Goal: Communication & Community: Answer question/provide support

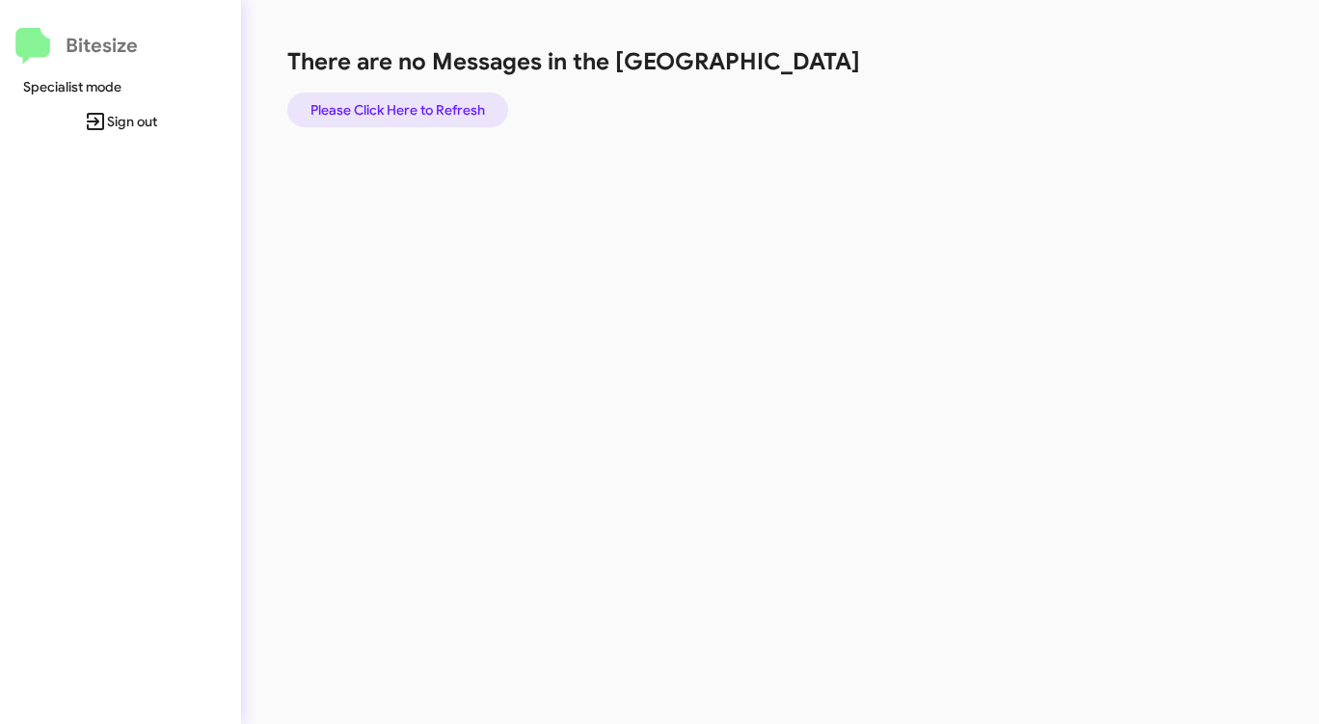
click at [419, 108] on span "Please Click Here to Refresh" at bounding box center [397, 110] width 175 height 35
click at [518, 303] on div "There are no Messages in the Queue Please Click Here to Refresh" at bounding box center [690, 362] width 899 height 724
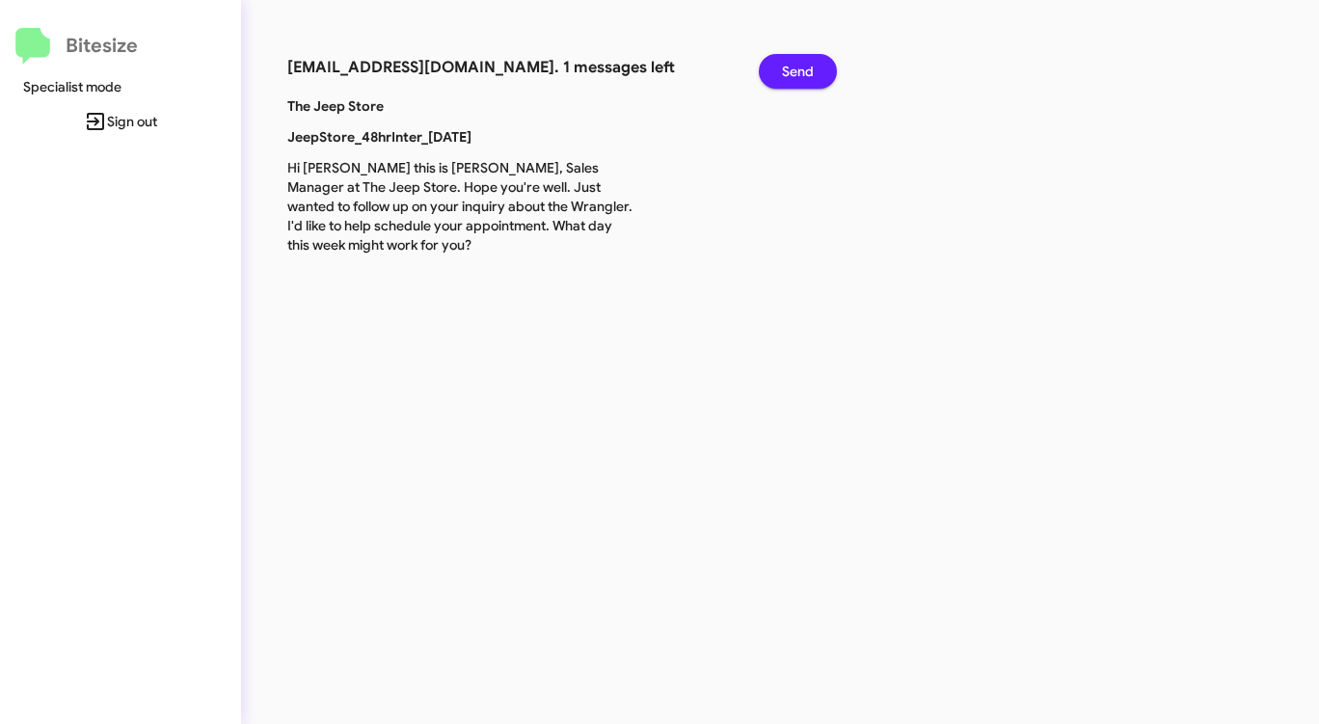
click at [796, 66] on span "Send" at bounding box center [798, 71] width 32 height 35
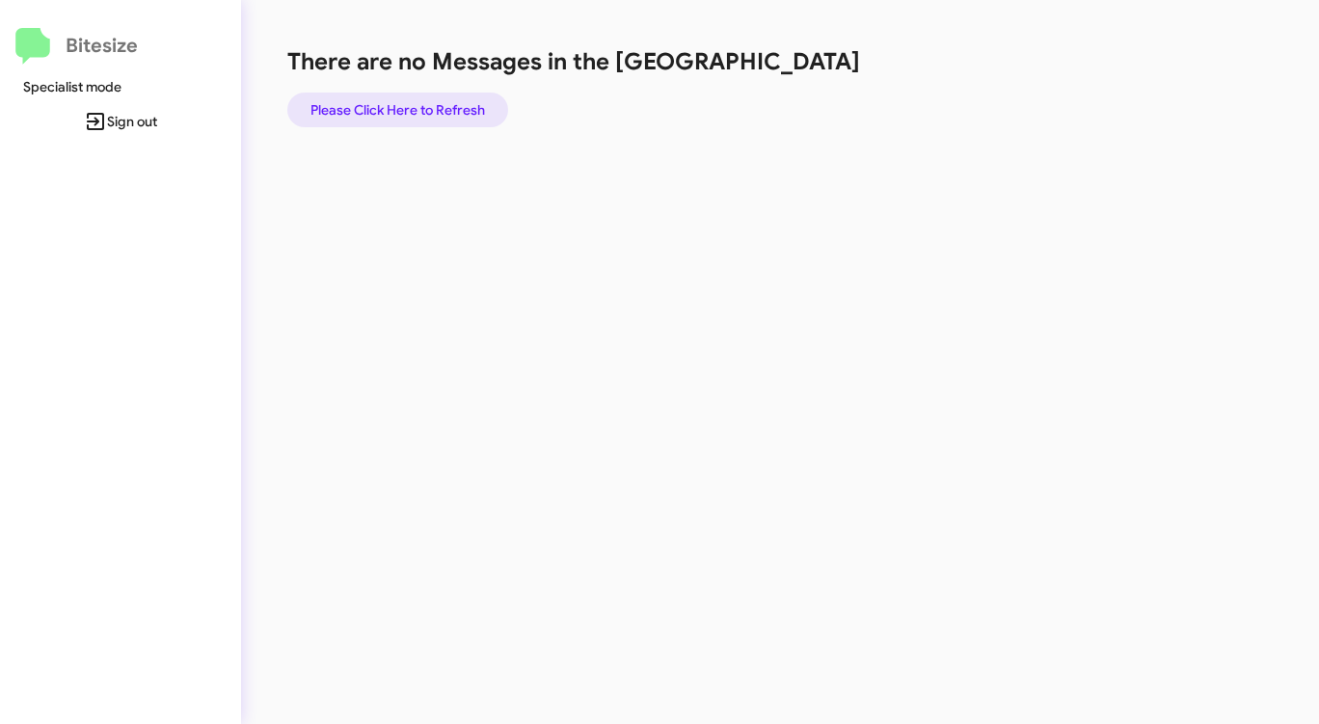
click at [446, 109] on span "Please Click Here to Refresh" at bounding box center [397, 110] width 175 height 35
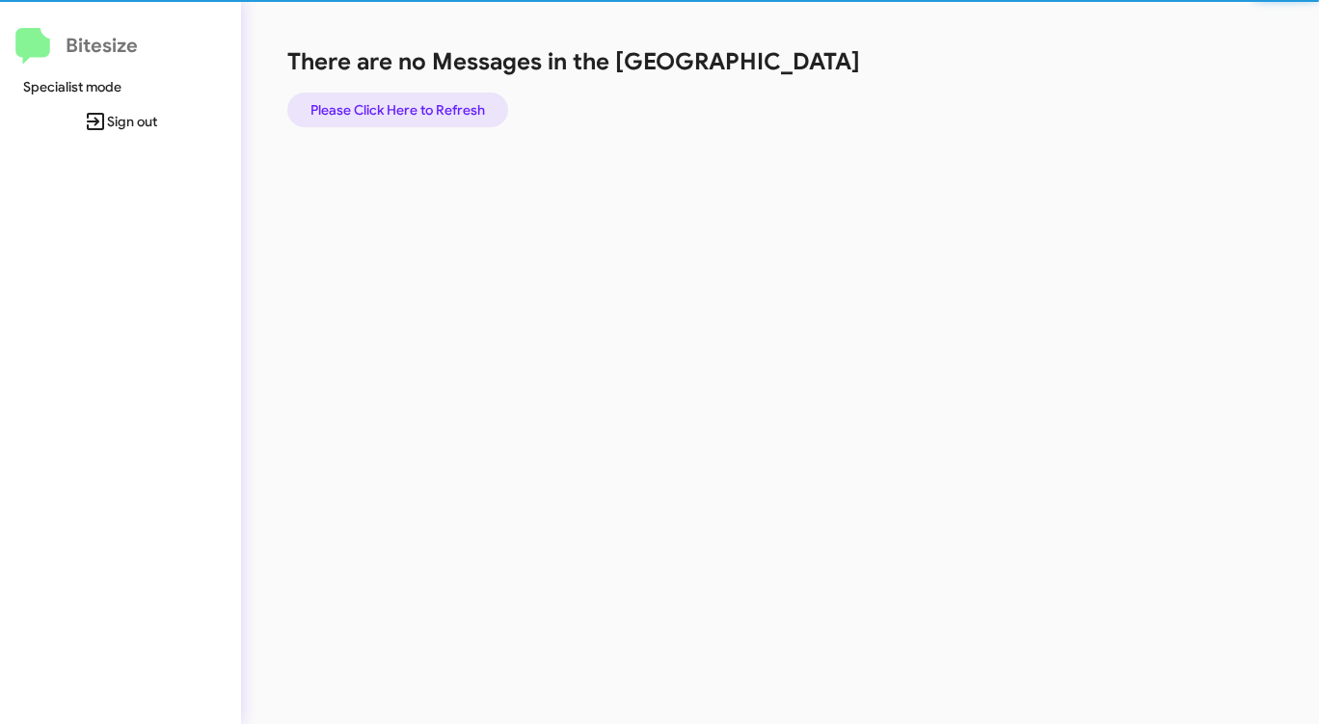
click at [446, 109] on span "Please Click Here to Refresh" at bounding box center [397, 110] width 175 height 35
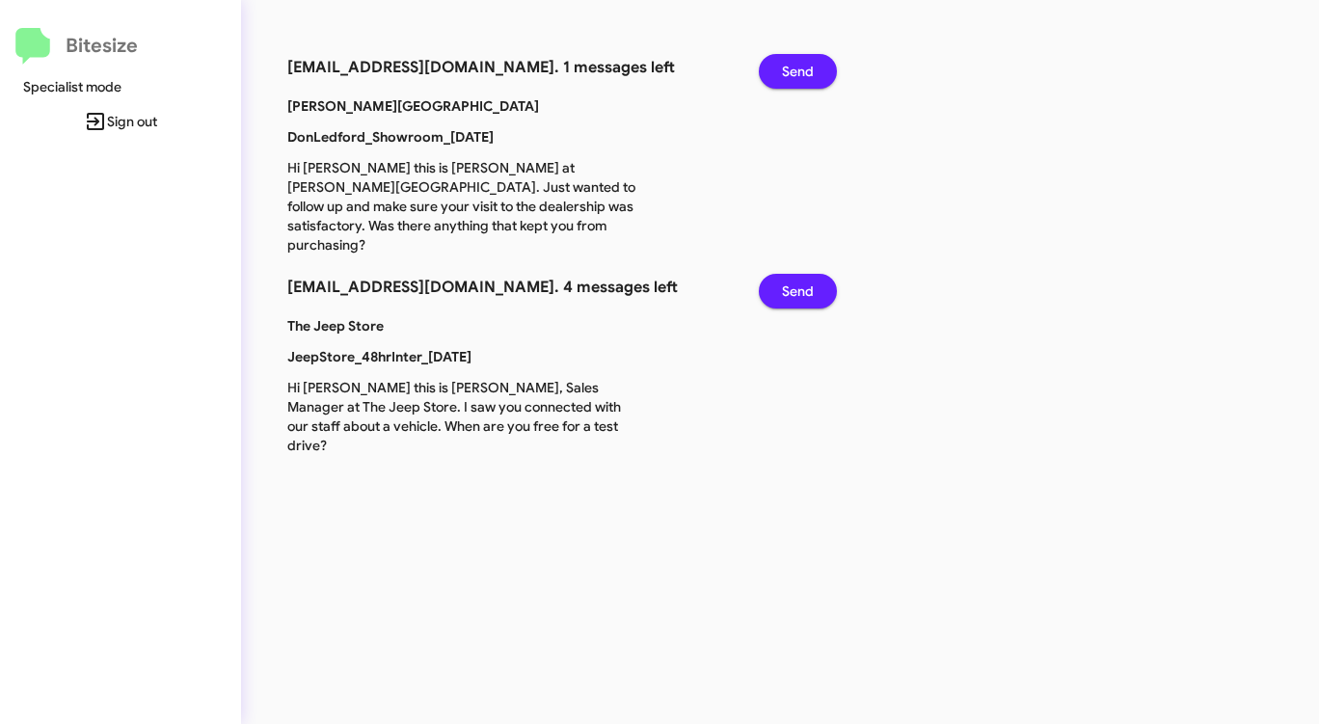
click at [801, 62] on span "Send" at bounding box center [798, 71] width 32 height 35
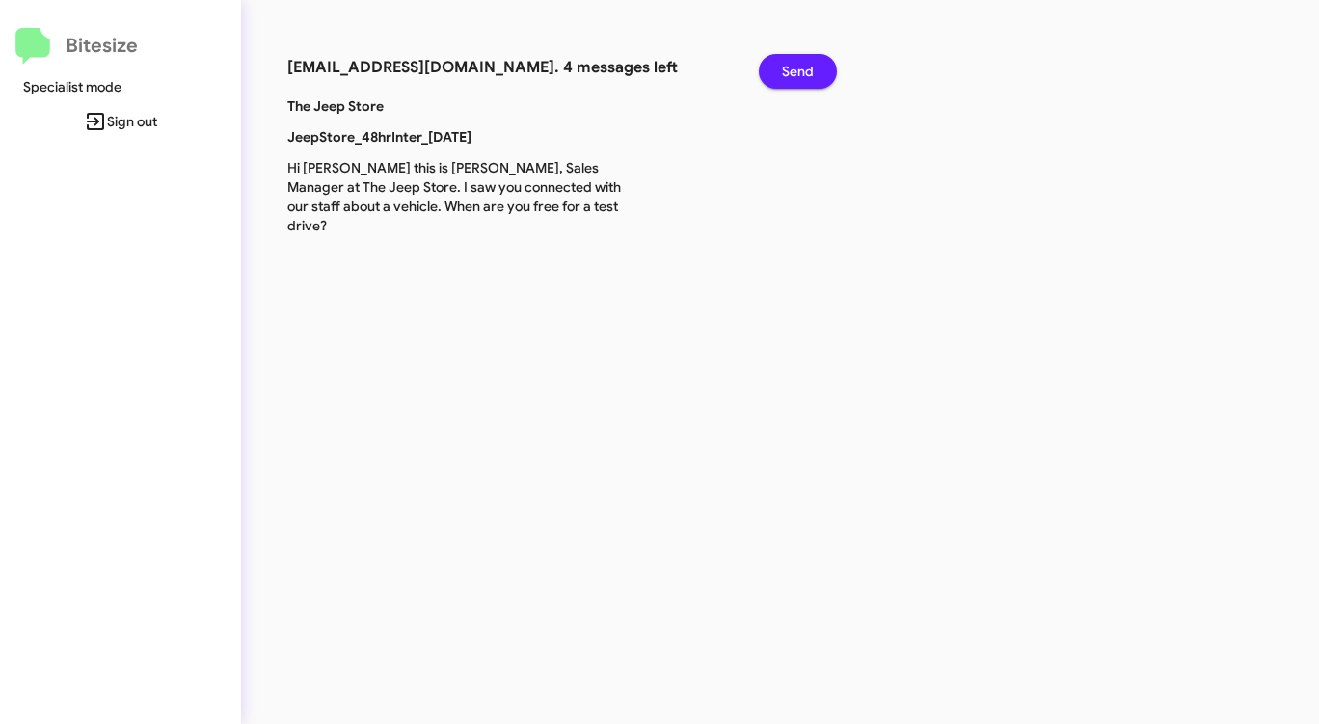
click at [801, 62] on span "Send" at bounding box center [798, 71] width 32 height 35
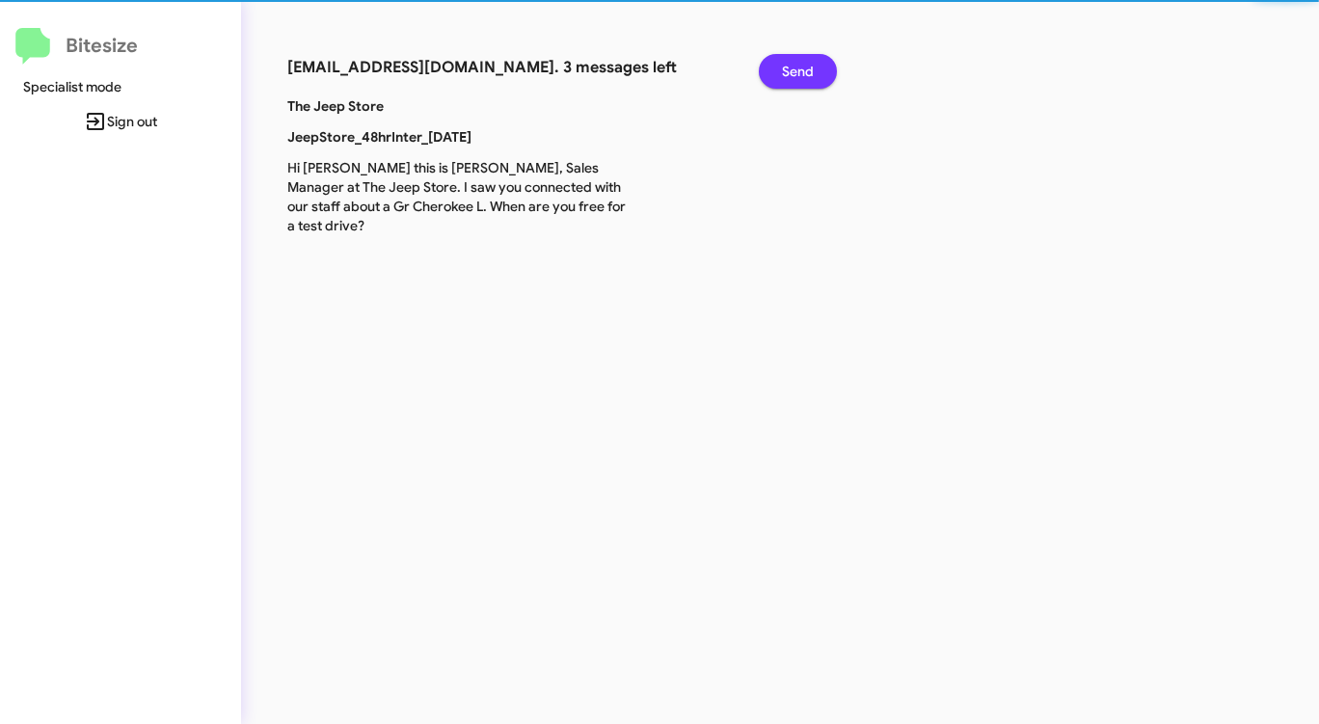
click at [801, 62] on span "Send" at bounding box center [798, 71] width 32 height 35
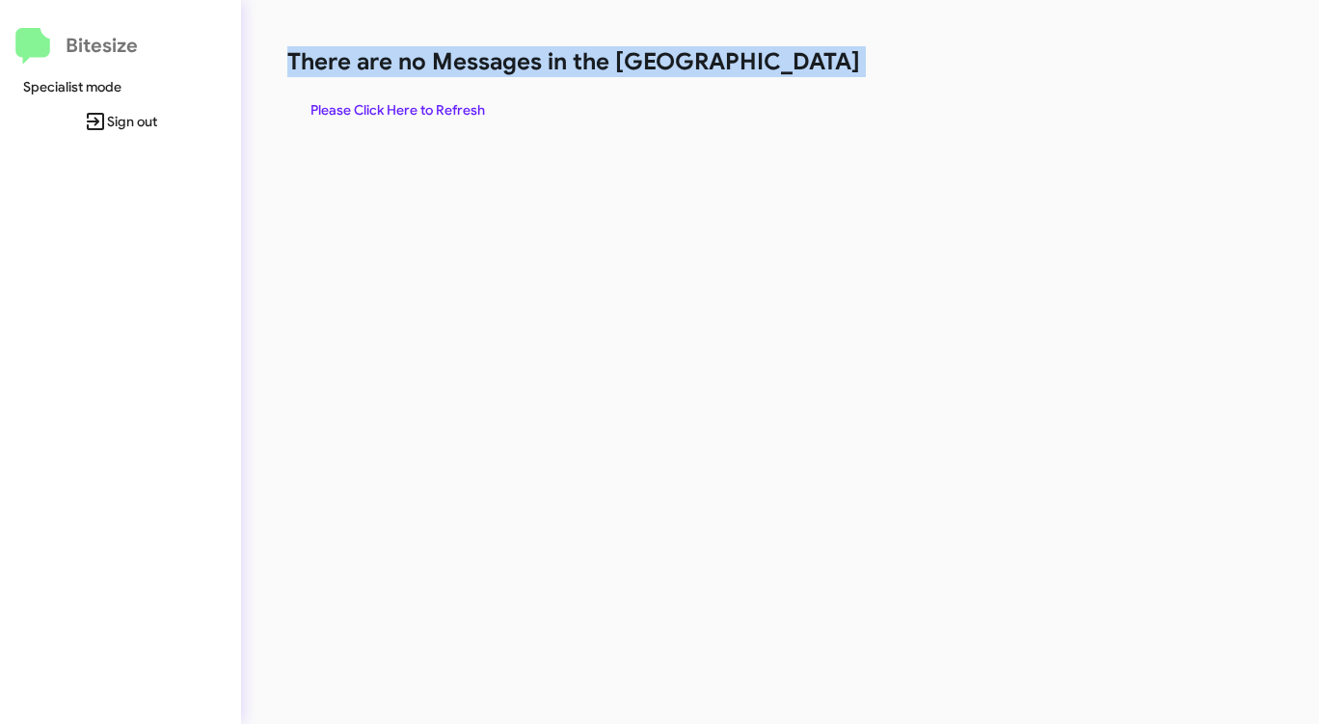
click at [801, 62] on h1 "There are no Messages in the [GEOGRAPHIC_DATA]" at bounding box center [690, 61] width 806 height 31
click at [467, 106] on span "Please Click Here to Refresh" at bounding box center [397, 110] width 175 height 35
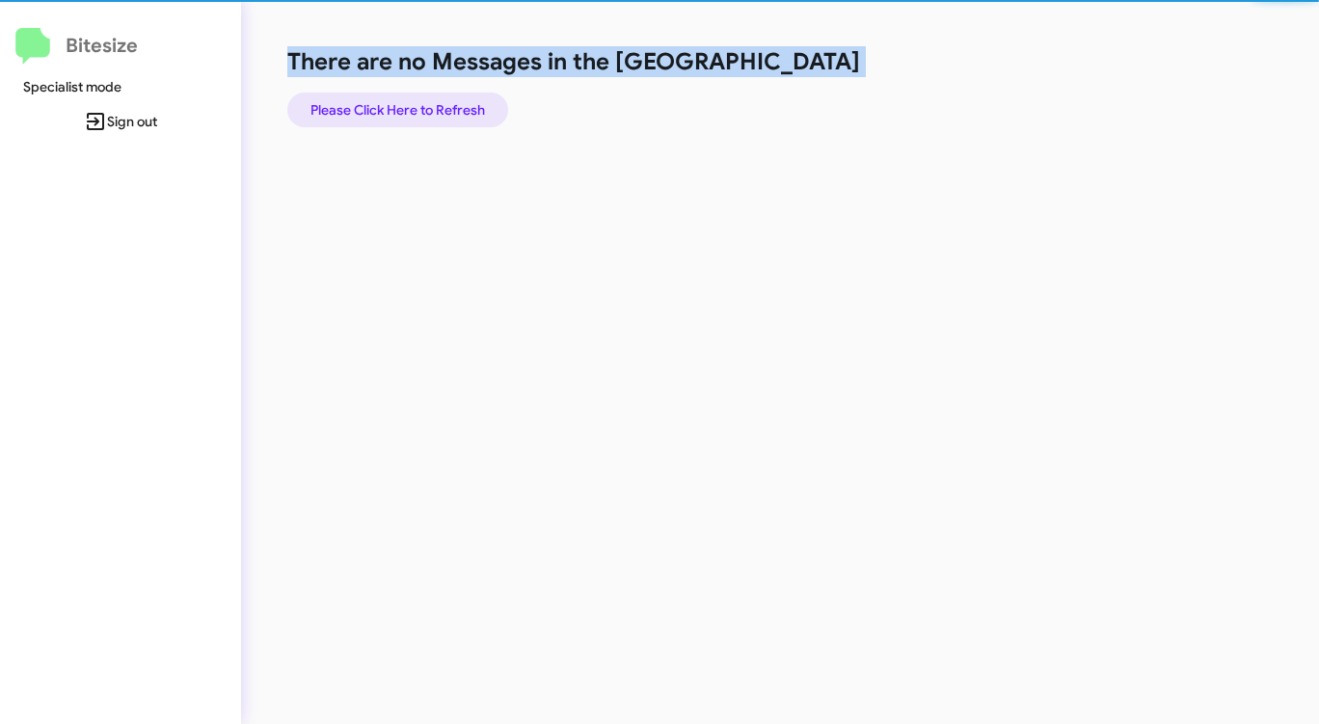
click at [467, 106] on span "Please Click Here to Refresh" at bounding box center [397, 110] width 175 height 35
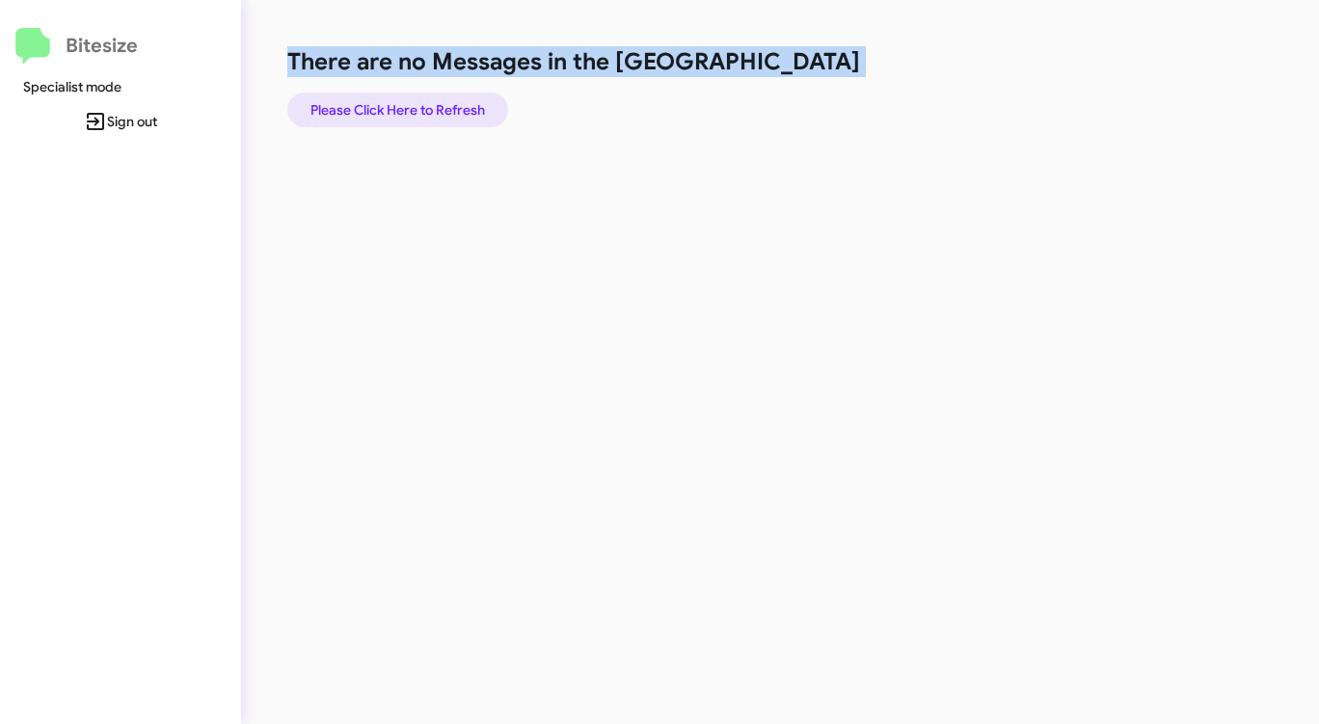
click at [467, 106] on span "Please Click Here to Refresh" at bounding box center [397, 110] width 175 height 35
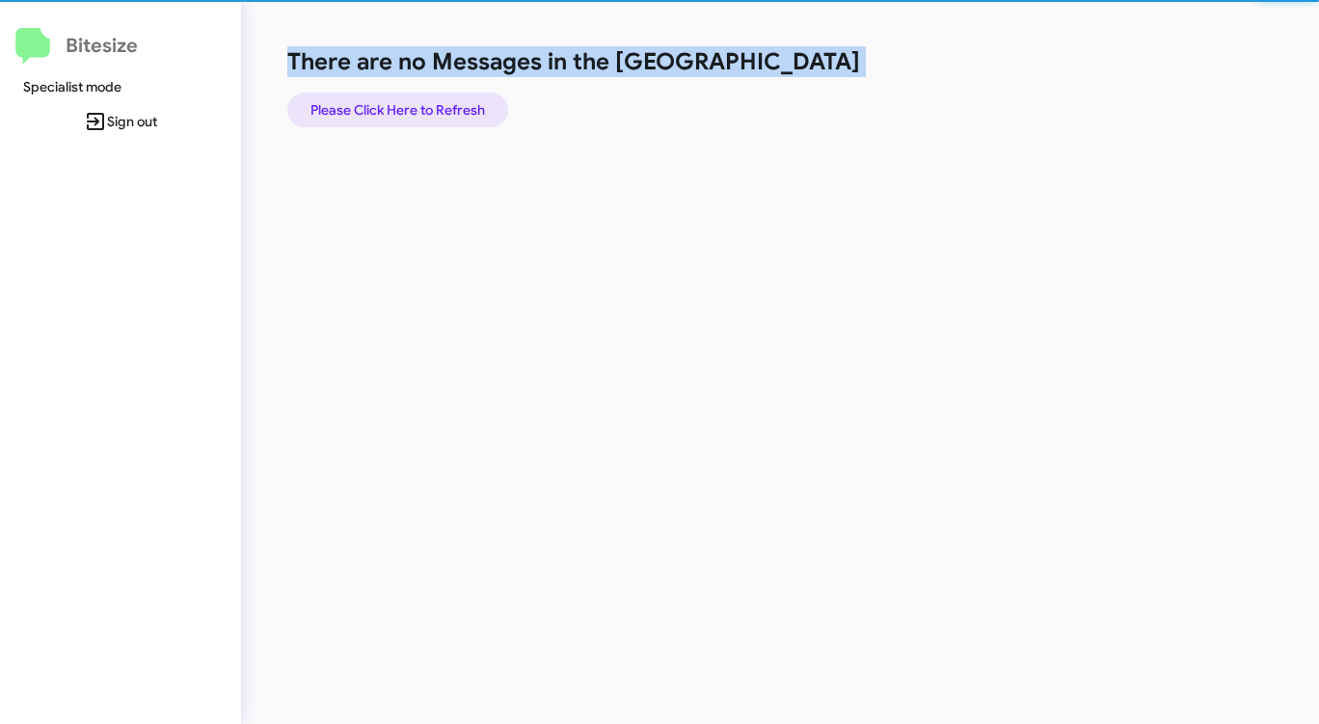
click at [467, 106] on span "Please Click Here to Refresh" at bounding box center [397, 110] width 175 height 35
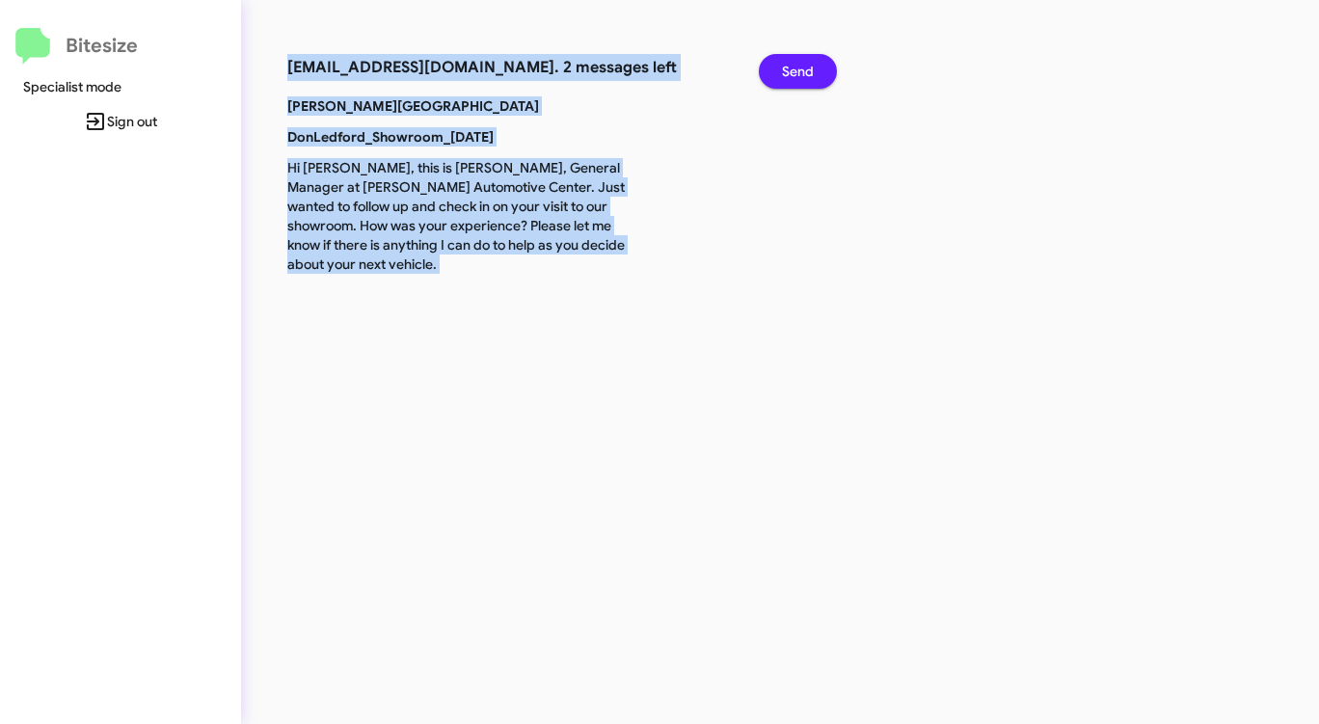
click at [790, 62] on span "Send" at bounding box center [798, 71] width 32 height 35
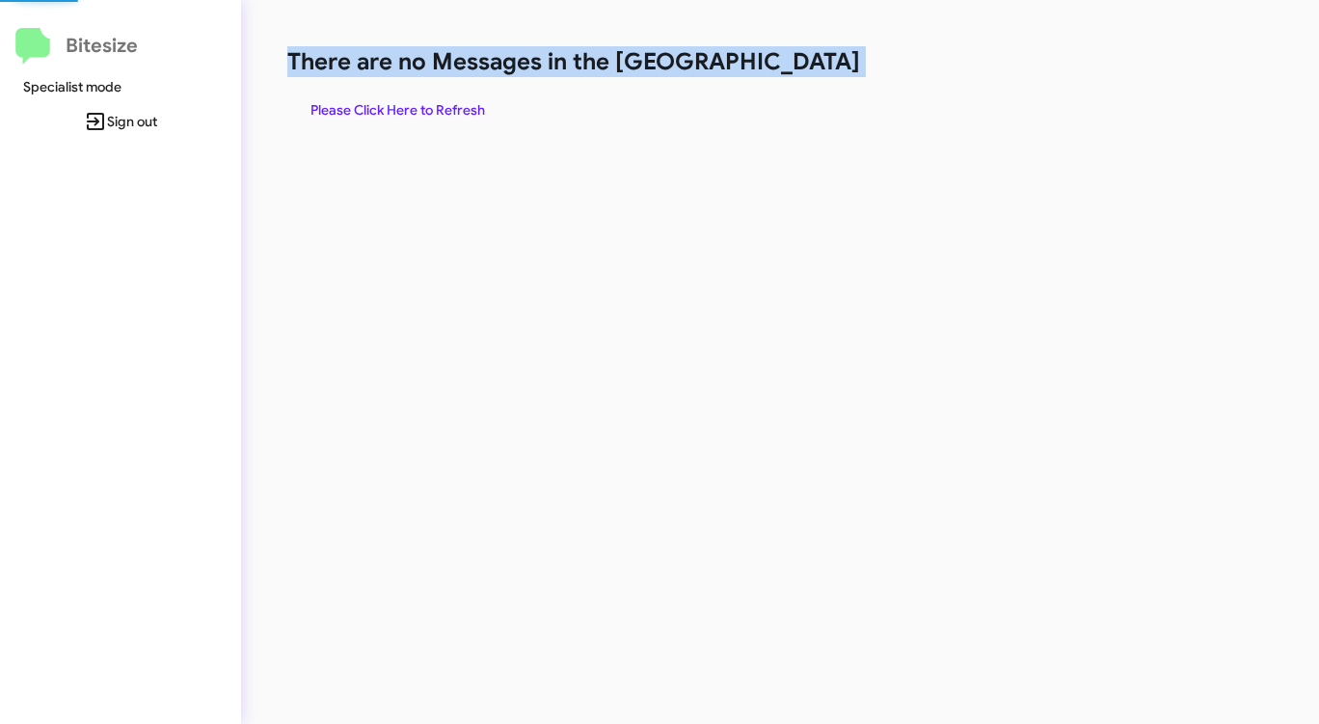
click at [790, 62] on h1 "There are no Messages in the [GEOGRAPHIC_DATA]" at bounding box center [690, 61] width 806 height 31
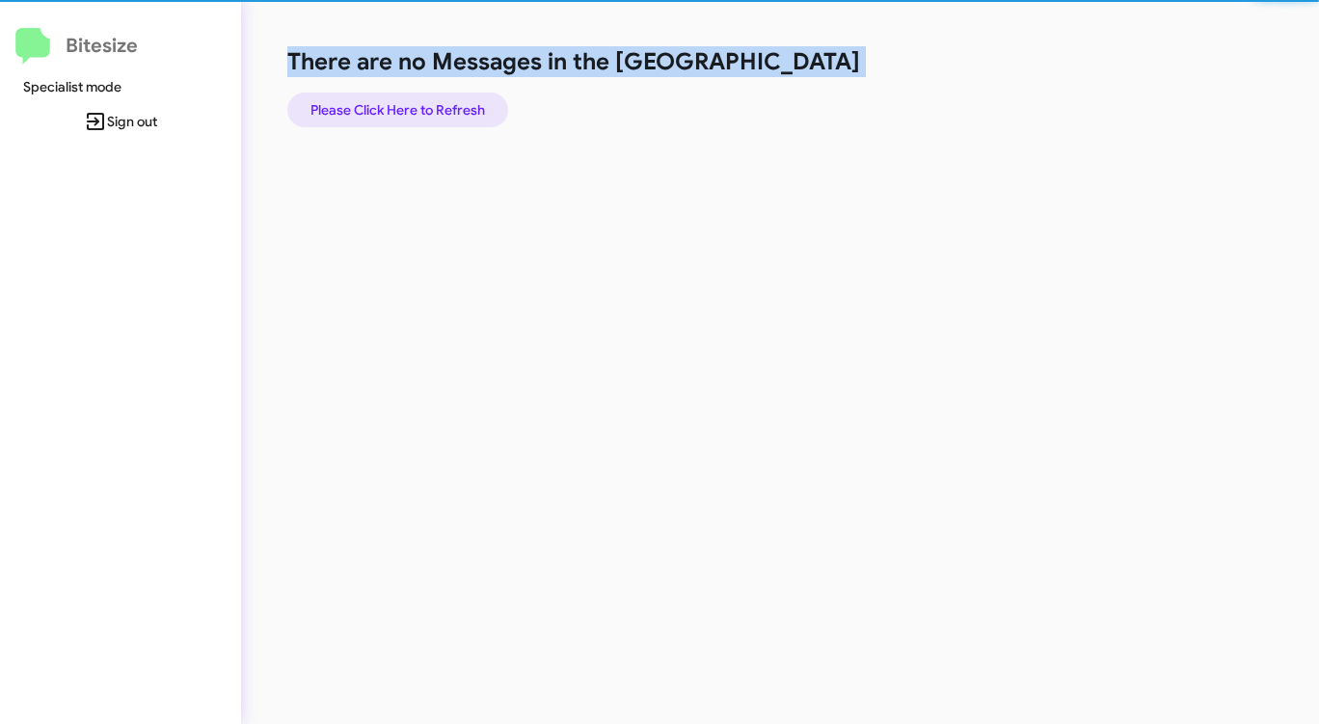
click at [390, 104] on span "Please Click Here to Refresh" at bounding box center [397, 110] width 175 height 35
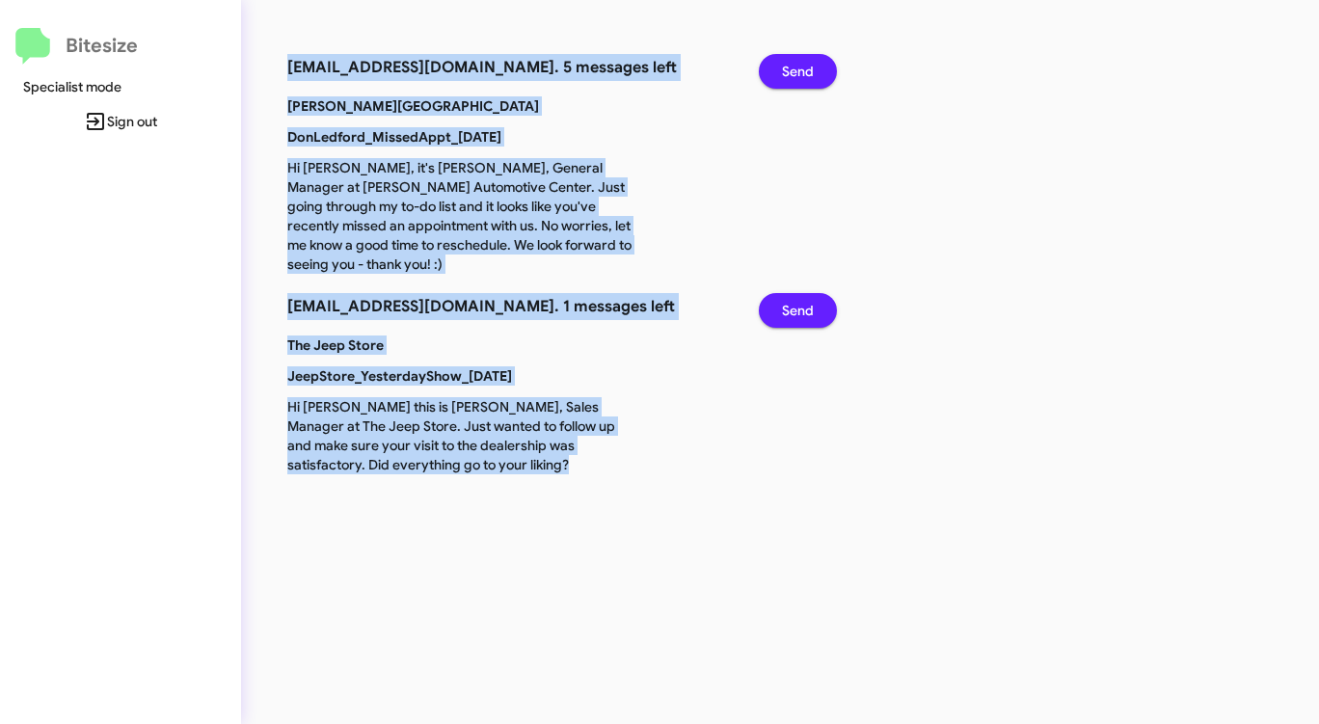
click at [798, 66] on span "Send" at bounding box center [798, 71] width 32 height 35
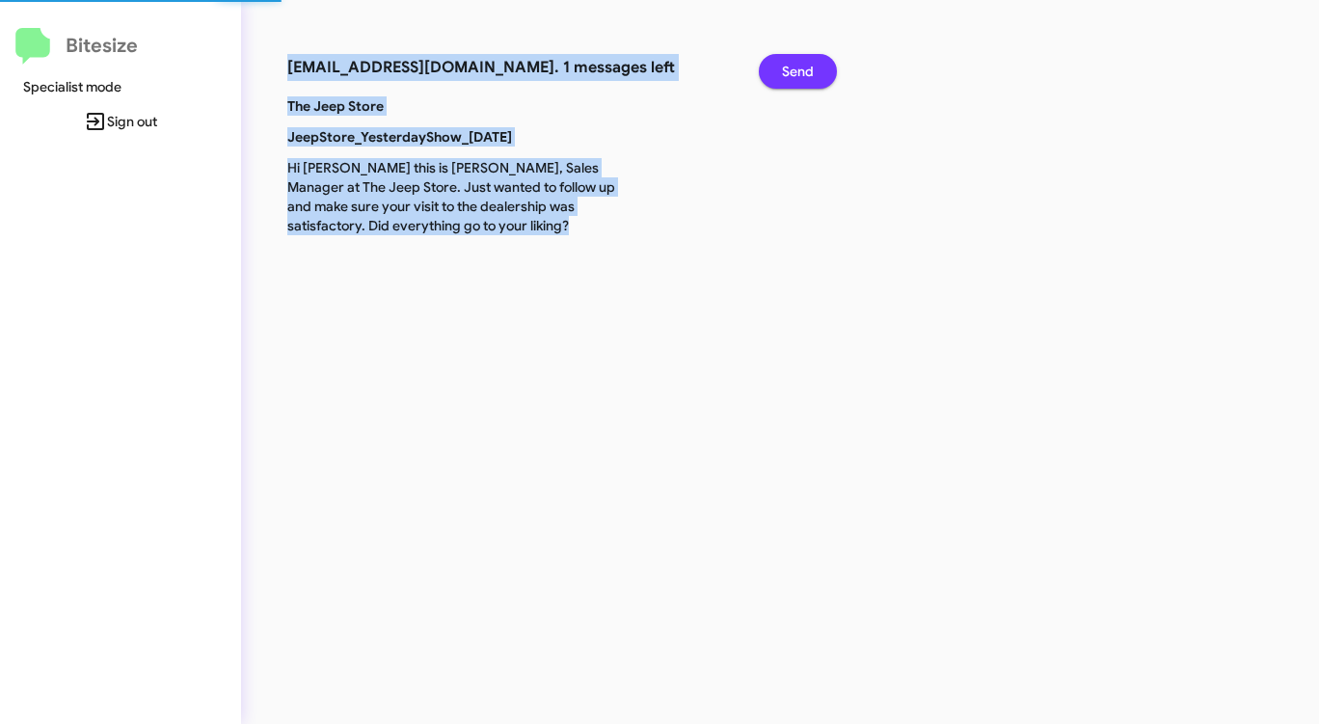
click at [798, 66] on span "Send" at bounding box center [798, 71] width 32 height 35
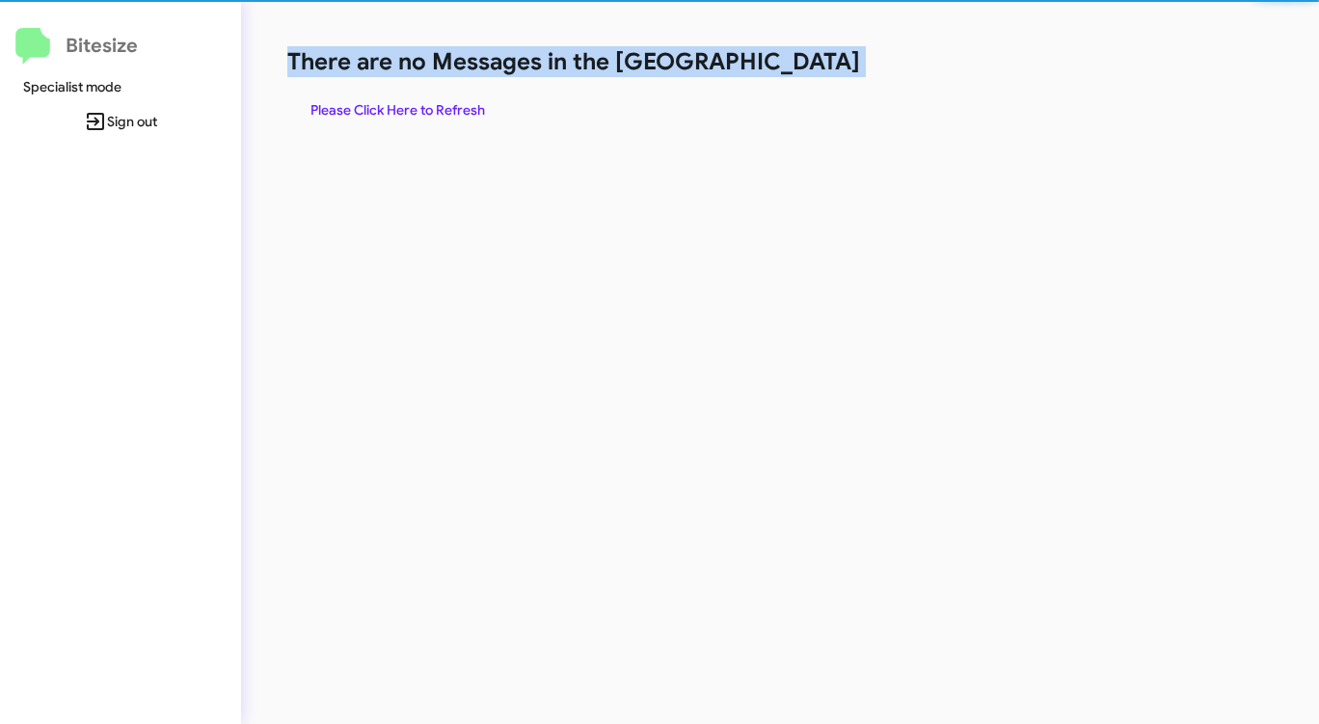
click at [798, 66] on h1 "There are no Messages in the [GEOGRAPHIC_DATA]" at bounding box center [690, 61] width 806 height 31
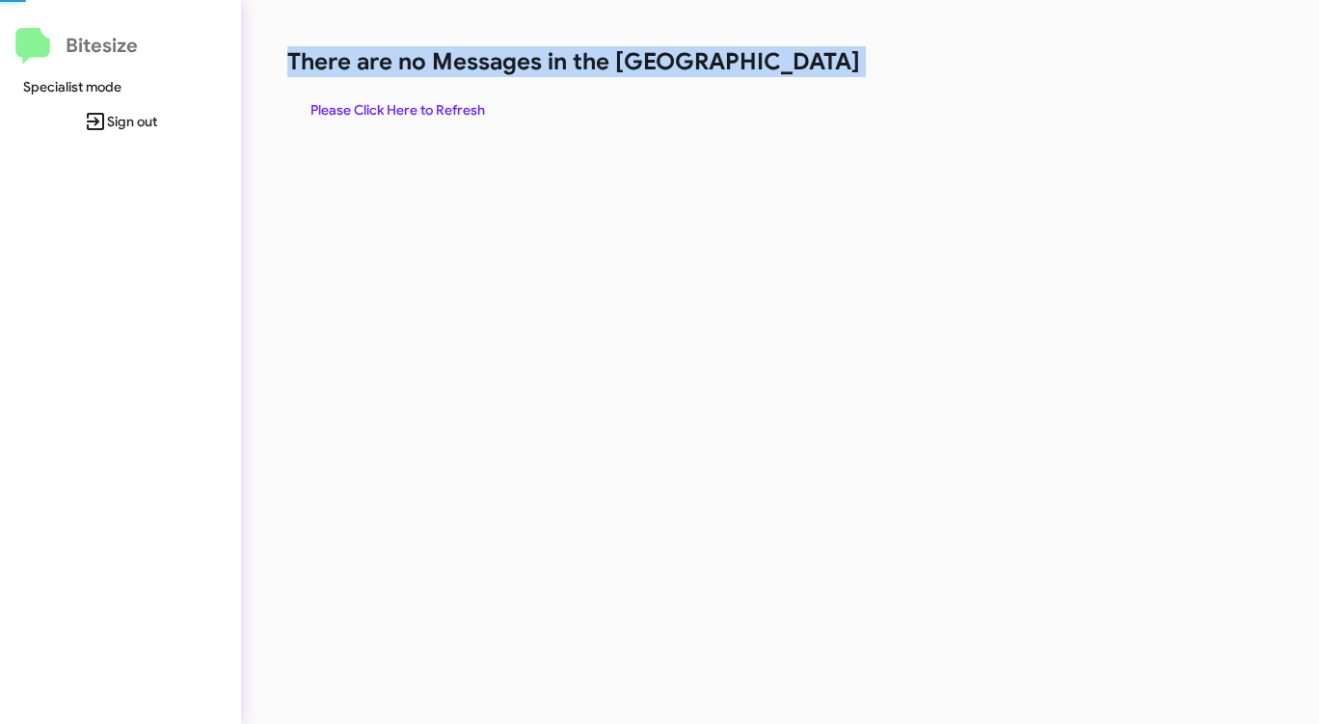
click at [798, 66] on h1 "There are no Messages in the [GEOGRAPHIC_DATA]" at bounding box center [690, 61] width 806 height 31
click at [452, 110] on span "Please Click Here to Refresh" at bounding box center [397, 110] width 175 height 35
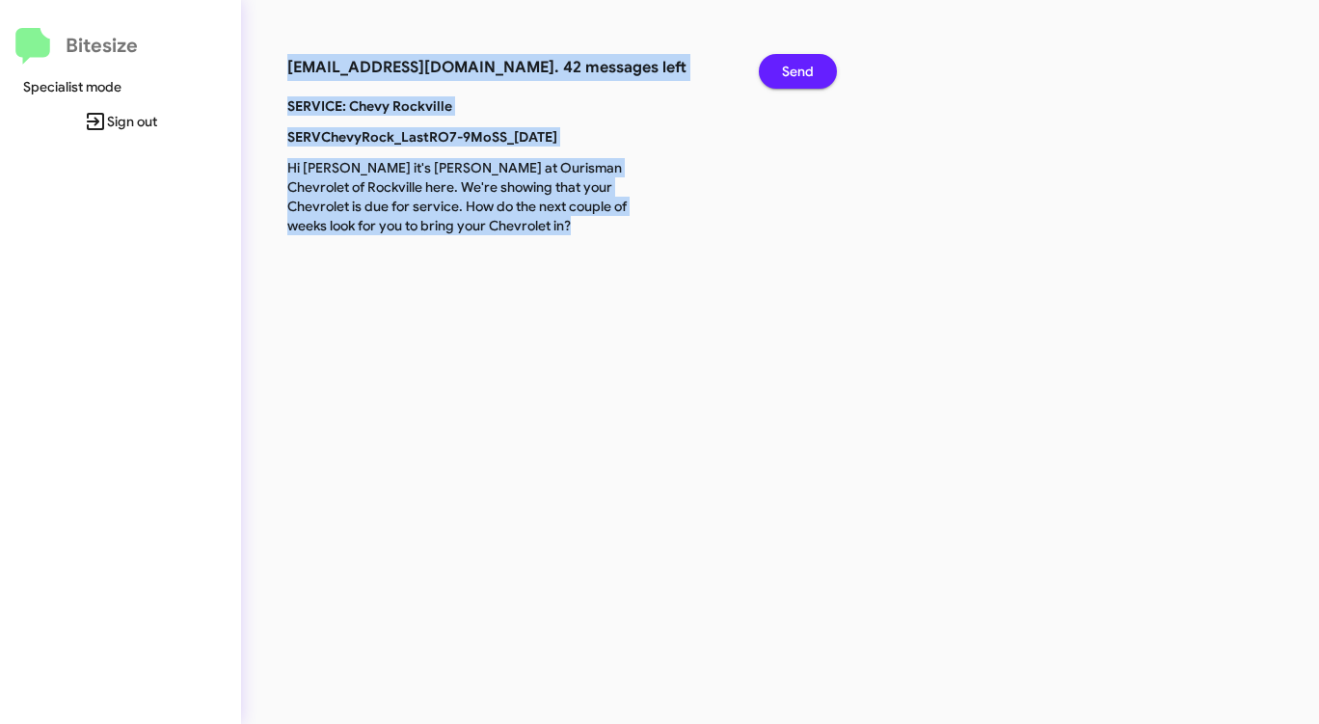
click at [800, 70] on span "Send" at bounding box center [798, 71] width 32 height 35
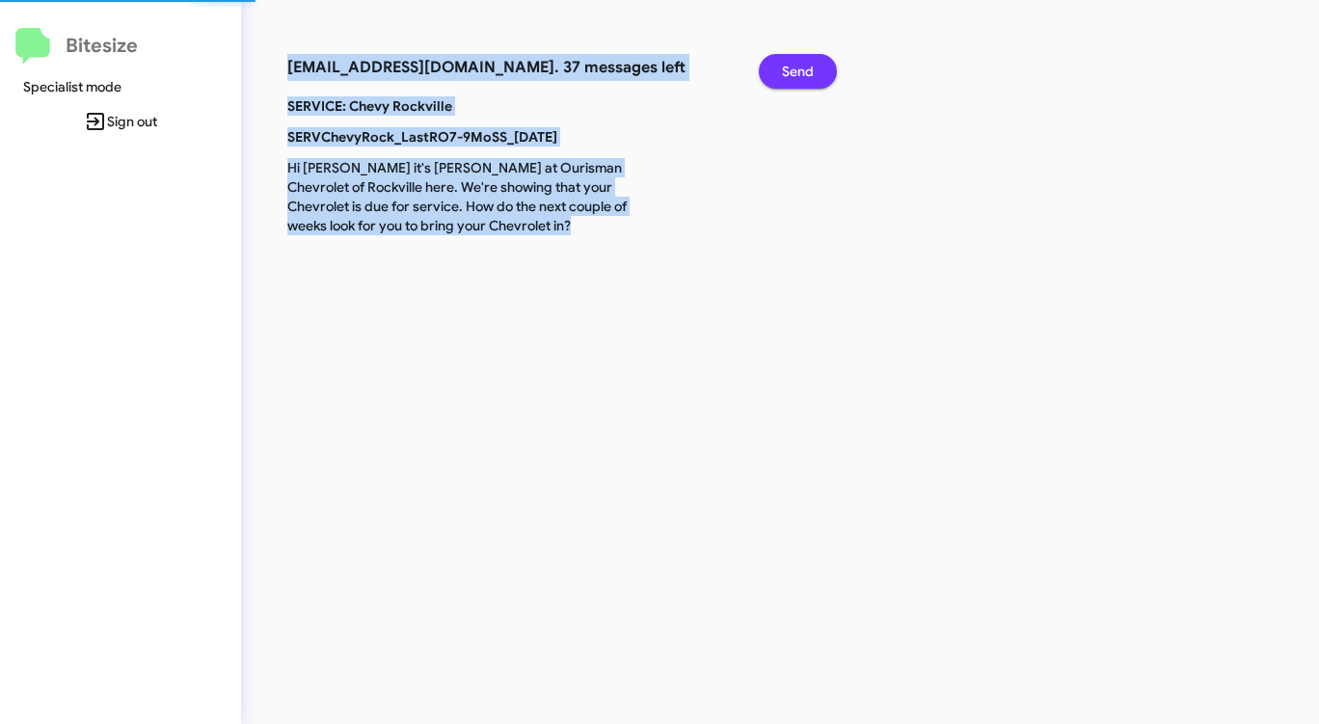
click at [800, 70] on span "Send" at bounding box center [798, 71] width 32 height 35
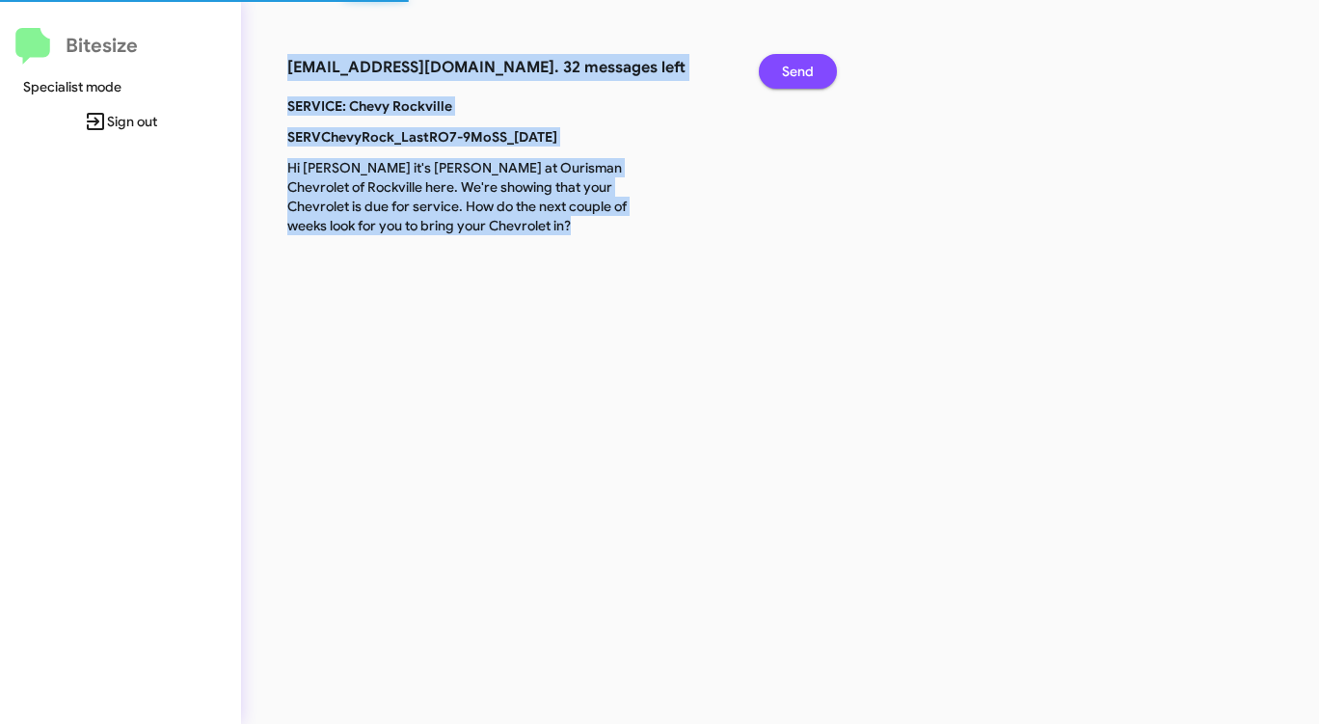
click at [800, 70] on span "Send" at bounding box center [798, 71] width 32 height 35
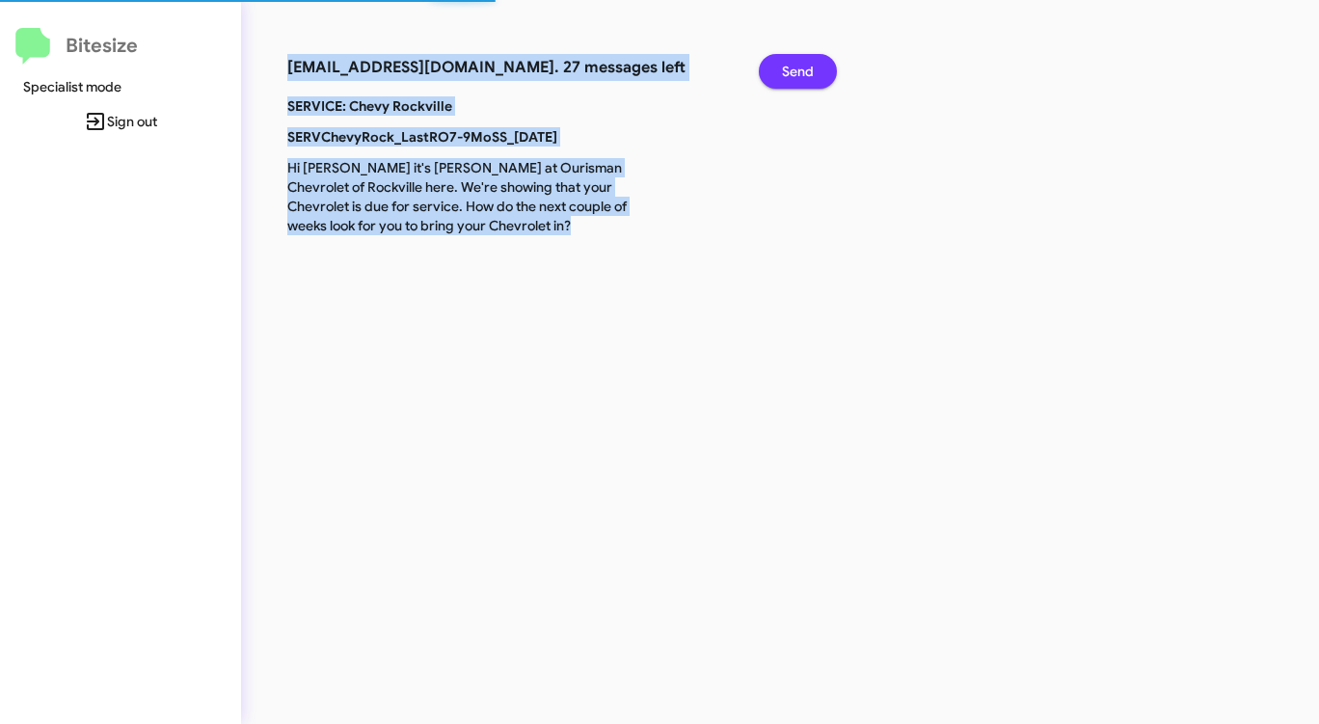
click at [800, 70] on span "Send" at bounding box center [798, 71] width 32 height 35
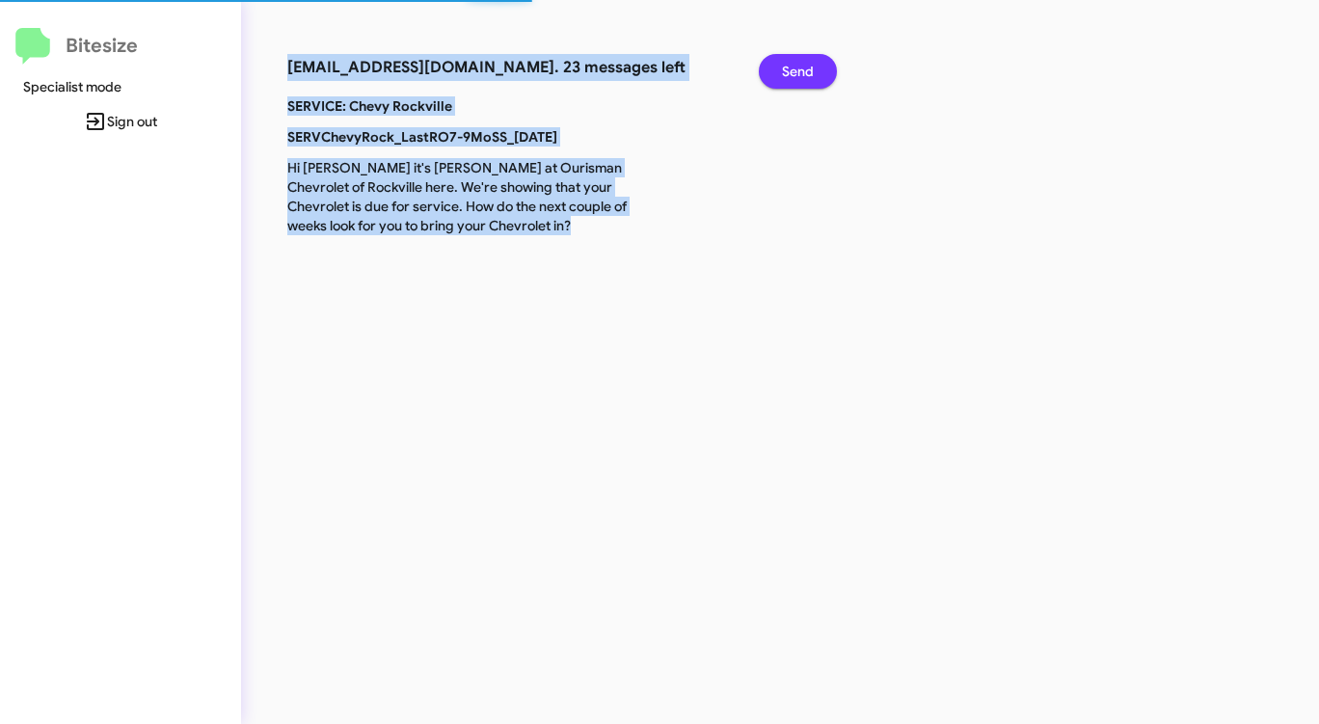
click at [800, 70] on span "Send" at bounding box center [798, 71] width 32 height 35
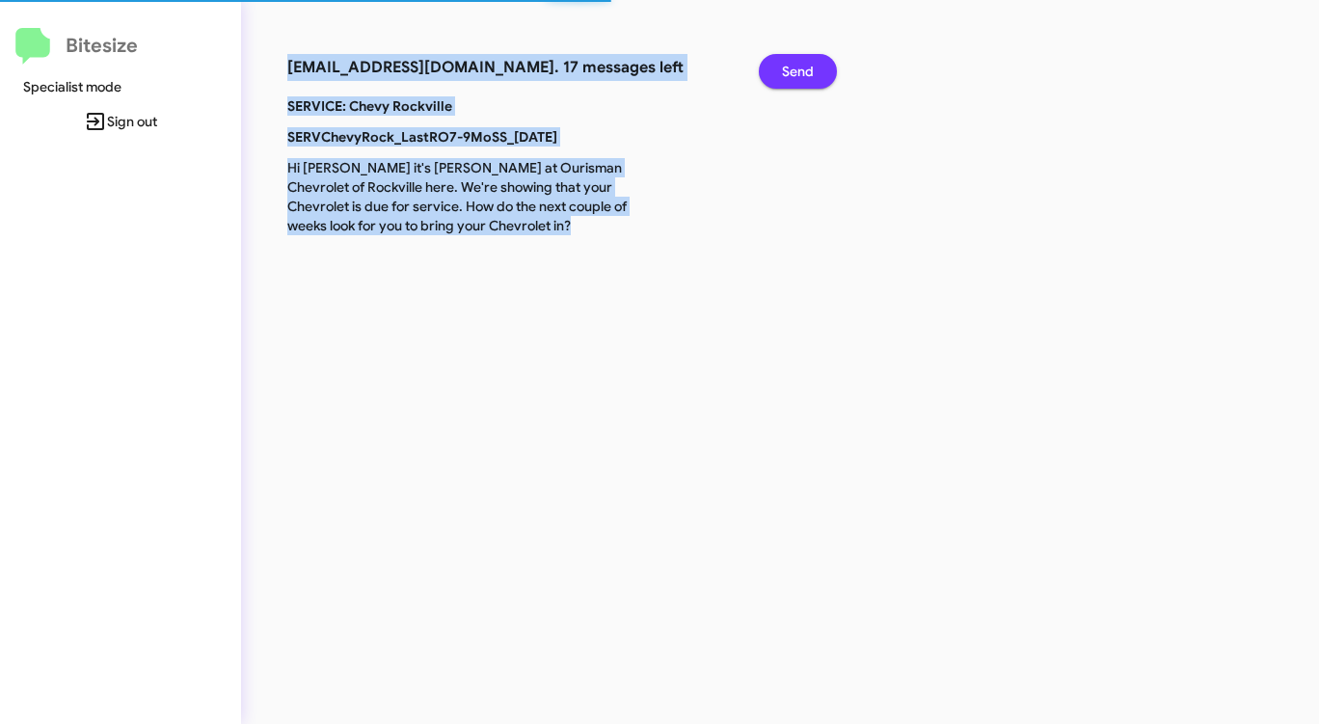
click at [800, 70] on span "Send" at bounding box center [798, 71] width 32 height 35
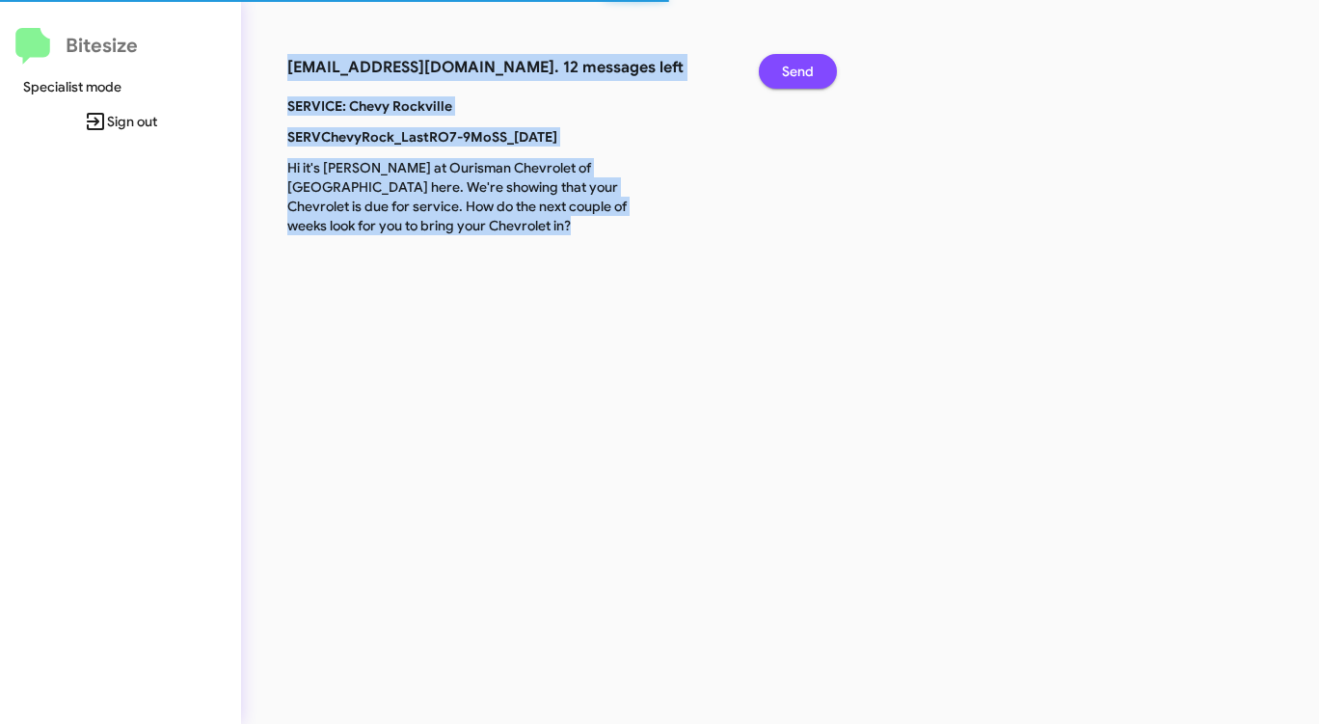
click at [800, 70] on span "Send" at bounding box center [798, 71] width 32 height 35
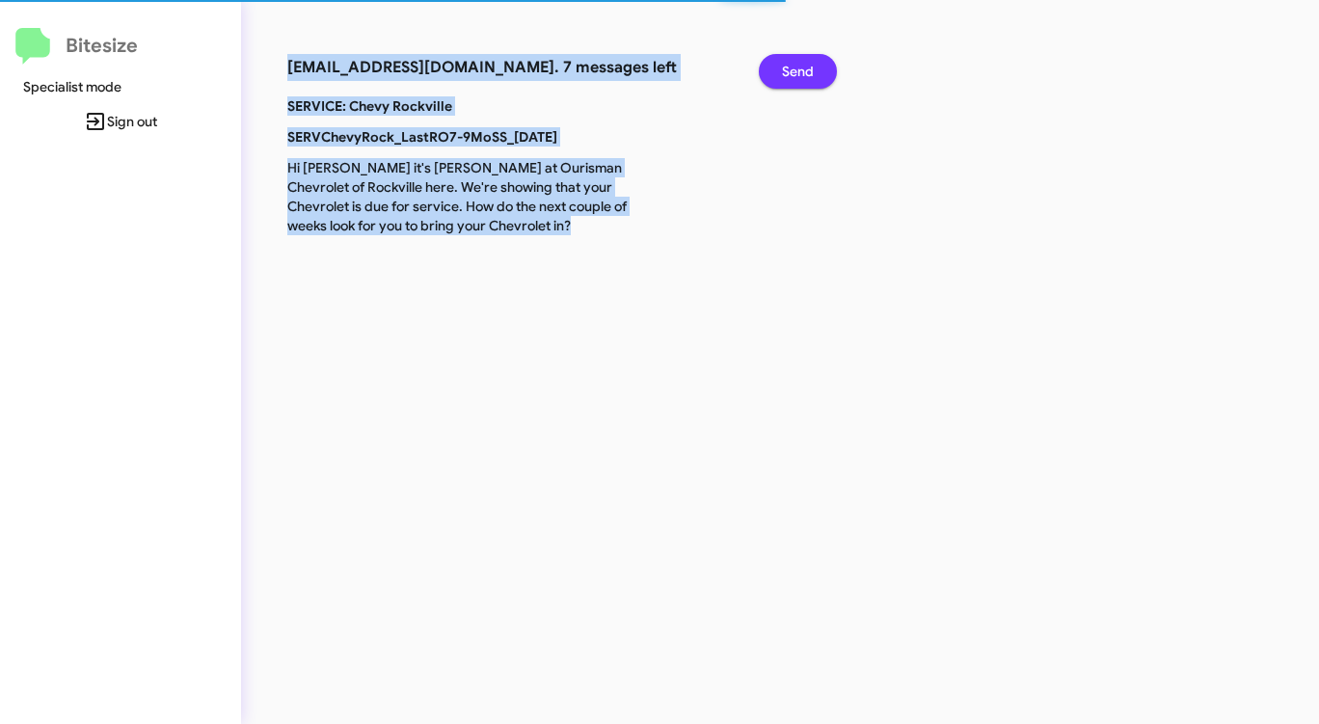
click at [800, 70] on span "Send" at bounding box center [798, 71] width 32 height 35
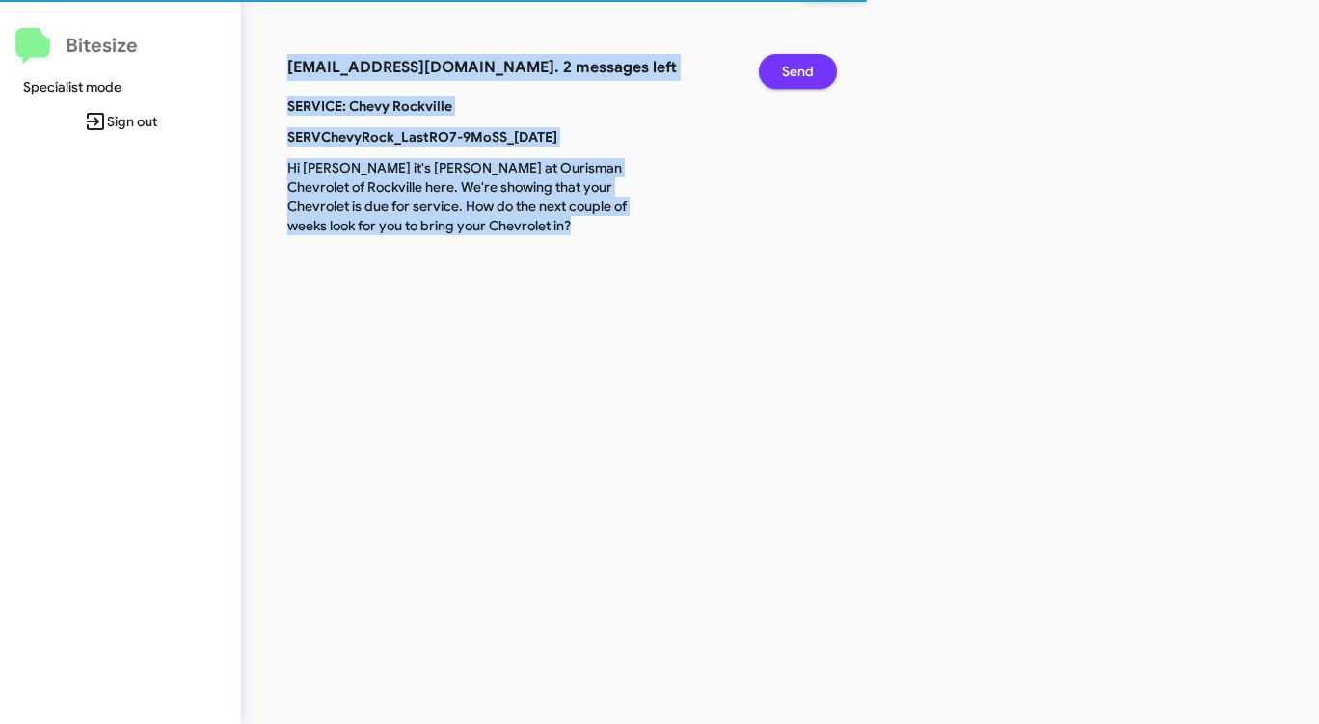
click at [800, 70] on span "Send" at bounding box center [798, 71] width 32 height 35
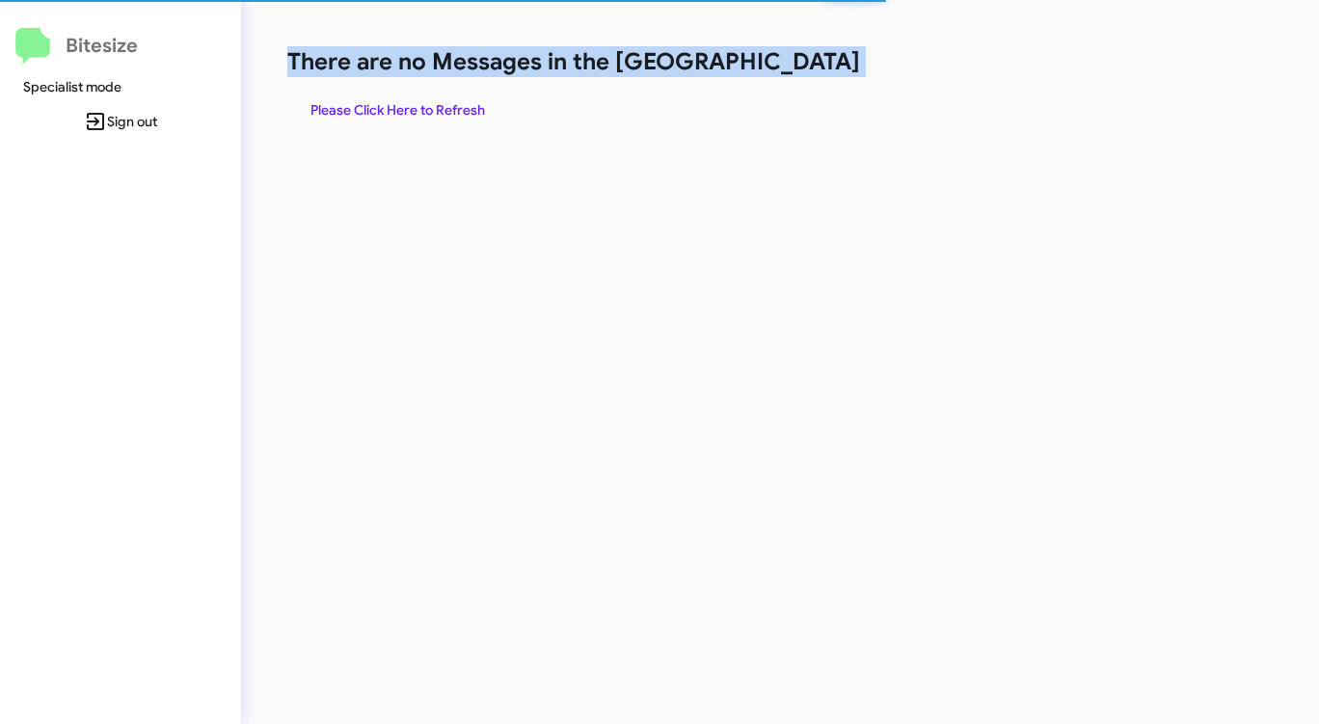
click at [800, 70] on h1 "There are no Messages in the [GEOGRAPHIC_DATA]" at bounding box center [690, 61] width 806 height 31
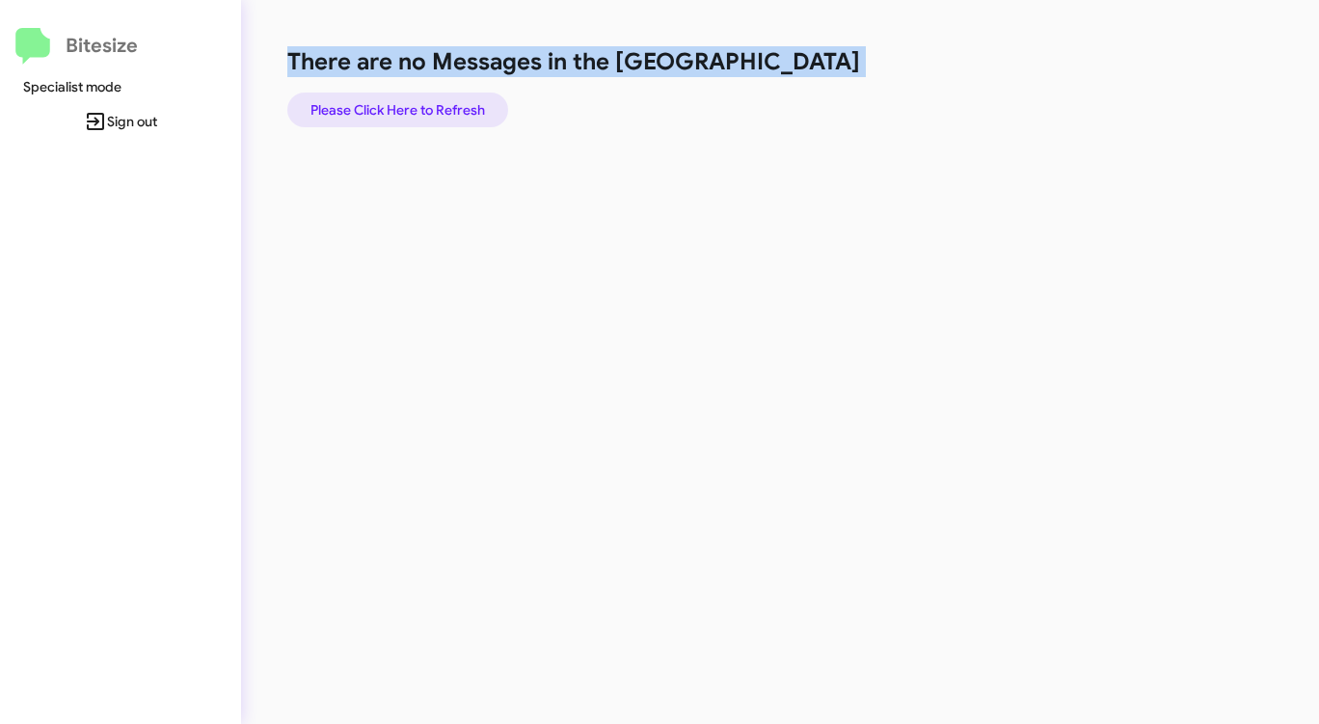
click at [436, 117] on span "Please Click Here to Refresh" at bounding box center [397, 110] width 175 height 35
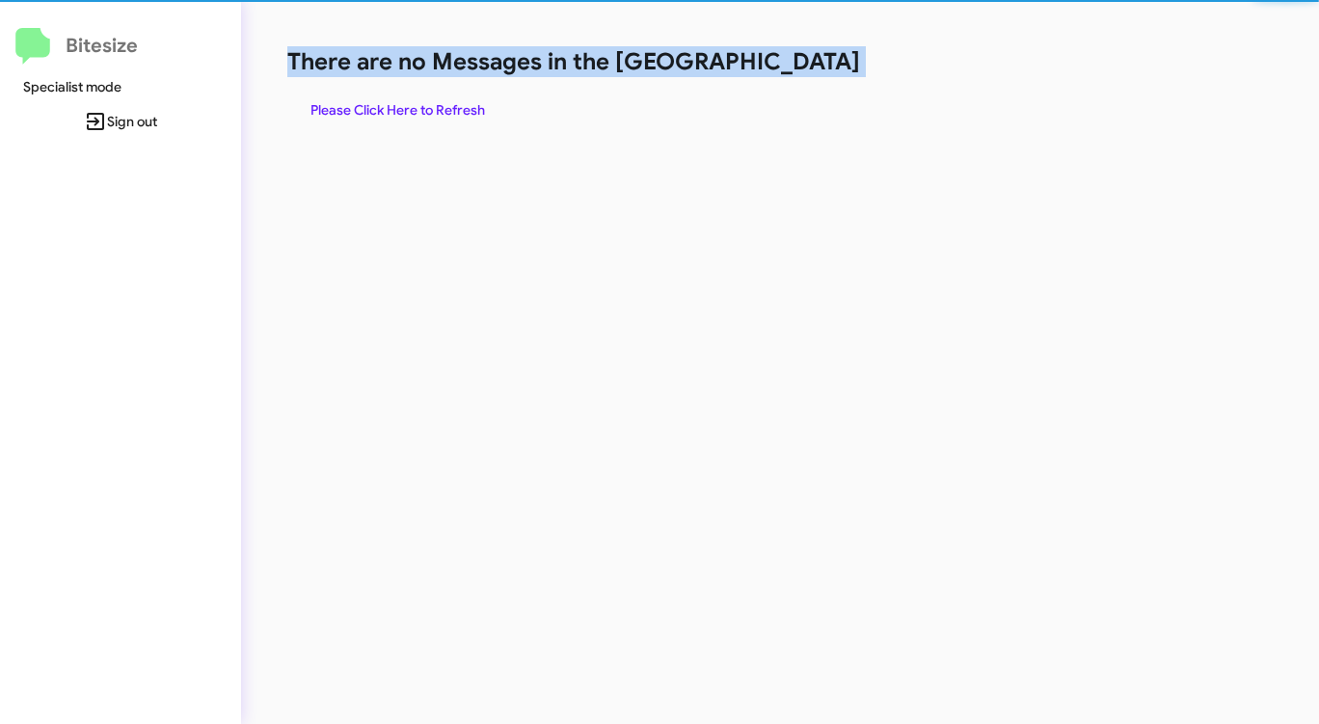
click at [438, 113] on span "Please Click Here to Refresh" at bounding box center [397, 110] width 175 height 35
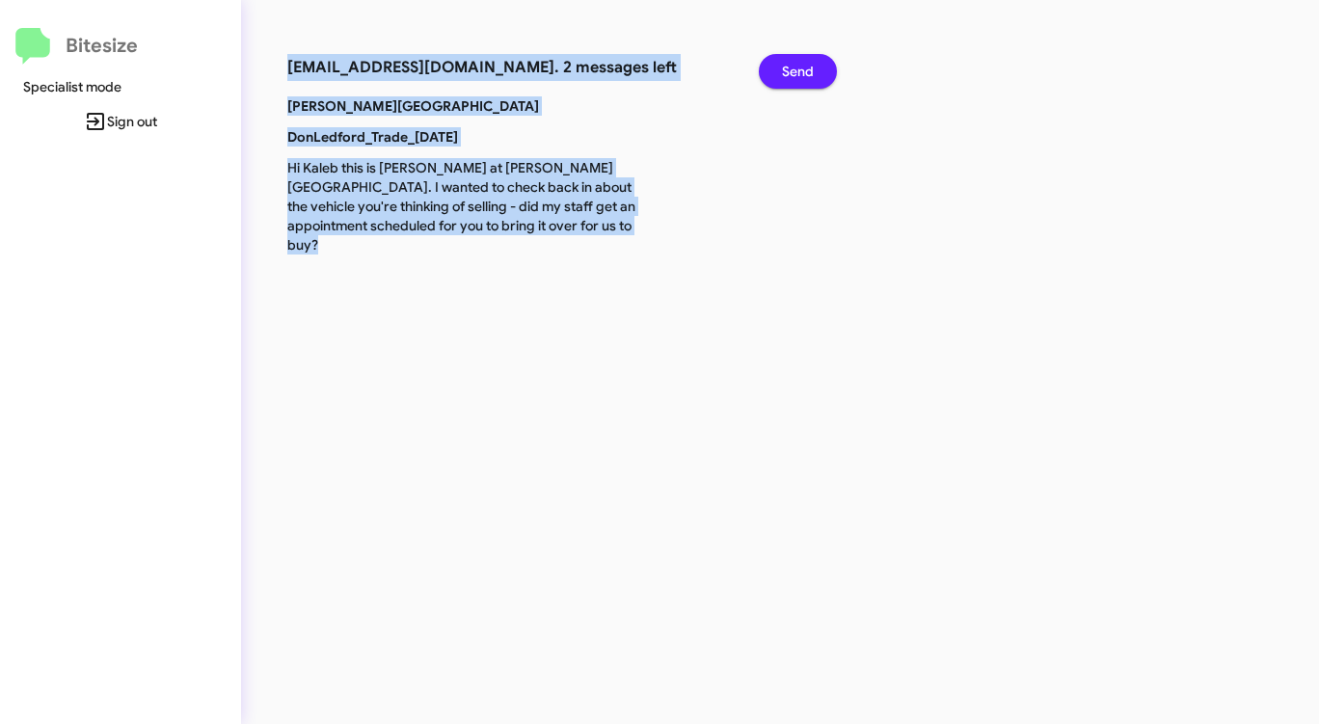
click at [792, 78] on span "Send" at bounding box center [798, 71] width 32 height 35
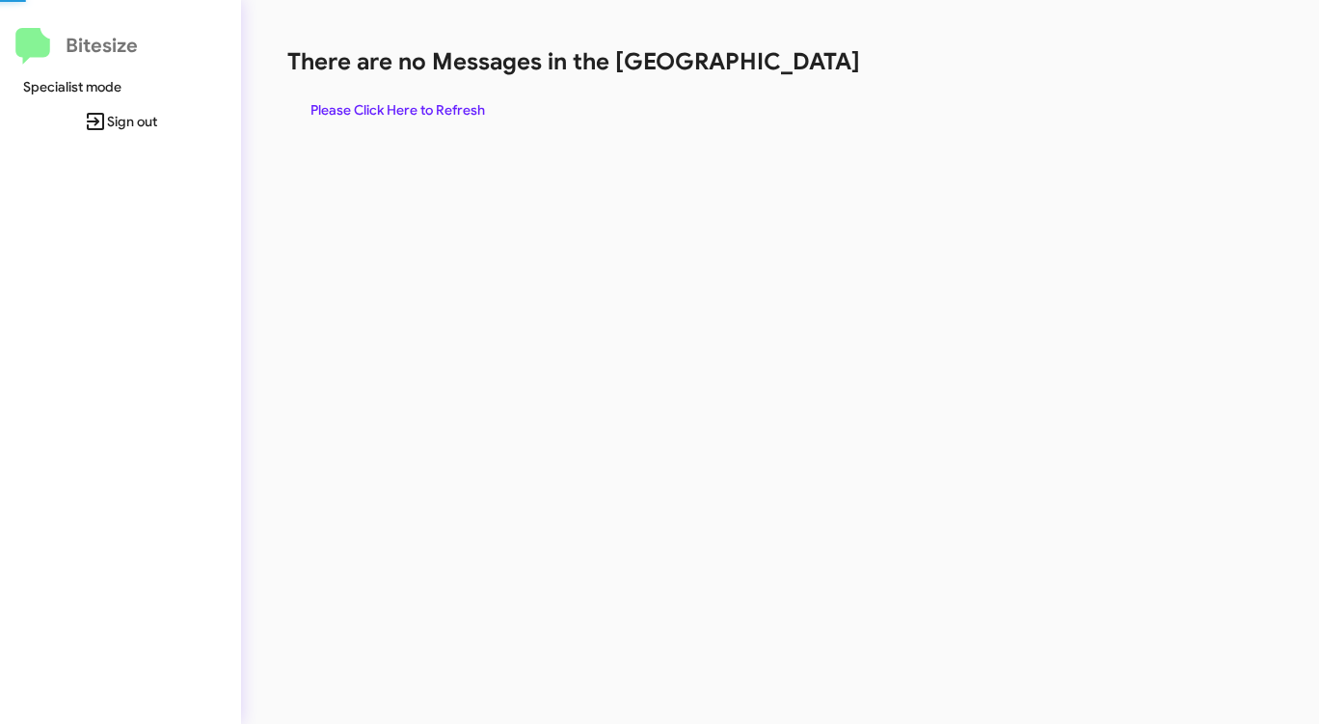
click at [792, 78] on div "There are no Messages in the Queue Please Click Here to Refresh" at bounding box center [690, 86] width 806 height 81
click at [427, 110] on span "Please Click Here to Refresh" at bounding box center [397, 110] width 175 height 35
click at [427, 109] on span "Please Click Here to Refresh" at bounding box center [397, 110] width 175 height 35
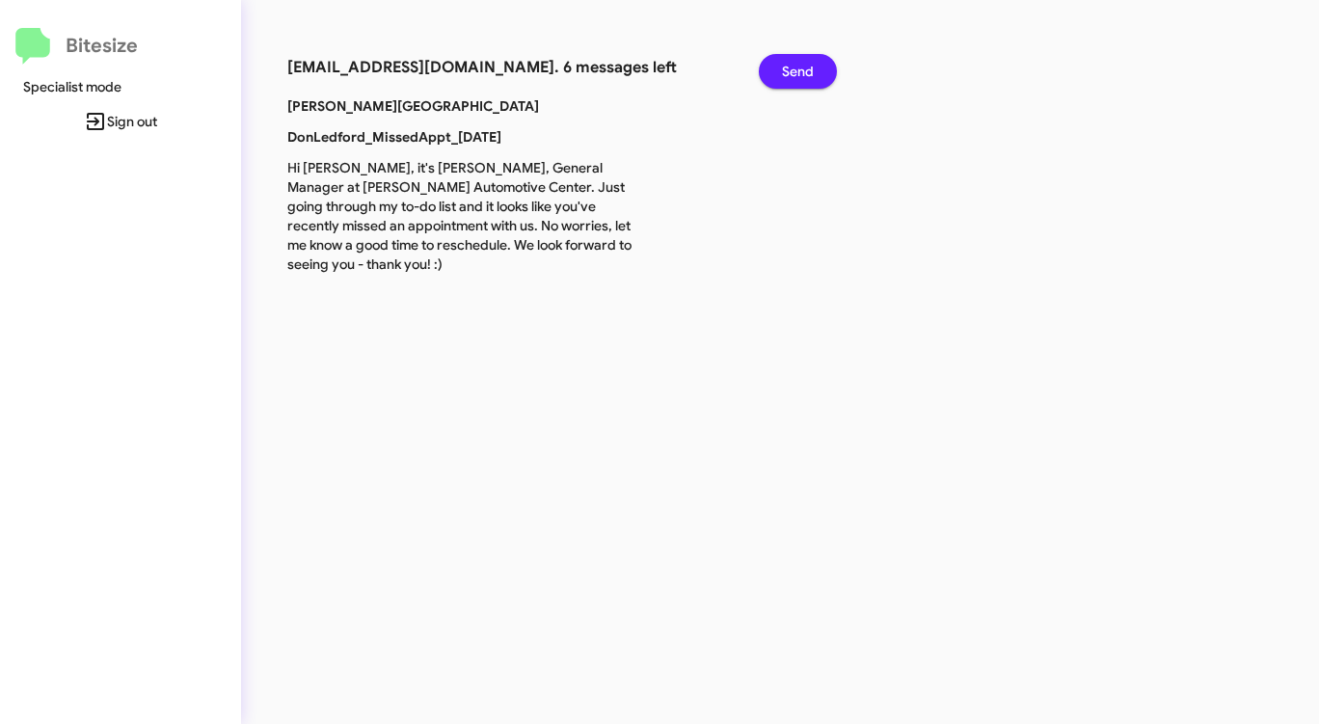
click at [787, 63] on span "Send" at bounding box center [798, 71] width 32 height 35
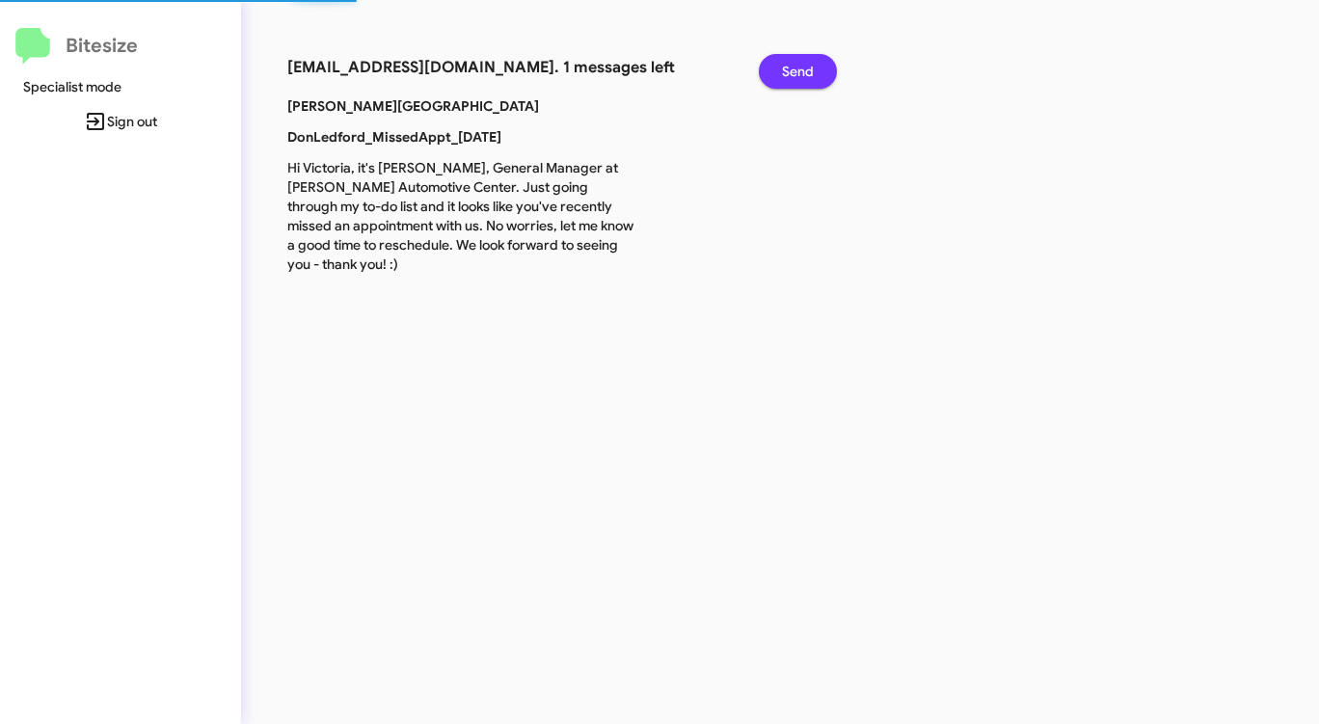
click at [787, 63] on span "Send" at bounding box center [798, 71] width 32 height 35
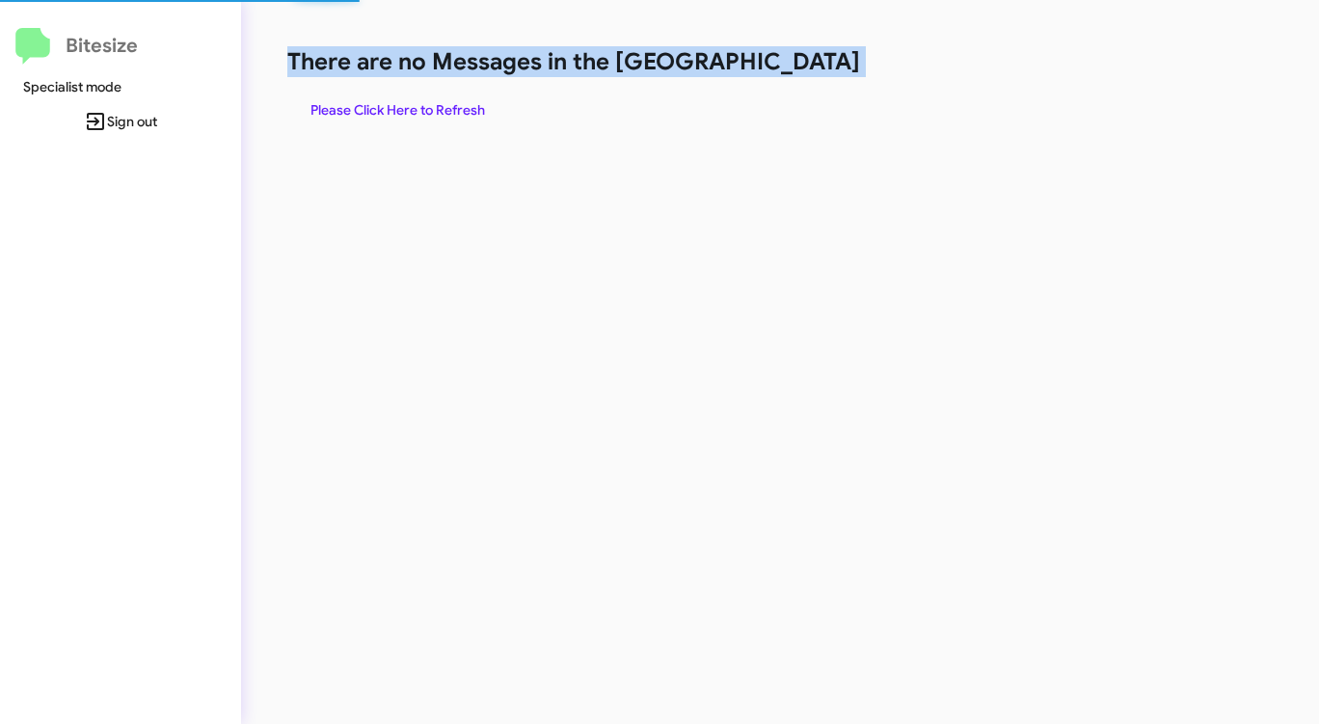
click at [787, 63] on h1 "There are no Messages in the [GEOGRAPHIC_DATA]" at bounding box center [690, 61] width 806 height 31
click at [451, 110] on span "Please Click Here to Refresh" at bounding box center [397, 110] width 175 height 35
click at [450, 109] on span "Please Click Here to Refresh" at bounding box center [397, 110] width 175 height 35
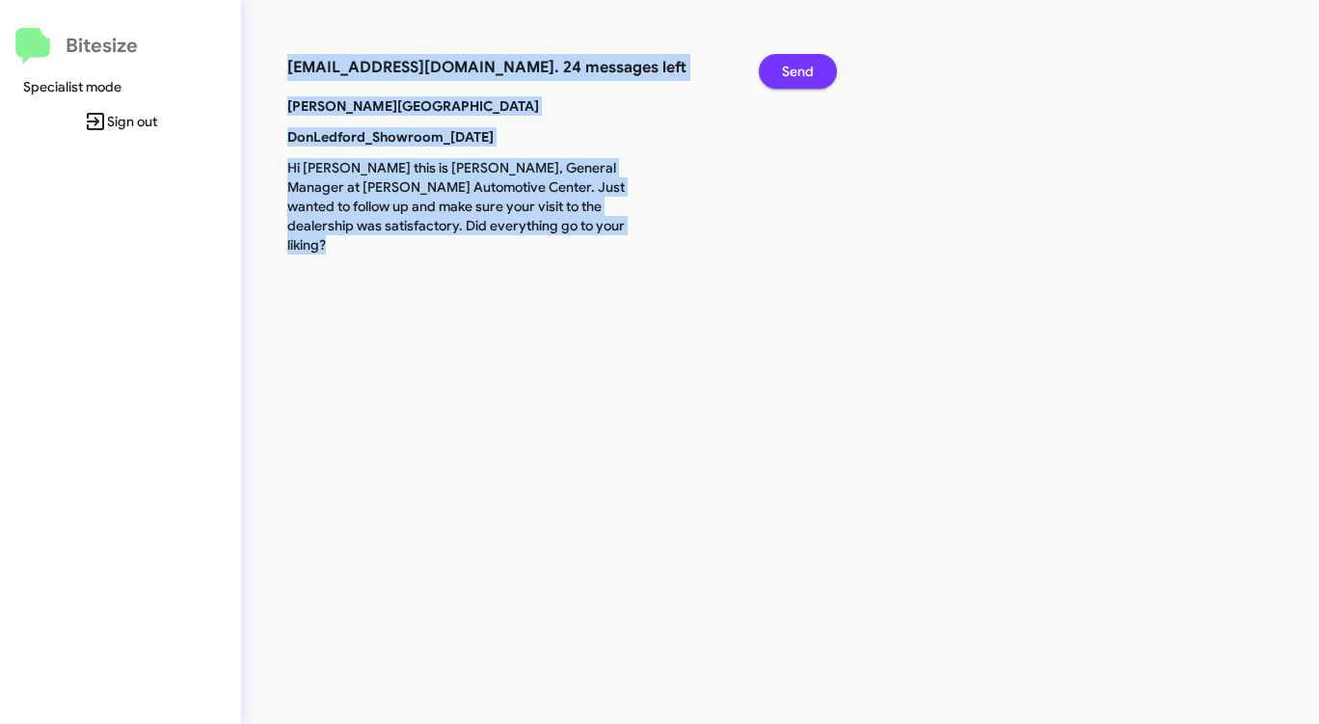
click at [807, 75] on span "Send" at bounding box center [798, 71] width 32 height 35
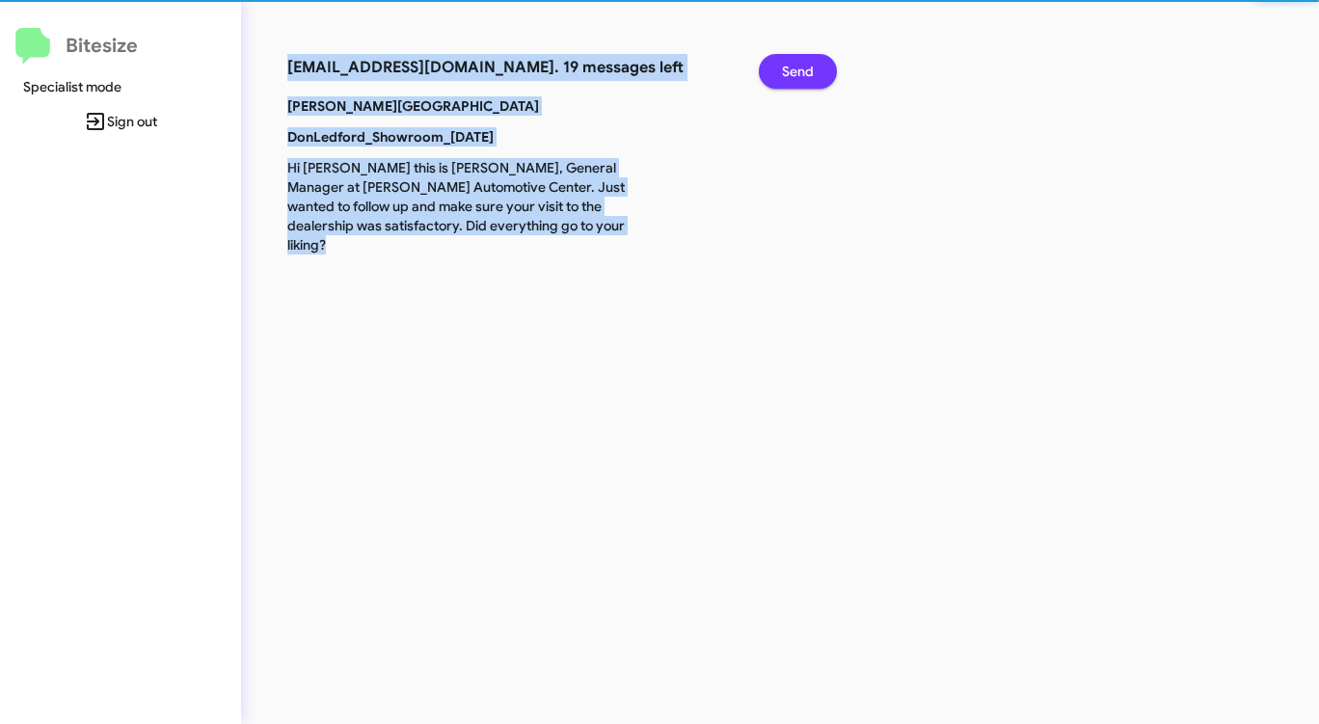
click at [807, 75] on span "Send" at bounding box center [798, 71] width 32 height 35
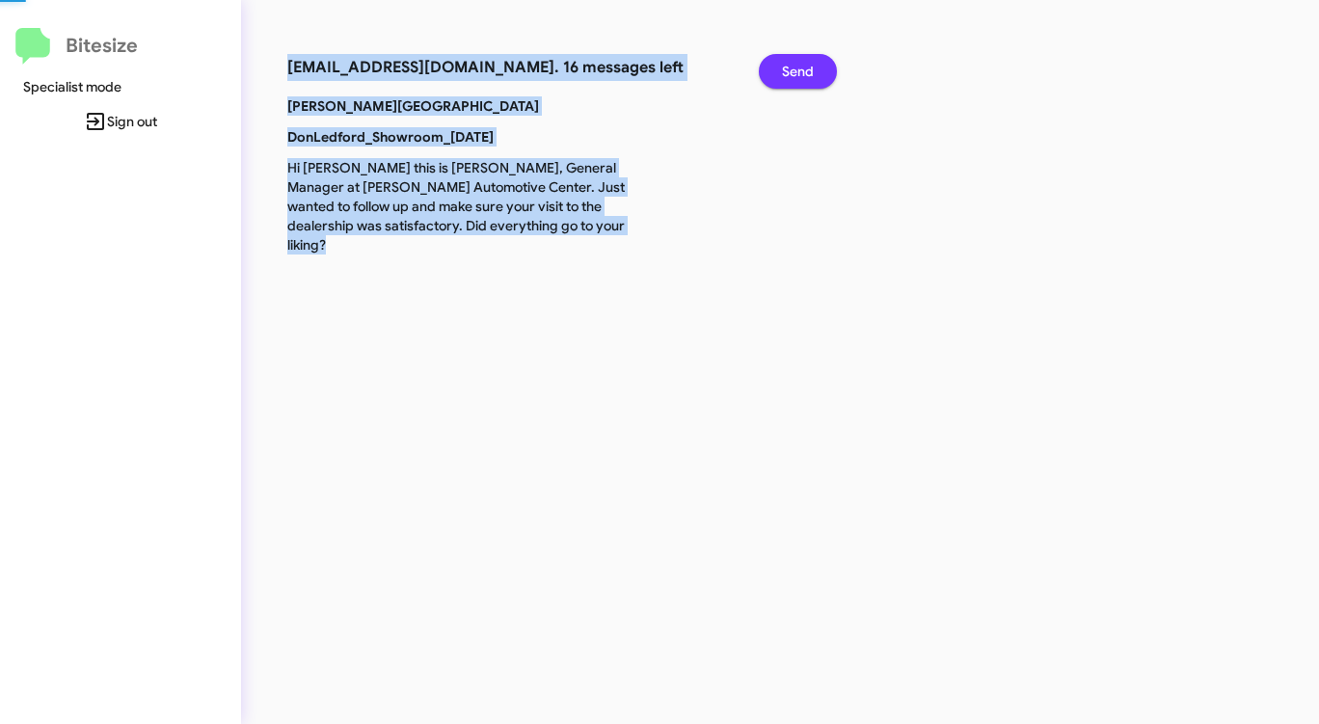
click at [807, 75] on span "Send" at bounding box center [798, 71] width 32 height 35
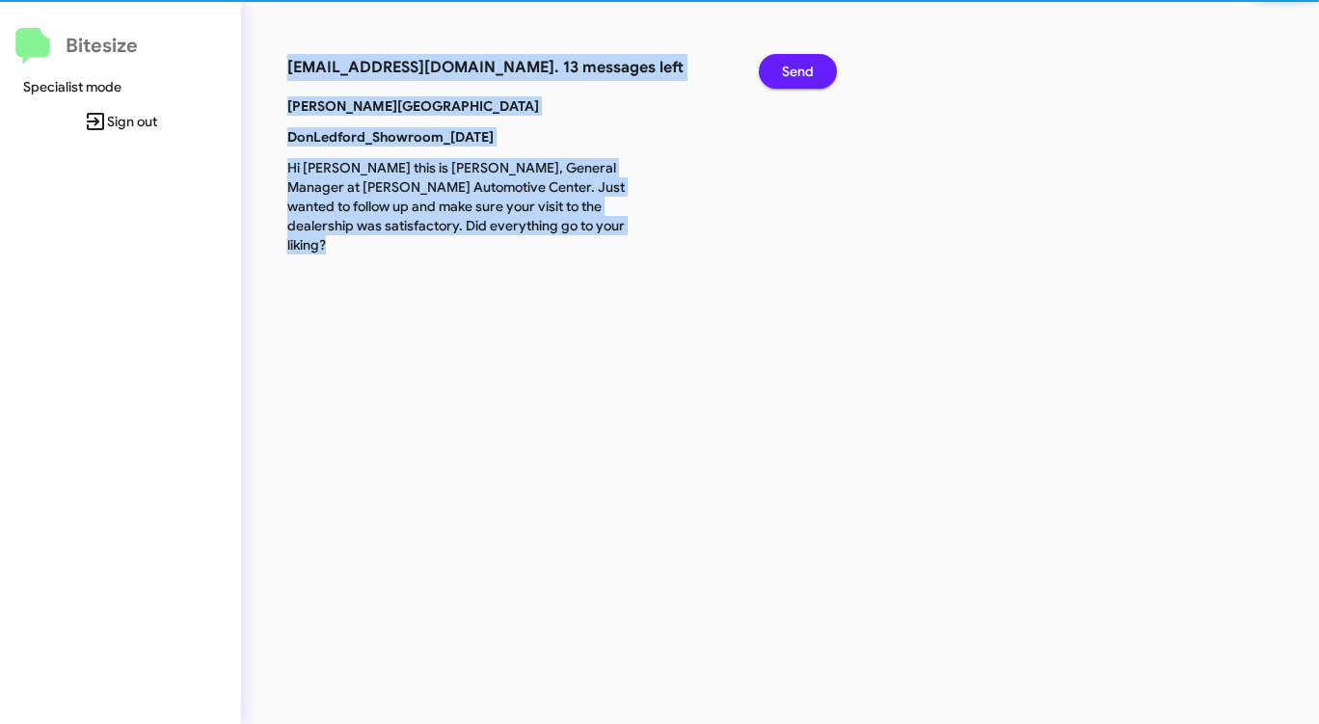
click at [807, 75] on span "Send" at bounding box center [798, 71] width 32 height 35
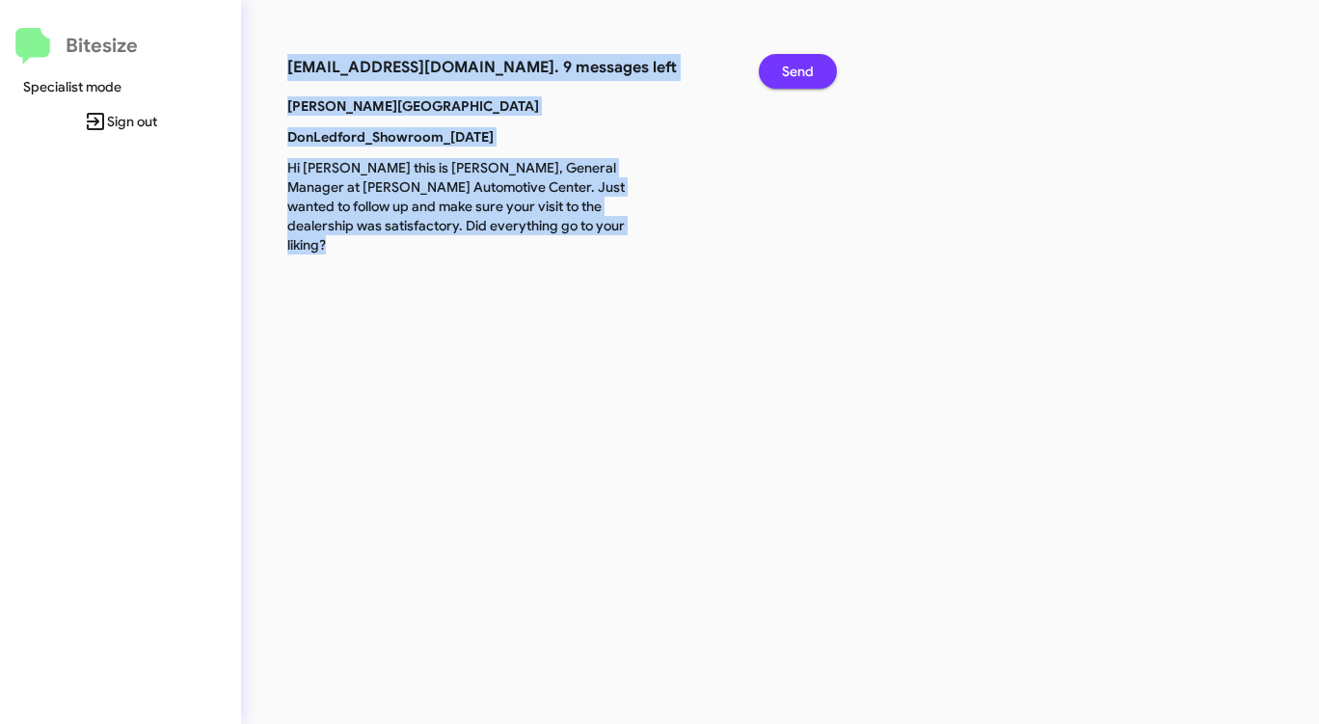
click at [807, 75] on span "Send" at bounding box center [798, 71] width 32 height 35
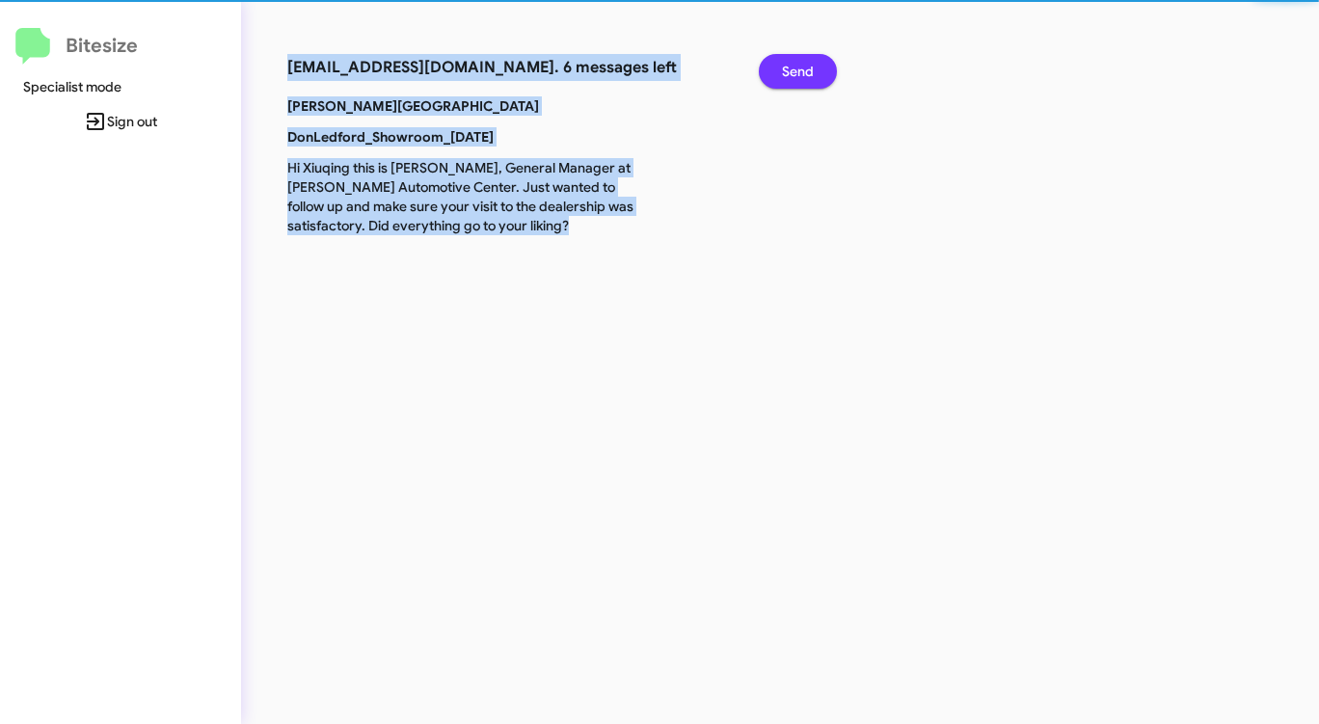
click at [807, 75] on span "Send" at bounding box center [798, 71] width 32 height 35
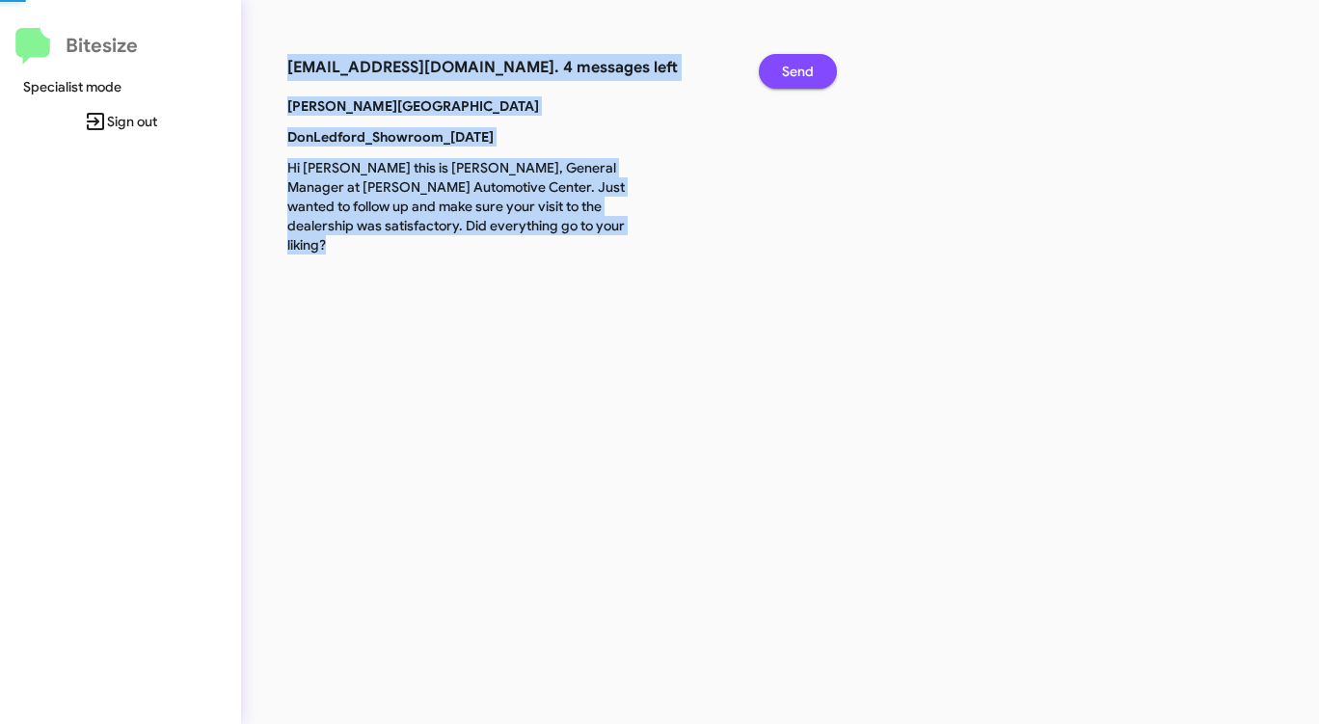
click at [807, 75] on span "Send" at bounding box center [798, 71] width 32 height 35
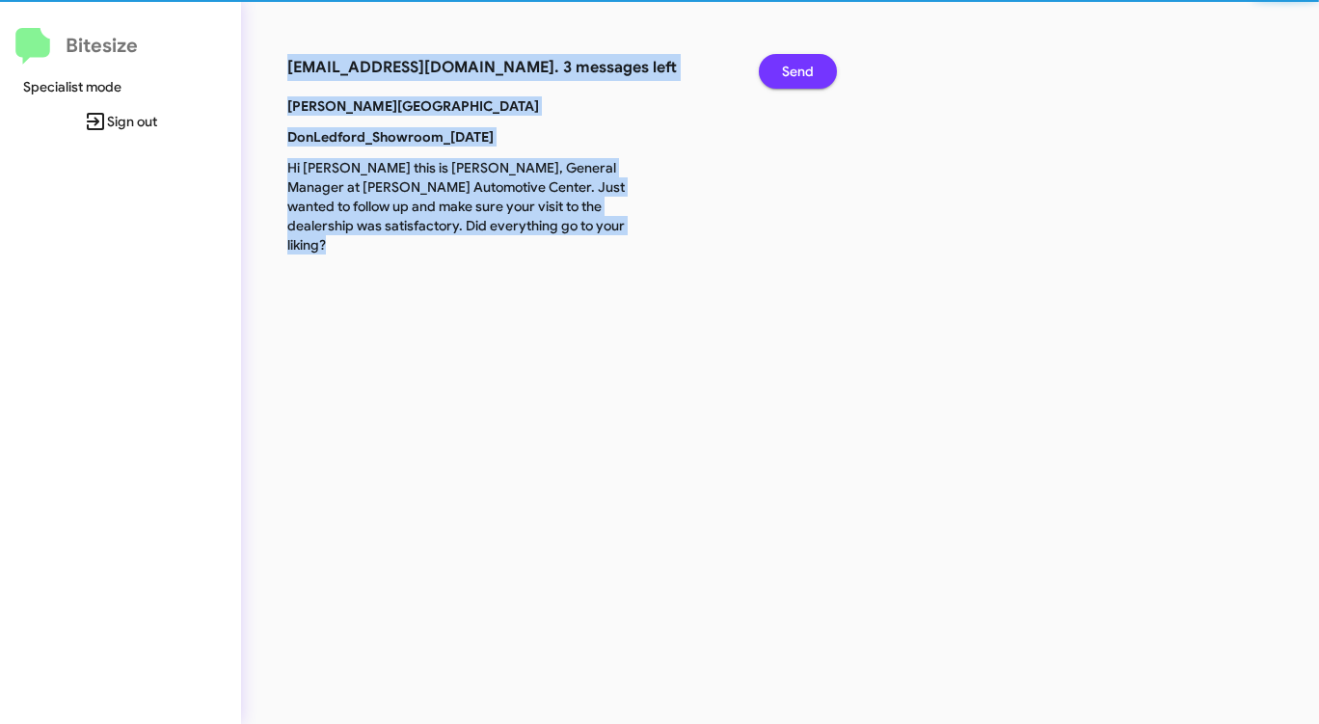
click at [807, 75] on span "Send" at bounding box center [798, 71] width 32 height 35
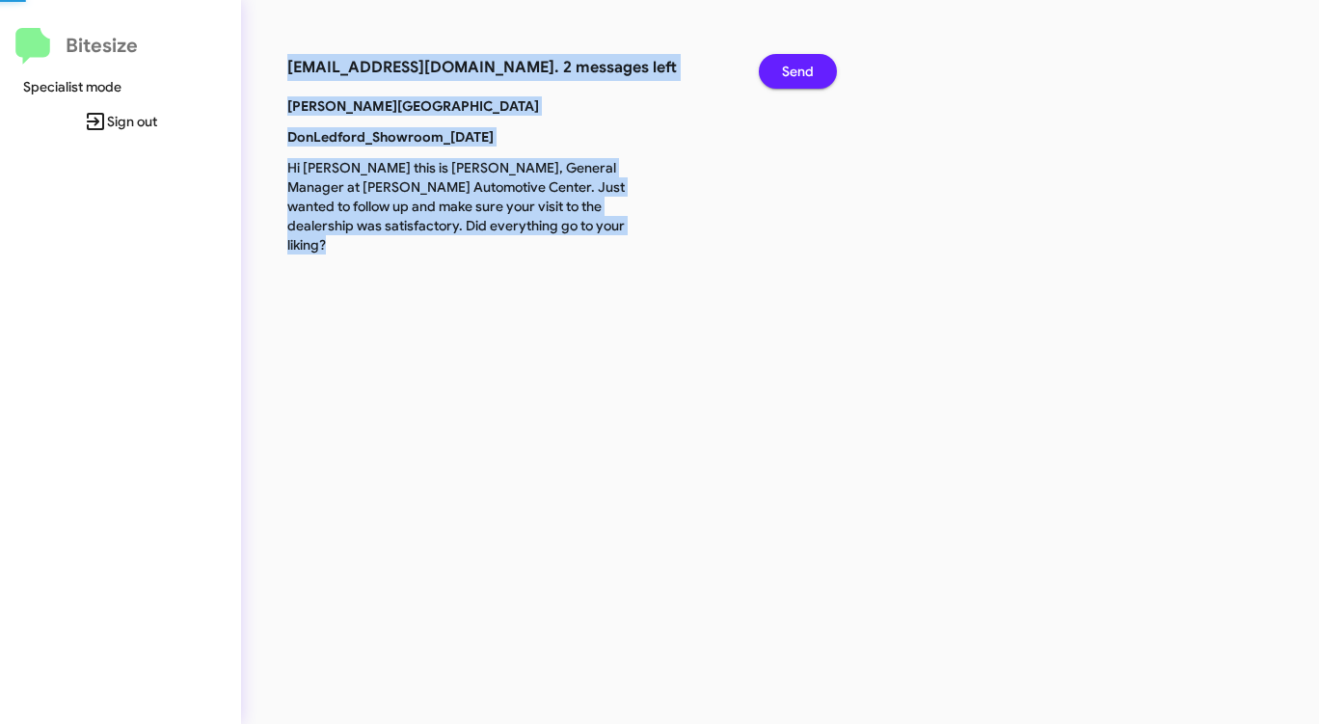
click at [807, 75] on span "Send" at bounding box center [798, 71] width 32 height 35
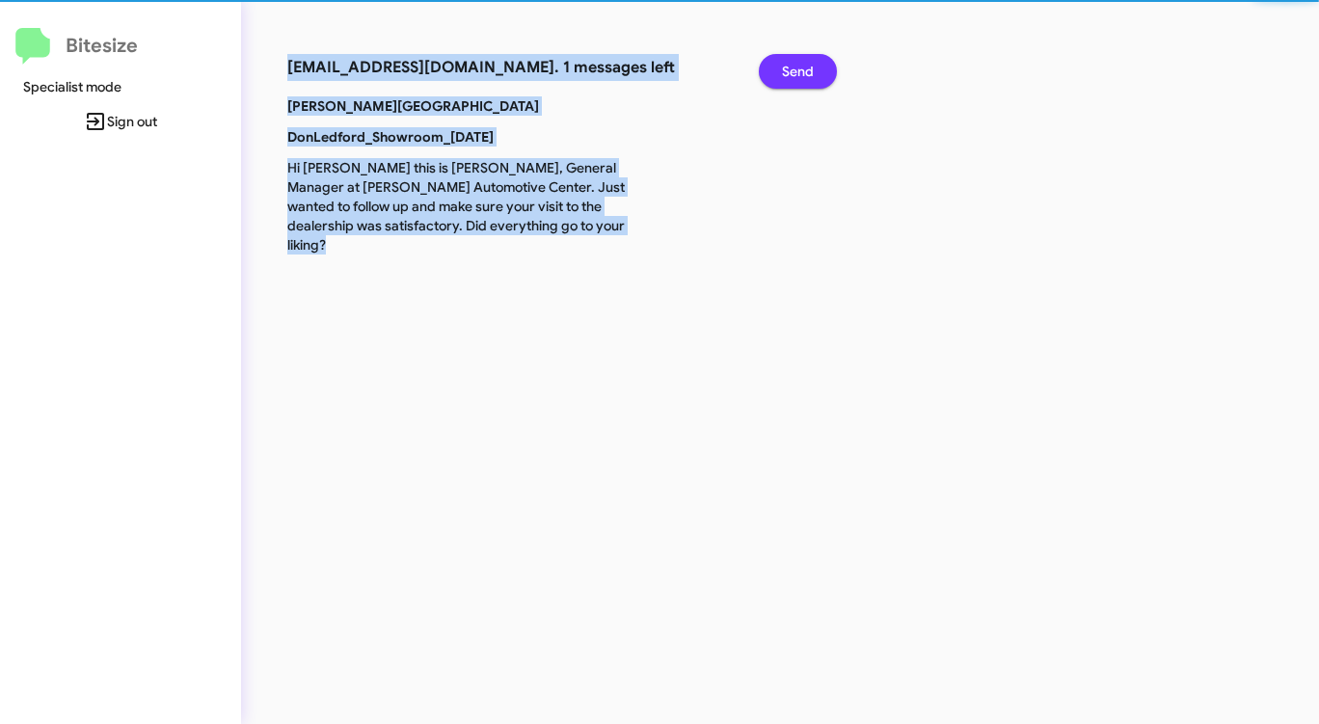
click at [807, 75] on span "Send" at bounding box center [798, 71] width 32 height 35
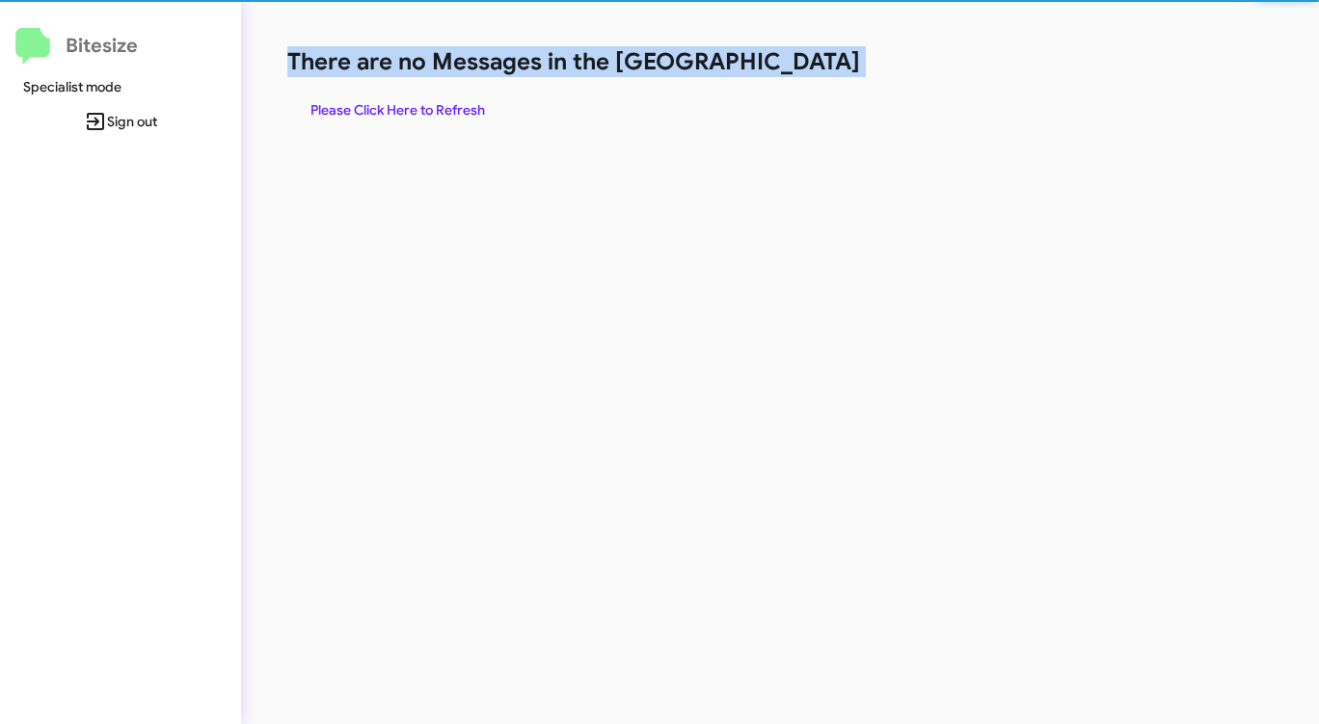
click at [807, 75] on h1 "There are no Messages in the [GEOGRAPHIC_DATA]" at bounding box center [690, 61] width 806 height 31
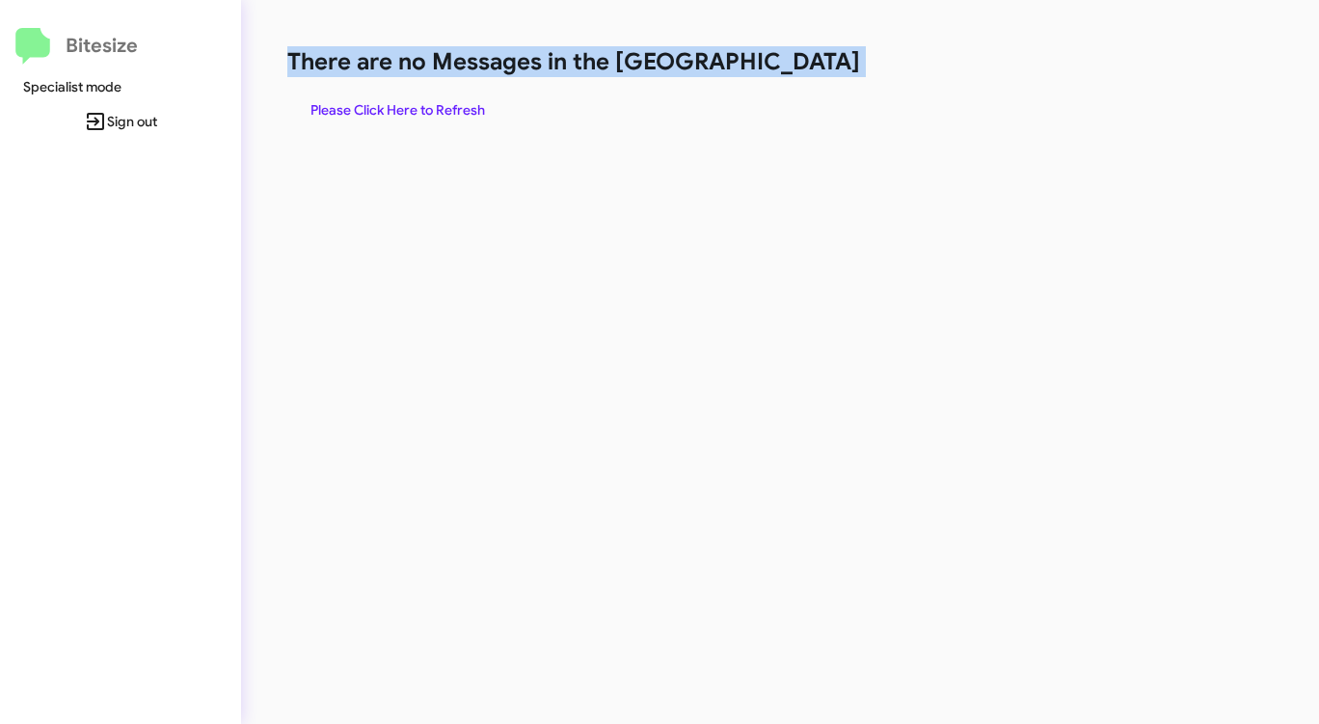
click at [807, 75] on h1 "There are no Messages in the [GEOGRAPHIC_DATA]" at bounding box center [690, 61] width 806 height 31
click at [431, 101] on span "Please Click Here to Refresh" at bounding box center [397, 110] width 175 height 35
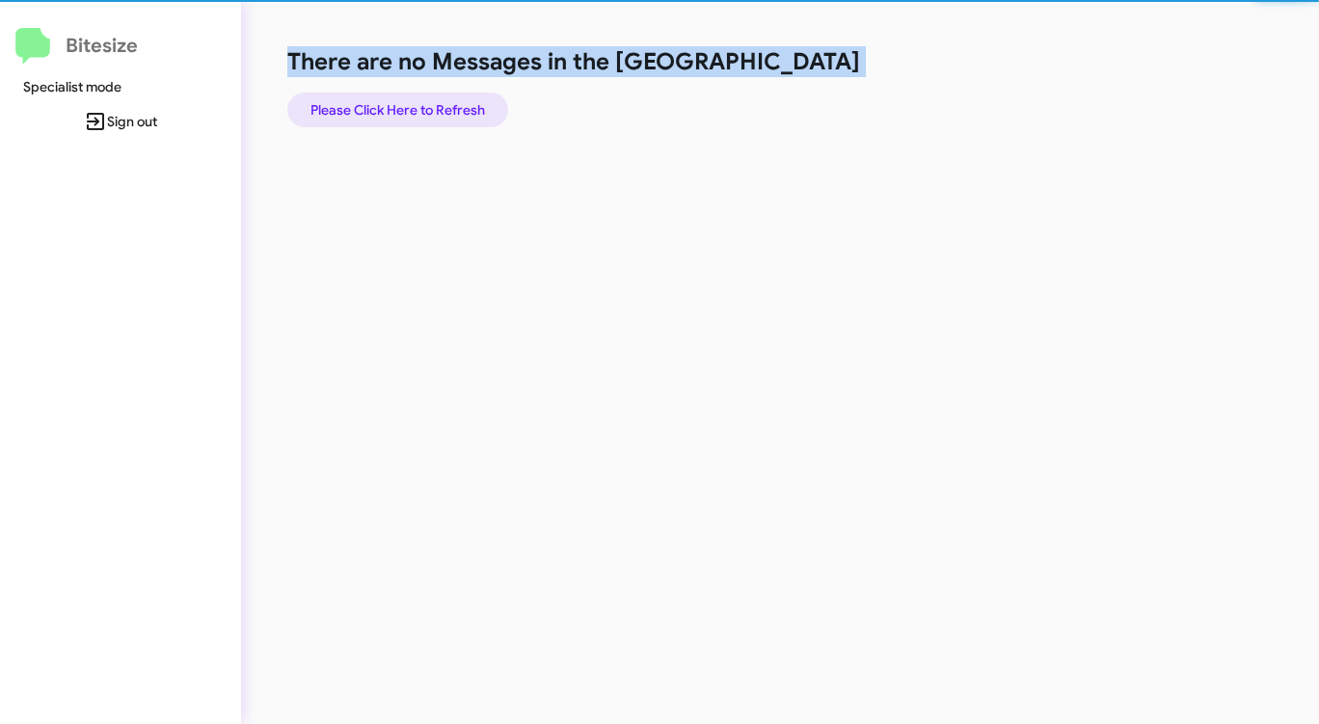
click at [431, 101] on span "Please Click Here to Refresh" at bounding box center [397, 110] width 175 height 35
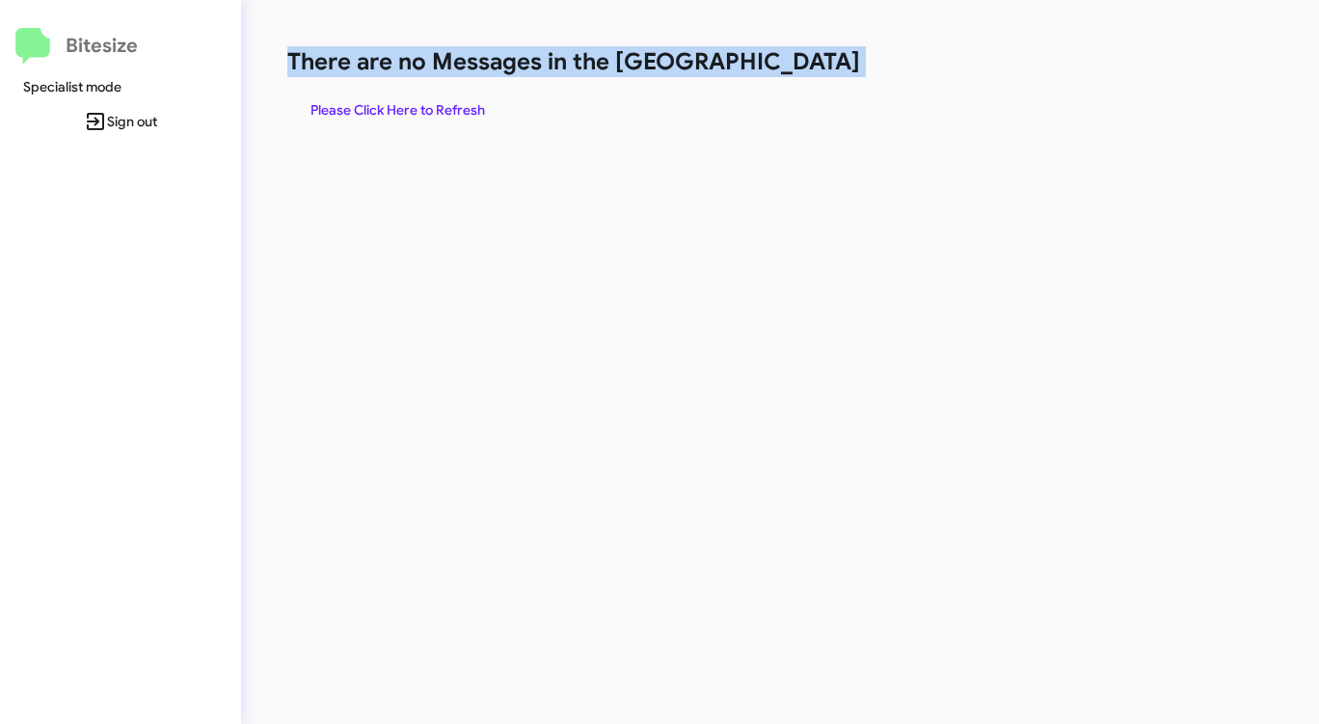
click at [431, 101] on span "Please Click Here to Refresh" at bounding box center [397, 110] width 175 height 35
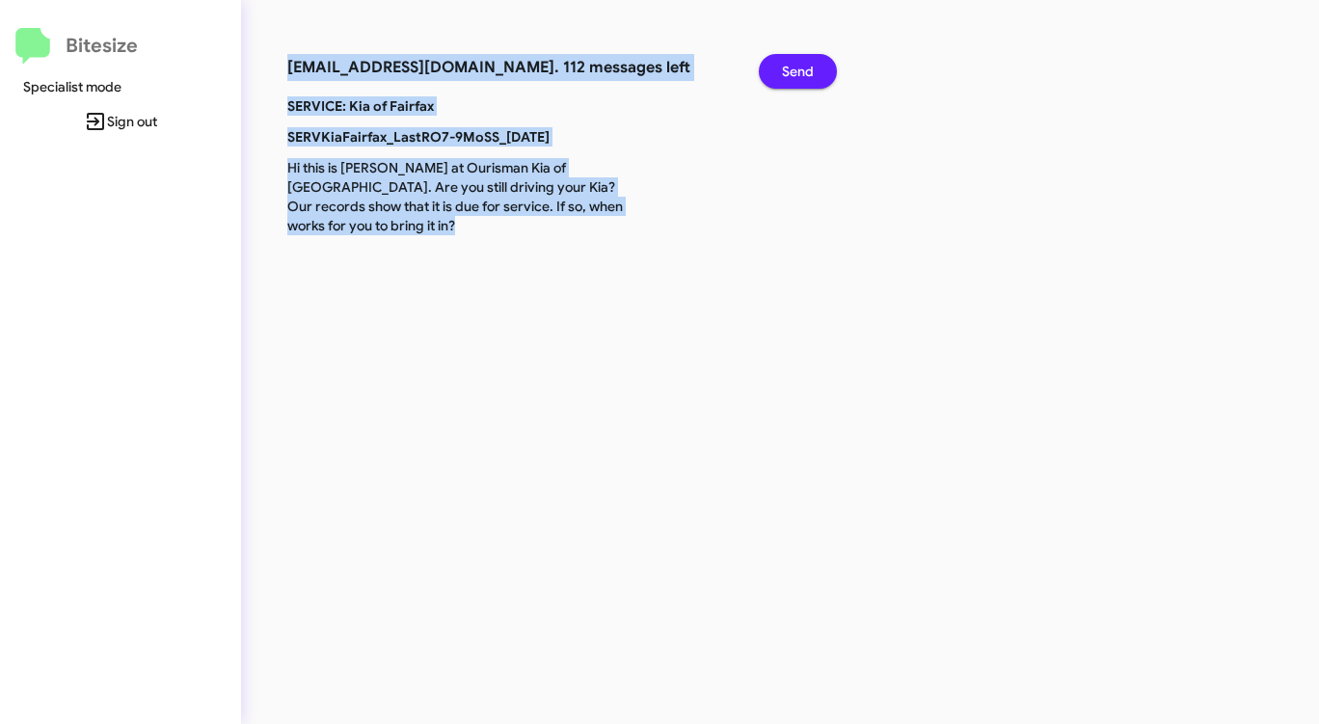
click at [804, 67] on span "Send" at bounding box center [798, 71] width 32 height 35
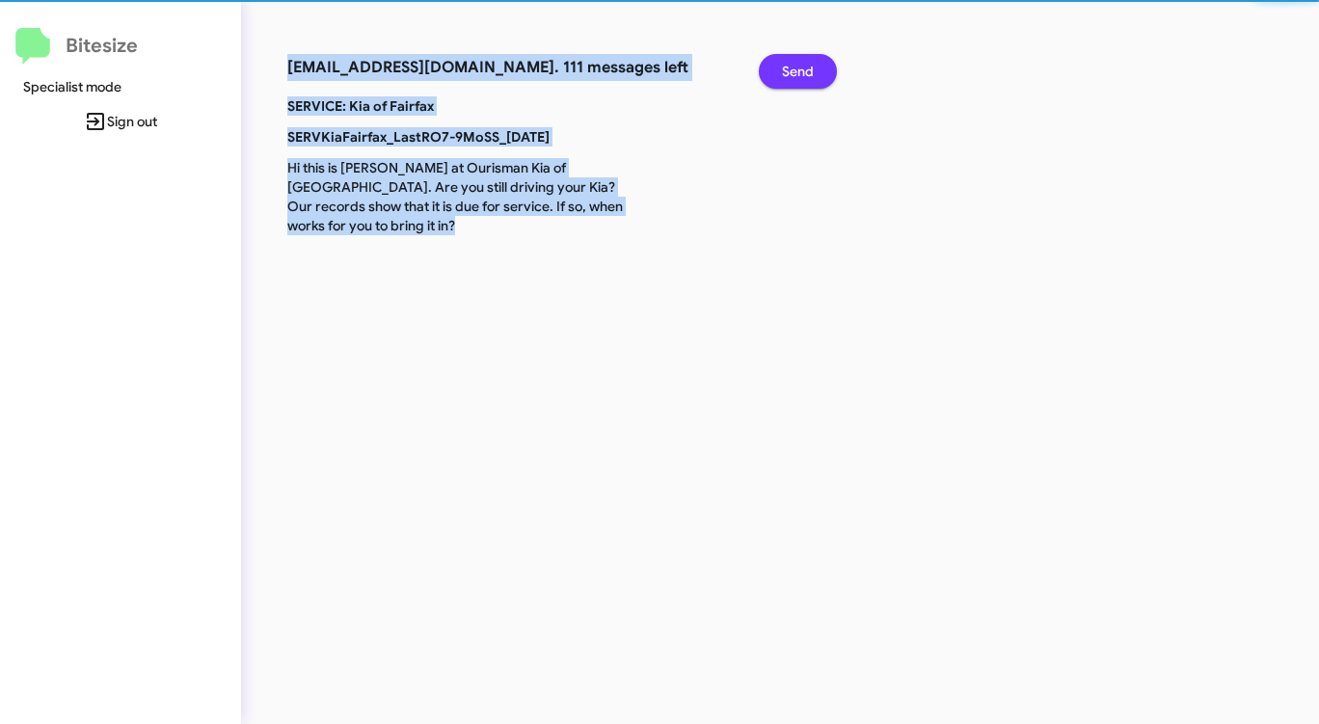
click at [804, 67] on span "Send" at bounding box center [798, 71] width 32 height 35
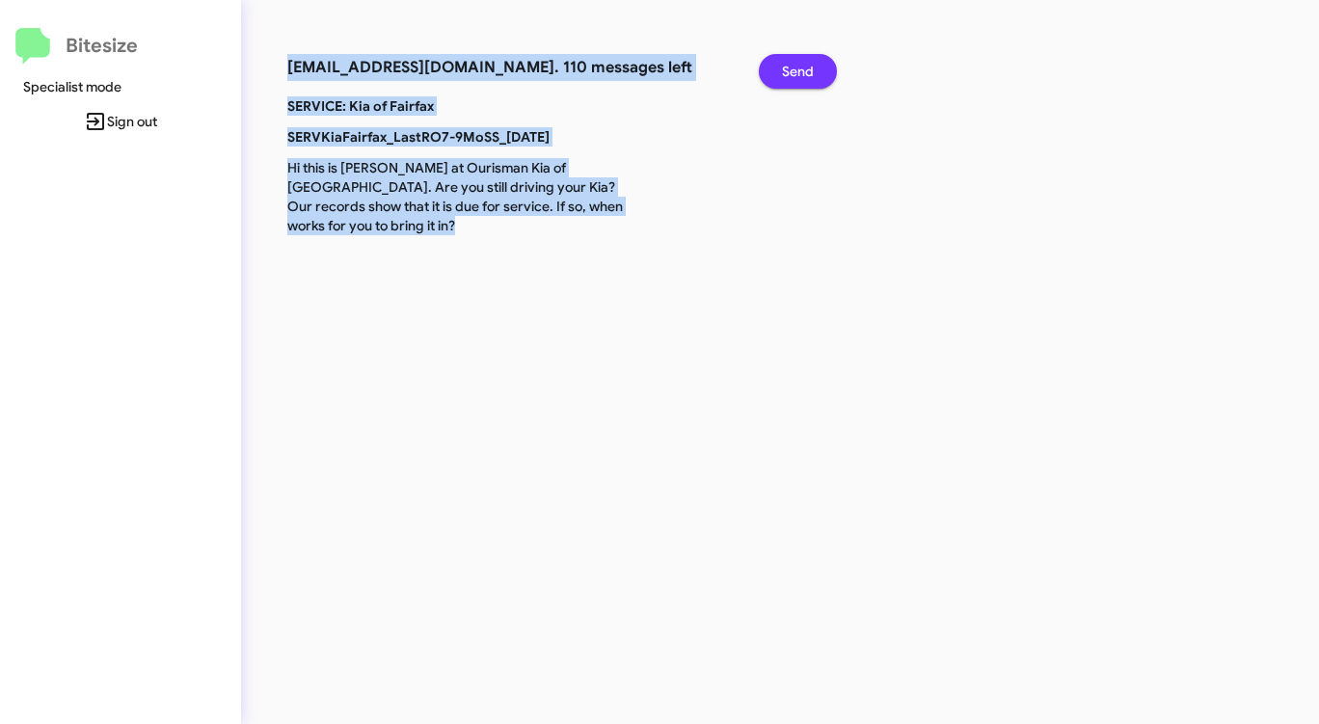
click at [804, 67] on span "Send" at bounding box center [798, 71] width 32 height 35
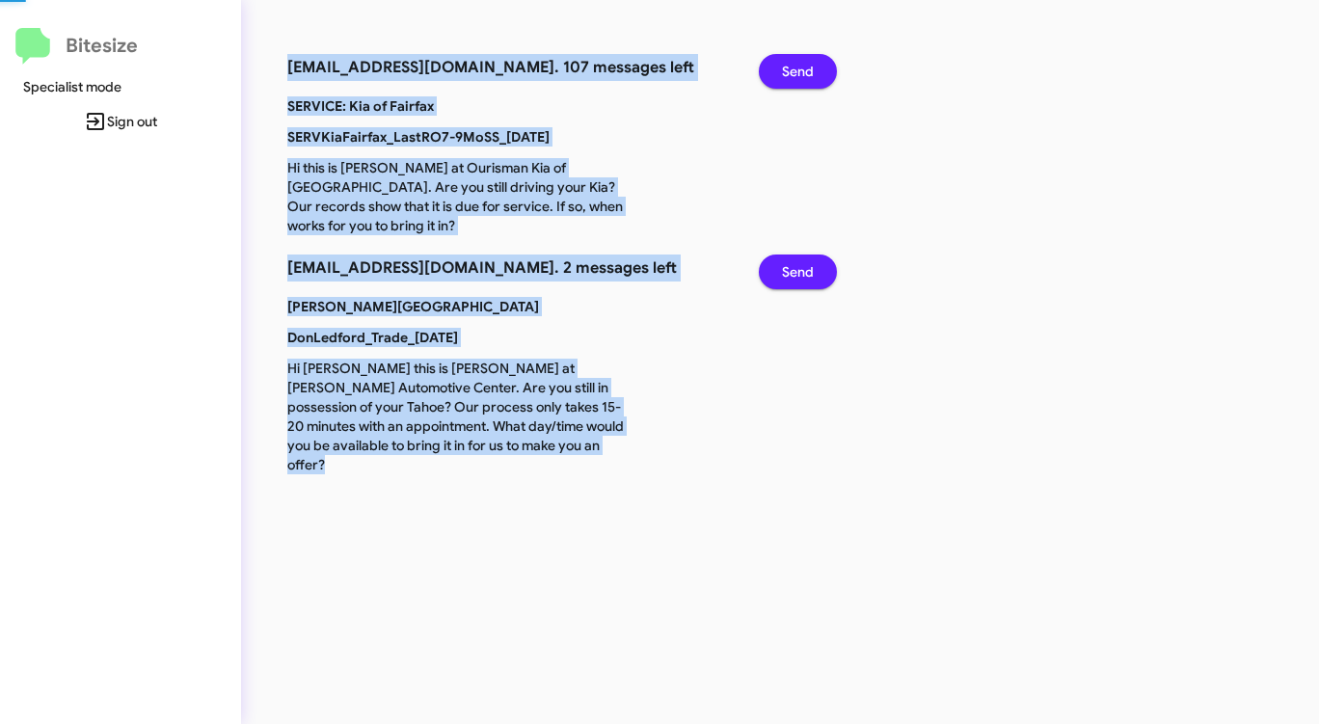
click at [804, 67] on span "Send" at bounding box center [798, 71] width 32 height 35
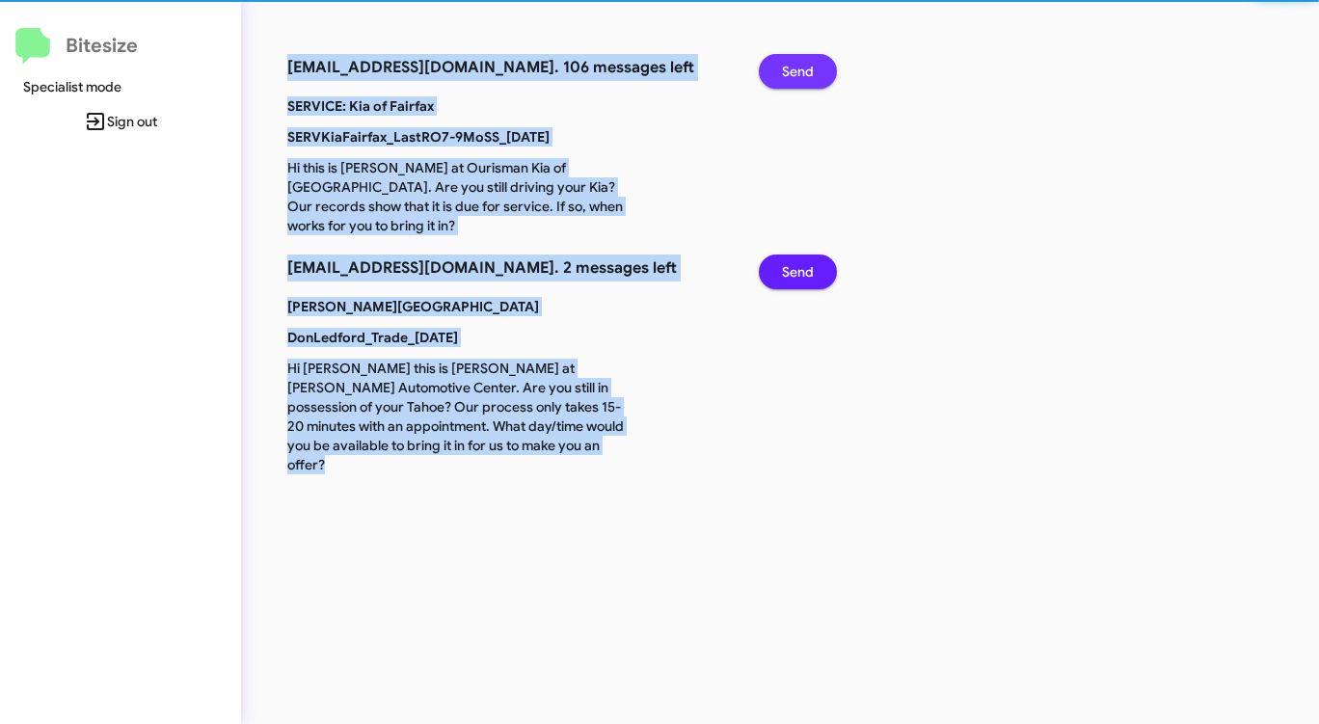
click at [804, 67] on span "Send" at bounding box center [798, 71] width 32 height 35
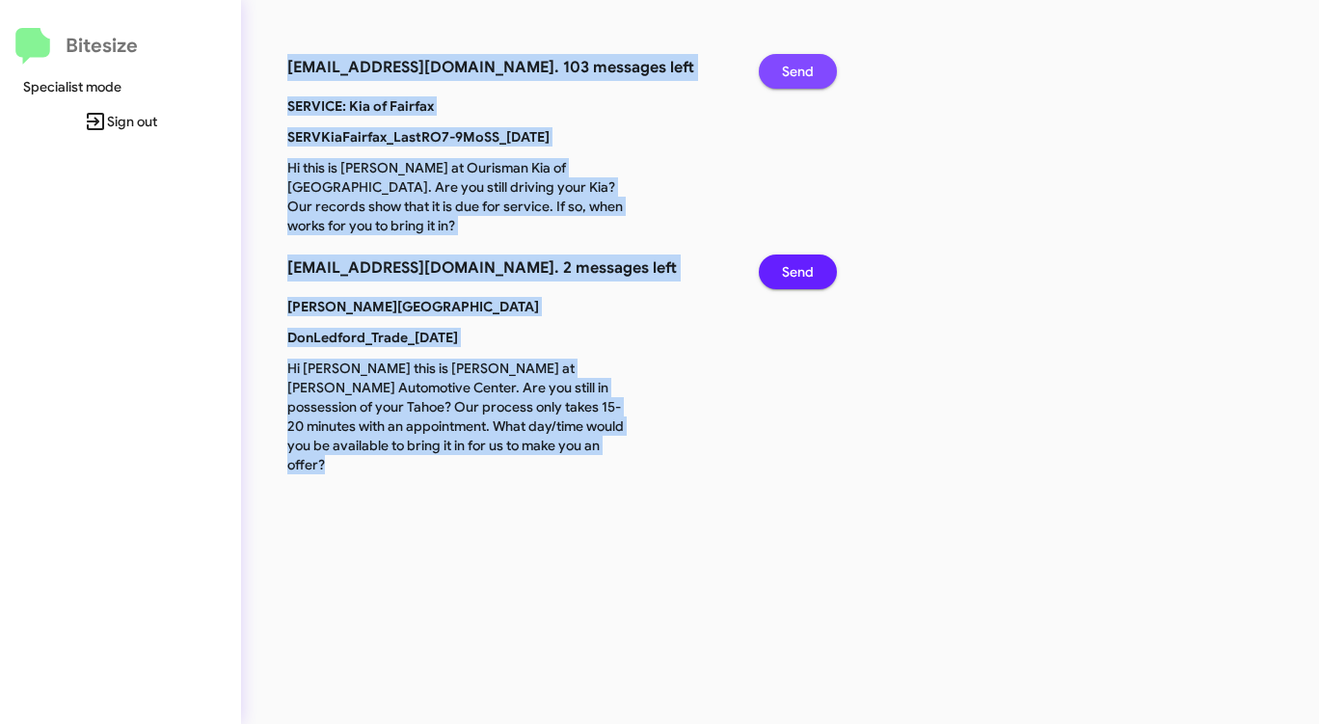
click at [804, 67] on span "Send" at bounding box center [798, 71] width 32 height 35
click at [806, 255] on span "Send" at bounding box center [798, 272] width 32 height 35
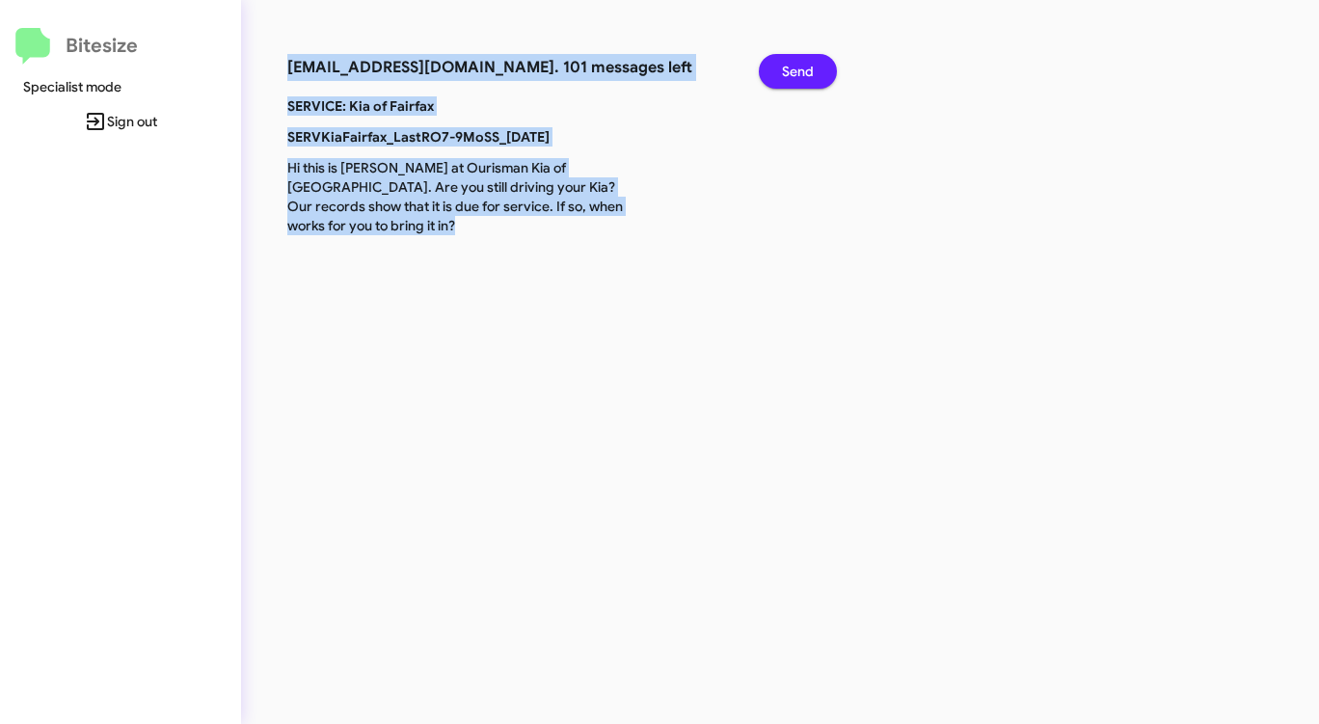
click at [810, 60] on span "Send" at bounding box center [798, 71] width 32 height 35
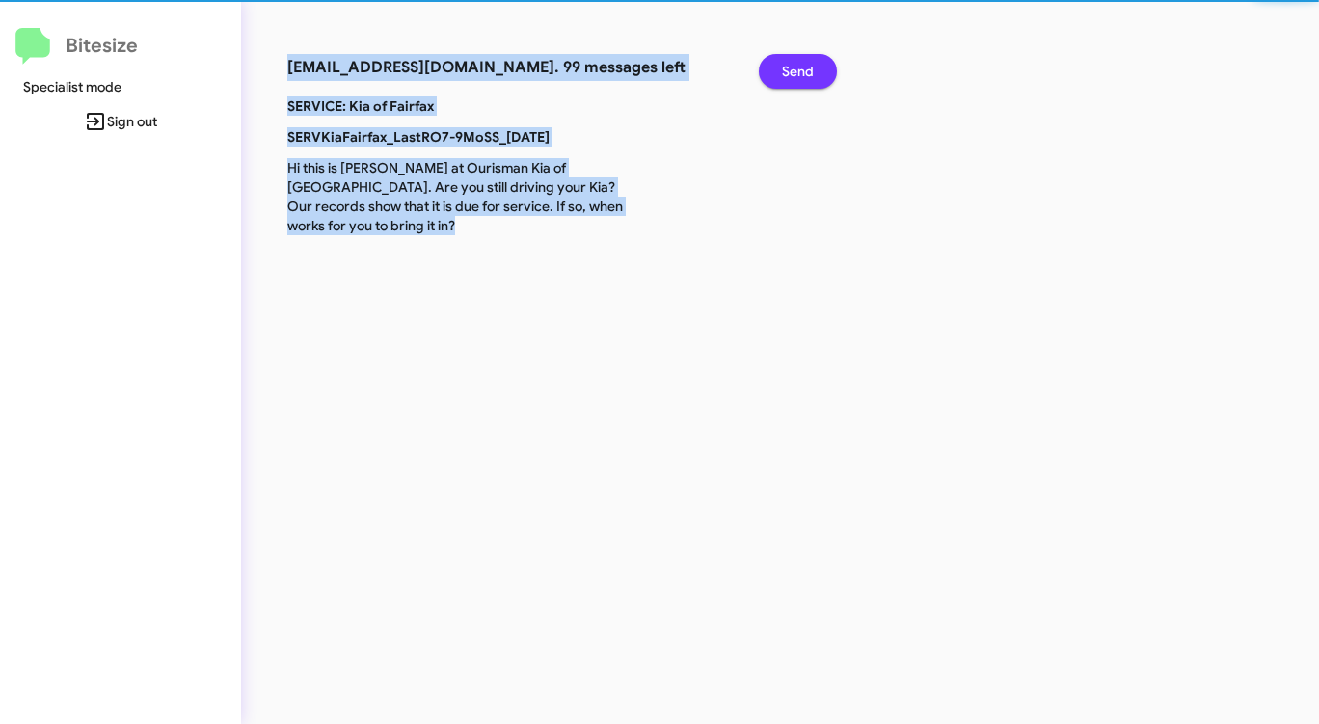
click at [810, 60] on span "Send" at bounding box center [798, 71] width 32 height 35
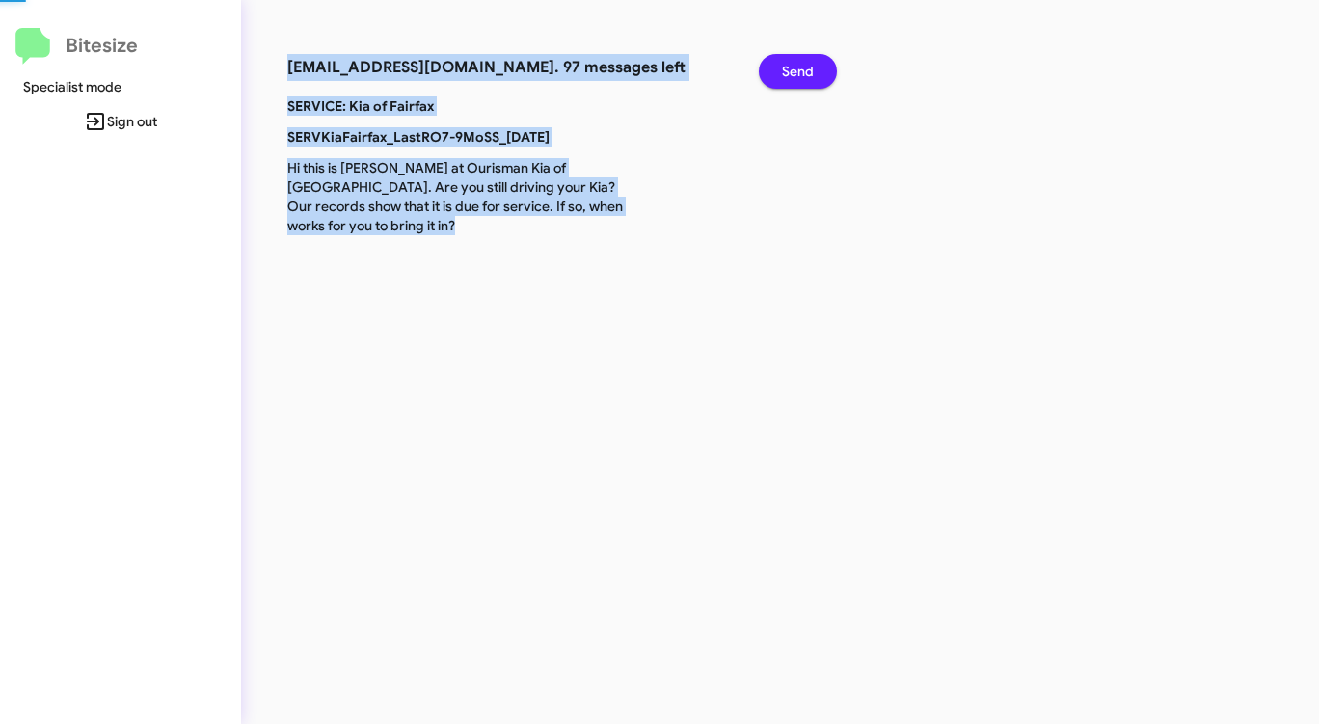
click at [810, 60] on span "Send" at bounding box center [798, 71] width 32 height 35
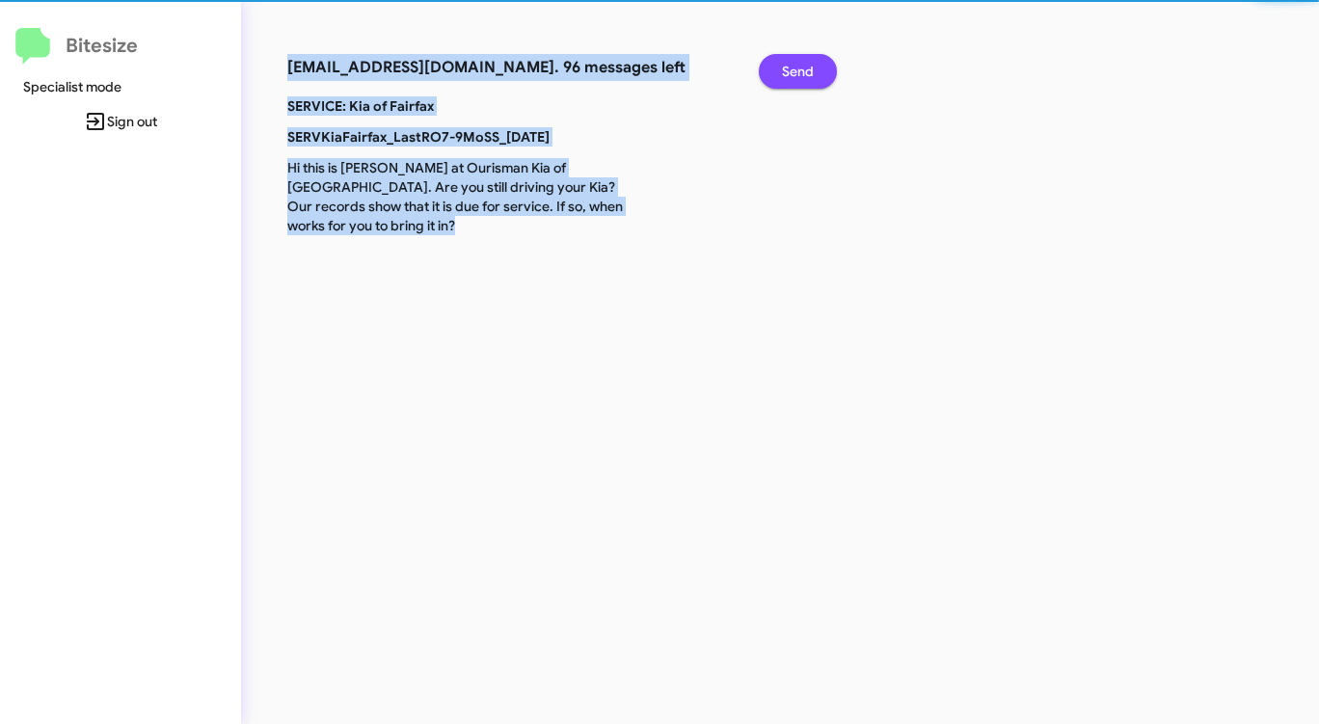
click at [810, 60] on span "Send" at bounding box center [798, 71] width 32 height 35
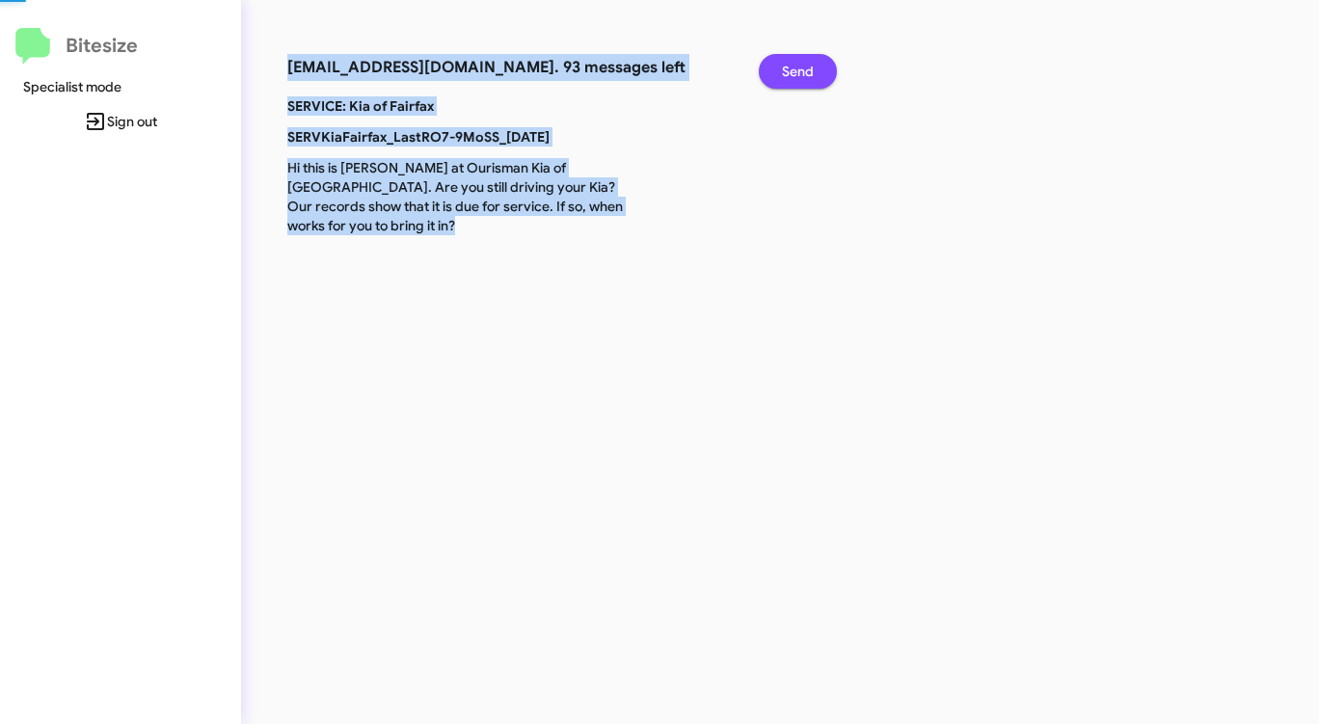
click at [810, 60] on span "Send" at bounding box center [798, 71] width 32 height 35
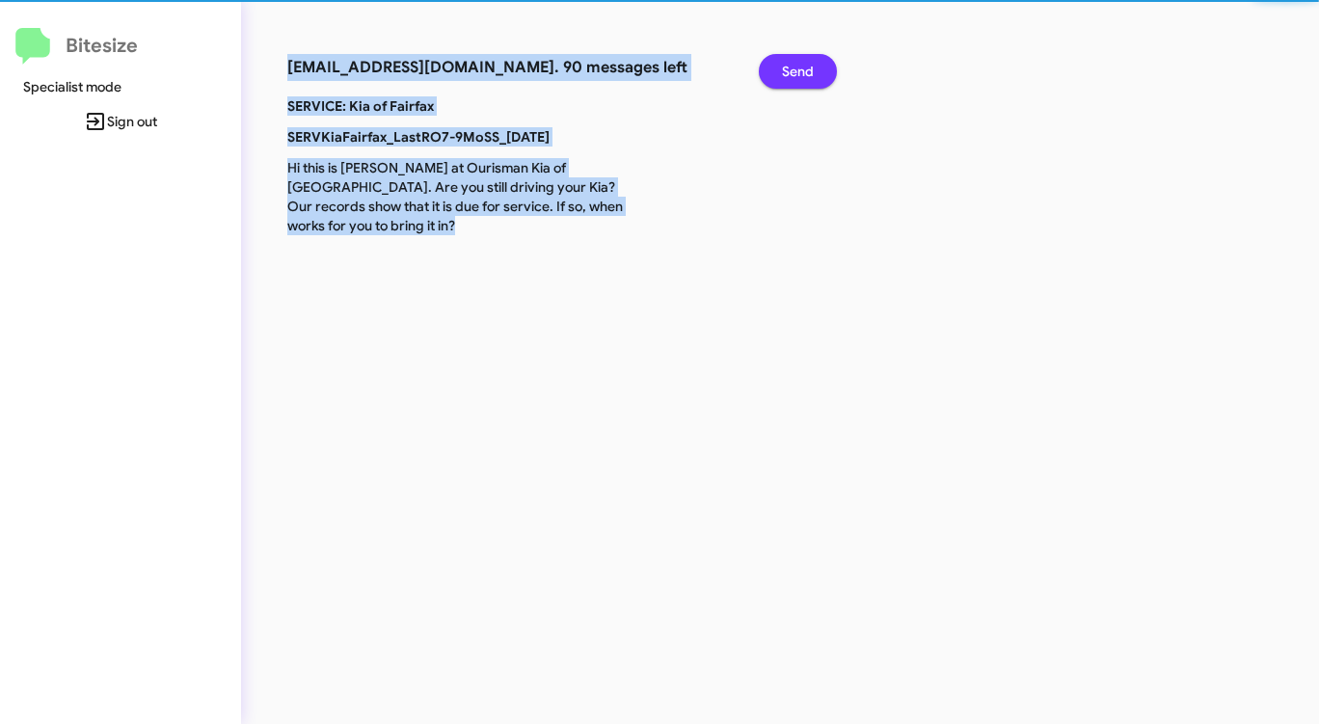
click at [810, 60] on span "Send" at bounding box center [798, 71] width 32 height 35
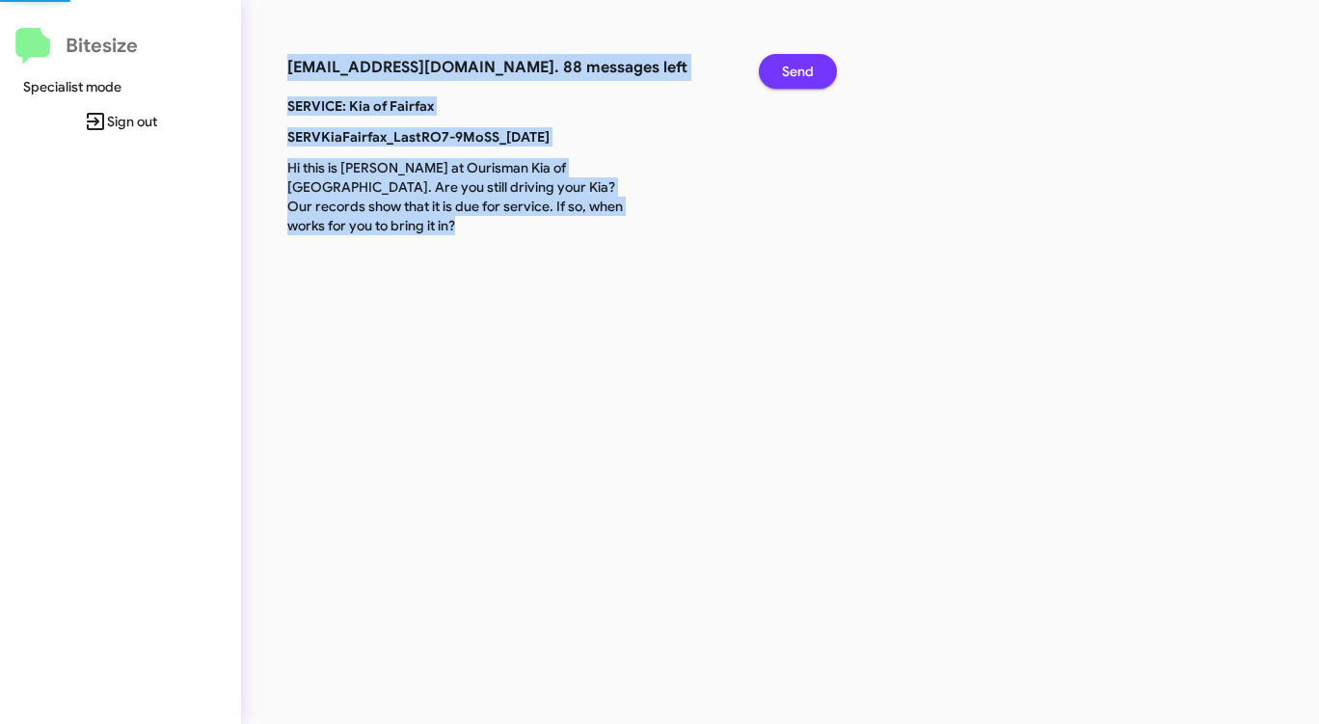
click at [810, 60] on span "Send" at bounding box center [798, 71] width 32 height 35
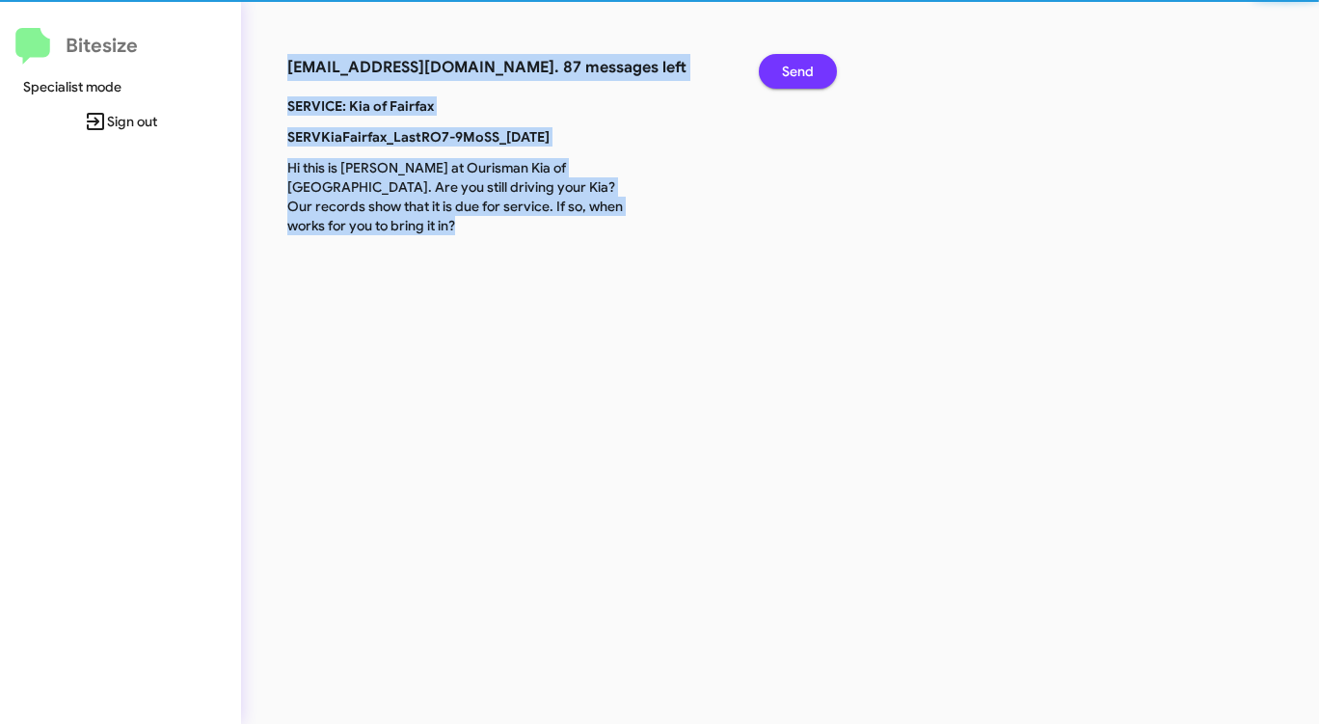
click at [810, 60] on span "Send" at bounding box center [798, 71] width 32 height 35
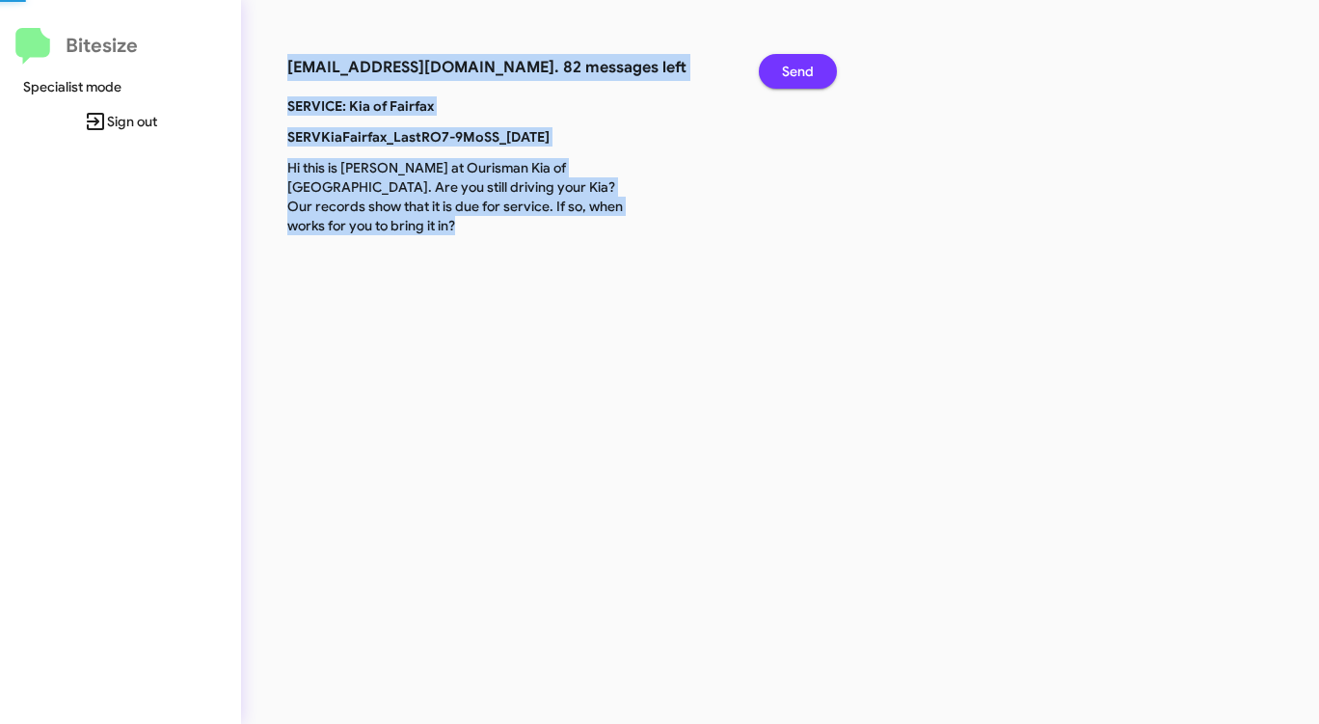
click at [810, 60] on span "Send" at bounding box center [798, 71] width 32 height 35
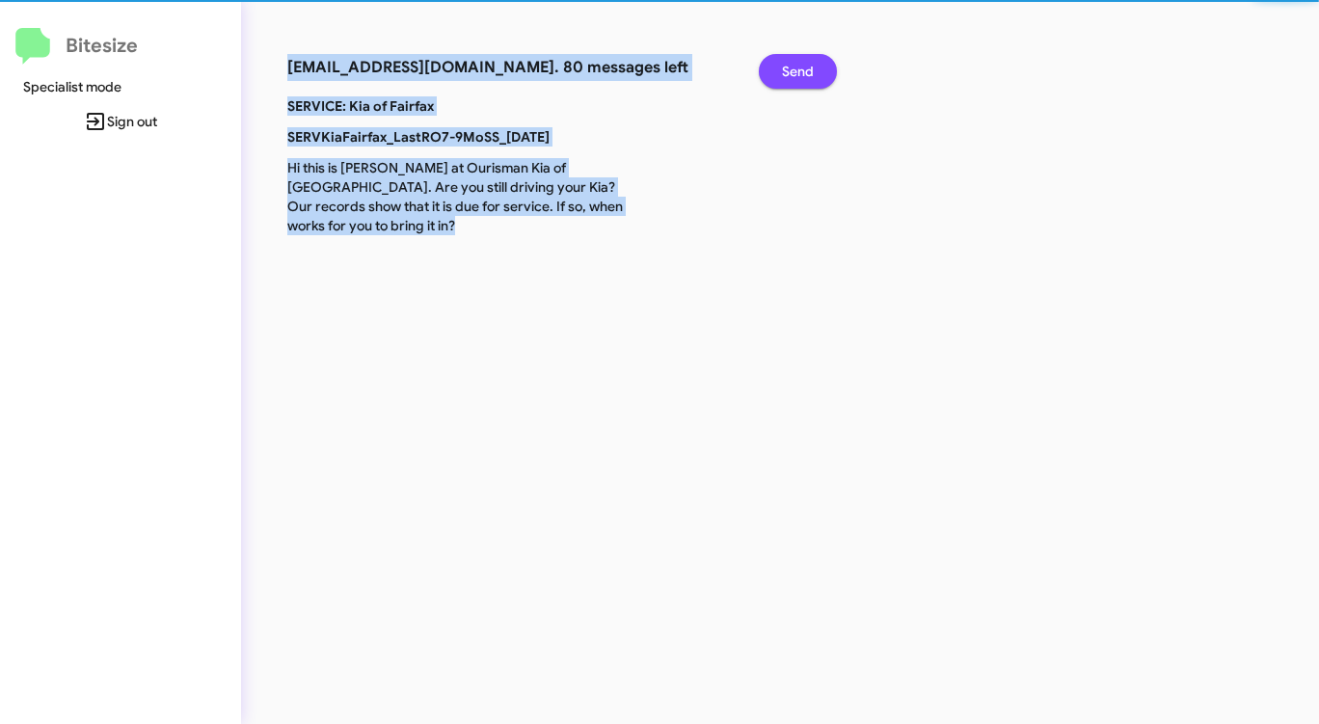
click at [810, 60] on span "Send" at bounding box center [798, 71] width 32 height 35
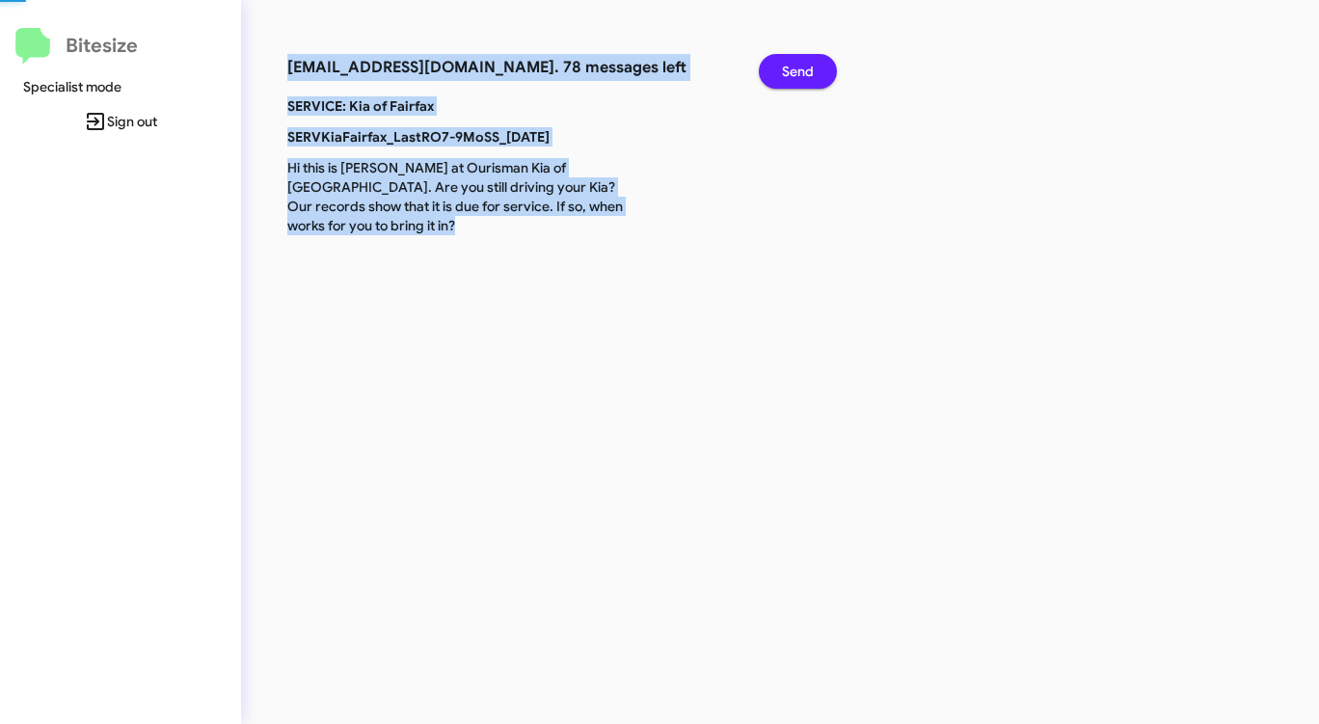
click at [810, 60] on span "Send" at bounding box center [798, 71] width 32 height 35
click at [808, 62] on span "Send" at bounding box center [798, 71] width 32 height 35
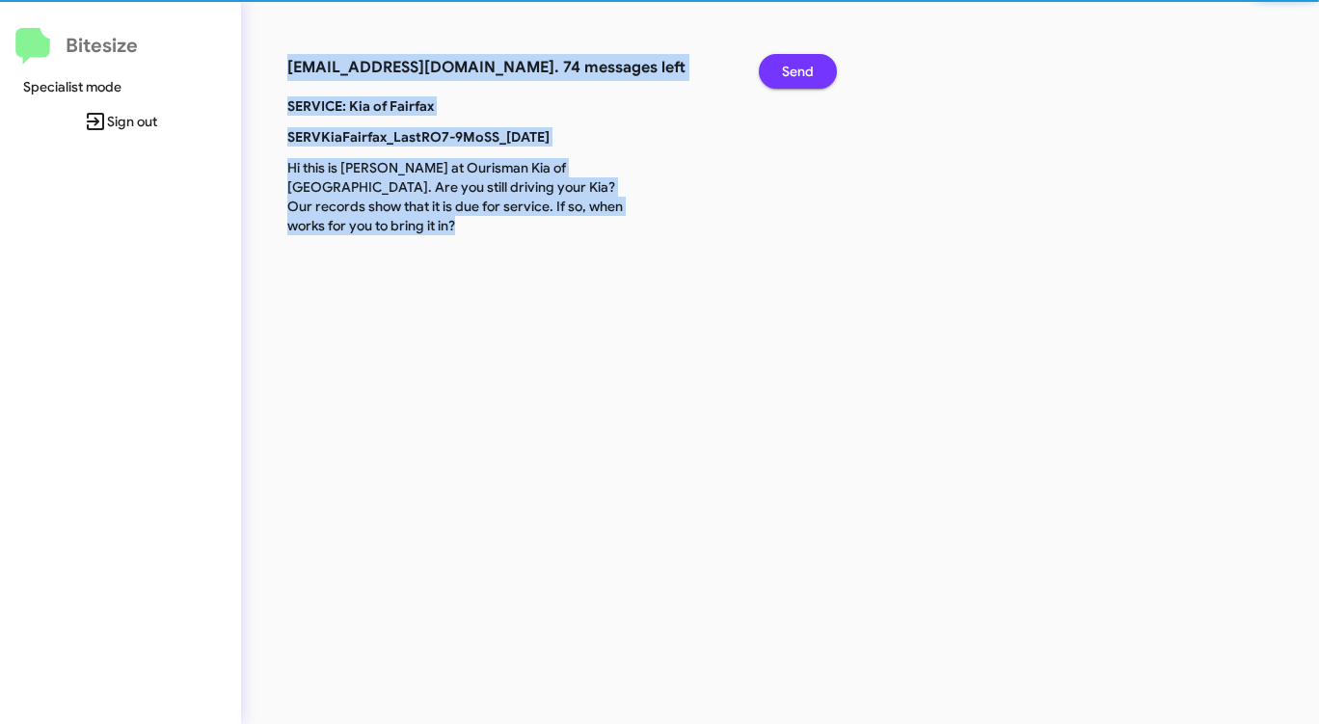
click at [808, 62] on span "Send" at bounding box center [798, 71] width 32 height 35
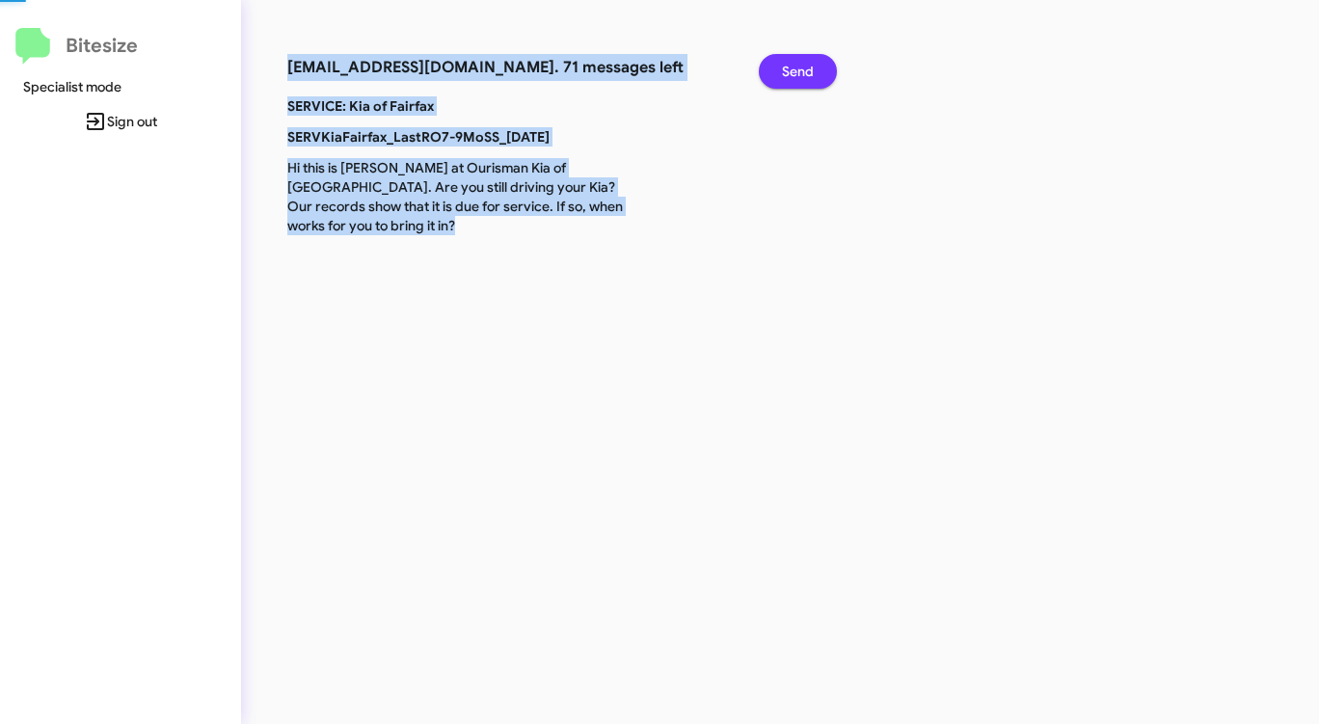
click at [808, 62] on span "Send" at bounding box center [798, 71] width 32 height 35
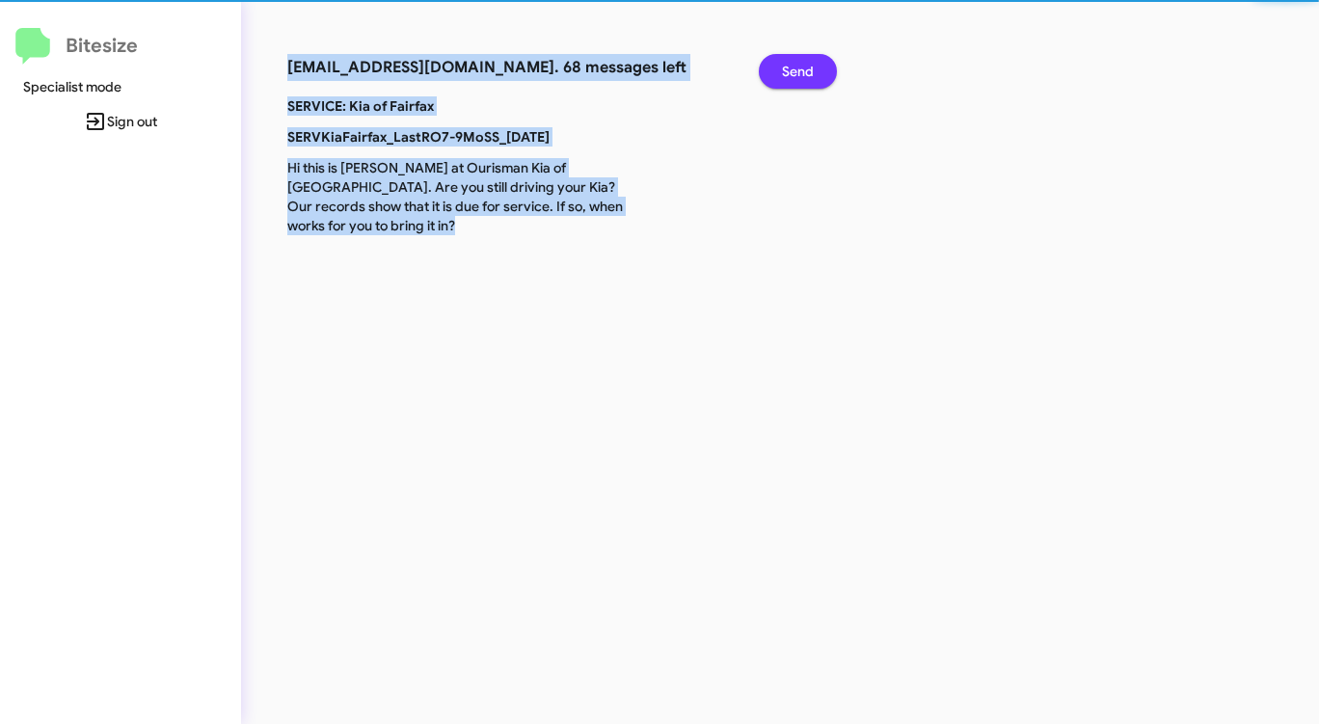
click at [808, 62] on span "Send" at bounding box center [798, 71] width 32 height 35
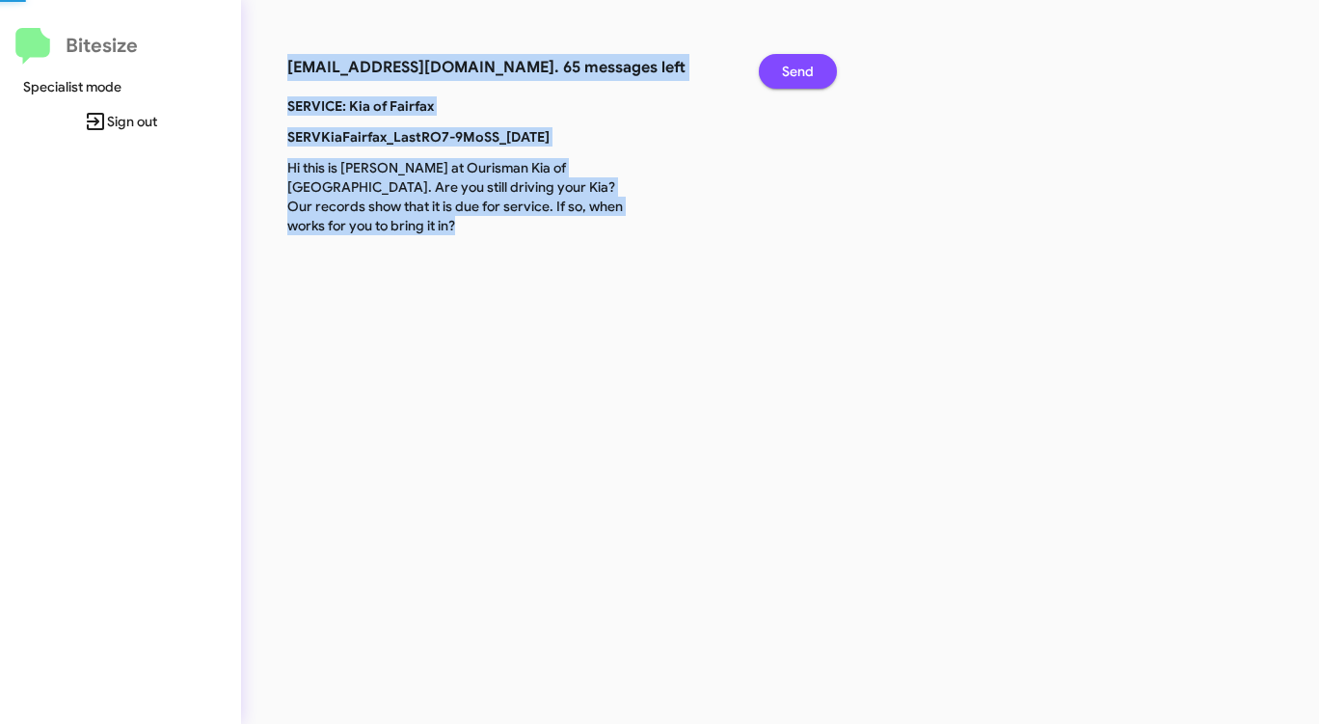
click at [808, 62] on span "Send" at bounding box center [798, 71] width 32 height 35
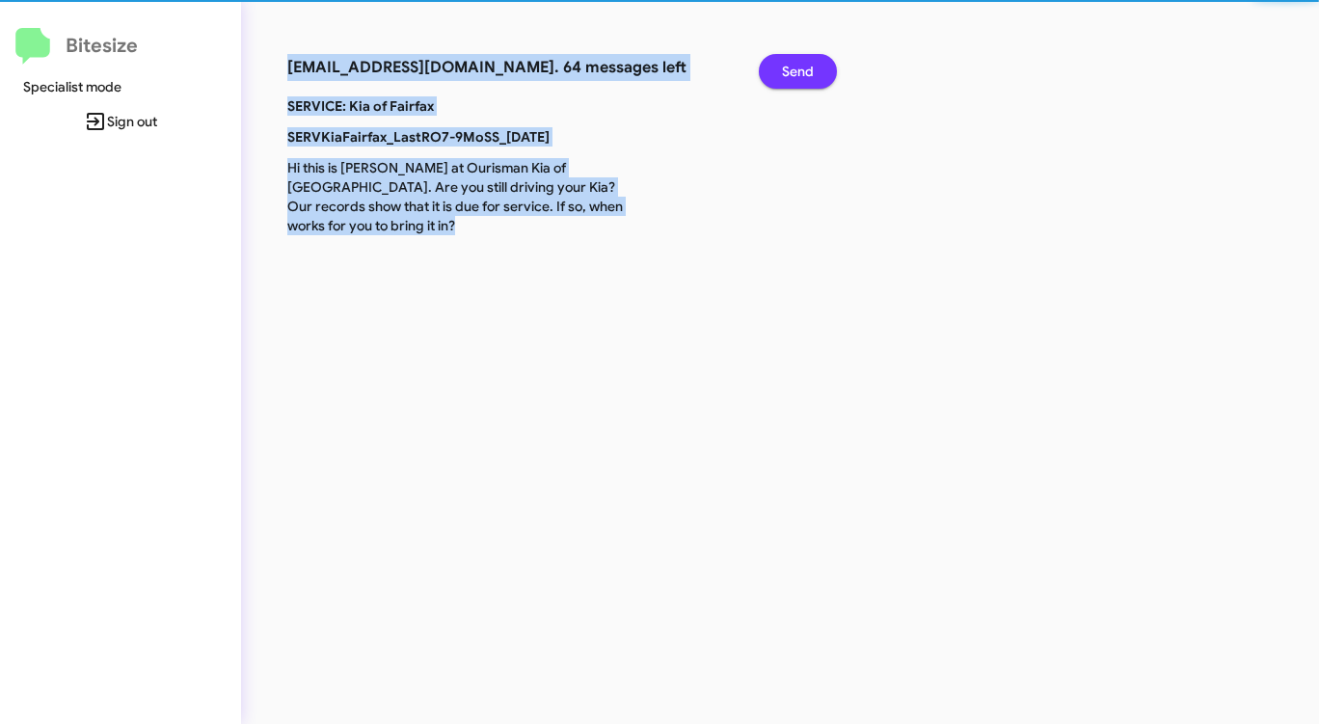
click at [808, 62] on span "Send" at bounding box center [798, 71] width 32 height 35
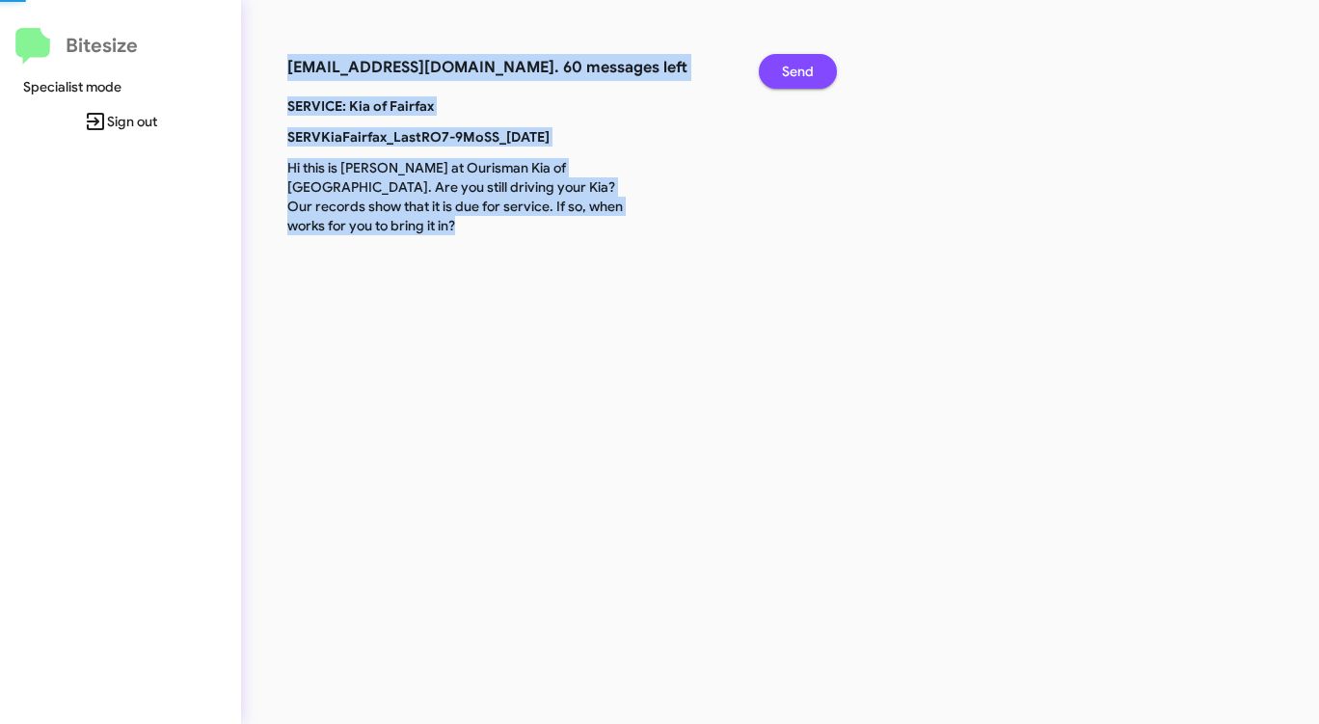
click at [808, 62] on span "Send" at bounding box center [798, 71] width 32 height 35
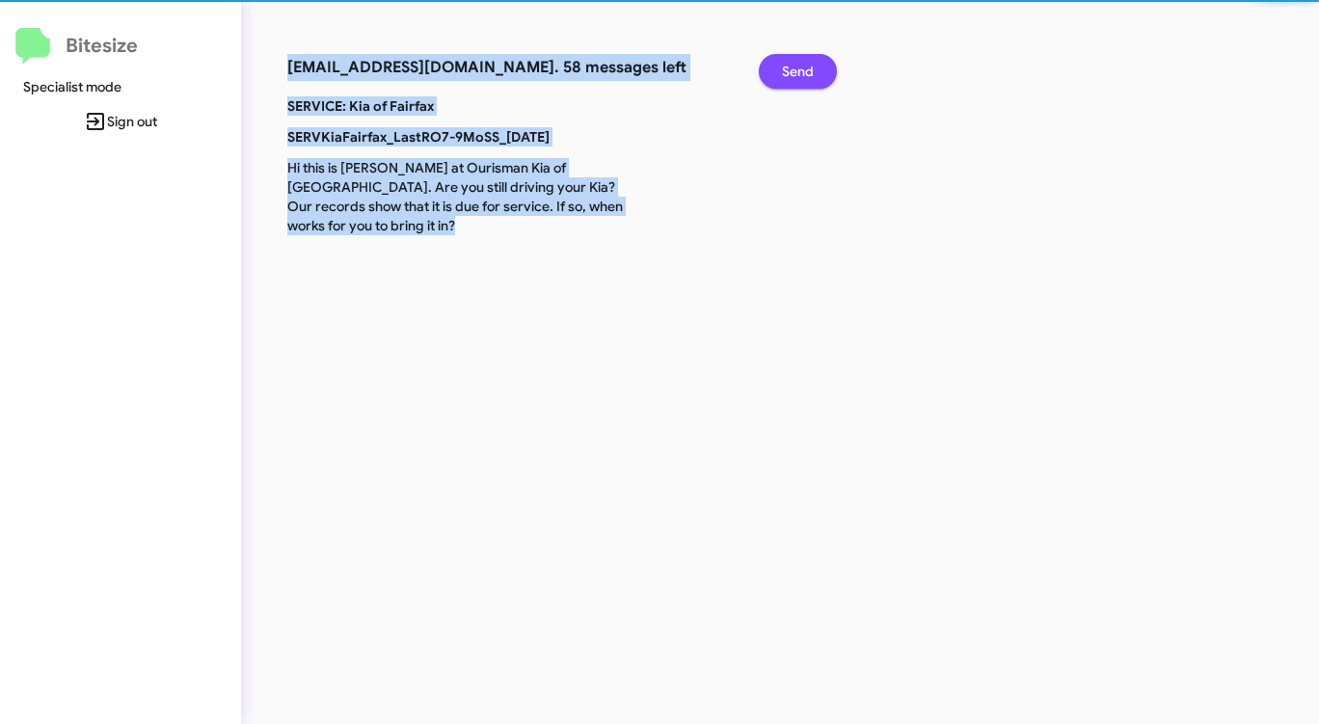
click at [808, 62] on span "Send" at bounding box center [798, 71] width 32 height 35
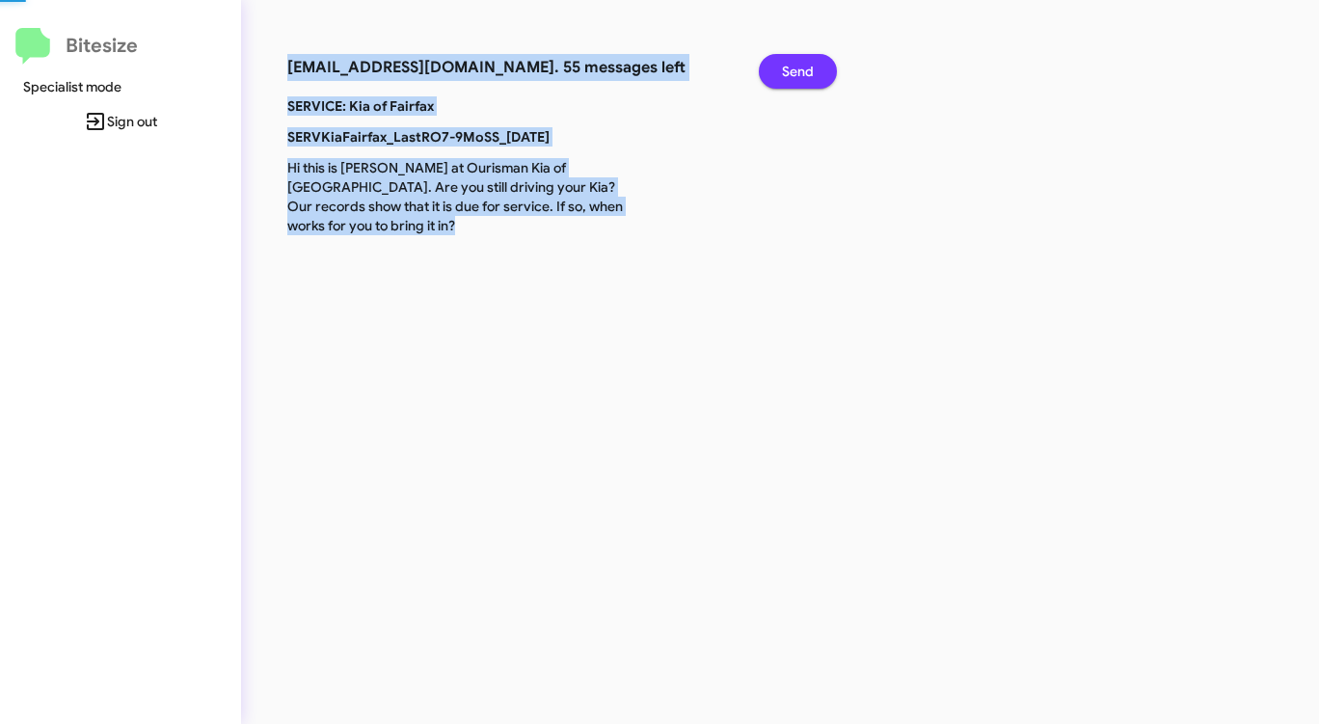
click at [808, 62] on span "Send" at bounding box center [798, 71] width 32 height 35
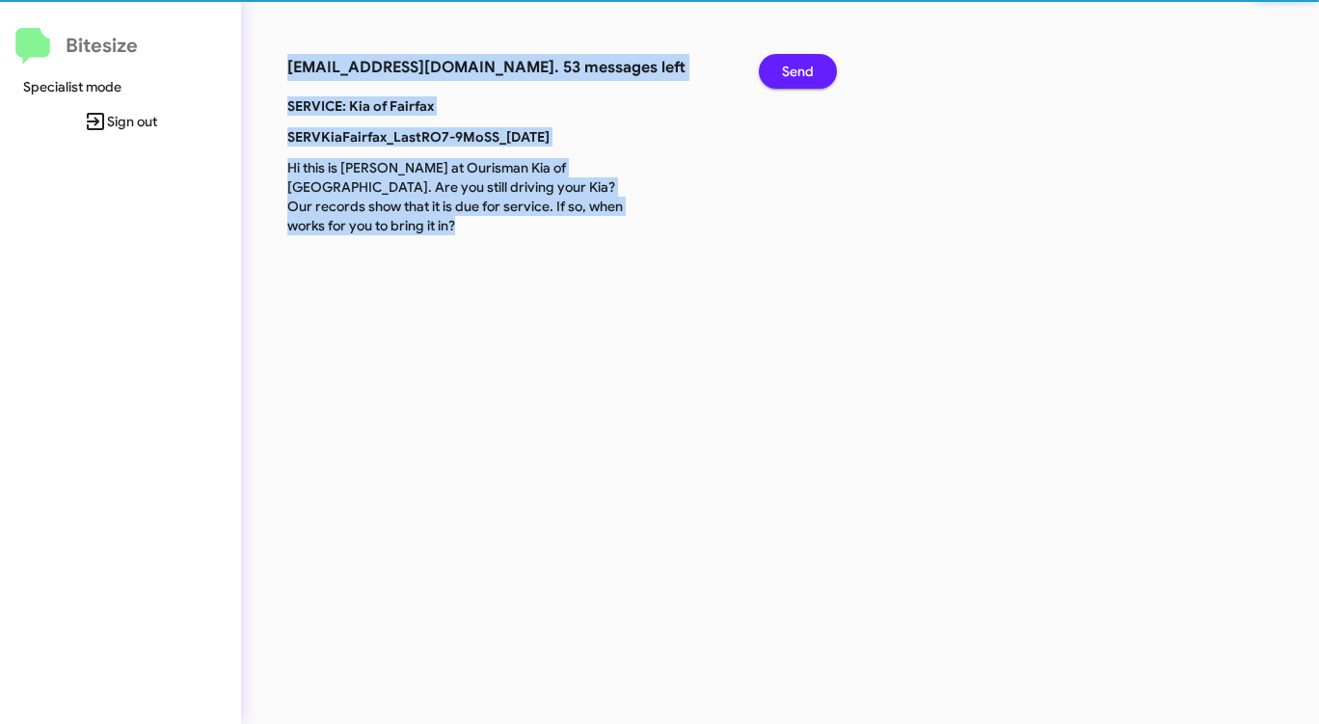
click at [808, 63] on span "Send" at bounding box center [798, 71] width 32 height 35
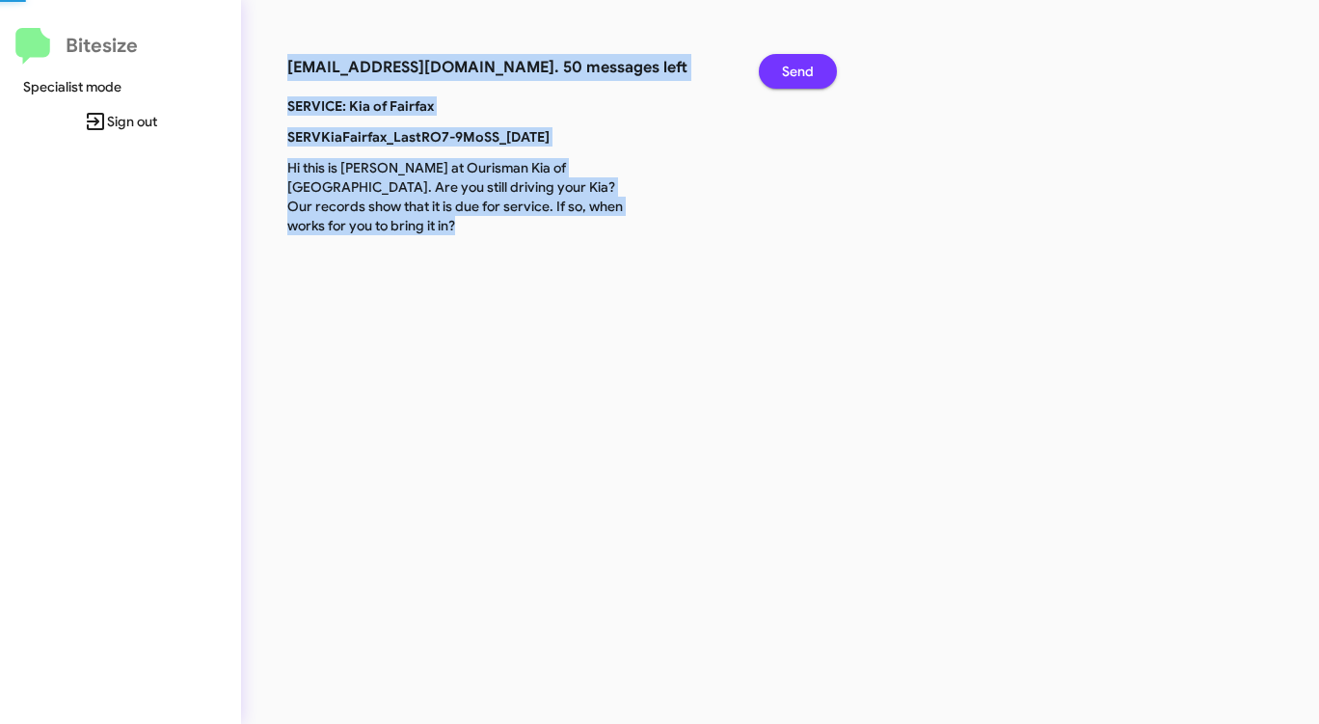
click at [808, 63] on span "Send" at bounding box center [798, 71] width 32 height 35
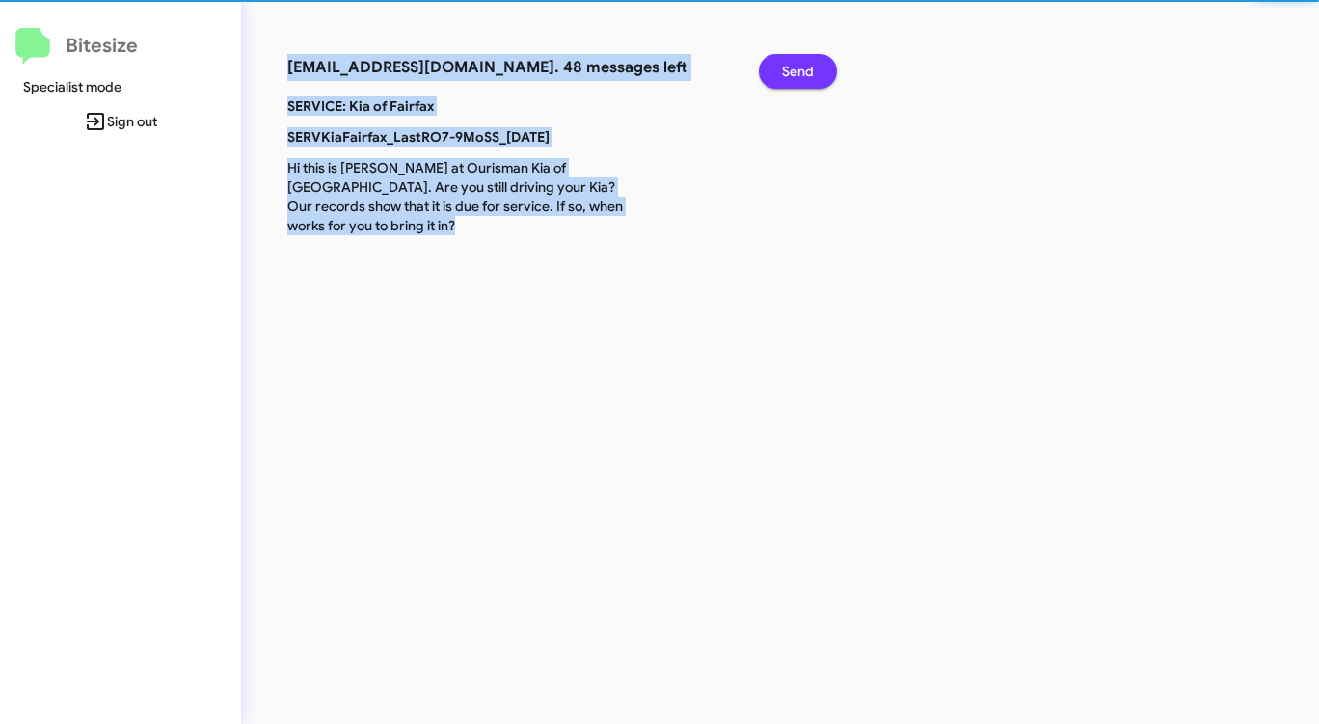
click at [808, 63] on span "Send" at bounding box center [798, 71] width 32 height 35
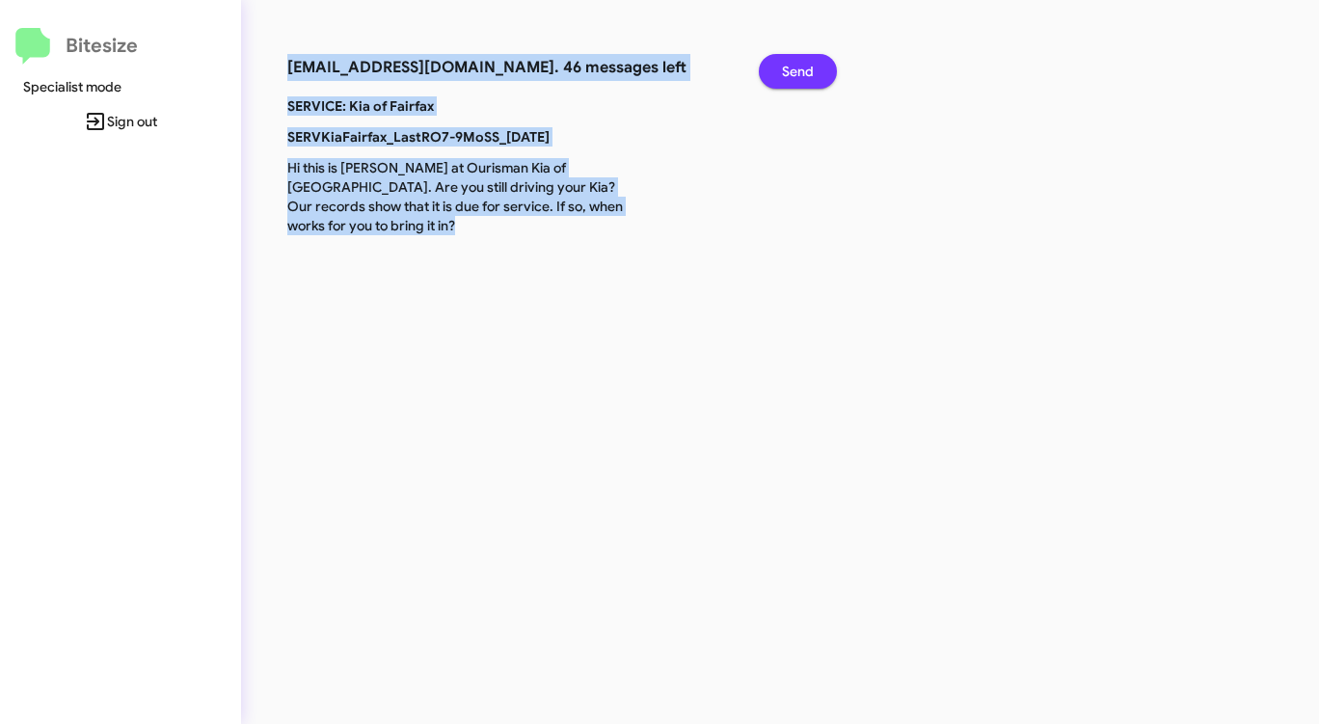
click at [808, 63] on span "Send" at bounding box center [798, 71] width 32 height 35
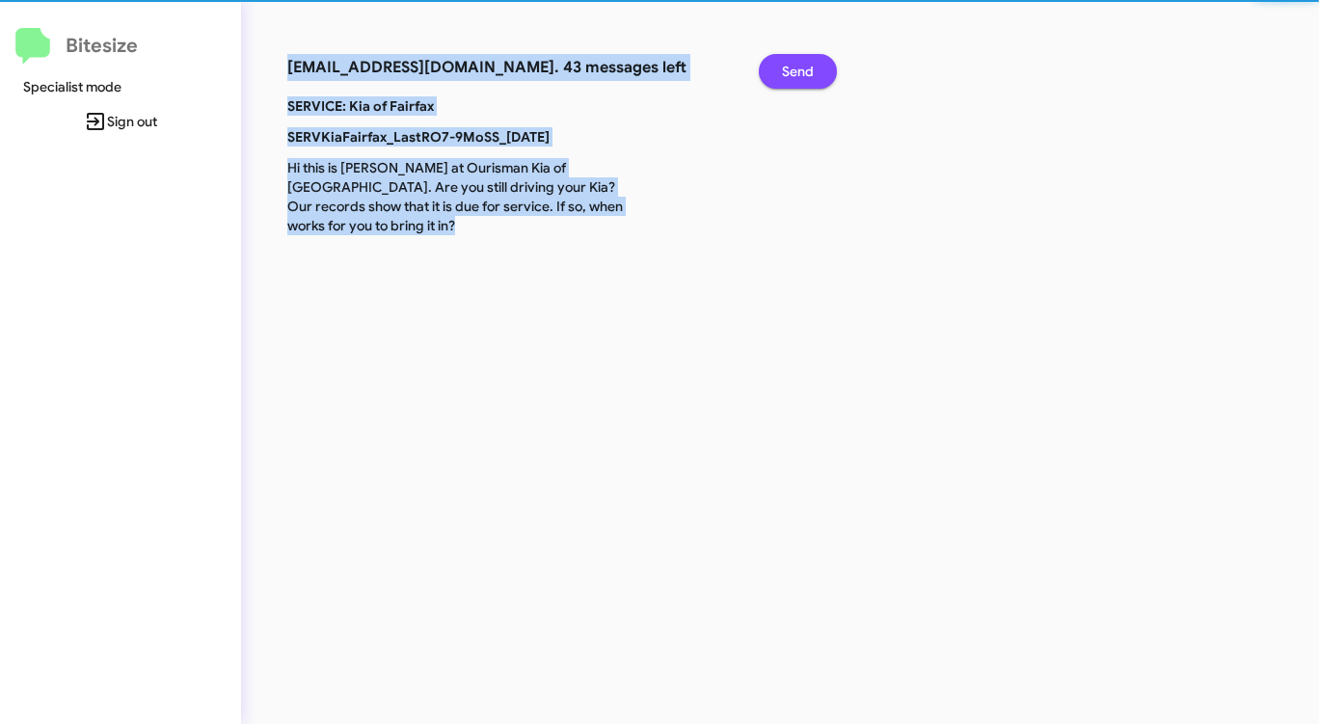
click at [808, 63] on span "Send" at bounding box center [798, 71] width 32 height 35
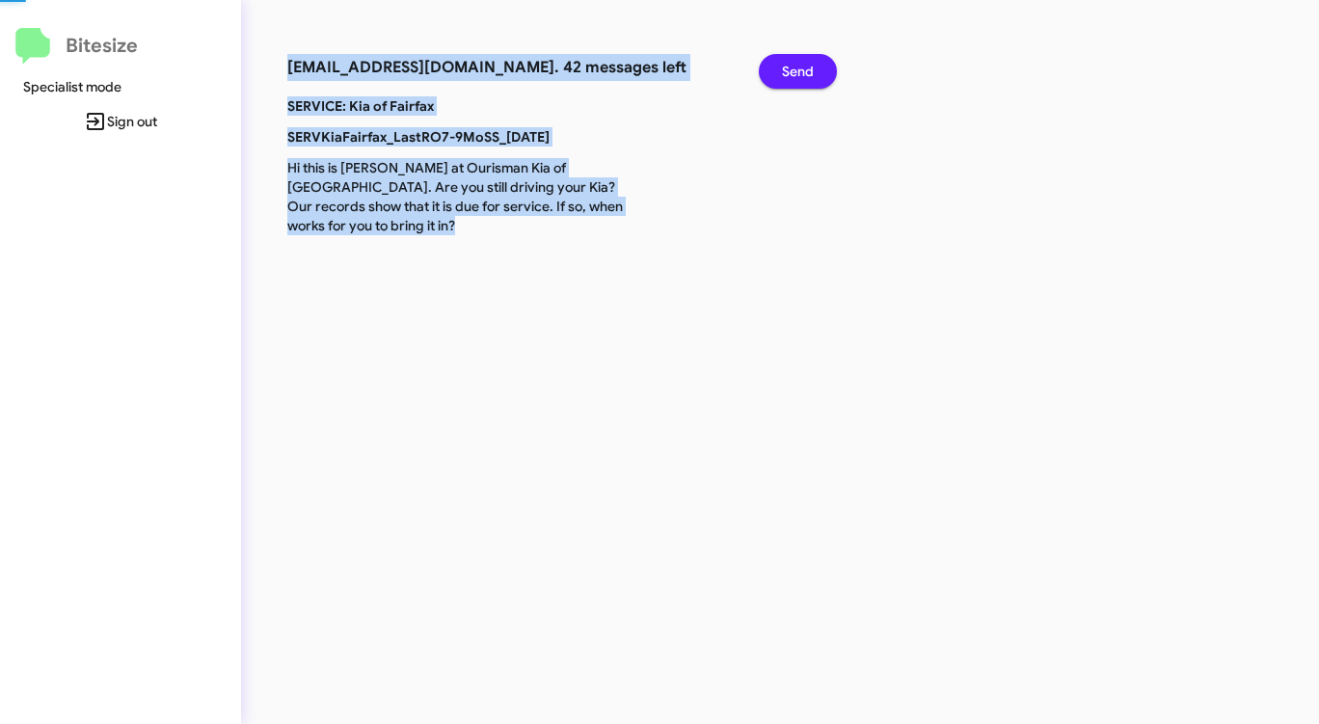
click at [808, 63] on span "Send" at bounding box center [798, 71] width 32 height 35
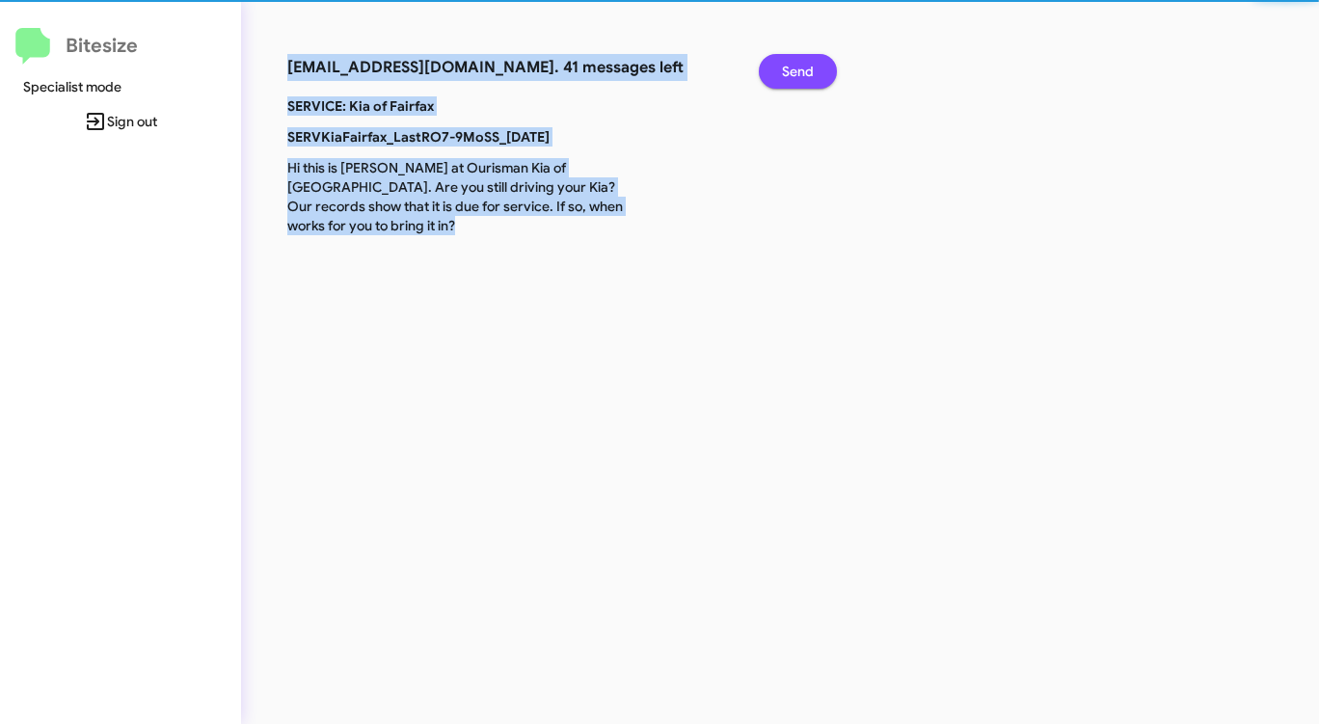
click at [808, 63] on span "Send" at bounding box center [798, 71] width 32 height 35
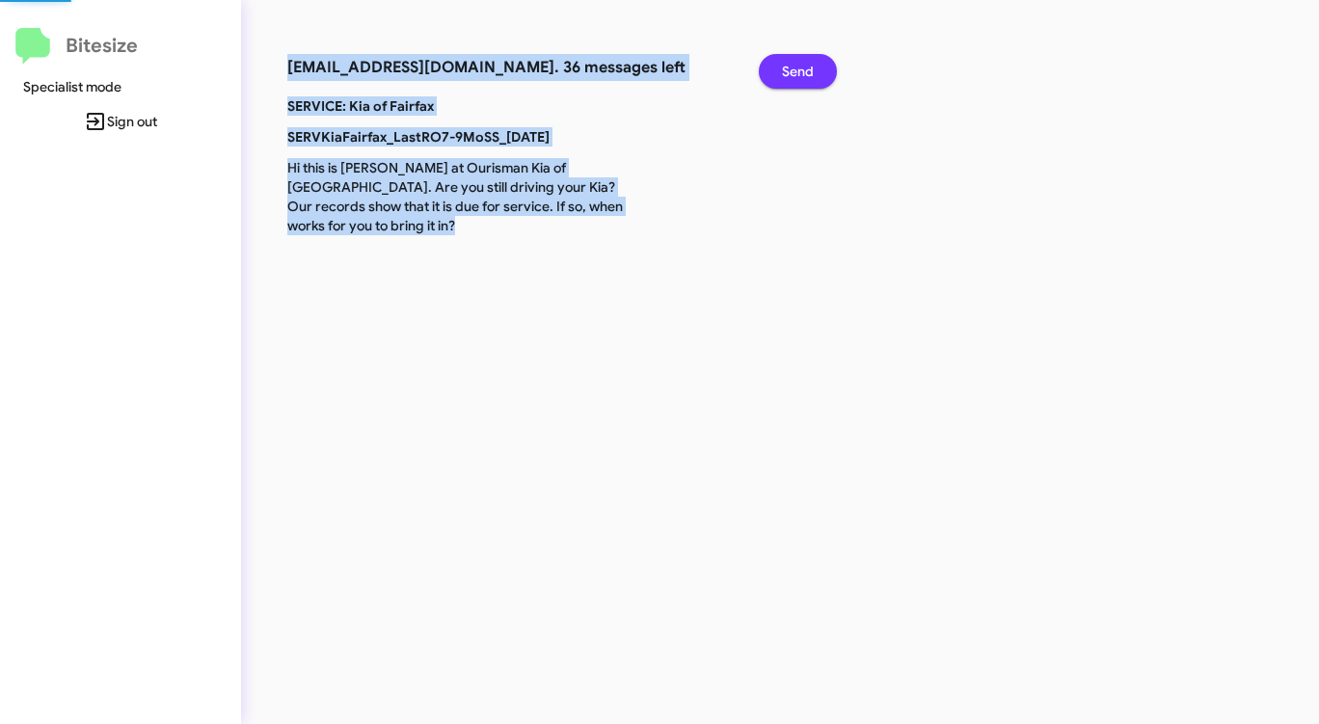
click at [808, 63] on span "Send" at bounding box center [798, 71] width 32 height 35
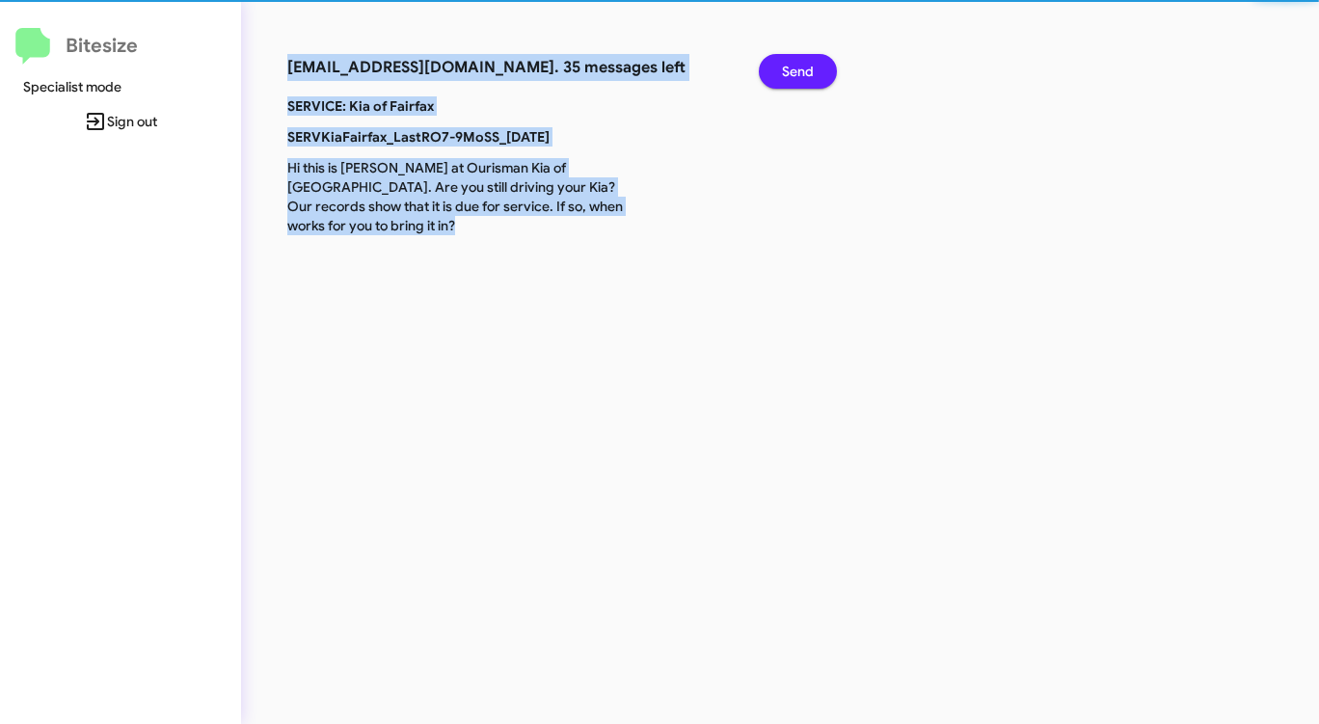
click at [807, 64] on span "Send" at bounding box center [798, 71] width 32 height 35
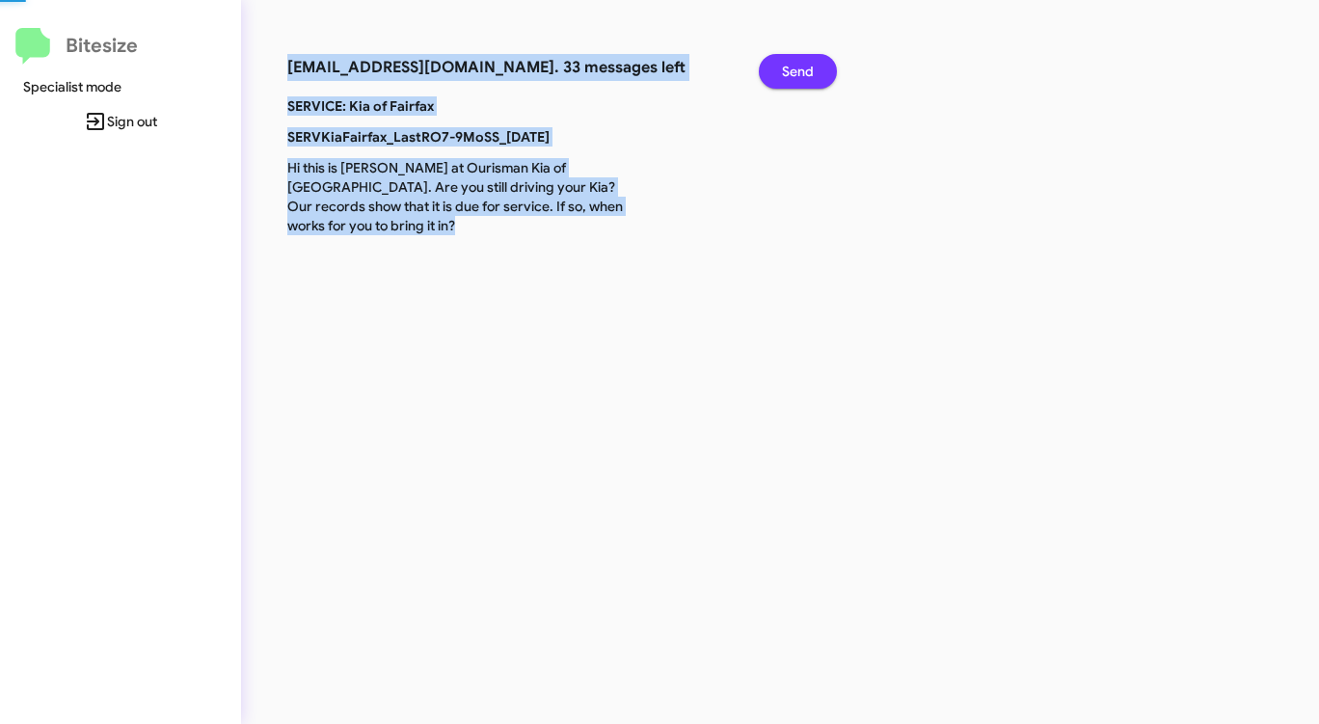
click at [807, 64] on span "Send" at bounding box center [798, 71] width 32 height 35
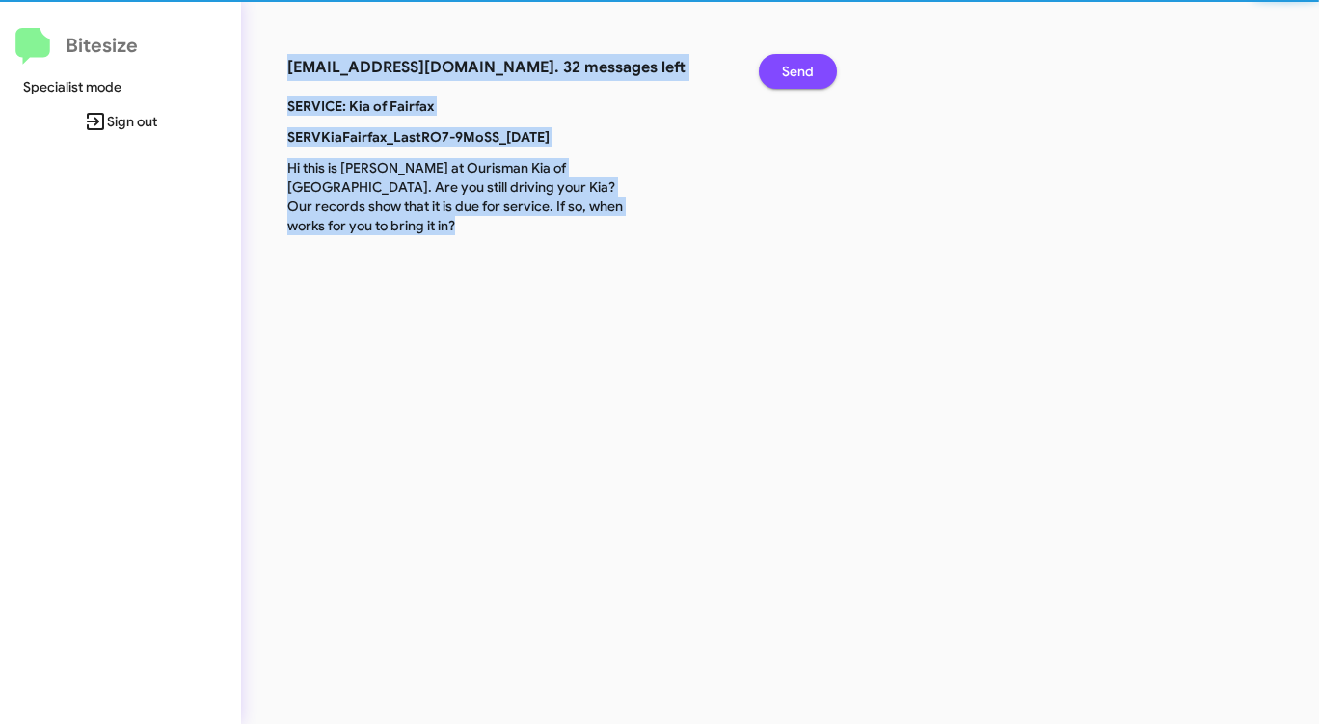
click at [807, 64] on span "Send" at bounding box center [798, 71] width 32 height 35
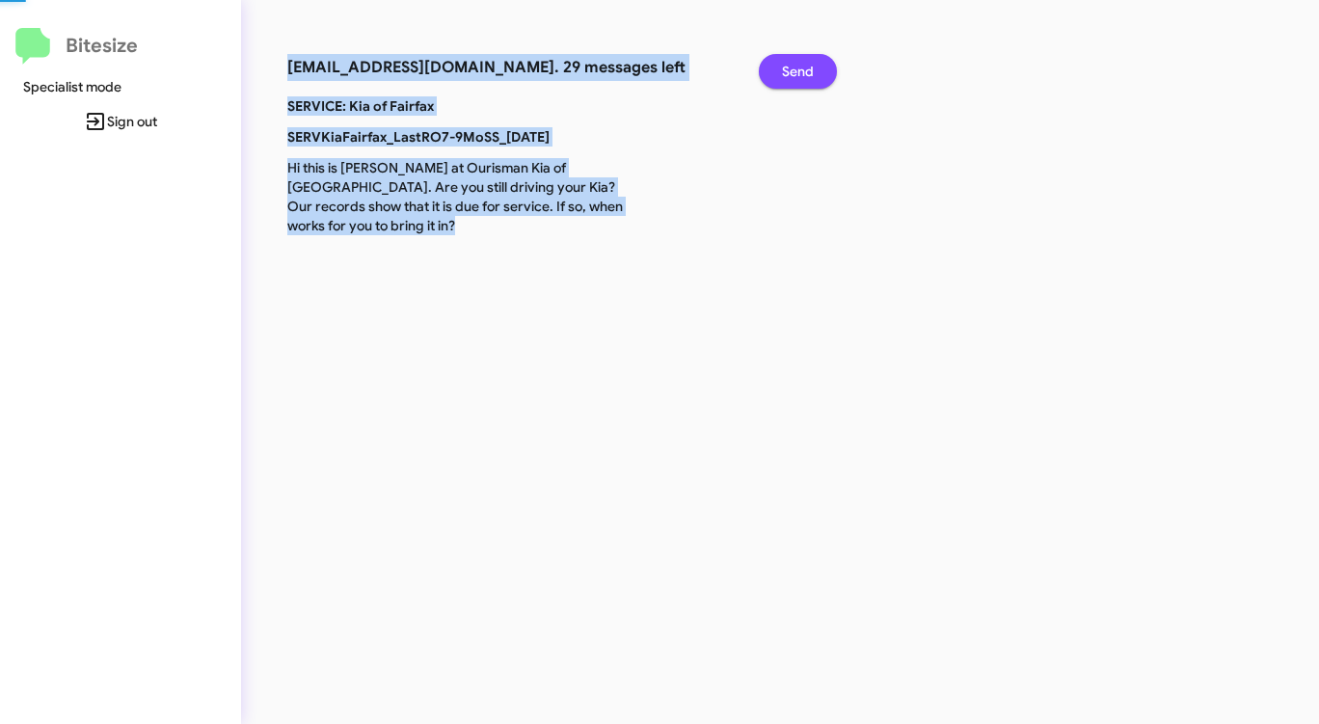
click at [807, 64] on span "Send" at bounding box center [798, 71] width 32 height 35
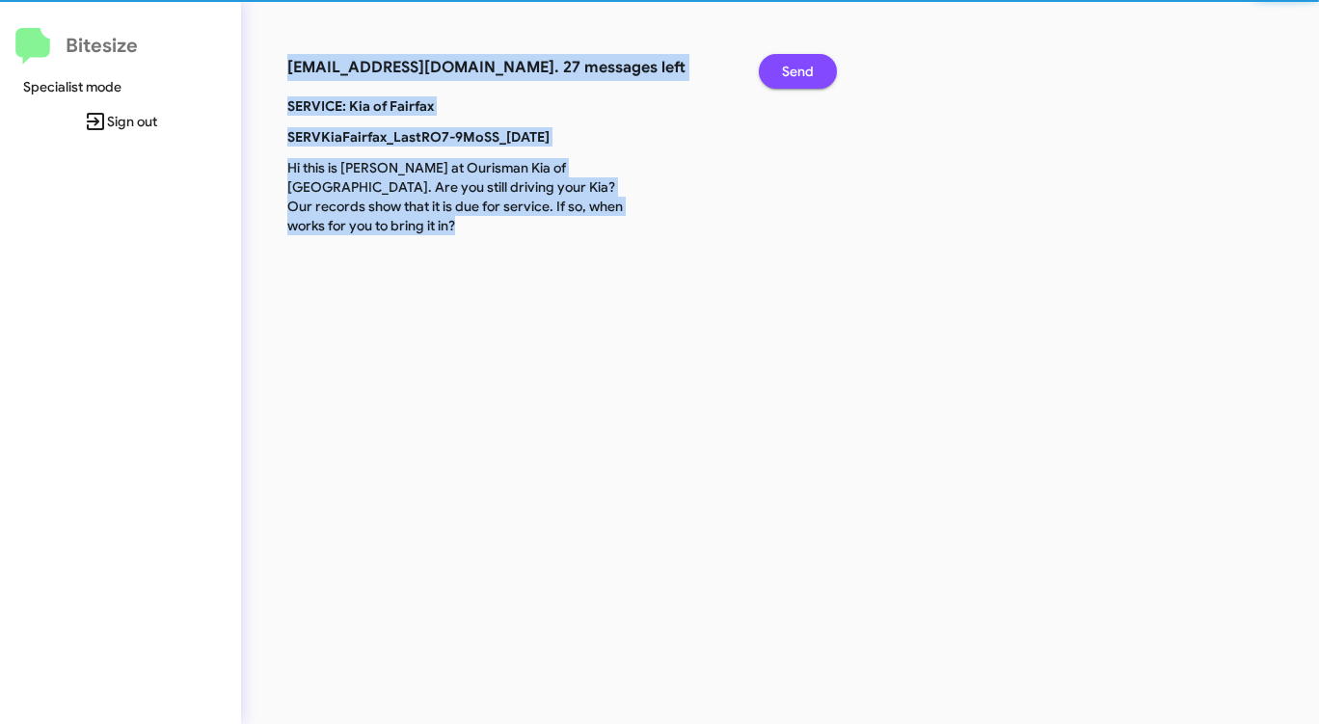
click at [807, 64] on span "Send" at bounding box center [798, 71] width 32 height 35
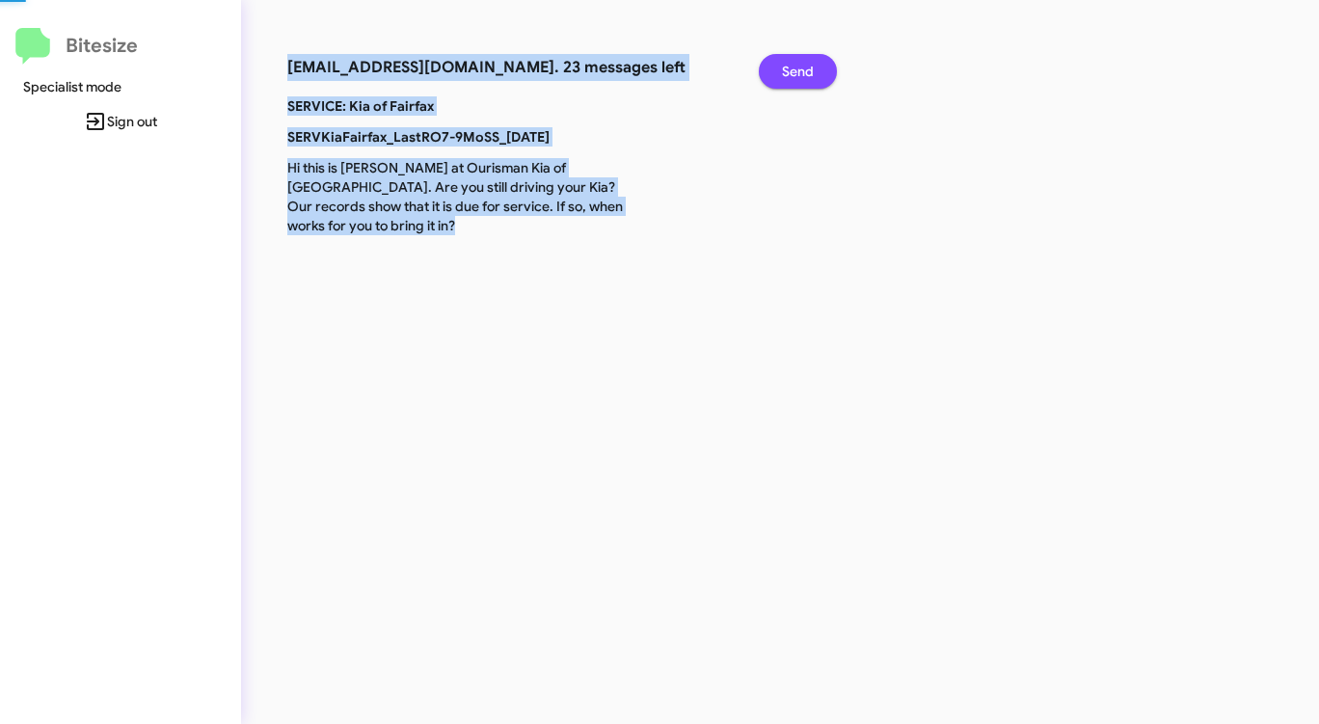
click at [807, 64] on span "Send" at bounding box center [798, 71] width 32 height 35
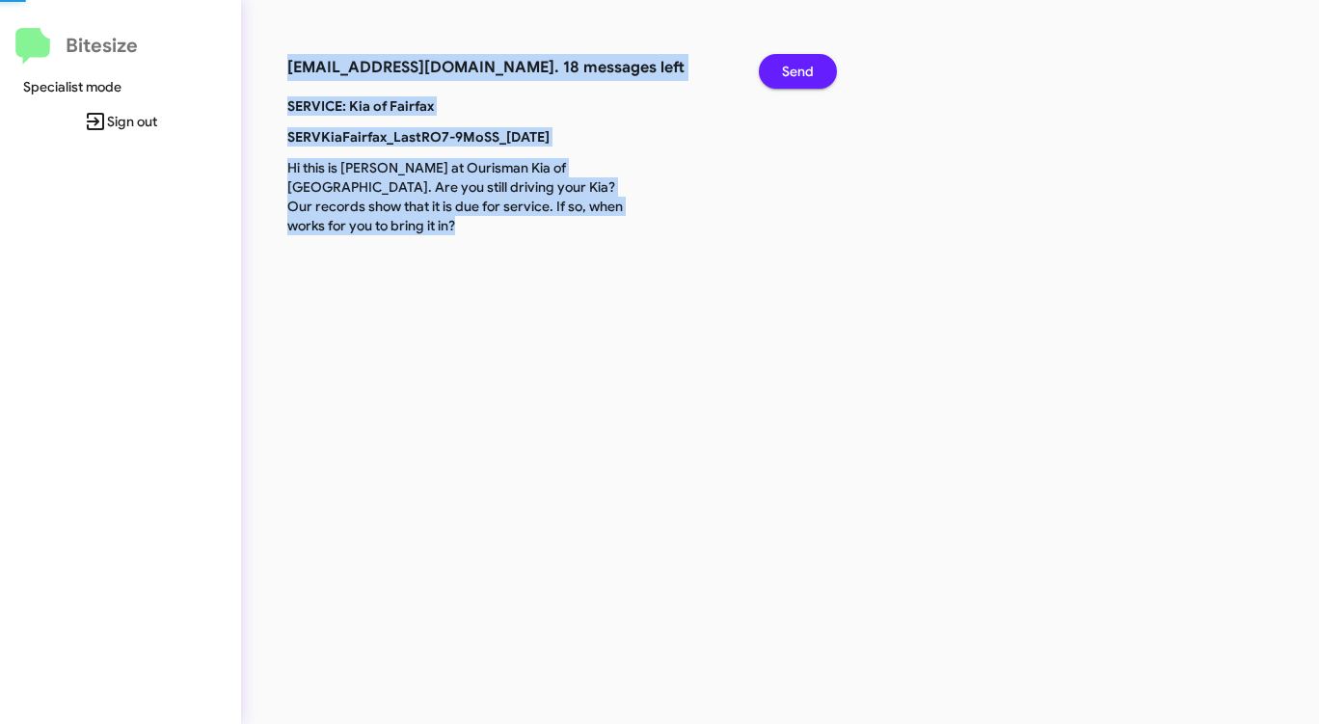
click at [807, 64] on span "Send" at bounding box center [798, 71] width 32 height 35
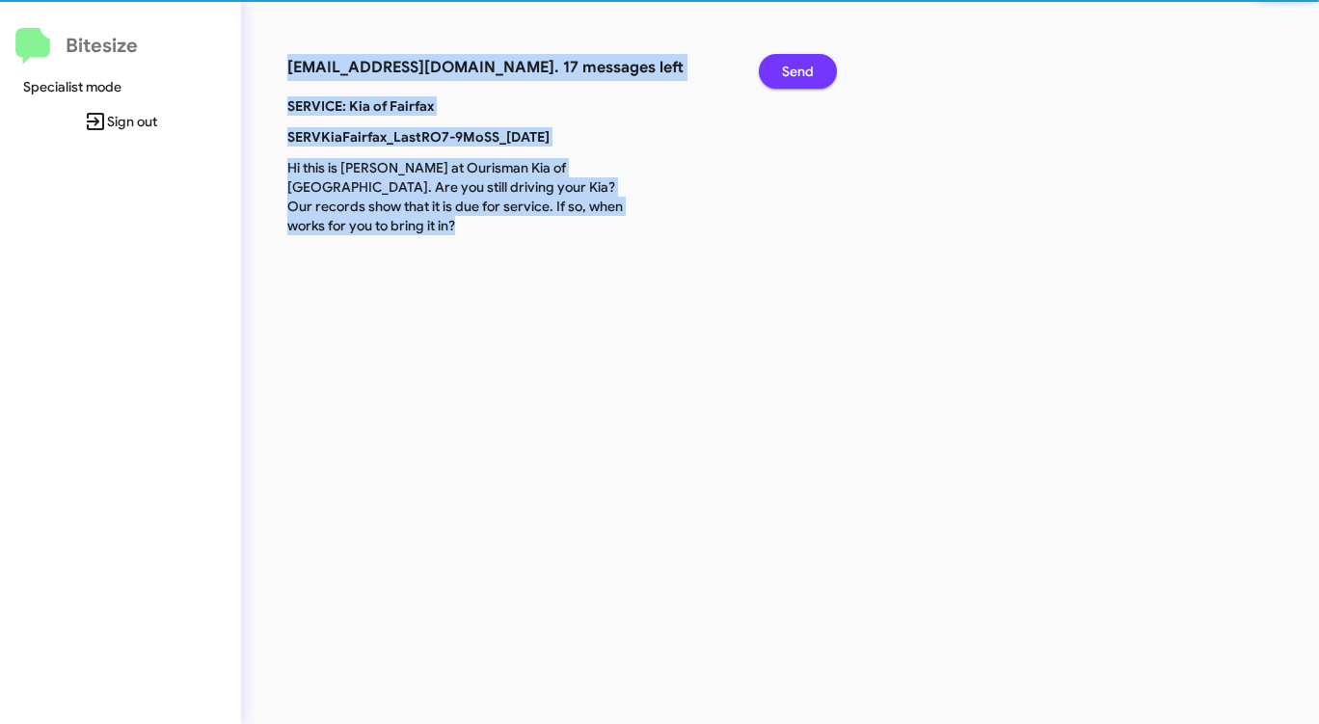
click at [807, 64] on span "Send" at bounding box center [798, 71] width 32 height 35
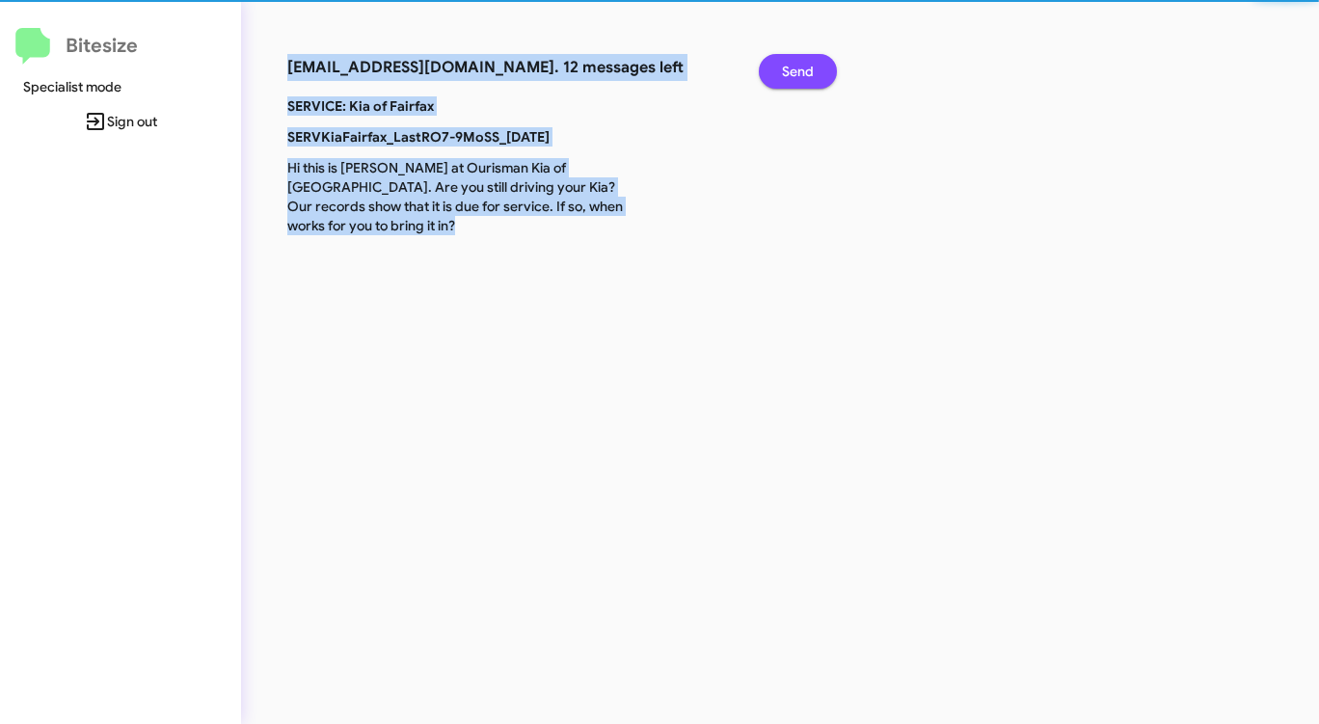
click at [807, 64] on span "Send" at bounding box center [798, 71] width 32 height 35
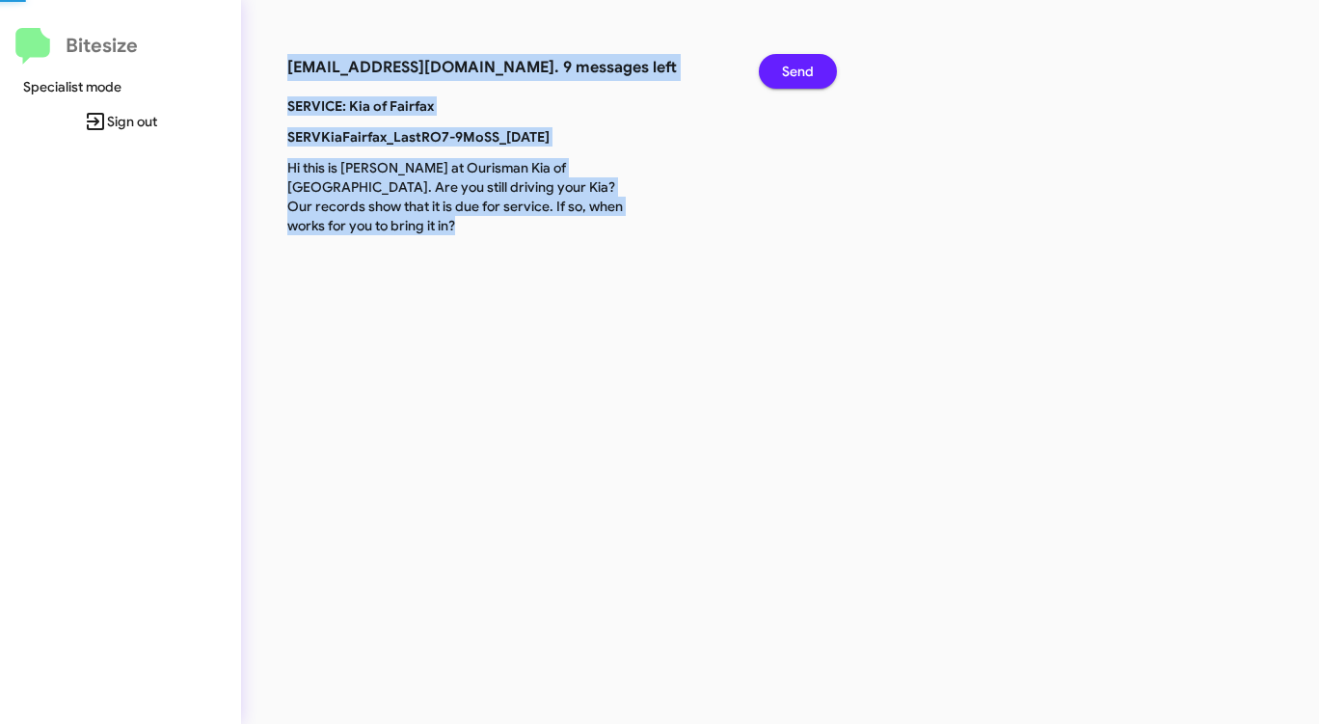
click at [807, 66] on span "Send" at bounding box center [798, 71] width 32 height 35
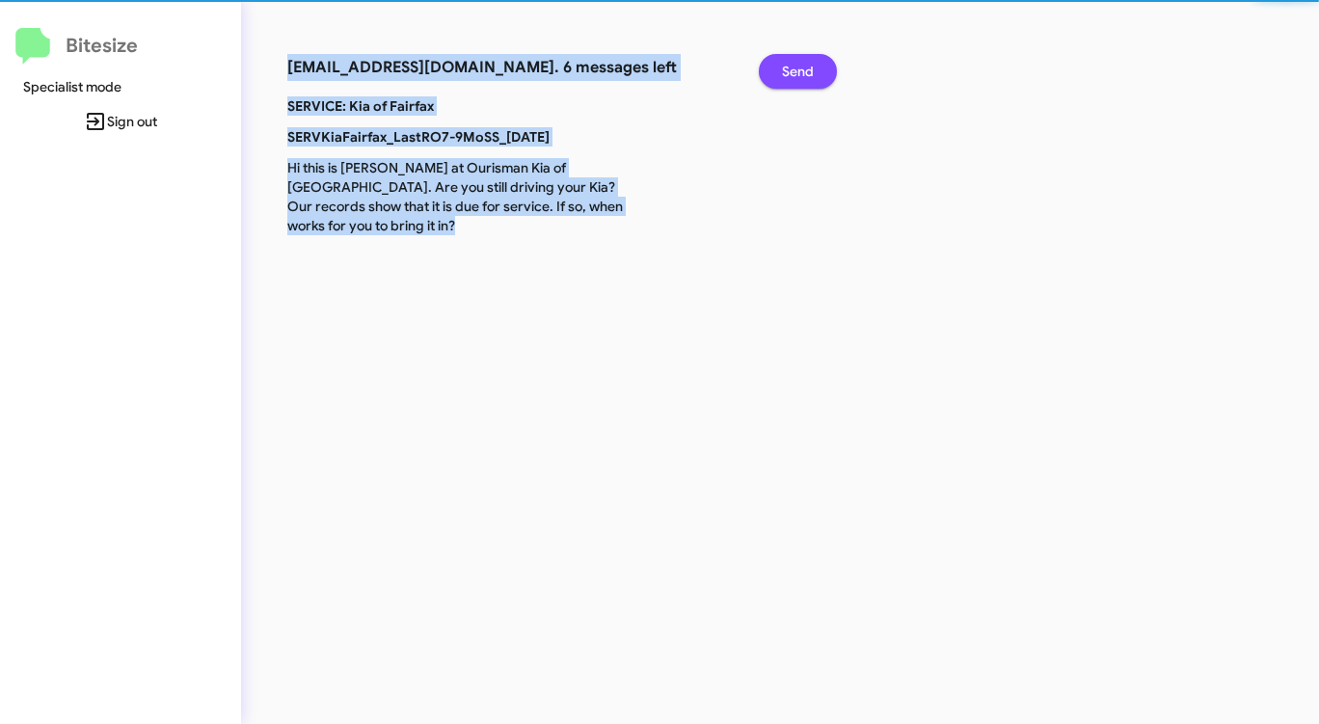
click at [807, 66] on span "Send" at bounding box center [798, 71] width 32 height 35
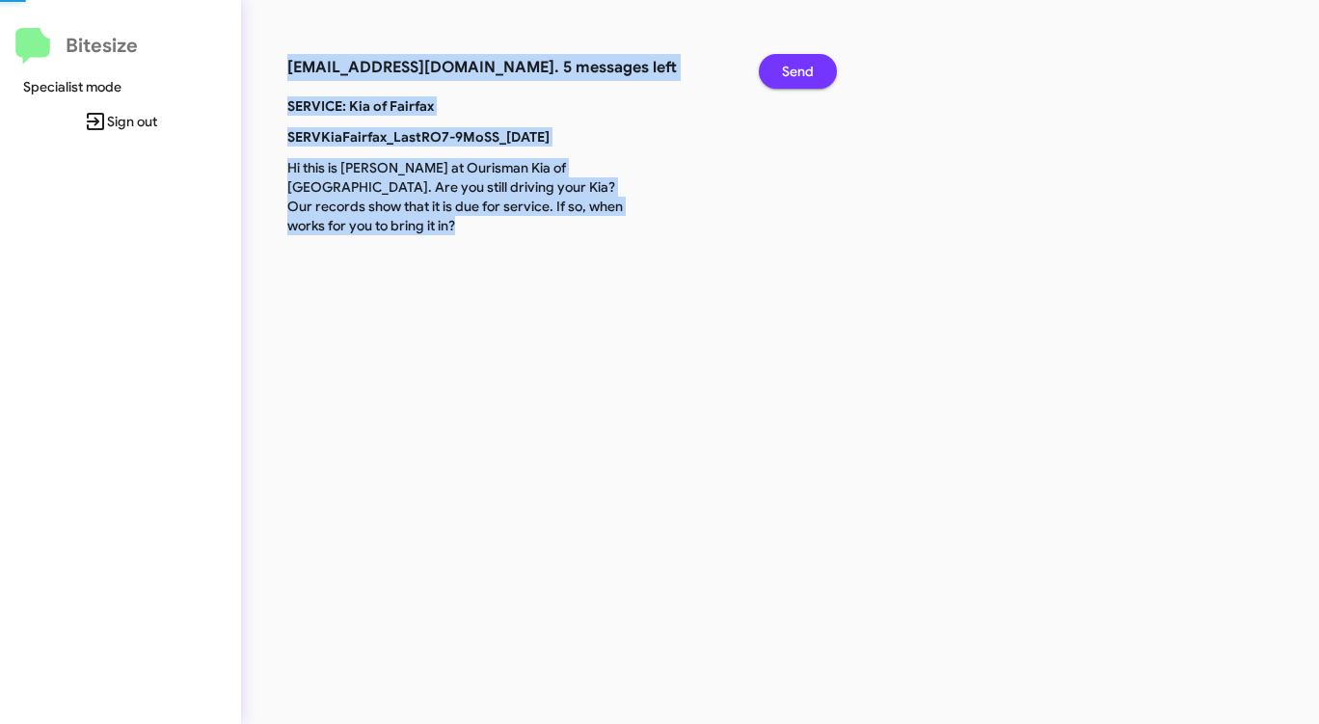
click at [807, 66] on span "Send" at bounding box center [798, 71] width 32 height 35
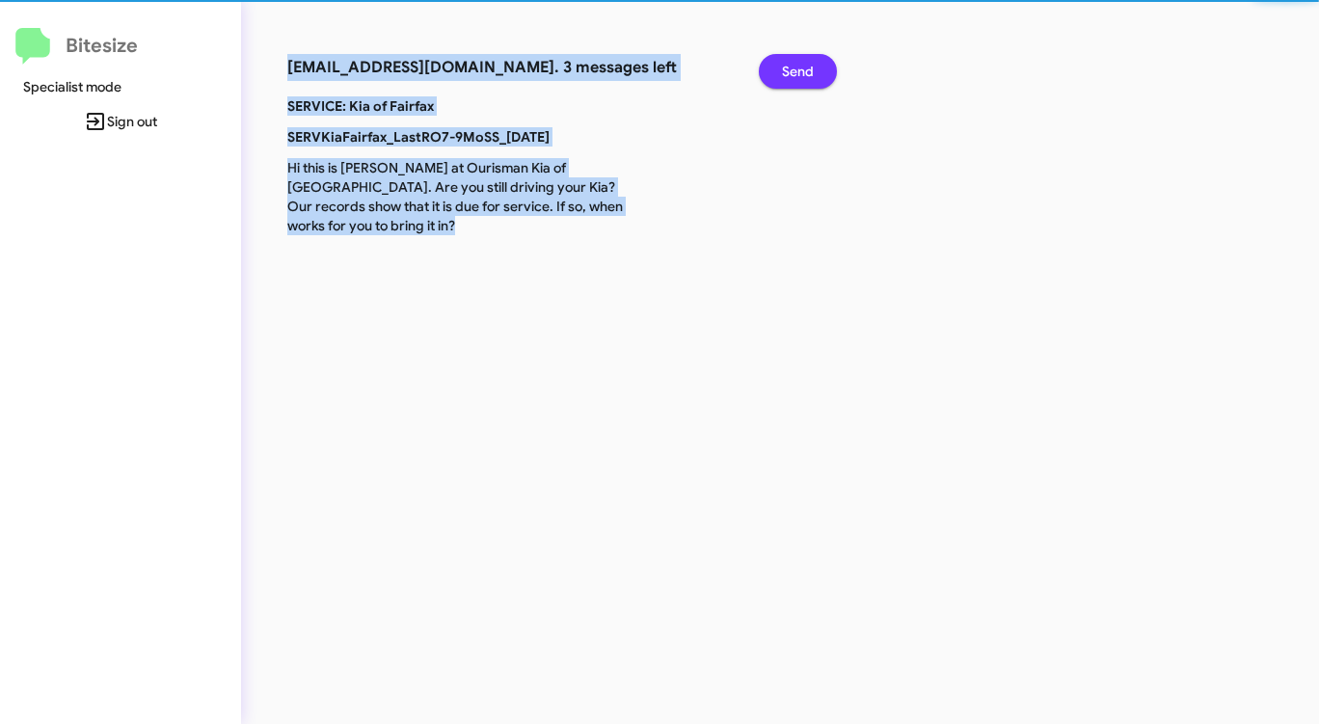
click at [807, 66] on span "Send" at bounding box center [798, 71] width 32 height 35
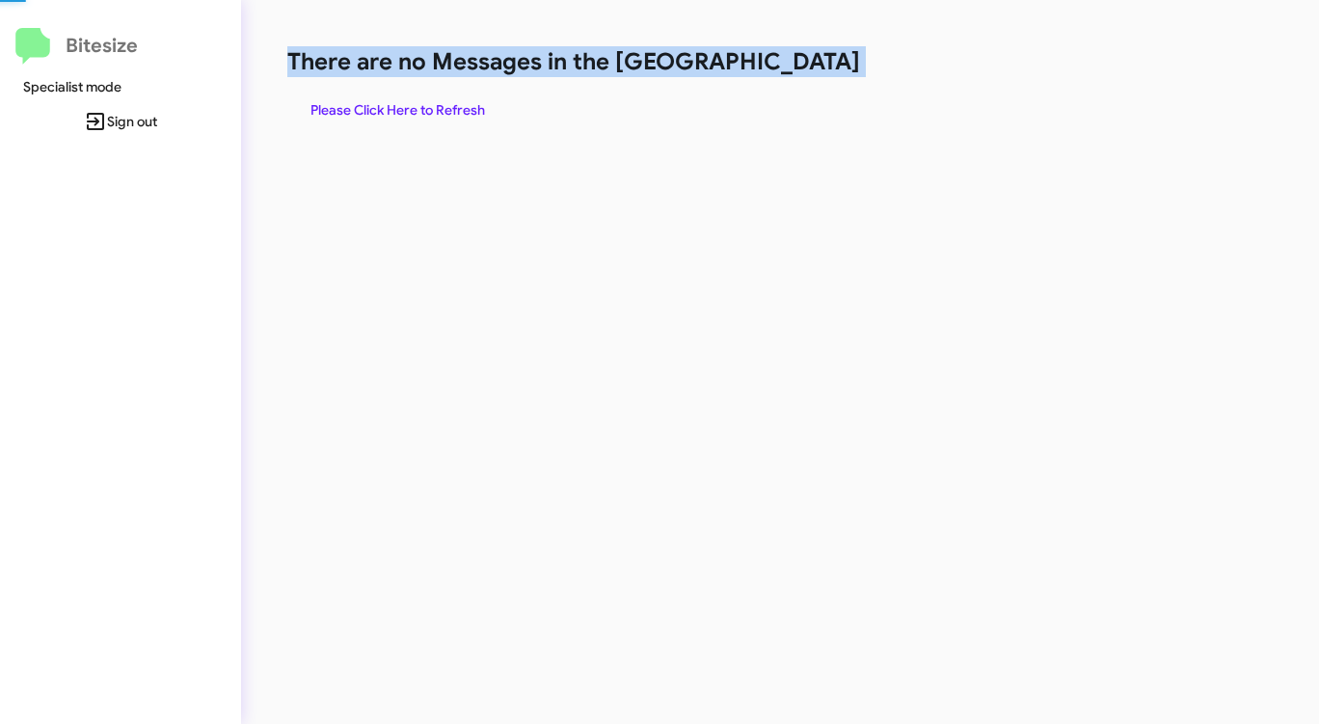
click at [807, 66] on h1 "There are no Messages in the [GEOGRAPHIC_DATA]" at bounding box center [690, 61] width 806 height 31
click at [806, 66] on h1 "There are no Messages in the [GEOGRAPHIC_DATA]" at bounding box center [690, 61] width 806 height 31
click at [392, 97] on span "Please Click Here to Refresh" at bounding box center [397, 110] width 175 height 35
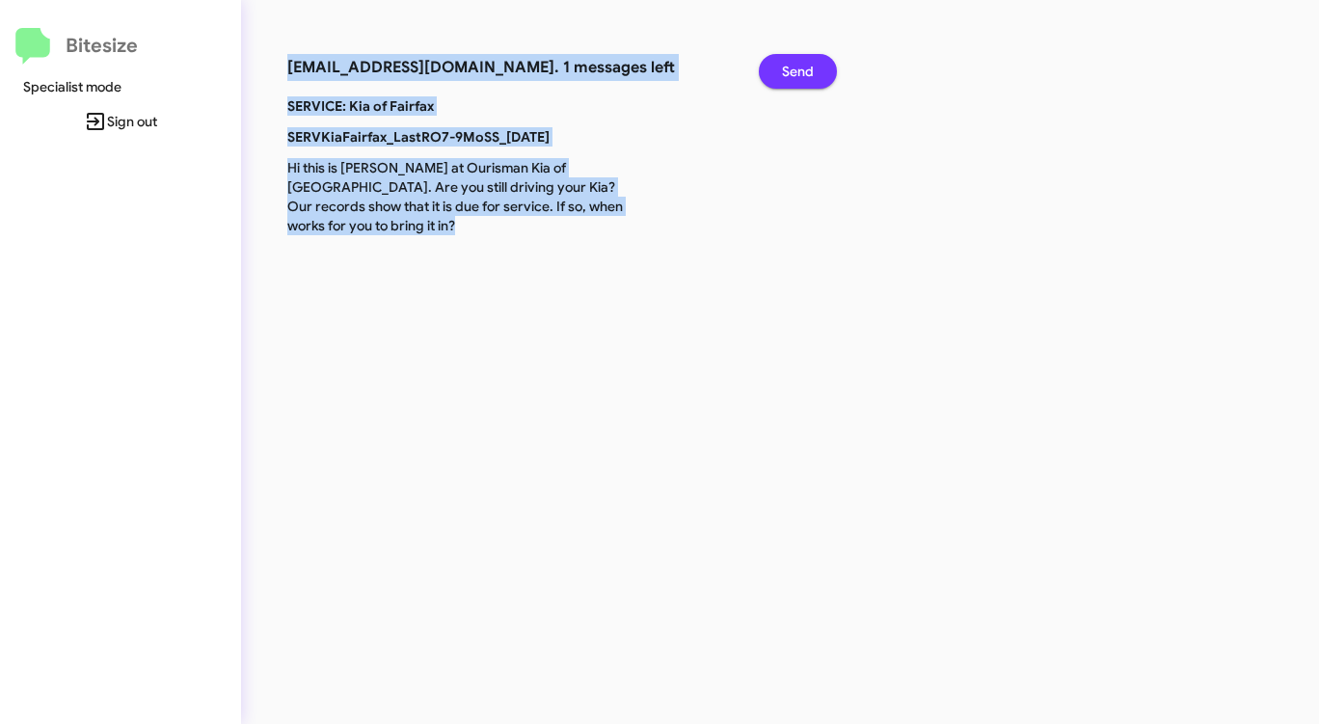
click at [809, 70] on span "Send" at bounding box center [798, 71] width 32 height 35
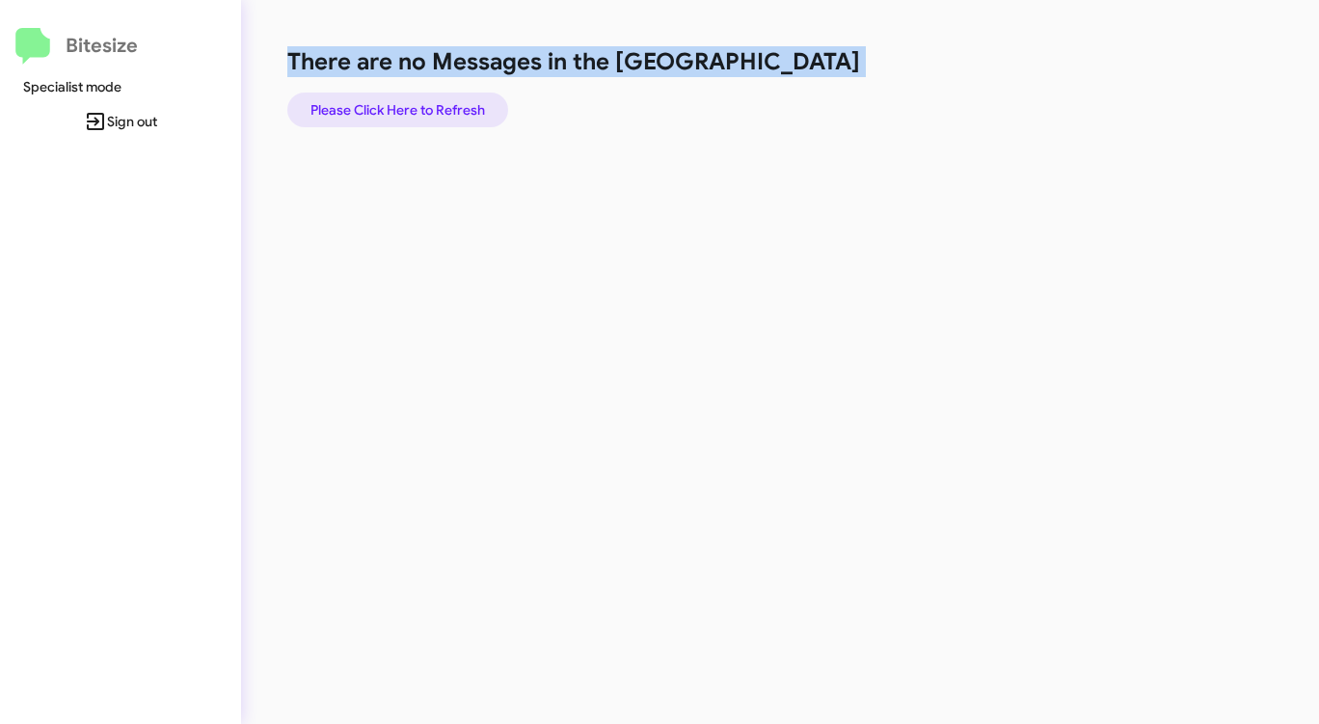
click at [441, 113] on span "Please Click Here to Refresh" at bounding box center [397, 110] width 175 height 35
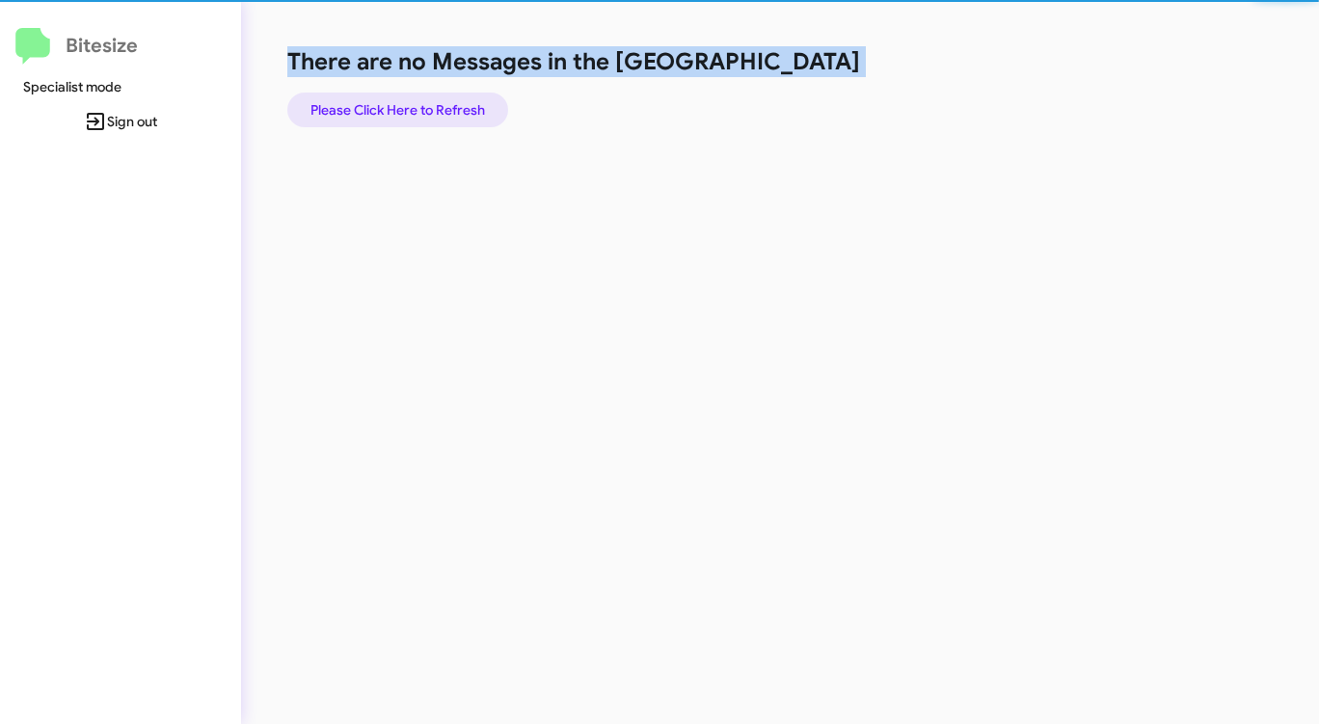
click at [441, 113] on span "Please Click Here to Refresh" at bounding box center [397, 110] width 175 height 35
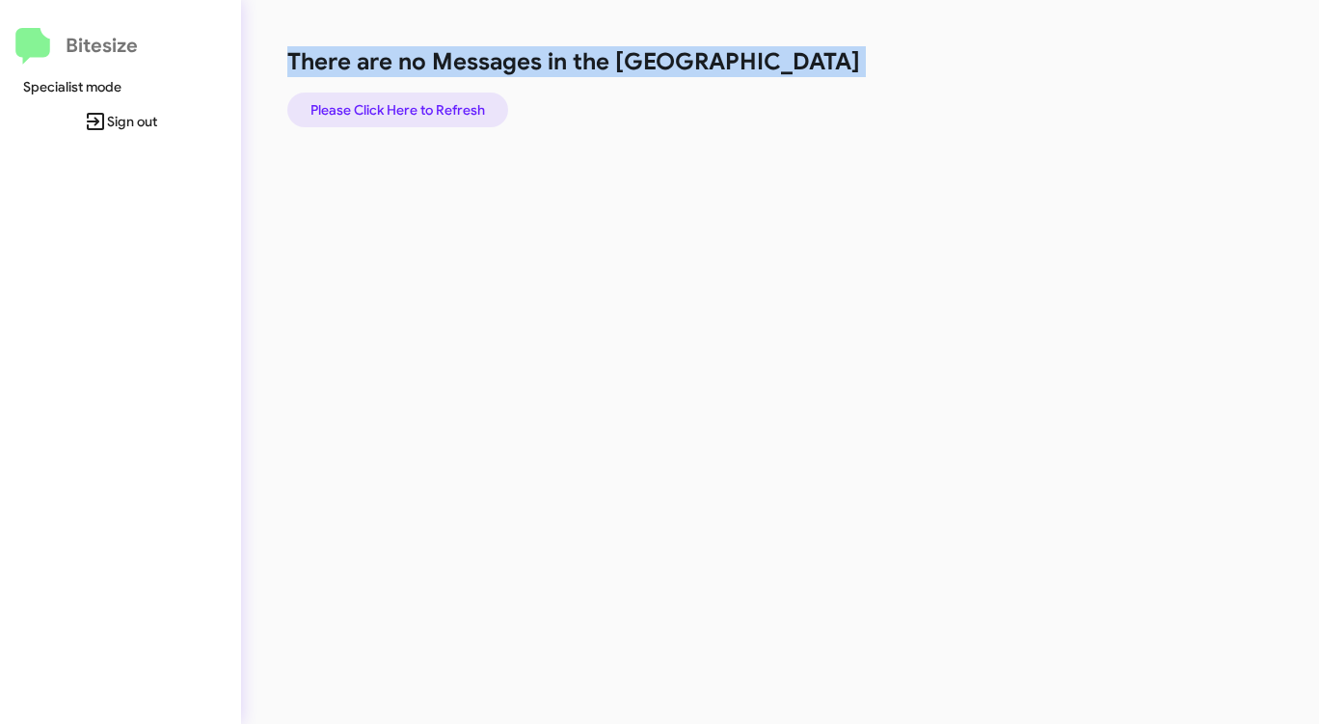
click at [441, 112] on span "Please Click Here to Refresh" at bounding box center [397, 110] width 175 height 35
click at [441, 111] on span "Please Click Here to Refresh" at bounding box center [397, 110] width 175 height 35
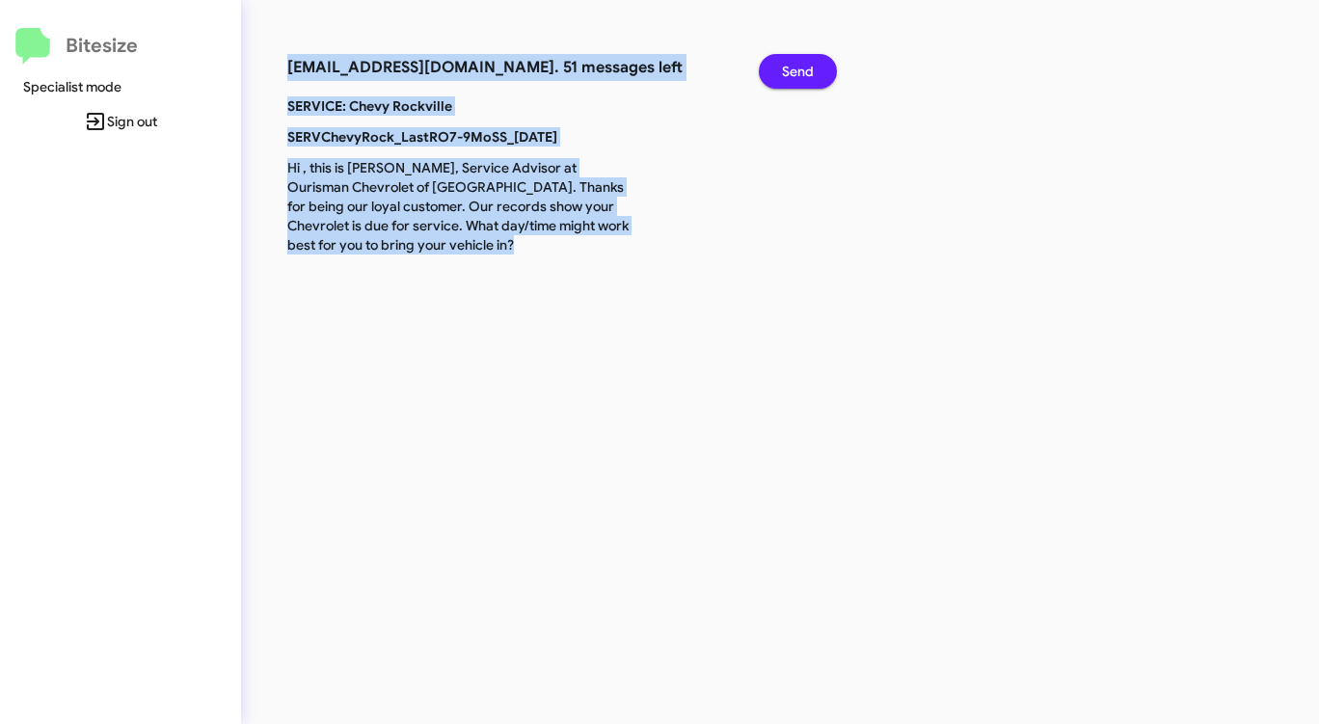
click at [802, 69] on span "Send" at bounding box center [798, 71] width 32 height 35
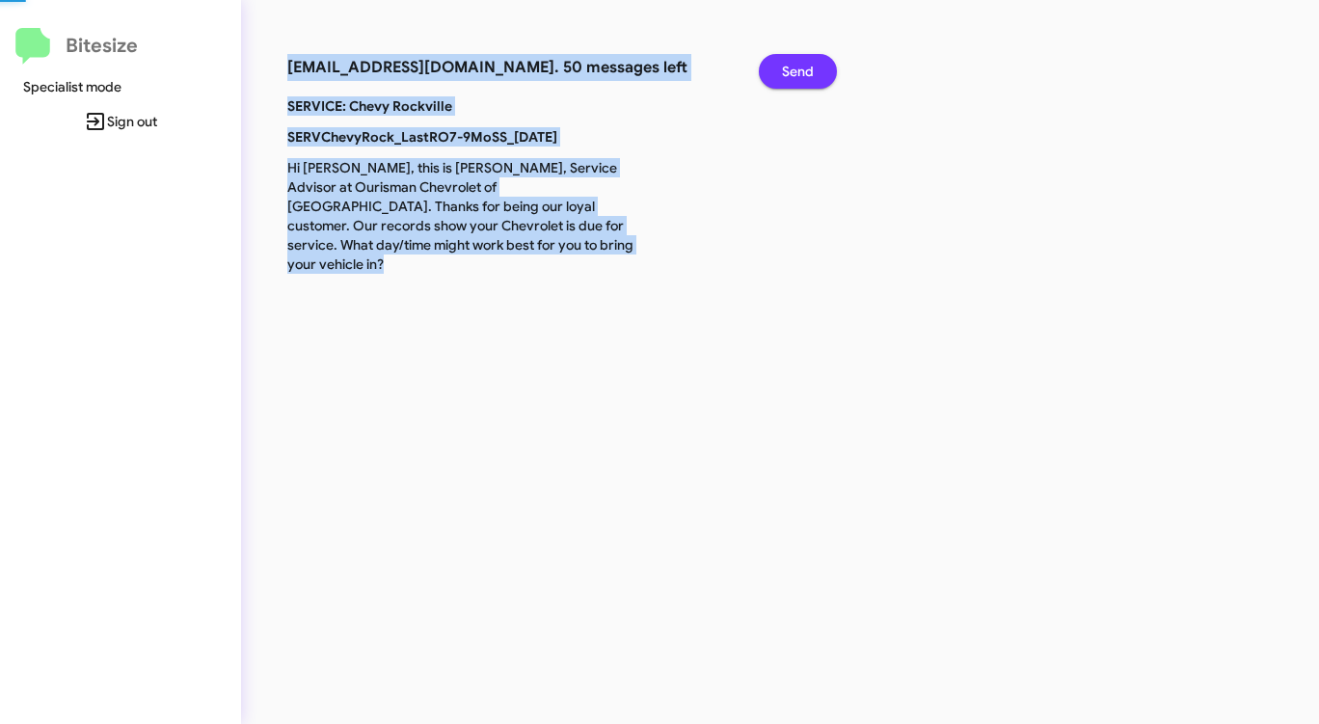
click at [802, 69] on span "Send" at bounding box center [798, 71] width 32 height 35
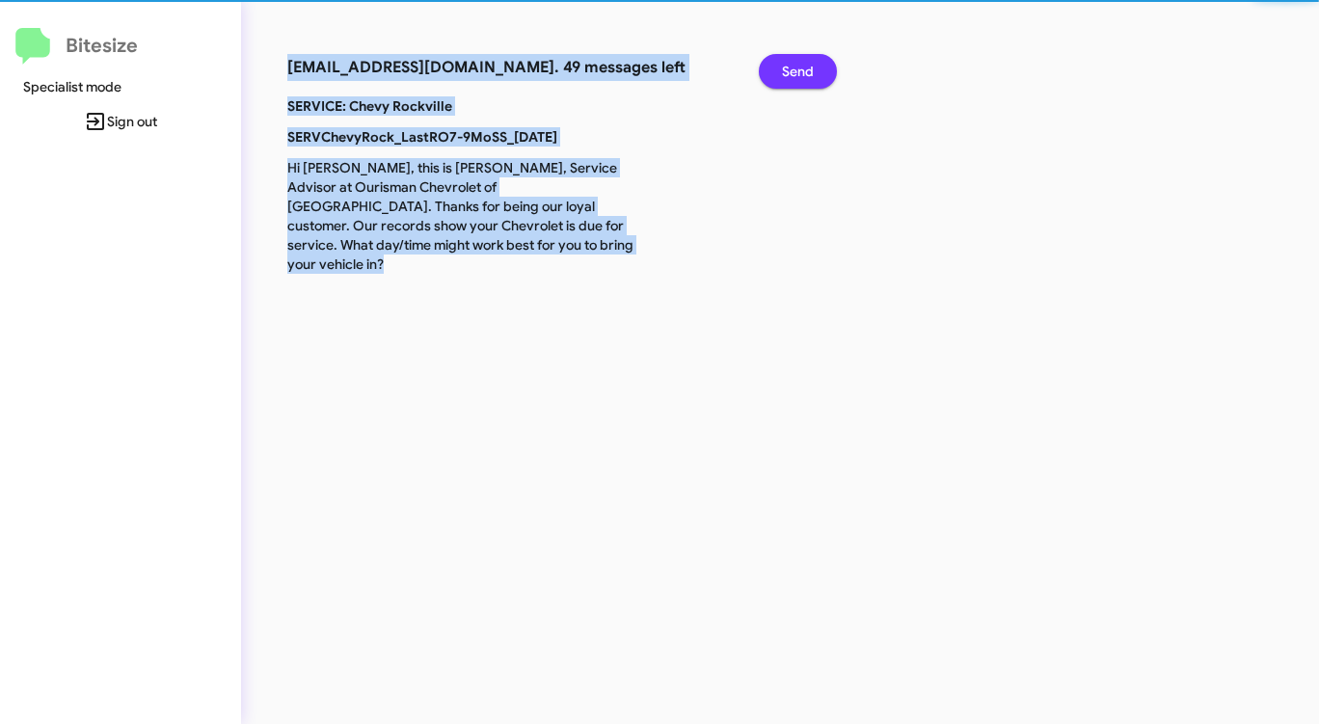
click at [802, 69] on span "Send" at bounding box center [798, 71] width 32 height 35
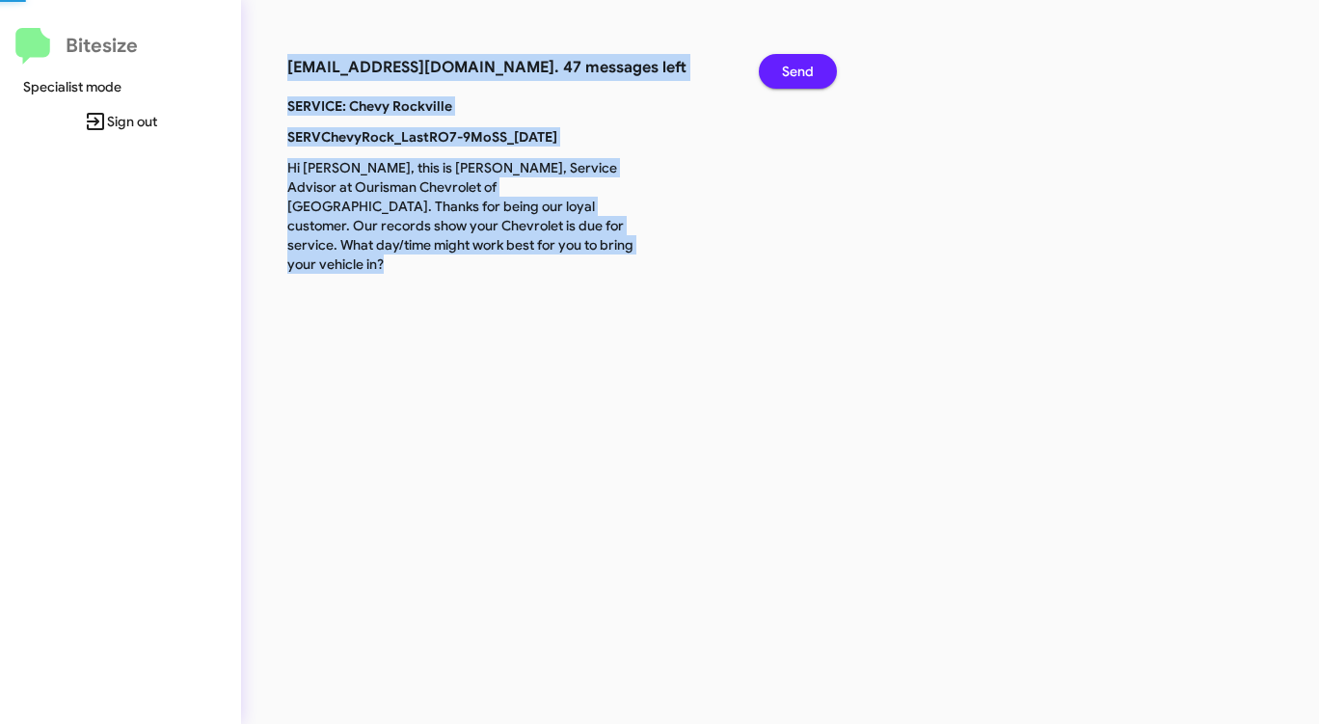
click at [802, 69] on span "Send" at bounding box center [798, 71] width 32 height 35
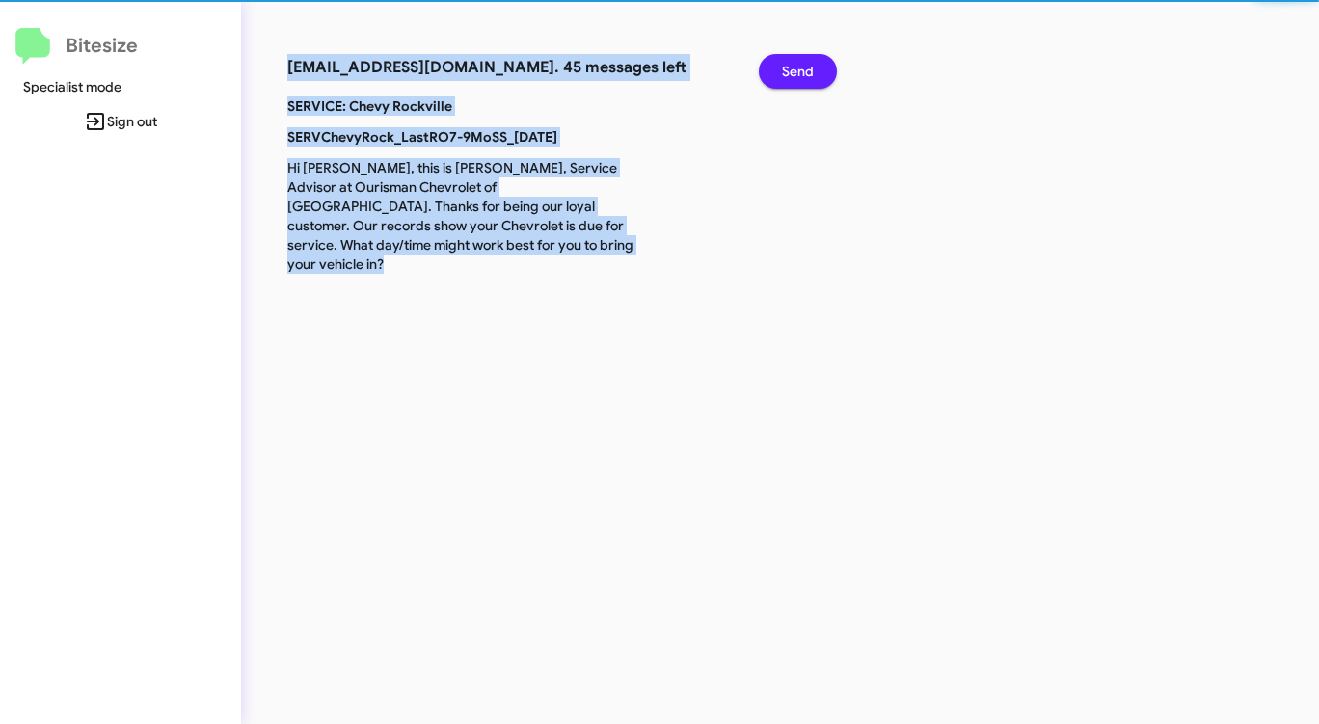
click at [802, 69] on span "Send" at bounding box center [798, 71] width 32 height 35
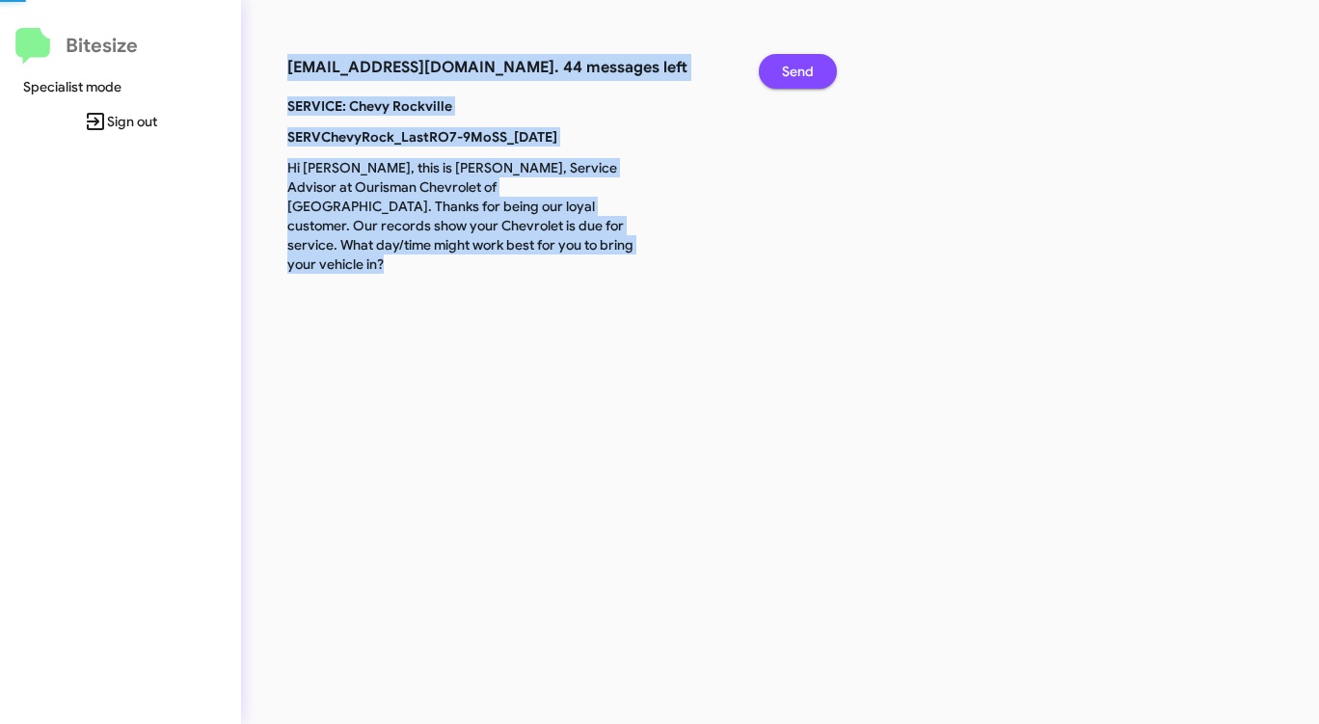
click at [802, 69] on span "Send" at bounding box center [798, 71] width 32 height 35
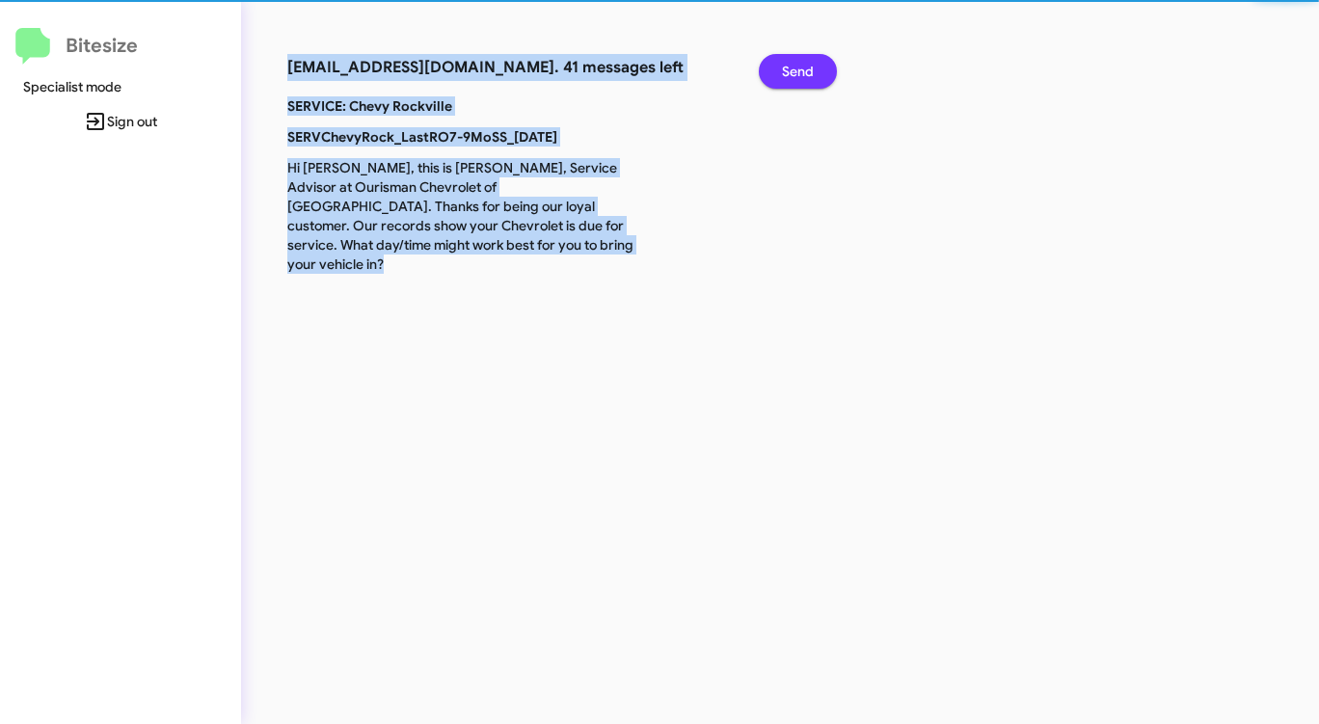
click at [802, 69] on span "Send" at bounding box center [798, 71] width 32 height 35
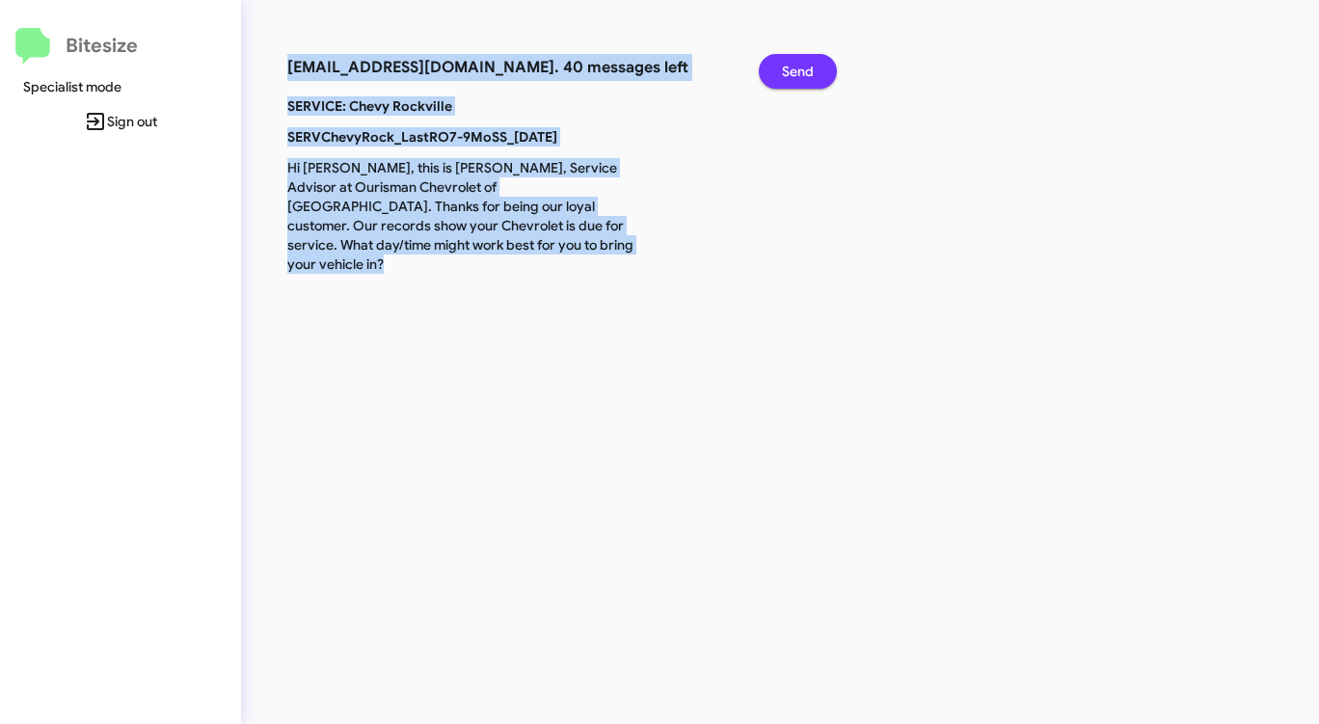
click at [802, 69] on span "Send" at bounding box center [798, 71] width 32 height 35
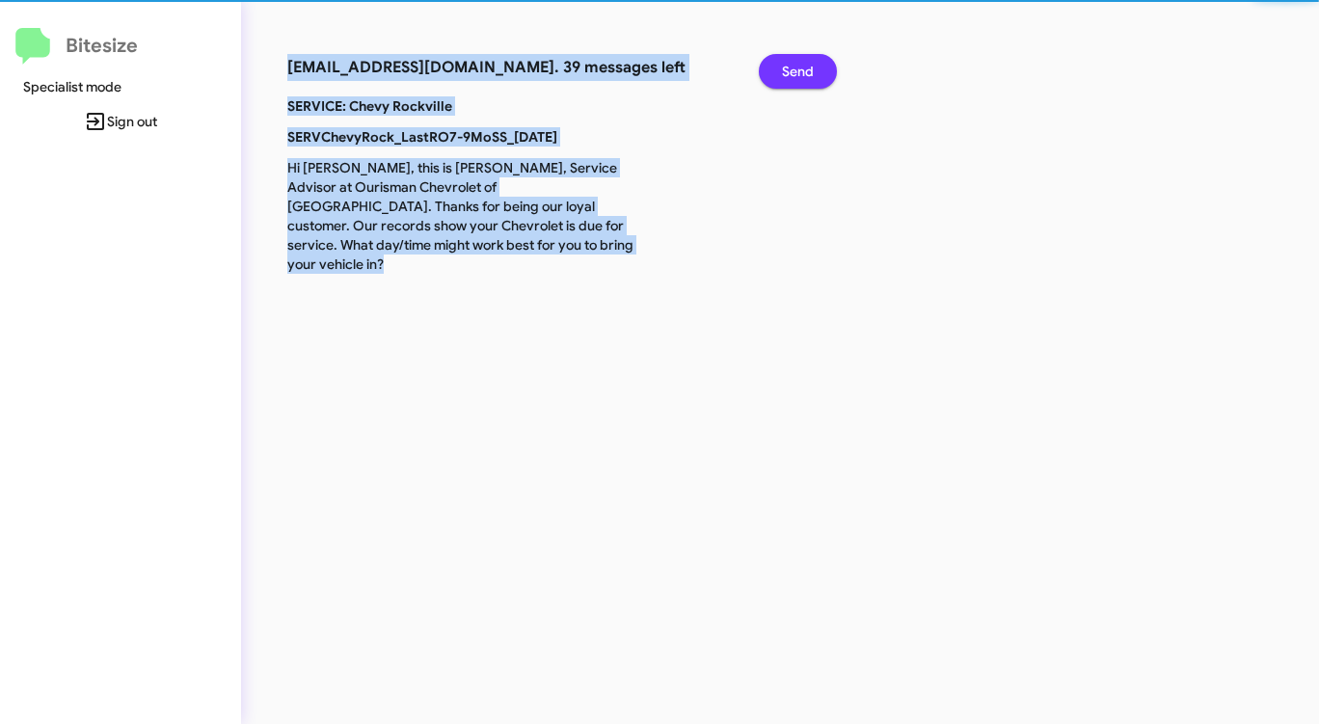
click at [802, 69] on span "Send" at bounding box center [798, 71] width 32 height 35
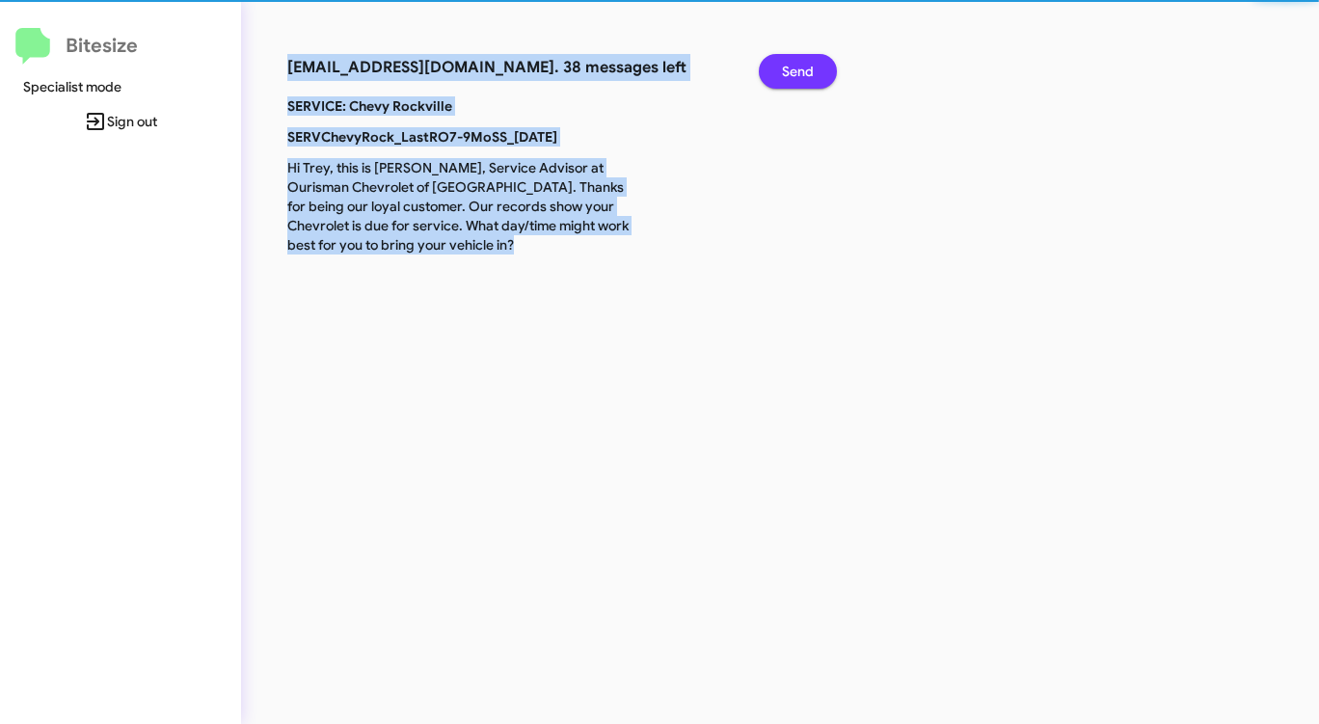
click at [802, 69] on span "Send" at bounding box center [798, 71] width 32 height 35
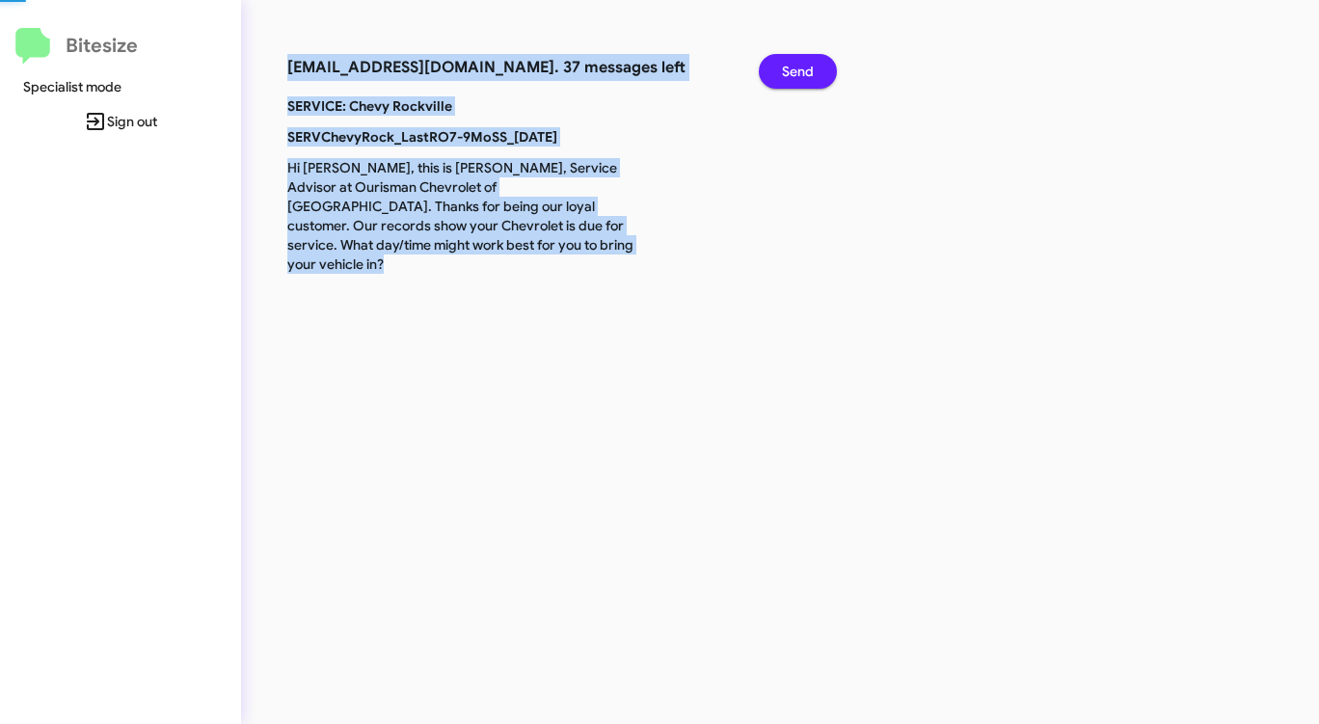
click at [802, 69] on span "Send" at bounding box center [798, 71] width 32 height 35
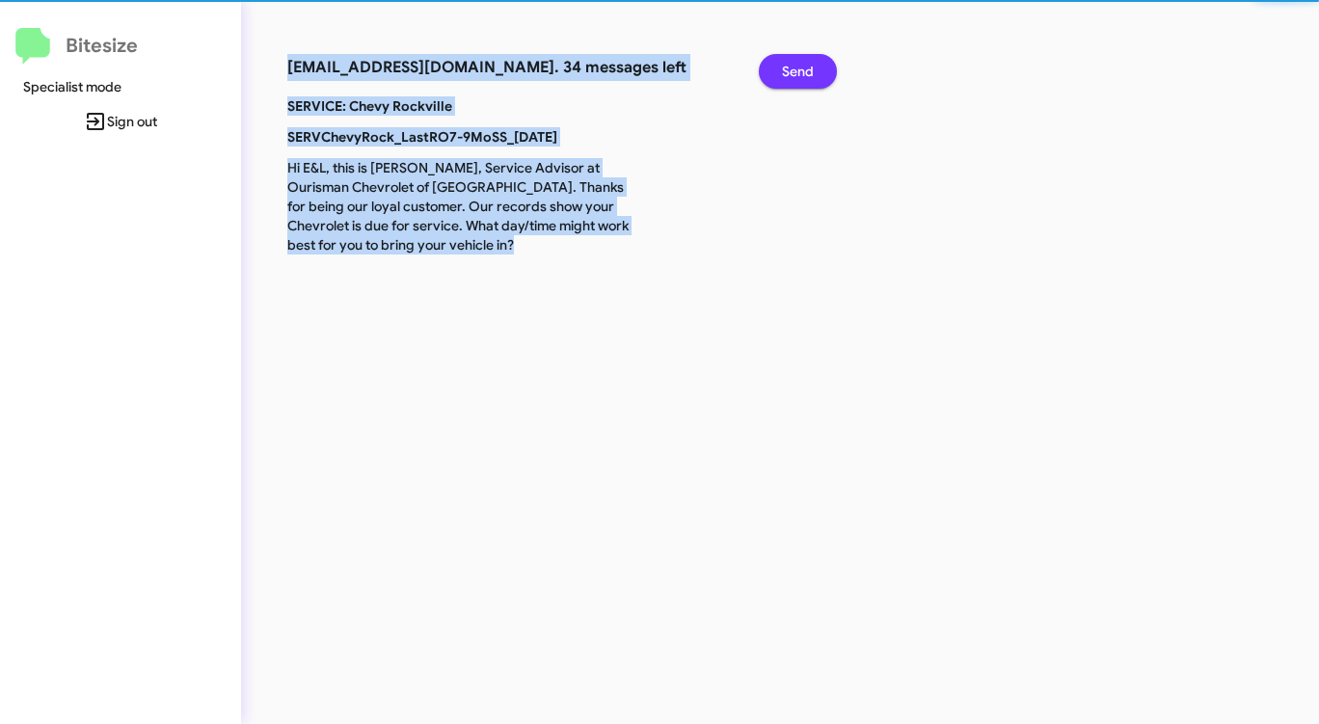
click at [802, 69] on span "Send" at bounding box center [798, 71] width 32 height 35
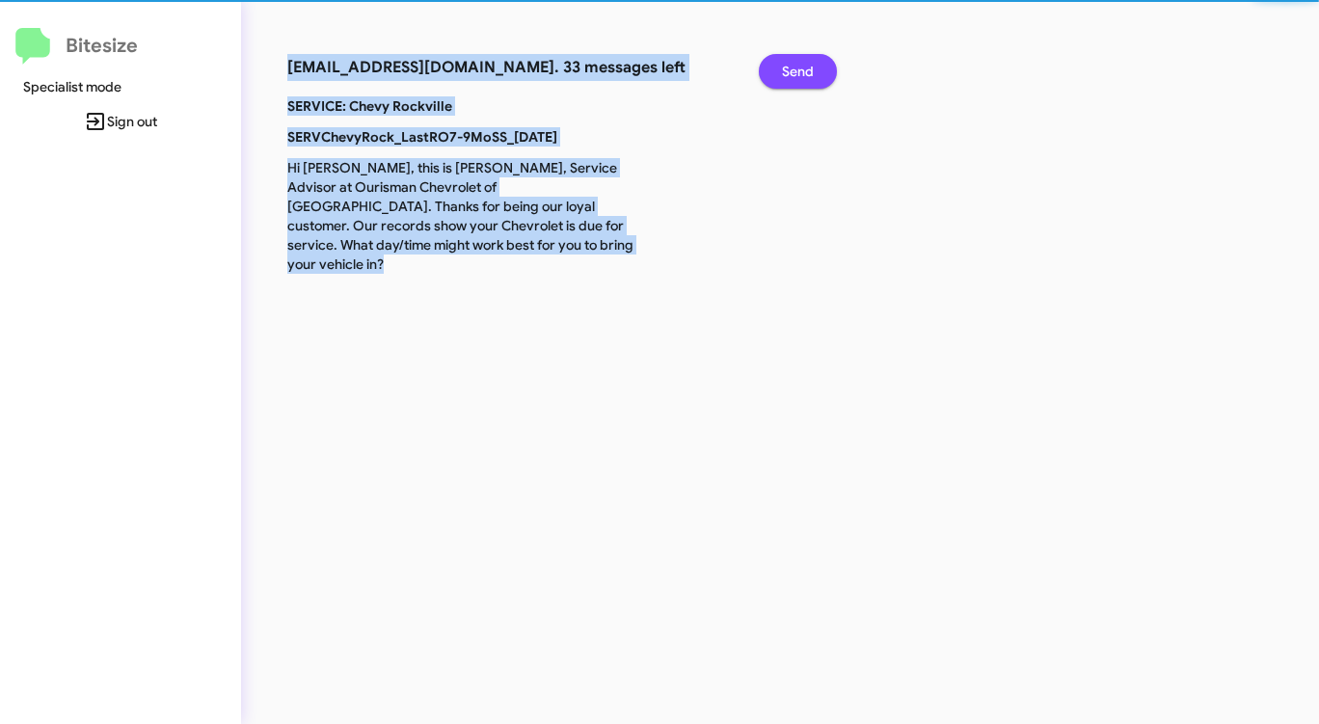
click at [802, 69] on span "Send" at bounding box center [798, 71] width 32 height 35
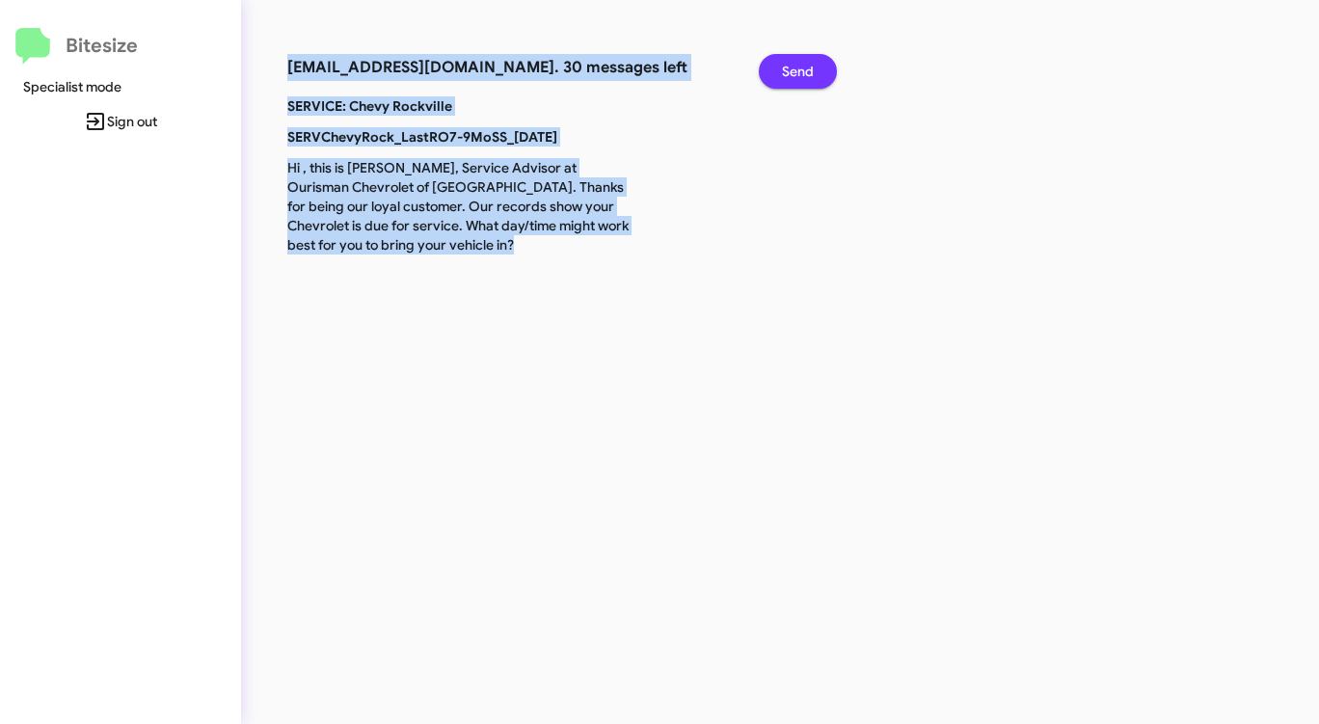
click at [802, 69] on span "Send" at bounding box center [798, 71] width 32 height 35
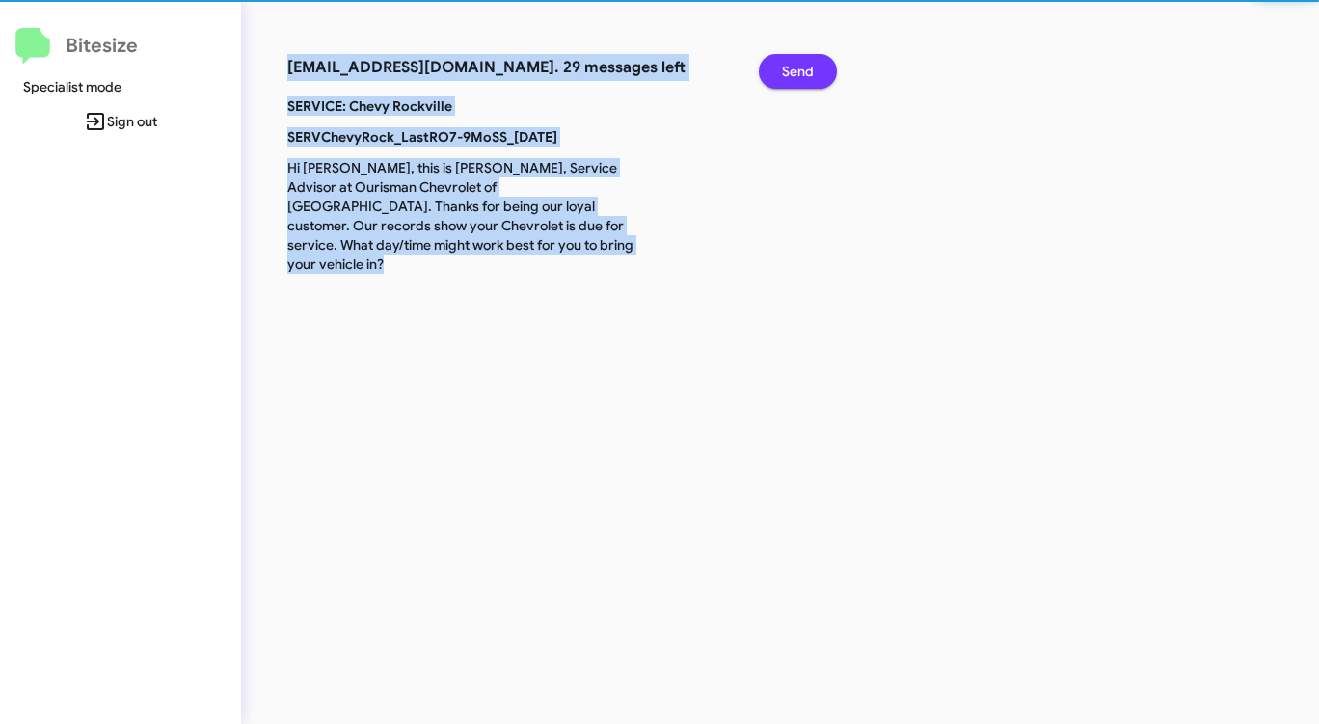
click at [802, 69] on span "Send" at bounding box center [798, 71] width 32 height 35
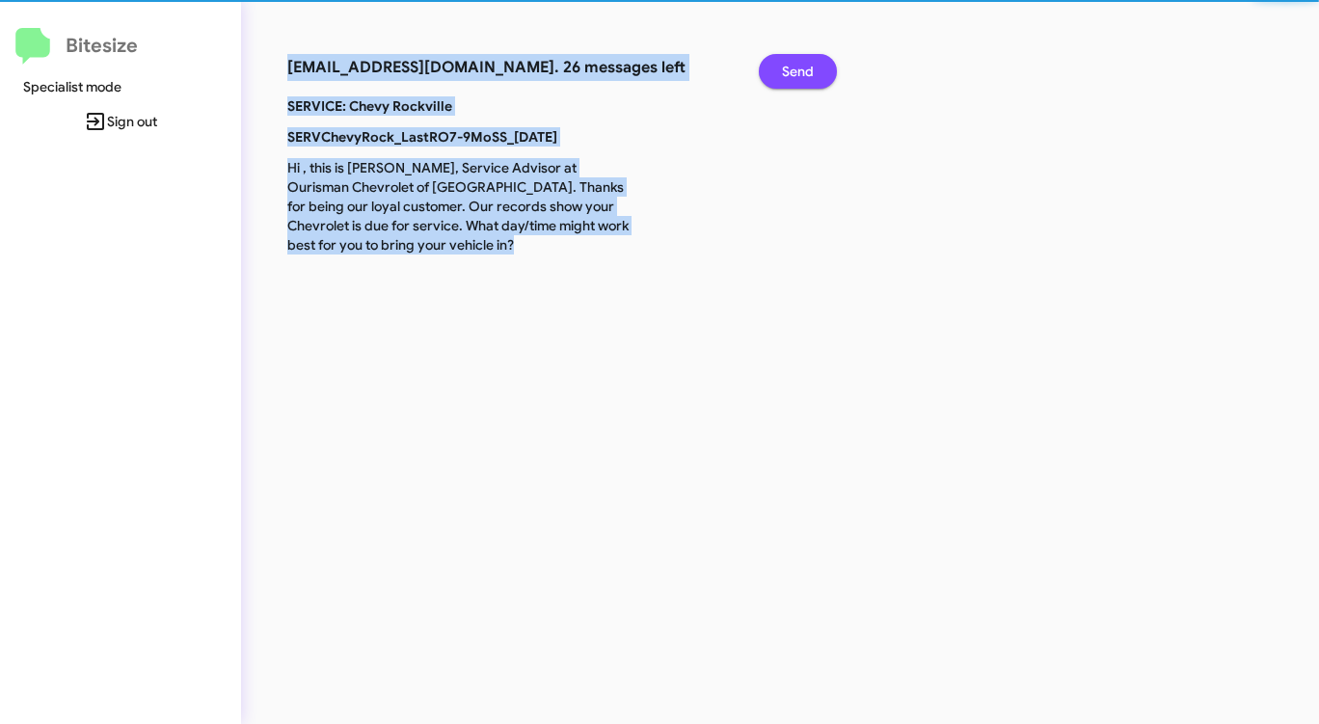
click at [802, 69] on span "Send" at bounding box center [798, 71] width 32 height 35
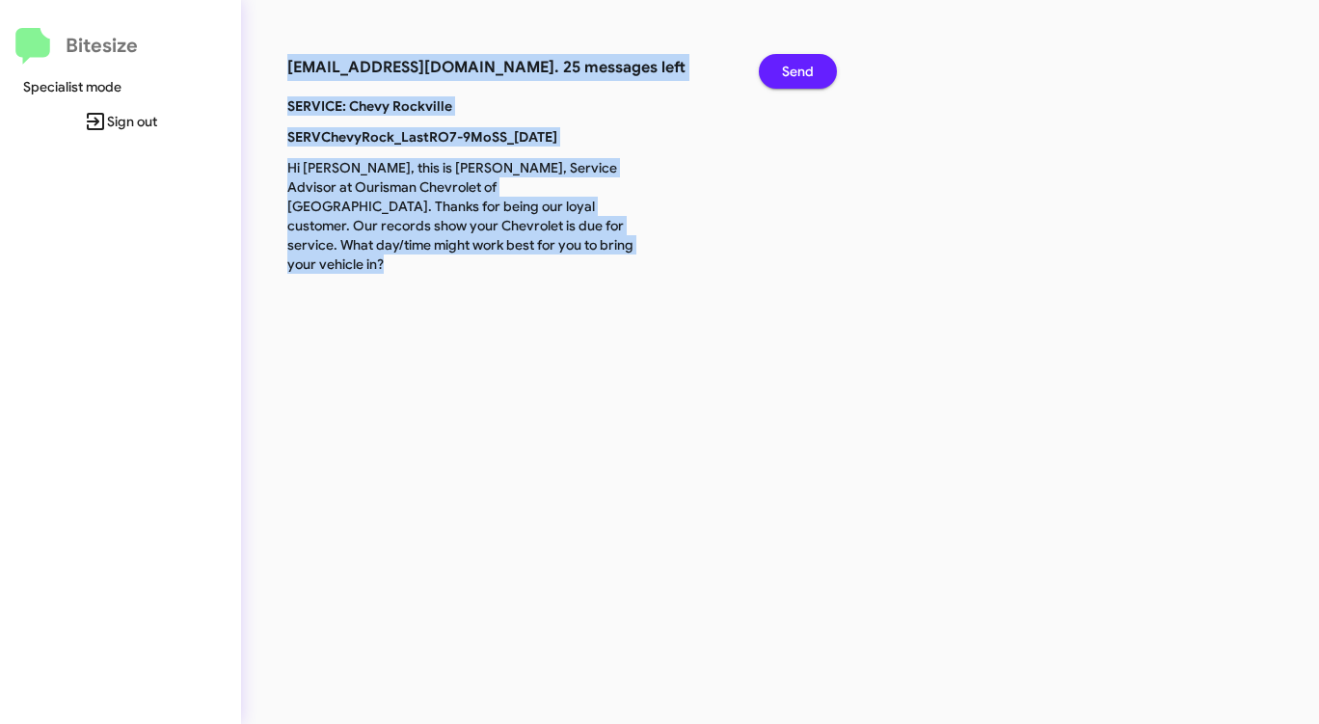
click at [802, 69] on span "Send" at bounding box center [798, 71] width 32 height 35
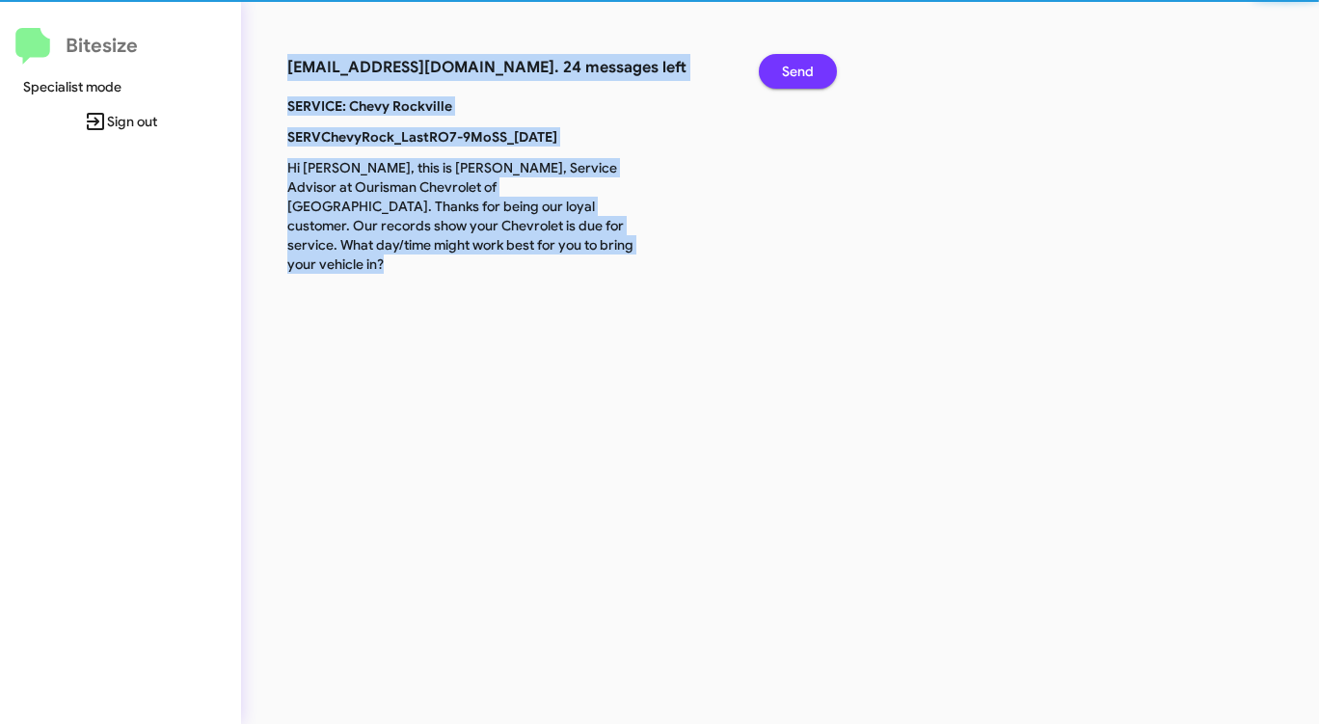
click at [802, 69] on span "Send" at bounding box center [798, 71] width 32 height 35
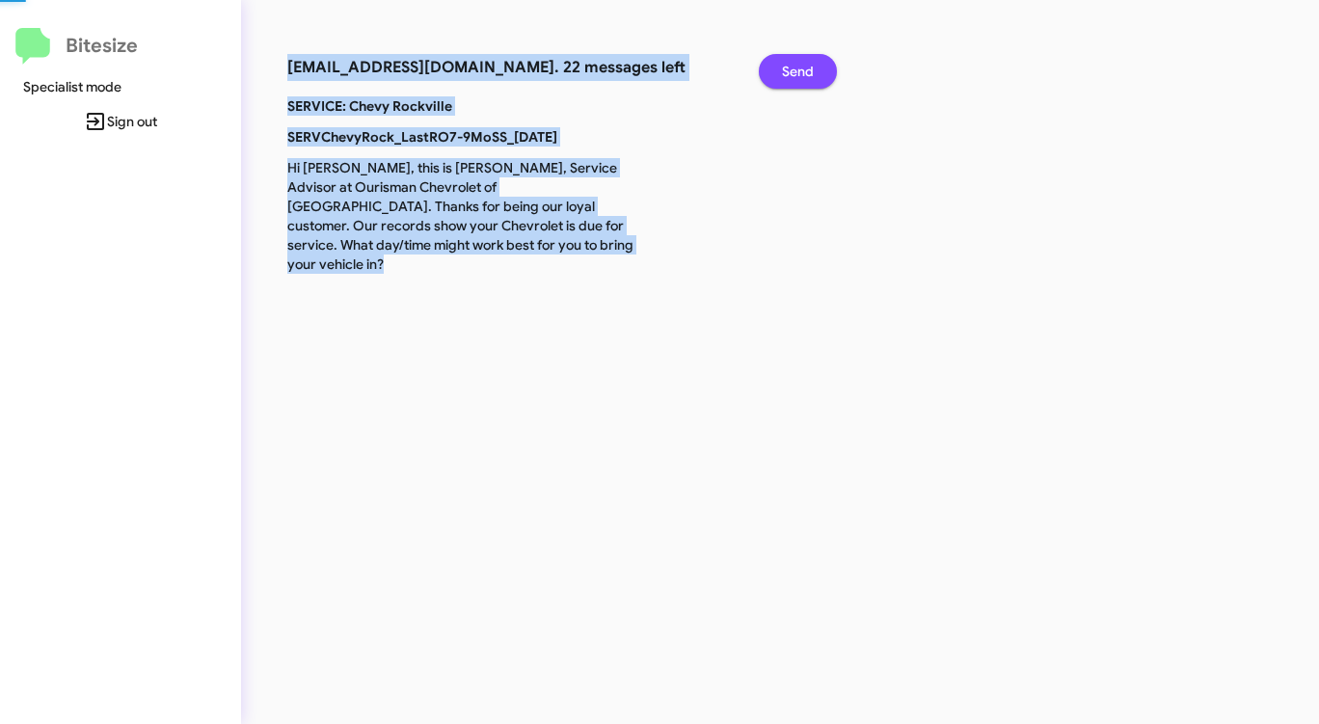
click at [802, 69] on span "Send" at bounding box center [798, 71] width 32 height 35
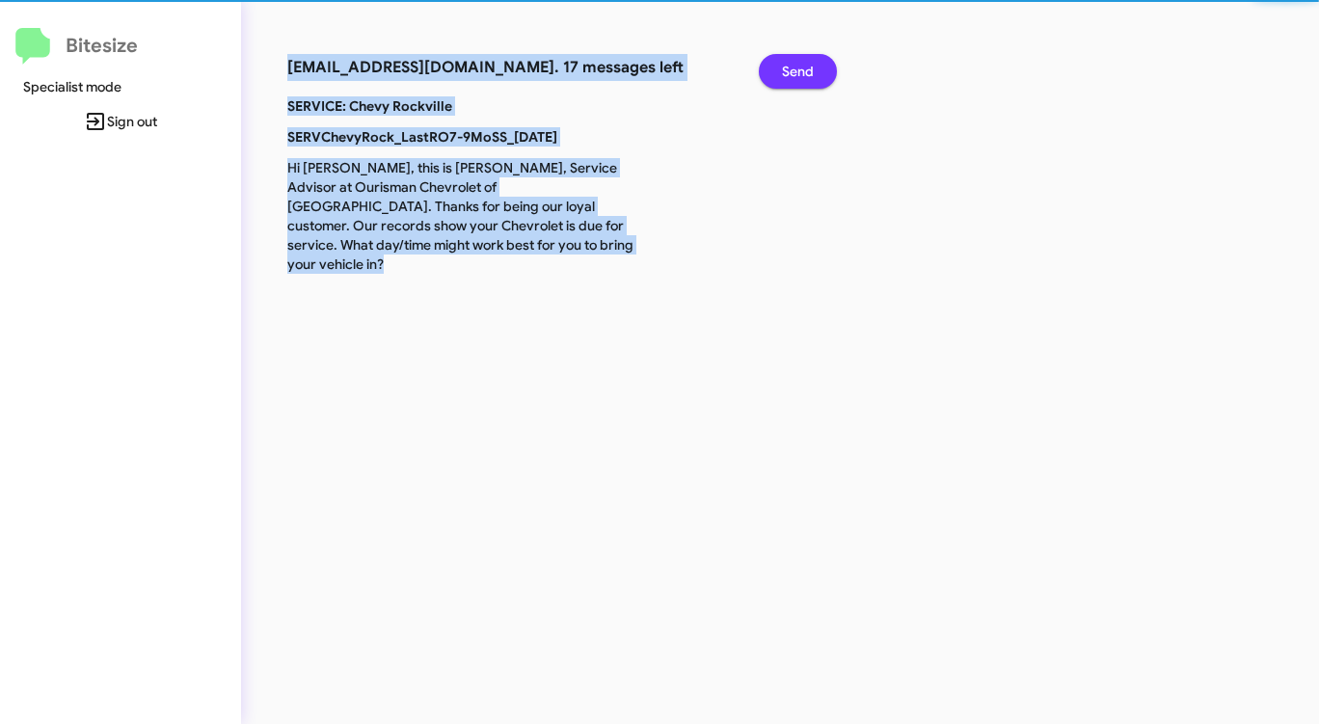
click at [802, 69] on span "Send" at bounding box center [798, 71] width 32 height 35
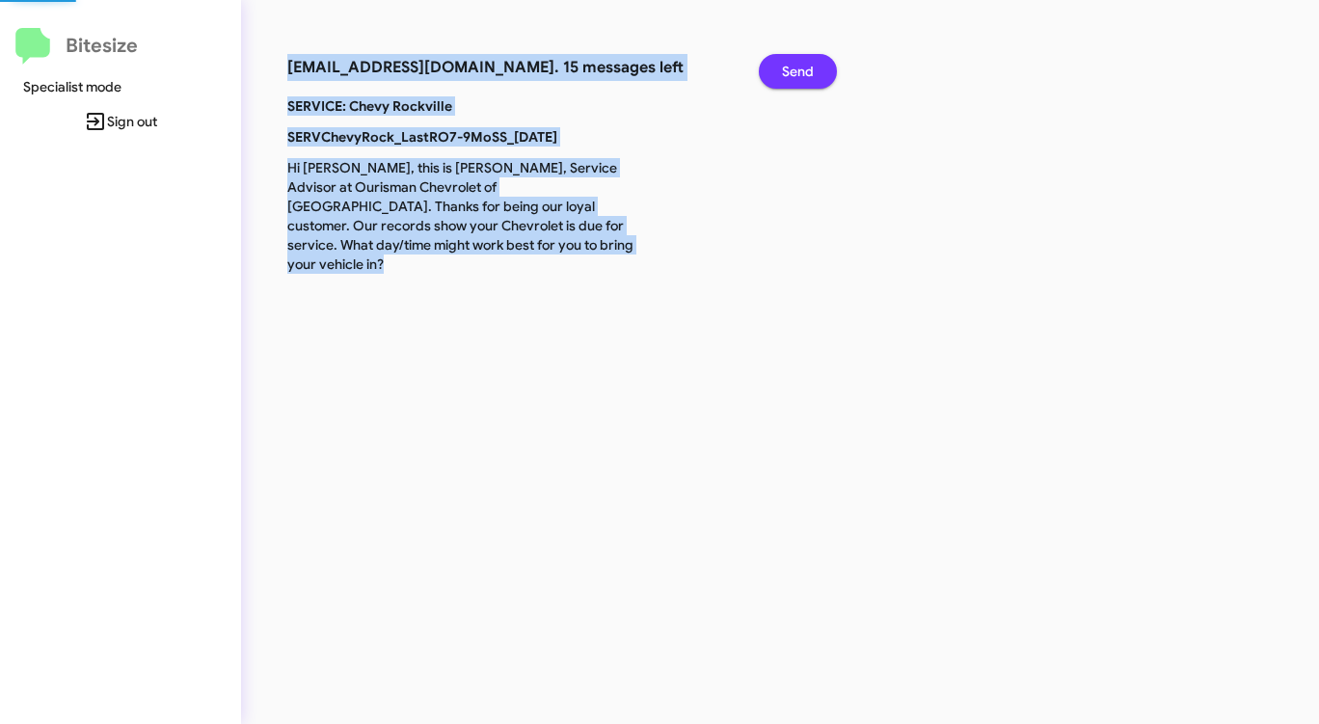
click at [802, 69] on span "Send" at bounding box center [798, 71] width 32 height 35
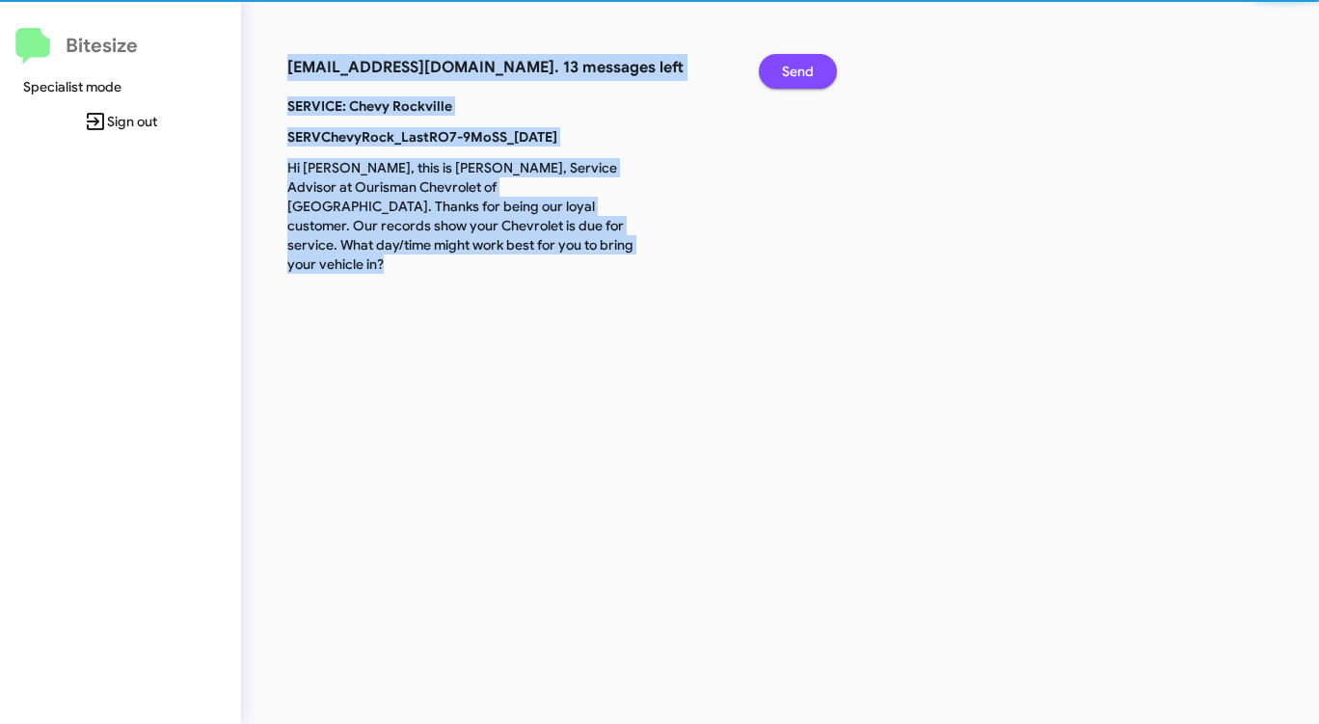
click at [802, 69] on span "Send" at bounding box center [798, 71] width 32 height 35
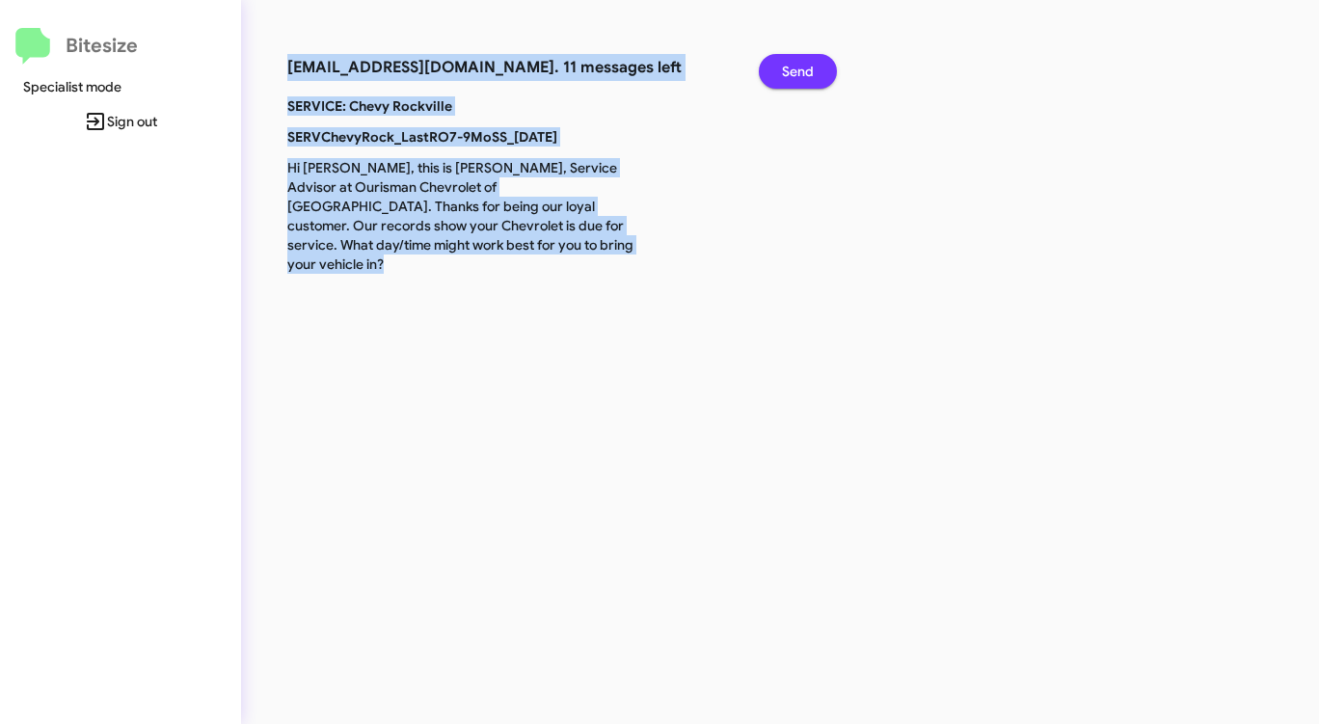
click at [802, 69] on span "Send" at bounding box center [798, 71] width 32 height 35
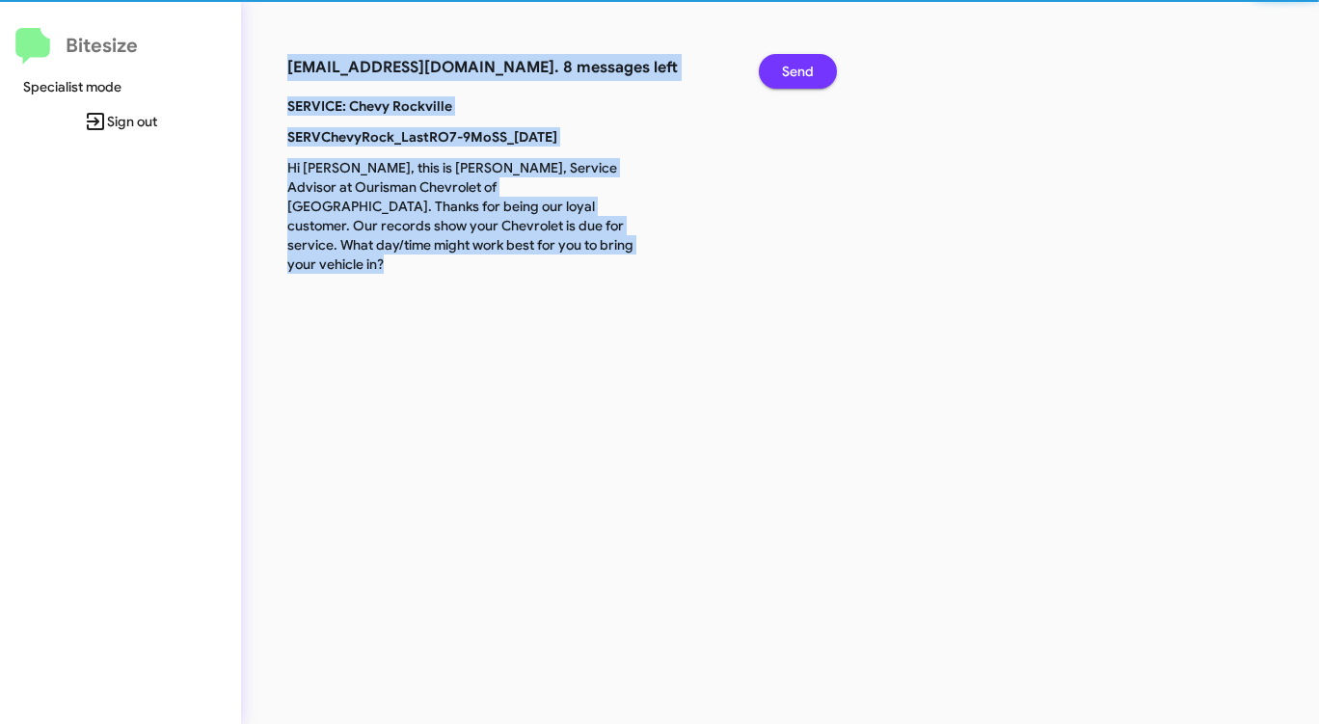
click at [802, 69] on span "Send" at bounding box center [798, 71] width 32 height 35
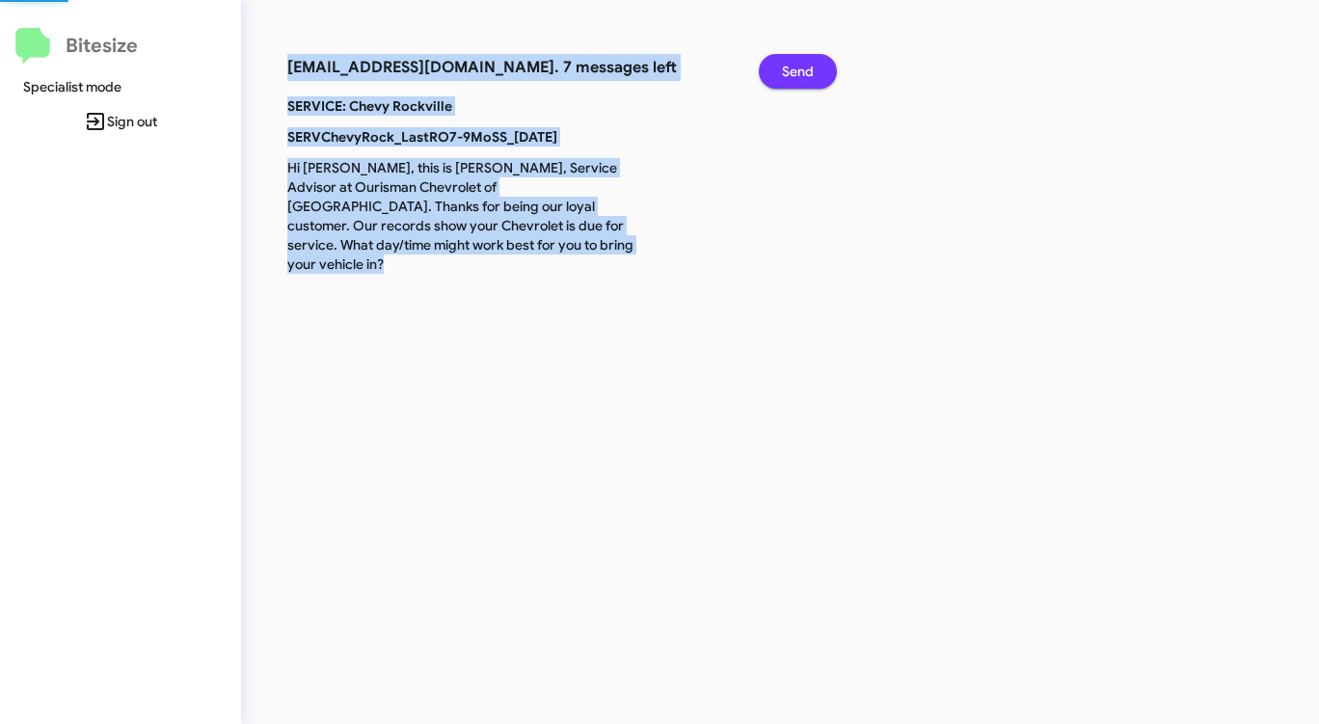
click at [802, 69] on span "Send" at bounding box center [798, 71] width 32 height 35
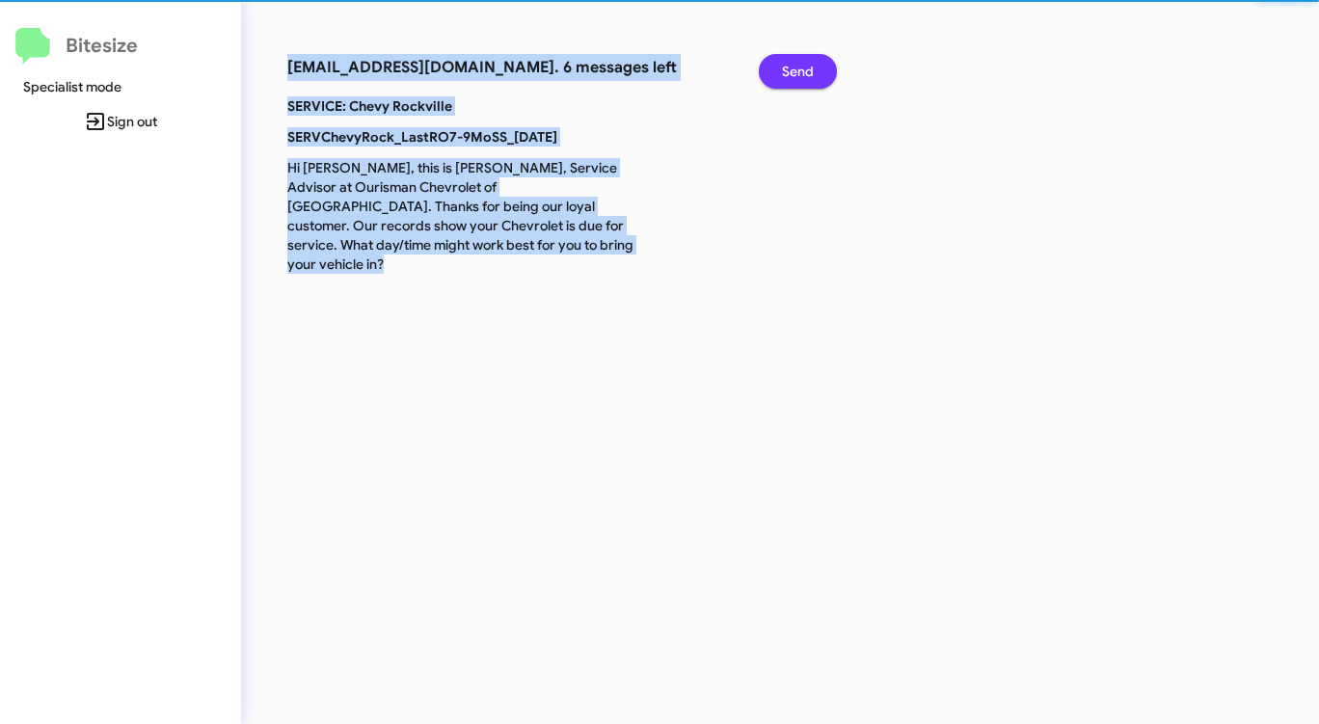
click at [802, 69] on span "Send" at bounding box center [798, 71] width 32 height 35
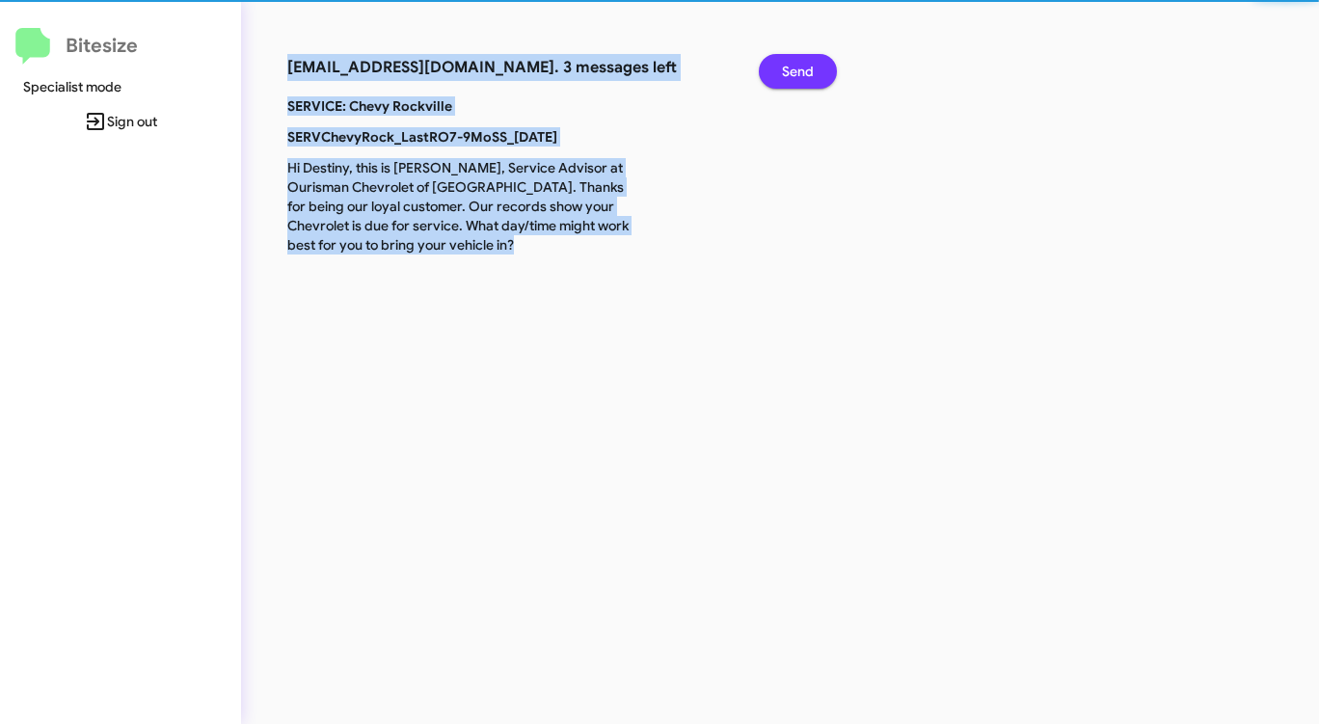
click at [802, 69] on span "Send" at bounding box center [798, 71] width 32 height 35
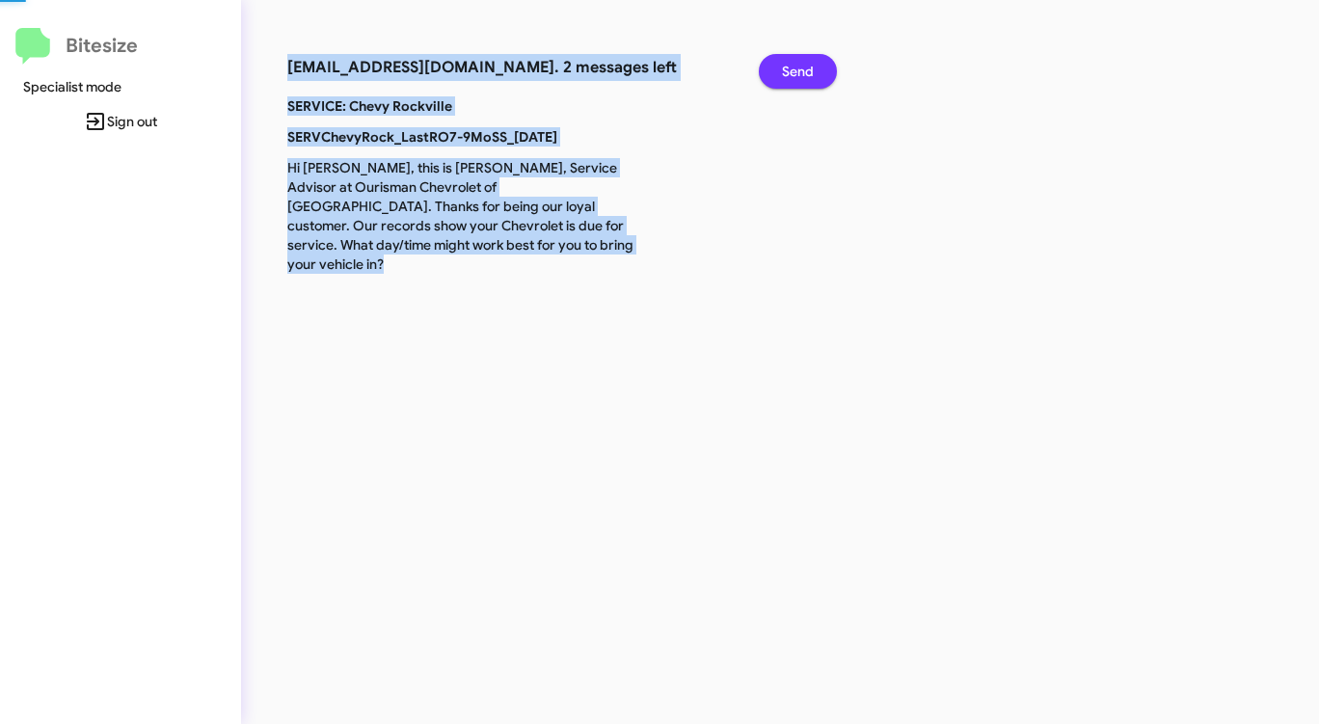
click at [802, 69] on span "Send" at bounding box center [798, 71] width 32 height 35
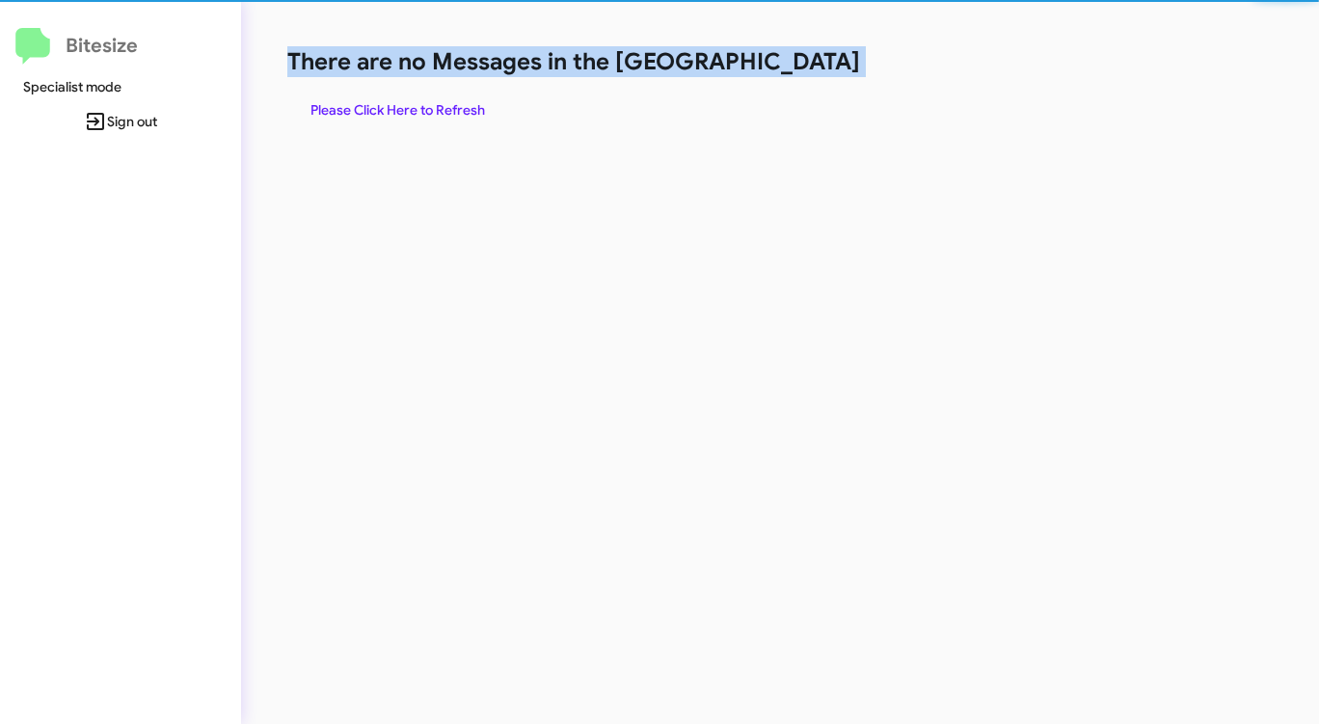
click at [802, 69] on h1 "There are no Messages in the [GEOGRAPHIC_DATA]" at bounding box center [690, 61] width 806 height 31
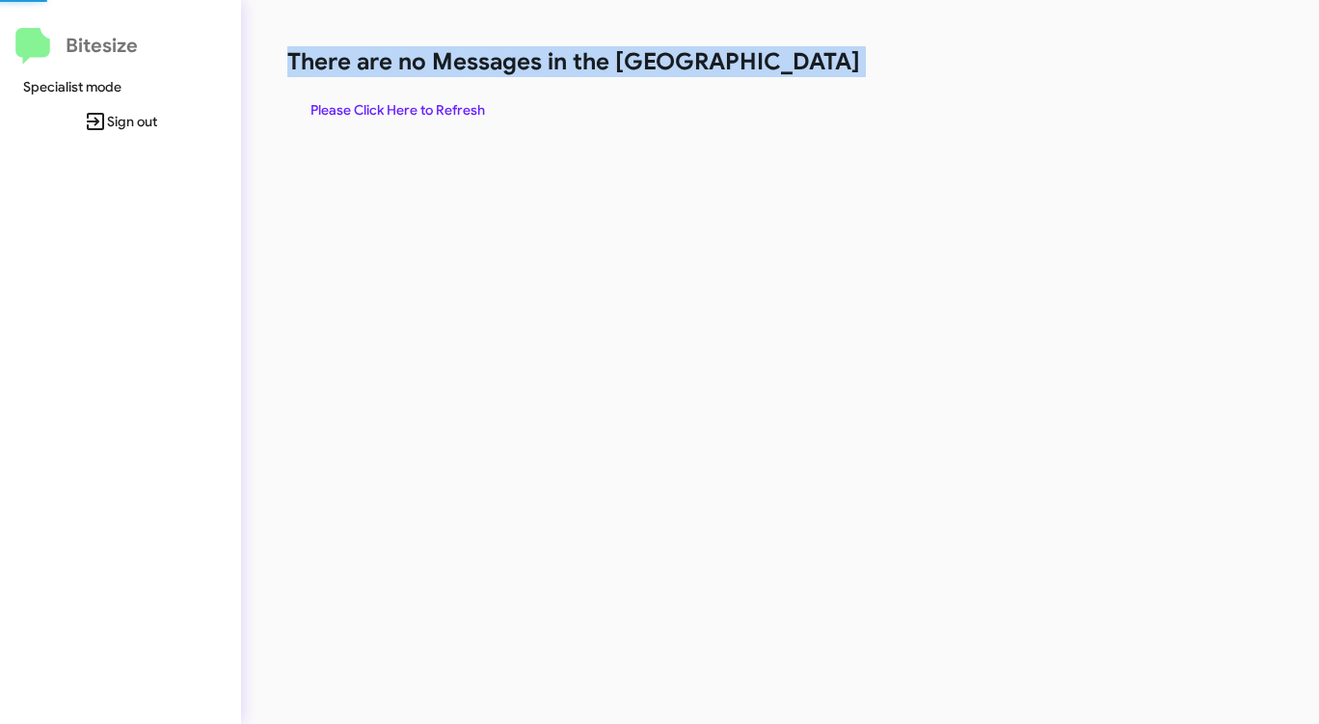
click at [802, 69] on h1 "There are no Messages in the [GEOGRAPHIC_DATA]" at bounding box center [690, 61] width 806 height 31
click at [412, 102] on span "Please Click Here to Refresh" at bounding box center [397, 110] width 175 height 35
click at [777, 69] on h1 "There are no Messages in the [GEOGRAPHIC_DATA]" at bounding box center [690, 61] width 806 height 31
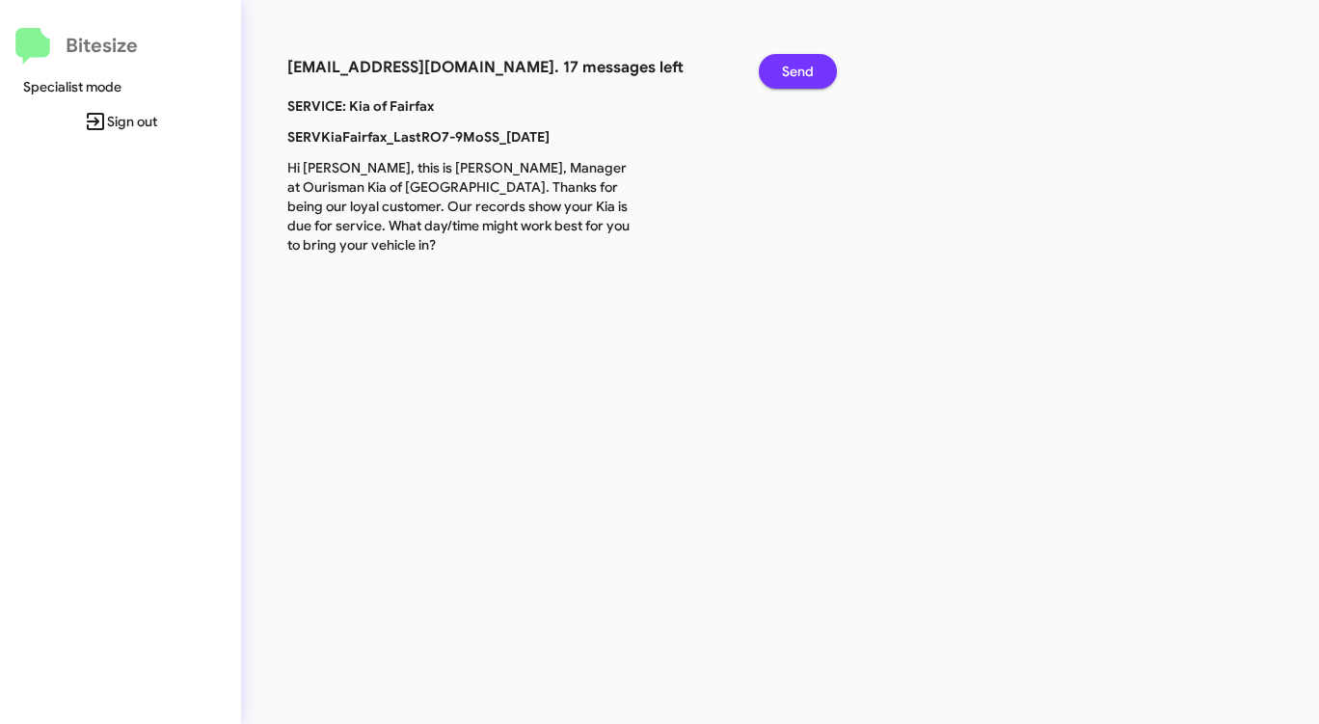
click at [797, 64] on span "Send" at bounding box center [798, 71] width 32 height 35
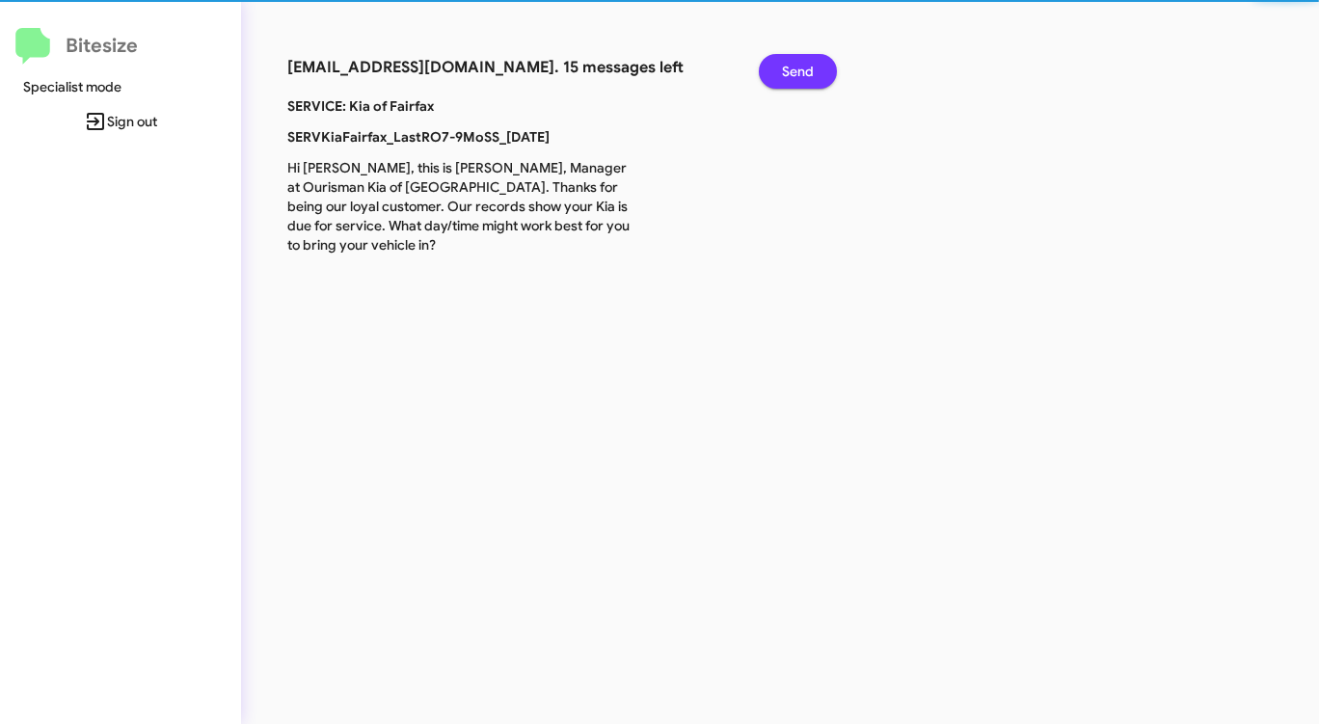
click at [797, 64] on span "Send" at bounding box center [798, 71] width 32 height 35
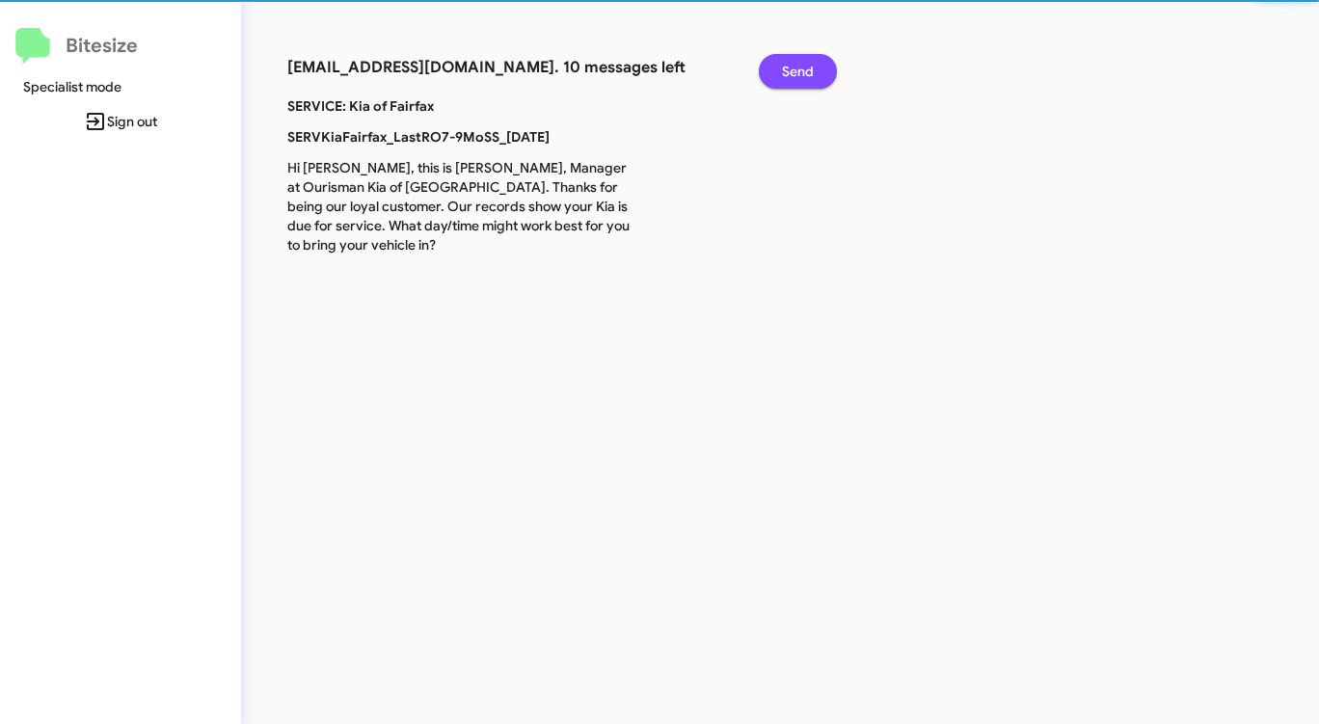
click at [797, 64] on span "Send" at bounding box center [798, 71] width 32 height 35
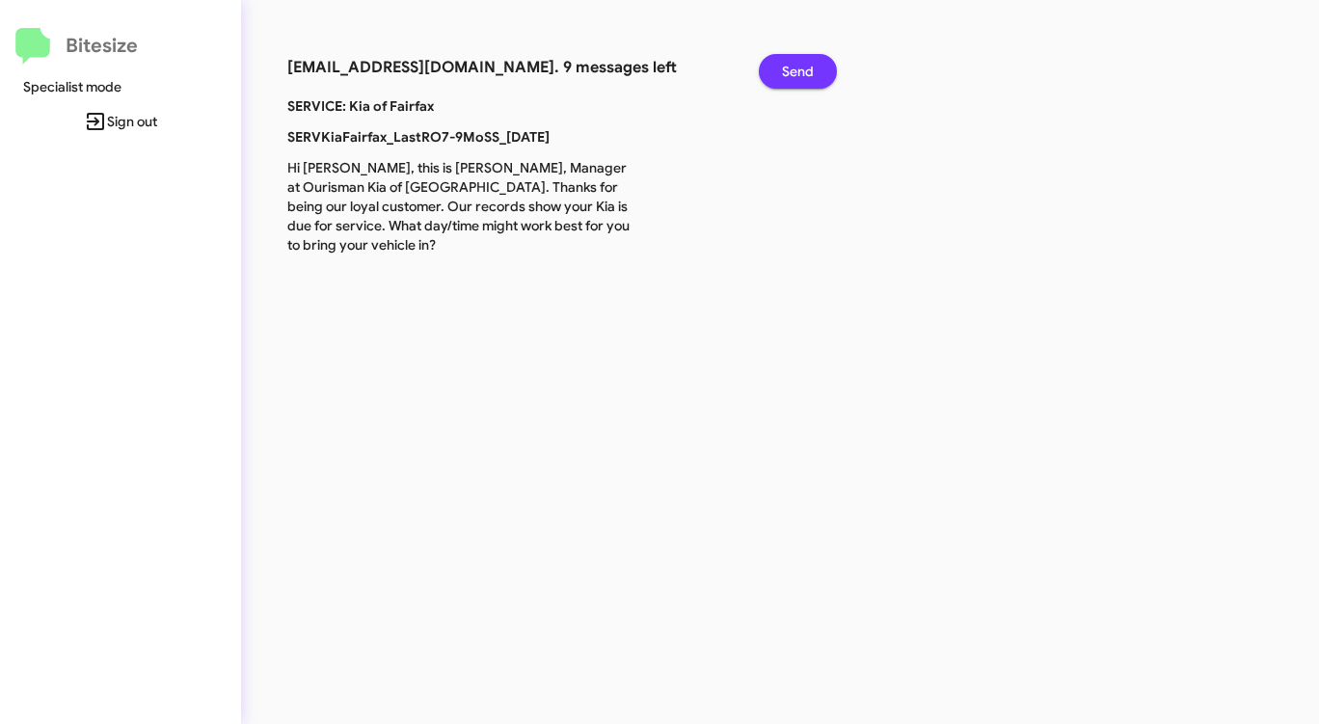
click at [797, 64] on span "Send" at bounding box center [798, 71] width 32 height 35
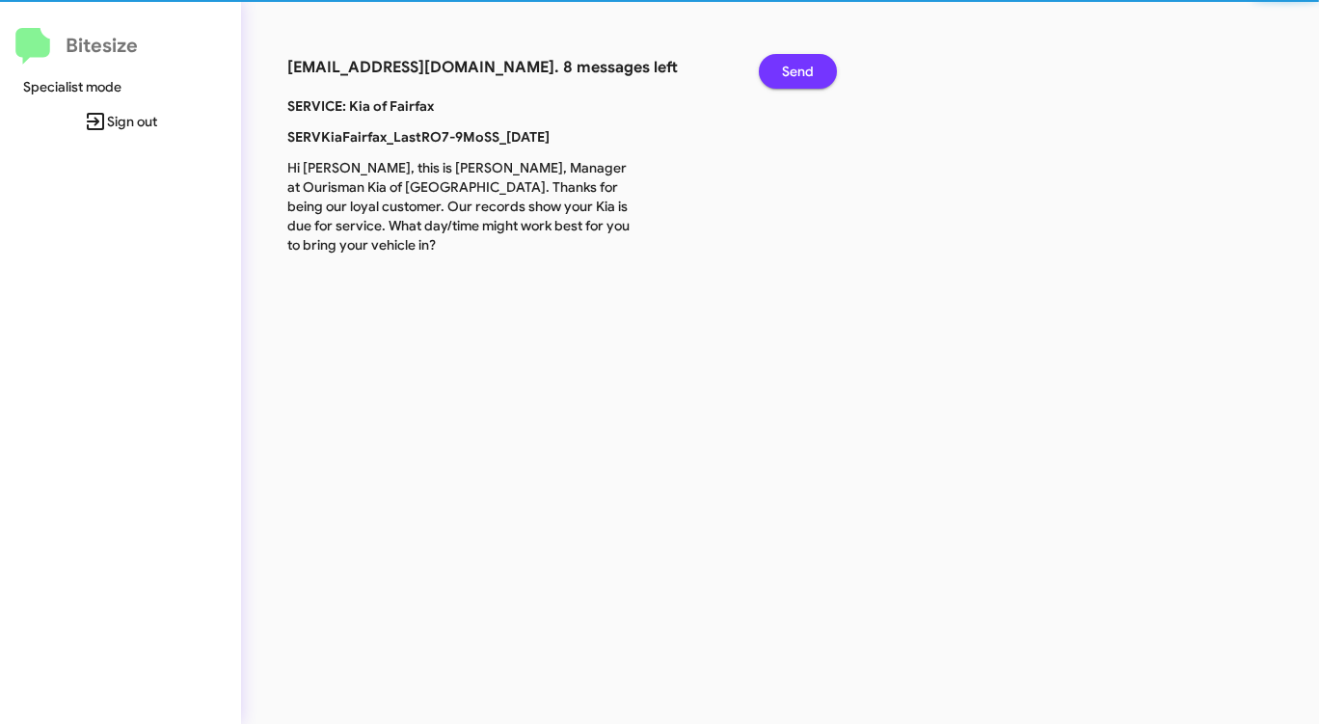
click at [797, 64] on span "Send" at bounding box center [798, 71] width 32 height 35
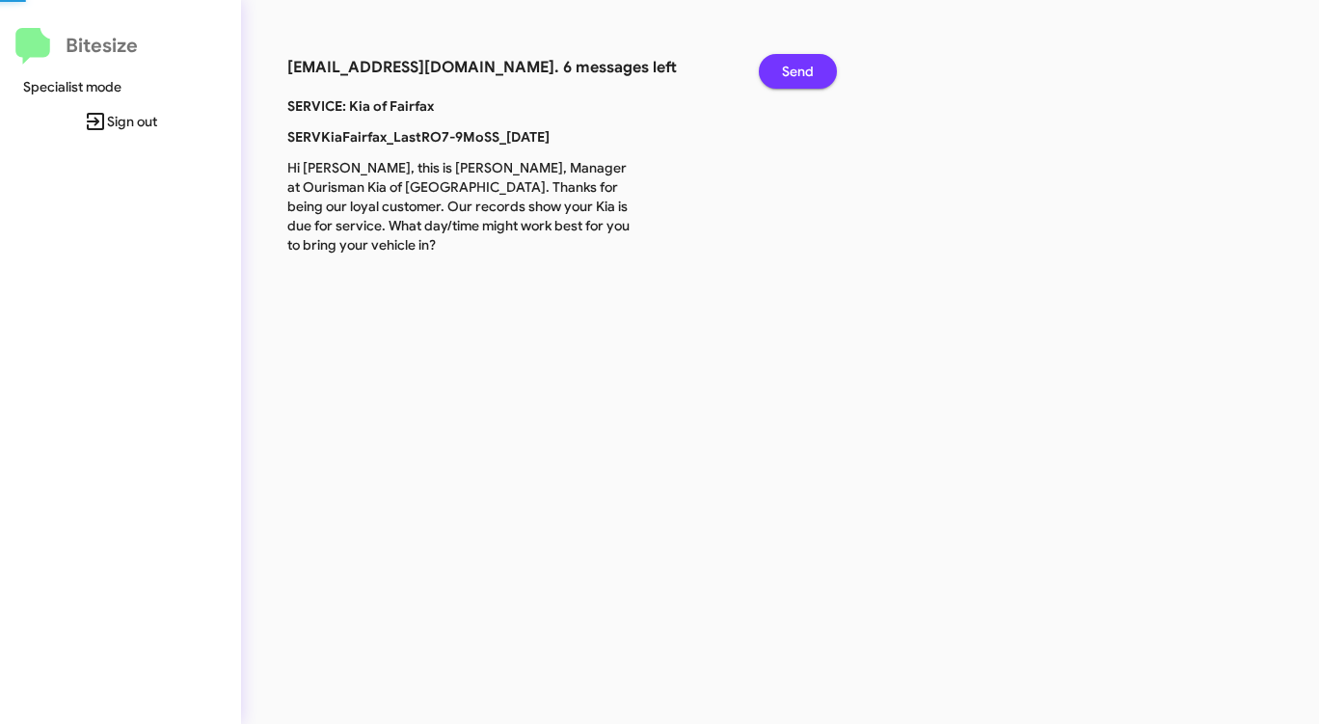
click at [797, 64] on span "Send" at bounding box center [798, 71] width 32 height 35
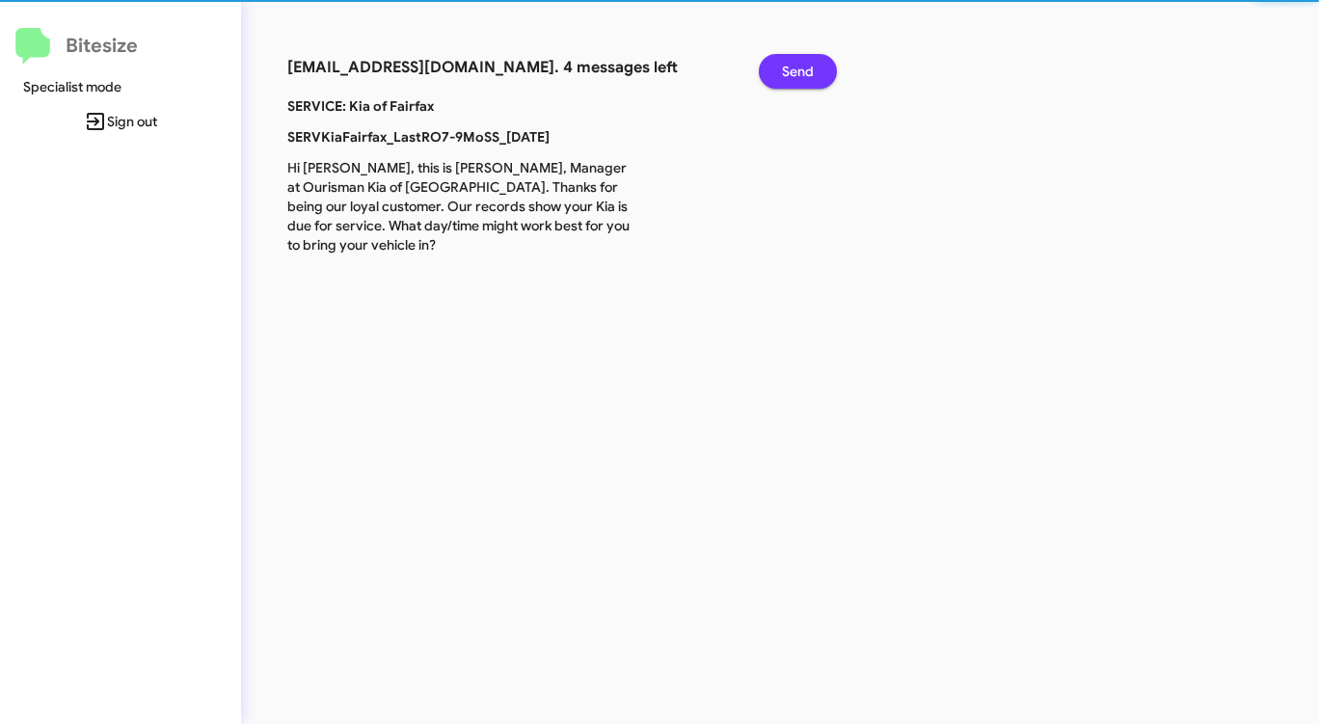
click at [797, 64] on span "Send" at bounding box center [798, 71] width 32 height 35
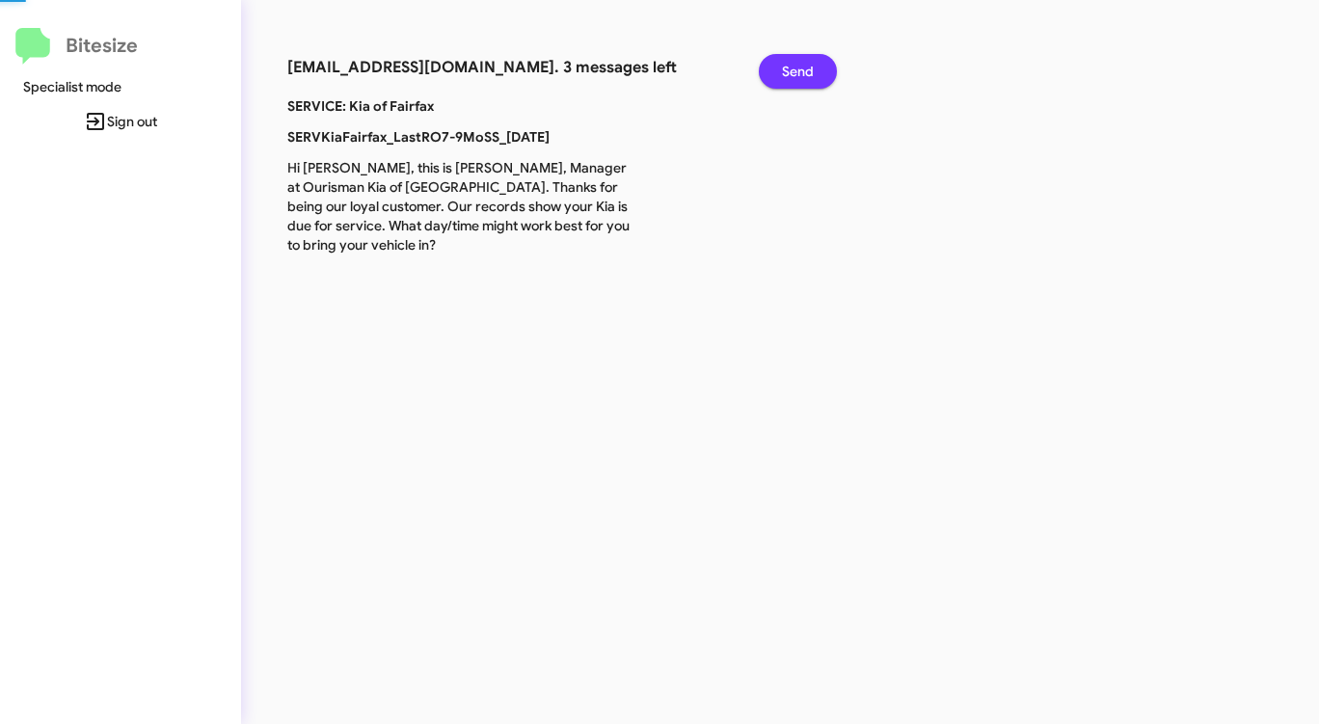
click at [797, 64] on span "Send" at bounding box center [798, 71] width 32 height 35
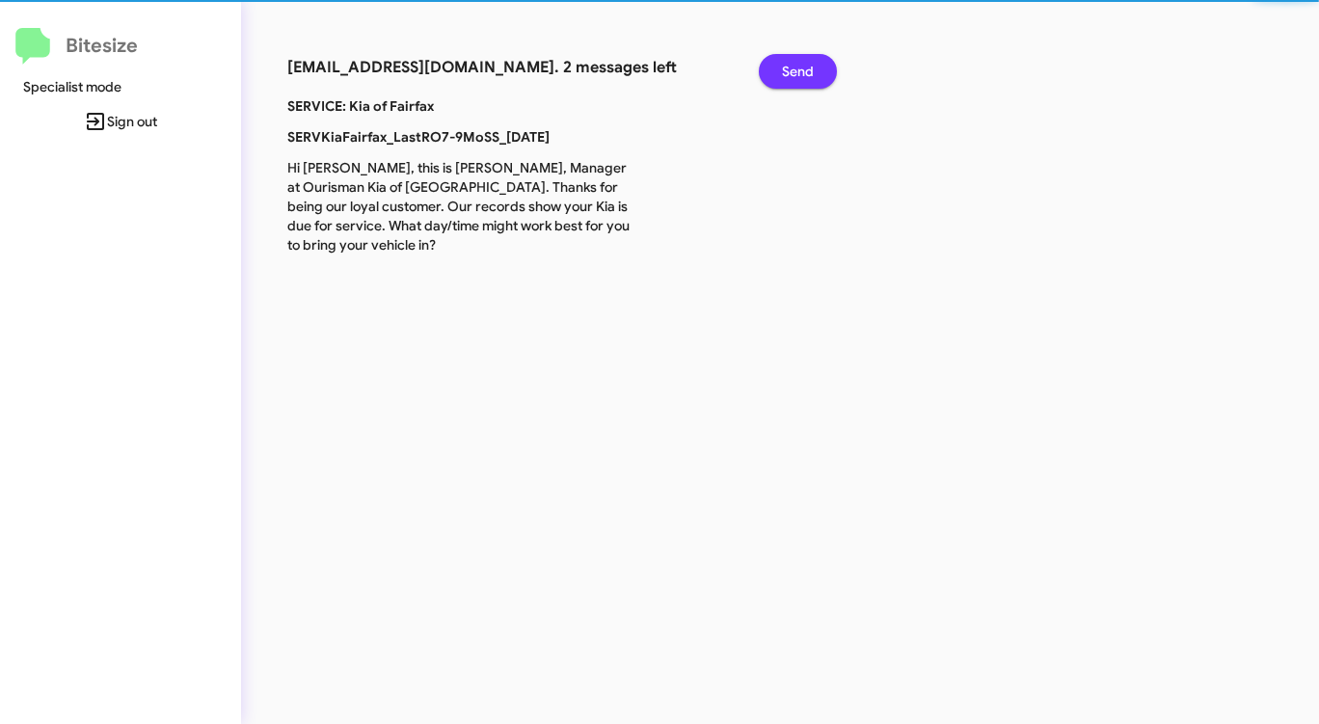
click at [797, 64] on span "Send" at bounding box center [798, 71] width 32 height 35
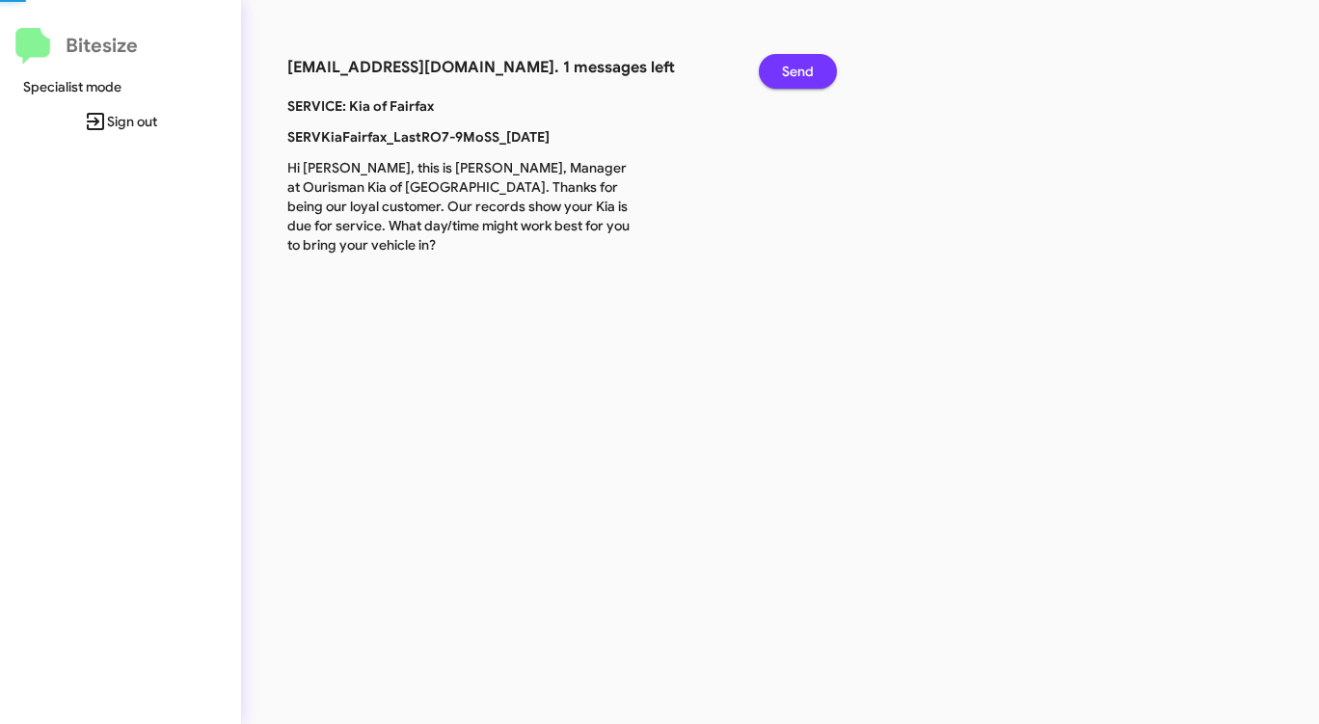
click at [797, 64] on span "Send" at bounding box center [798, 71] width 32 height 35
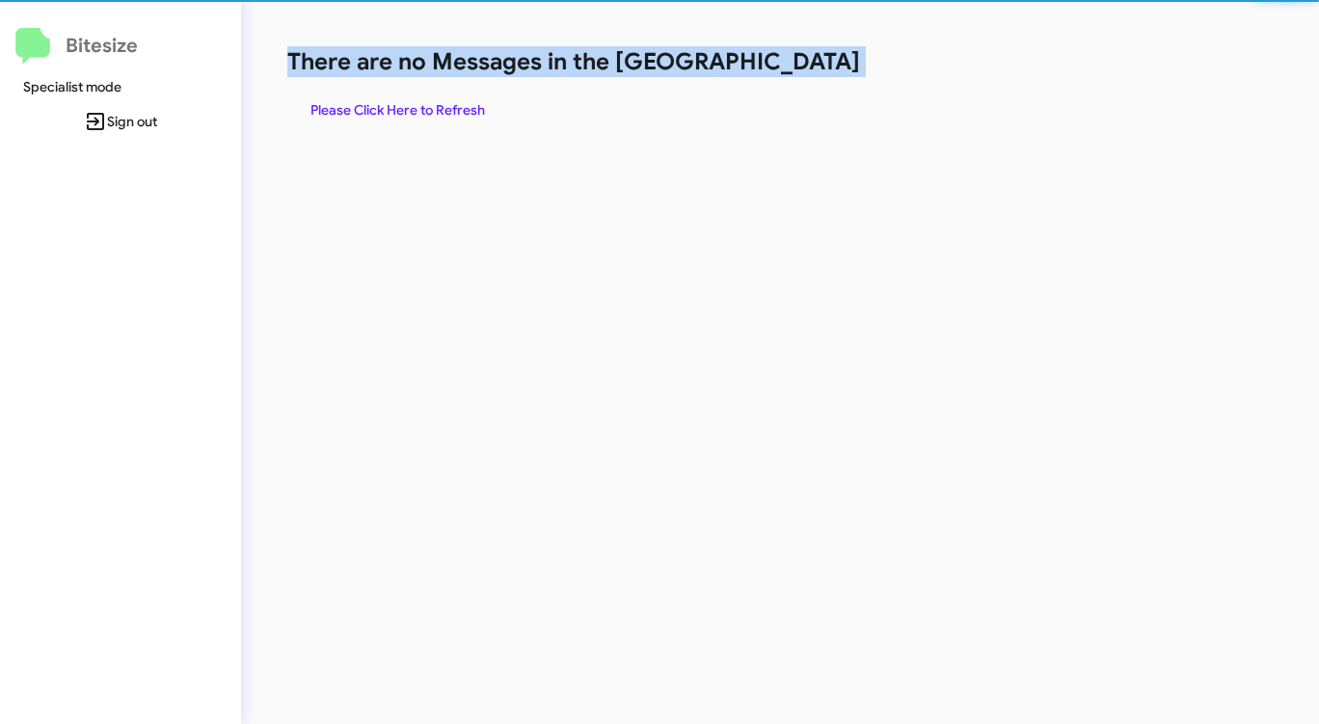
click at [797, 64] on h1 "There are no Messages in the [GEOGRAPHIC_DATA]" at bounding box center [690, 61] width 806 height 31
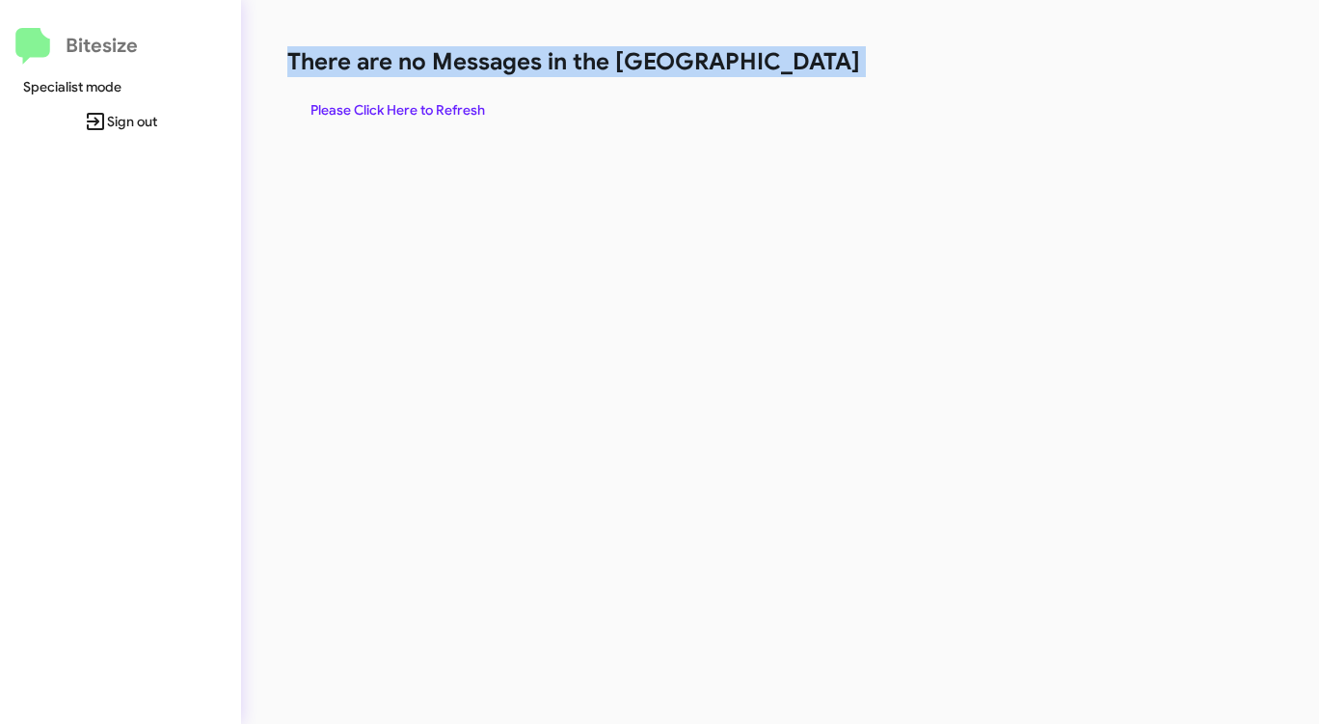
click at [409, 106] on span "Please Click Here to Refresh" at bounding box center [397, 110] width 175 height 35
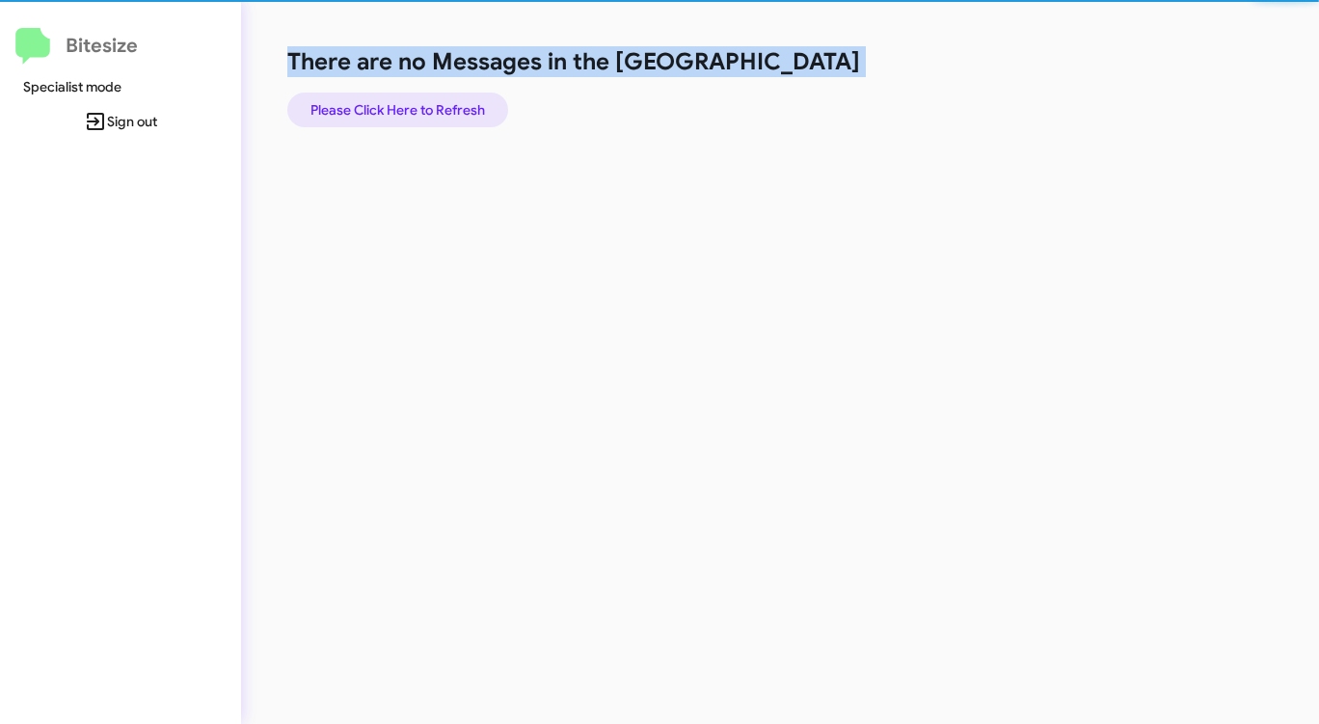
click at [409, 106] on span "Please Click Here to Refresh" at bounding box center [397, 110] width 175 height 35
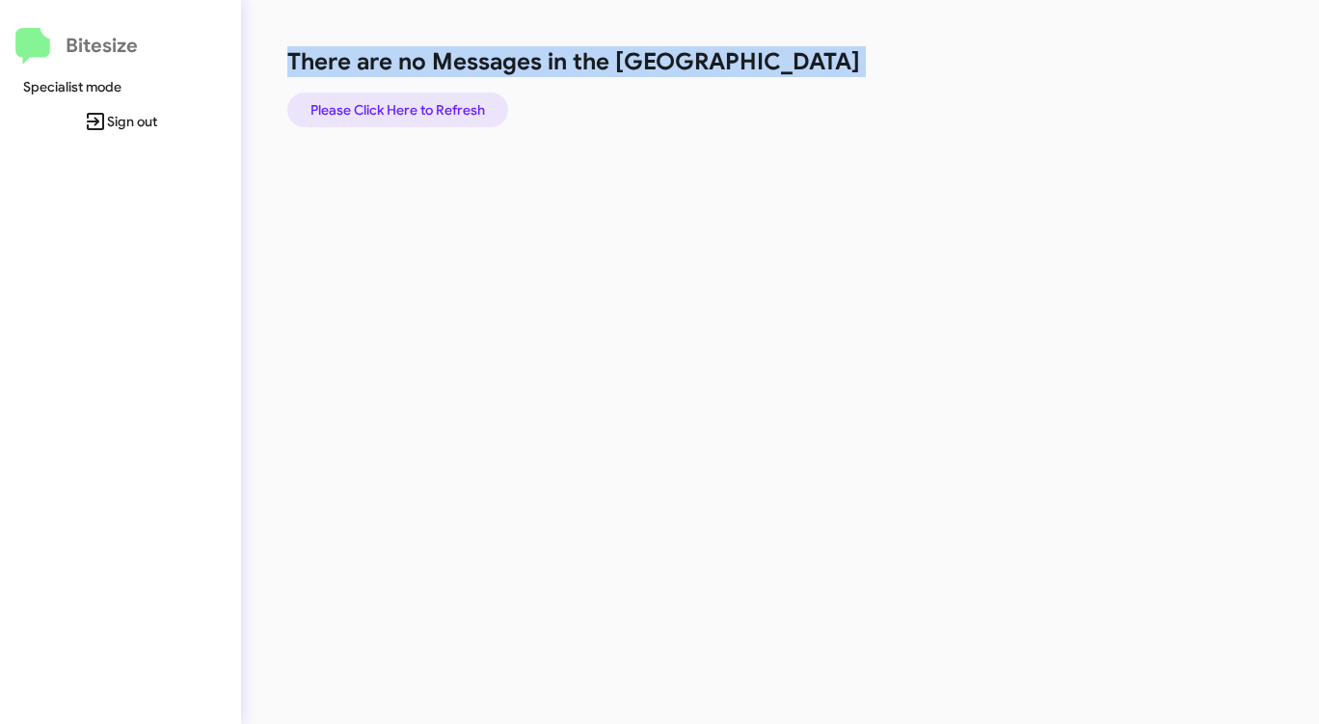
click at [409, 105] on span "Please Click Here to Refresh" at bounding box center [397, 110] width 175 height 35
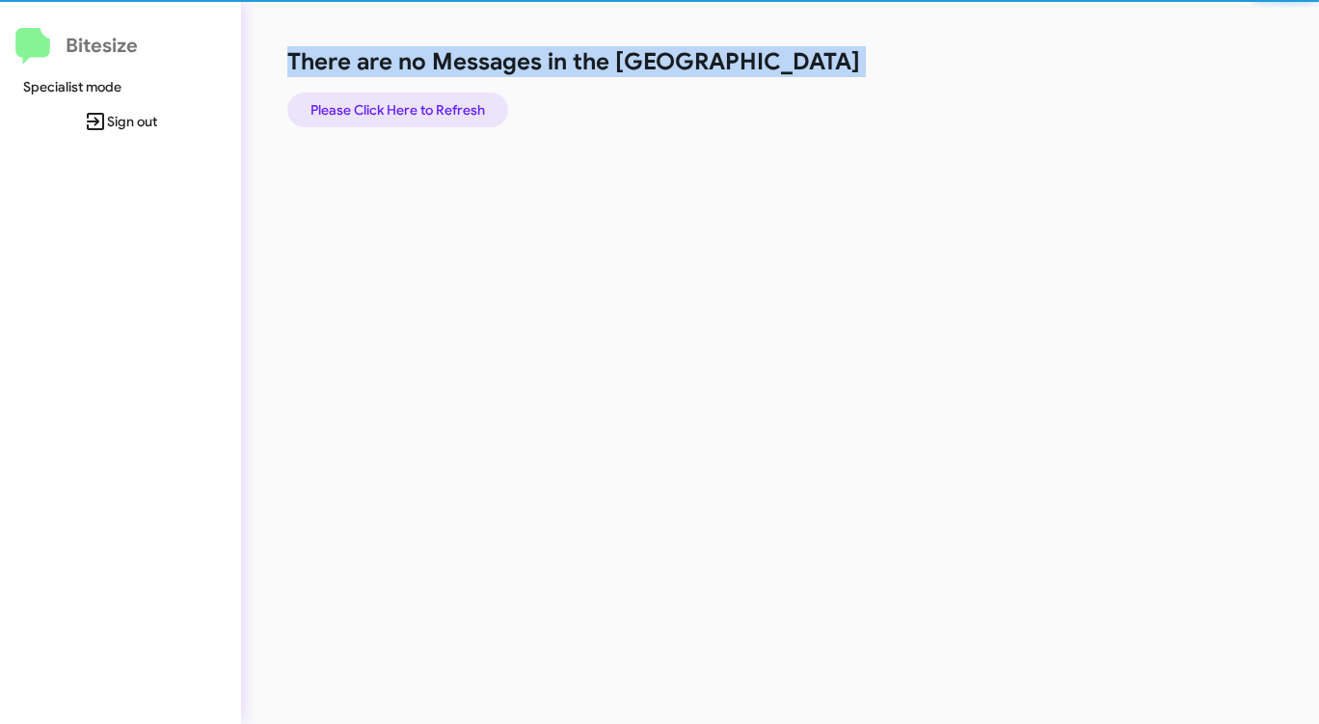
click at [409, 105] on span "Please Click Here to Refresh" at bounding box center [397, 110] width 175 height 35
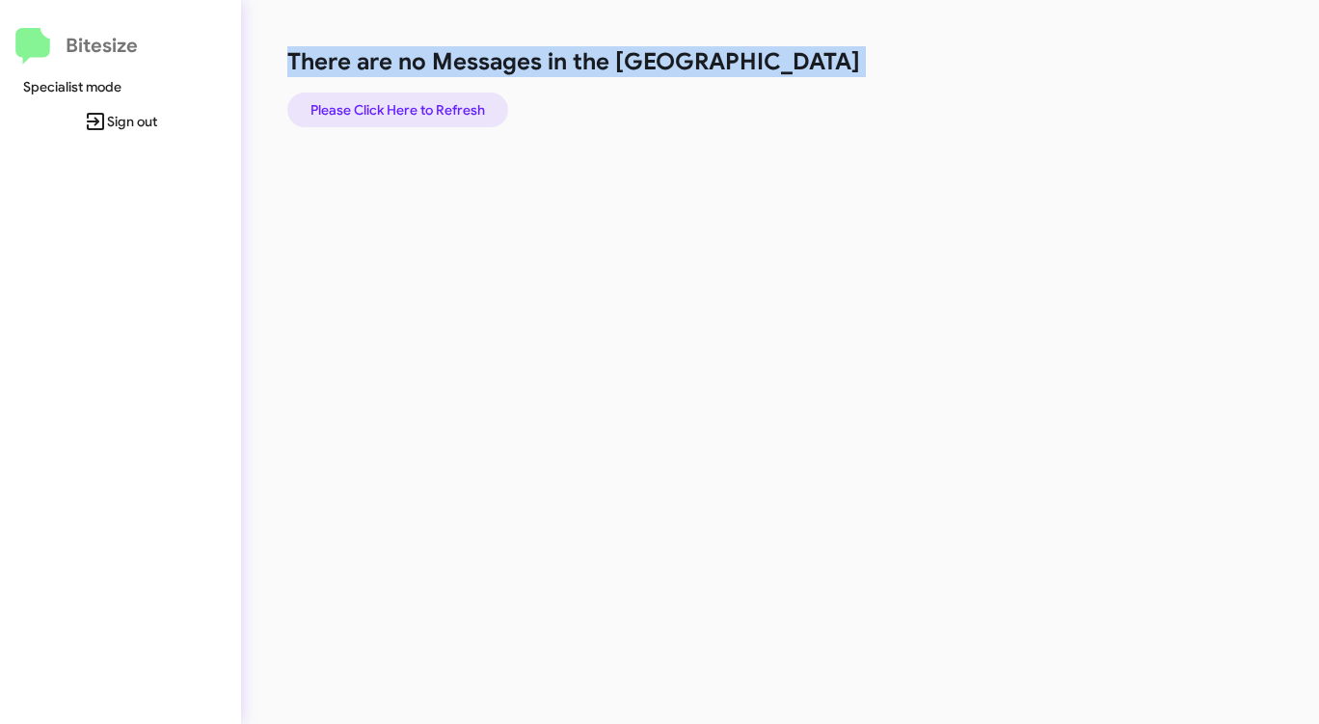
click at [416, 103] on span "Please Click Here to Refresh" at bounding box center [397, 110] width 175 height 35
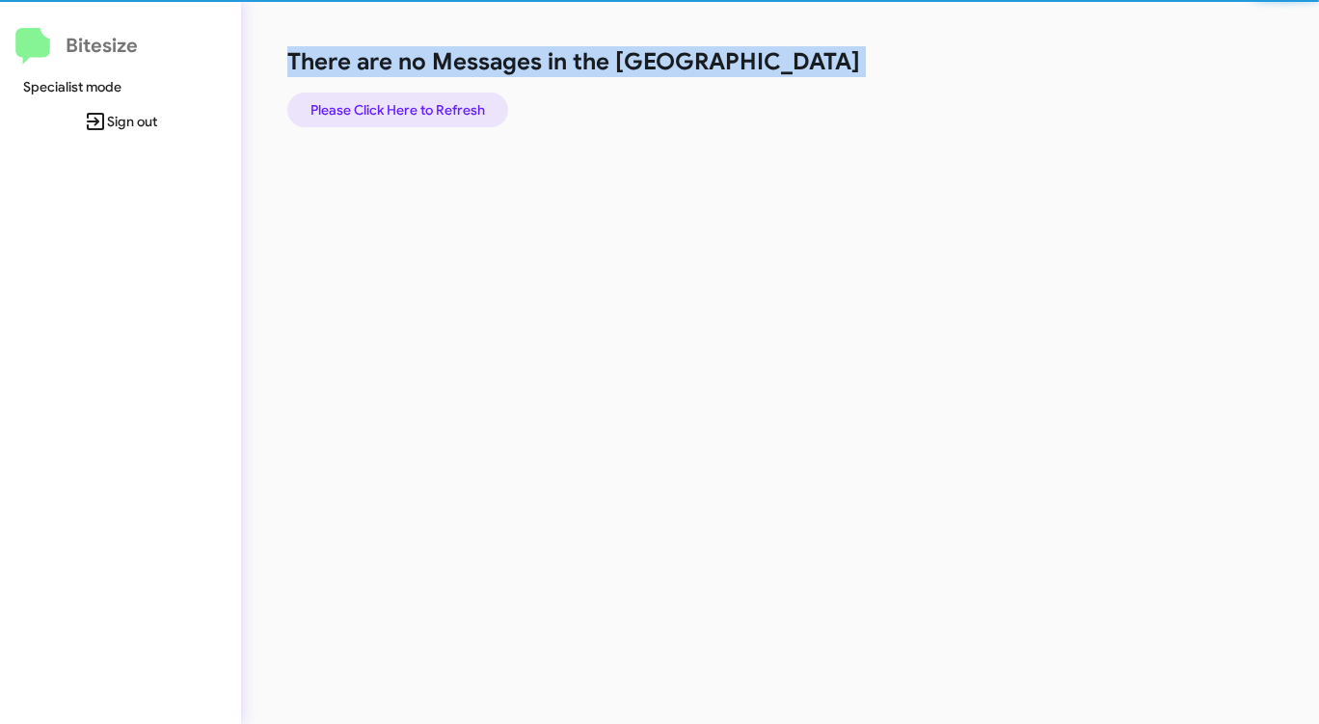
click at [416, 103] on span "Please Click Here to Refresh" at bounding box center [397, 110] width 175 height 35
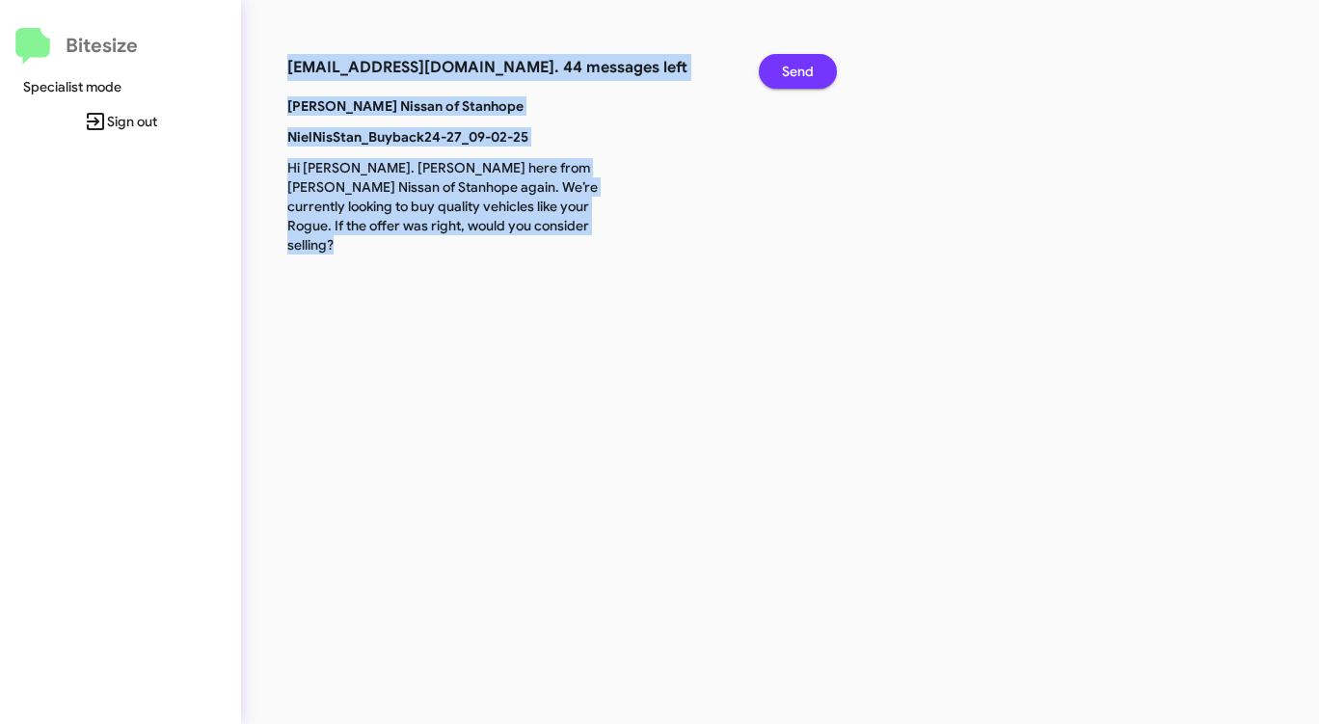
click at [779, 62] on button "Send" at bounding box center [798, 71] width 78 height 35
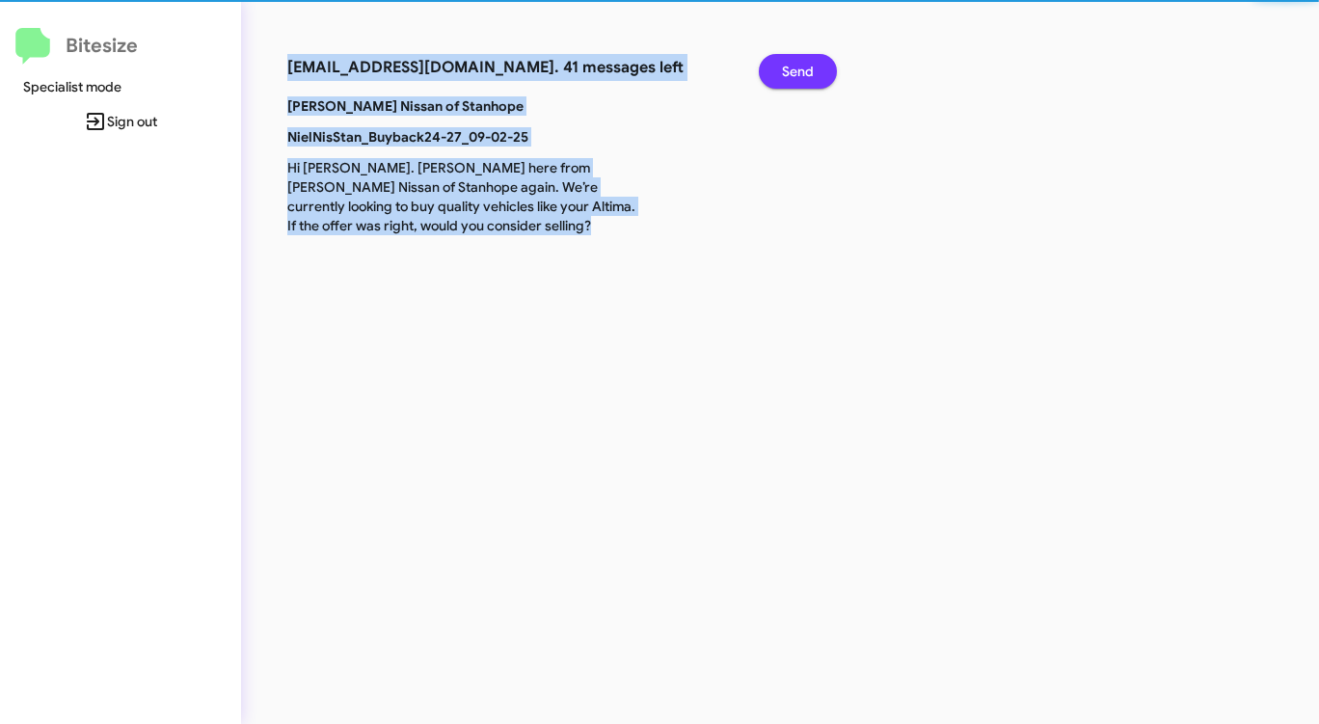
click at [779, 62] on button "Send" at bounding box center [798, 71] width 78 height 35
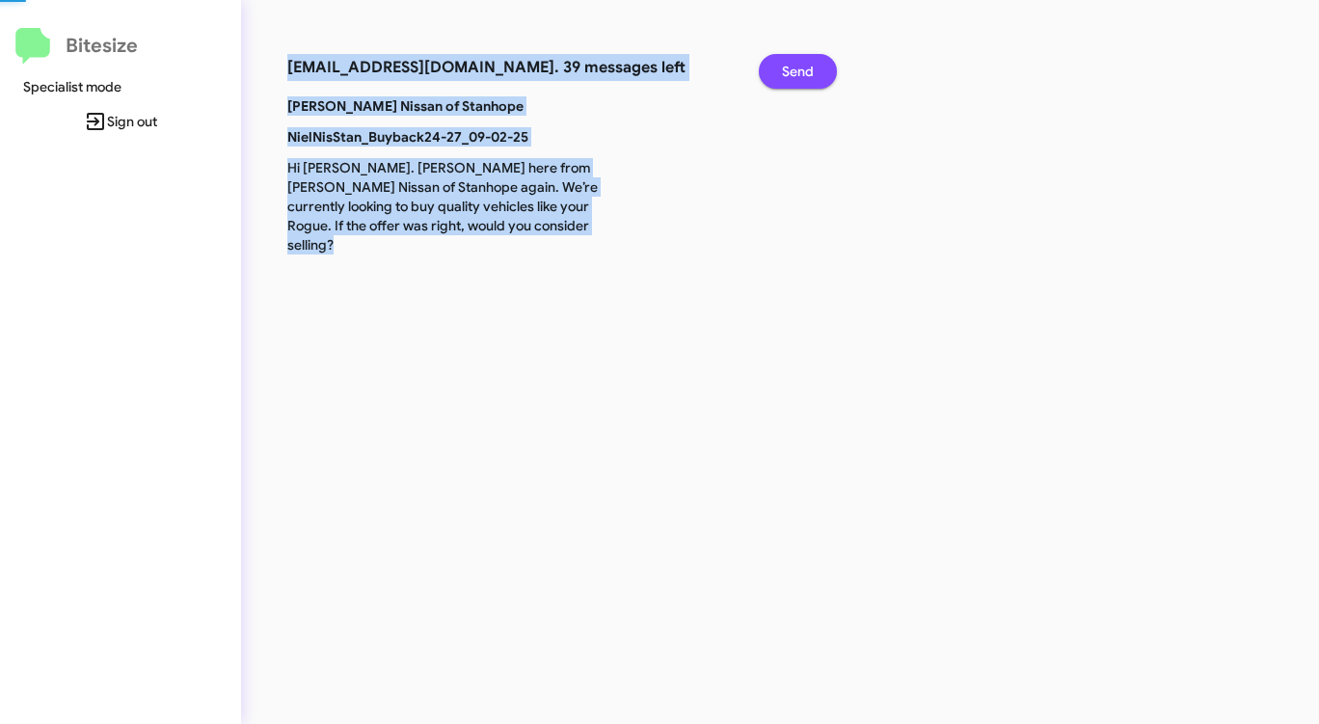
click at [779, 62] on button "Send" at bounding box center [798, 71] width 78 height 35
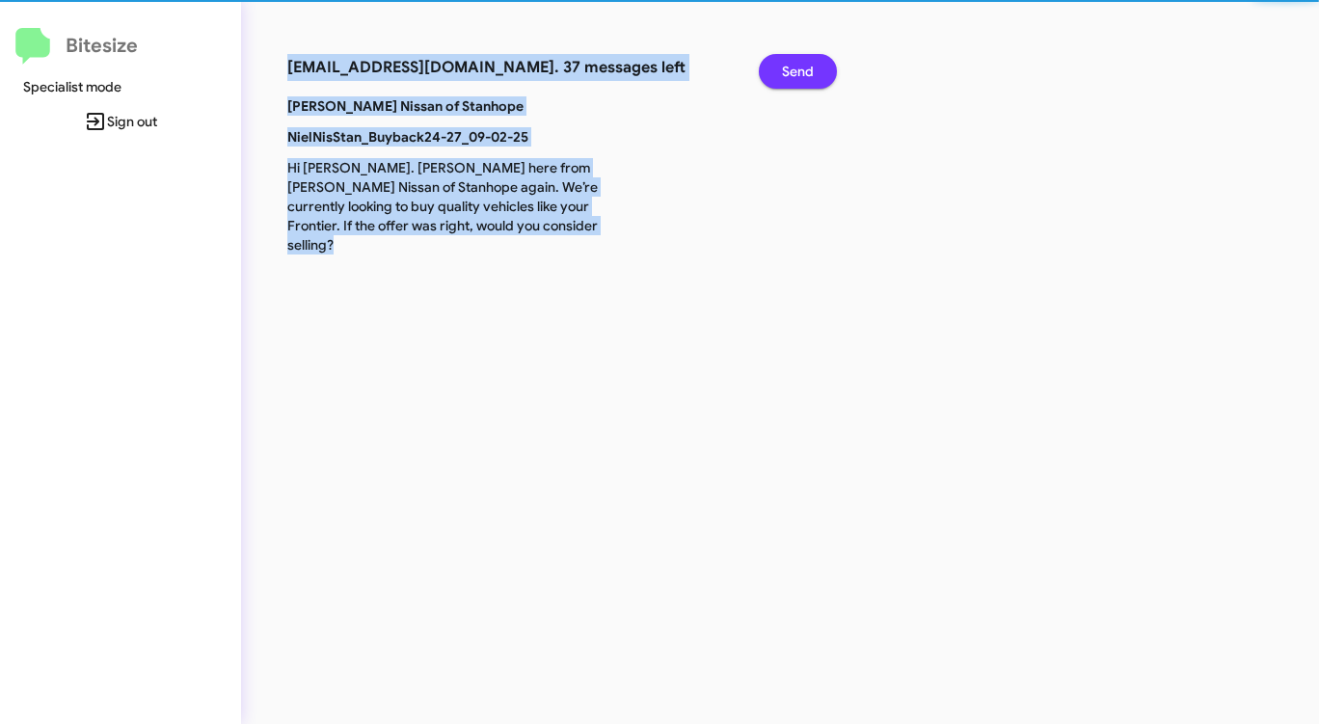
click at [779, 62] on button "Send" at bounding box center [798, 71] width 78 height 35
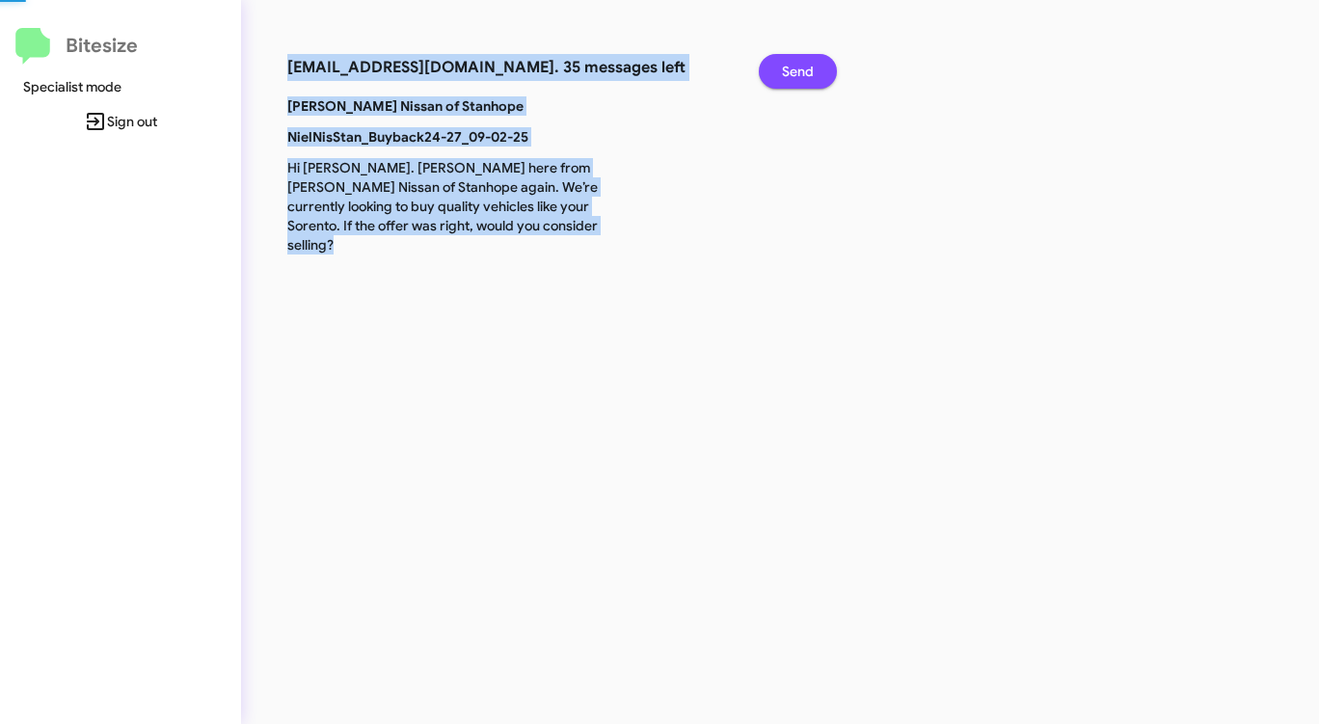
click at [779, 62] on button "Send" at bounding box center [798, 71] width 78 height 35
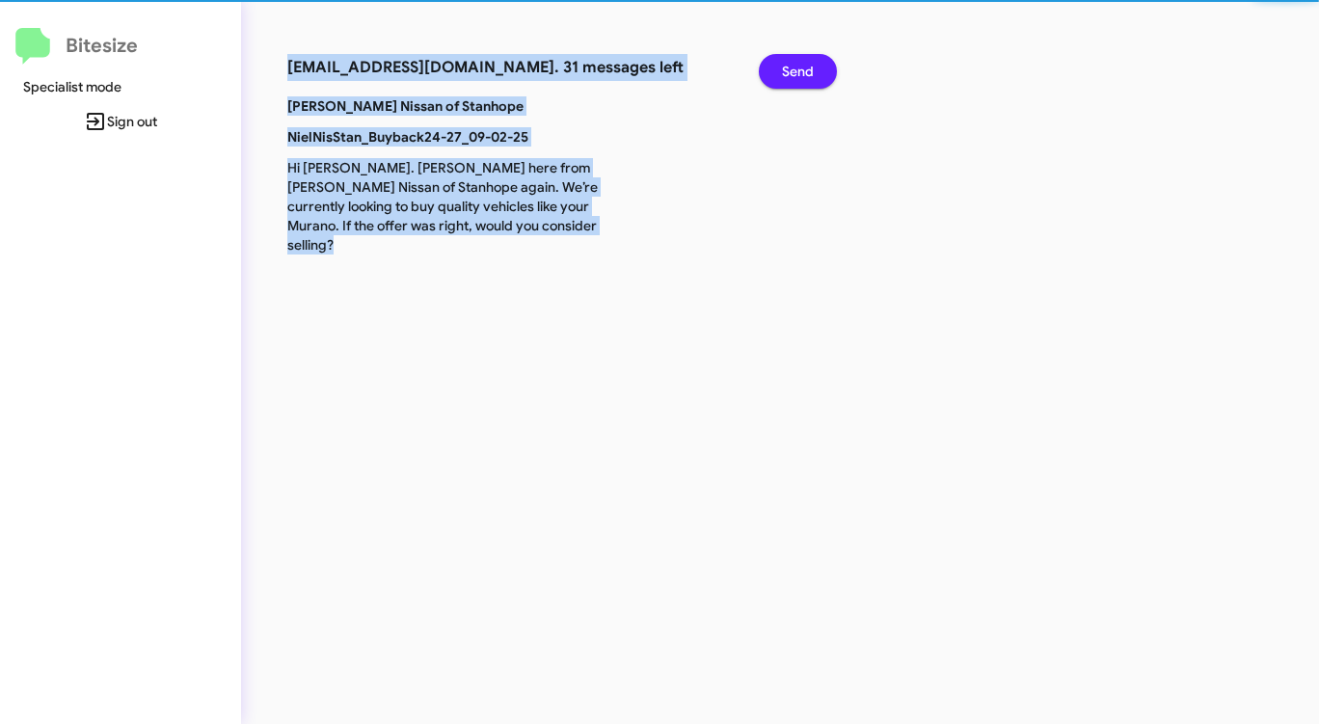
click at [779, 62] on button "Send" at bounding box center [798, 71] width 78 height 35
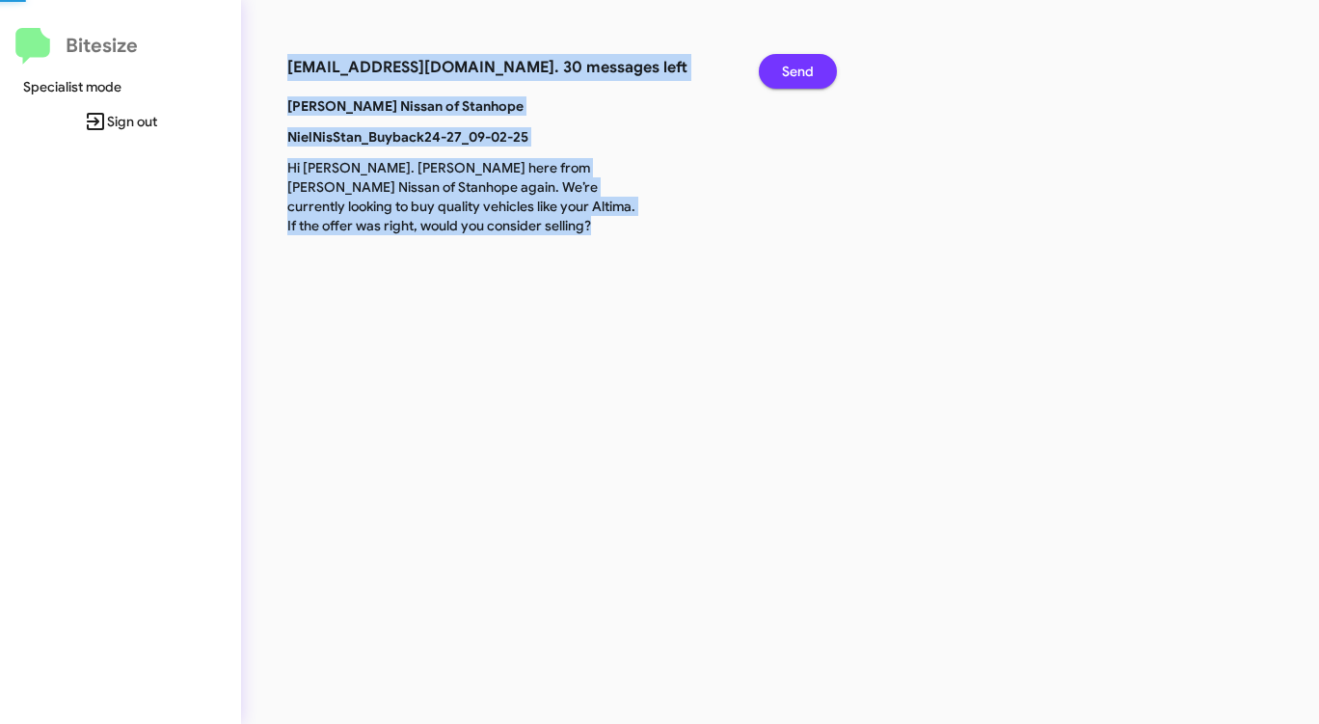
click at [779, 62] on button "Send" at bounding box center [798, 71] width 78 height 35
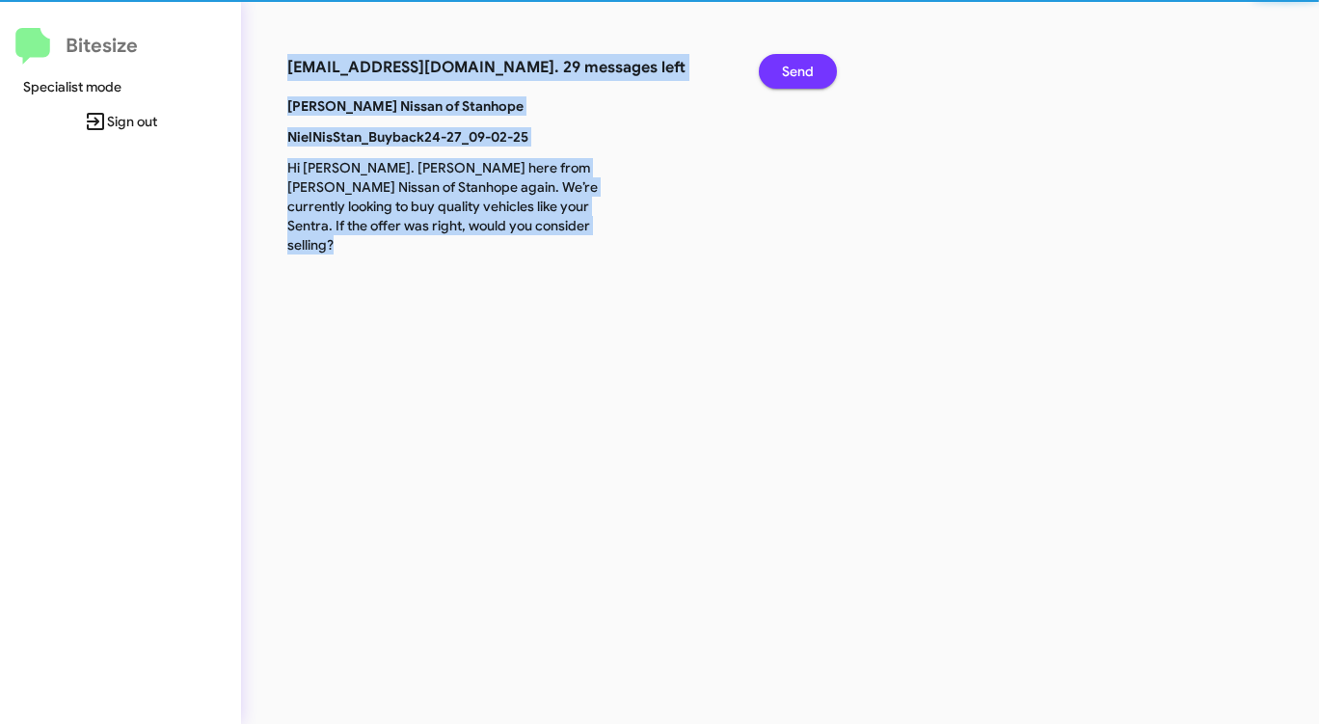
click at [779, 62] on button "Send" at bounding box center [798, 71] width 78 height 35
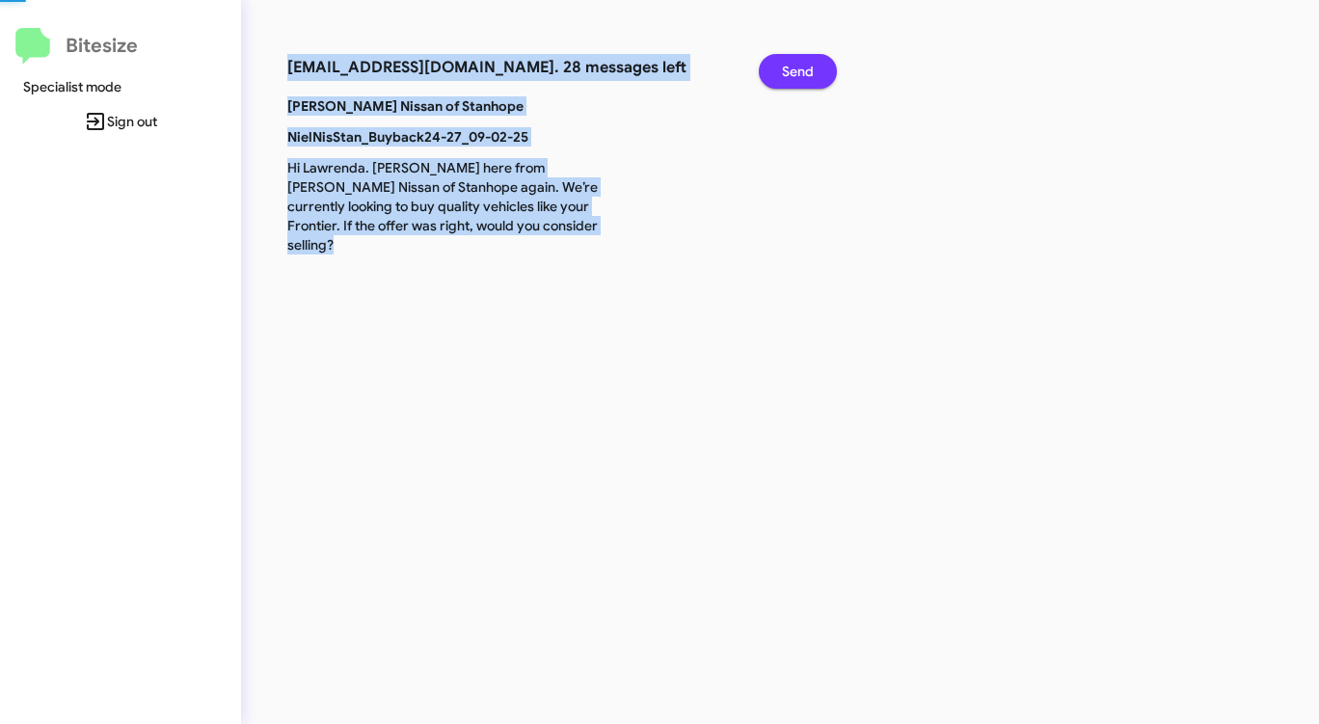
click at [779, 62] on button "Send" at bounding box center [798, 71] width 78 height 35
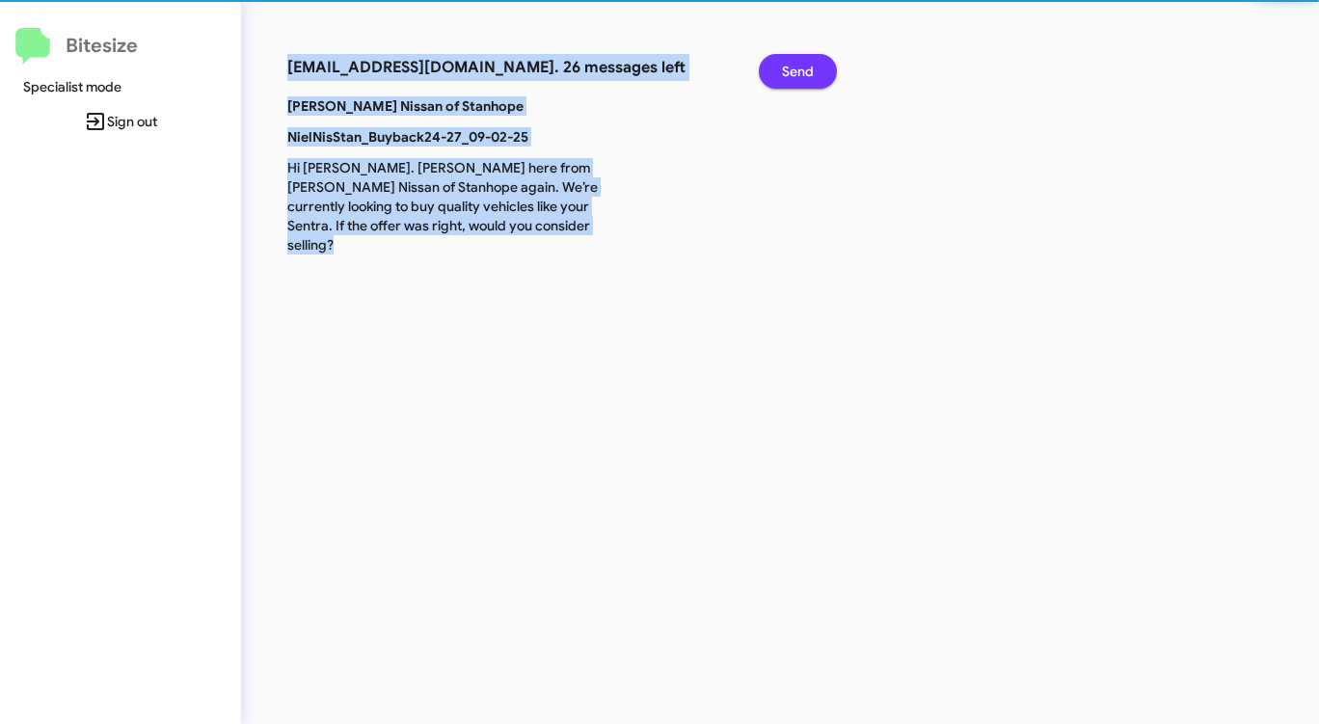
click at [779, 62] on button "Send" at bounding box center [798, 71] width 78 height 35
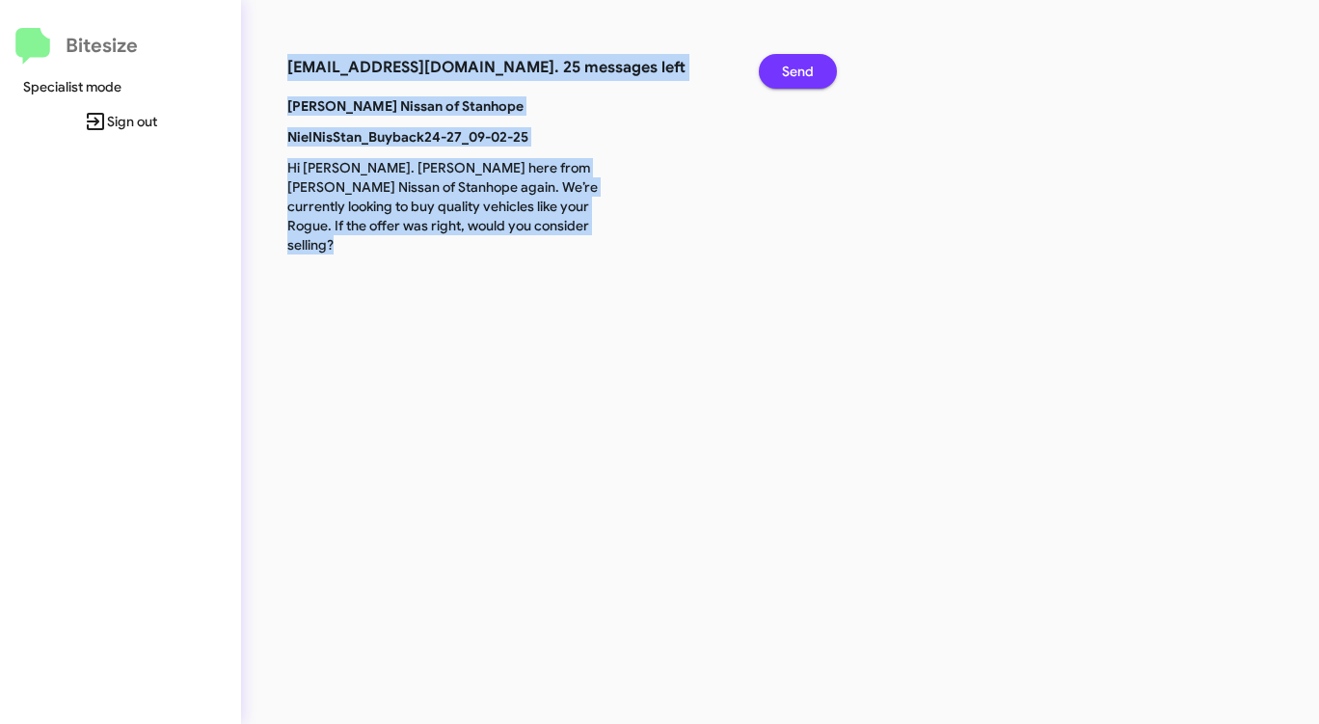
click at [779, 62] on button "Send" at bounding box center [798, 71] width 78 height 35
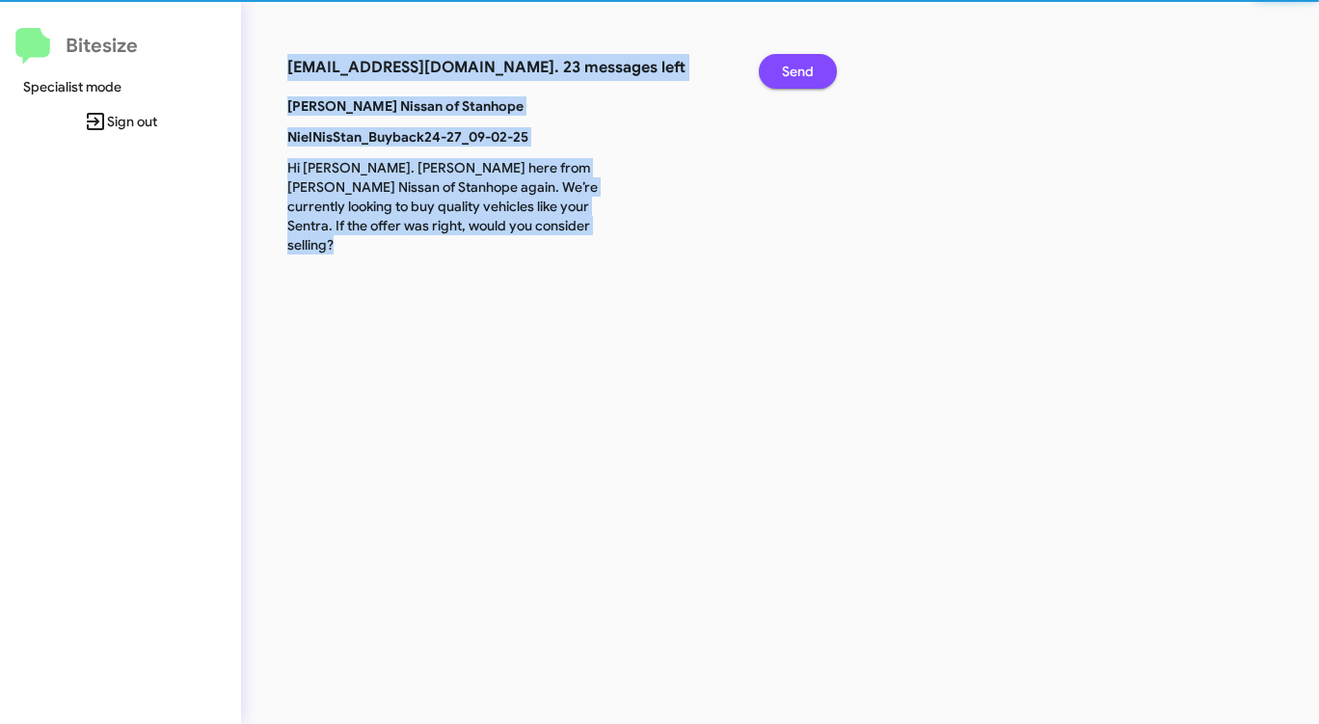
click at [779, 62] on button "Send" at bounding box center [798, 71] width 78 height 35
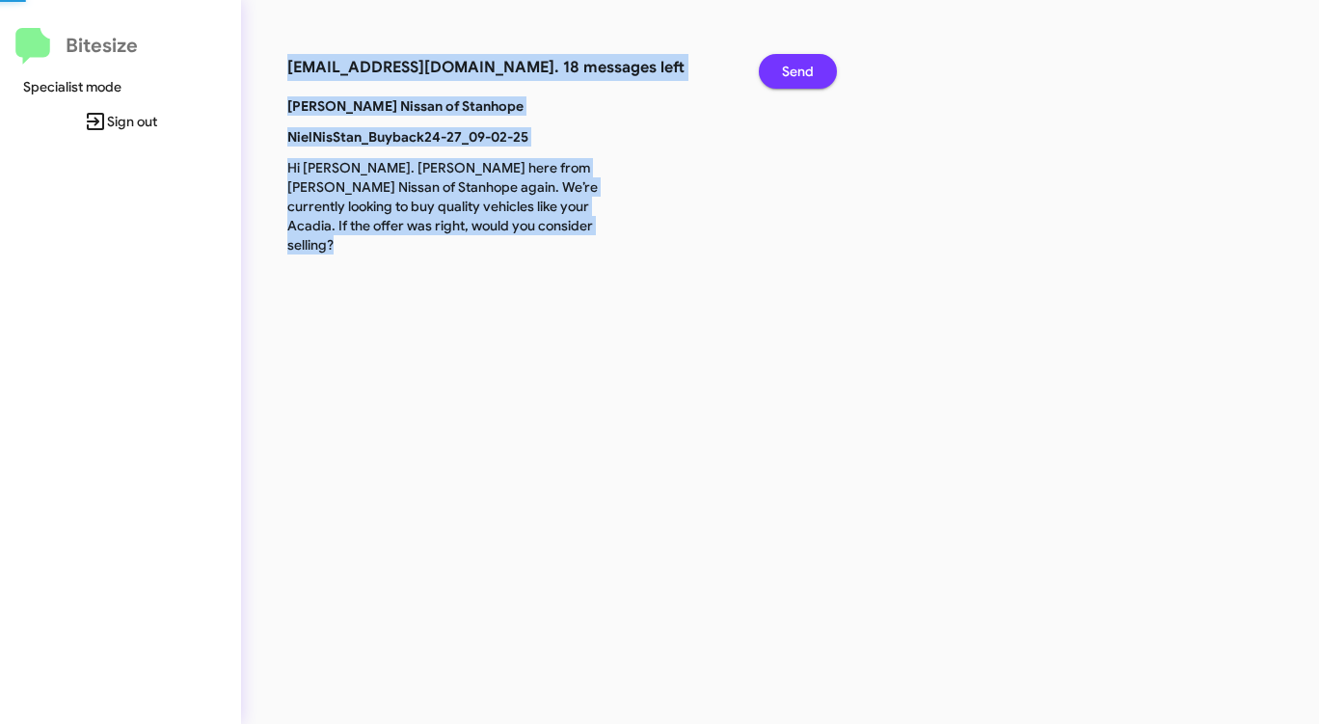
click at [779, 62] on button "Send" at bounding box center [798, 71] width 78 height 35
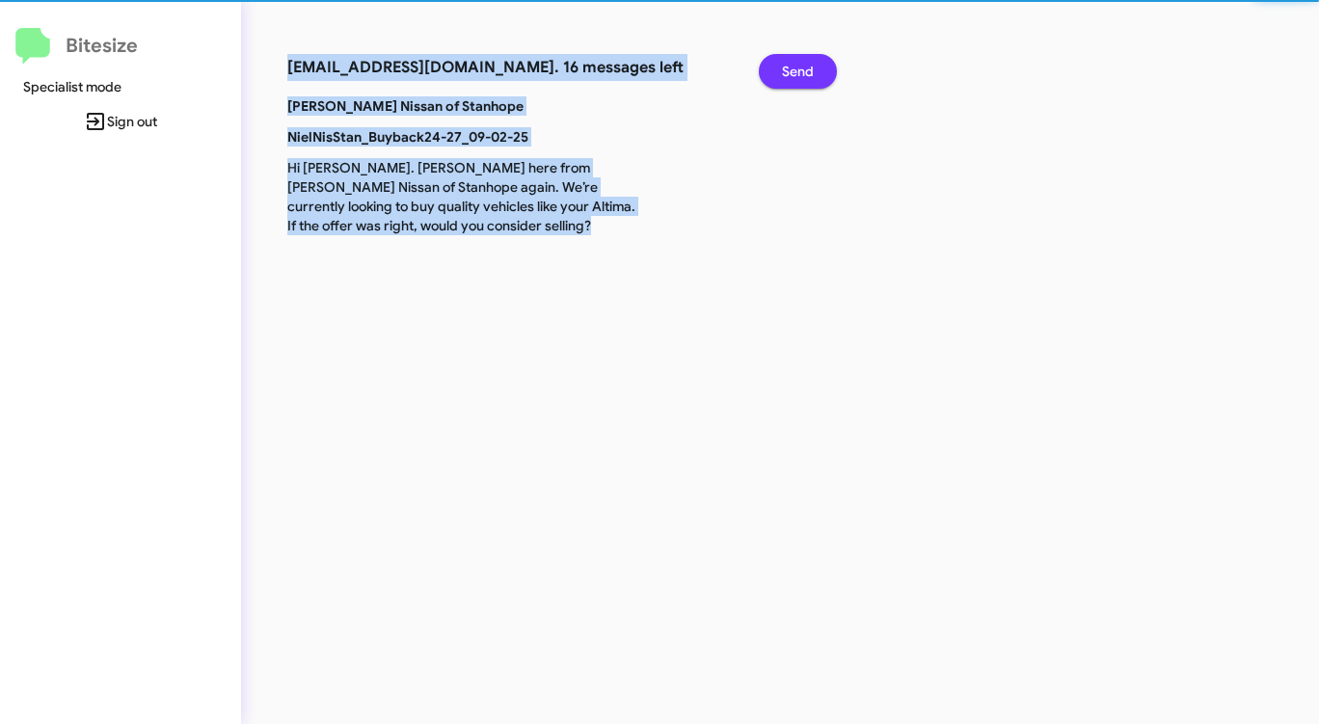
click at [779, 62] on button "Send" at bounding box center [798, 71] width 78 height 35
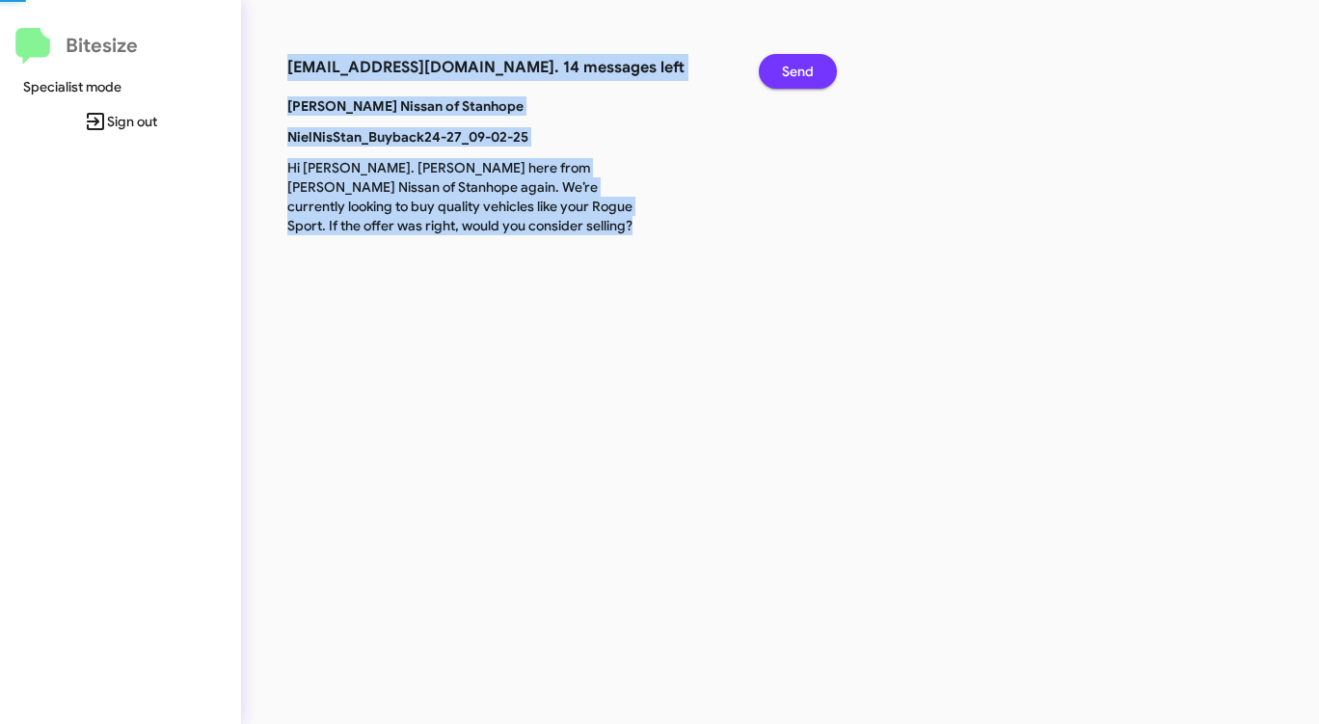
click at [779, 62] on button "Send" at bounding box center [798, 71] width 78 height 35
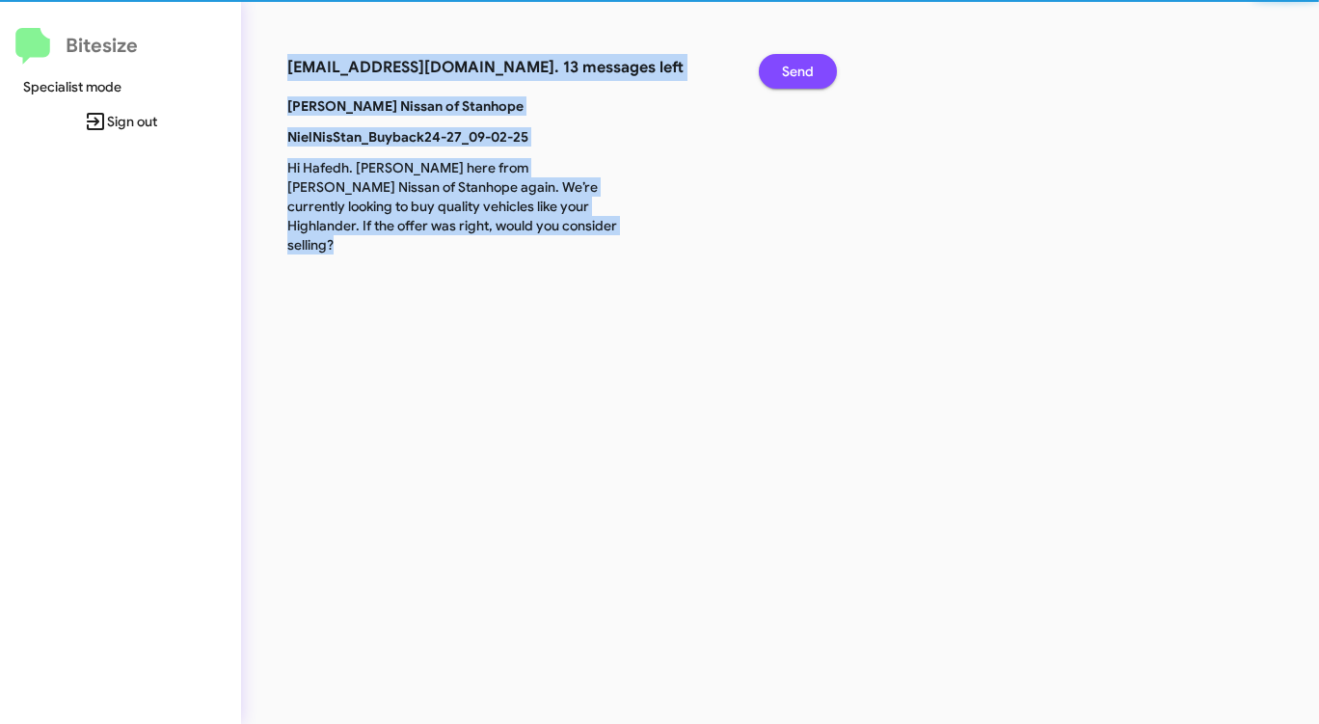
click at [779, 62] on button "Send" at bounding box center [798, 71] width 78 height 35
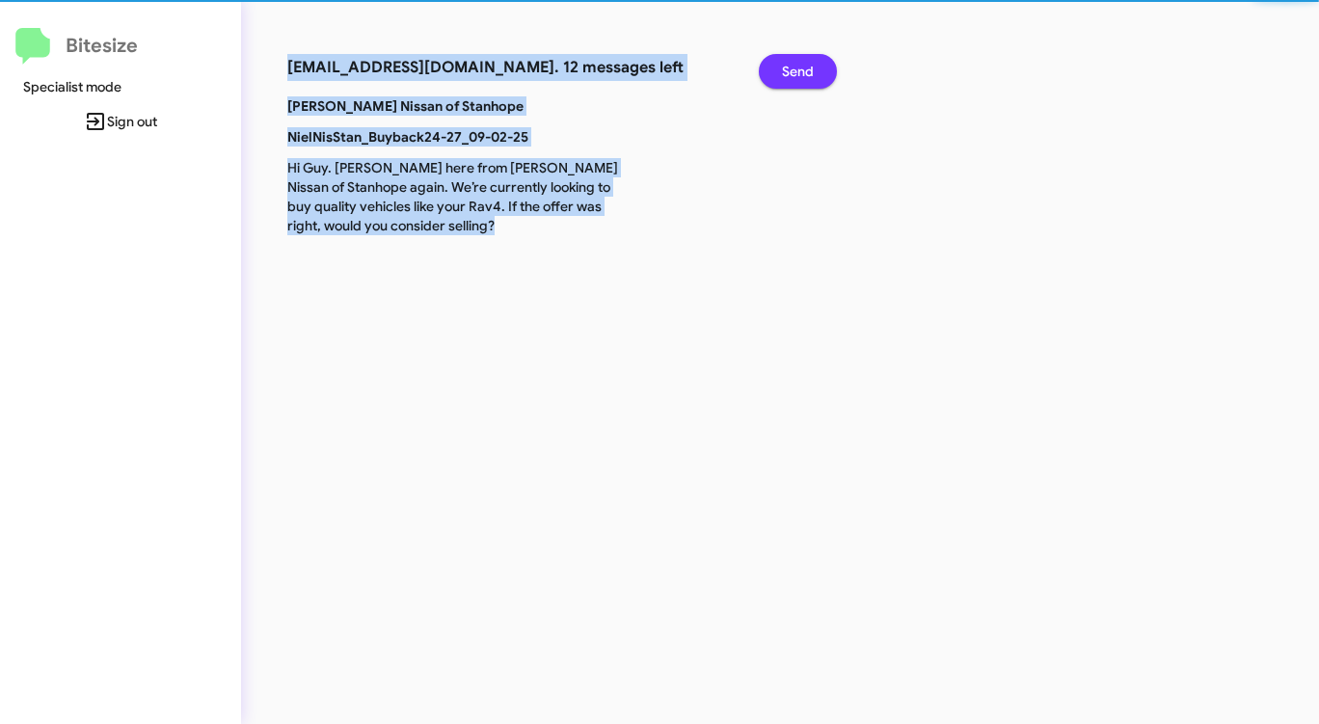
click at [779, 62] on button "Send" at bounding box center [798, 71] width 78 height 35
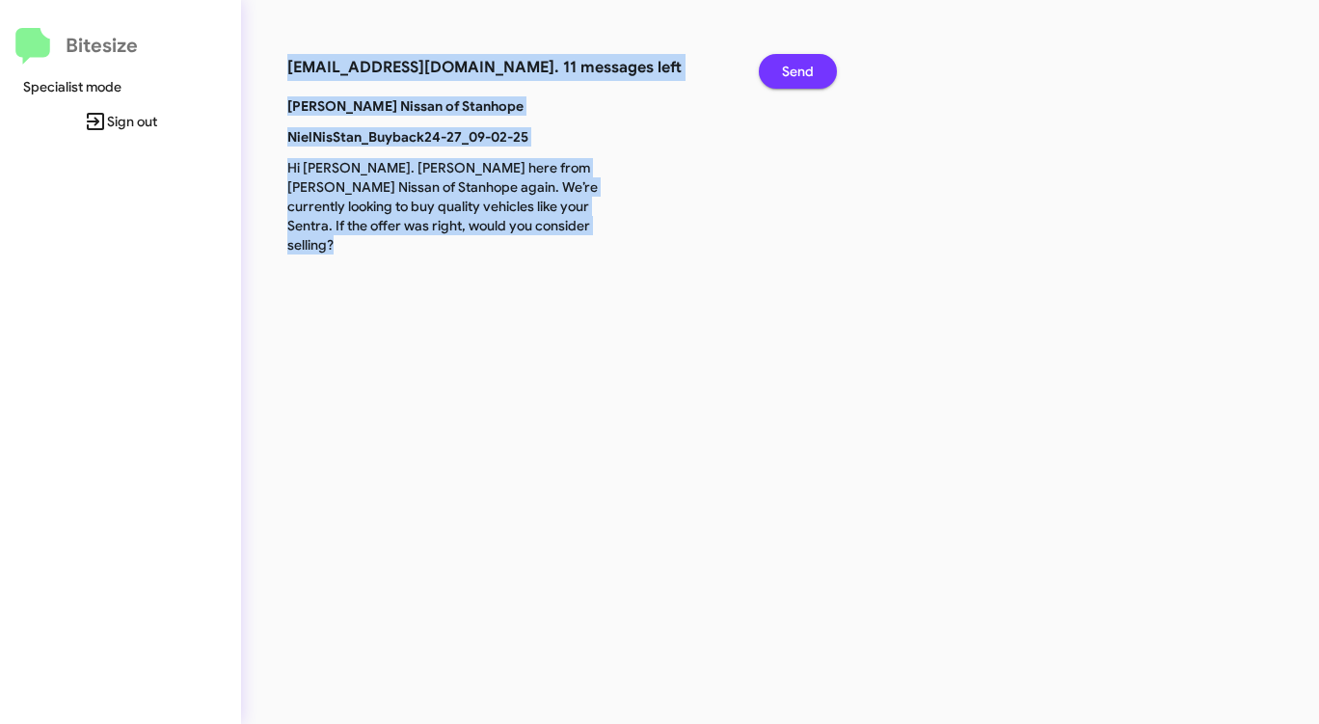
click at [779, 62] on button "Send" at bounding box center [798, 71] width 78 height 35
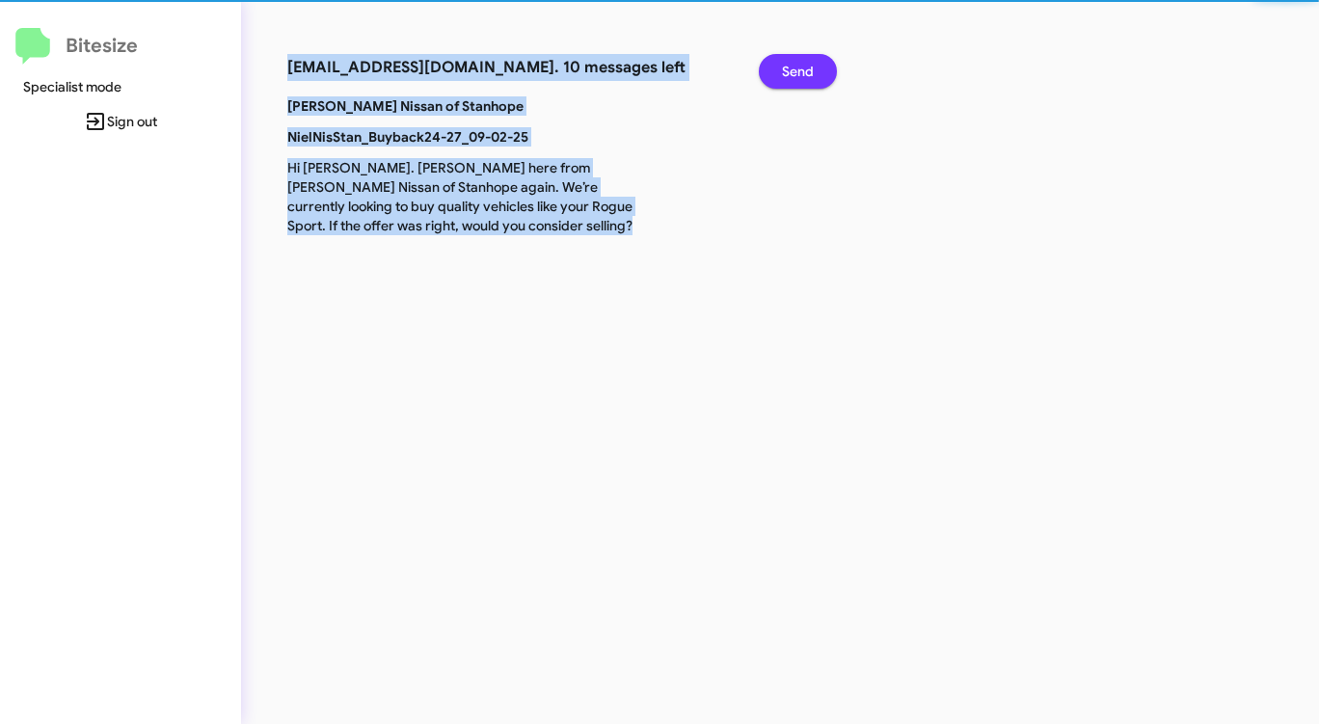
click at [779, 62] on button "Send" at bounding box center [798, 71] width 78 height 35
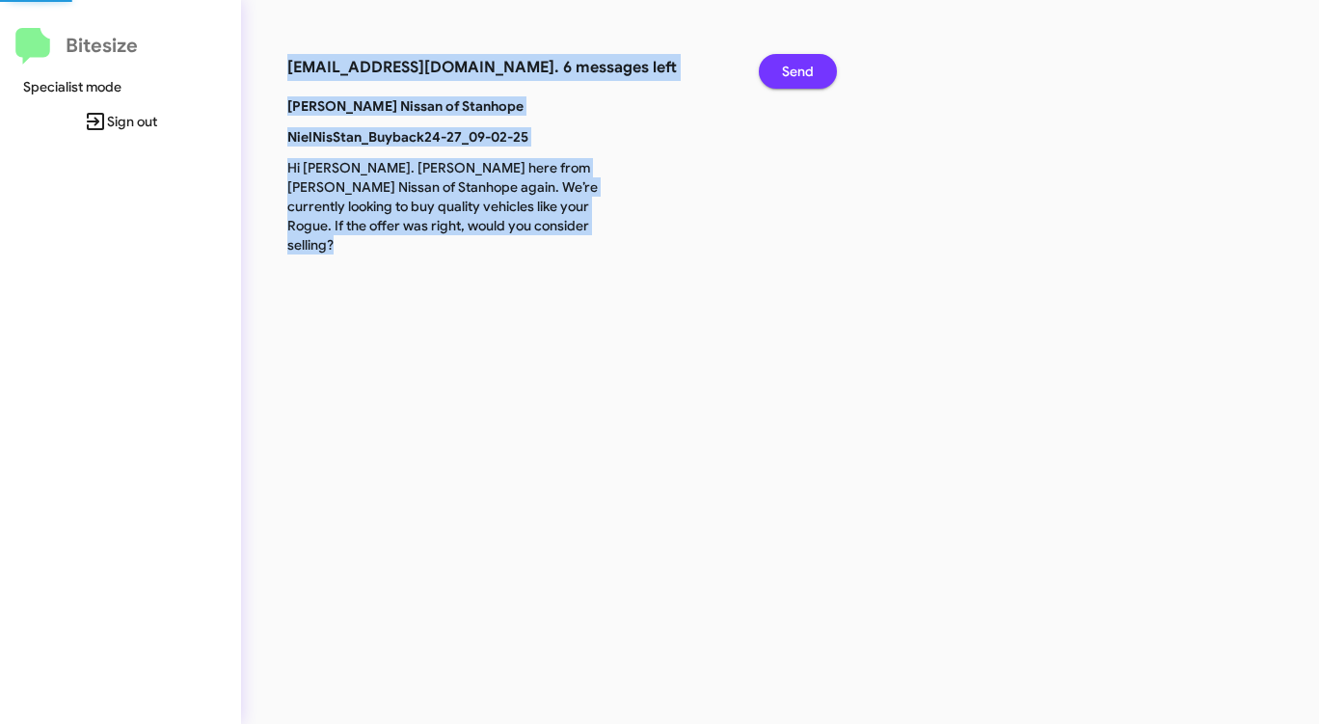
click at [779, 62] on button "Send" at bounding box center [798, 71] width 78 height 35
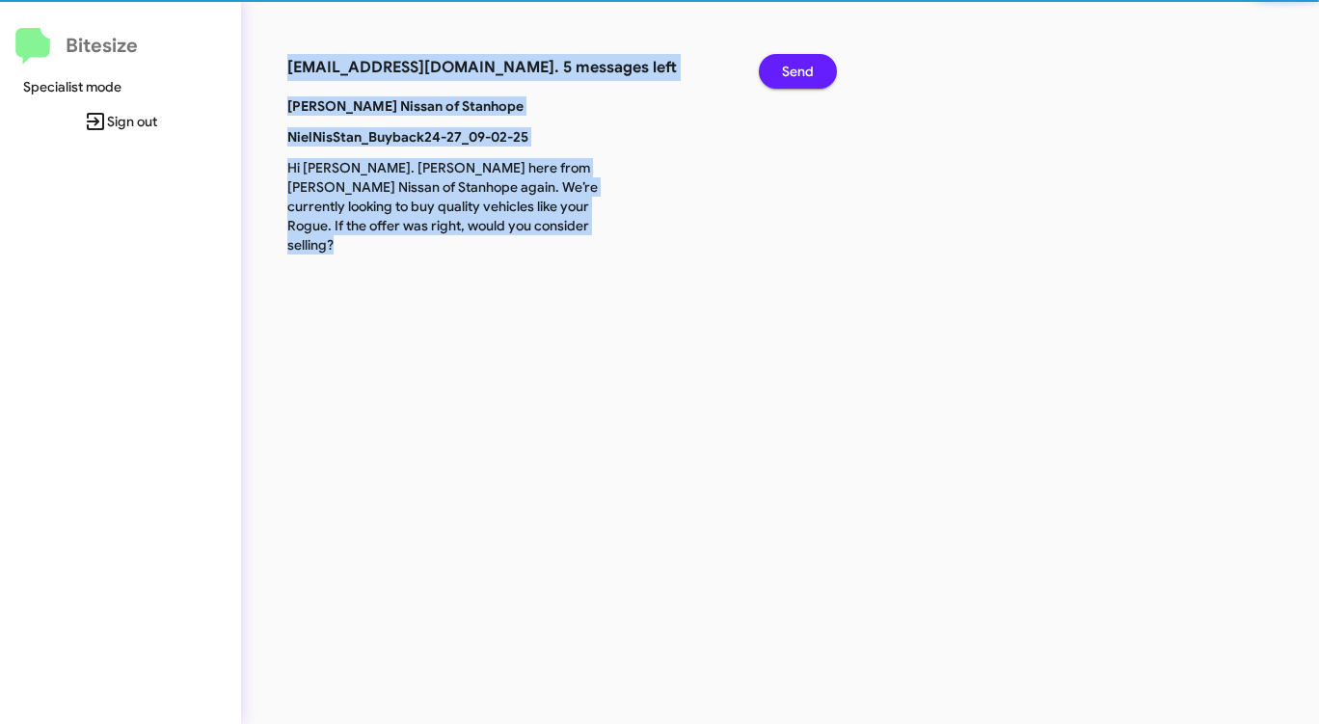
click at [779, 62] on button "Send" at bounding box center [798, 71] width 78 height 35
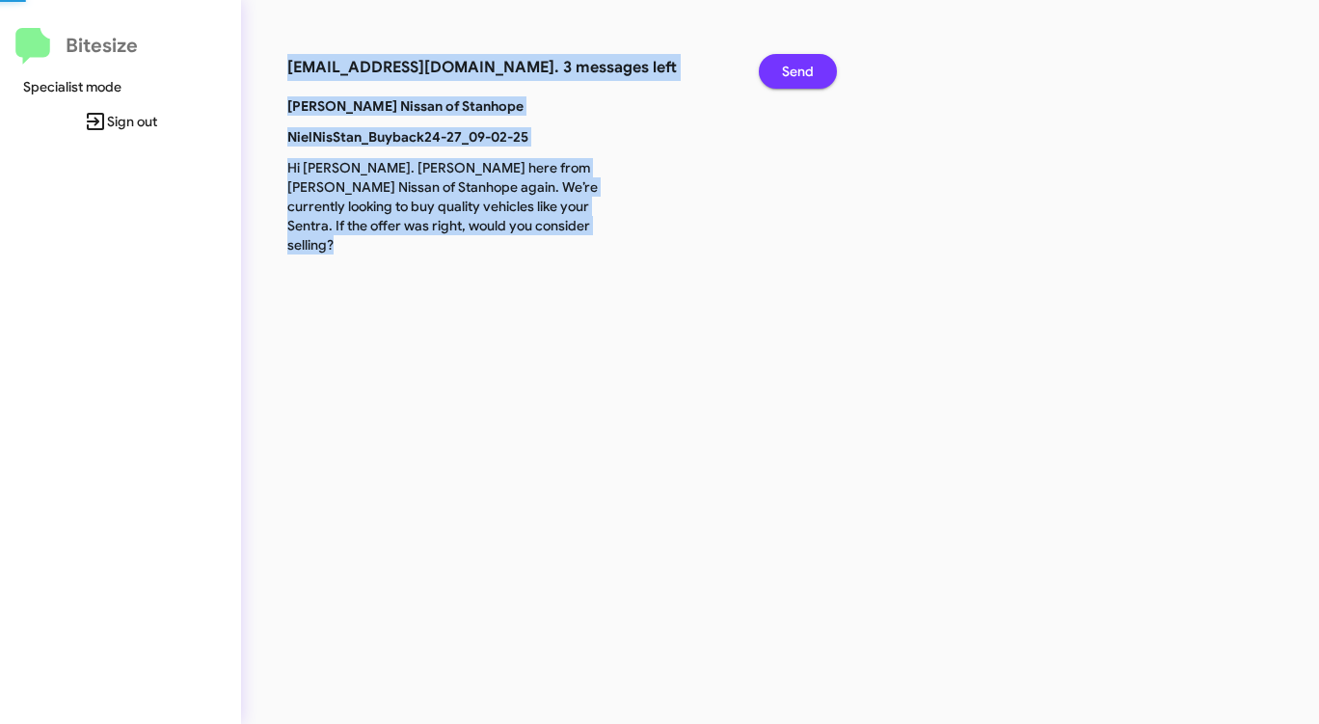
click at [779, 62] on button "Send" at bounding box center [798, 71] width 78 height 35
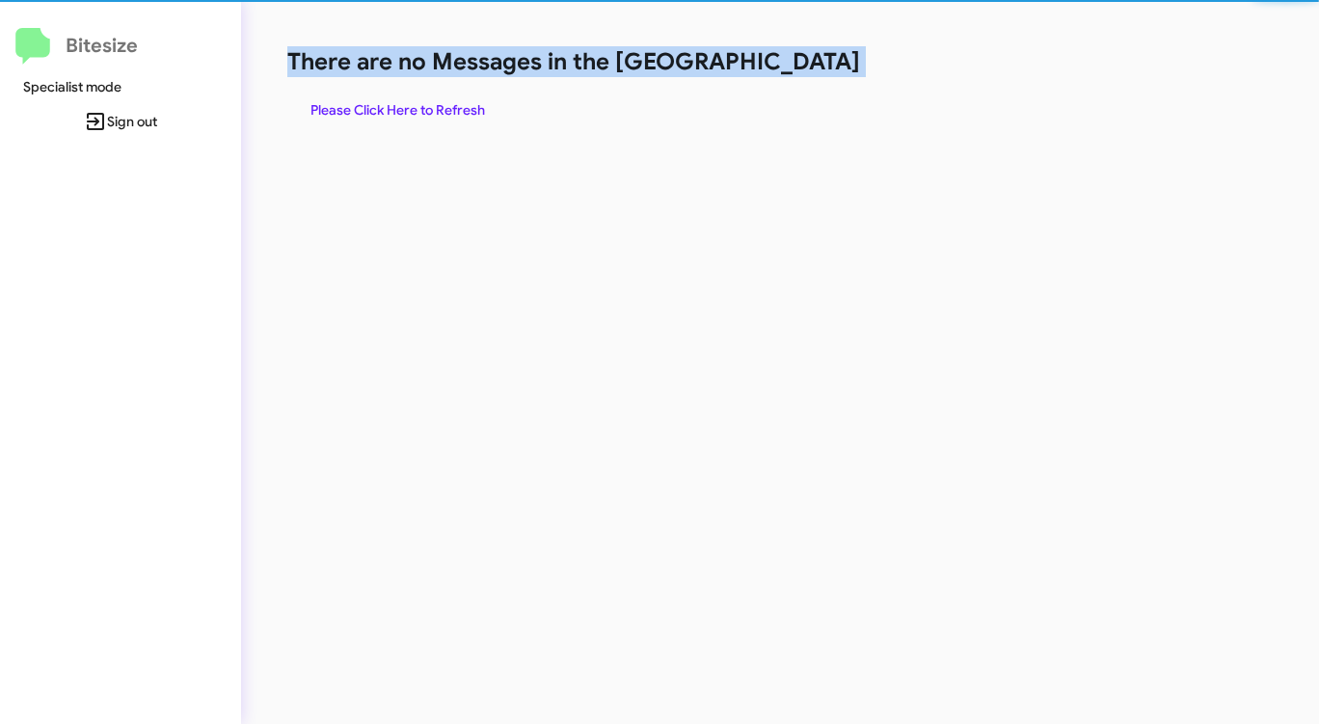
click at [779, 62] on h1 "There are no Messages in the [GEOGRAPHIC_DATA]" at bounding box center [690, 61] width 806 height 31
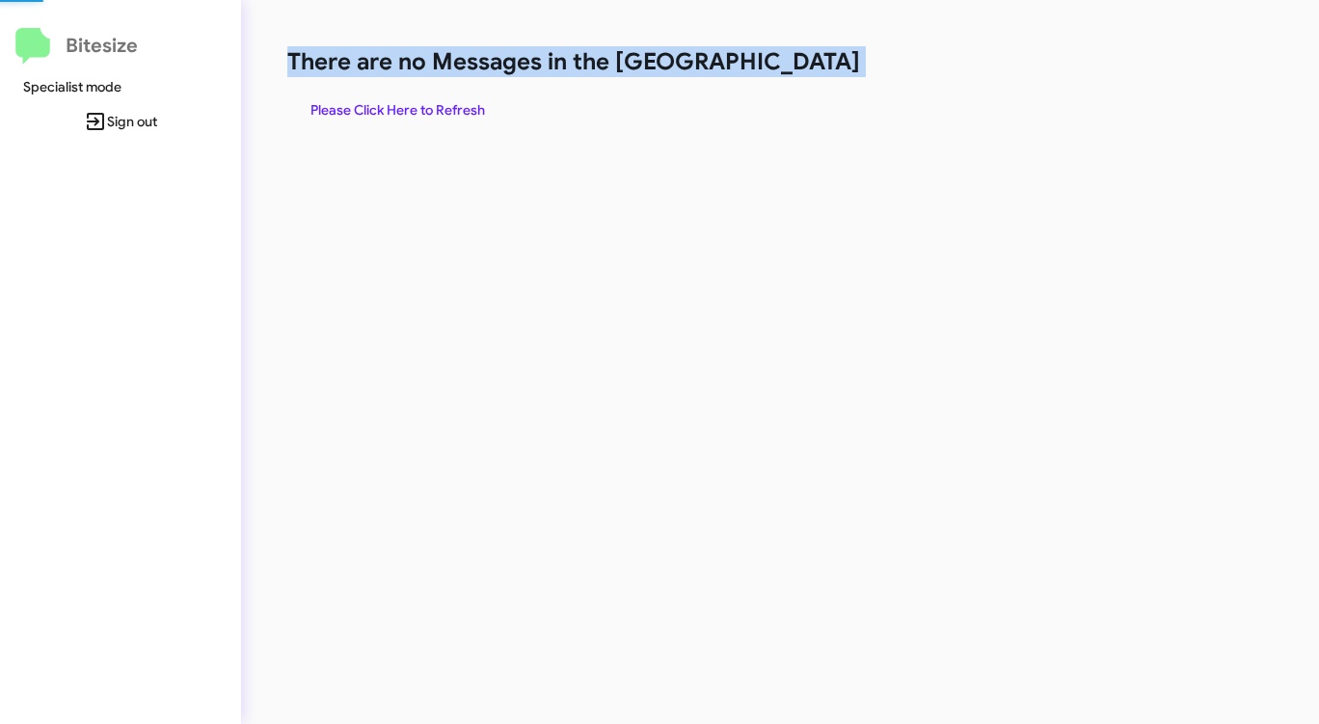
click at [779, 62] on h1 "There are no Messages in the [GEOGRAPHIC_DATA]" at bounding box center [690, 61] width 806 height 31
click at [446, 99] on span "Please Click Here to Refresh" at bounding box center [397, 110] width 175 height 35
click at [446, 100] on span "Please Click Here to Refresh" at bounding box center [397, 110] width 175 height 35
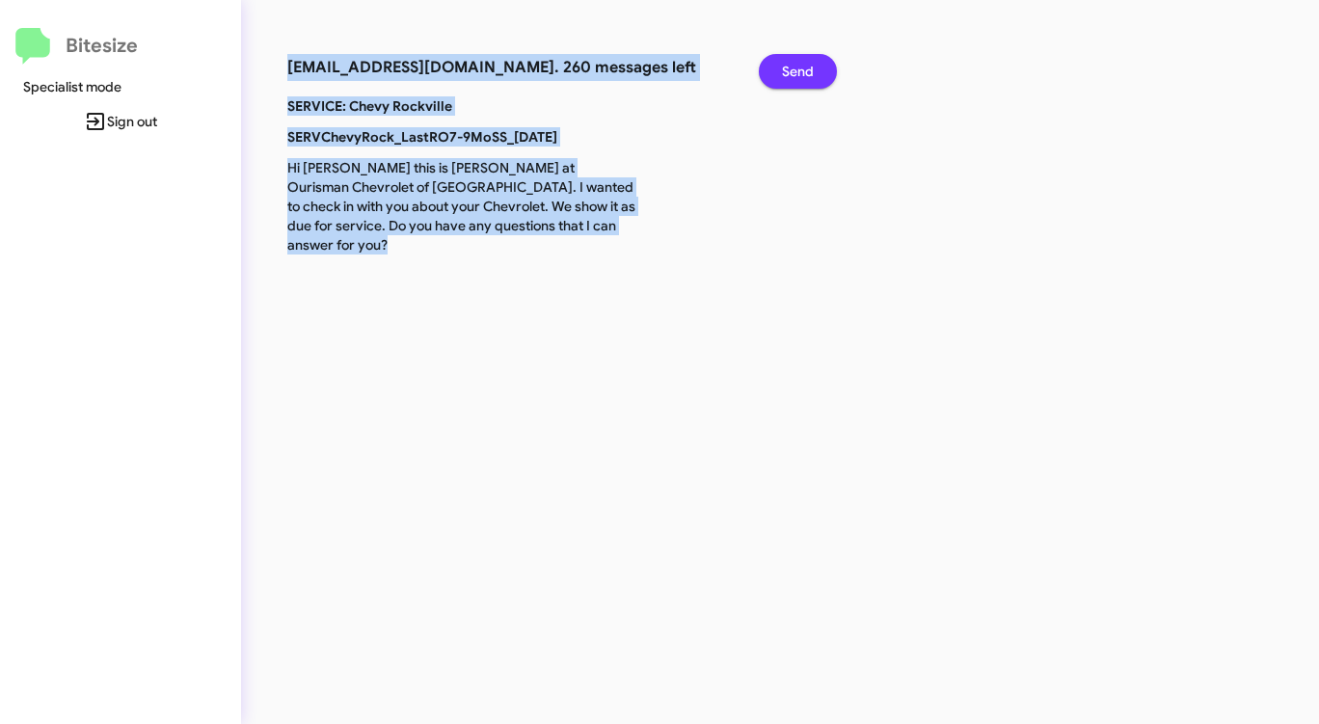
click at [793, 69] on span "Send" at bounding box center [798, 71] width 32 height 35
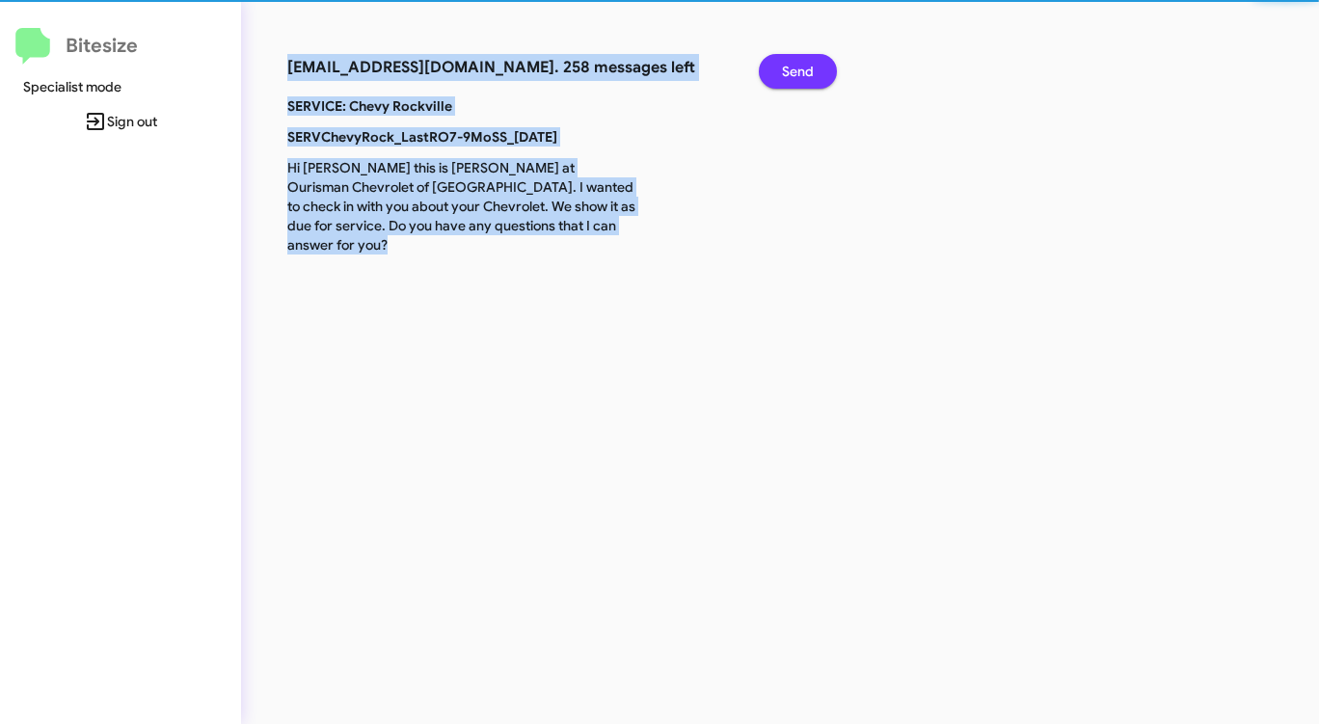
click at [793, 69] on span "Send" at bounding box center [798, 71] width 32 height 35
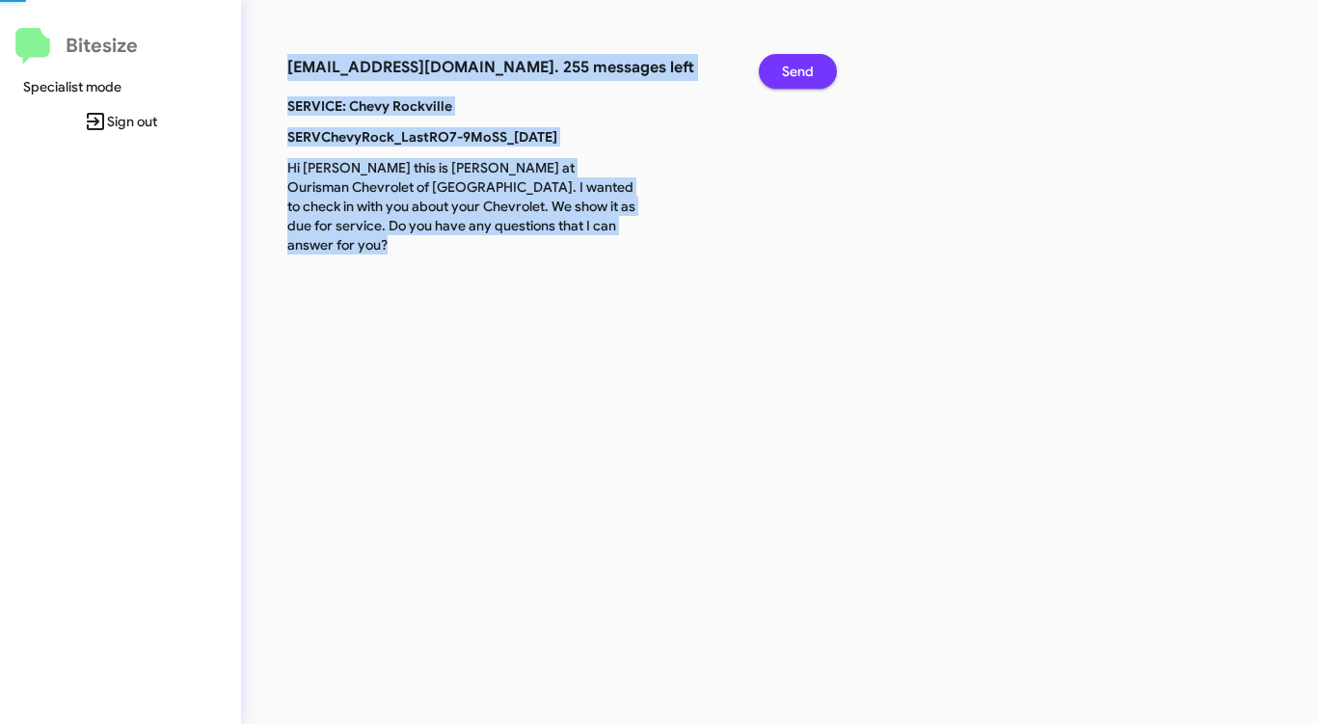
click at [793, 69] on span "Send" at bounding box center [798, 71] width 32 height 35
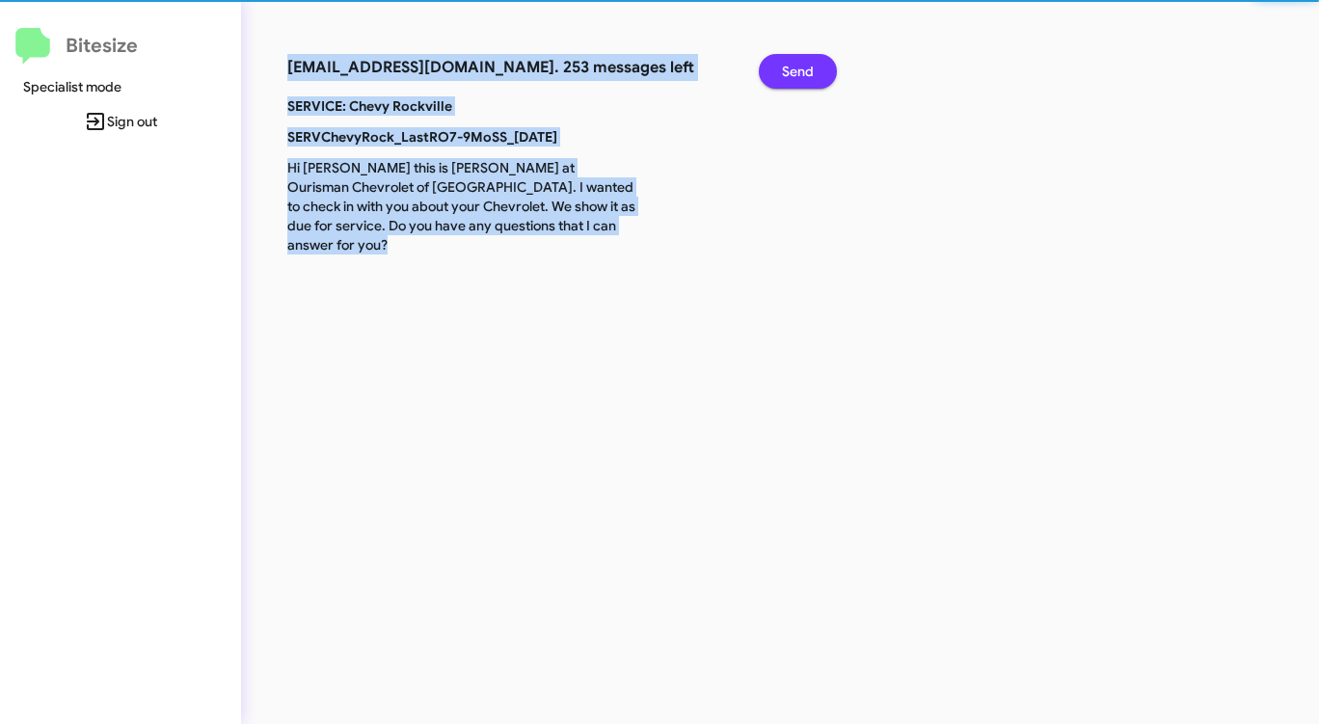
click at [793, 69] on span "Send" at bounding box center [798, 71] width 32 height 35
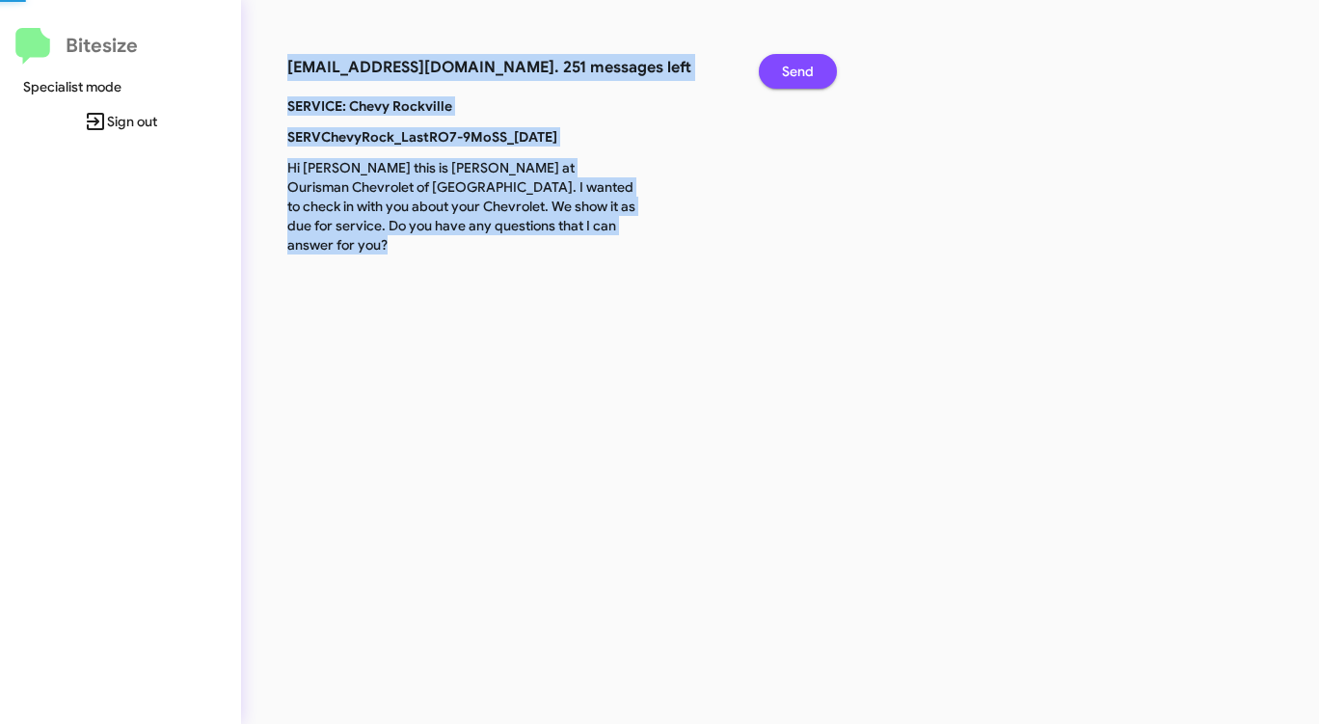
click at [793, 69] on span "Send" at bounding box center [798, 71] width 32 height 35
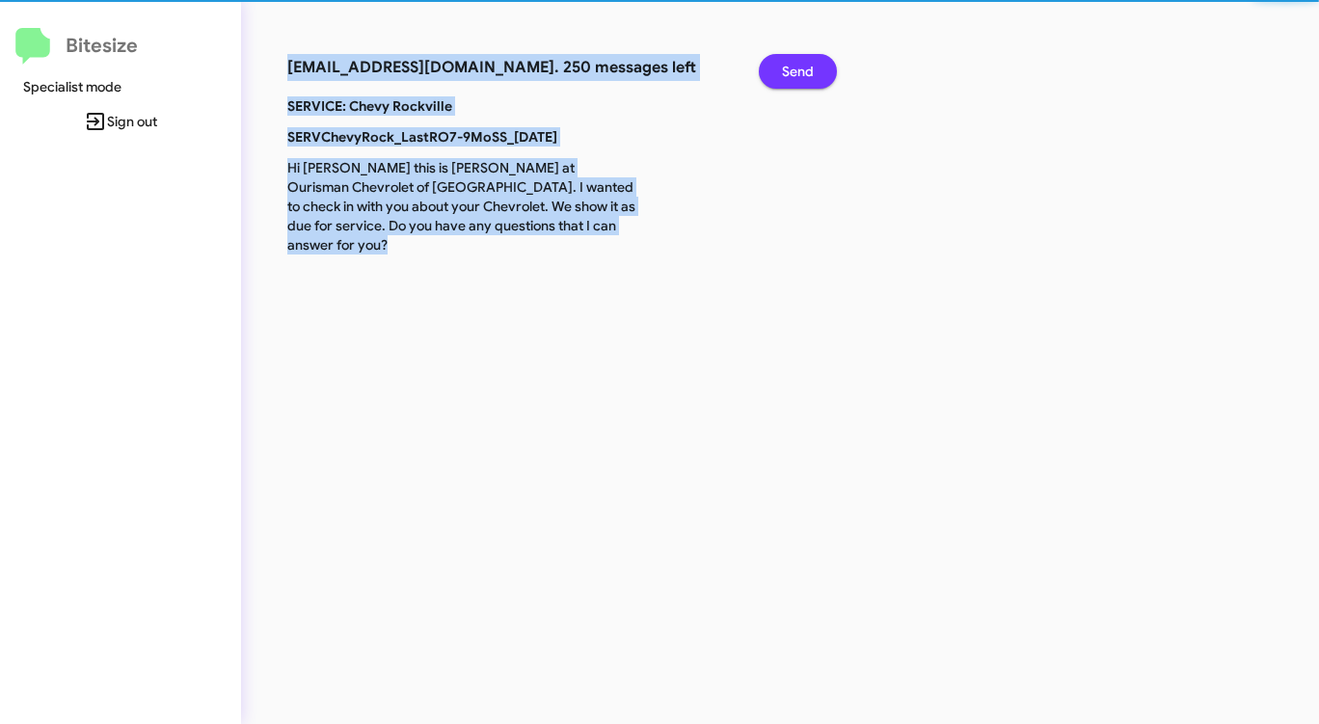
click at [793, 69] on span "Send" at bounding box center [798, 71] width 32 height 35
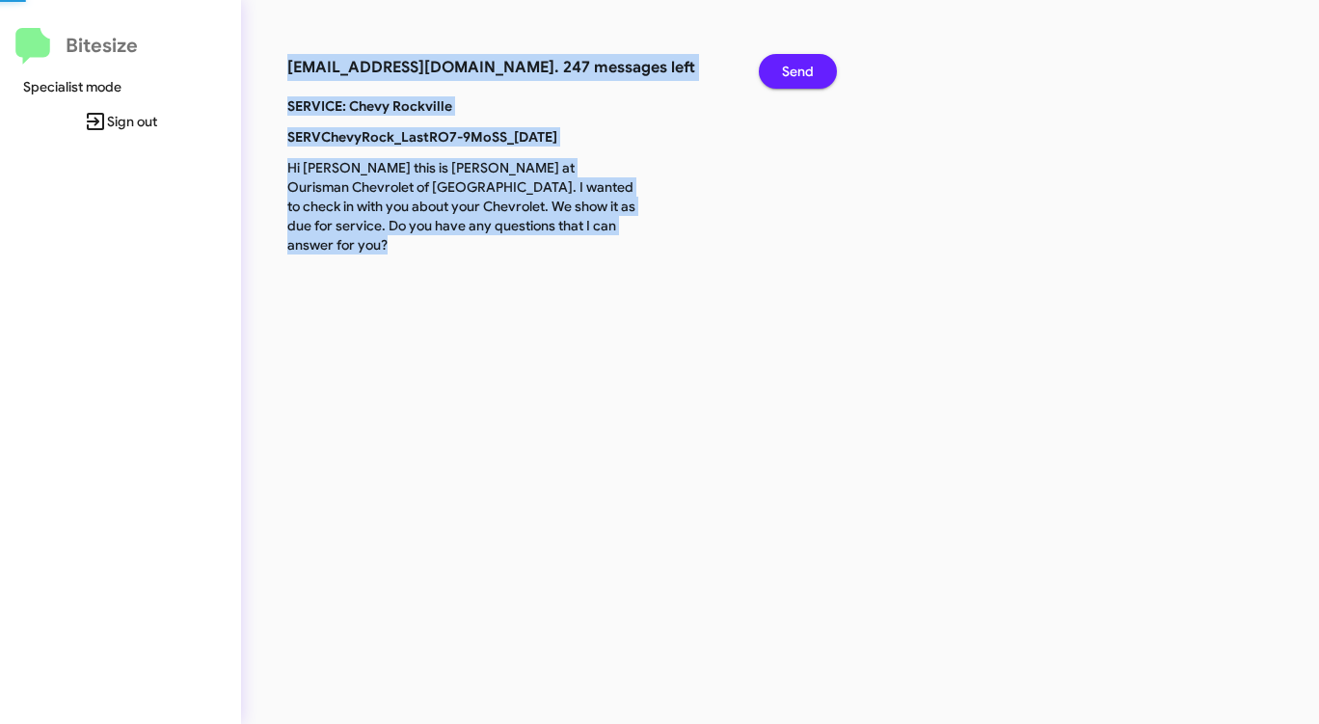
click at [793, 69] on span "Send" at bounding box center [798, 71] width 32 height 35
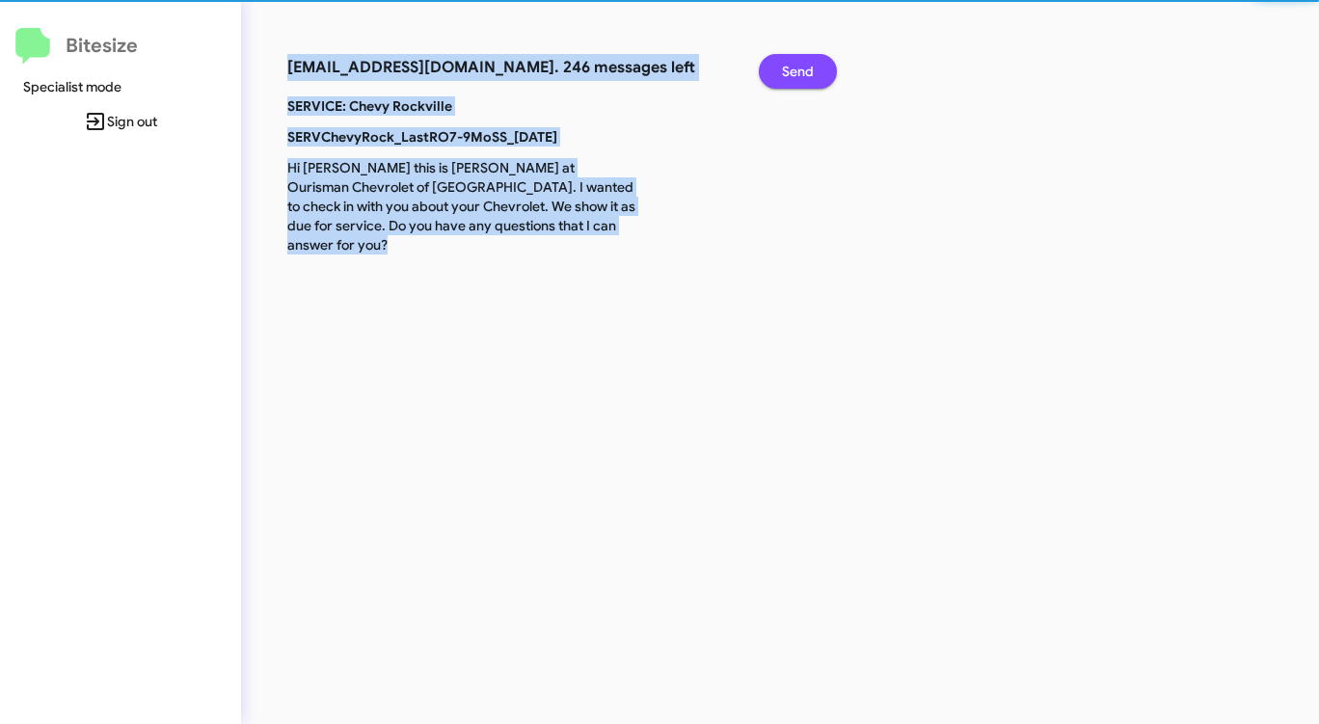
click at [793, 69] on span "Send" at bounding box center [798, 71] width 32 height 35
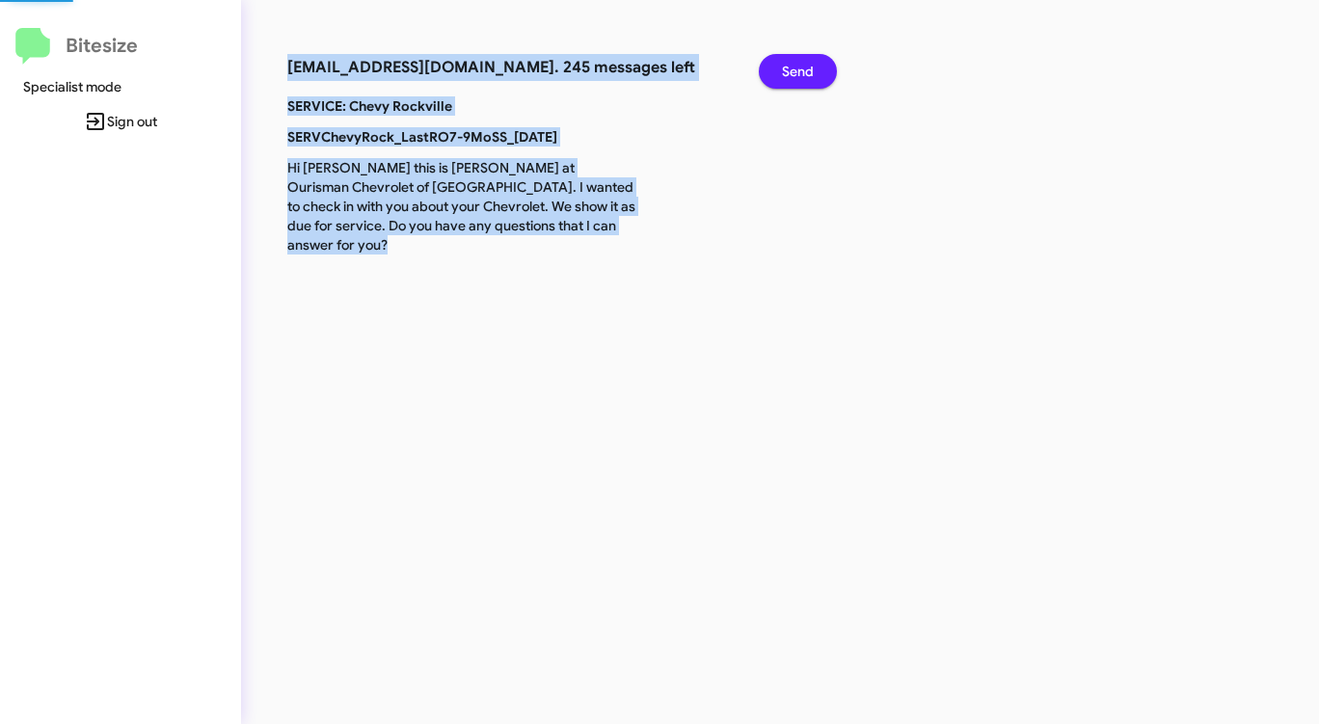
click at [793, 69] on span "Send" at bounding box center [798, 71] width 32 height 35
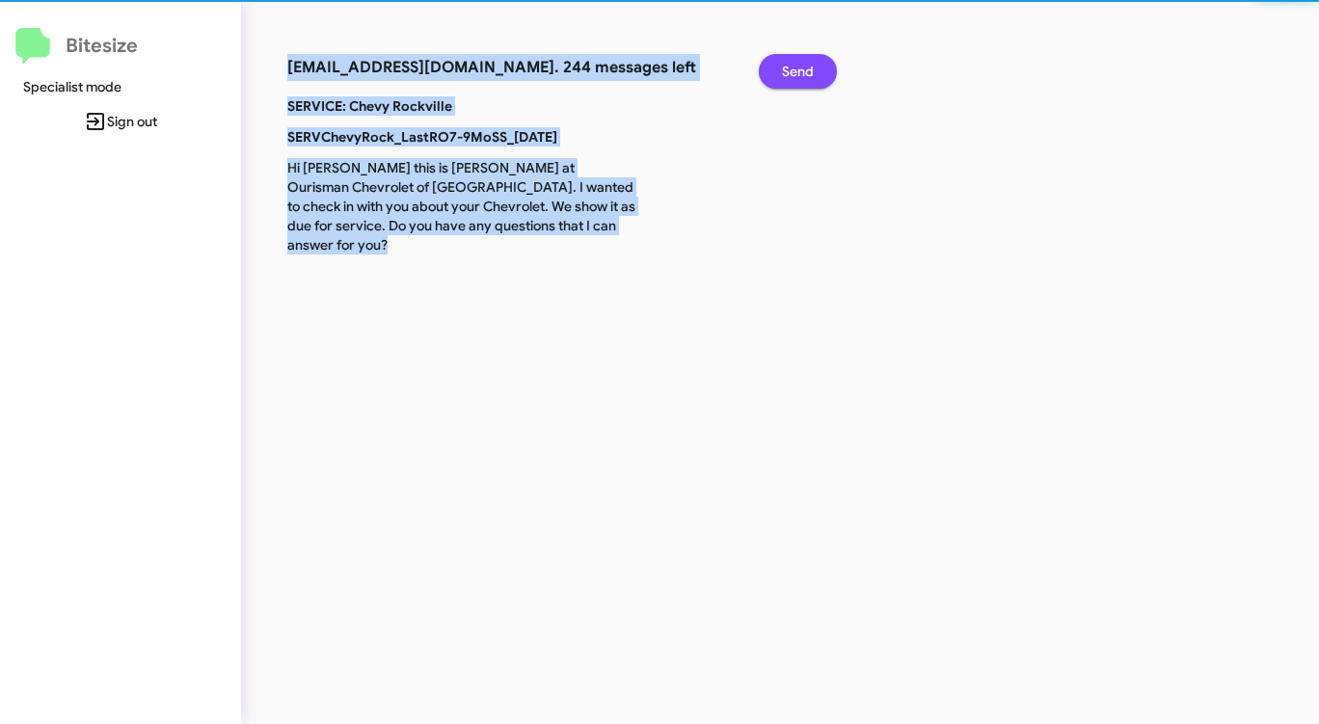
click at [793, 69] on span "Send" at bounding box center [798, 71] width 32 height 35
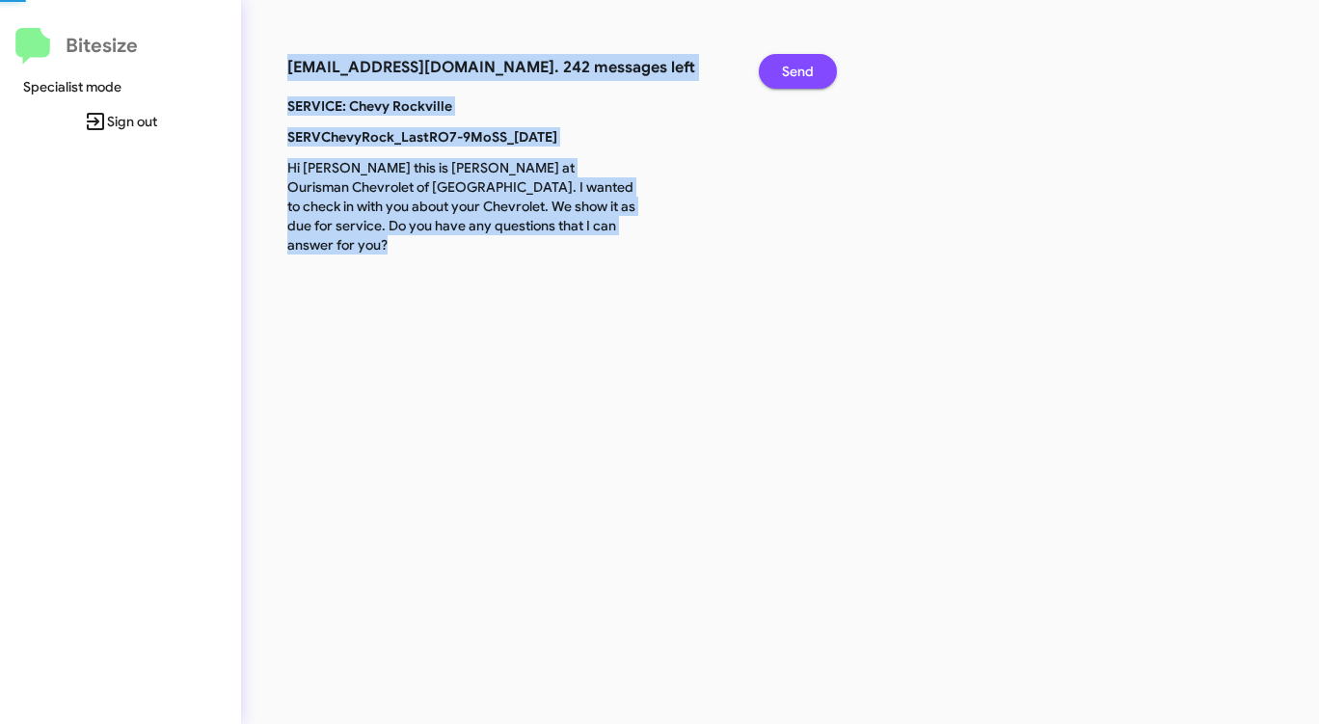
click at [793, 69] on span "Send" at bounding box center [798, 71] width 32 height 35
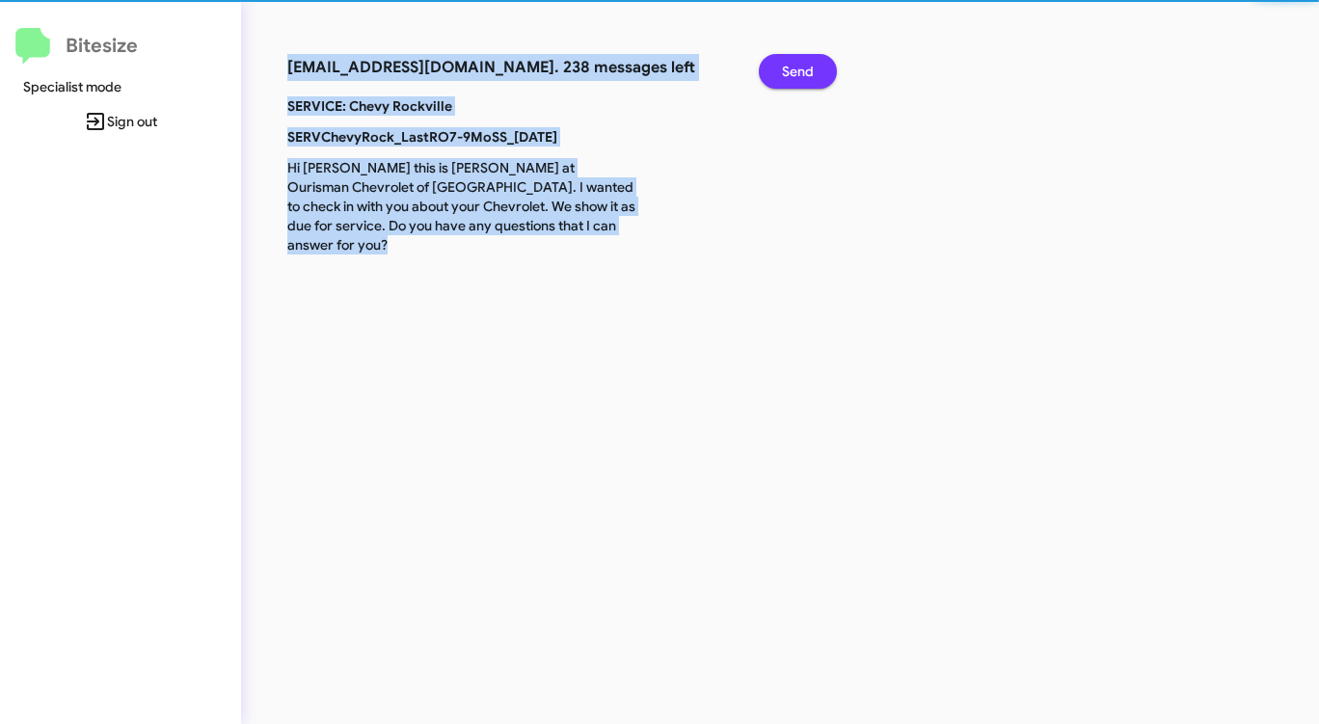
click at [793, 69] on span "Send" at bounding box center [798, 71] width 32 height 35
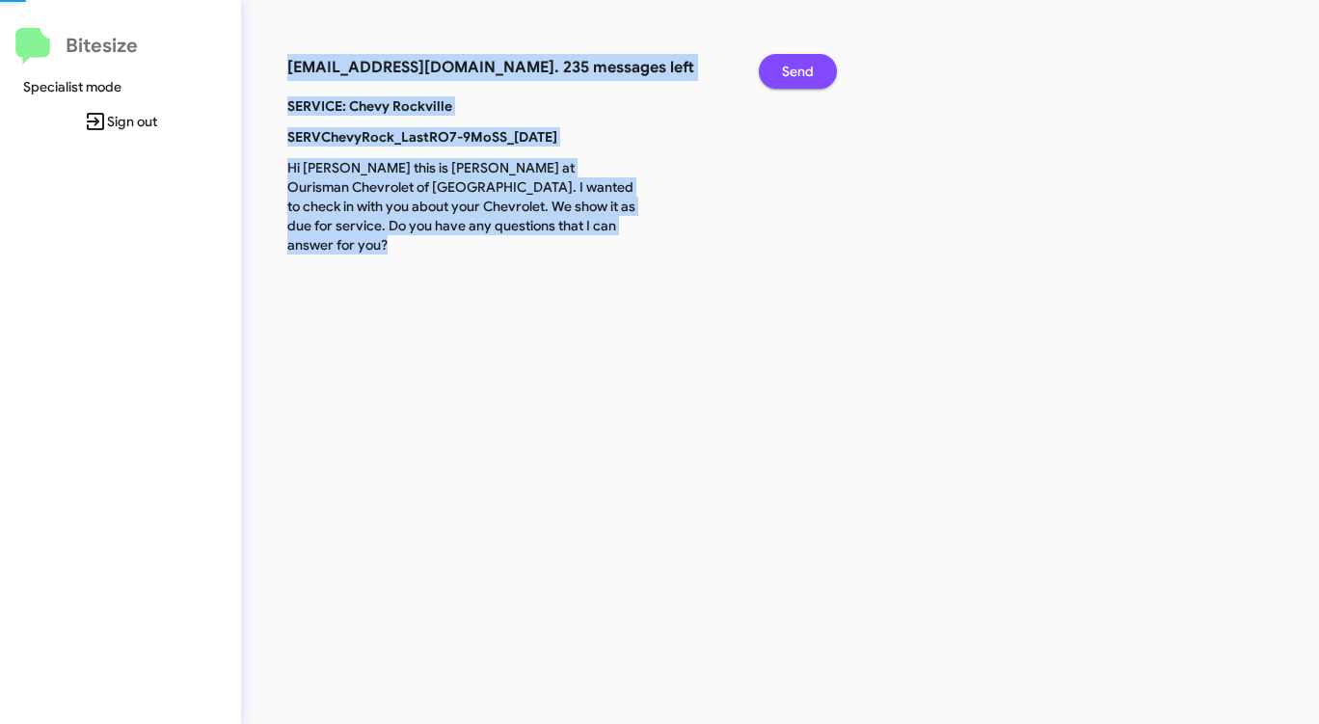
click at [793, 69] on span "Send" at bounding box center [798, 71] width 32 height 35
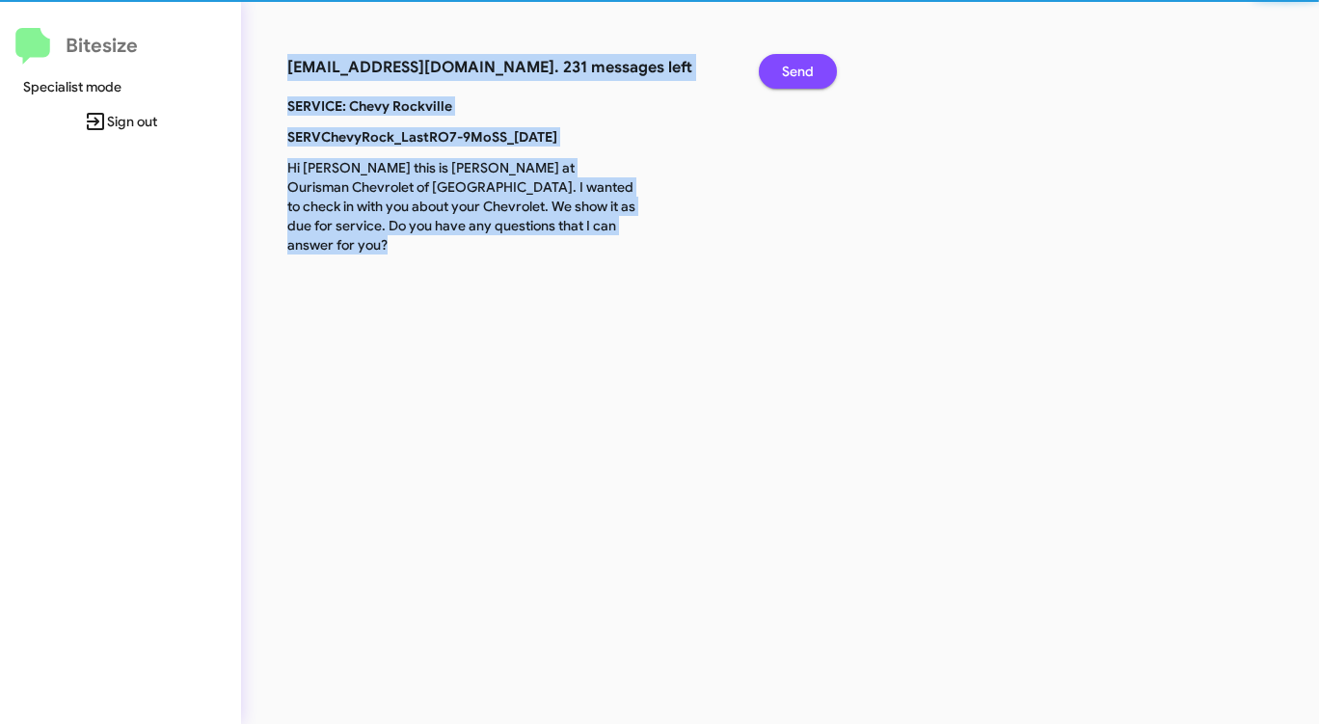
click at [793, 69] on span "Send" at bounding box center [798, 71] width 32 height 35
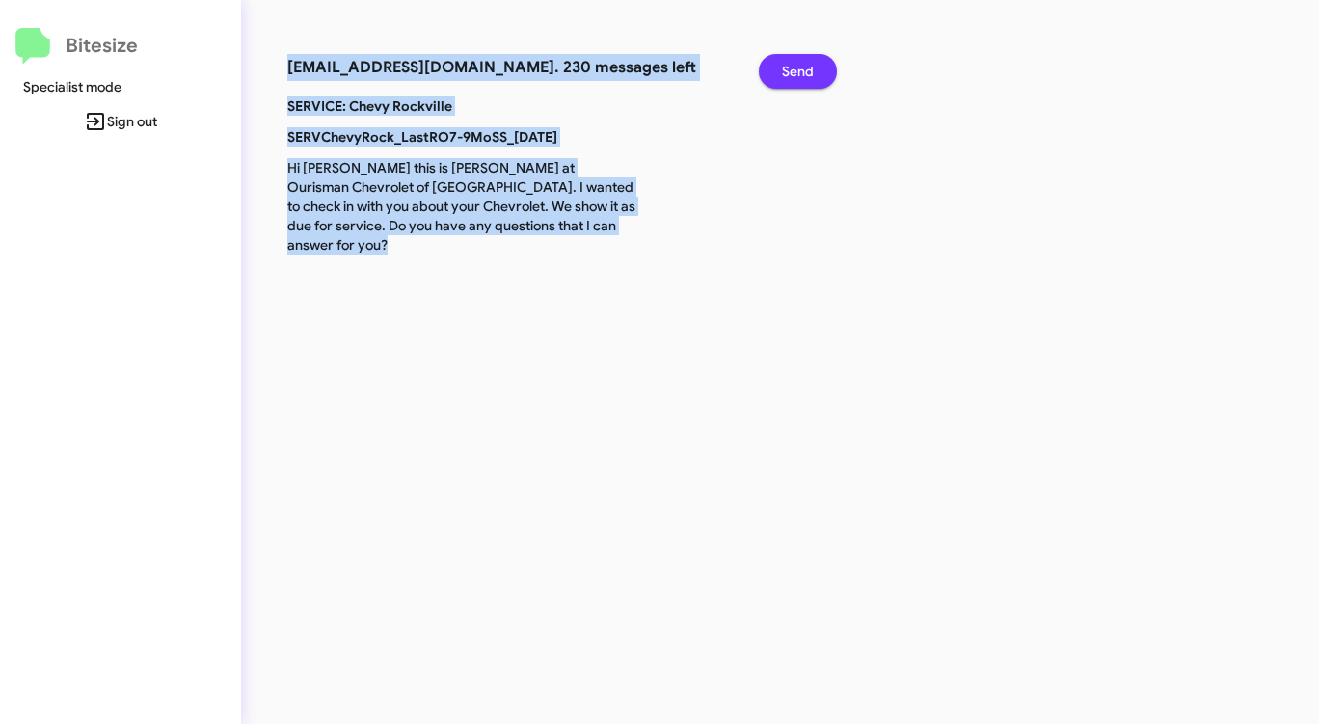
click at [793, 69] on span "Send" at bounding box center [798, 71] width 32 height 35
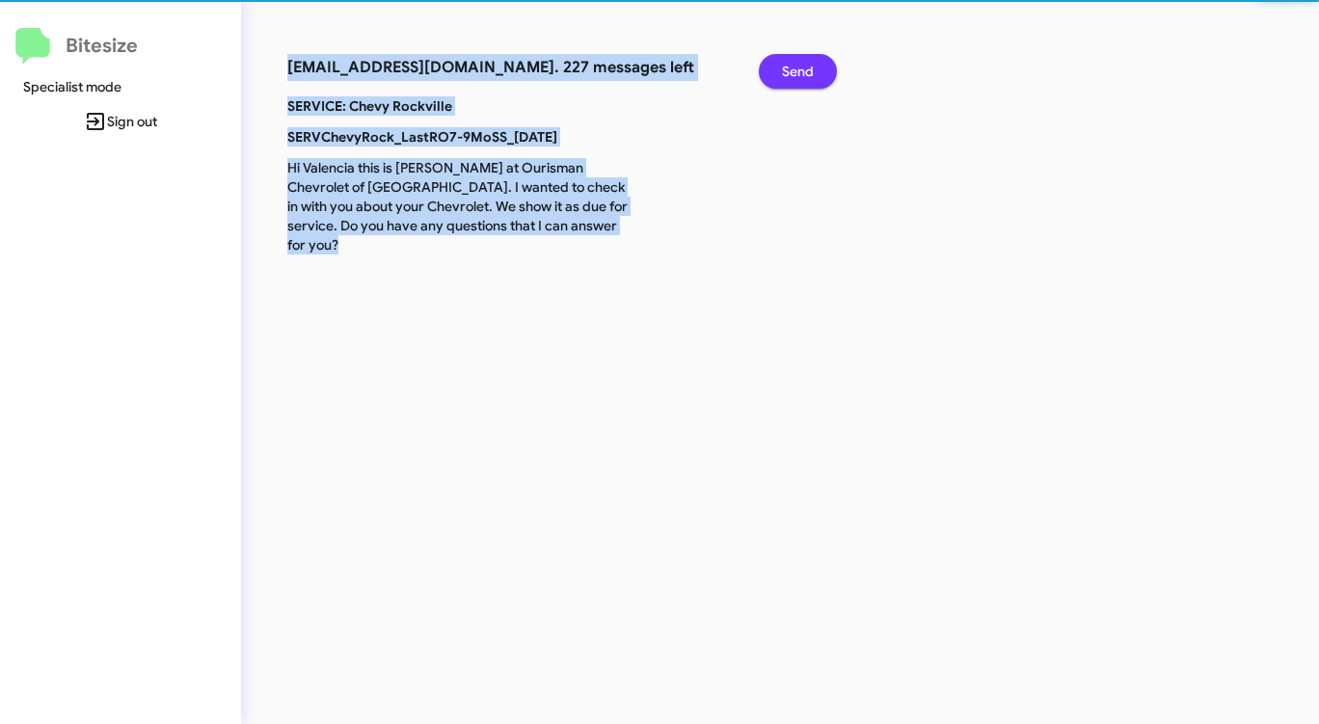
click at [793, 69] on span "Send" at bounding box center [798, 71] width 32 height 35
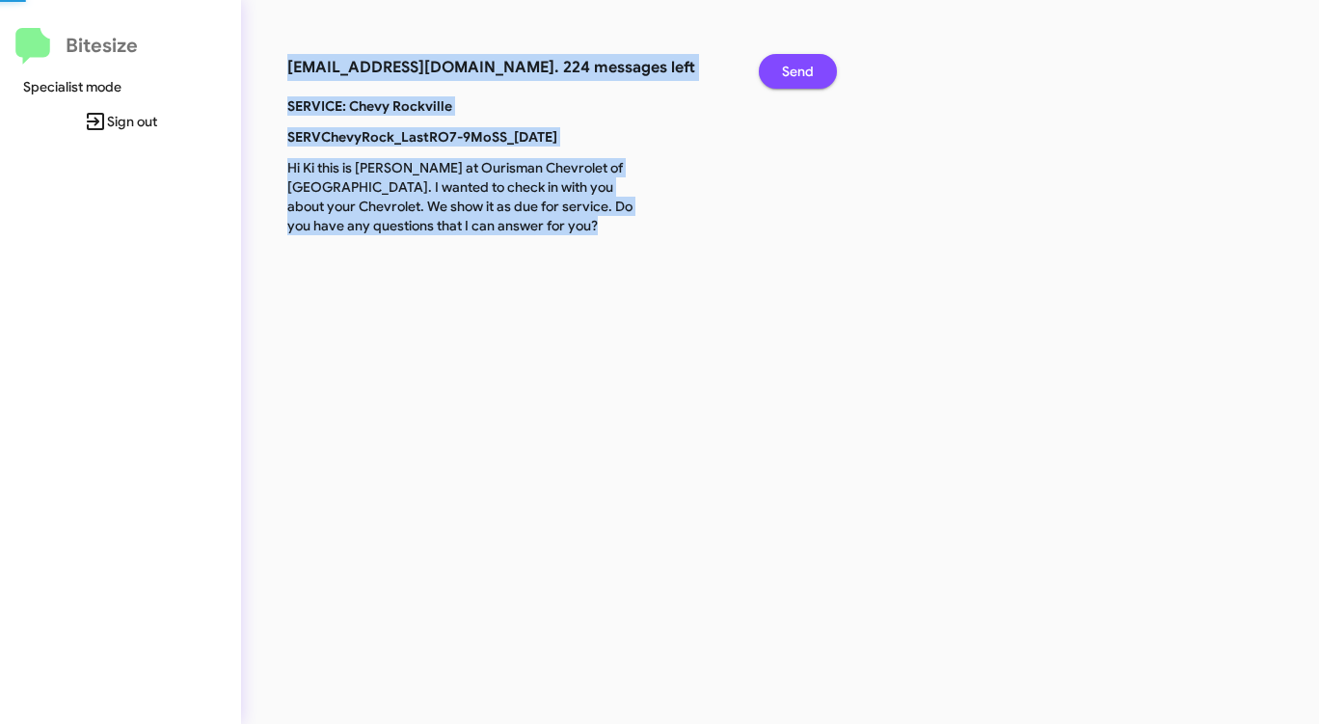
click at [793, 69] on span "Send" at bounding box center [798, 71] width 32 height 35
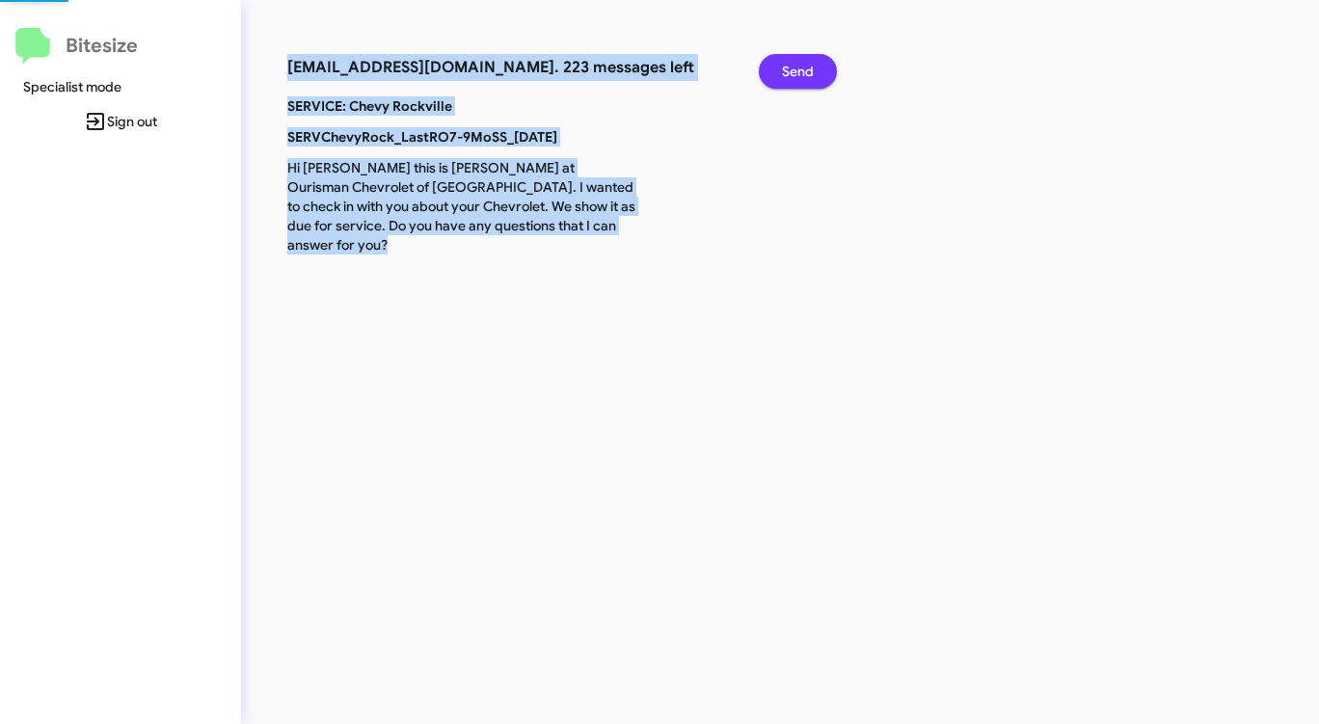
click at [793, 69] on span "Send" at bounding box center [798, 71] width 32 height 35
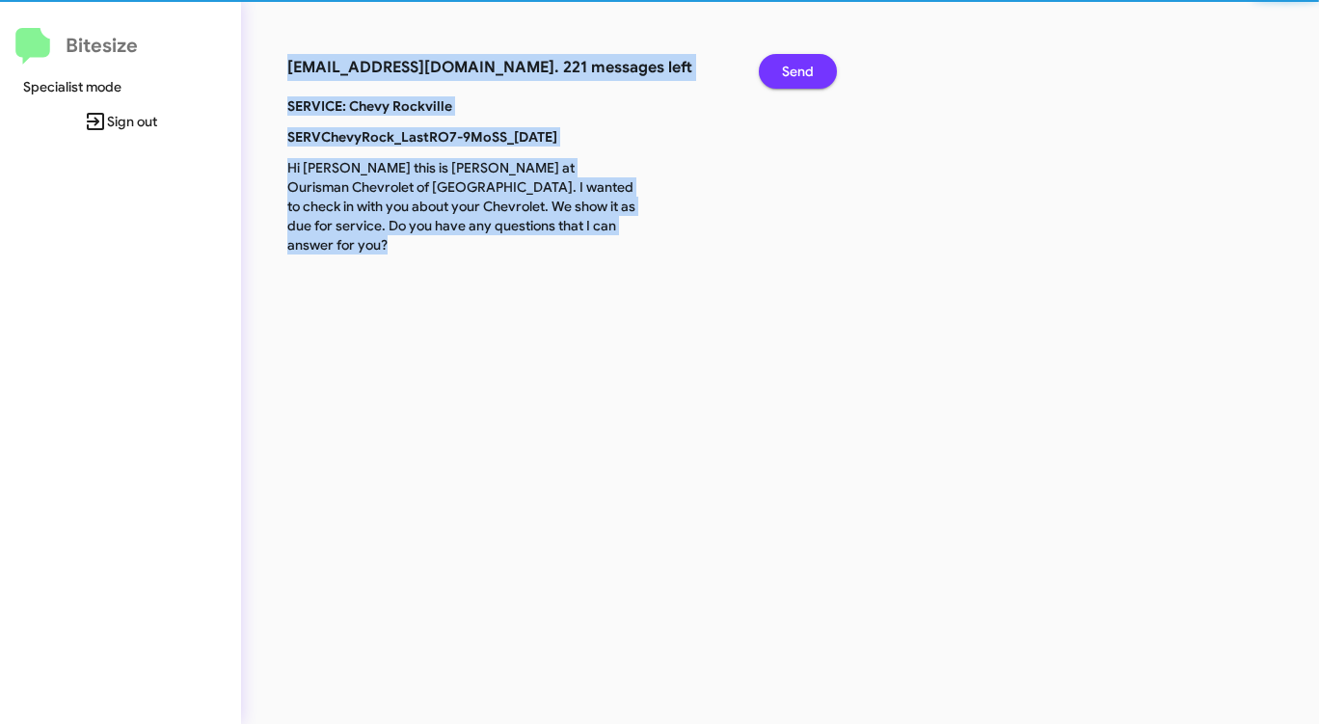
click at [793, 69] on span "Send" at bounding box center [798, 71] width 32 height 35
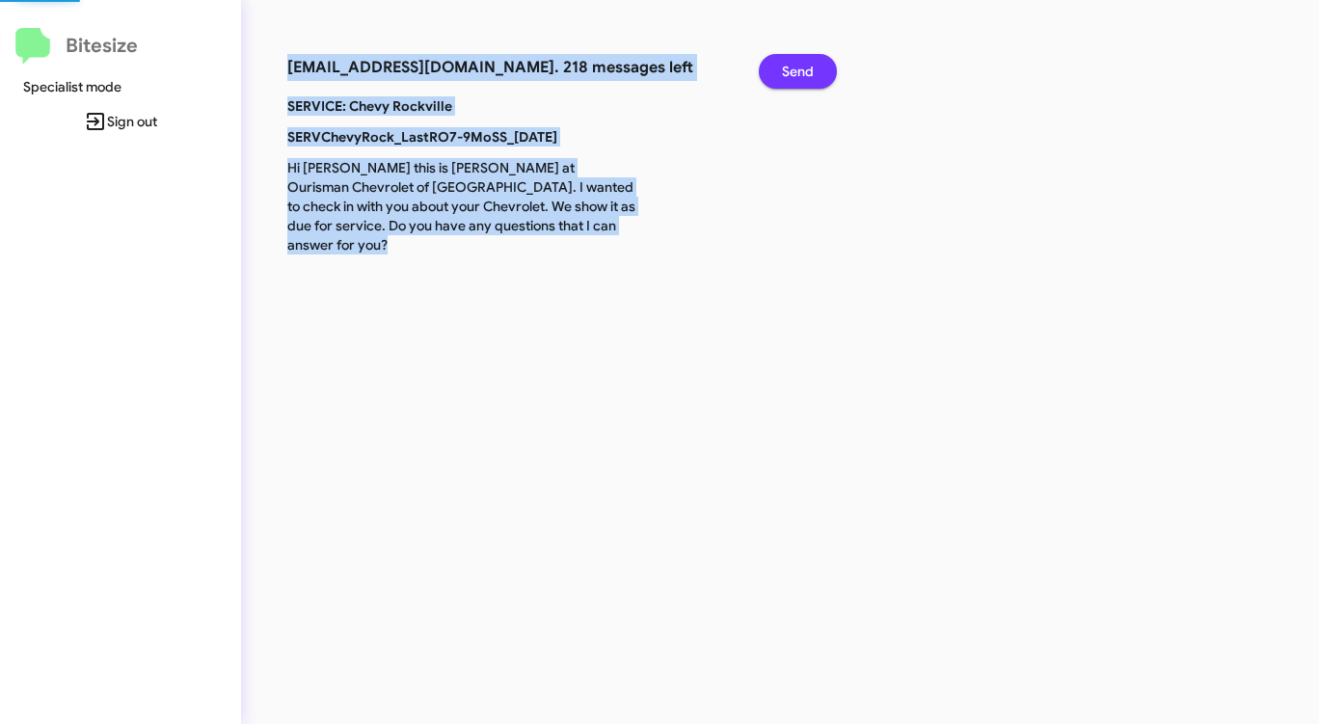
click at [793, 69] on span "Send" at bounding box center [798, 71] width 32 height 35
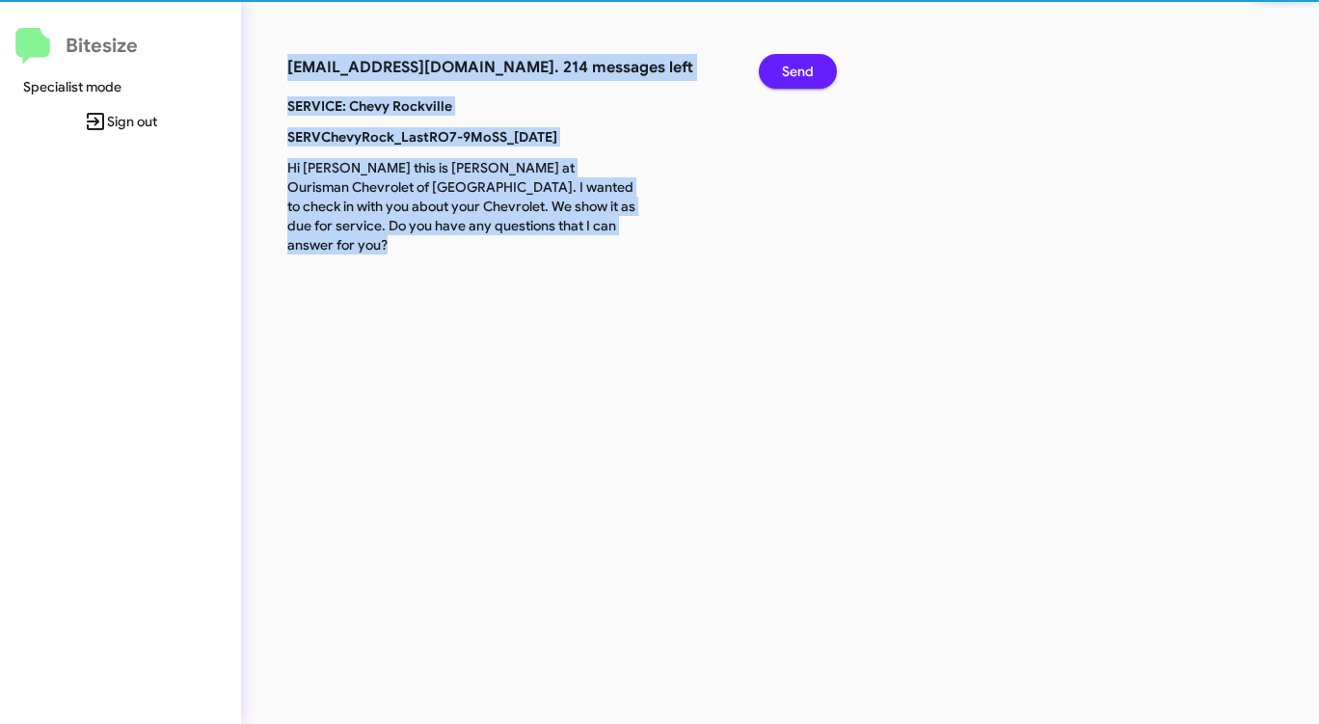
click at [793, 69] on span "Send" at bounding box center [798, 71] width 32 height 35
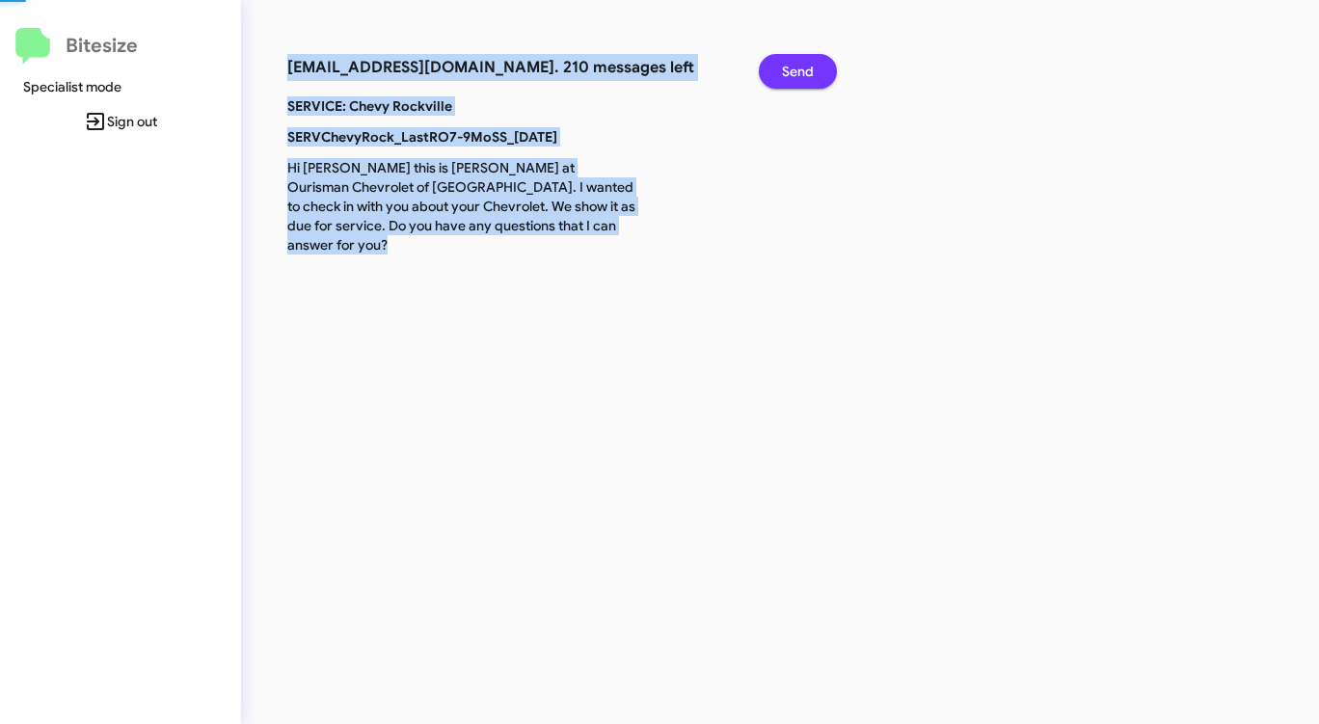
click at [793, 69] on span "Send" at bounding box center [798, 71] width 32 height 35
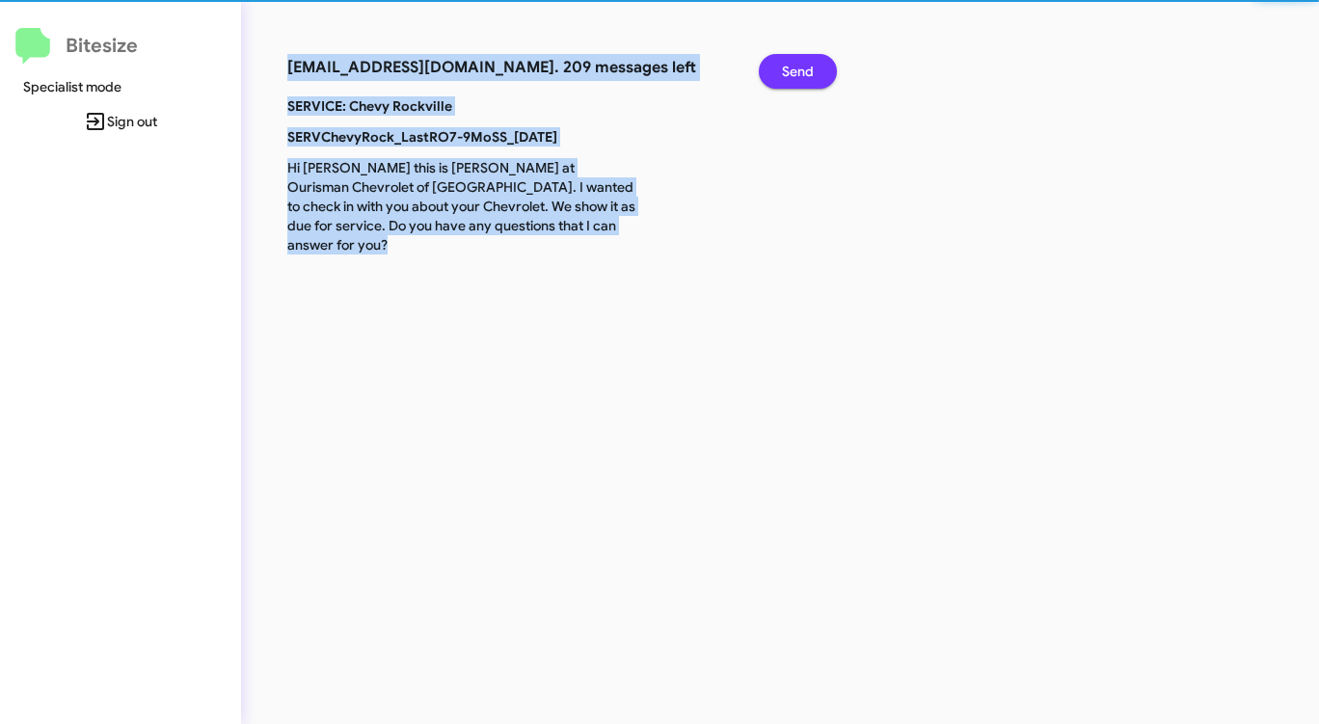
click at [793, 69] on span "Send" at bounding box center [798, 71] width 32 height 35
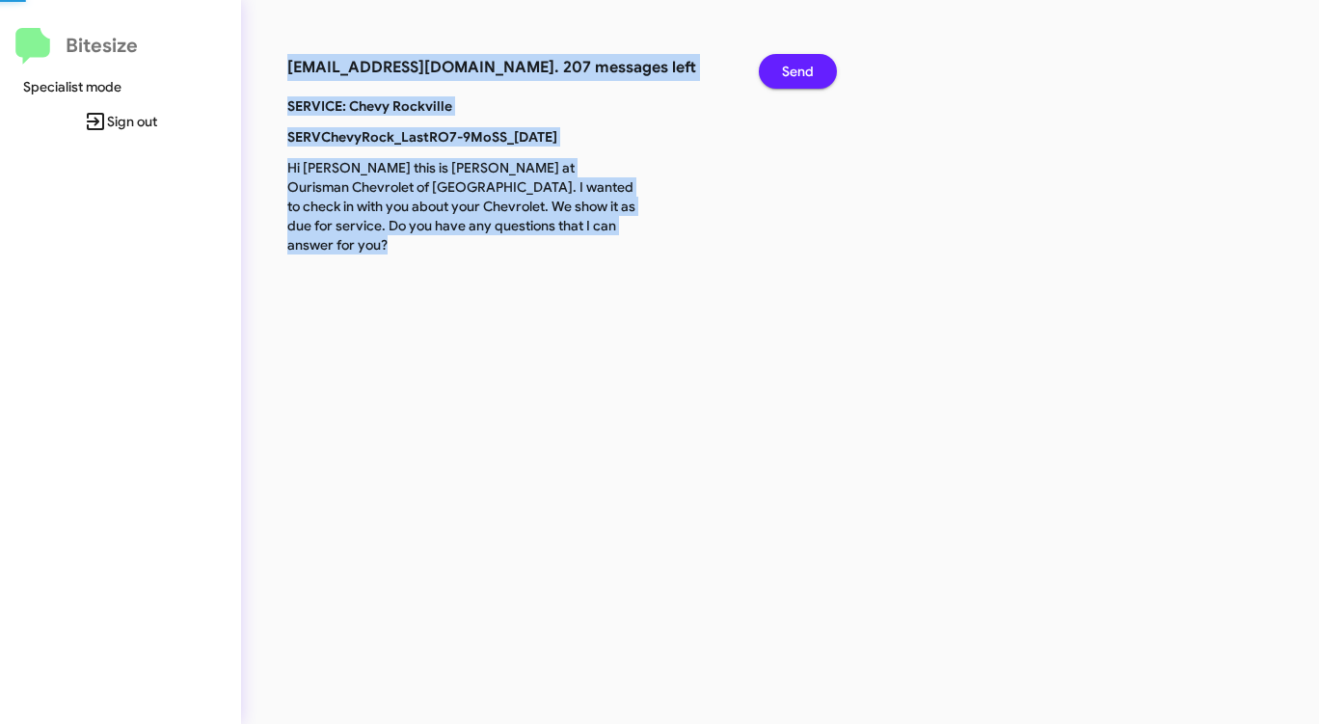
click at [793, 69] on span "Send" at bounding box center [798, 71] width 32 height 35
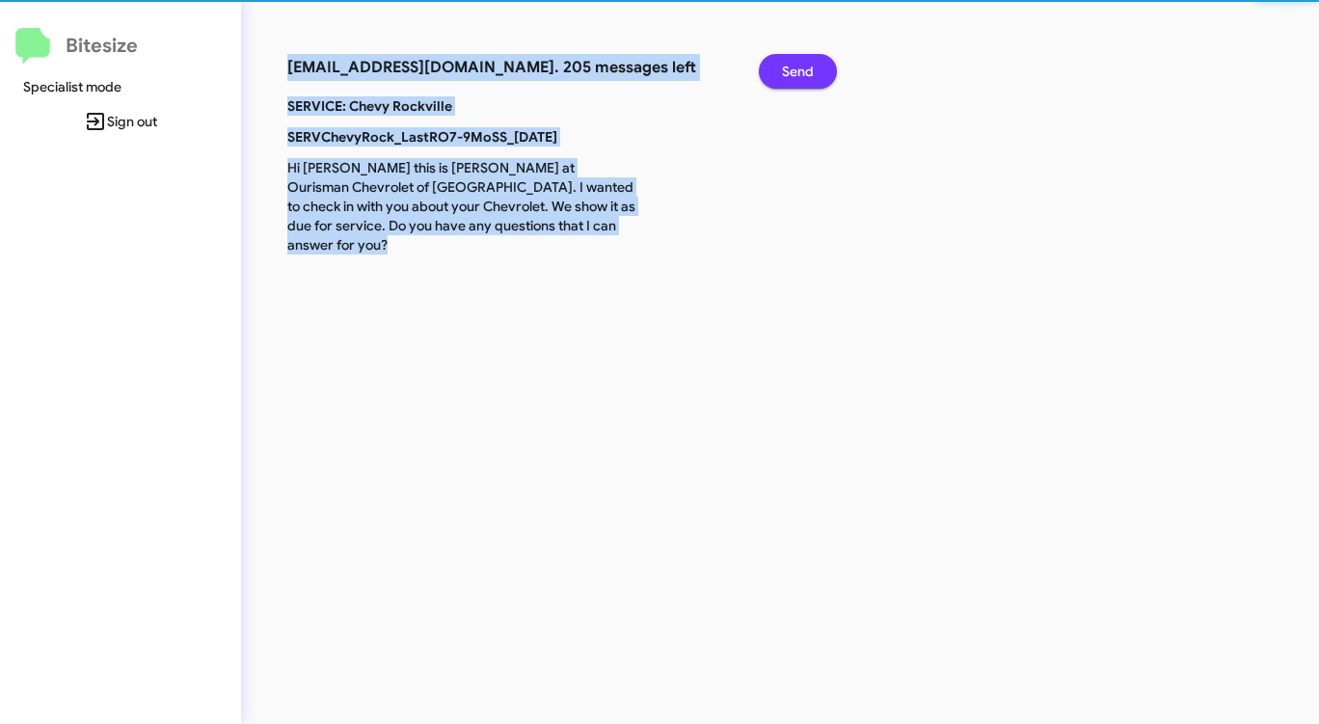
click at [793, 69] on span "Send" at bounding box center [798, 71] width 32 height 35
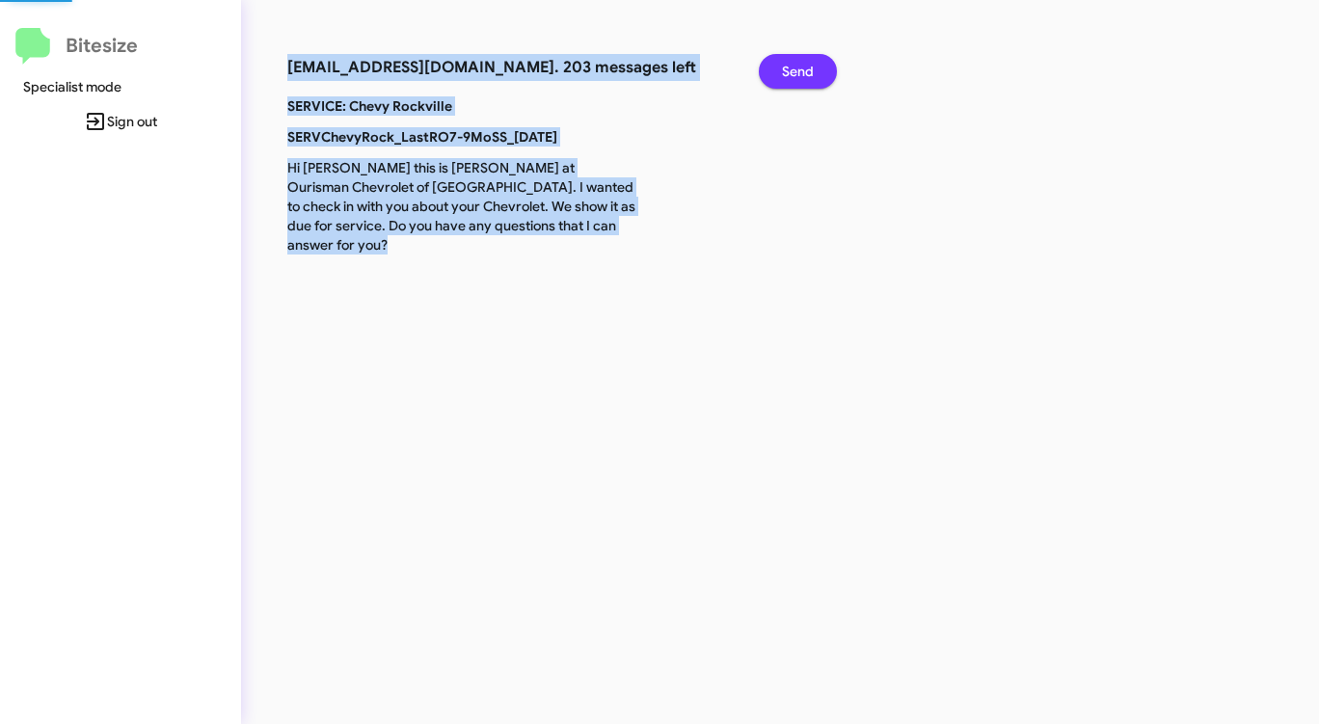
click at [793, 69] on span "Send" at bounding box center [798, 71] width 32 height 35
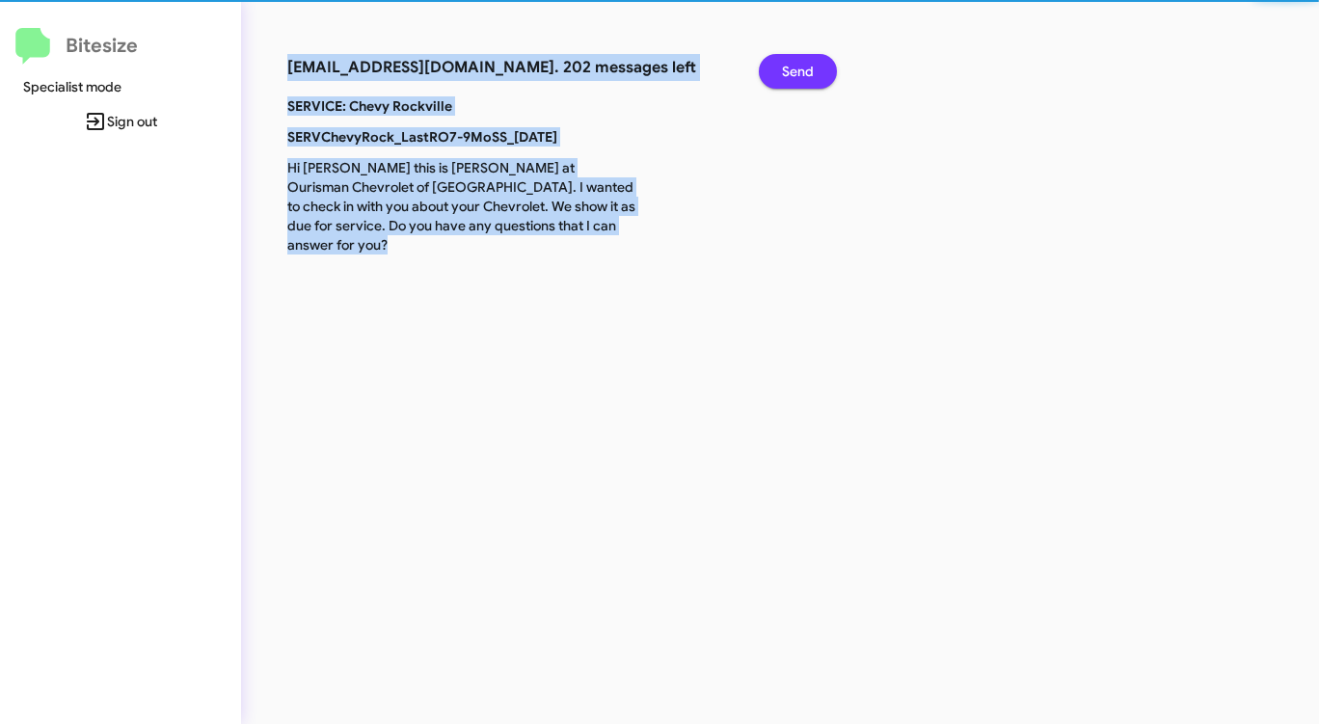
click at [793, 69] on span "Send" at bounding box center [798, 71] width 32 height 35
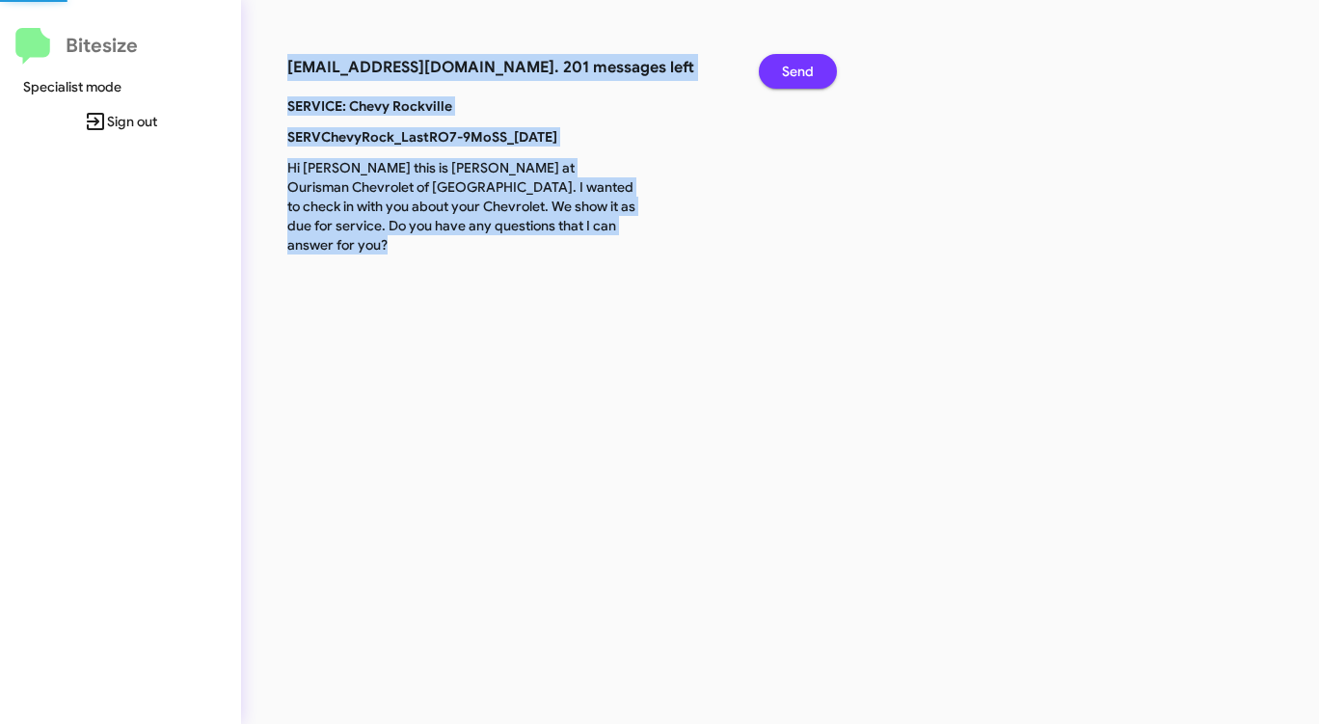
click at [793, 69] on span "Send" at bounding box center [798, 71] width 32 height 35
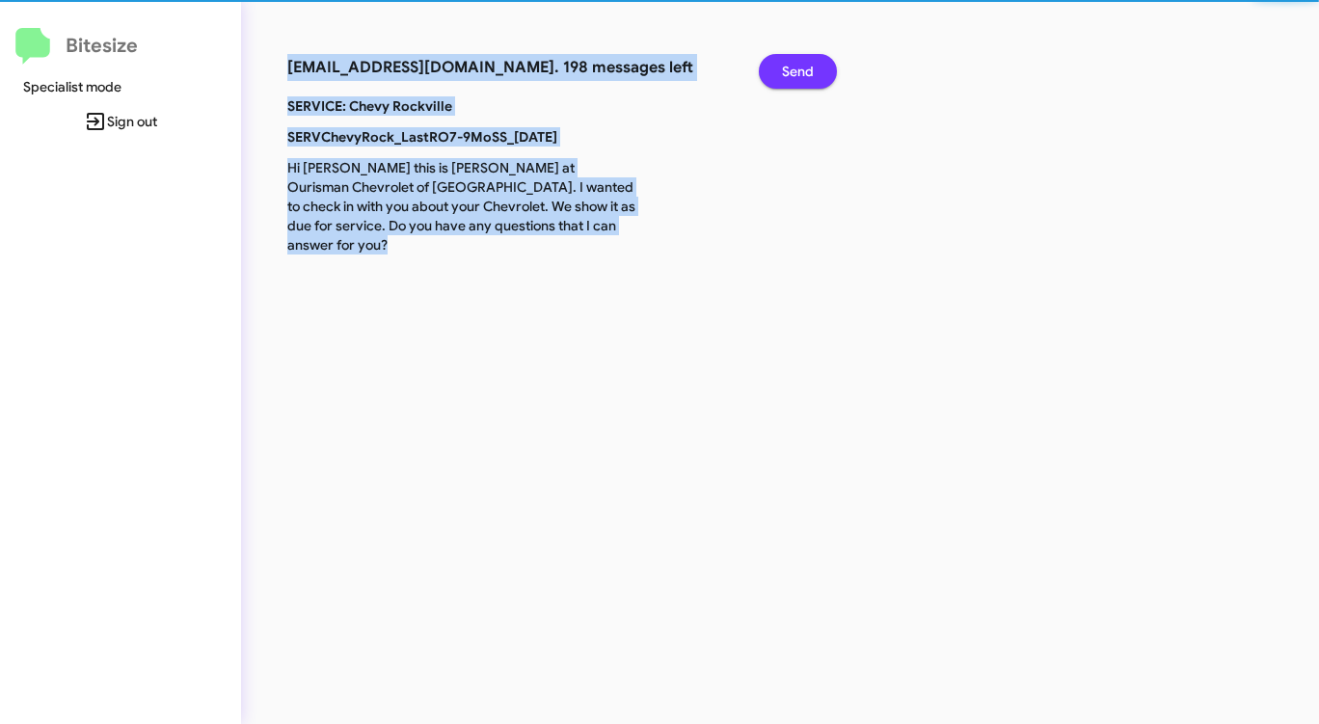
click at [793, 69] on span "Send" at bounding box center [798, 71] width 32 height 35
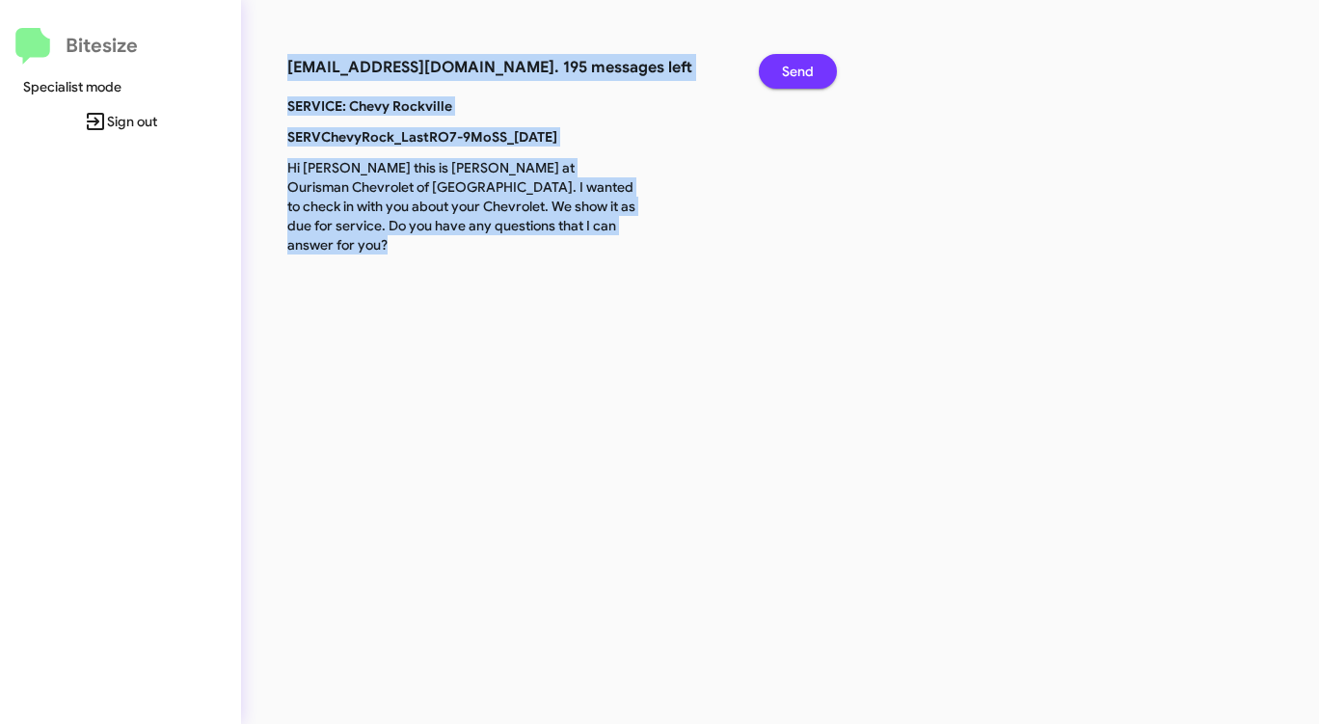
click at [793, 69] on span "Send" at bounding box center [798, 71] width 32 height 35
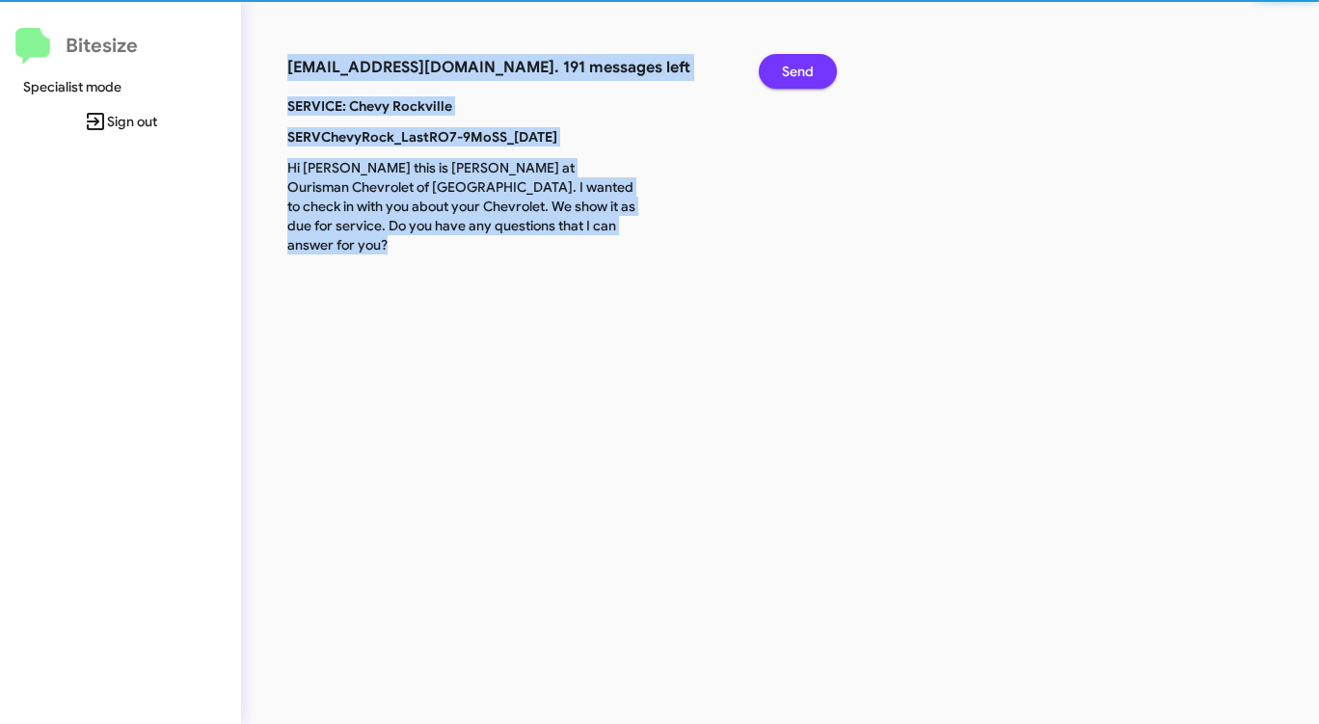
click at [793, 69] on span "Send" at bounding box center [798, 71] width 32 height 35
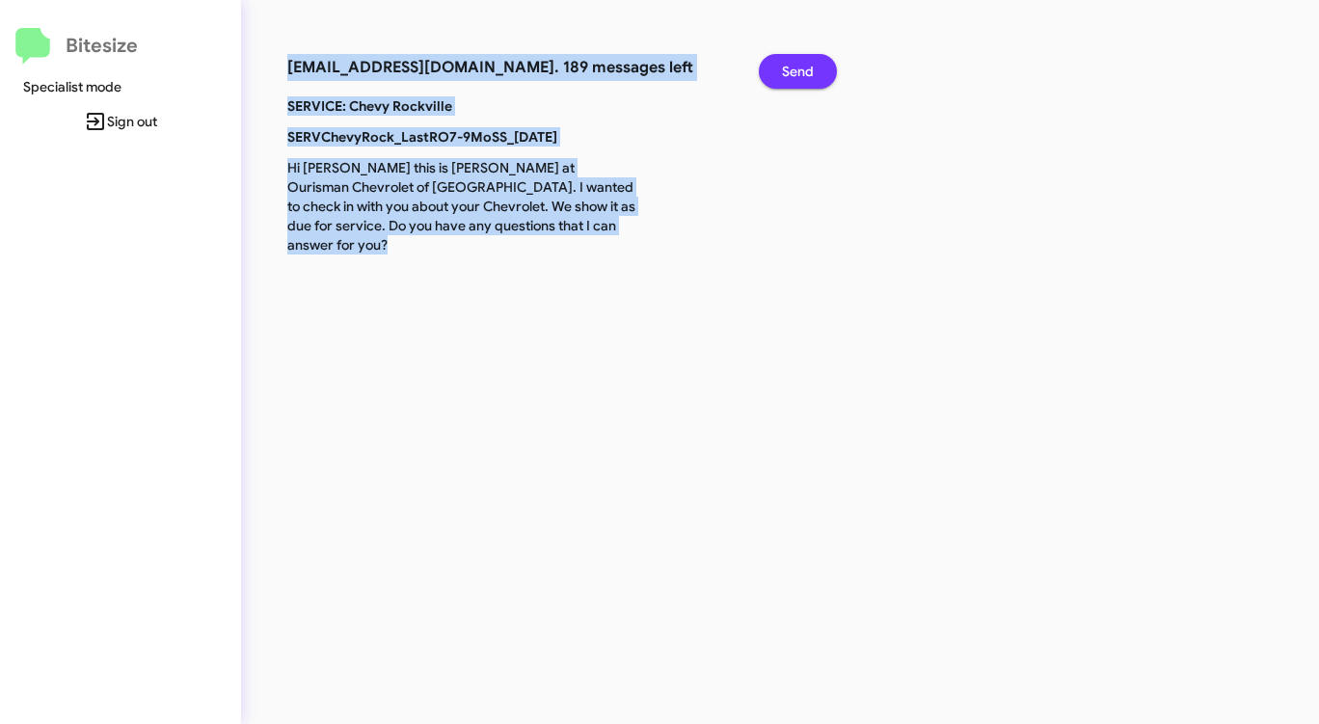
click at [793, 69] on span "Send" at bounding box center [798, 71] width 32 height 35
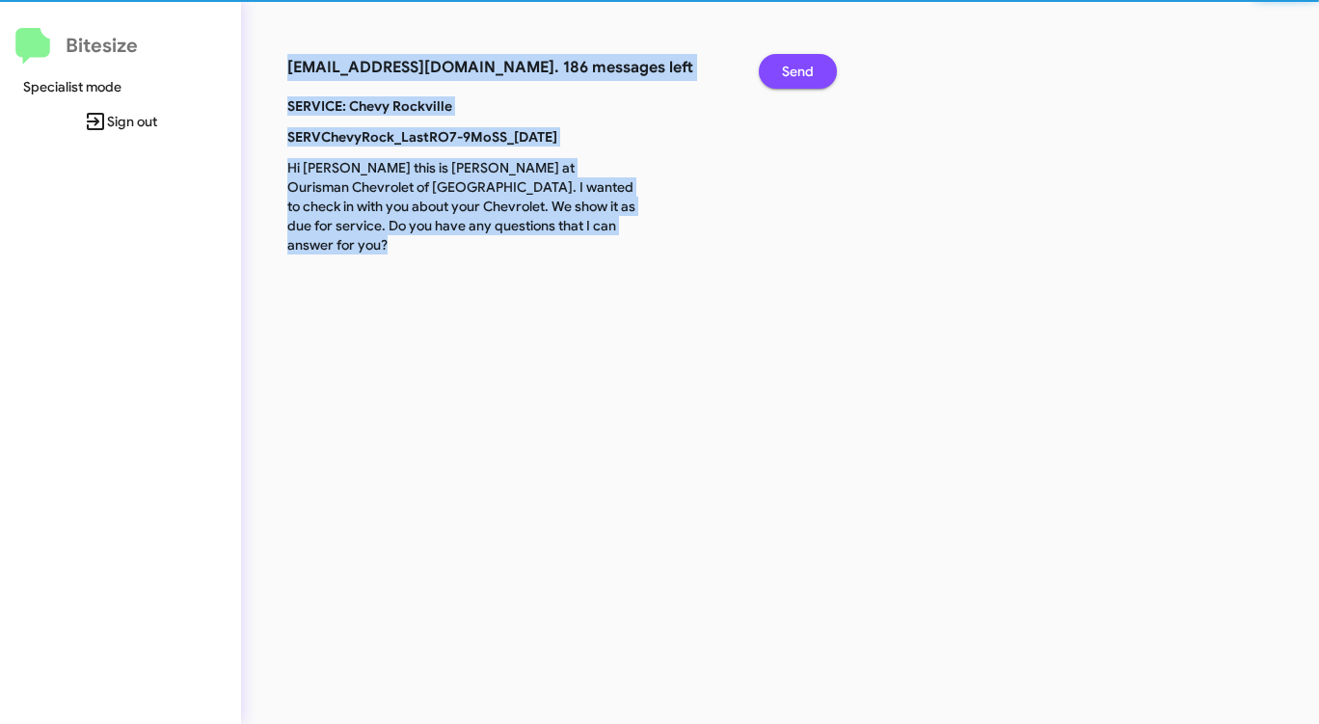
click at [793, 69] on span "Send" at bounding box center [798, 71] width 32 height 35
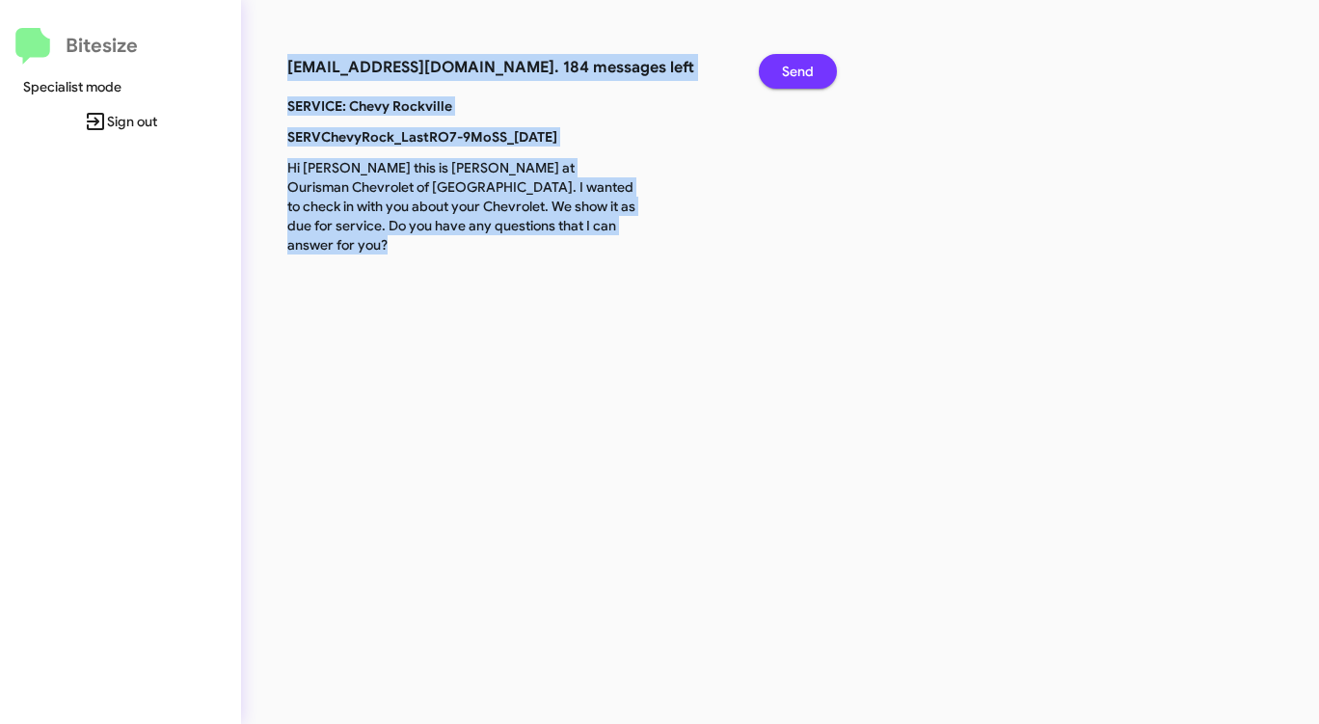
click at [793, 69] on span "Send" at bounding box center [798, 71] width 32 height 35
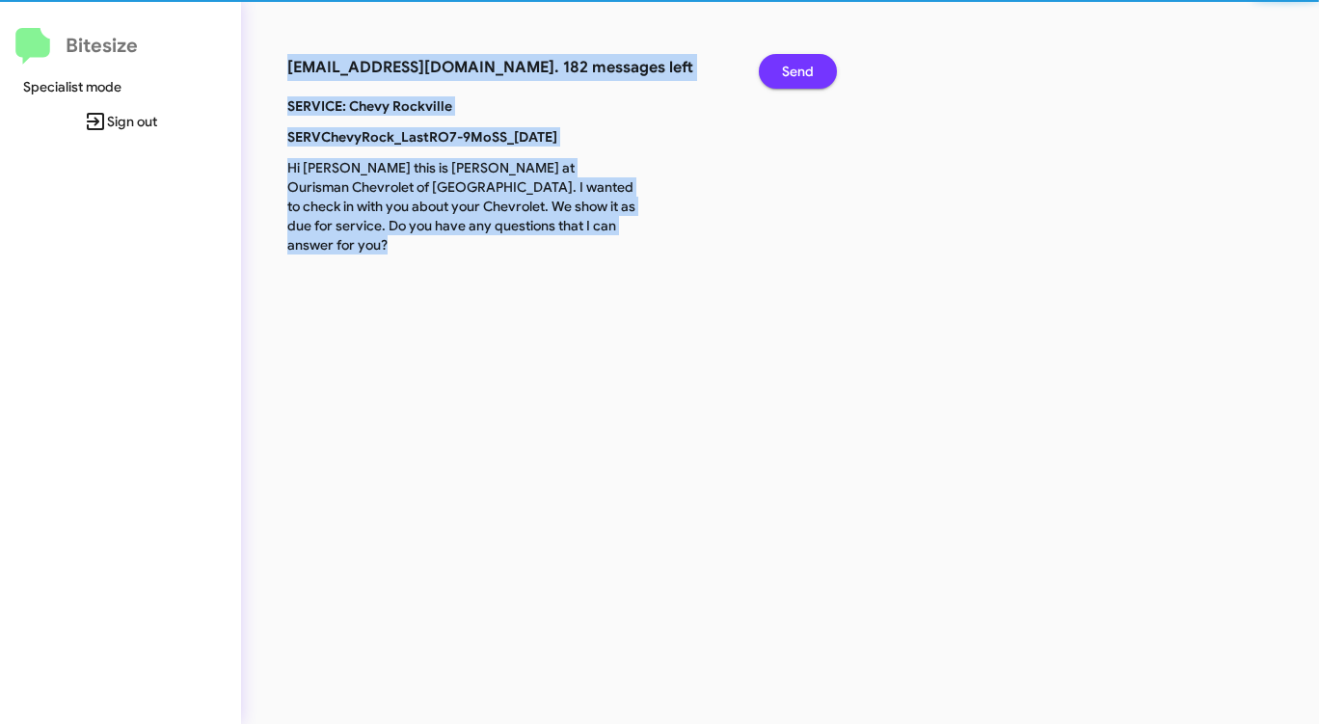
click at [793, 69] on span "Send" at bounding box center [798, 71] width 32 height 35
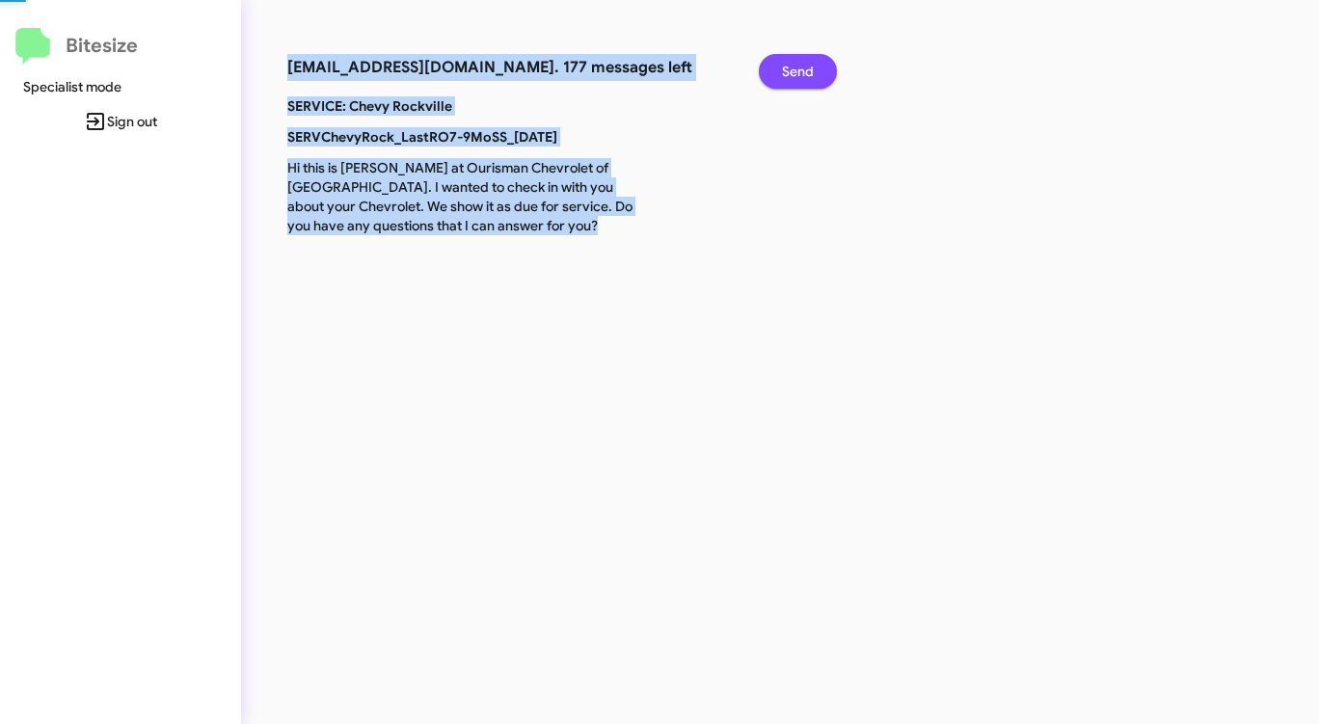
click at [793, 69] on span "Send" at bounding box center [798, 71] width 32 height 35
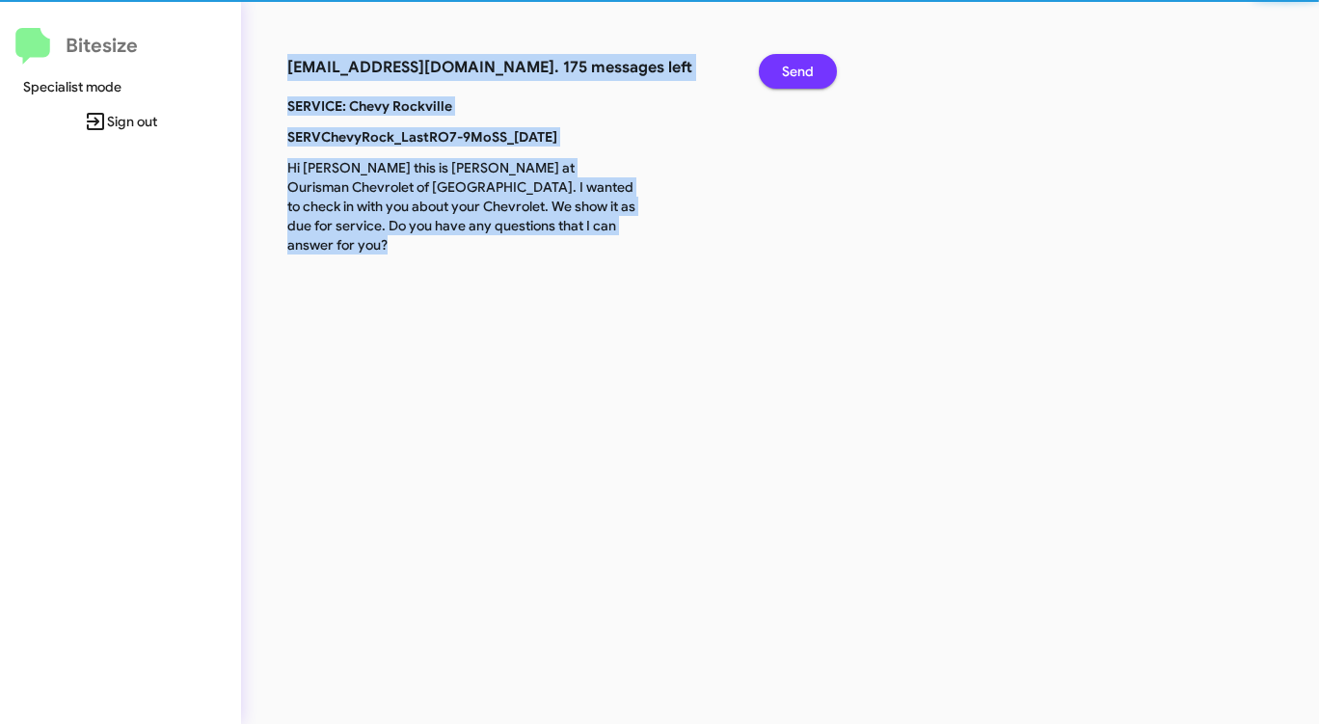
click at [793, 69] on span "Send" at bounding box center [798, 71] width 32 height 35
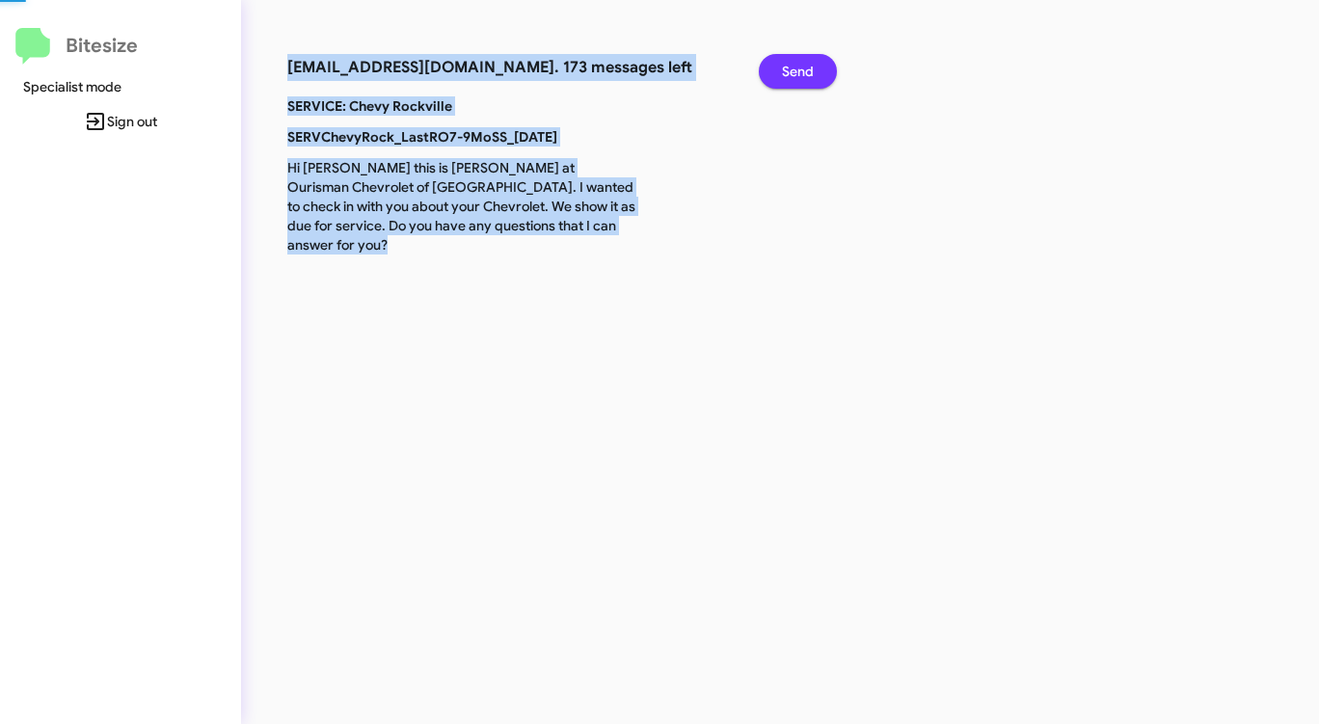
click at [793, 69] on span "Send" at bounding box center [798, 71] width 32 height 35
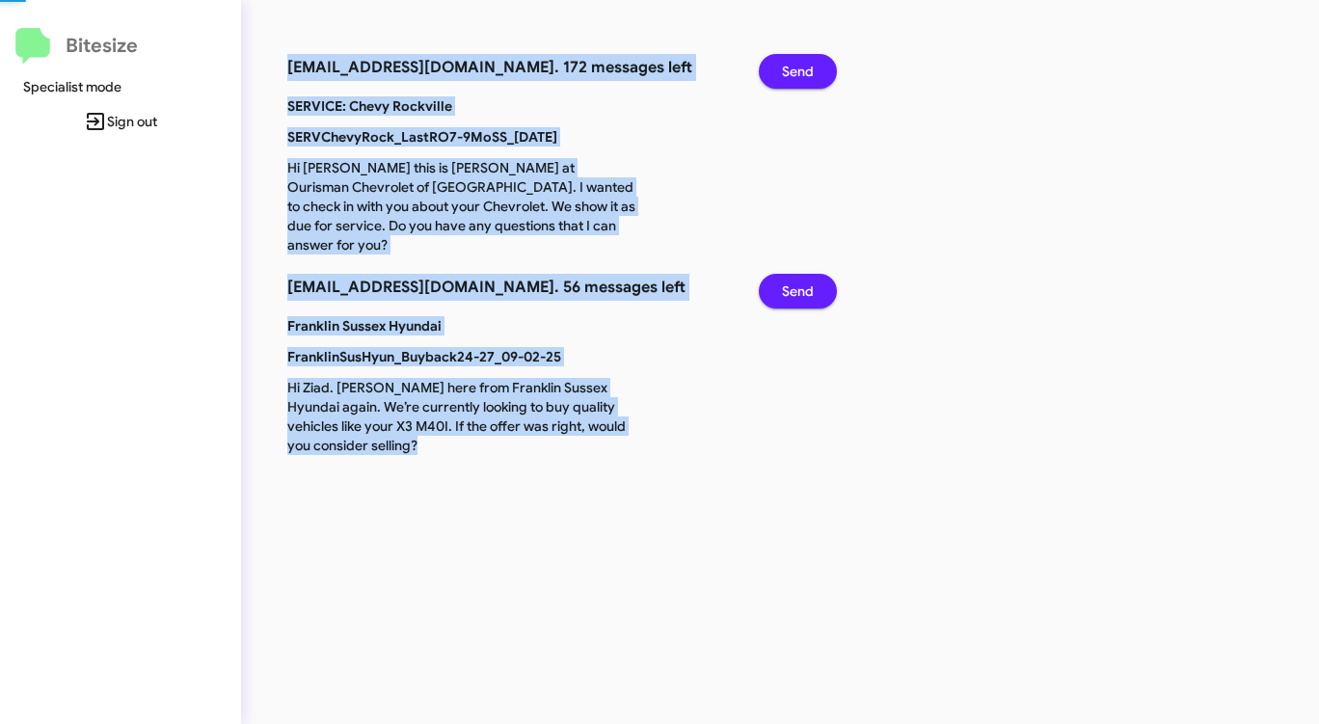
click at [793, 69] on span "Send" at bounding box center [798, 71] width 32 height 35
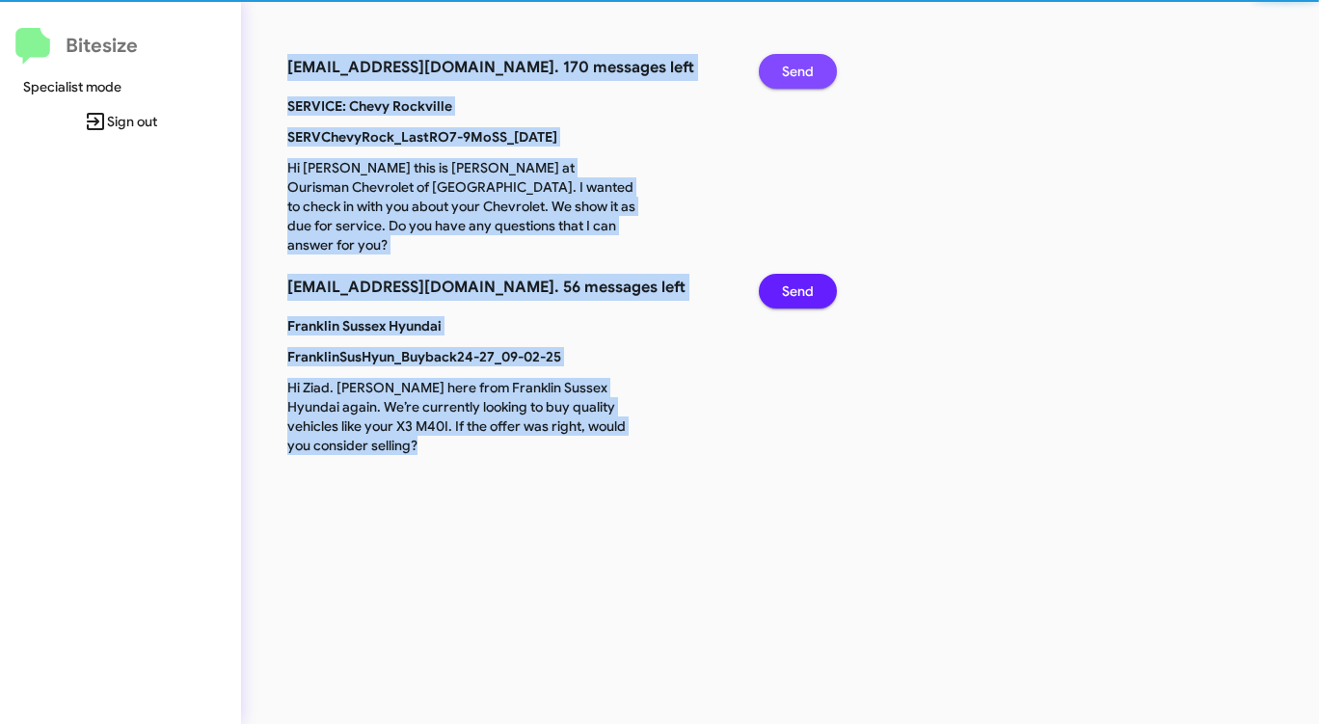
click at [793, 69] on span "Send" at bounding box center [798, 71] width 32 height 35
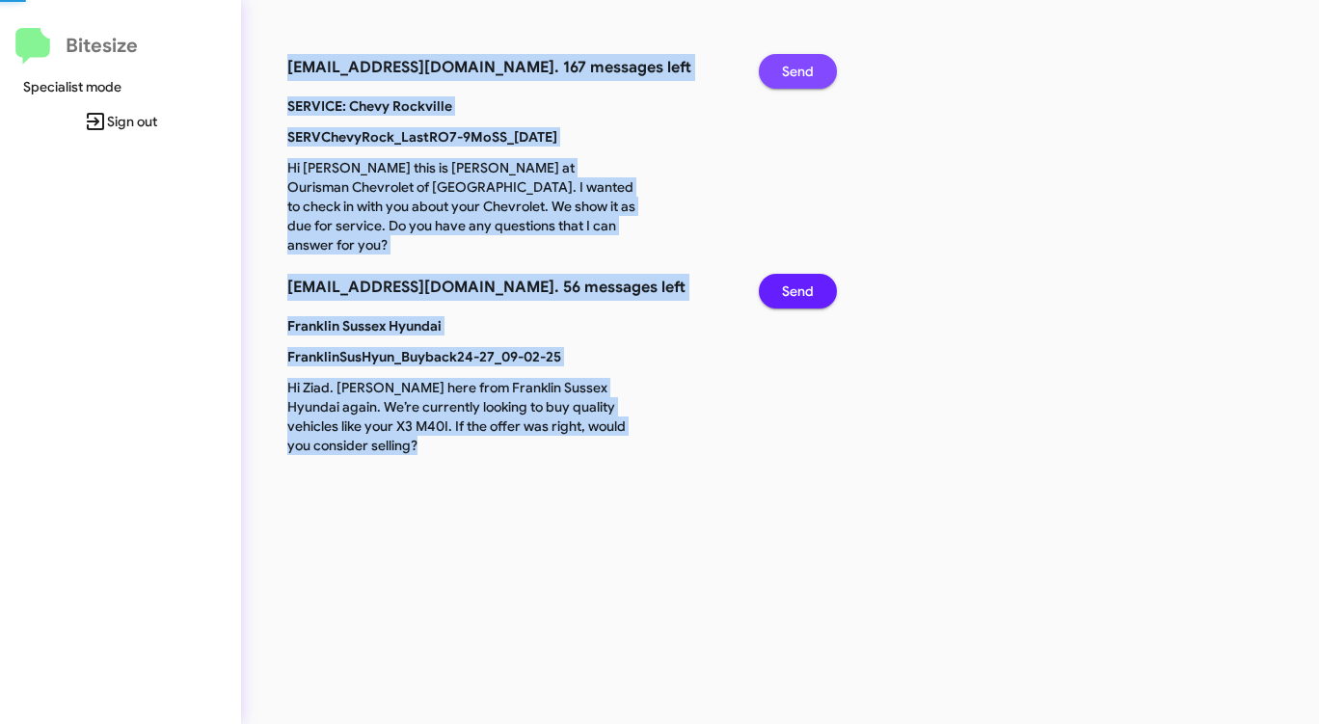
click at [793, 69] on span "Send" at bounding box center [798, 71] width 32 height 35
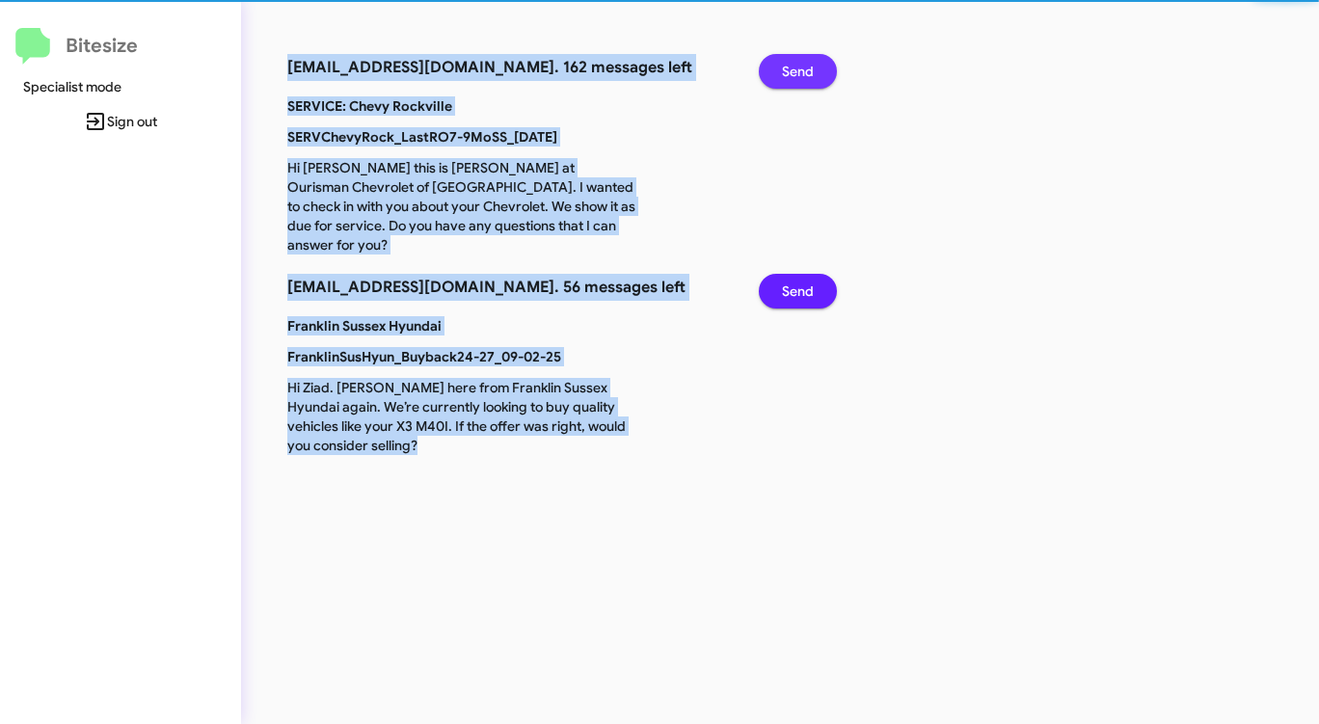
click at [793, 69] on span "Send" at bounding box center [798, 71] width 32 height 35
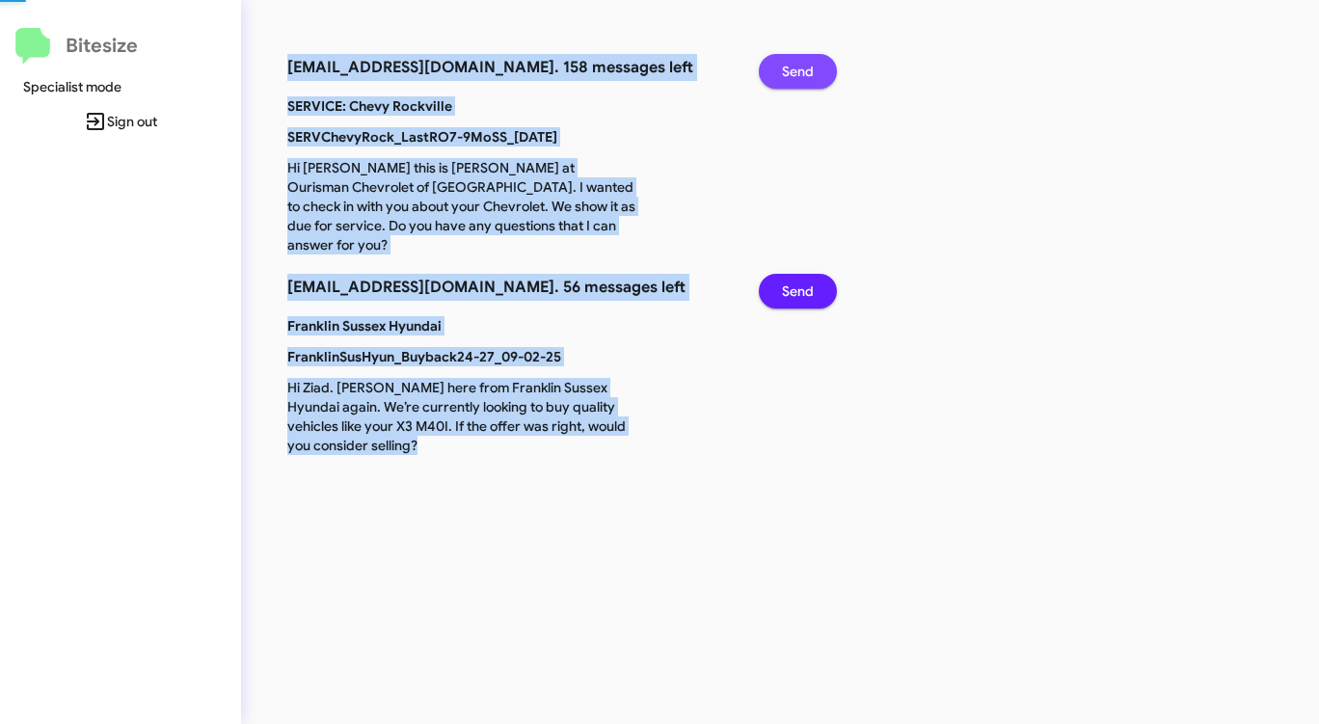
click at [793, 69] on span "Send" at bounding box center [798, 71] width 32 height 35
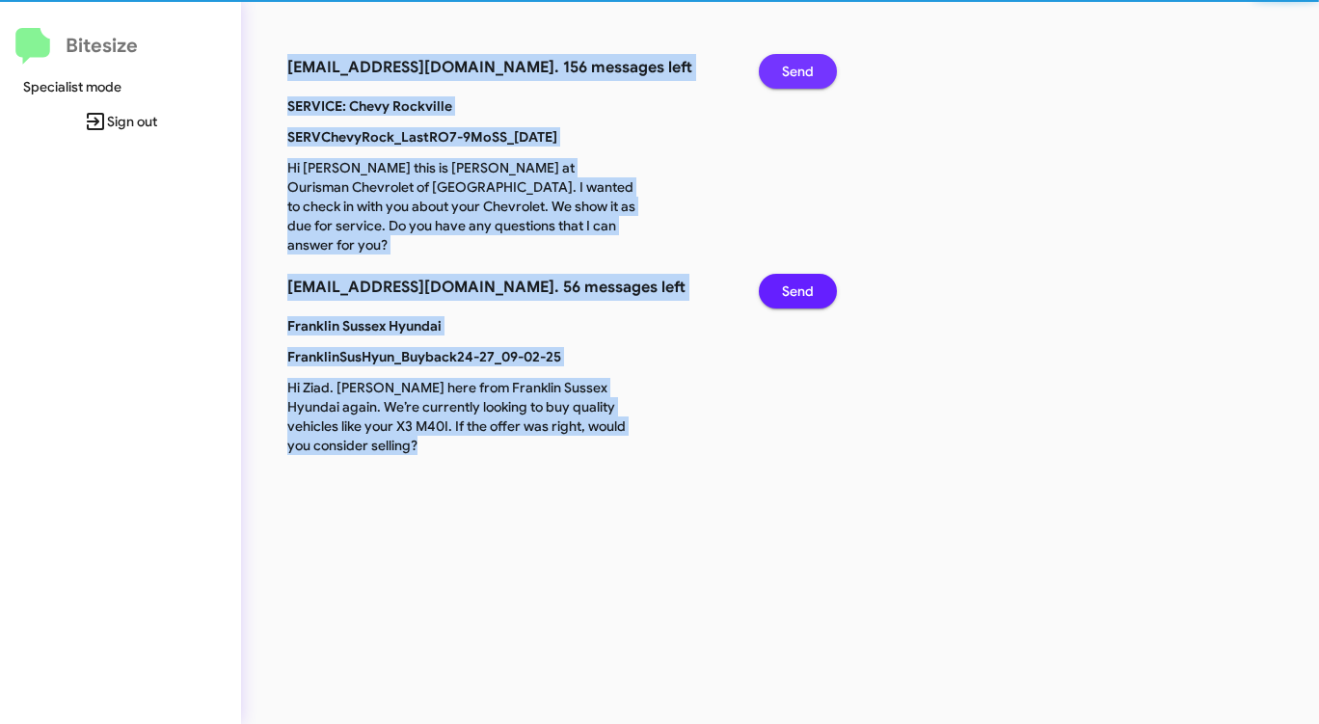
click at [793, 69] on span "Send" at bounding box center [798, 71] width 32 height 35
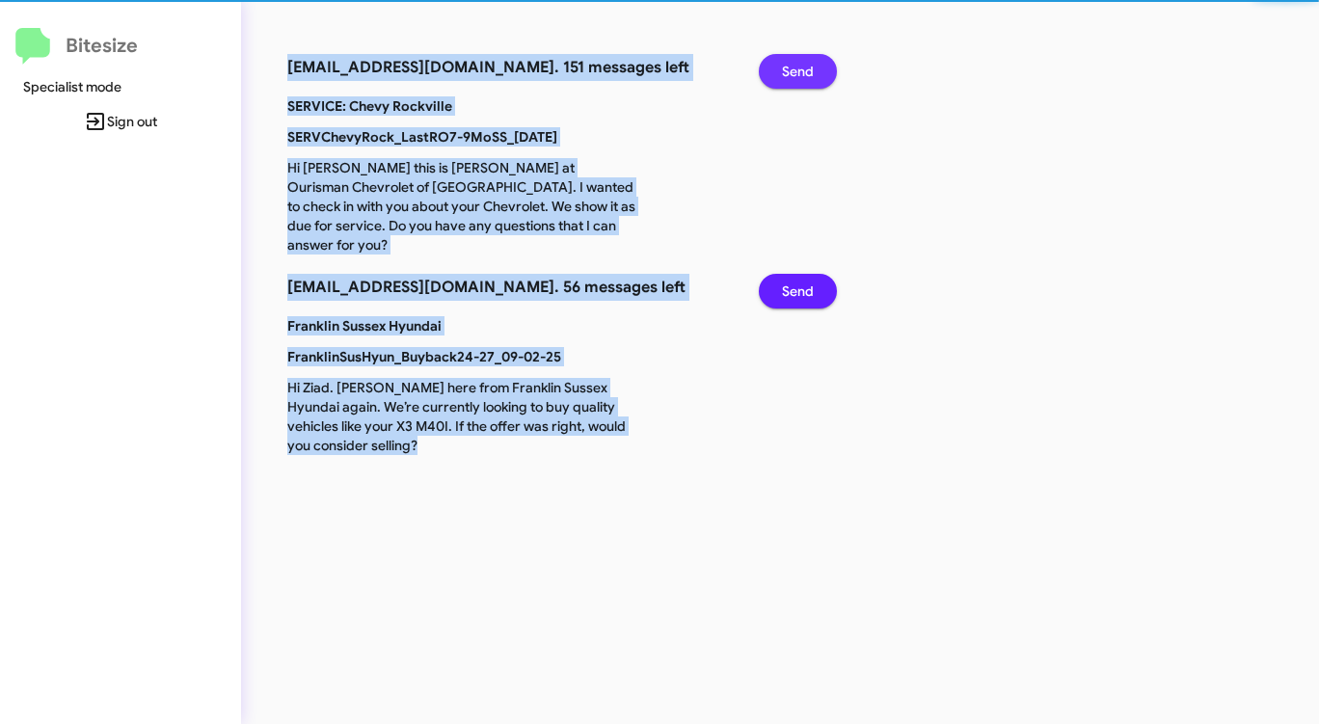
click at [793, 69] on span "Send" at bounding box center [798, 71] width 32 height 35
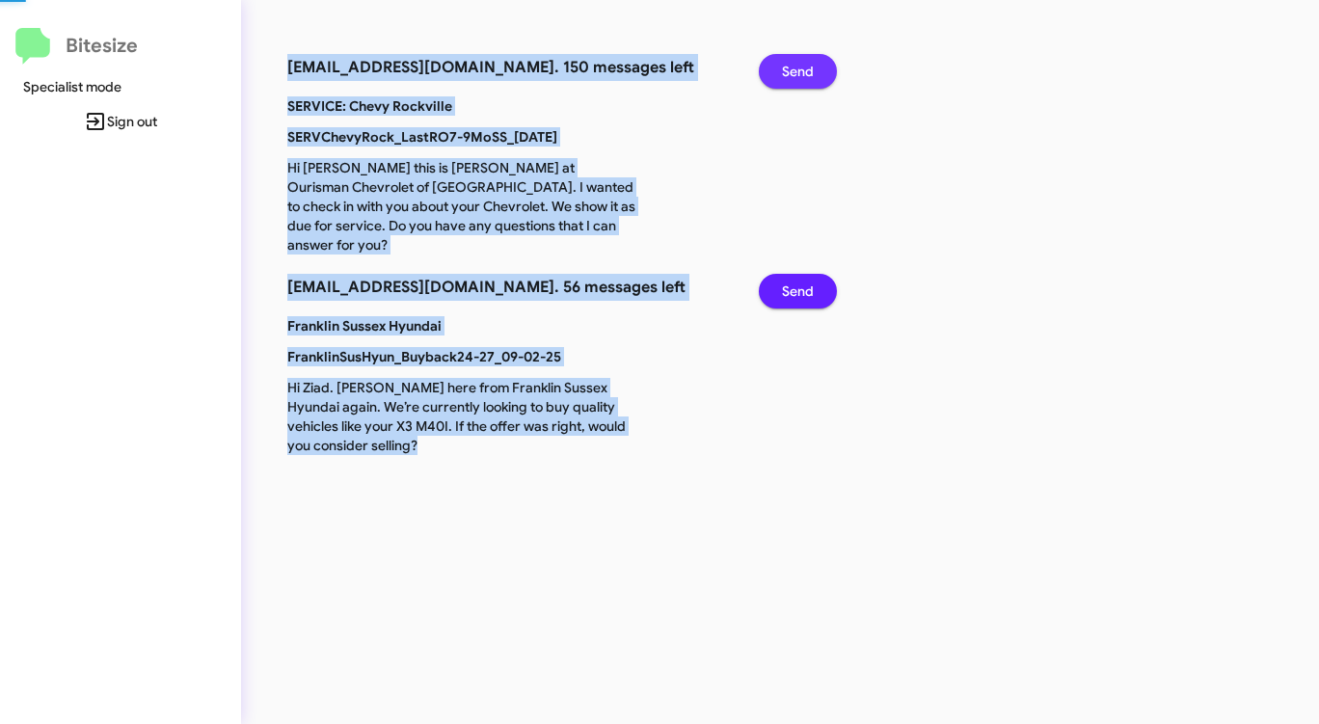
click at [793, 69] on span "Send" at bounding box center [798, 71] width 32 height 35
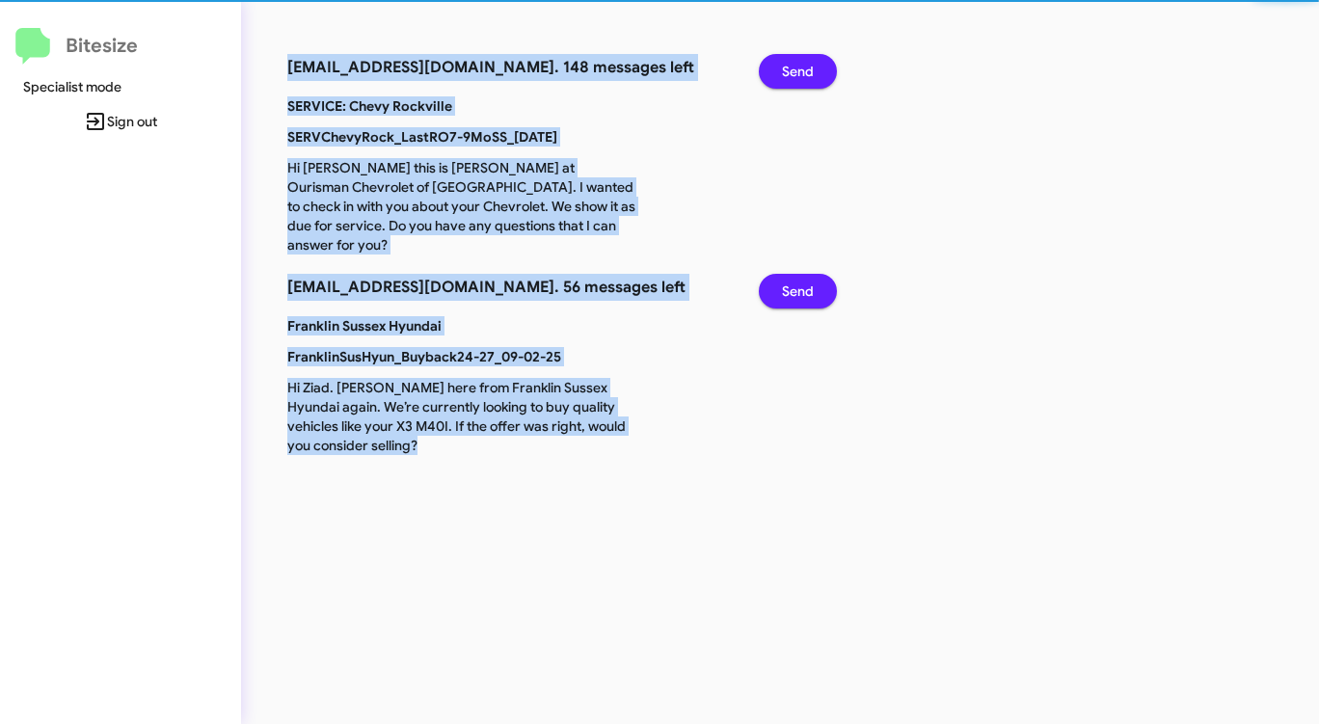
click at [793, 69] on span "Send" at bounding box center [798, 71] width 32 height 35
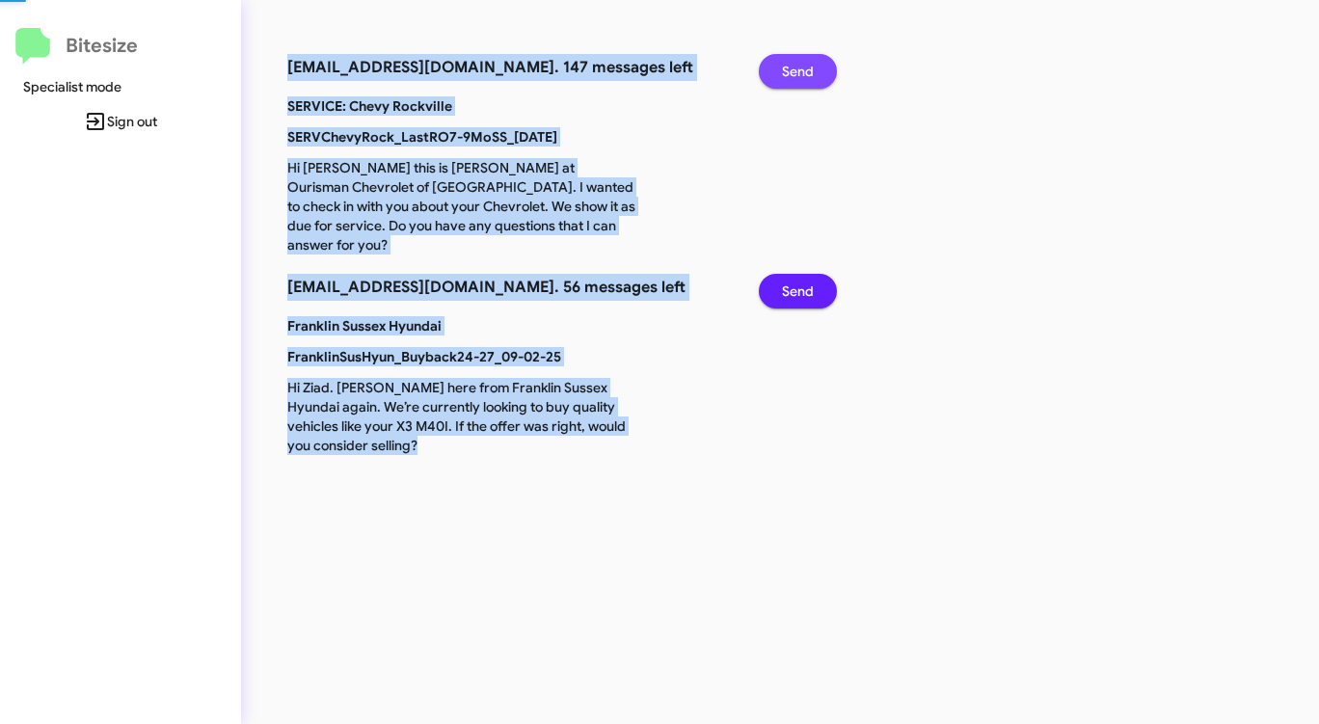
click at [793, 69] on span "Send" at bounding box center [798, 71] width 32 height 35
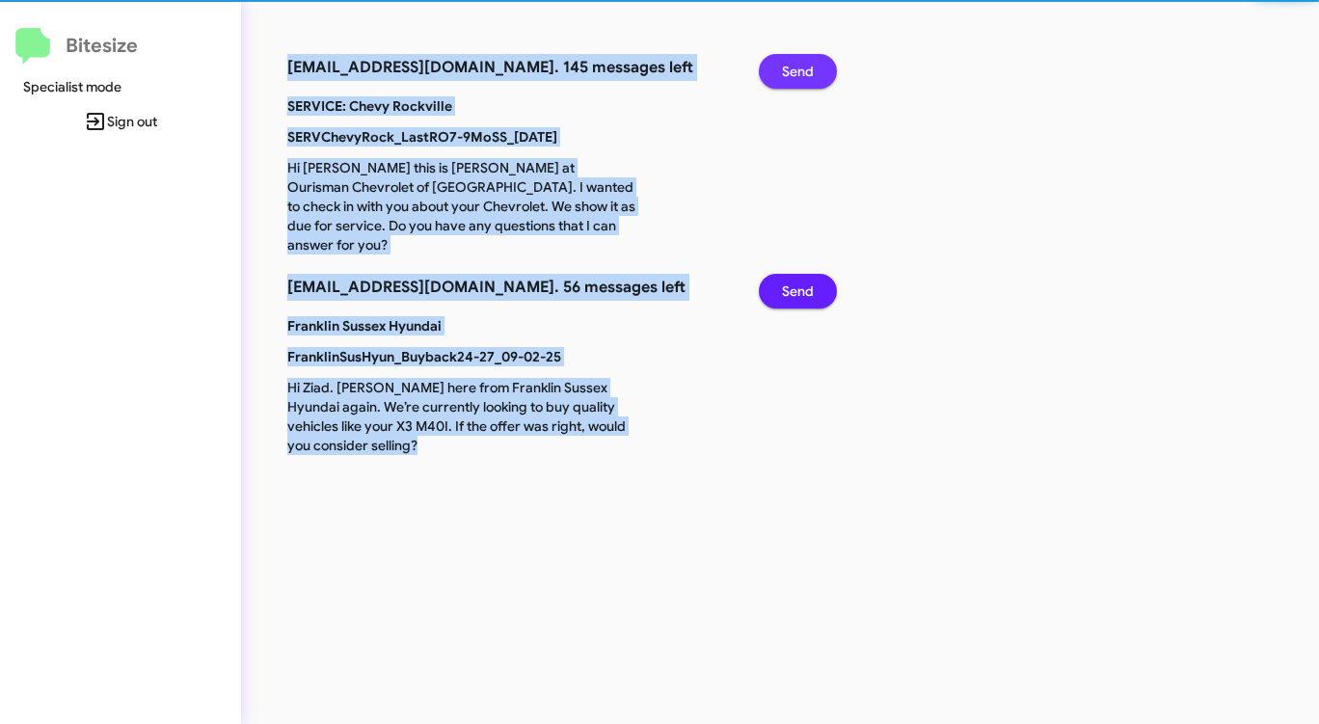
click at [793, 69] on span "Send" at bounding box center [798, 71] width 32 height 35
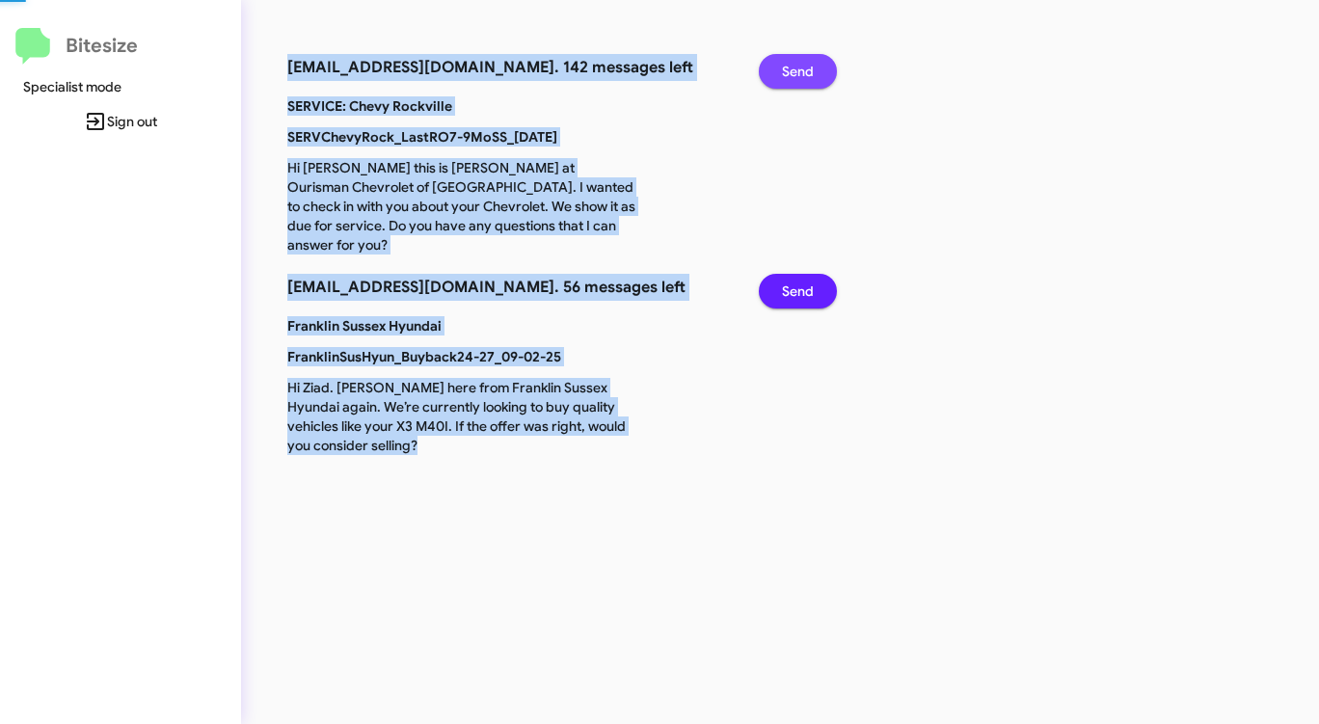
click at [793, 69] on span "Send" at bounding box center [798, 71] width 32 height 35
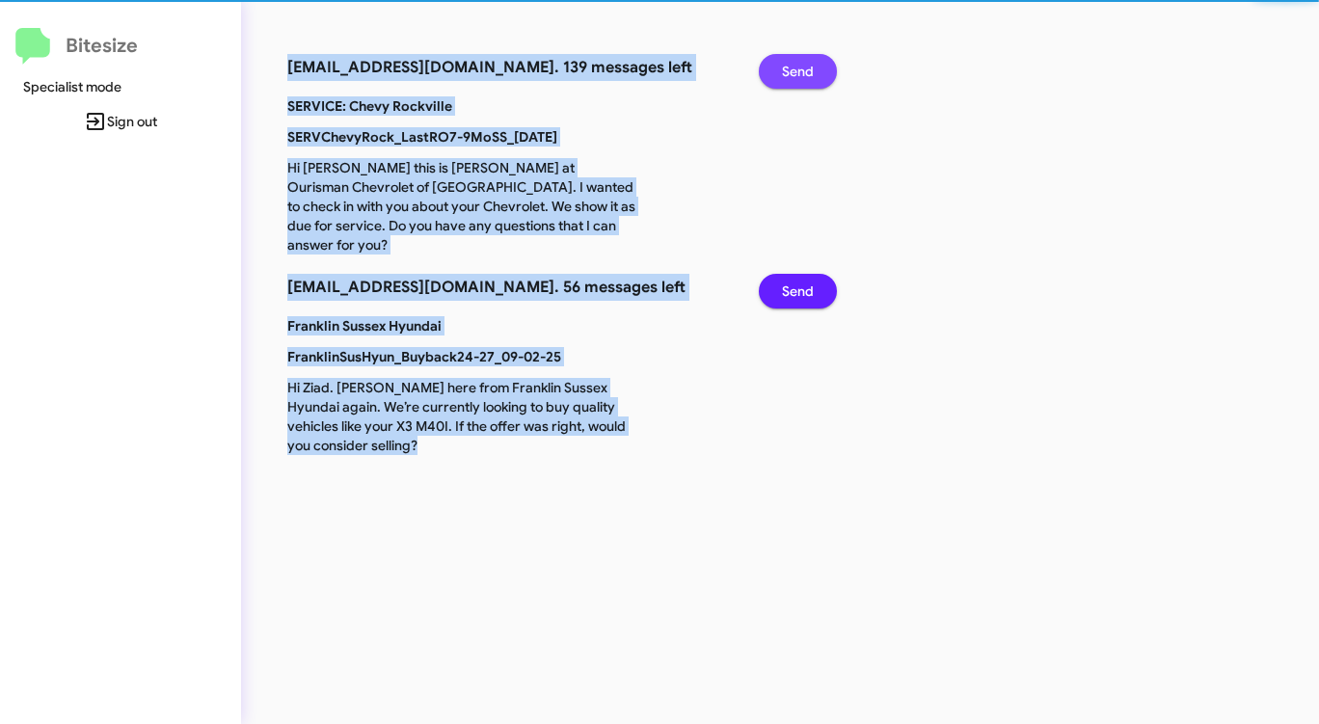
click at [793, 69] on span "Send" at bounding box center [798, 71] width 32 height 35
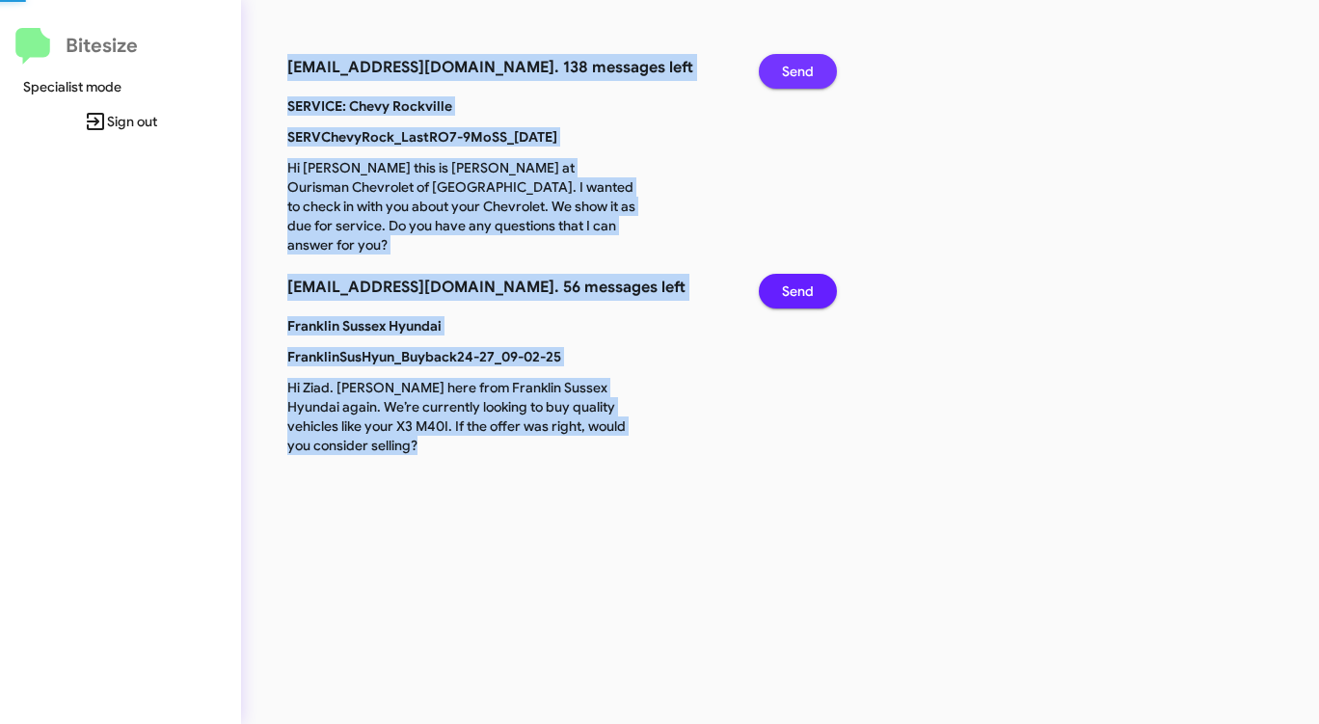
click at [793, 69] on span "Send" at bounding box center [798, 71] width 32 height 35
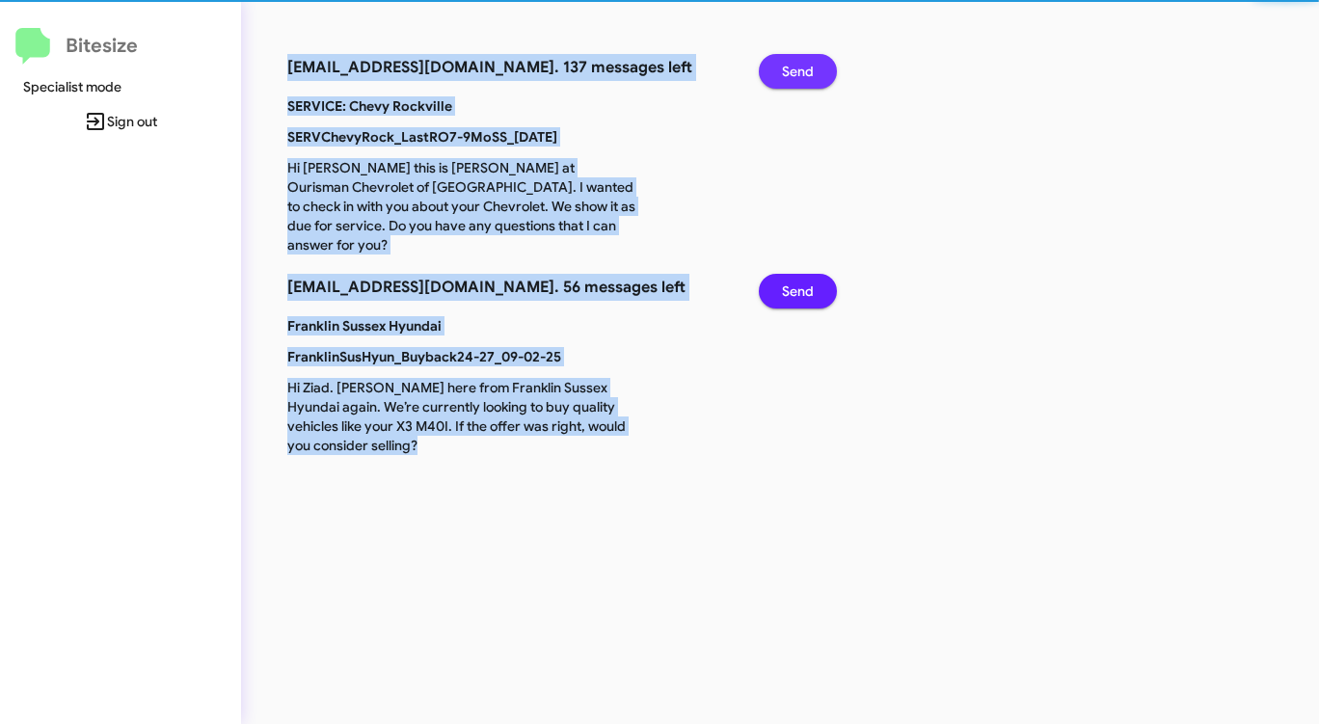
click at [793, 69] on span "Send" at bounding box center [798, 71] width 32 height 35
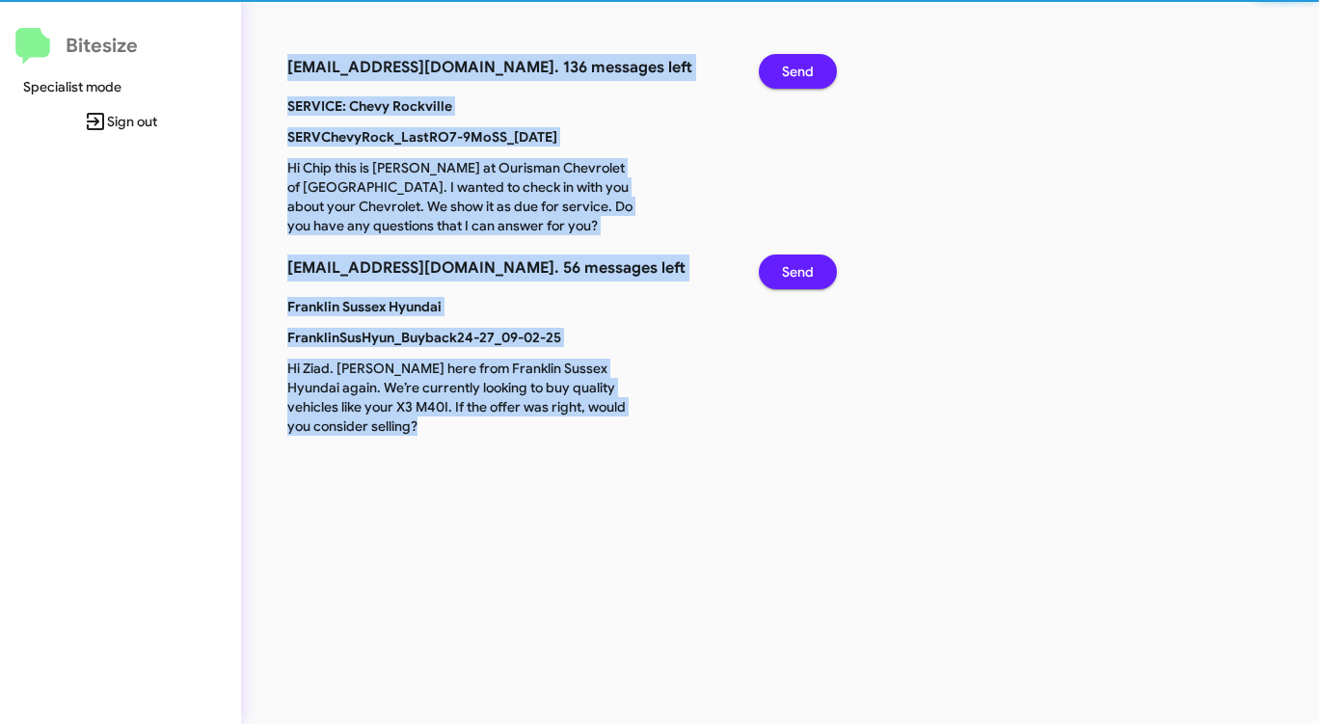
click at [793, 69] on span "Send" at bounding box center [798, 71] width 32 height 35
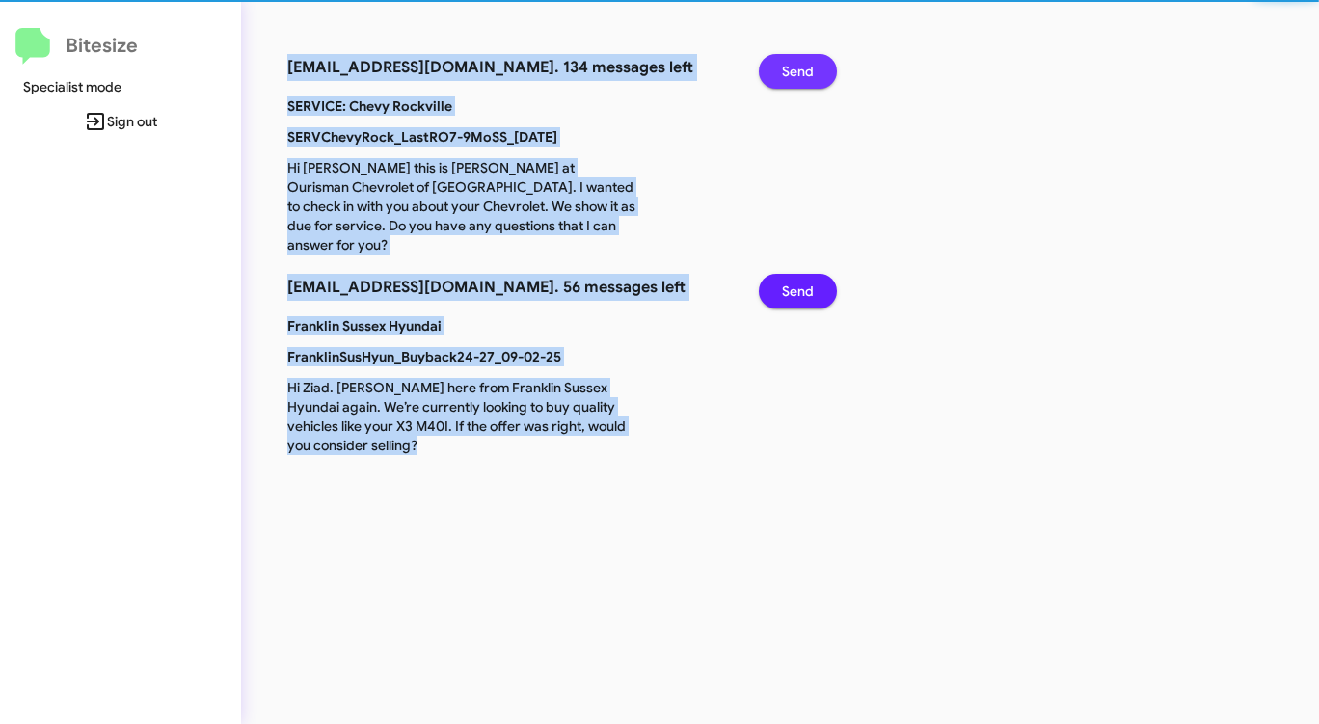
click at [793, 69] on span "Send" at bounding box center [798, 71] width 32 height 35
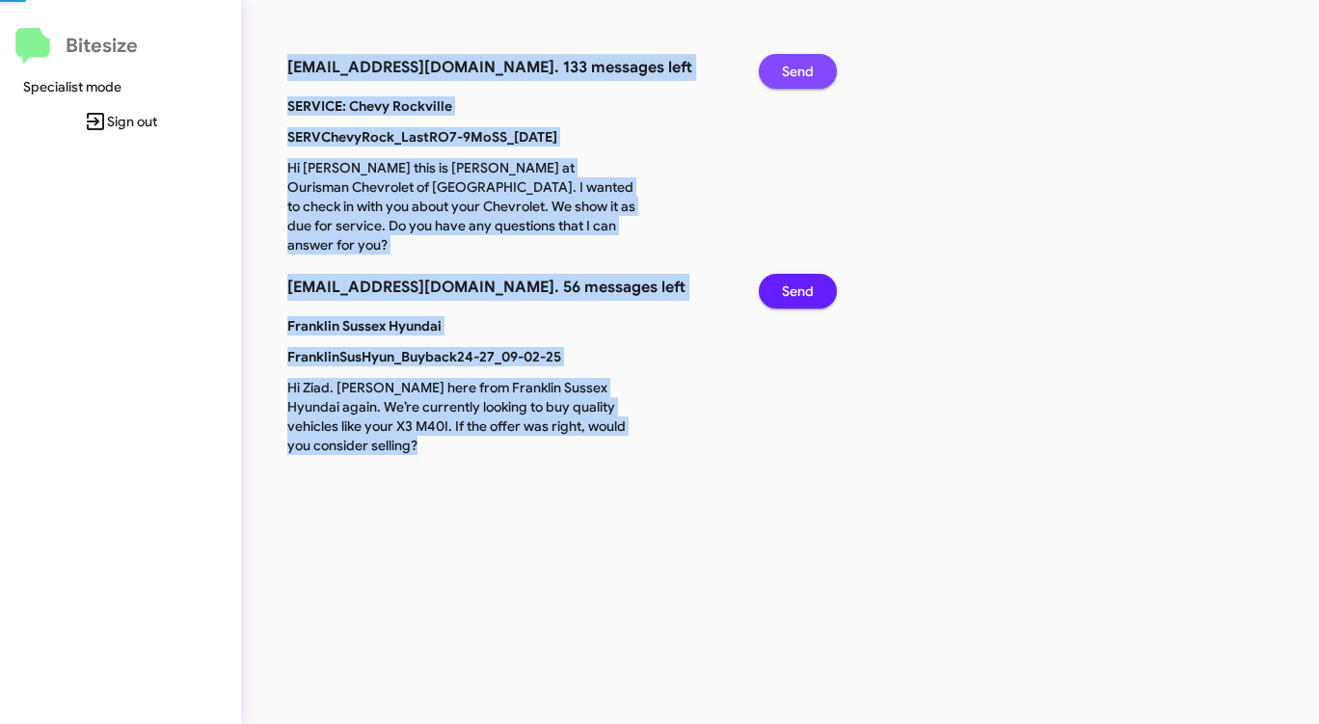
click at [793, 69] on span "Send" at bounding box center [798, 71] width 32 height 35
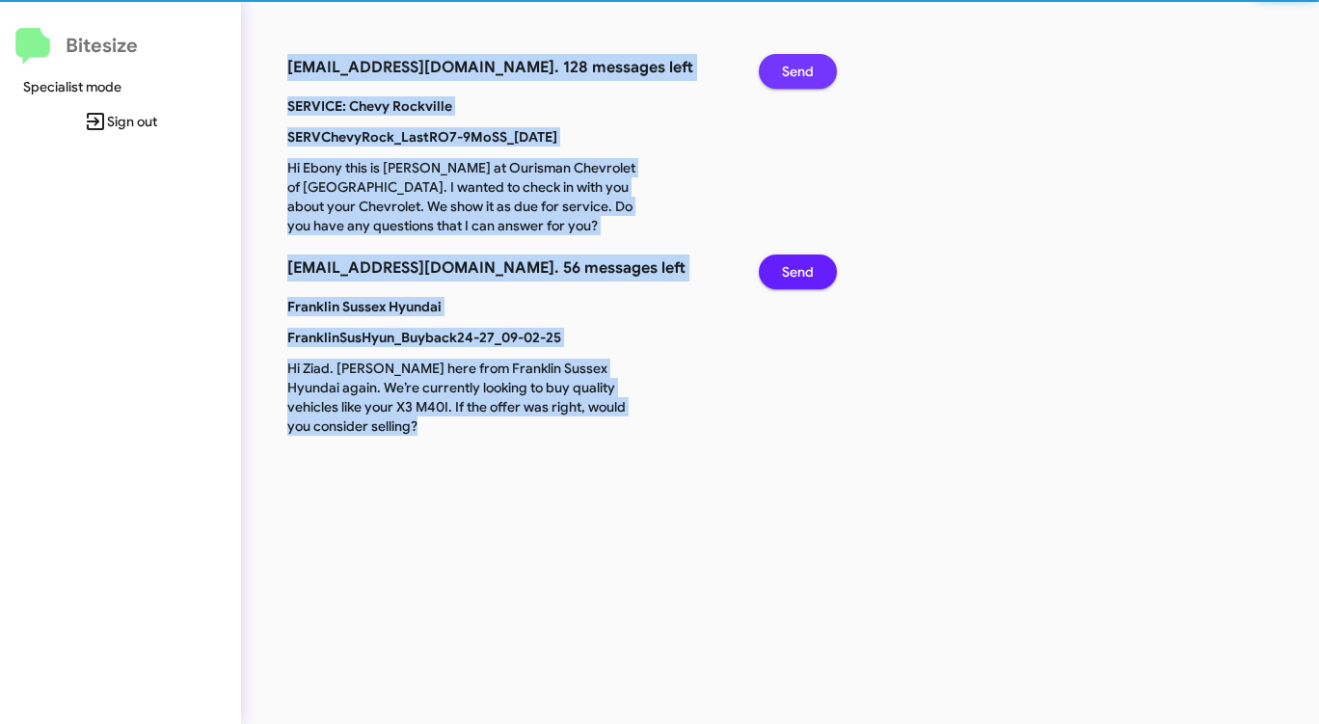
click at [793, 69] on span "Send" at bounding box center [798, 71] width 32 height 35
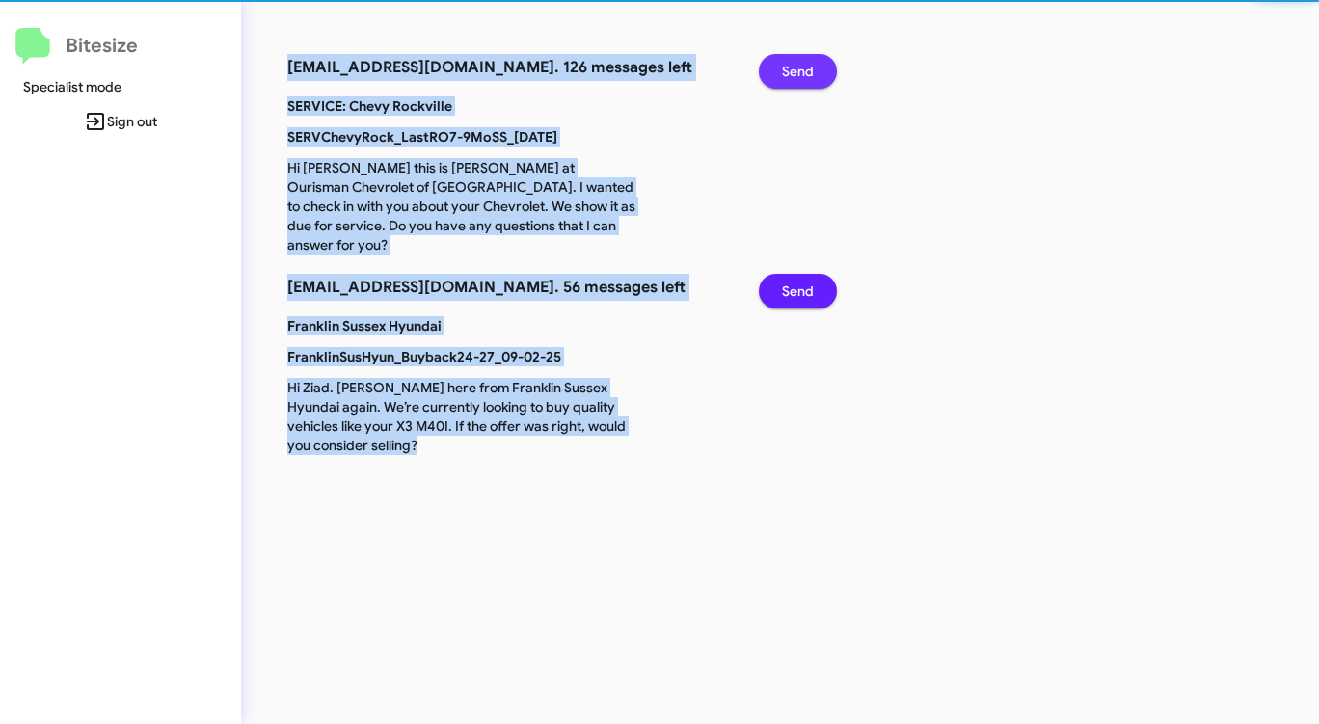
click at [793, 69] on span "Send" at bounding box center [798, 71] width 32 height 35
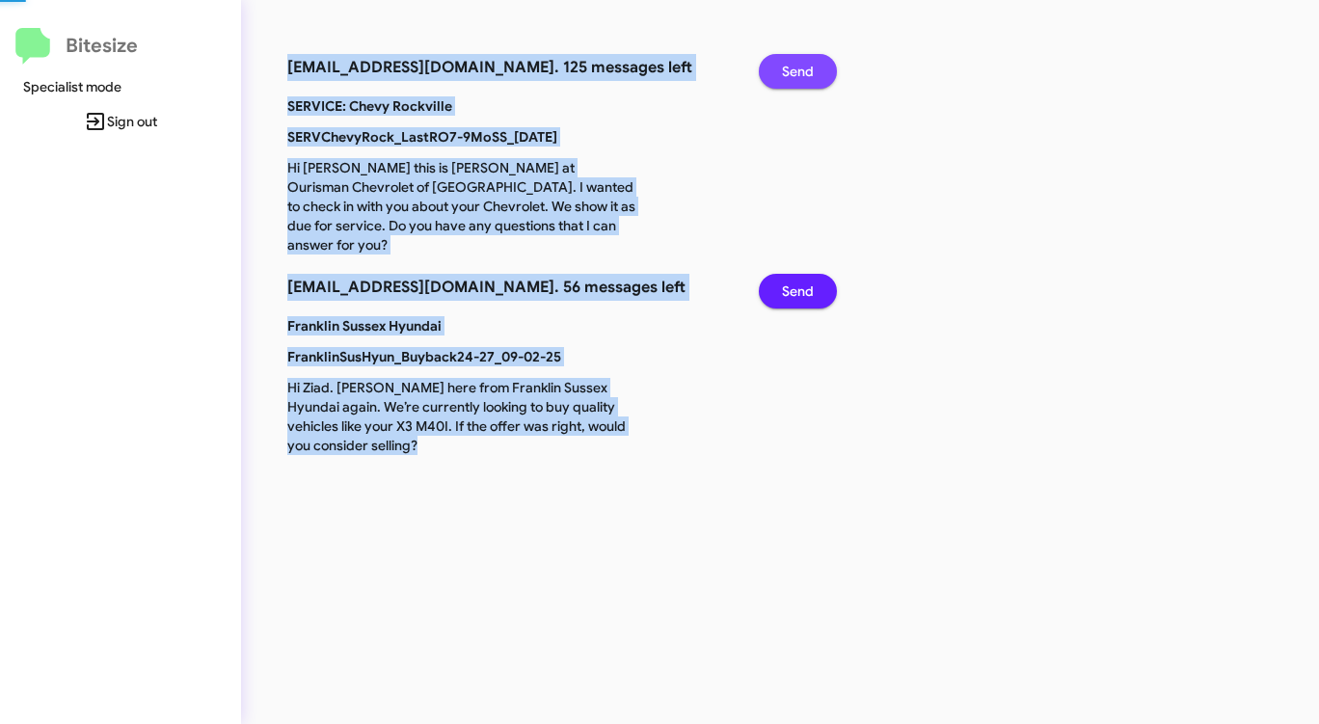
click at [793, 69] on span "Send" at bounding box center [798, 71] width 32 height 35
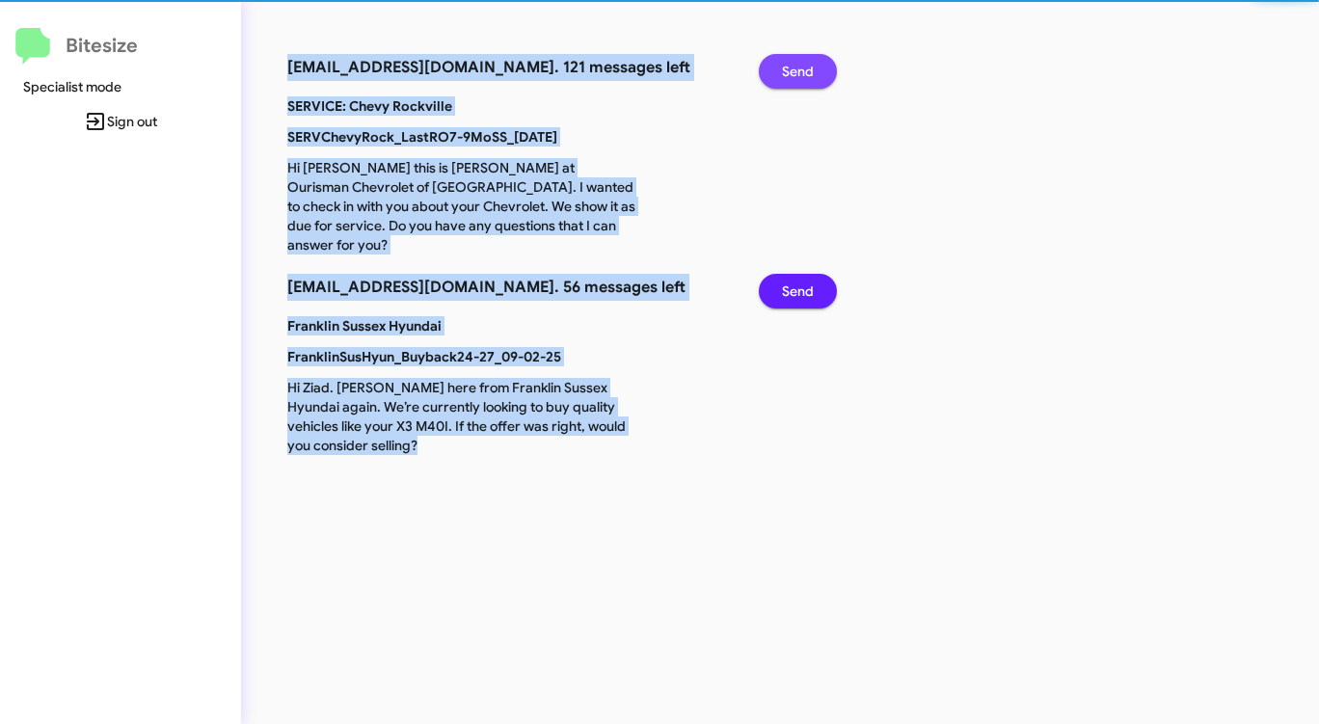
click at [793, 69] on span "Send" at bounding box center [798, 71] width 32 height 35
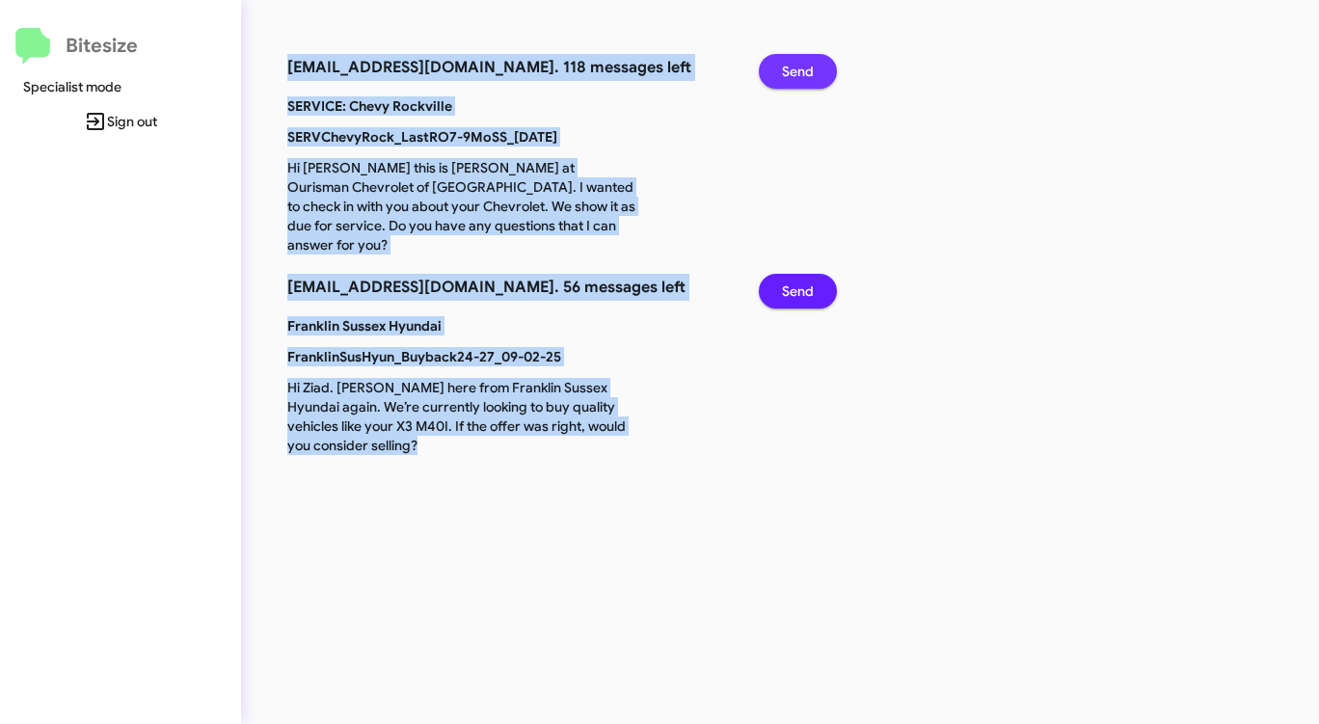
click at [793, 69] on span "Send" at bounding box center [798, 71] width 32 height 35
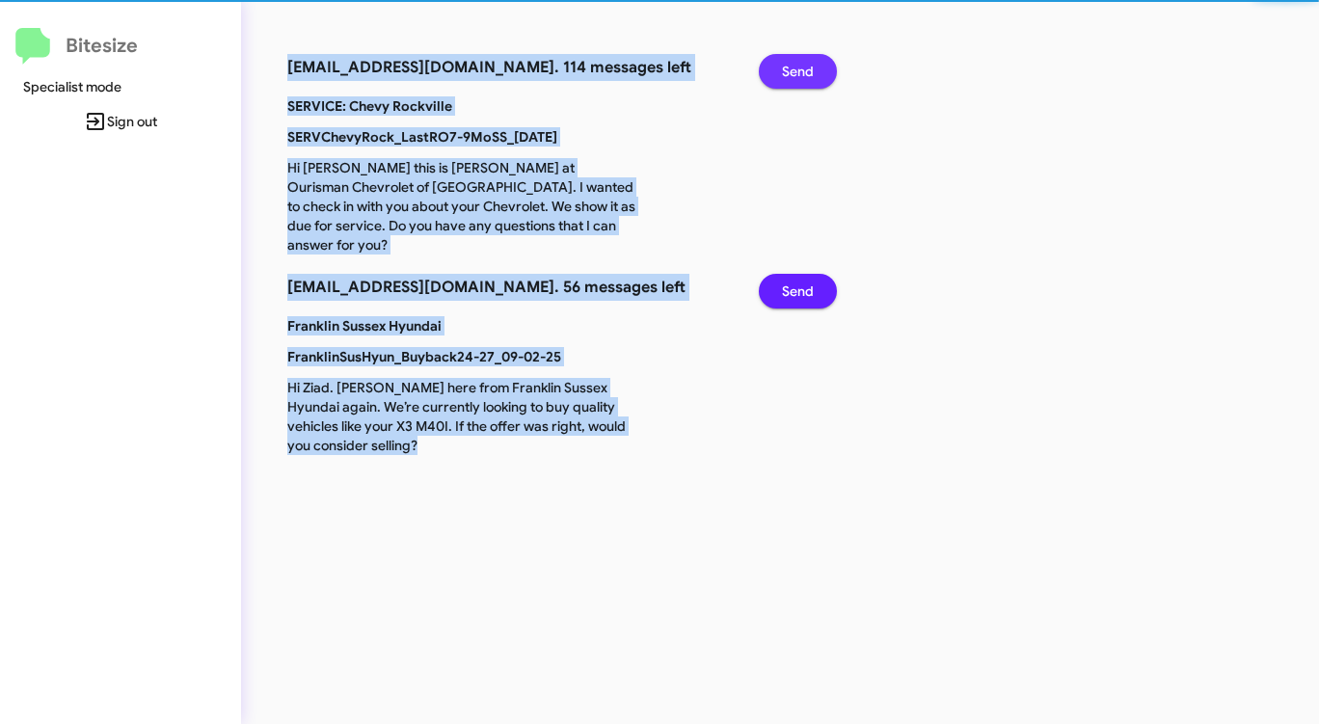
click at [793, 69] on span "Send" at bounding box center [798, 71] width 32 height 35
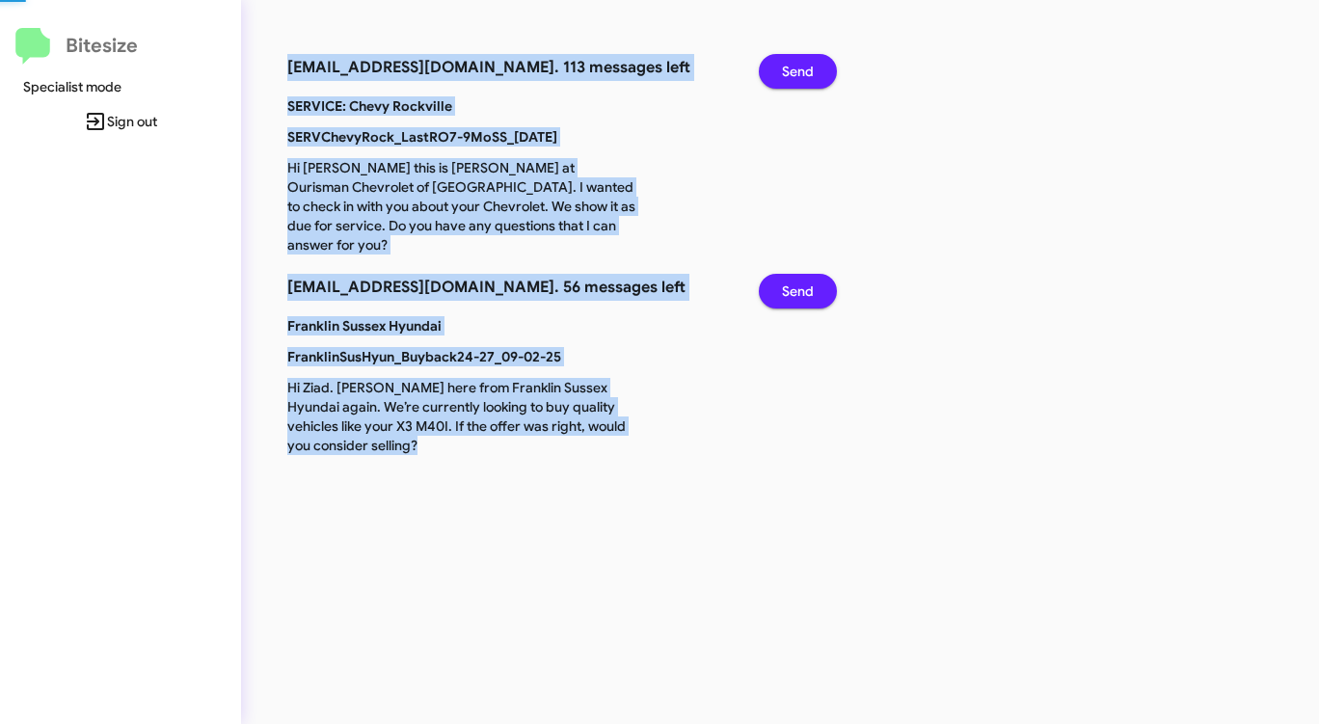
click at [793, 69] on span "Send" at bounding box center [798, 71] width 32 height 35
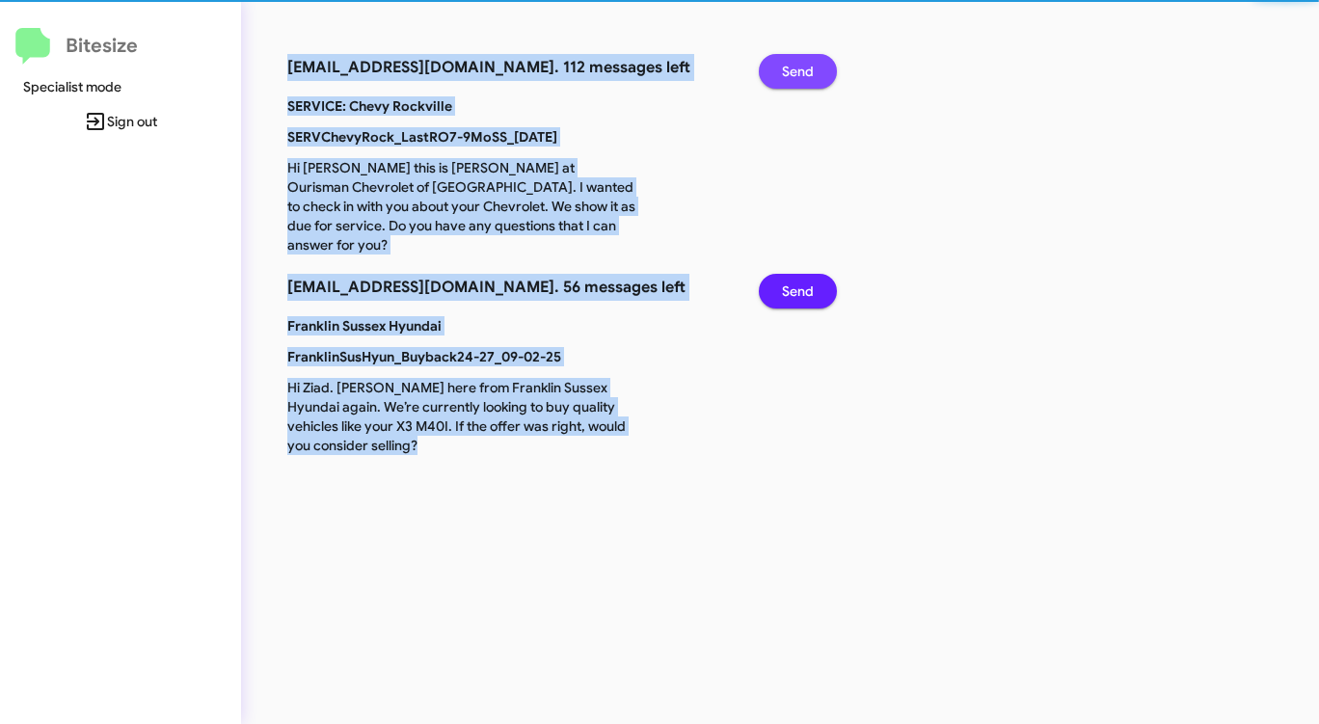
click at [793, 69] on span "Send" at bounding box center [798, 71] width 32 height 35
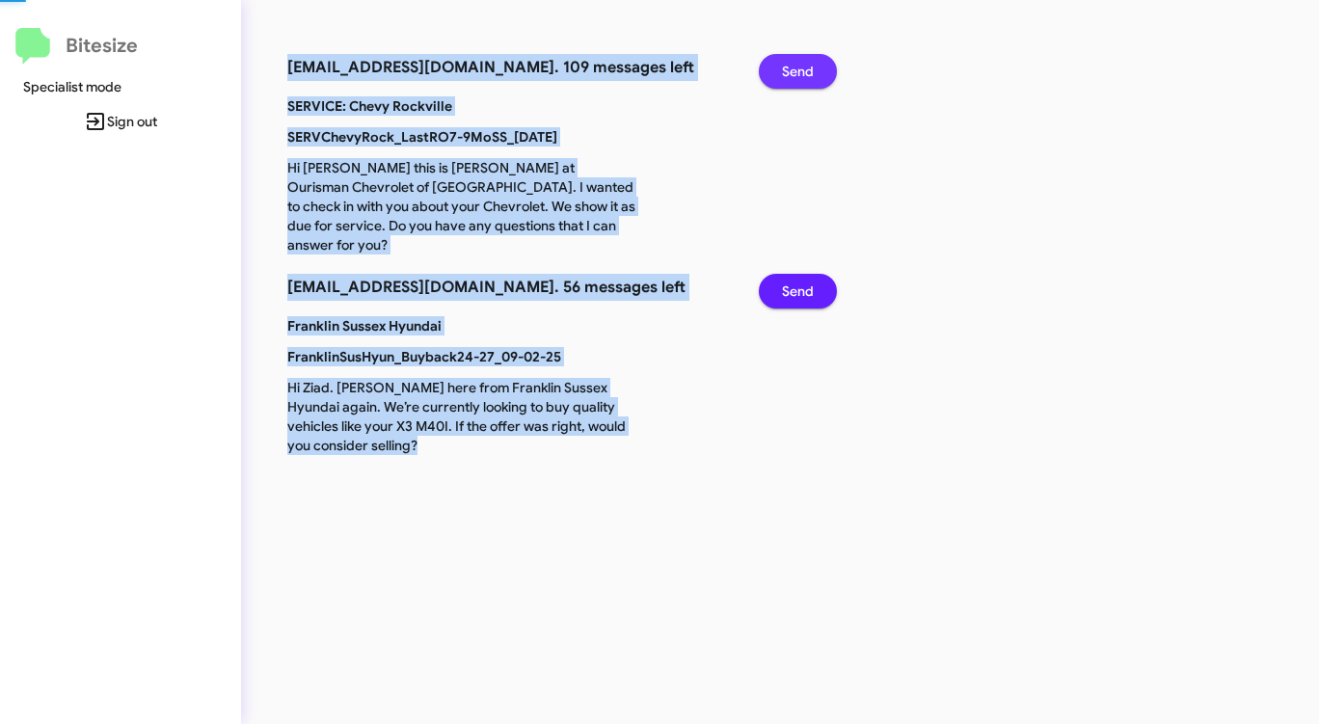
click at [793, 69] on span "Send" at bounding box center [798, 71] width 32 height 35
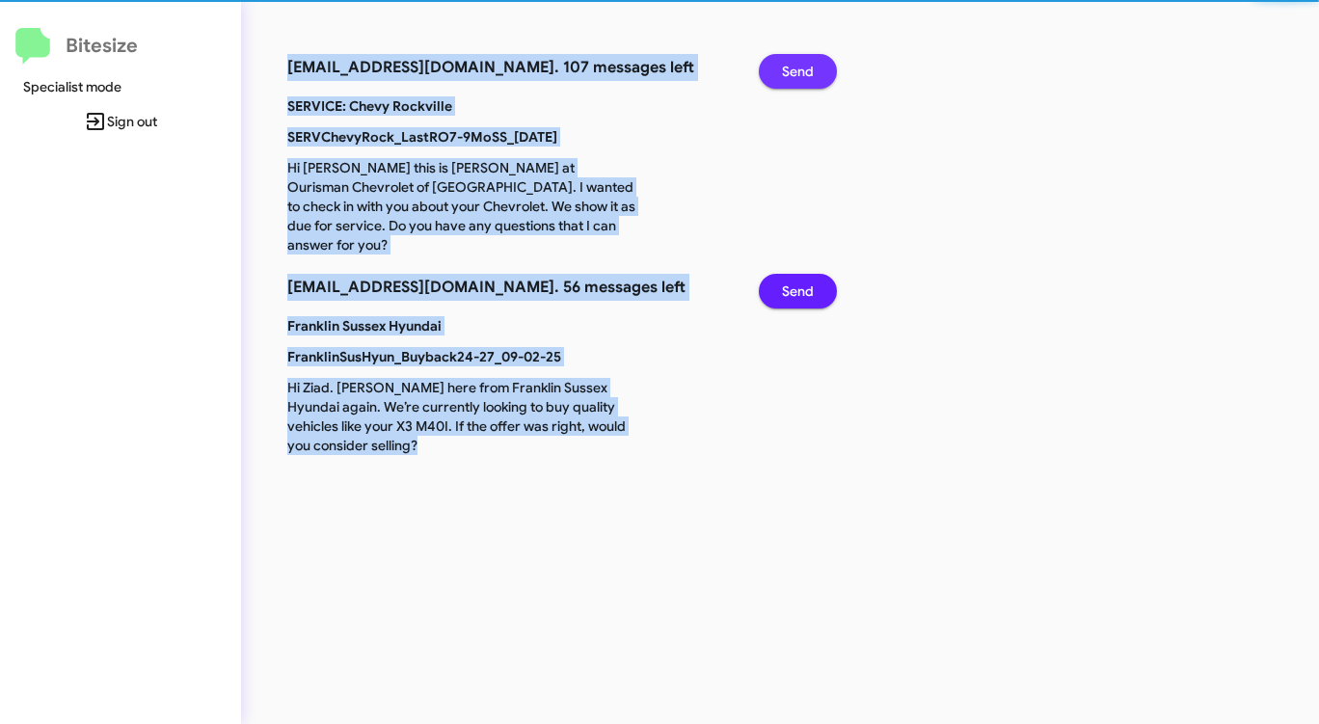
click at [793, 69] on span "Send" at bounding box center [798, 71] width 32 height 35
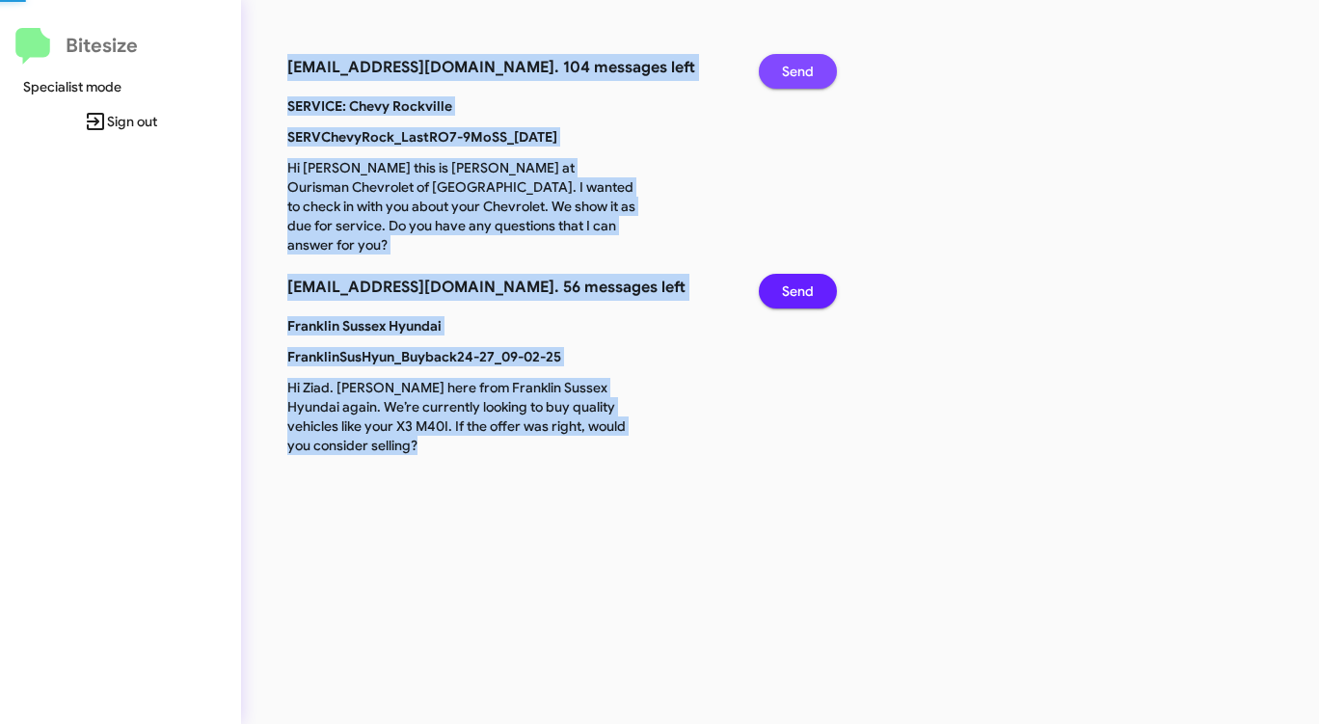
click at [793, 69] on span "Send" at bounding box center [798, 71] width 32 height 35
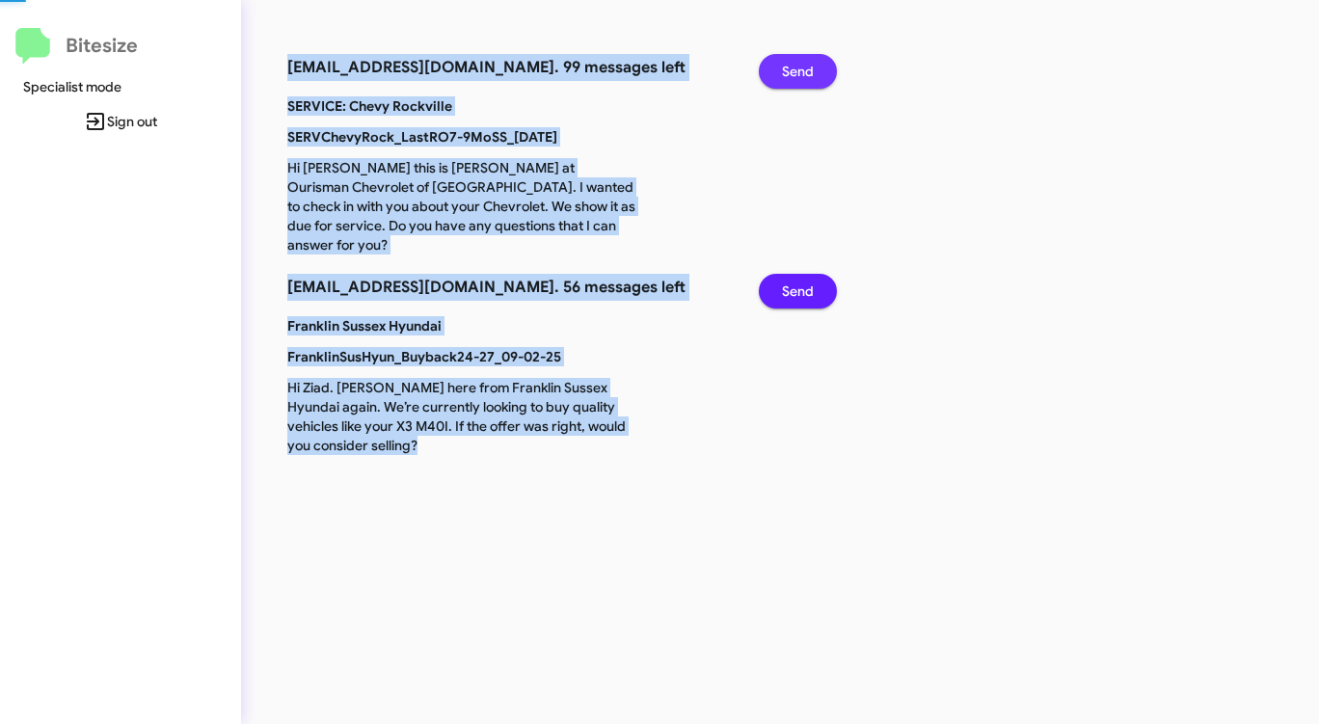
click at [793, 69] on span "Send" at bounding box center [798, 71] width 32 height 35
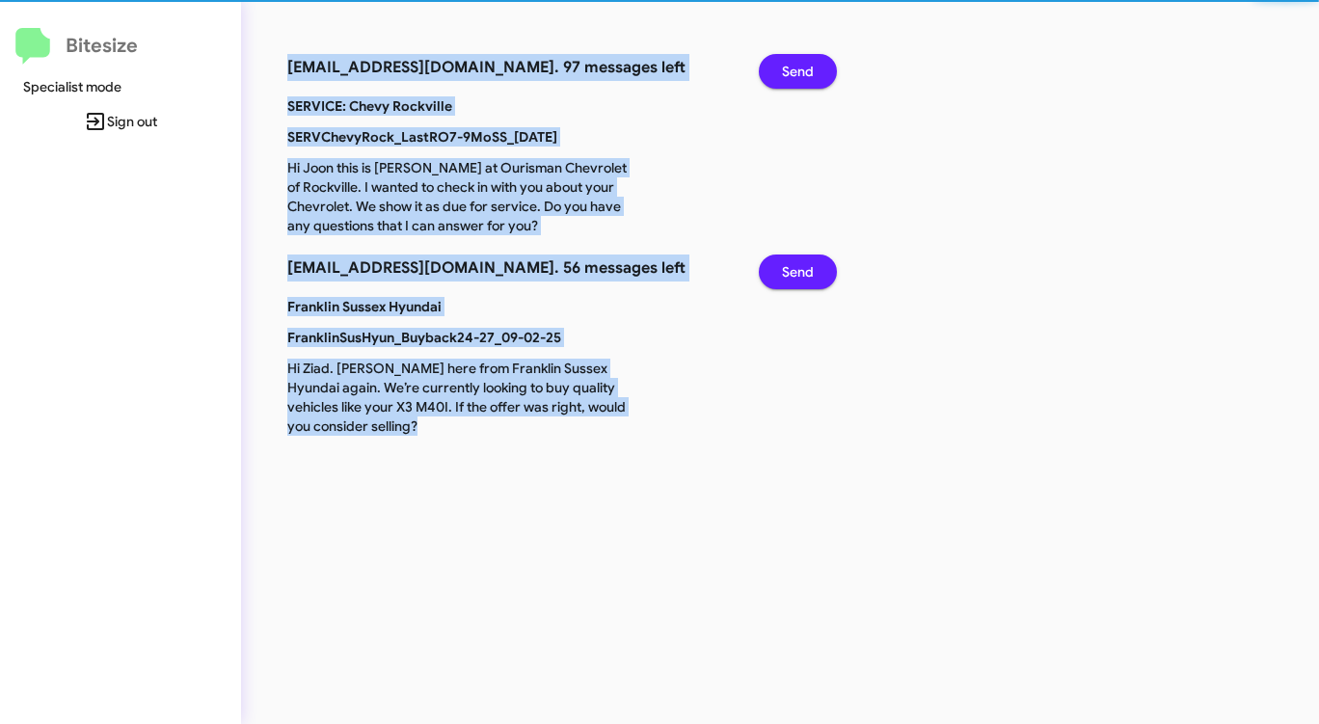
click at [793, 69] on span "Send" at bounding box center [798, 71] width 32 height 35
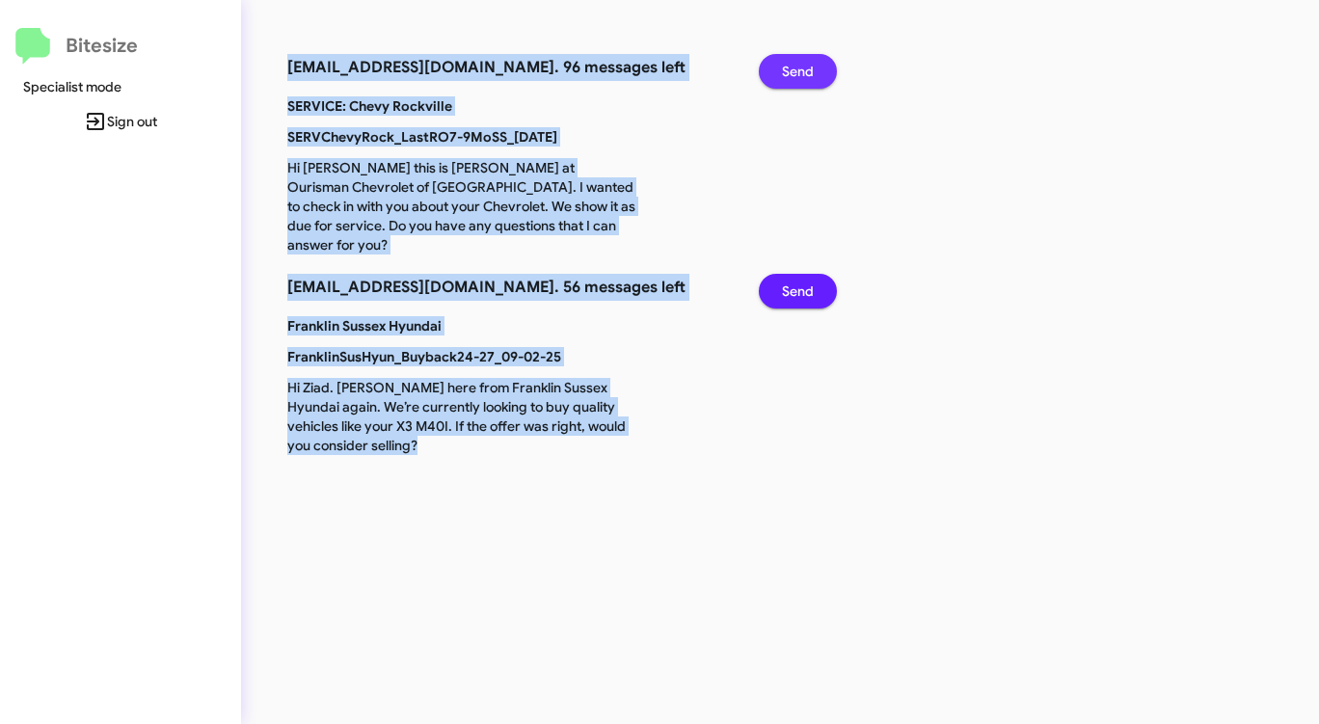
click at [793, 69] on span "Send" at bounding box center [798, 71] width 32 height 35
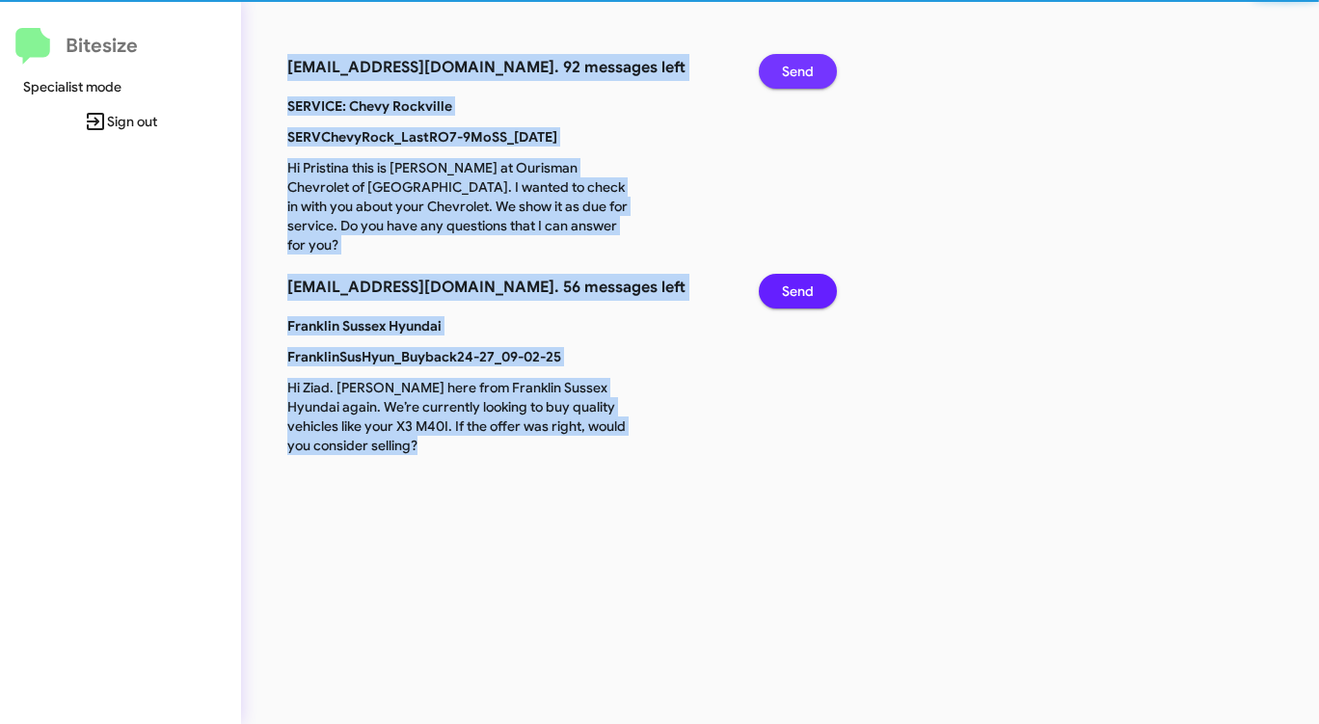
click at [793, 69] on span "Send" at bounding box center [798, 71] width 32 height 35
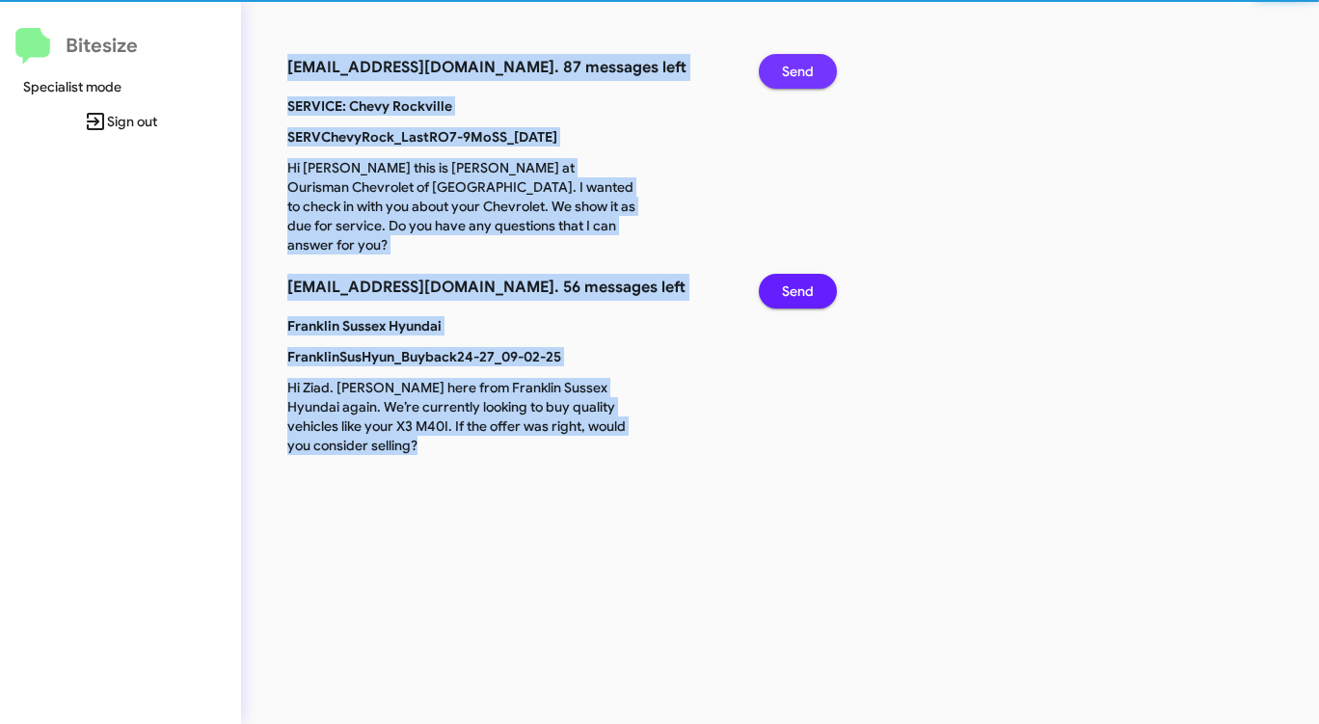
click at [793, 69] on span "Send" at bounding box center [798, 71] width 32 height 35
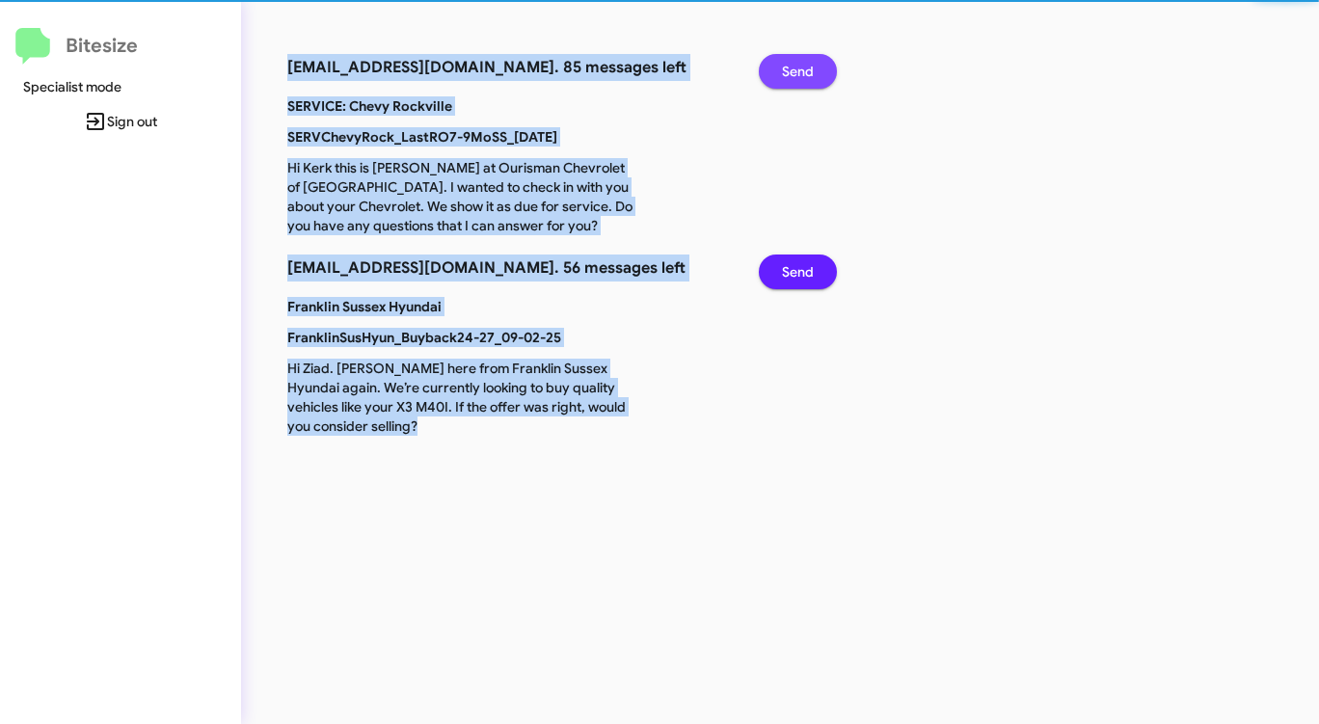
click at [793, 69] on span "Send" at bounding box center [798, 71] width 32 height 35
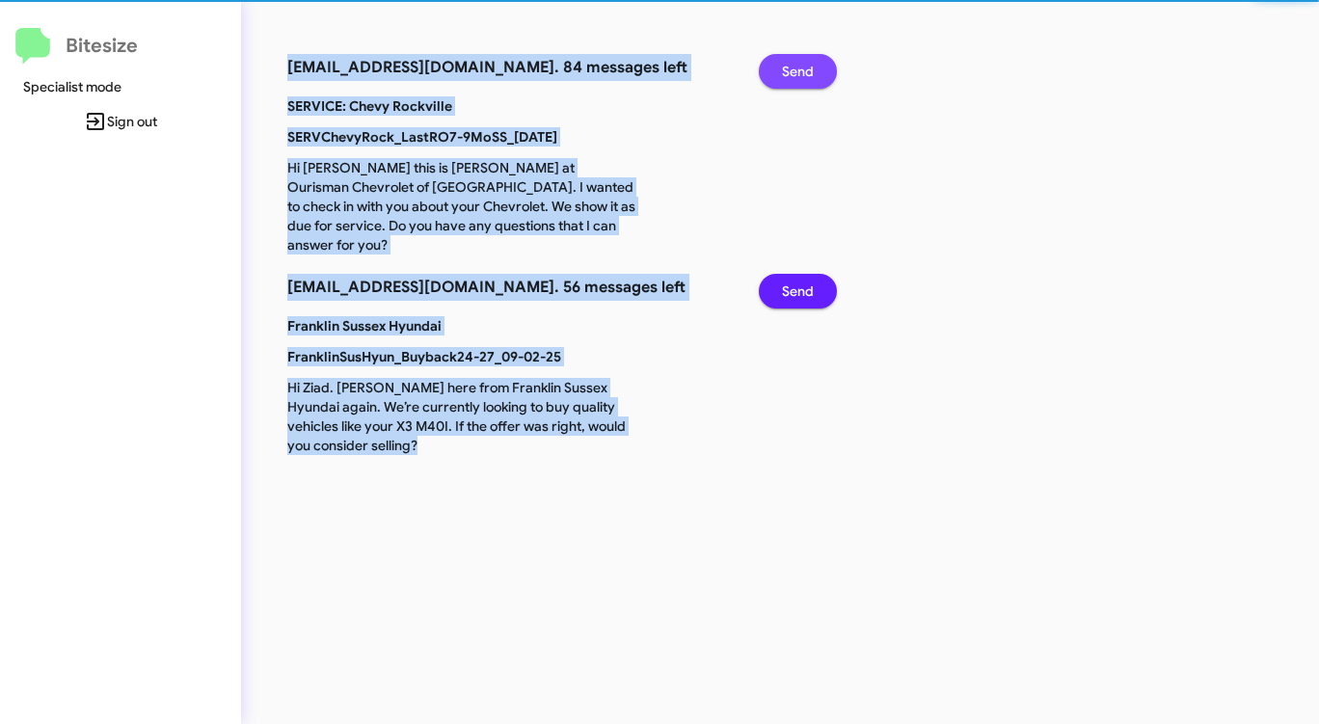
click at [793, 69] on span "Send" at bounding box center [798, 71] width 32 height 35
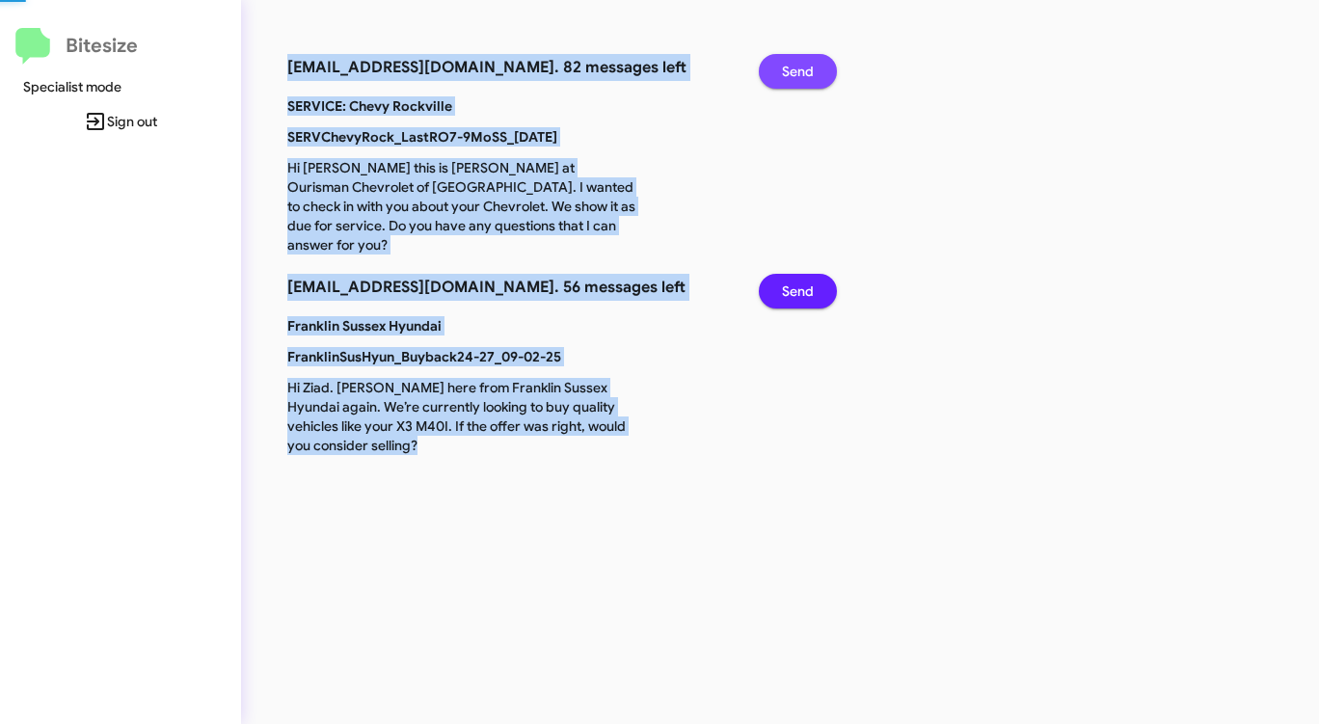
click at [793, 69] on span "Send" at bounding box center [798, 71] width 32 height 35
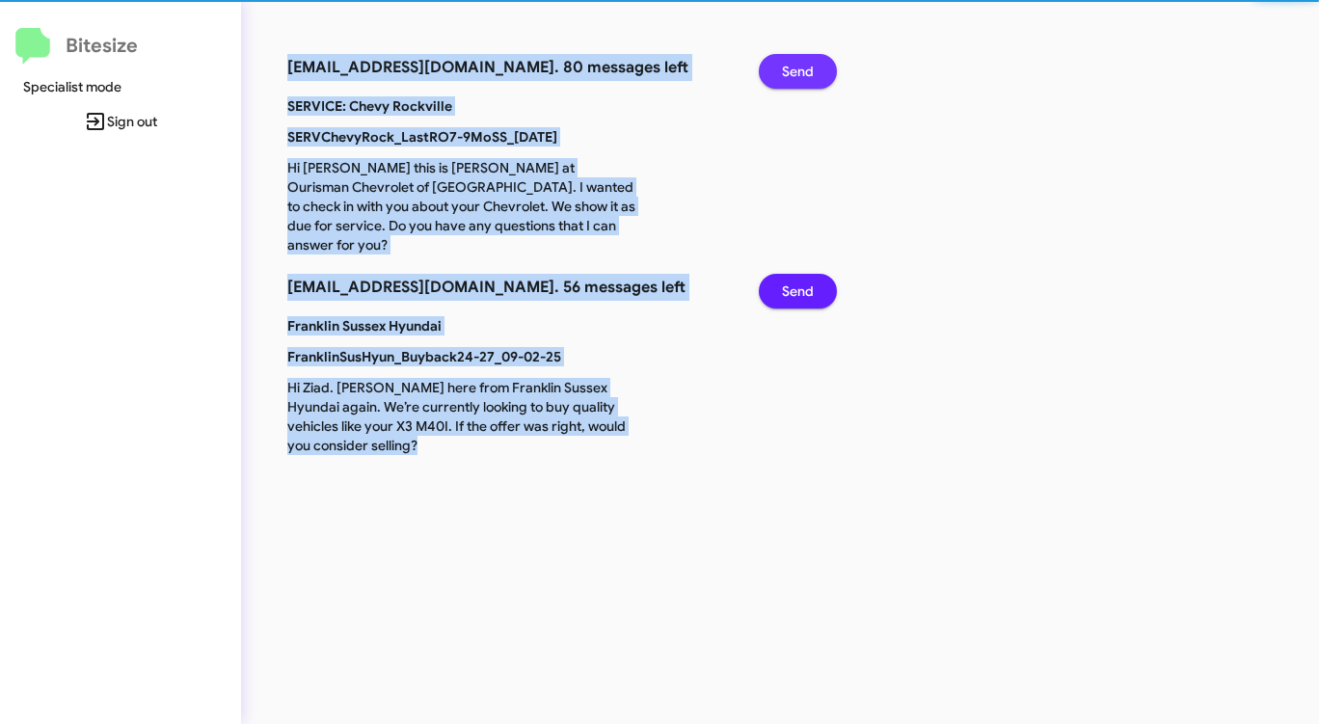
click at [793, 69] on span "Send" at bounding box center [798, 71] width 32 height 35
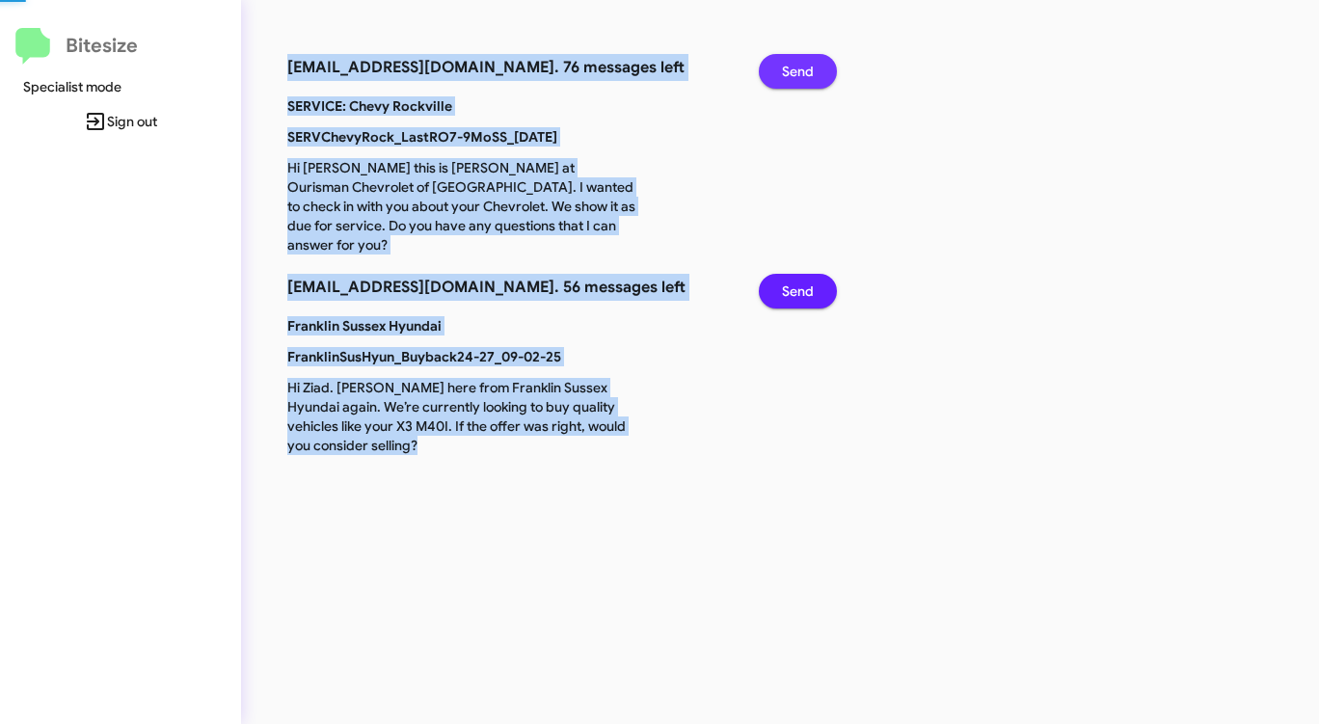
click at [793, 69] on span "Send" at bounding box center [798, 71] width 32 height 35
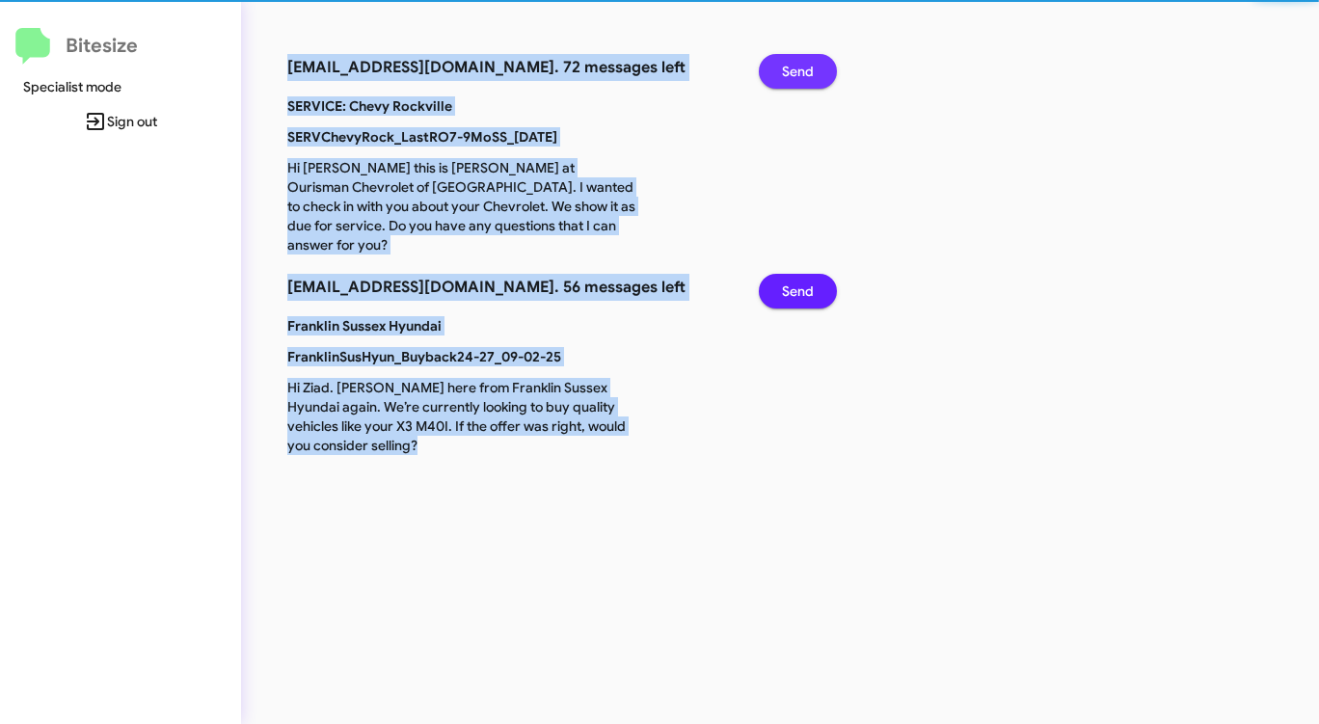
click at [793, 69] on span "Send" at bounding box center [798, 71] width 32 height 35
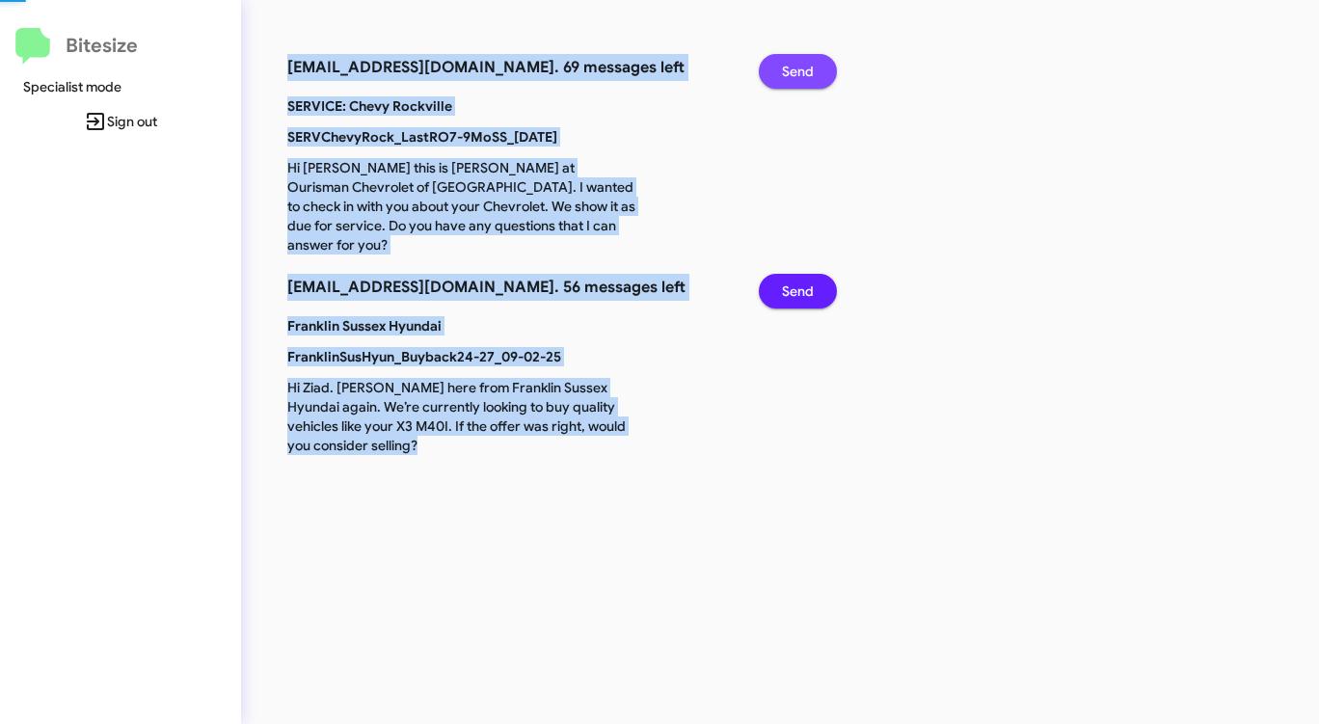
click at [793, 69] on span "Send" at bounding box center [798, 71] width 32 height 35
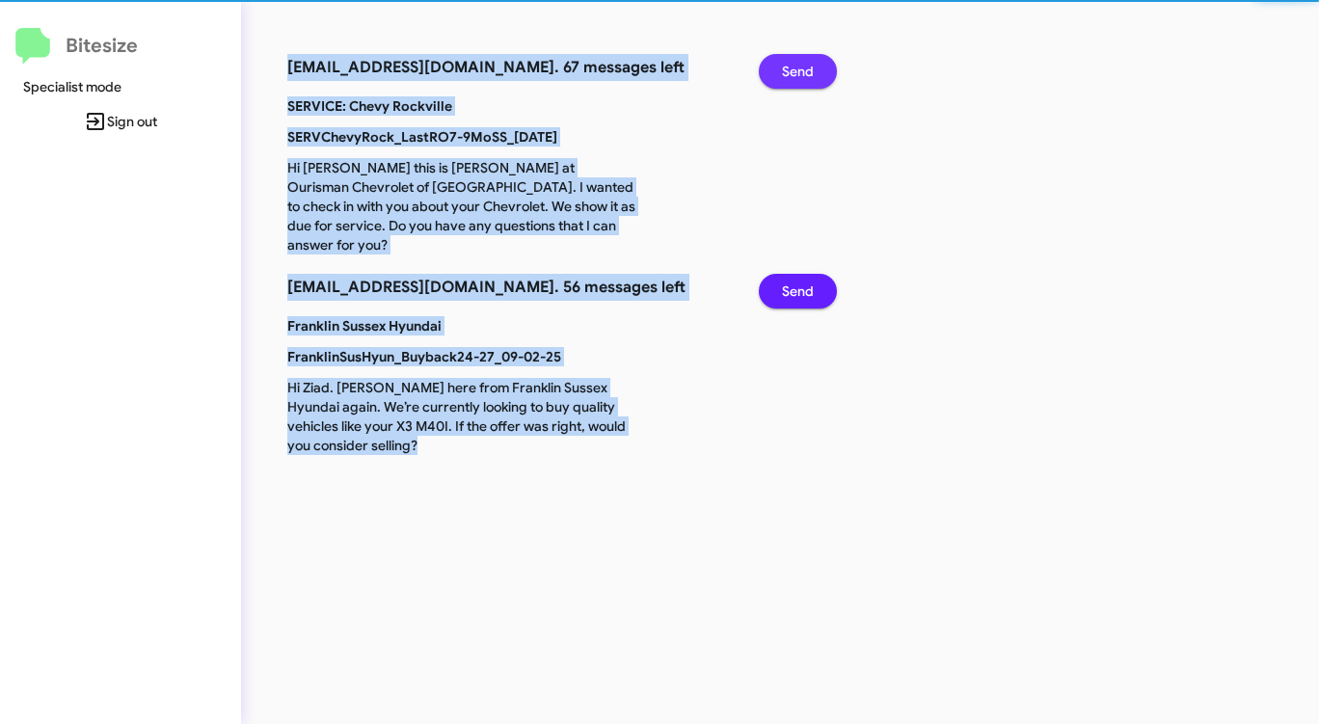
click at [793, 69] on span "Send" at bounding box center [798, 71] width 32 height 35
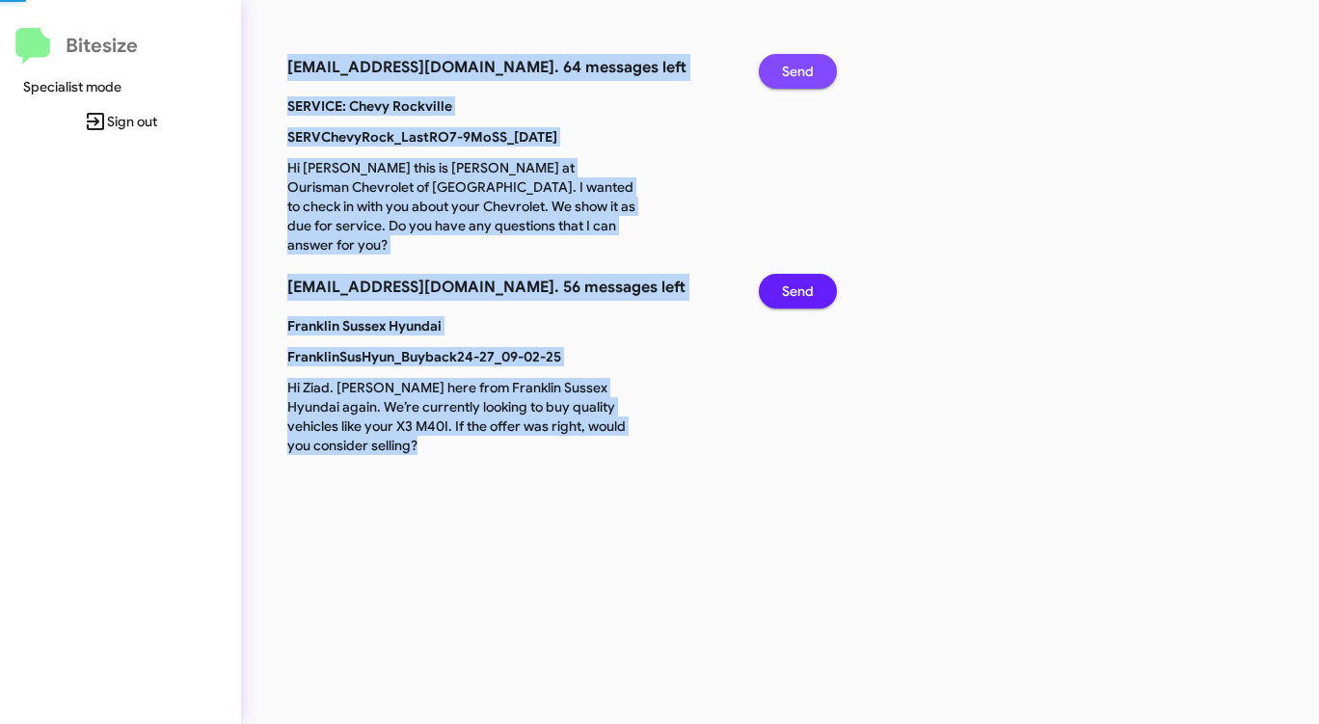
click at [793, 69] on span "Send" at bounding box center [798, 71] width 32 height 35
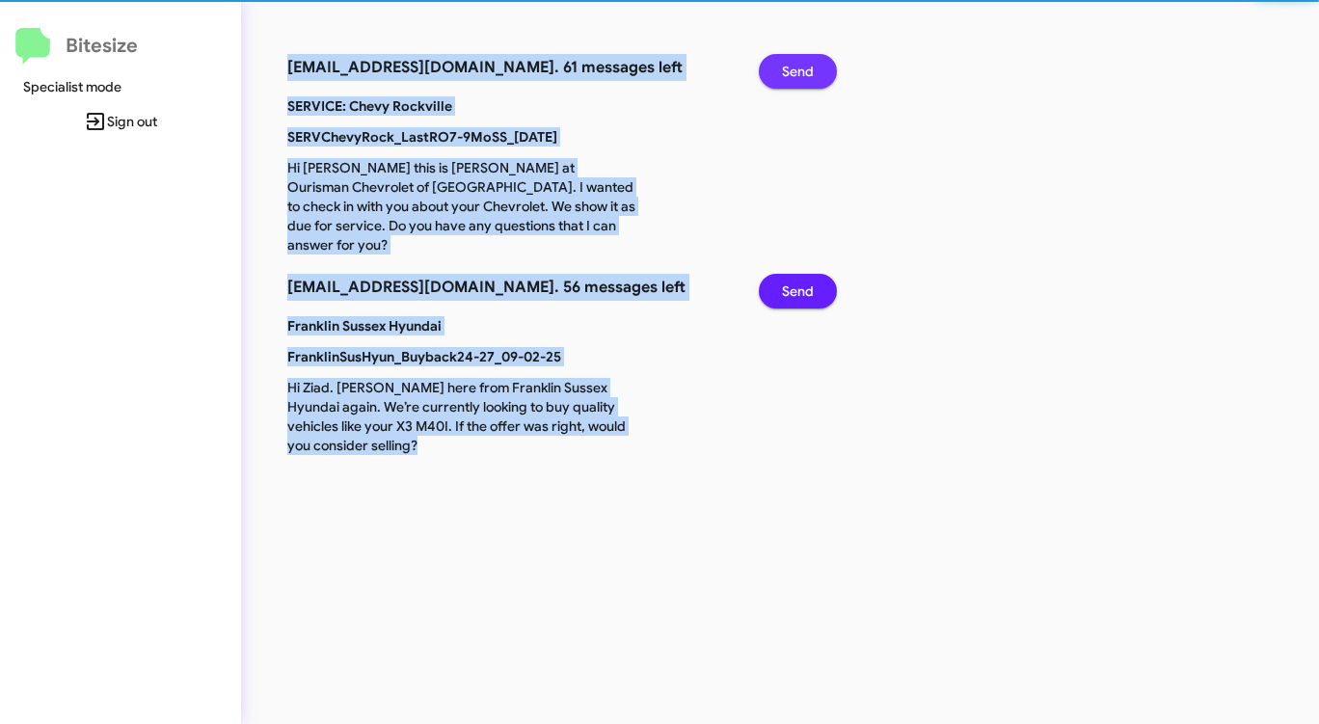
click at [793, 69] on span "Send" at bounding box center [798, 71] width 32 height 35
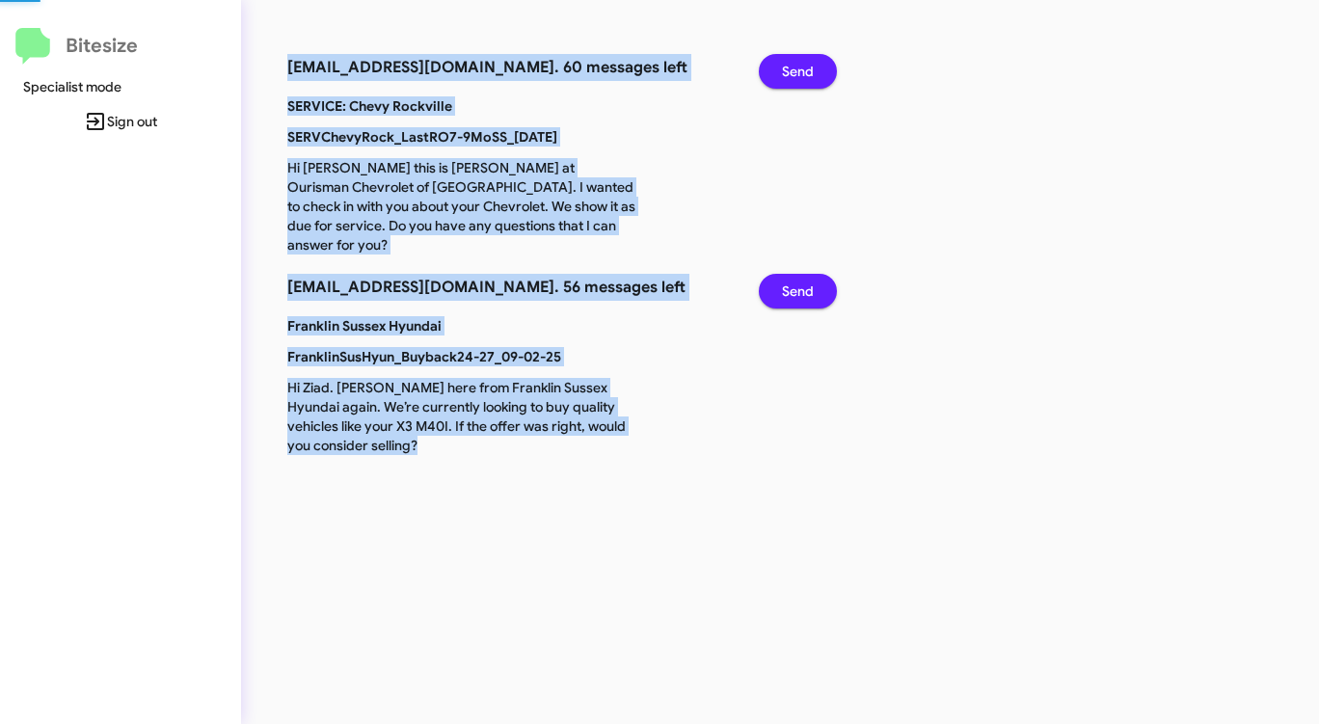
click at [793, 69] on span "Send" at bounding box center [798, 71] width 32 height 35
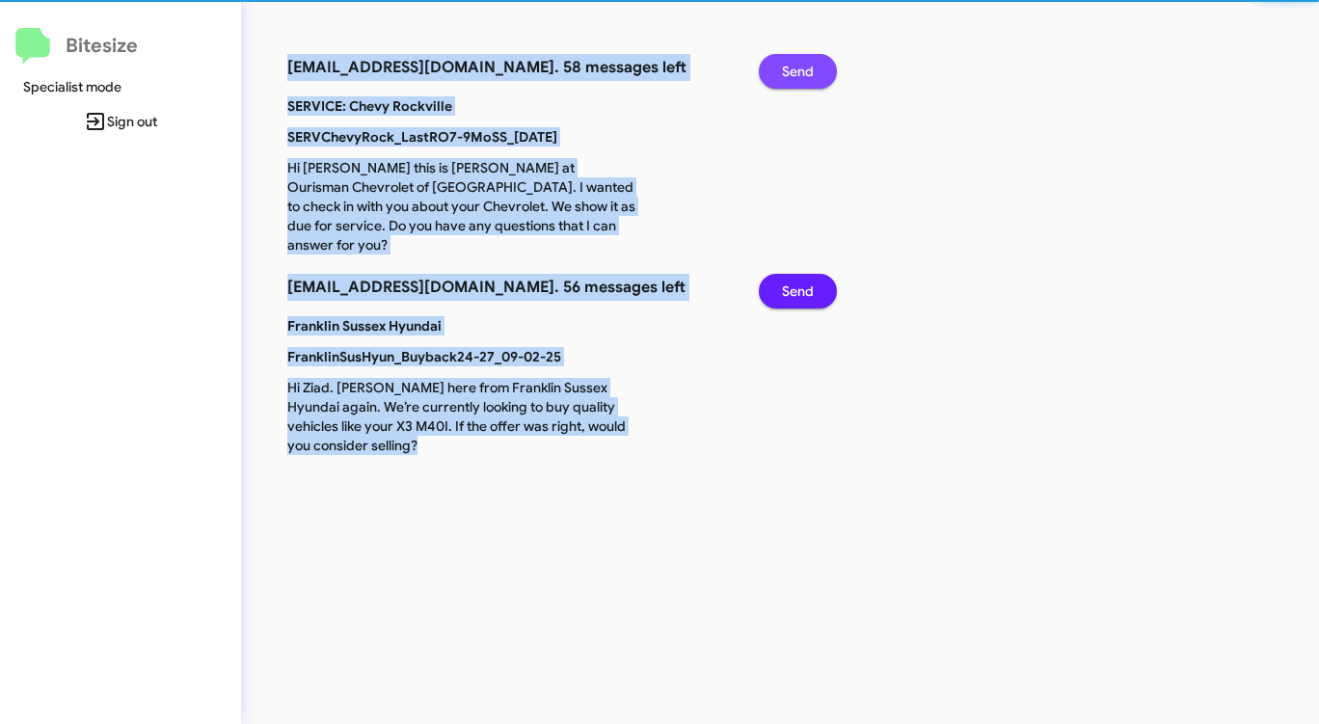
click at [793, 69] on span "Send" at bounding box center [798, 71] width 32 height 35
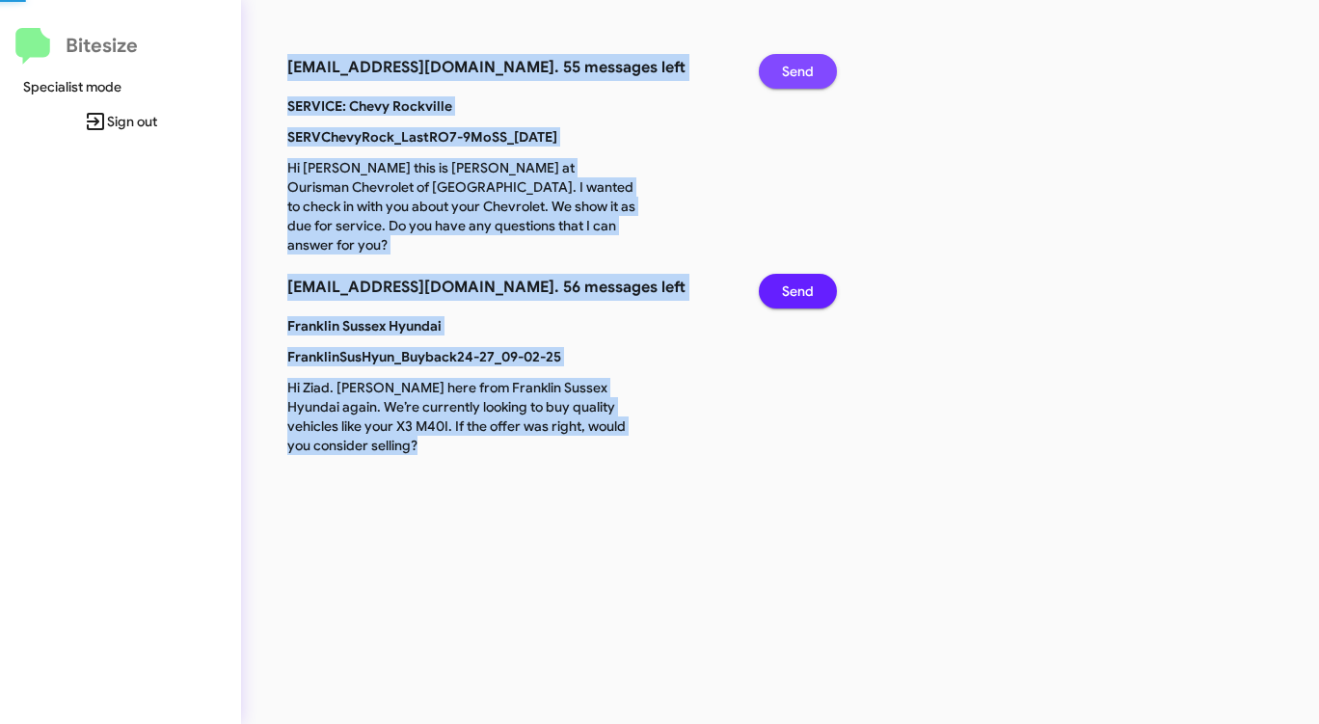
click at [793, 69] on span "Send" at bounding box center [798, 71] width 32 height 35
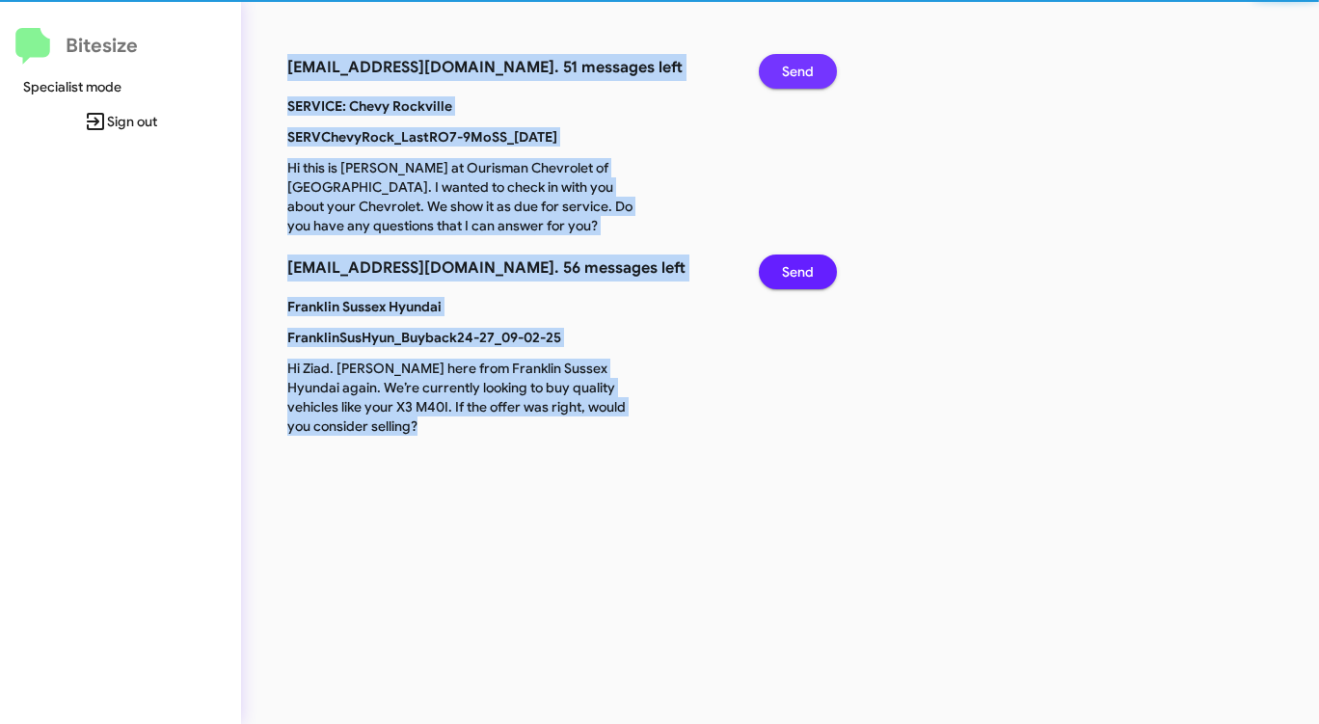
click at [793, 69] on span "Send" at bounding box center [798, 71] width 32 height 35
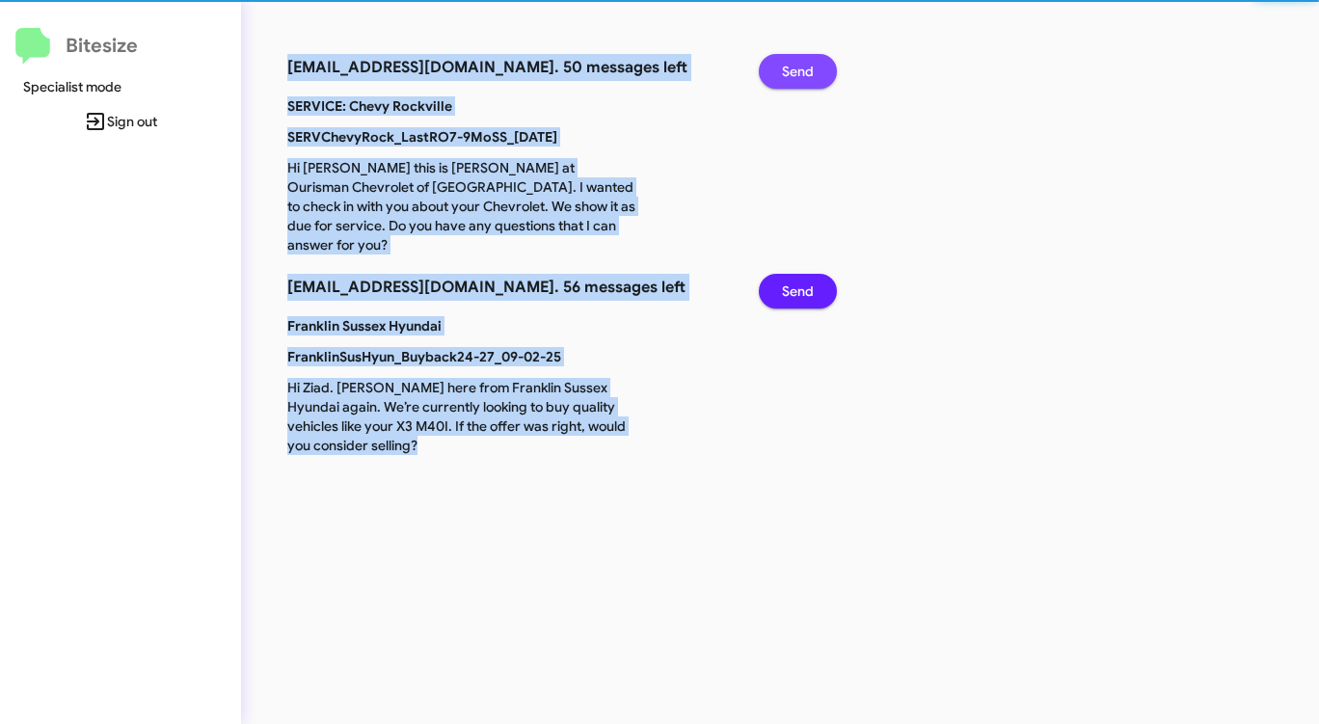
click at [793, 69] on span "Send" at bounding box center [798, 71] width 32 height 35
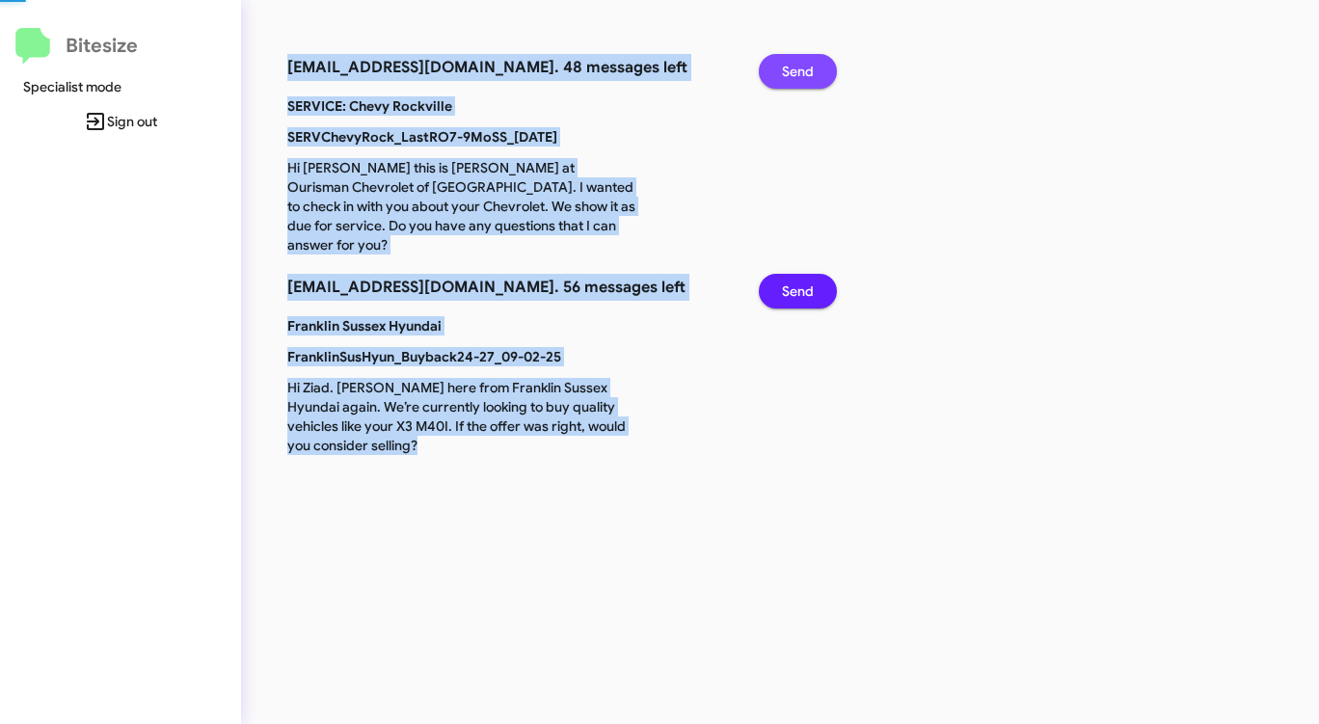
click at [793, 69] on span "Send" at bounding box center [798, 71] width 32 height 35
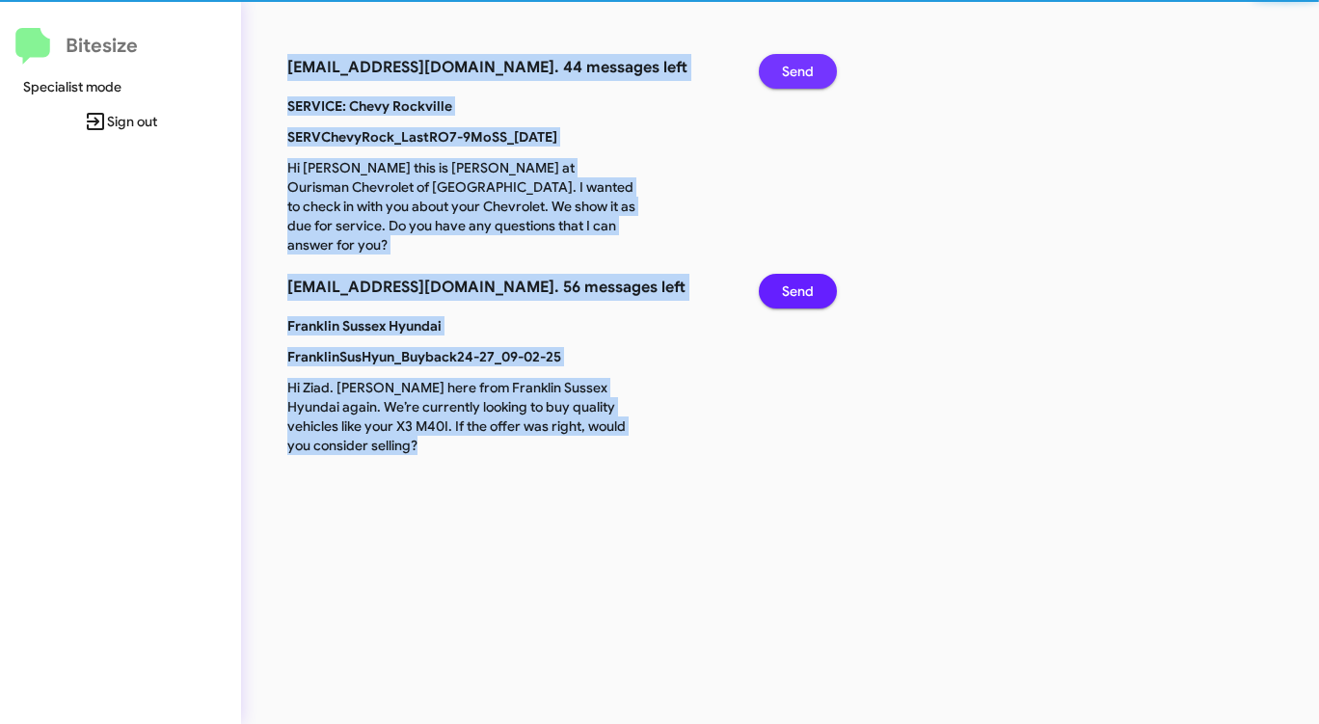
click at [793, 69] on span "Send" at bounding box center [798, 71] width 32 height 35
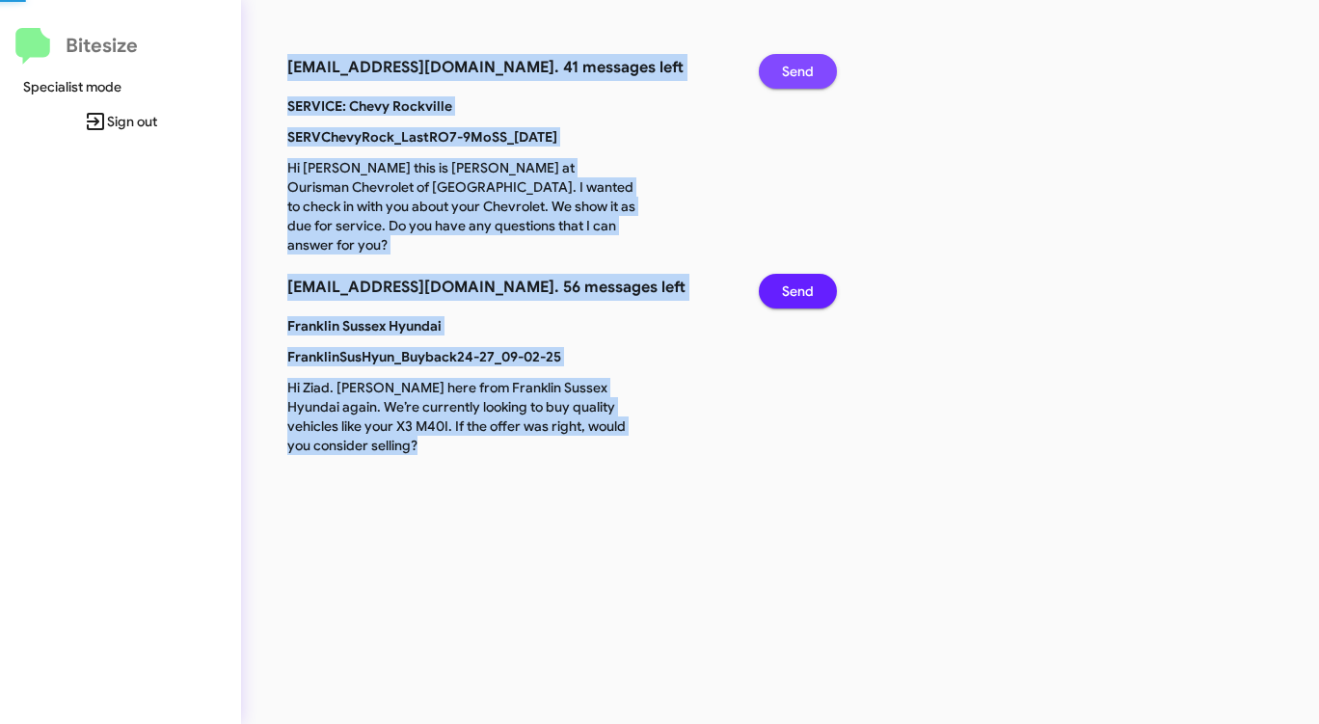
click at [793, 69] on span "Send" at bounding box center [798, 71] width 32 height 35
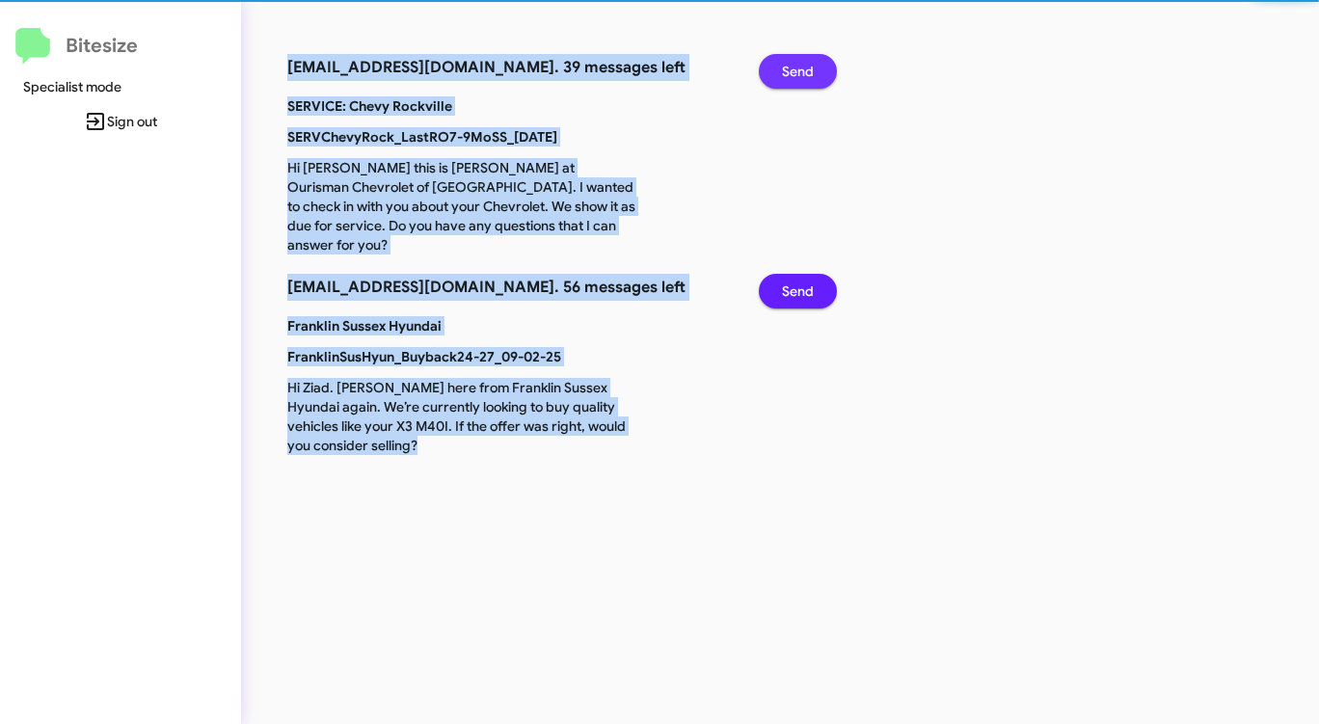
click at [793, 69] on span "Send" at bounding box center [798, 71] width 32 height 35
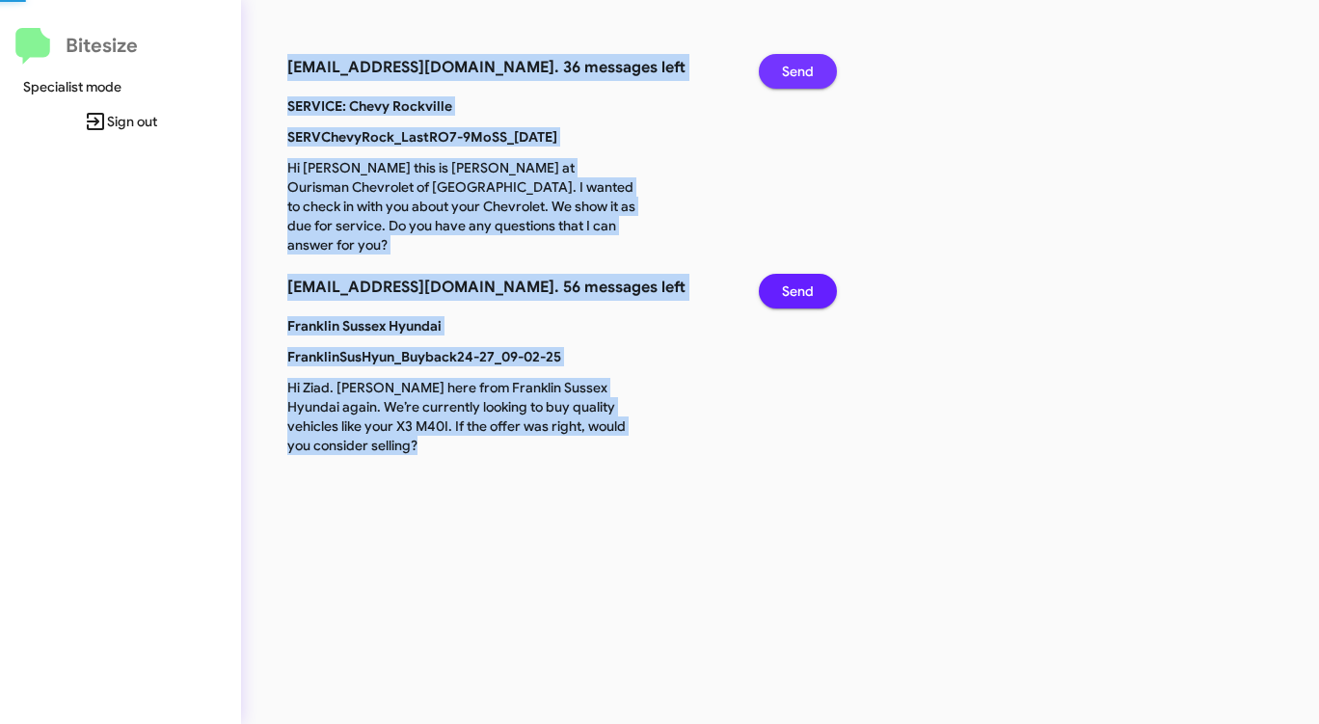
click at [793, 69] on span "Send" at bounding box center [798, 71] width 32 height 35
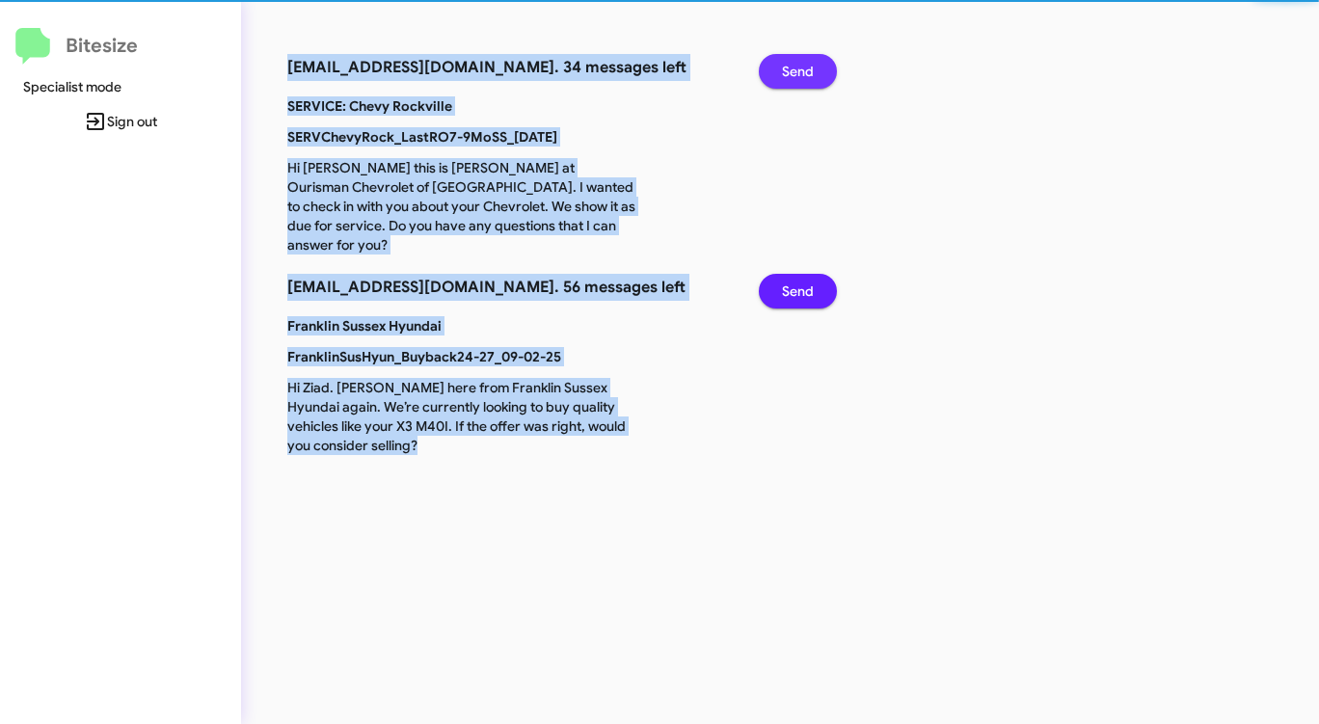
click at [793, 69] on span "Send" at bounding box center [798, 71] width 32 height 35
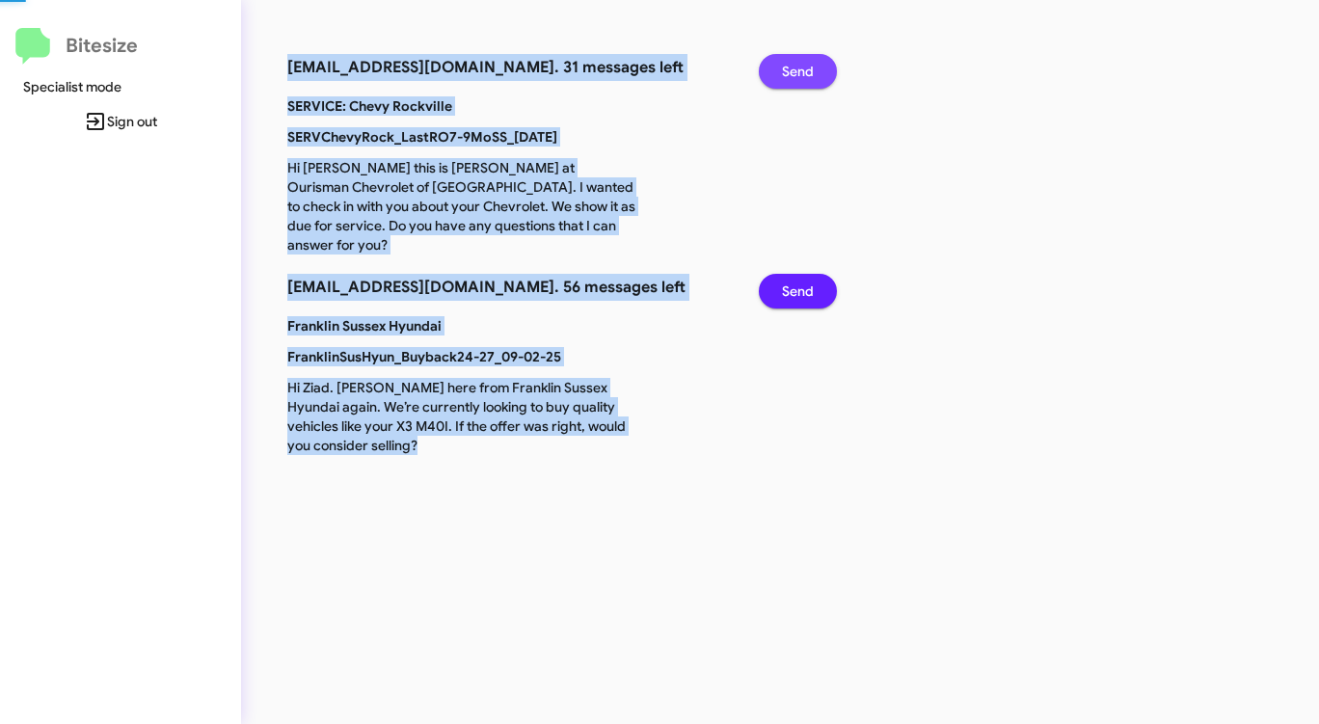
click at [793, 69] on span "Send" at bounding box center [798, 71] width 32 height 35
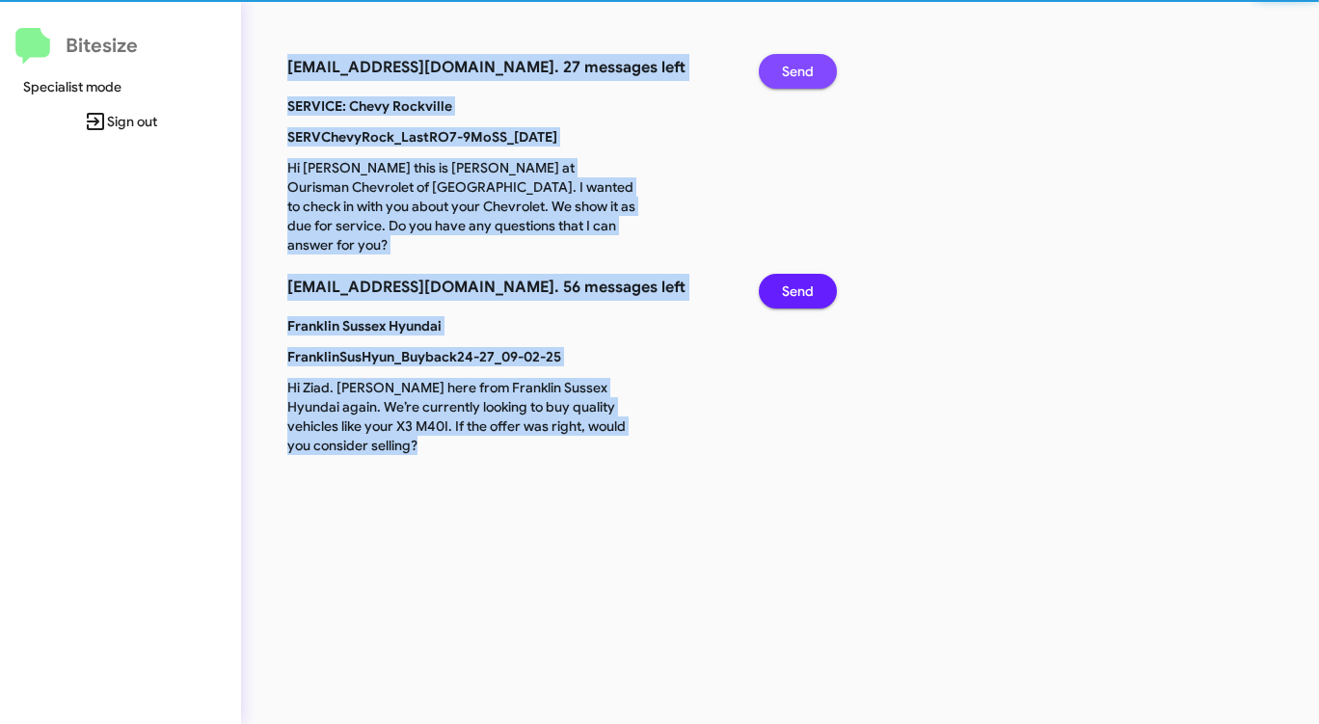
click at [793, 69] on span "Send" at bounding box center [798, 71] width 32 height 35
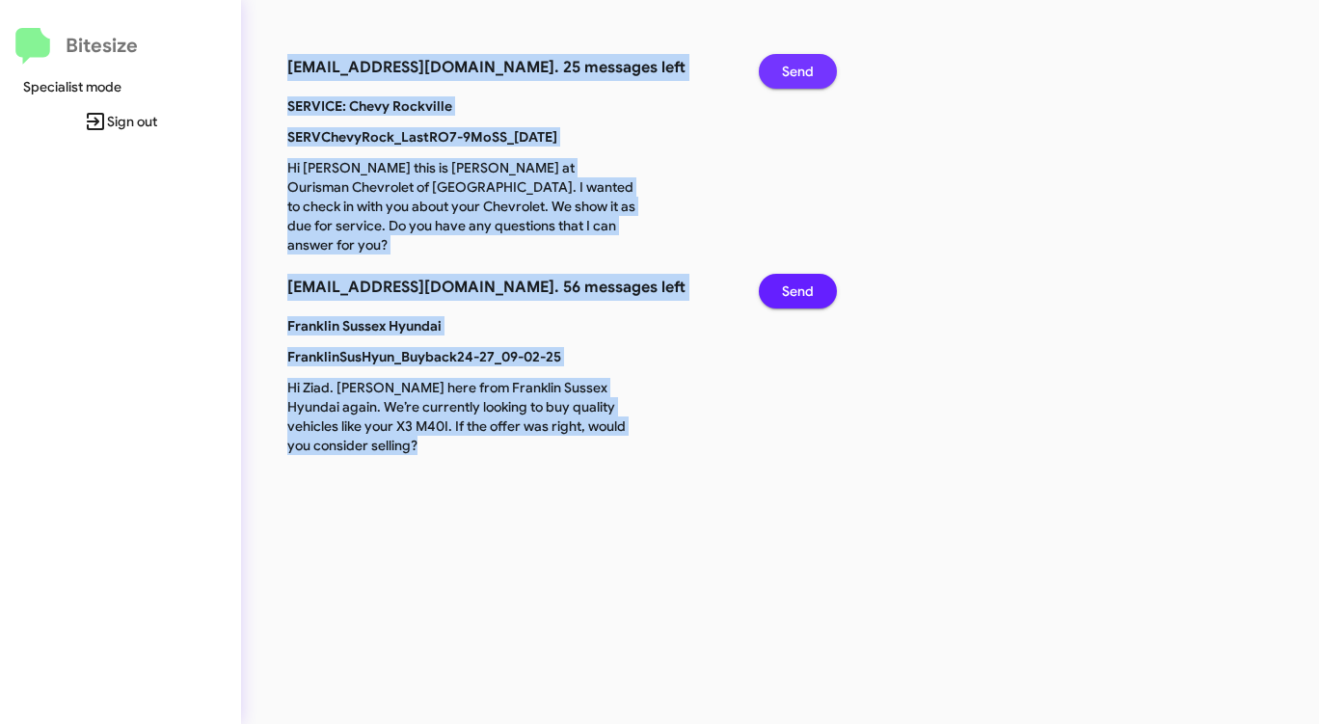
click at [793, 69] on span "Send" at bounding box center [798, 71] width 32 height 35
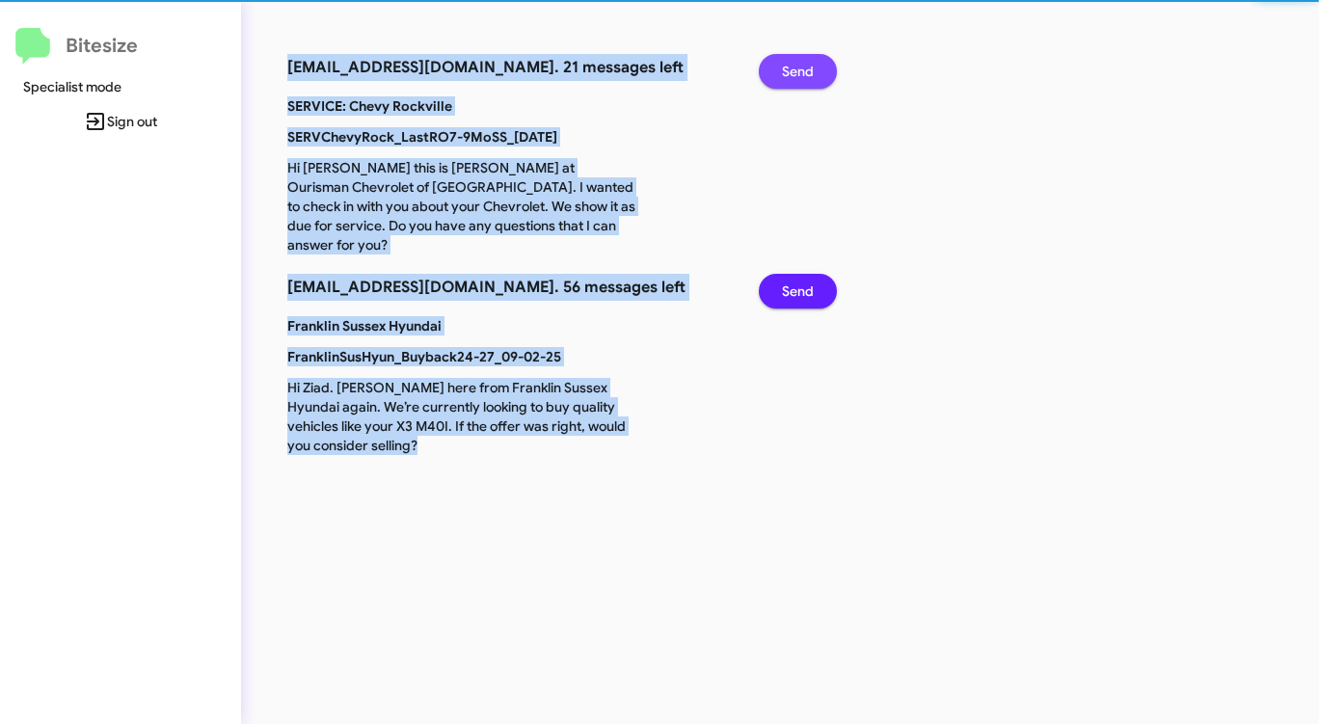
click at [793, 69] on span "Send" at bounding box center [798, 71] width 32 height 35
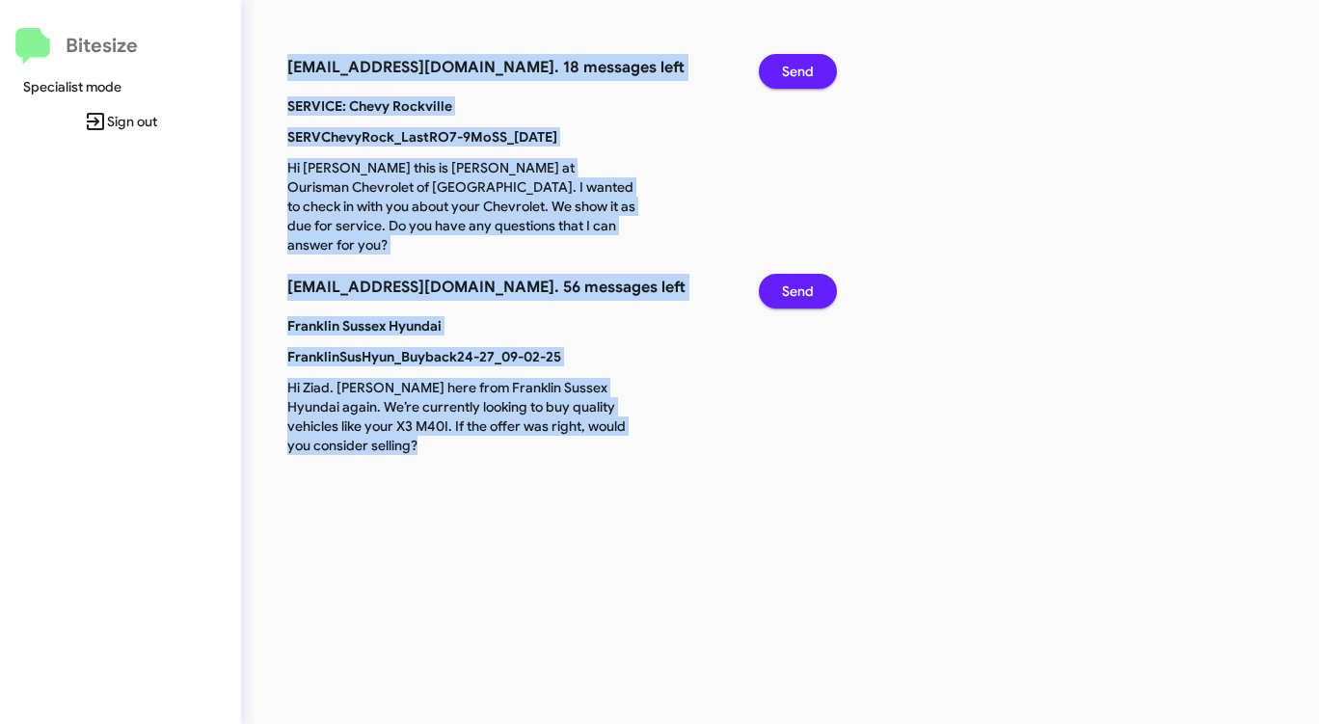
click at [793, 69] on span "Send" at bounding box center [798, 71] width 32 height 35
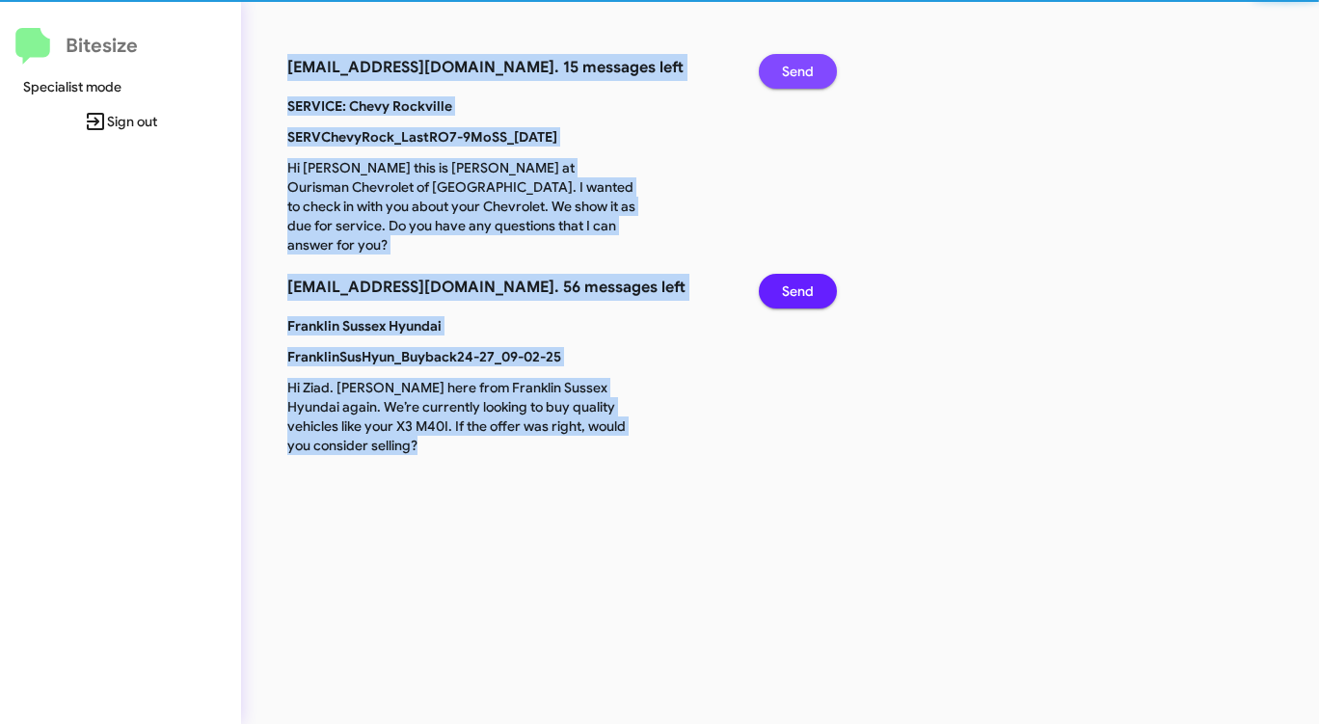
click at [793, 69] on span "Send" at bounding box center [798, 71] width 32 height 35
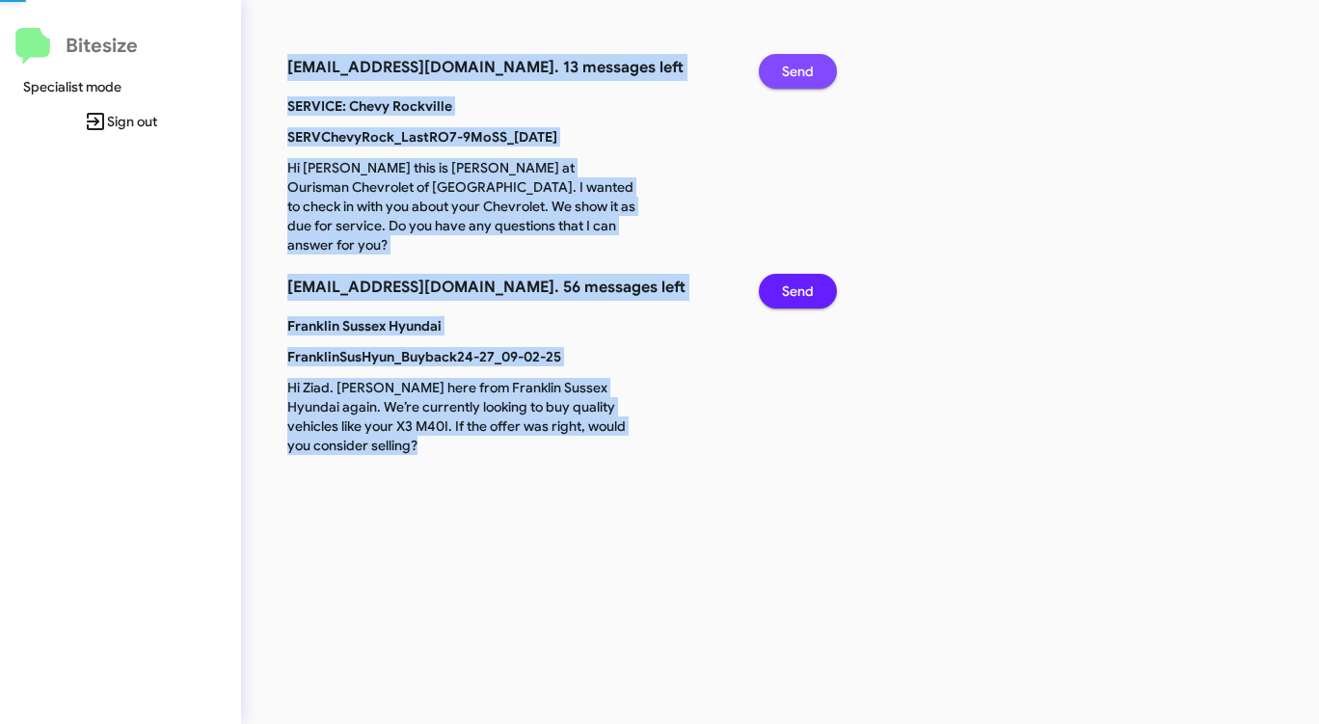
click at [793, 69] on span "Send" at bounding box center [798, 71] width 32 height 35
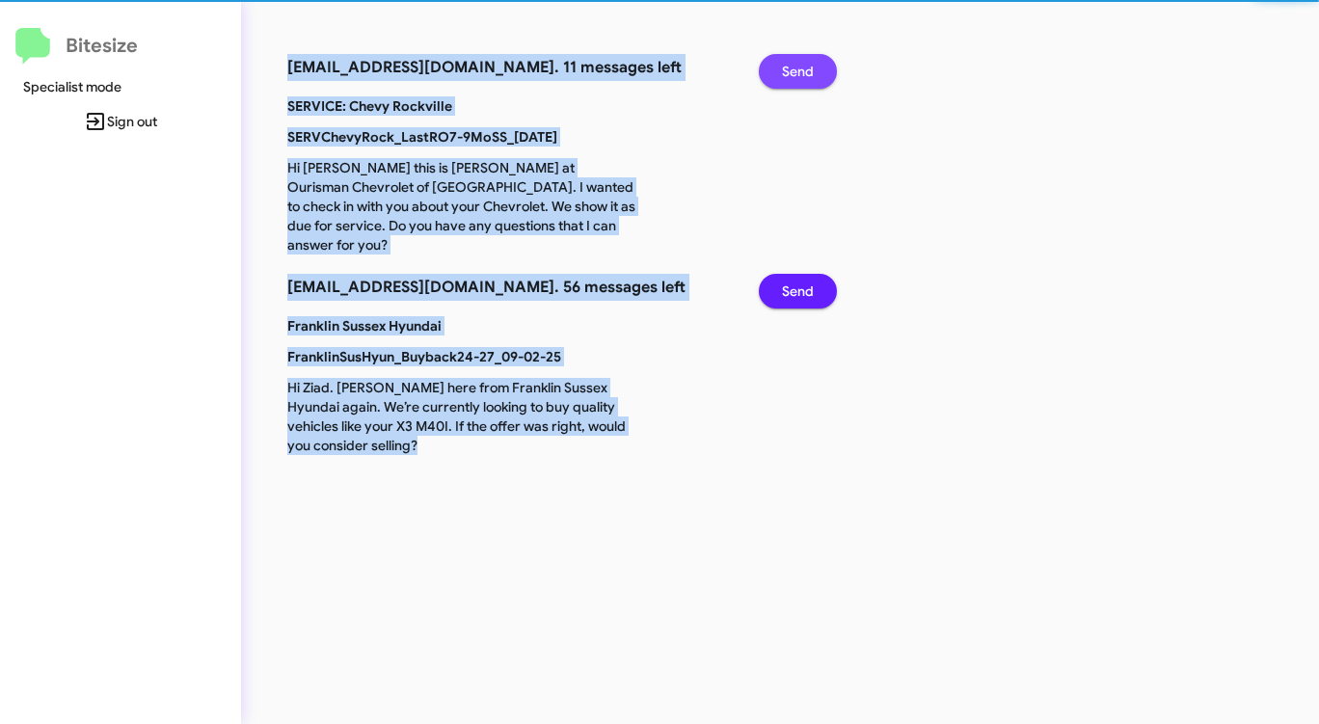
click at [793, 69] on span "Send" at bounding box center [798, 71] width 32 height 35
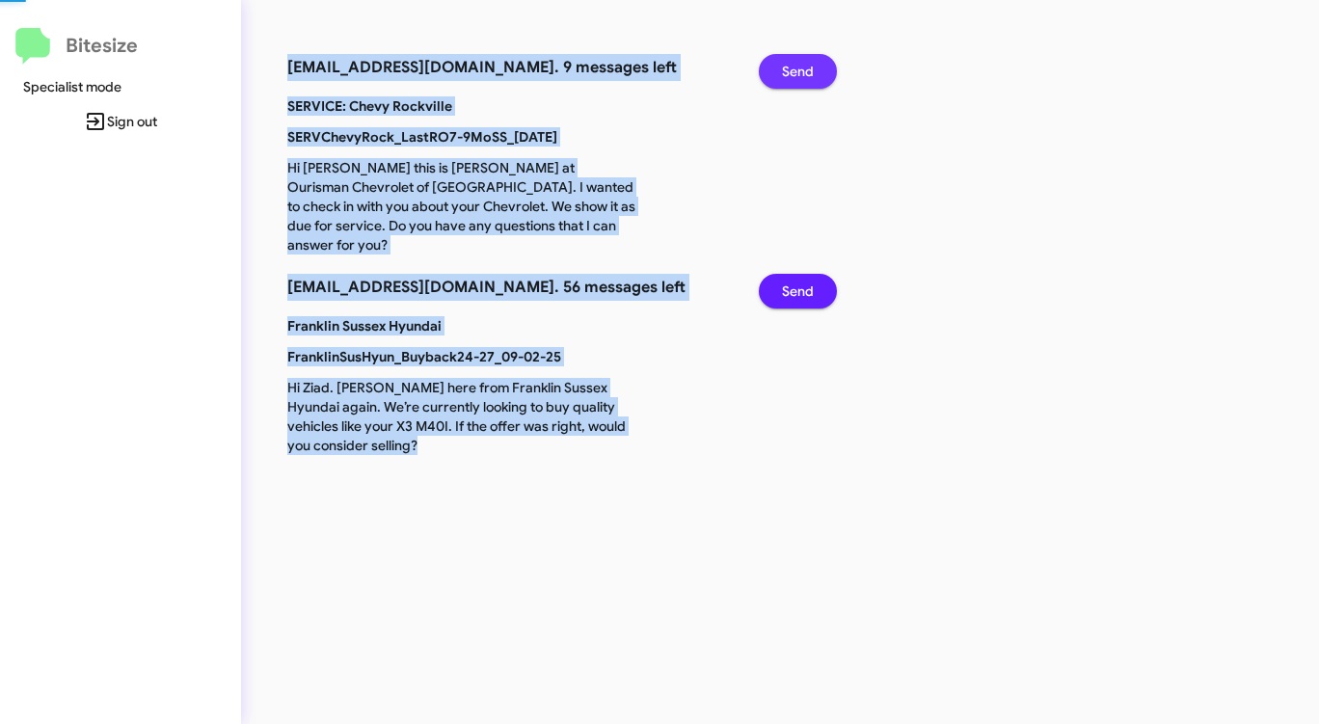
click at [793, 69] on span "Send" at bounding box center [798, 71] width 32 height 35
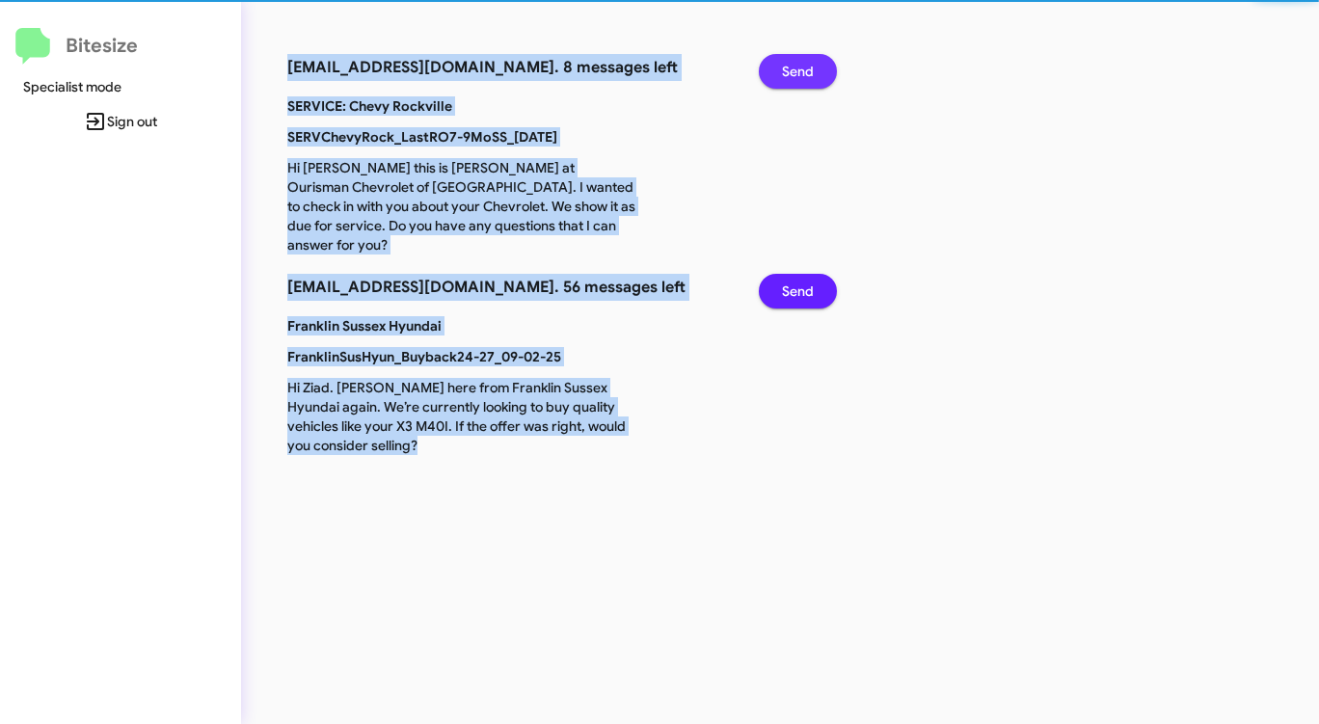
click at [793, 69] on span "Send" at bounding box center [798, 71] width 32 height 35
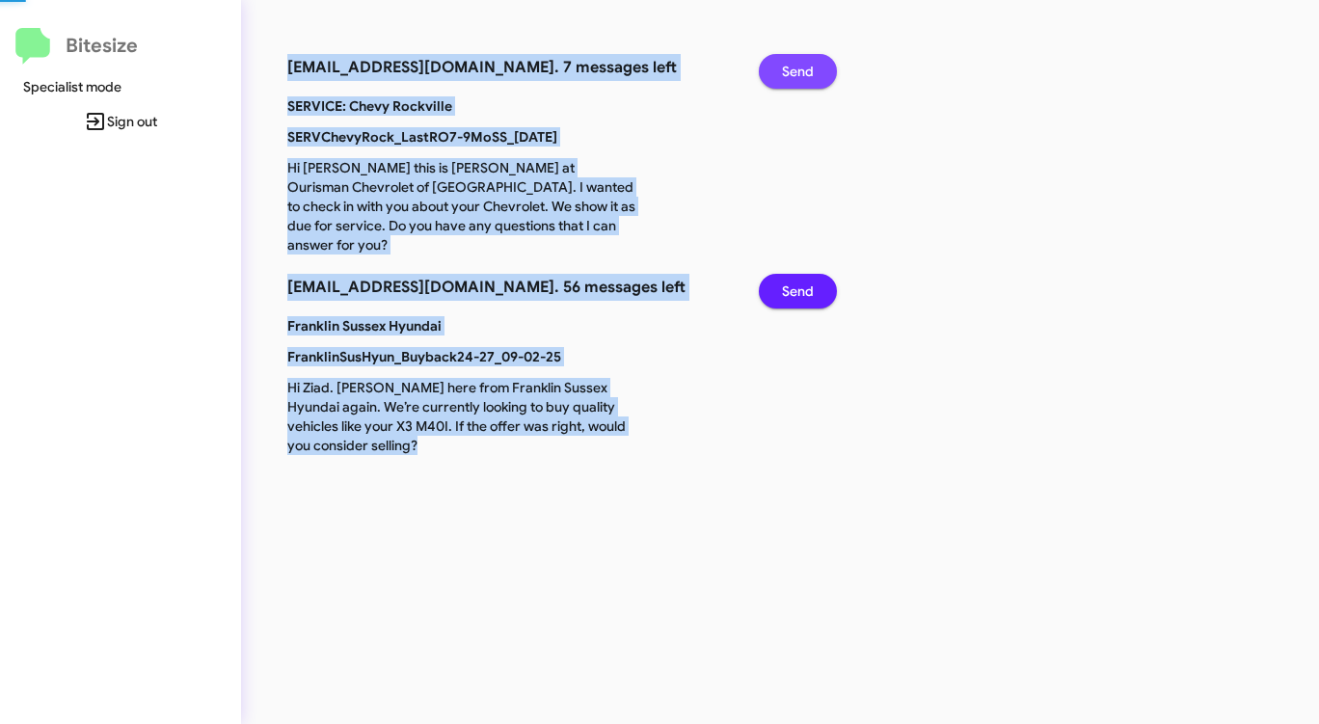
click at [793, 69] on span "Send" at bounding box center [798, 71] width 32 height 35
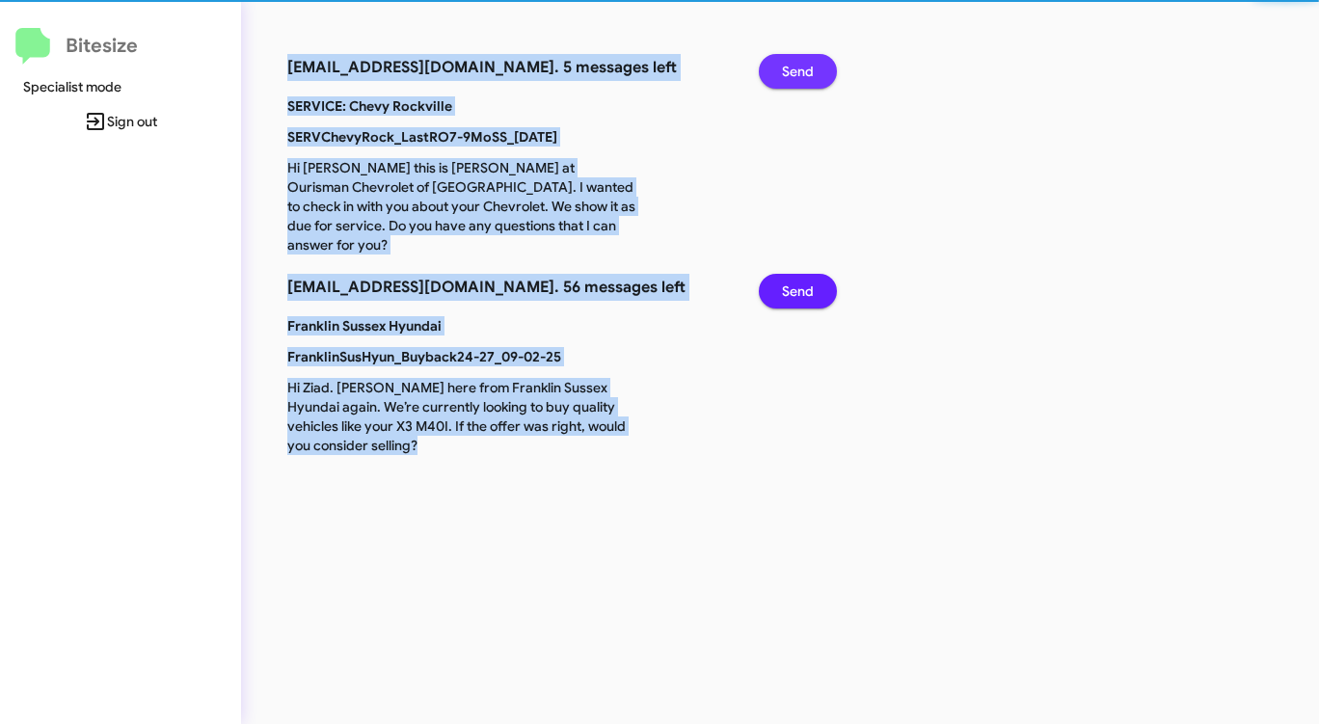
click at [793, 69] on span "Send" at bounding box center [798, 71] width 32 height 35
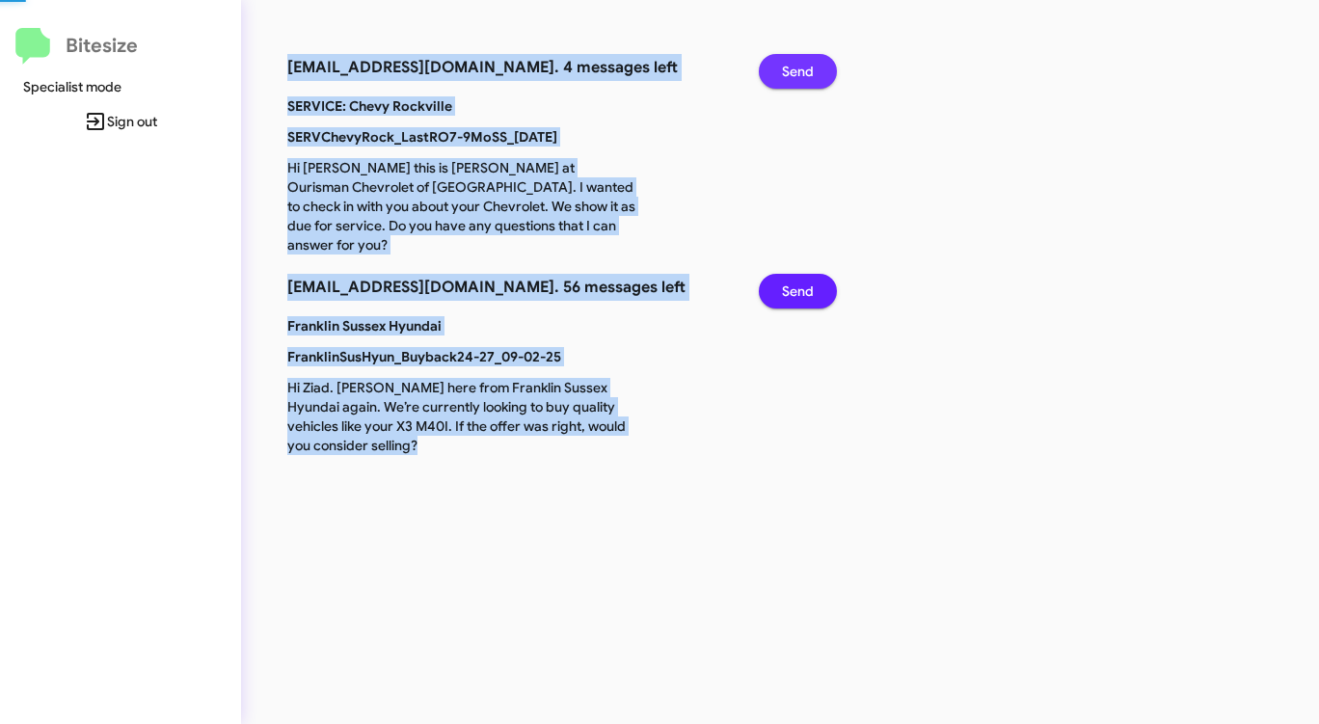
click at [793, 69] on span "Send" at bounding box center [798, 71] width 32 height 35
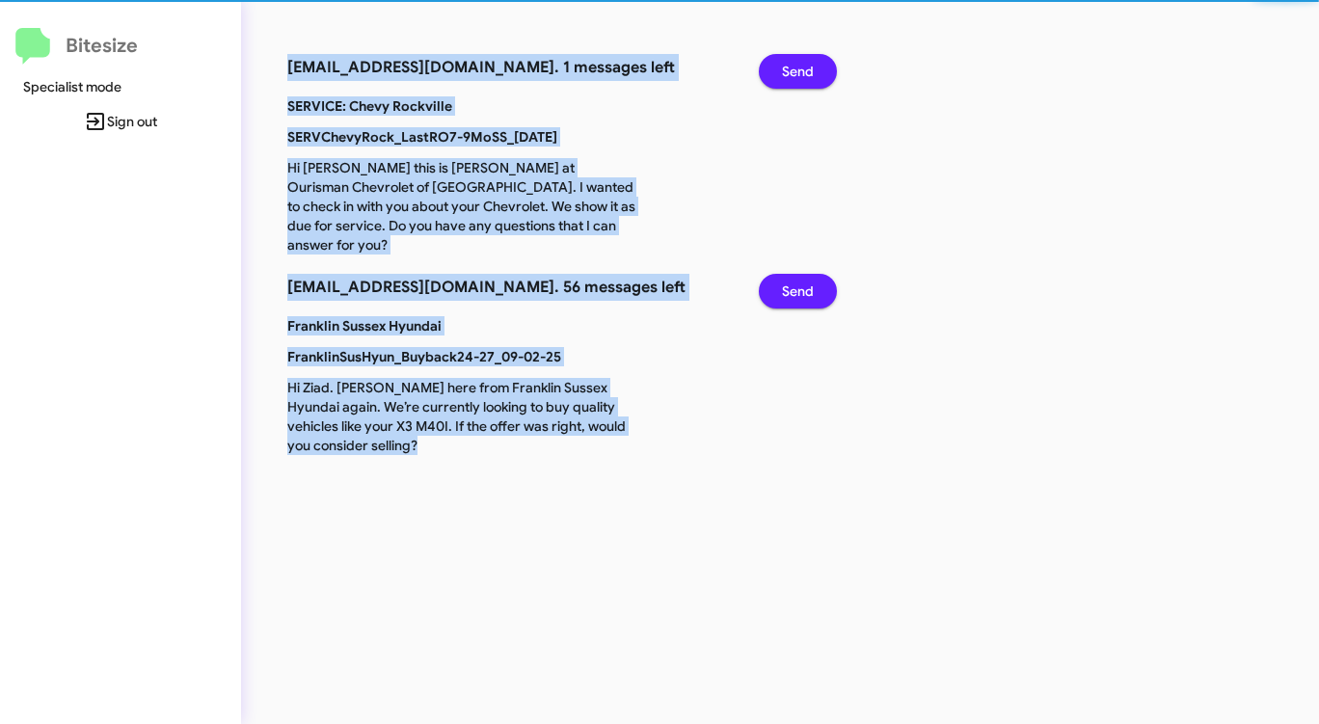
click at [793, 69] on span "Send" at bounding box center [798, 71] width 32 height 35
click at [793, 274] on span "Send" at bounding box center [798, 291] width 32 height 35
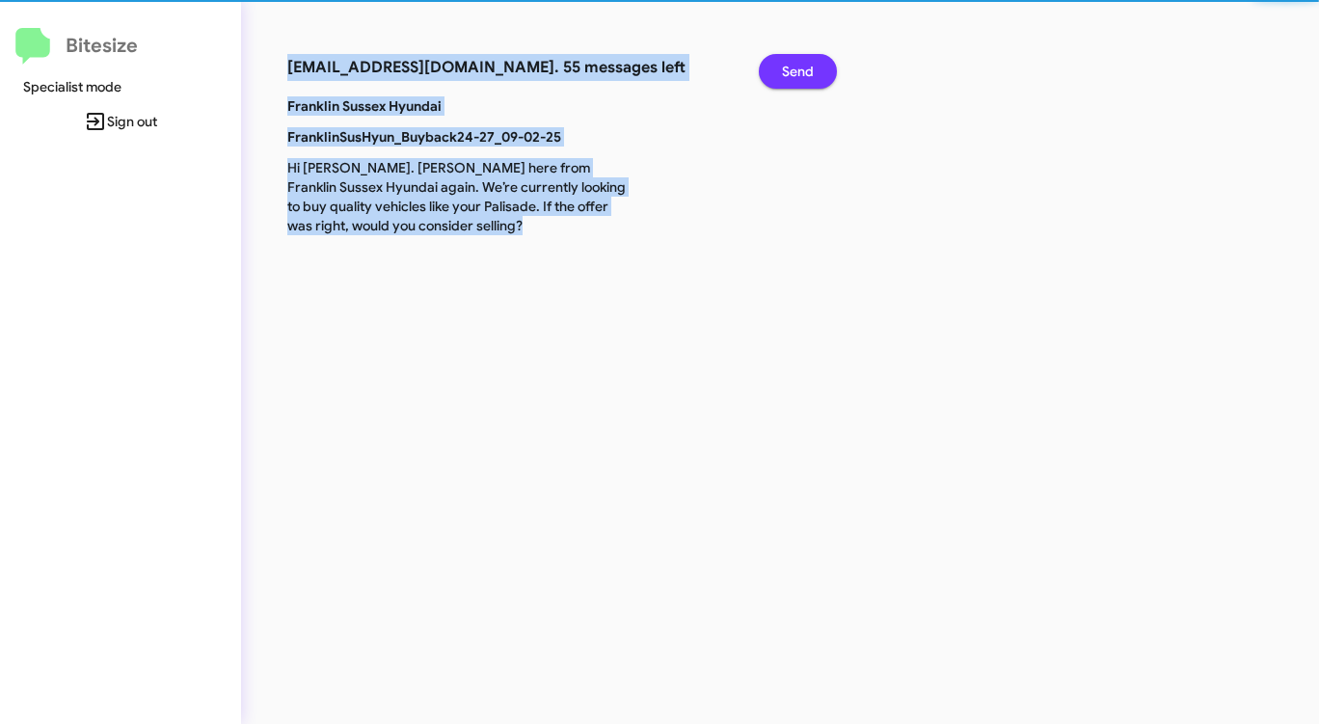
click at [793, 69] on span "Send" at bounding box center [798, 71] width 32 height 35
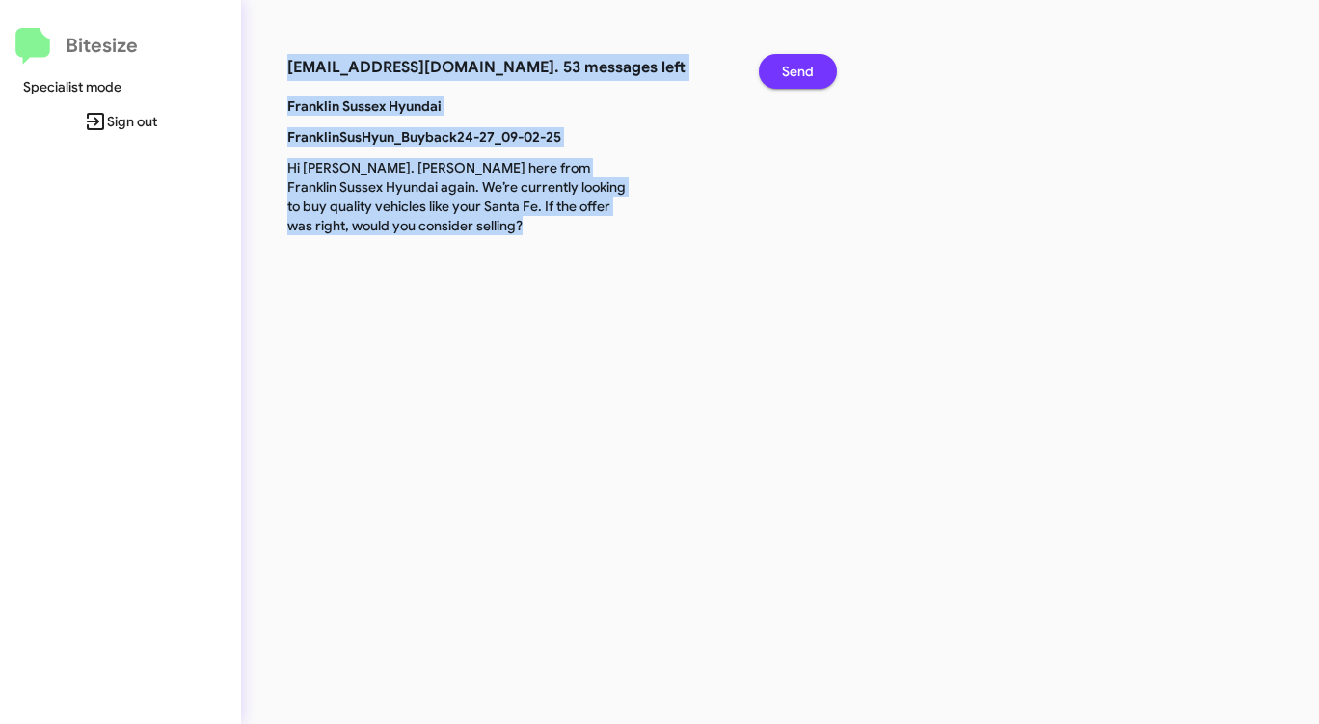
click at [793, 69] on span "Send" at bounding box center [798, 71] width 32 height 35
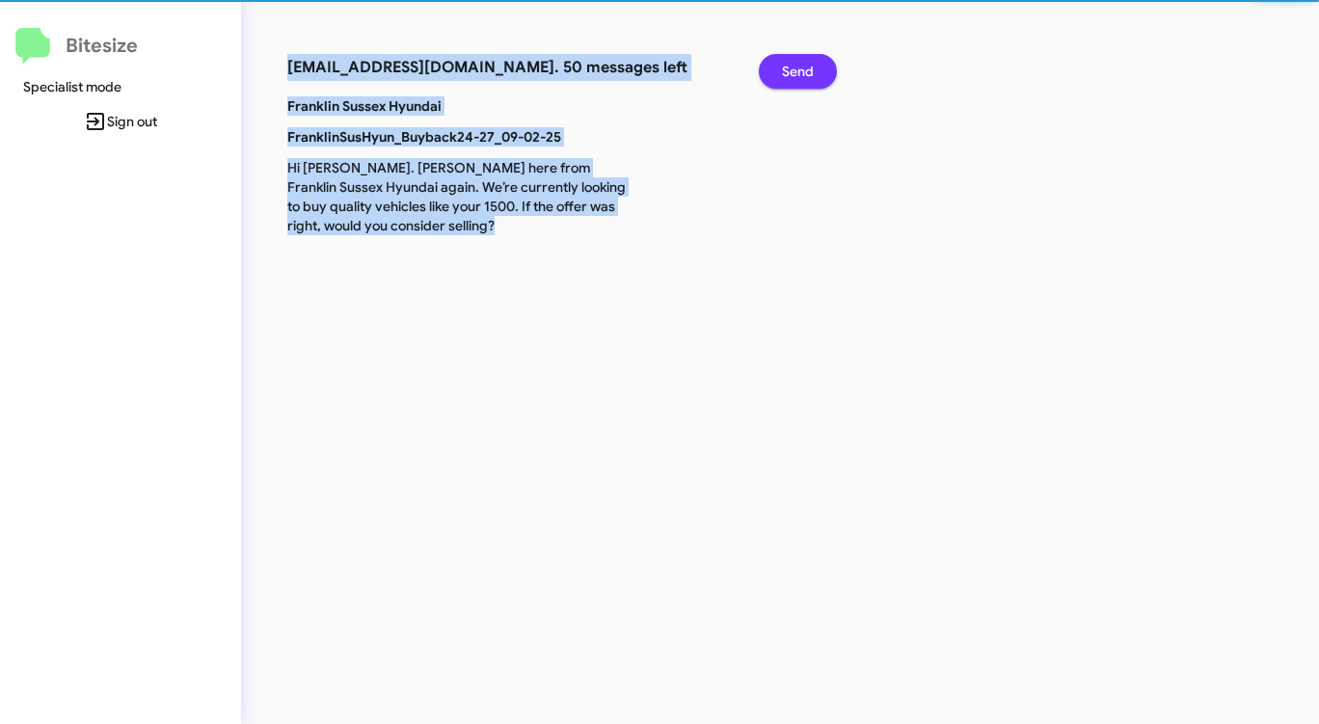
click at [793, 69] on span "Send" at bounding box center [798, 71] width 32 height 35
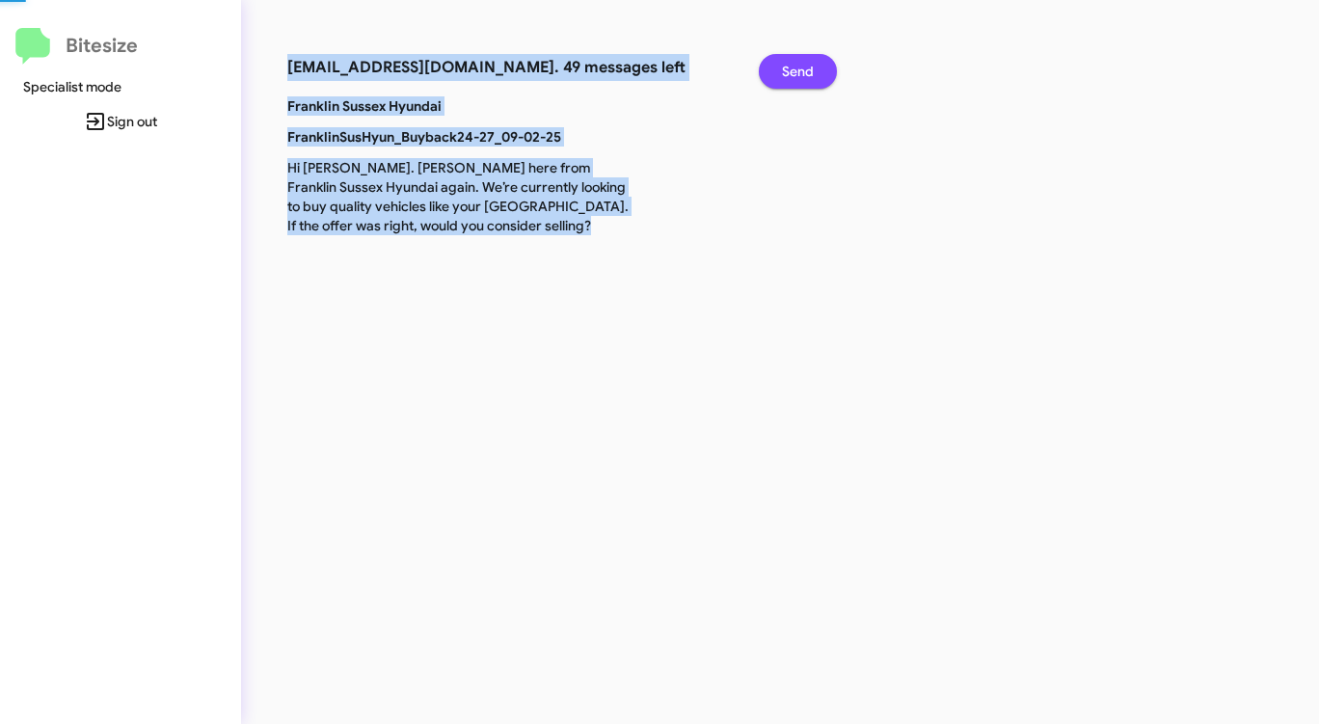
click at [793, 69] on span "Send" at bounding box center [798, 71] width 32 height 35
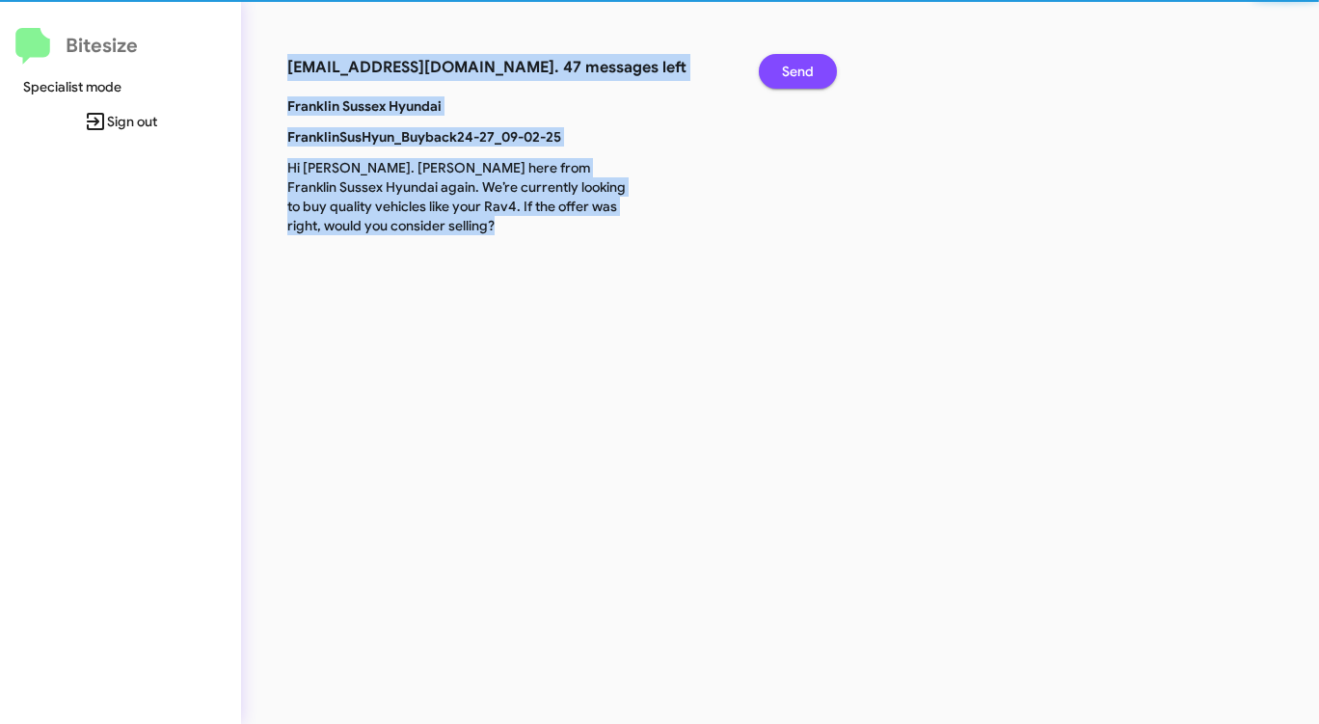
click at [793, 69] on span "Send" at bounding box center [798, 71] width 32 height 35
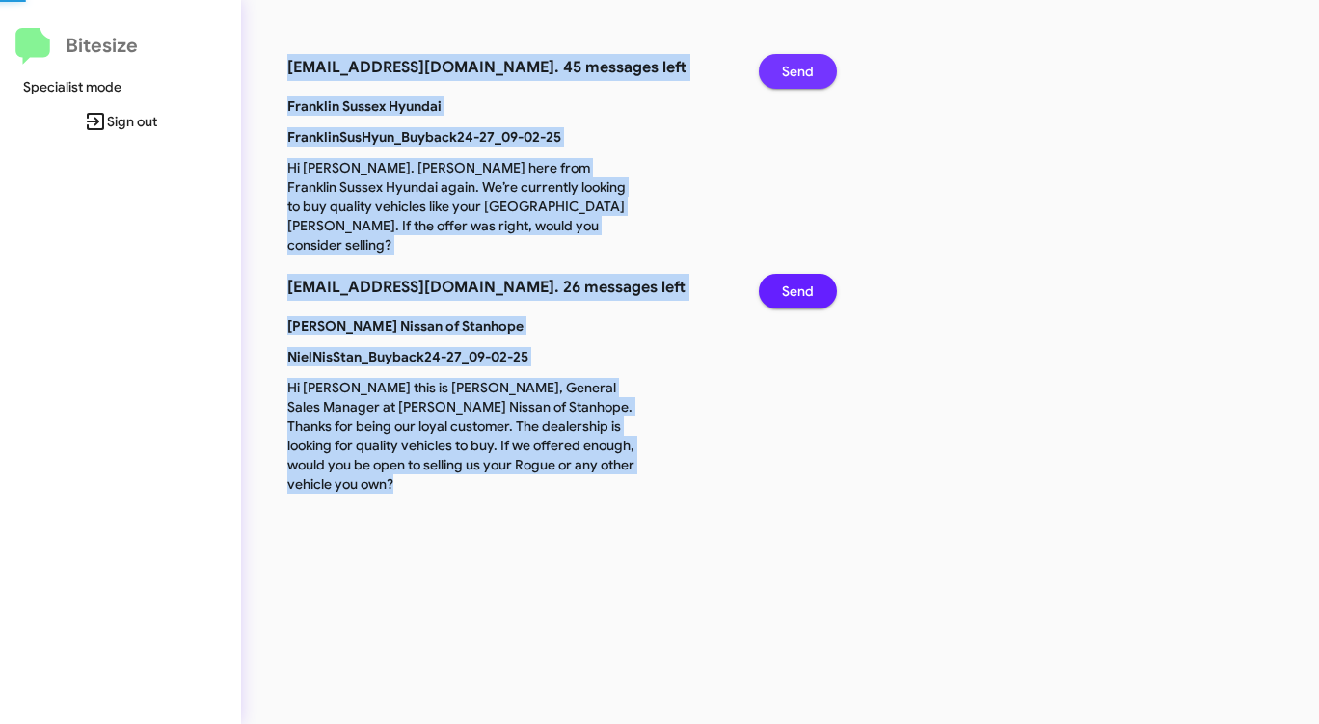
click at [793, 69] on span "Send" at bounding box center [798, 71] width 32 height 35
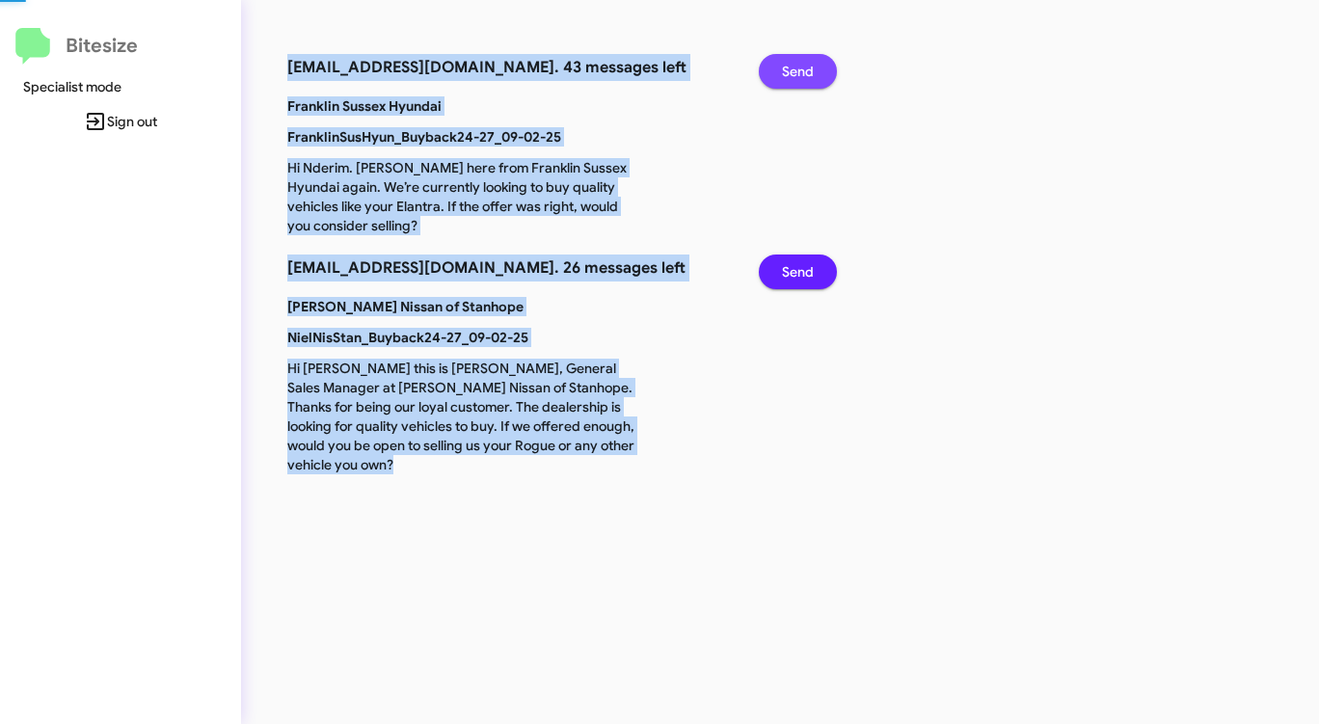
click at [793, 69] on span "Send" at bounding box center [798, 71] width 32 height 35
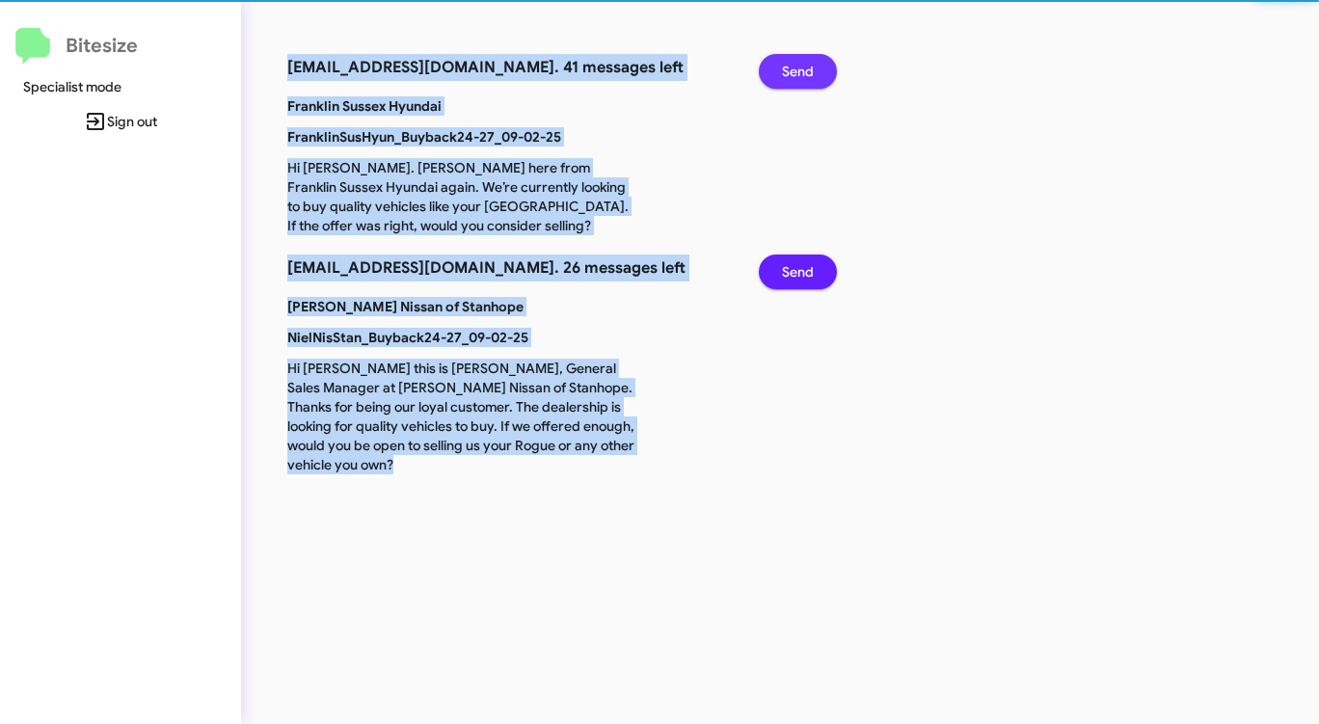
click at [793, 69] on span "Send" at bounding box center [798, 71] width 32 height 35
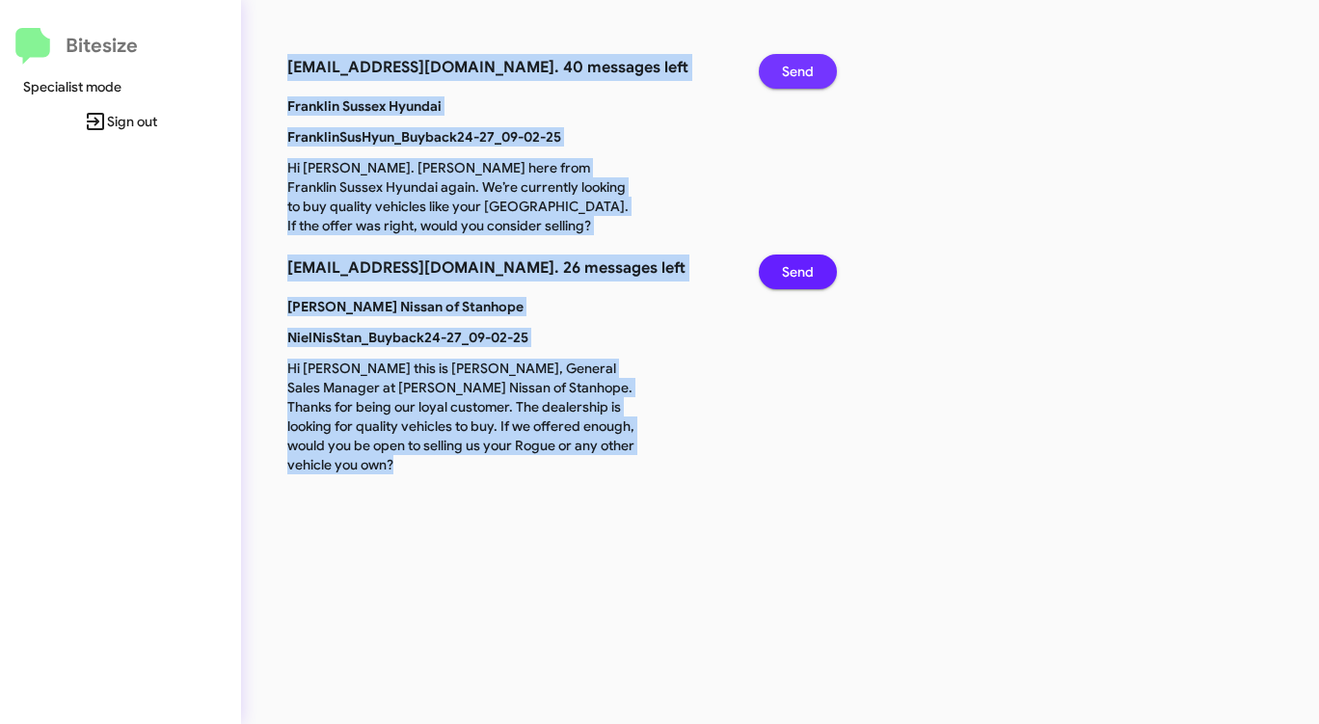
click at [793, 69] on span "Send" at bounding box center [798, 71] width 32 height 35
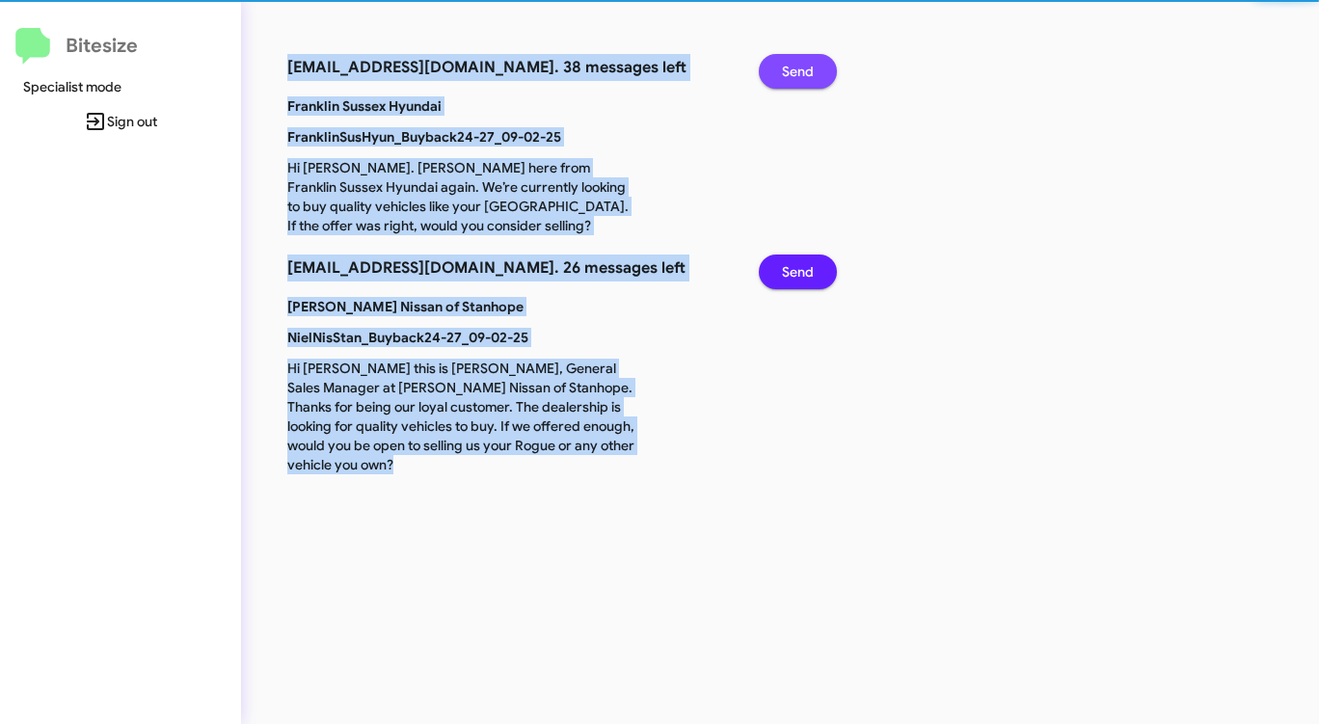
click at [793, 69] on span "Send" at bounding box center [798, 71] width 32 height 35
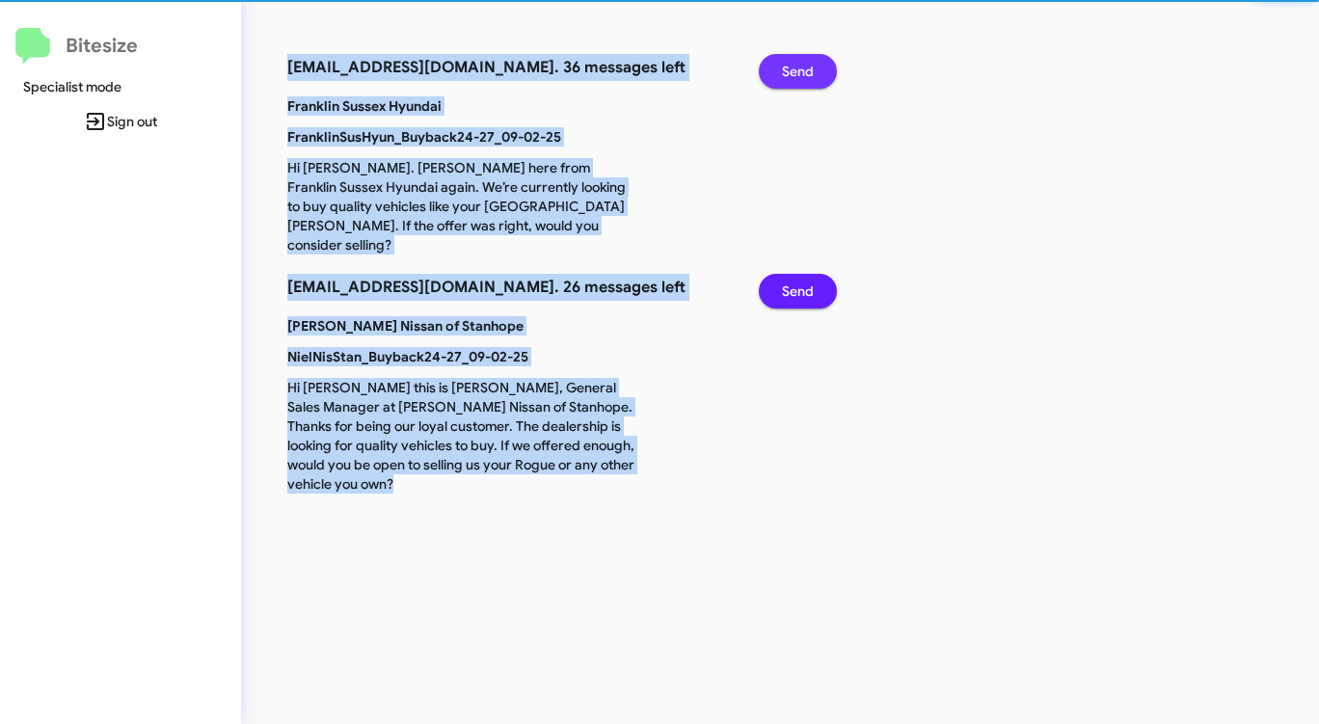
click at [793, 69] on span "Send" at bounding box center [798, 71] width 32 height 35
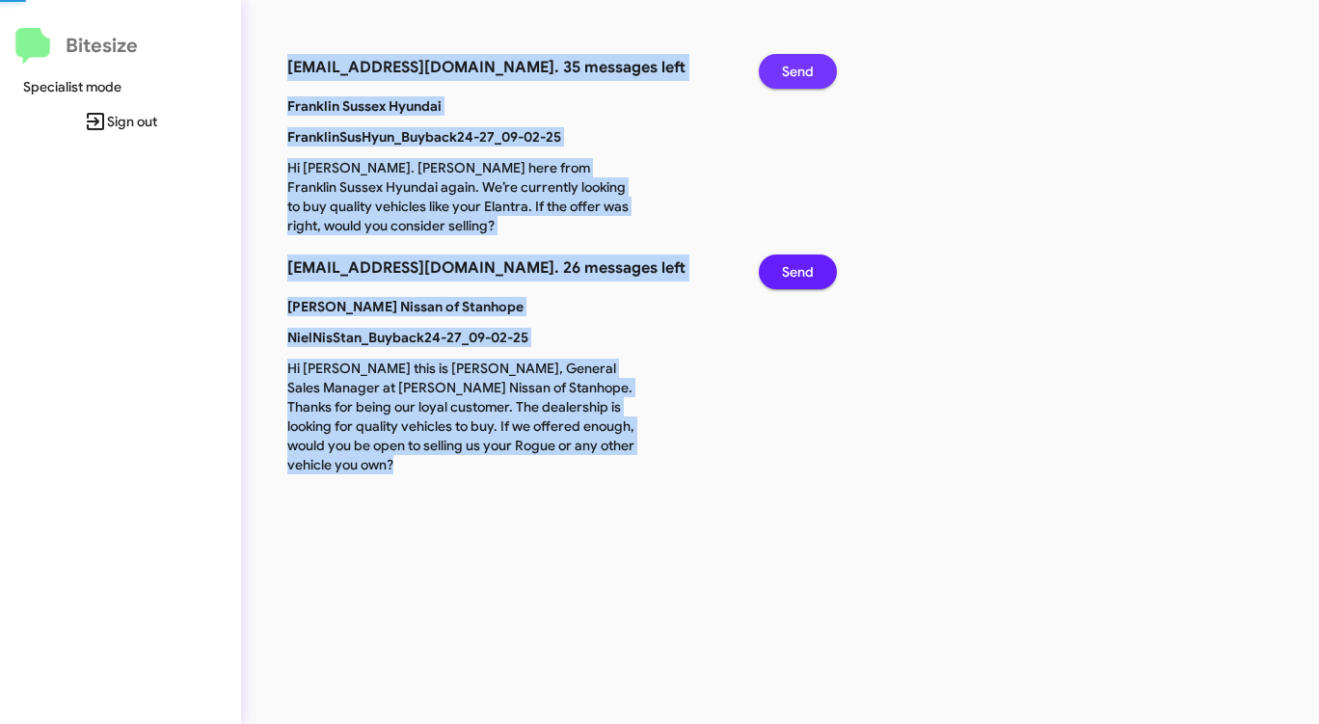
click at [793, 69] on span "Send" at bounding box center [798, 71] width 32 height 35
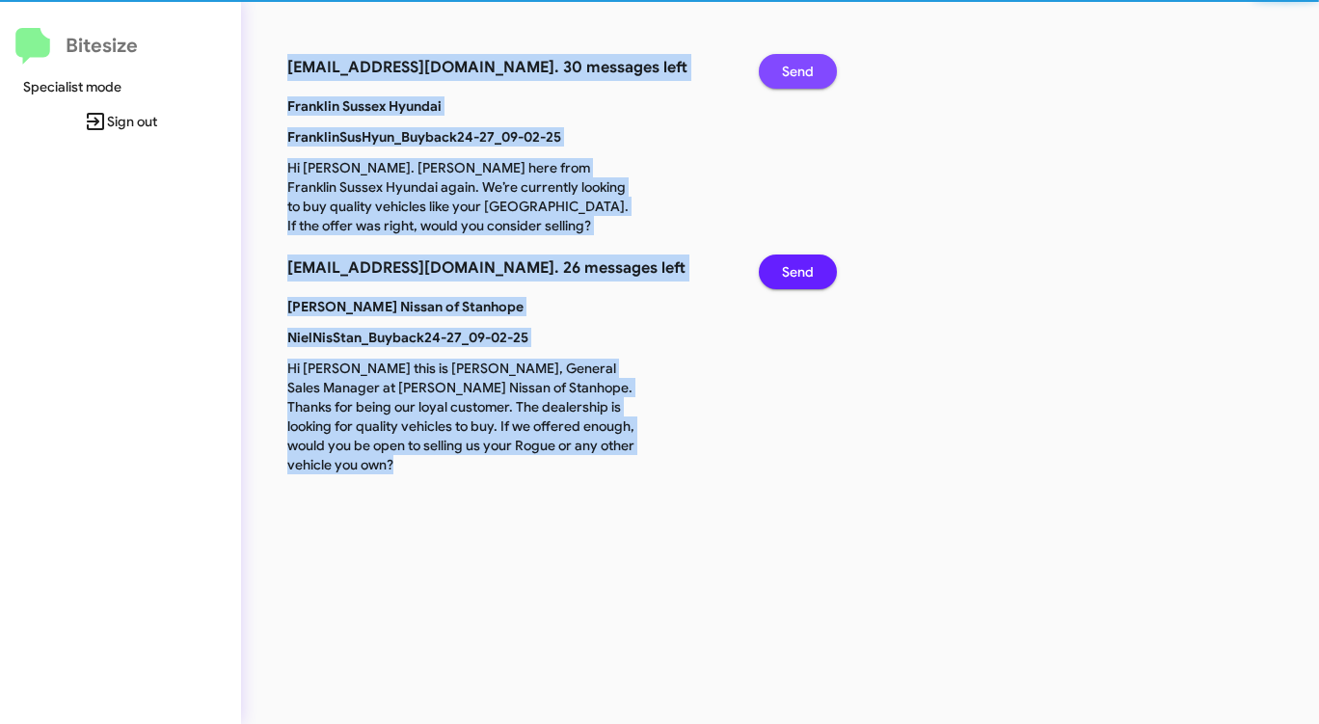
click at [793, 69] on span "Send" at bounding box center [798, 71] width 32 height 35
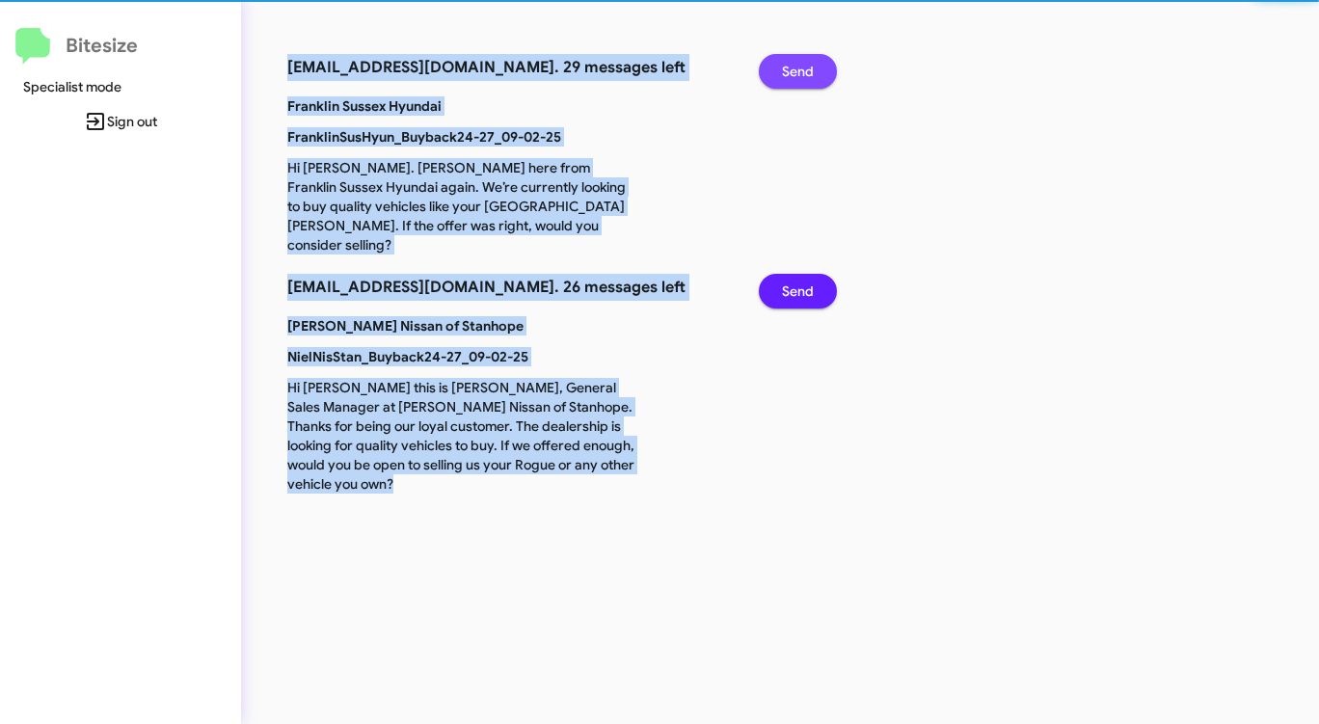
click at [793, 69] on span "Send" at bounding box center [798, 71] width 32 height 35
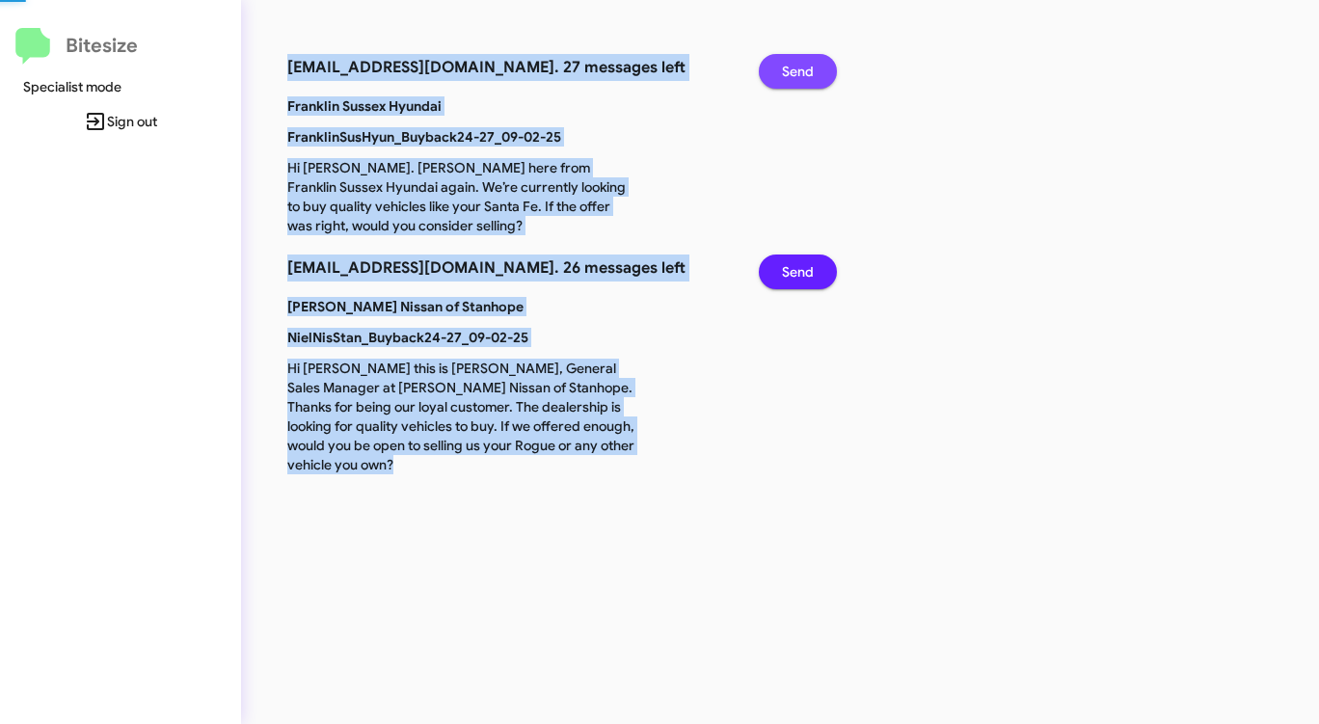
click at [793, 69] on span "Send" at bounding box center [798, 71] width 32 height 35
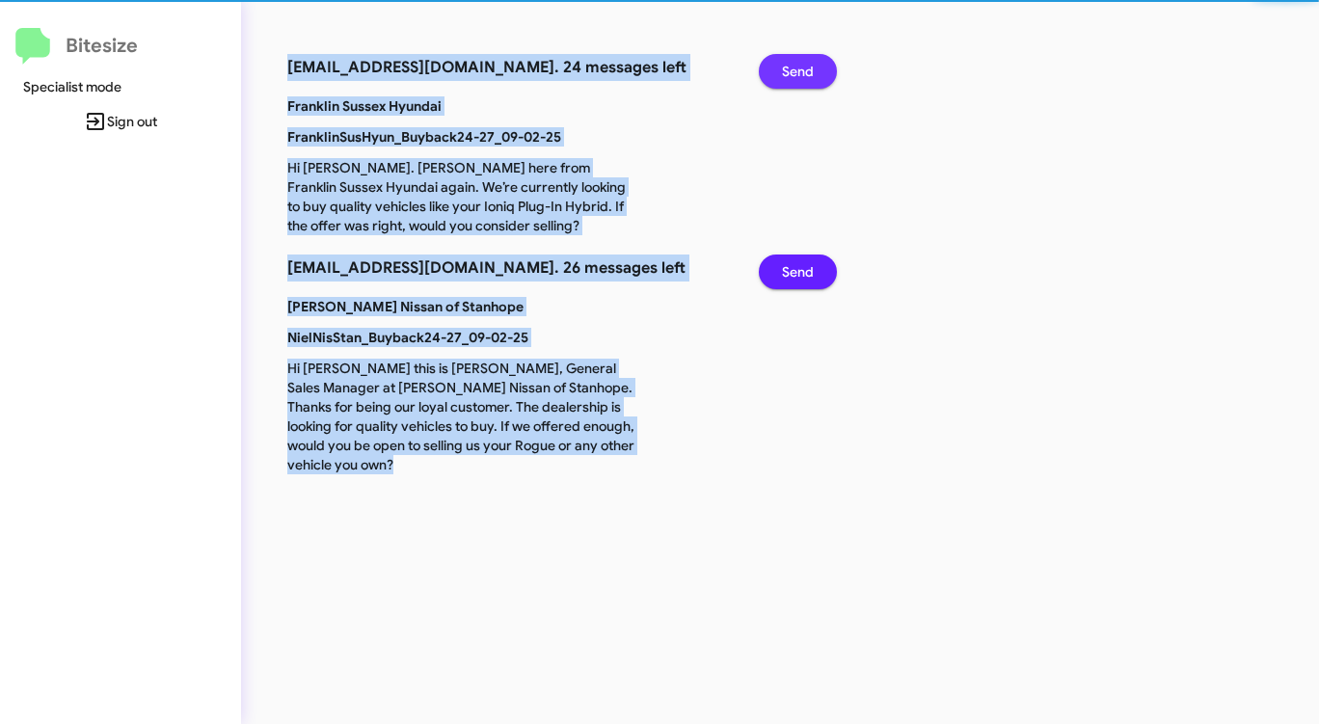
click at [793, 69] on span "Send" at bounding box center [798, 71] width 32 height 35
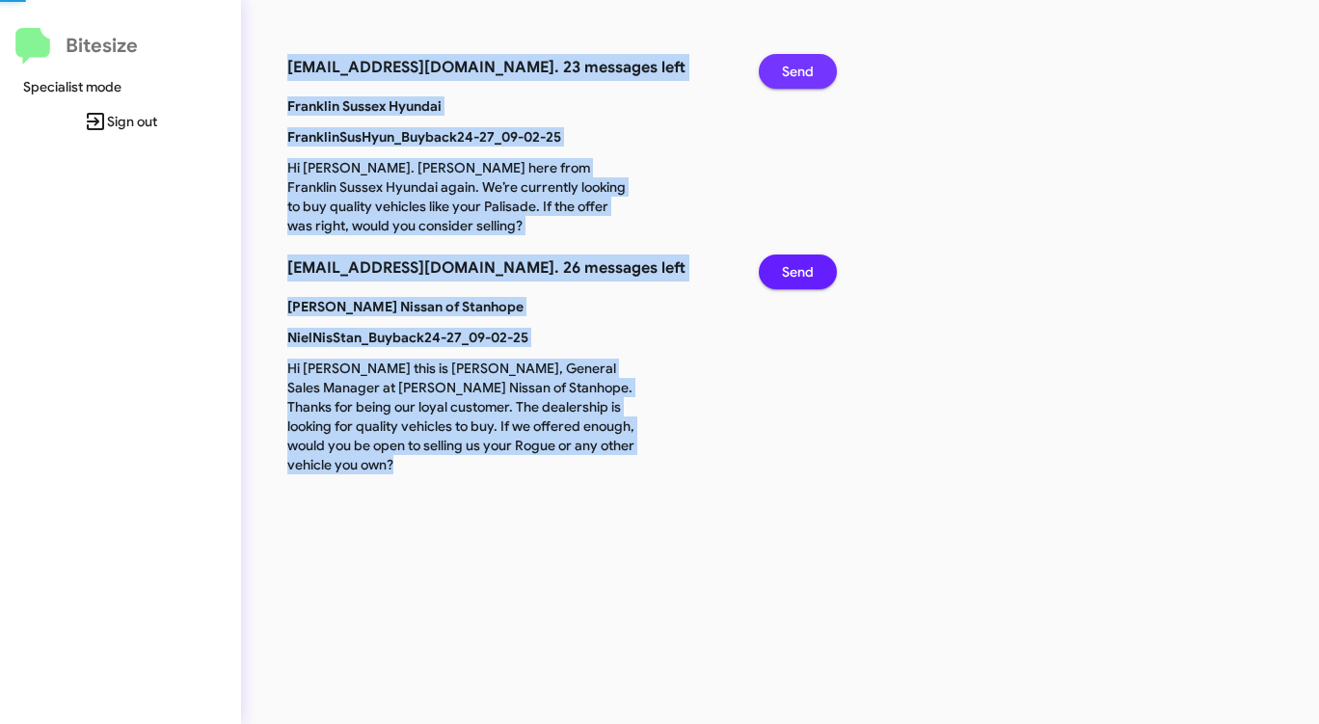
click at [793, 69] on span "Send" at bounding box center [798, 71] width 32 height 35
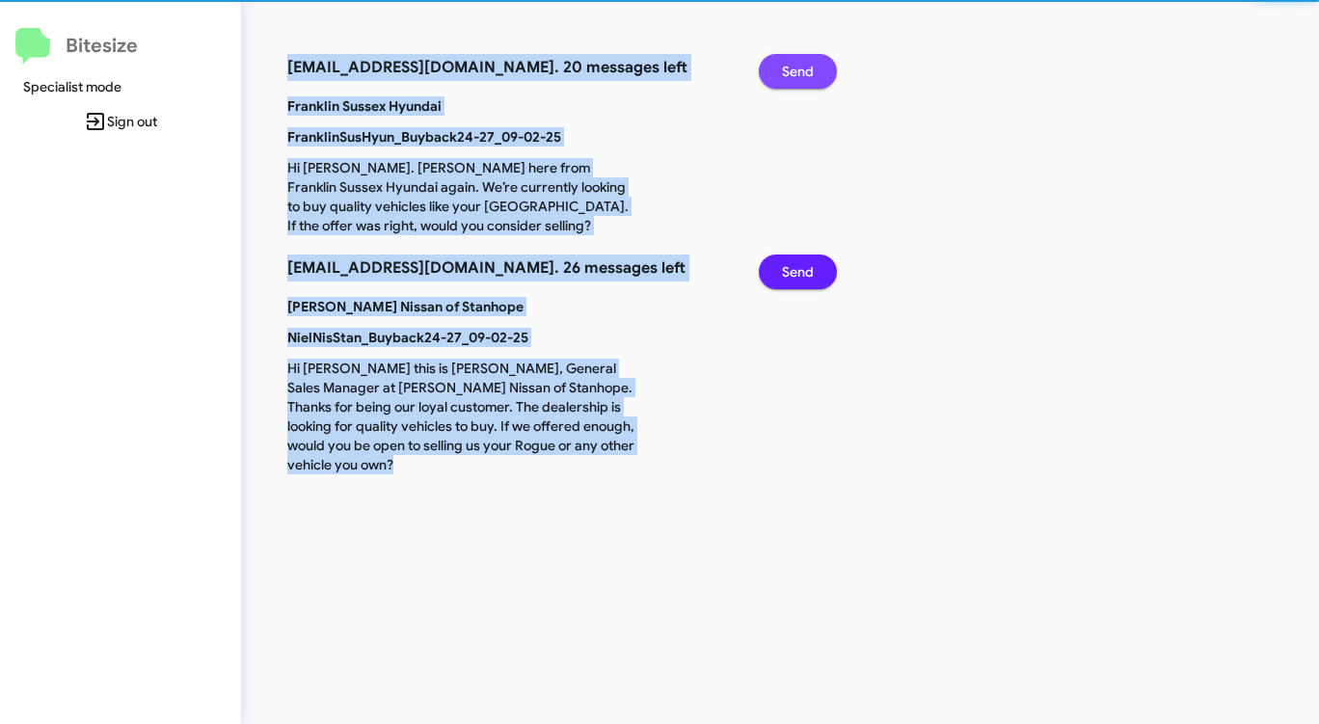
click at [793, 69] on span "Send" at bounding box center [798, 71] width 32 height 35
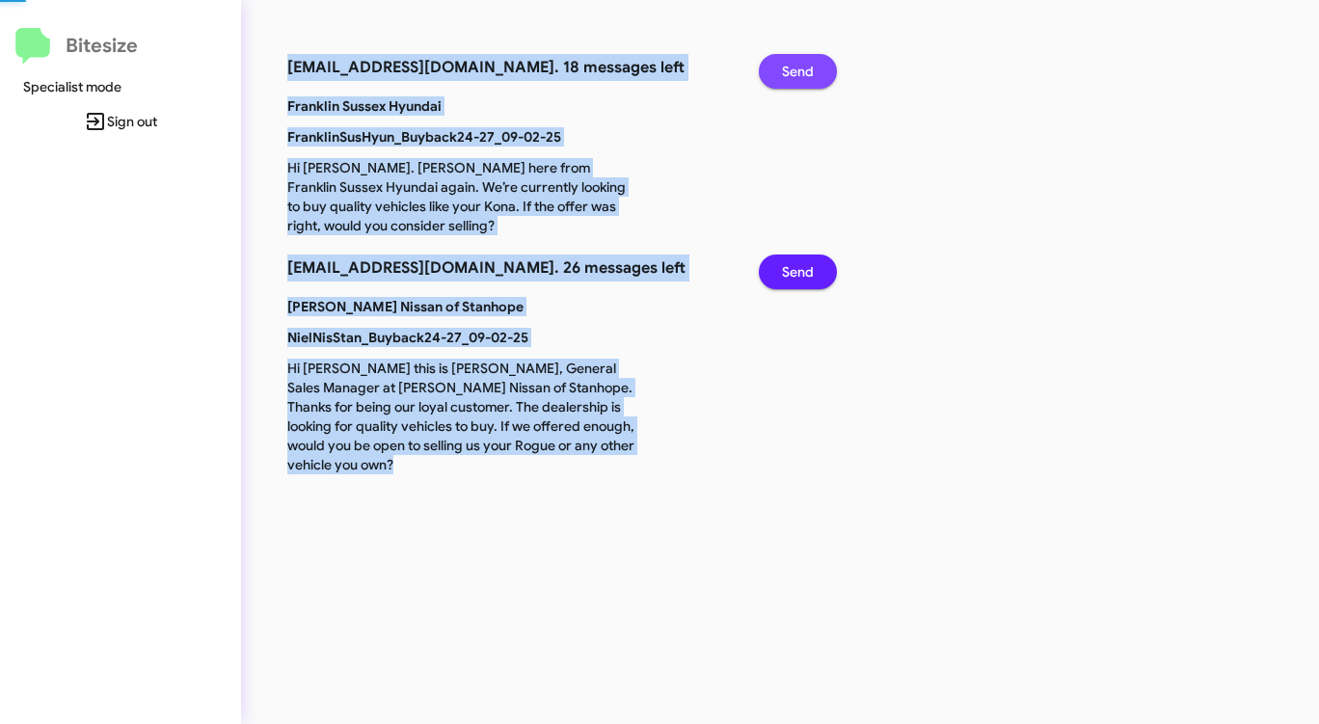
click at [793, 69] on span "Send" at bounding box center [798, 71] width 32 height 35
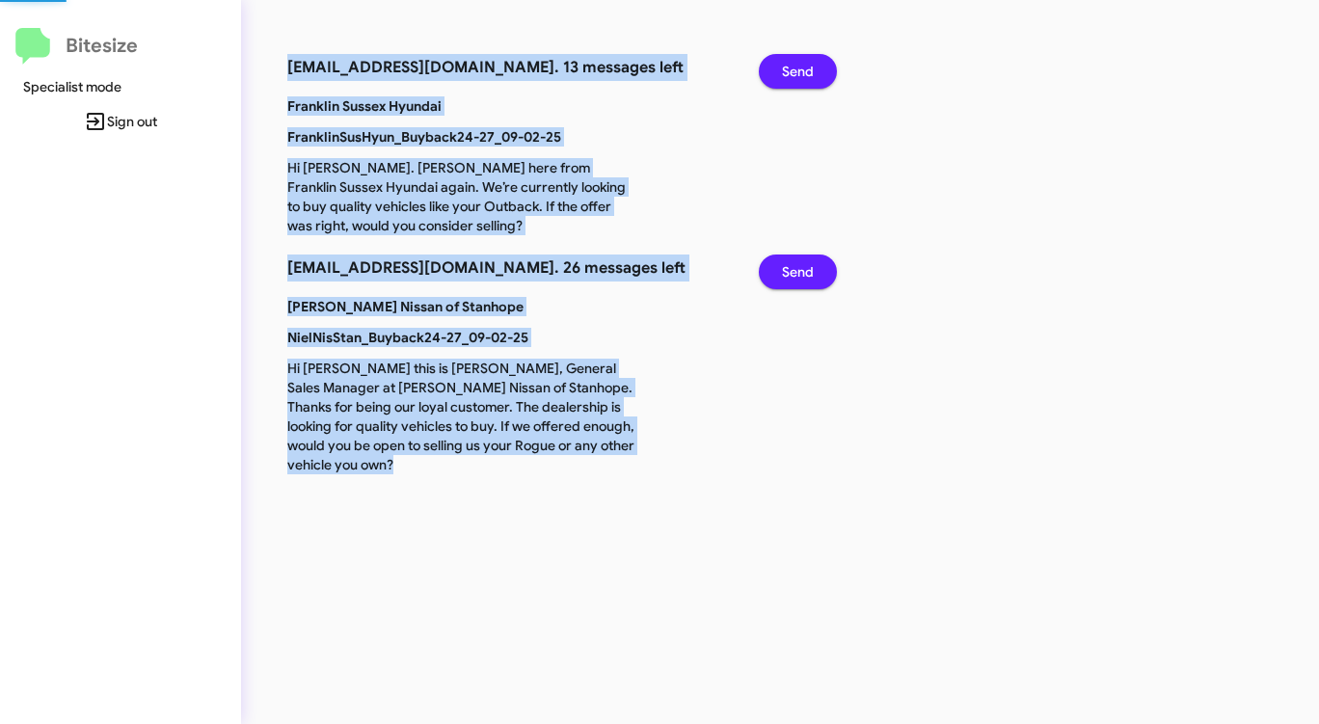
click at [793, 69] on span "Send" at bounding box center [798, 71] width 32 height 35
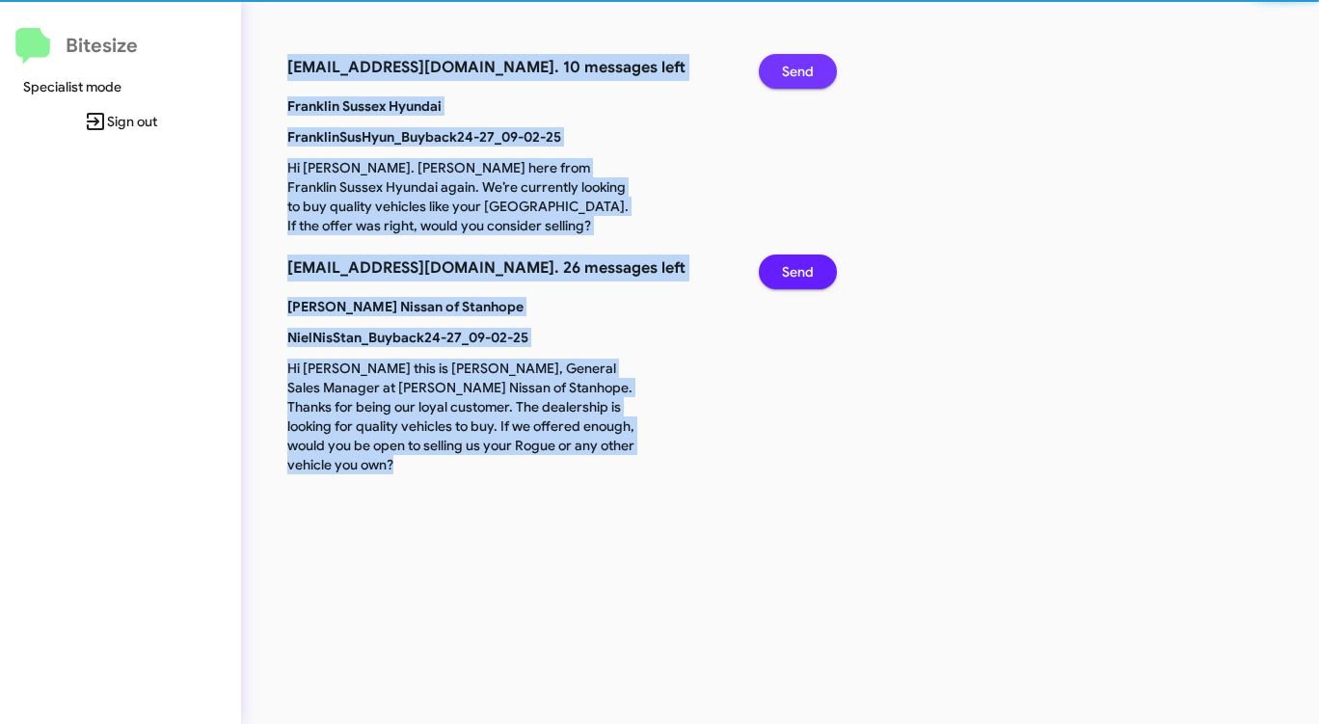
click at [793, 69] on span "Send" at bounding box center [798, 71] width 32 height 35
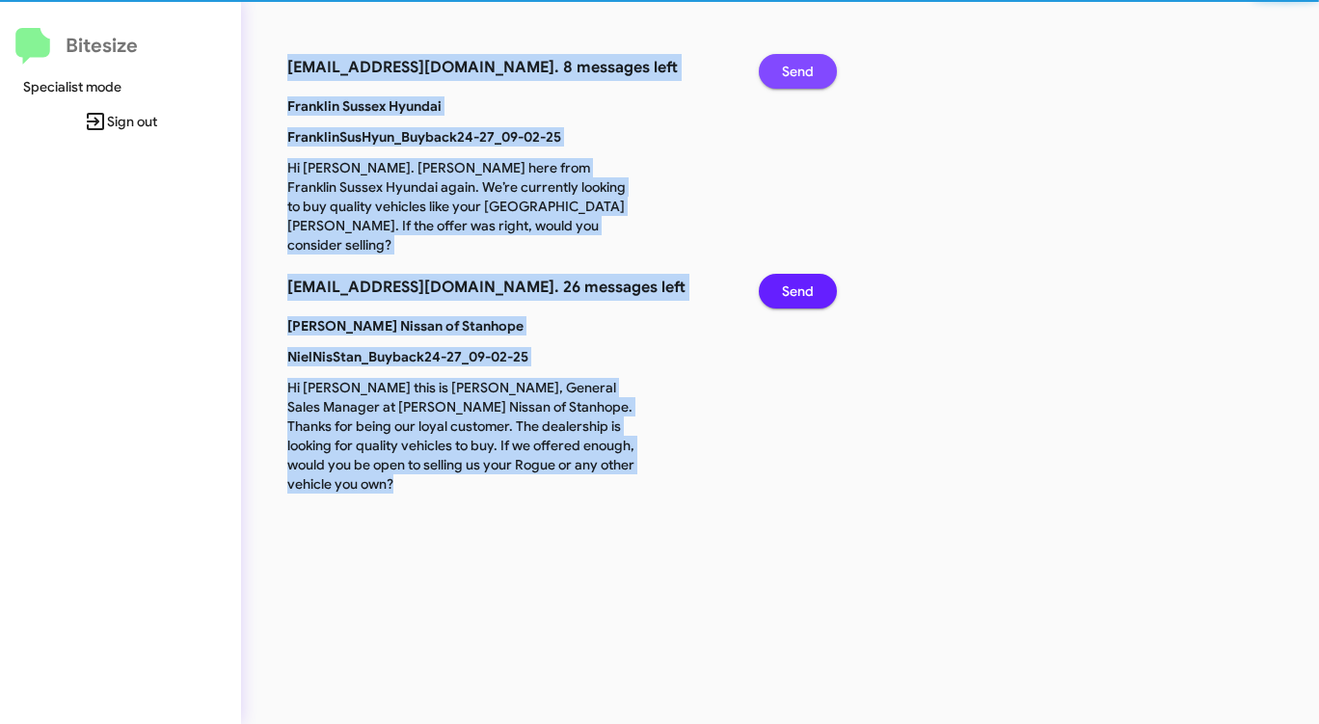
click at [793, 69] on span "Send" at bounding box center [798, 71] width 32 height 35
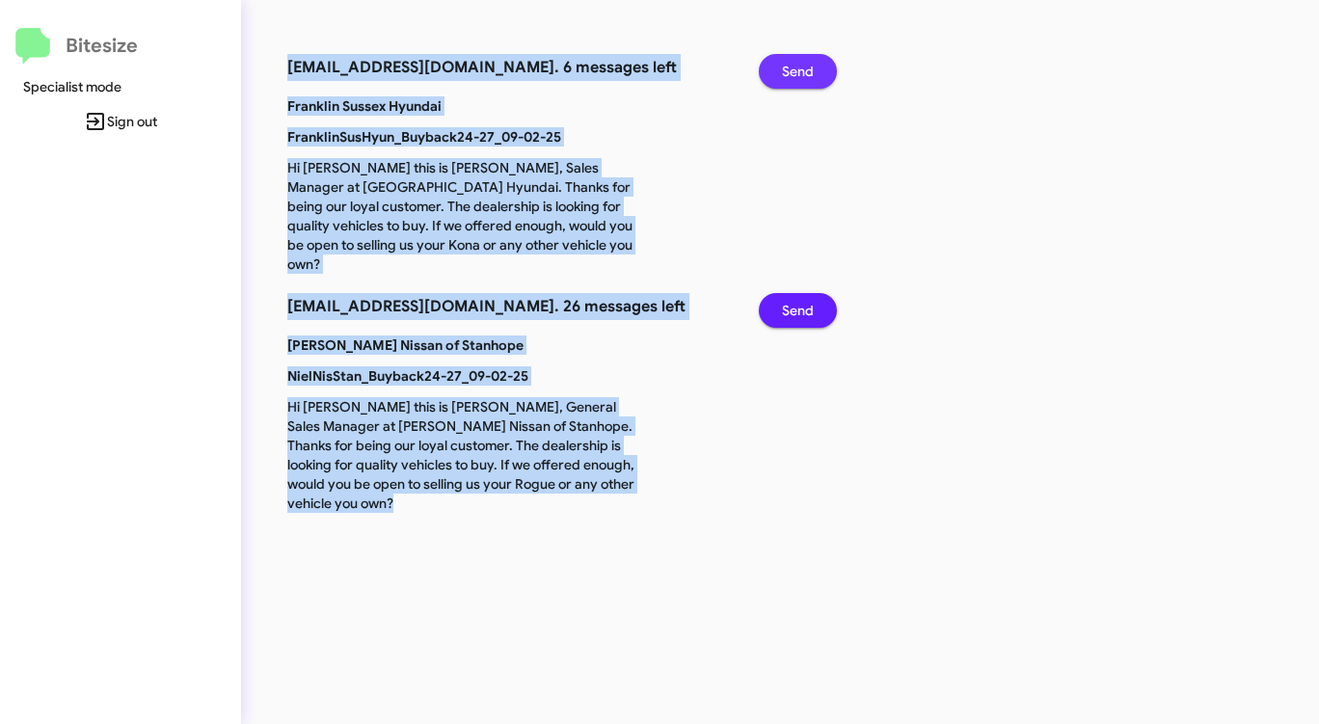
click at [793, 69] on span "Send" at bounding box center [798, 71] width 32 height 35
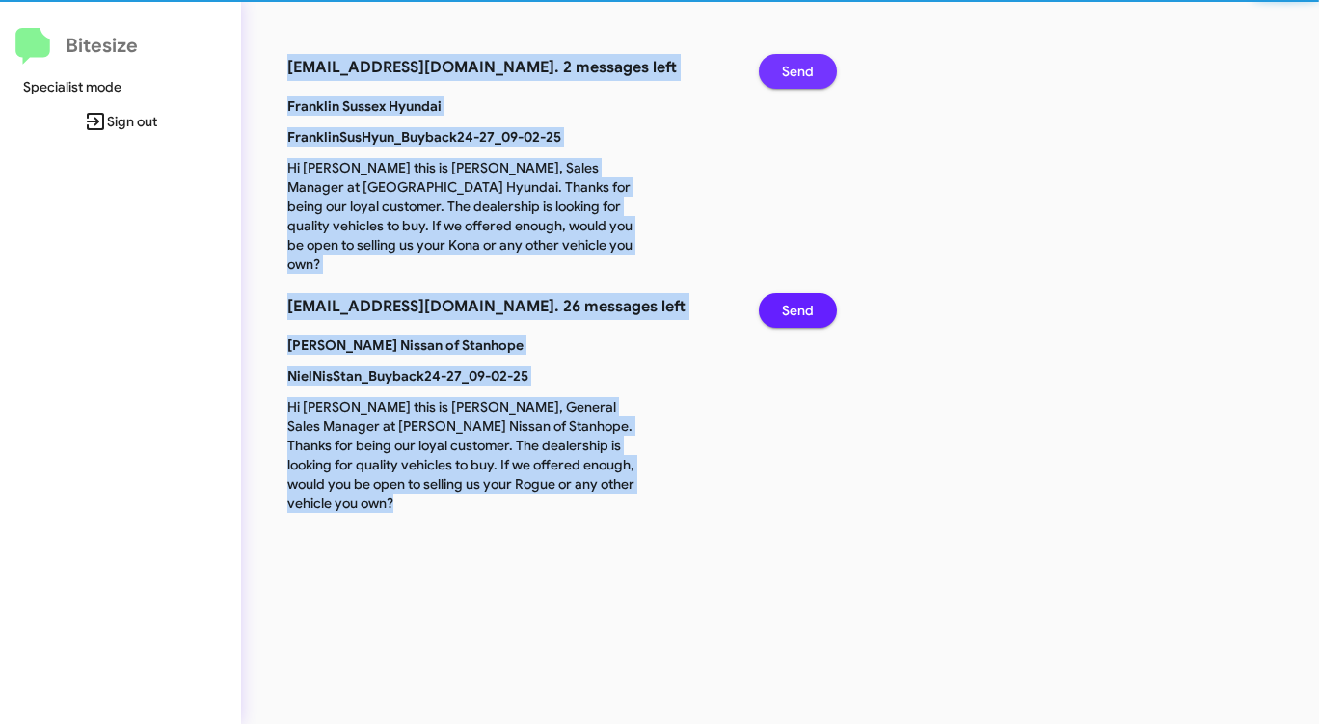
click at [793, 69] on span "Send" at bounding box center [798, 71] width 32 height 35
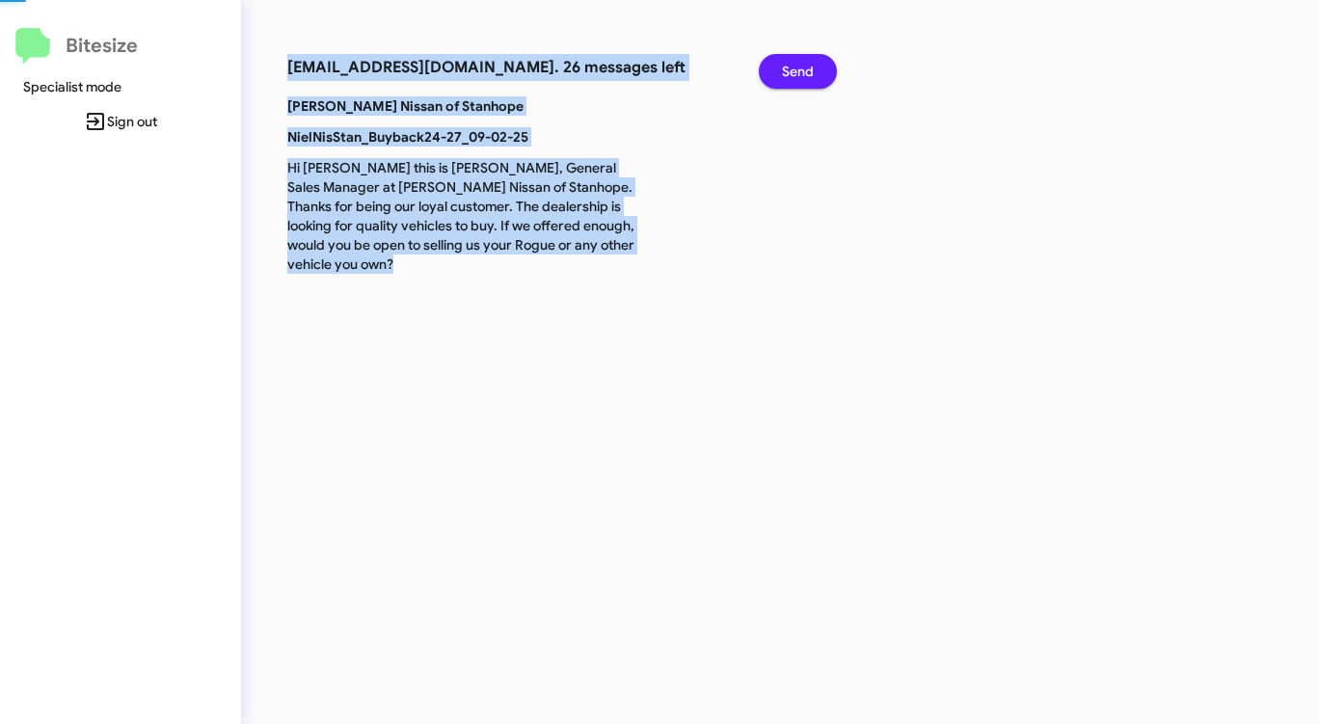
click at [793, 69] on span "Send" at bounding box center [798, 71] width 32 height 35
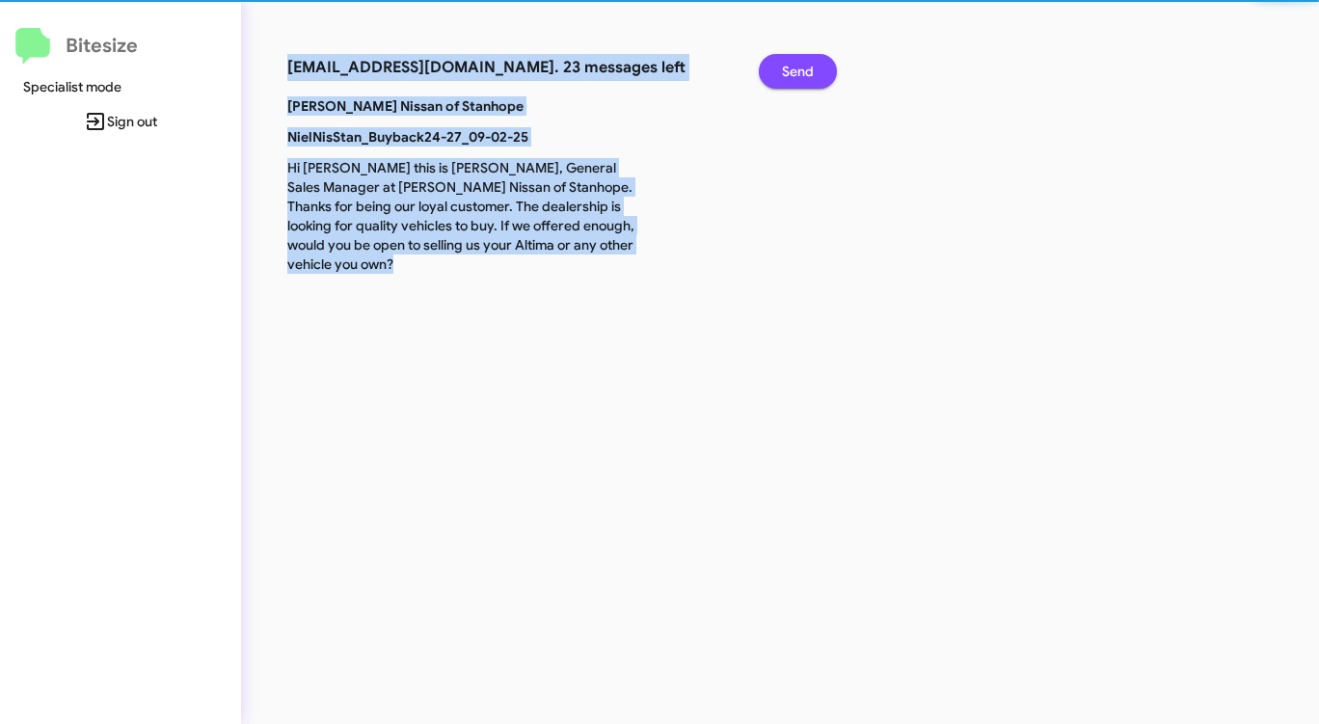
click at [793, 69] on span "Send" at bounding box center [798, 71] width 32 height 35
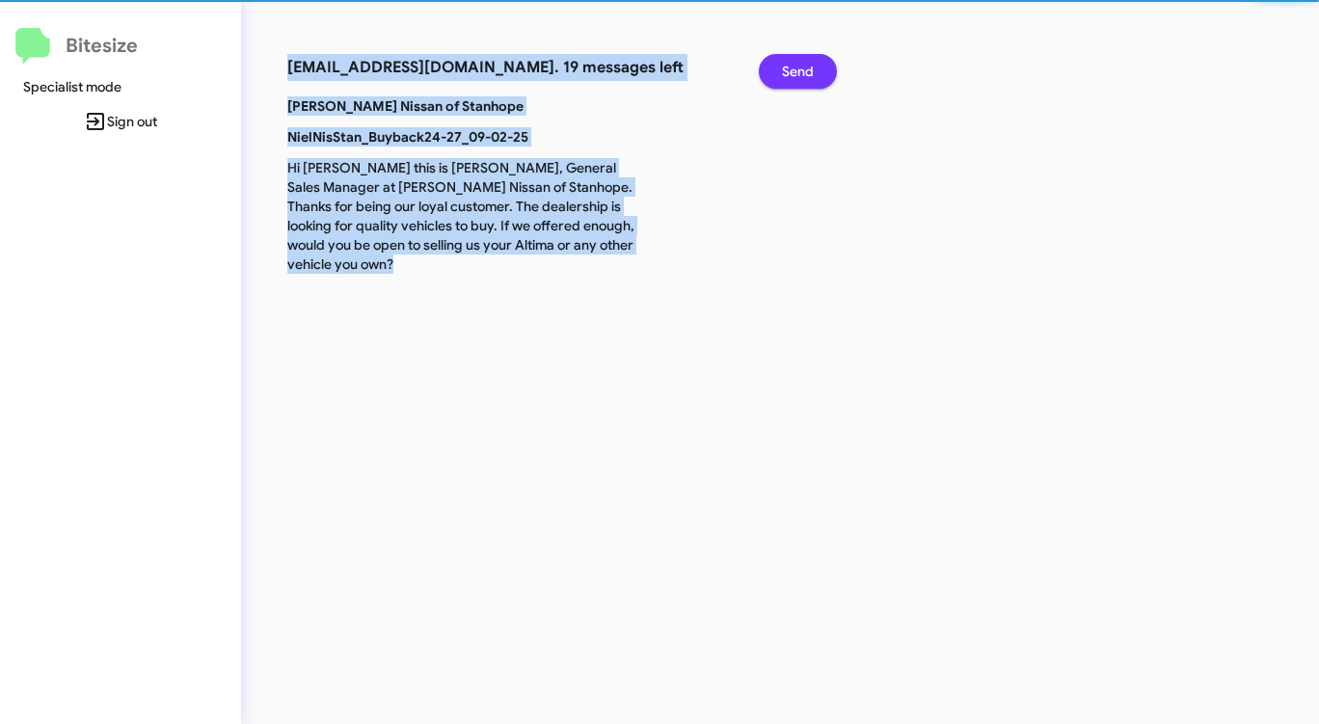
click at [793, 69] on span "Send" at bounding box center [798, 71] width 32 height 35
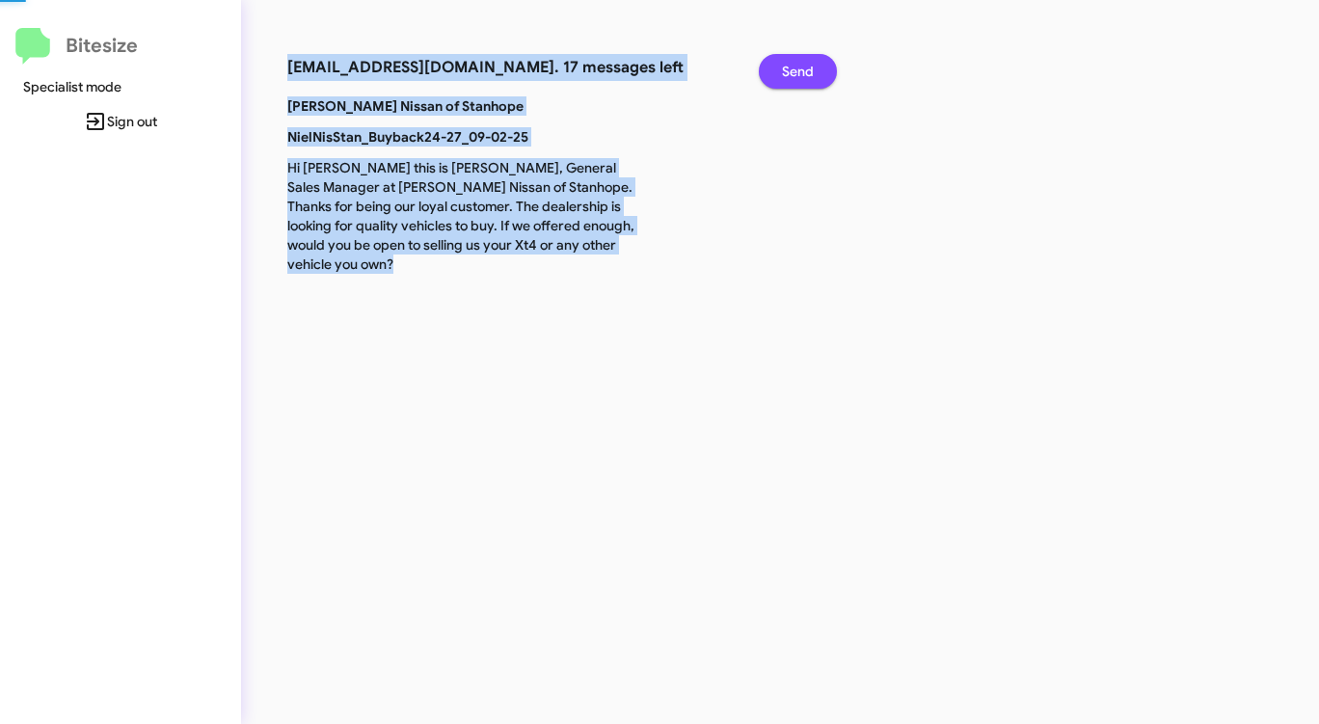
click at [793, 69] on span "Send" at bounding box center [798, 71] width 32 height 35
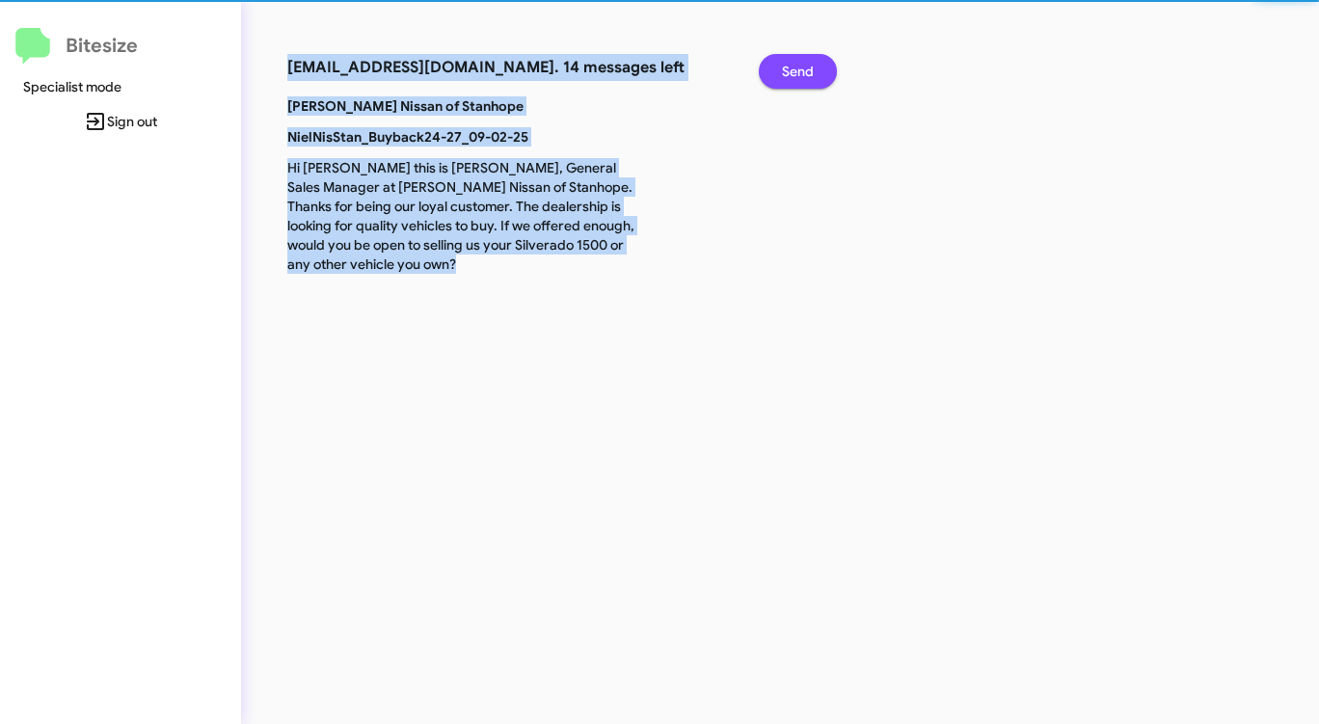
click at [793, 69] on span "Send" at bounding box center [798, 71] width 32 height 35
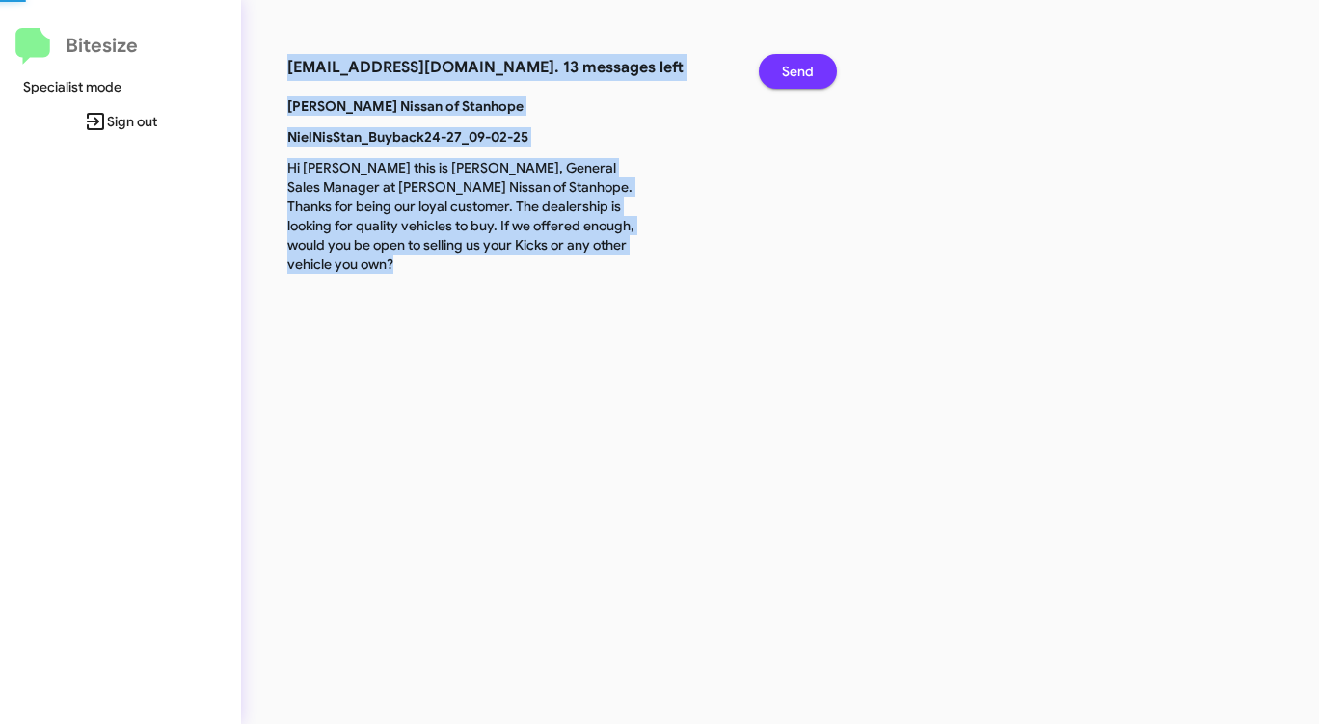
click at [793, 69] on span "Send" at bounding box center [798, 71] width 32 height 35
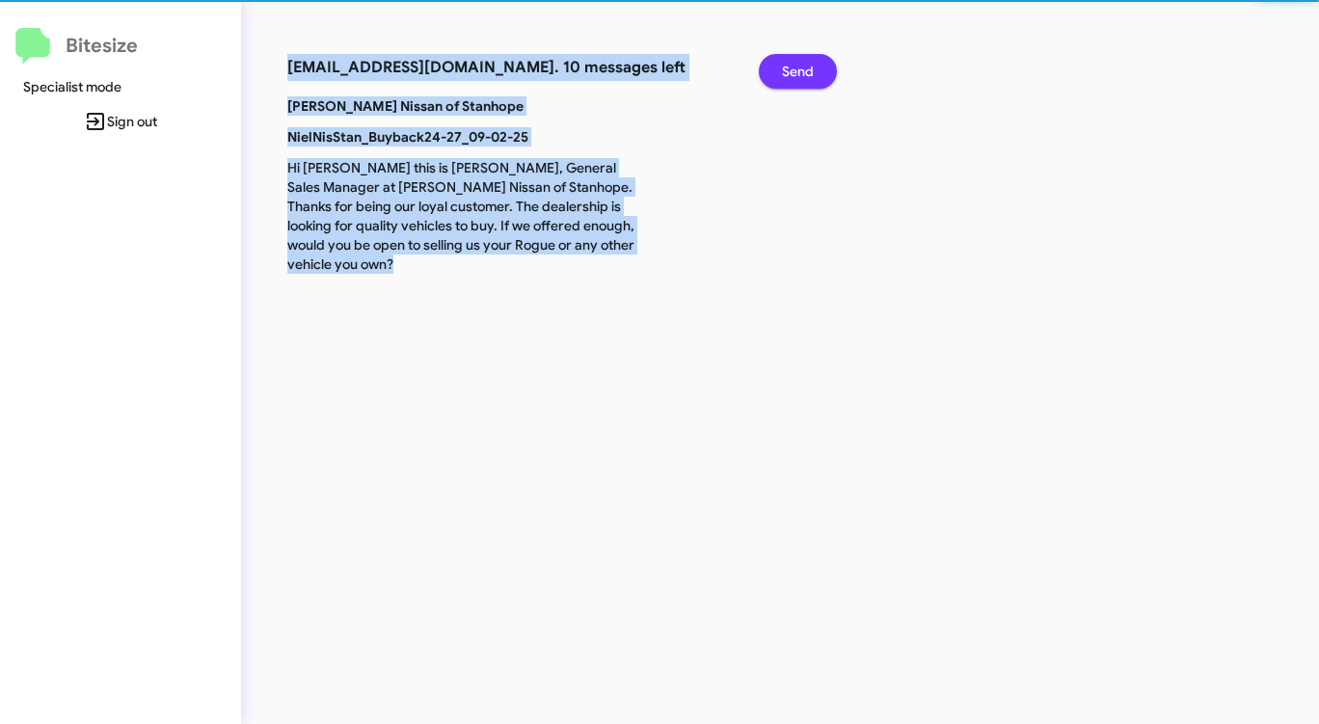
click at [793, 69] on span "Send" at bounding box center [798, 71] width 32 height 35
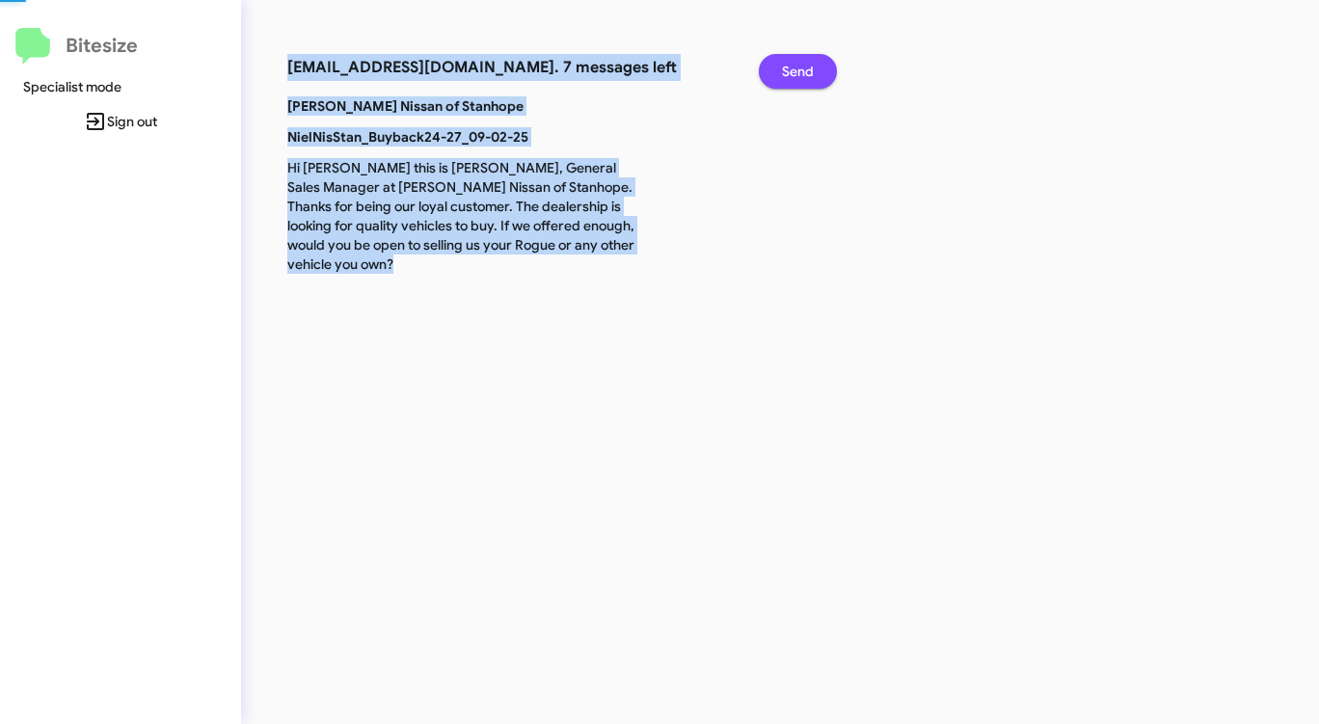
click at [793, 69] on span "Send" at bounding box center [798, 71] width 32 height 35
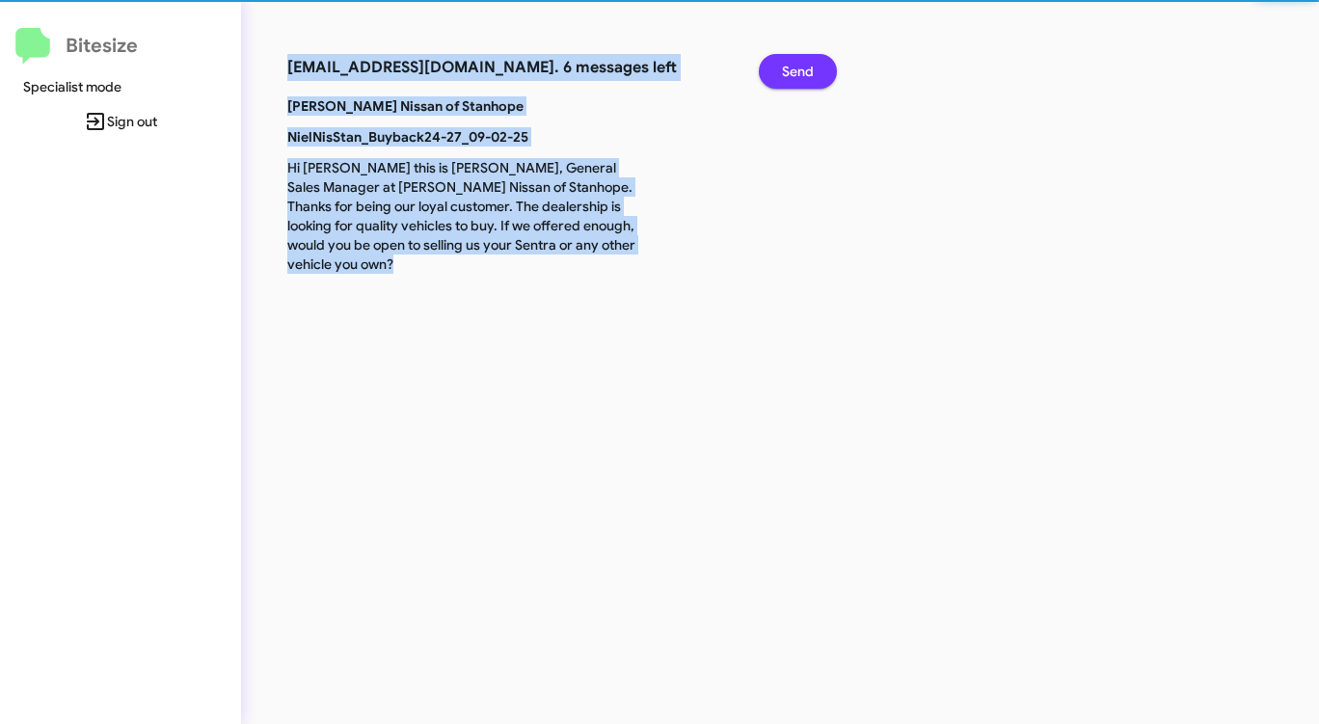
click at [793, 69] on span "Send" at bounding box center [798, 71] width 32 height 35
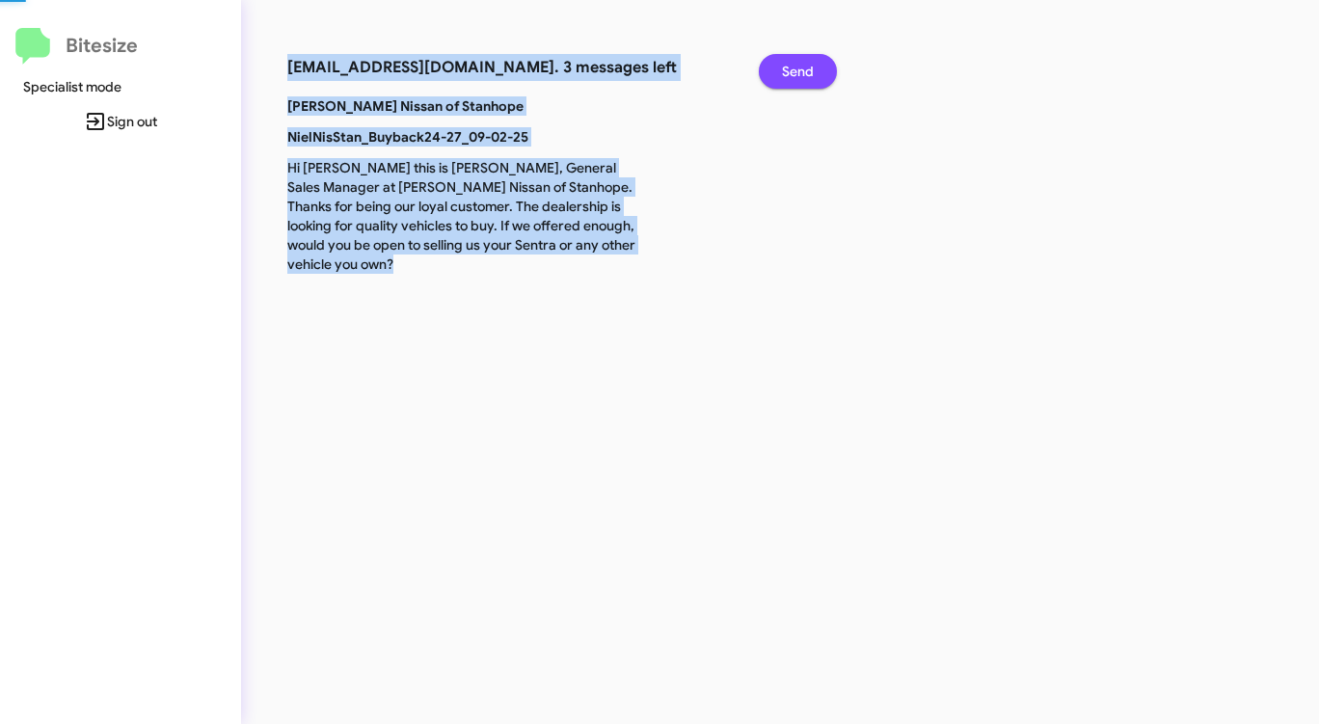
click at [793, 69] on span "Send" at bounding box center [798, 71] width 32 height 35
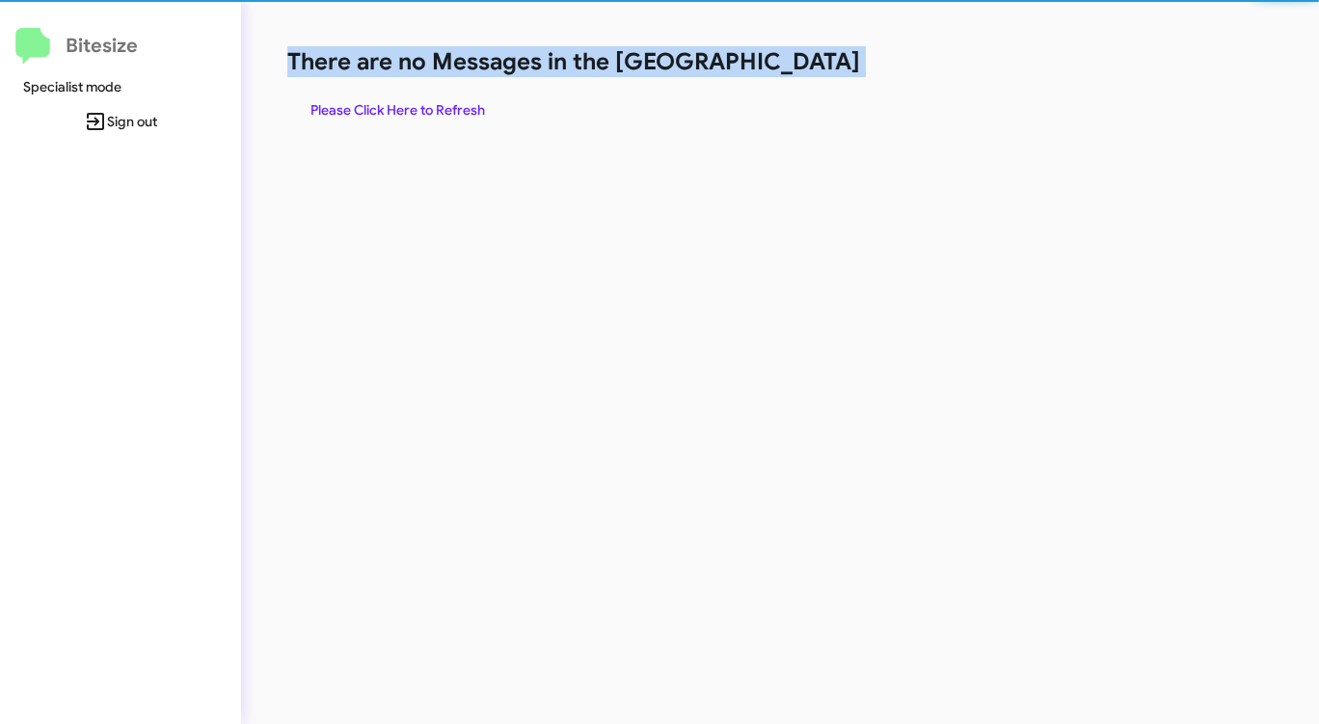
click at [793, 69] on h1 "There are no Messages in the [GEOGRAPHIC_DATA]" at bounding box center [690, 61] width 806 height 31
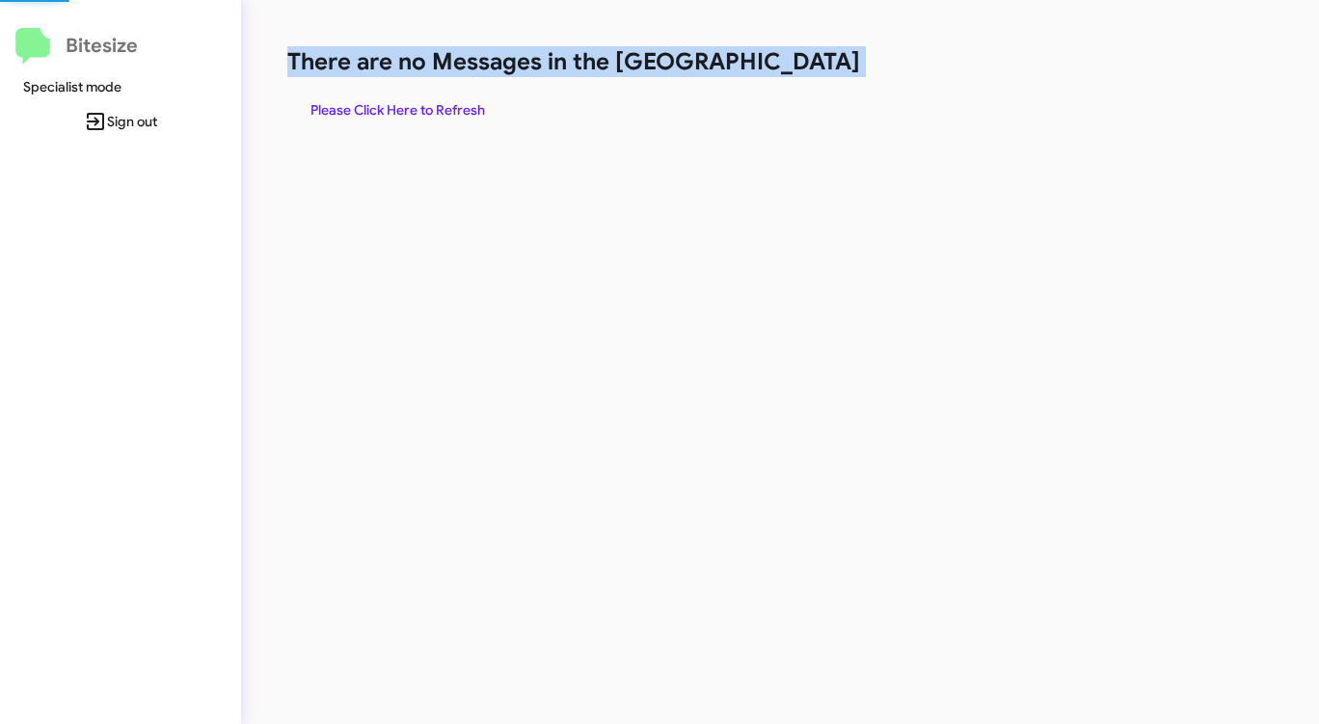
click at [793, 69] on h1 "There are no Messages in the [GEOGRAPHIC_DATA]" at bounding box center [690, 61] width 806 height 31
click at [380, 107] on span "Please Click Here to Refresh" at bounding box center [397, 110] width 175 height 35
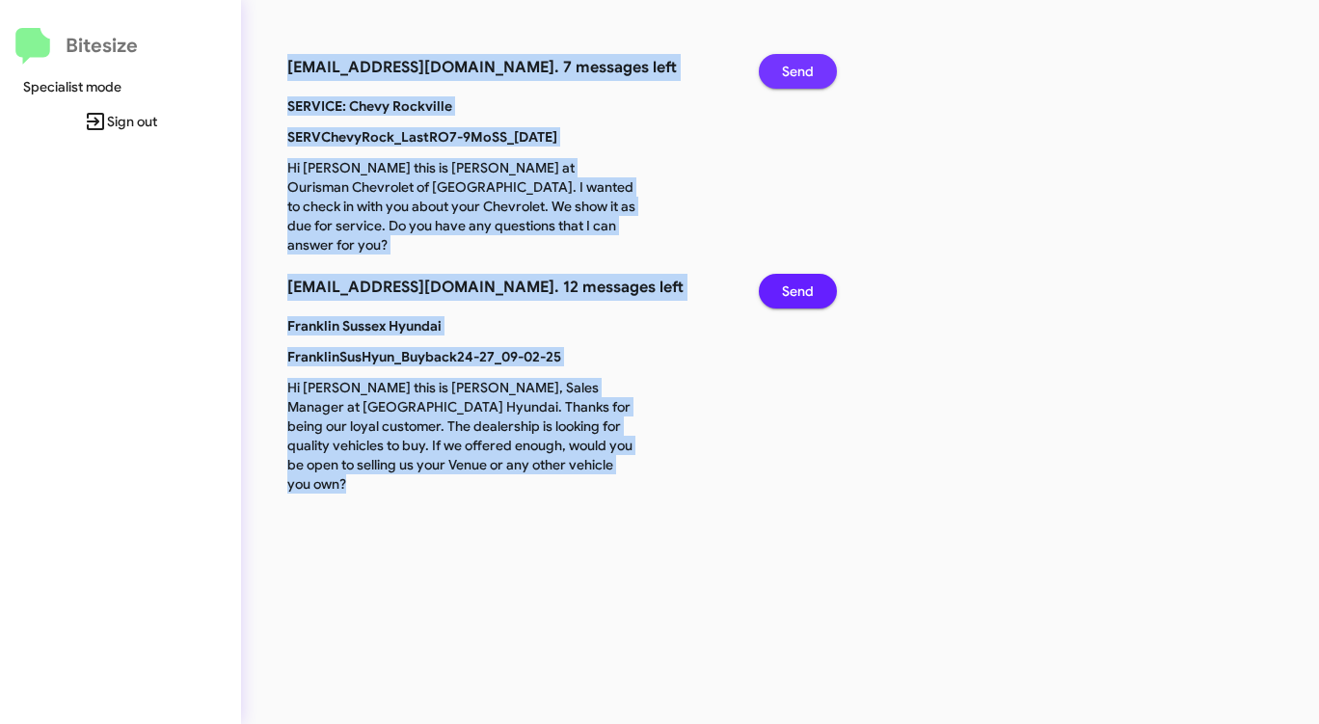
click at [788, 72] on span "Send" at bounding box center [798, 71] width 32 height 35
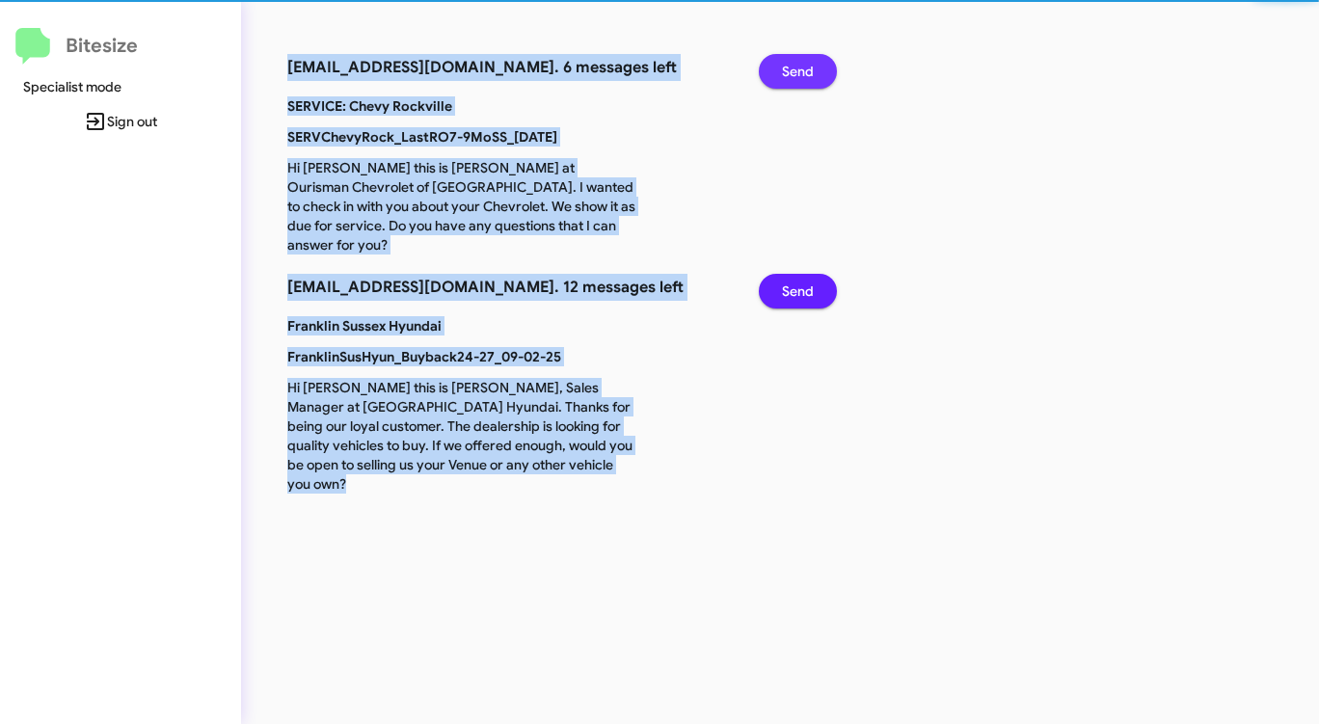
click at [788, 72] on span "Send" at bounding box center [798, 71] width 32 height 35
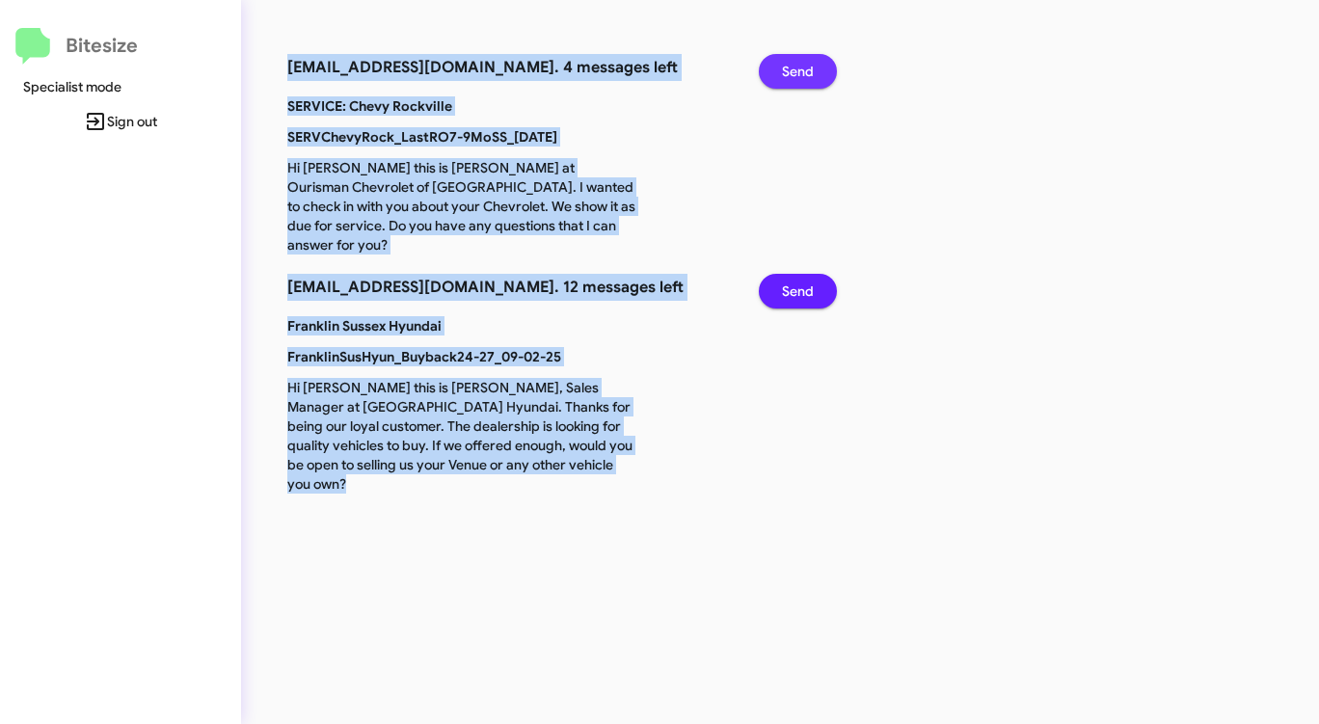
click at [788, 72] on span "Send" at bounding box center [798, 71] width 32 height 35
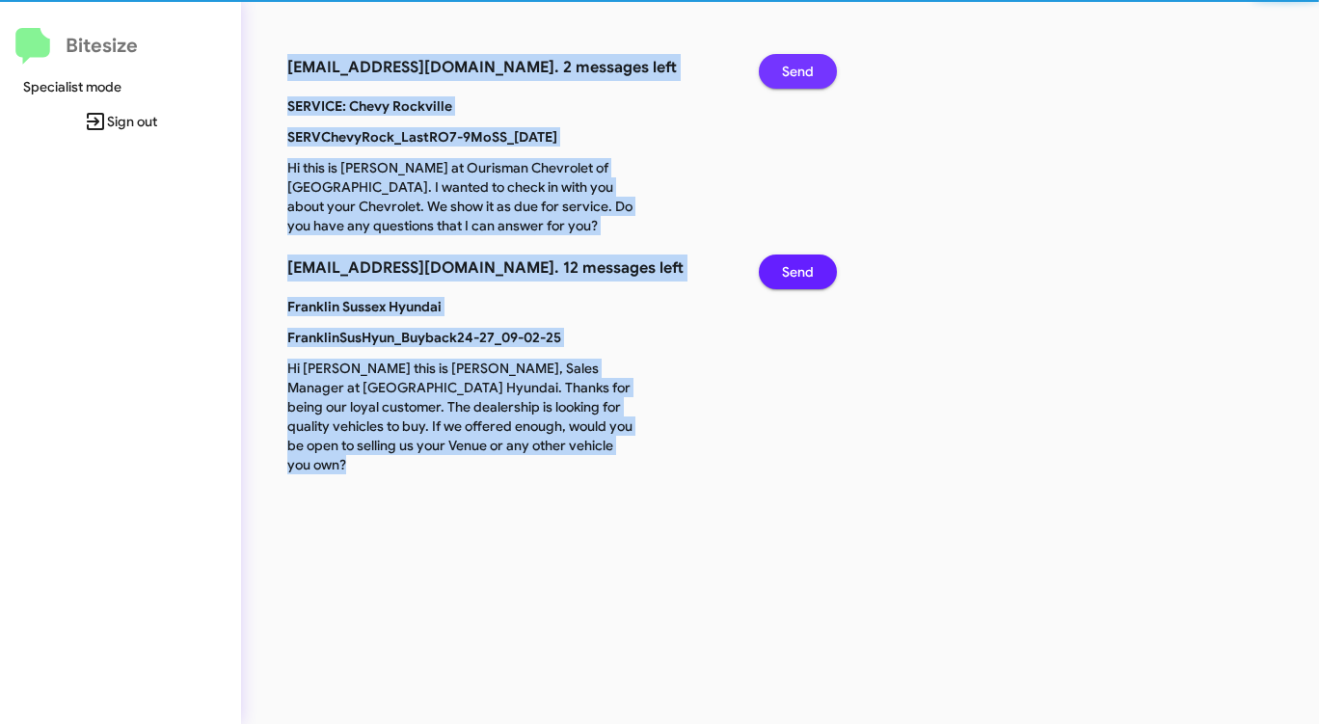
click at [788, 72] on span "Send" at bounding box center [798, 71] width 32 height 35
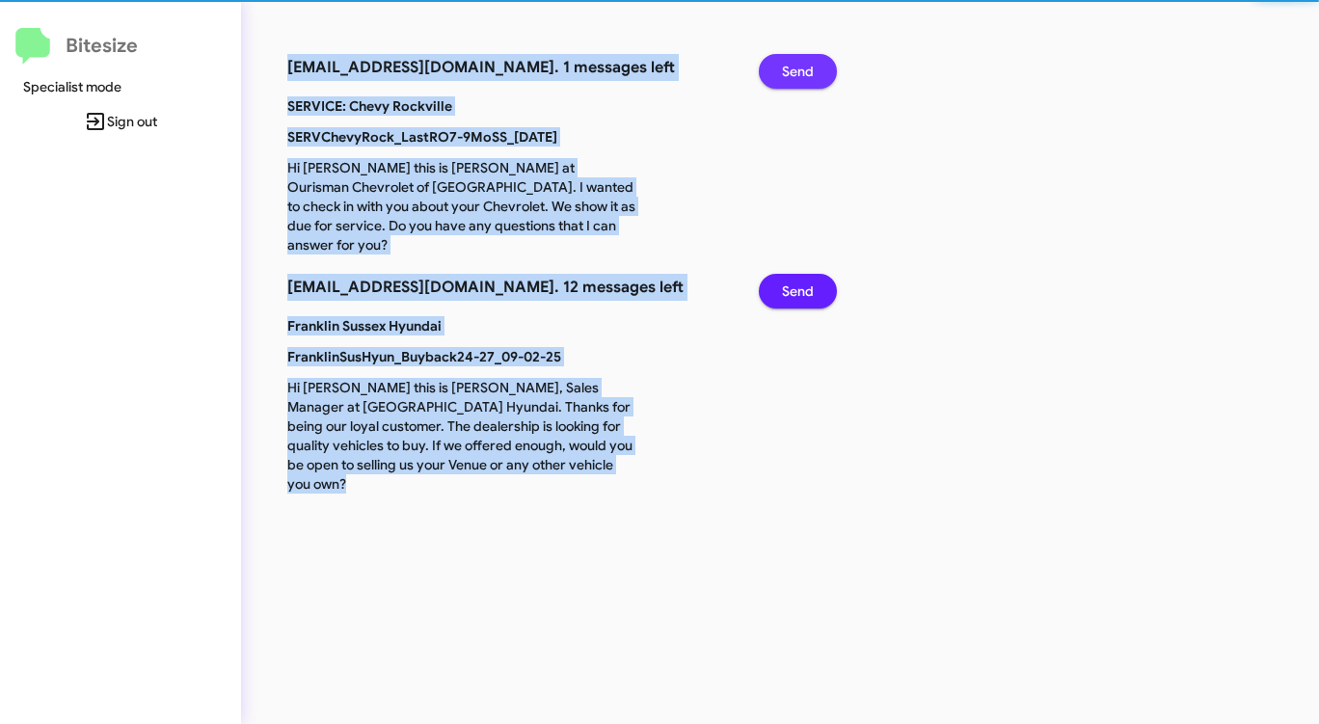
click at [788, 72] on span "Send" at bounding box center [798, 71] width 32 height 35
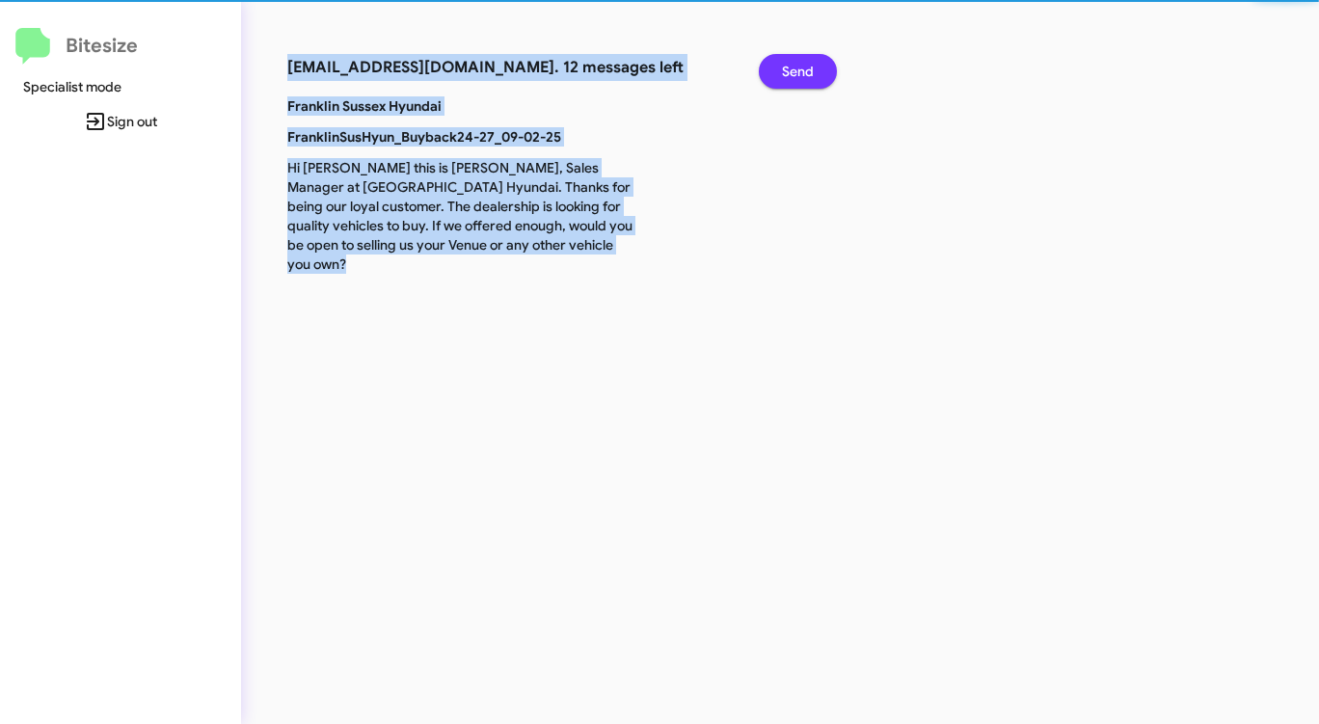
click at [788, 72] on span "Send" at bounding box center [798, 71] width 32 height 35
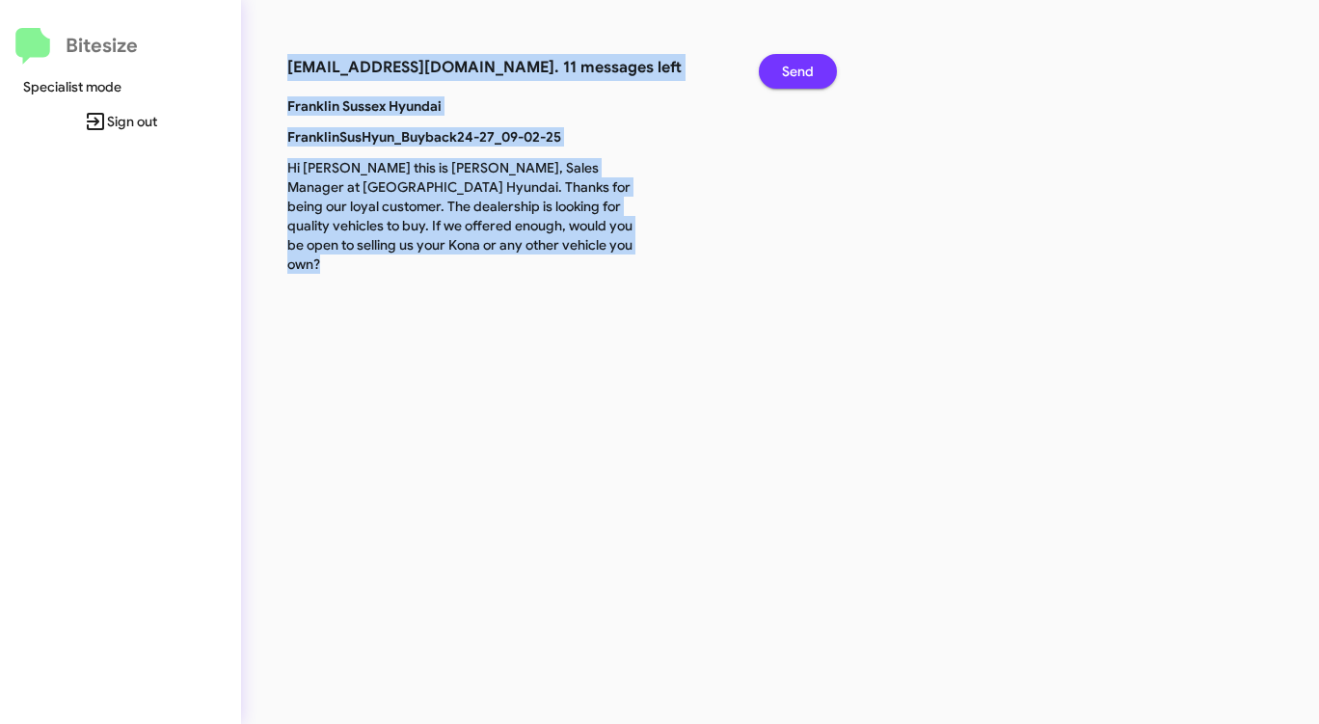
click at [788, 72] on span "Send" at bounding box center [798, 71] width 32 height 35
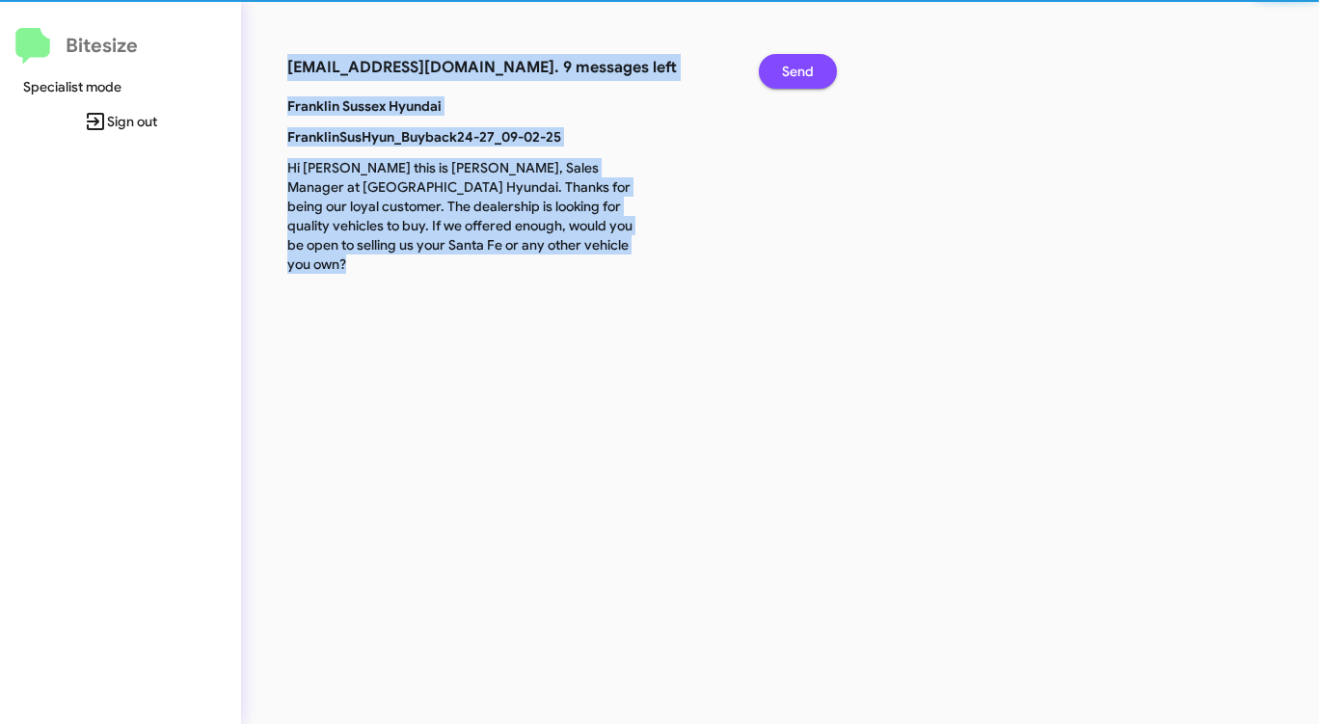
click at [788, 72] on span "Send" at bounding box center [798, 71] width 32 height 35
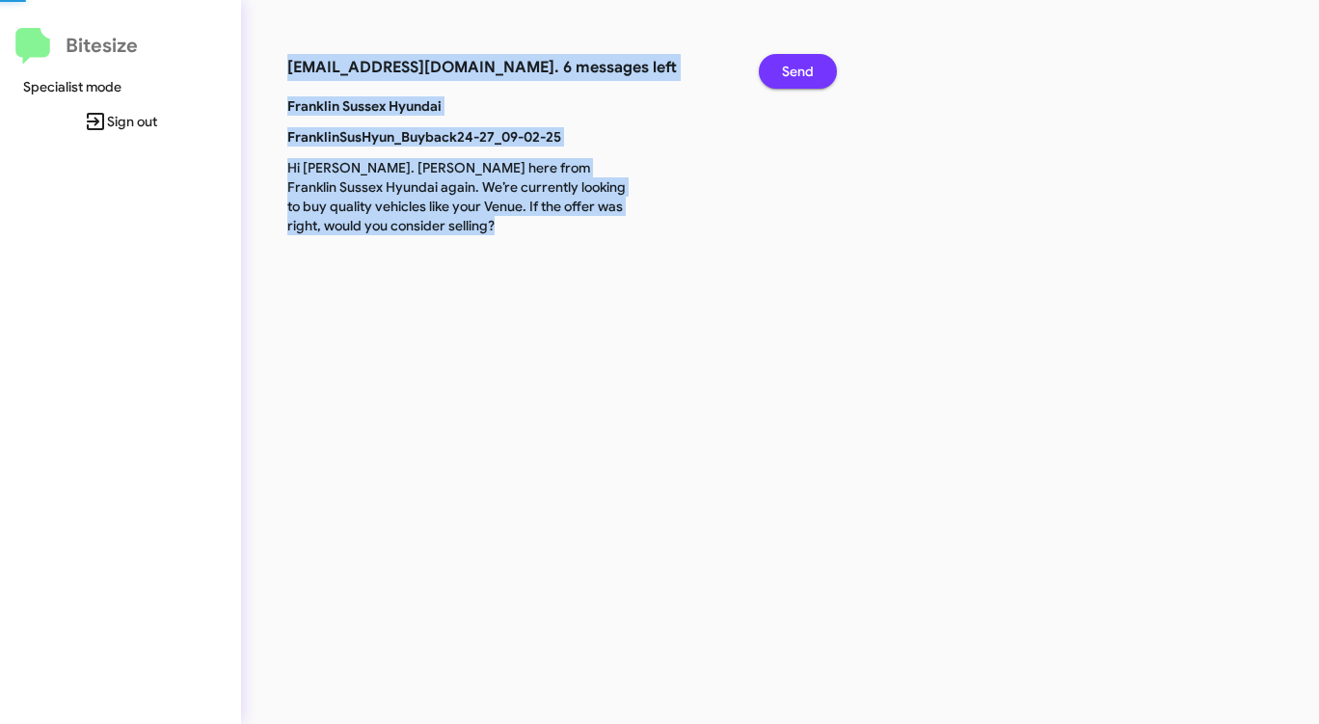
click at [788, 72] on span "Send" at bounding box center [798, 71] width 32 height 35
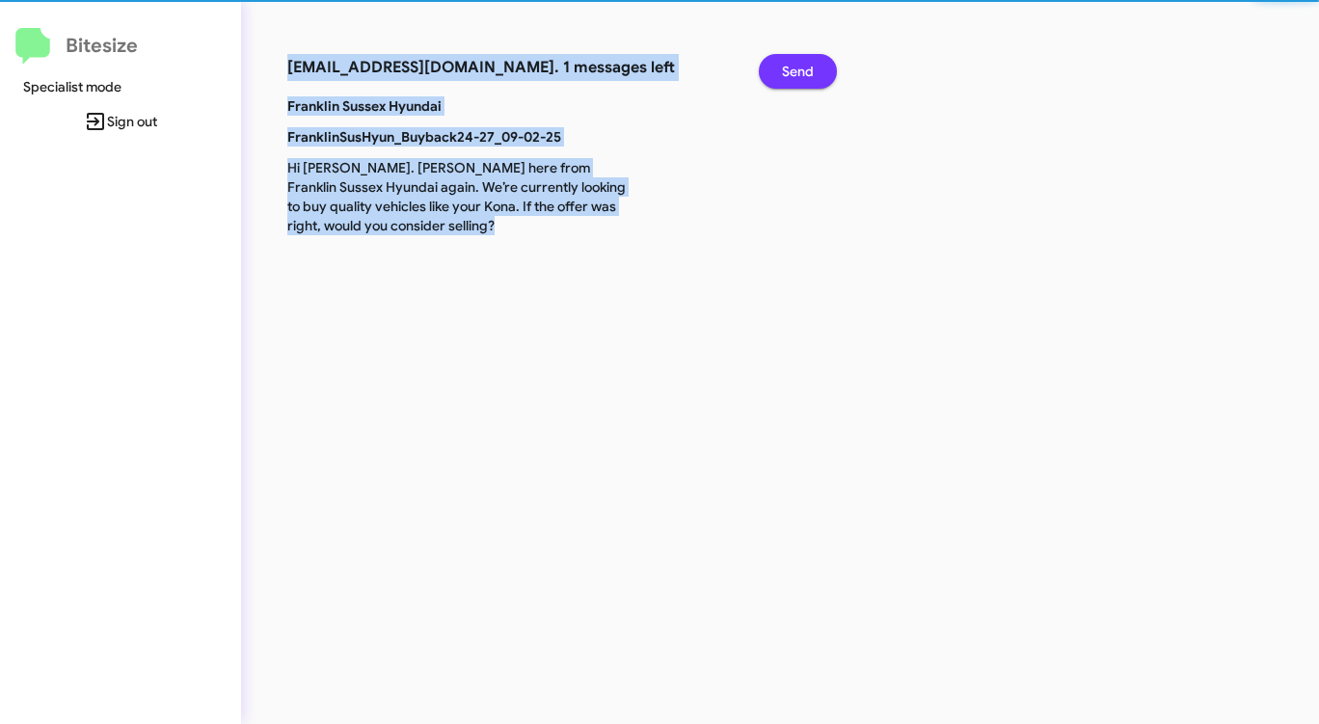
click at [788, 72] on span "Send" at bounding box center [798, 71] width 32 height 35
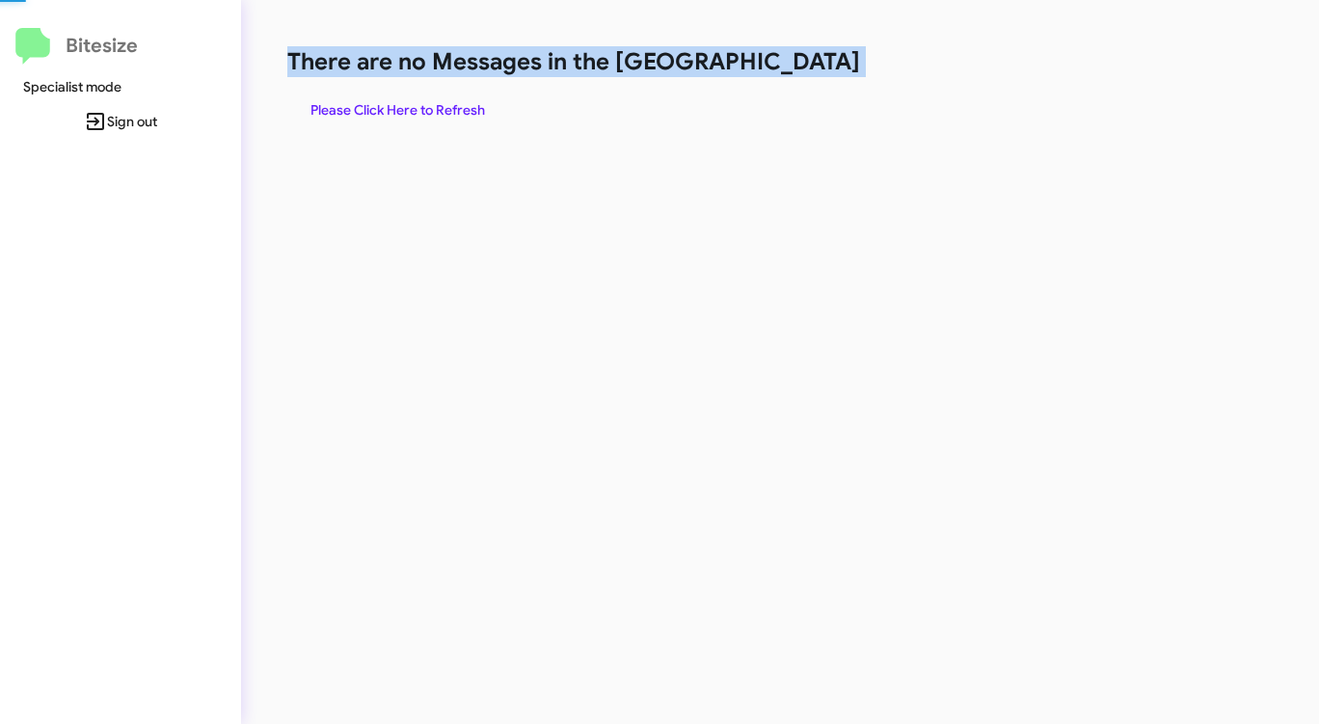
click at [788, 72] on h1 "There are no Messages in the [GEOGRAPHIC_DATA]" at bounding box center [690, 61] width 806 height 31
click at [450, 105] on span "Please Click Here to Refresh" at bounding box center [397, 110] width 175 height 35
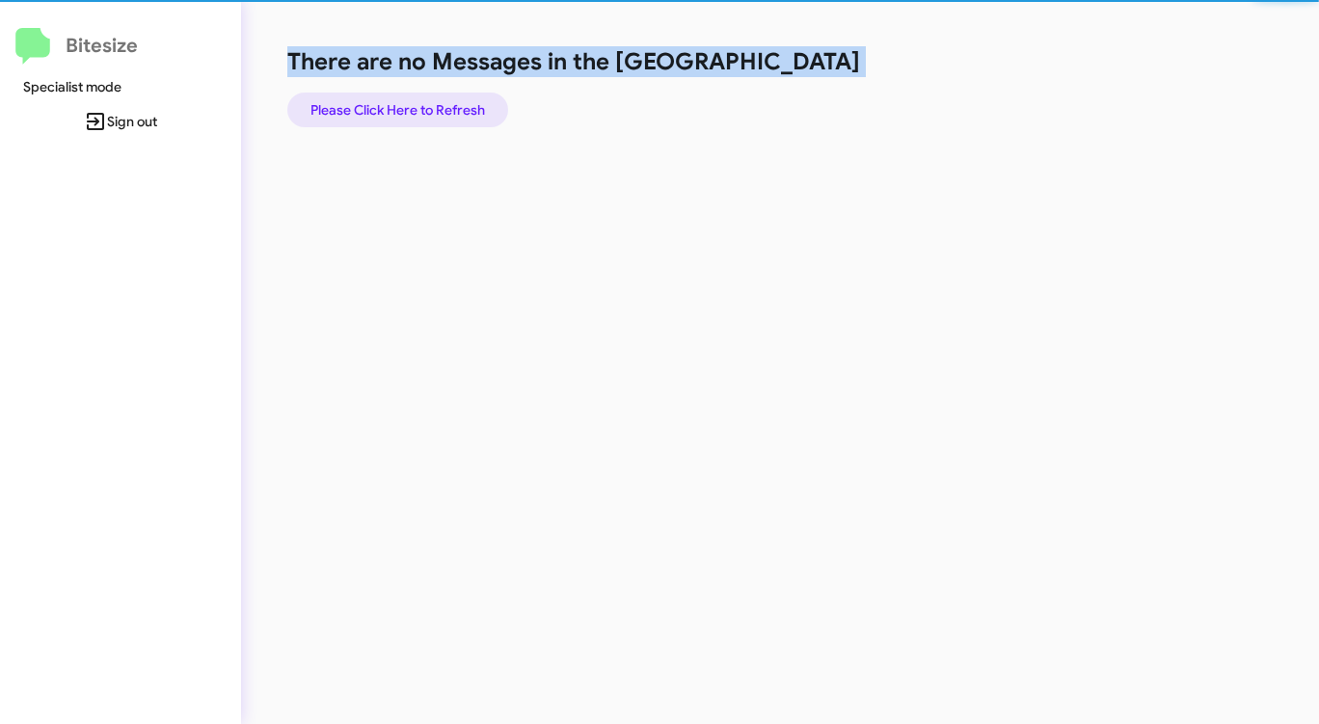
click at [450, 105] on span "Please Click Here to Refresh" at bounding box center [397, 110] width 175 height 35
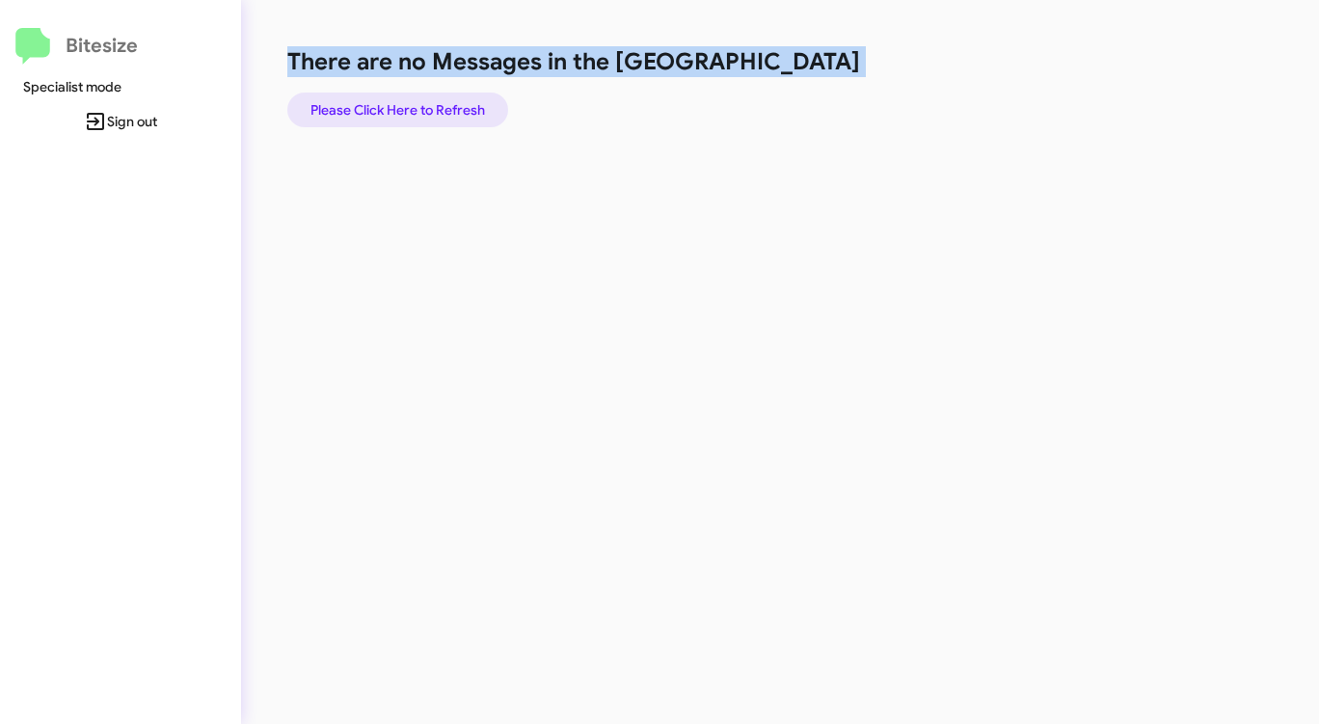
click
click at [444, 349] on div "There are no Messages in the Queue Please Click Here to Refresh" at bounding box center [690, 362] width 899 height 724
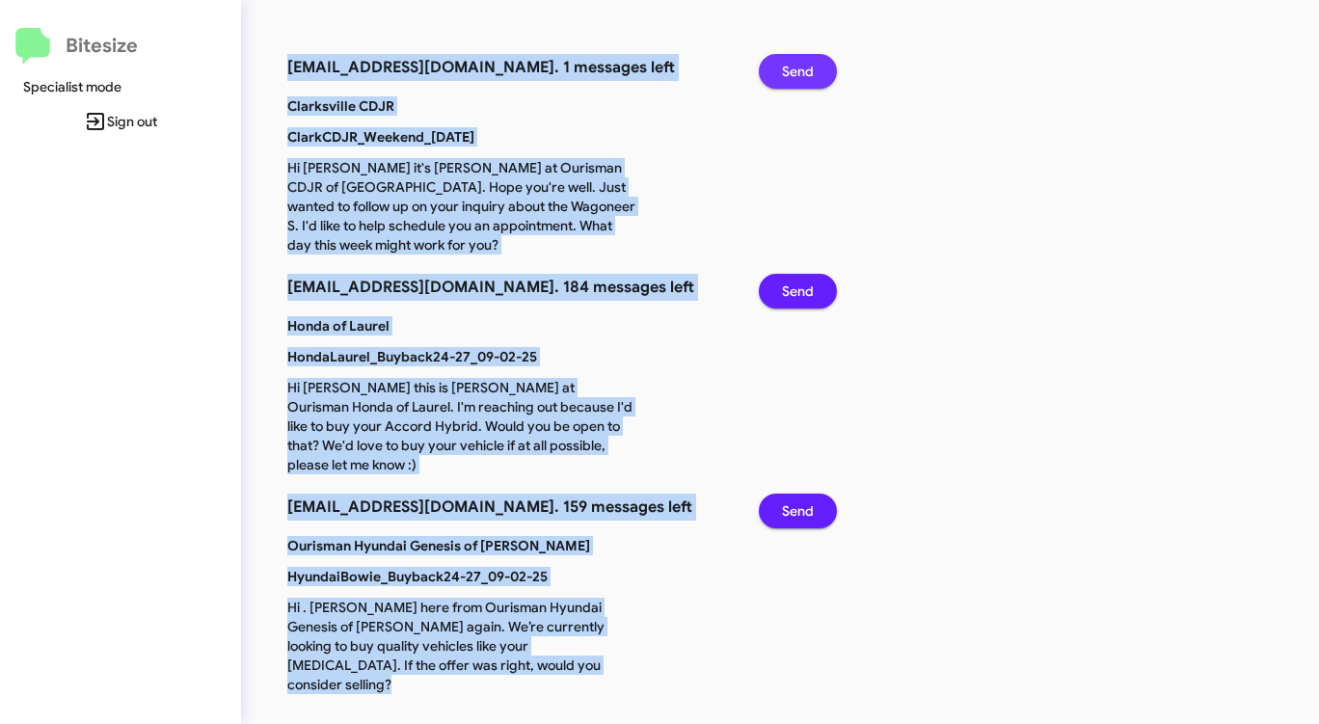
click at [799, 65] on span "Send" at bounding box center [798, 71] width 32 height 35
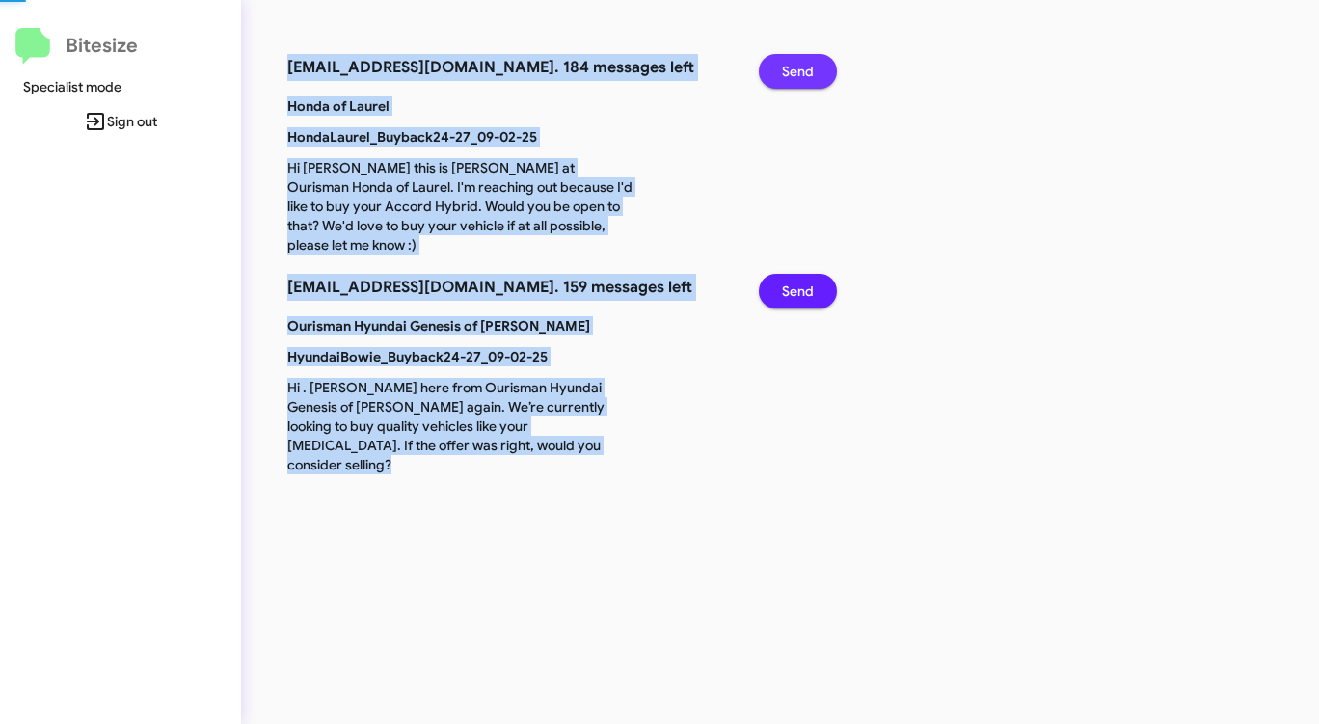
click at [799, 65] on span "Send" at bounding box center [798, 71] width 32 height 35
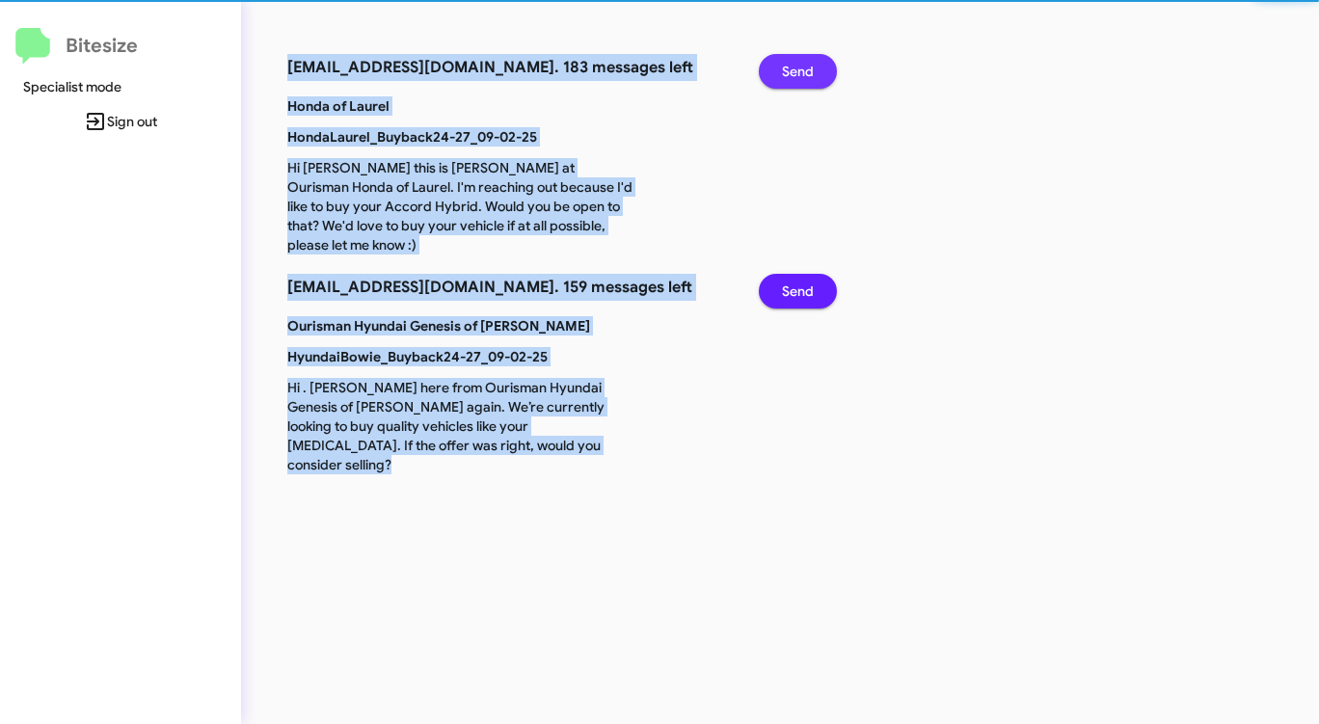
click at [799, 65] on span "Send" at bounding box center [798, 71] width 32 height 35
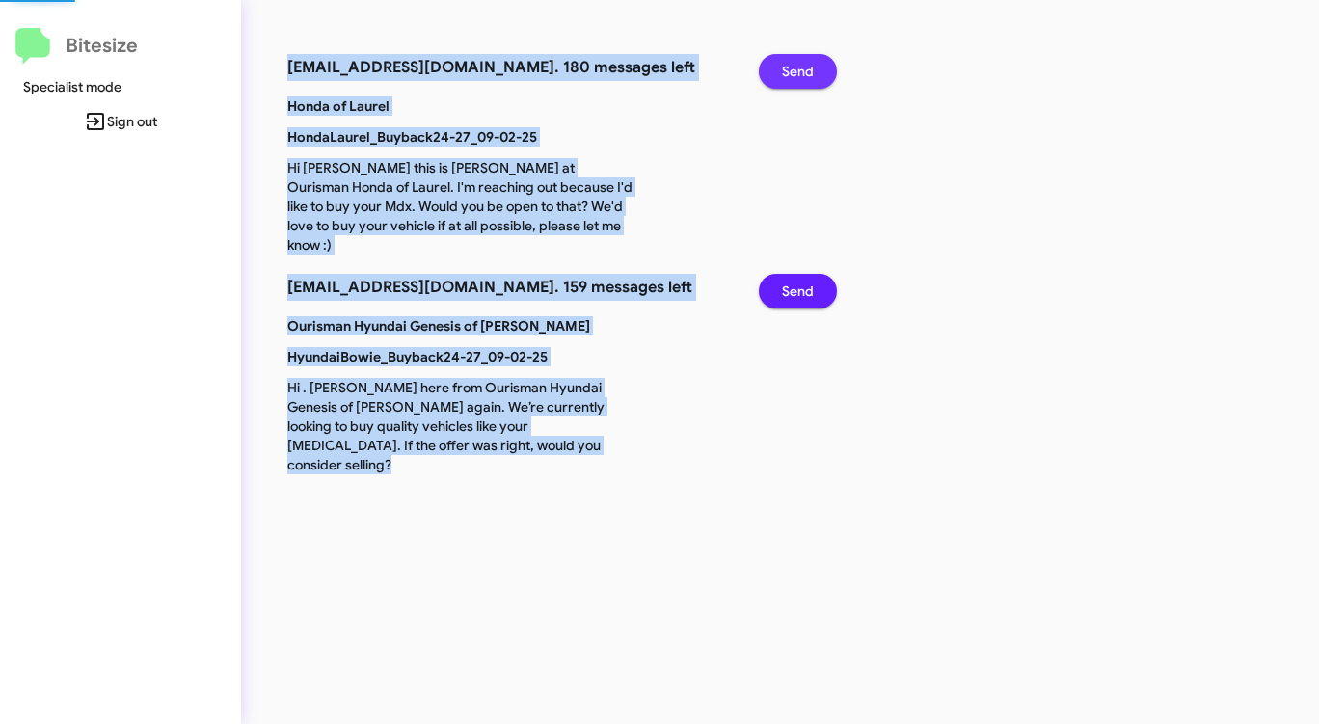
click at [799, 65] on span "Send" at bounding box center [798, 71] width 32 height 35
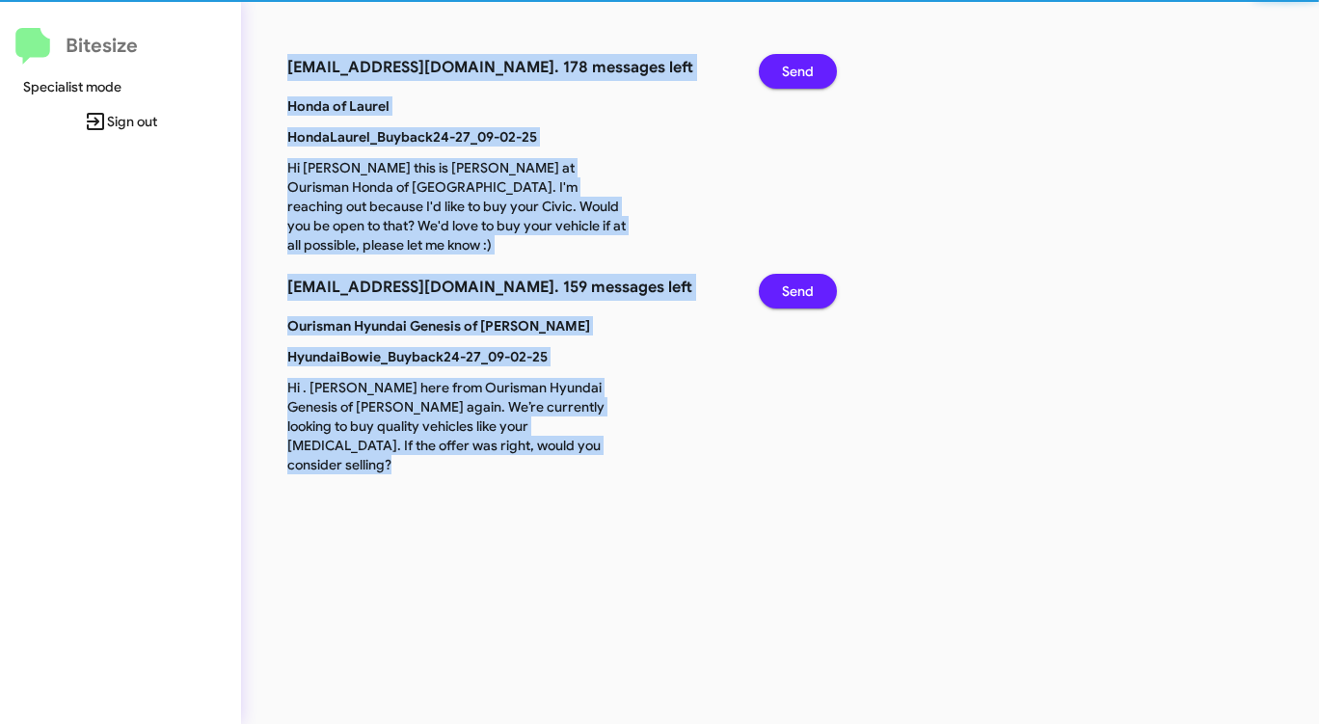
click at [799, 65] on span "Send" at bounding box center [798, 71] width 32 height 35
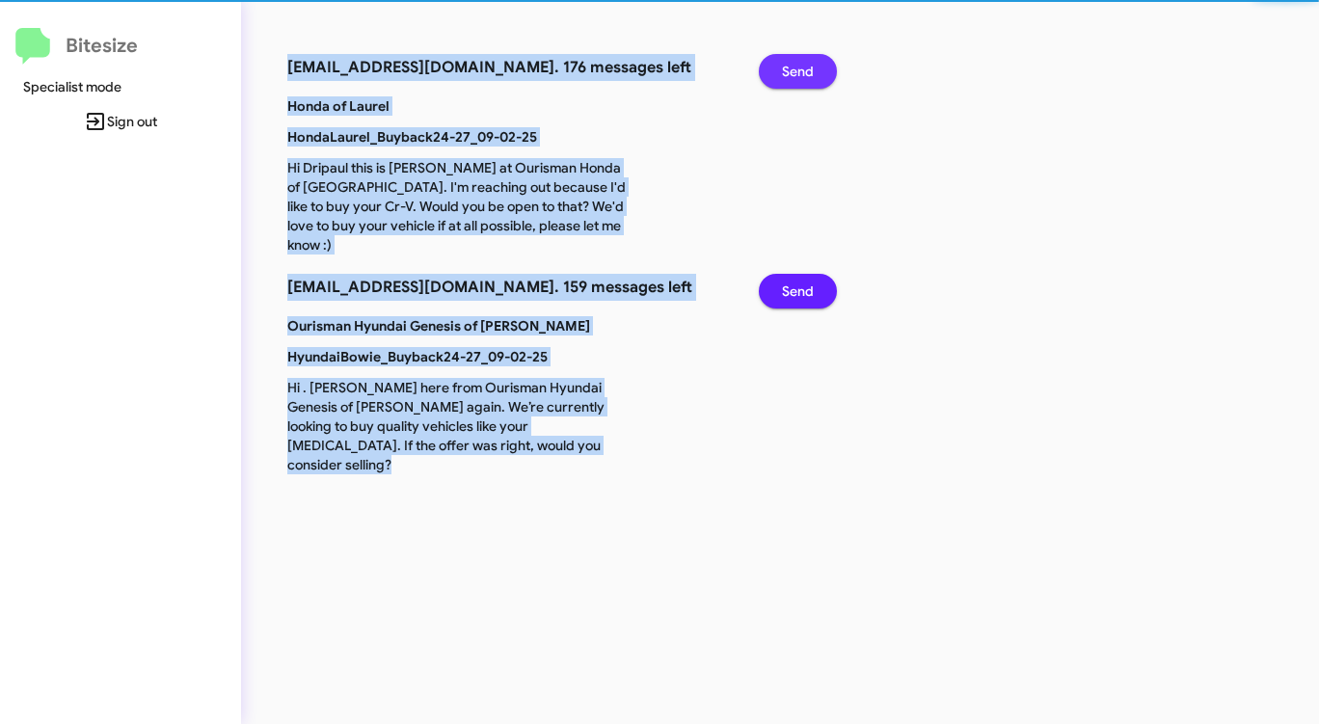
click at [799, 65] on span "Send" at bounding box center [798, 71] width 32 height 35
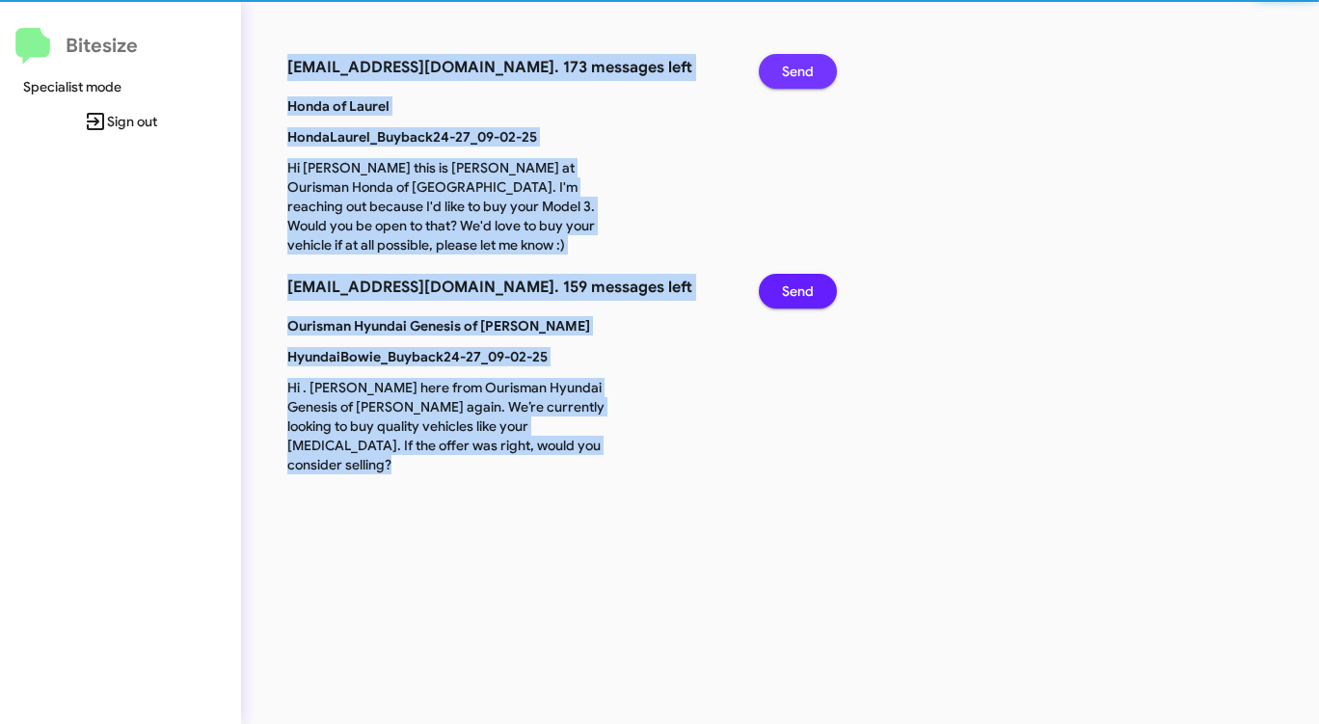
click at [799, 65] on span "Send" at bounding box center [798, 71] width 32 height 35
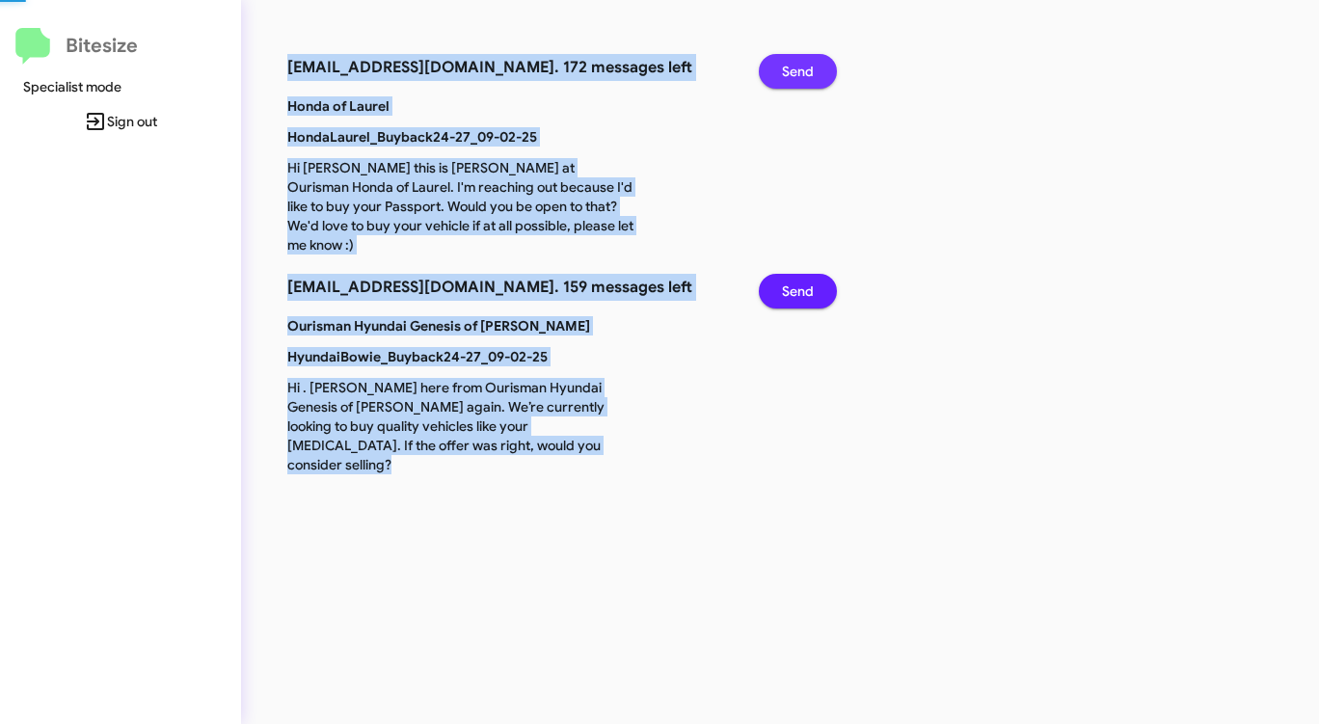
click at [799, 65] on span "Send" at bounding box center [798, 71] width 32 height 35
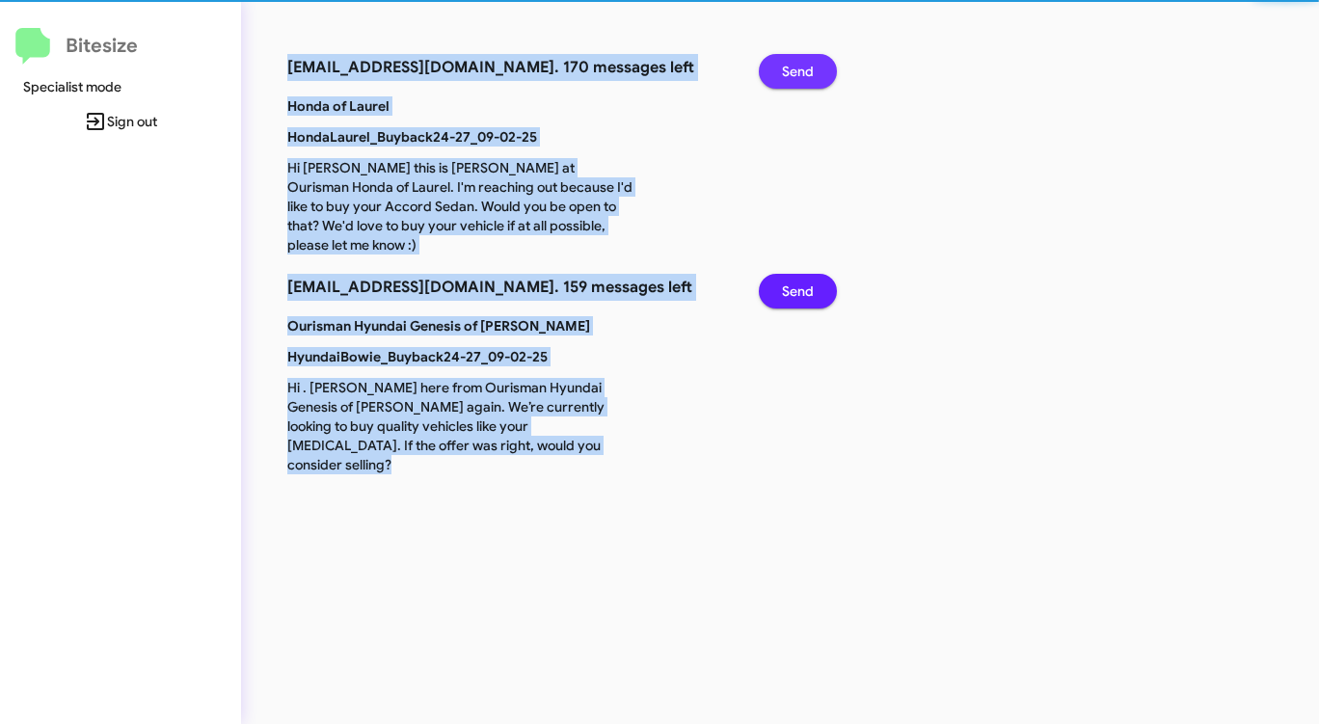
click at [799, 65] on span "Send" at bounding box center [798, 71] width 32 height 35
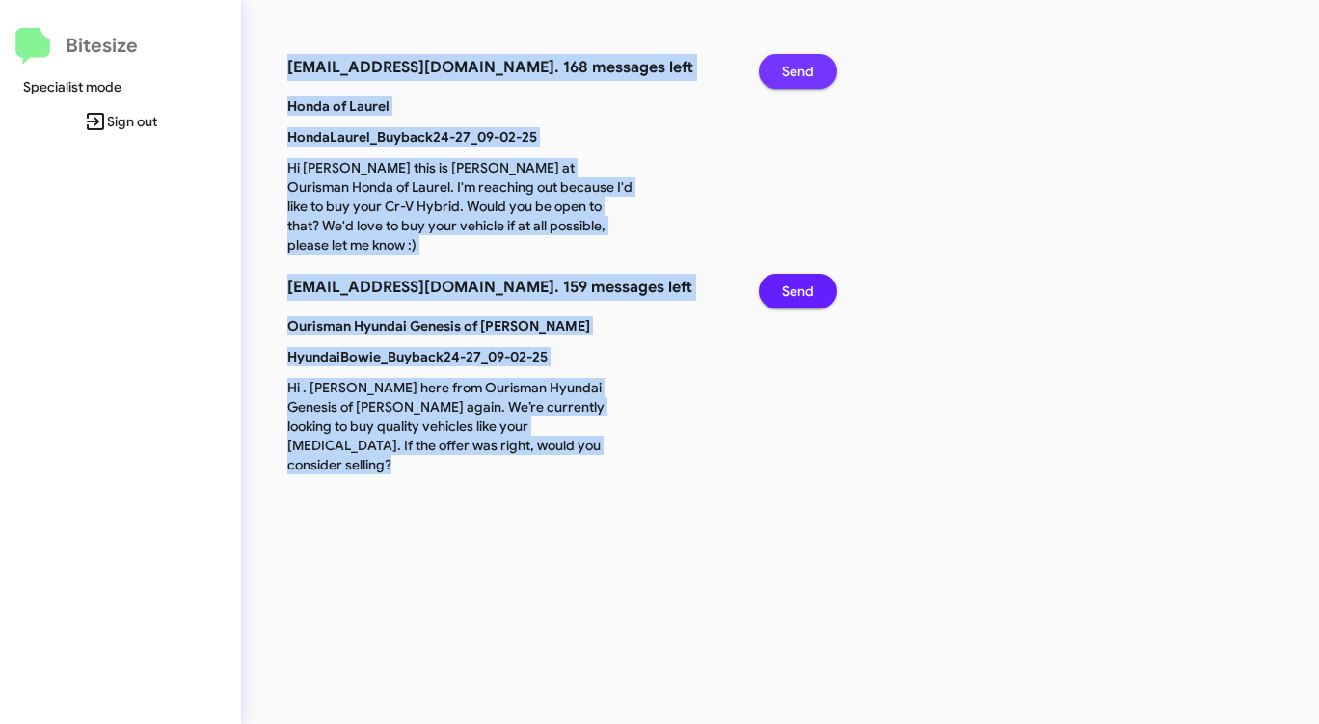
click at [799, 65] on span "Send" at bounding box center [798, 71] width 32 height 35
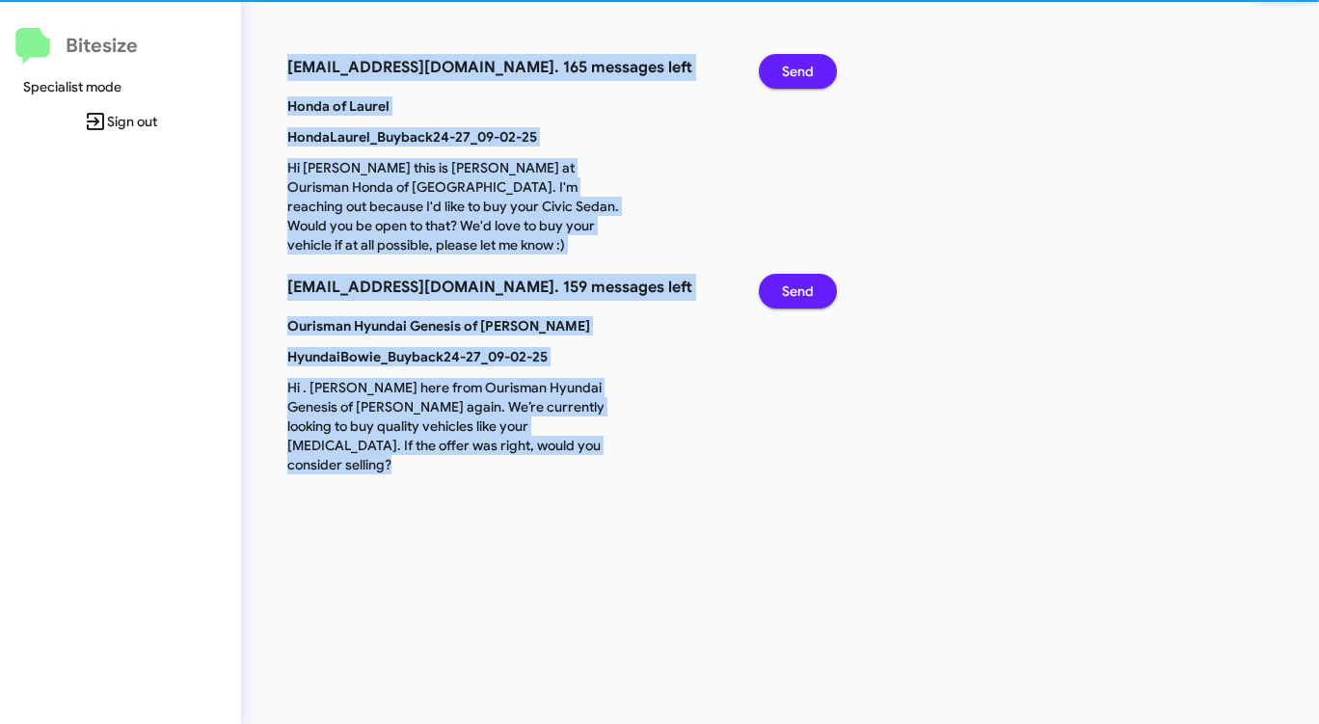
click at [799, 65] on span "Send" at bounding box center [798, 71] width 32 height 35
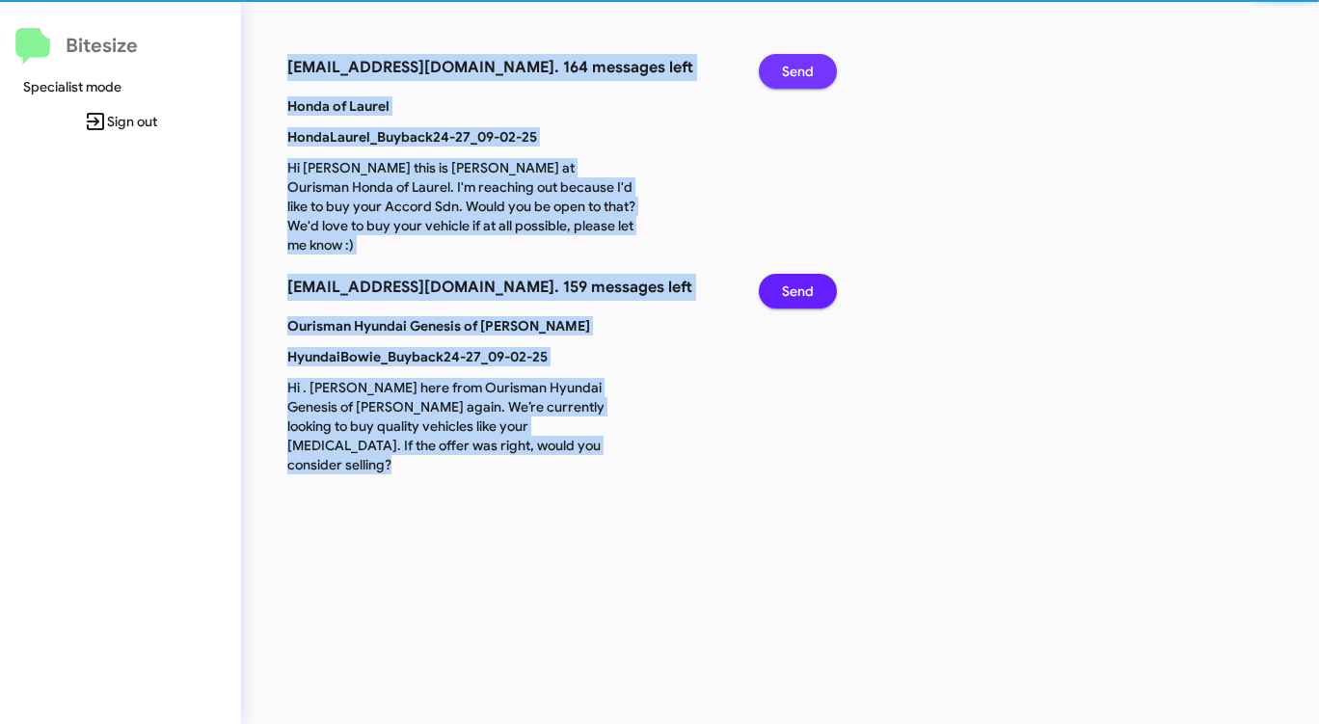
click at [799, 65] on span "Send" at bounding box center [798, 71] width 32 height 35
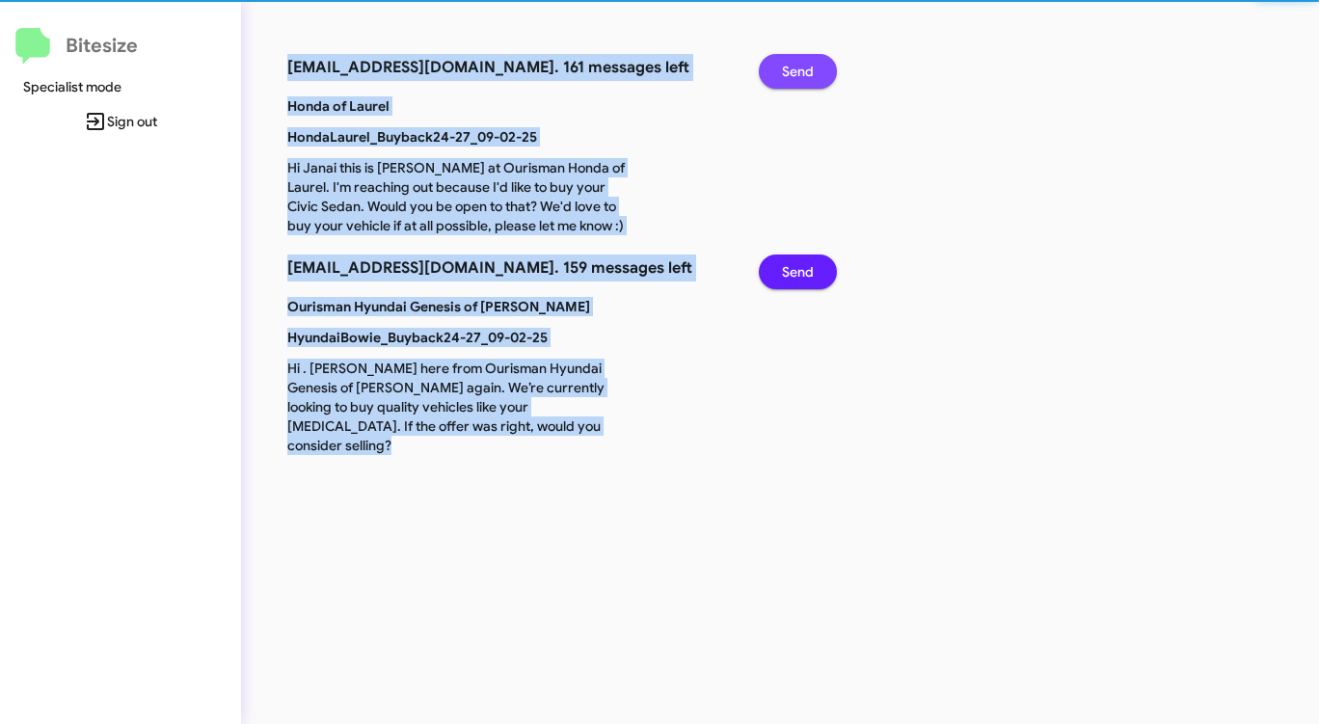
click at [799, 65] on span "Send" at bounding box center [798, 71] width 32 height 35
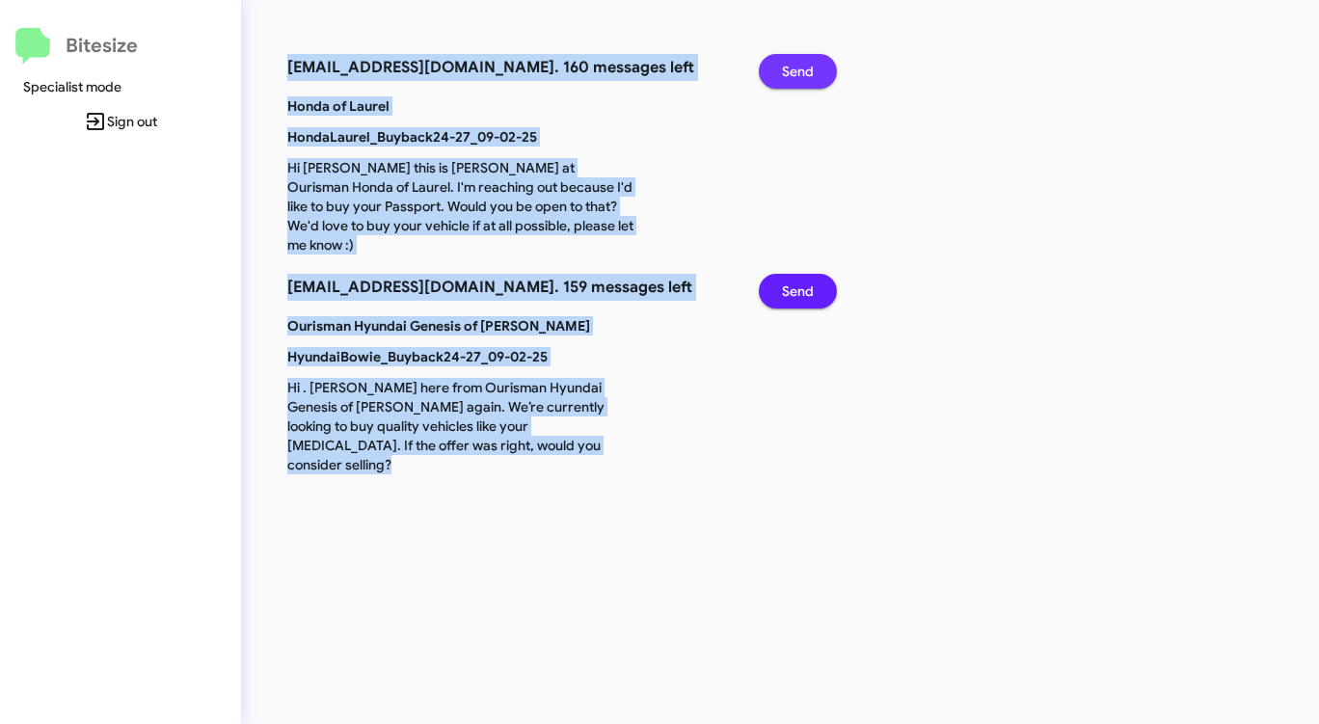
click at [799, 65] on span "Send" at bounding box center [798, 71] width 32 height 35
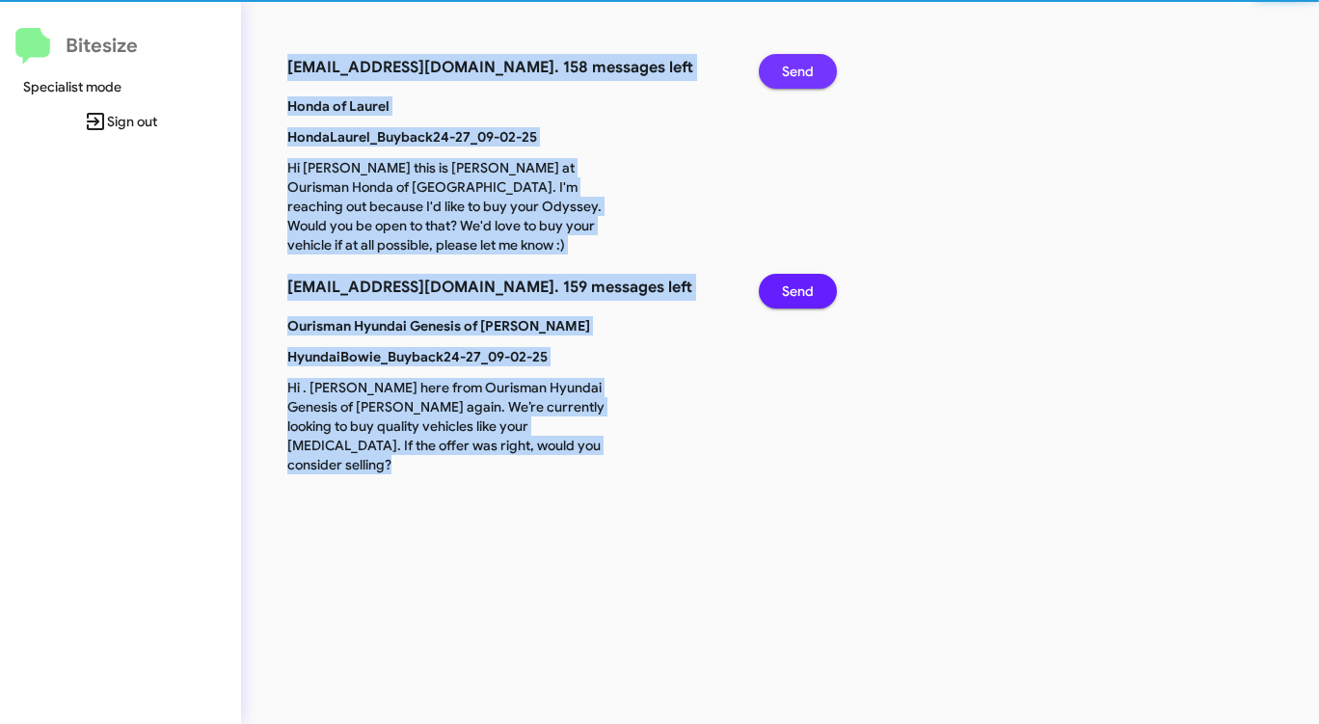
click at [799, 65] on span "Send" at bounding box center [798, 71] width 32 height 35
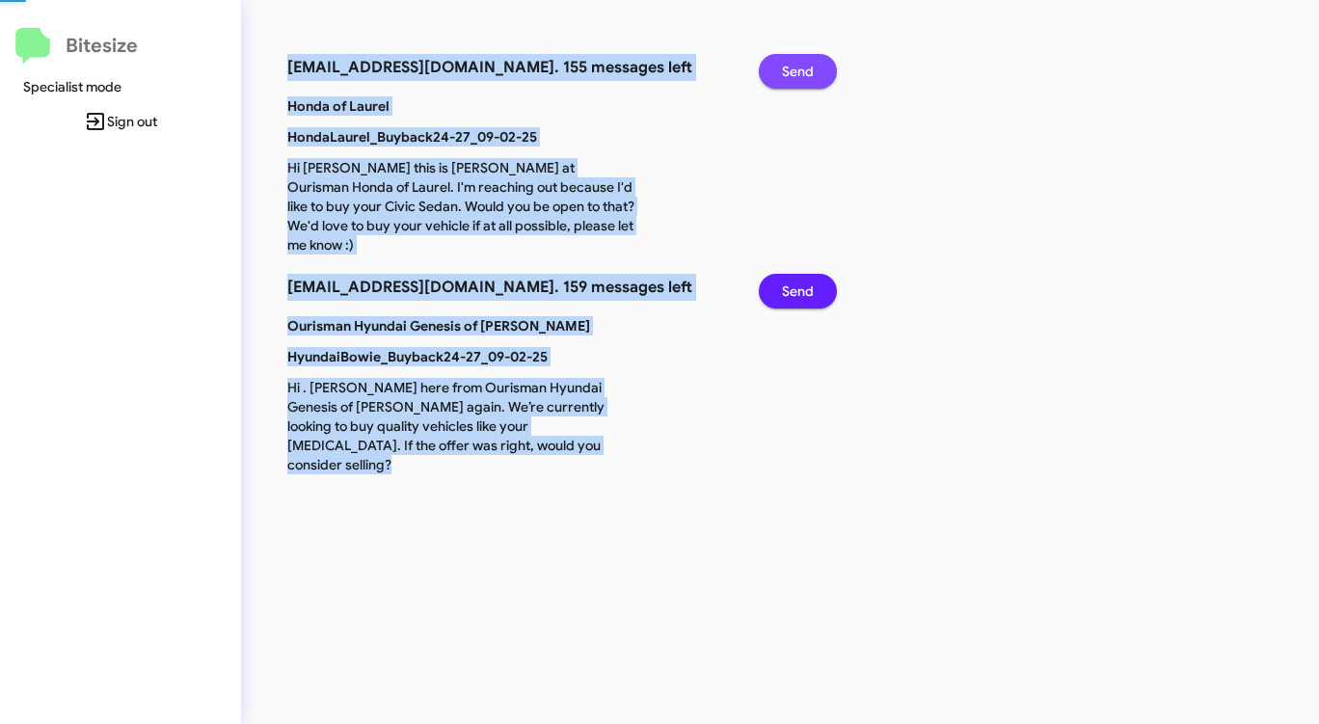
click at [799, 65] on span "Send" at bounding box center [798, 71] width 32 height 35
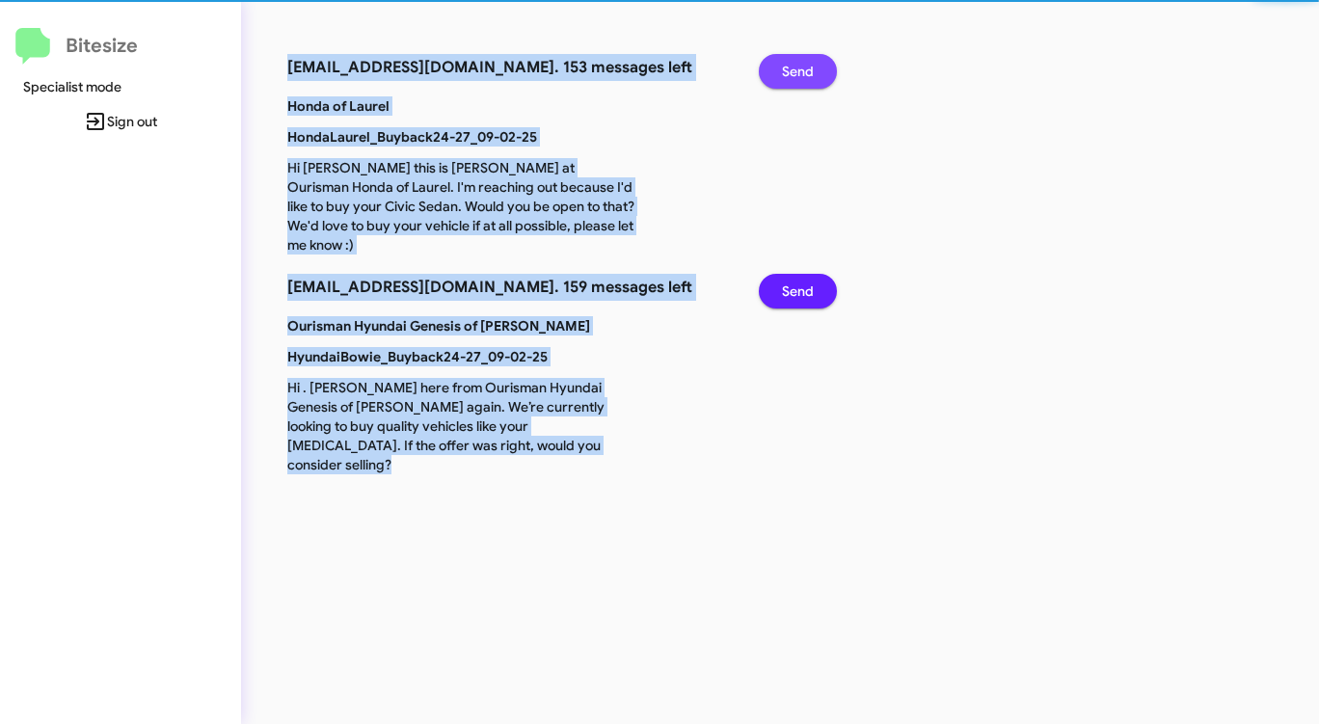
click at [799, 65] on span "Send" at bounding box center [798, 71] width 32 height 35
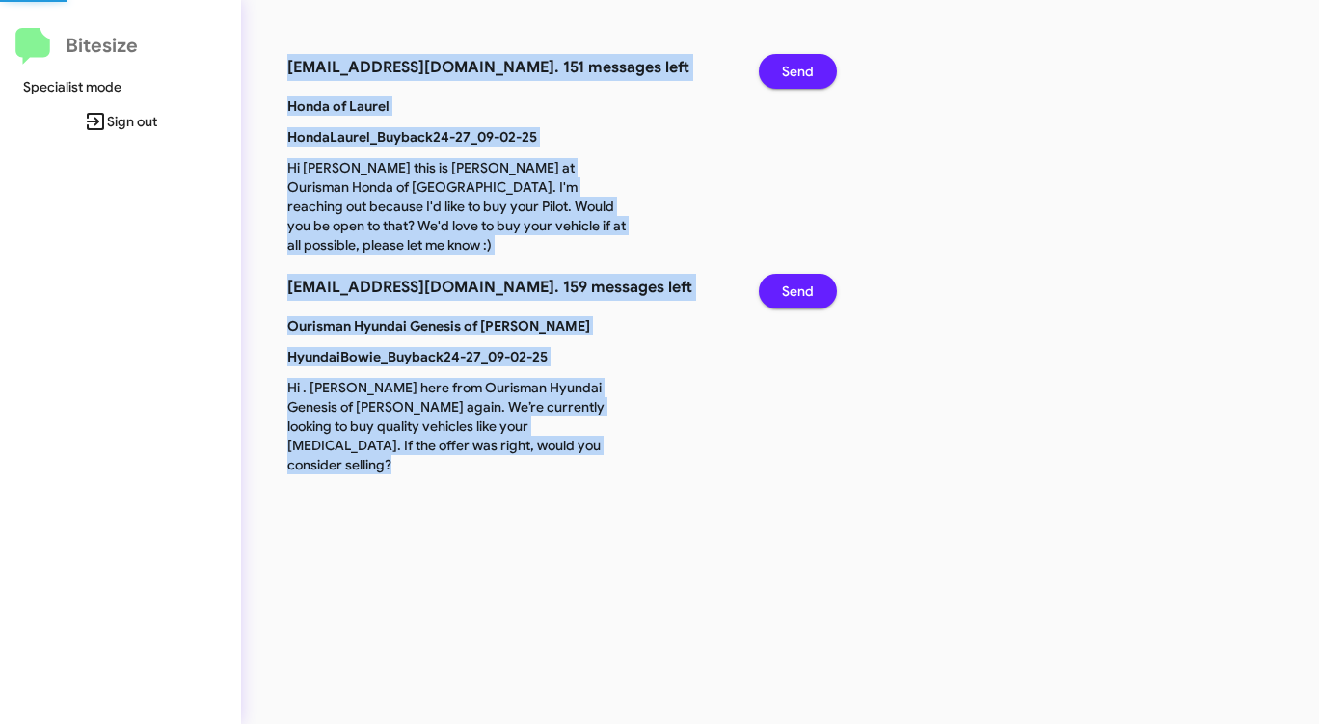
click at [799, 65] on span "Send" at bounding box center [798, 71] width 32 height 35
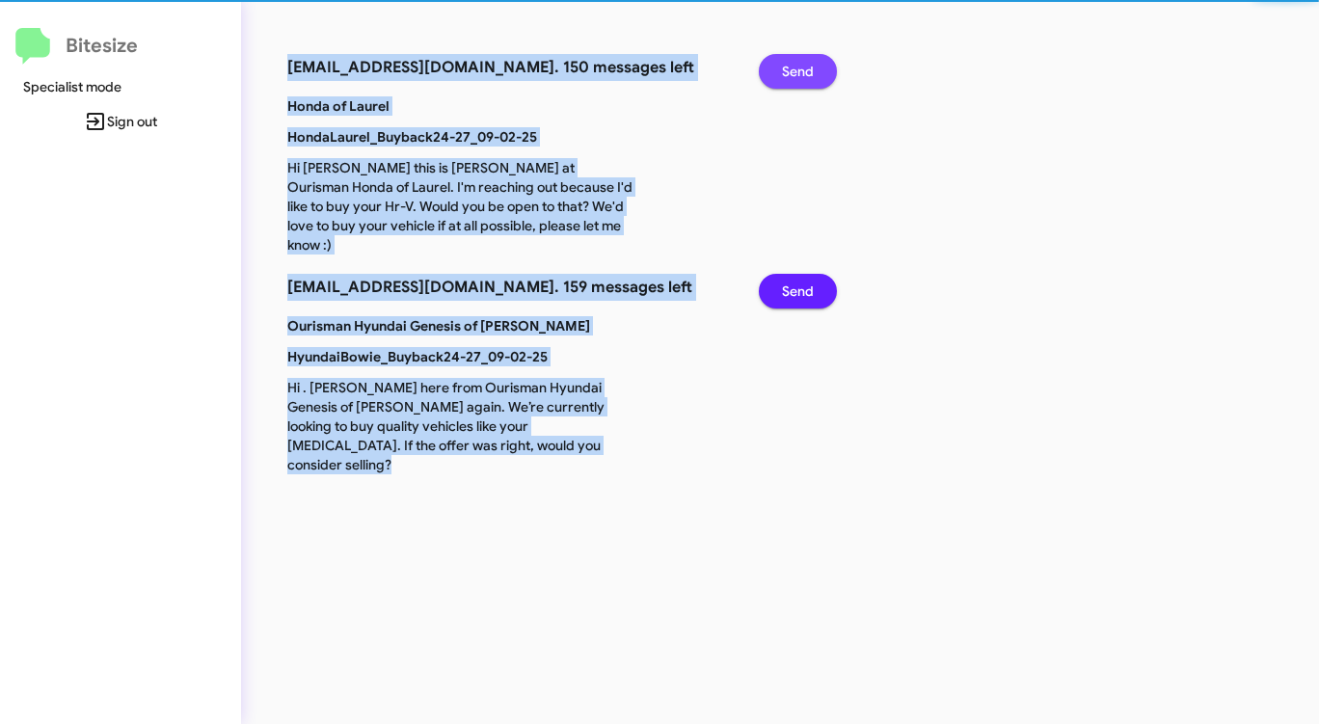
click at [799, 65] on span "Send" at bounding box center [798, 71] width 32 height 35
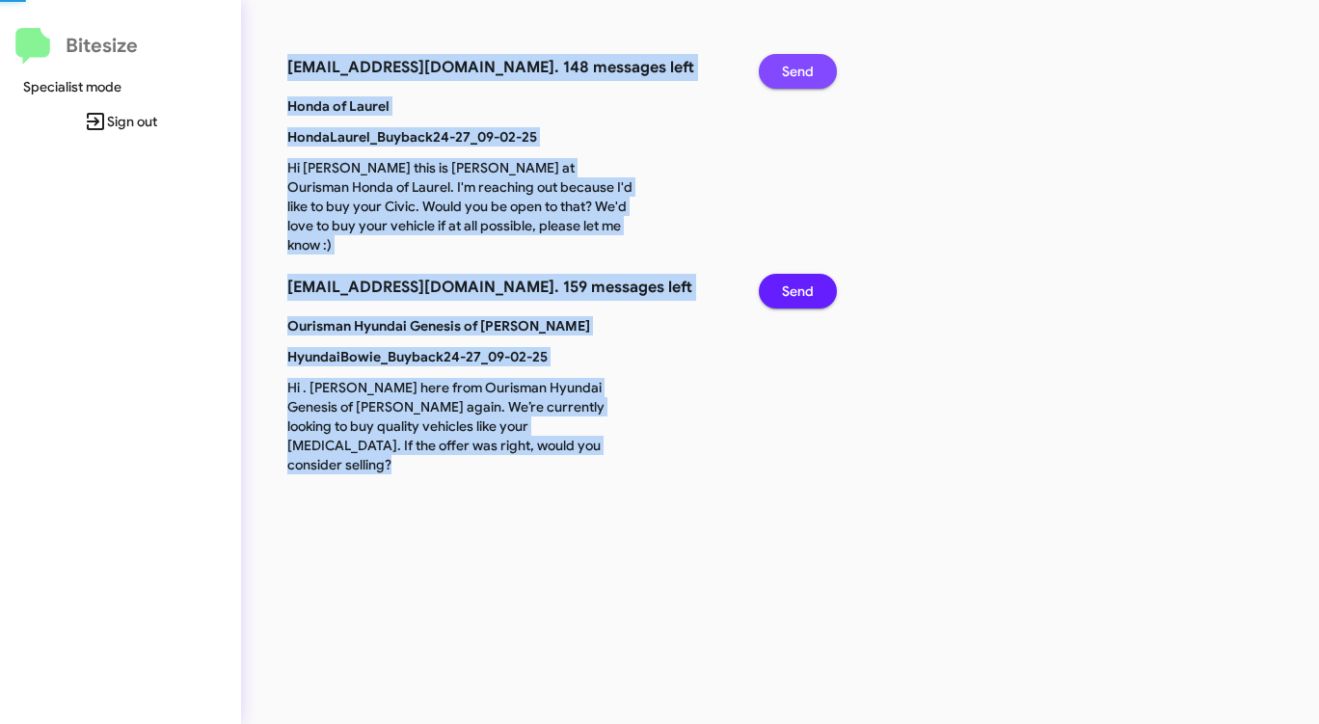
click at [799, 65] on span "Send" at bounding box center [798, 71] width 32 height 35
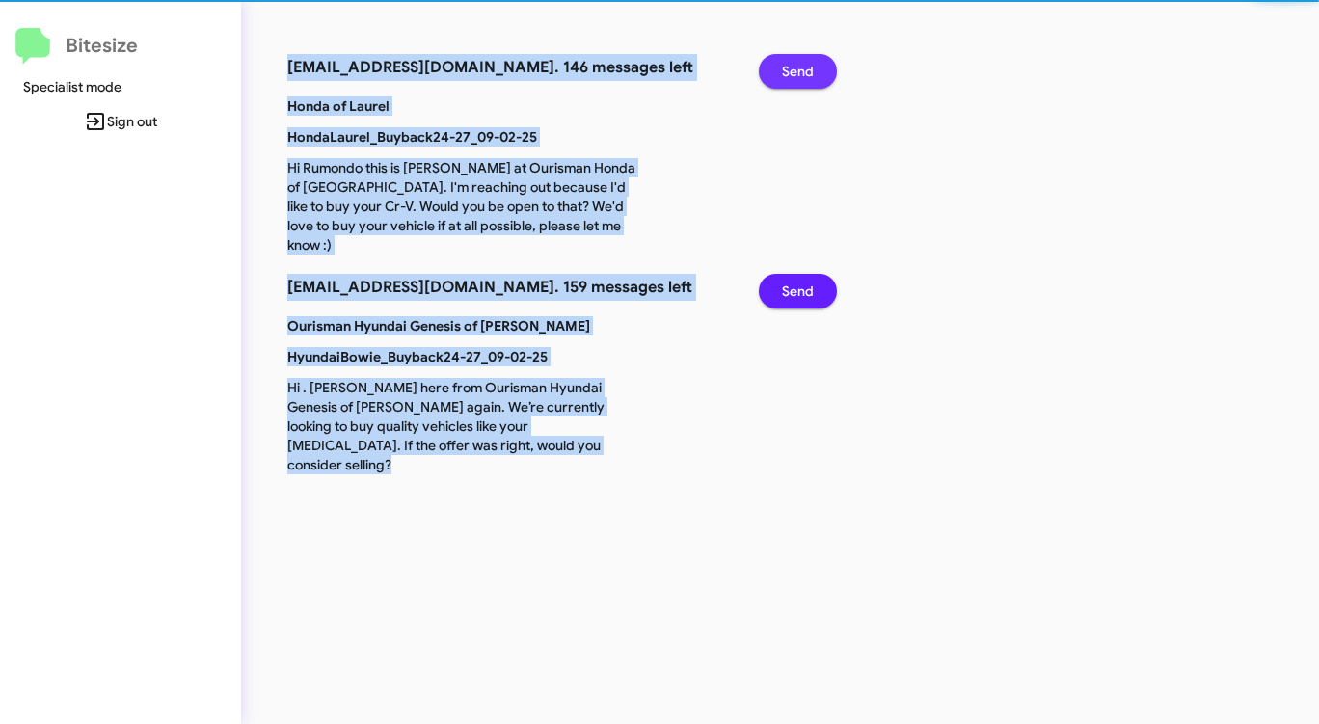
click at [799, 65] on span "Send" at bounding box center [798, 71] width 32 height 35
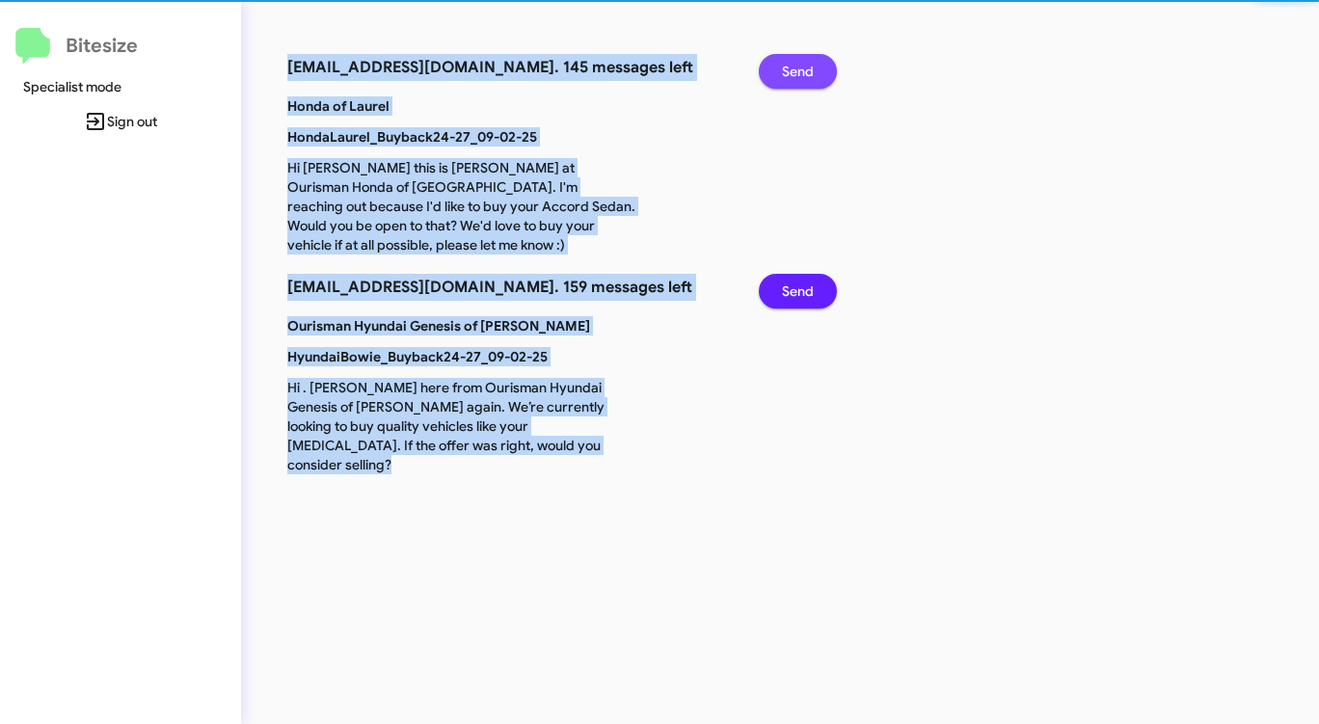
click at [799, 65] on span "Send" at bounding box center [798, 71] width 32 height 35
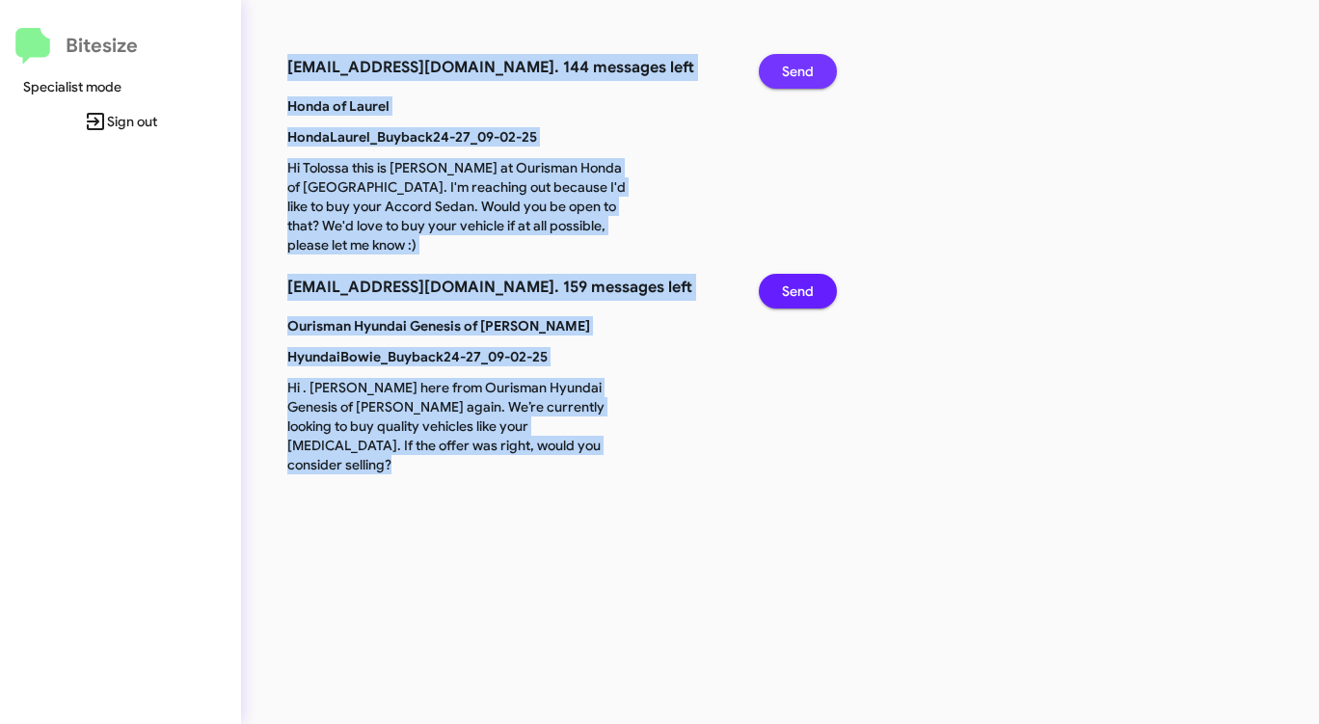
click at [799, 65] on span "Send" at bounding box center [798, 71] width 32 height 35
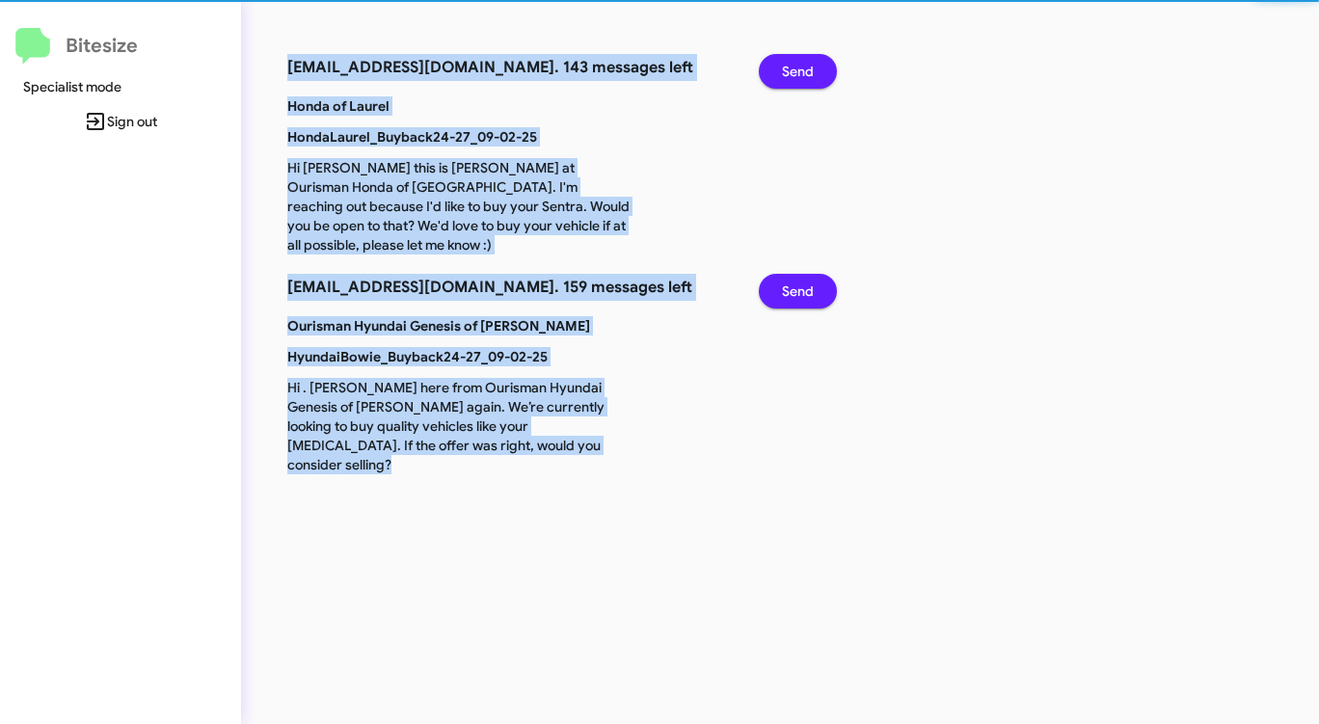
click at [799, 65] on span "Send" at bounding box center [798, 71] width 32 height 35
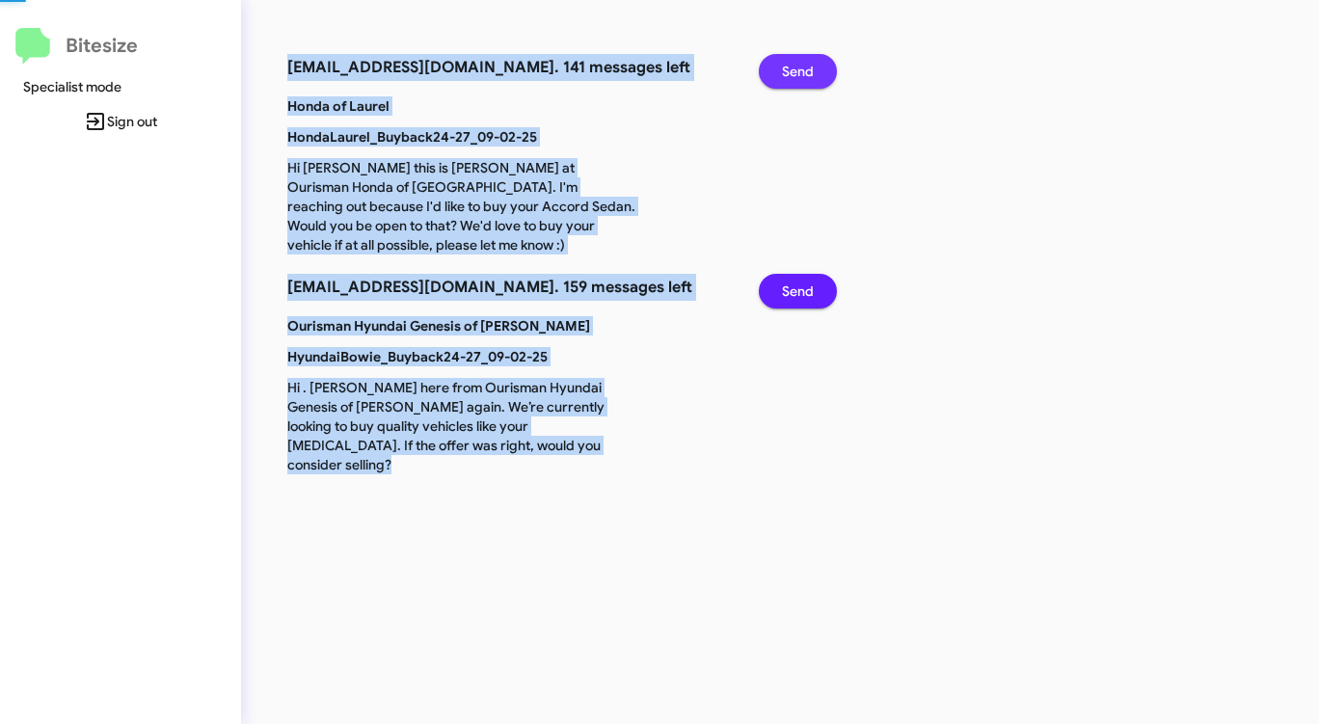
click at [799, 65] on span "Send" at bounding box center [798, 71] width 32 height 35
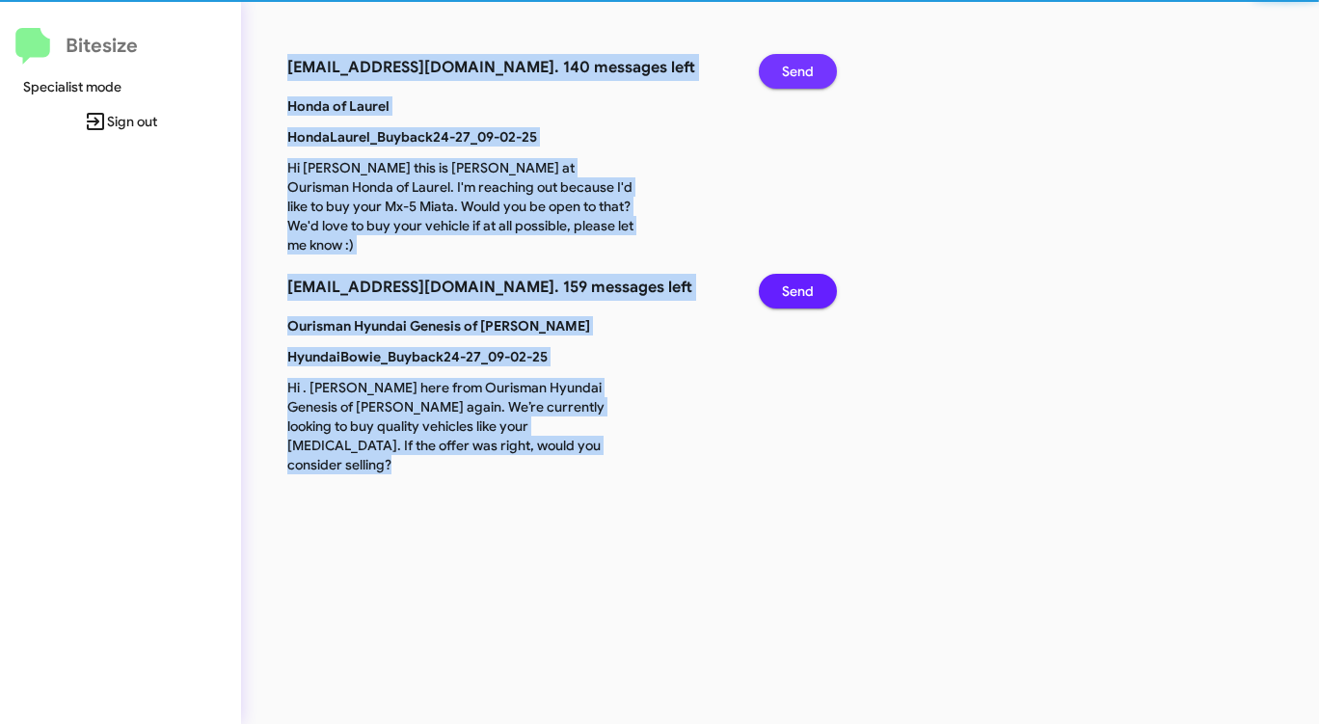
click at [799, 65] on span "Send" at bounding box center [798, 71] width 32 height 35
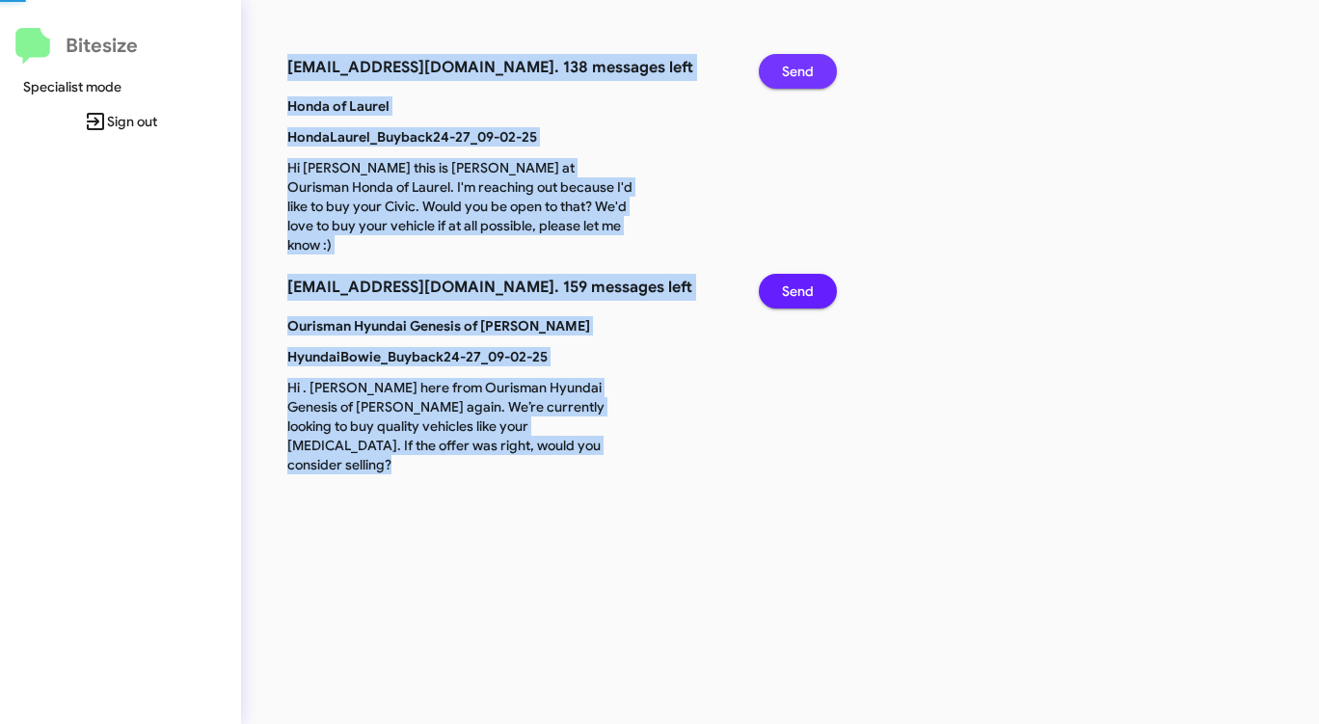
click at [799, 65] on span "Send" at bounding box center [798, 71] width 32 height 35
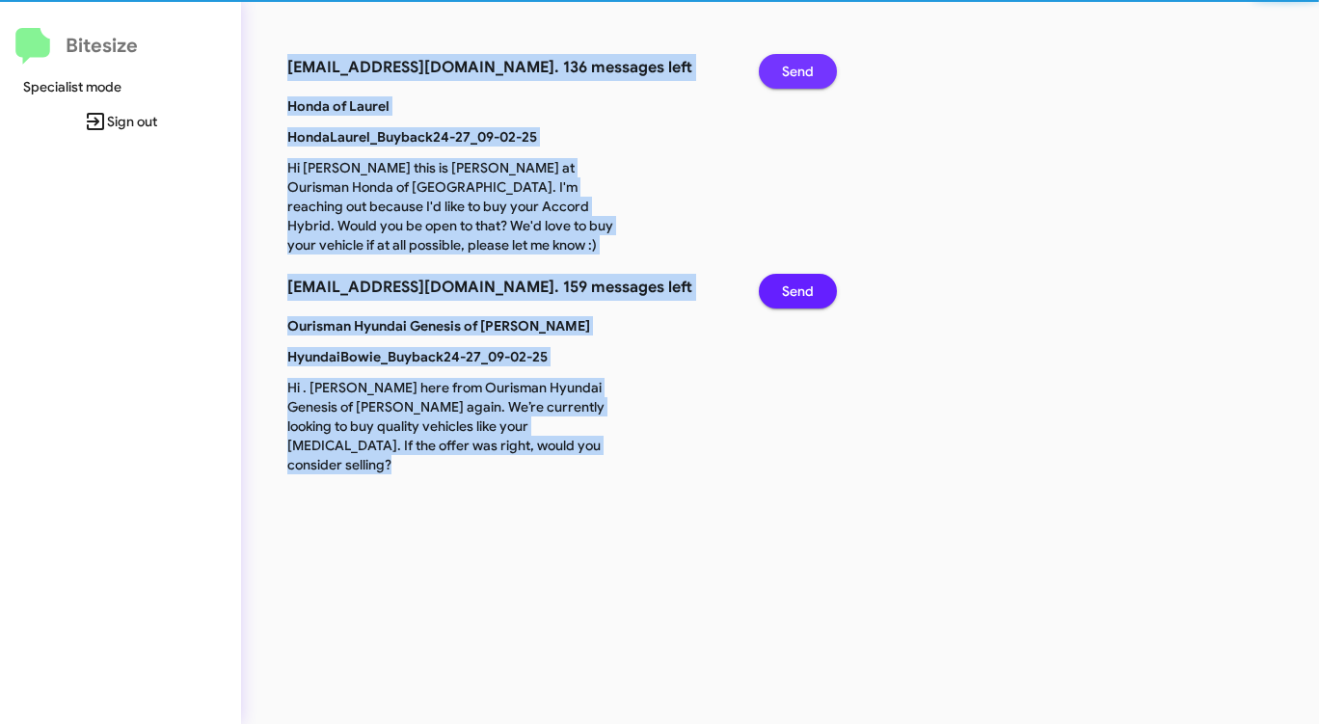
click at [799, 65] on span "Send" at bounding box center [798, 71] width 32 height 35
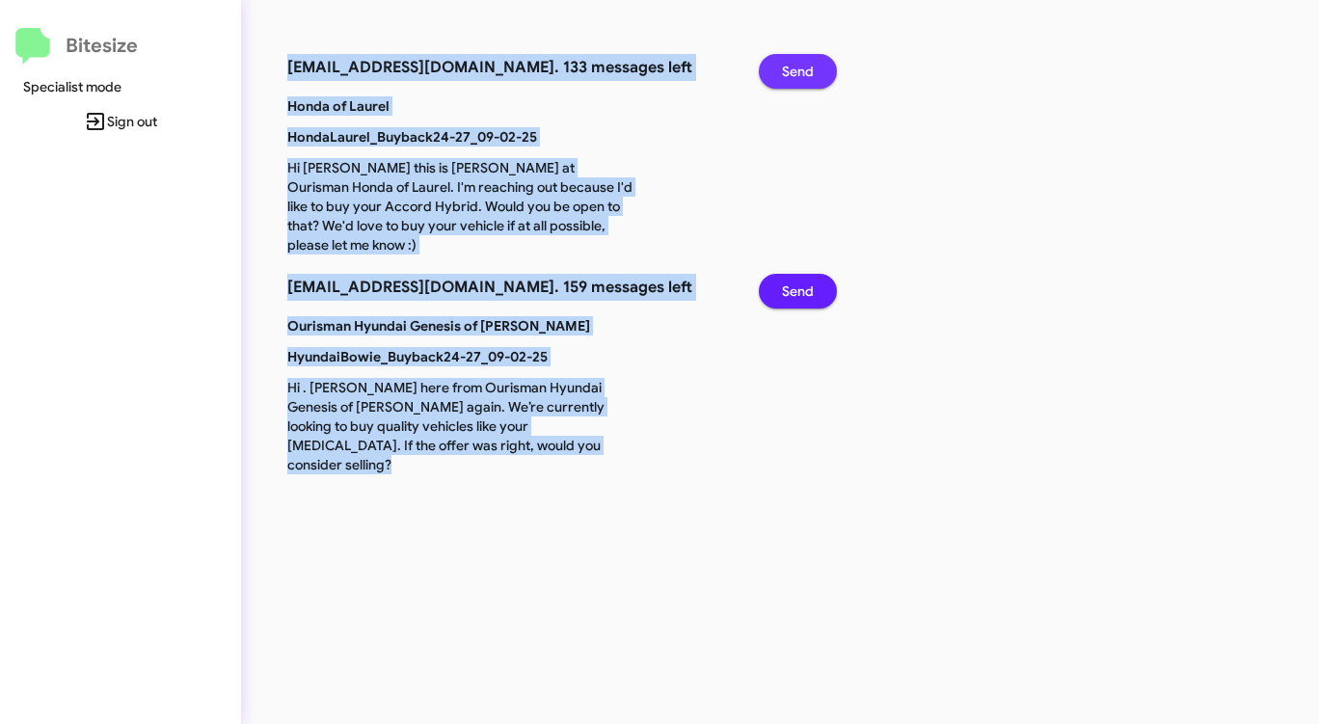
click at [799, 65] on span "Send" at bounding box center [798, 71] width 32 height 35
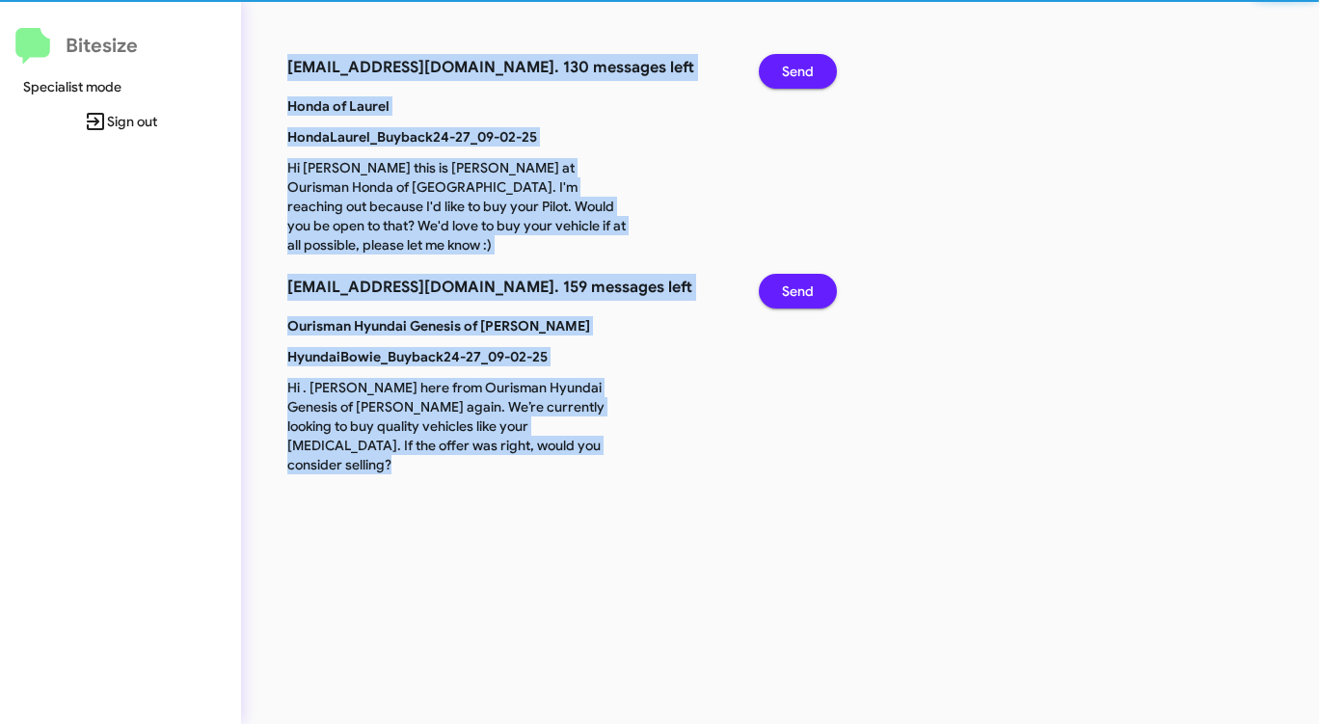
click at [799, 65] on span "Send" at bounding box center [798, 71] width 32 height 35
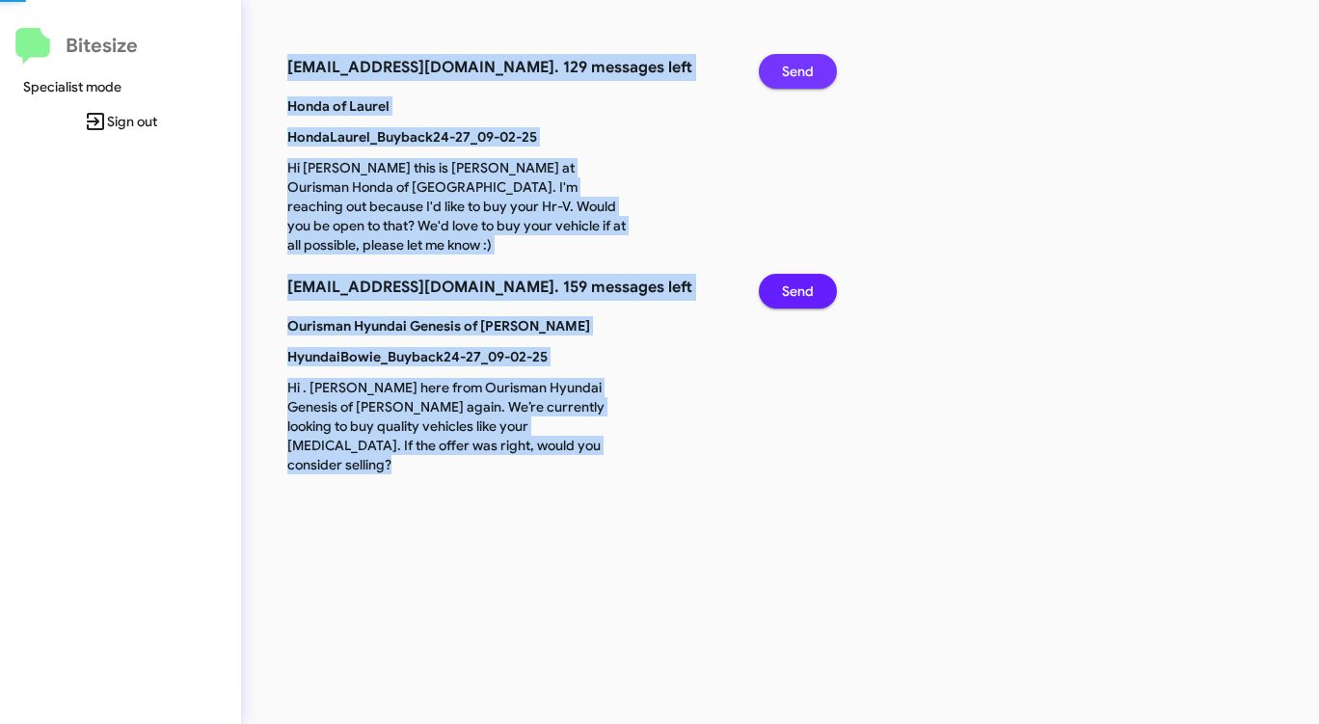
click at [799, 65] on span "Send" at bounding box center [798, 71] width 32 height 35
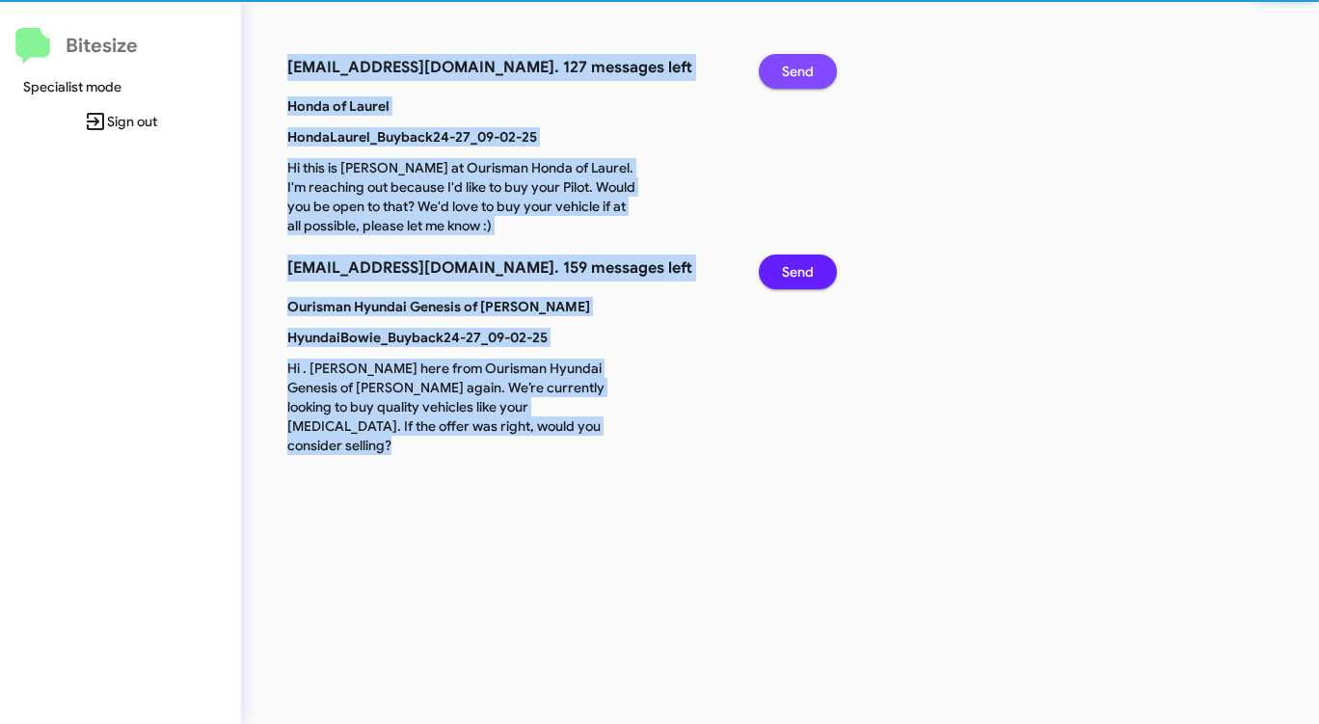
click at [799, 65] on span "Send" at bounding box center [798, 71] width 32 height 35
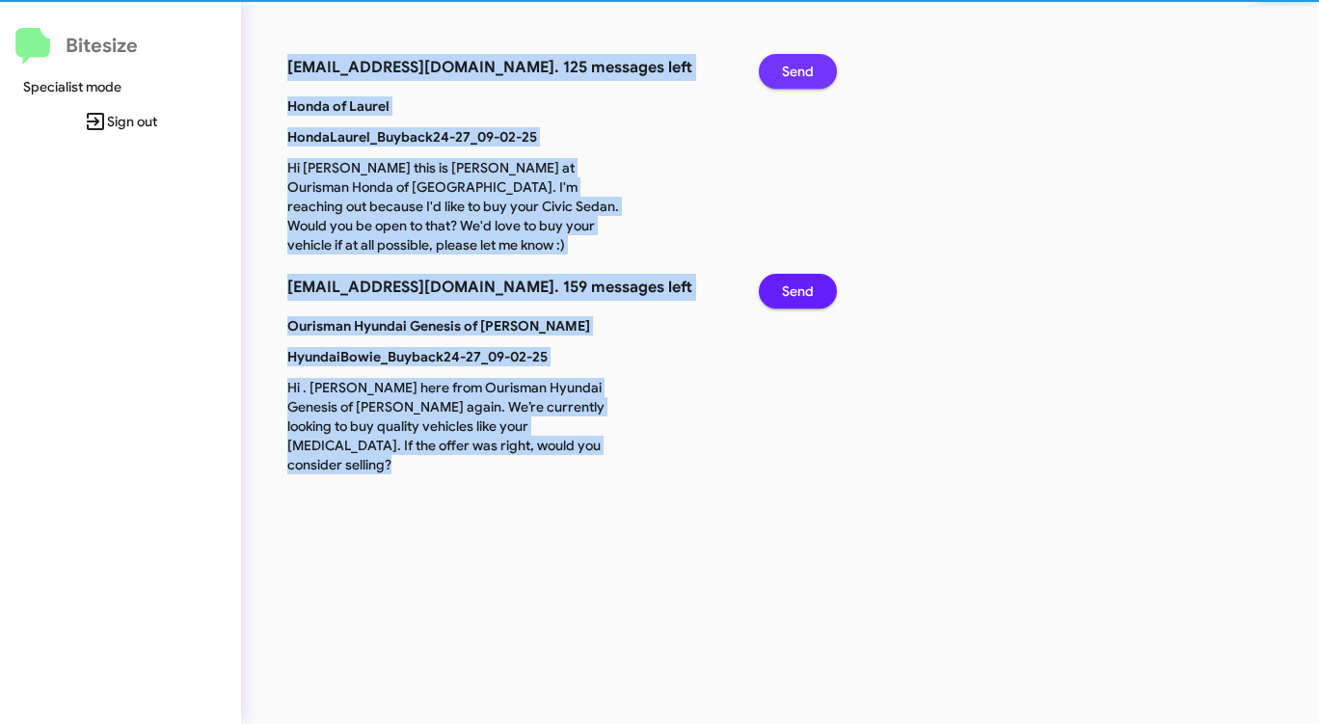
click at [799, 65] on span "Send" at bounding box center [798, 71] width 32 height 35
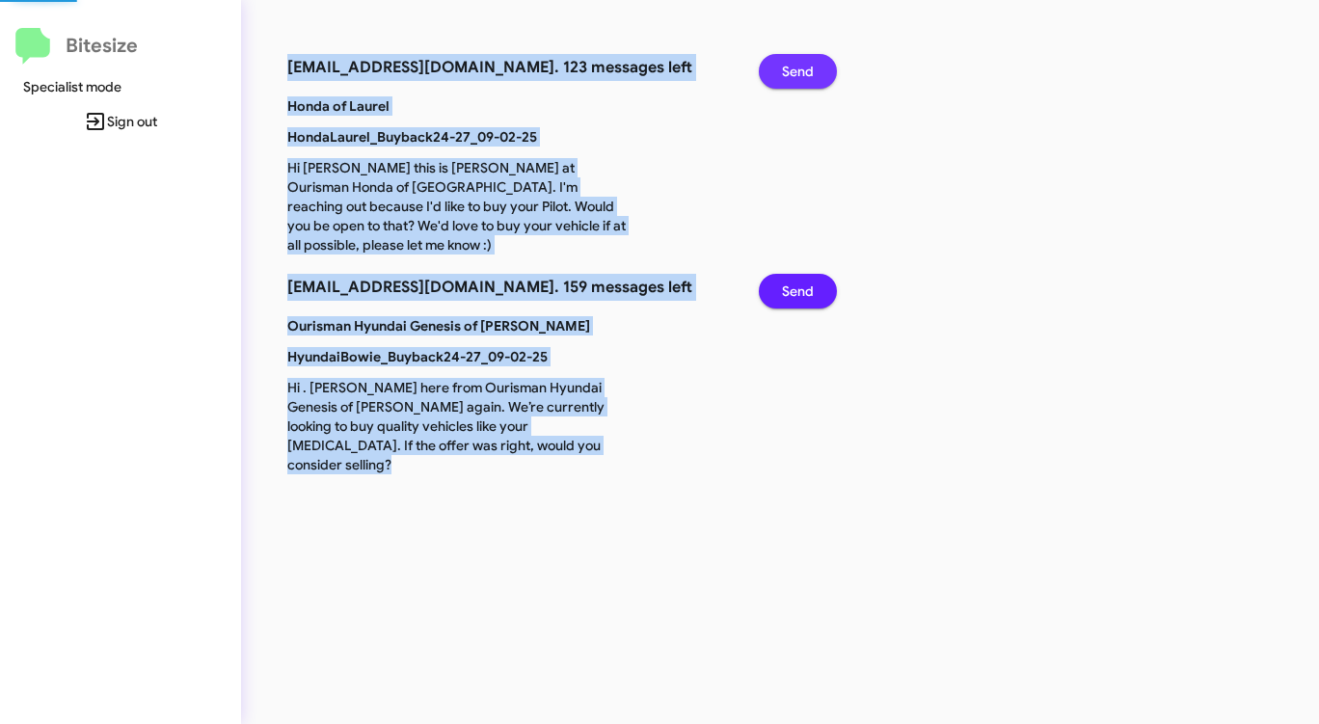
click at [799, 65] on span "Send" at bounding box center [798, 71] width 32 height 35
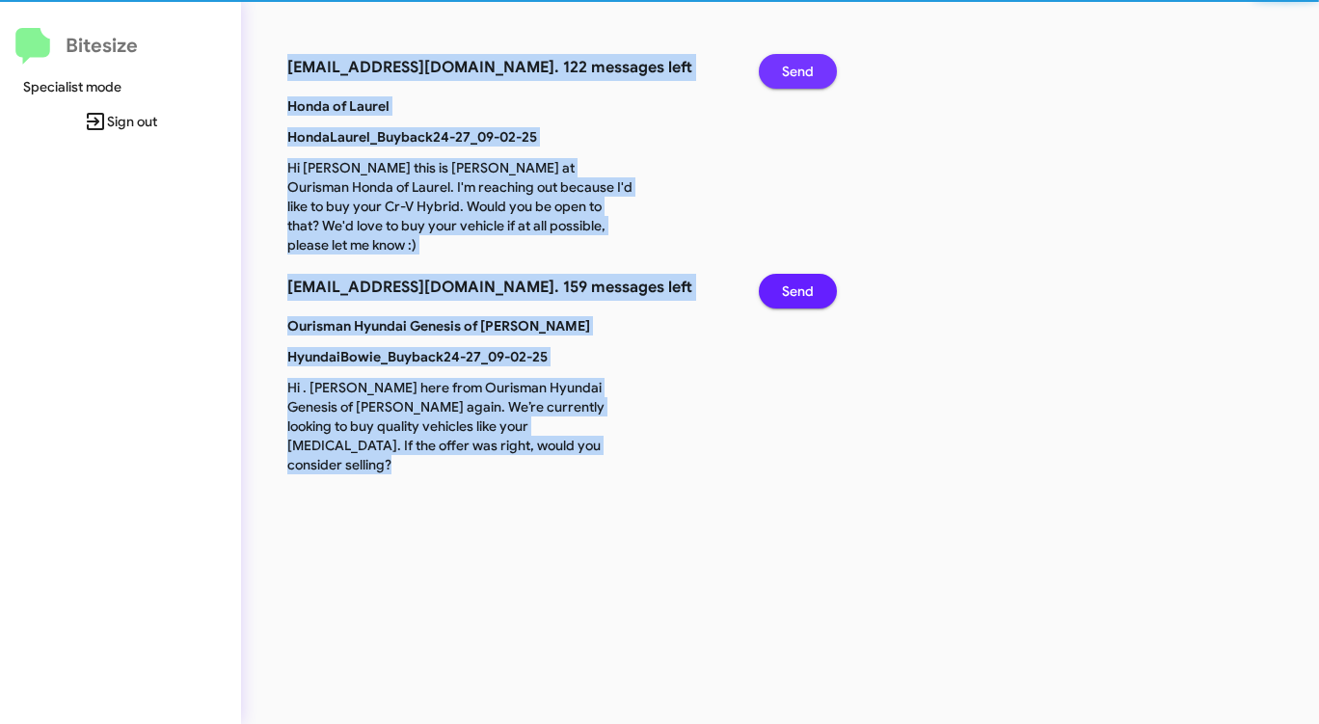
click at [799, 65] on span "Send" at bounding box center [798, 71] width 32 height 35
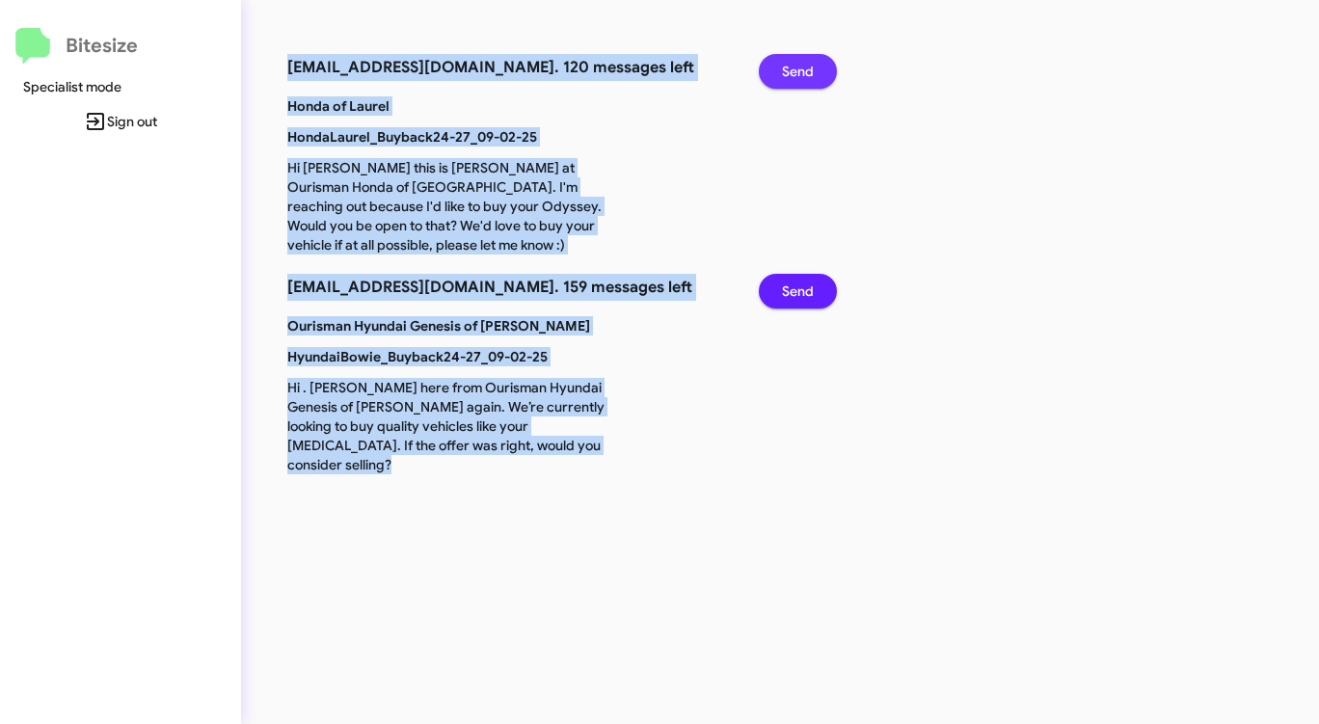
click at [799, 65] on span "Send" at bounding box center [798, 71] width 32 height 35
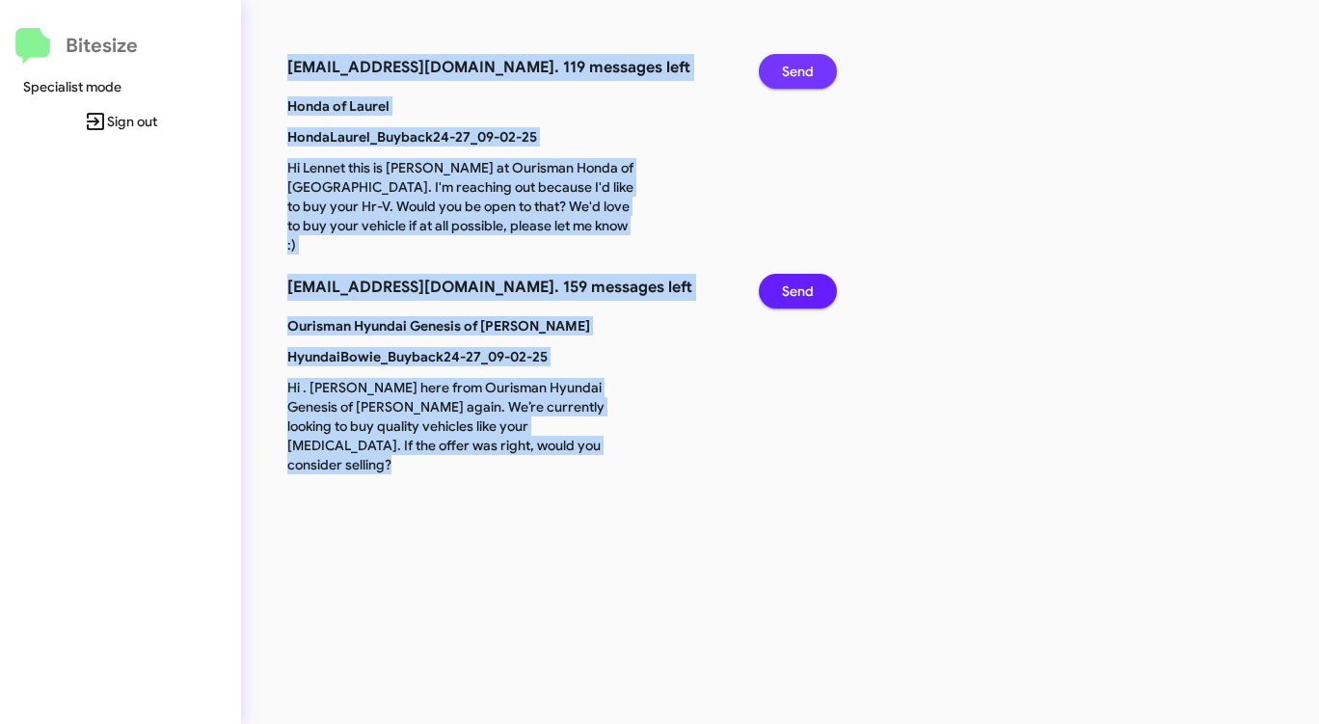
click at [799, 65] on span "Send" at bounding box center [798, 71] width 32 height 35
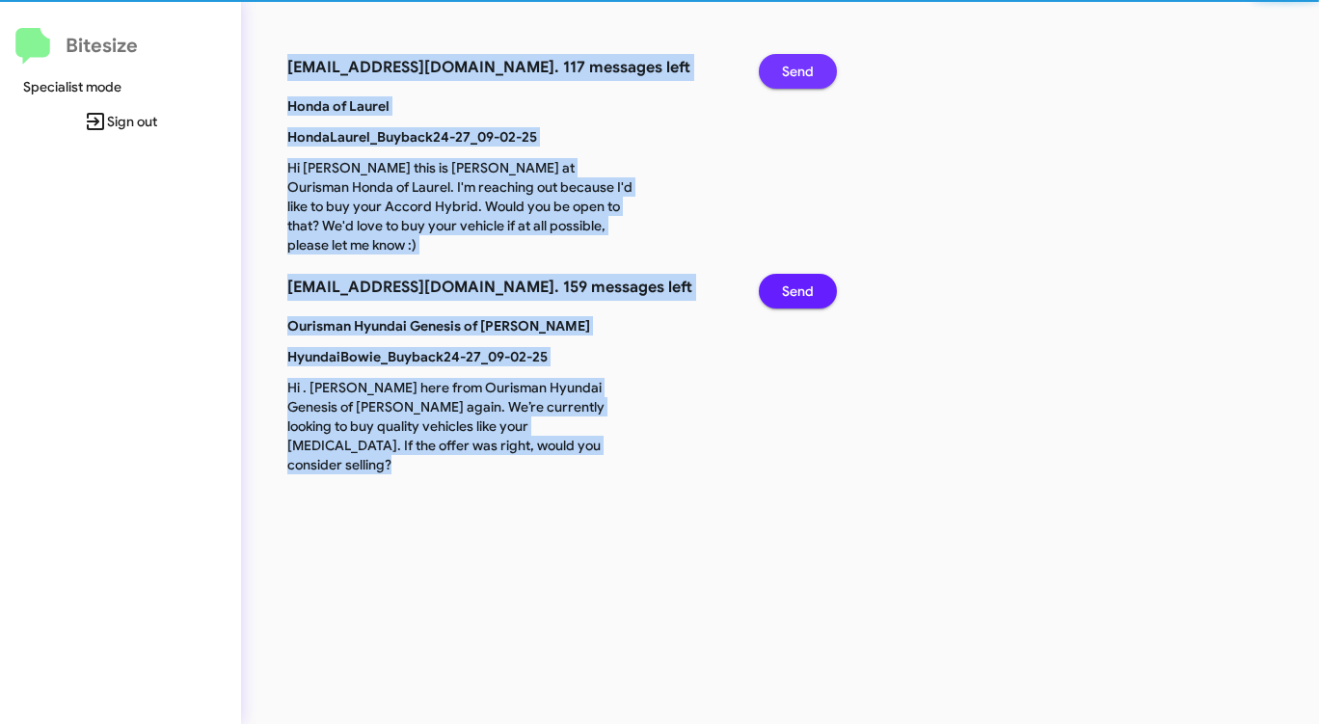
click at [799, 65] on span "Send" at bounding box center [798, 71] width 32 height 35
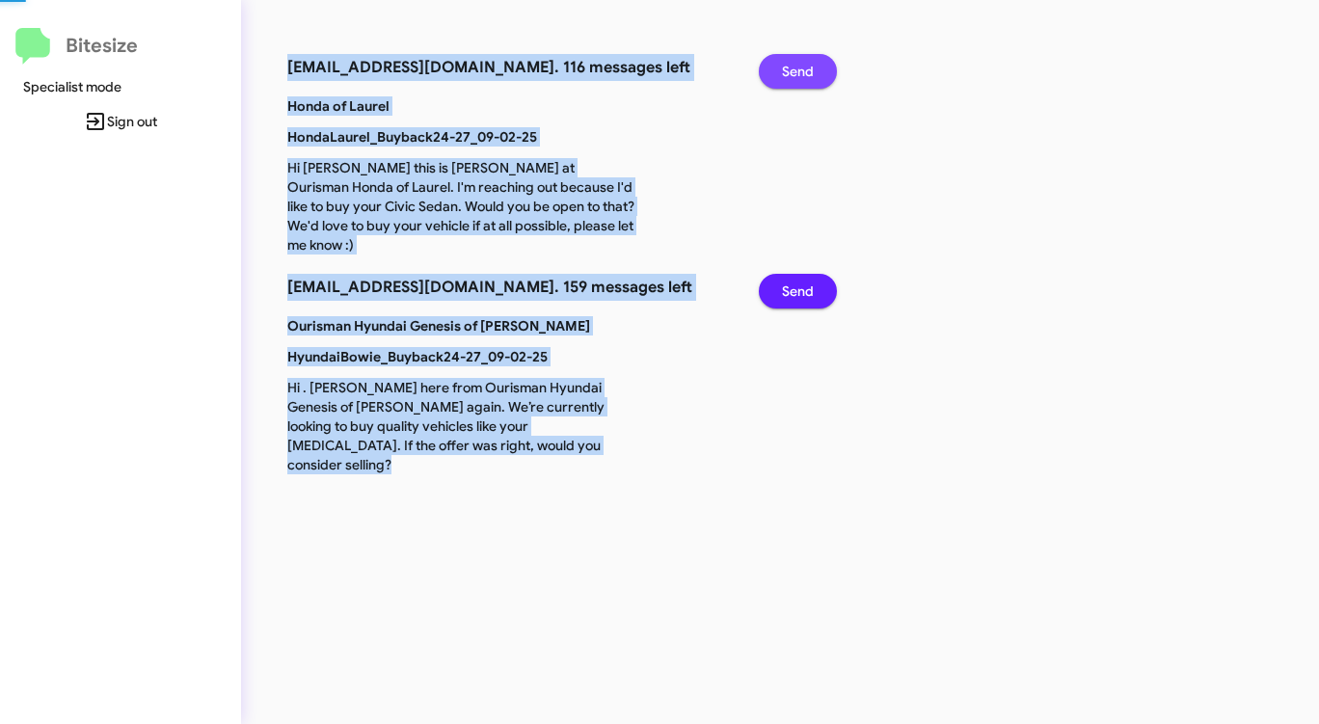
click at [799, 65] on span "Send" at bounding box center [798, 71] width 32 height 35
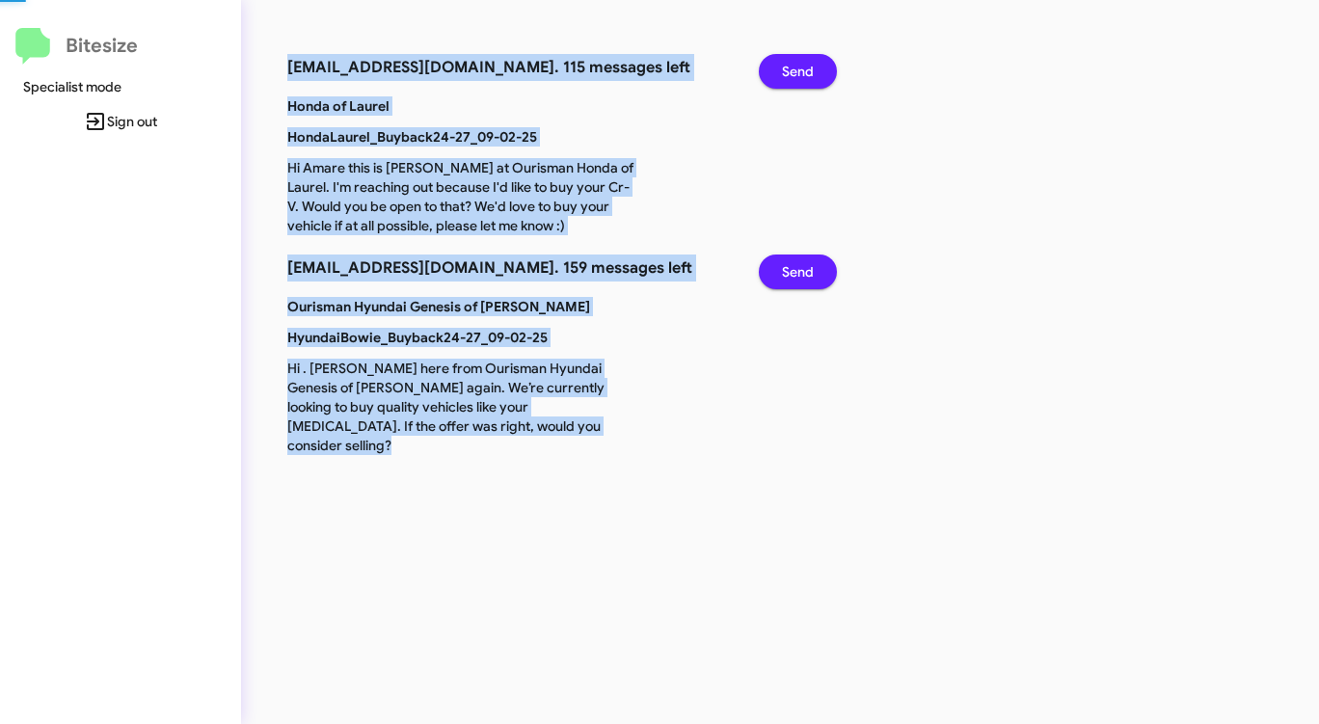
click at [799, 65] on span "Send" at bounding box center [798, 71] width 32 height 35
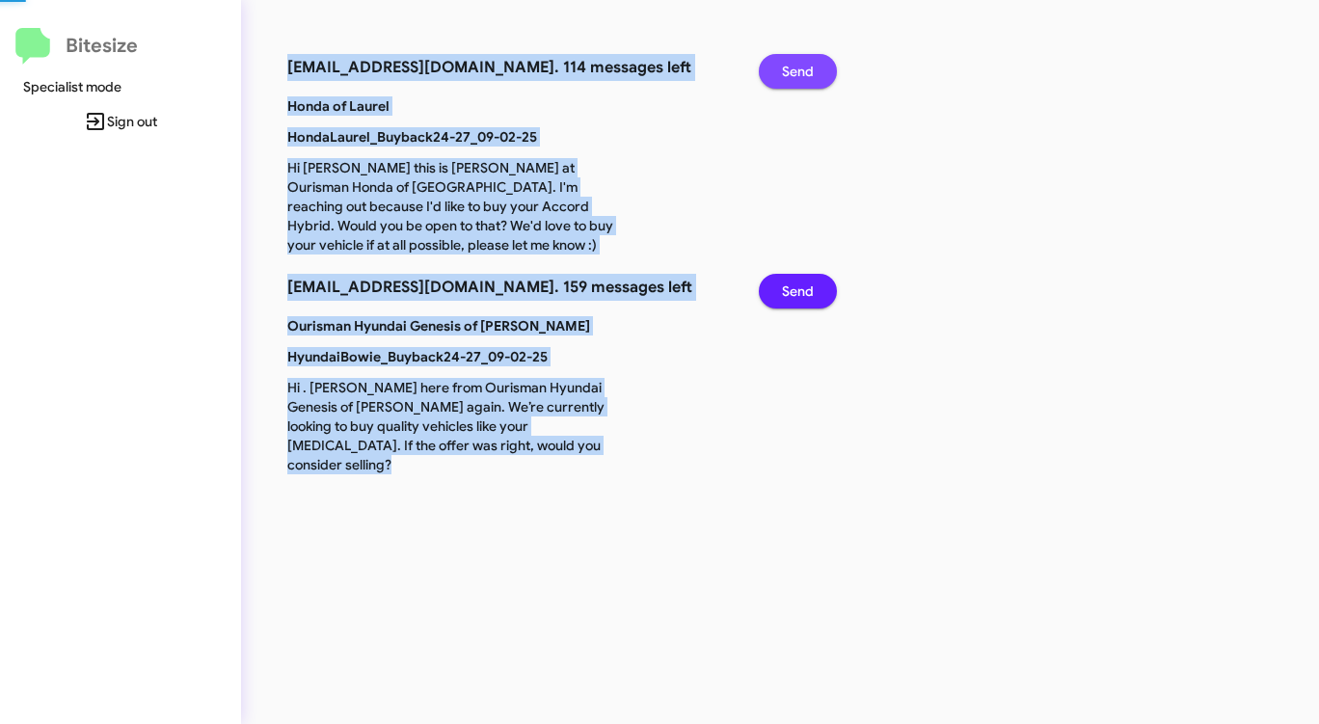
click at [799, 65] on span "Send" at bounding box center [798, 71] width 32 height 35
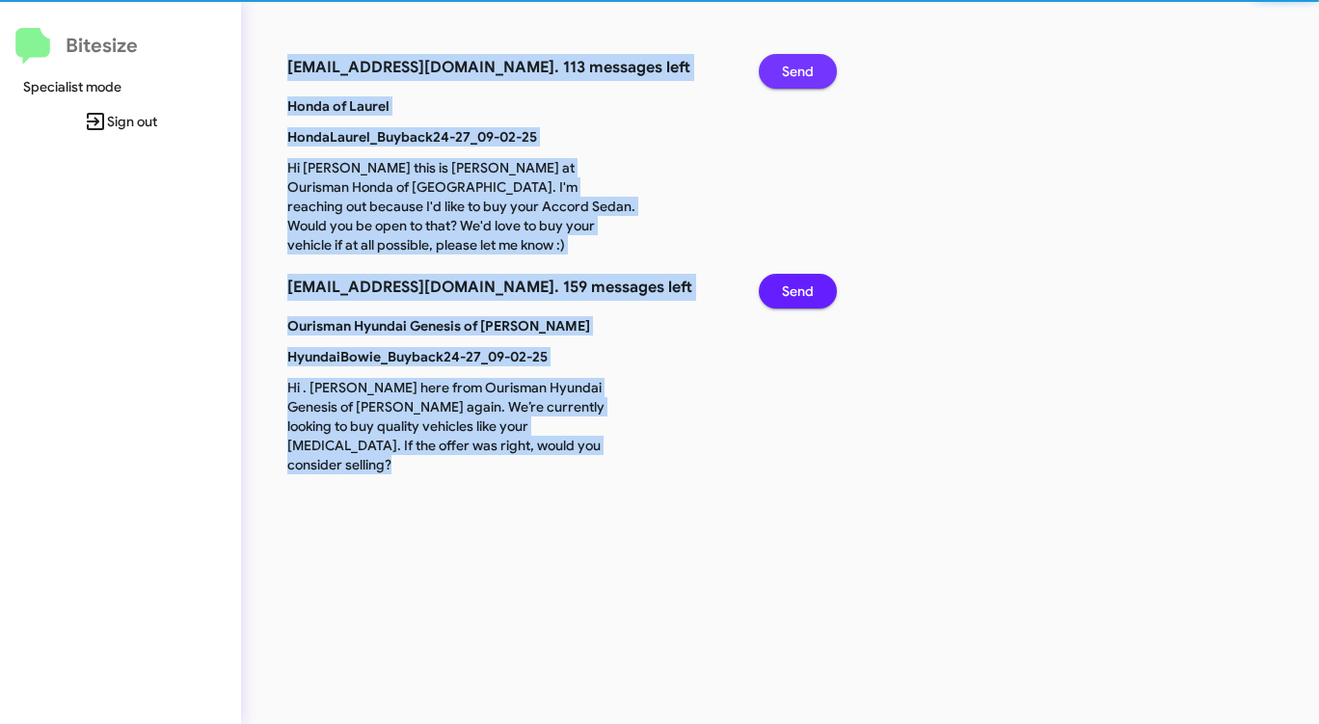
click at [799, 65] on span "Send" at bounding box center [798, 71] width 32 height 35
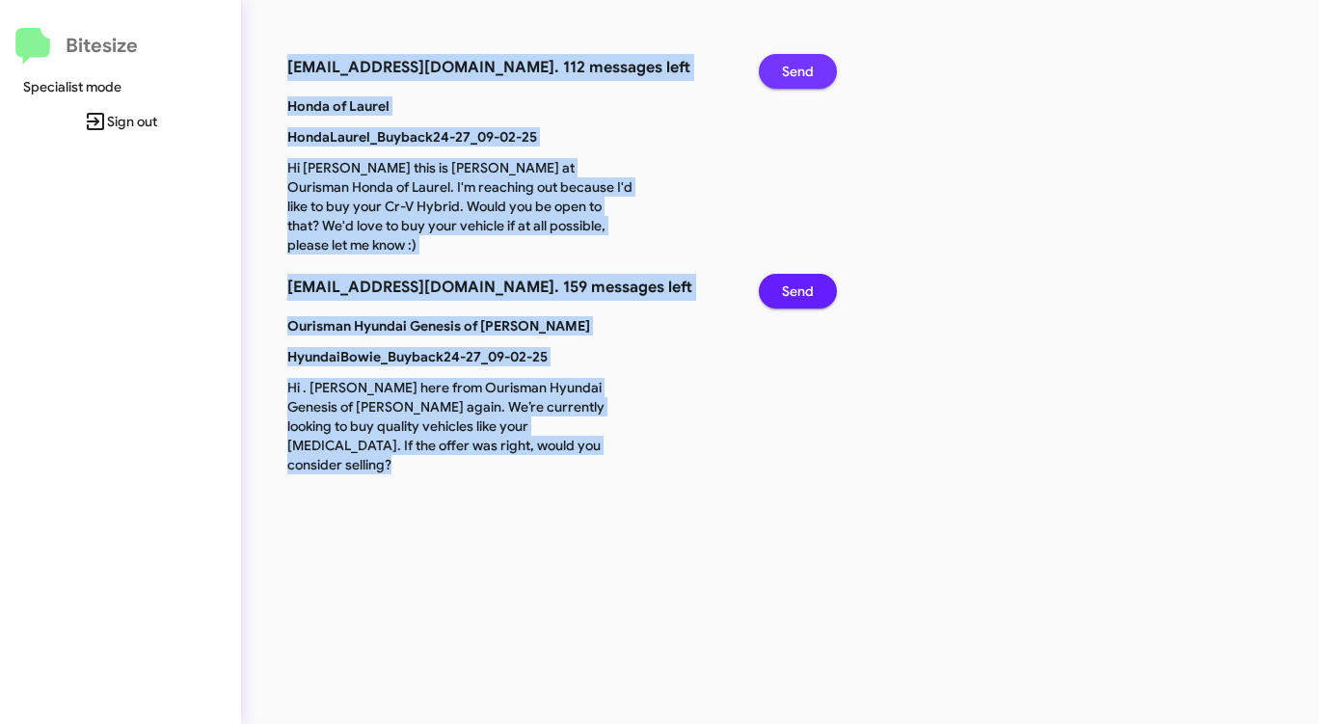
click at [799, 65] on span "Send" at bounding box center [798, 71] width 32 height 35
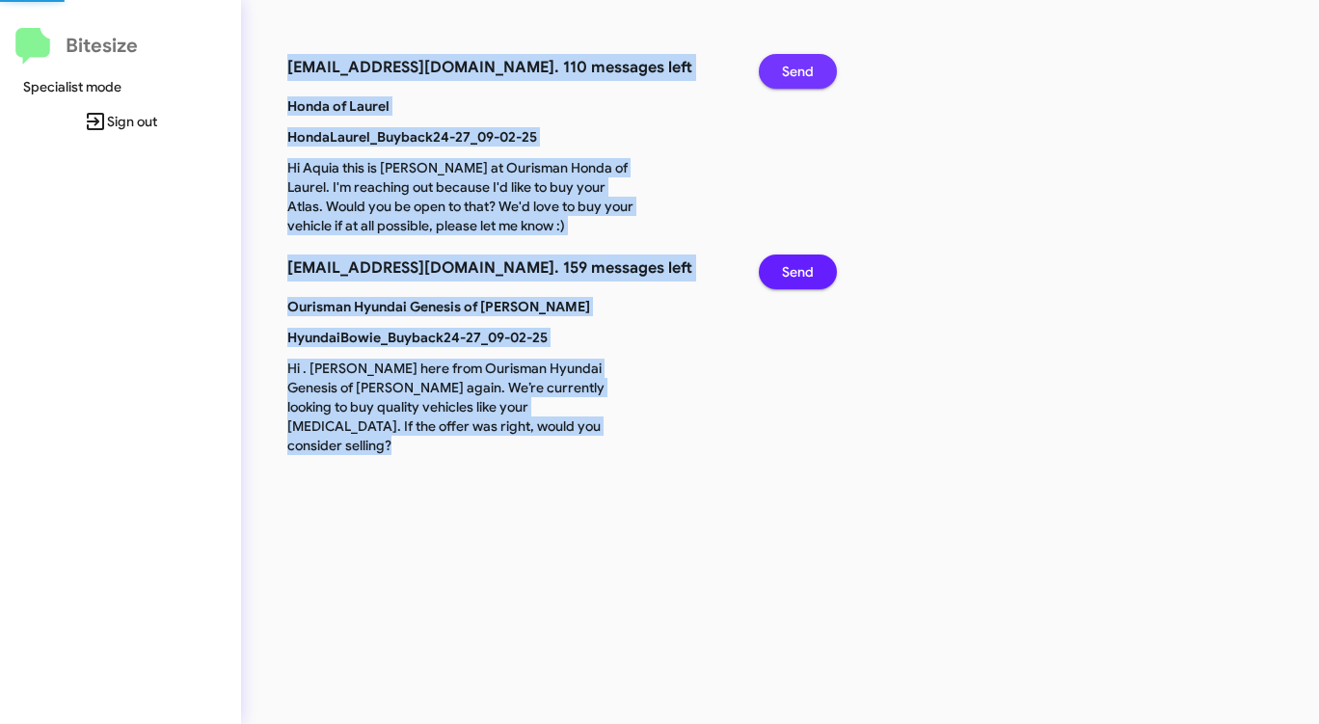
click at [799, 65] on span "Send" at bounding box center [798, 71] width 32 height 35
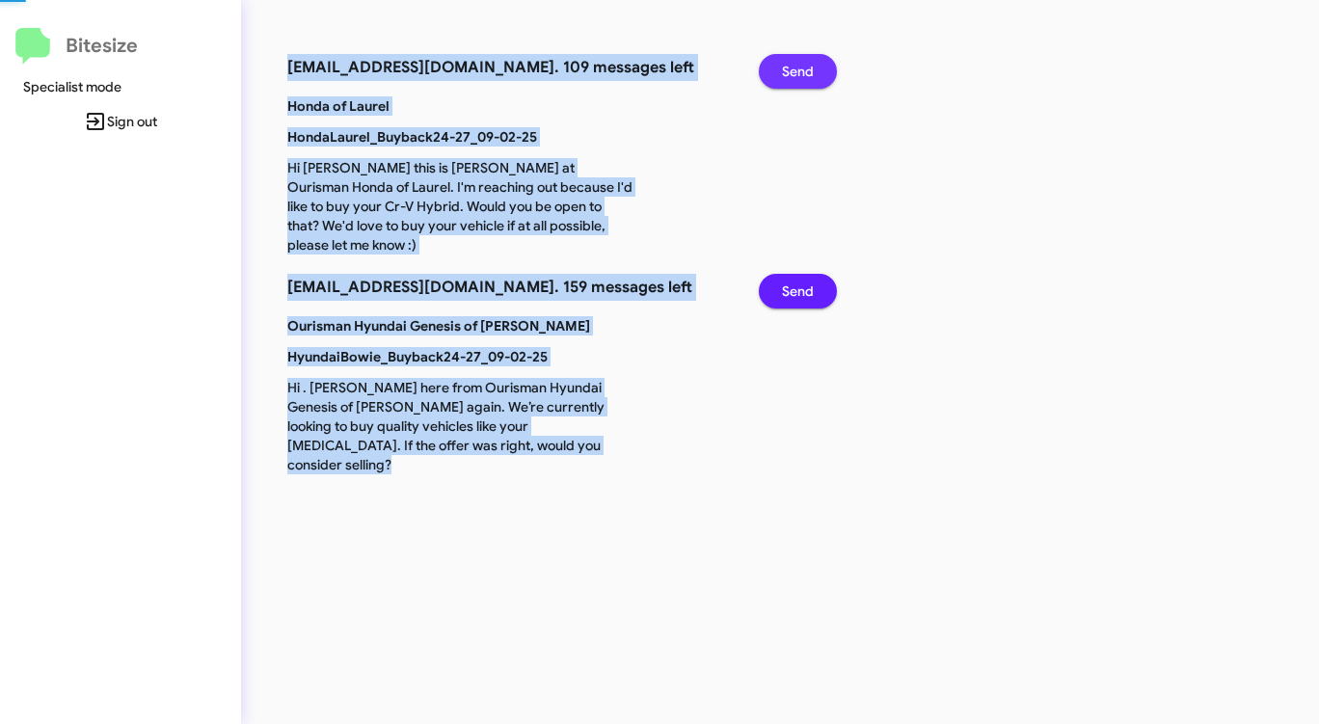
click at [799, 65] on span "Send" at bounding box center [798, 71] width 32 height 35
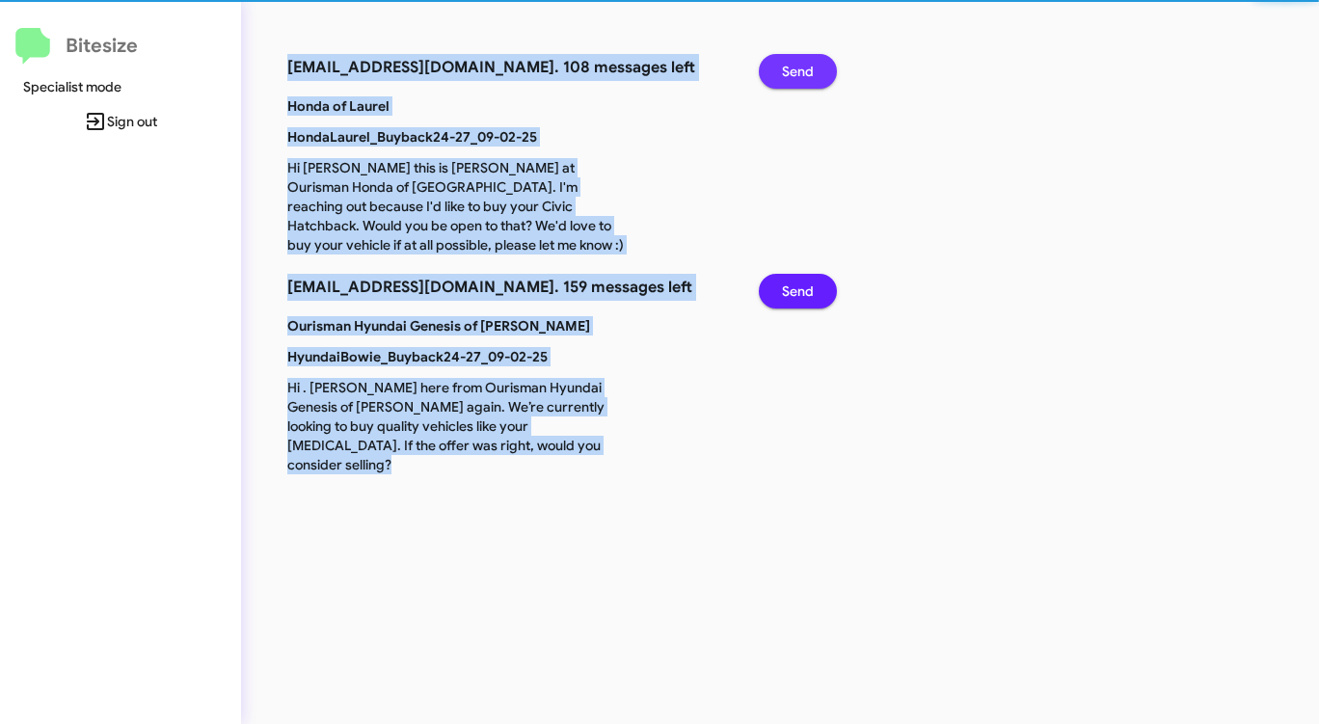
click at [799, 65] on span "Send" at bounding box center [798, 71] width 32 height 35
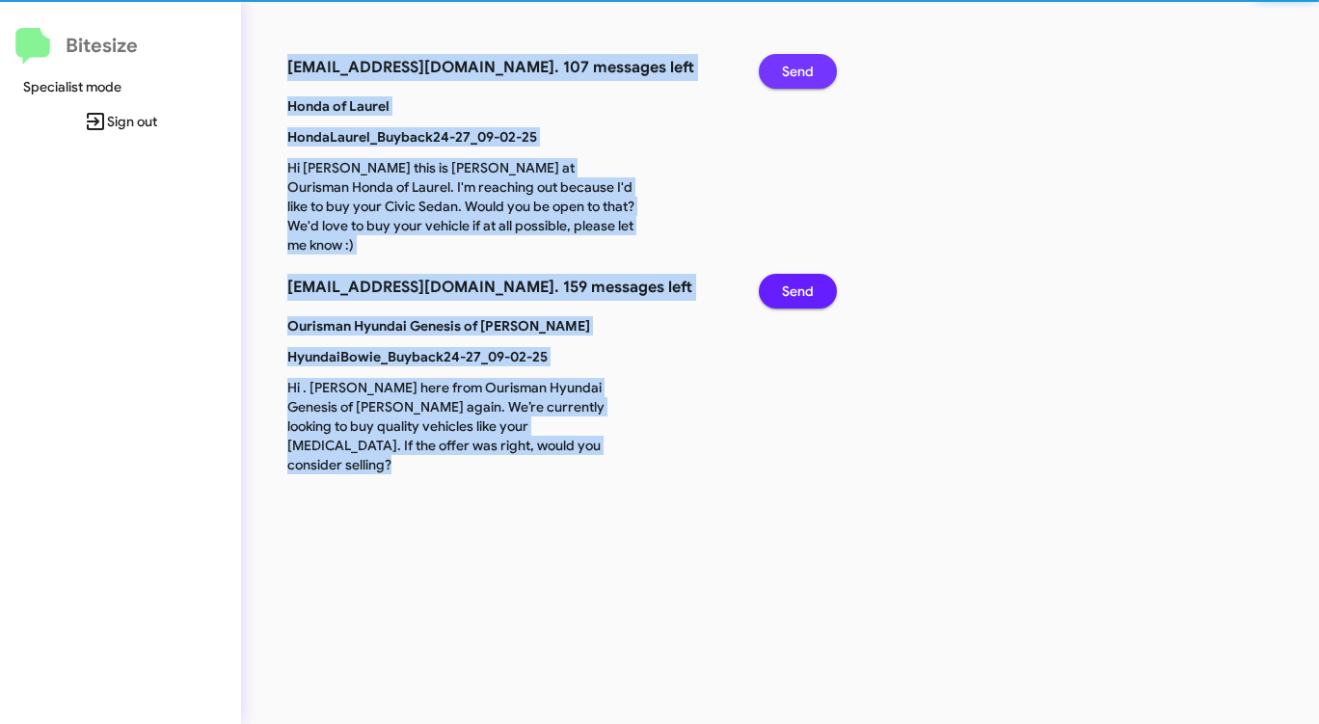
click at [799, 65] on span "Send" at bounding box center [798, 71] width 32 height 35
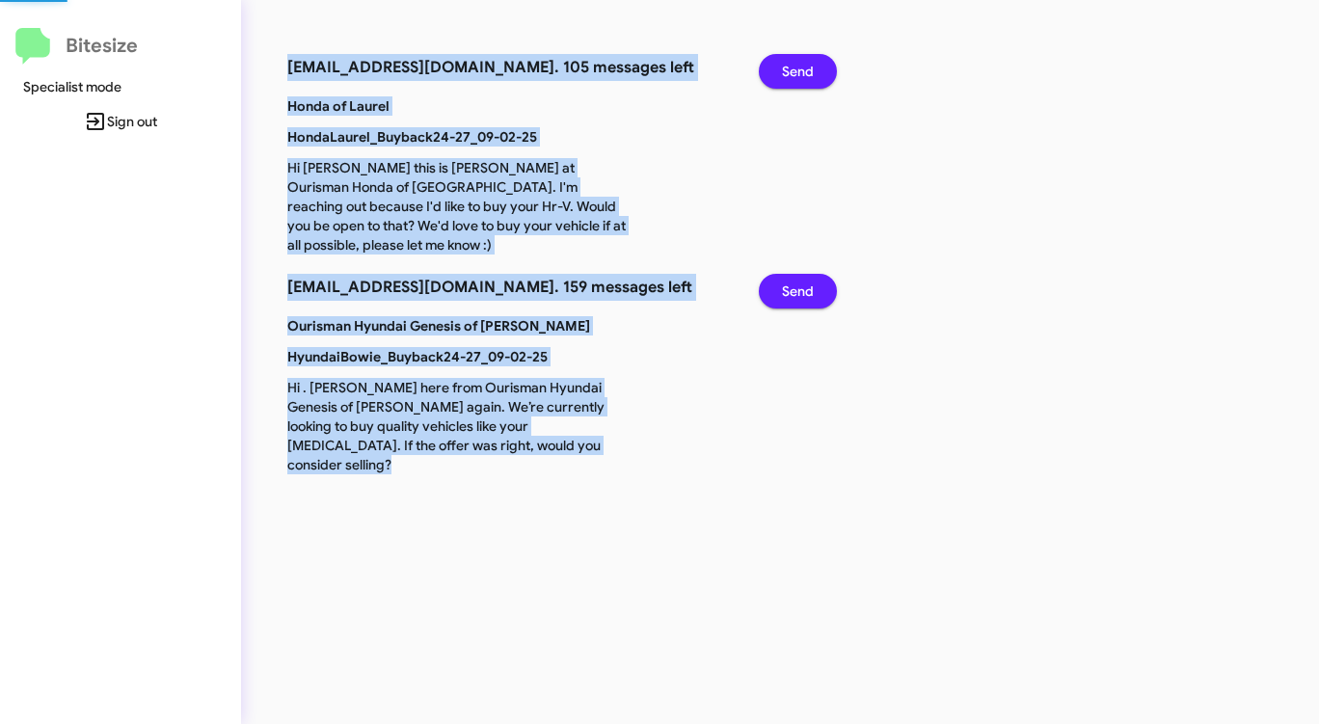
click at [799, 65] on span "Send" at bounding box center [798, 71] width 32 height 35
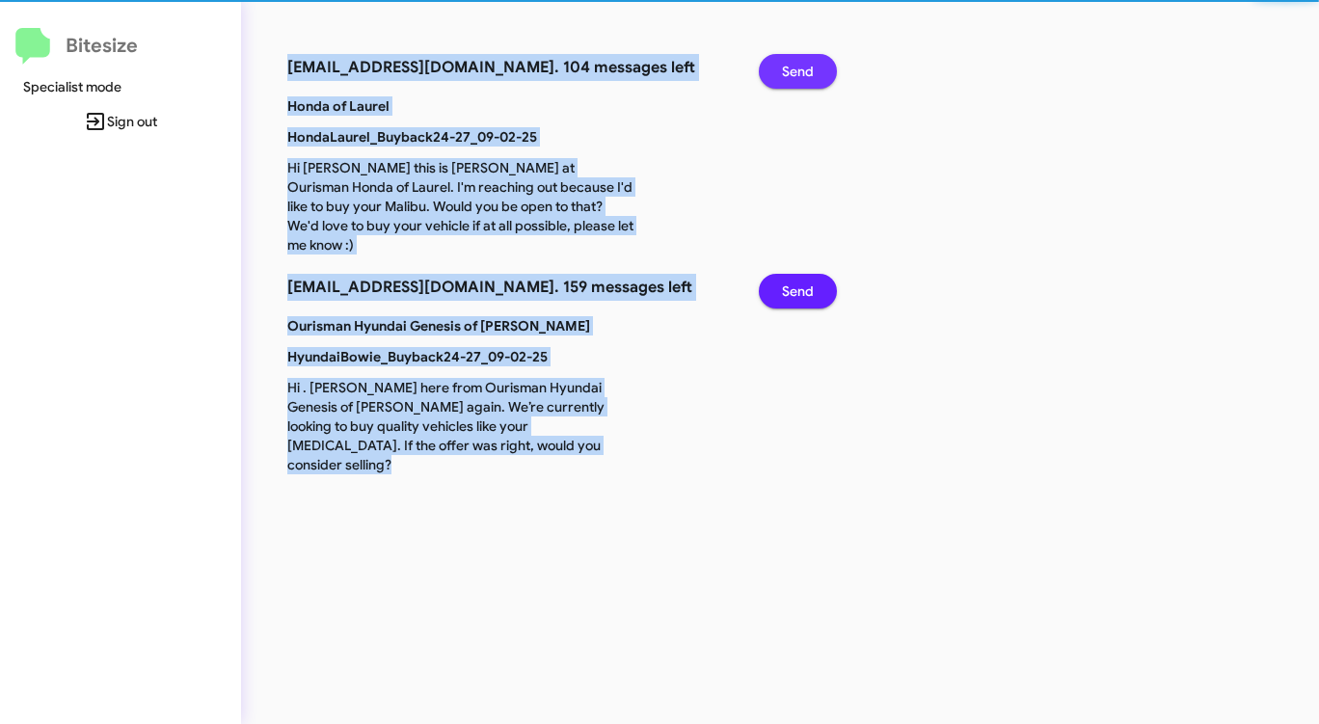
click at [799, 65] on span "Send" at bounding box center [798, 71] width 32 height 35
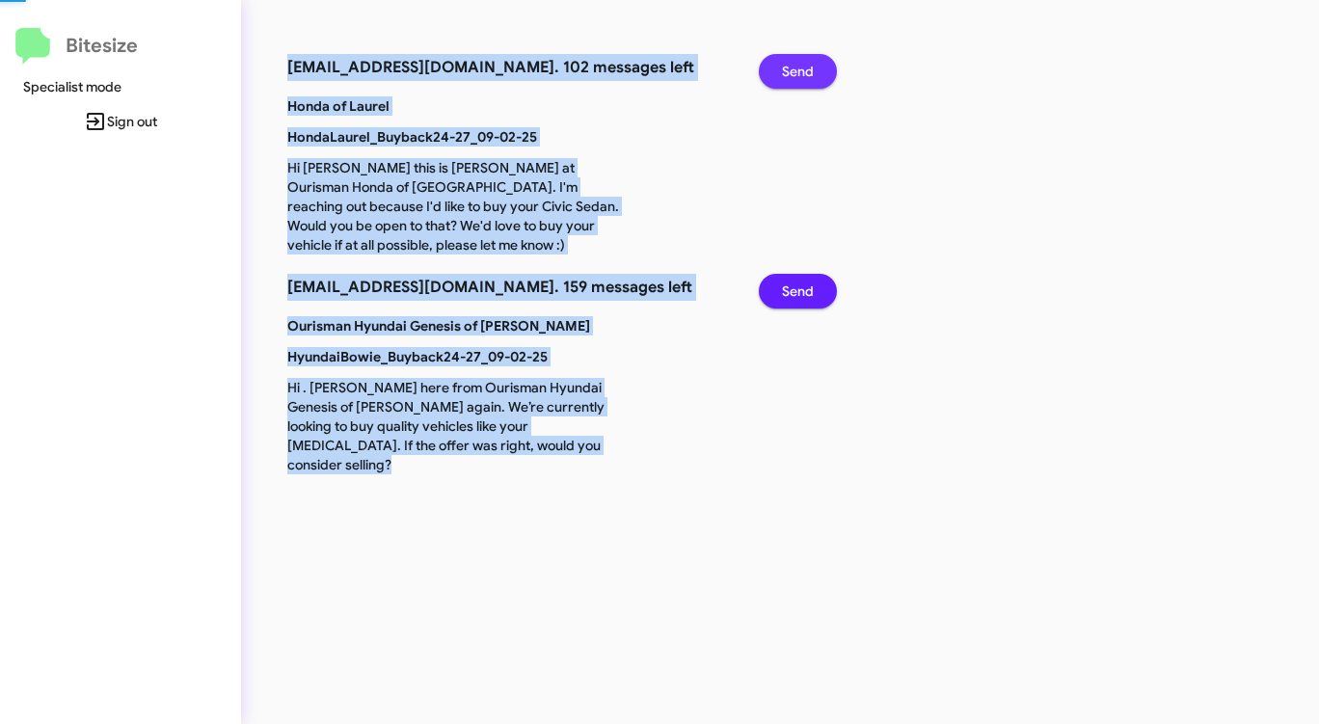
click at [799, 65] on span "Send" at bounding box center [798, 71] width 32 height 35
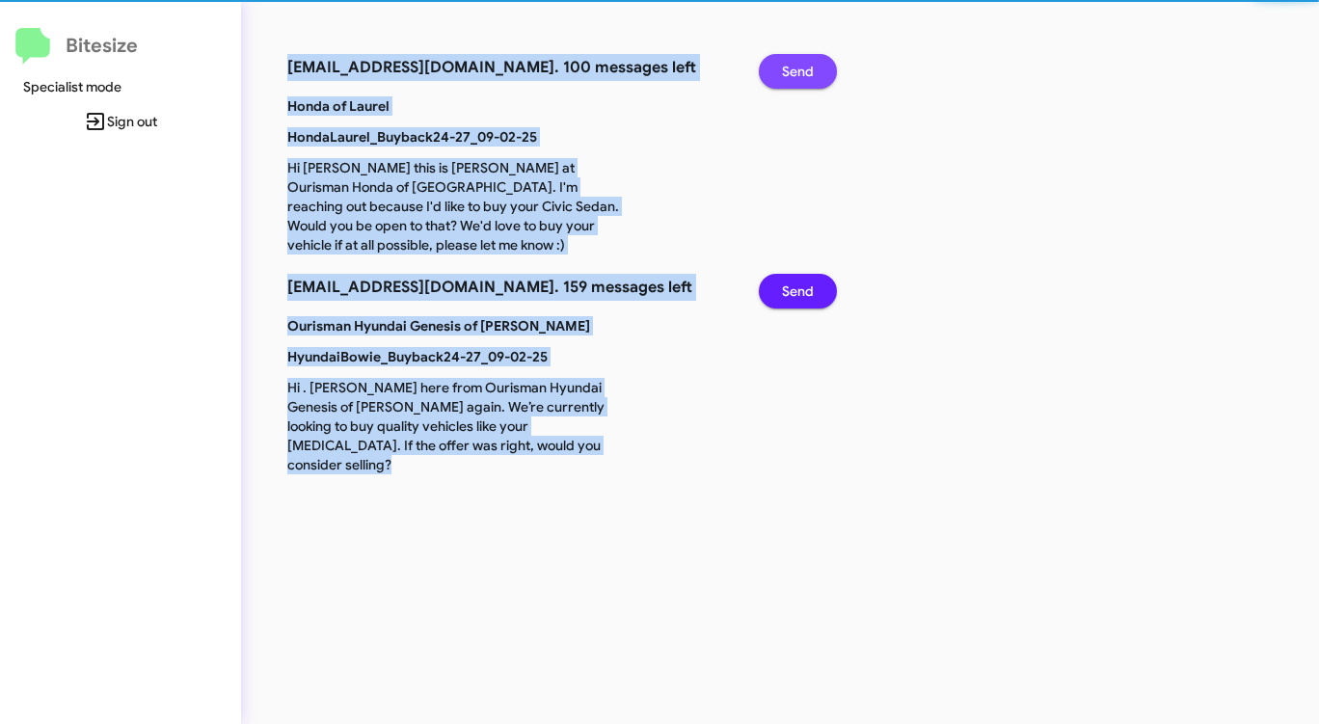
click at [799, 65] on span "Send" at bounding box center [798, 71] width 32 height 35
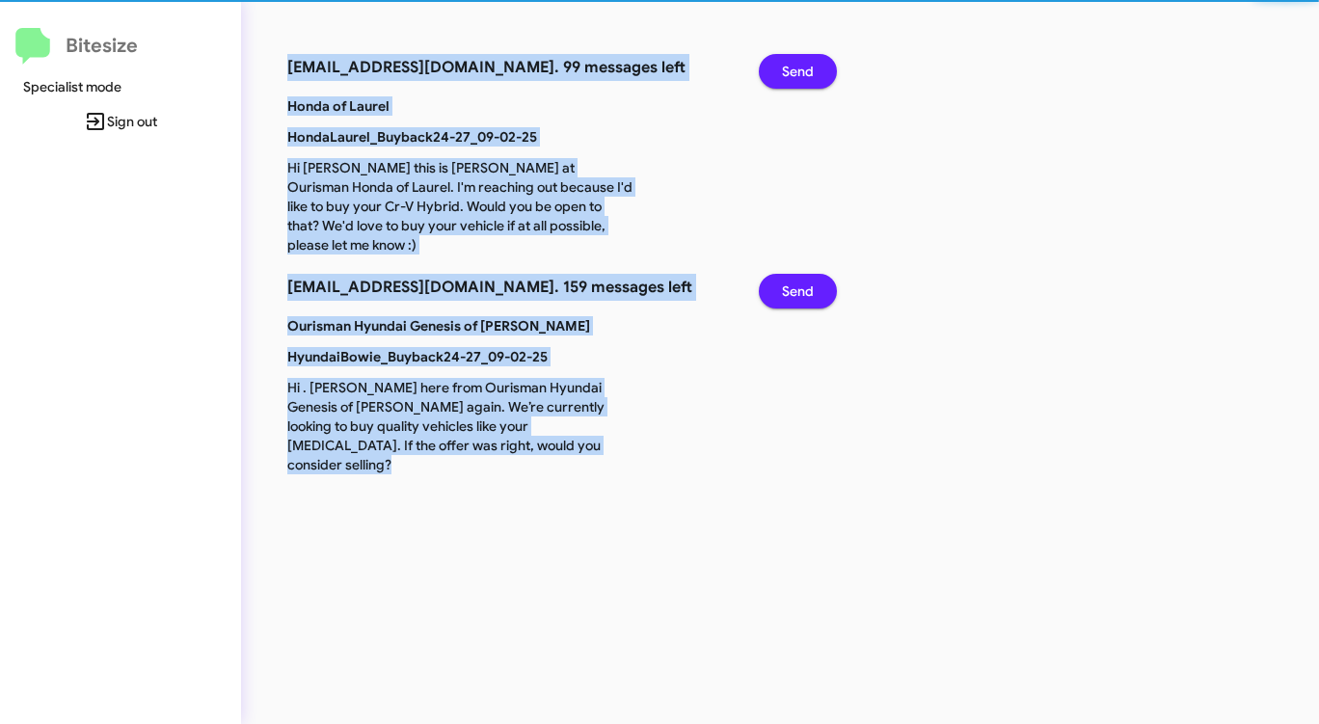
click at [799, 65] on span "Send" at bounding box center [798, 71] width 32 height 35
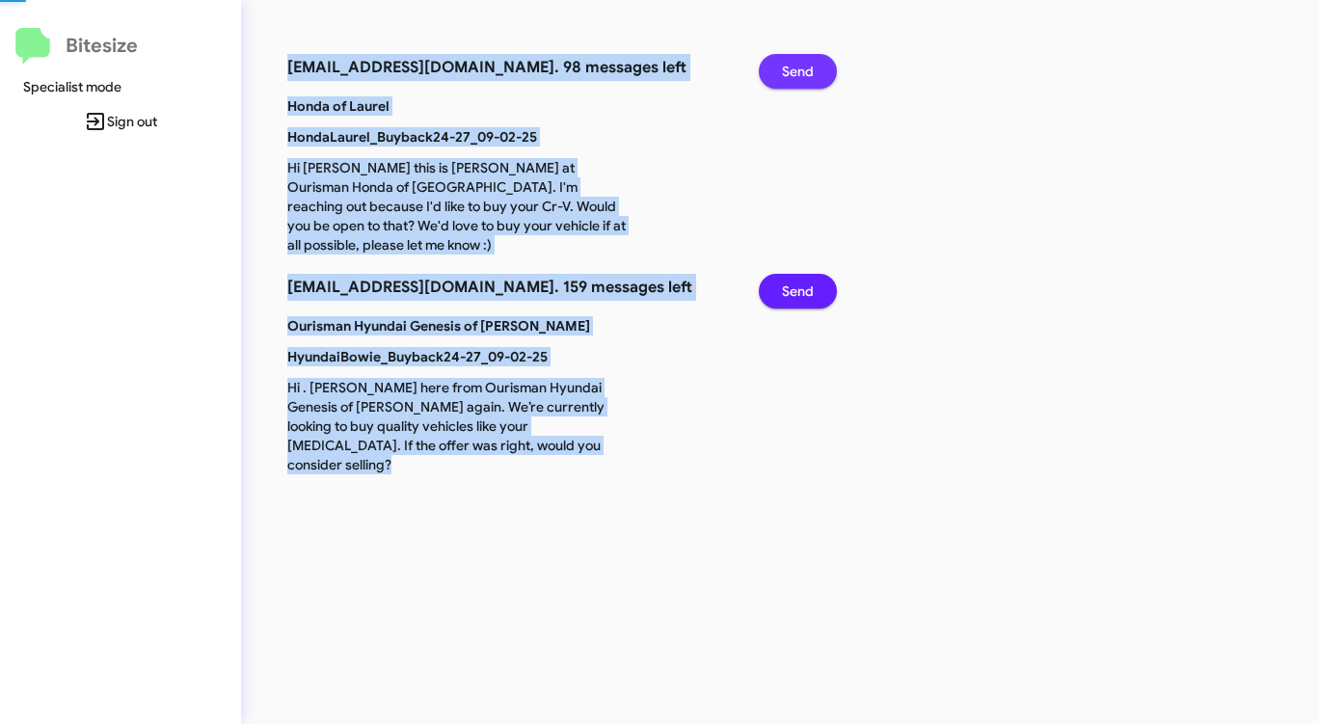
click at [799, 65] on span "Send" at bounding box center [798, 71] width 32 height 35
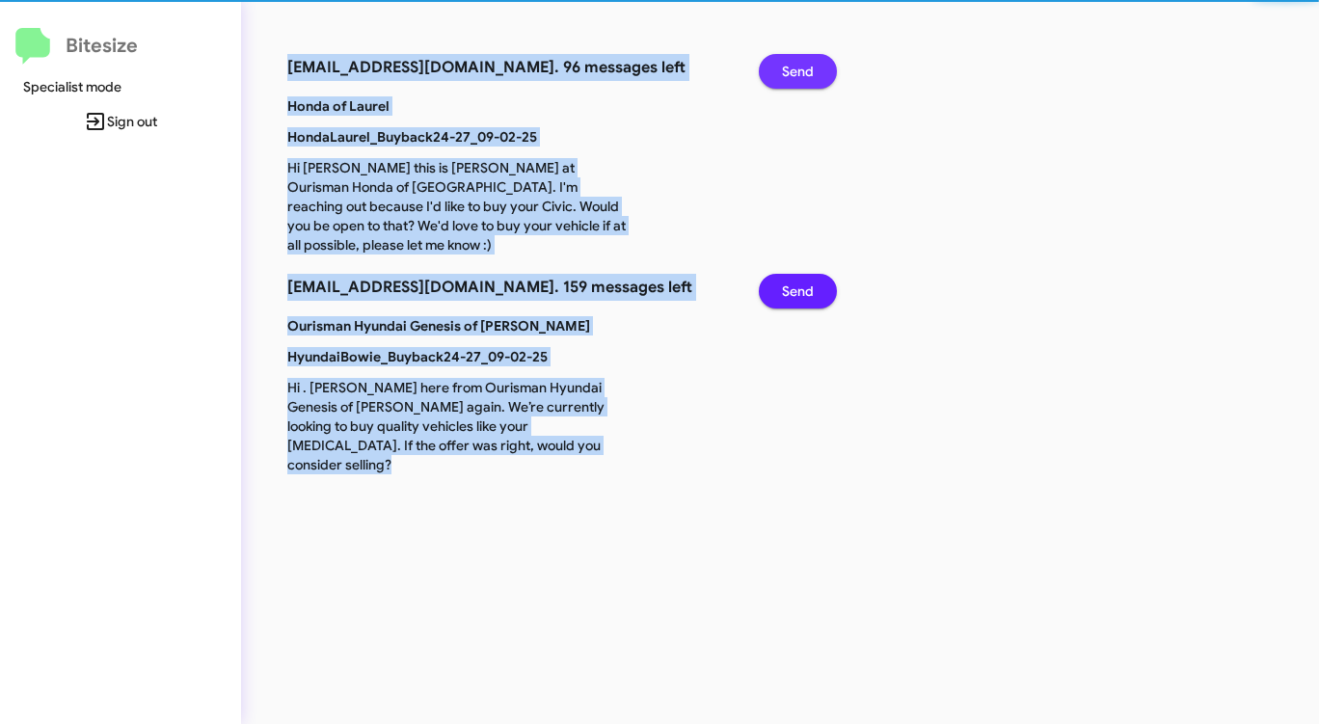
click at [799, 65] on span "Send" at bounding box center [798, 71] width 32 height 35
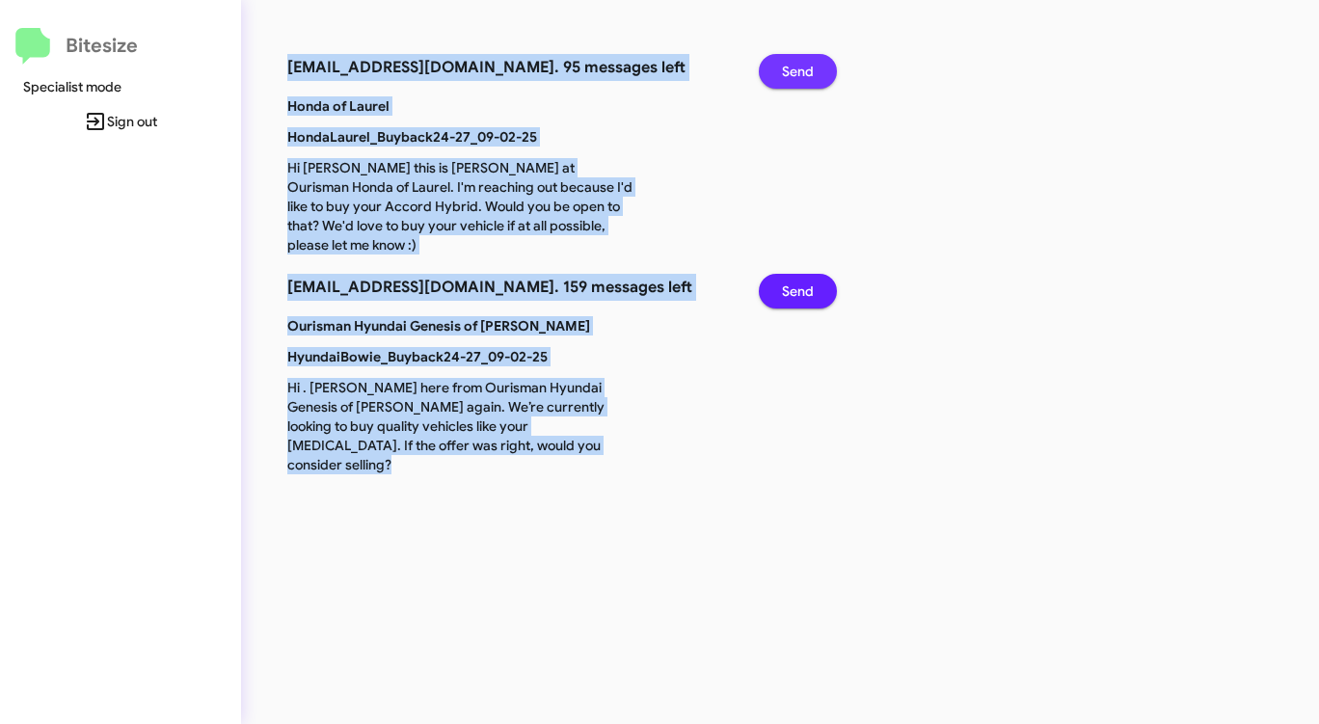
click at [799, 65] on span "Send" at bounding box center [798, 71] width 32 height 35
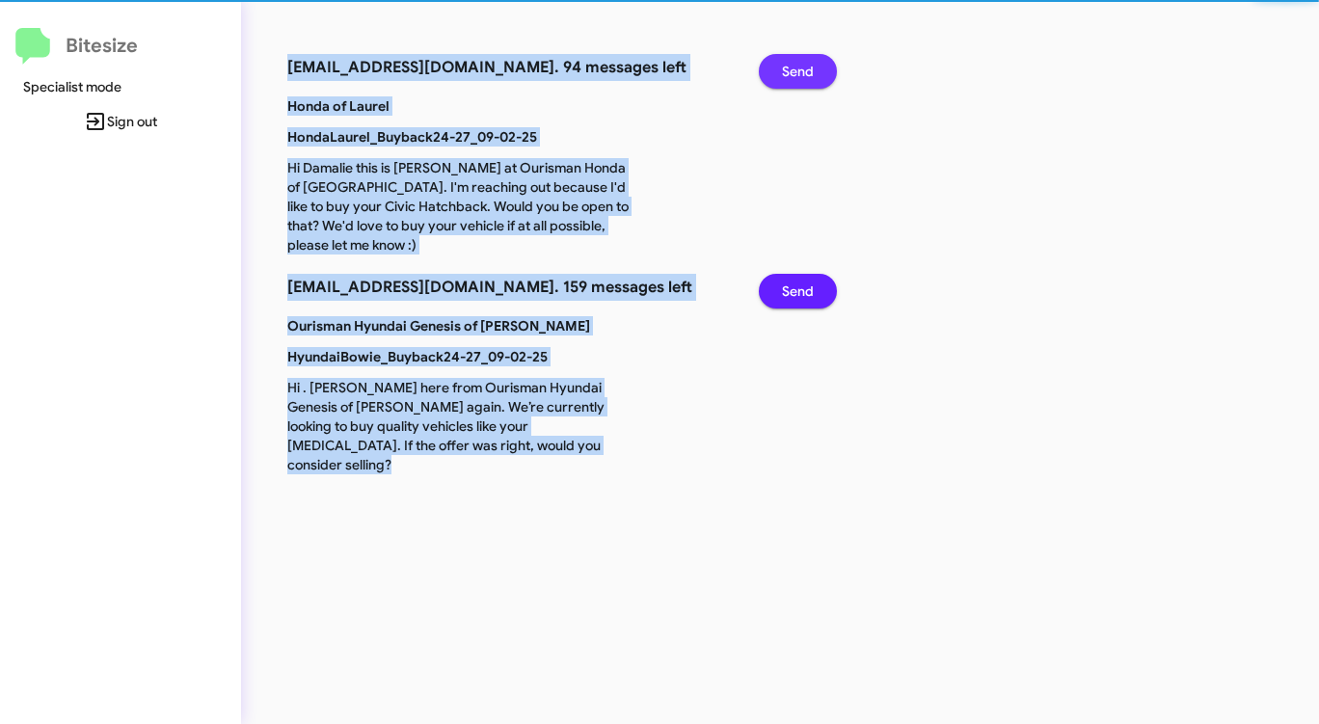
click at [799, 65] on span "Send" at bounding box center [798, 71] width 32 height 35
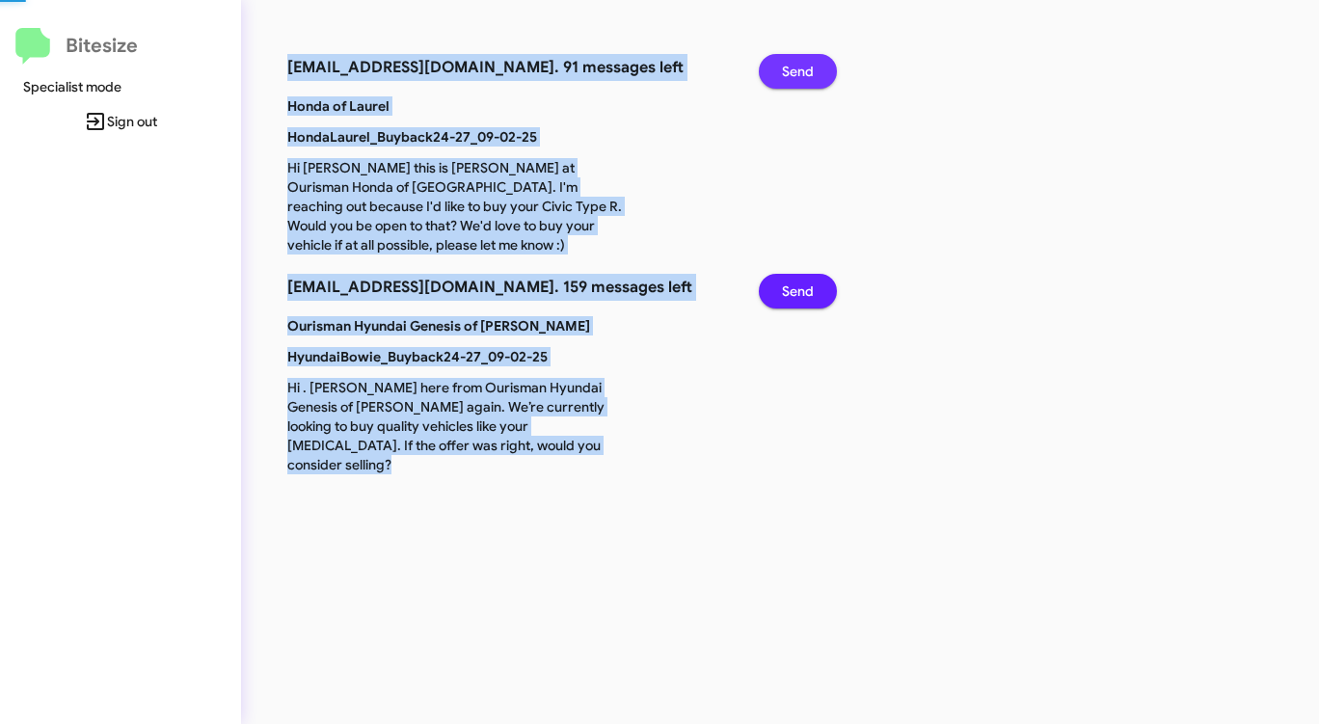
click at [799, 65] on span "Send" at bounding box center [798, 71] width 32 height 35
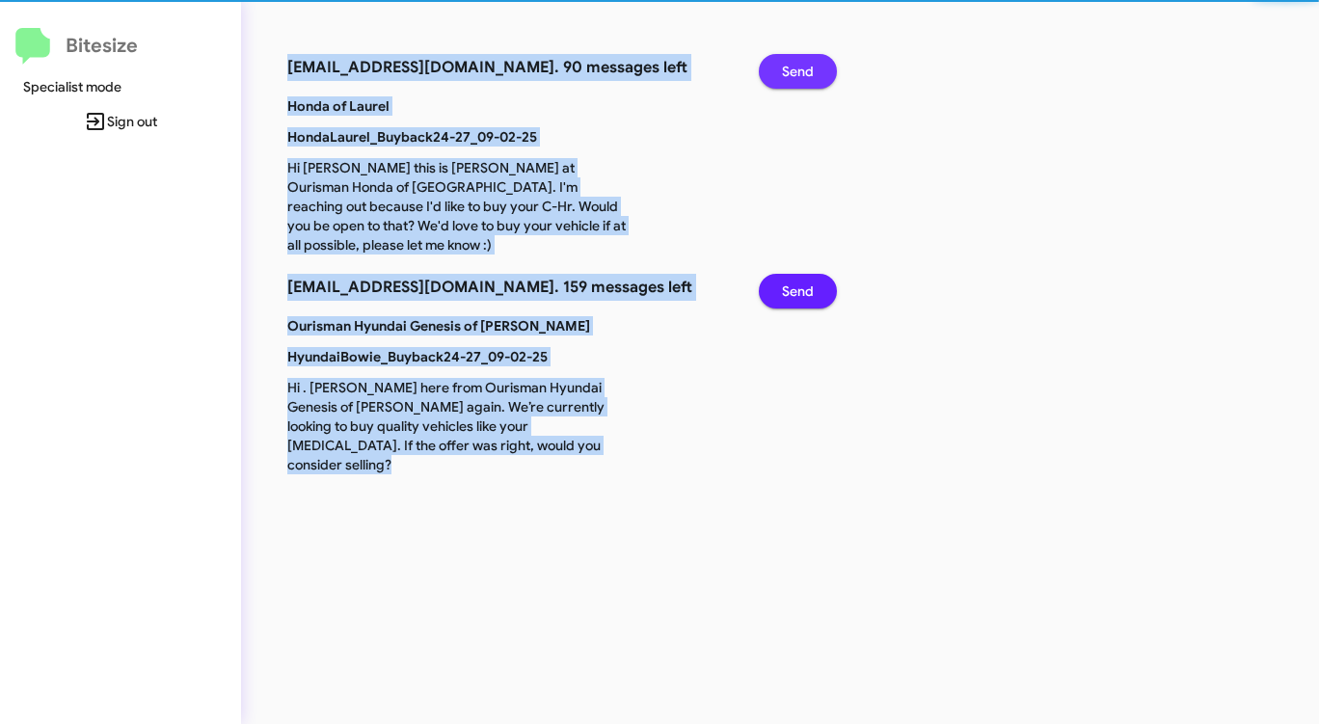
click at [799, 65] on span "Send" at bounding box center [798, 71] width 32 height 35
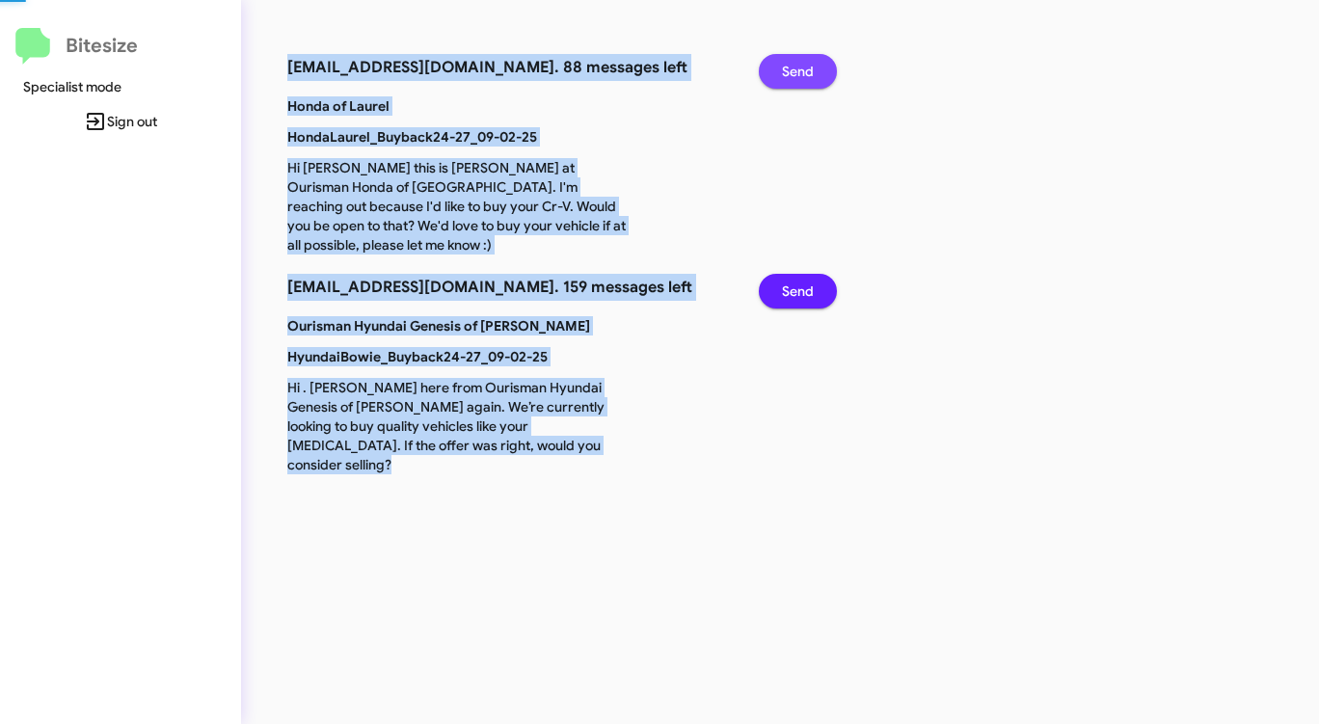
click at [799, 65] on span "Send" at bounding box center [798, 71] width 32 height 35
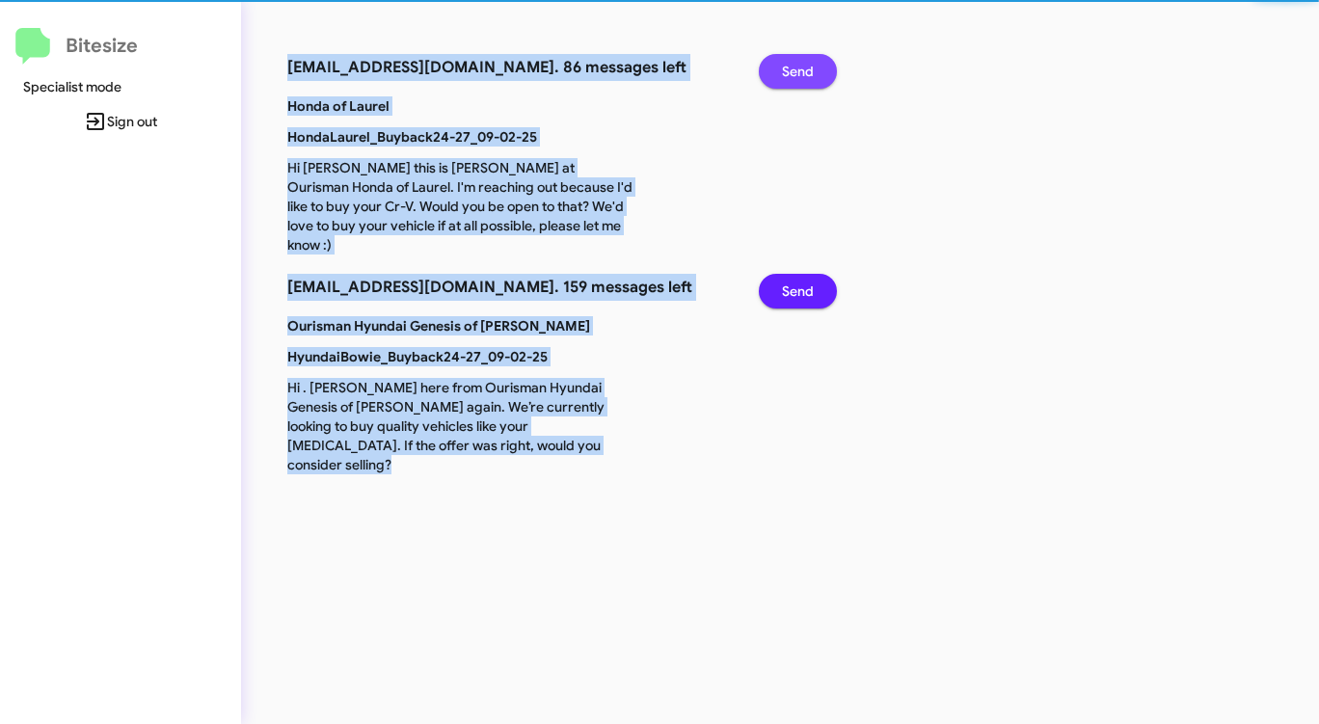
click at [799, 65] on span "Send" at bounding box center [798, 71] width 32 height 35
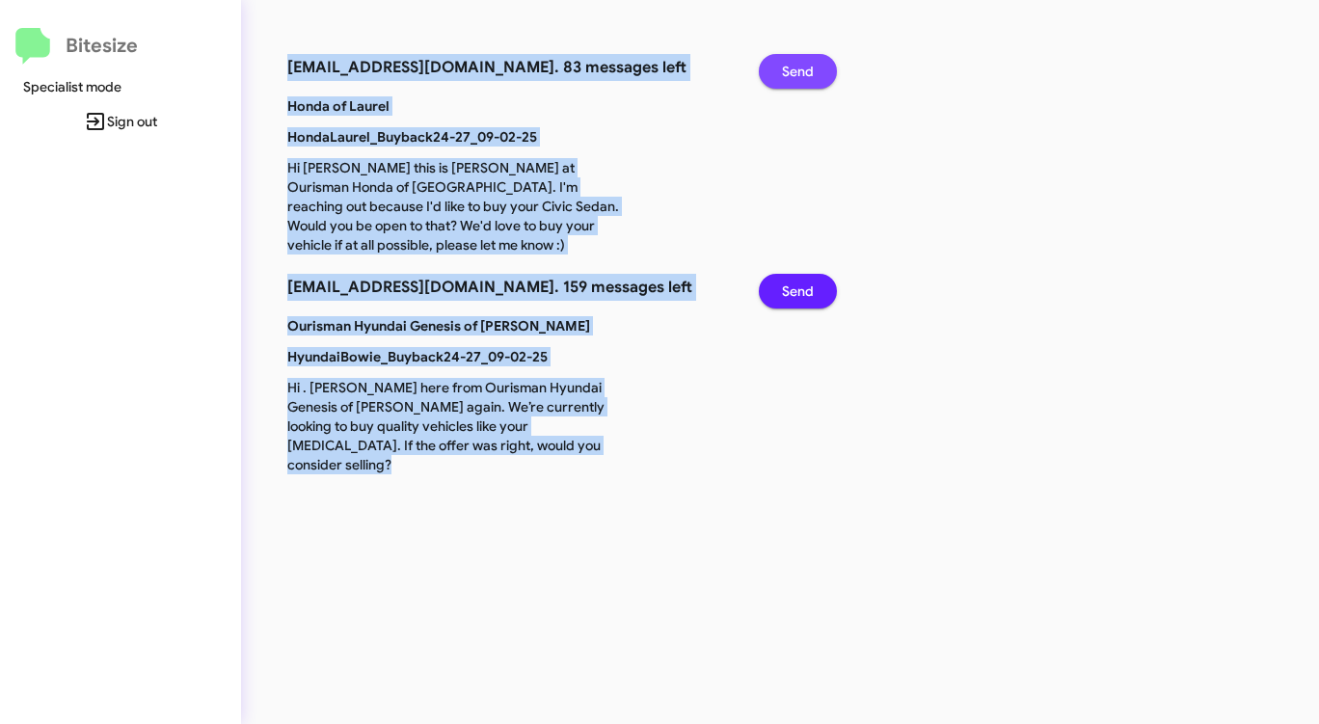
click at [799, 65] on span "Send" at bounding box center [798, 71] width 32 height 35
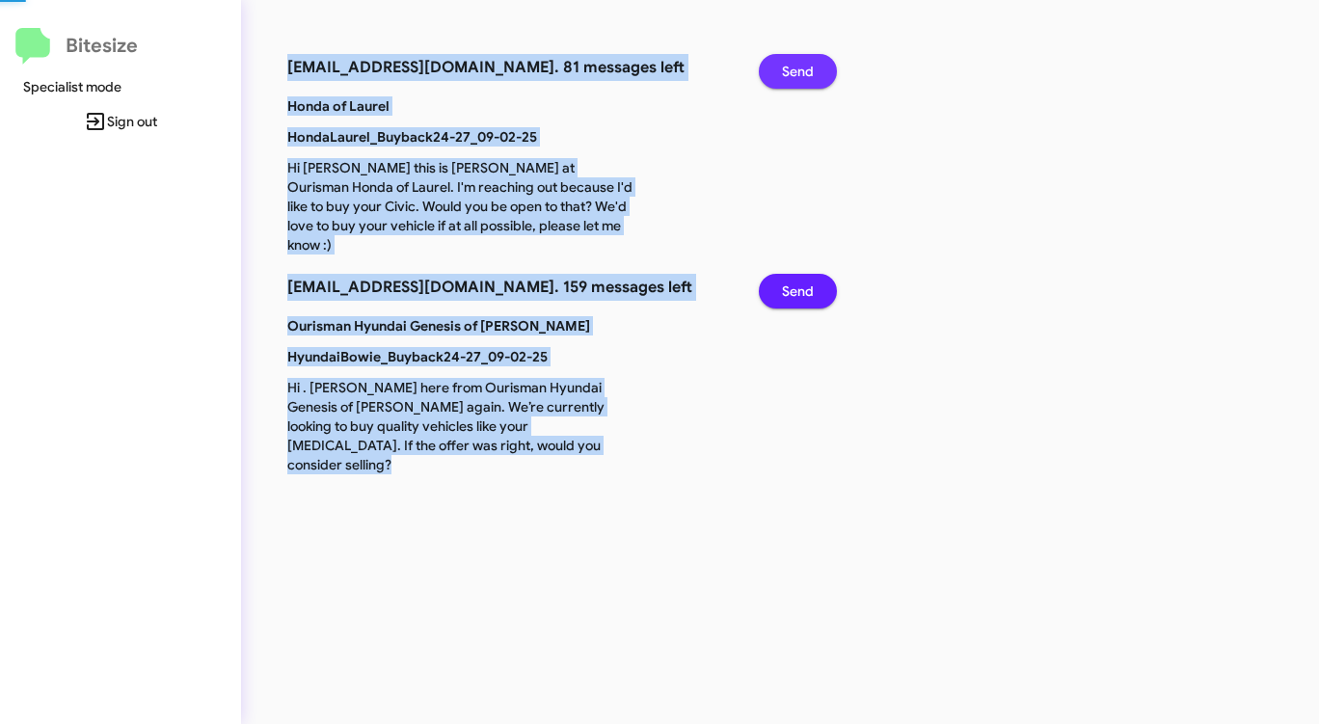
click at [799, 65] on span "Send" at bounding box center [798, 71] width 32 height 35
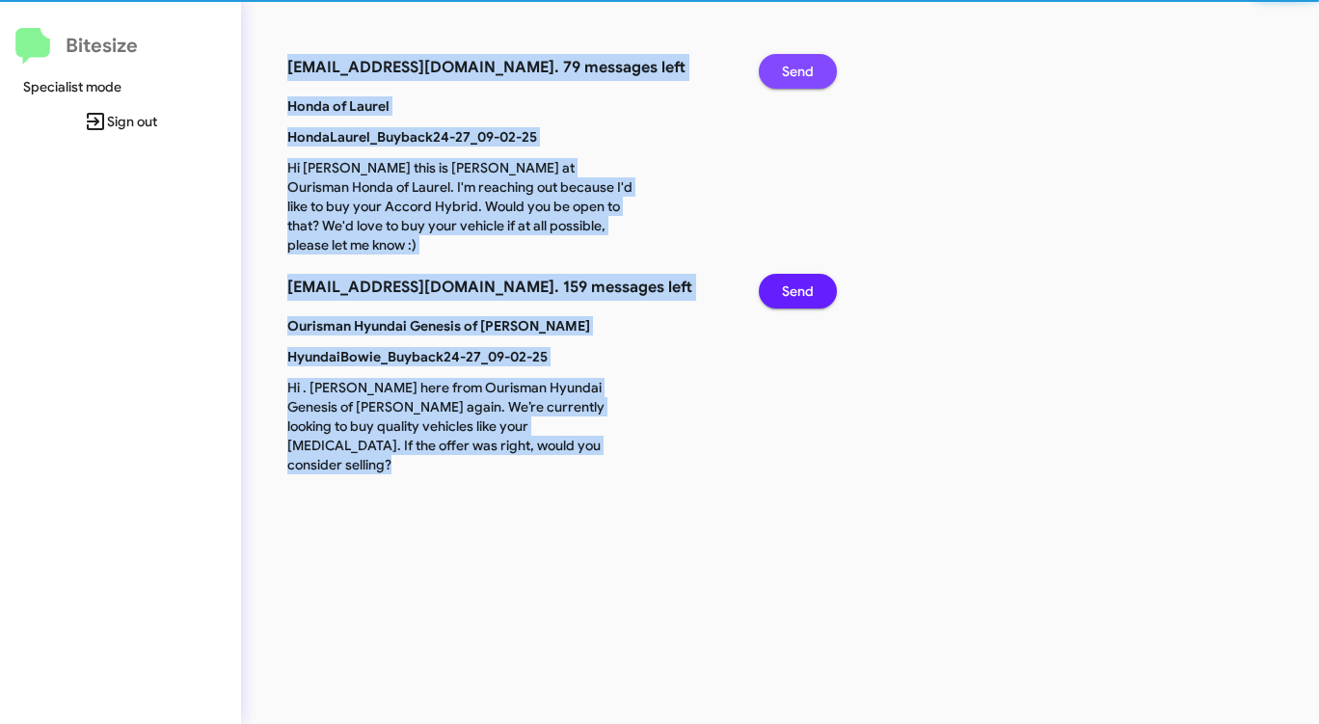
click at [799, 65] on span "Send" at bounding box center [798, 71] width 32 height 35
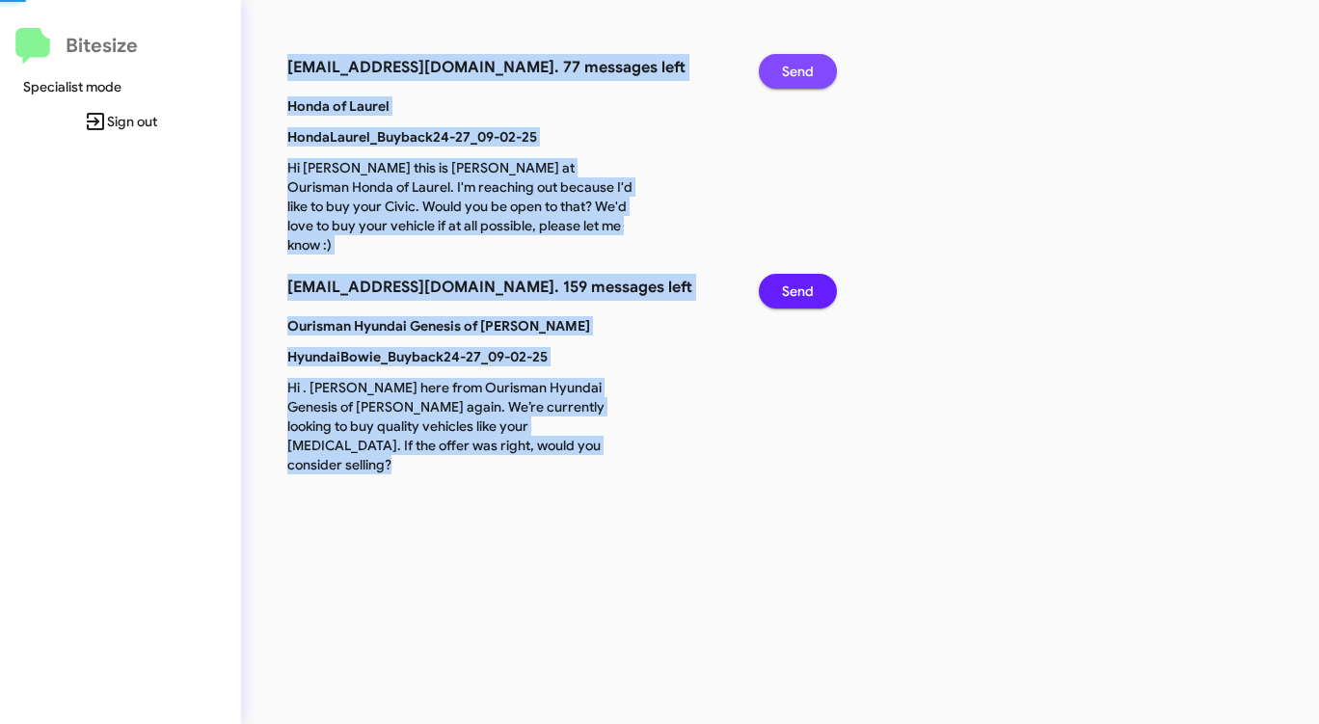
click at [799, 65] on span "Send" at bounding box center [798, 71] width 32 height 35
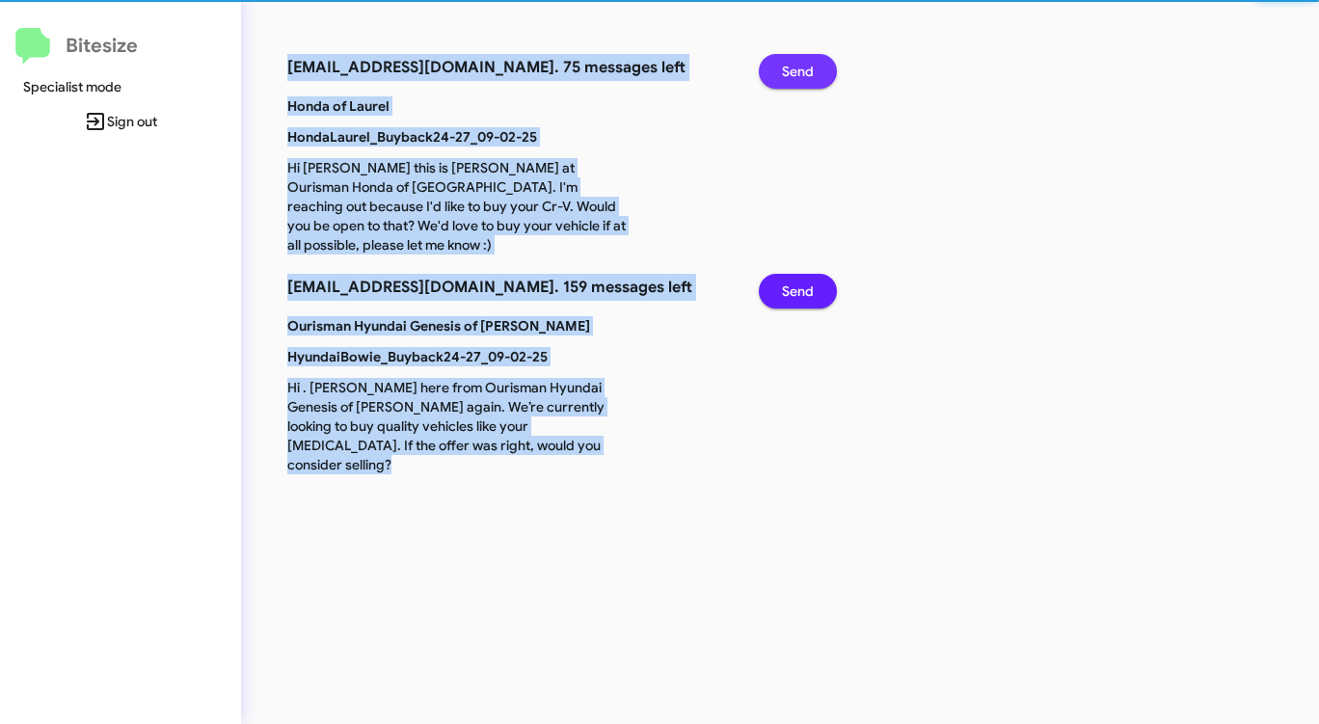
click at [799, 65] on span "Send" at bounding box center [798, 71] width 32 height 35
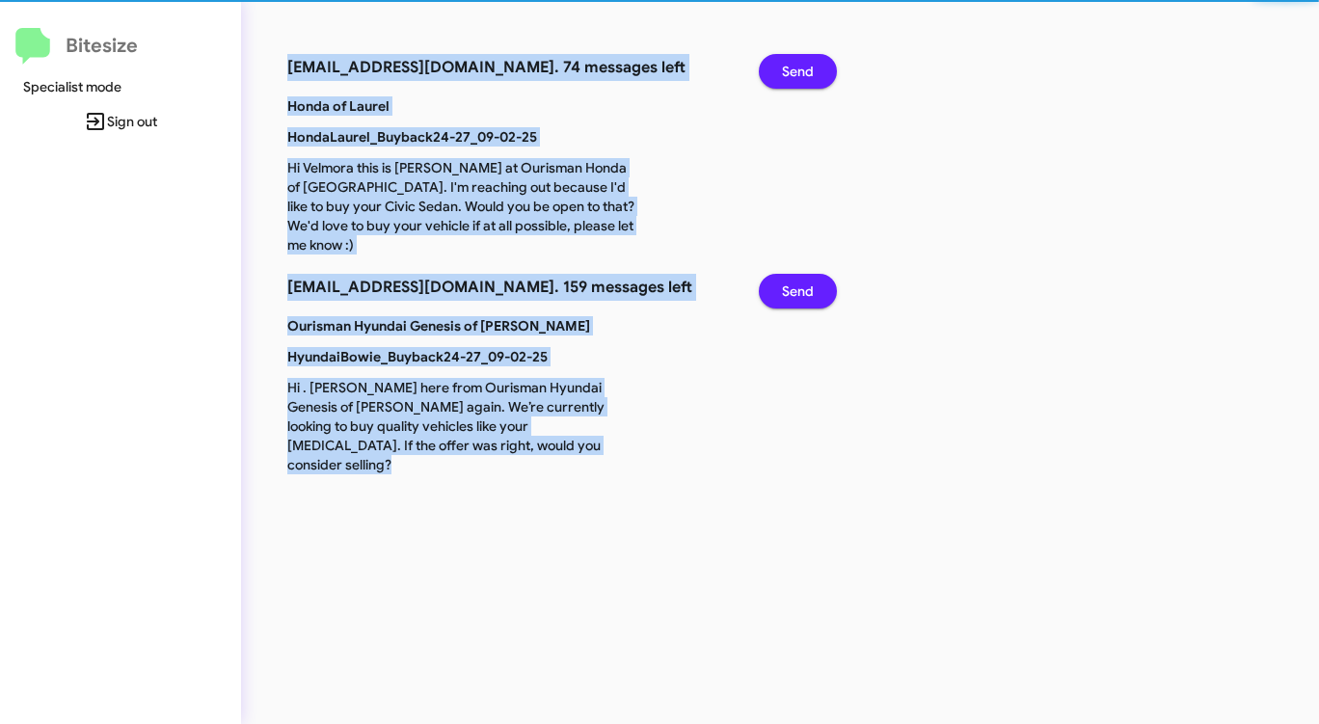
click at [799, 65] on span "Send" at bounding box center [798, 71] width 32 height 35
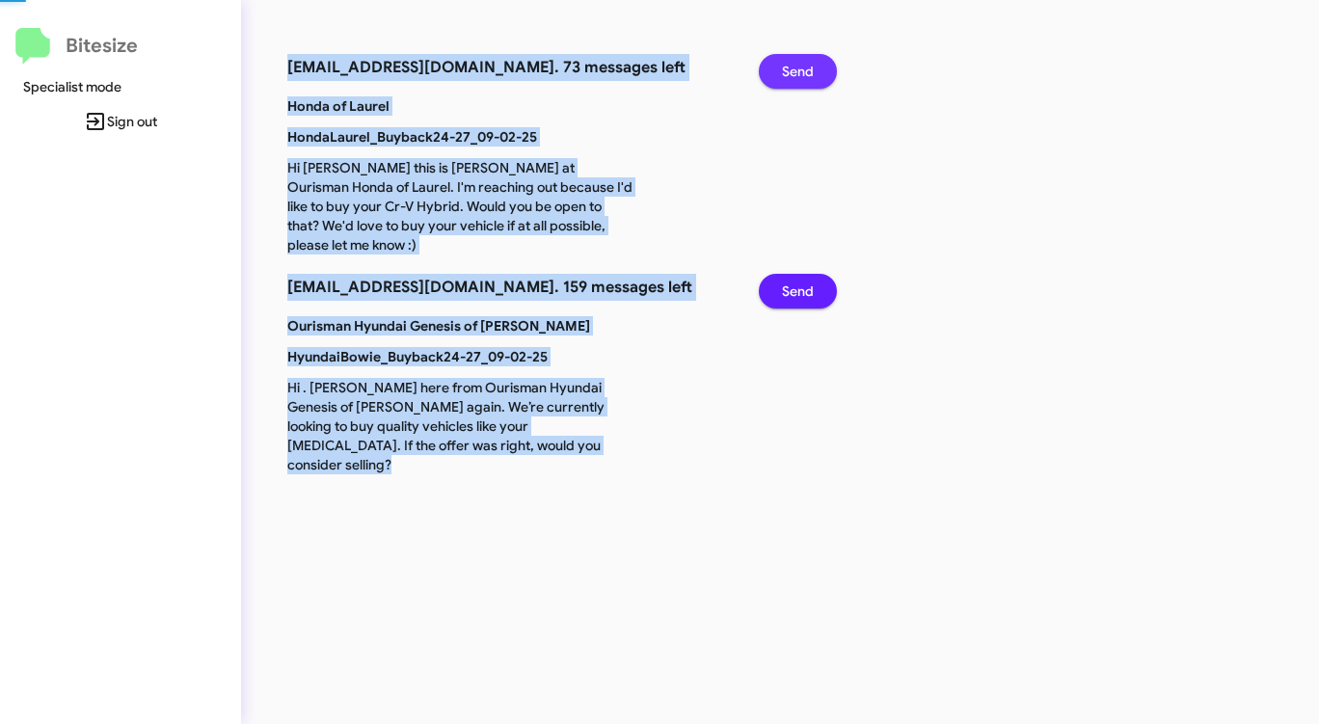
click at [799, 65] on span "Send" at bounding box center [798, 71] width 32 height 35
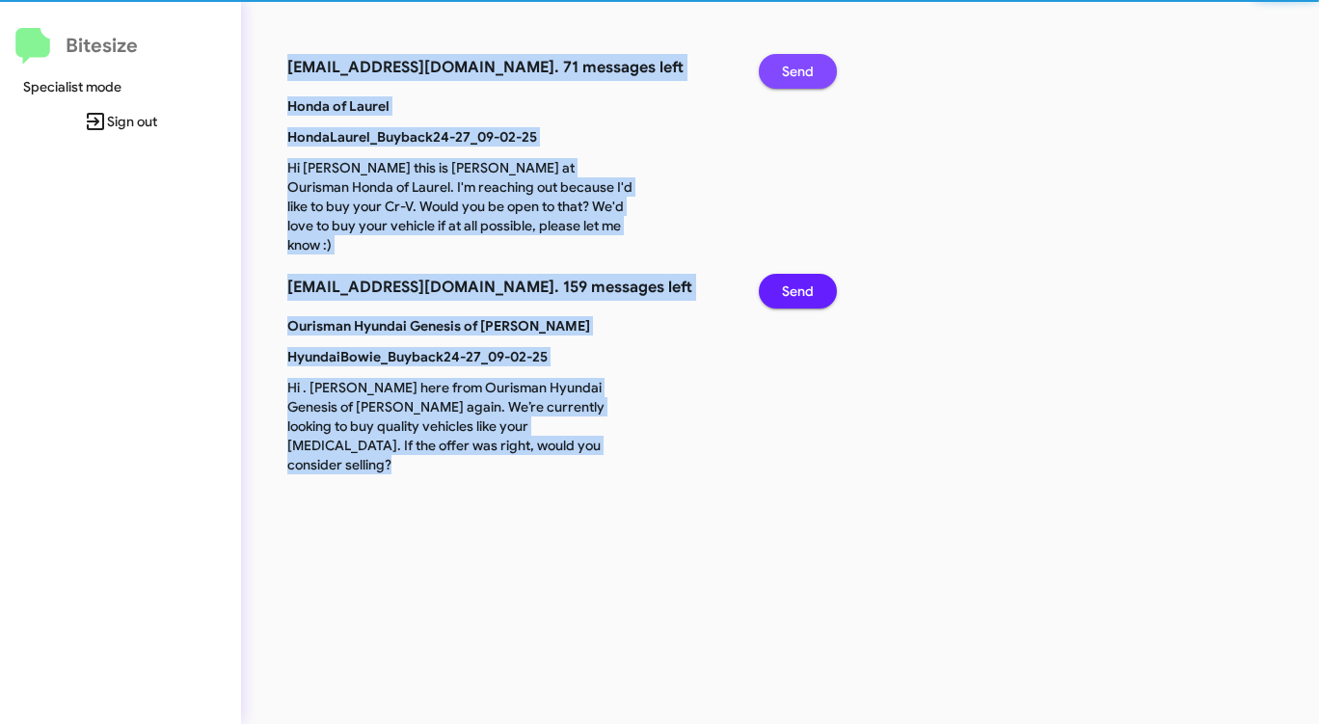
click at [799, 65] on span "Send" at bounding box center [798, 71] width 32 height 35
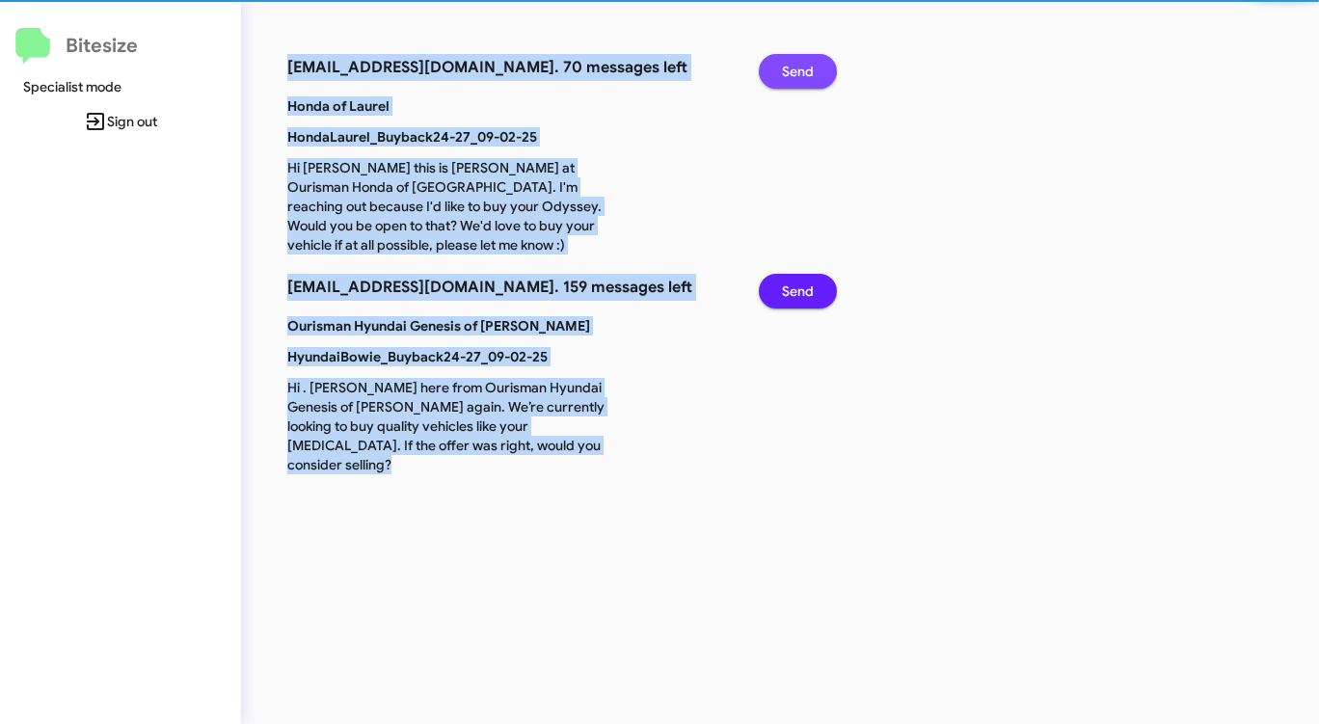
click at [799, 65] on span "Send" at bounding box center [798, 71] width 32 height 35
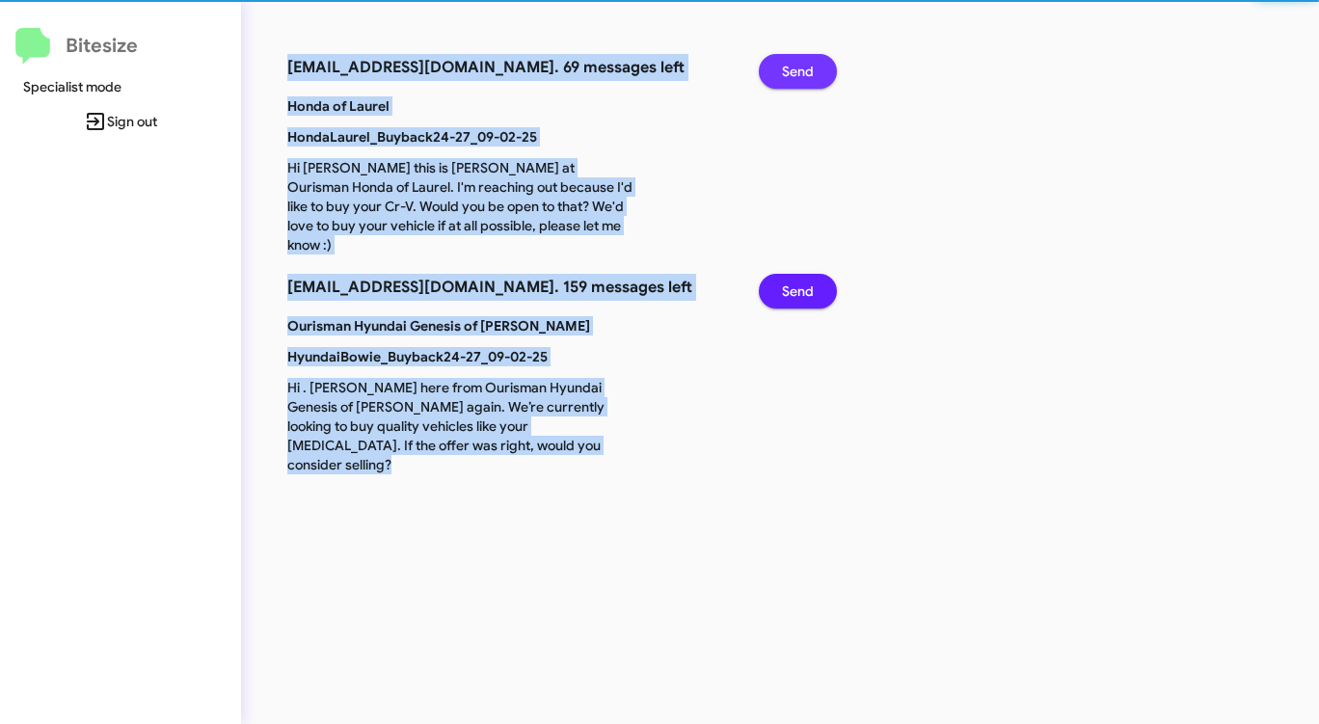
click at [799, 65] on span "Send" at bounding box center [798, 71] width 32 height 35
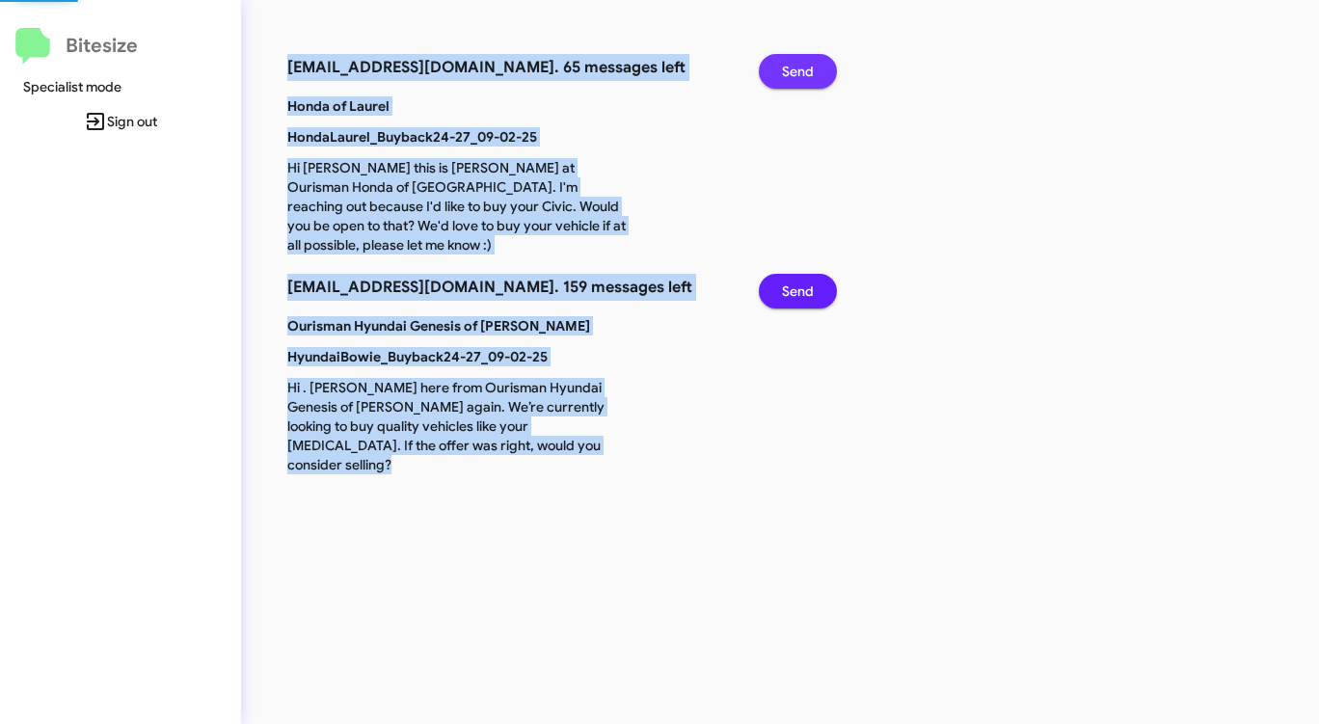
click at [799, 65] on span "Send" at bounding box center [798, 71] width 32 height 35
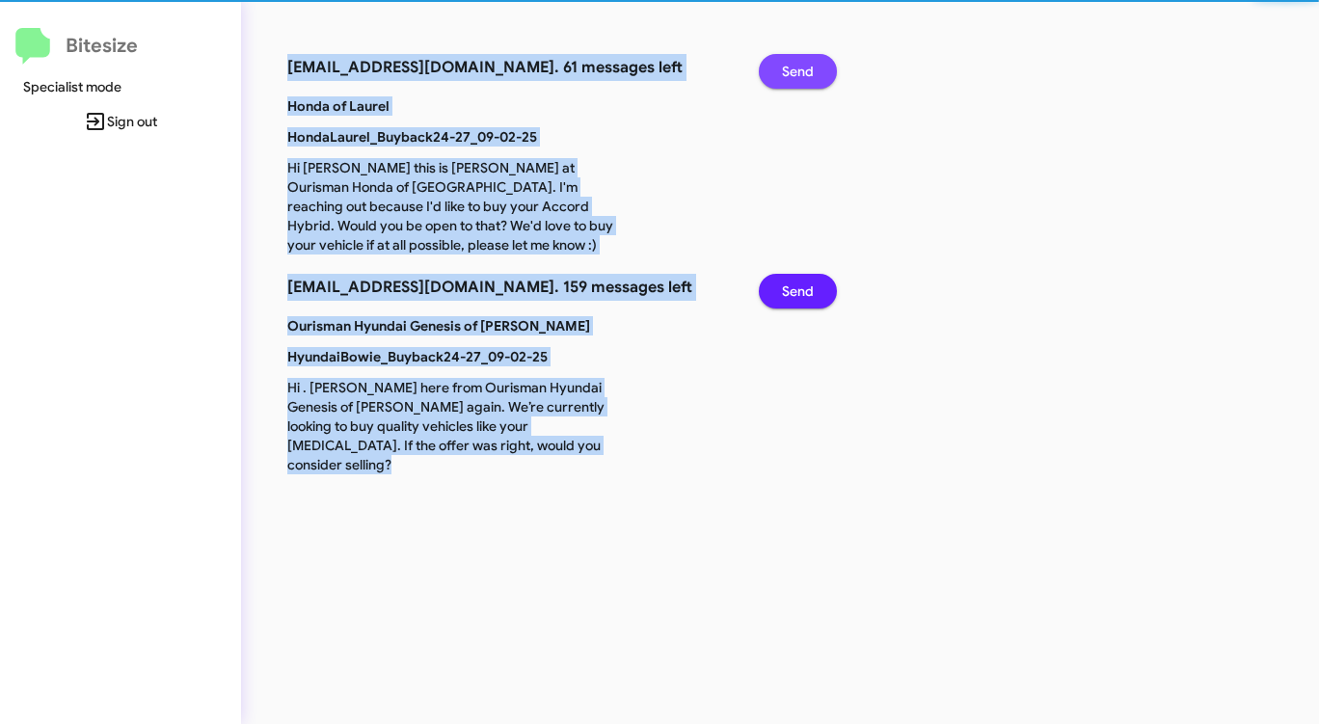
click at [799, 65] on span "Send" at bounding box center [798, 71] width 32 height 35
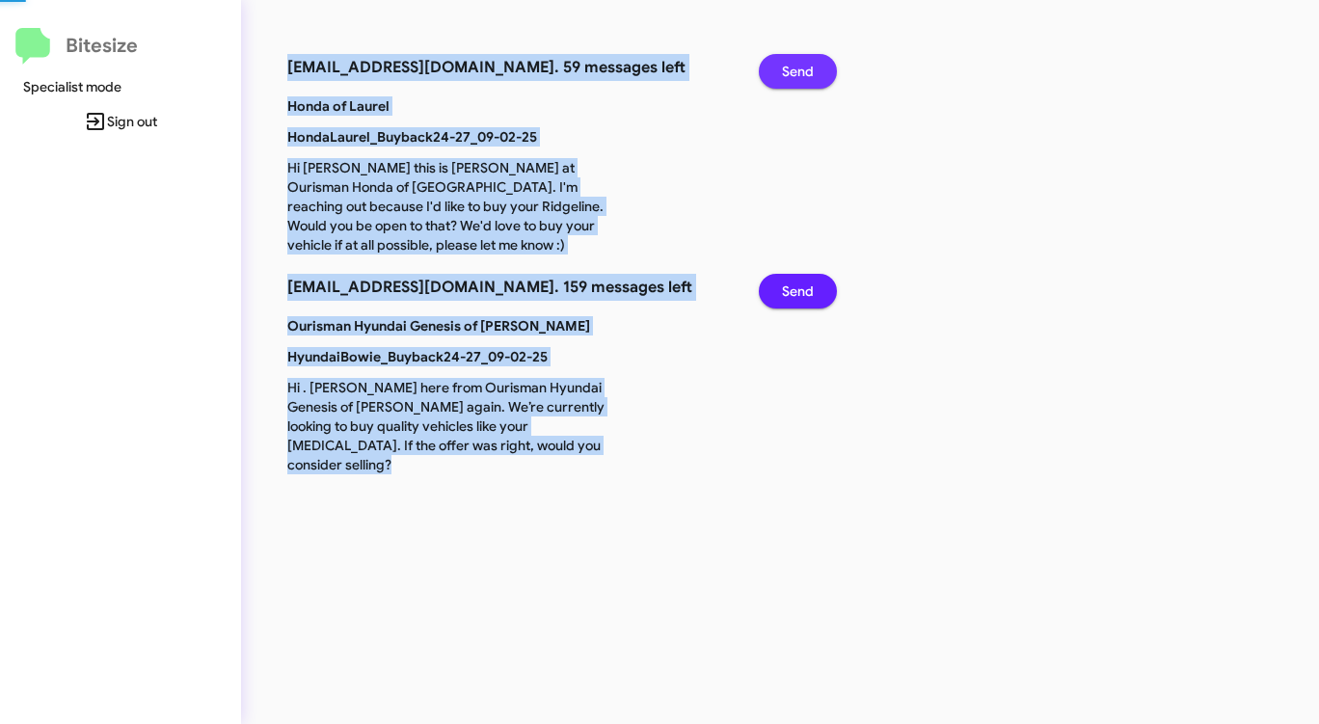
click at [799, 65] on span "Send" at bounding box center [798, 71] width 32 height 35
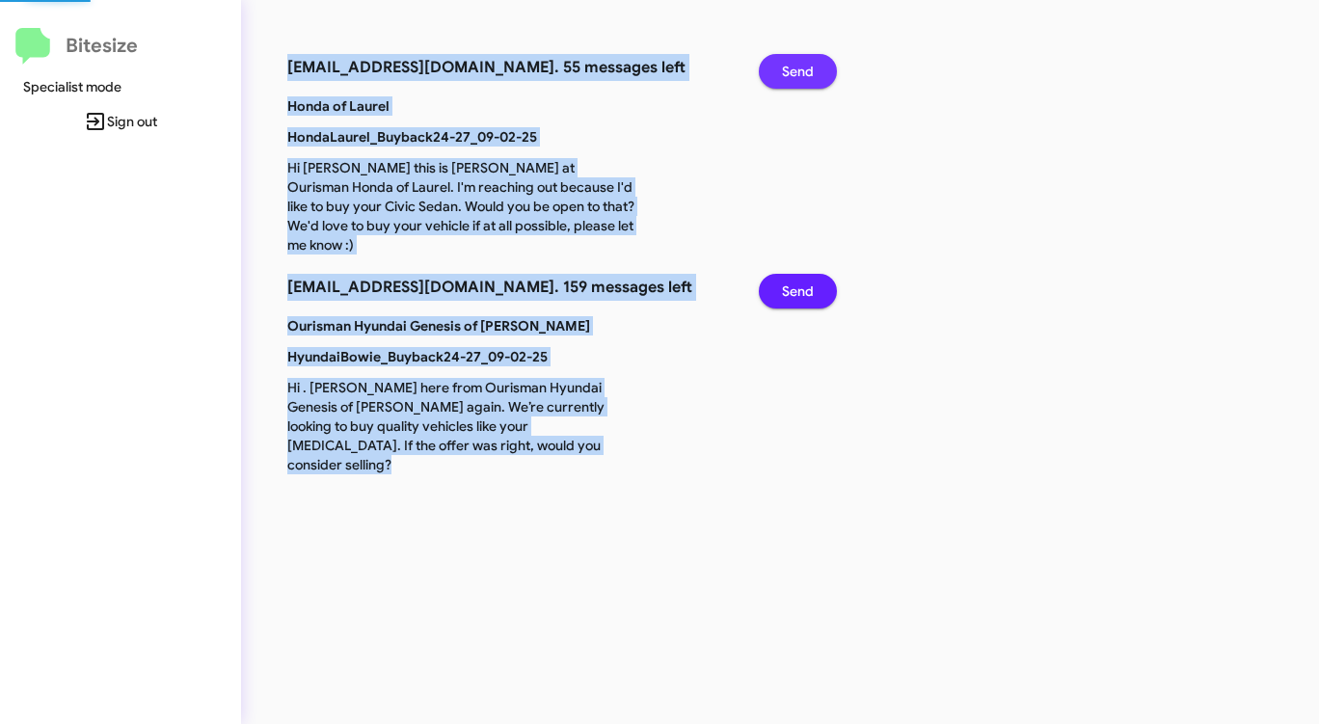
click at [799, 65] on span "Send" at bounding box center [798, 71] width 32 height 35
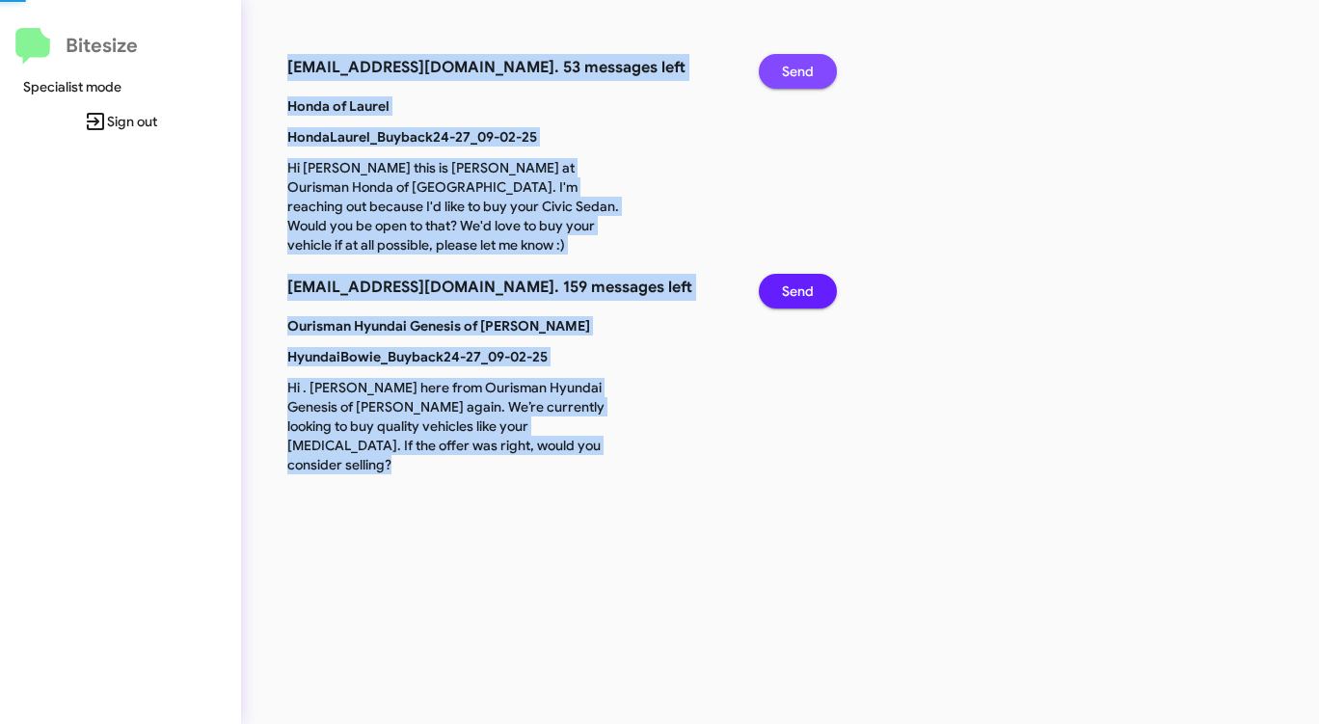
click at [799, 65] on span "Send" at bounding box center [798, 71] width 32 height 35
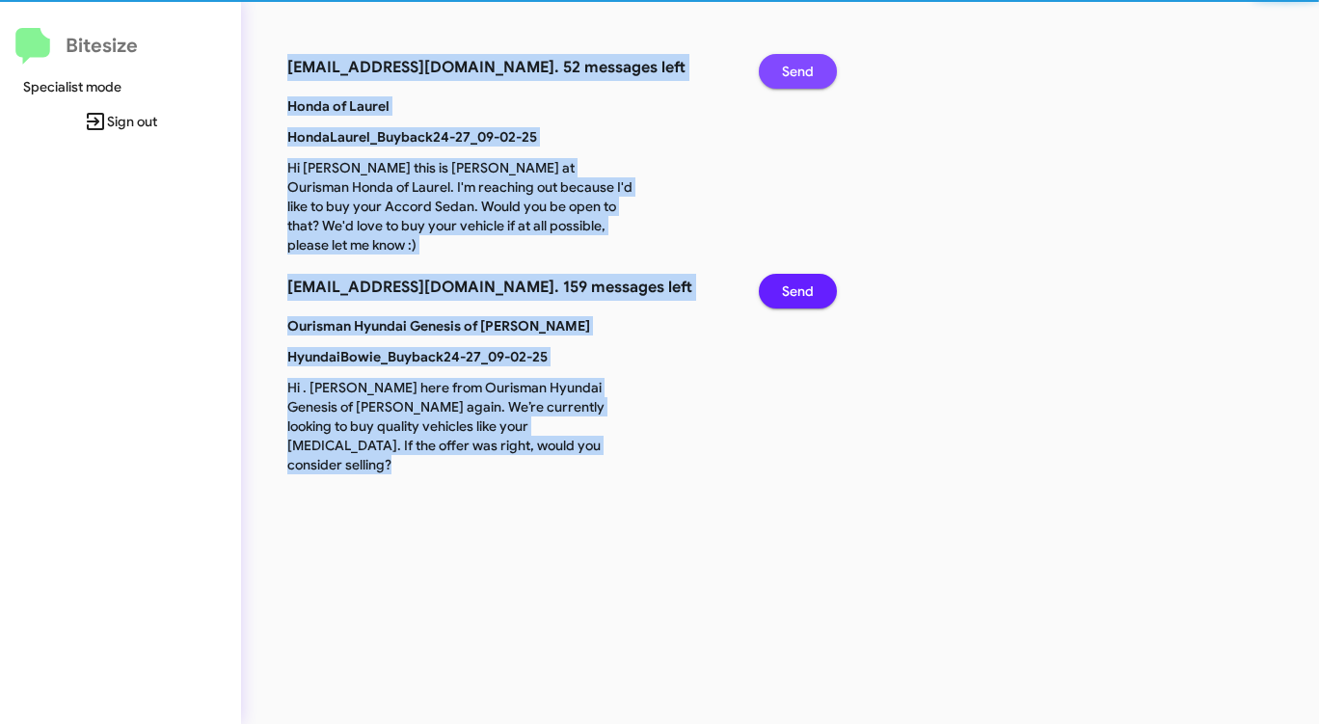
click at [799, 65] on span "Send" at bounding box center [798, 71] width 32 height 35
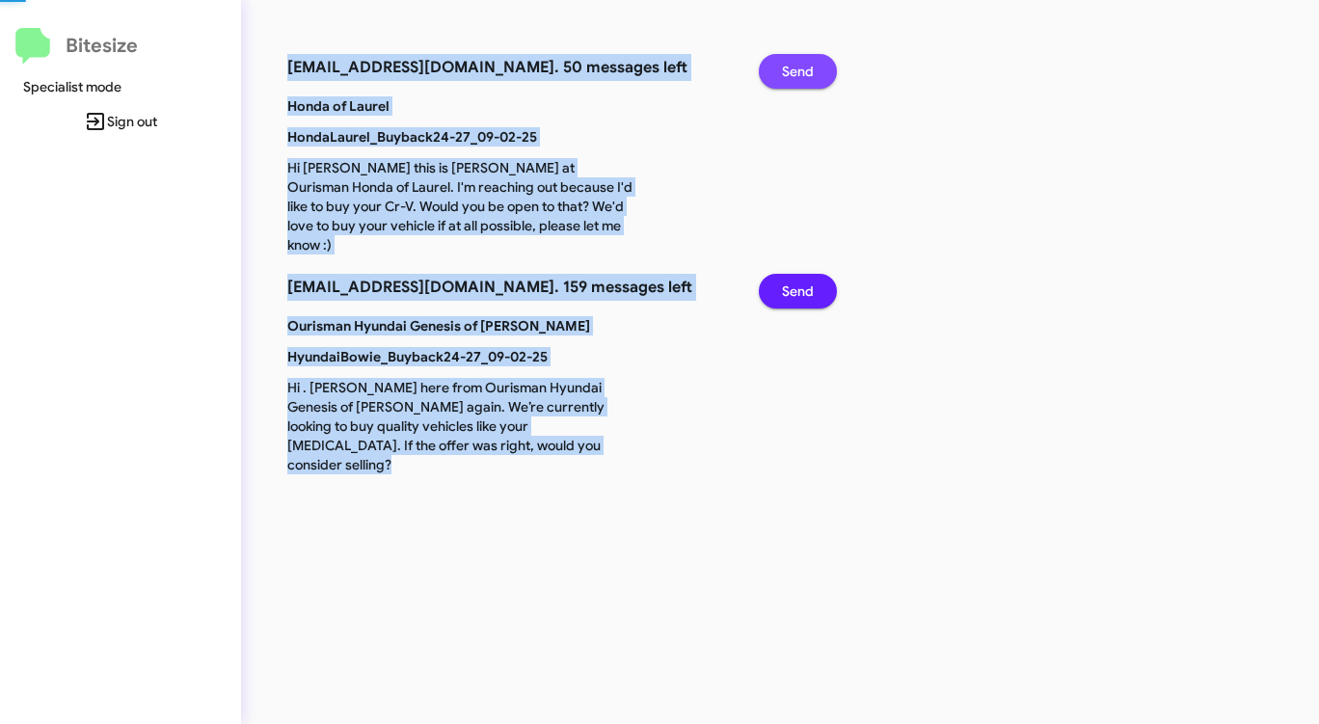
click at [799, 65] on span "Send" at bounding box center [798, 71] width 32 height 35
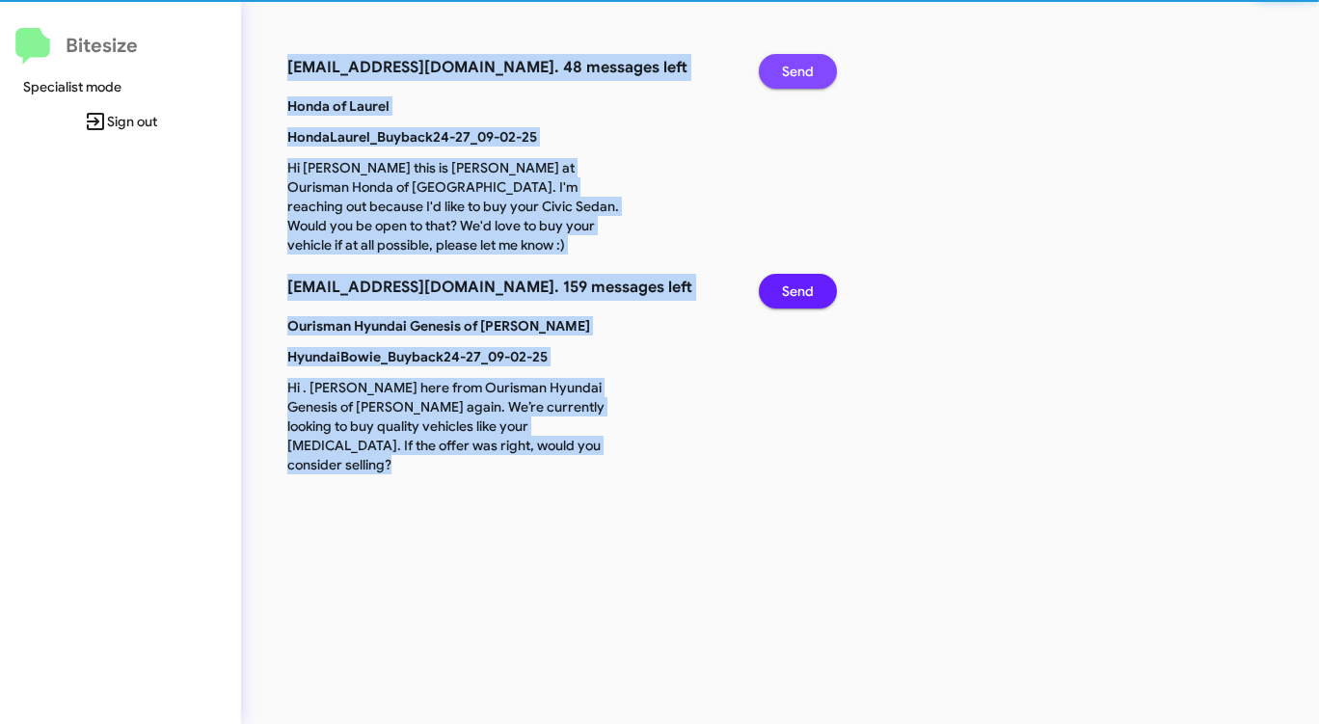
click at [799, 65] on span "Send" at bounding box center [798, 71] width 32 height 35
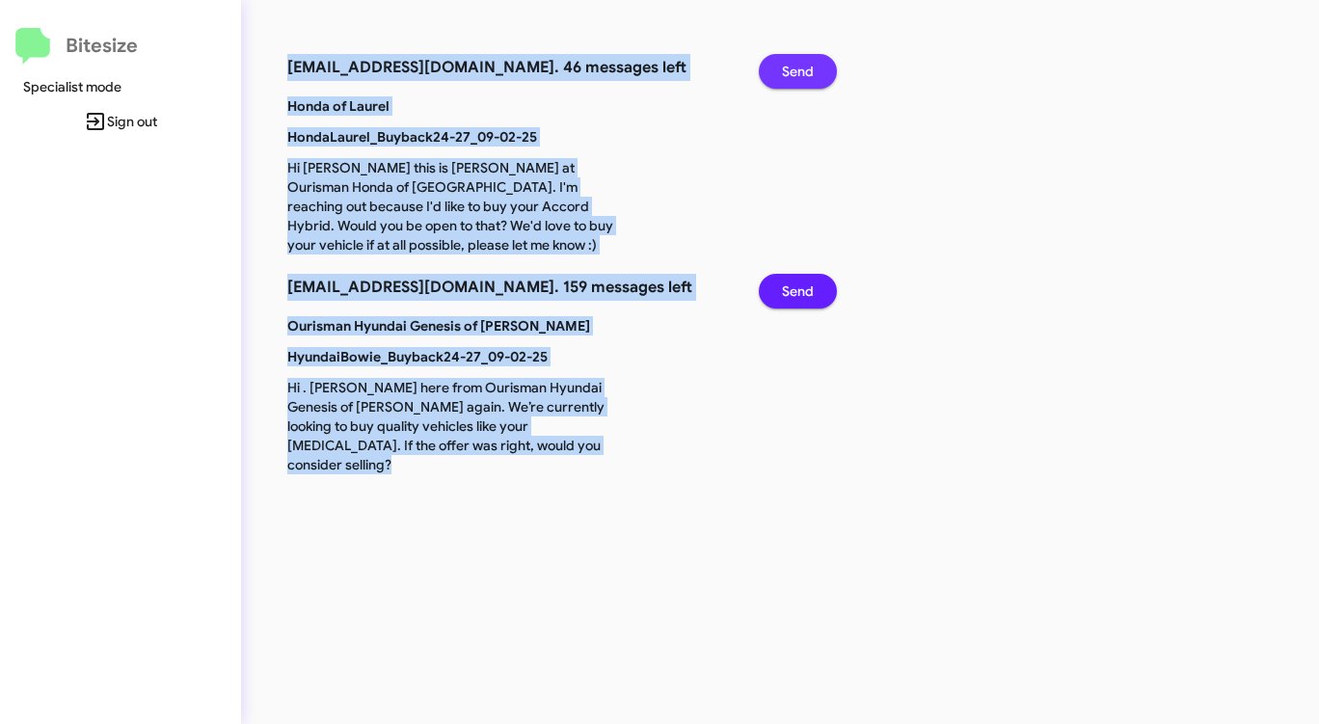
click at [799, 65] on span "Send" at bounding box center [798, 71] width 32 height 35
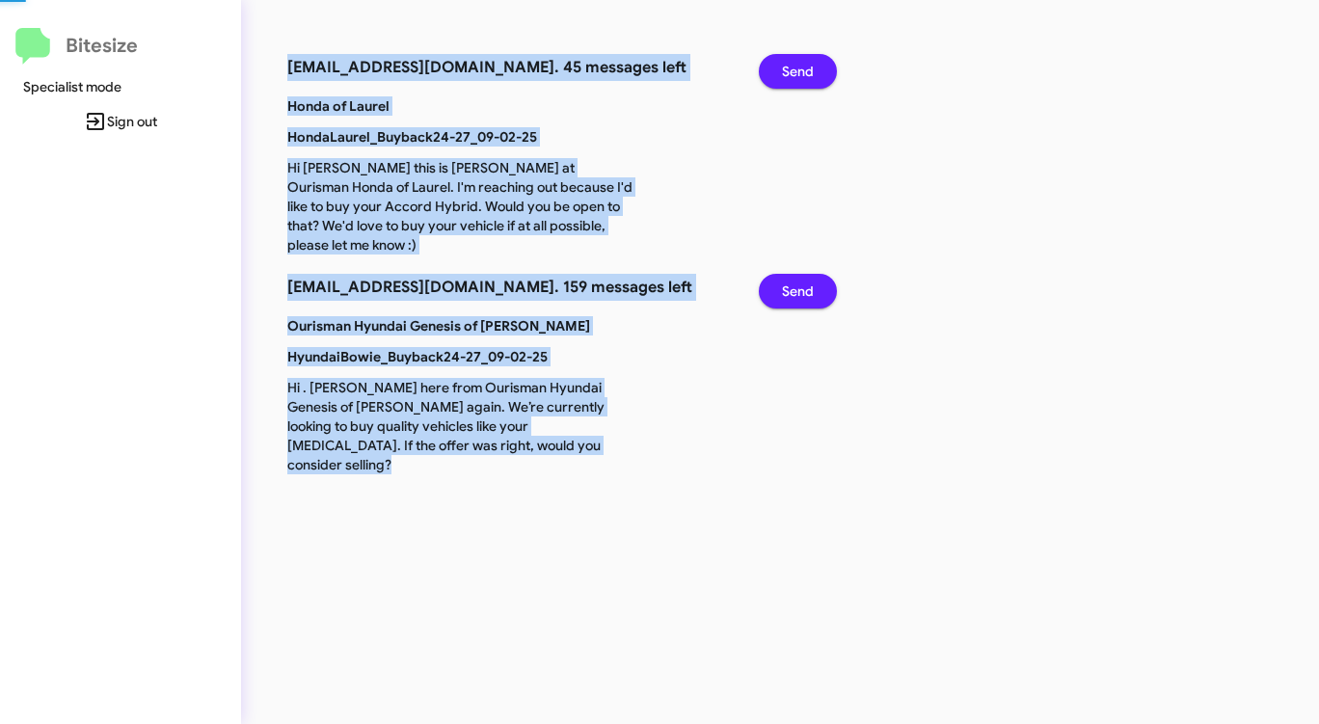
click at [799, 65] on span "Send" at bounding box center [798, 71] width 32 height 35
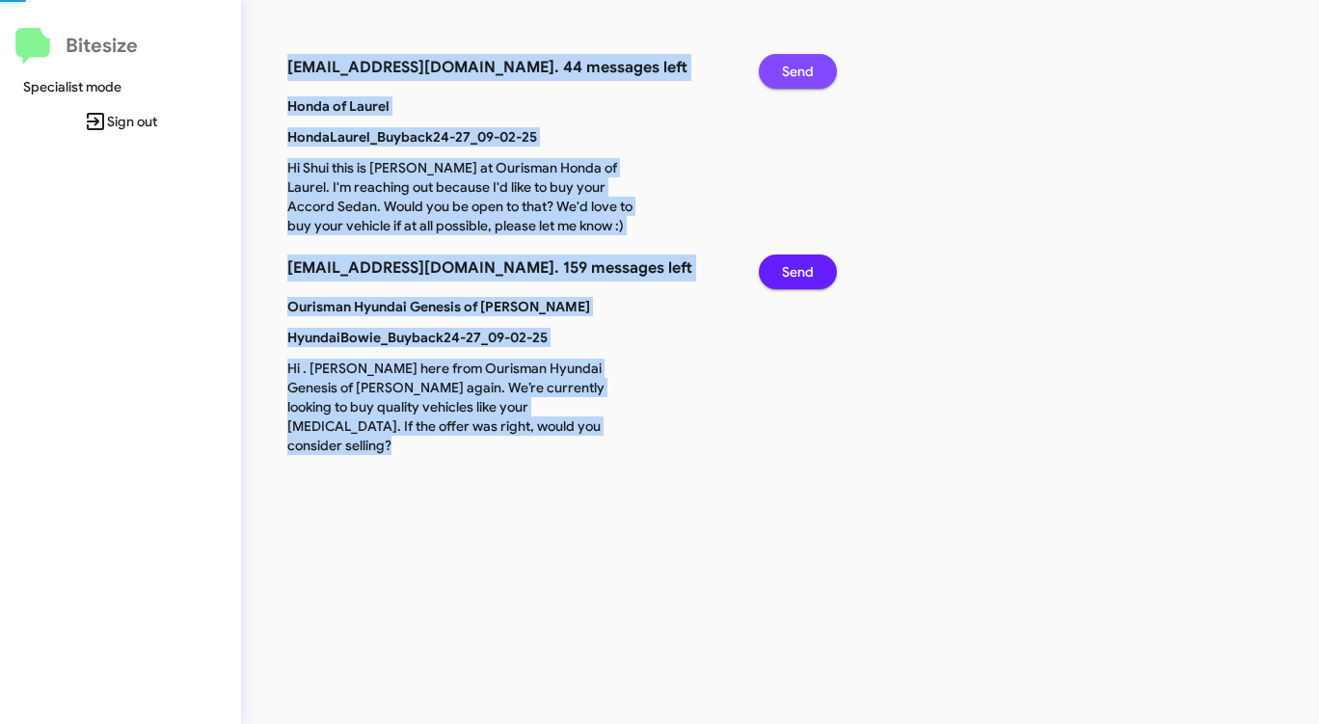
click at [799, 65] on span "Send" at bounding box center [798, 71] width 32 height 35
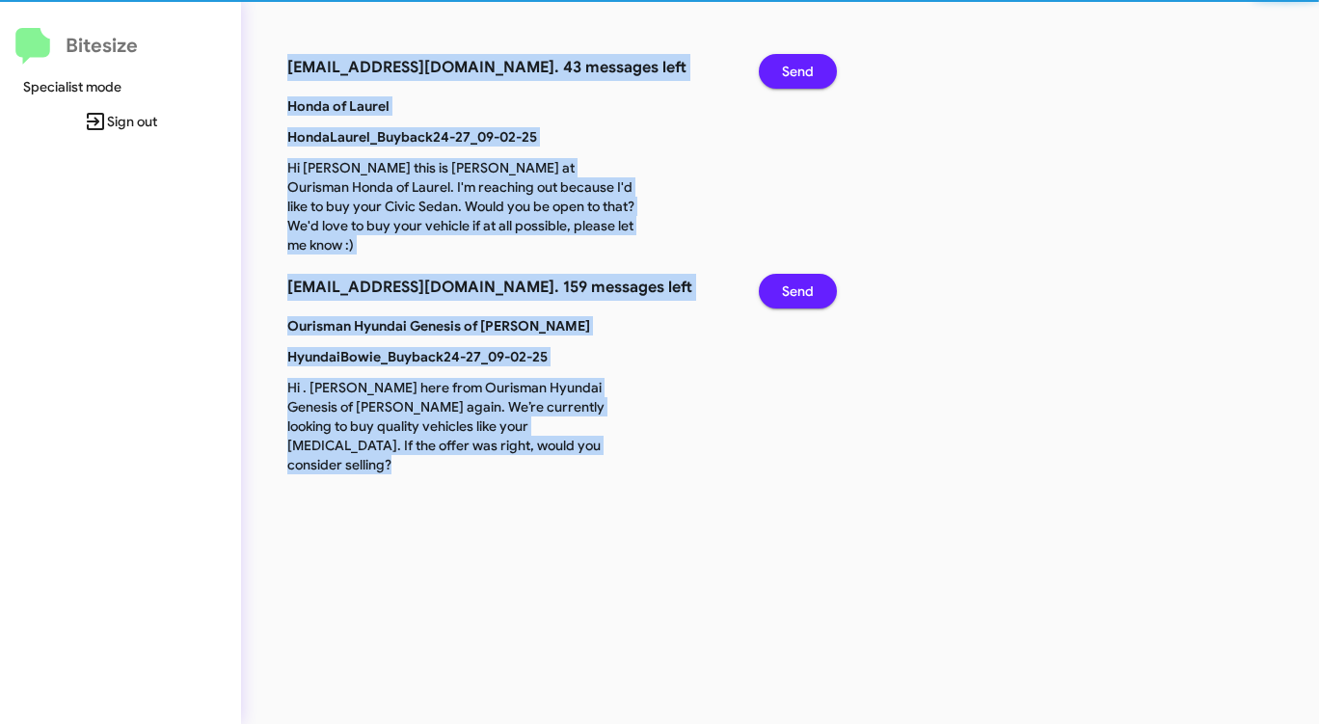
click at [799, 65] on span "Send" at bounding box center [798, 71] width 32 height 35
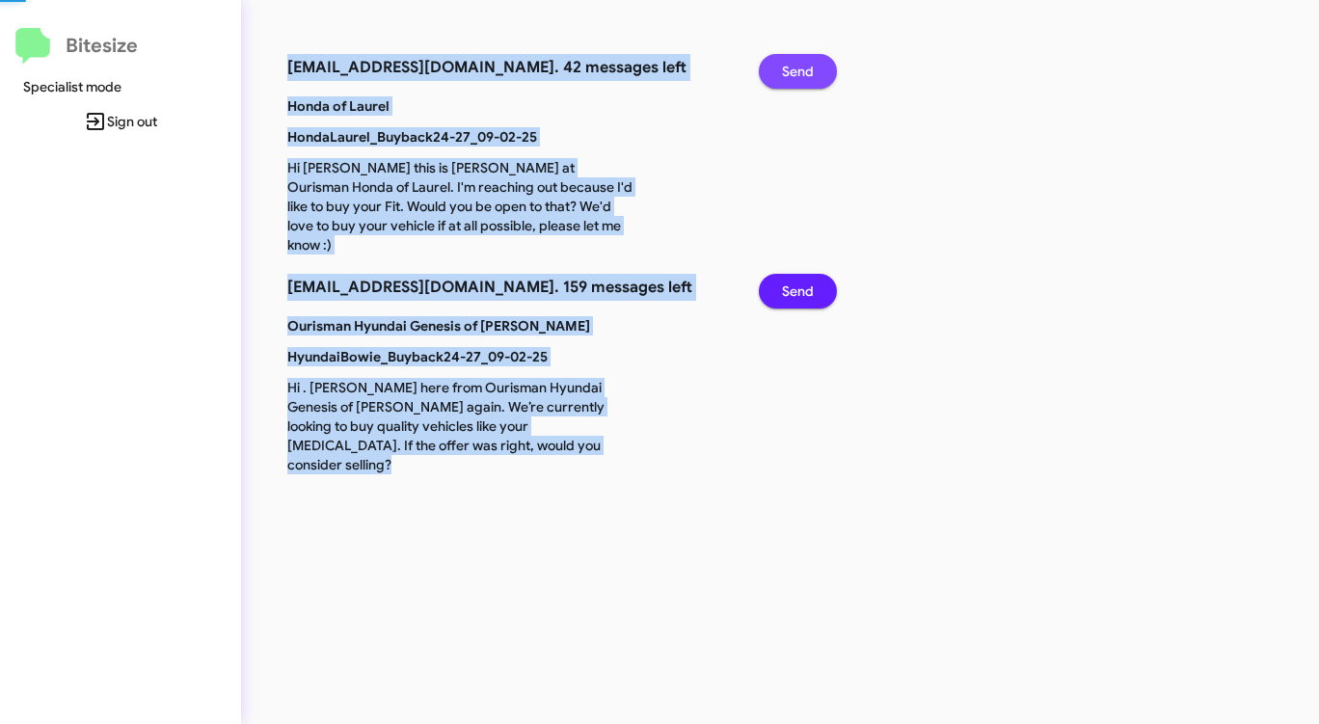
click at [799, 65] on span "Send" at bounding box center [798, 71] width 32 height 35
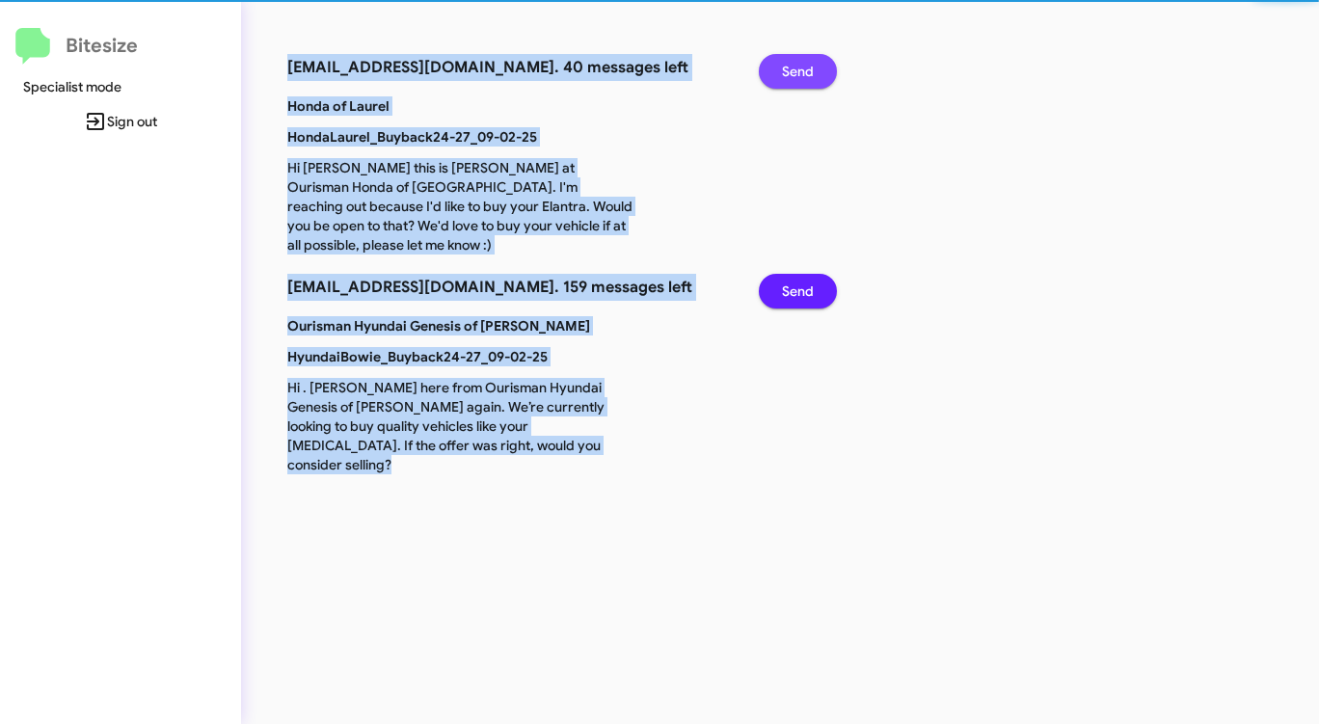
click at [799, 65] on span "Send" at bounding box center [798, 71] width 32 height 35
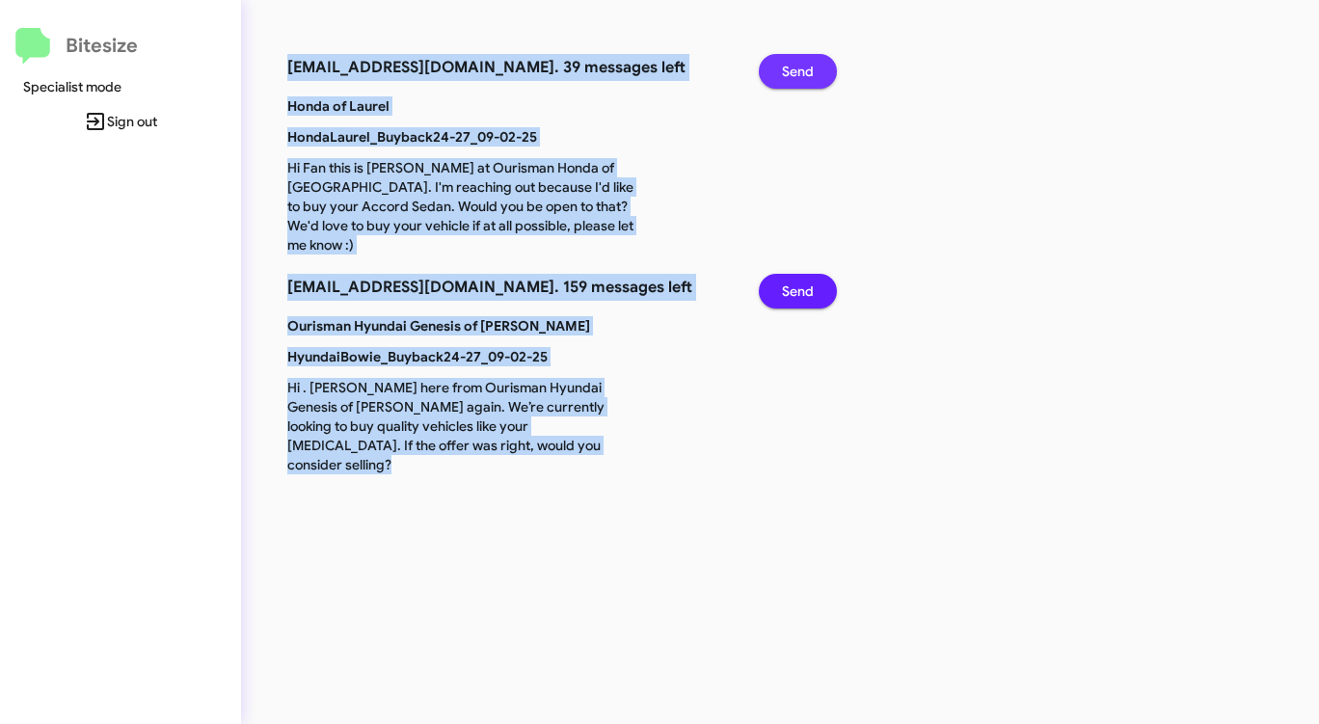
click at [799, 65] on span "Send" at bounding box center [798, 71] width 32 height 35
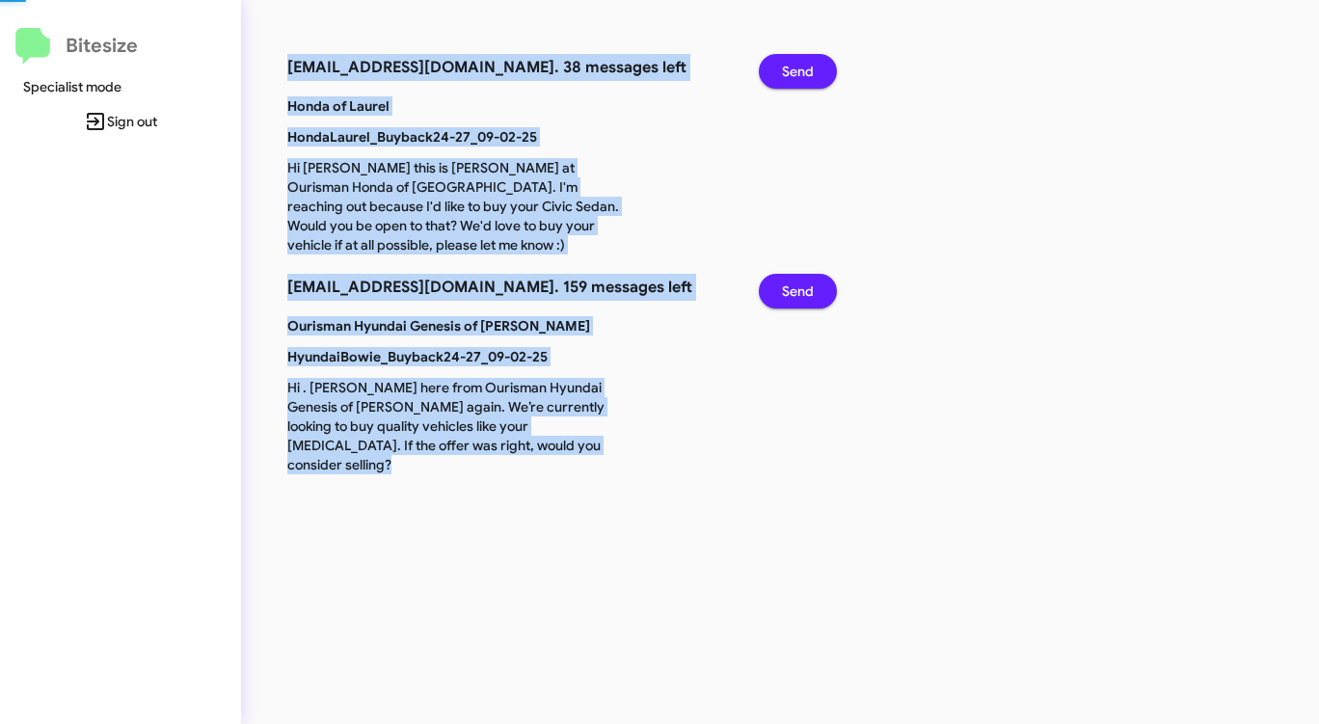
click at [799, 65] on span "Send" at bounding box center [798, 71] width 32 height 35
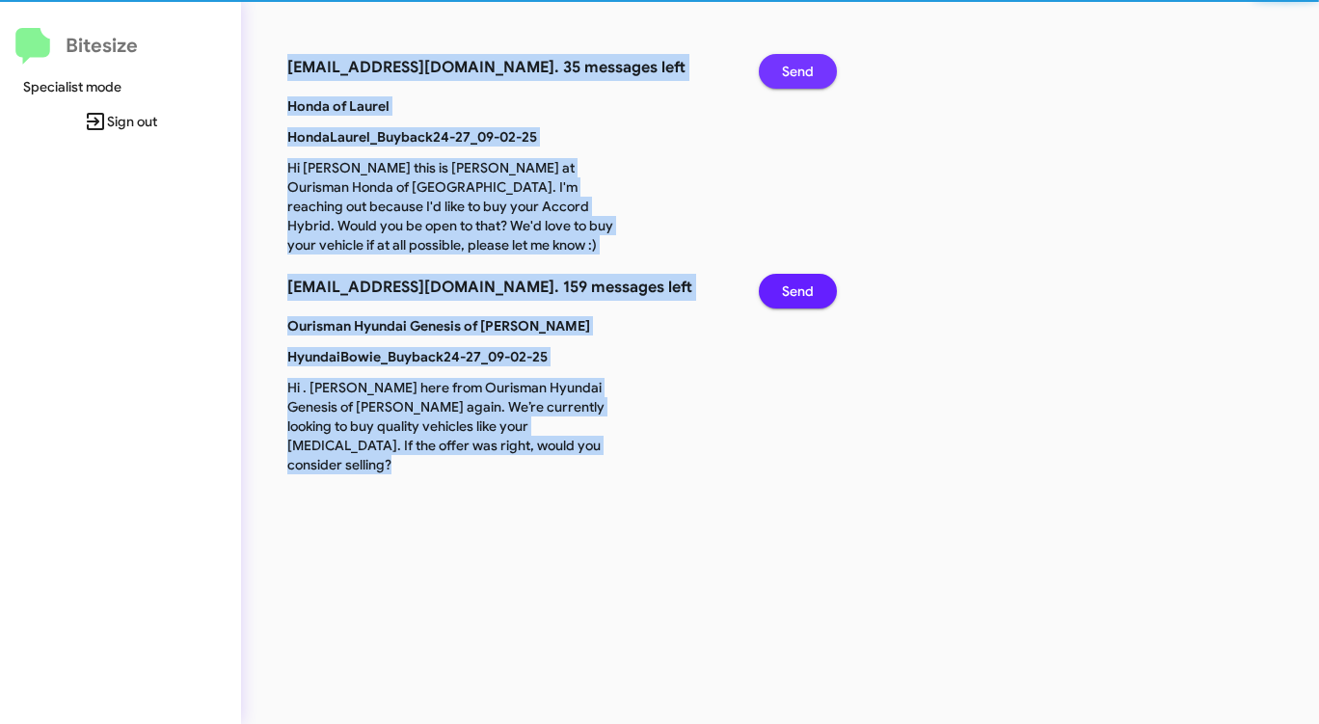
click at [799, 65] on span "Send" at bounding box center [798, 71] width 32 height 35
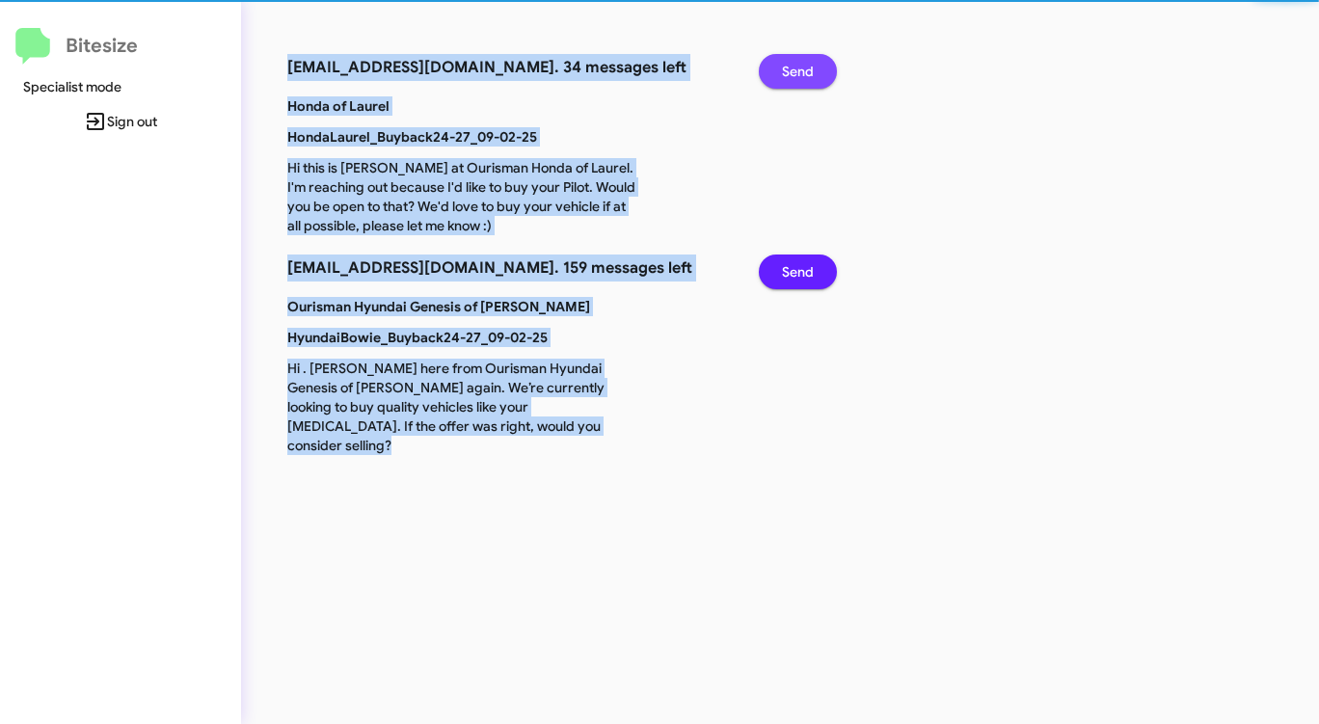
click at [799, 65] on span "Send" at bounding box center [798, 71] width 32 height 35
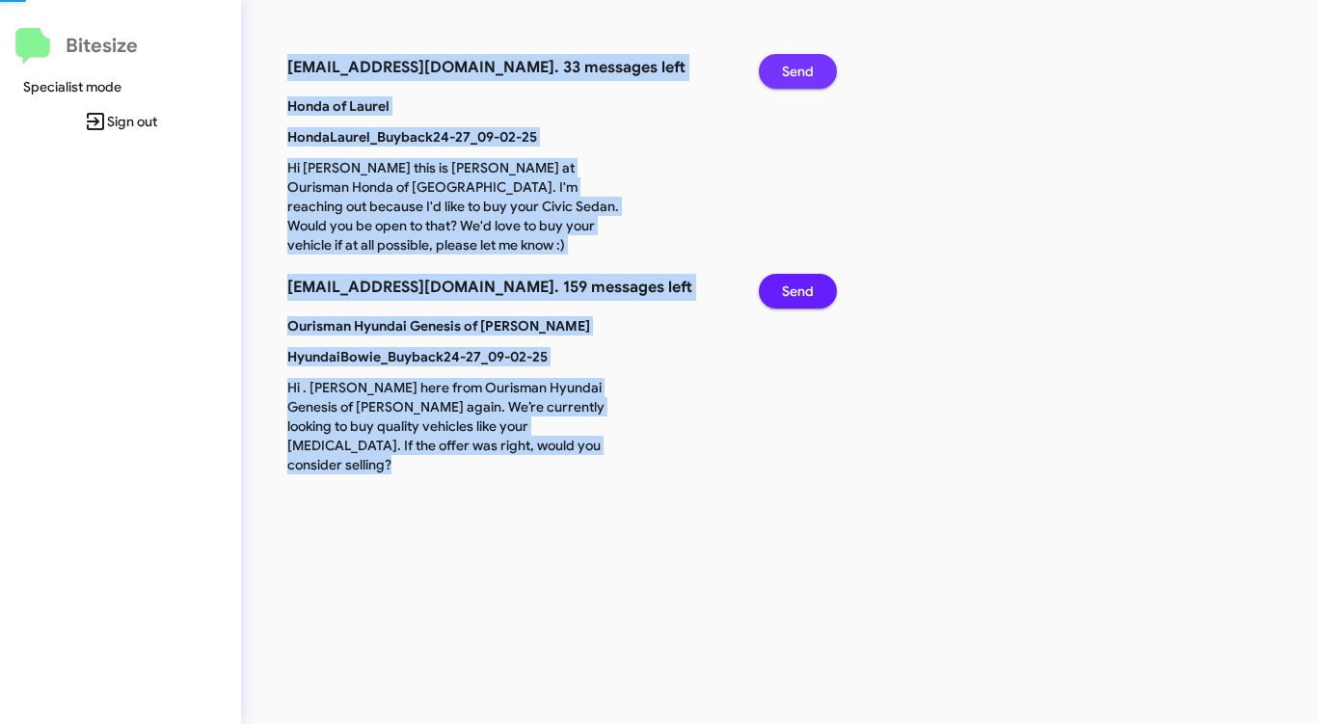
click at [799, 65] on span "Send" at bounding box center [798, 71] width 32 height 35
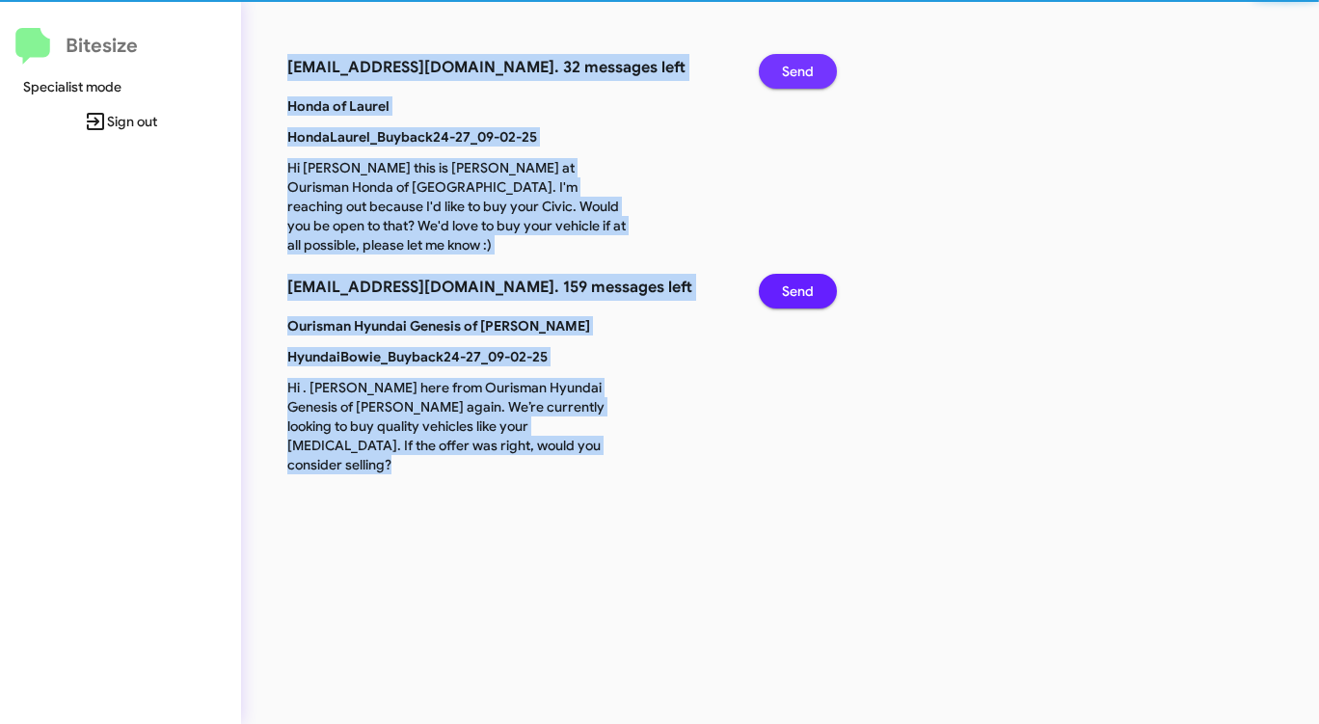
click at [799, 65] on span "Send" at bounding box center [798, 71] width 32 height 35
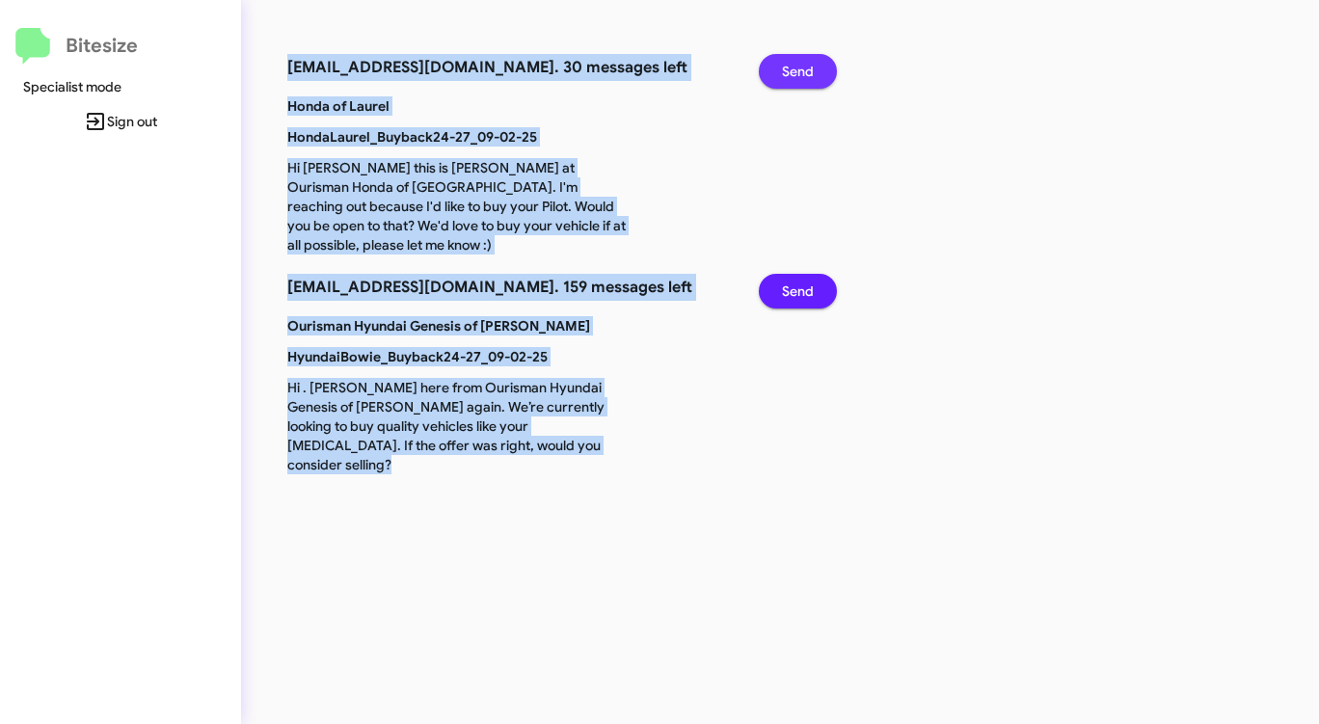
click at [799, 65] on span "Send" at bounding box center [798, 71] width 32 height 35
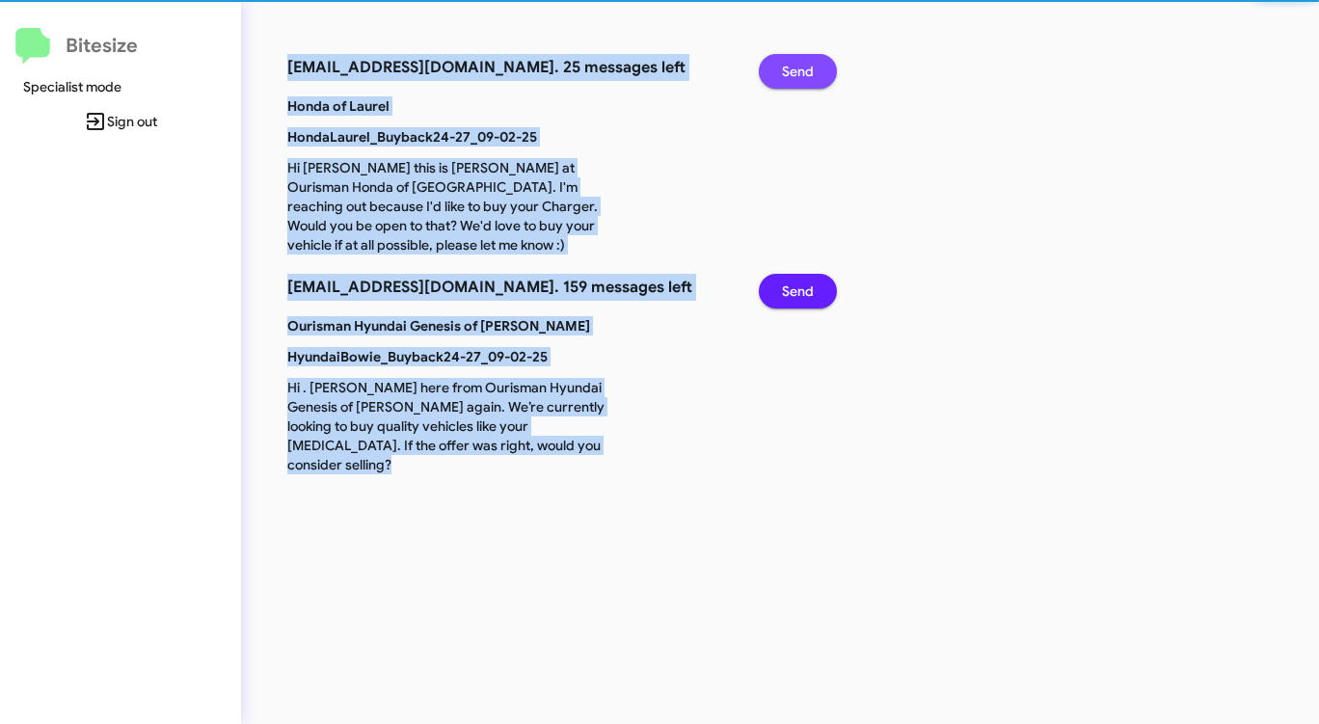
click at [799, 65] on span "Send" at bounding box center [798, 71] width 32 height 35
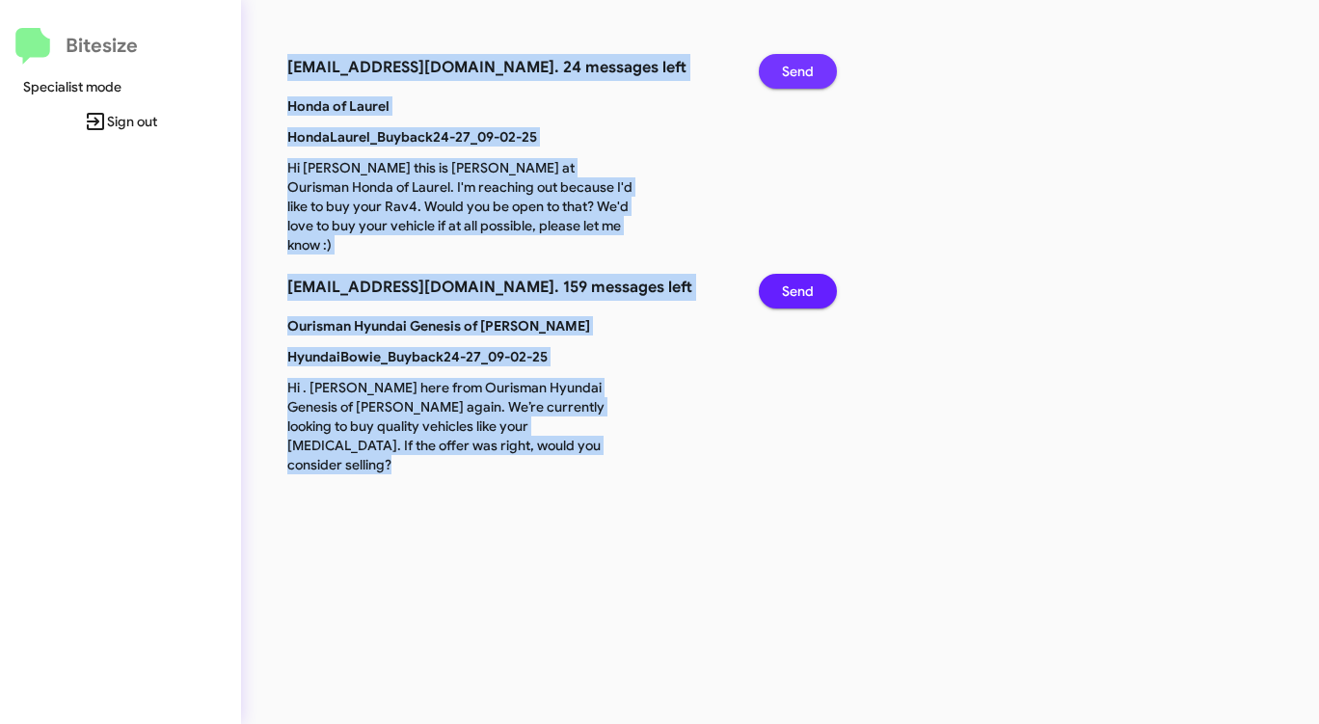
click at [799, 65] on span "Send" at bounding box center [798, 71] width 32 height 35
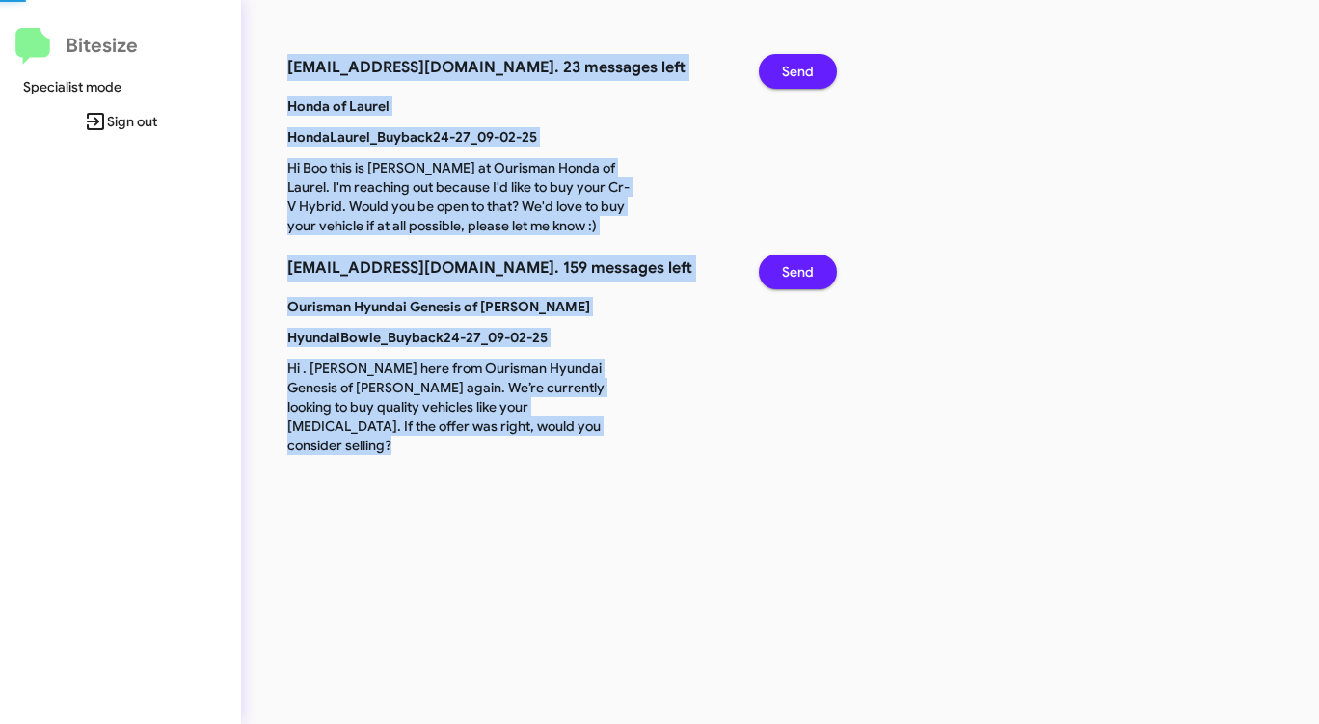
click at [799, 65] on span "Send" at bounding box center [798, 71] width 32 height 35
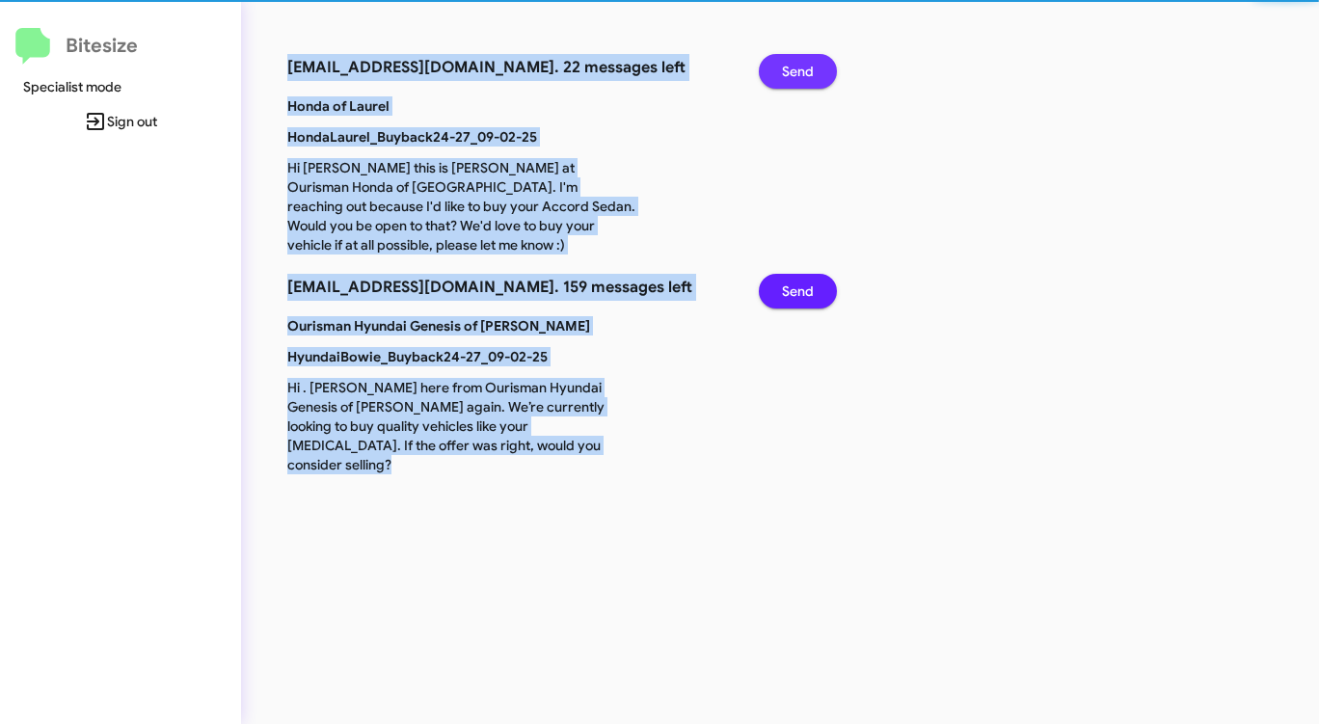
click at [799, 65] on span "Send" at bounding box center [798, 71] width 32 height 35
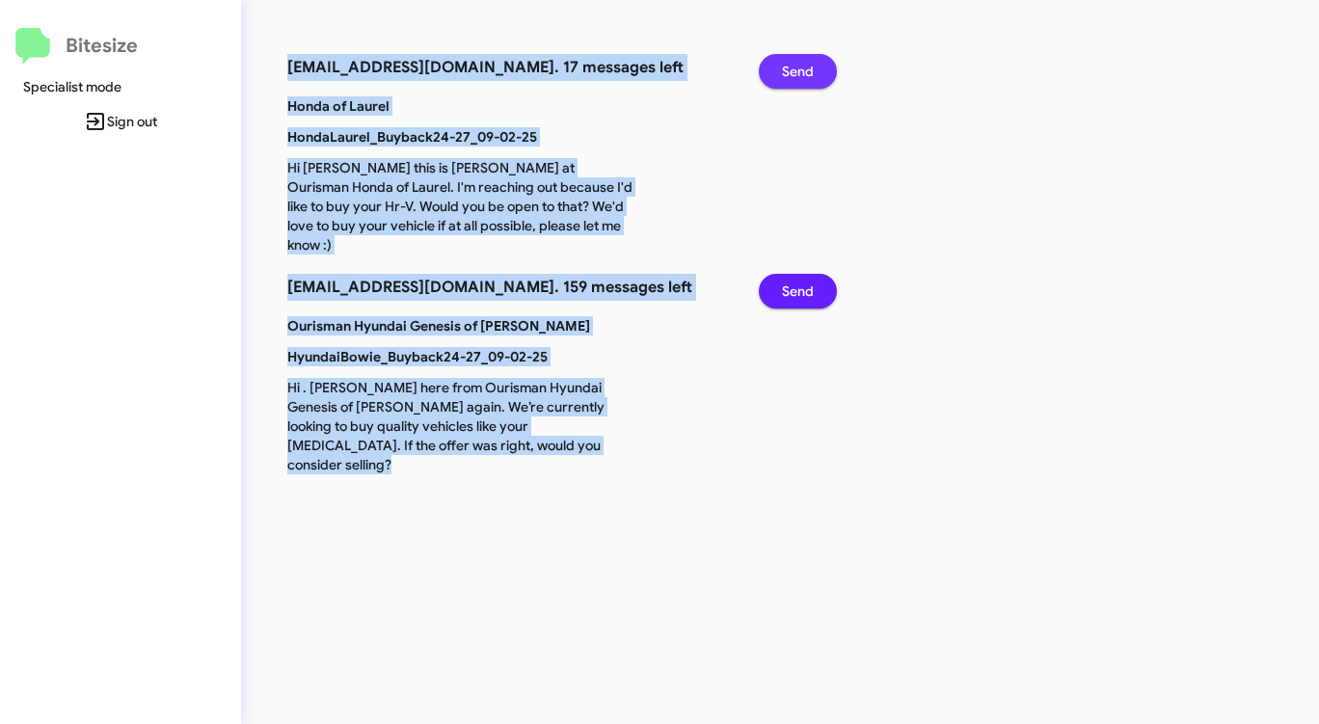
click at [799, 65] on span "Send" at bounding box center [798, 71] width 32 height 35
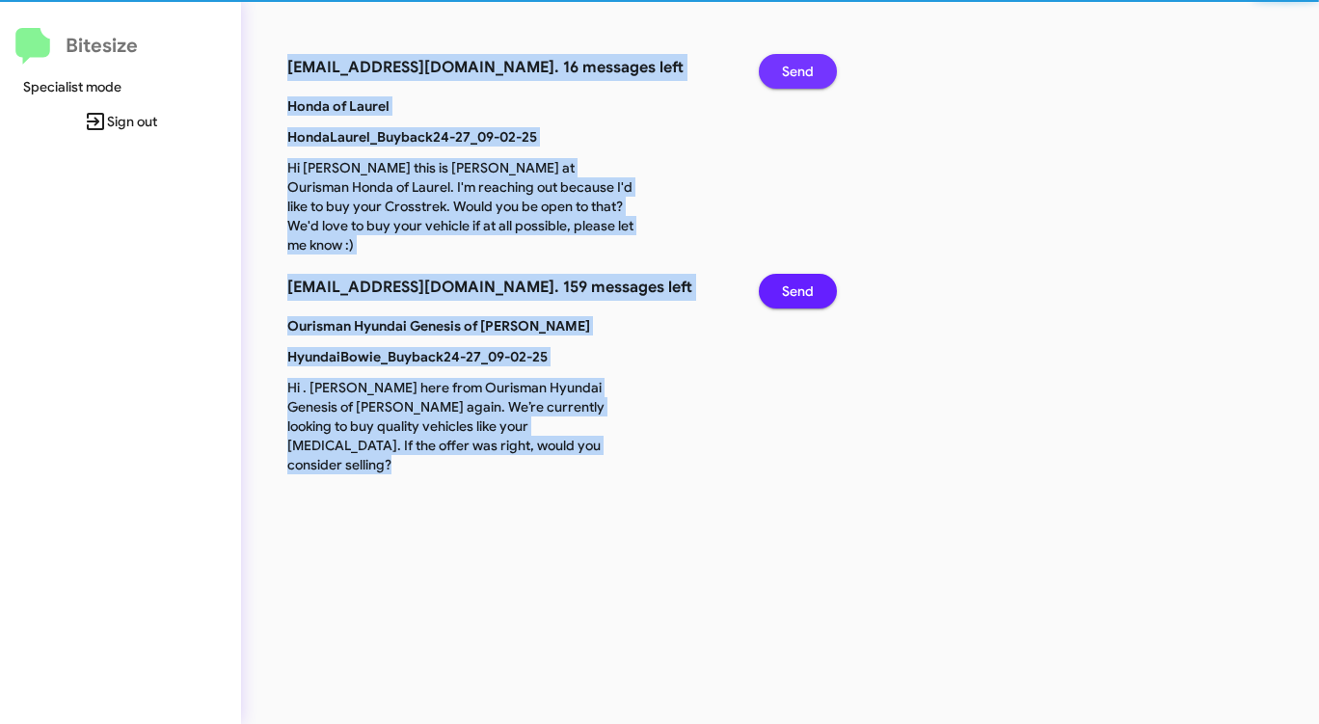
click at [799, 65] on span "Send" at bounding box center [798, 71] width 32 height 35
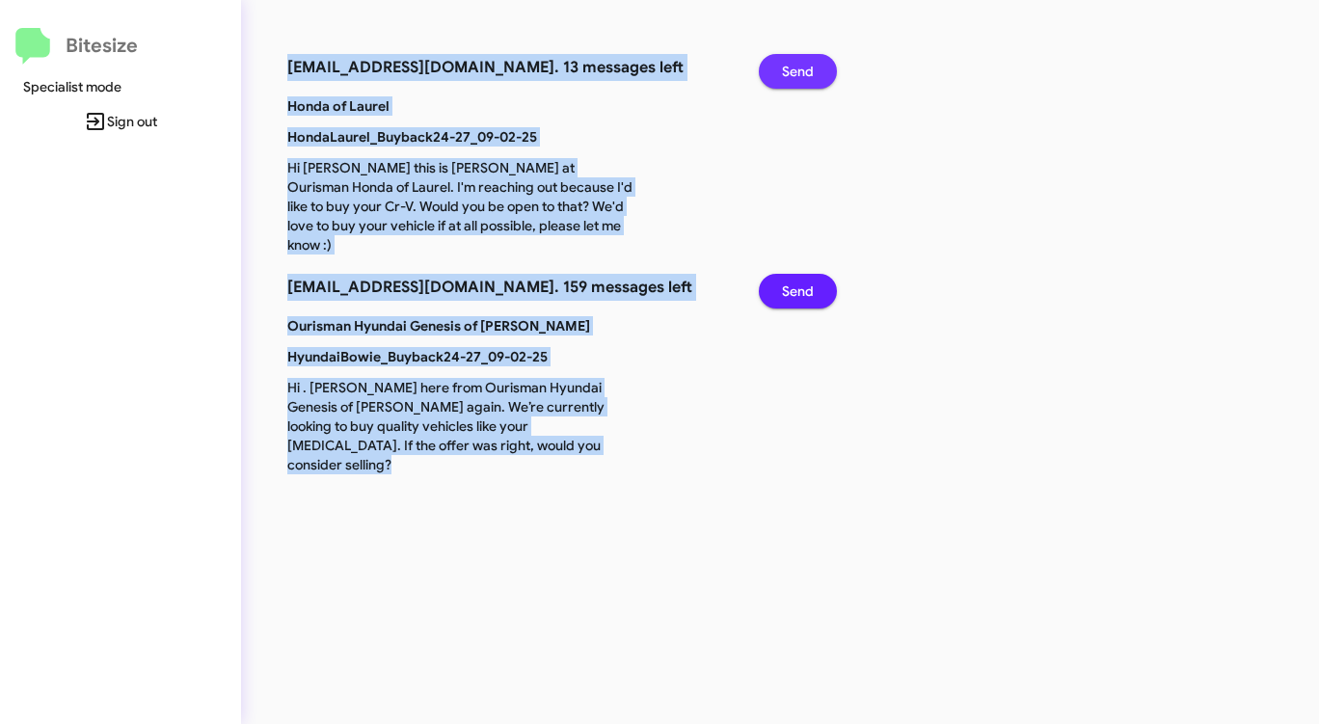
click at [799, 65] on span "Send" at bounding box center [798, 71] width 32 height 35
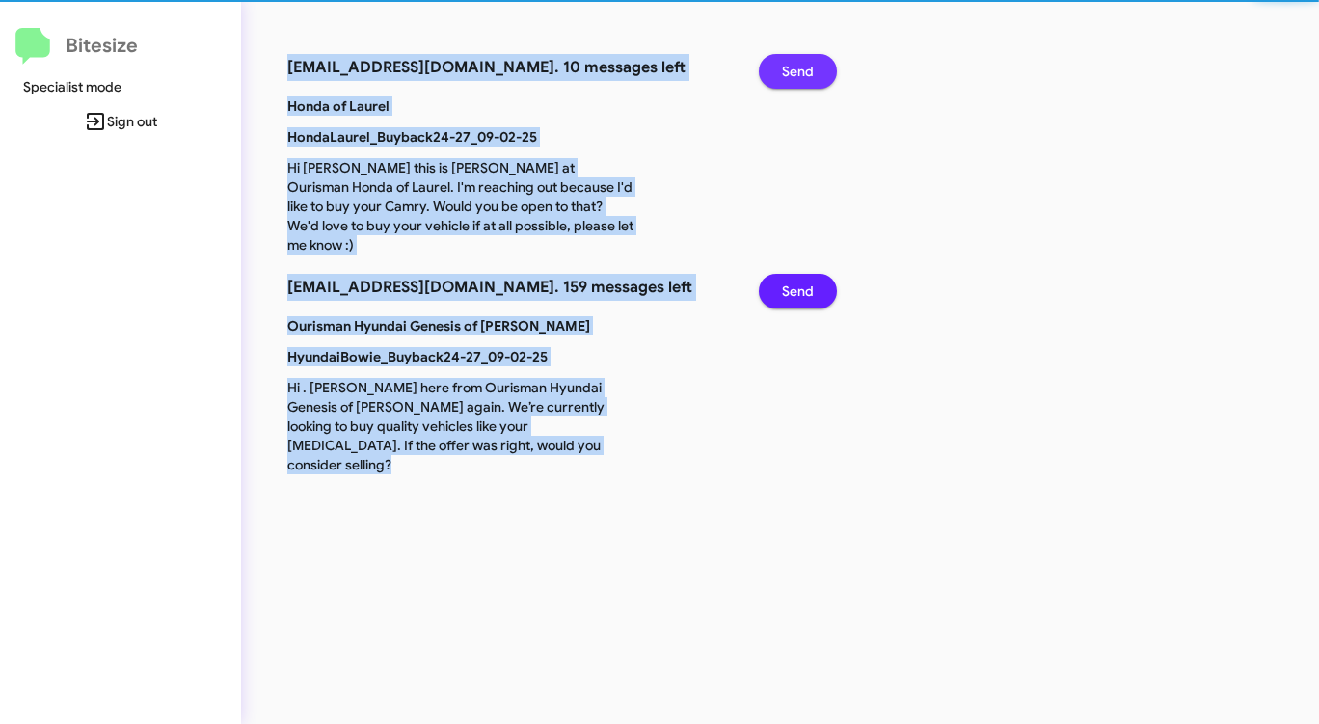
click at [799, 65] on span "Send" at bounding box center [798, 71] width 32 height 35
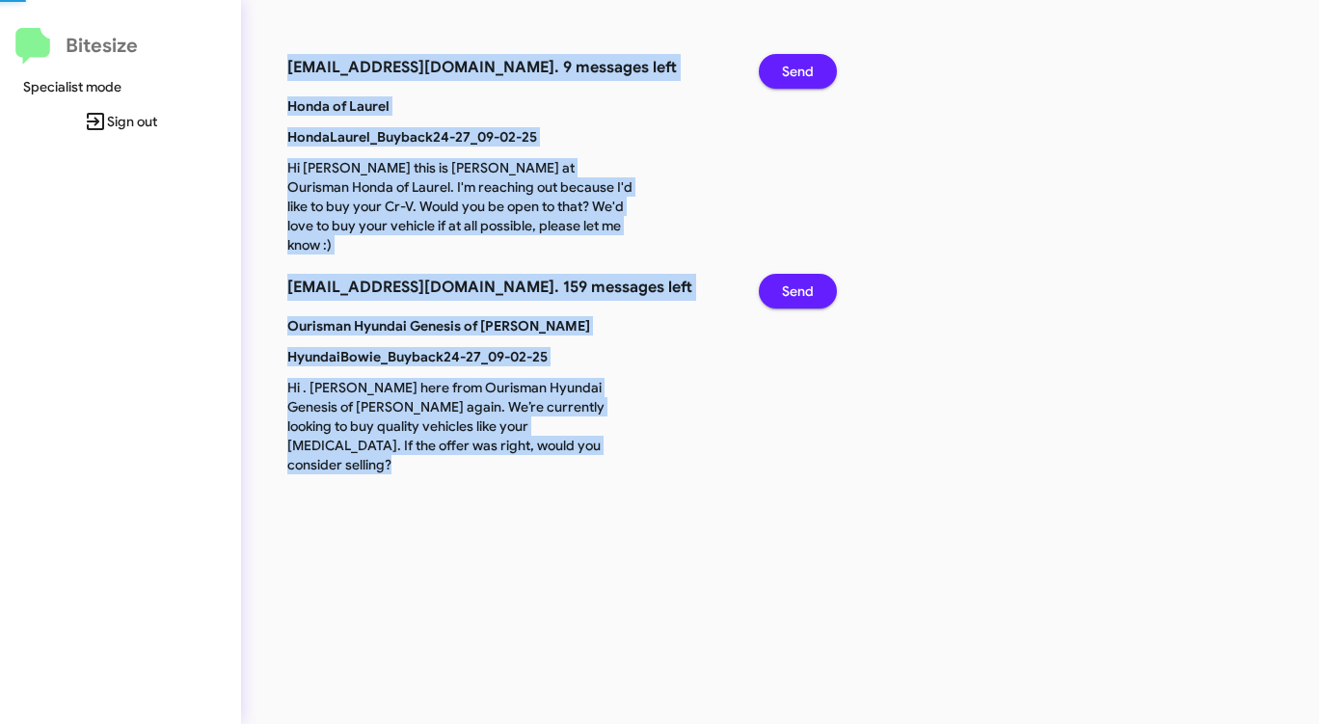
click at [799, 65] on span "Send" at bounding box center [798, 71] width 32 height 35
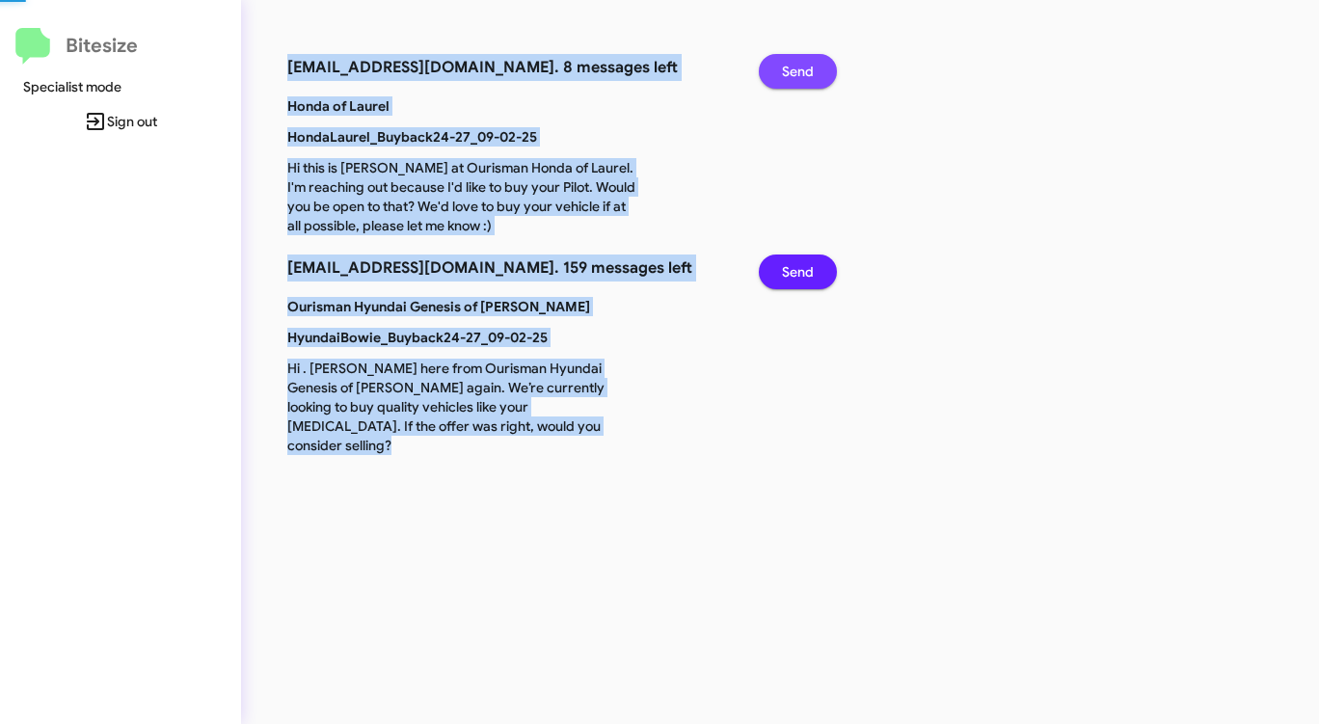
click at [799, 65] on span "Send" at bounding box center [798, 71] width 32 height 35
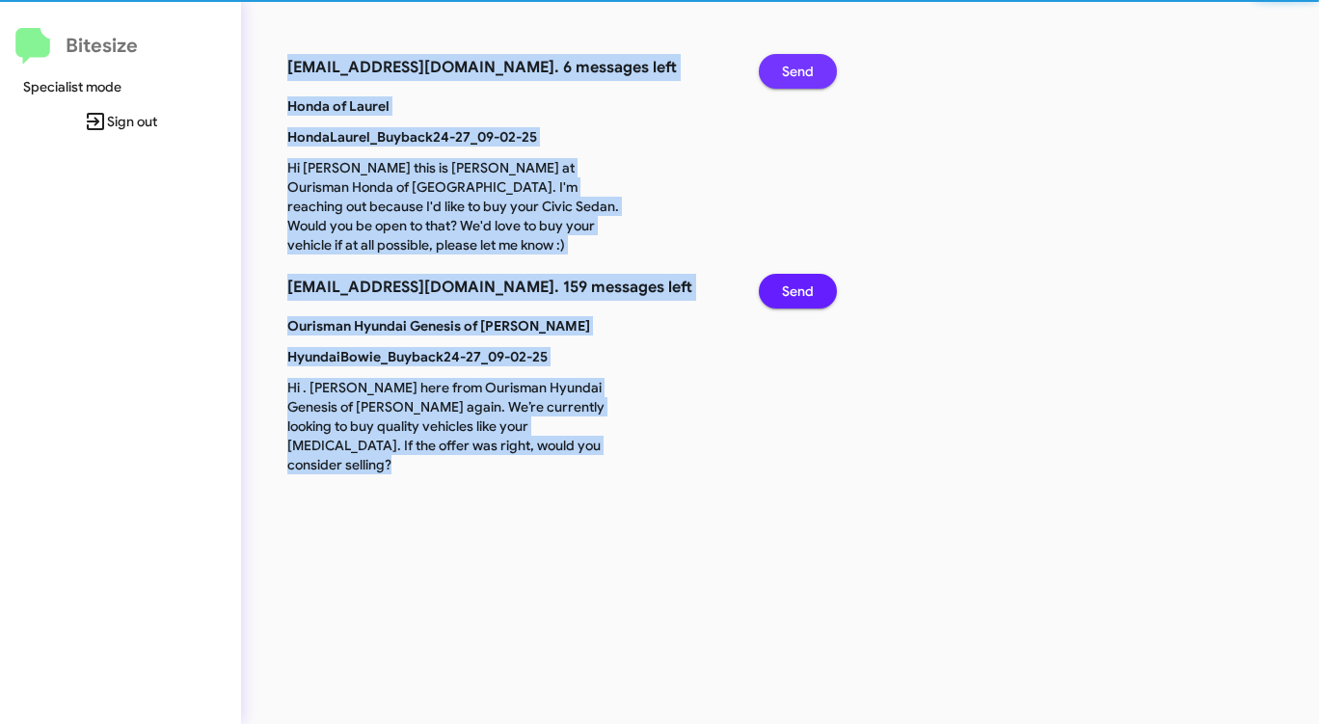
click at [799, 65] on span "Send" at bounding box center [798, 71] width 32 height 35
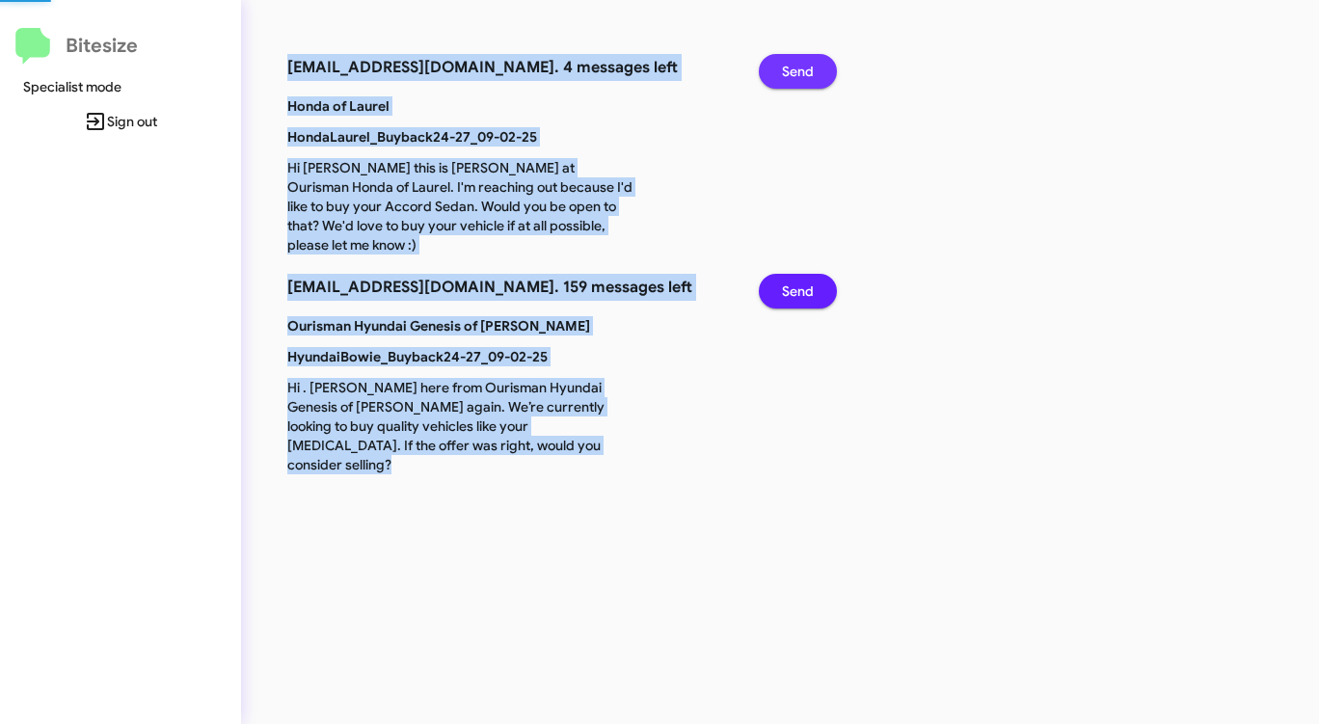
click at [799, 65] on span "Send" at bounding box center [798, 71] width 32 height 35
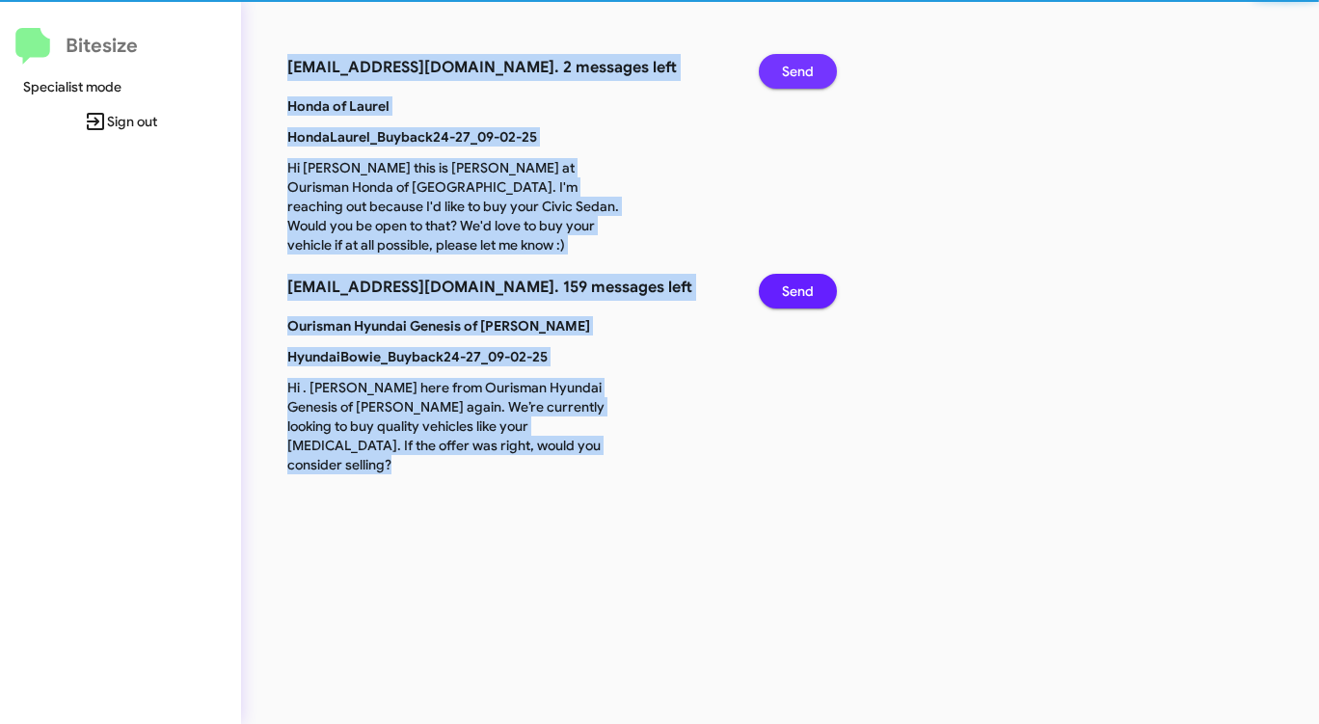
click at [799, 65] on span "Send" at bounding box center [798, 71] width 32 height 35
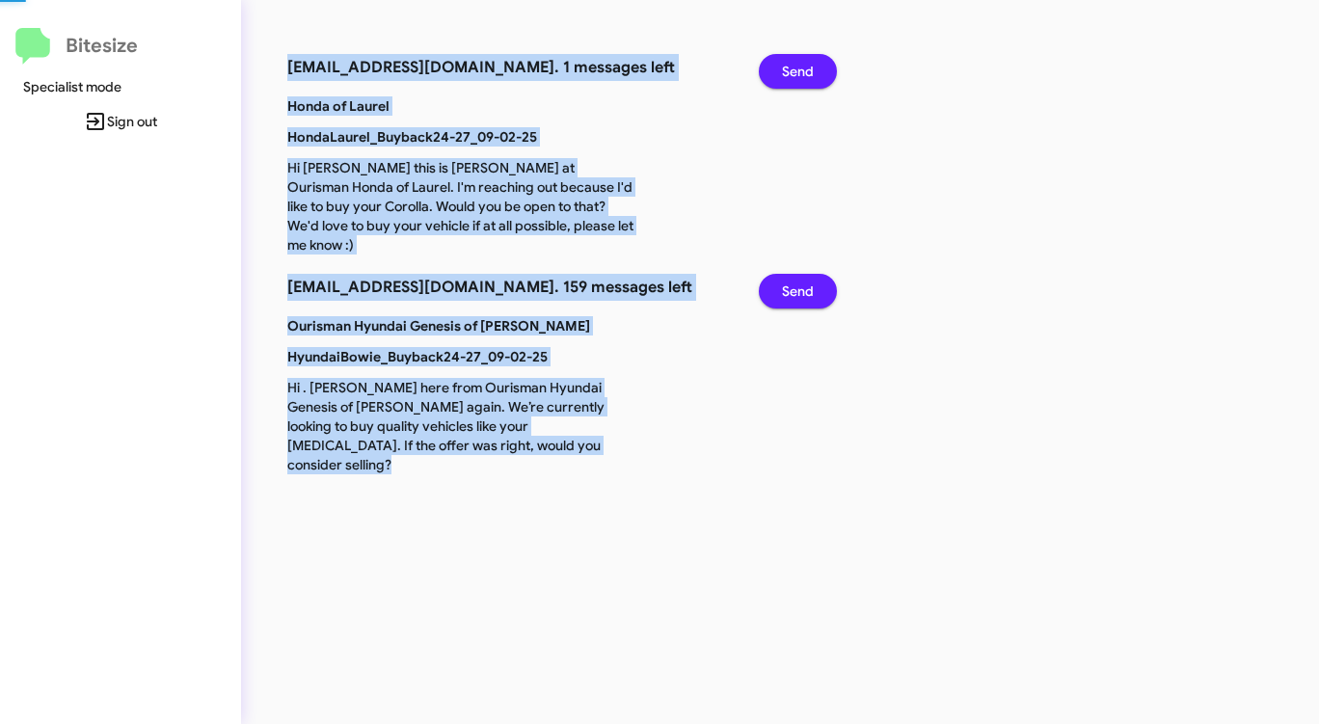
click at [799, 65] on span "Send" at bounding box center [798, 71] width 32 height 35
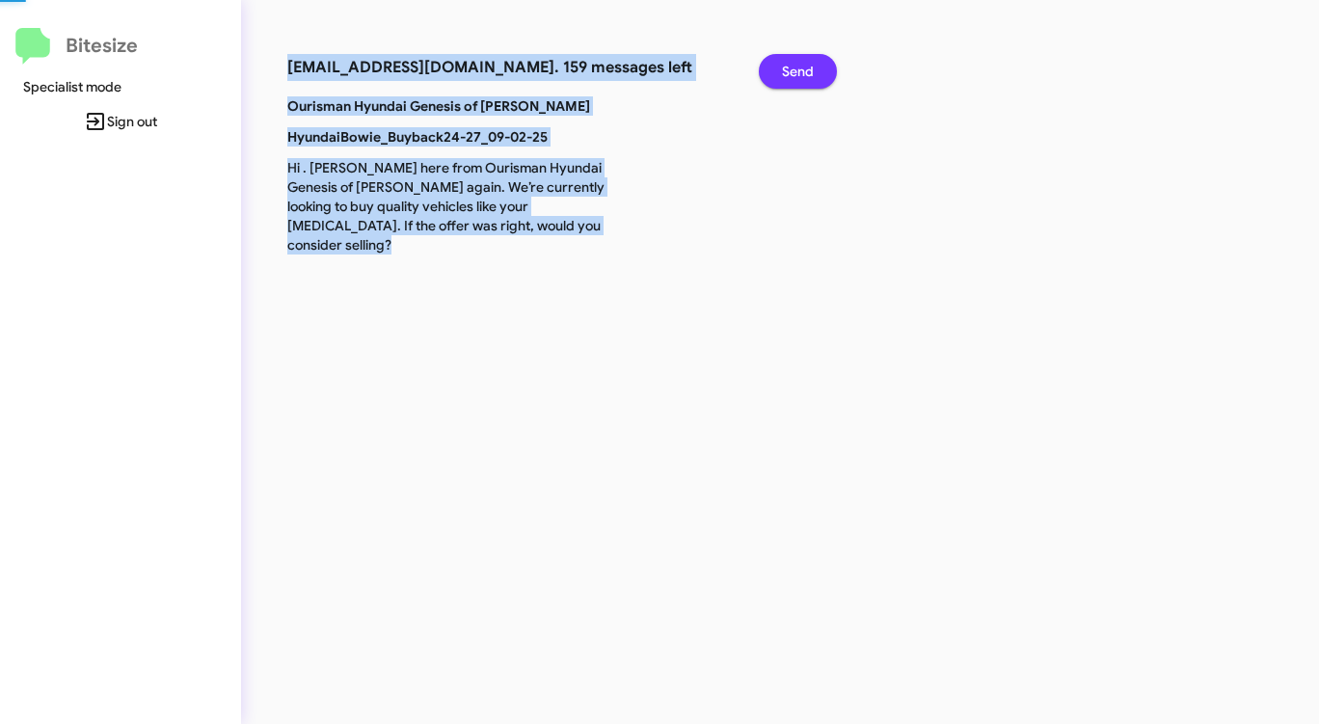
click at [799, 65] on span "Send" at bounding box center [798, 71] width 32 height 35
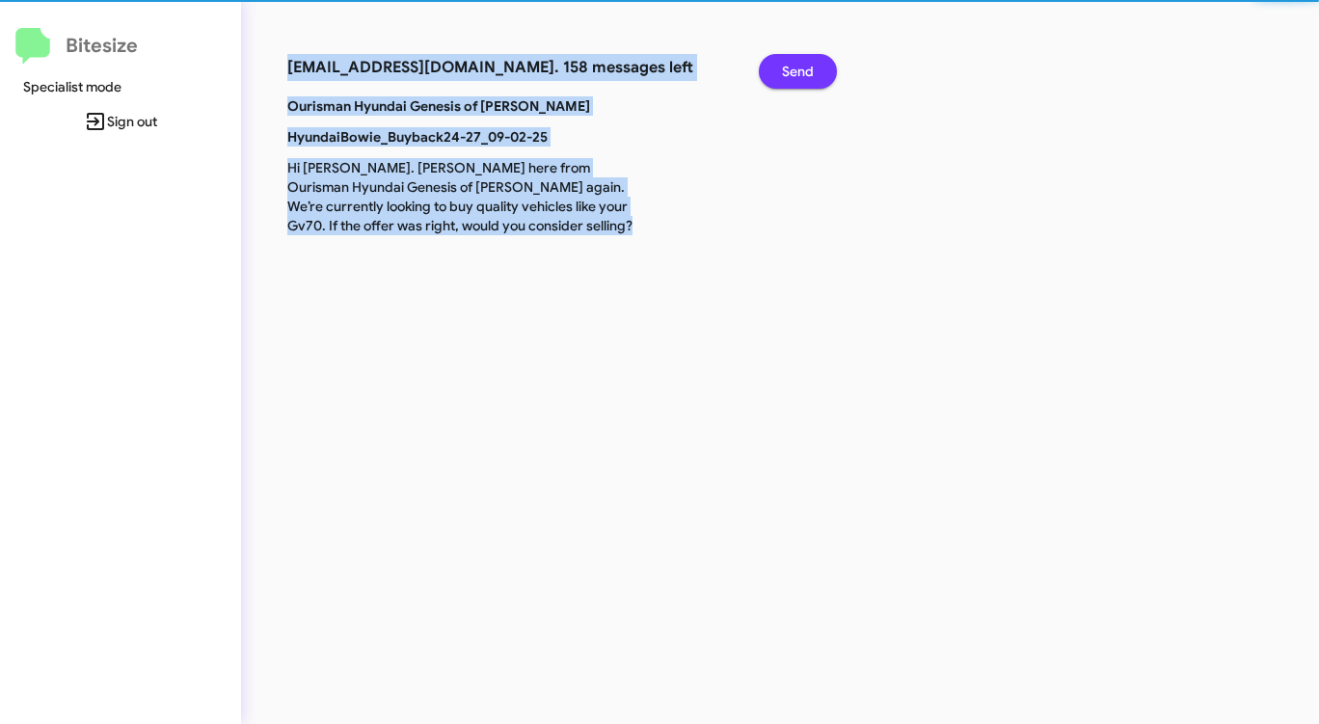
click at [799, 65] on span "Send" at bounding box center [798, 71] width 32 height 35
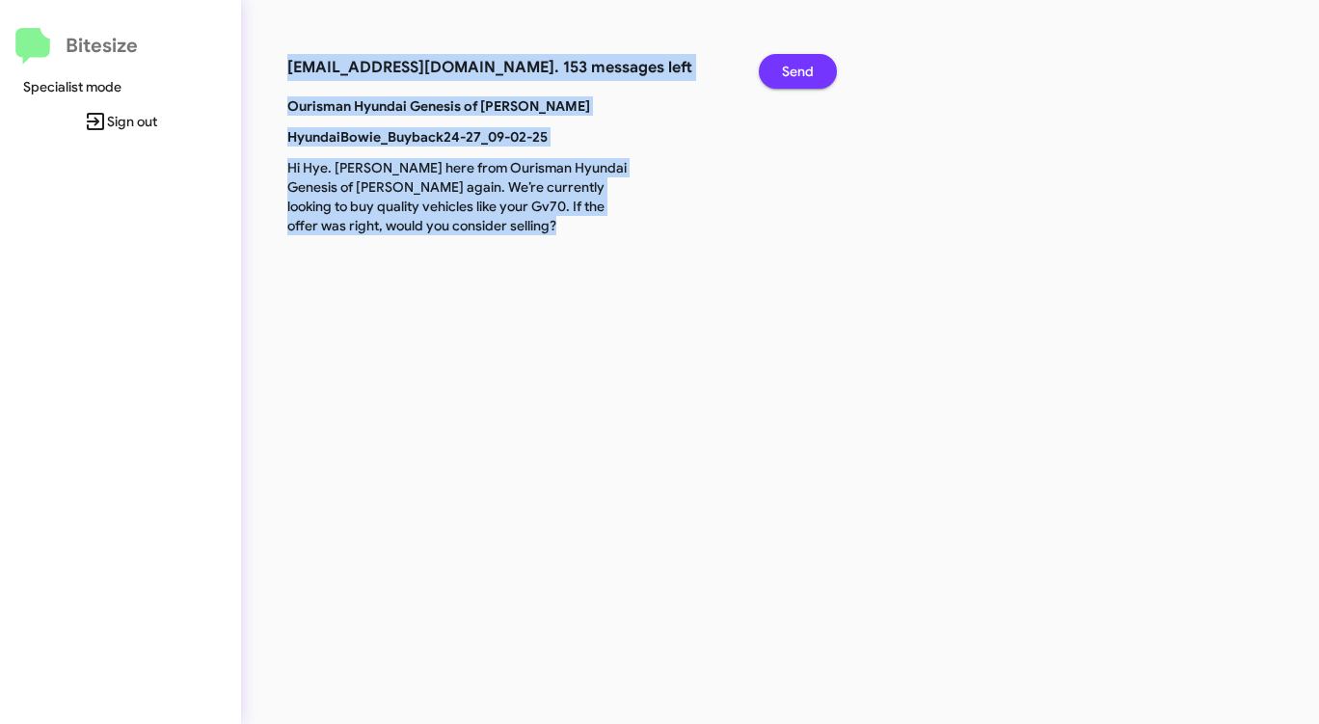
click at [799, 65] on span "Send" at bounding box center [798, 71] width 32 height 35
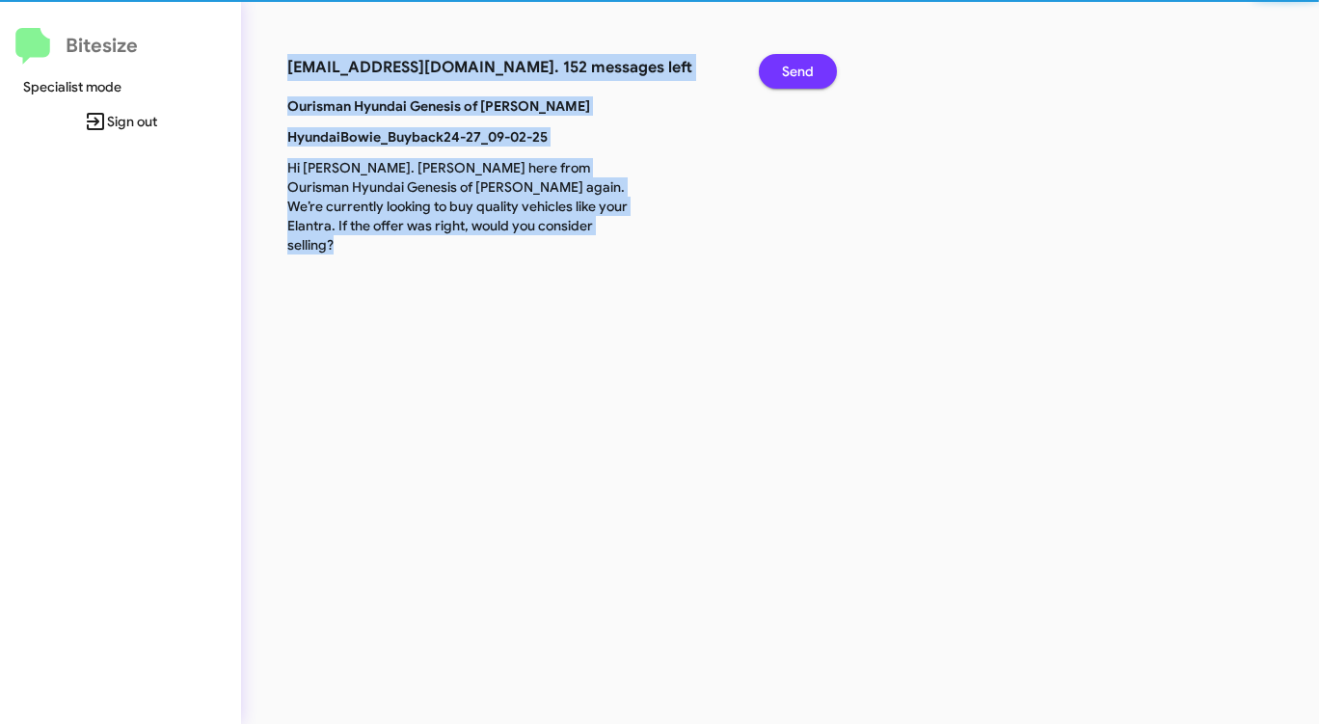
click at [799, 65] on span "Send" at bounding box center [798, 71] width 32 height 35
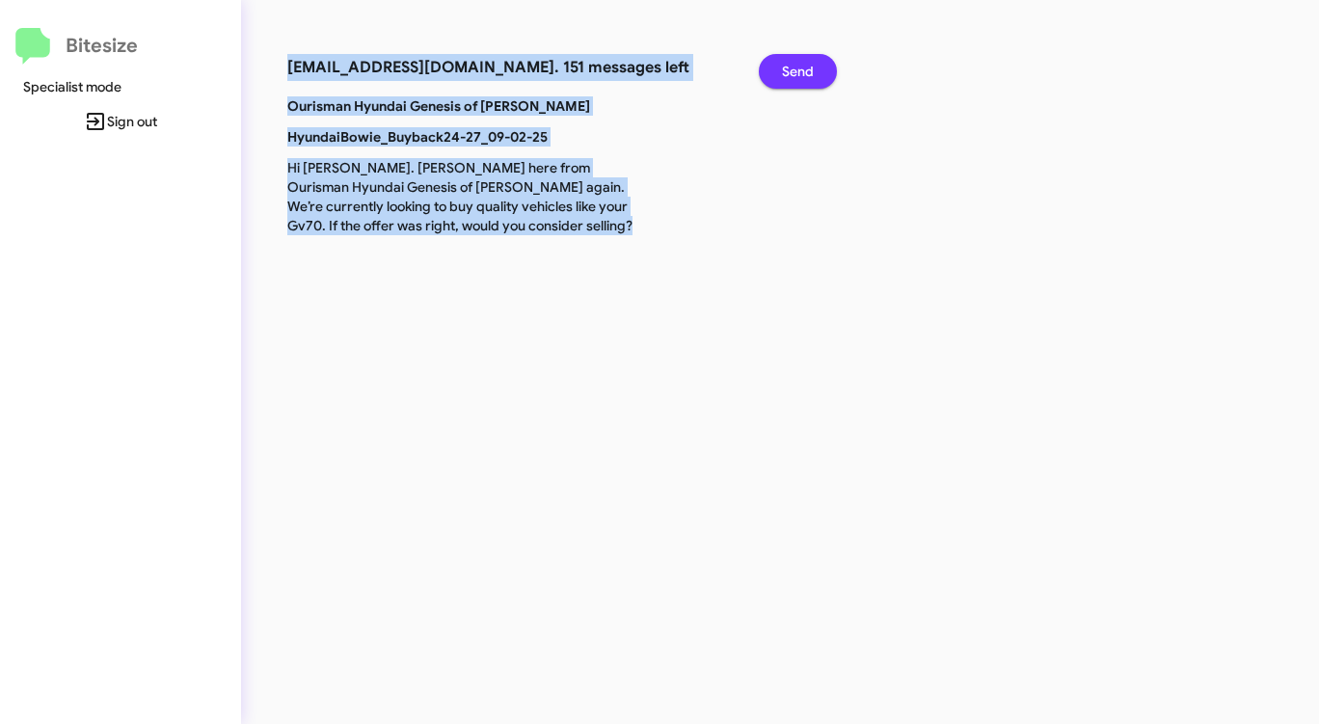
click at [799, 65] on span "Send" at bounding box center [798, 71] width 32 height 35
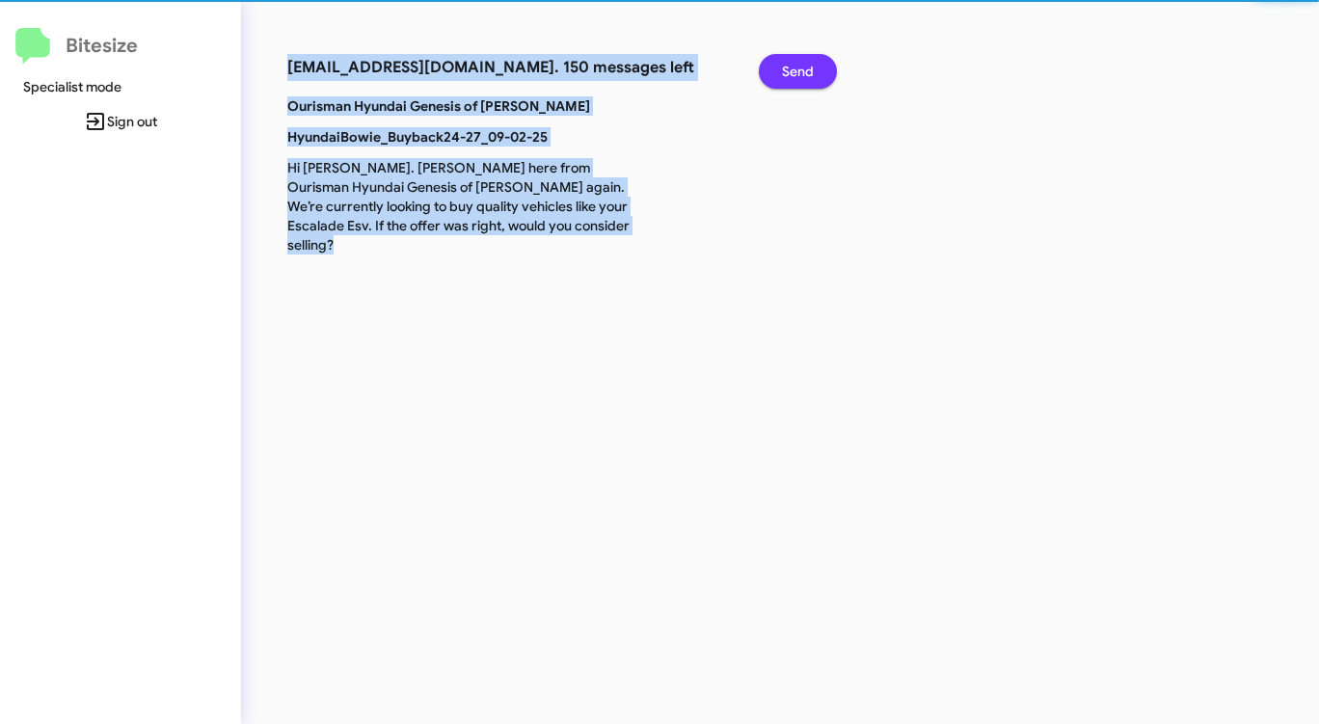
click at [799, 65] on span "Send" at bounding box center [798, 71] width 32 height 35
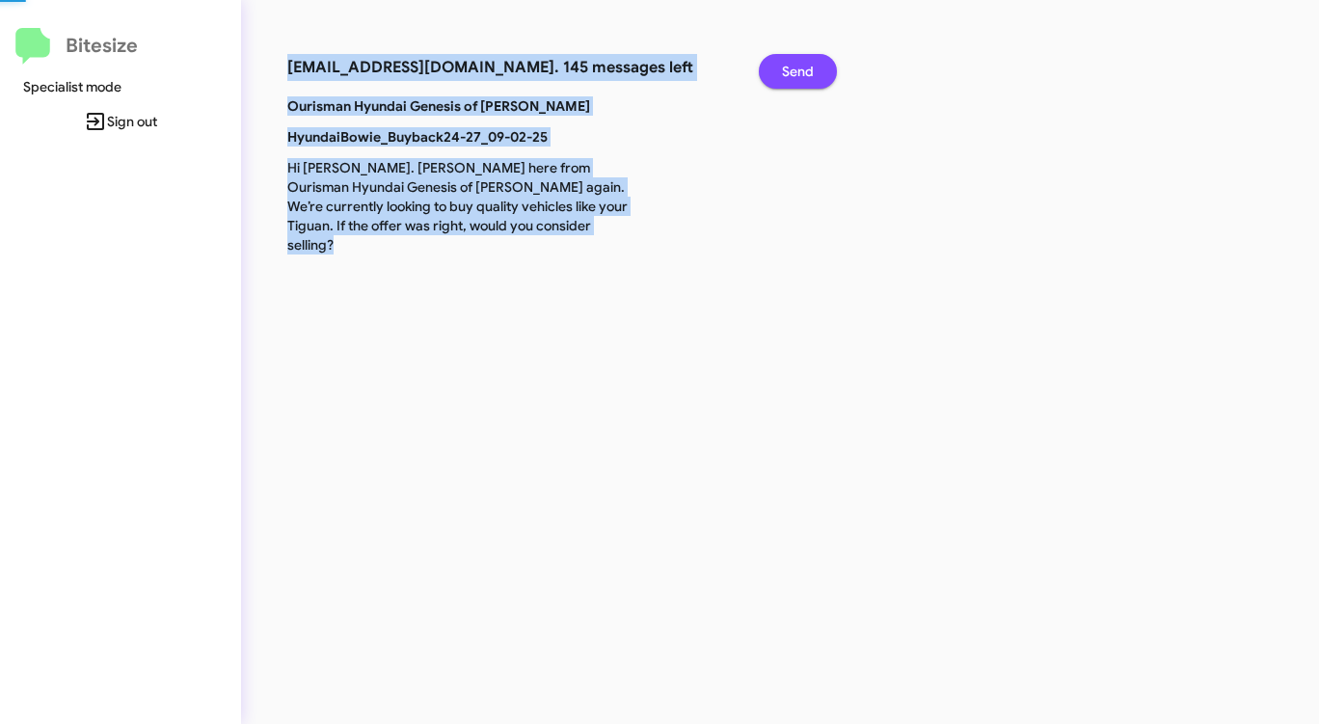
click at [799, 65] on span "Send" at bounding box center [798, 71] width 32 height 35
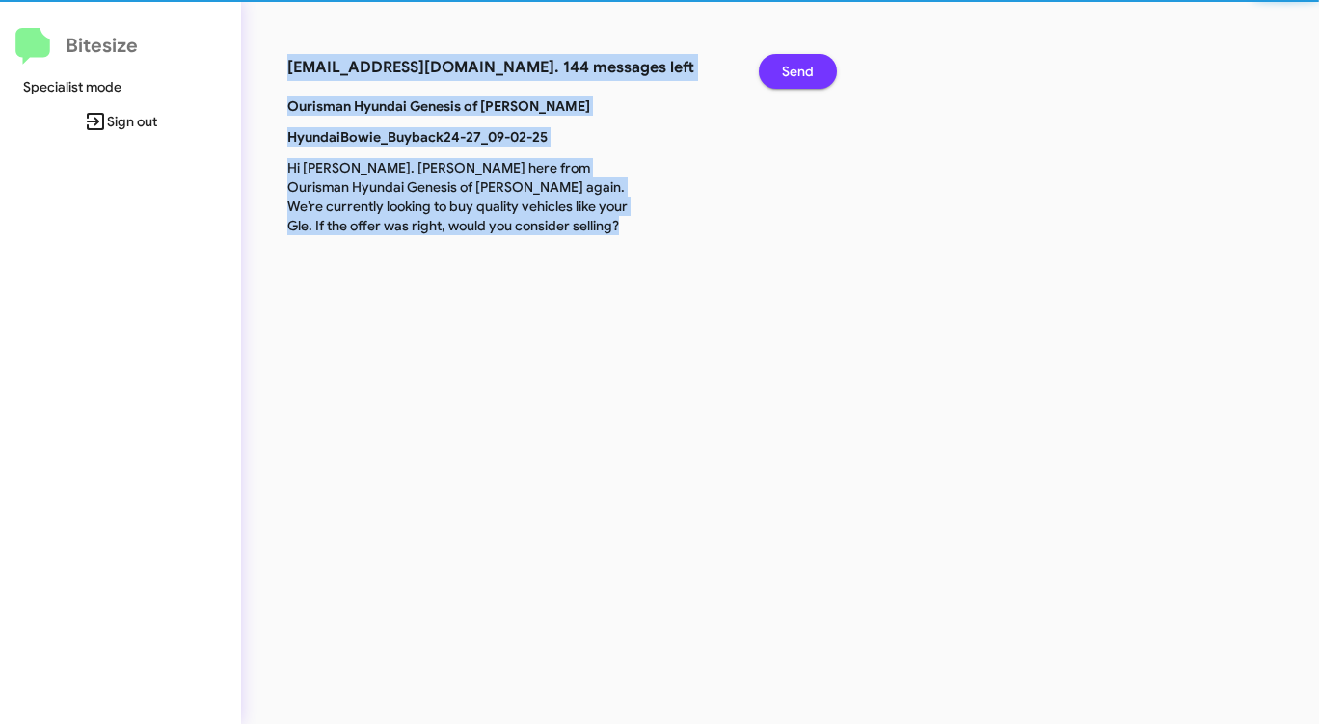
click at [799, 65] on span "Send" at bounding box center [798, 71] width 32 height 35
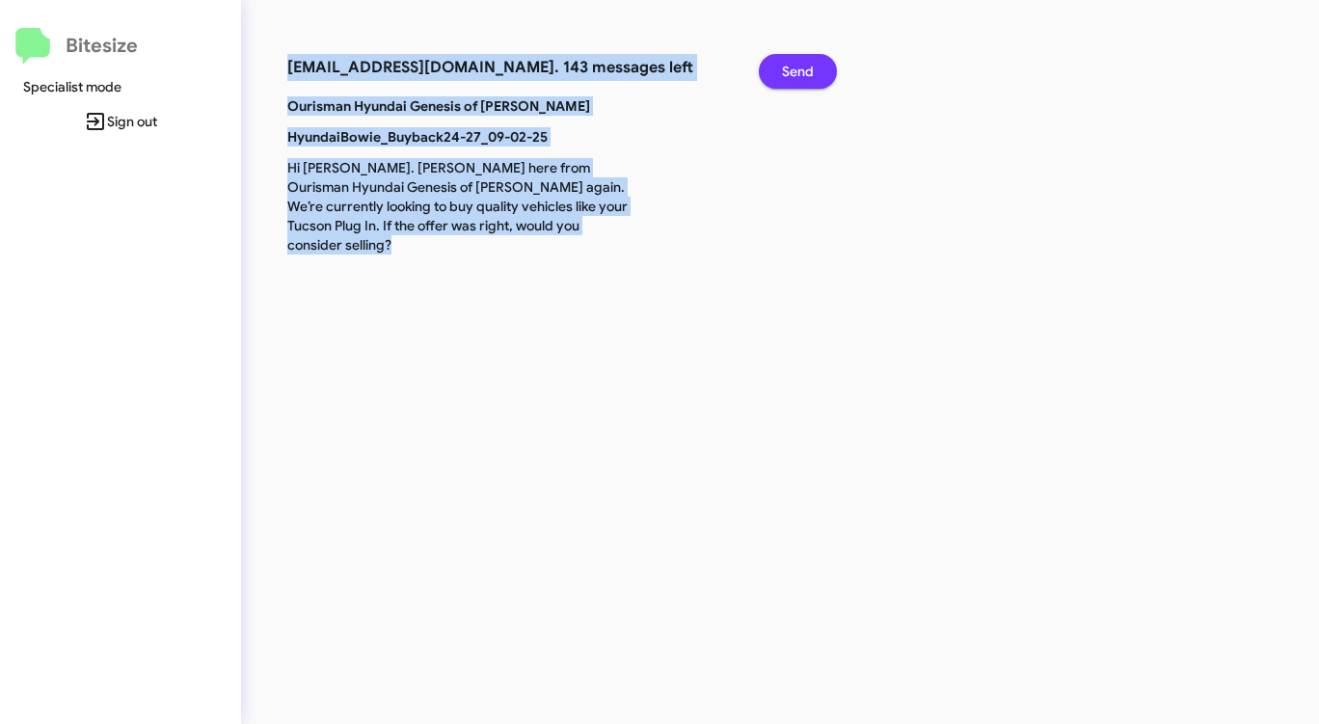
click at [799, 65] on span "Send" at bounding box center [798, 71] width 32 height 35
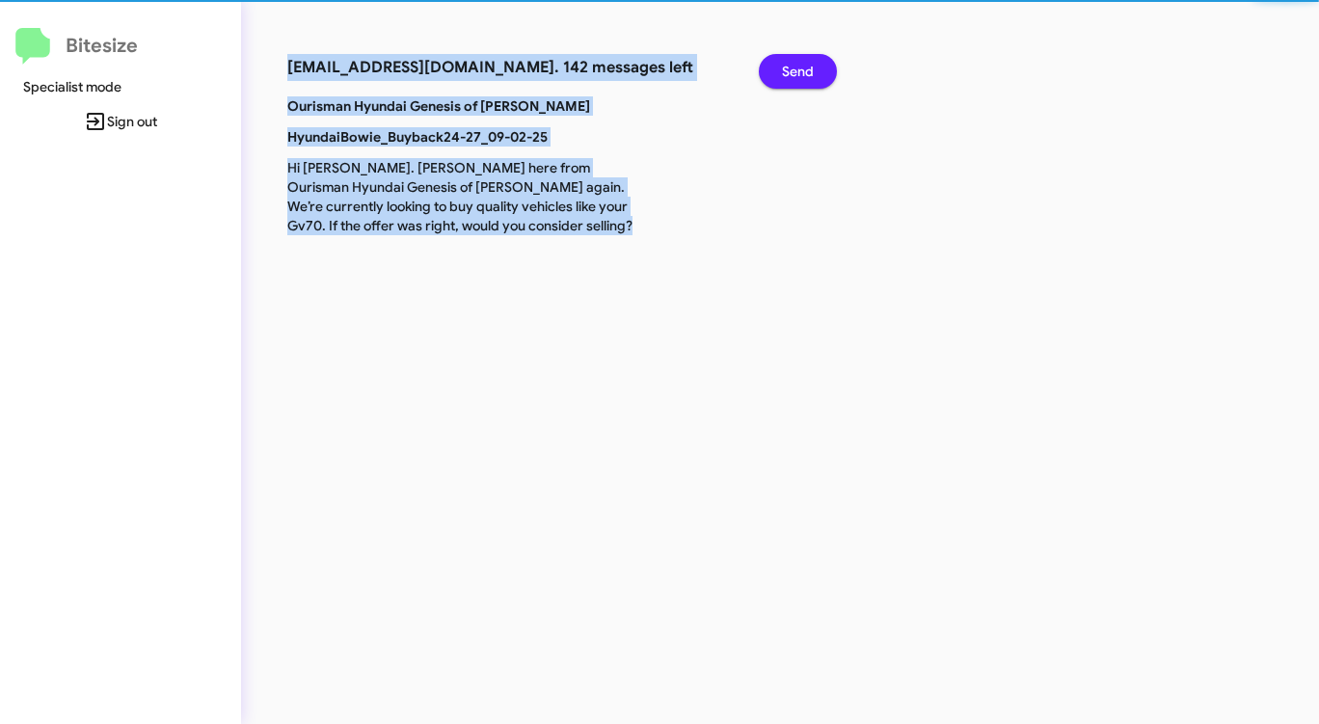
click at [799, 65] on span "Send" at bounding box center [798, 71] width 32 height 35
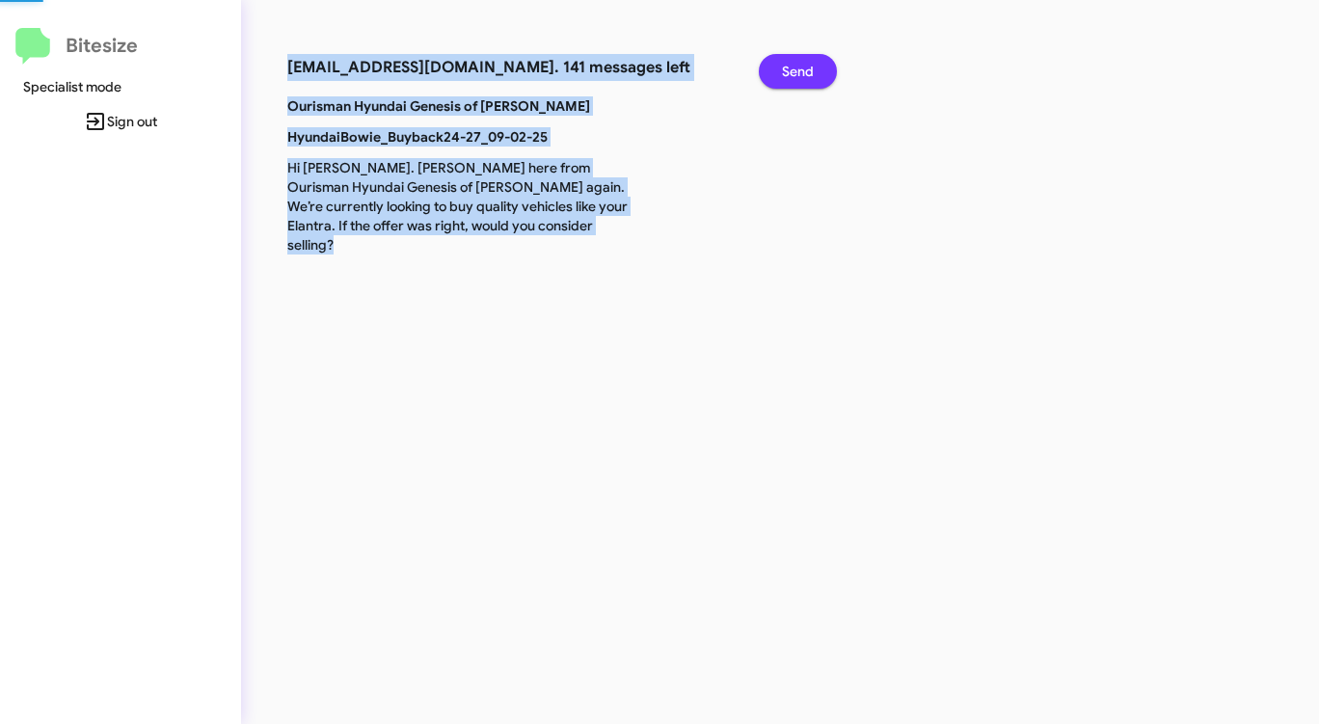
click at [799, 65] on span "Send" at bounding box center [798, 71] width 32 height 35
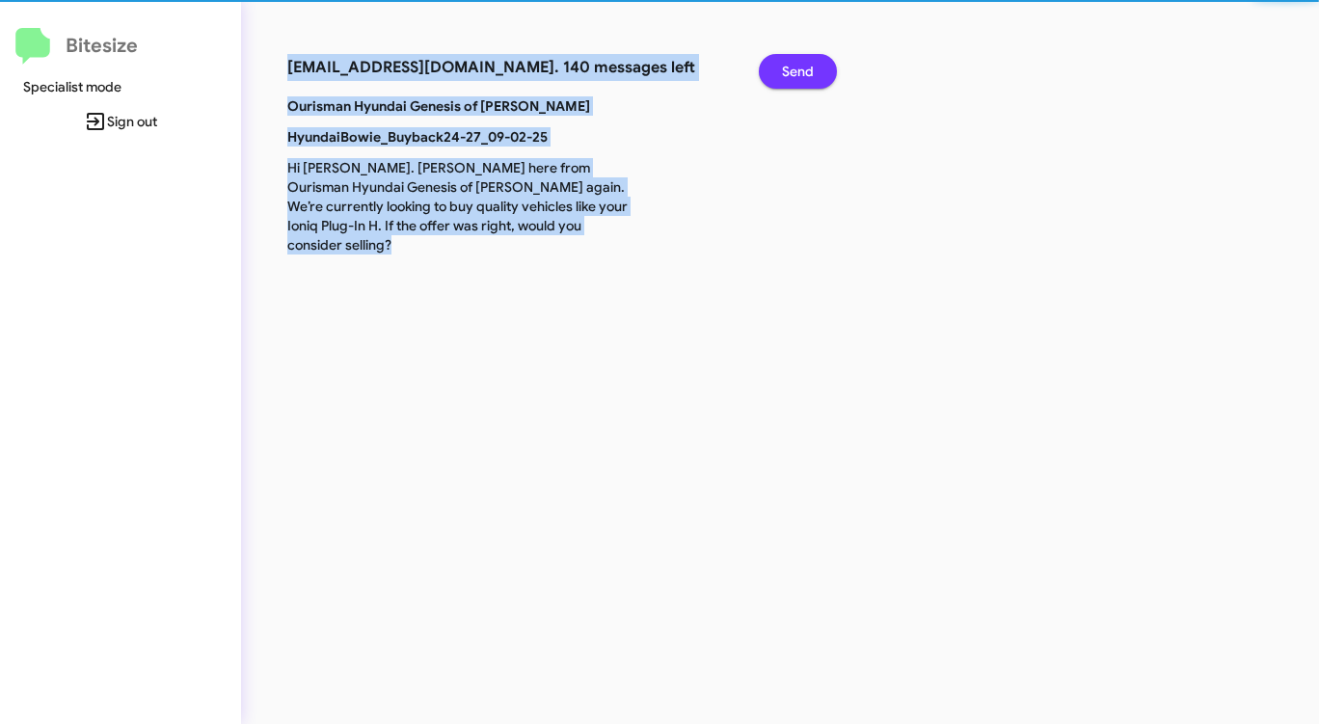
click at [799, 65] on span "Send" at bounding box center [798, 71] width 32 height 35
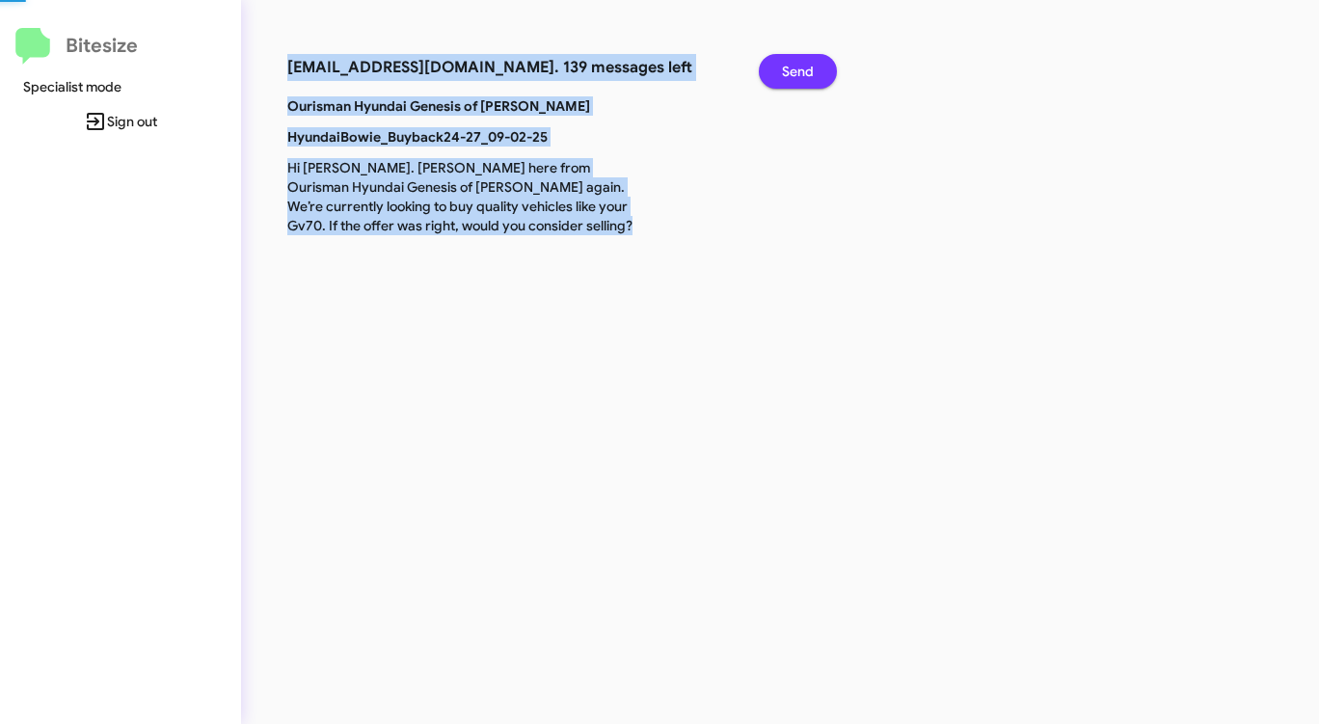
click at [799, 65] on span "Send" at bounding box center [798, 71] width 32 height 35
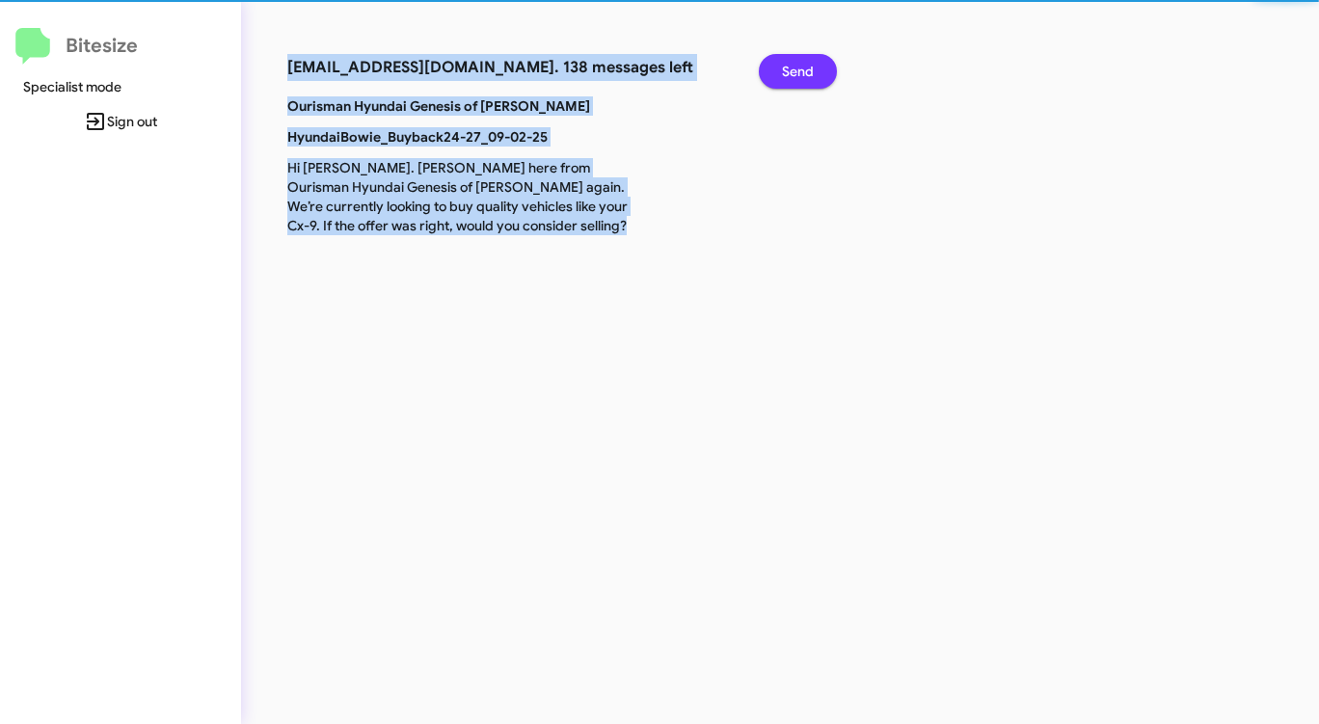
click at [799, 65] on span "Send" at bounding box center [798, 71] width 32 height 35
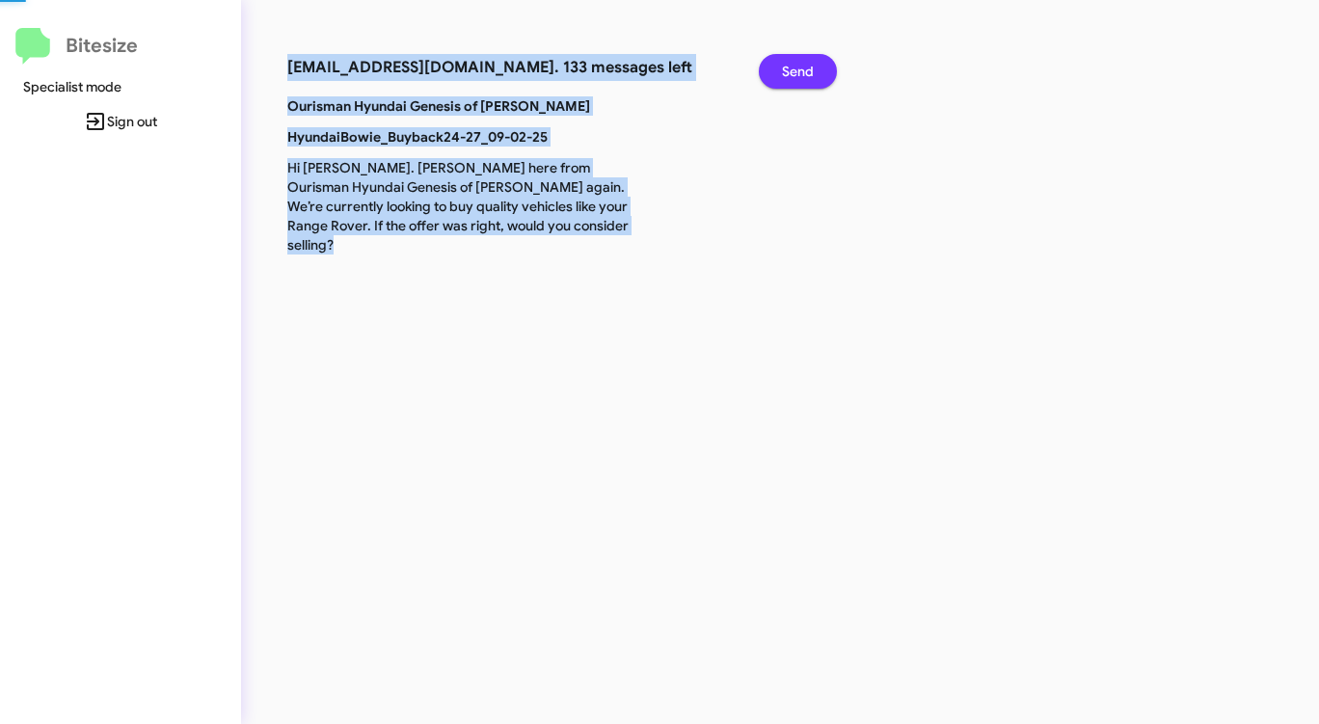
click at [799, 65] on span "Send" at bounding box center [798, 71] width 32 height 35
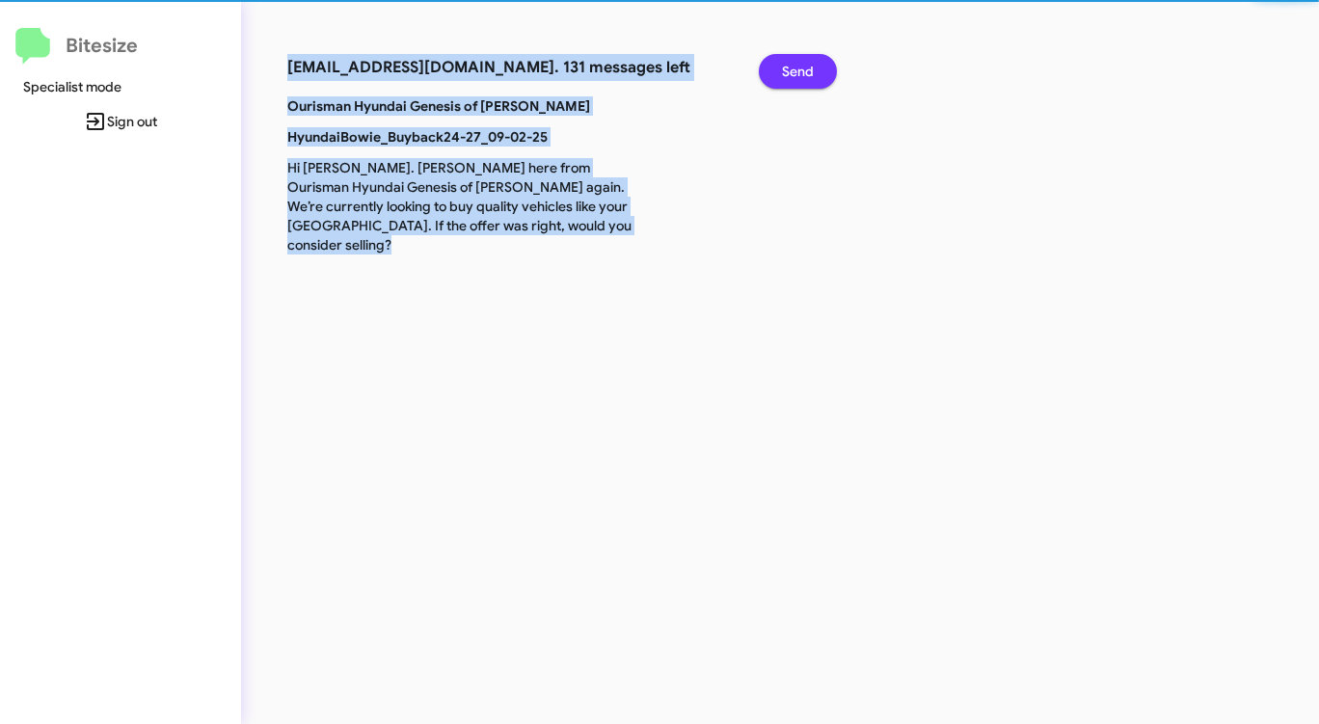
click at [799, 65] on span "Send" at bounding box center [798, 71] width 32 height 35
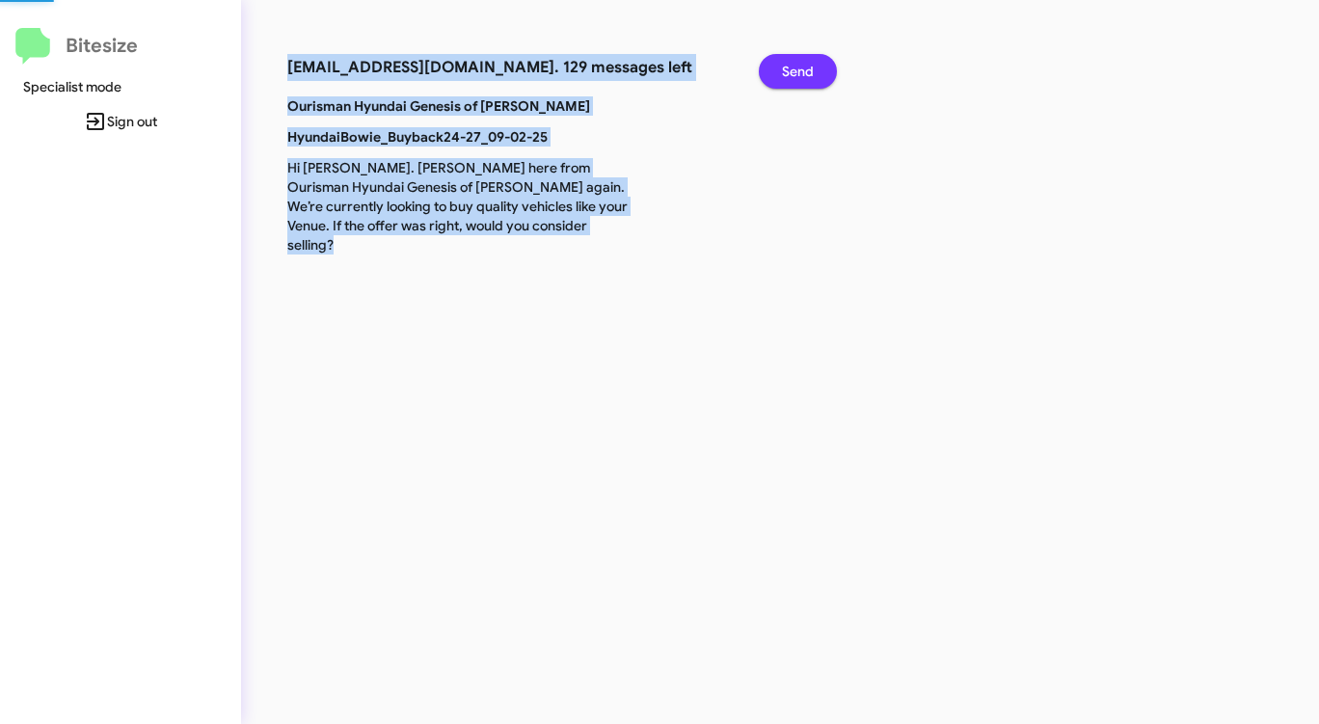
click at [799, 65] on span "Send" at bounding box center [798, 71] width 32 height 35
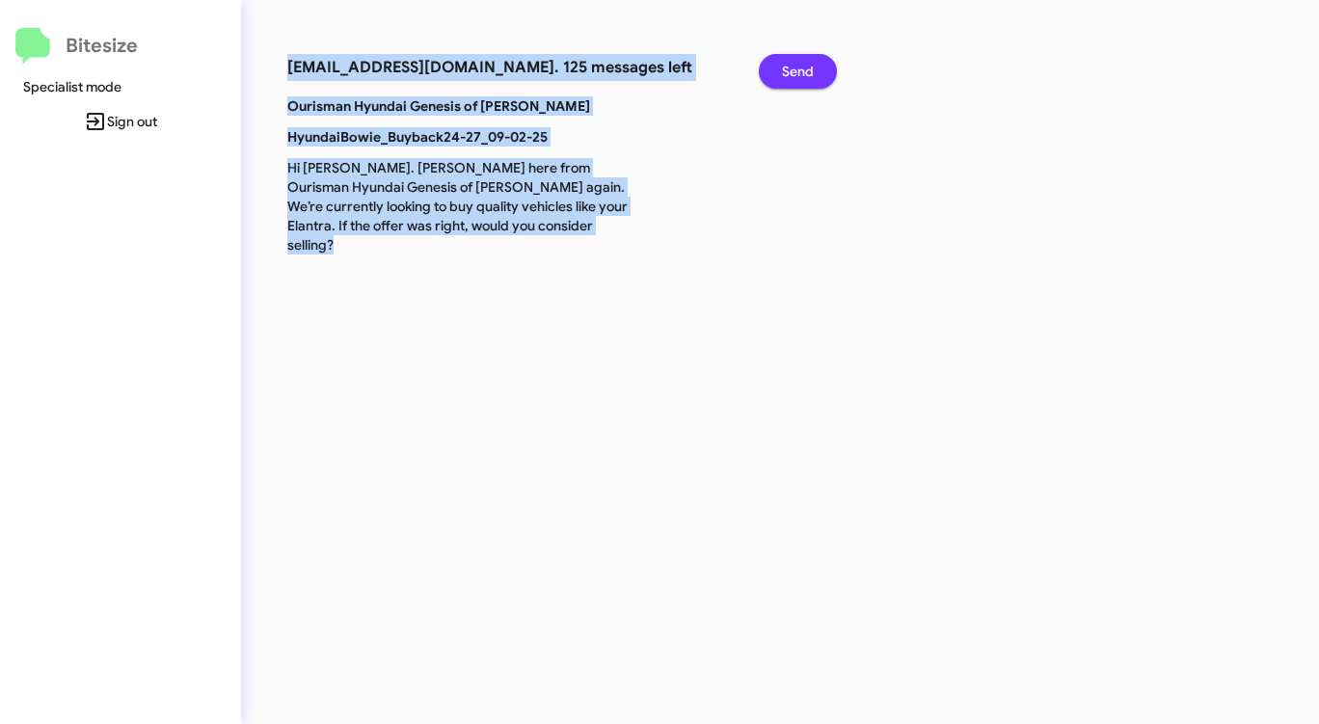
click at [799, 65] on span "Send" at bounding box center [798, 71] width 32 height 35
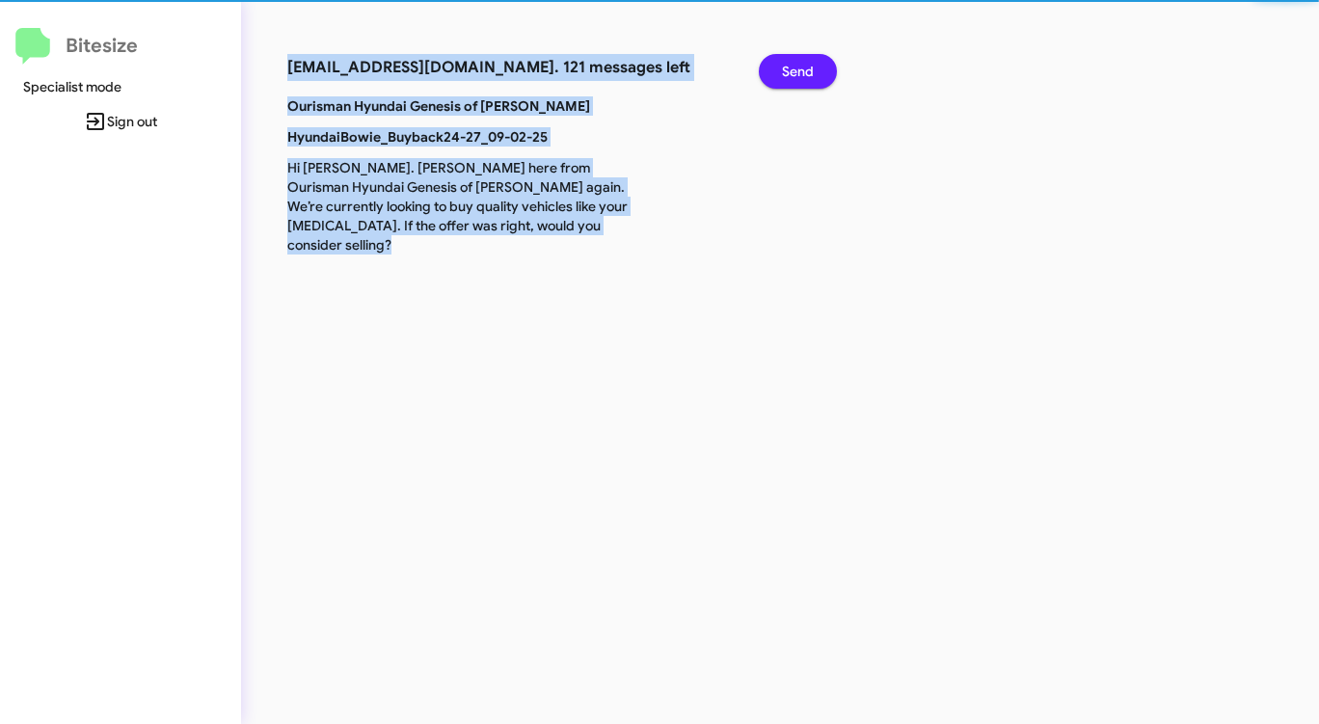
click at [799, 65] on span "Send" at bounding box center [798, 71] width 32 height 35
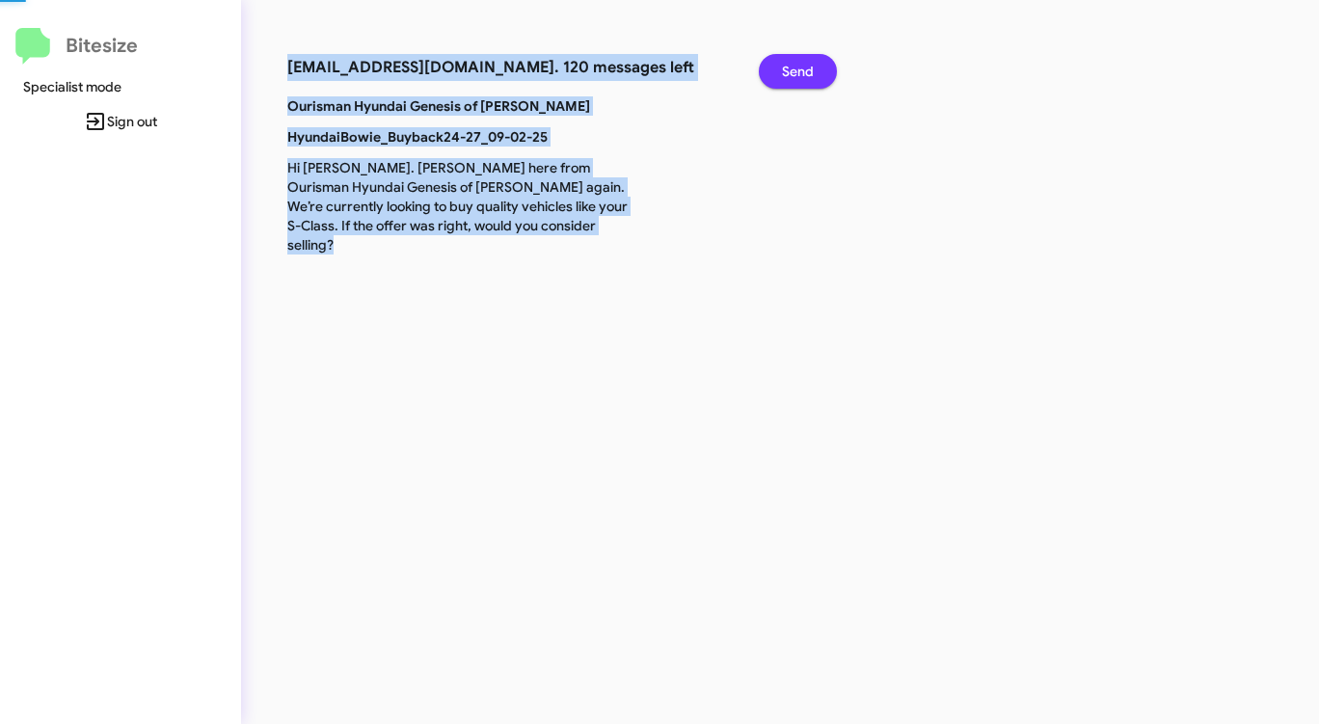
click at [799, 65] on span "Send" at bounding box center [798, 71] width 32 height 35
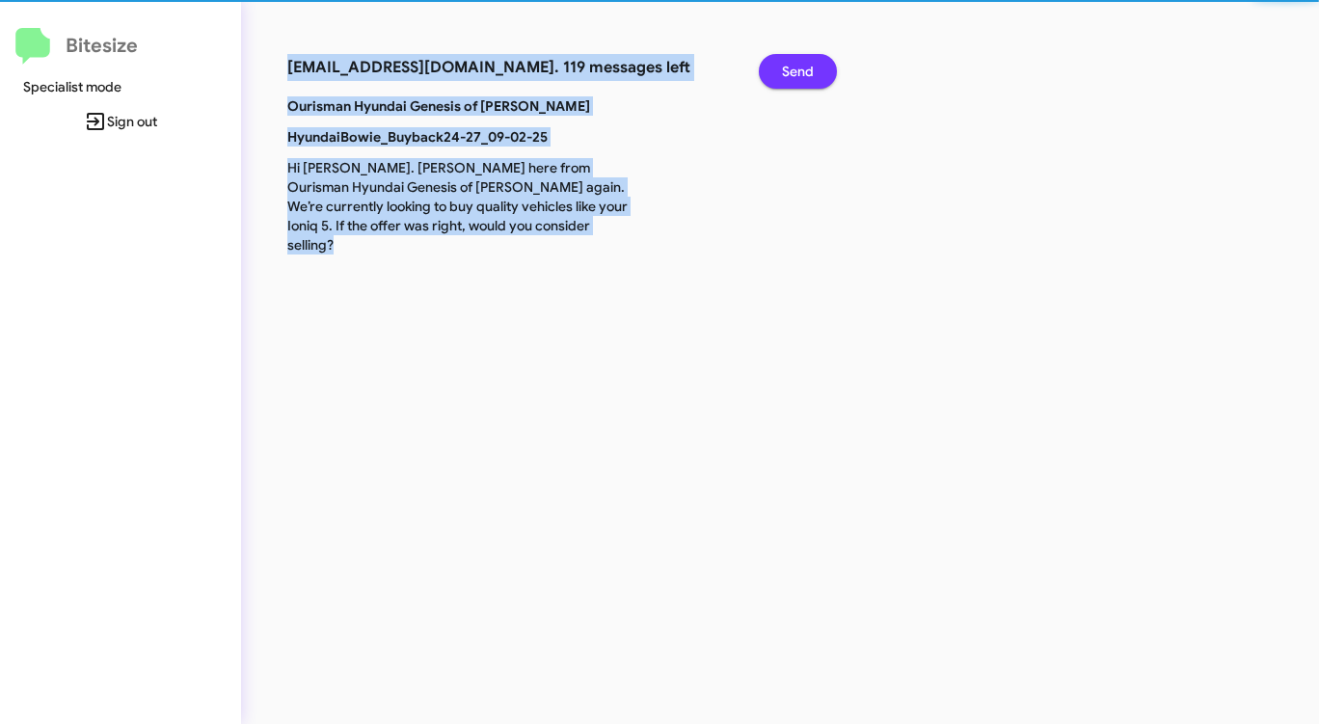
click at [799, 65] on span "Send" at bounding box center [798, 71] width 32 height 35
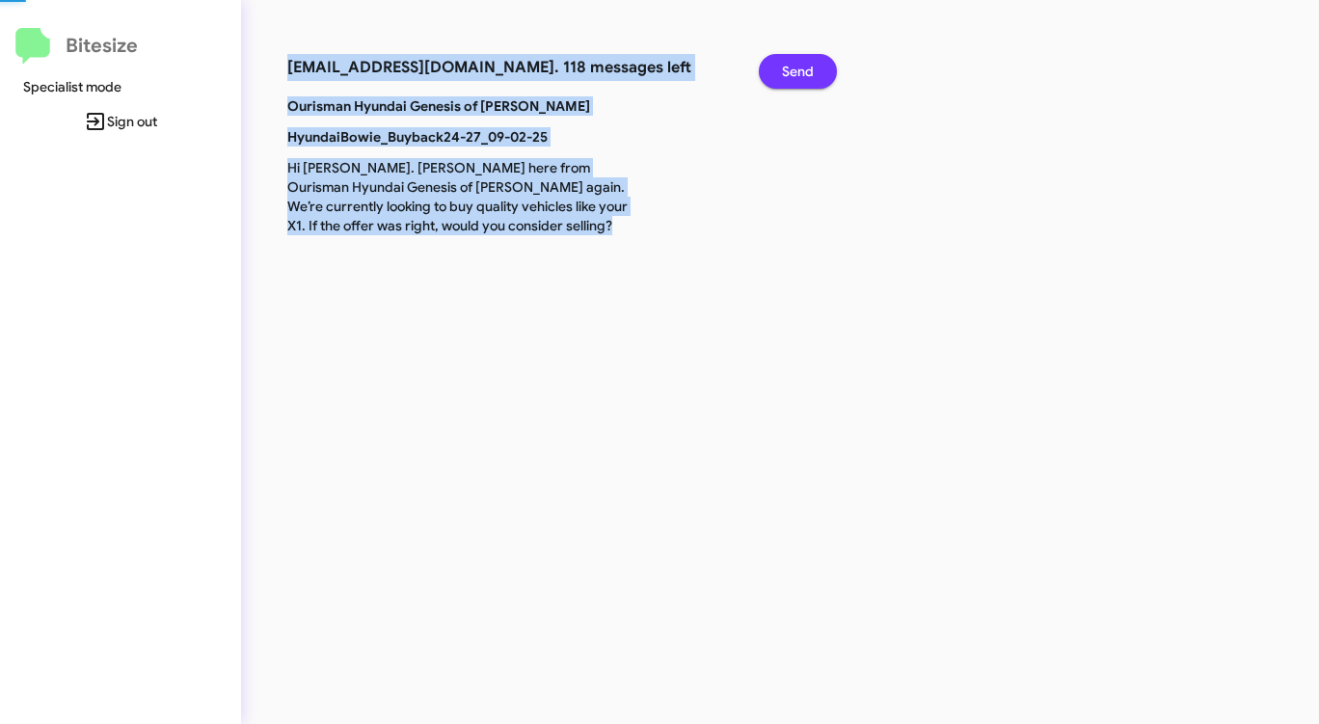
click at [799, 65] on span "Send" at bounding box center [798, 71] width 32 height 35
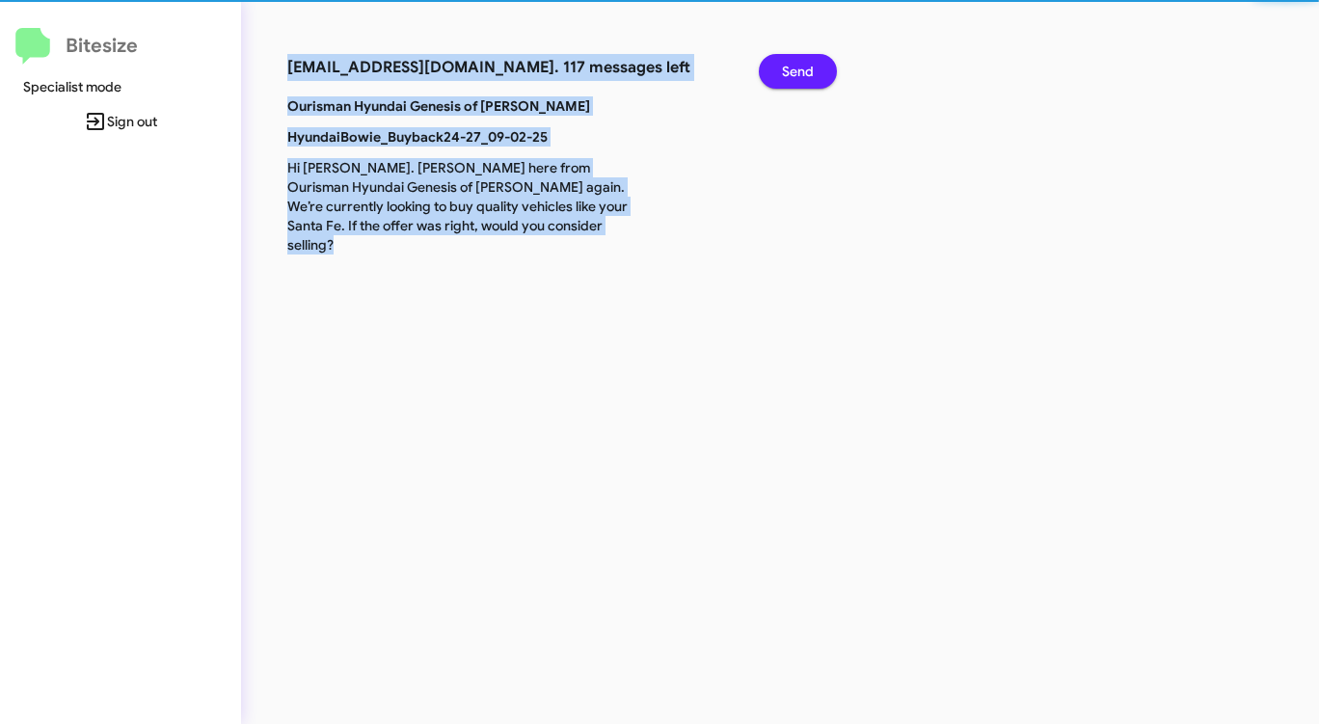
click at [799, 65] on span "Send" at bounding box center [798, 71] width 32 height 35
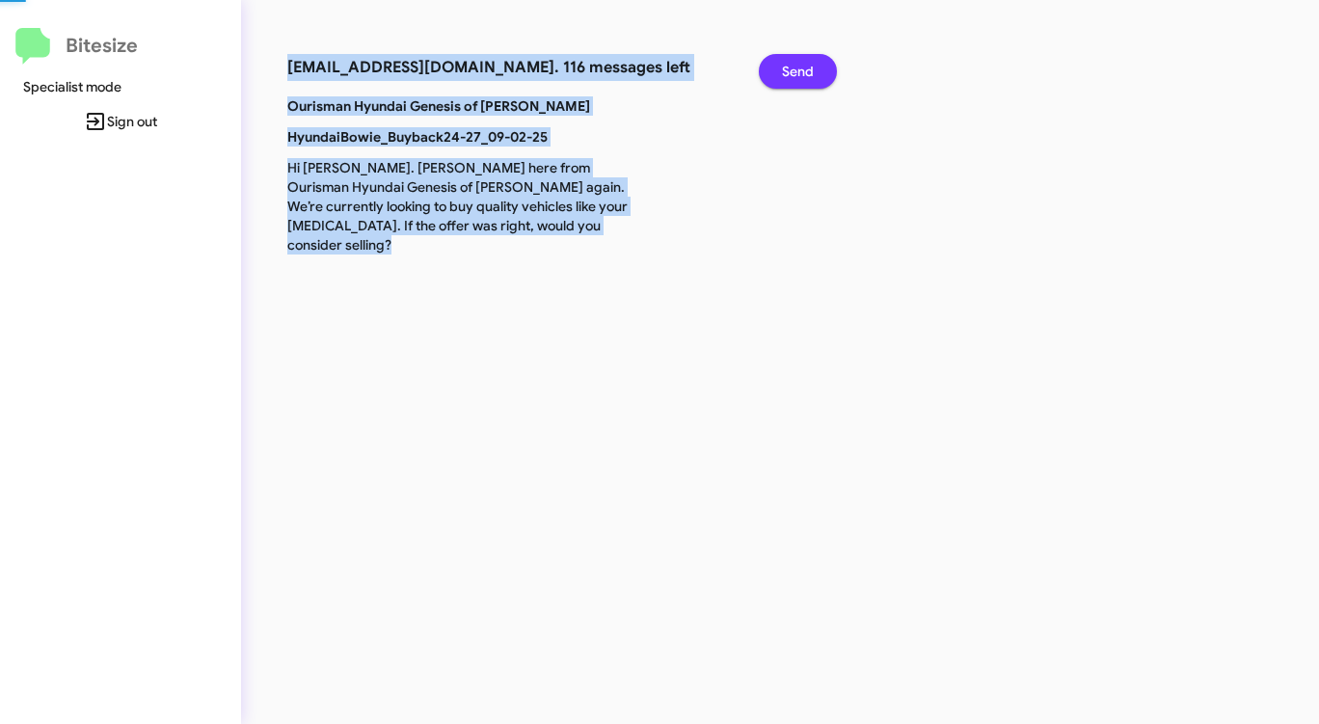
click at [799, 65] on span "Send" at bounding box center [798, 71] width 32 height 35
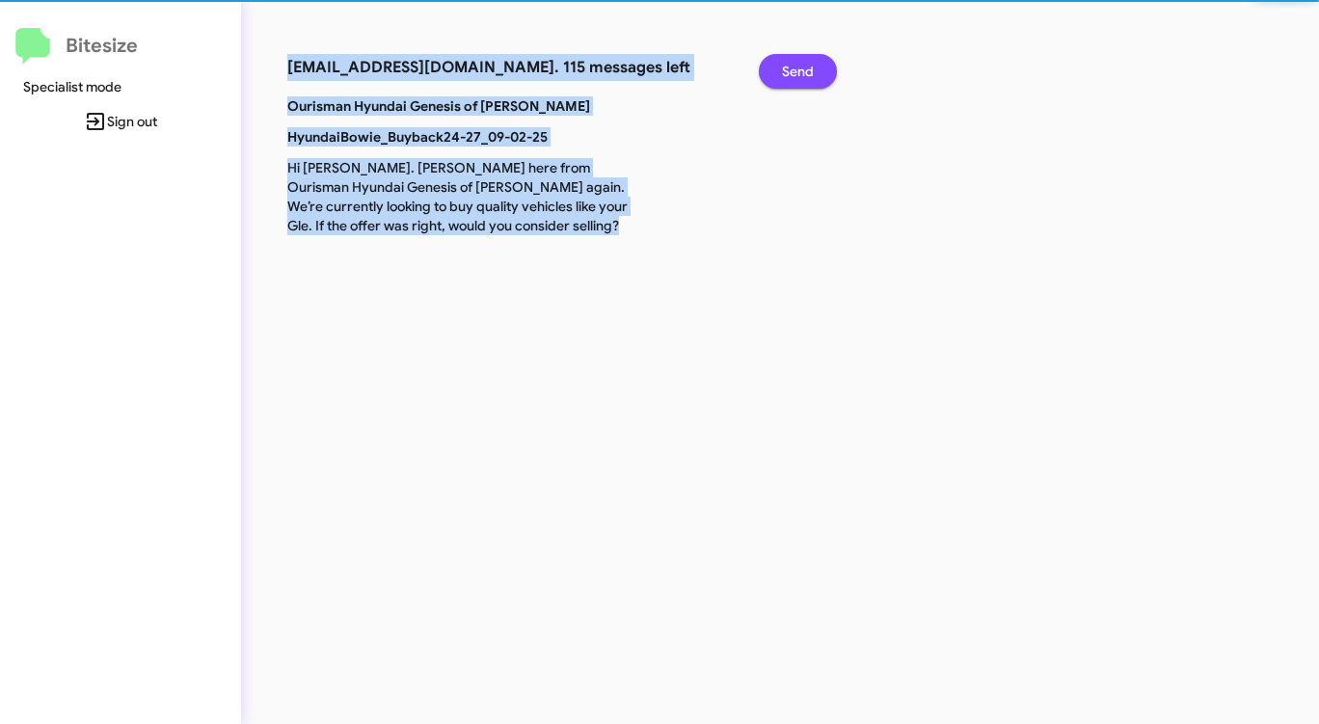
click at [799, 65] on span "Send" at bounding box center [798, 71] width 32 height 35
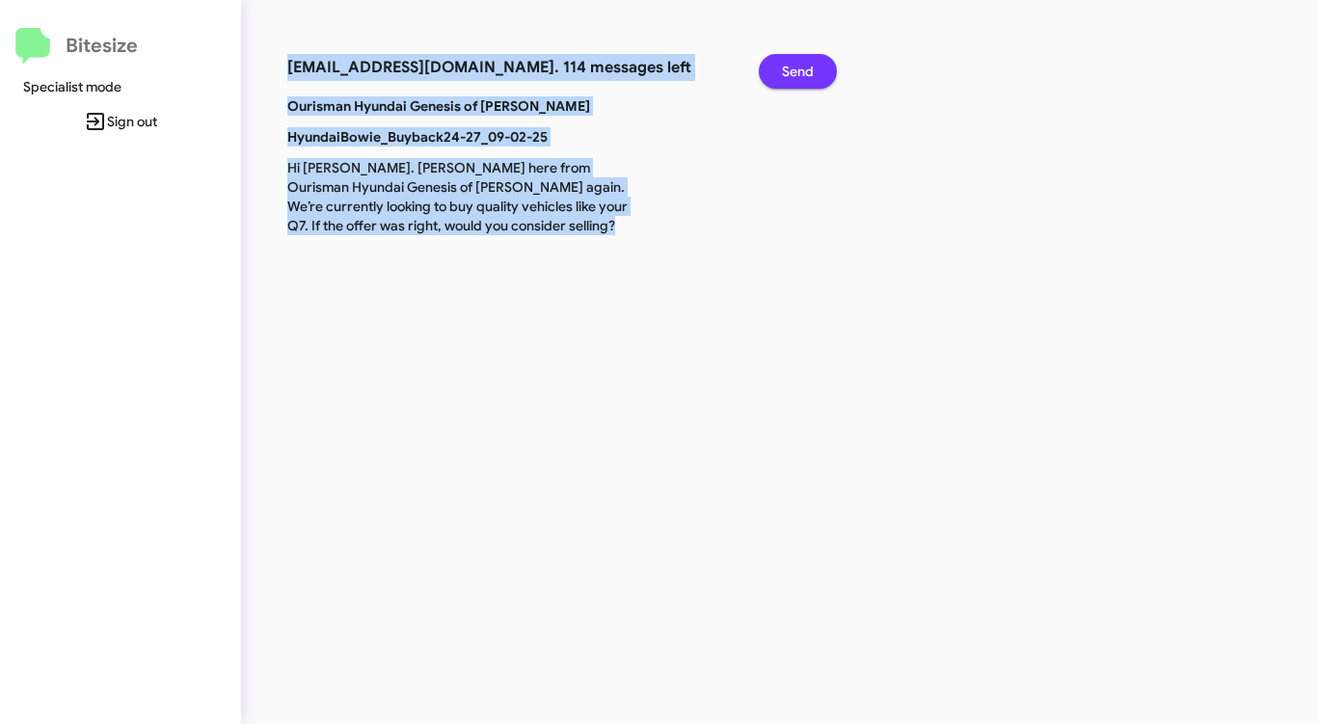
click at [799, 65] on span "Send" at bounding box center [798, 71] width 32 height 35
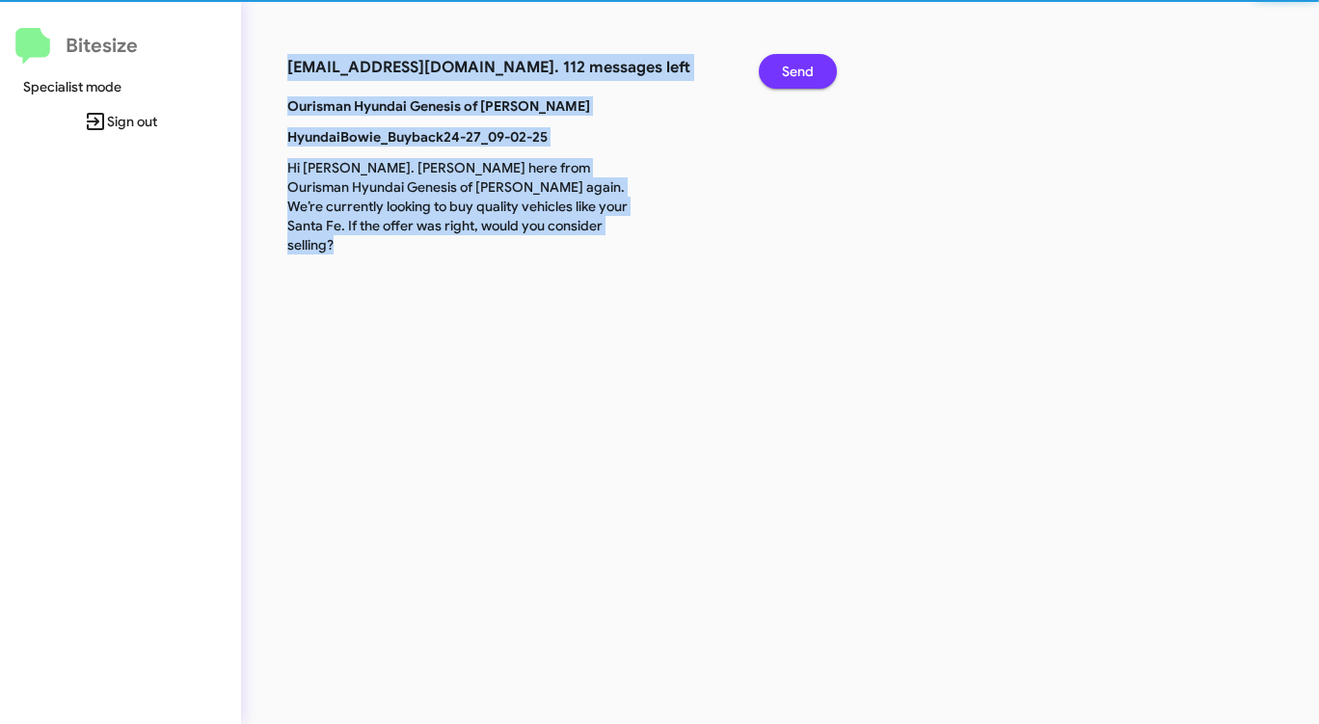
click at [799, 65] on span "Send" at bounding box center [798, 71] width 32 height 35
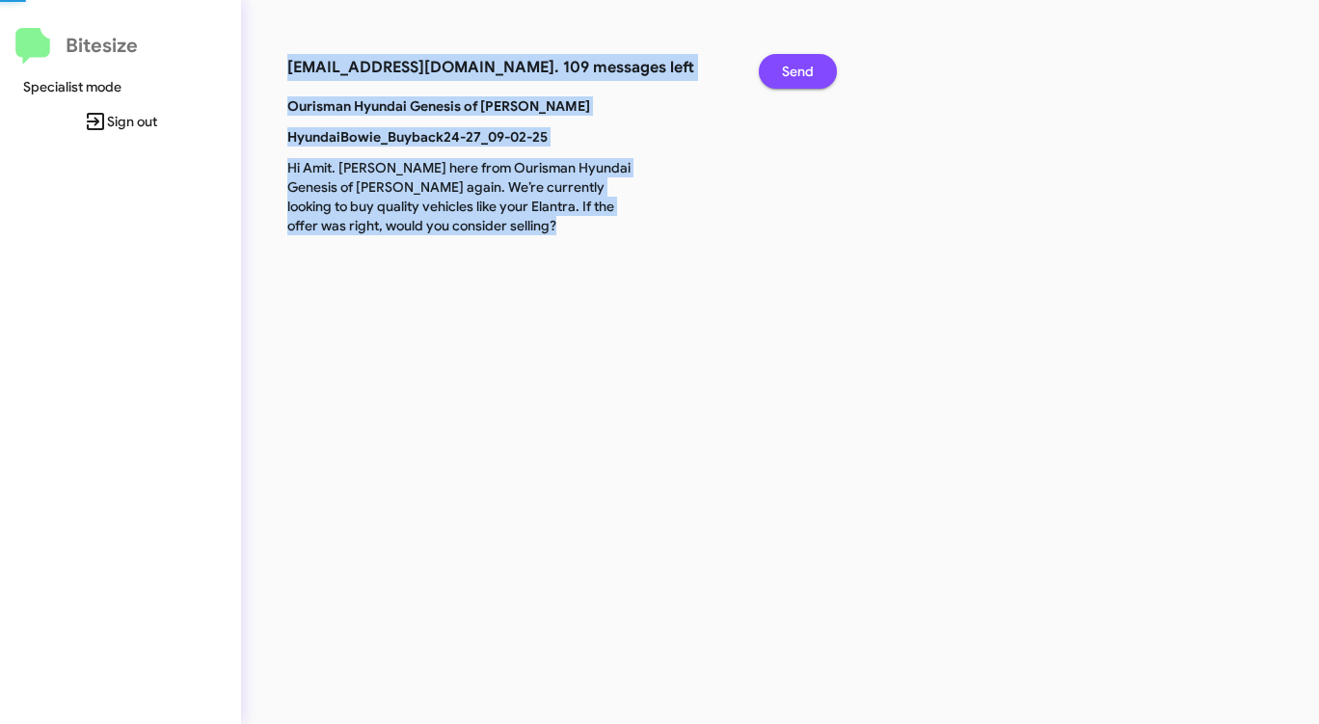
click at [799, 65] on span "Send" at bounding box center [798, 71] width 32 height 35
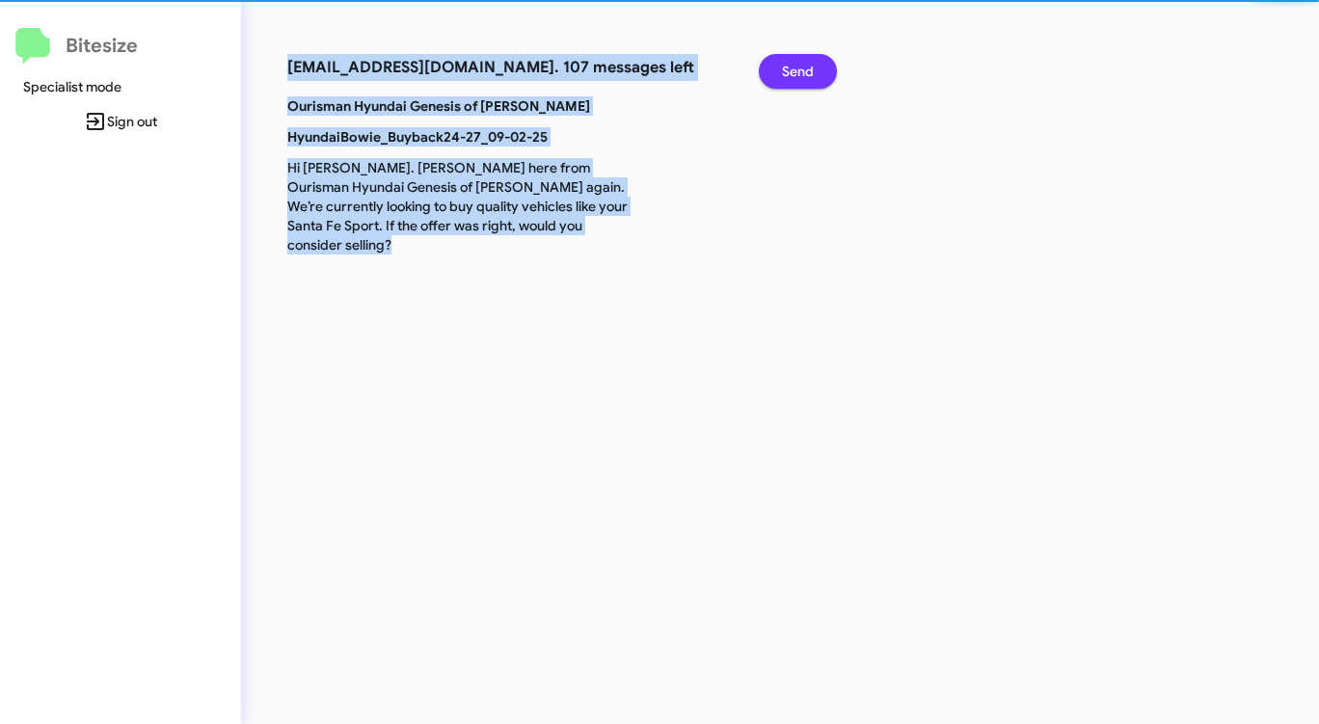
click at [799, 65] on span "Send" at bounding box center [798, 71] width 32 height 35
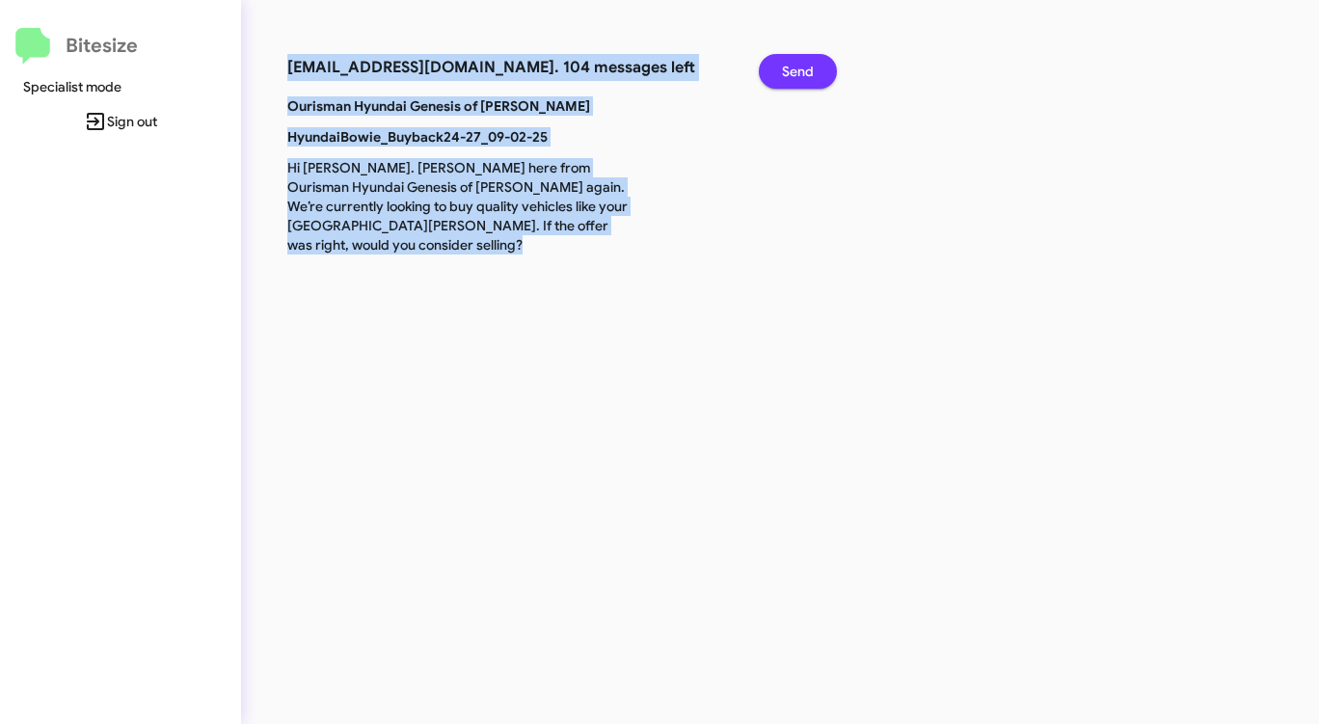
click at [799, 65] on span "Send" at bounding box center [798, 71] width 32 height 35
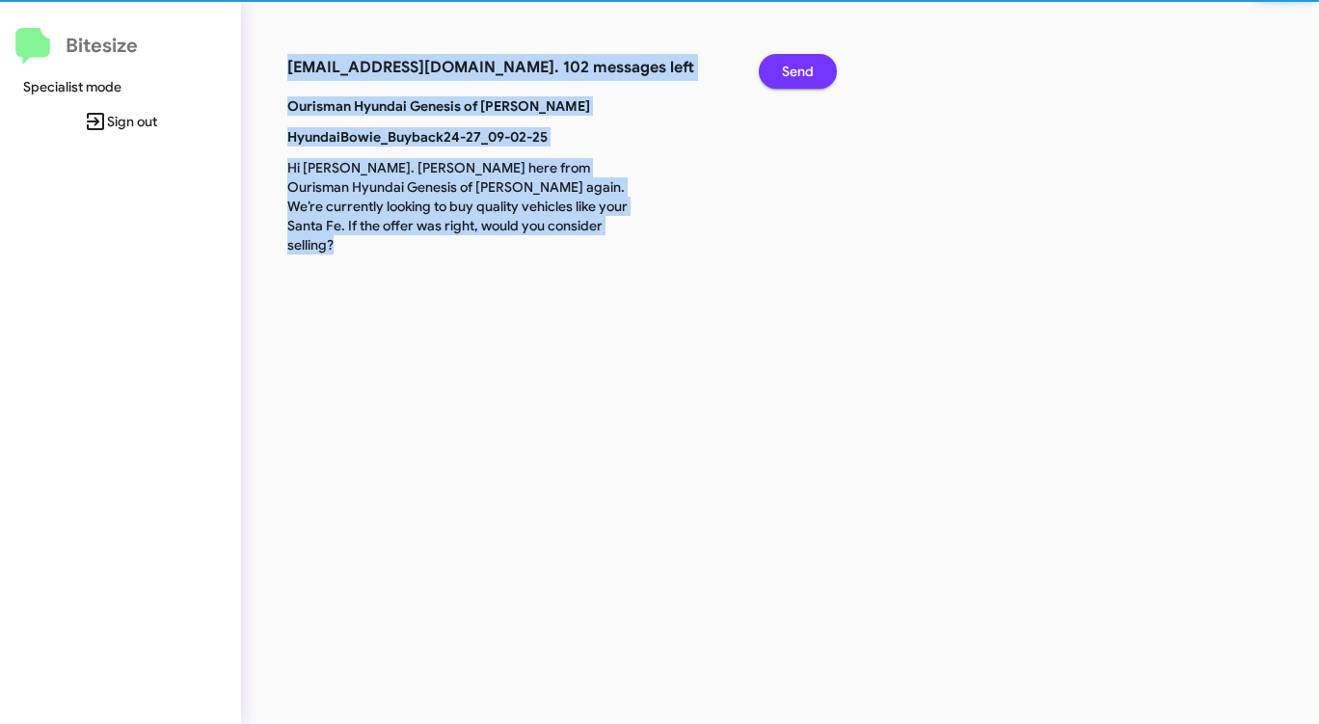
click at [799, 66] on span "Send" at bounding box center [798, 71] width 32 height 35
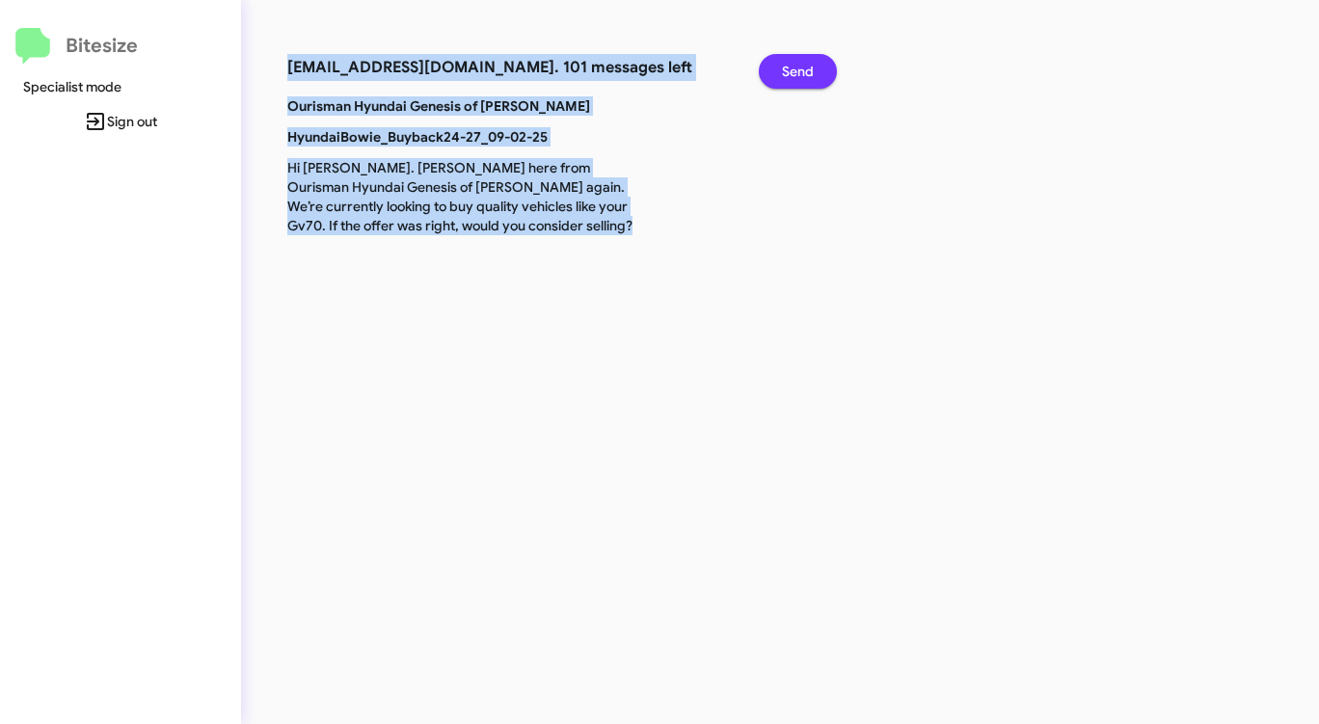
click at [799, 66] on span "Send" at bounding box center [798, 71] width 32 height 35
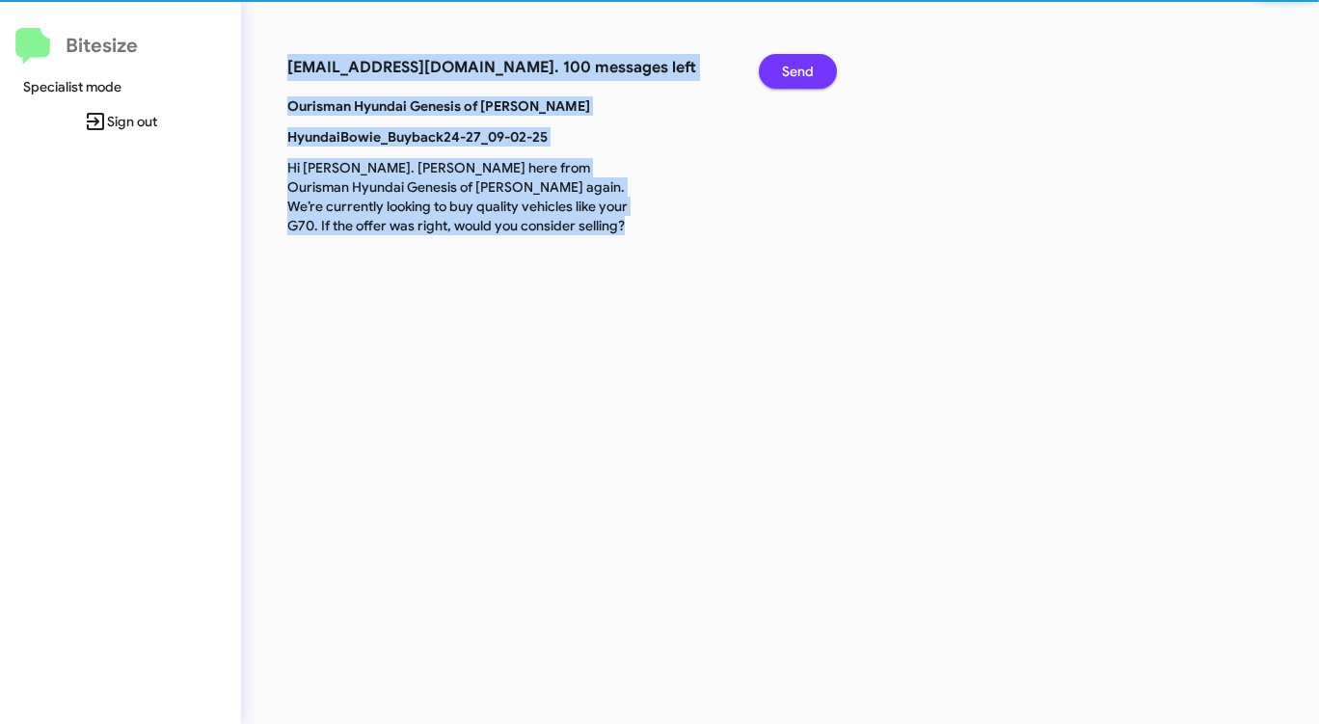
click at [799, 66] on span "Send" at bounding box center [798, 71] width 32 height 35
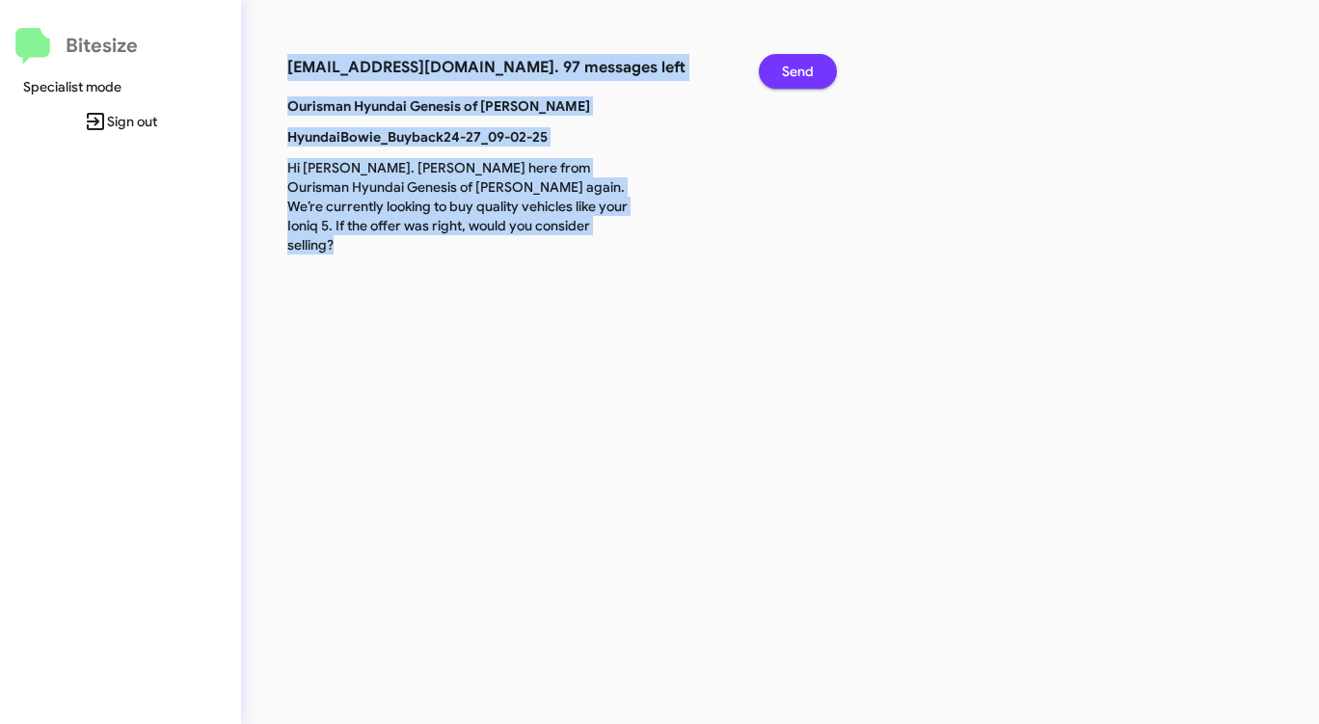
click at [799, 66] on span "Send" at bounding box center [798, 71] width 32 height 35
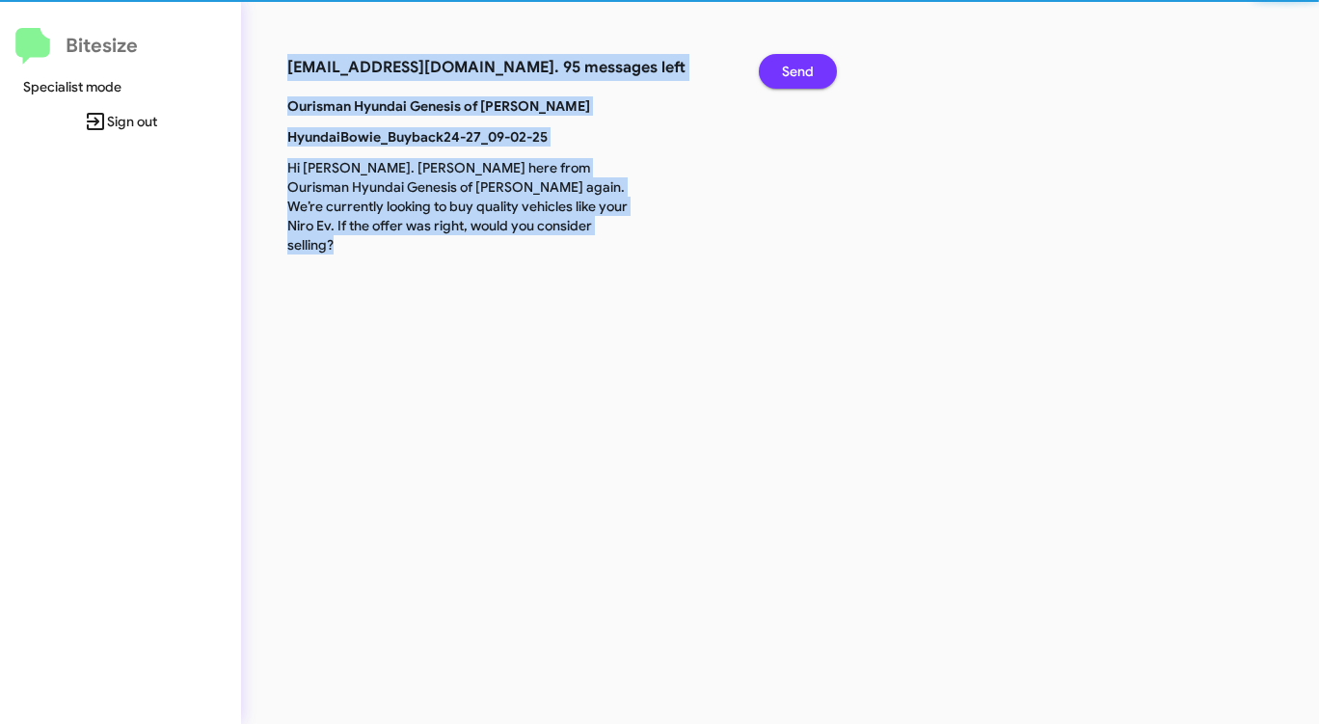
click at [799, 66] on span "Send" at bounding box center [798, 71] width 32 height 35
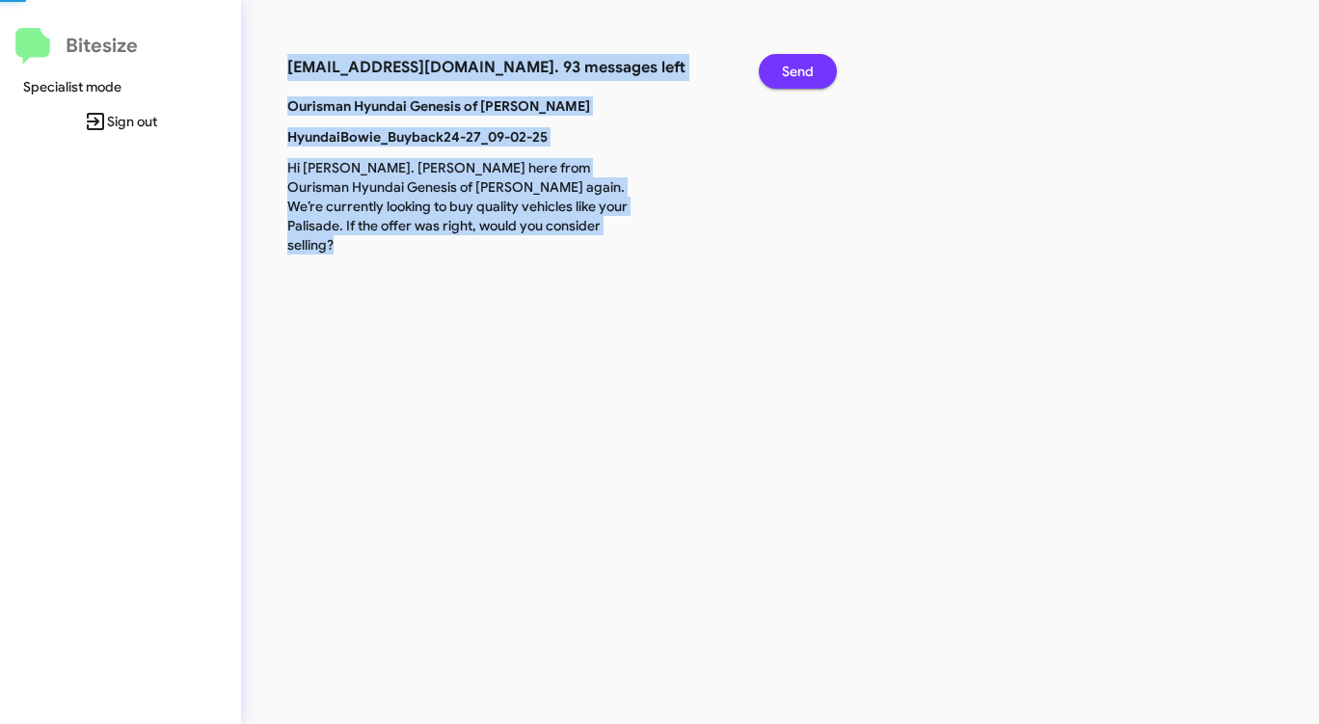
click at [799, 66] on span "Send" at bounding box center [798, 71] width 32 height 35
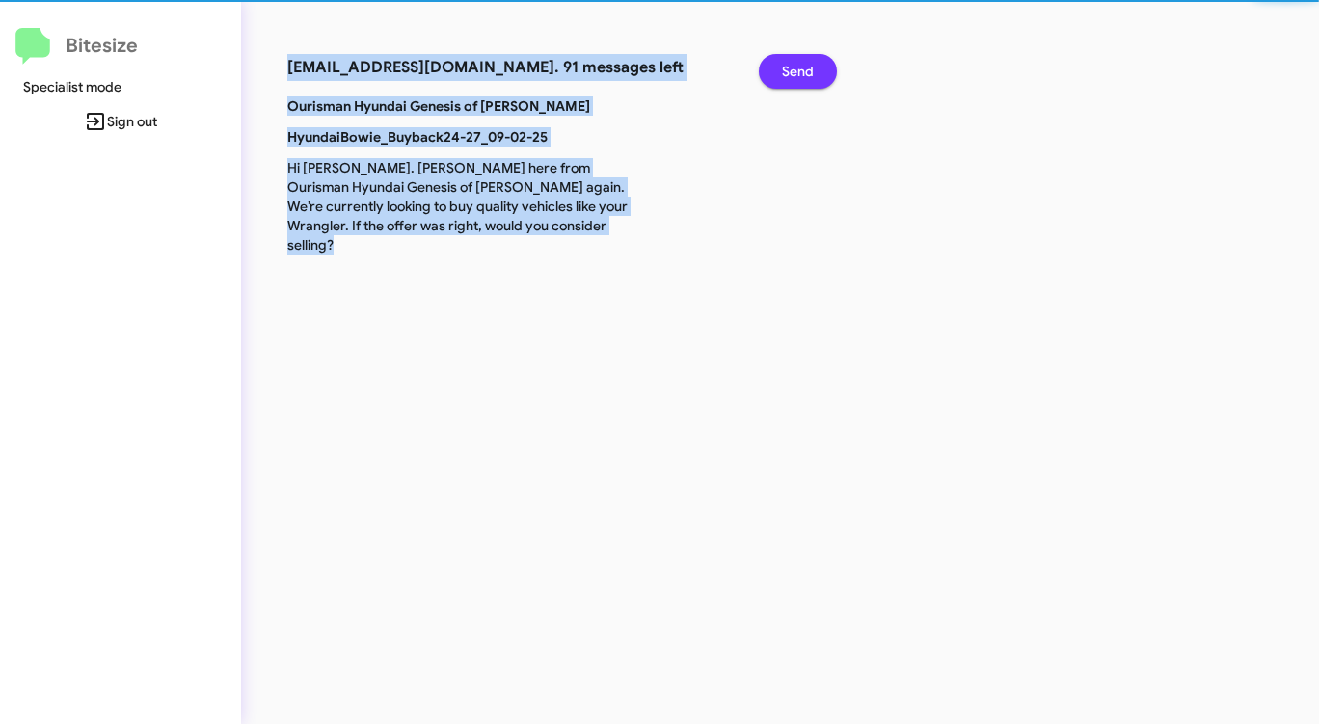
click at [799, 66] on span "Send" at bounding box center [798, 71] width 32 height 35
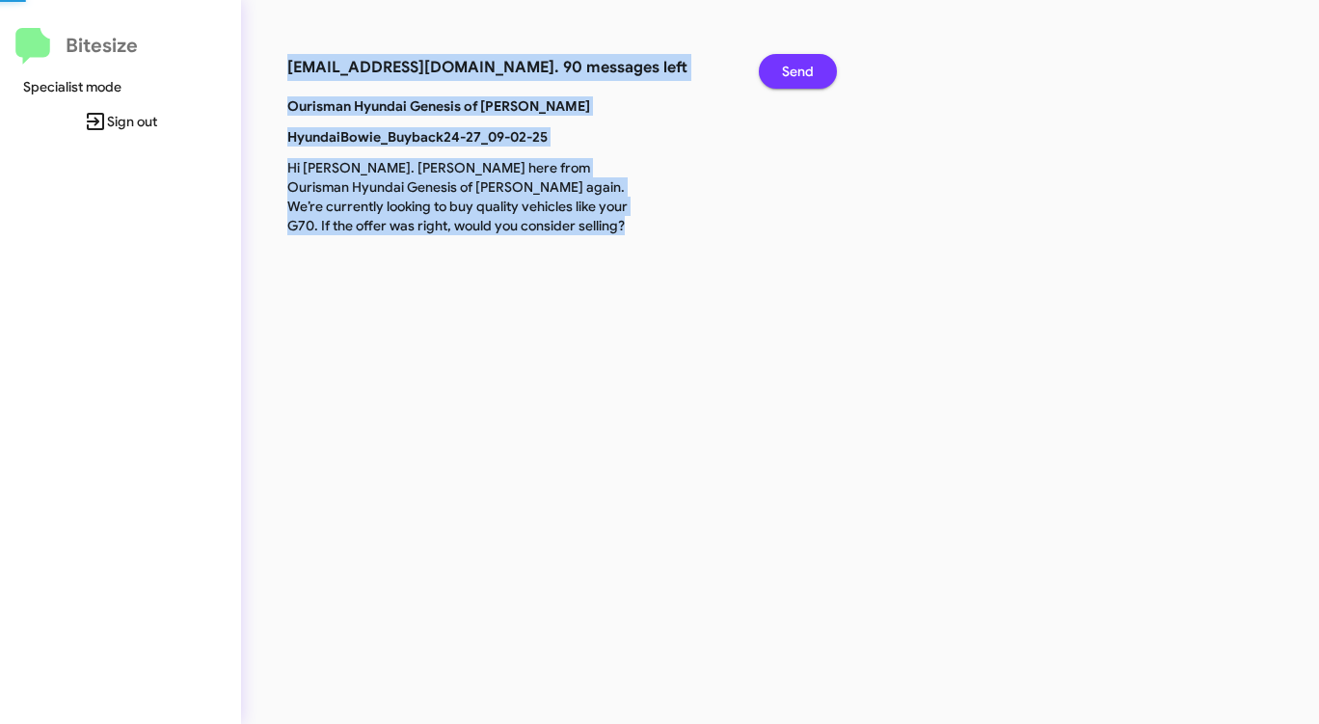
click at [799, 66] on span "Send" at bounding box center [798, 71] width 32 height 35
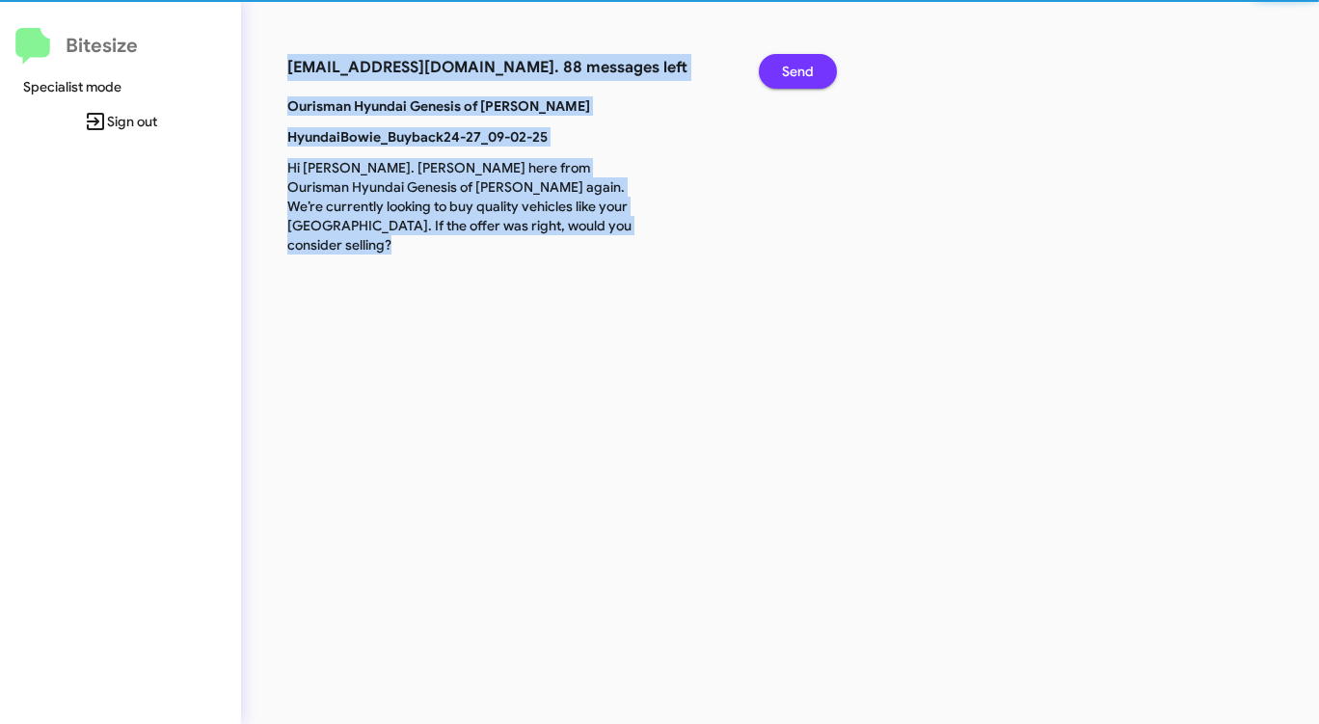
click at [799, 66] on span "Send" at bounding box center [798, 71] width 32 height 35
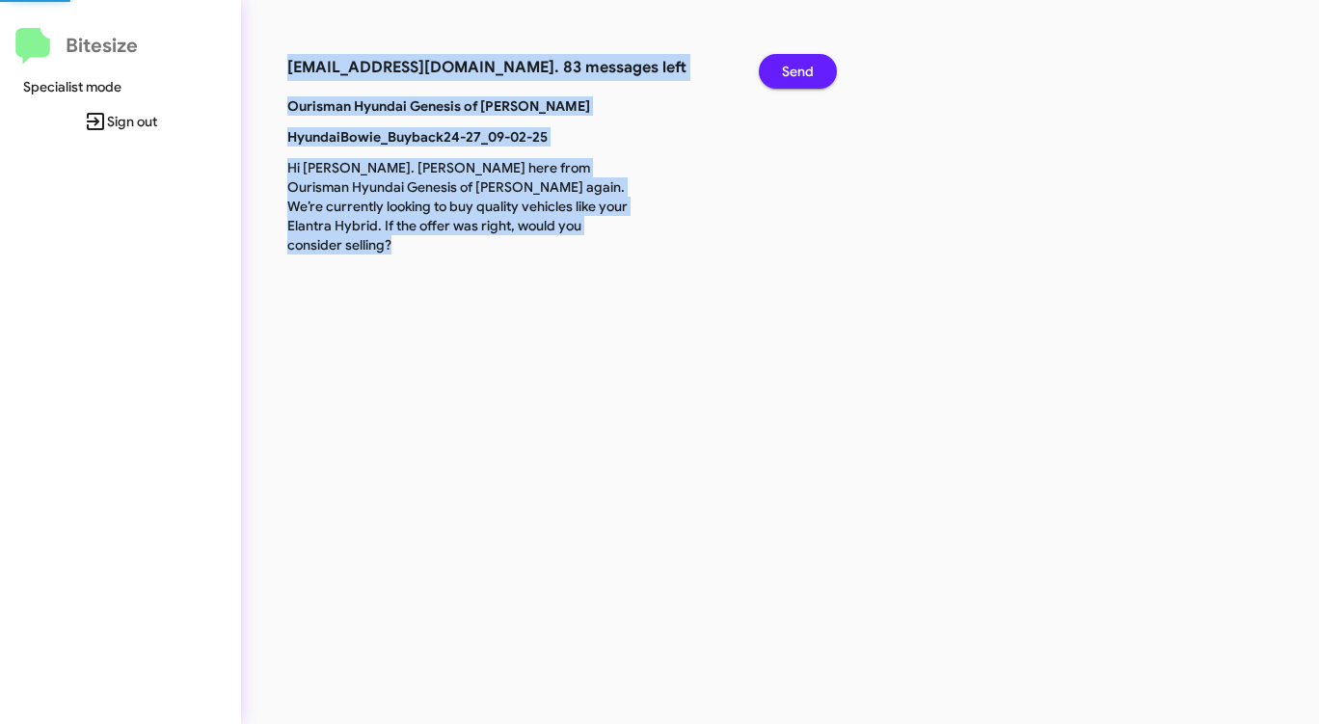
click at [799, 66] on span "Send" at bounding box center [798, 71] width 32 height 35
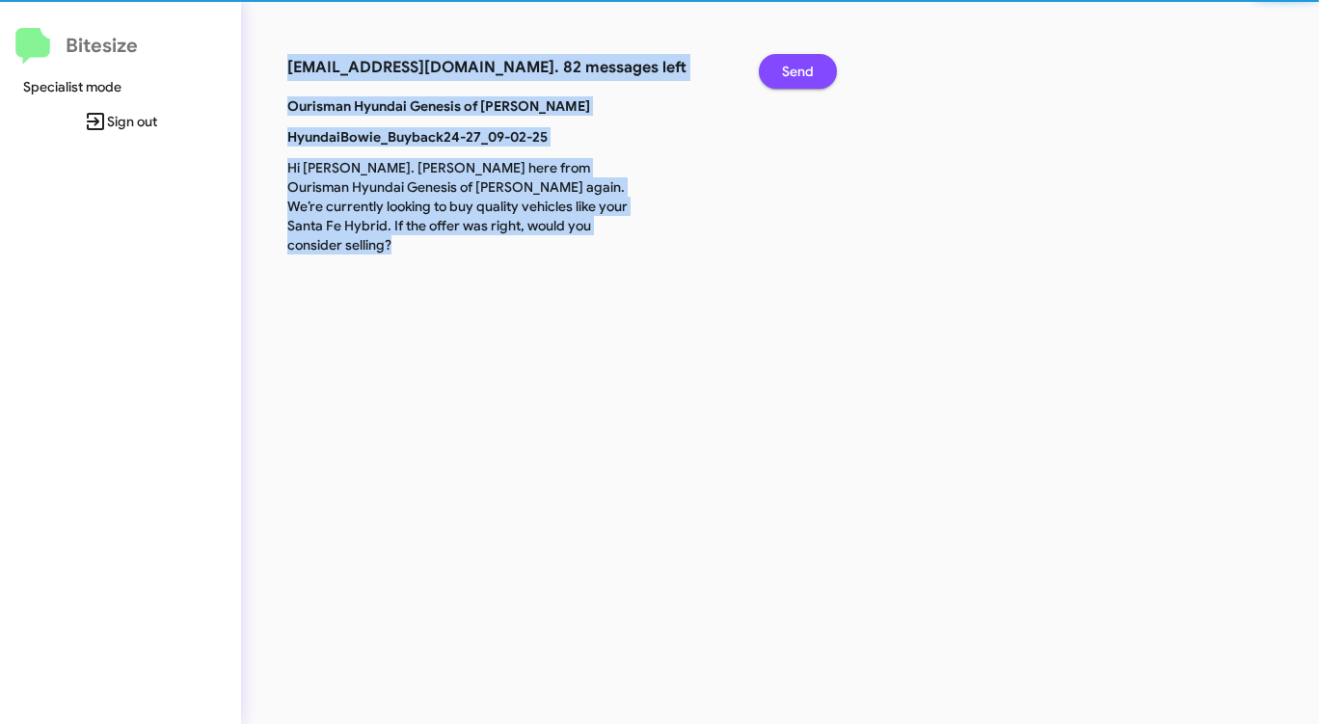
click at [799, 66] on span "Send" at bounding box center [798, 71] width 32 height 35
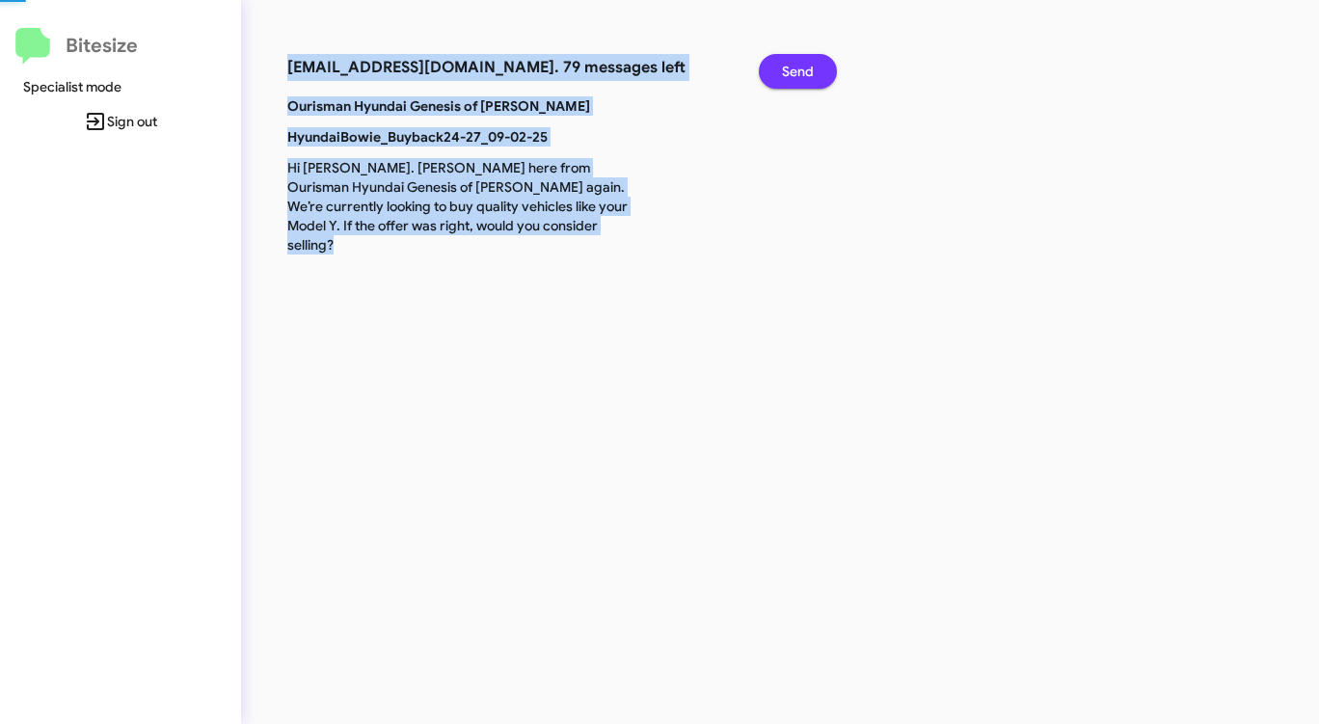
click at [799, 66] on span "Send" at bounding box center [798, 71] width 32 height 35
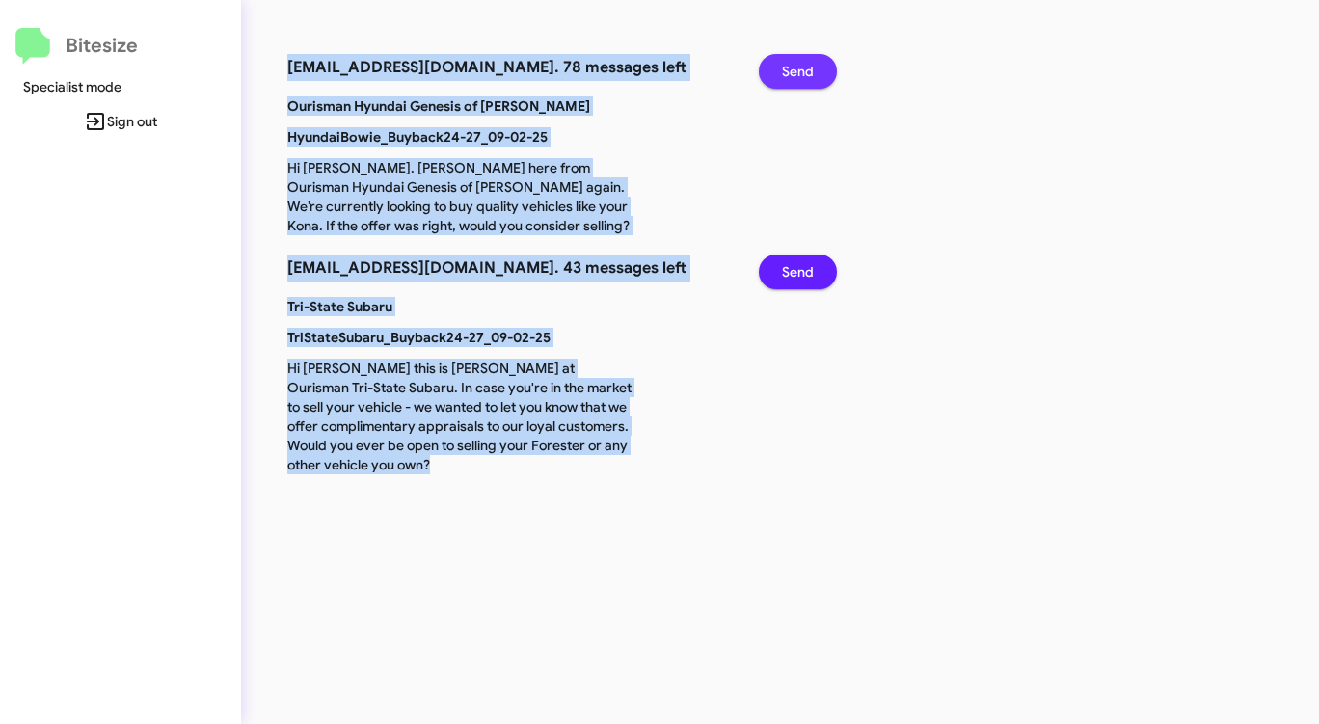
click at [799, 66] on span "Send" at bounding box center [798, 71] width 32 height 35
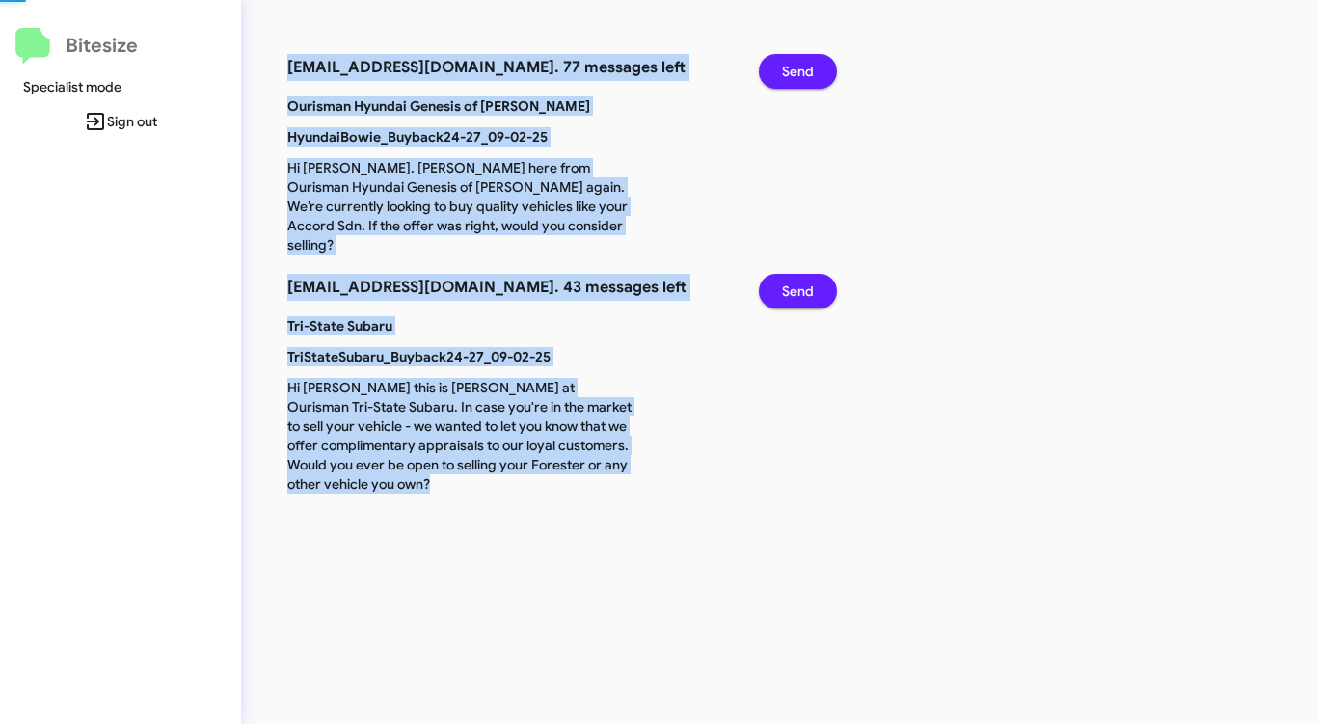
click at [799, 66] on span "Send" at bounding box center [798, 71] width 32 height 35
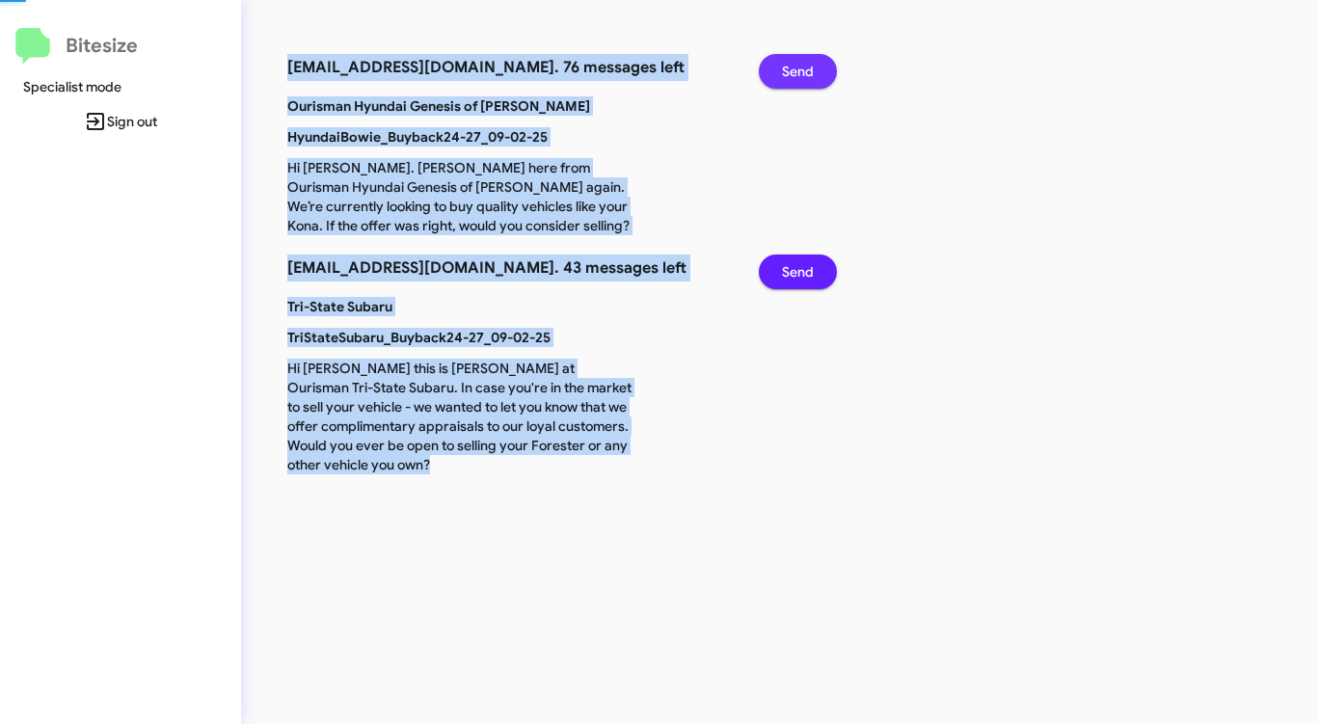
click at [799, 66] on span "Send" at bounding box center [798, 71] width 32 height 35
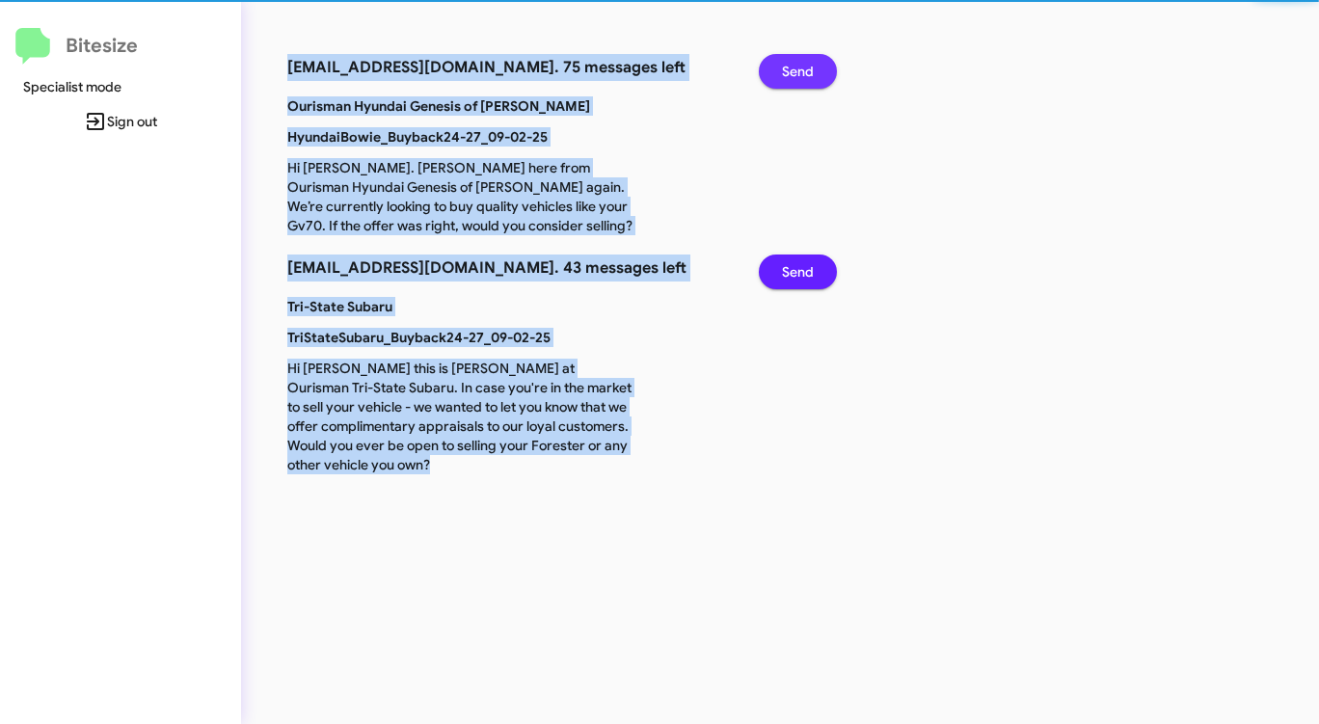
click at [799, 66] on span "Send" at bounding box center [798, 71] width 32 height 35
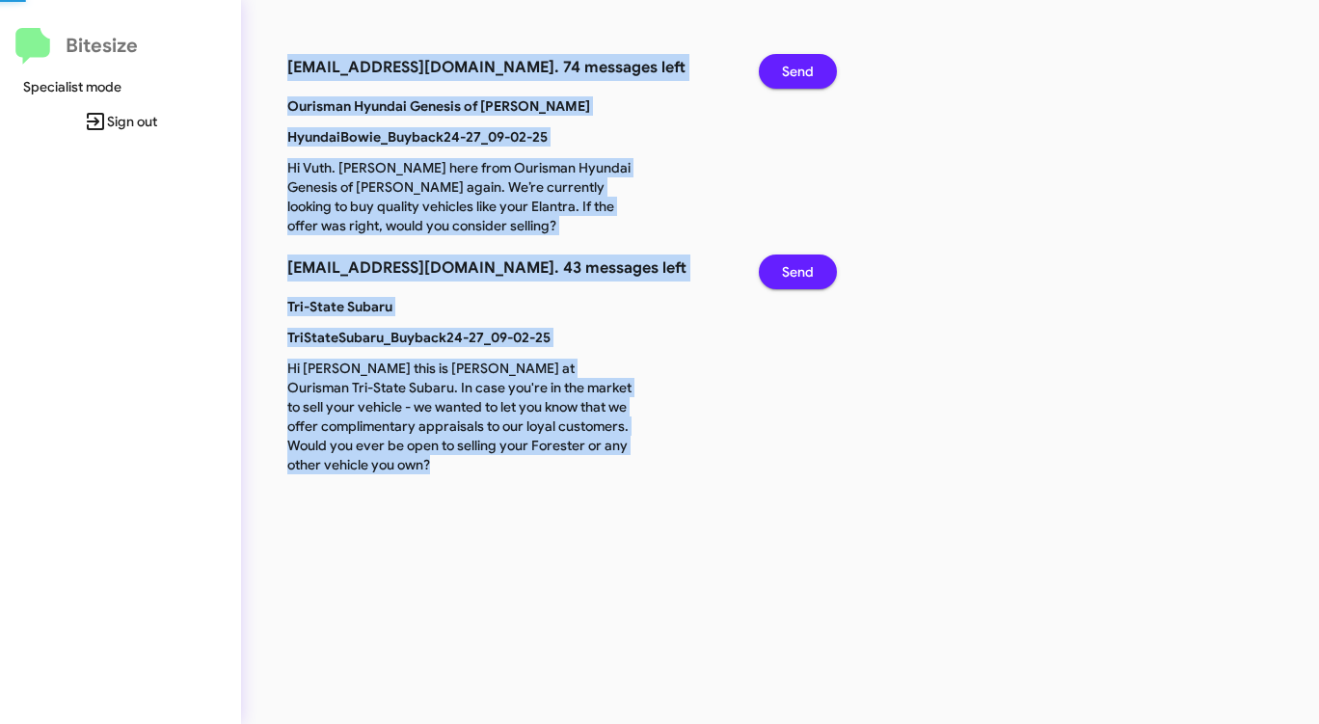
click at [799, 66] on span "Send" at bounding box center [798, 71] width 32 height 35
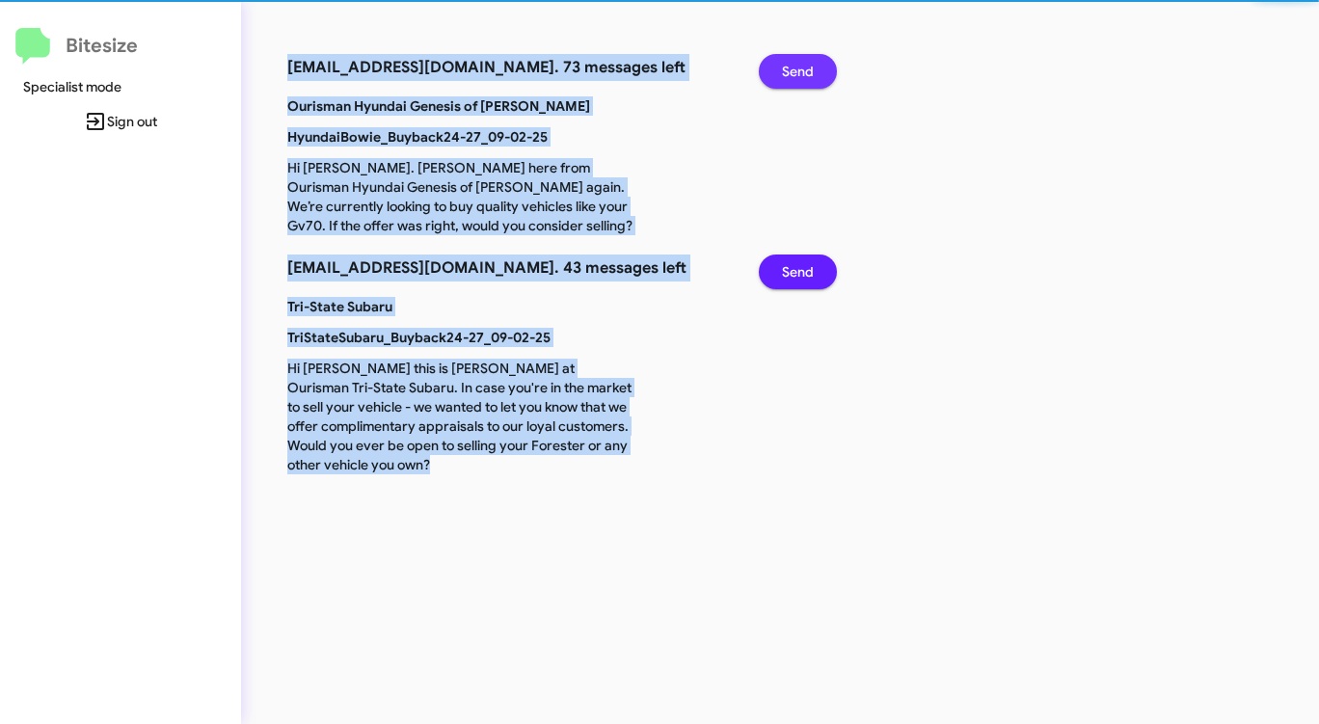
click at [799, 66] on span "Send" at bounding box center [798, 71] width 32 height 35
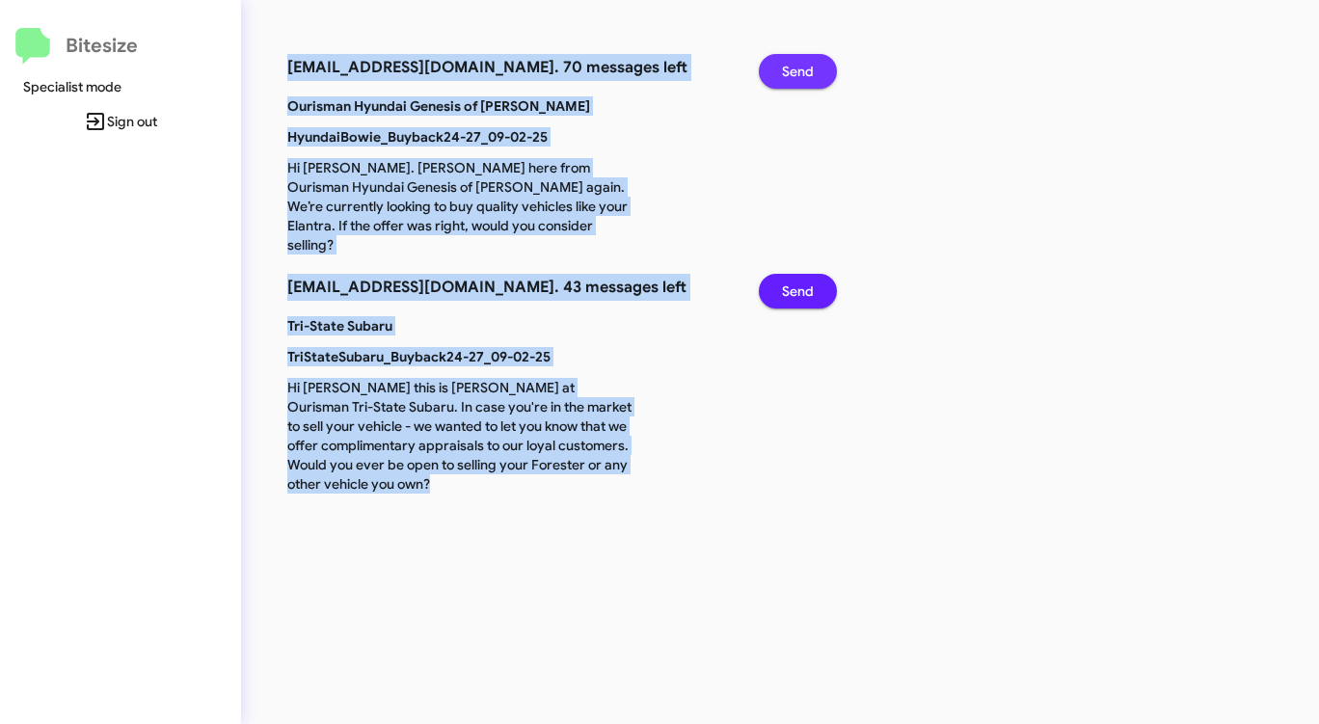
click at [799, 66] on span "Send" at bounding box center [798, 71] width 32 height 35
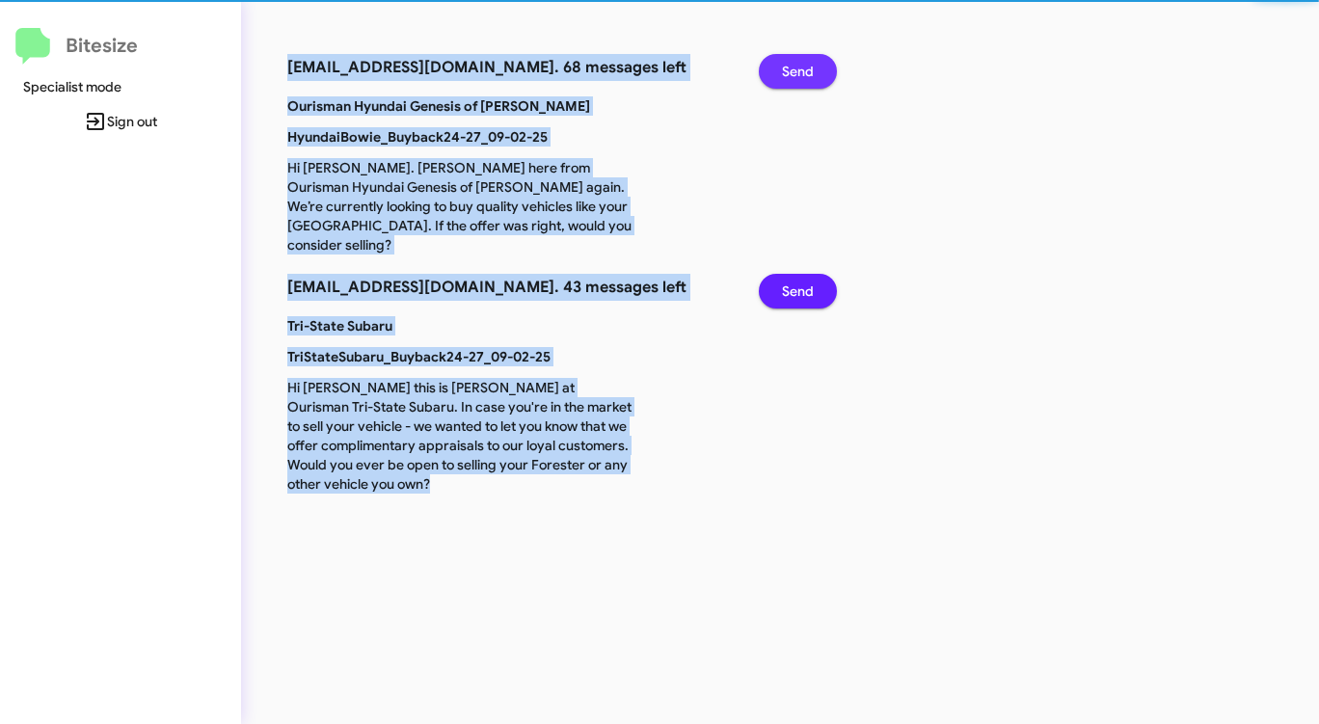
click at [799, 66] on span "Send" at bounding box center [798, 71] width 32 height 35
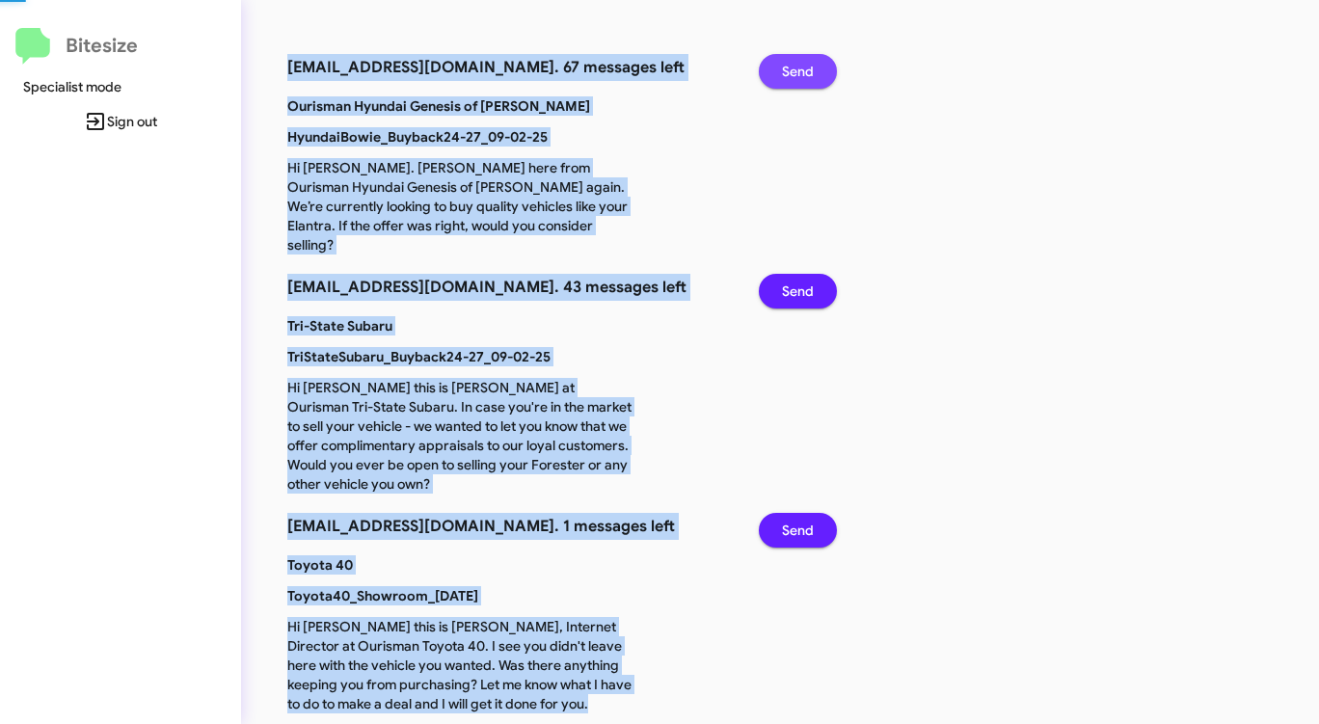
click at [799, 66] on span "Send" at bounding box center [798, 71] width 32 height 35
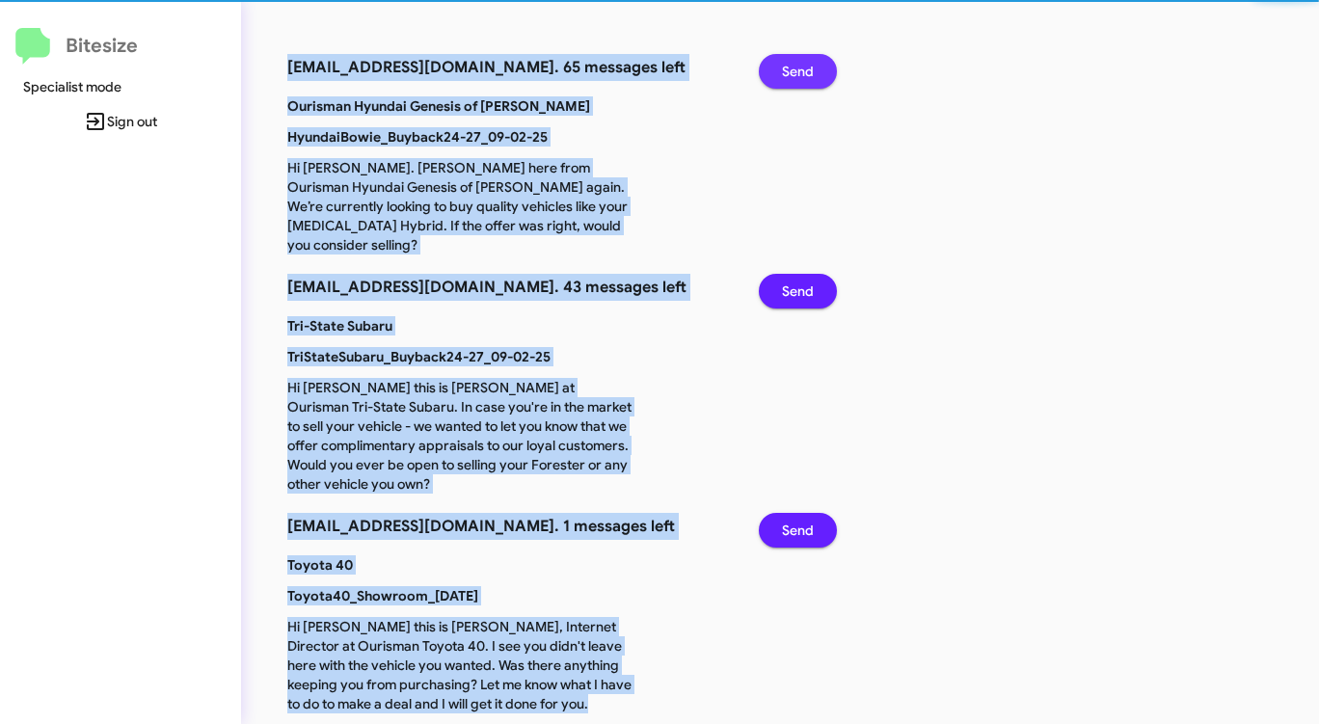
click at [799, 66] on span "Send" at bounding box center [798, 71] width 32 height 35
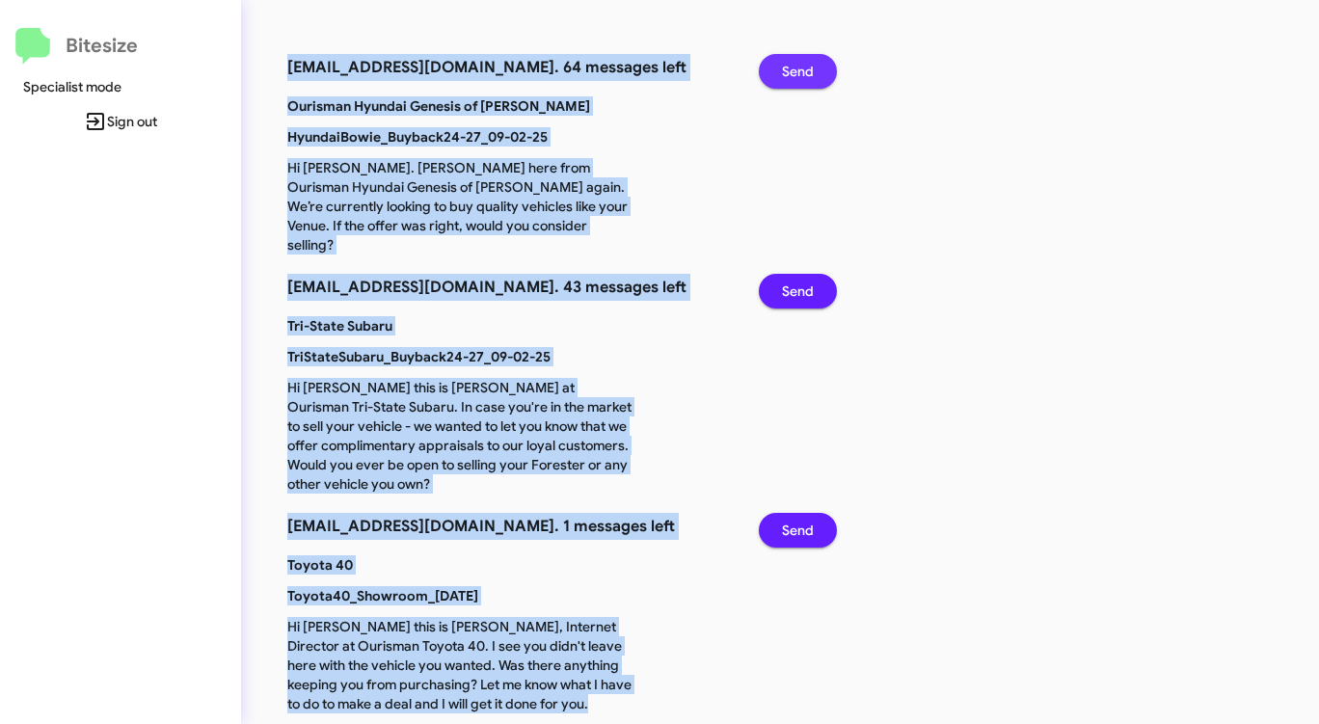
click at [799, 66] on span "Send" at bounding box center [798, 71] width 32 height 35
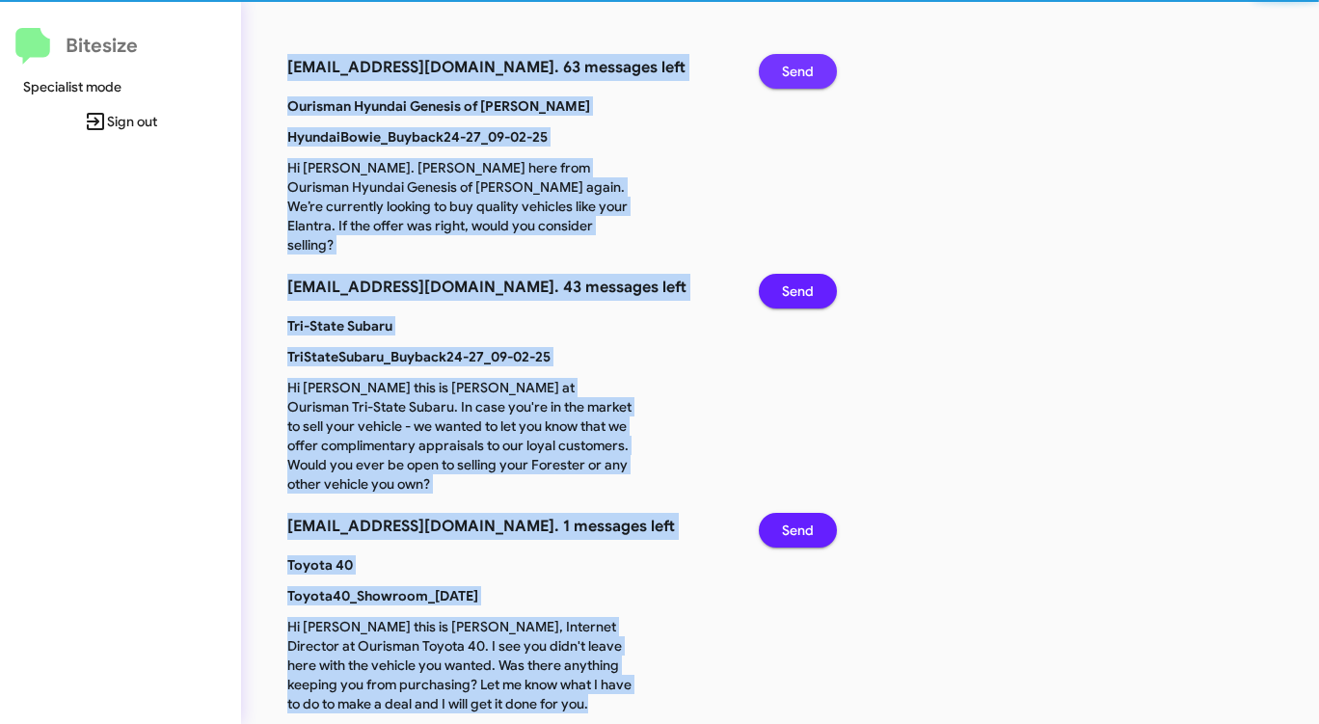
click at [799, 66] on span "Send" at bounding box center [798, 71] width 32 height 35
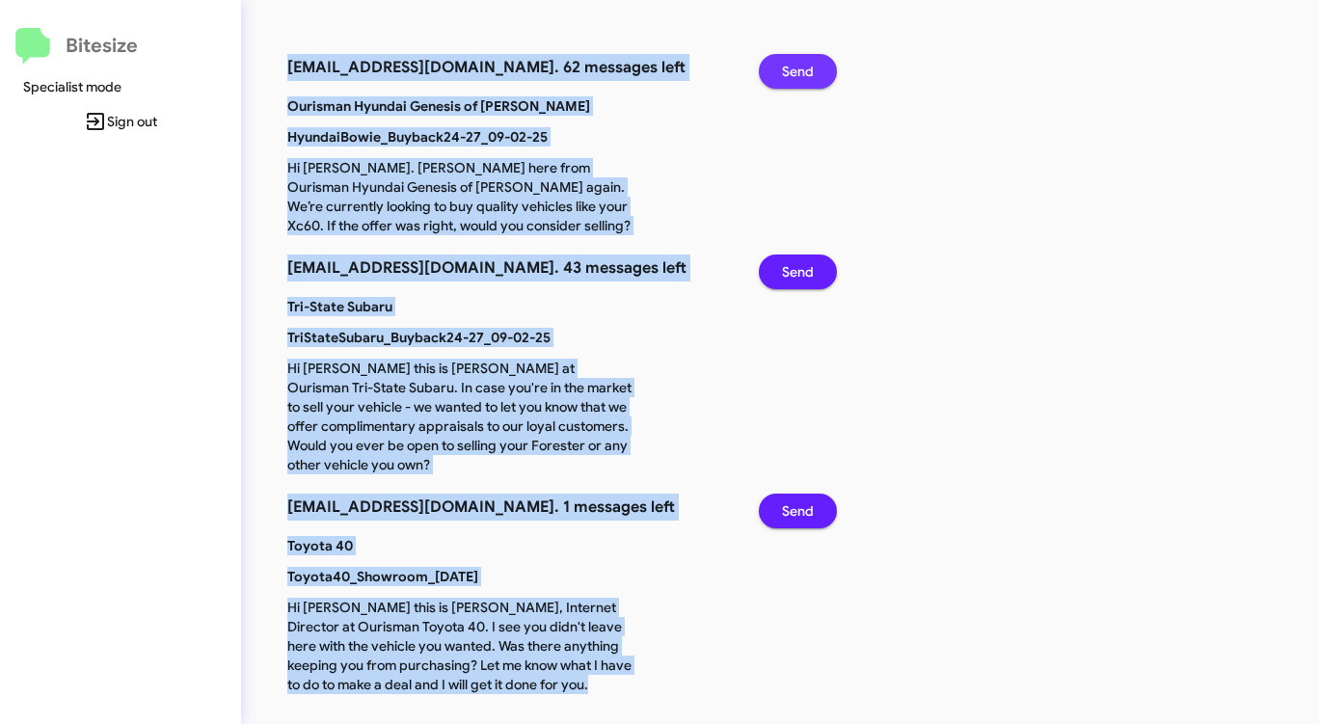
click at [799, 66] on span "Send" at bounding box center [798, 71] width 32 height 35
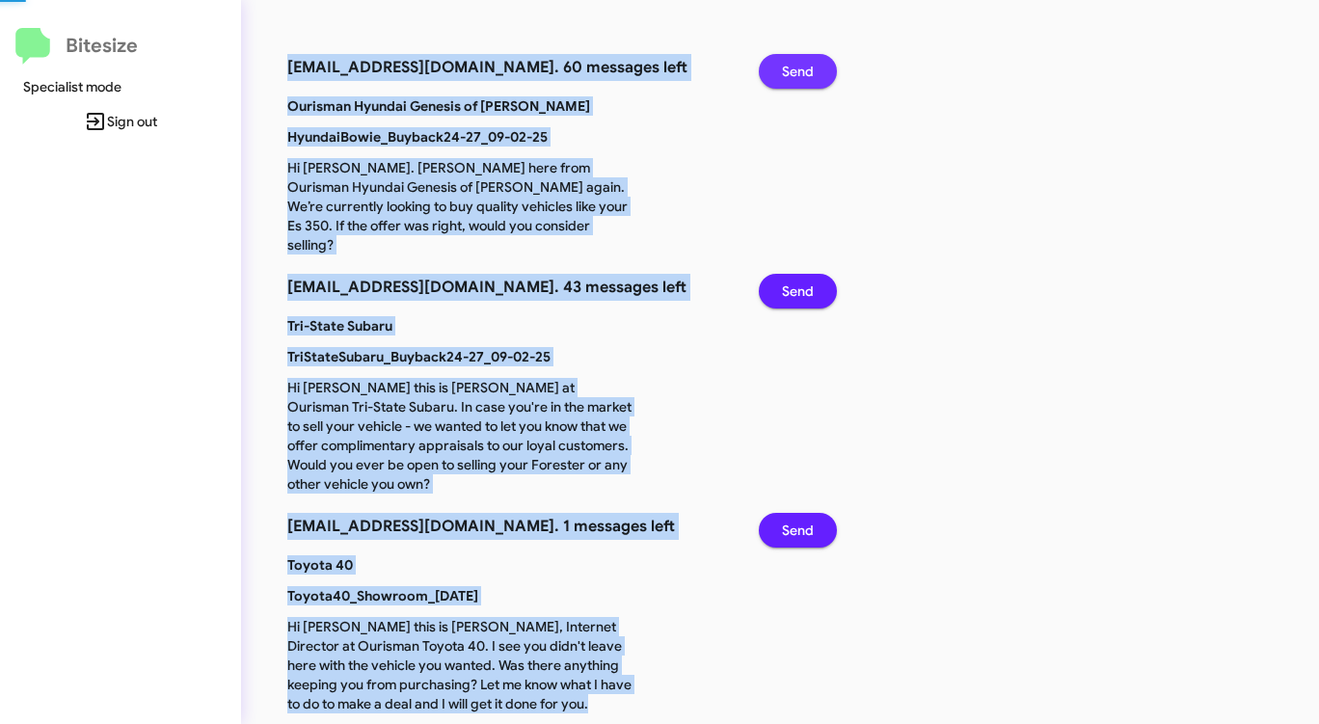
click at [799, 66] on span "Send" at bounding box center [798, 71] width 32 height 35
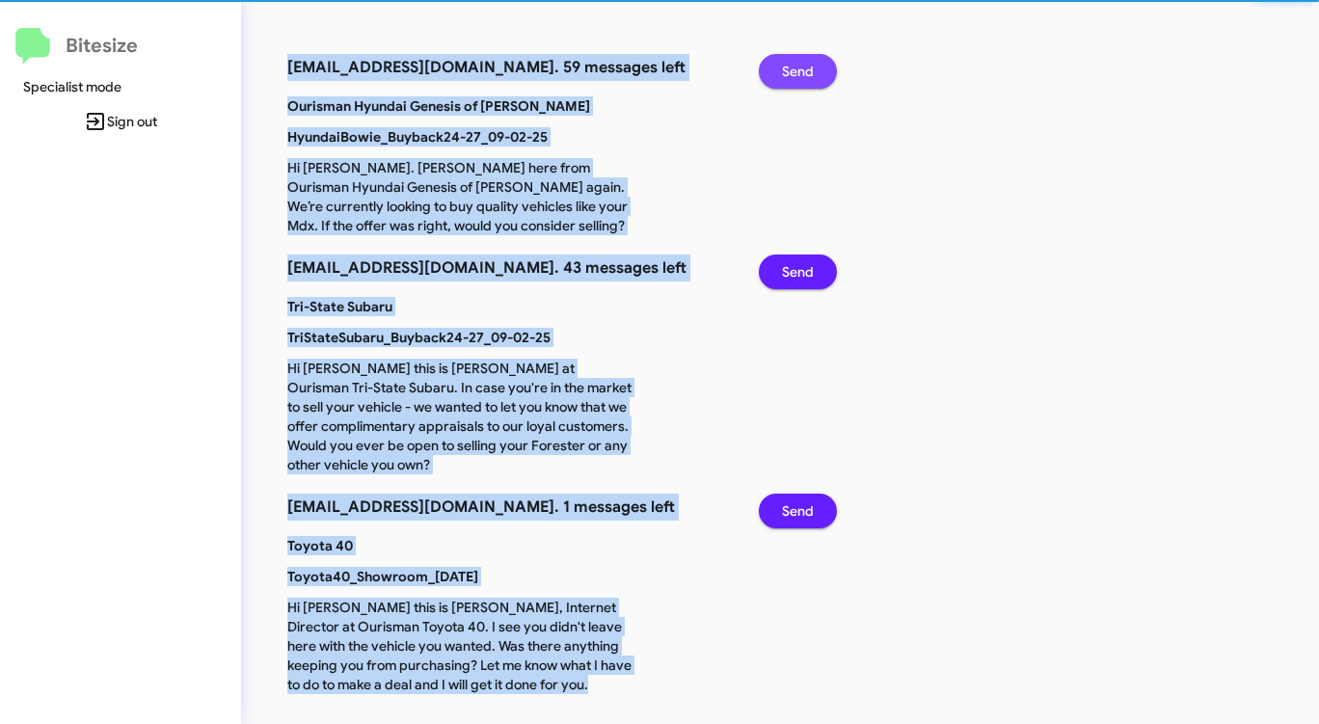
click at [799, 66] on span "Send" at bounding box center [798, 71] width 32 height 35
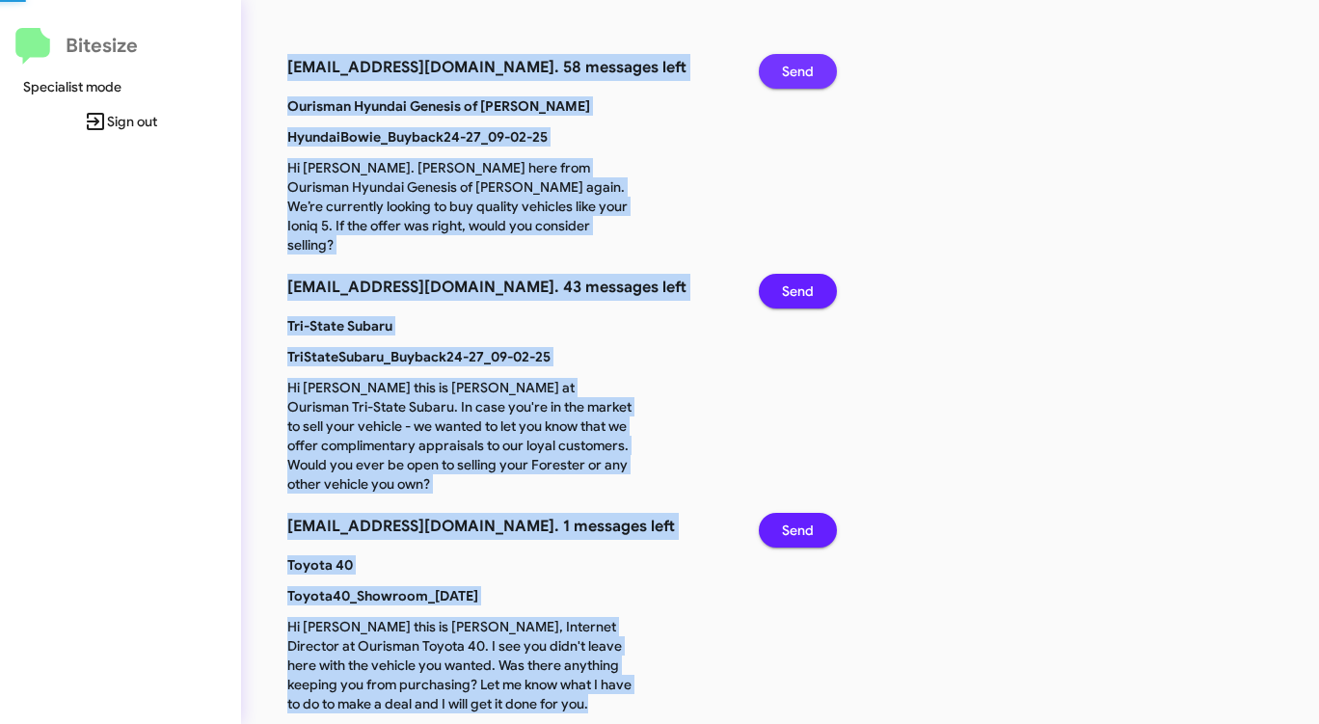
click at [799, 66] on span "Send" at bounding box center [798, 71] width 32 height 35
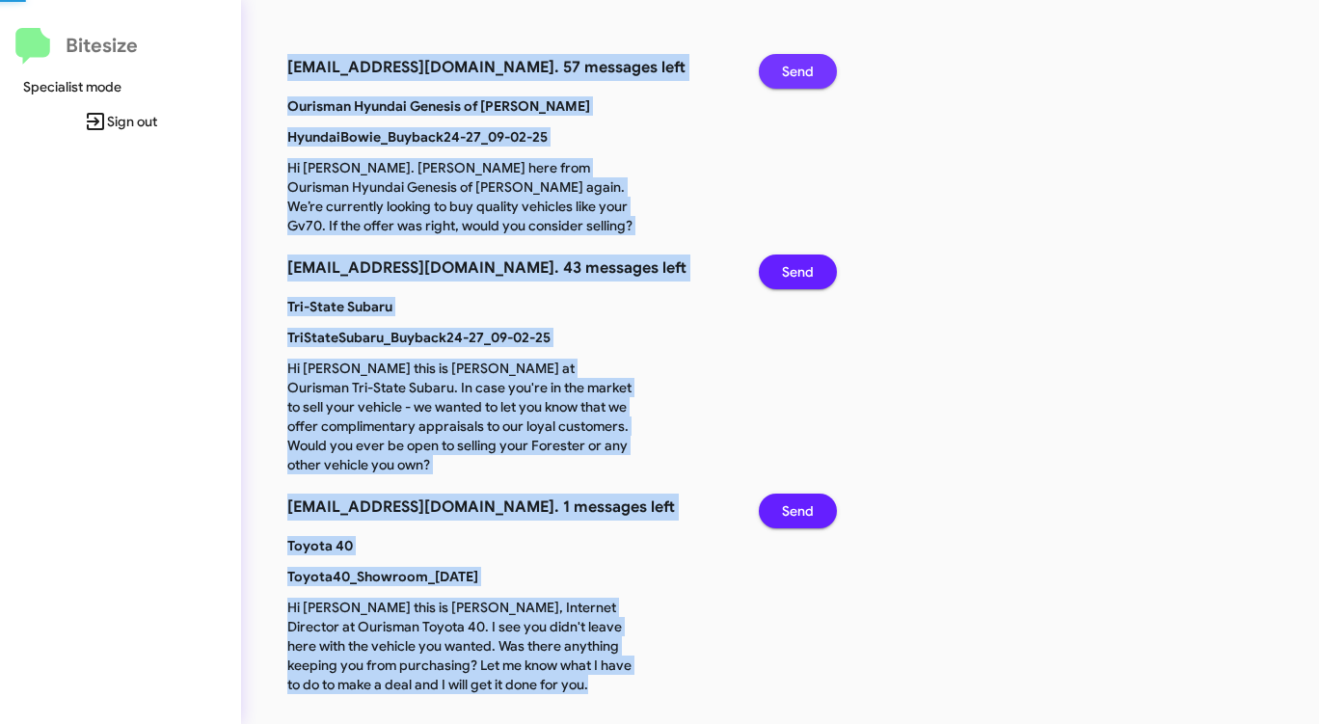
click at [799, 66] on span "Send" at bounding box center [798, 71] width 32 height 35
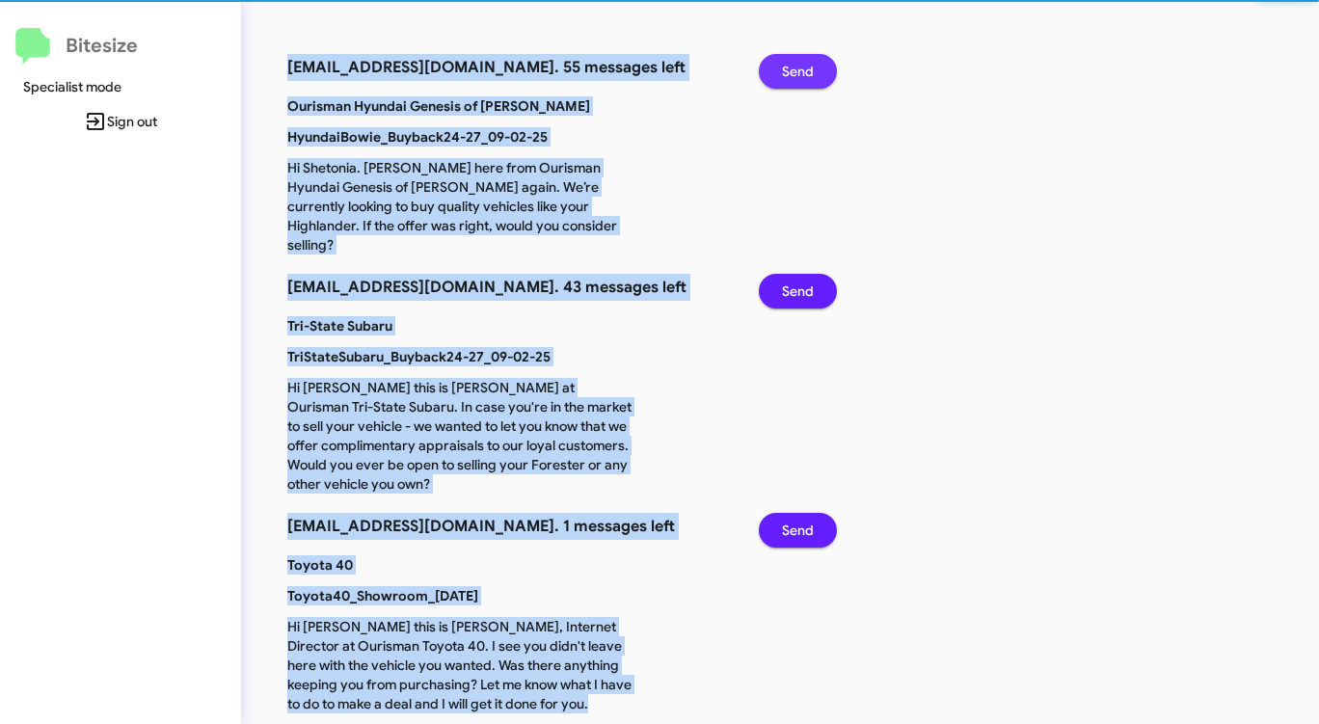
click at [799, 66] on span "Send" at bounding box center [798, 71] width 32 height 35
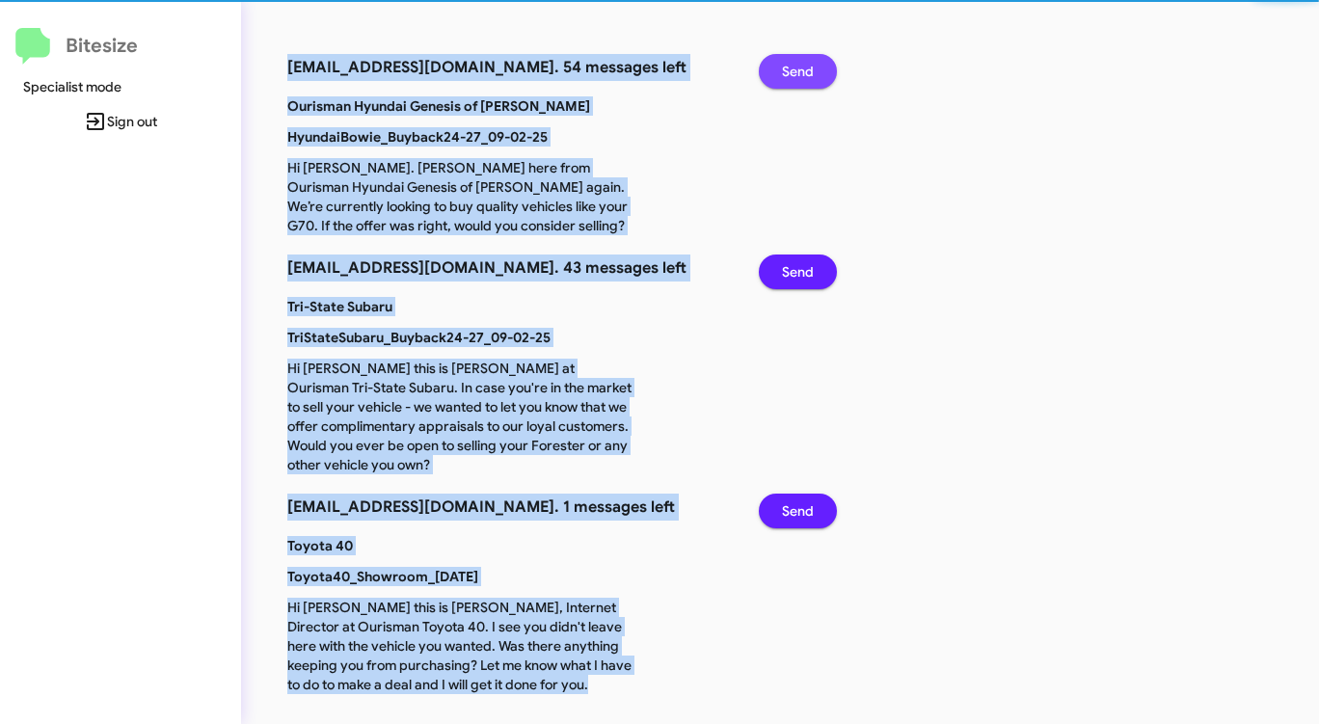
click at [799, 66] on span "Send" at bounding box center [798, 71] width 32 height 35
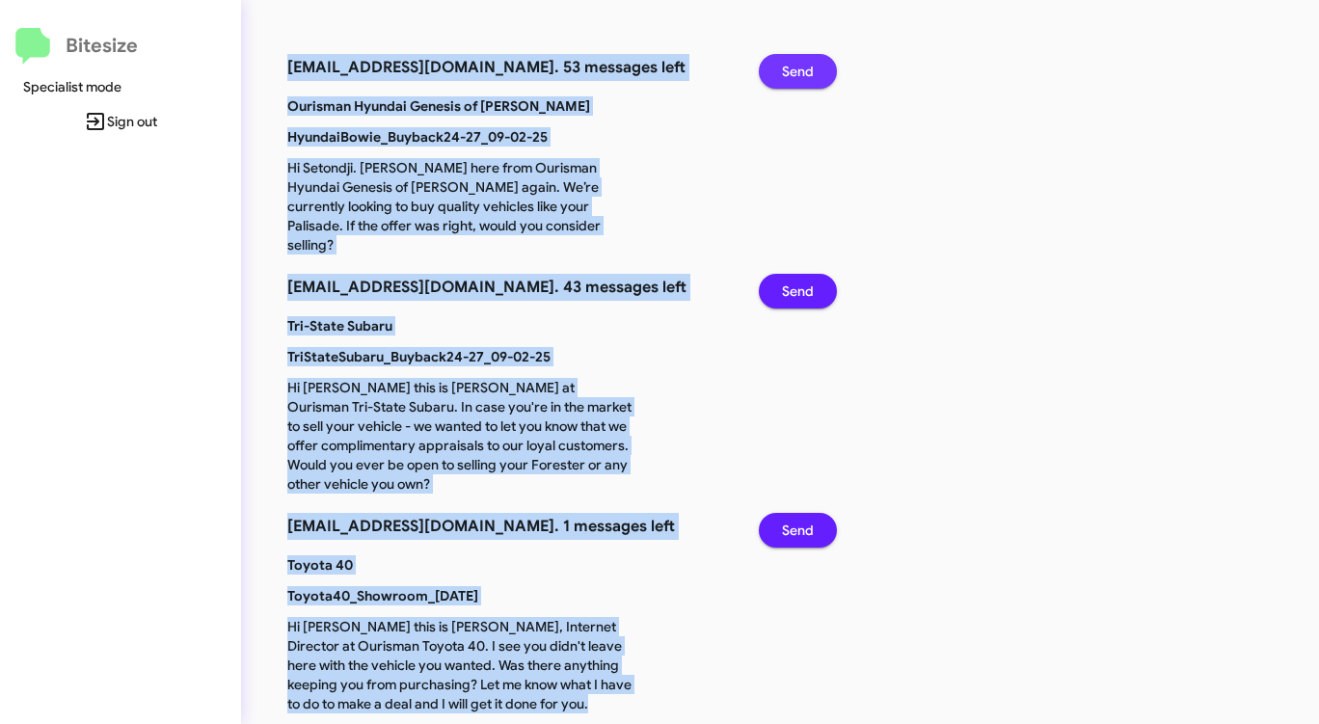
click at [799, 66] on span "Send" at bounding box center [798, 71] width 32 height 35
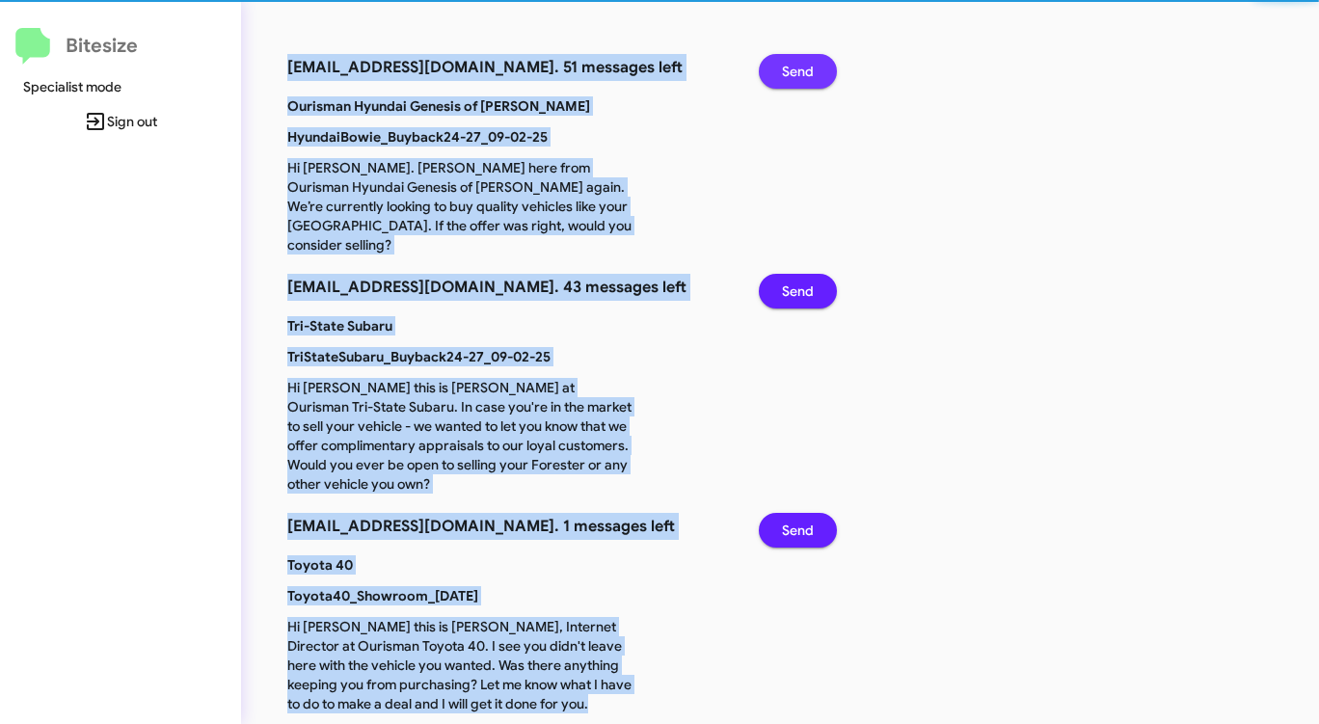
click at [799, 66] on span "Send" at bounding box center [798, 71] width 32 height 35
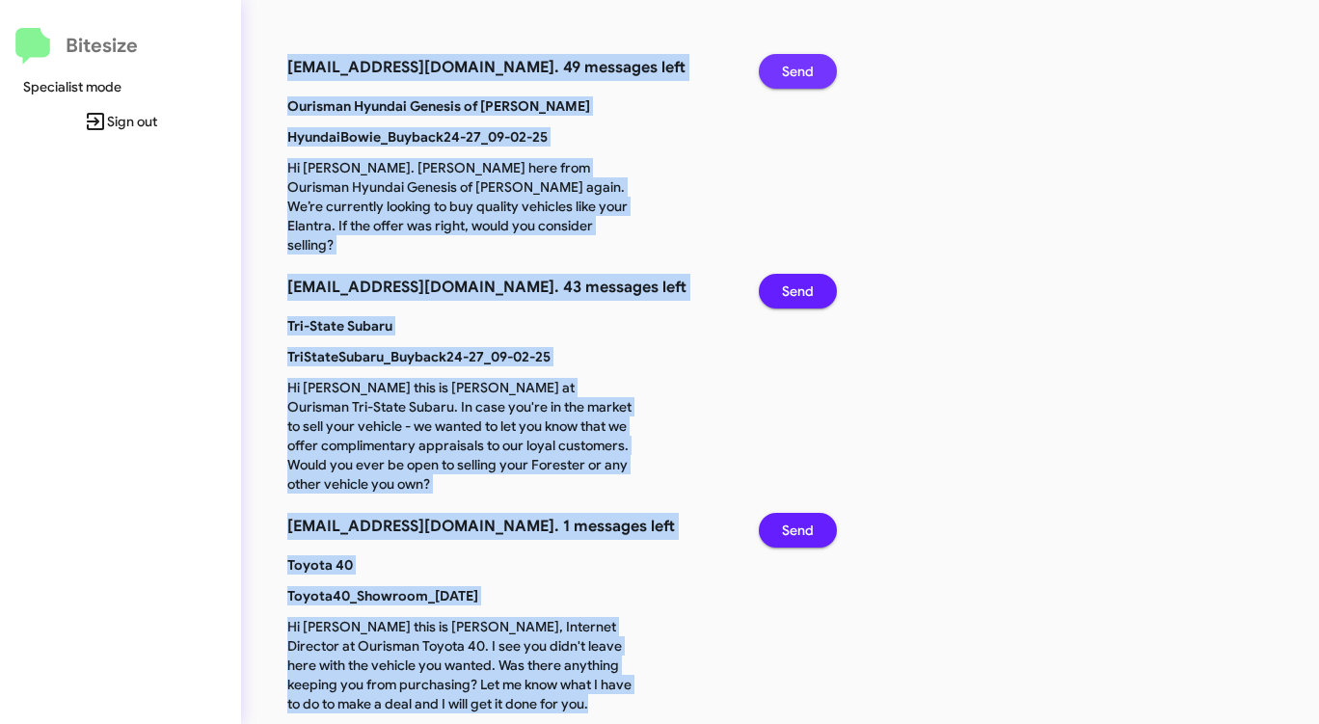
click at [799, 66] on span "Send" at bounding box center [798, 71] width 32 height 35
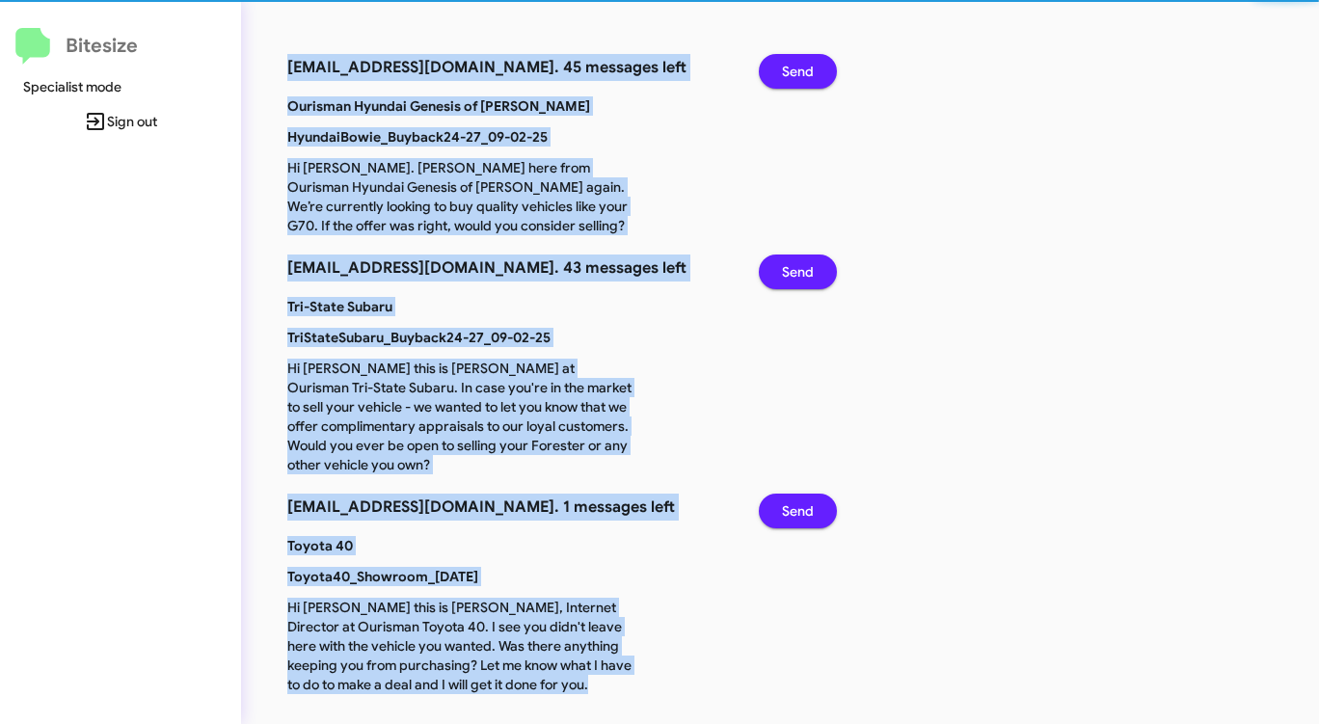
click at [799, 66] on span "Send" at bounding box center [798, 71] width 32 height 35
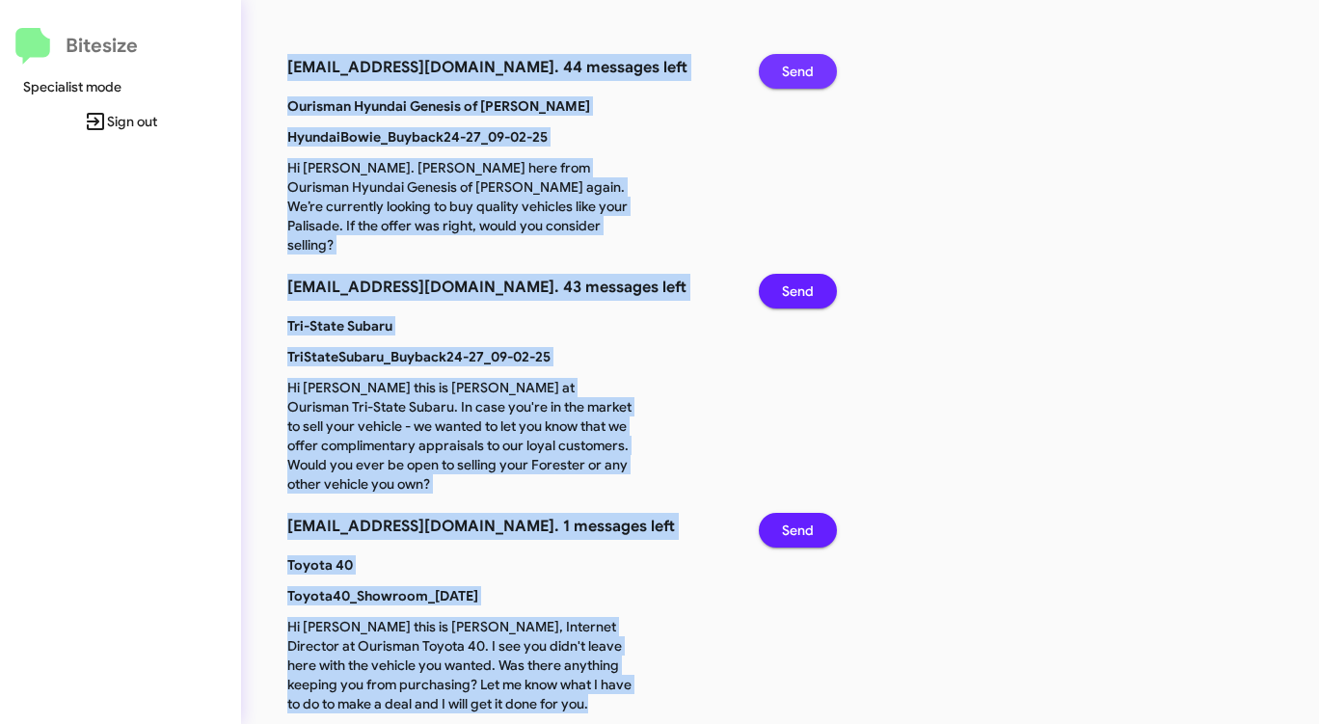
click at [799, 66] on span "Send" at bounding box center [798, 71] width 32 height 35
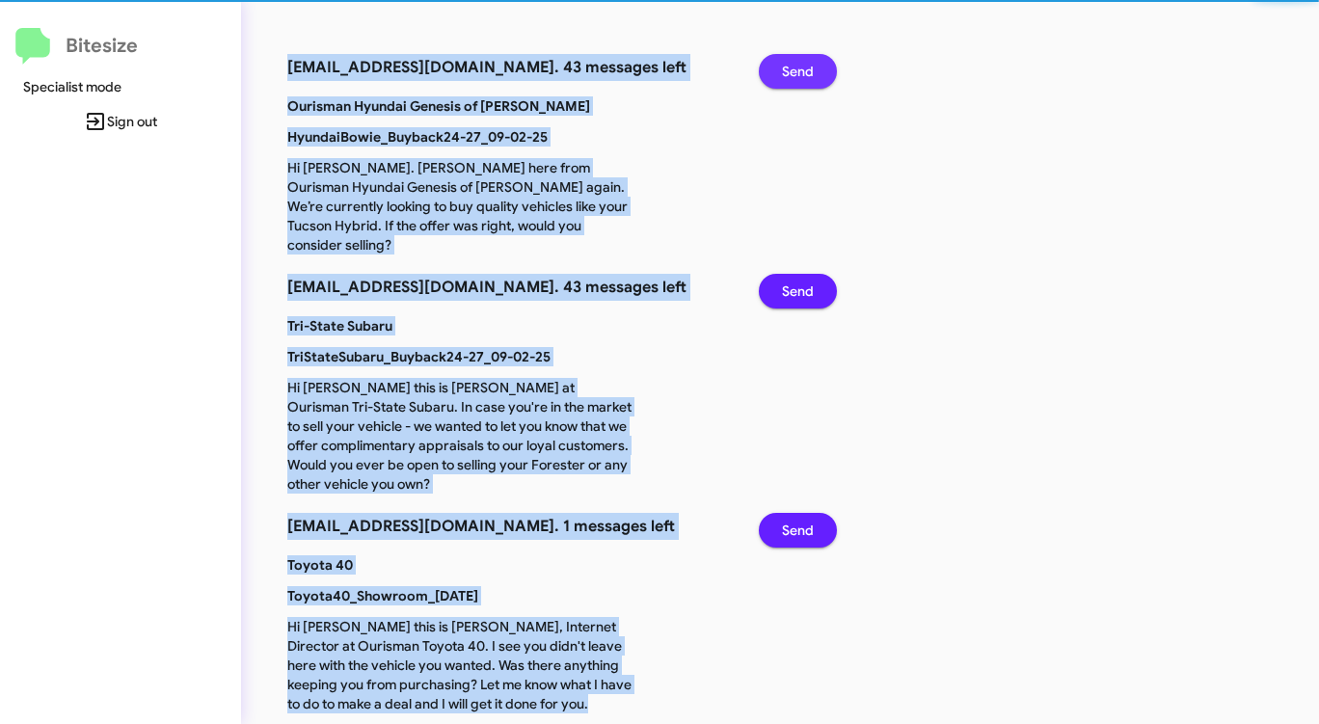
click at [799, 66] on span "Send" at bounding box center [798, 71] width 32 height 35
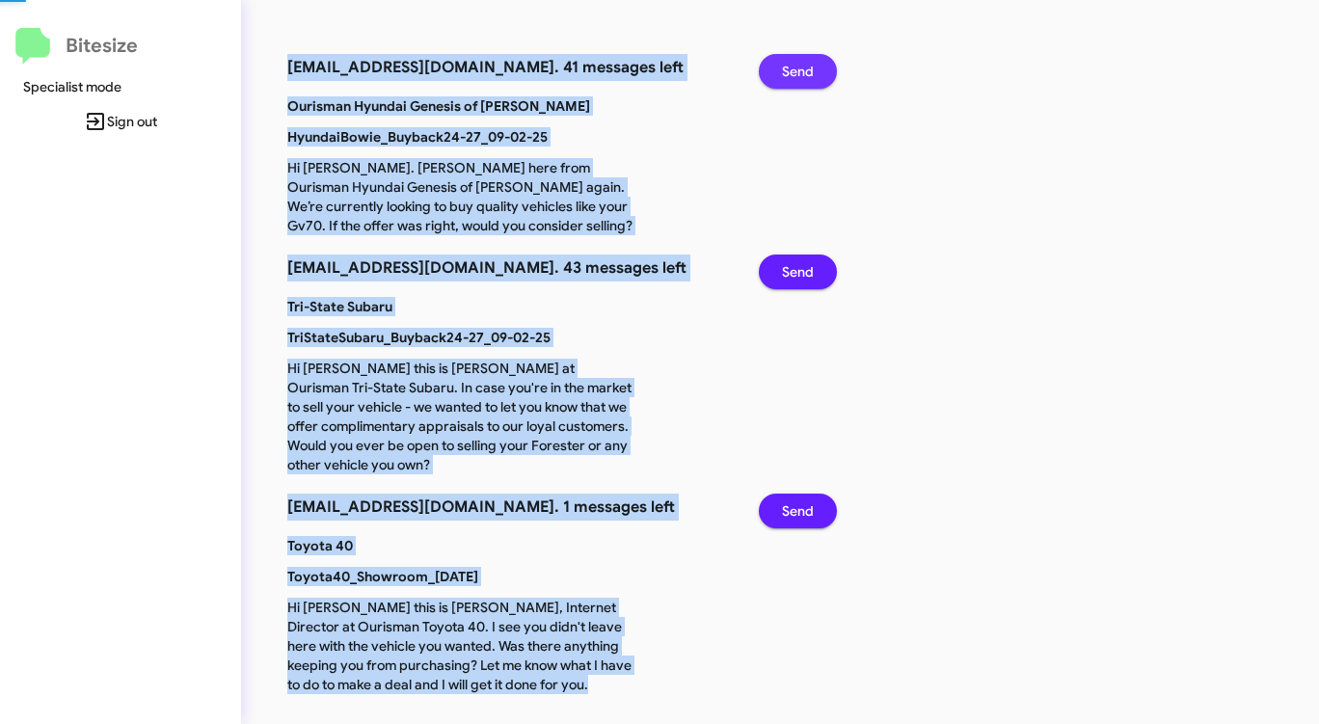
click at [799, 66] on span "Send" at bounding box center [798, 71] width 32 height 35
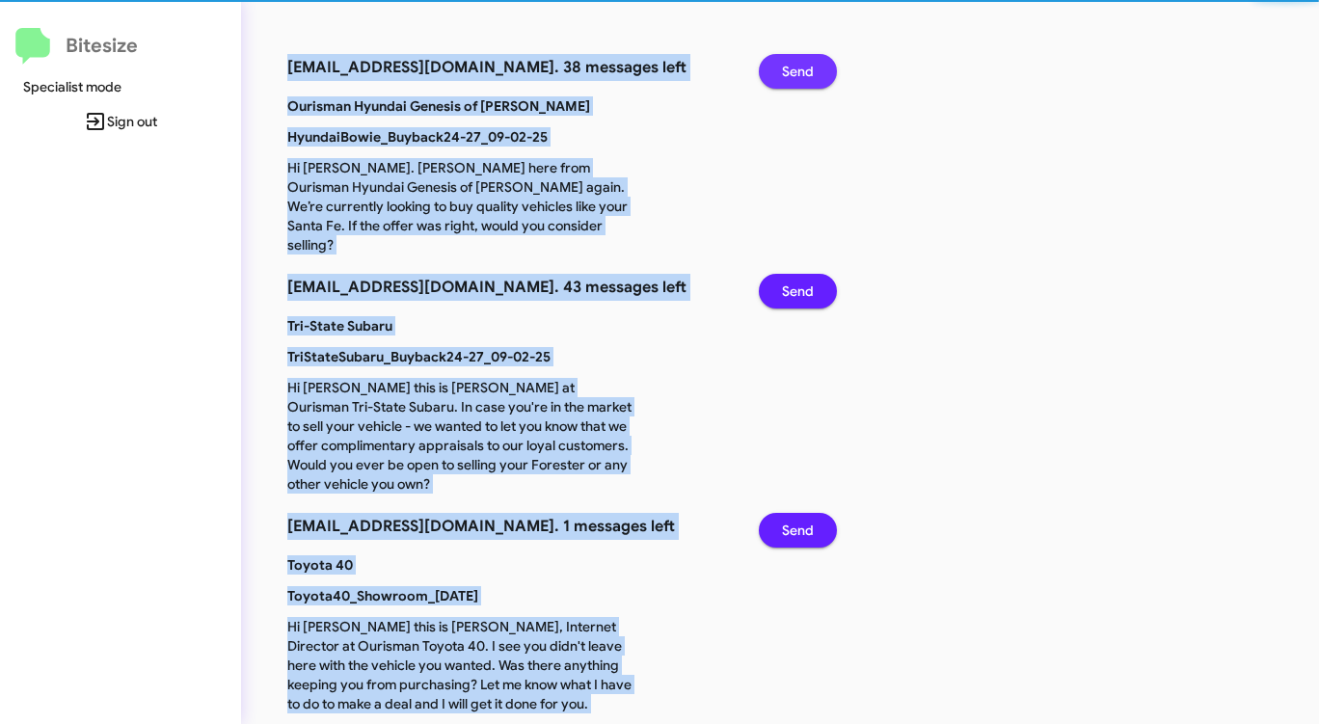
click at [799, 66] on span "Send" at bounding box center [798, 71] width 32 height 35
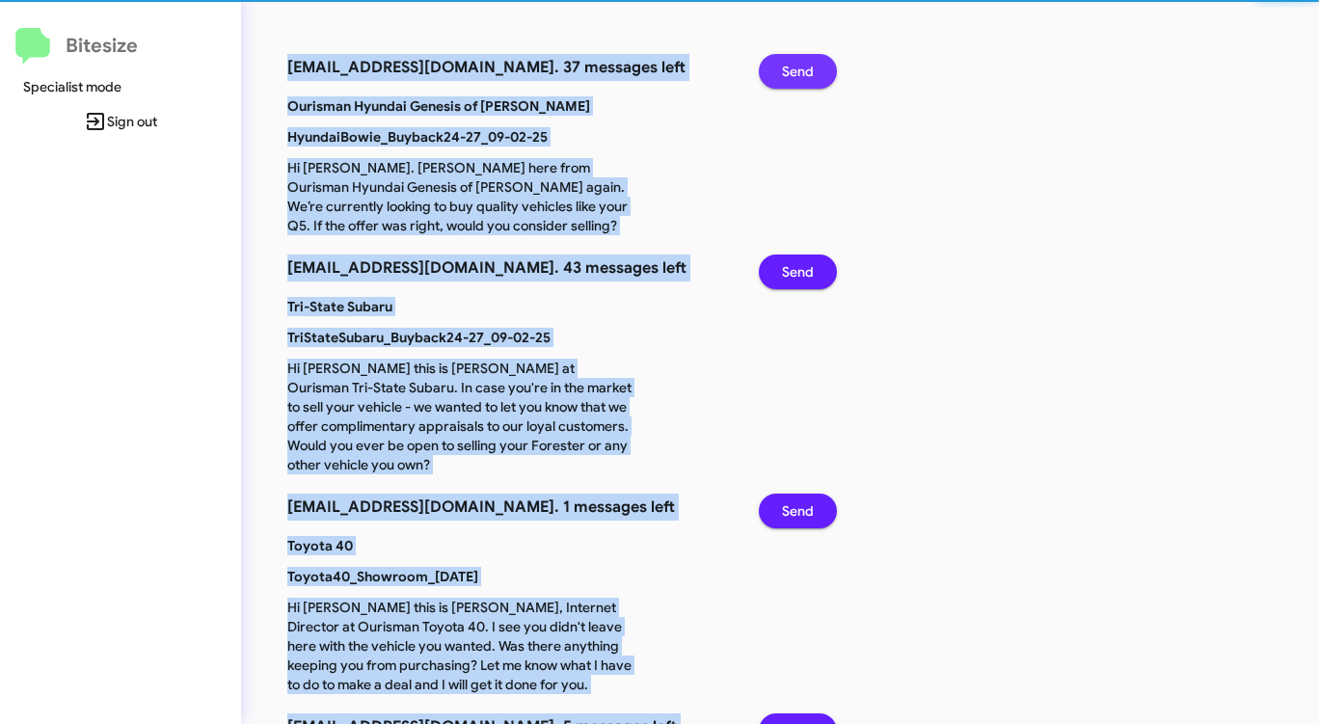
click at [799, 66] on span "Send" at bounding box center [798, 71] width 32 height 35
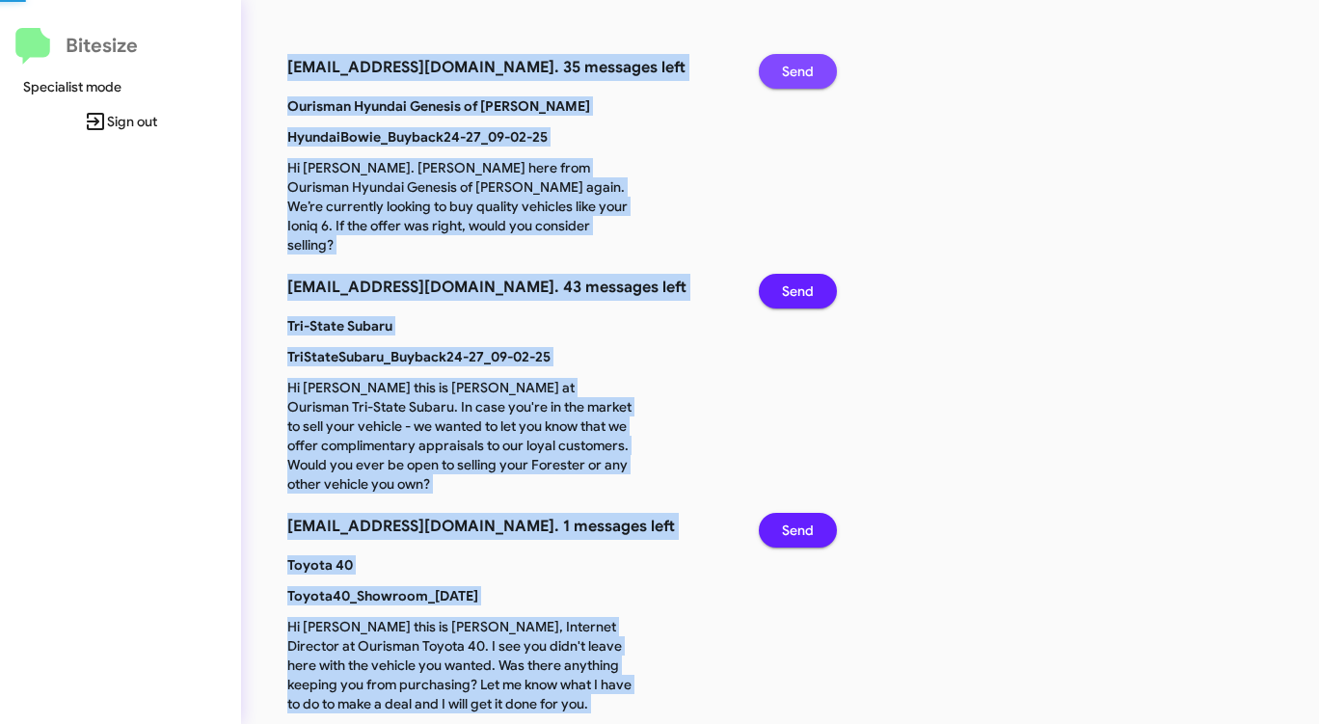
click at [799, 66] on span "Send" at bounding box center [798, 71] width 32 height 35
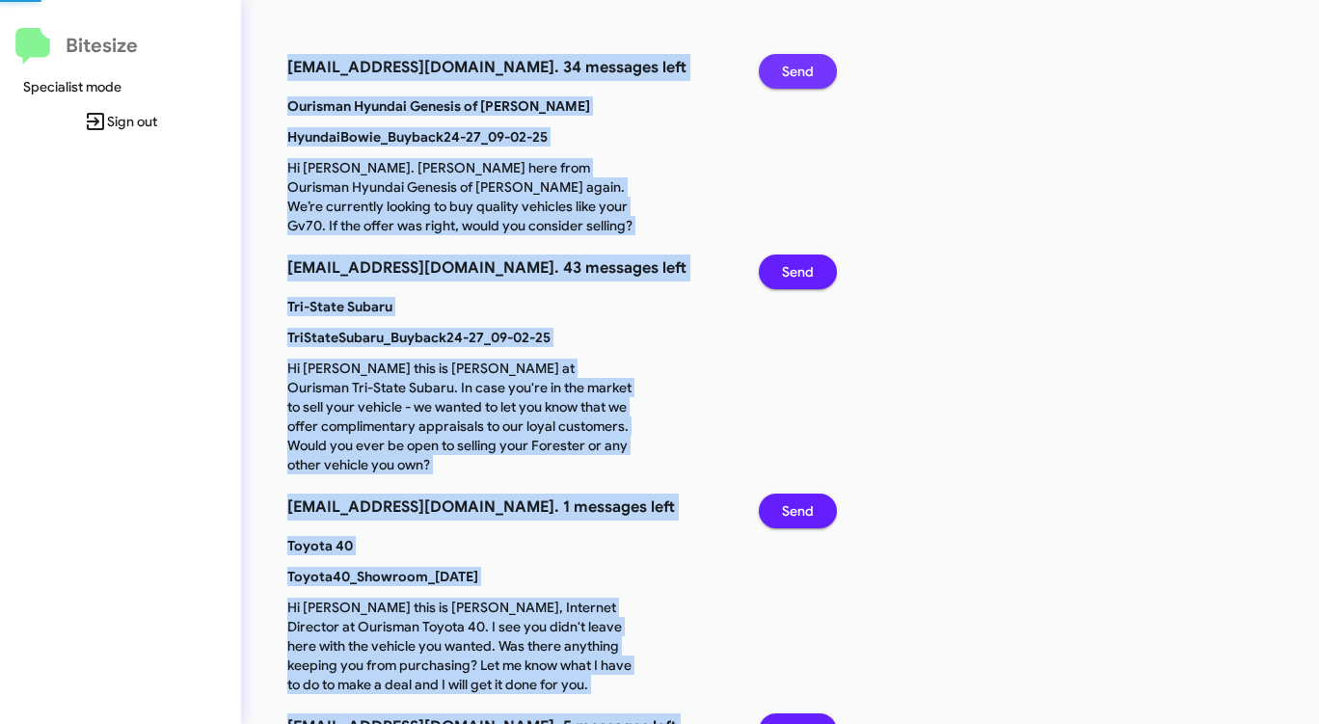
click at [799, 66] on span "Send" at bounding box center [798, 71] width 32 height 35
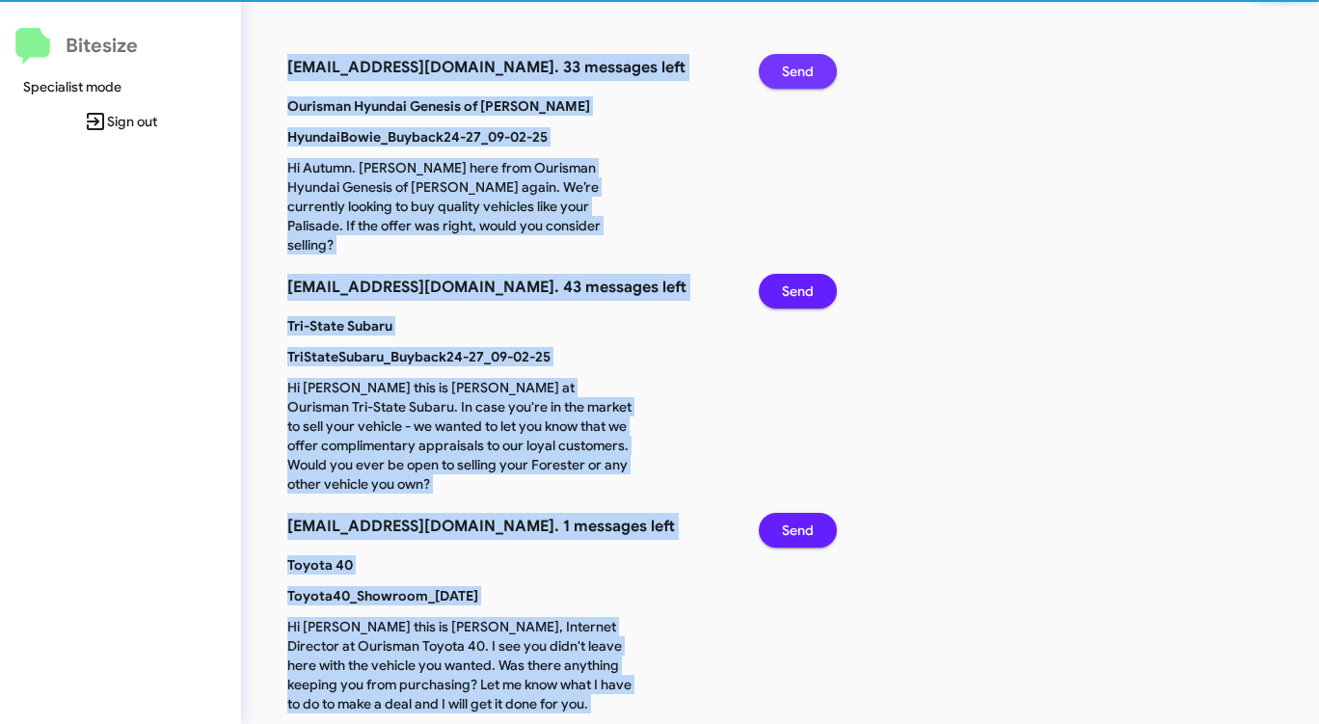
click at [799, 66] on span "Send" at bounding box center [798, 71] width 32 height 35
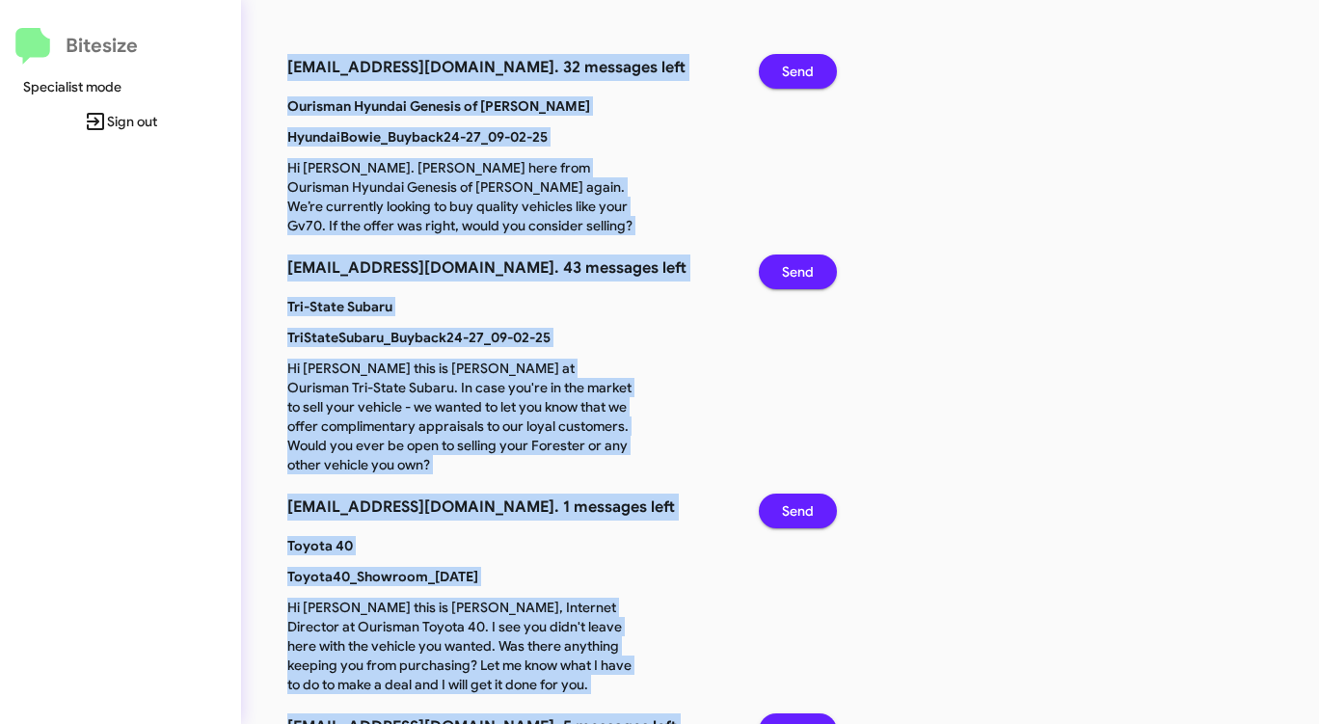
click at [799, 66] on span "Send" at bounding box center [798, 71] width 32 height 35
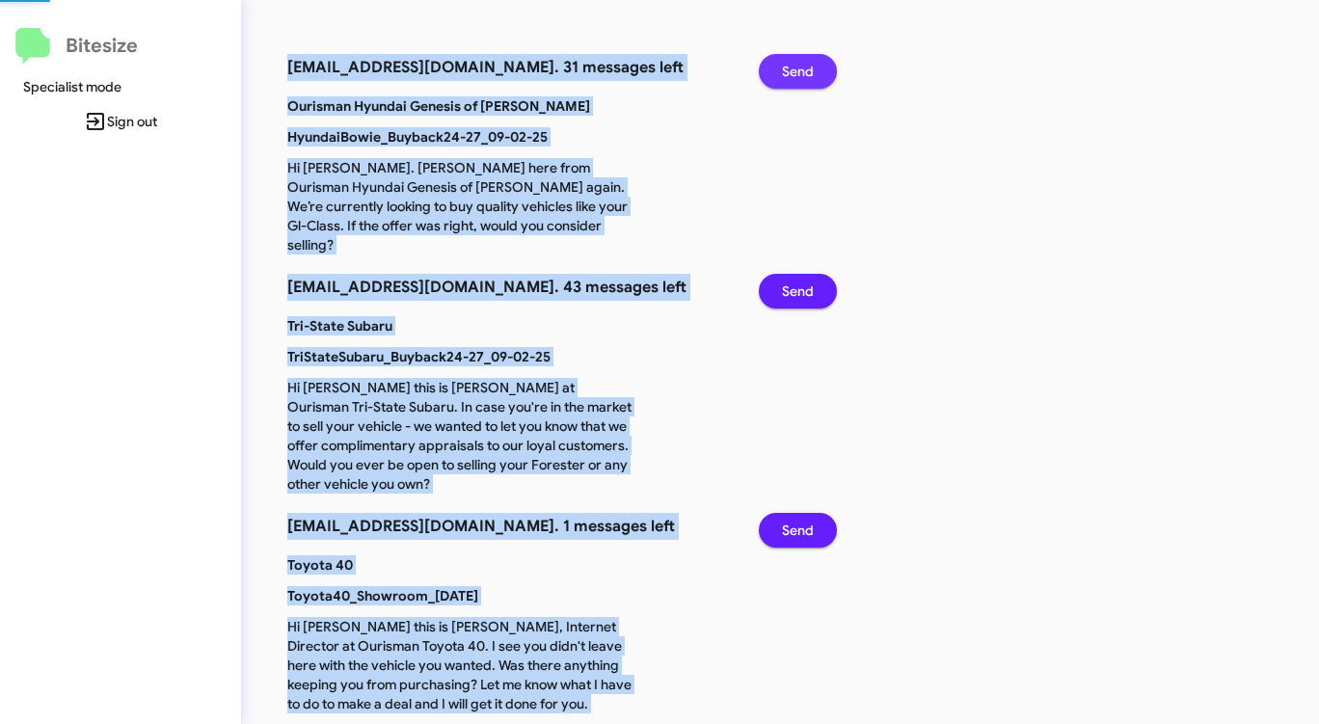
click at [799, 66] on span "Send" at bounding box center [798, 71] width 32 height 35
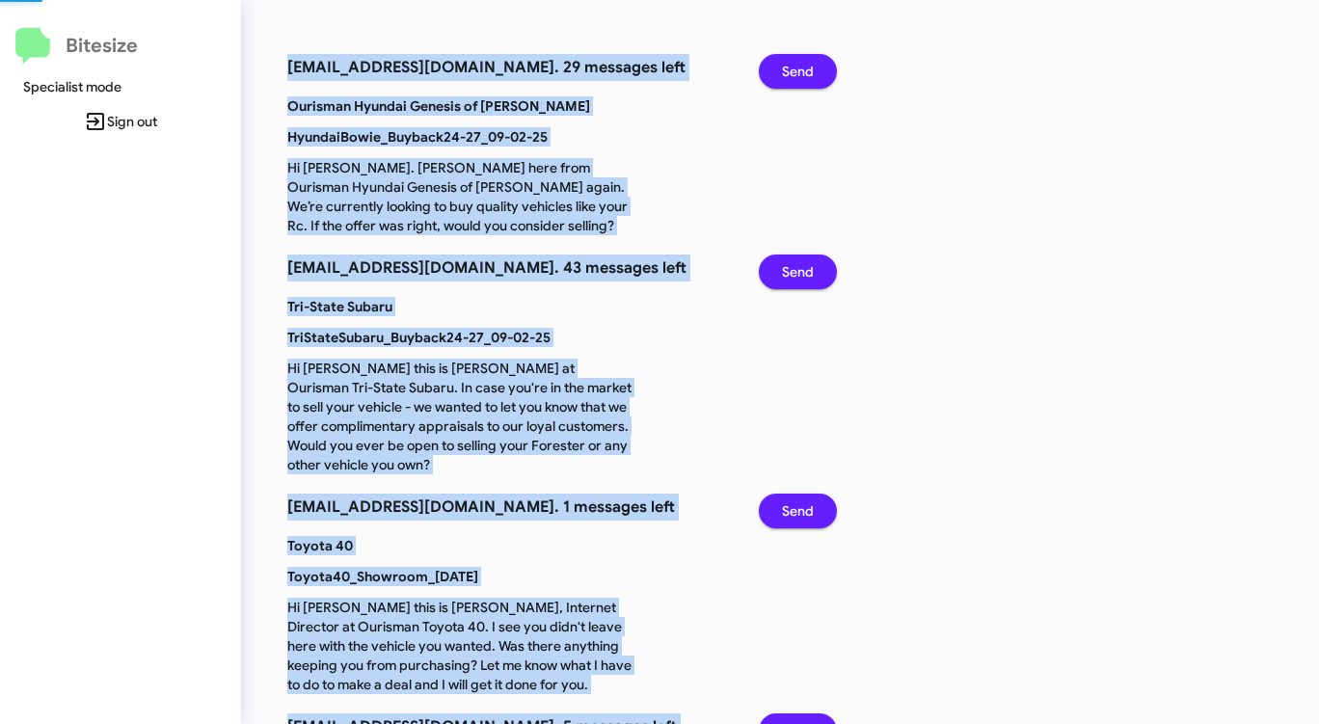
click at [799, 66] on span "Send" at bounding box center [798, 71] width 32 height 35
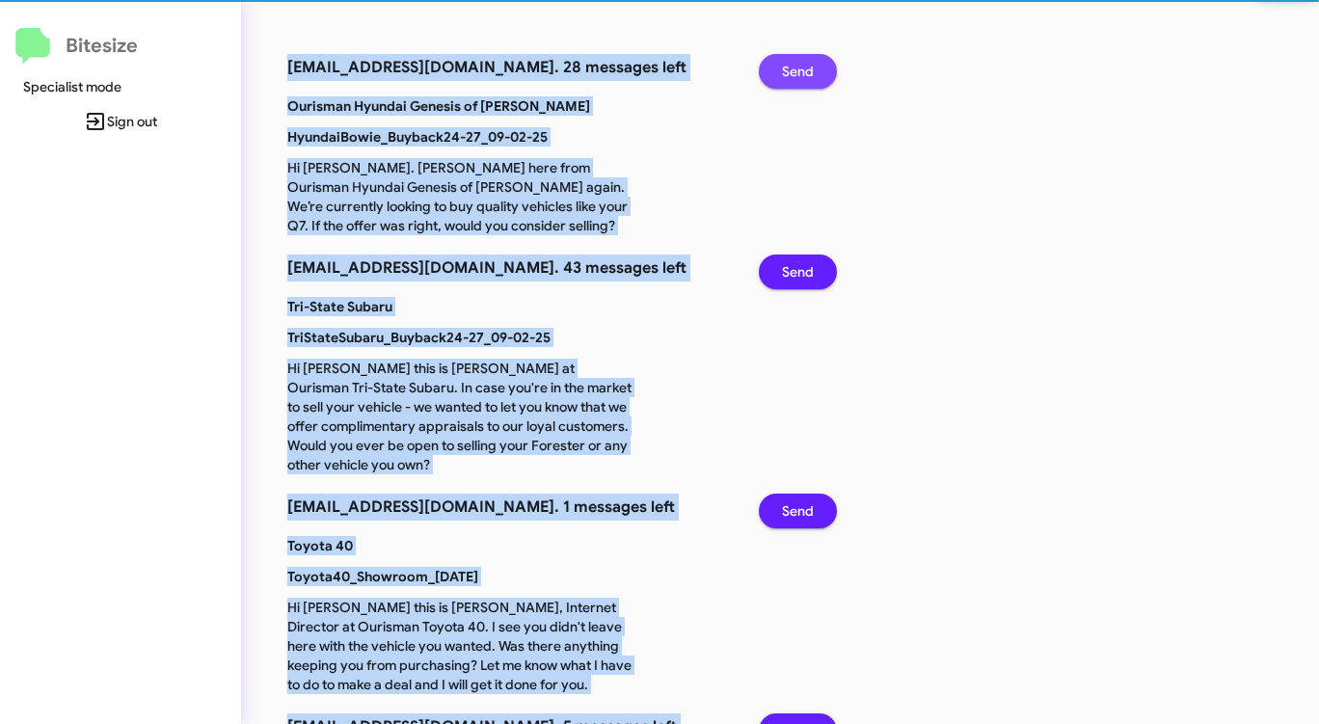
click at [799, 66] on span "Send" at bounding box center [798, 71] width 32 height 35
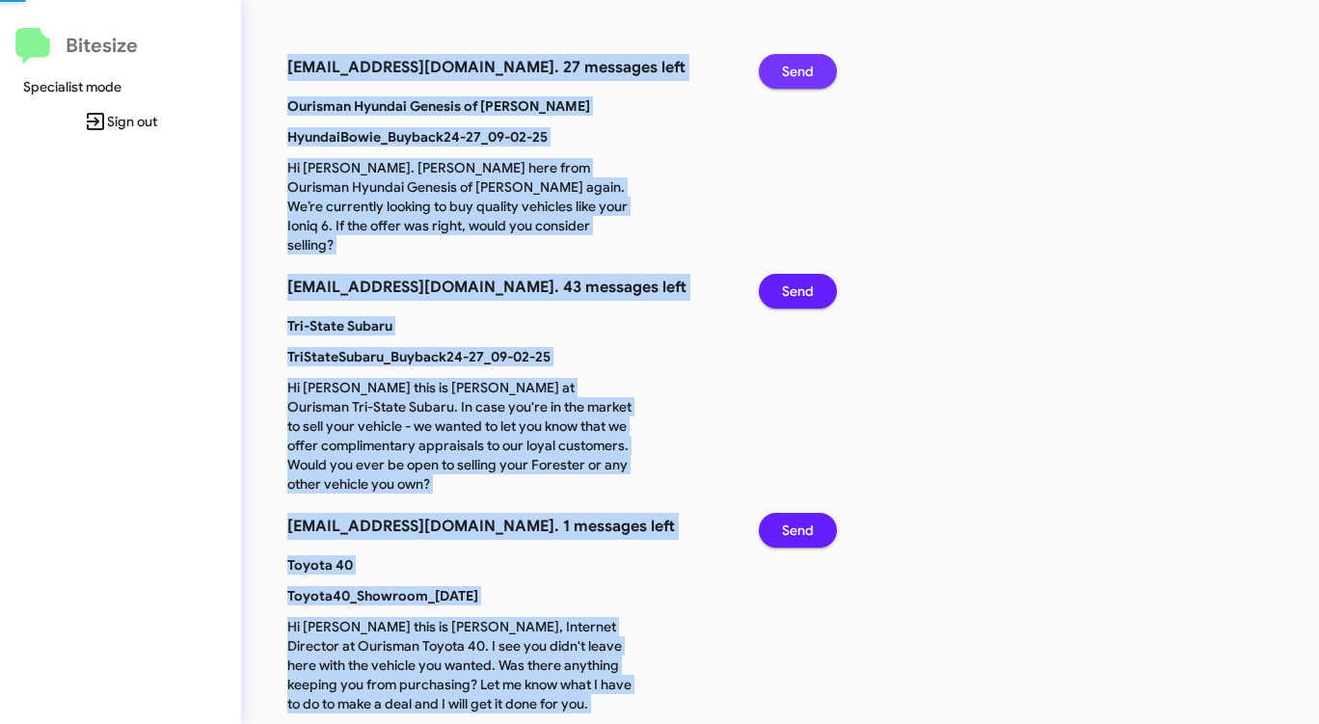
click at [799, 66] on span "Send" at bounding box center [798, 71] width 32 height 35
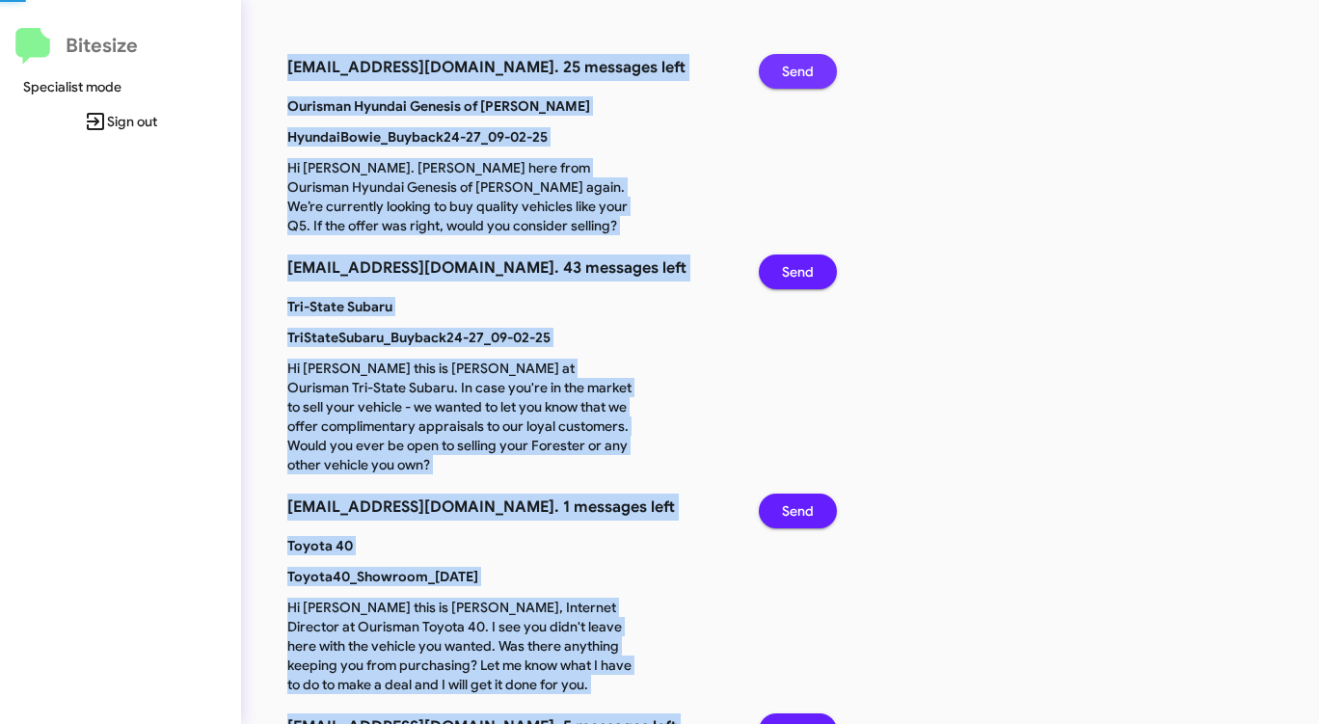
click at [799, 66] on span "Send" at bounding box center [798, 71] width 32 height 35
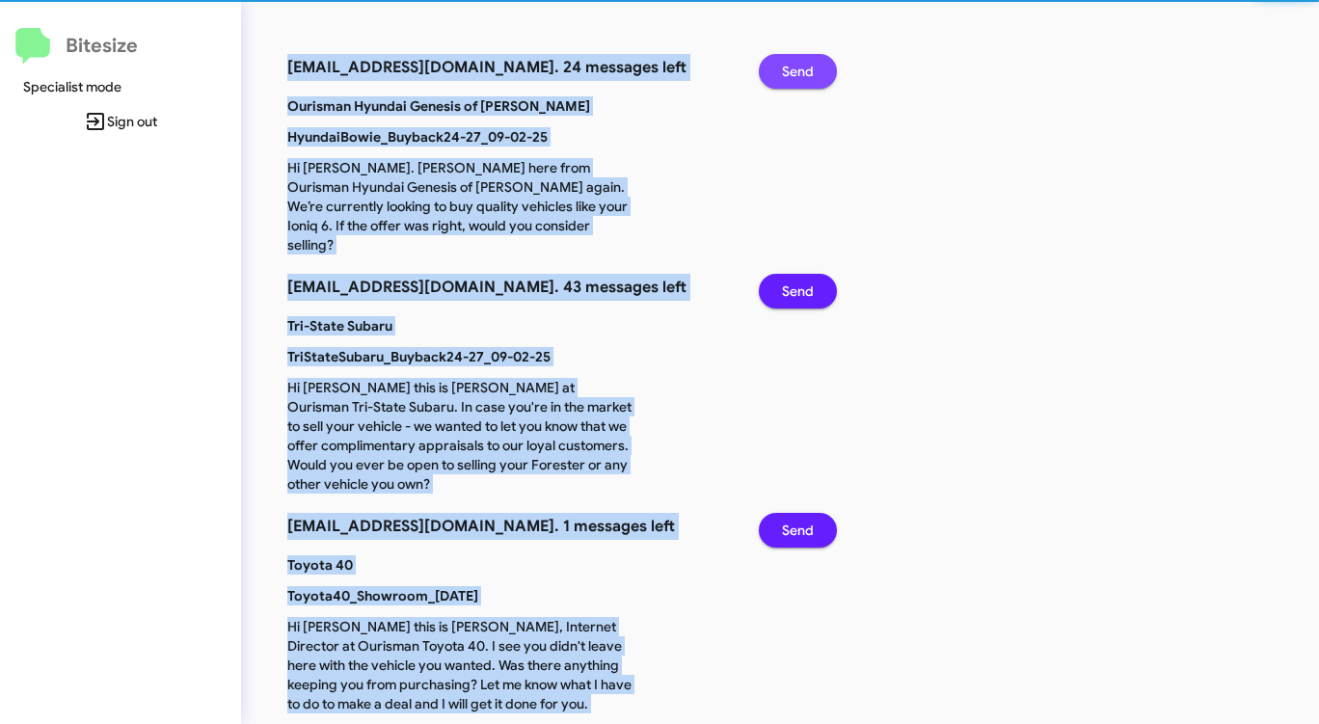
click at [799, 66] on span "Send" at bounding box center [798, 71] width 32 height 35
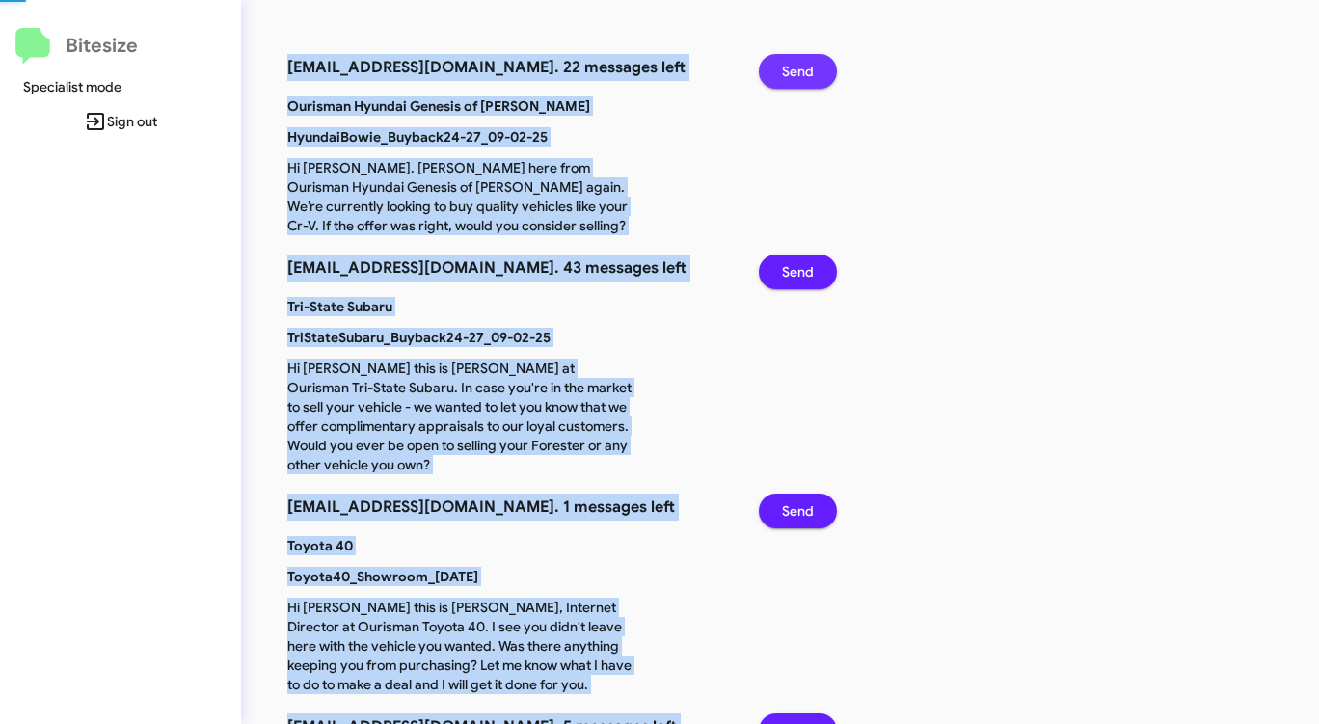
click at [799, 66] on span "Send" at bounding box center [798, 71] width 32 height 35
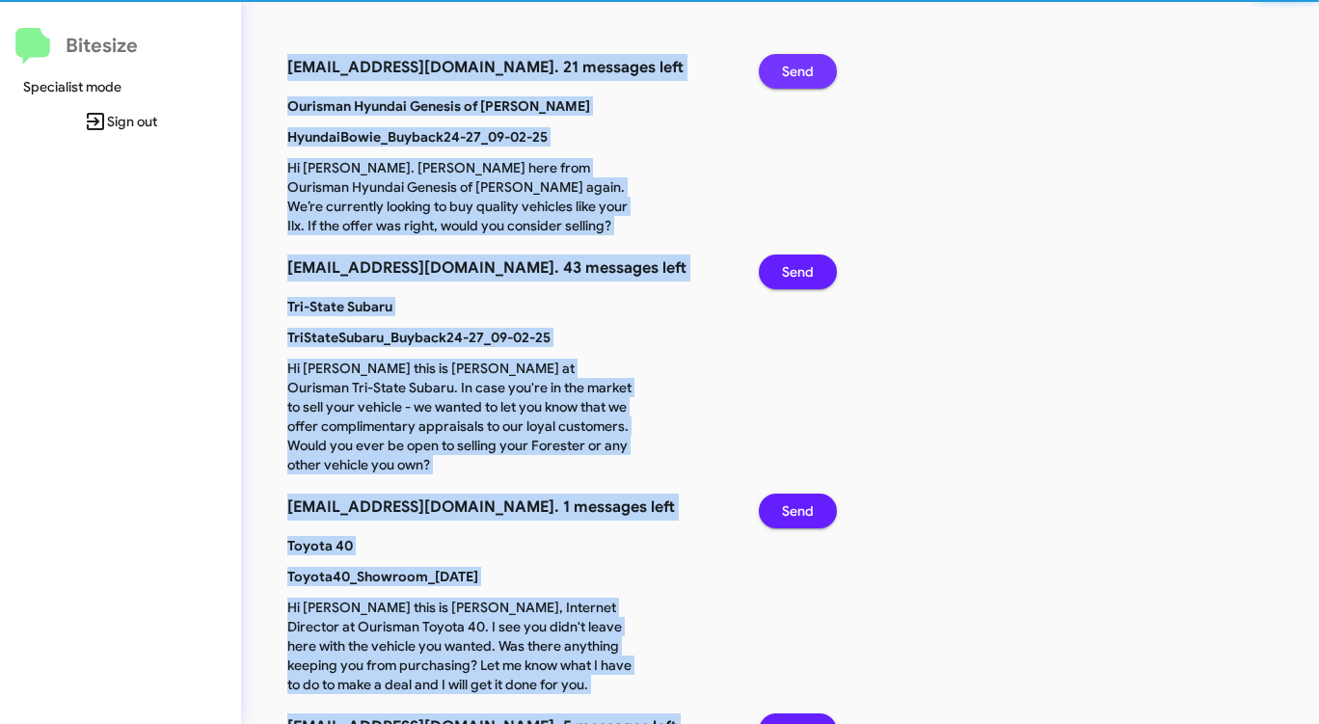
click at [799, 66] on span "Send" at bounding box center [798, 71] width 32 height 35
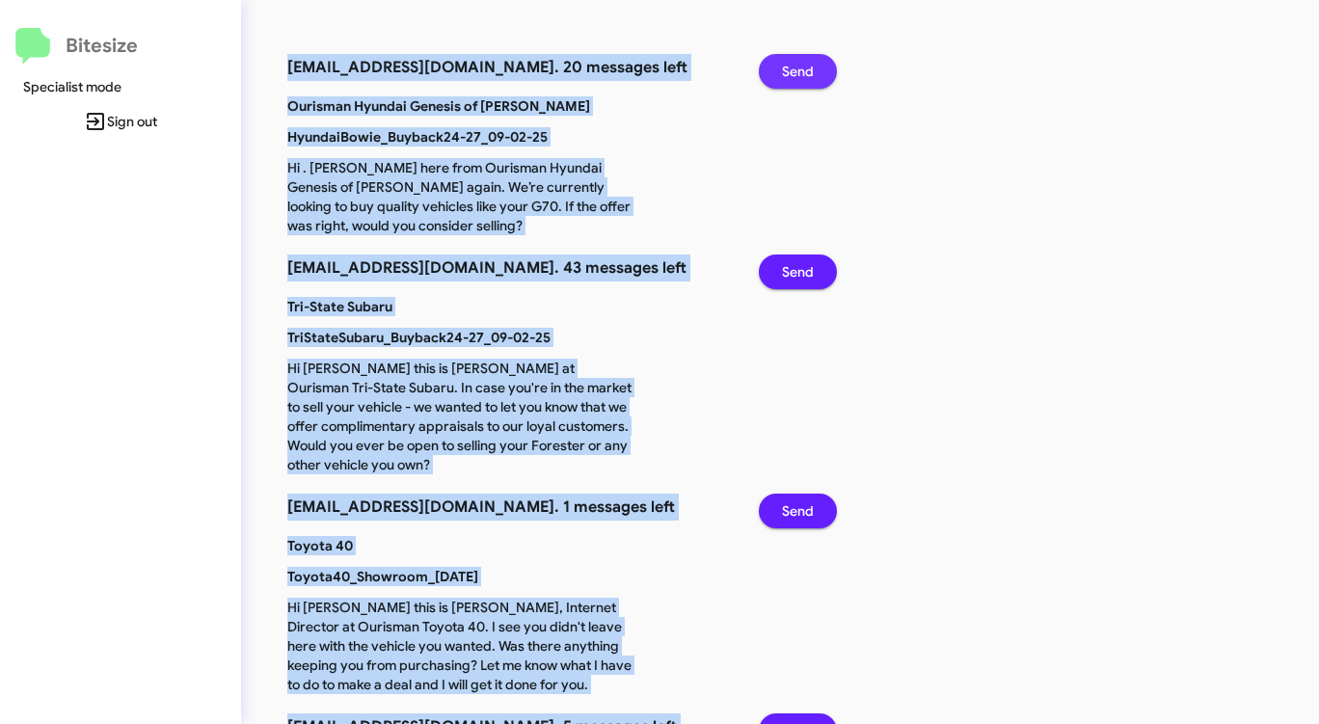
click at [799, 66] on span "Send" at bounding box center [798, 71] width 32 height 35
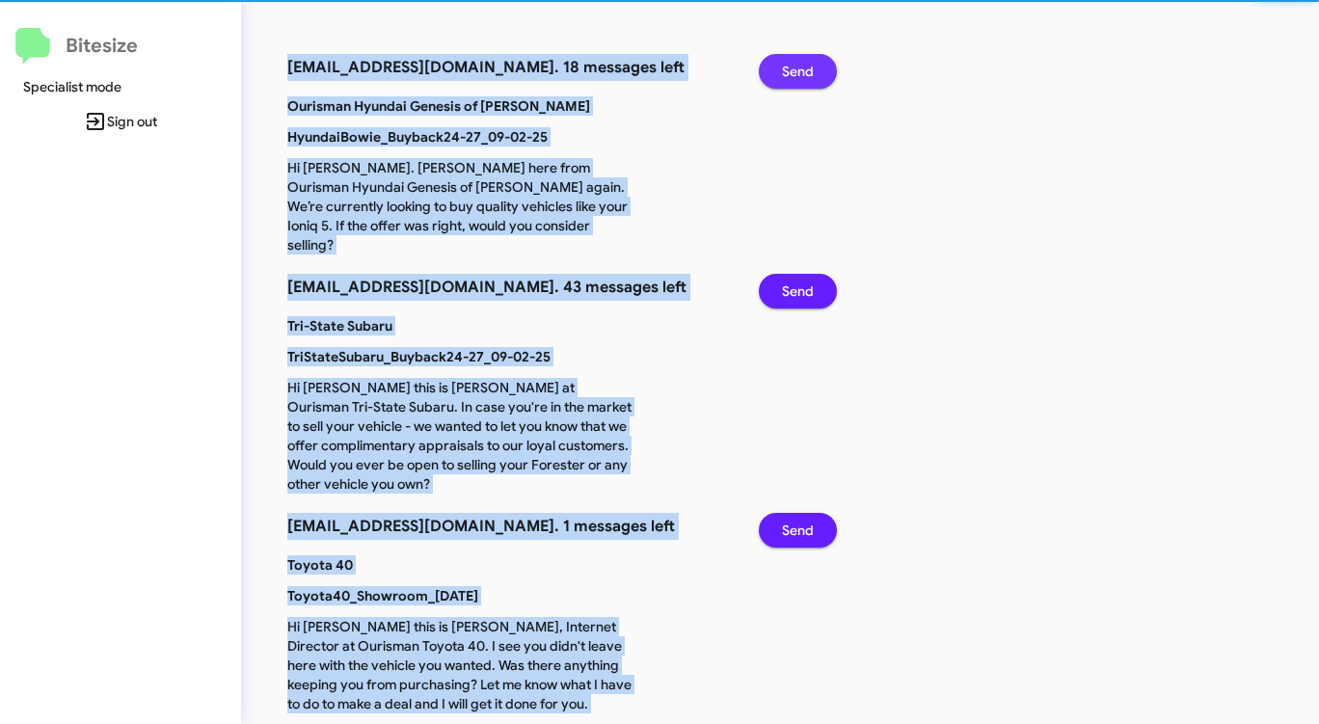
click at [799, 66] on span "Send" at bounding box center [798, 71] width 32 height 35
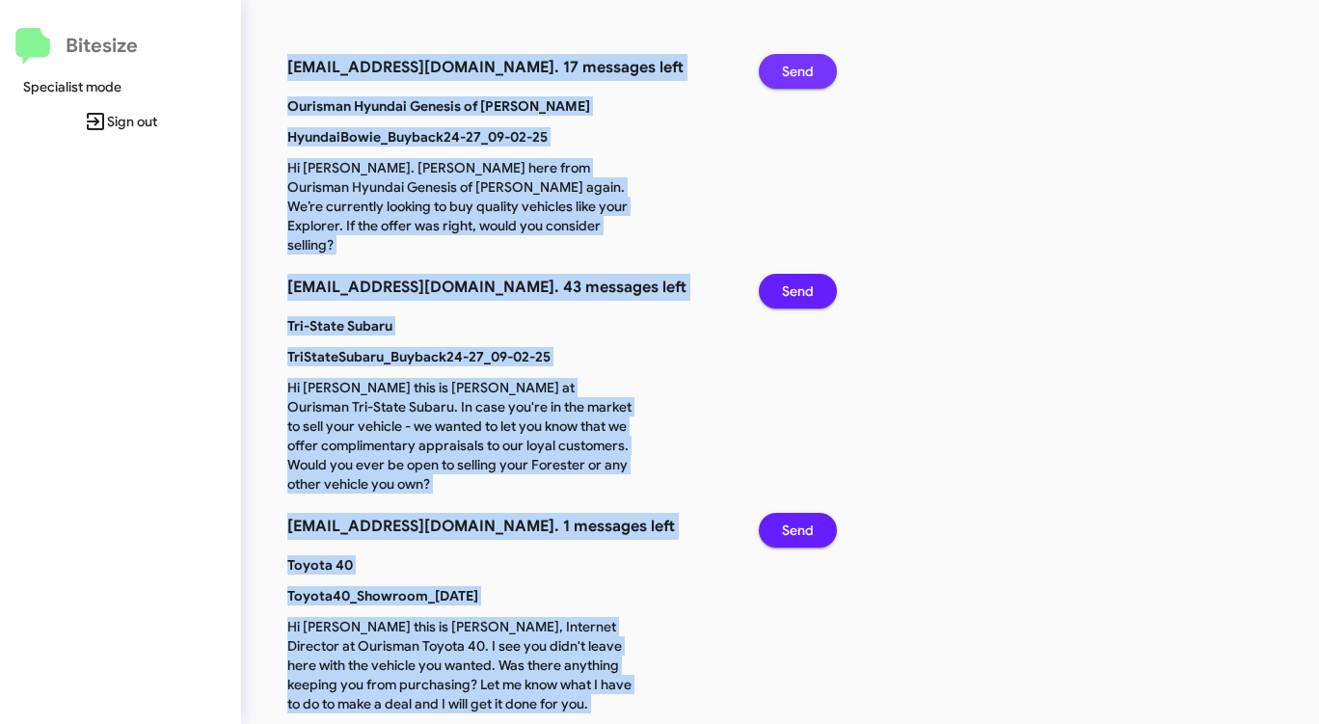
click at [799, 66] on span "Send" at bounding box center [798, 71] width 32 height 35
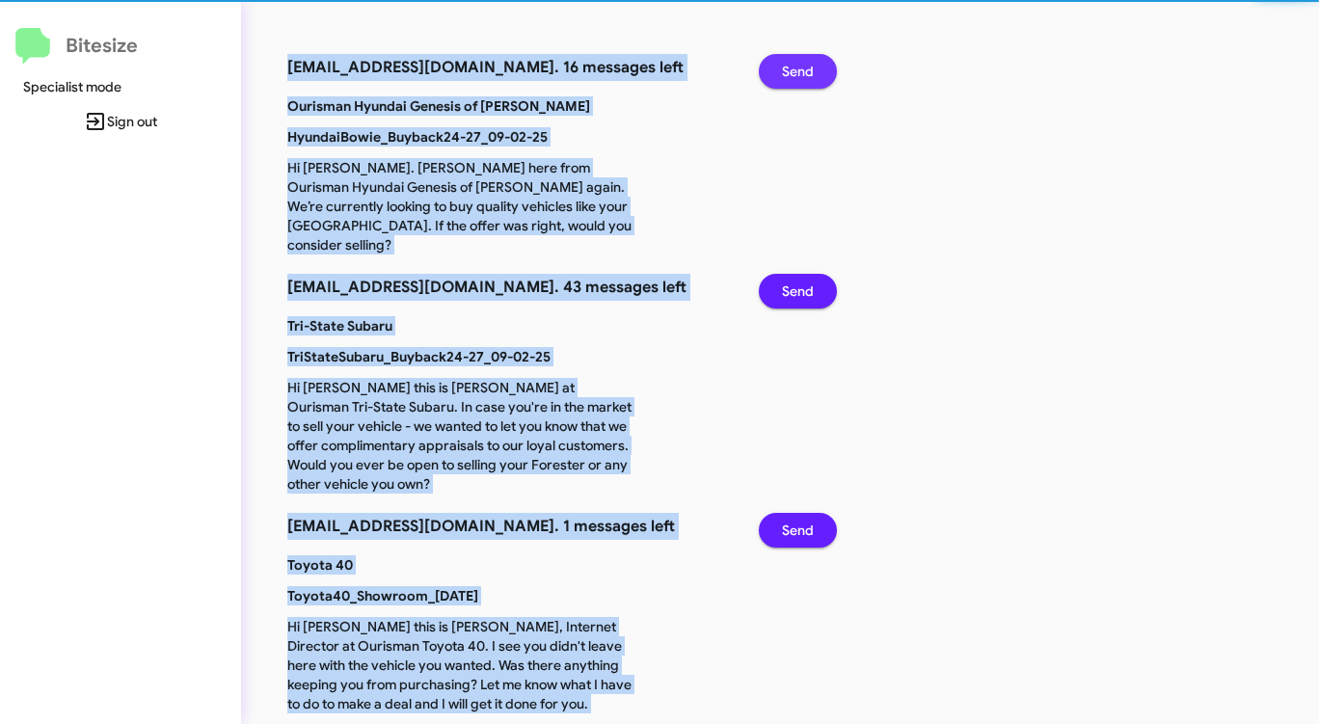
click at [799, 66] on span "Send" at bounding box center [798, 71] width 32 height 35
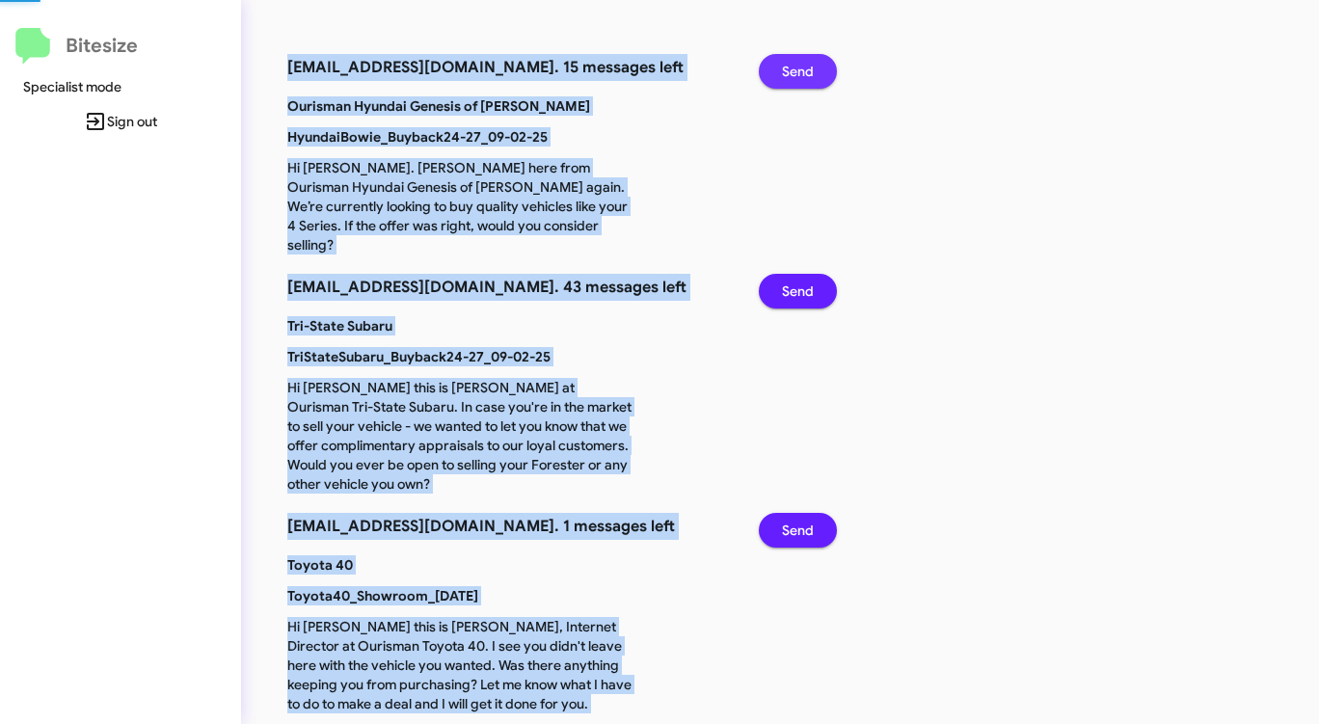
click at [799, 66] on span "Send" at bounding box center [798, 71] width 32 height 35
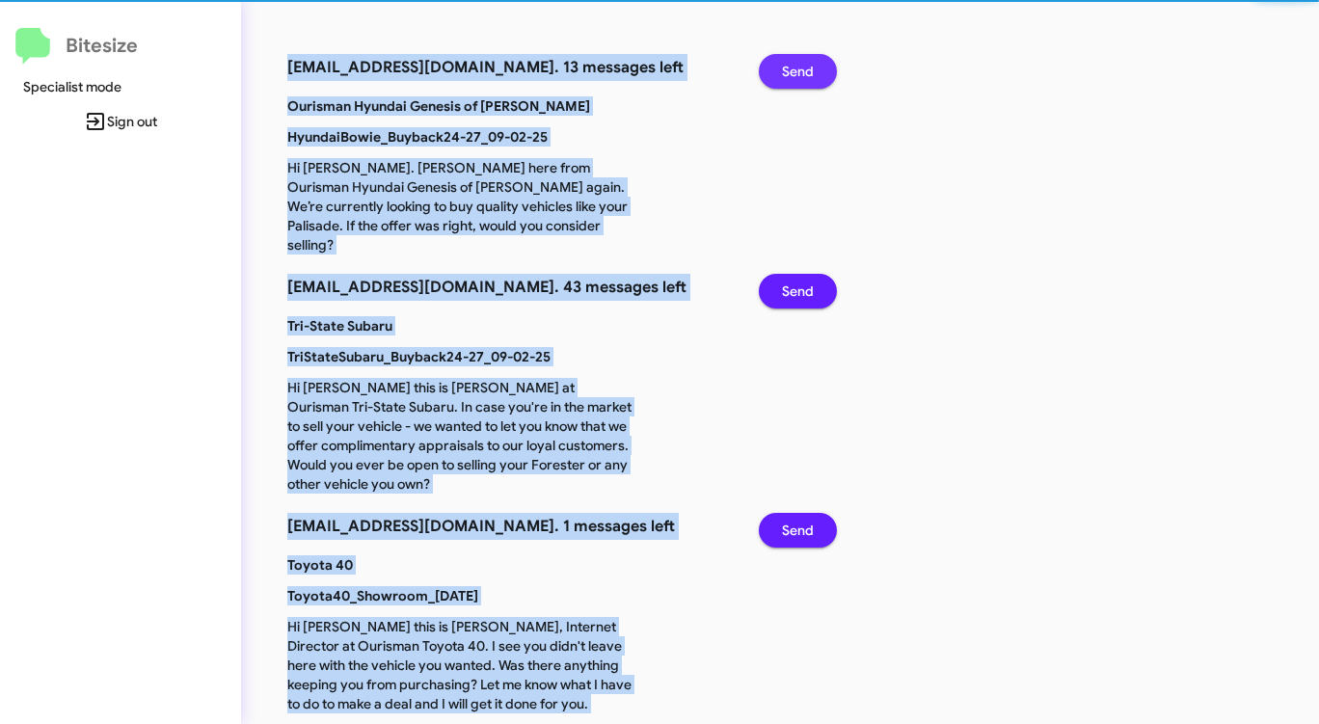
click at [799, 66] on span "Send" at bounding box center [798, 71] width 32 height 35
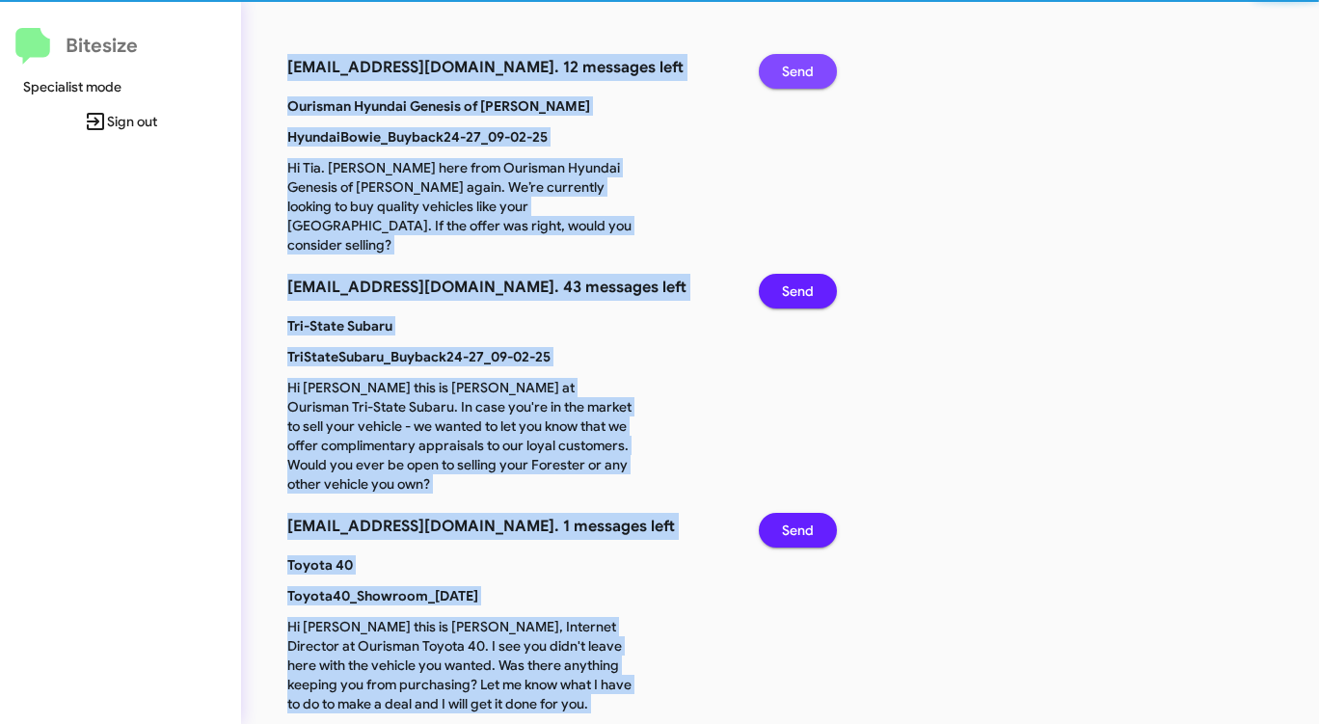
click at [799, 66] on span "Send" at bounding box center [798, 71] width 32 height 35
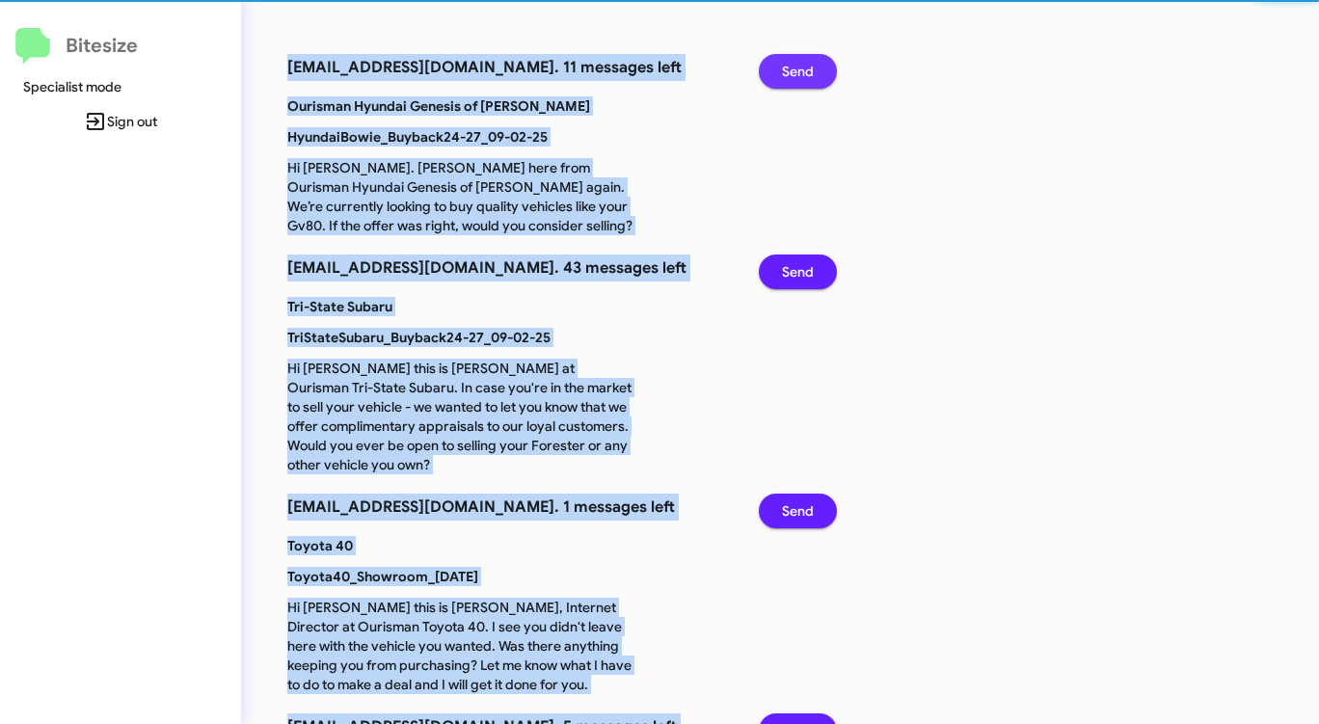
click at [799, 66] on span "Send" at bounding box center [798, 71] width 32 height 35
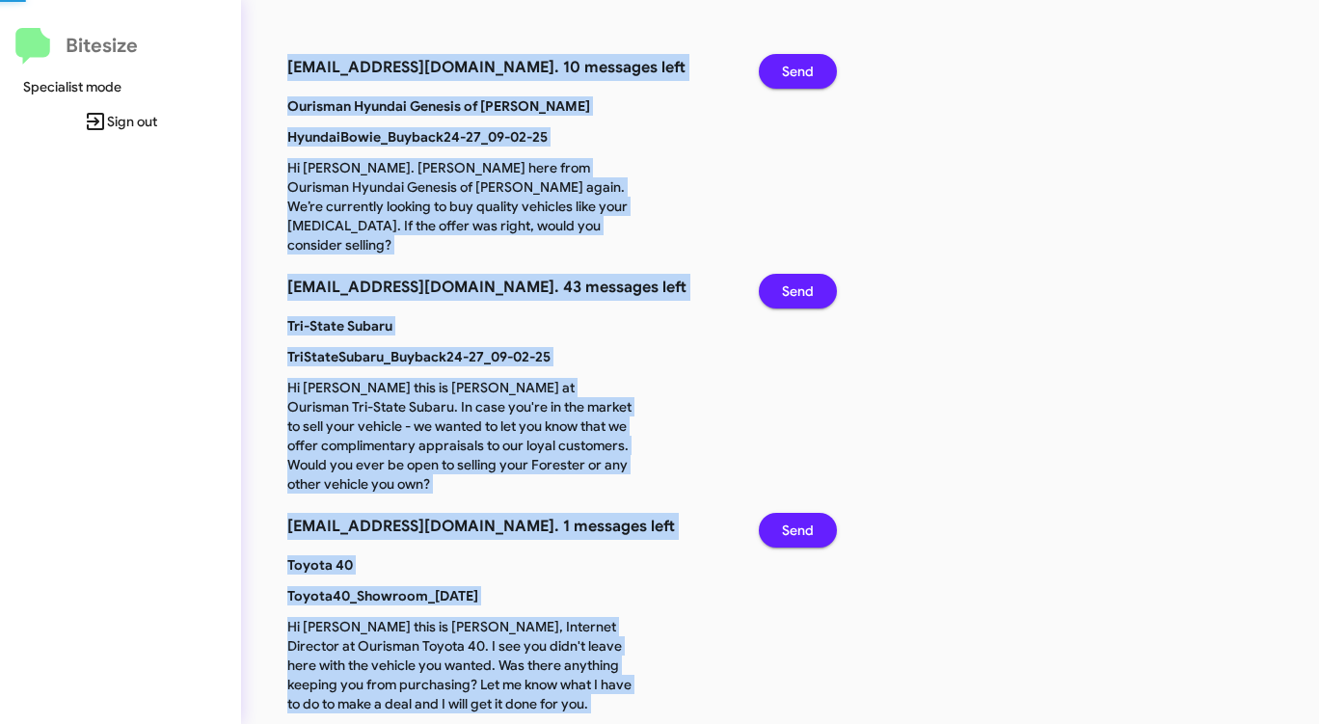
click at [799, 66] on span "Send" at bounding box center [798, 71] width 32 height 35
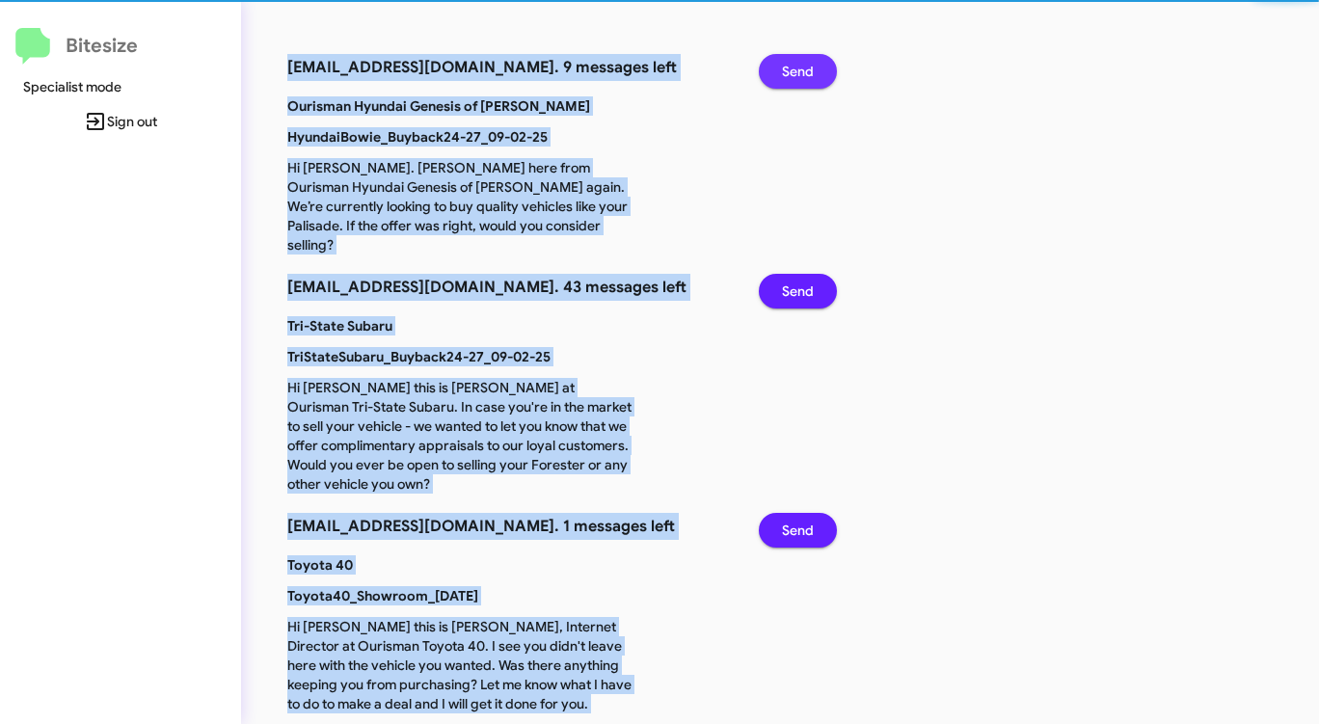
click at [799, 66] on span "Send" at bounding box center [798, 71] width 32 height 35
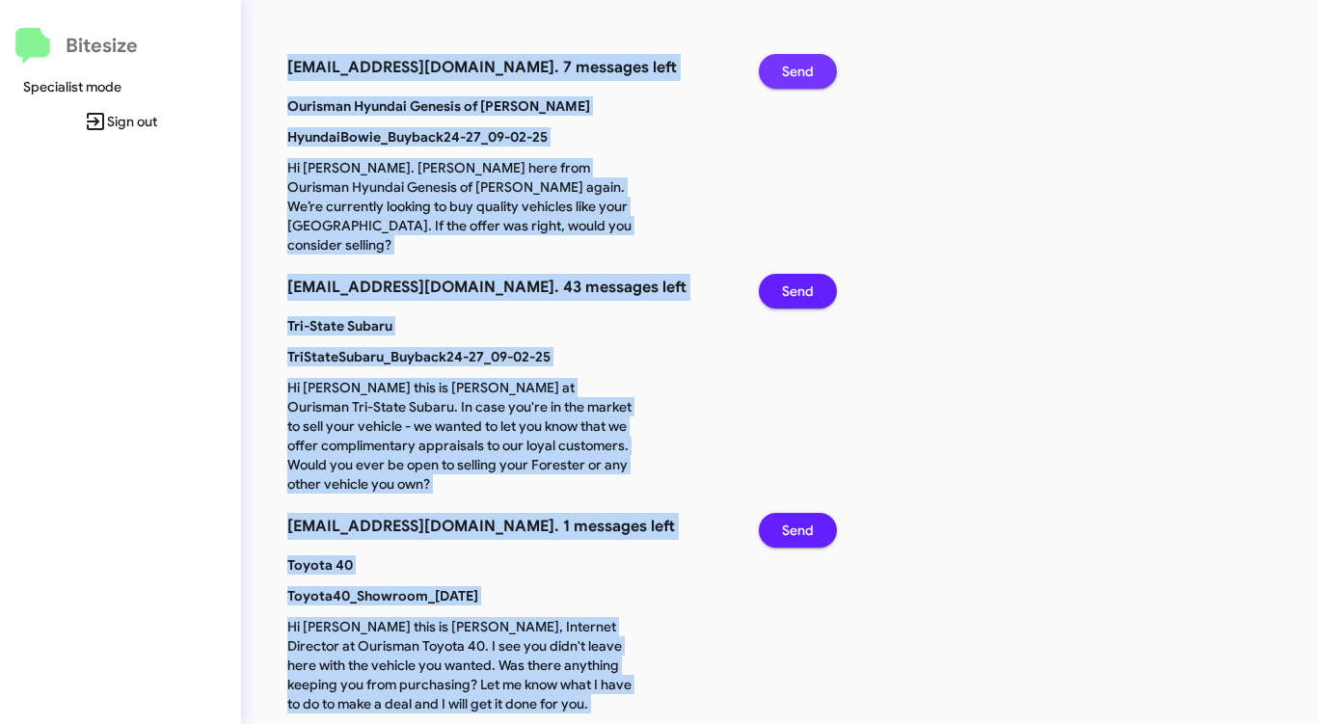
click at [799, 66] on span "Send" at bounding box center [798, 71] width 32 height 35
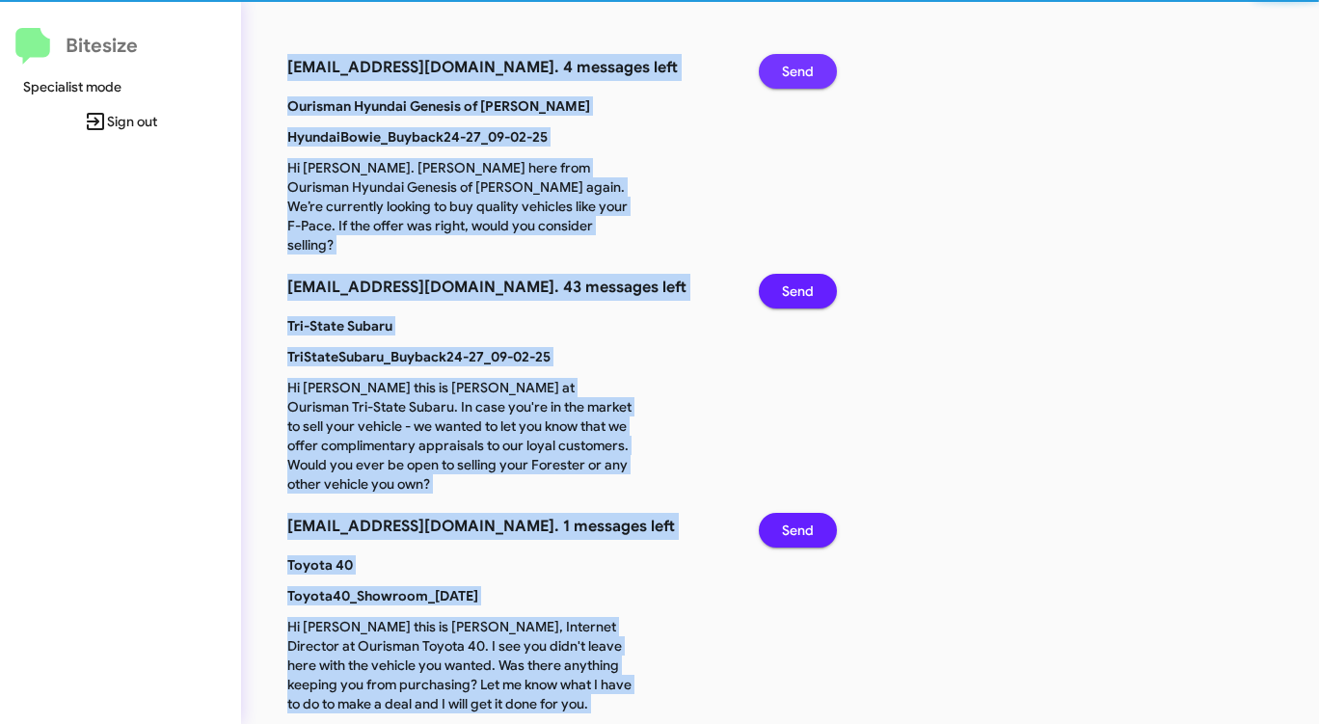
click at [799, 66] on span "Send" at bounding box center [798, 71] width 32 height 35
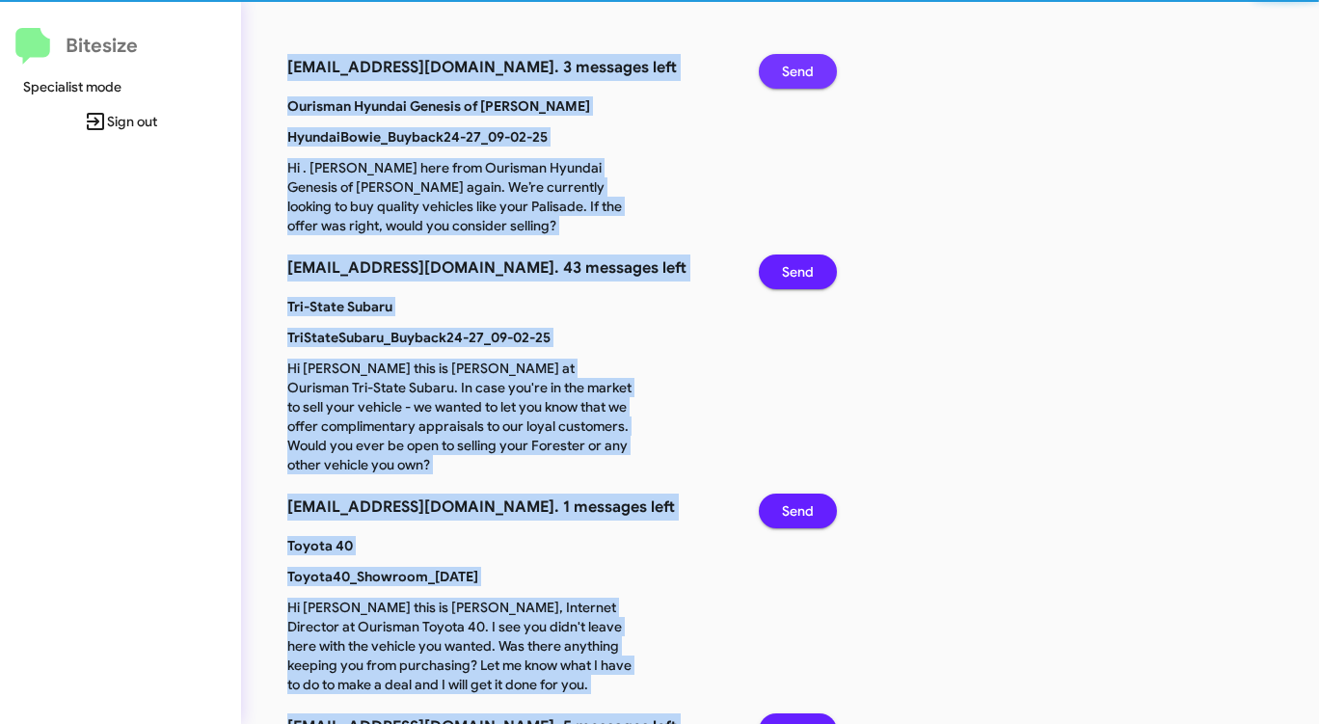
click at [799, 66] on span "Send" at bounding box center [798, 71] width 32 height 35
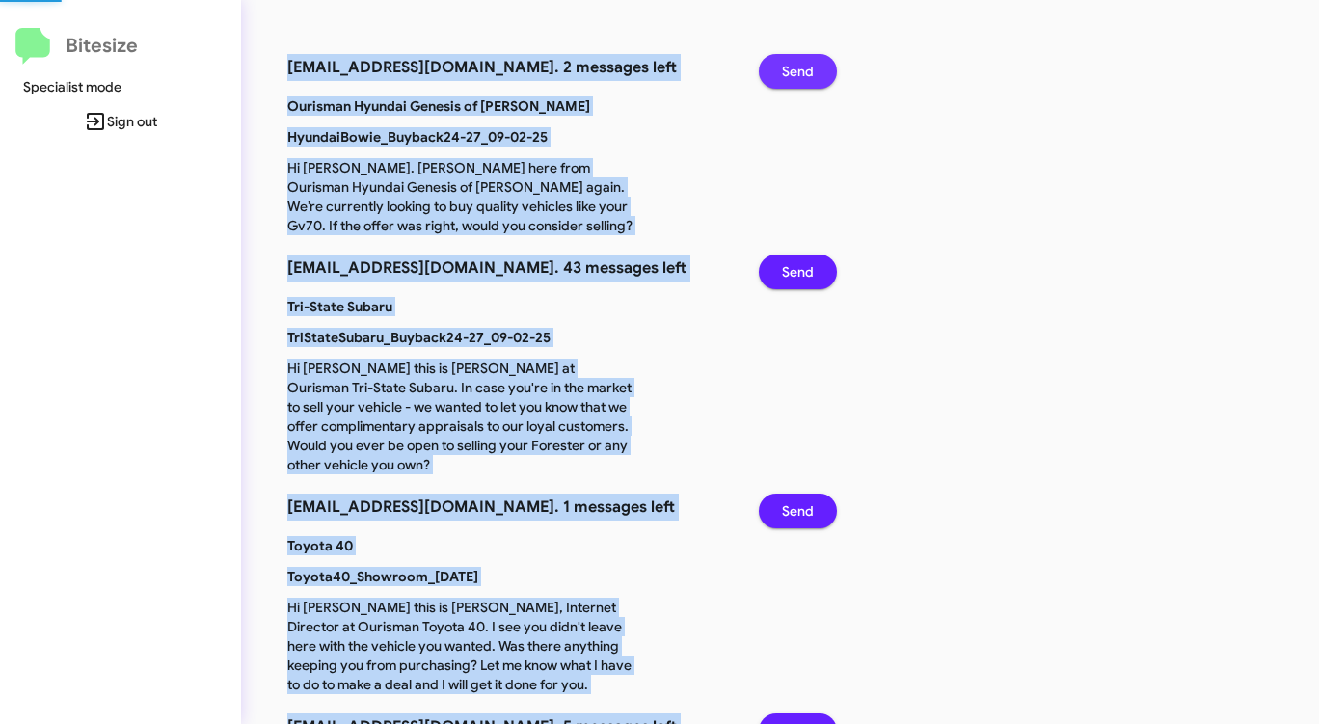
click at [799, 66] on span "Send" at bounding box center [798, 71] width 32 height 35
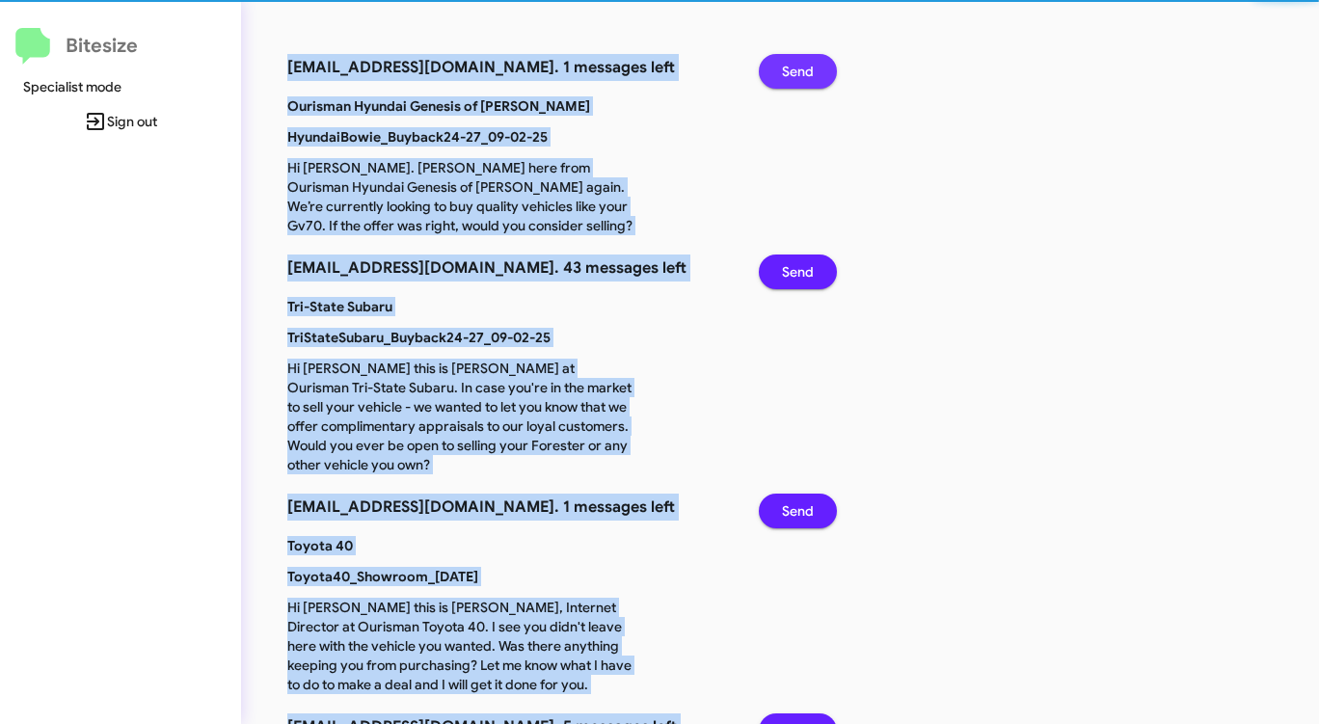
click at [799, 66] on span "Send" at bounding box center [798, 71] width 32 height 35
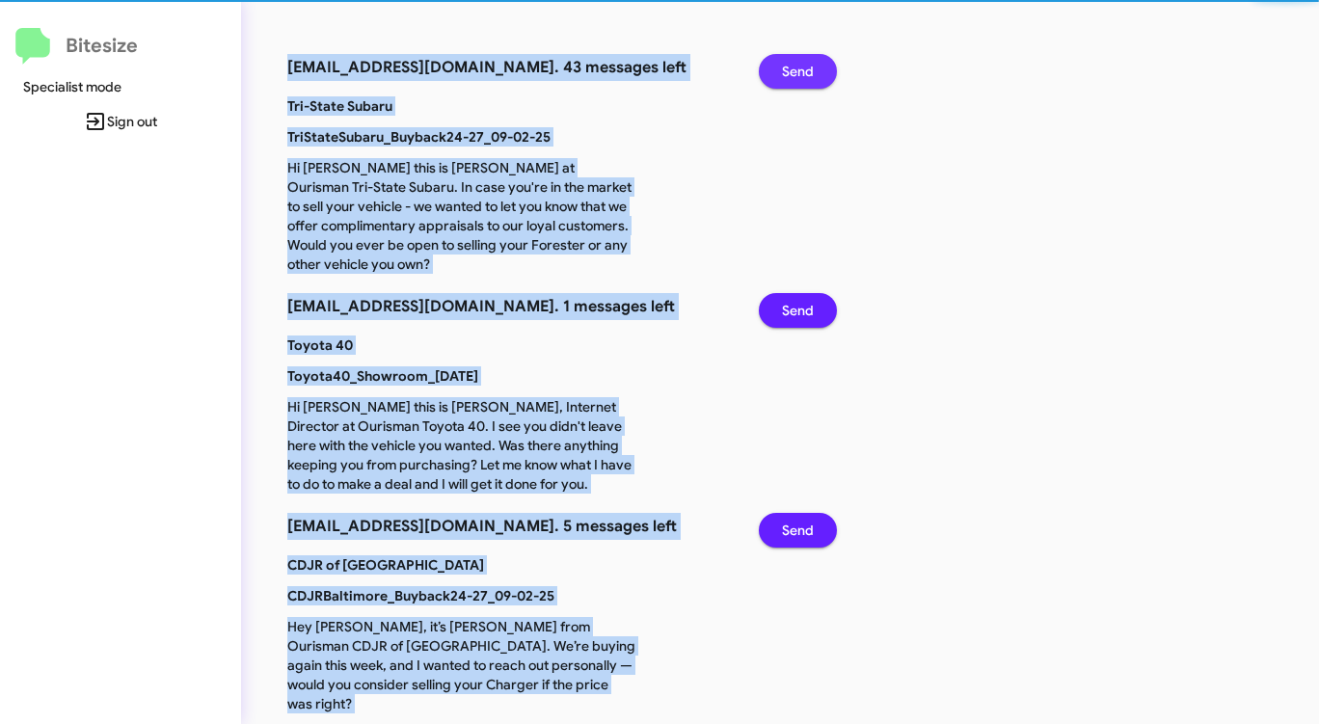
click at [799, 66] on span "Send" at bounding box center [798, 71] width 32 height 35
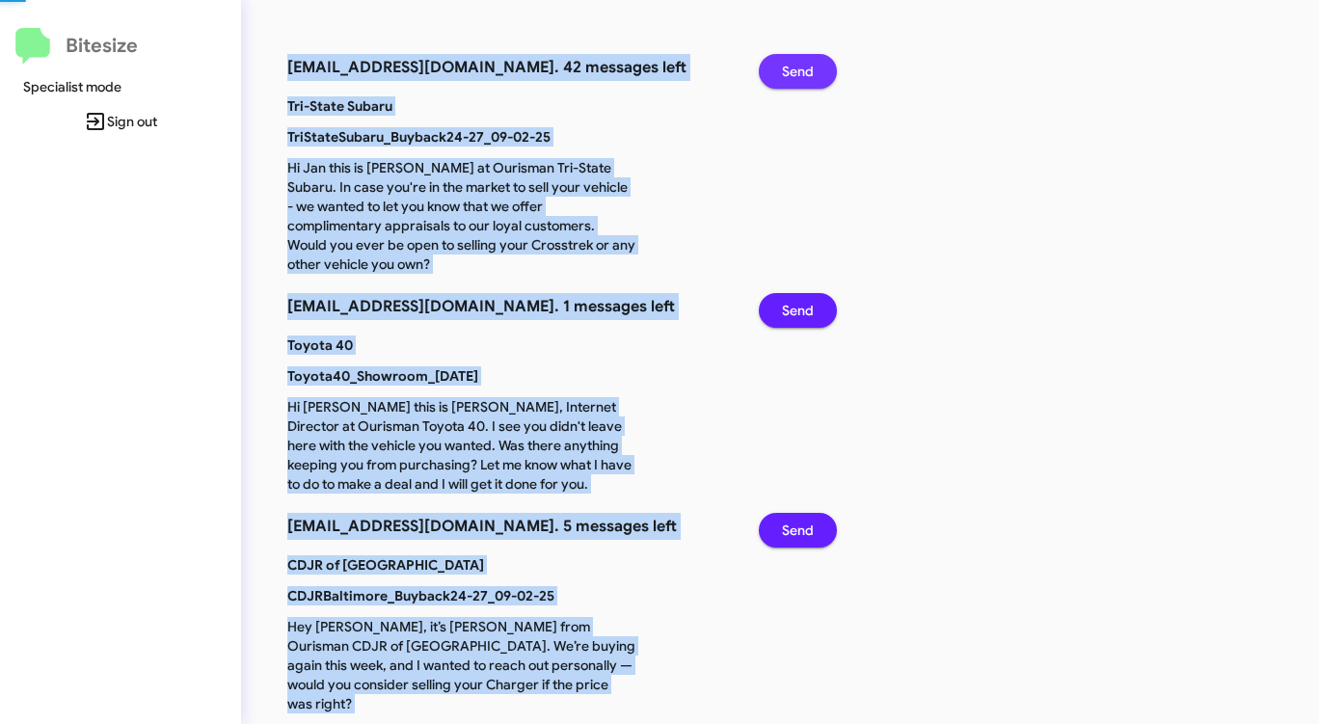
click at [799, 66] on span "Send" at bounding box center [798, 71] width 32 height 35
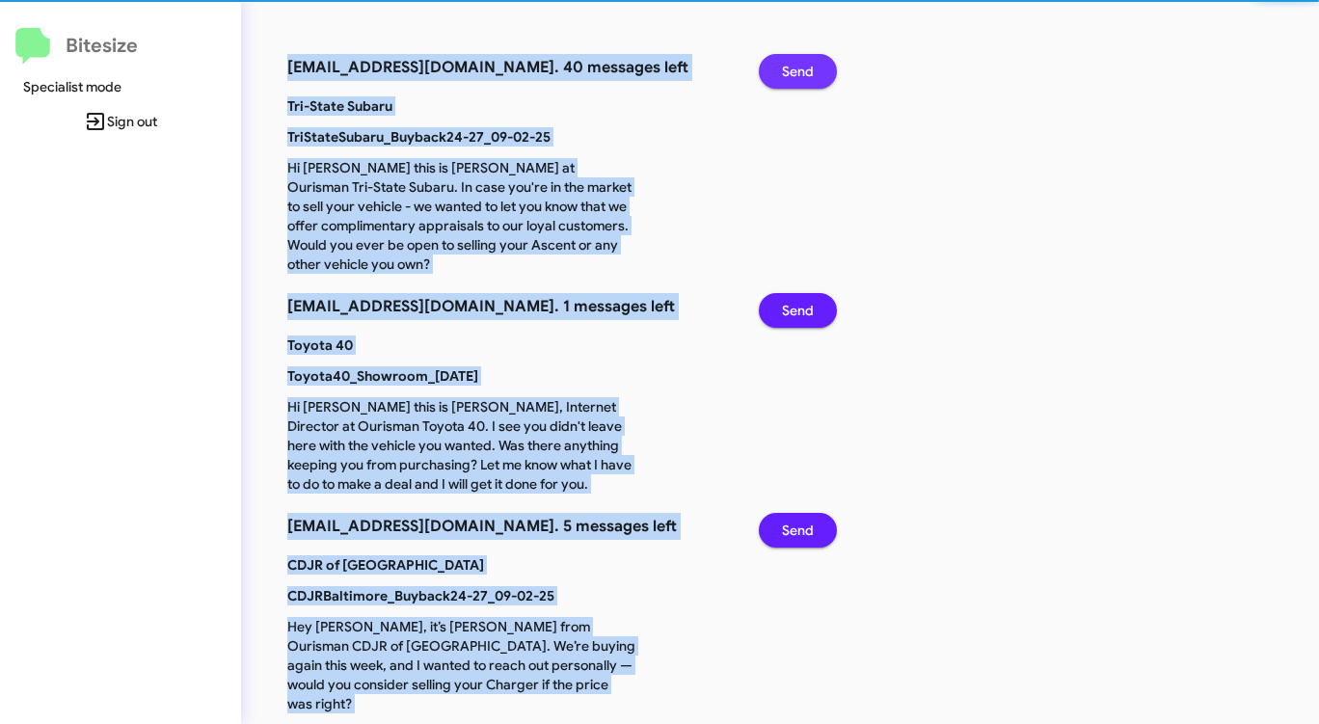
click at [799, 66] on span "Send" at bounding box center [798, 71] width 32 height 35
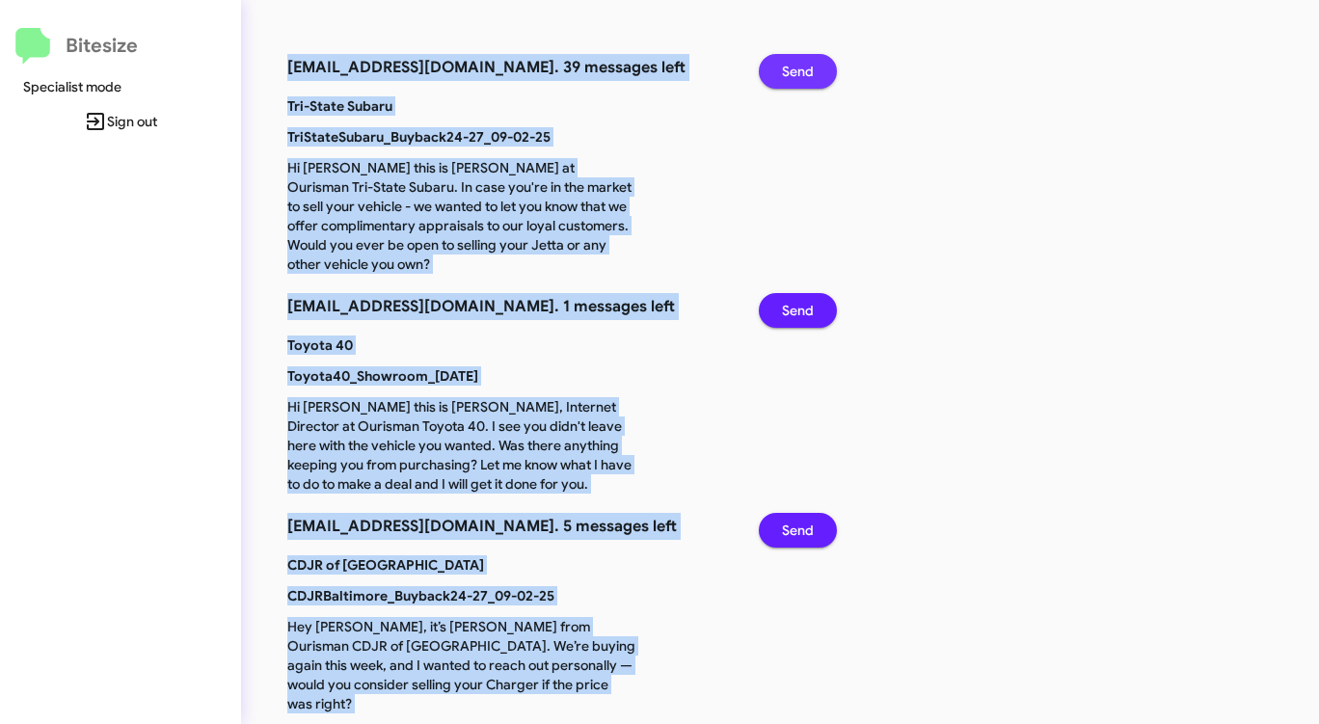
click at [799, 66] on span "Send" at bounding box center [798, 71] width 32 height 35
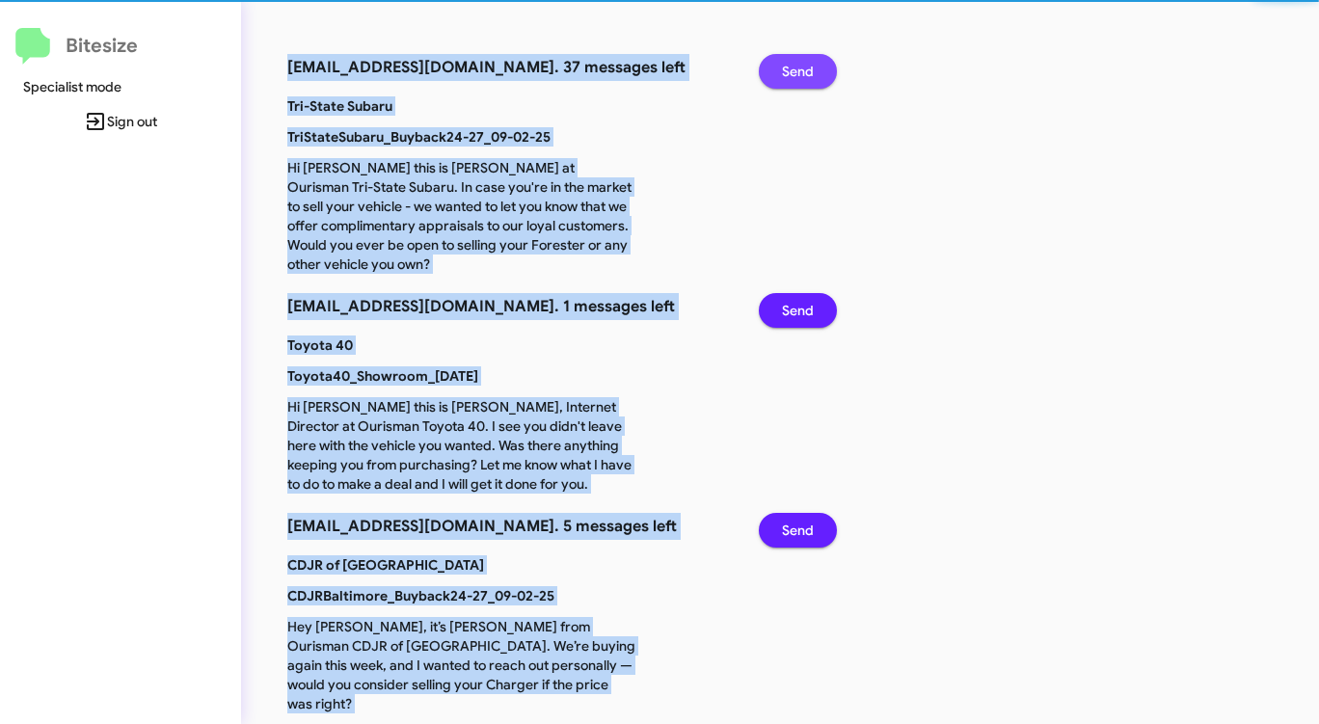
click at [799, 66] on span "Send" at bounding box center [798, 71] width 32 height 35
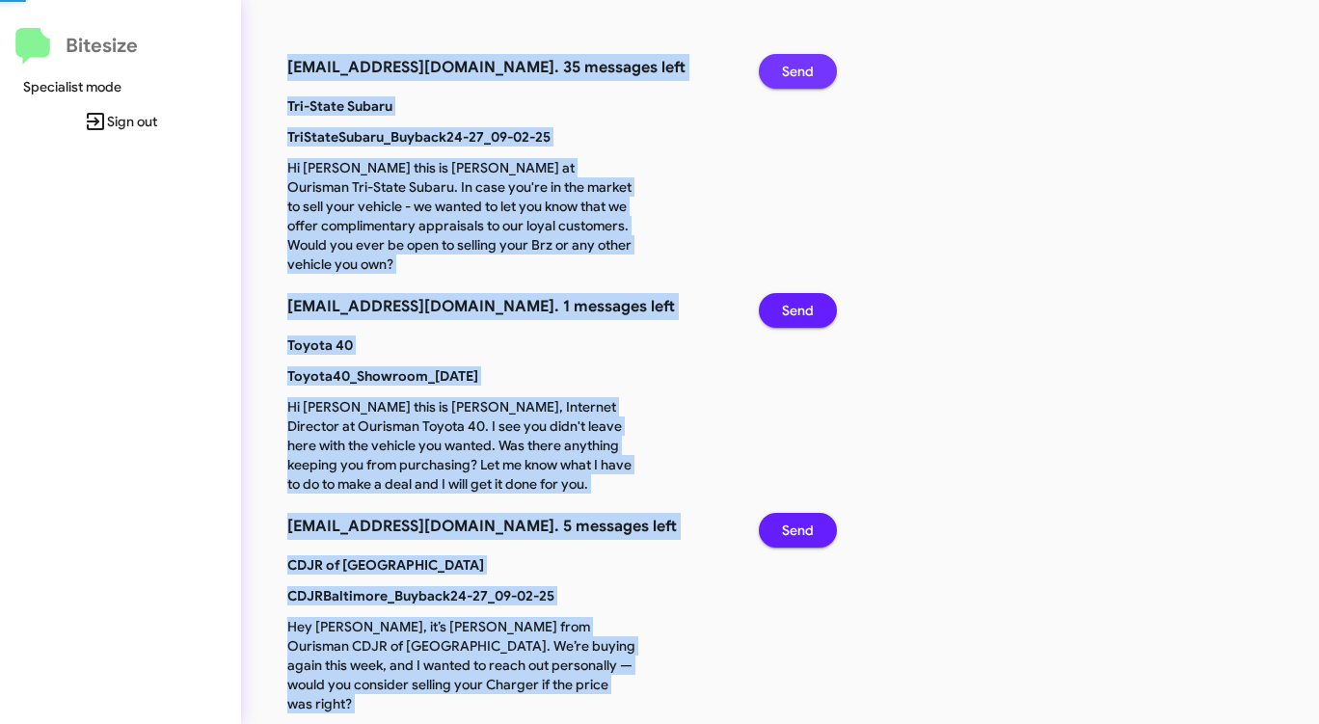
click at [799, 66] on span "Send" at bounding box center [798, 71] width 32 height 35
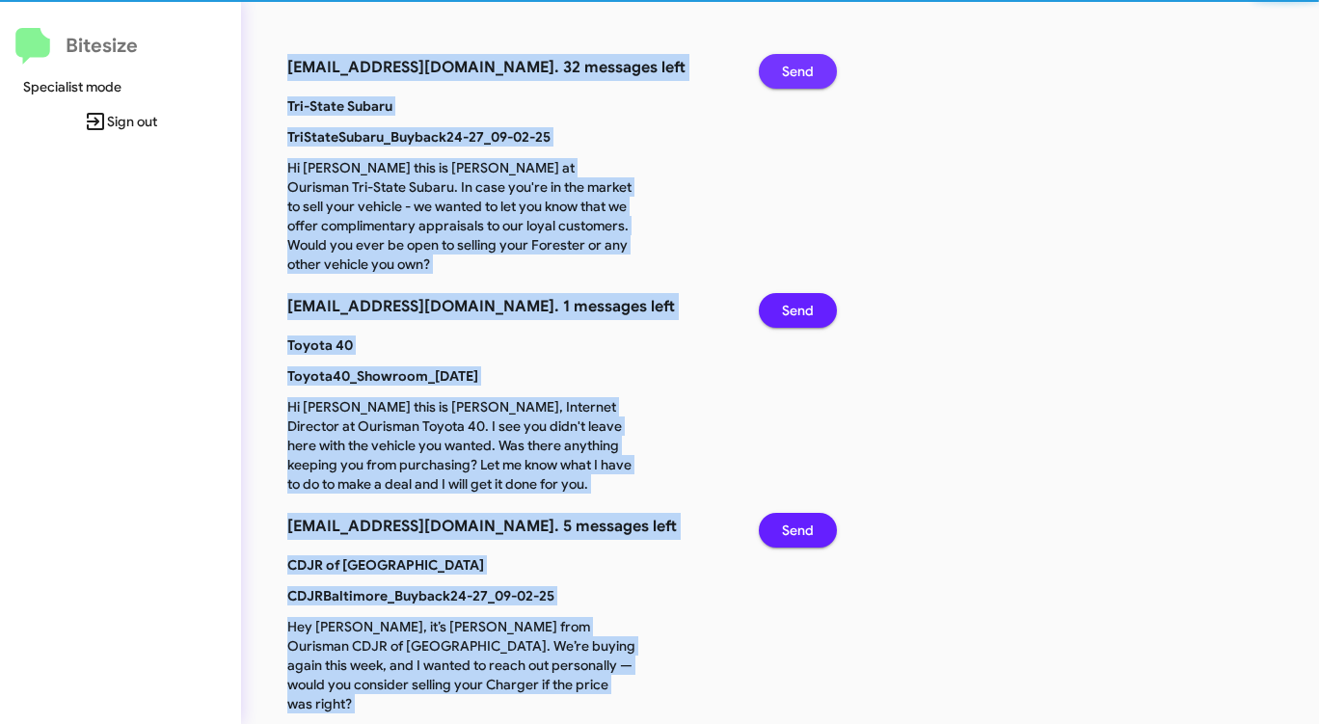
click at [799, 66] on span "Send" at bounding box center [798, 71] width 32 height 35
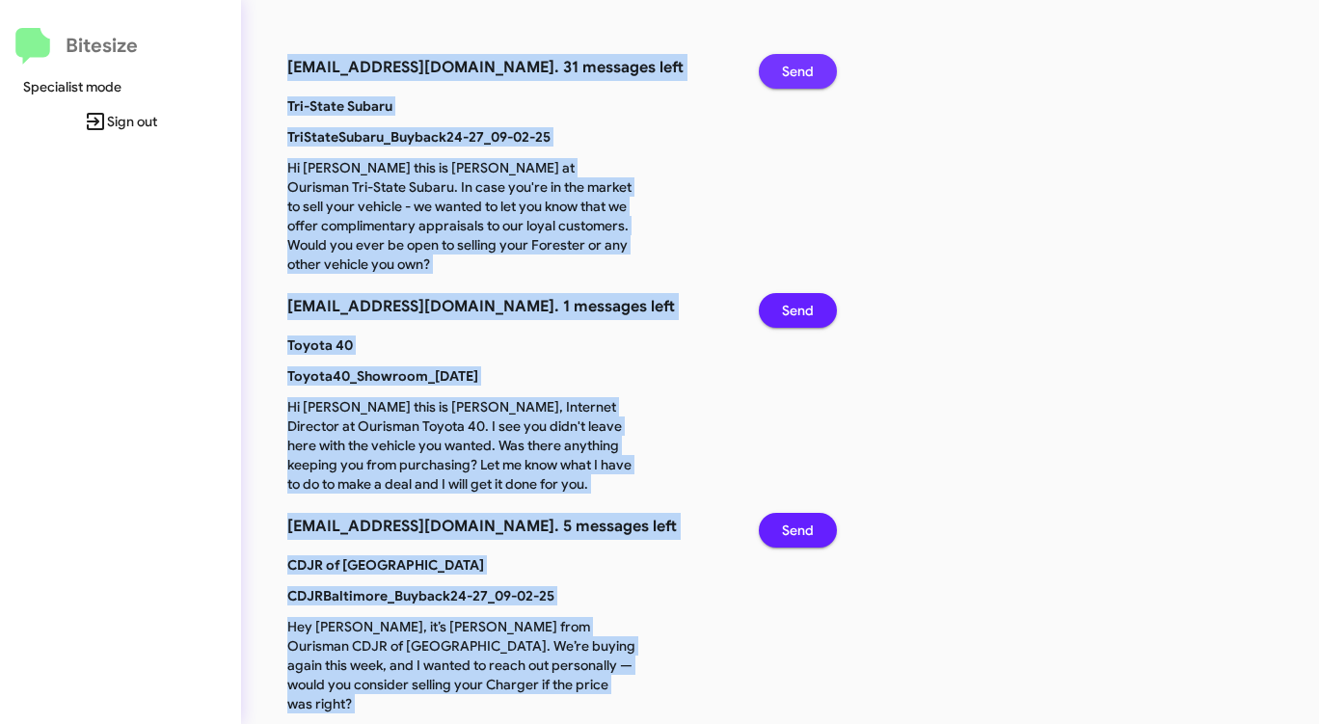
click at [799, 66] on span "Send" at bounding box center [798, 71] width 32 height 35
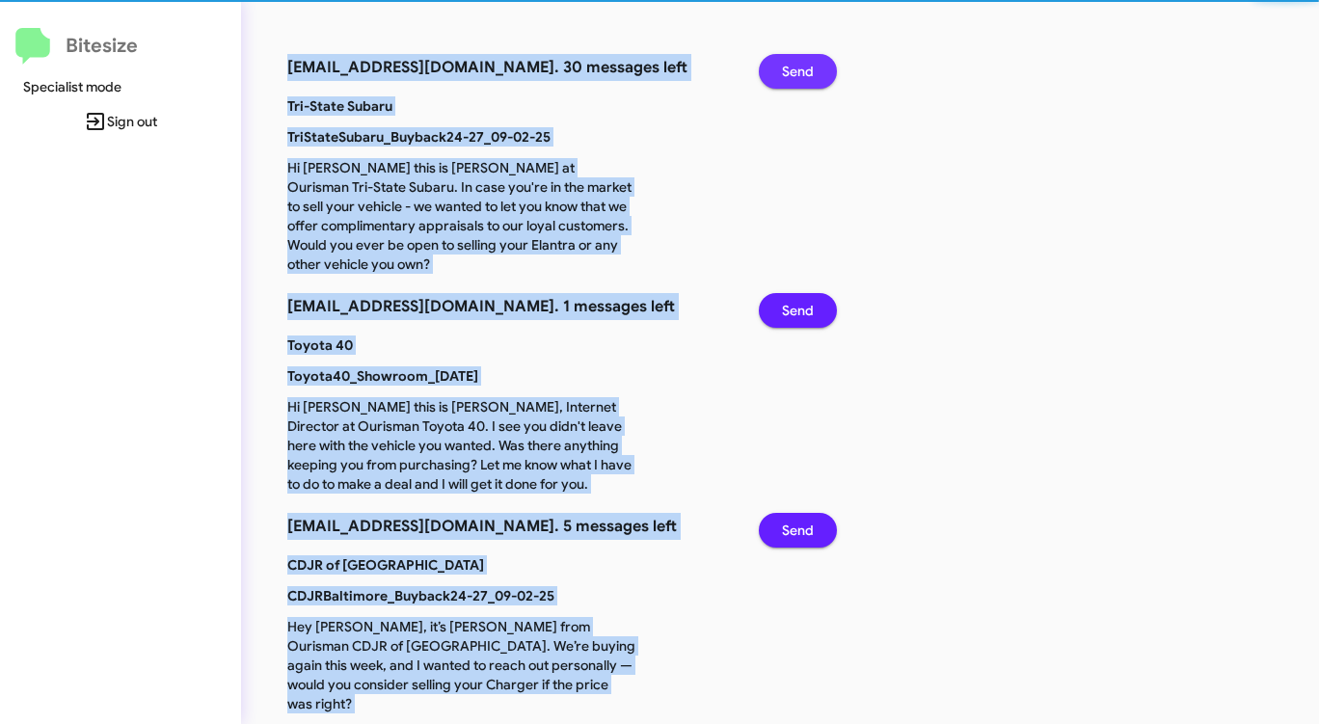
click at [799, 66] on span "Send" at bounding box center [798, 71] width 32 height 35
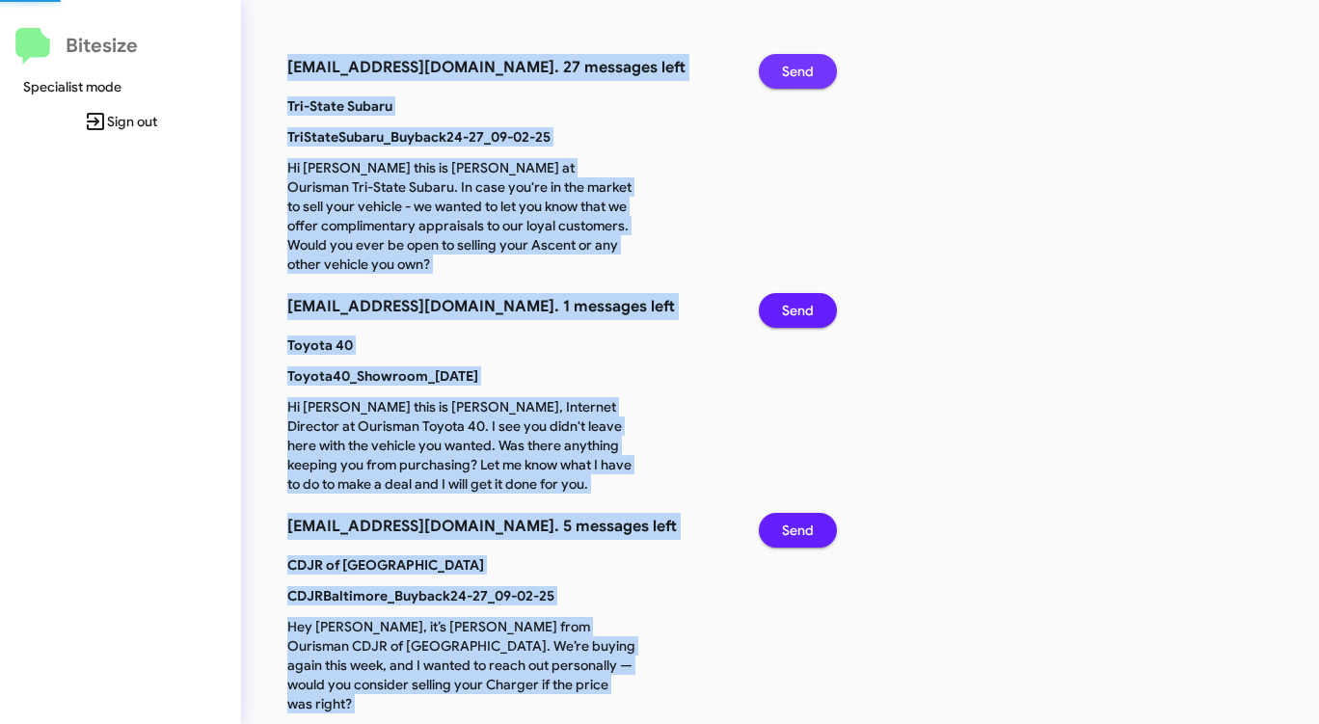
click at [799, 66] on span "Send" at bounding box center [798, 71] width 32 height 35
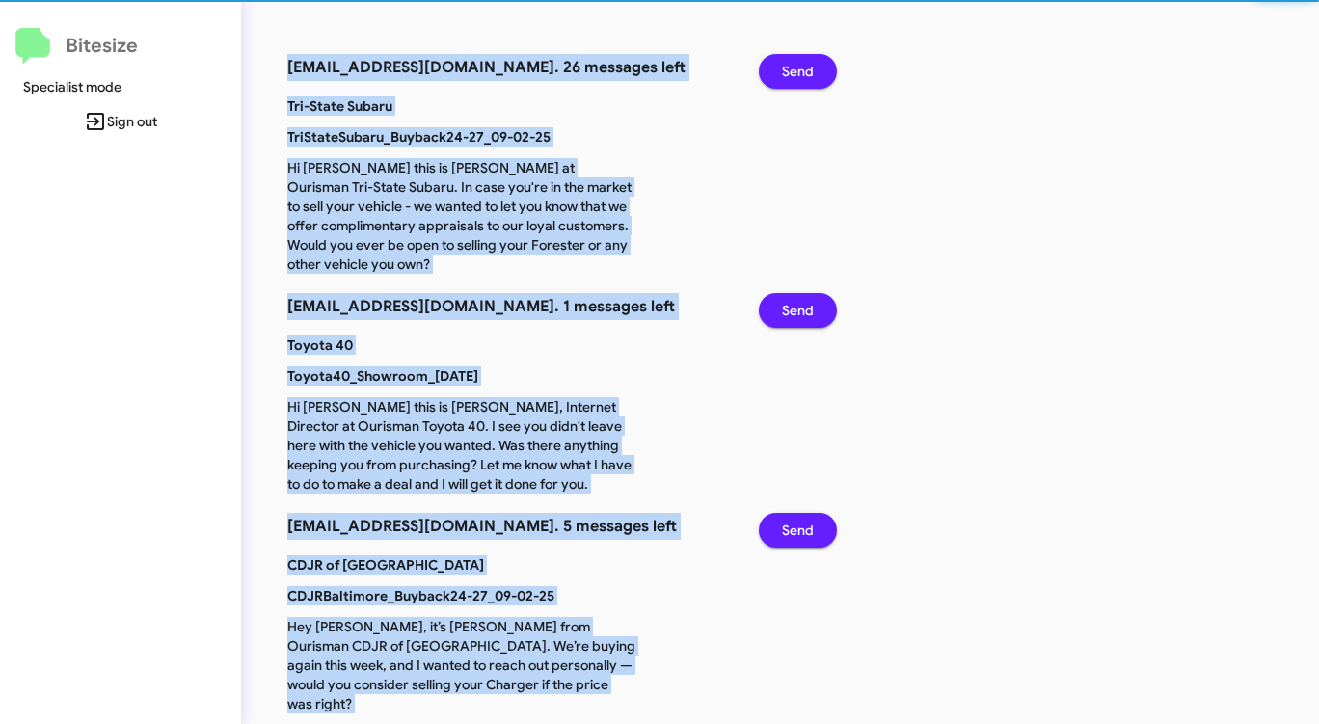
click at [799, 66] on span "Send" at bounding box center [798, 71] width 32 height 35
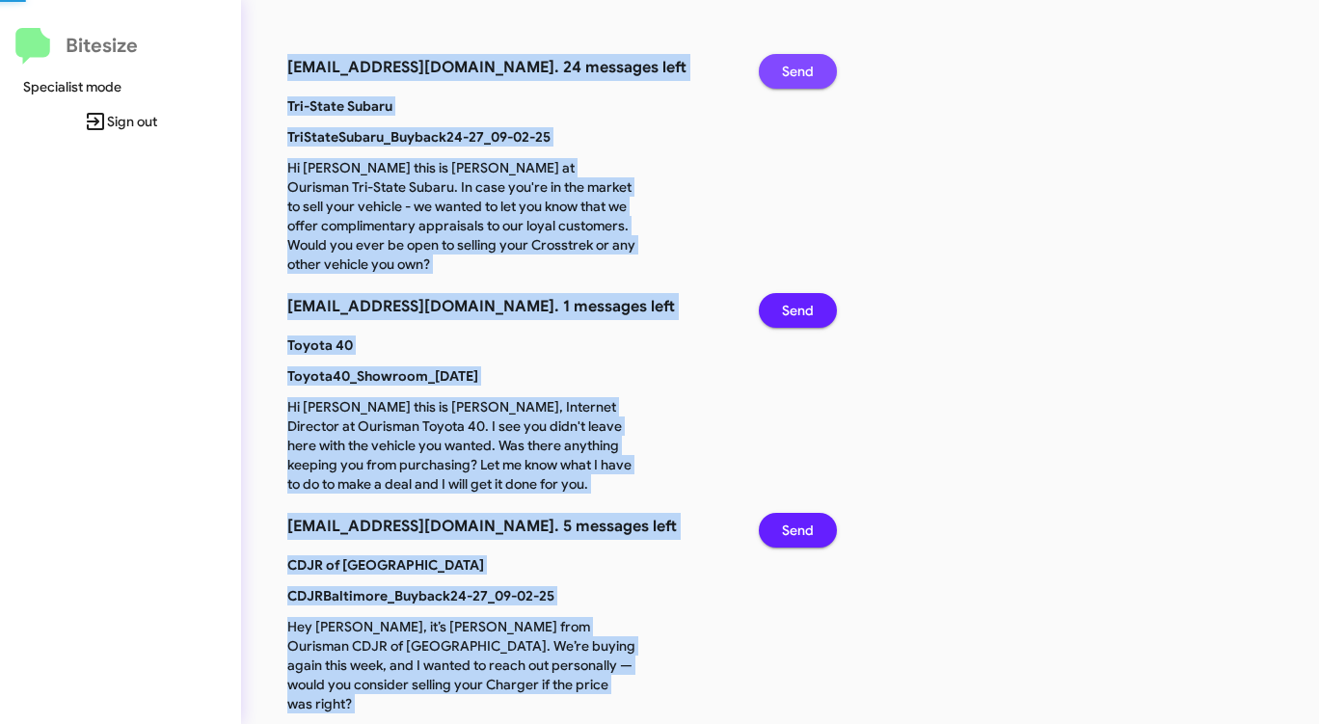
click at [799, 66] on span "Send" at bounding box center [798, 71] width 32 height 35
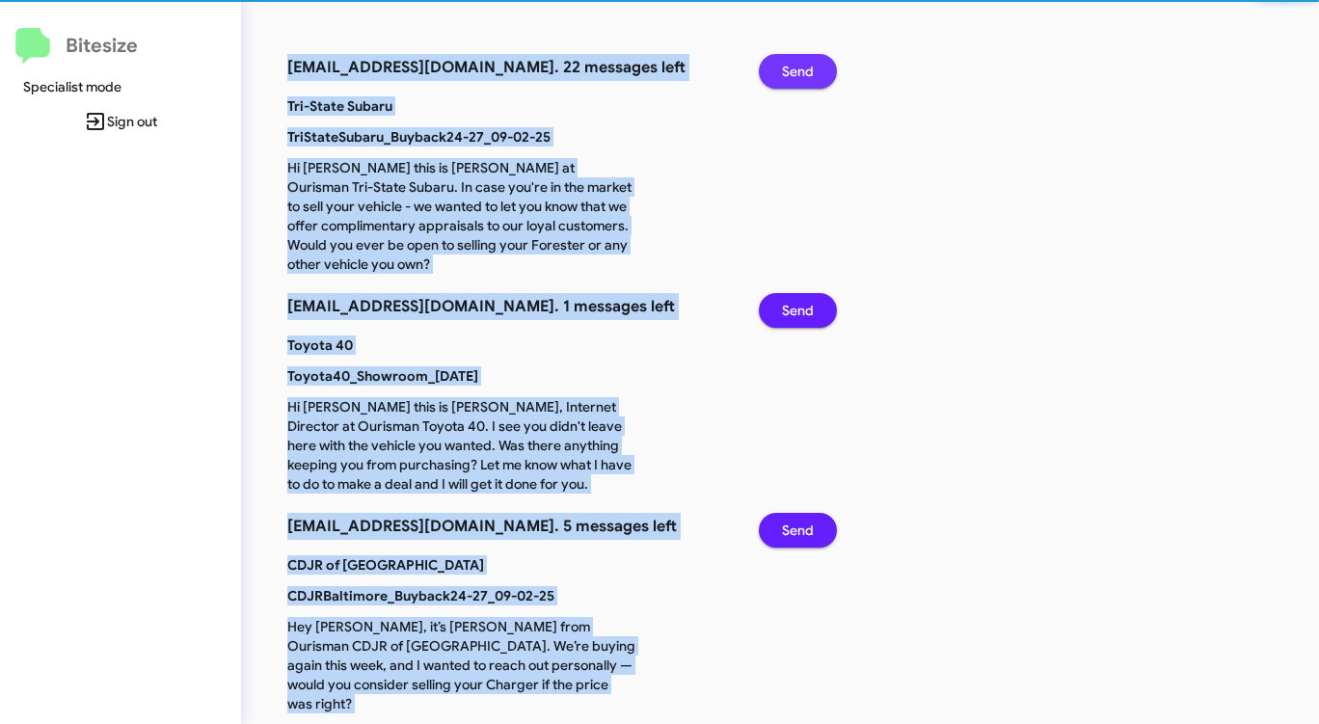
click at [799, 66] on span "Send" at bounding box center [798, 71] width 32 height 35
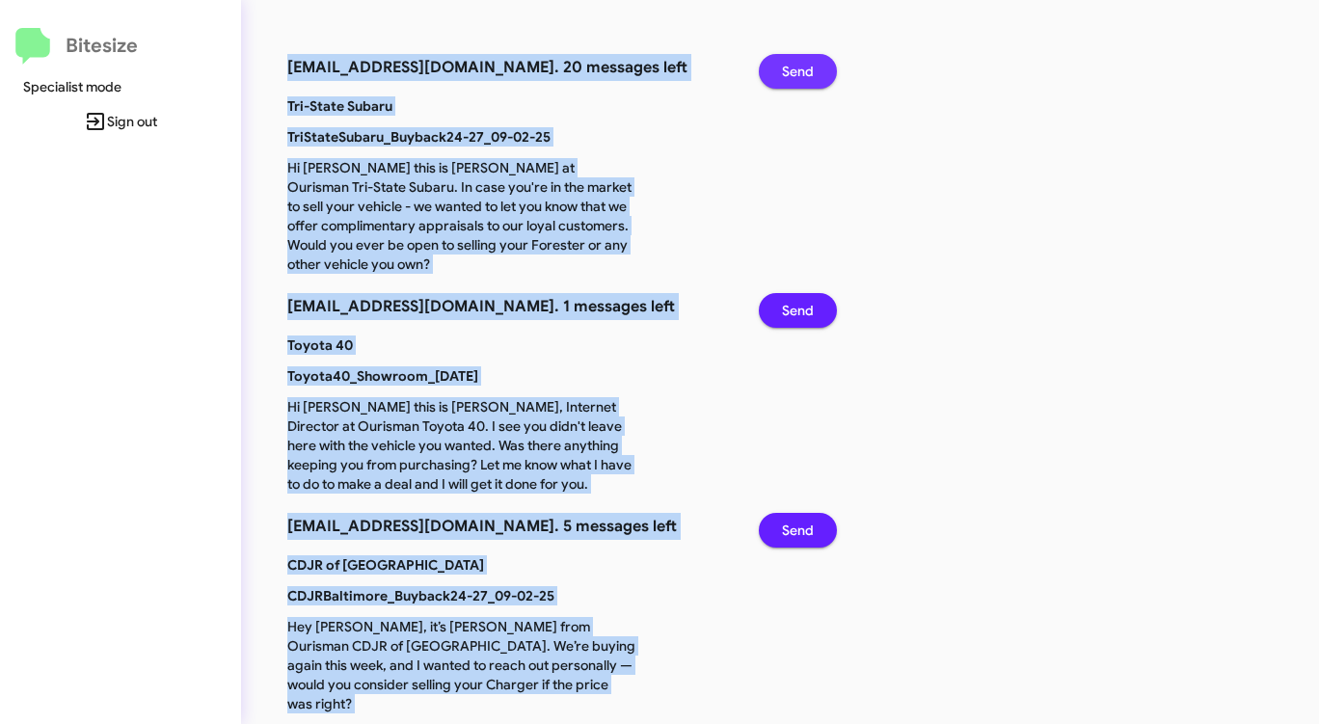
click at [799, 66] on span "Send" at bounding box center [798, 71] width 32 height 35
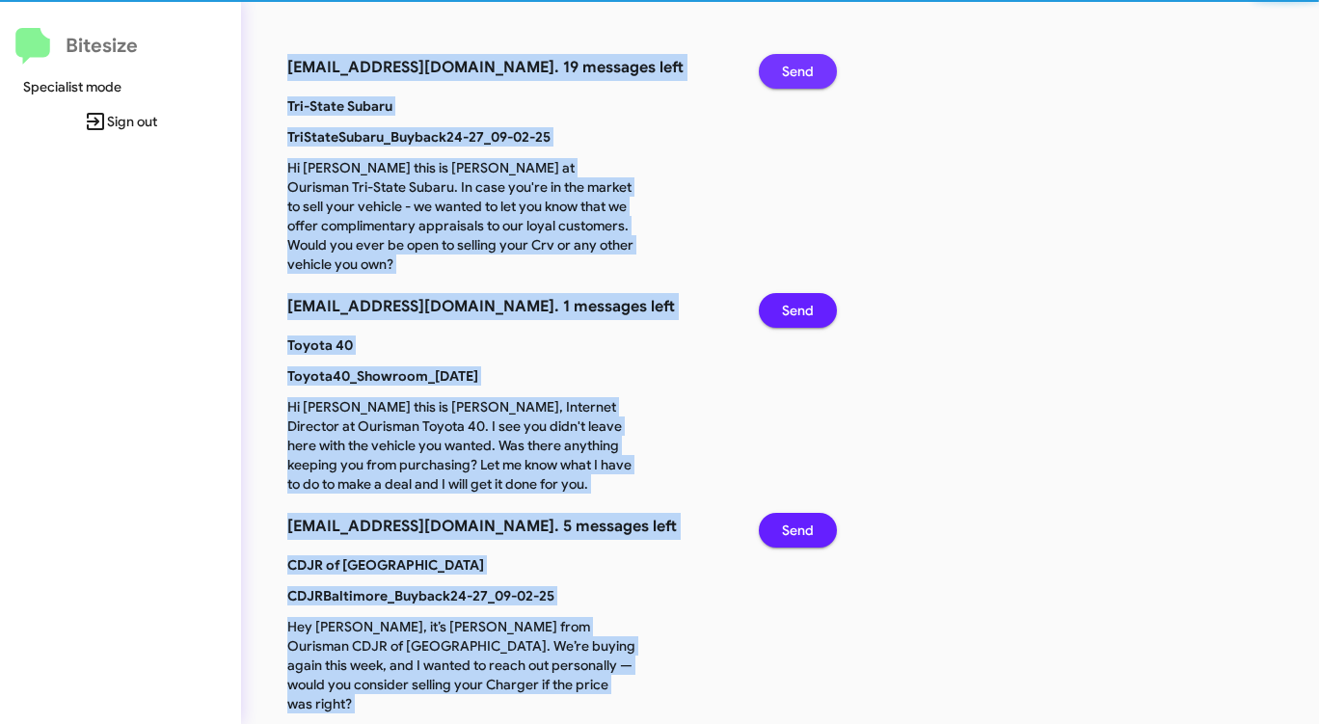
click at [799, 66] on span "Send" at bounding box center [798, 71] width 32 height 35
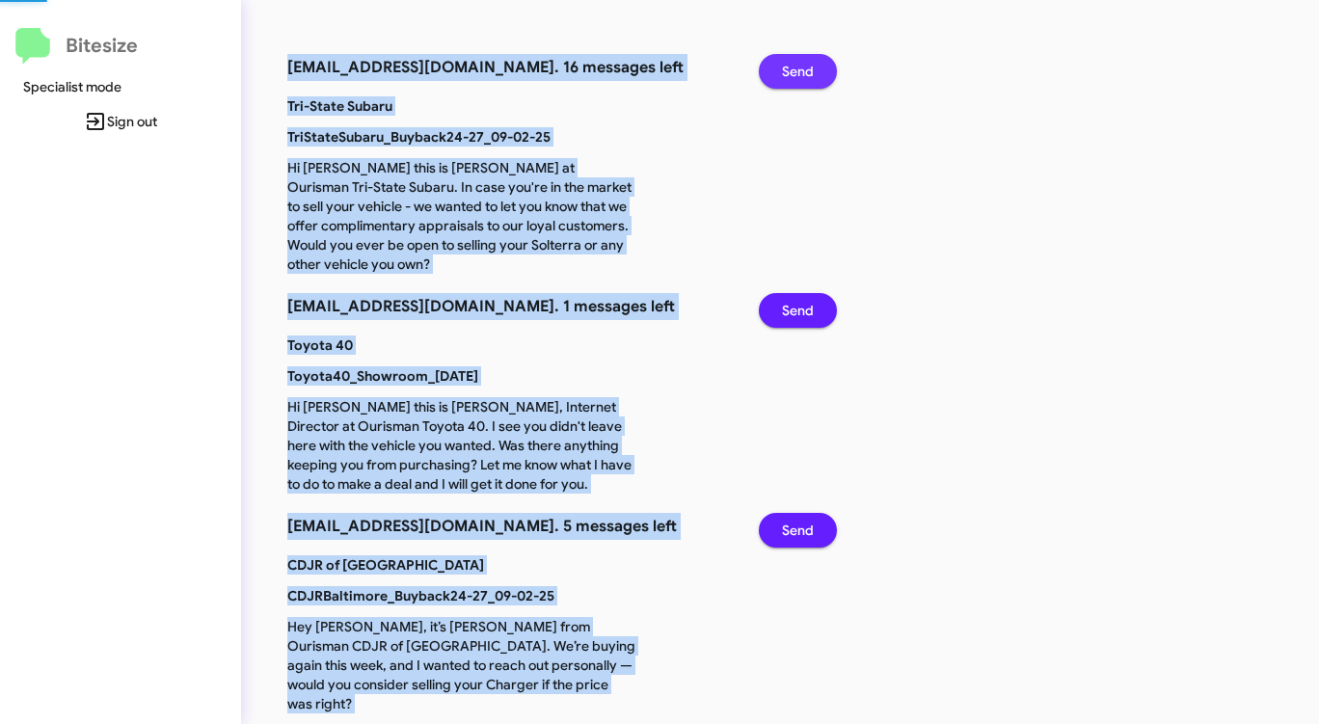
click at [799, 66] on span "Send" at bounding box center [798, 71] width 32 height 35
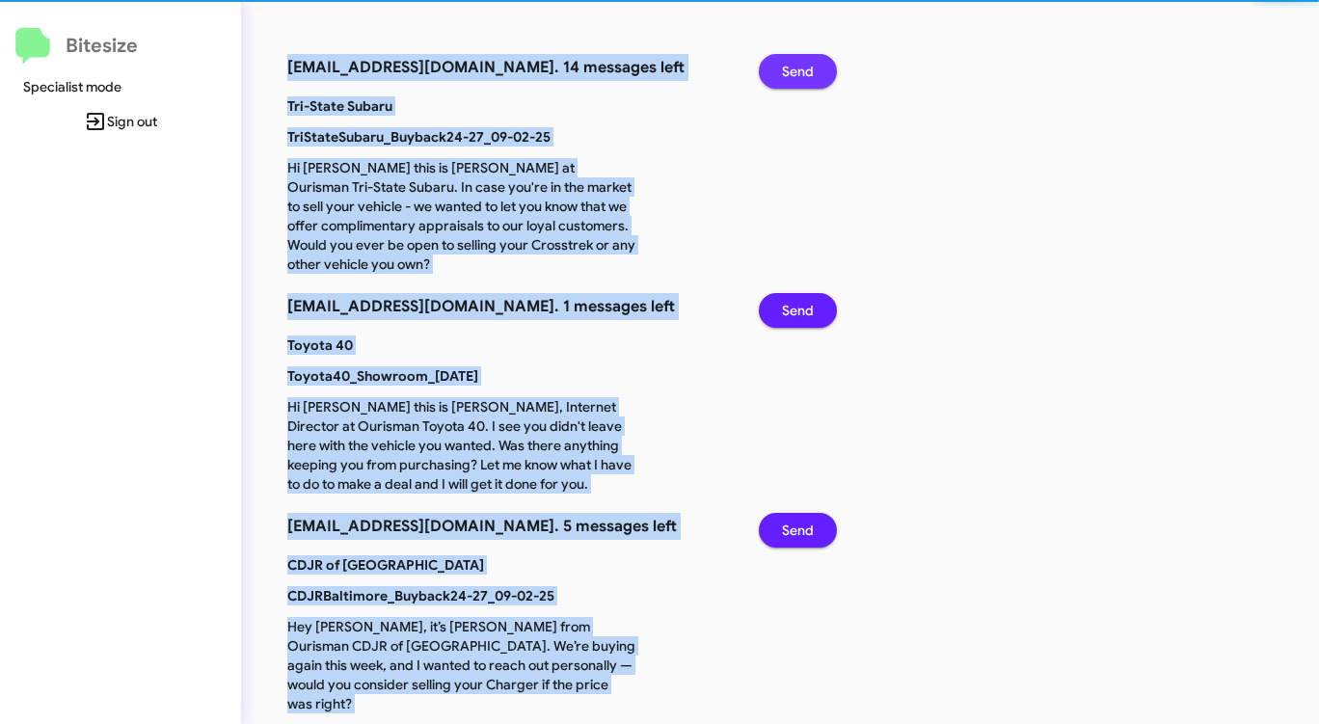
click at [799, 66] on span "Send" at bounding box center [798, 71] width 32 height 35
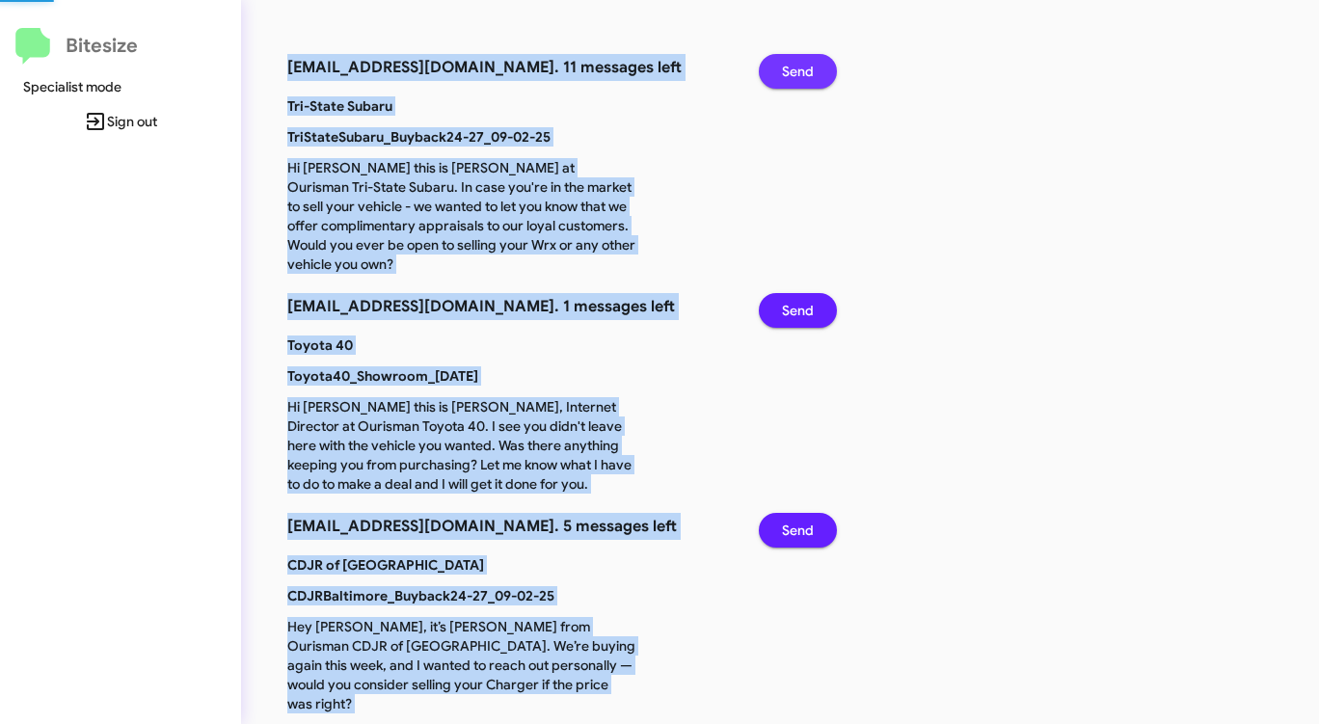
click at [799, 66] on span "Send" at bounding box center [798, 71] width 32 height 35
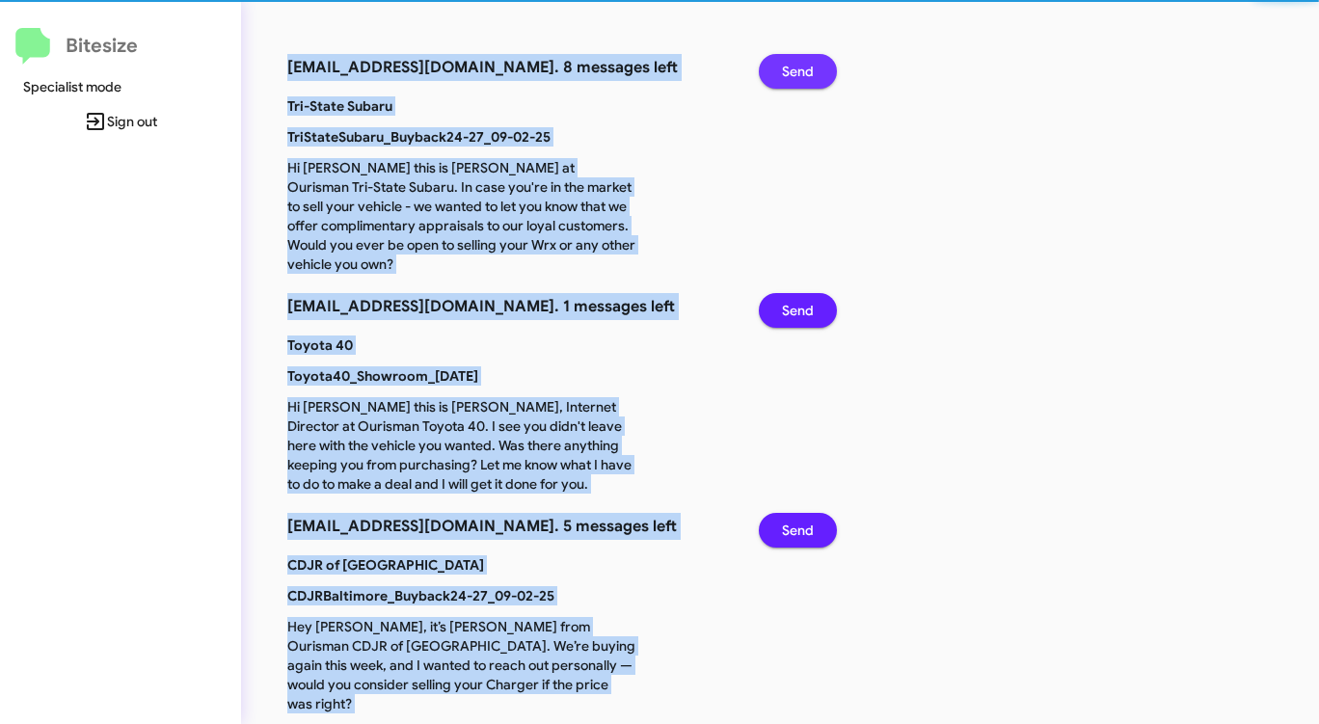
click at [799, 66] on span "Send" at bounding box center [798, 71] width 32 height 35
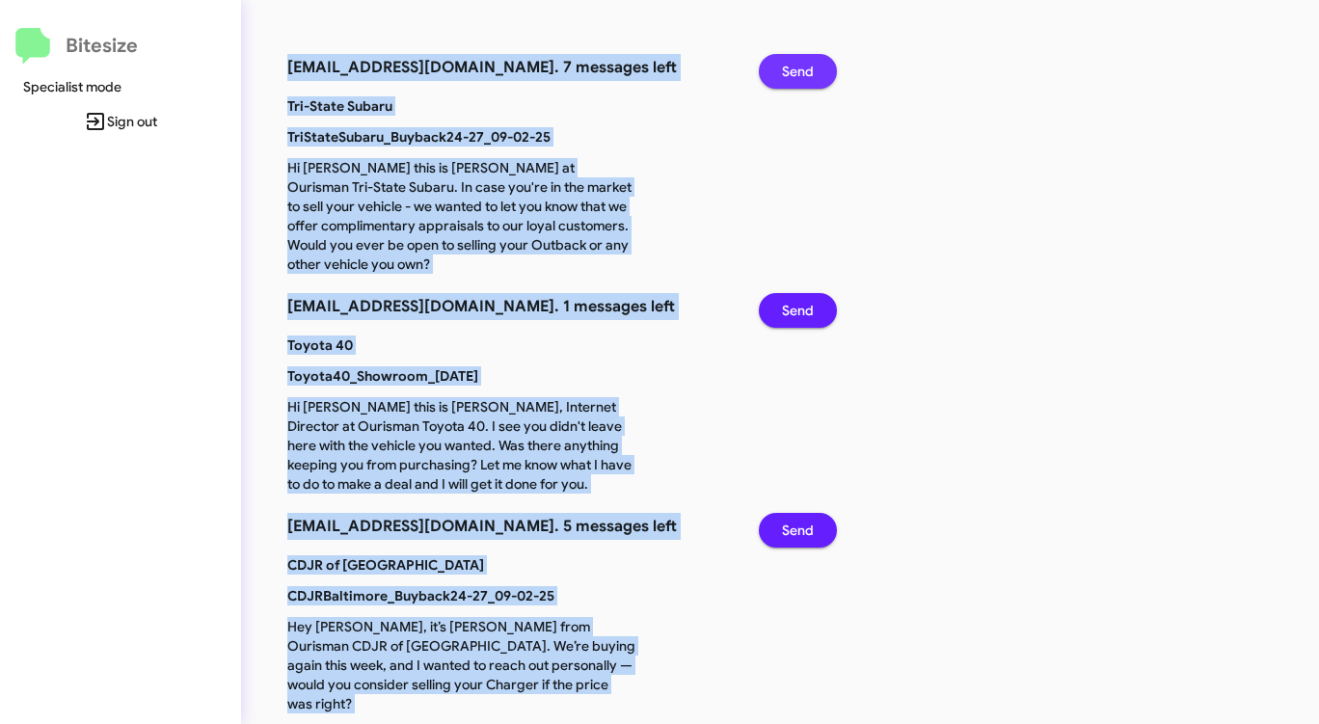
click at [799, 66] on span "Send" at bounding box center [798, 71] width 32 height 35
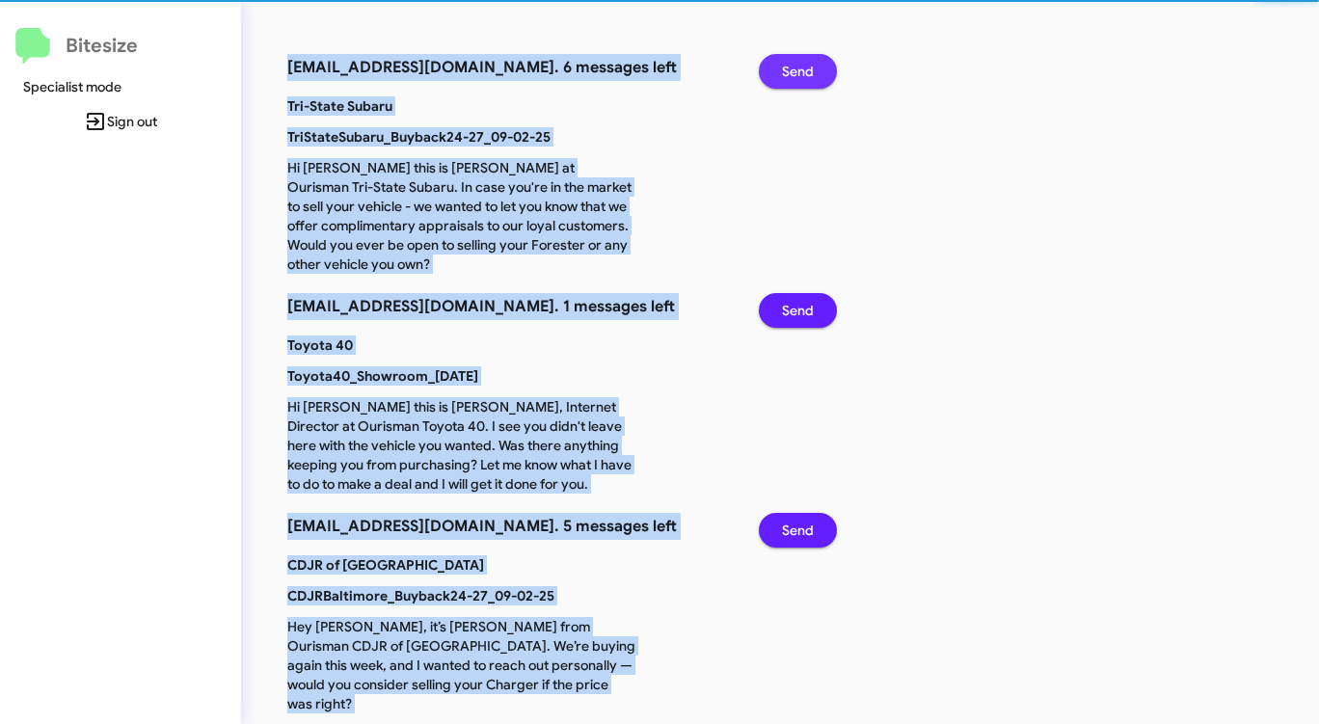
click at [799, 66] on span "Send" at bounding box center [798, 71] width 32 height 35
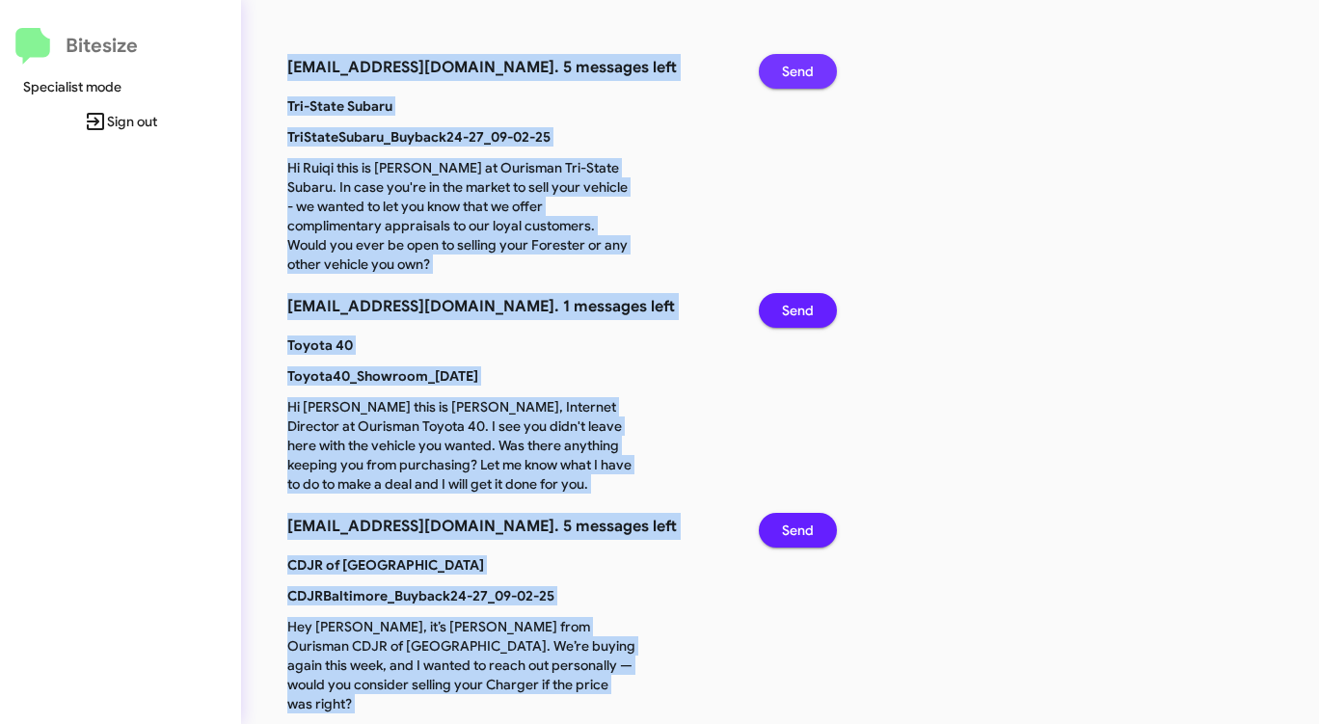
click at [799, 66] on span "Send" at bounding box center [798, 71] width 32 height 35
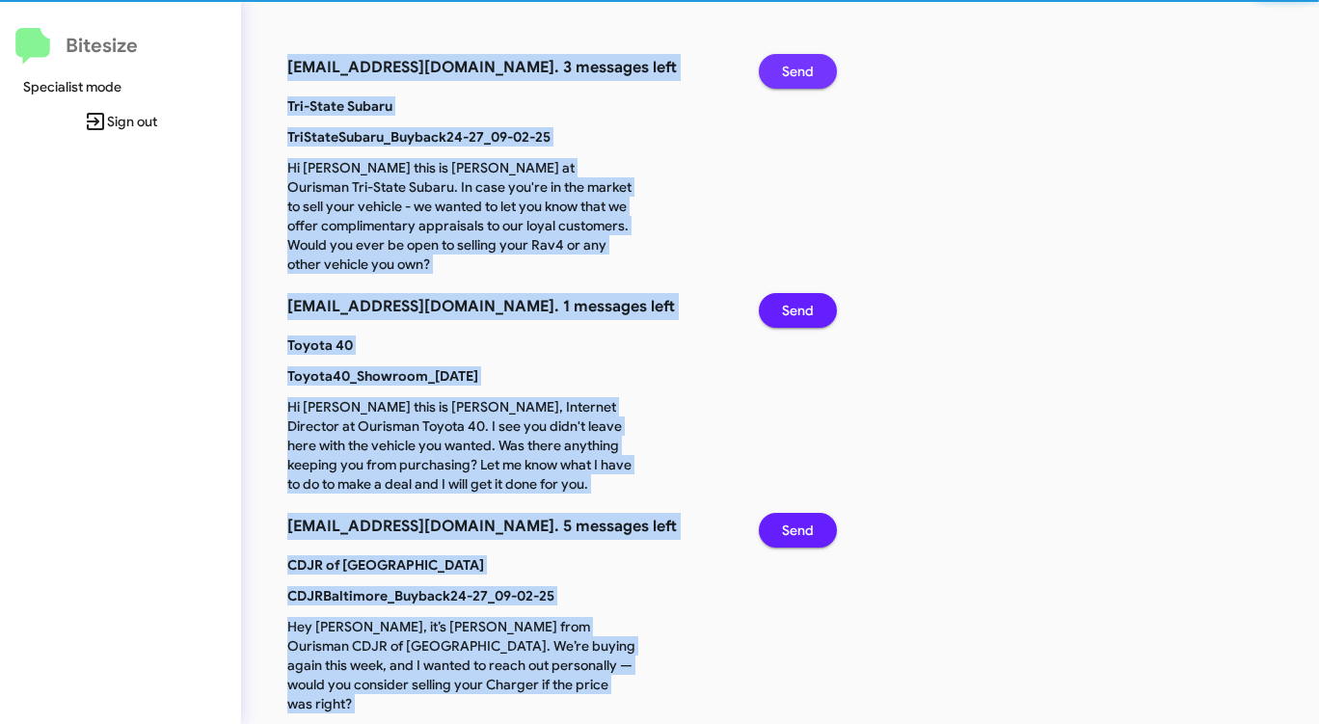
click at [799, 66] on span "Send" at bounding box center [798, 71] width 32 height 35
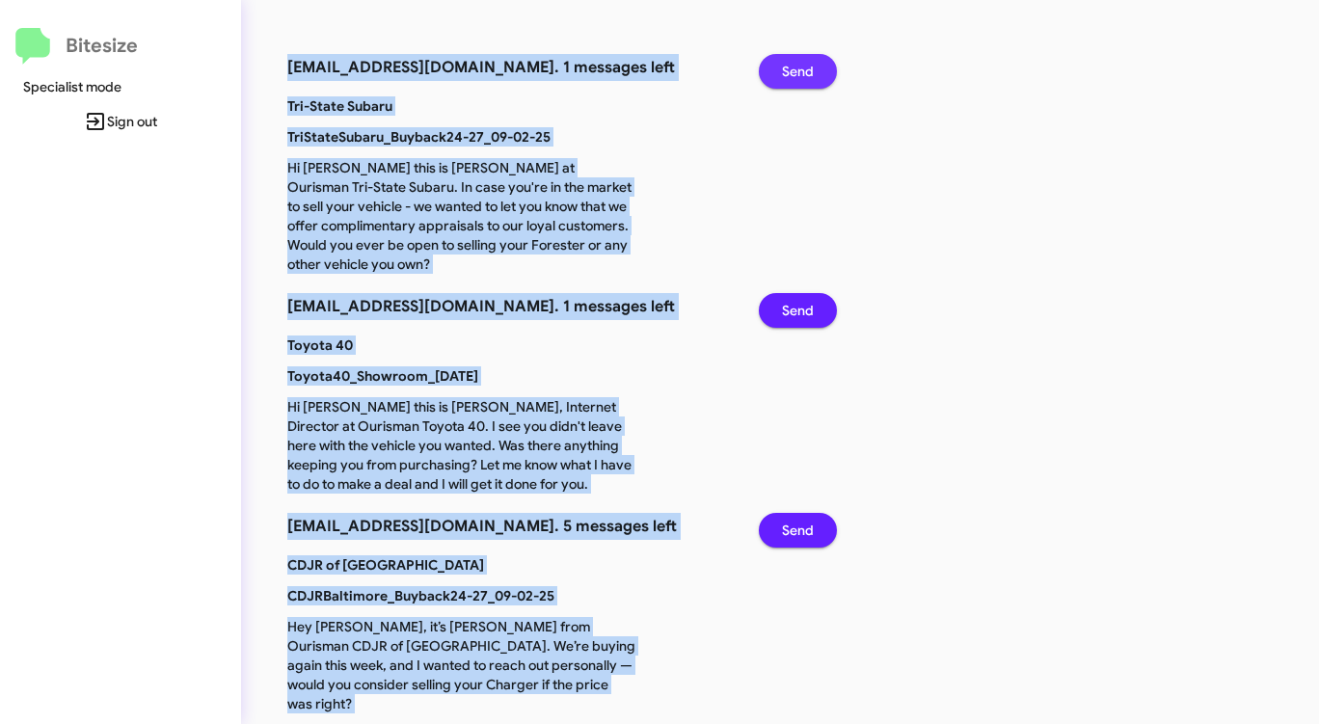
click at [799, 66] on span "Send" at bounding box center [798, 71] width 32 height 35
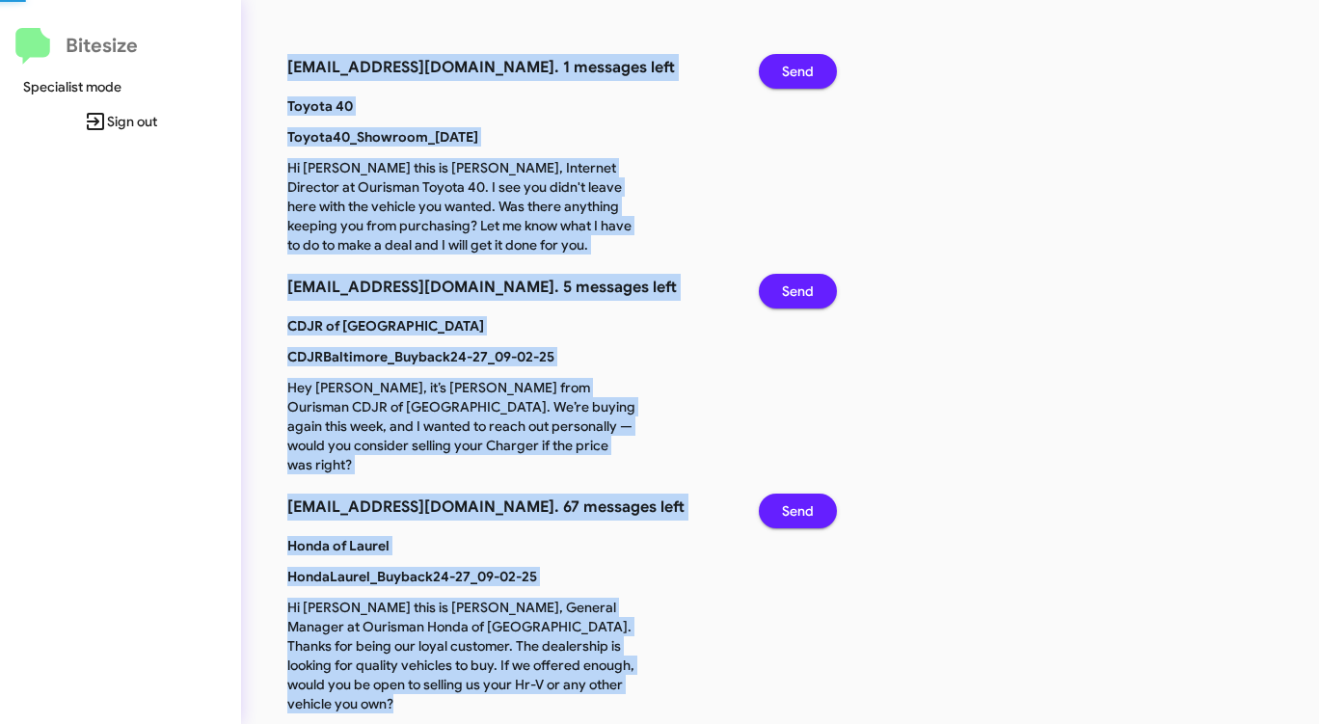
click at [799, 66] on span "Send" at bounding box center [798, 71] width 32 height 35
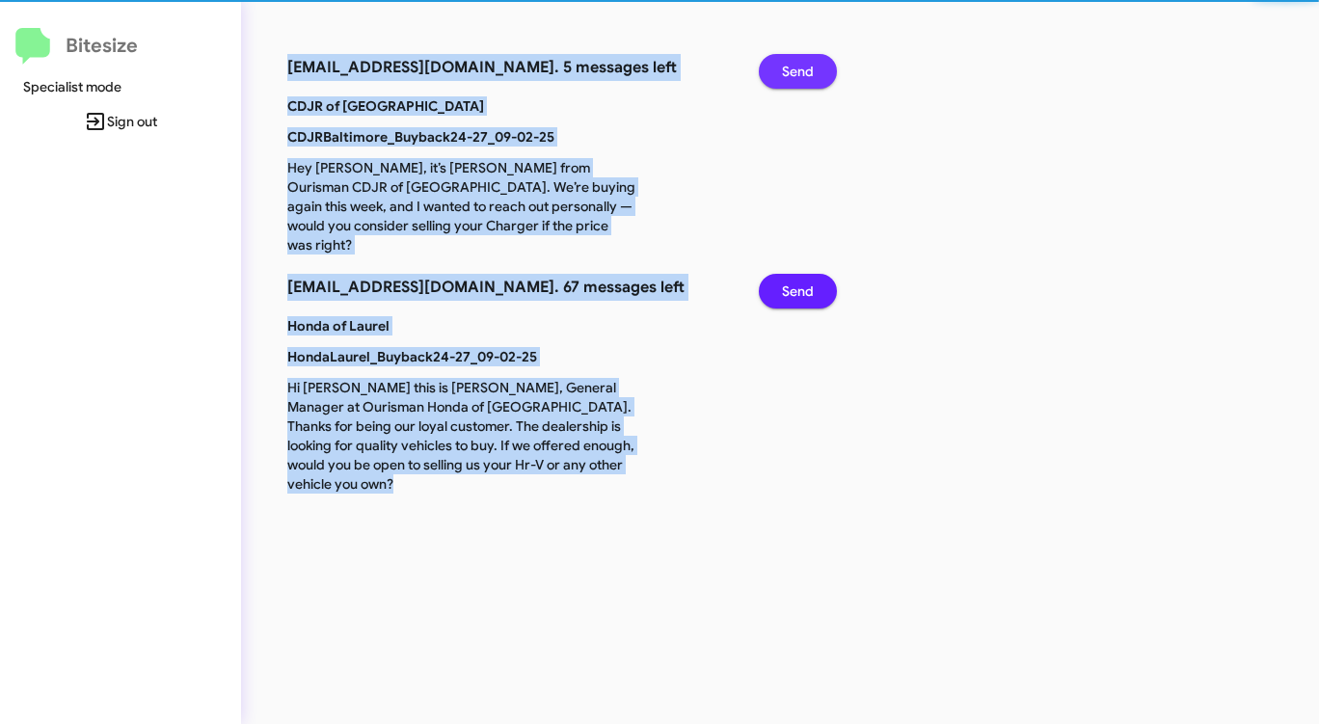
click at [799, 66] on span "Send" at bounding box center [798, 71] width 32 height 35
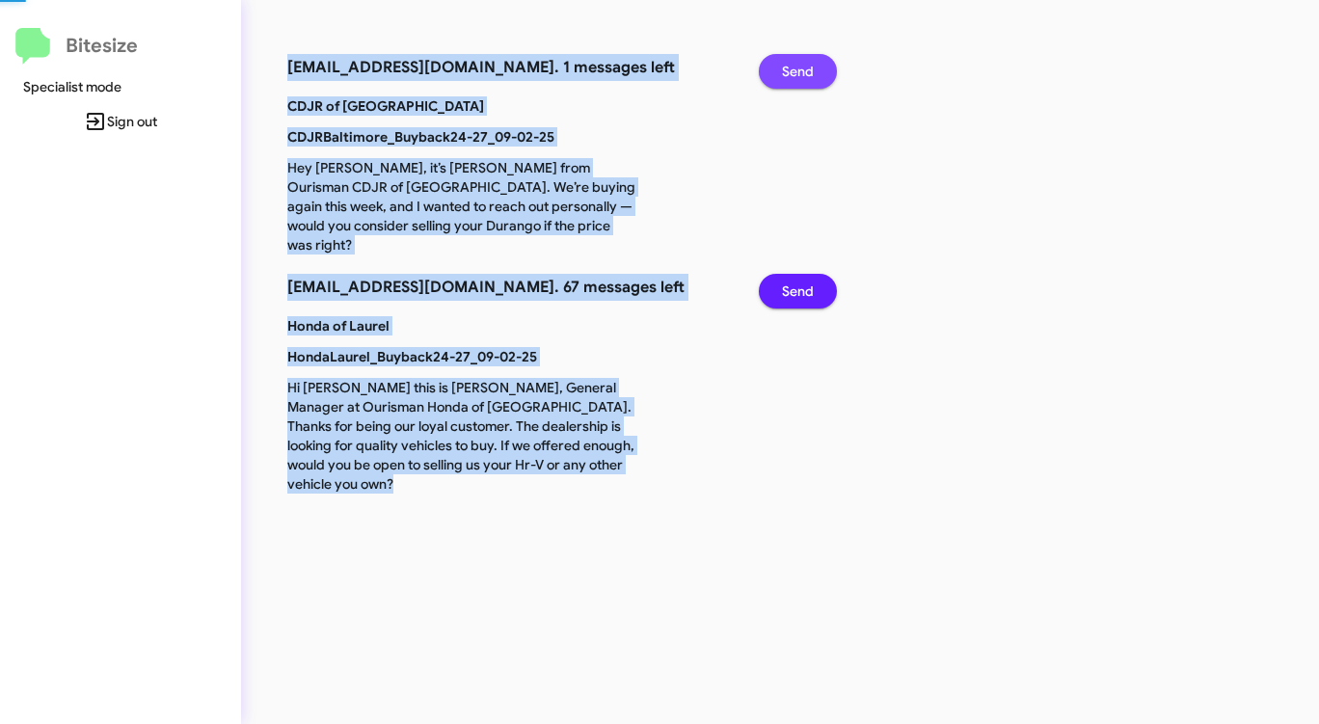
click at [799, 66] on span "Send" at bounding box center [798, 71] width 32 height 35
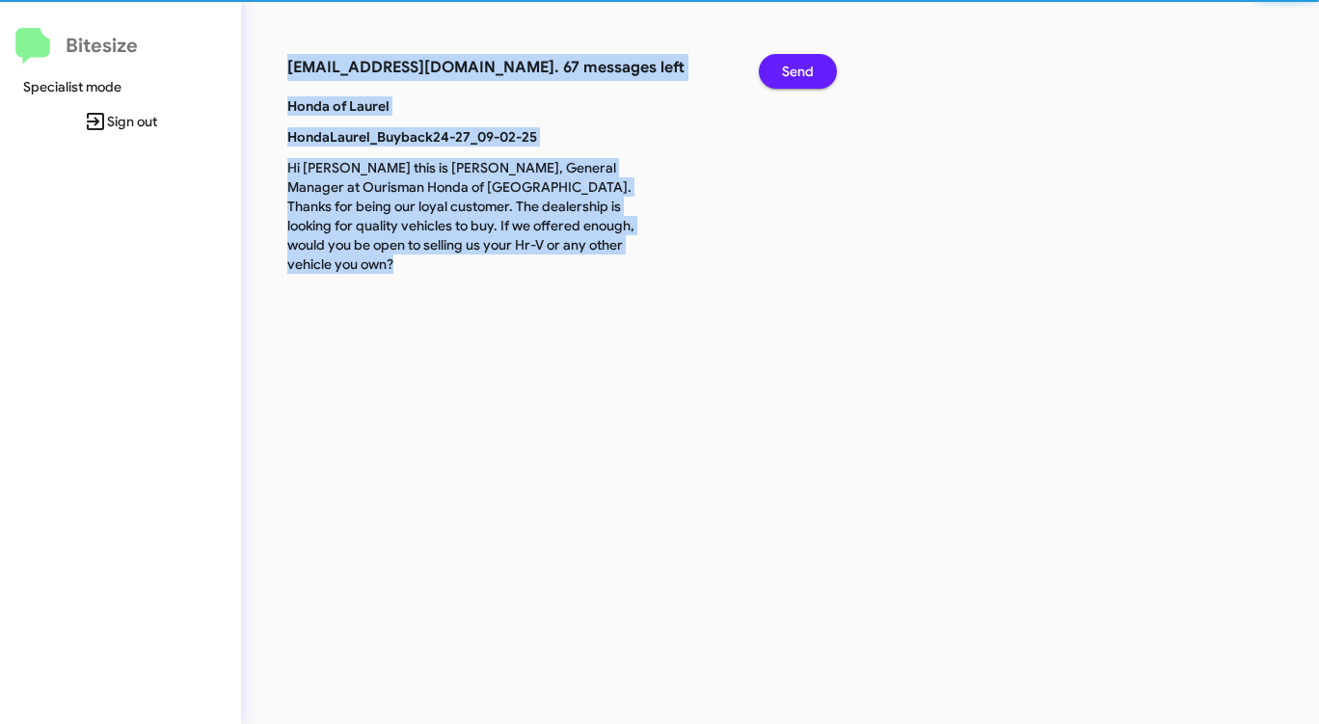
click at [799, 66] on span "Send" at bounding box center [798, 71] width 32 height 35
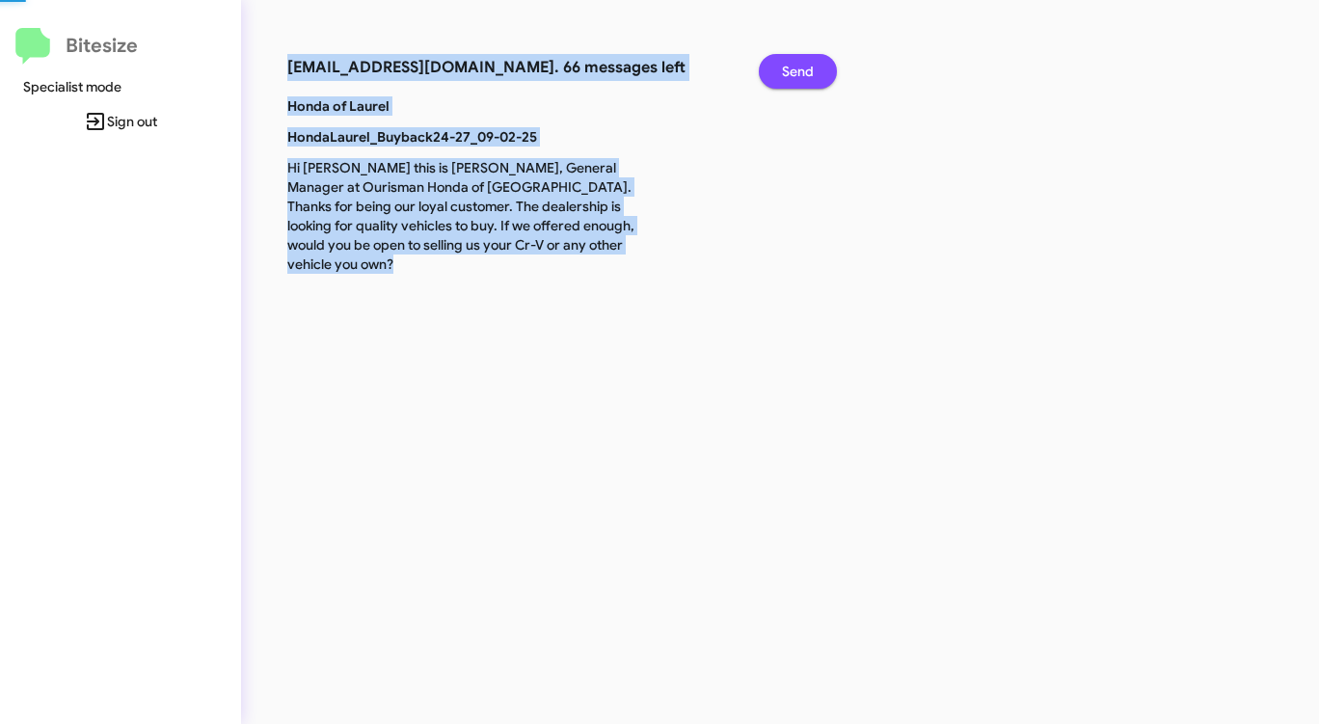
click at [799, 66] on span "Send" at bounding box center [798, 71] width 32 height 35
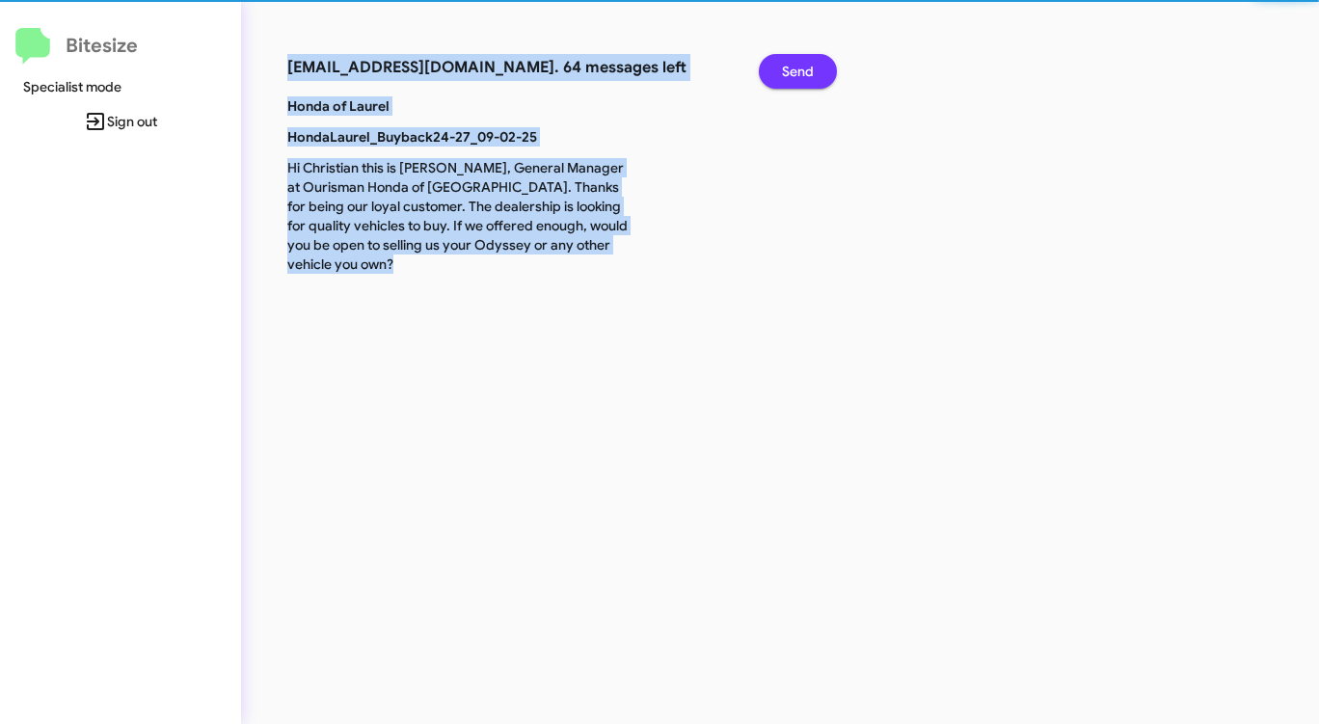
click at [799, 66] on span "Send" at bounding box center [798, 71] width 32 height 35
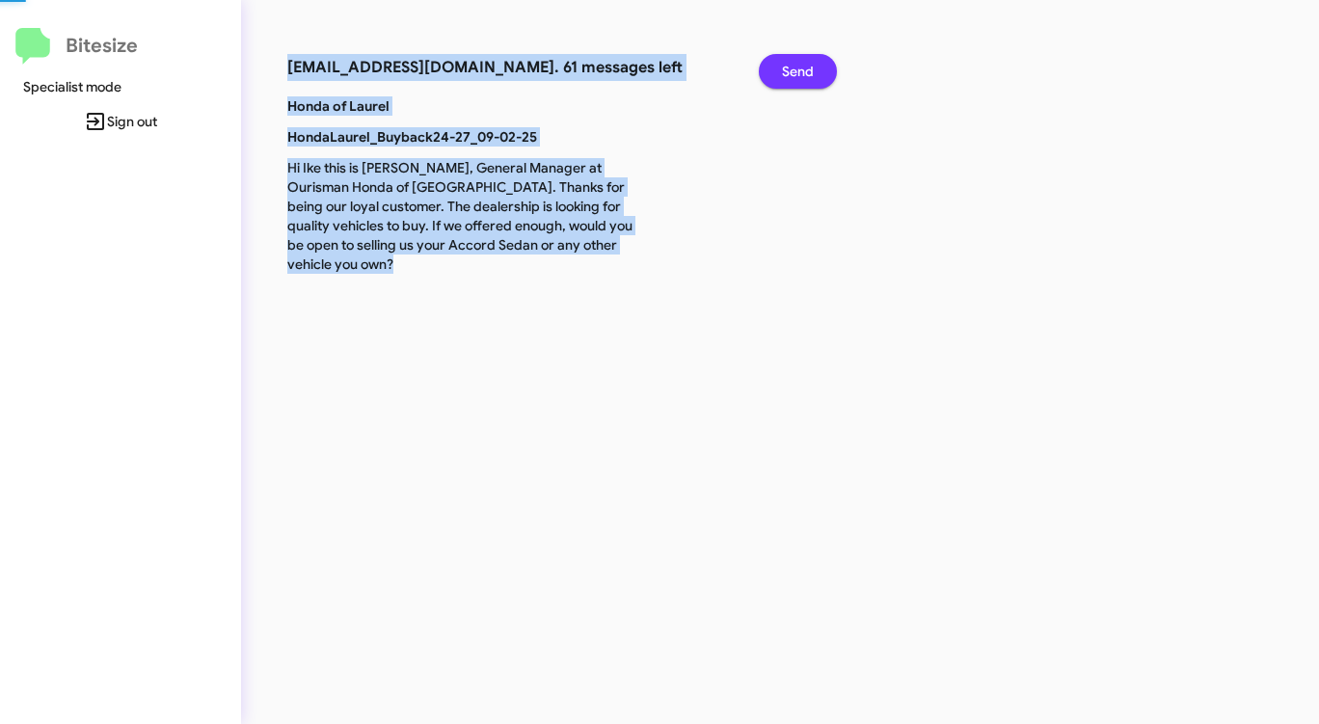
click at [799, 66] on span "Send" at bounding box center [798, 71] width 32 height 35
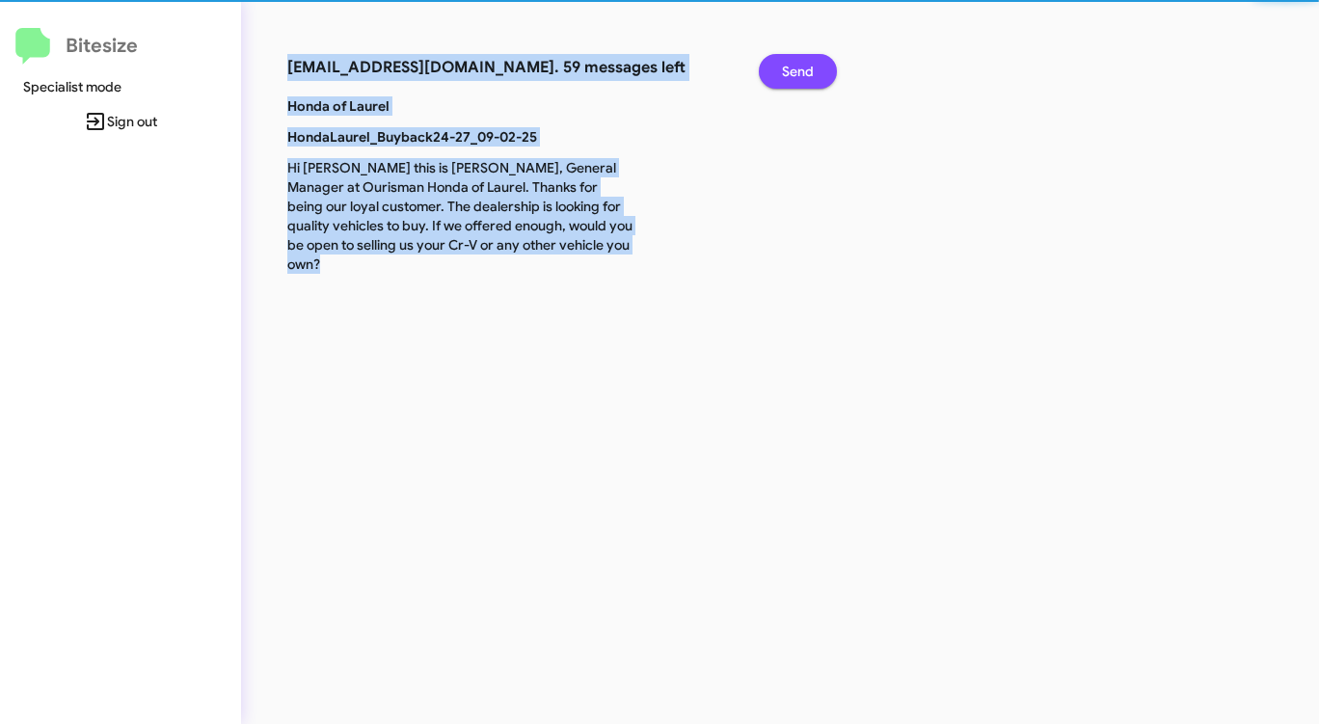
click at [799, 66] on span "Send" at bounding box center [798, 71] width 32 height 35
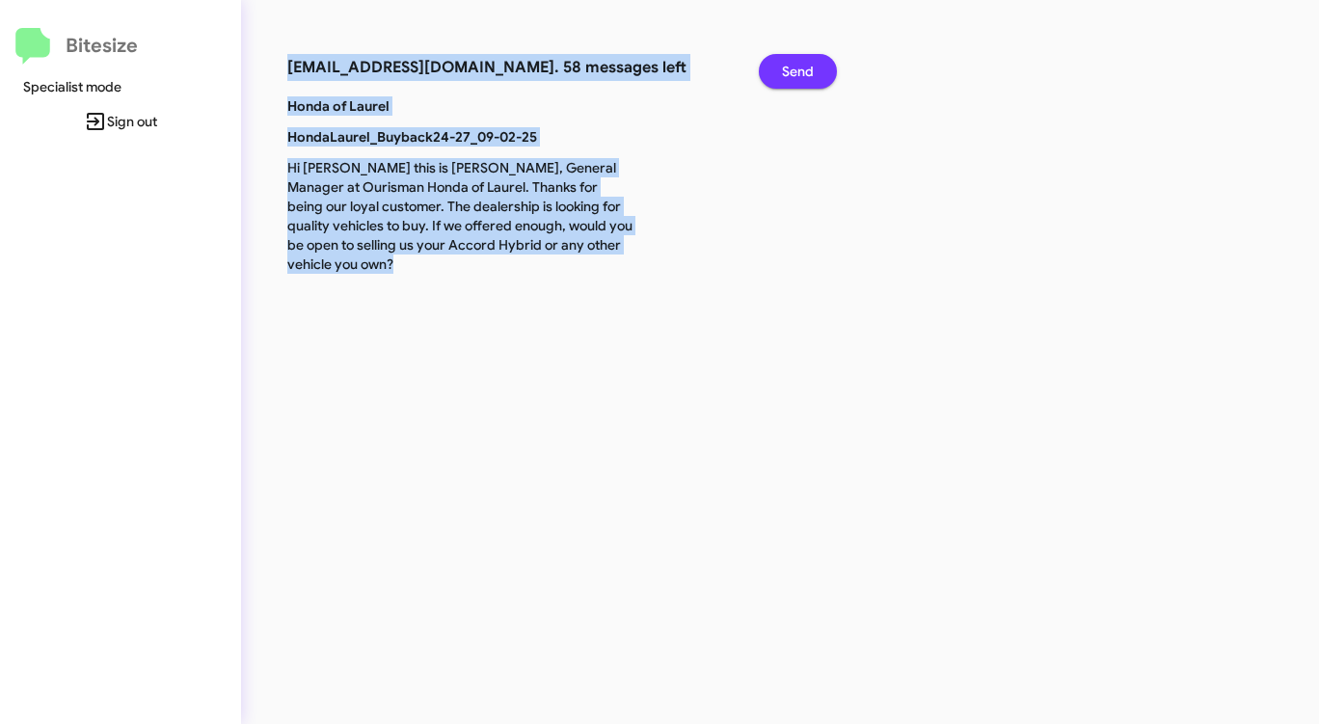
click at [799, 66] on span "Send" at bounding box center [798, 71] width 32 height 35
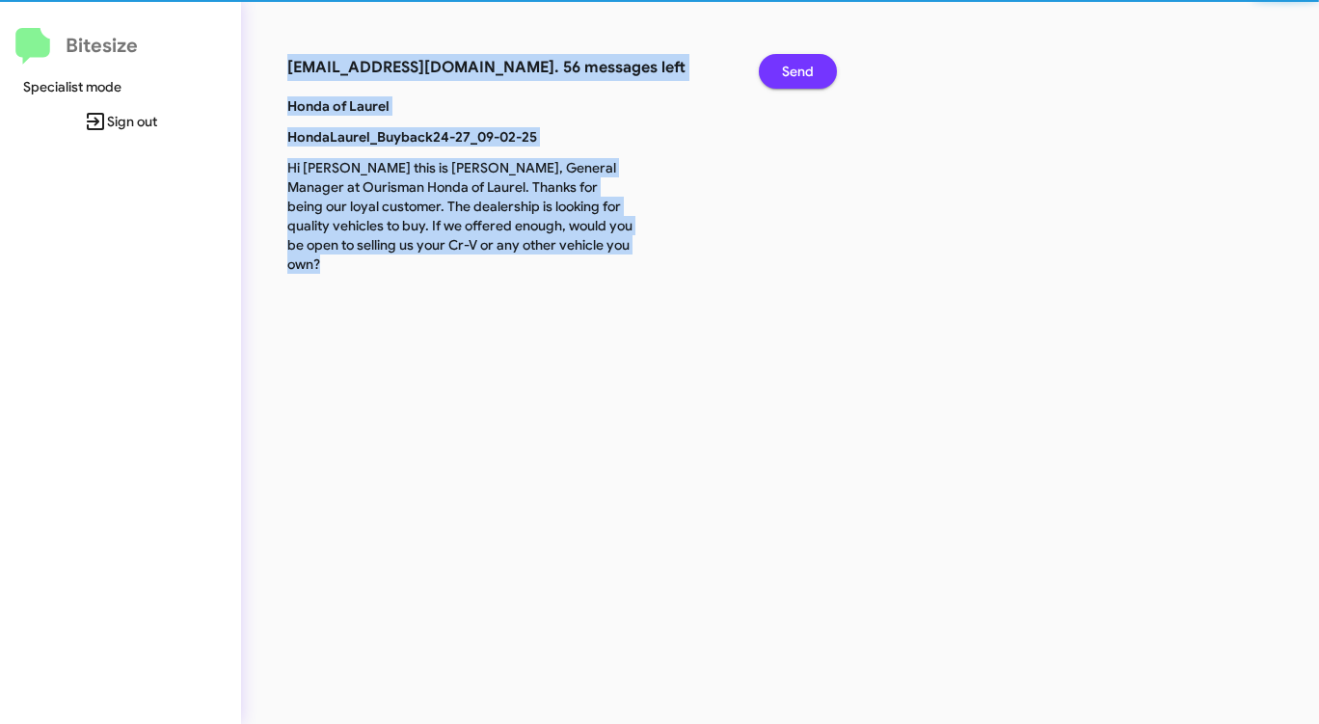
click at [799, 66] on span "Send" at bounding box center [798, 71] width 32 height 35
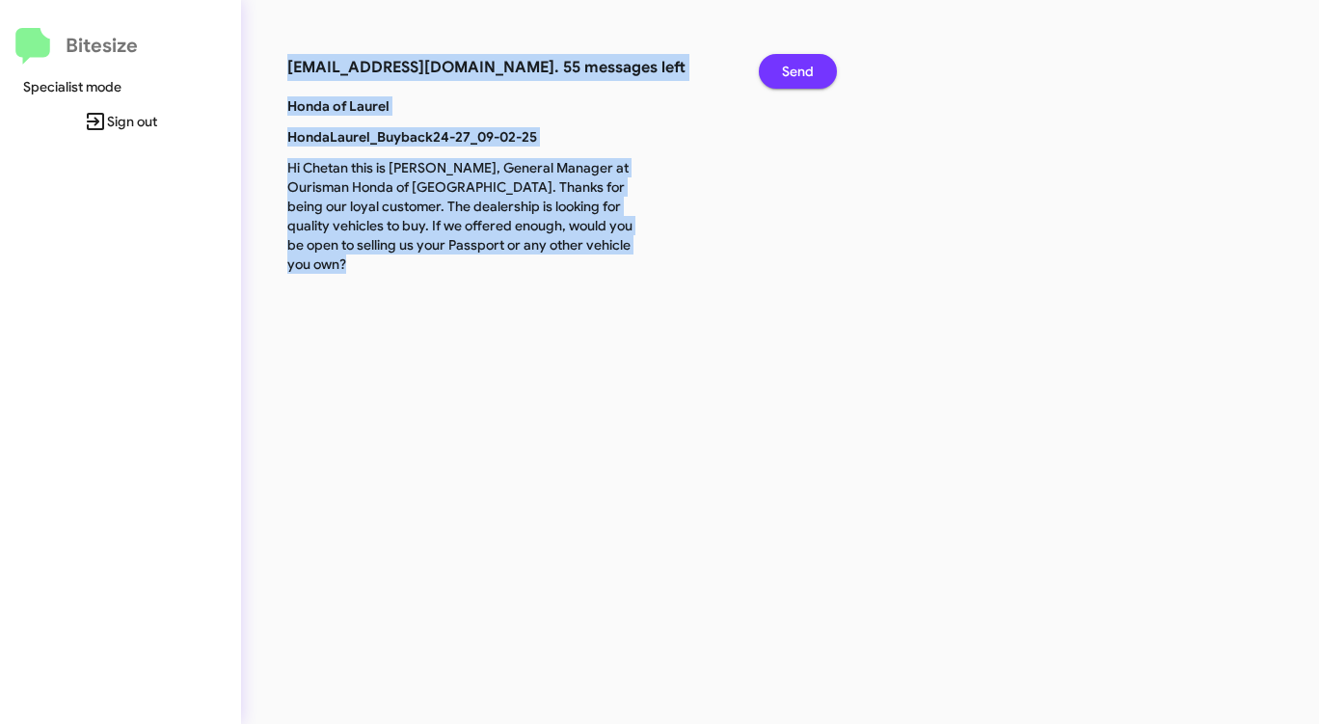
click at [799, 66] on span "Send" at bounding box center [798, 71] width 32 height 35
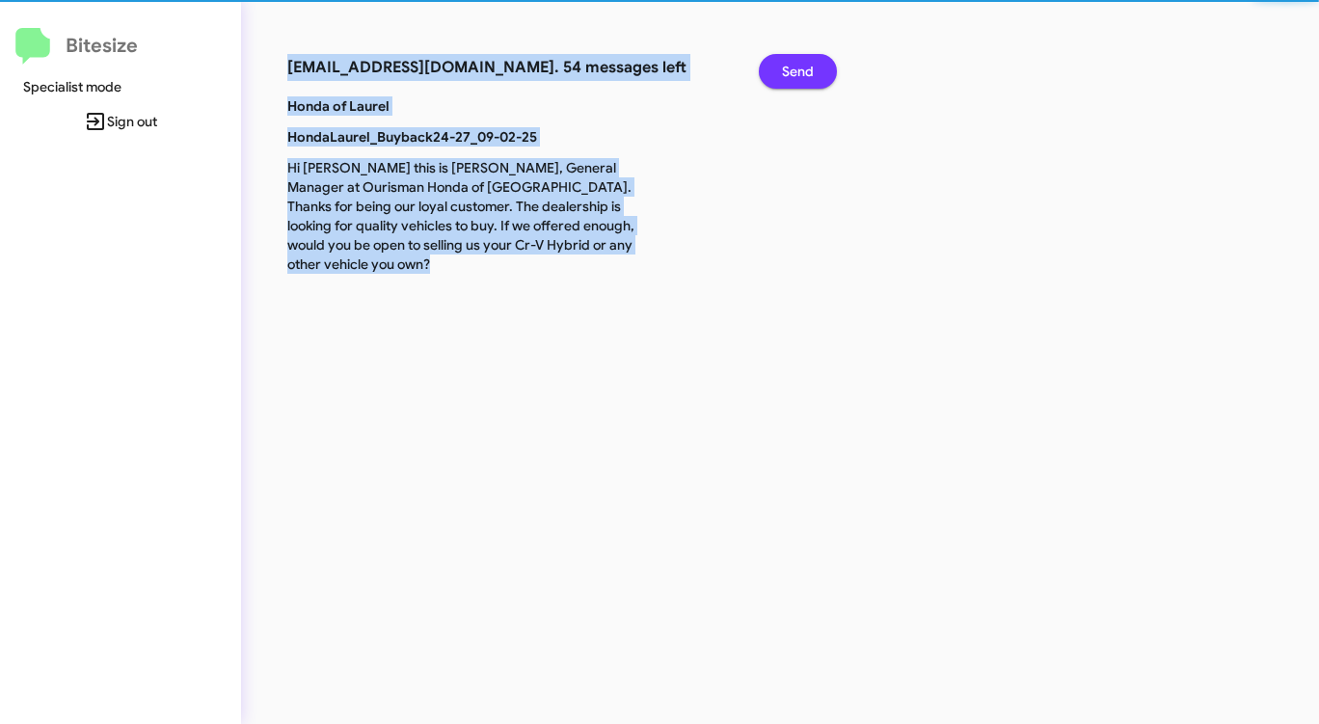
click at [799, 66] on span "Send" at bounding box center [798, 71] width 32 height 35
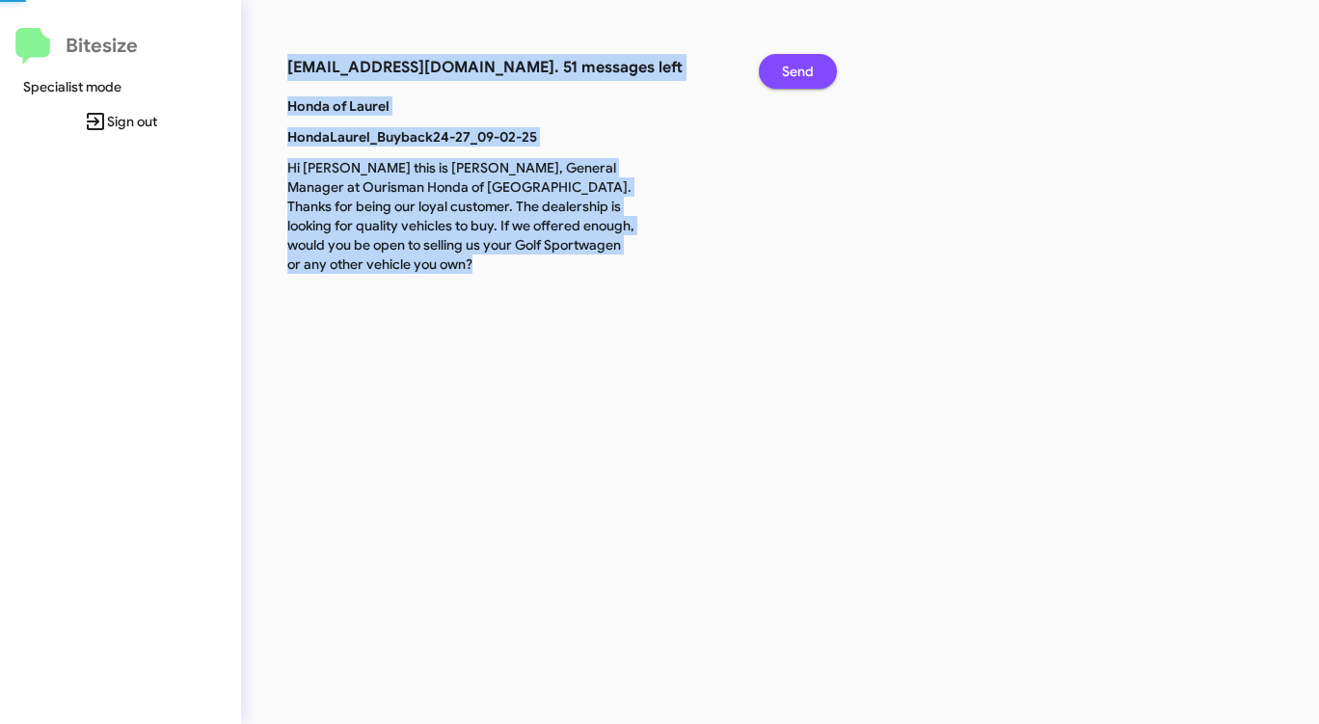
click at [799, 66] on span "Send" at bounding box center [798, 71] width 32 height 35
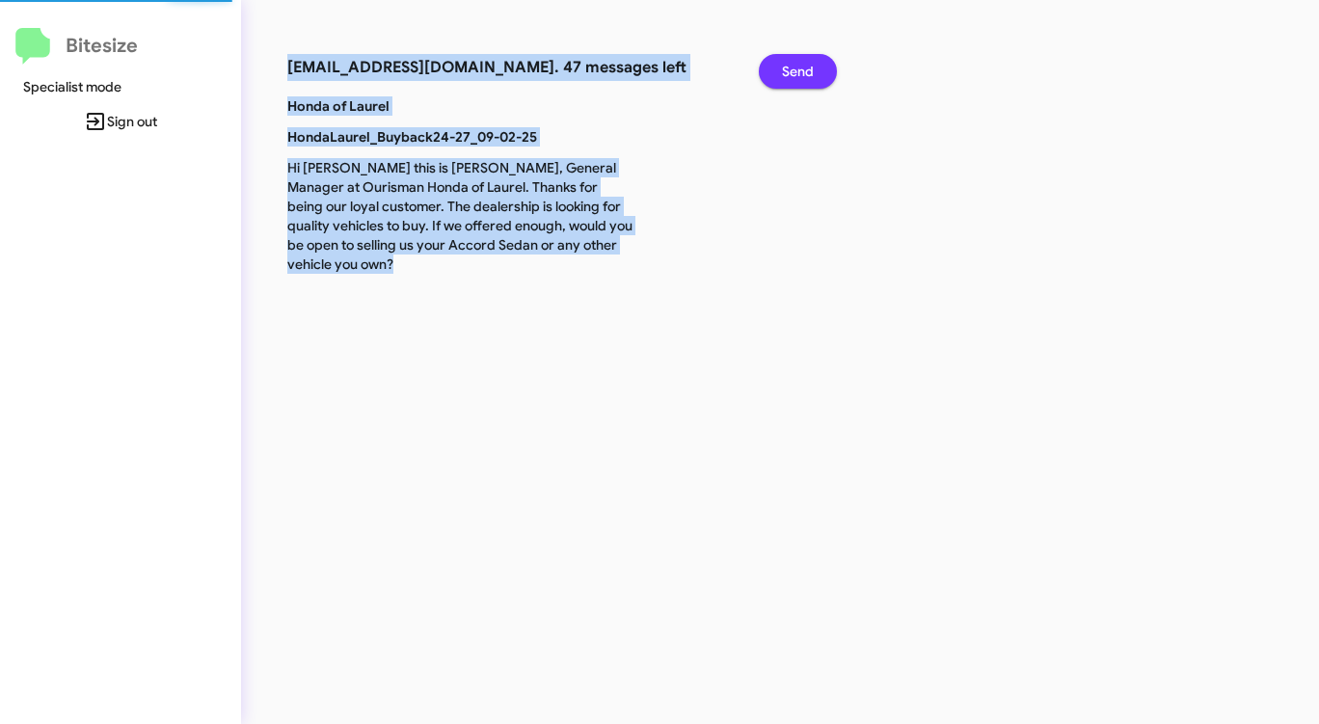
click at [799, 66] on span "Send" at bounding box center [798, 71] width 32 height 35
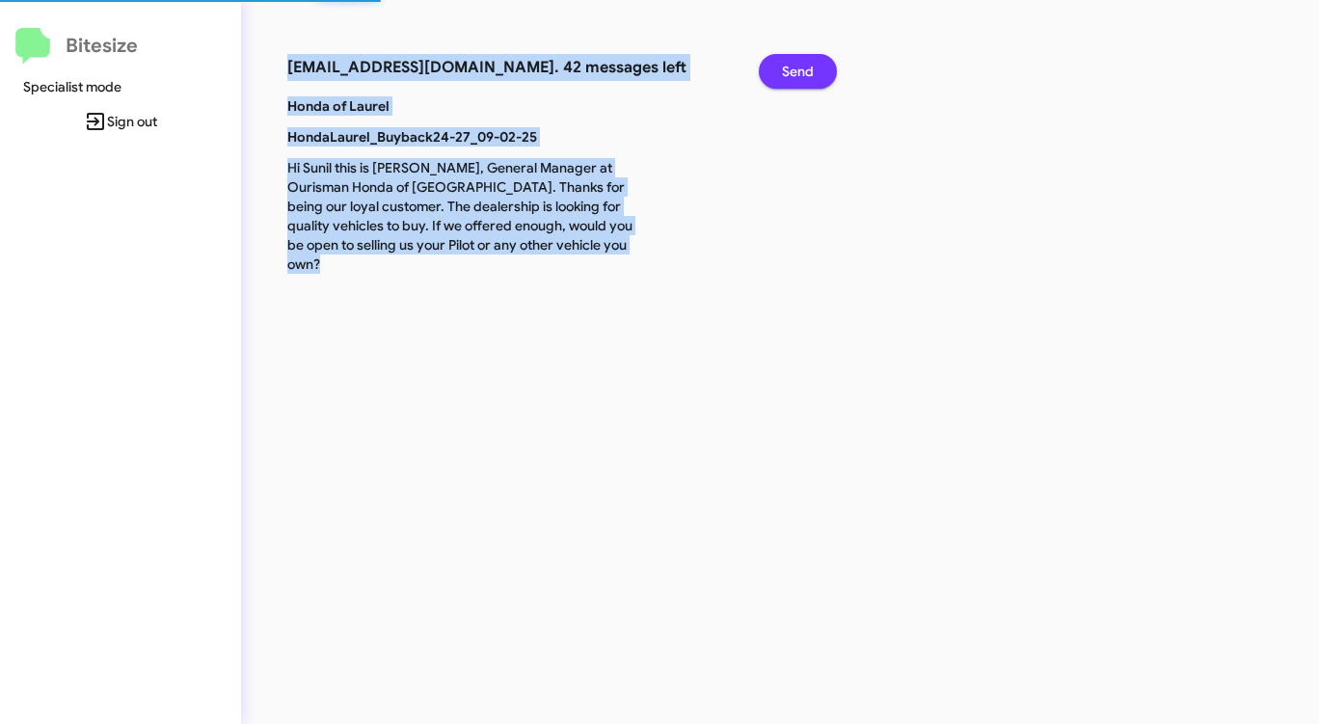
click at [799, 66] on span "Send" at bounding box center [798, 71] width 32 height 35
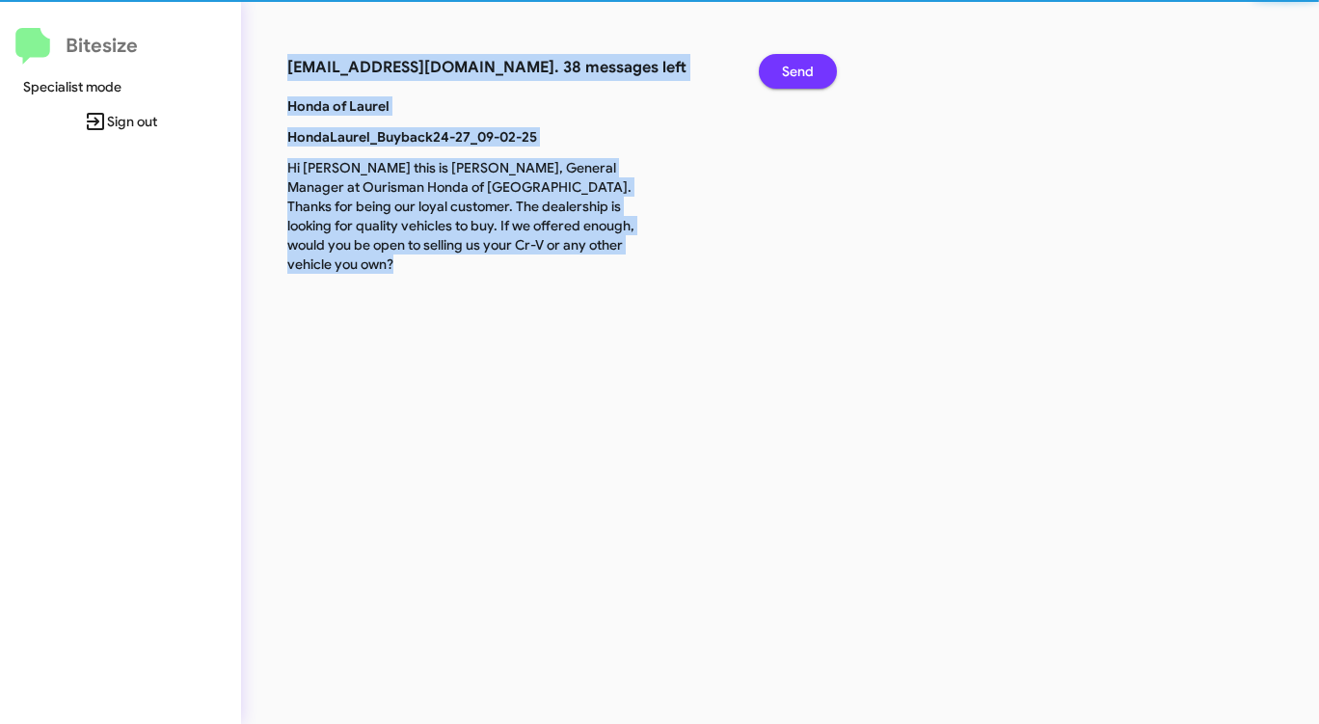
click at [799, 66] on span "Send" at bounding box center [798, 71] width 32 height 35
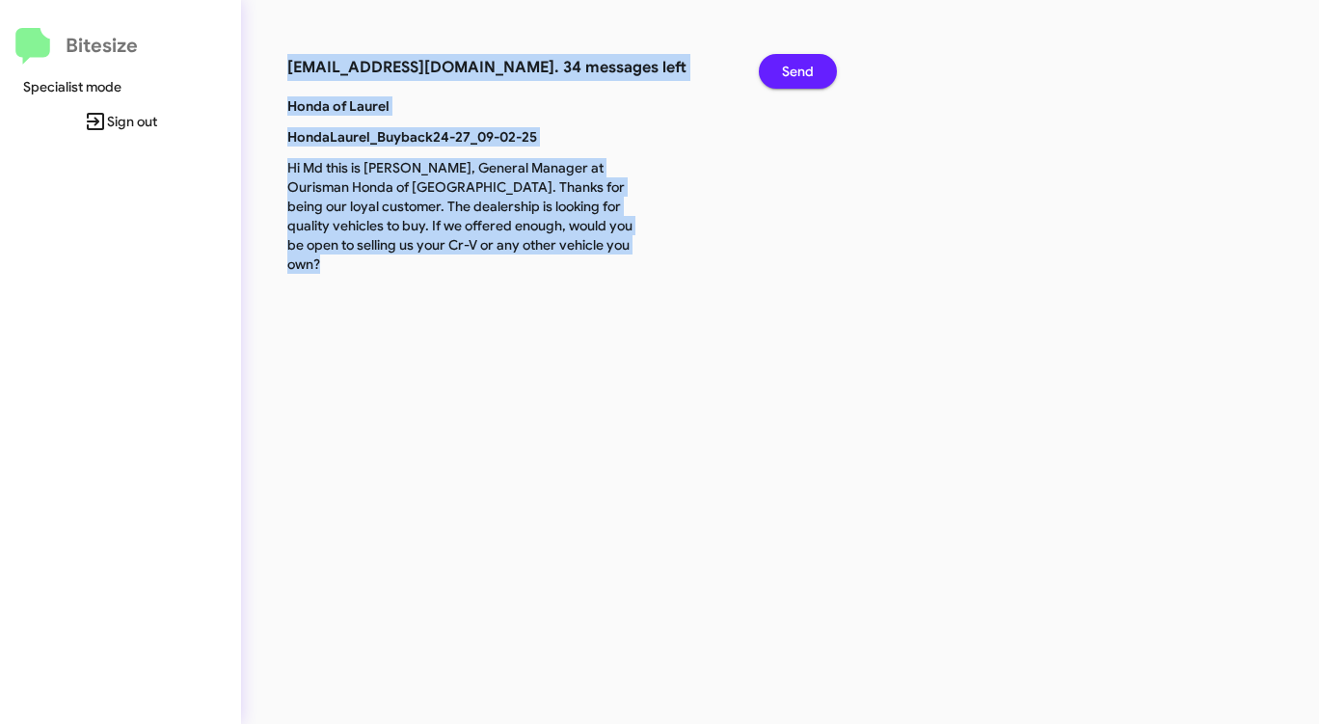
click at [799, 66] on span "Send" at bounding box center [798, 71] width 32 height 35
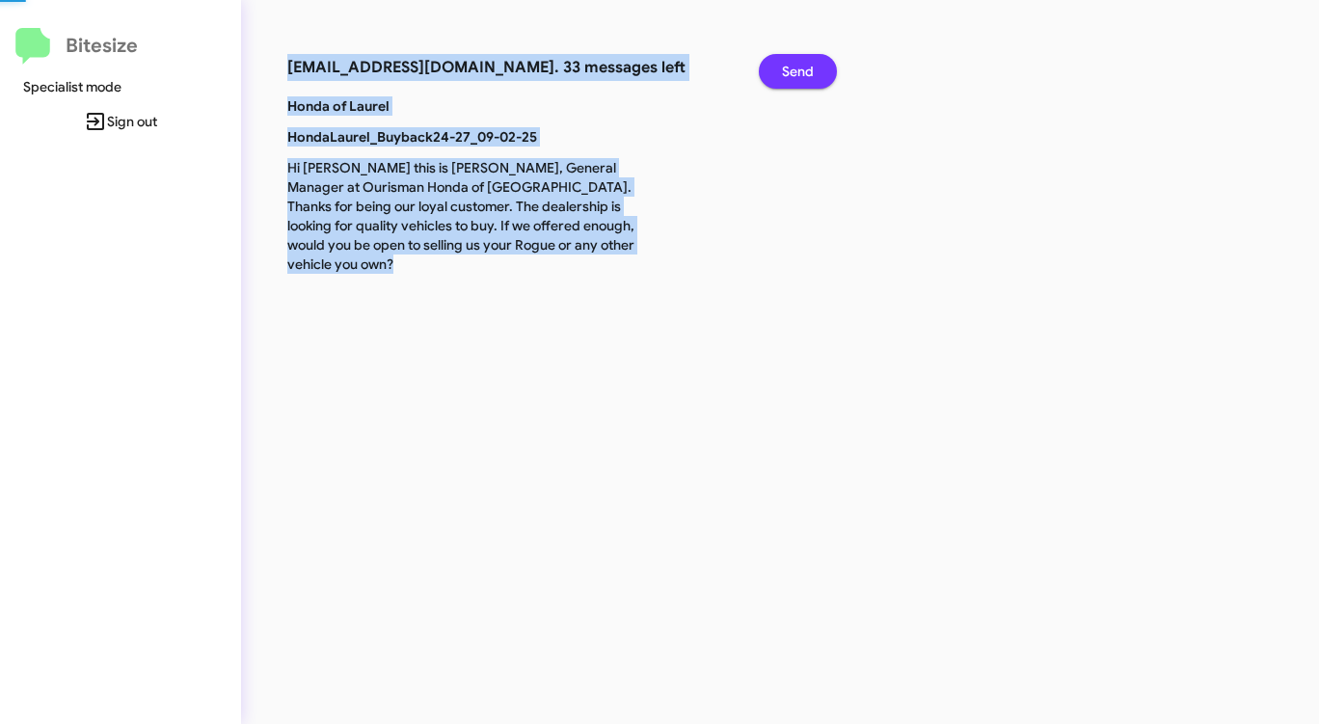
click at [799, 66] on span "Send" at bounding box center [798, 71] width 32 height 35
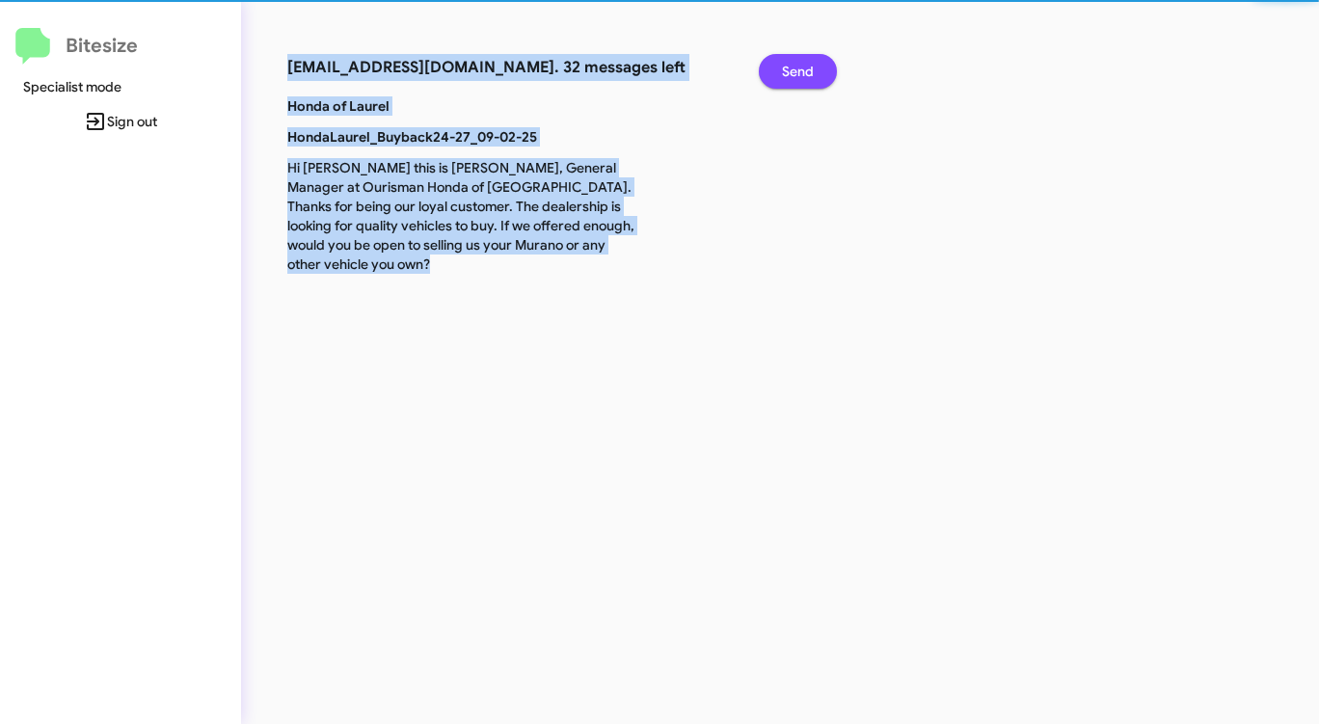
click at [799, 66] on span "Send" at bounding box center [798, 71] width 32 height 35
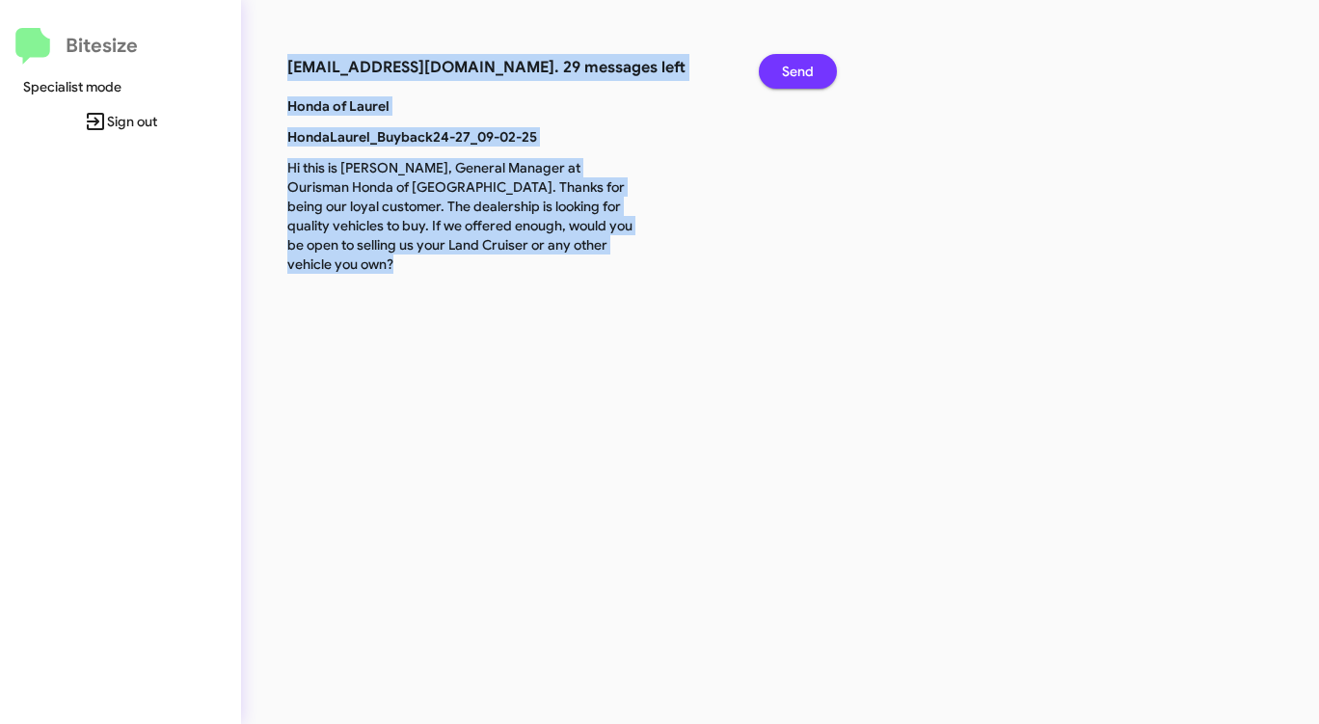
click at [799, 66] on span "Send" at bounding box center [798, 71] width 32 height 35
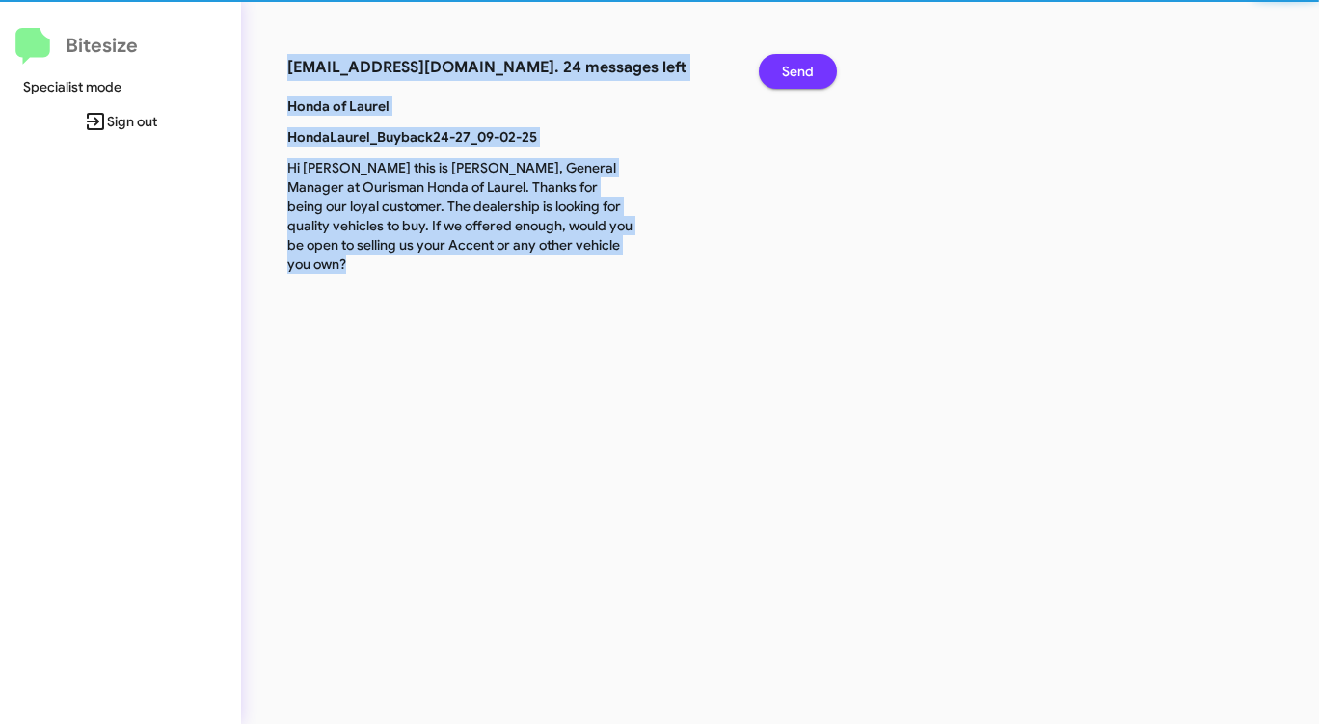
click at [799, 66] on span "Send" at bounding box center [798, 71] width 32 height 35
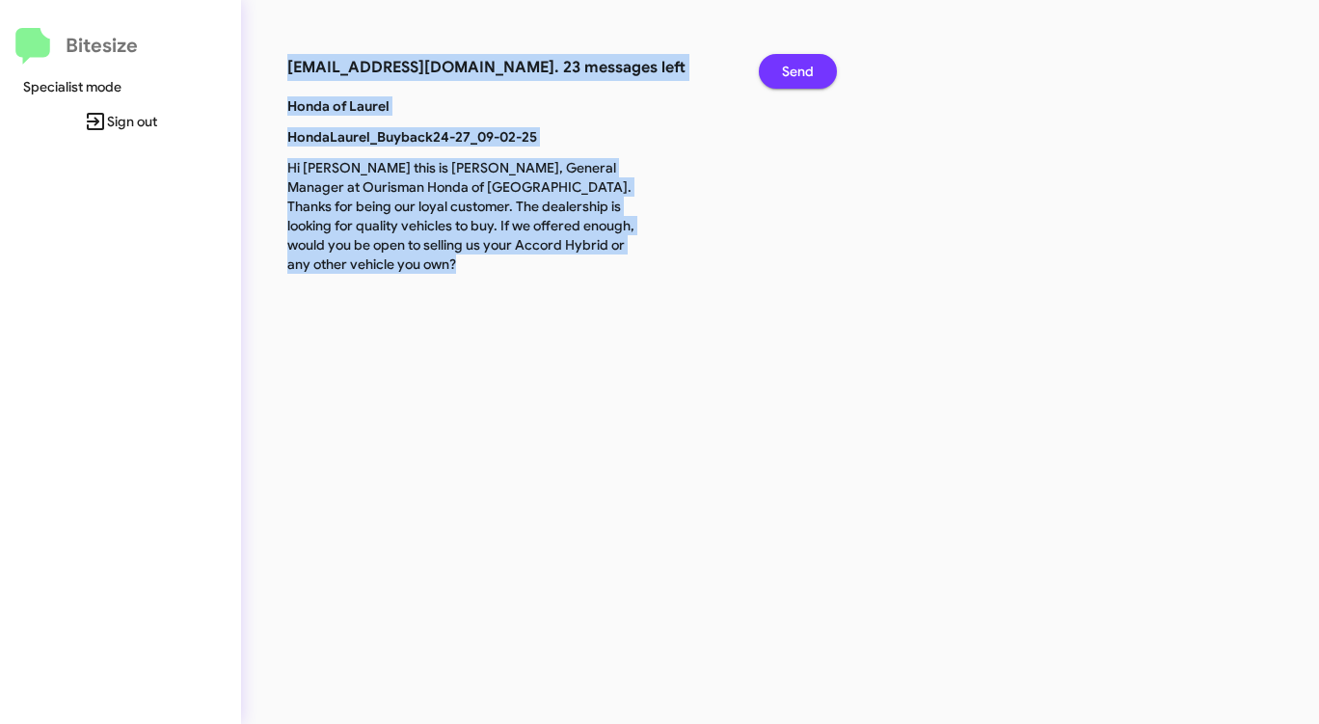
click at [799, 66] on span "Send" at bounding box center [798, 71] width 32 height 35
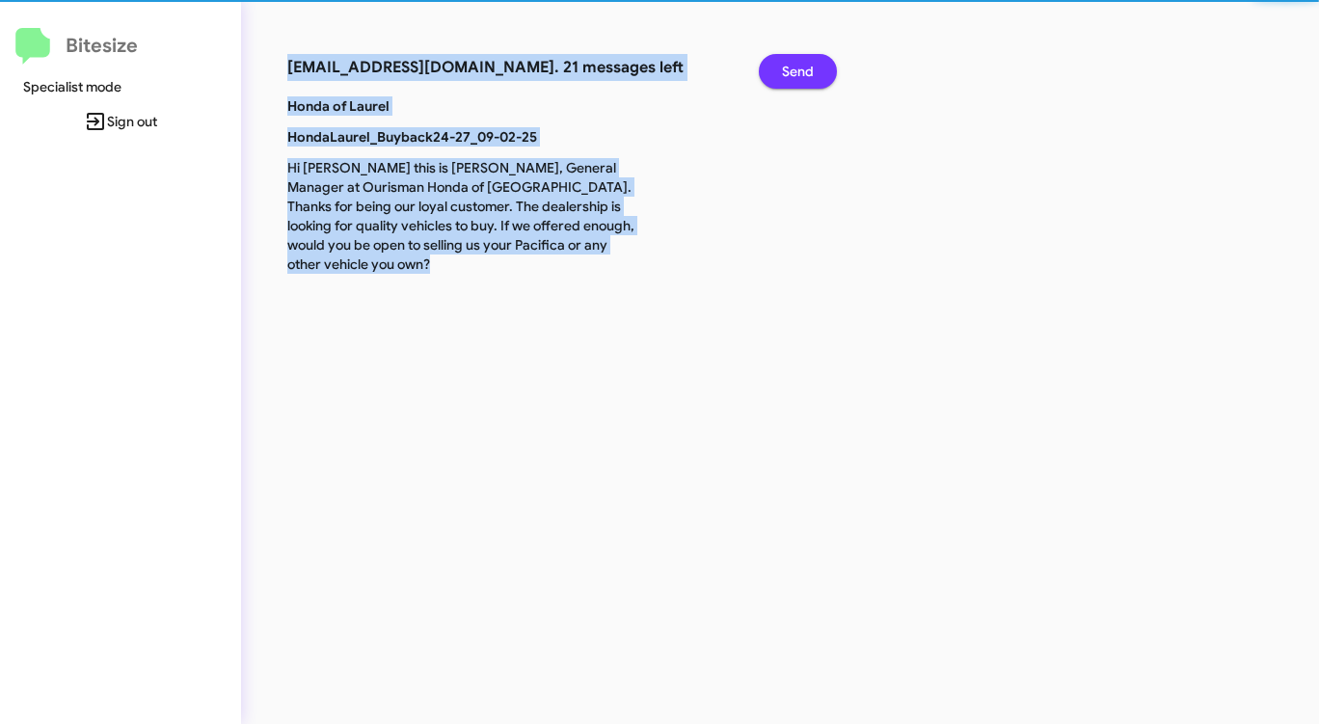
click at [799, 66] on span "Send" at bounding box center [798, 71] width 32 height 35
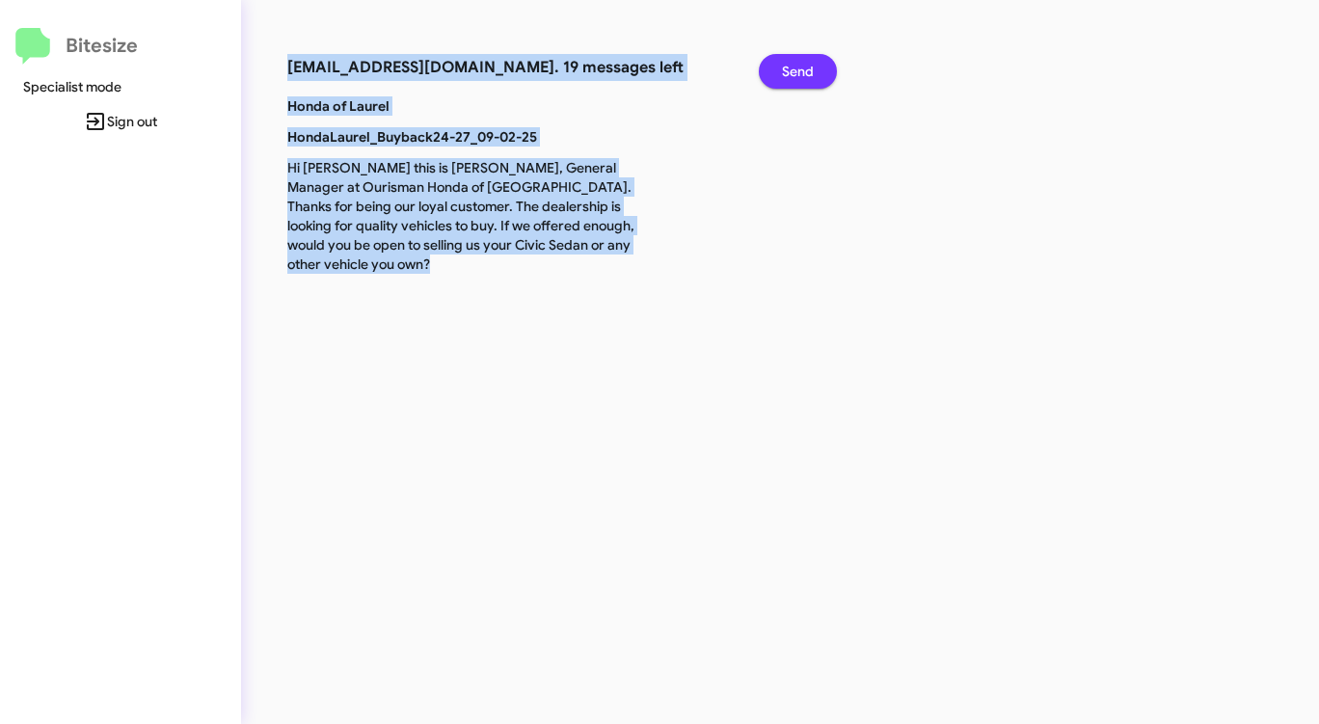
click at [799, 66] on span "Send" at bounding box center [798, 71] width 32 height 35
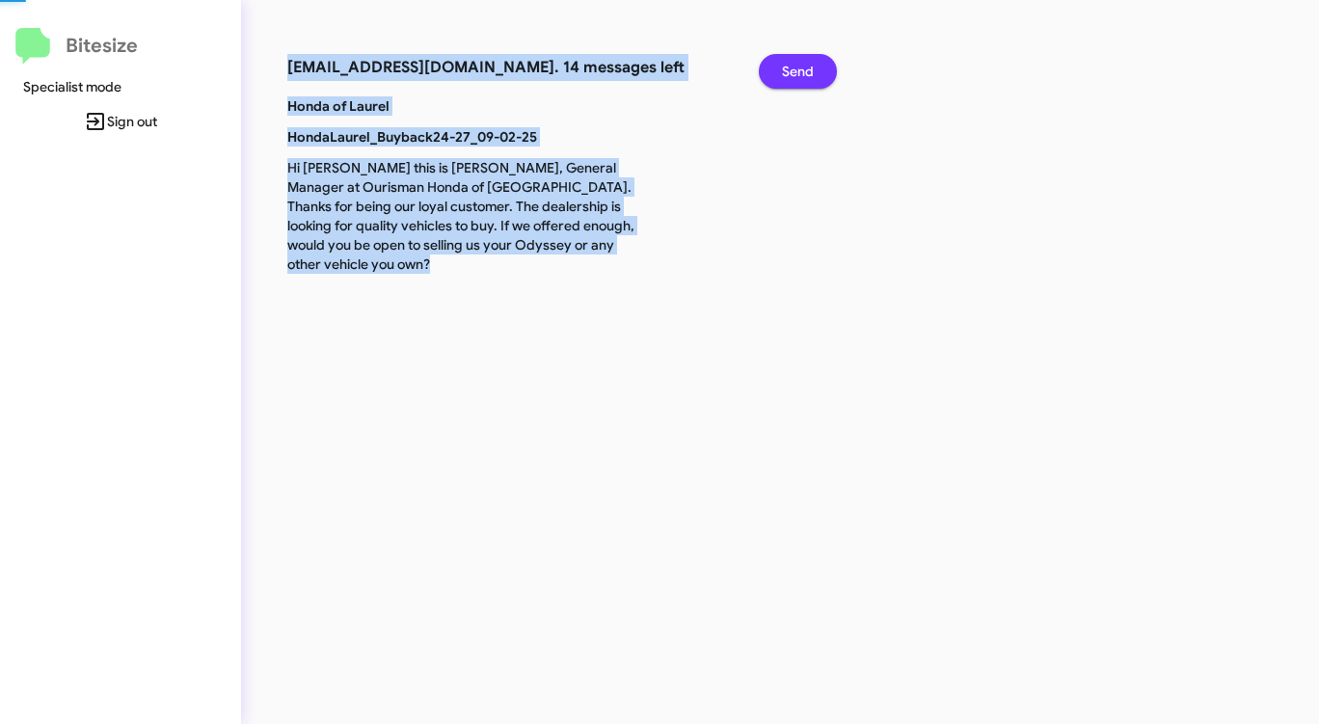
click at [799, 66] on span "Send" at bounding box center [798, 71] width 32 height 35
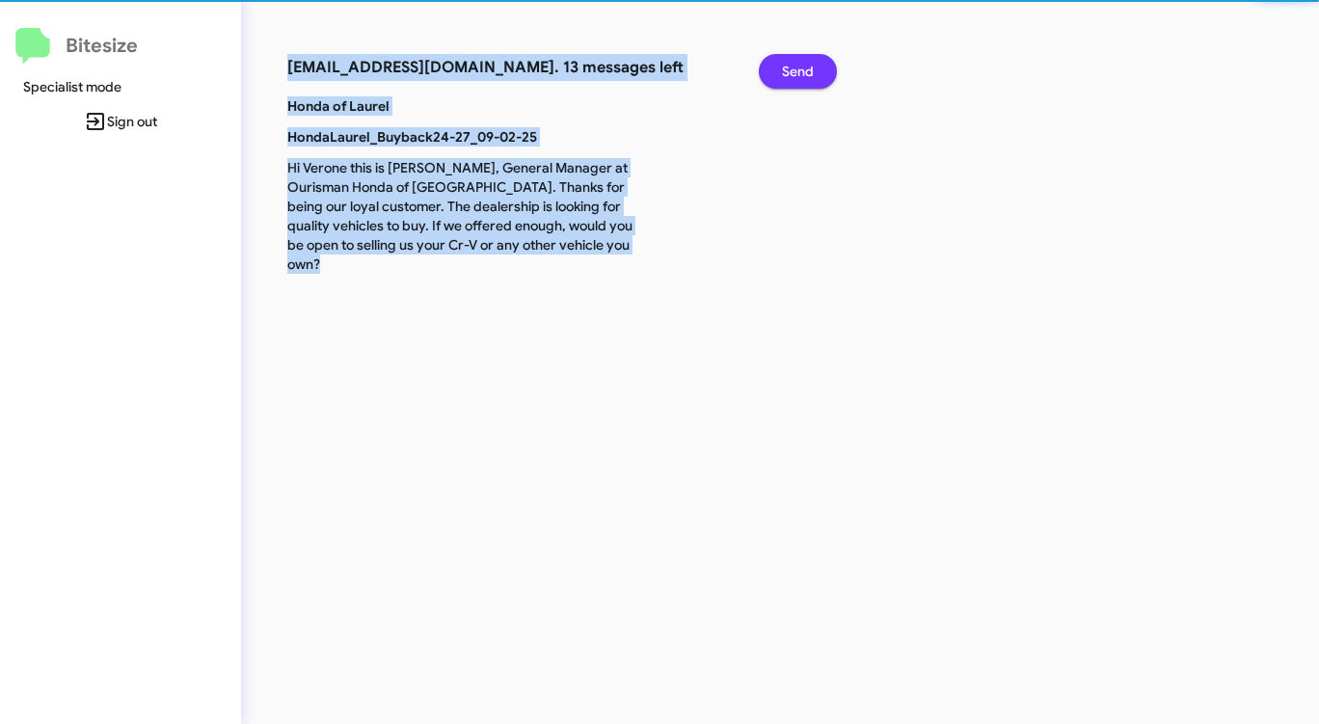
click at [799, 66] on span "Send" at bounding box center [798, 71] width 32 height 35
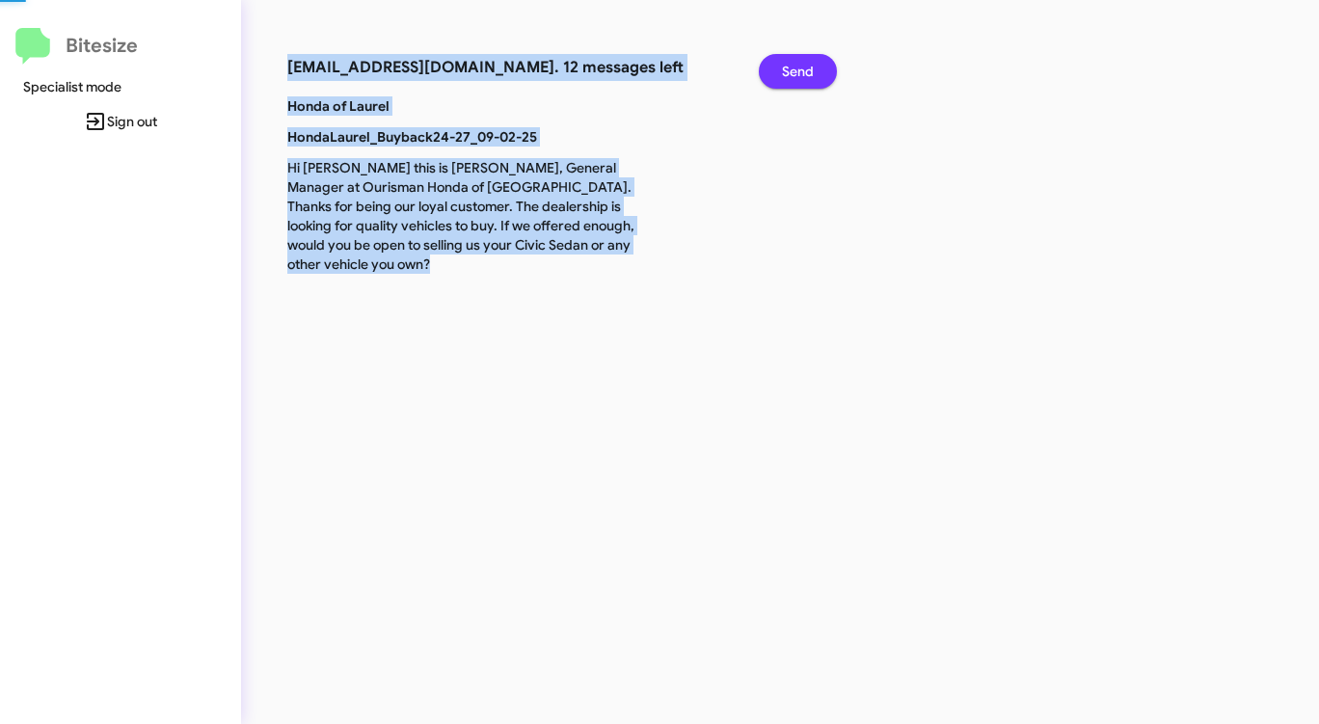
click at [799, 66] on span "Send" at bounding box center [798, 71] width 32 height 35
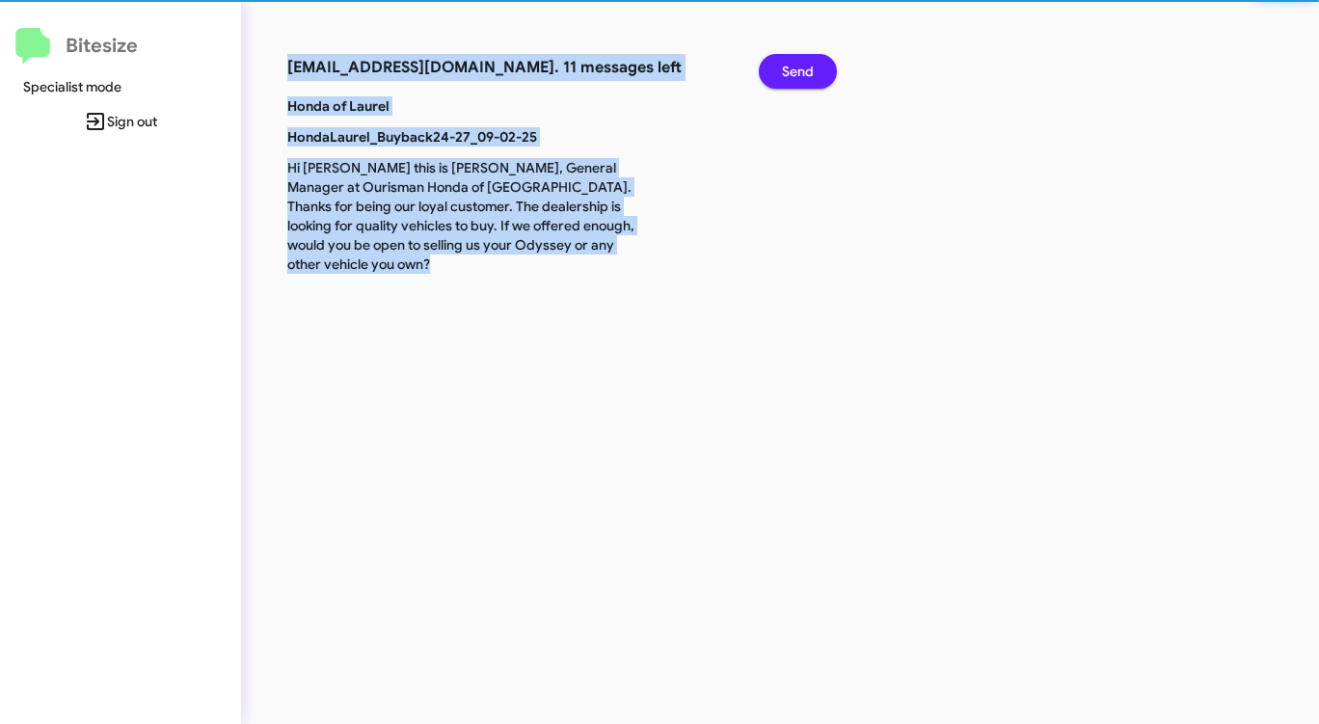
click at [799, 66] on span "Send" at bounding box center [798, 71] width 32 height 35
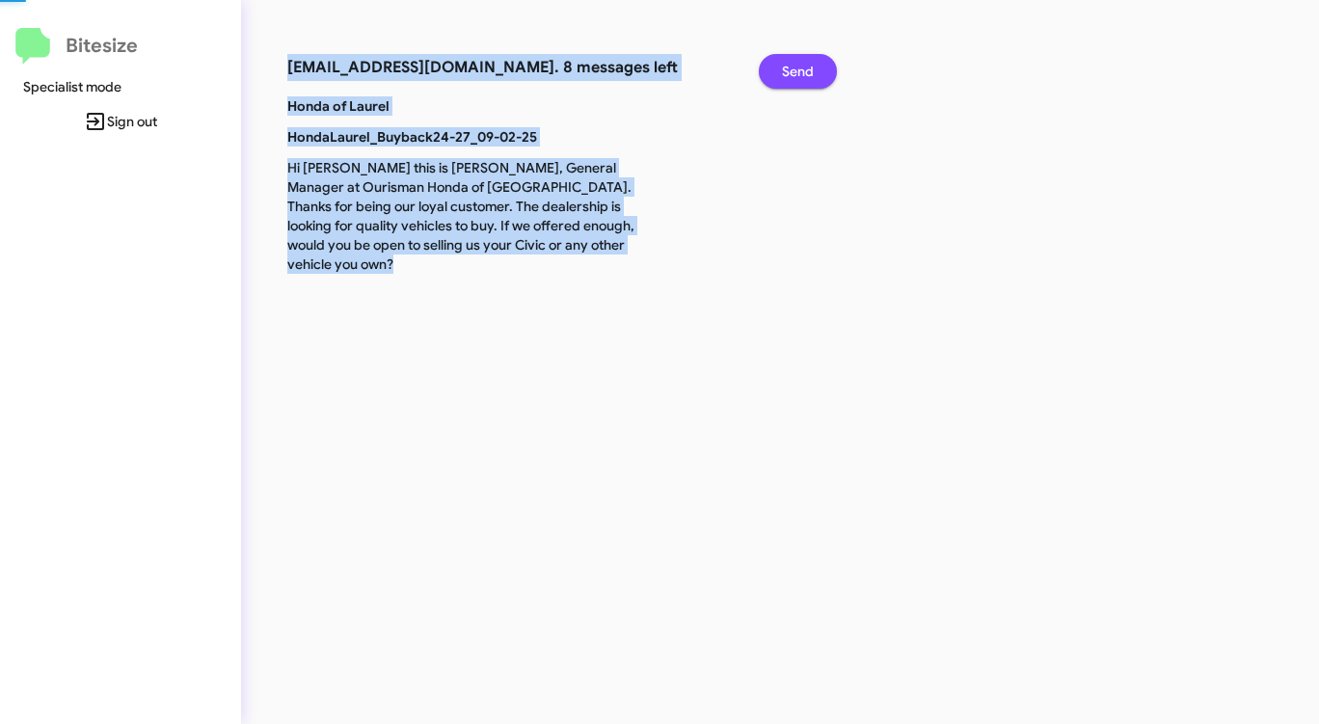
click at [799, 66] on span "Send" at bounding box center [798, 71] width 32 height 35
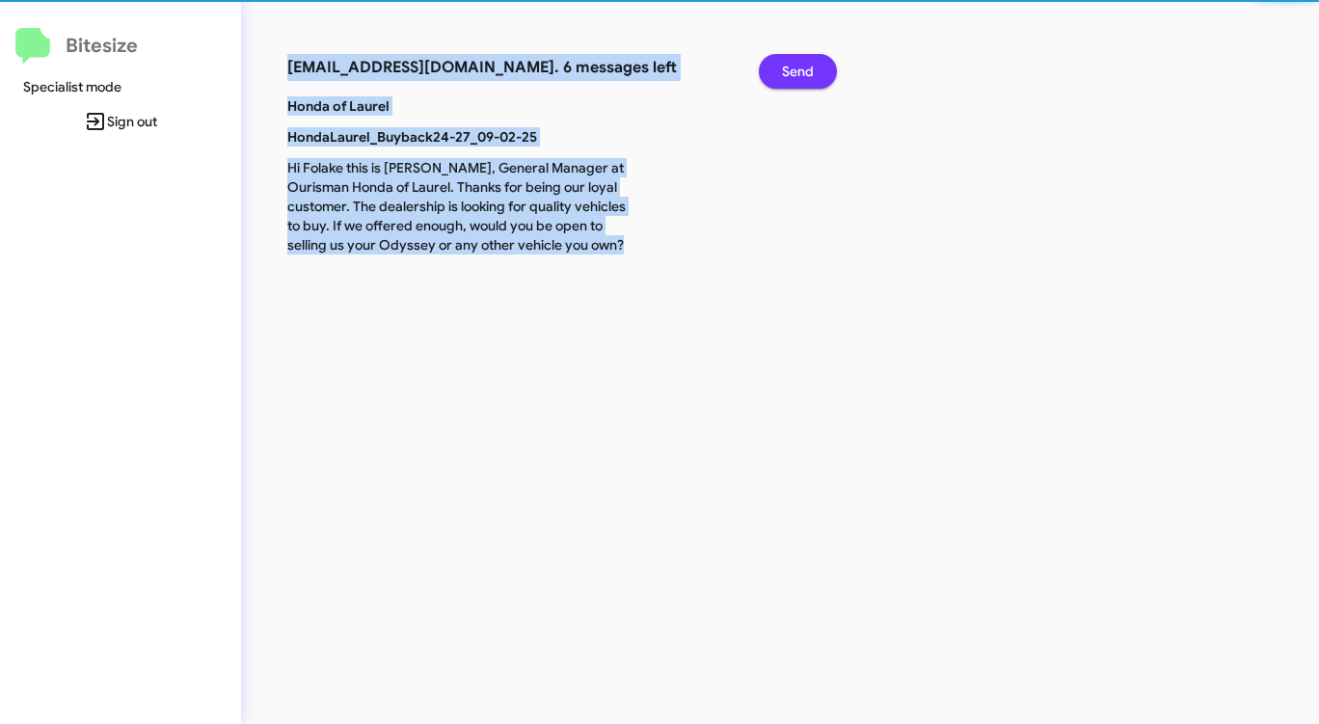
click at [799, 66] on span "Send" at bounding box center [798, 71] width 32 height 35
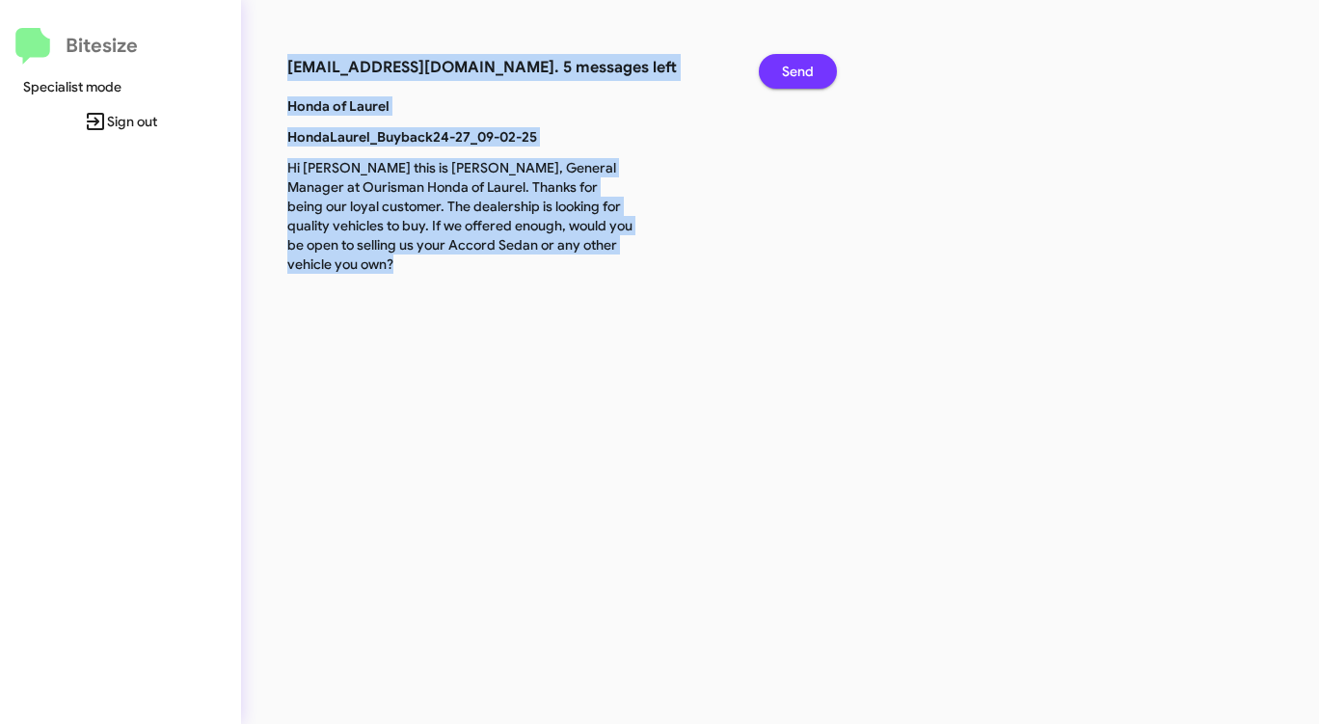
click at [799, 66] on span "Send" at bounding box center [798, 71] width 32 height 35
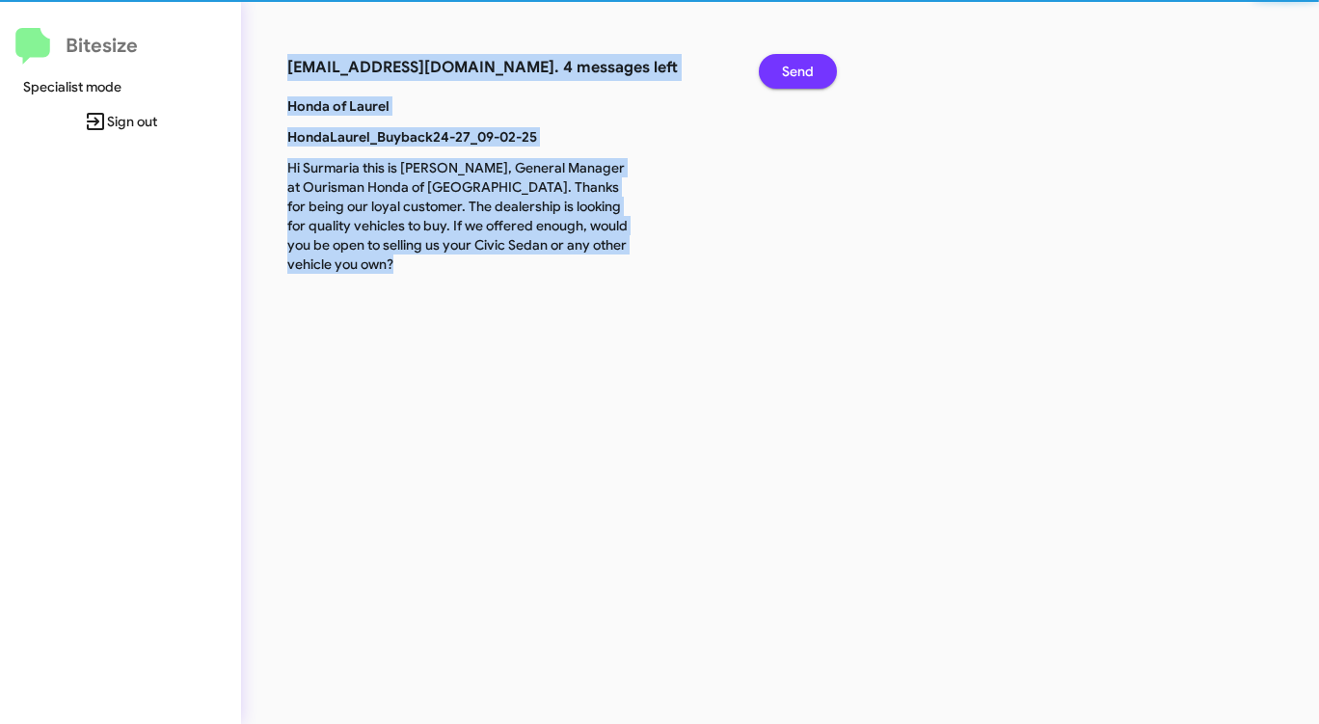
click at [799, 66] on span "Send" at bounding box center [798, 71] width 32 height 35
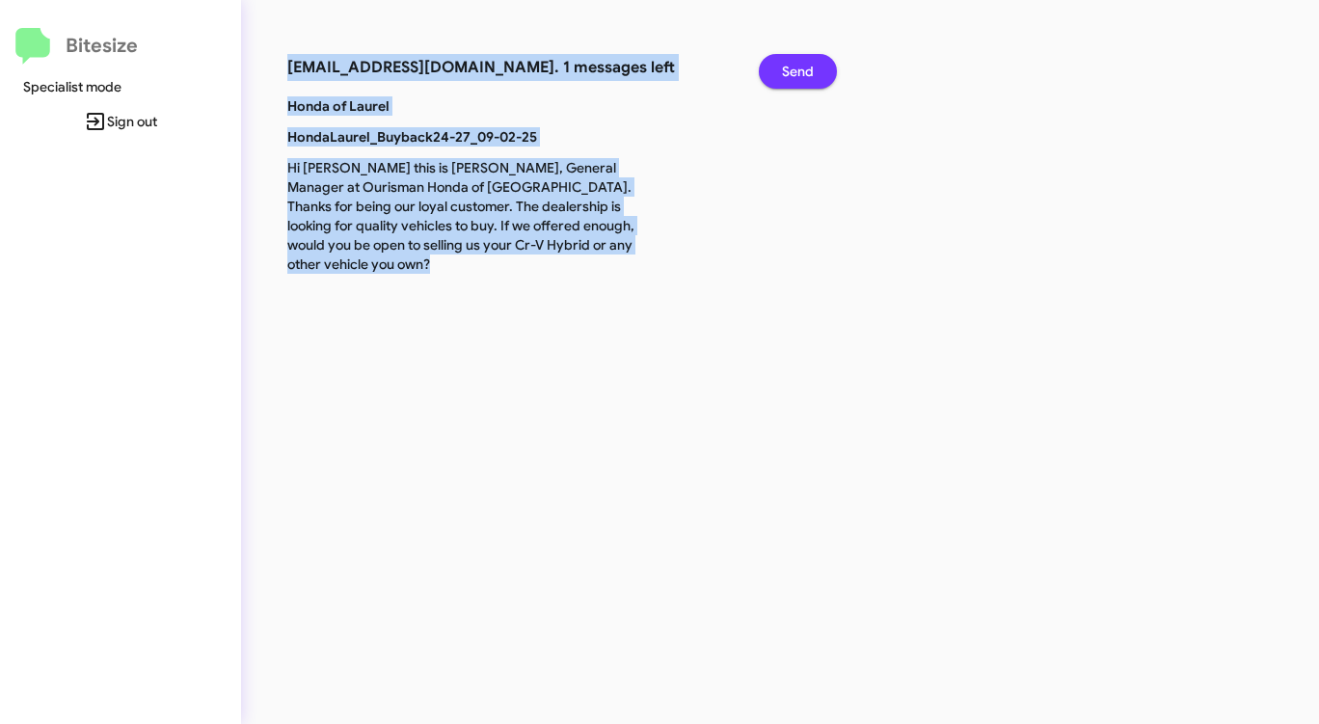
click at [799, 66] on span "Send" at bounding box center [798, 71] width 32 height 35
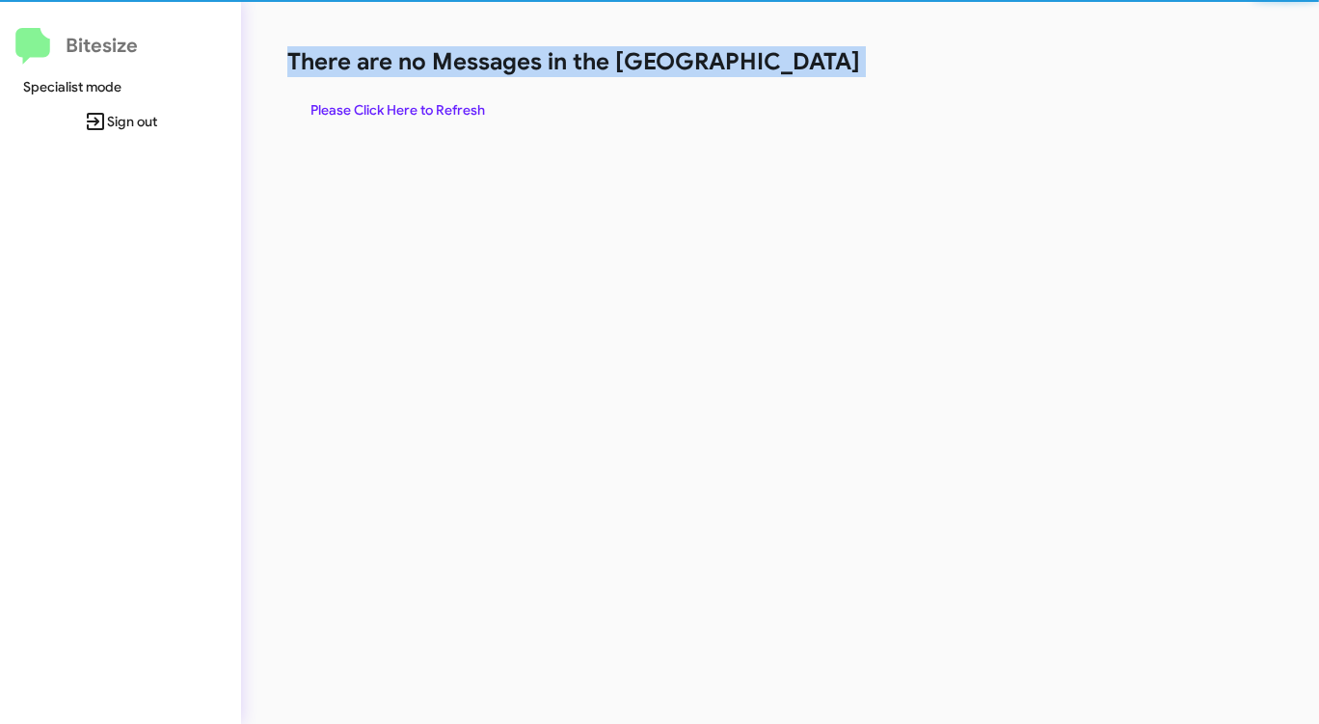
click at [799, 66] on h1 "There are no Messages in the [GEOGRAPHIC_DATA]" at bounding box center [690, 61] width 806 height 31
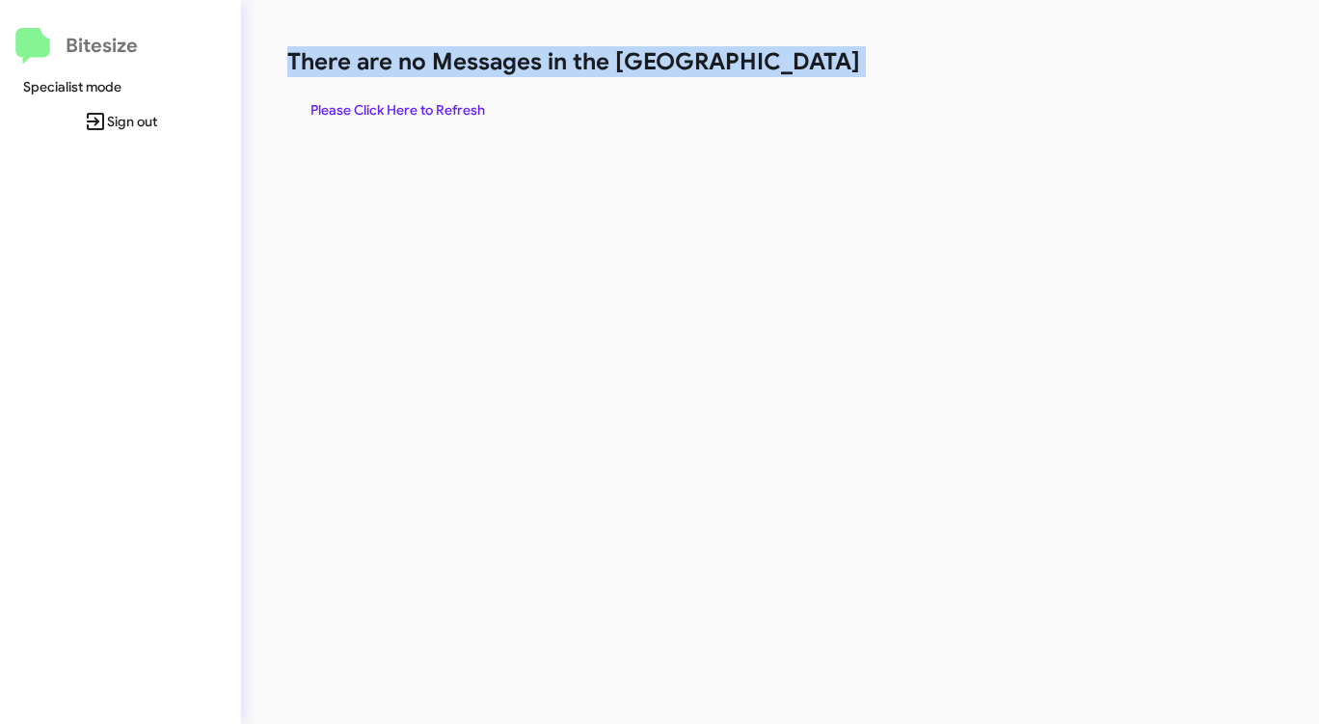
click at [799, 66] on h1 "There are no Messages in the [GEOGRAPHIC_DATA]" at bounding box center [690, 61] width 806 height 31
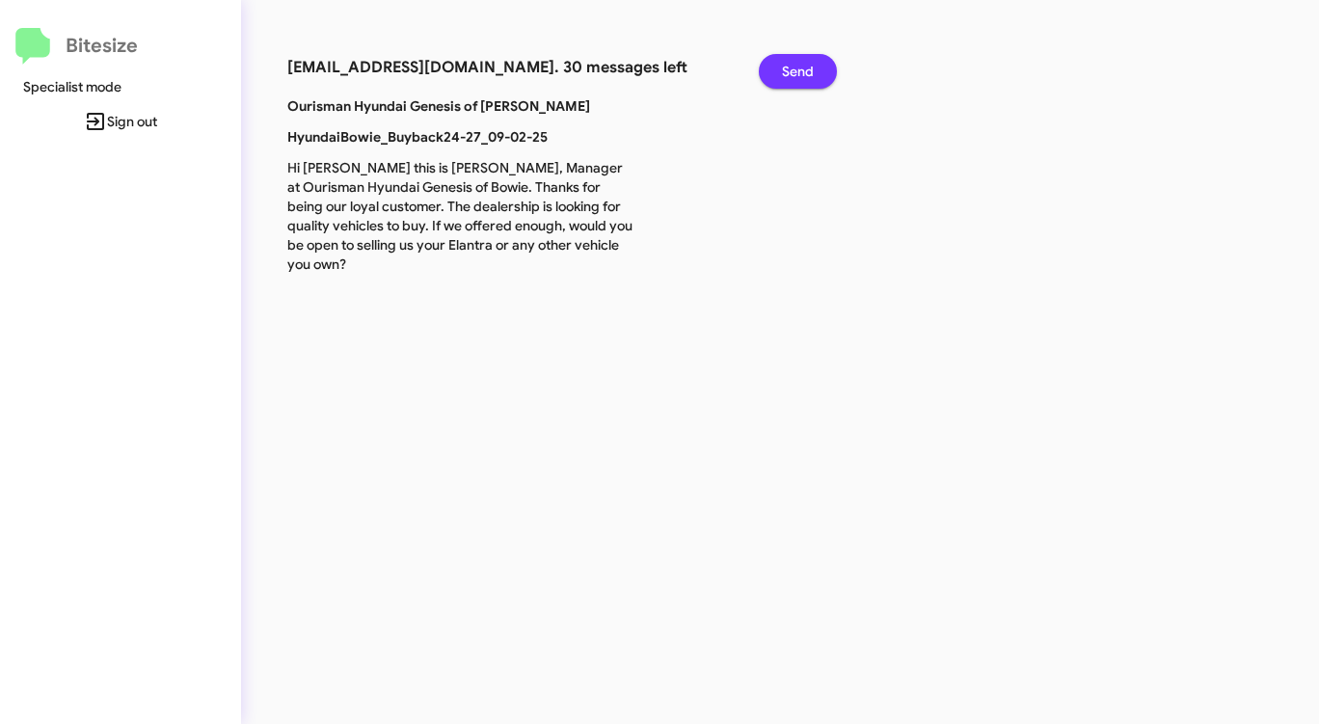
click at [805, 69] on span "Send" at bounding box center [798, 71] width 32 height 35
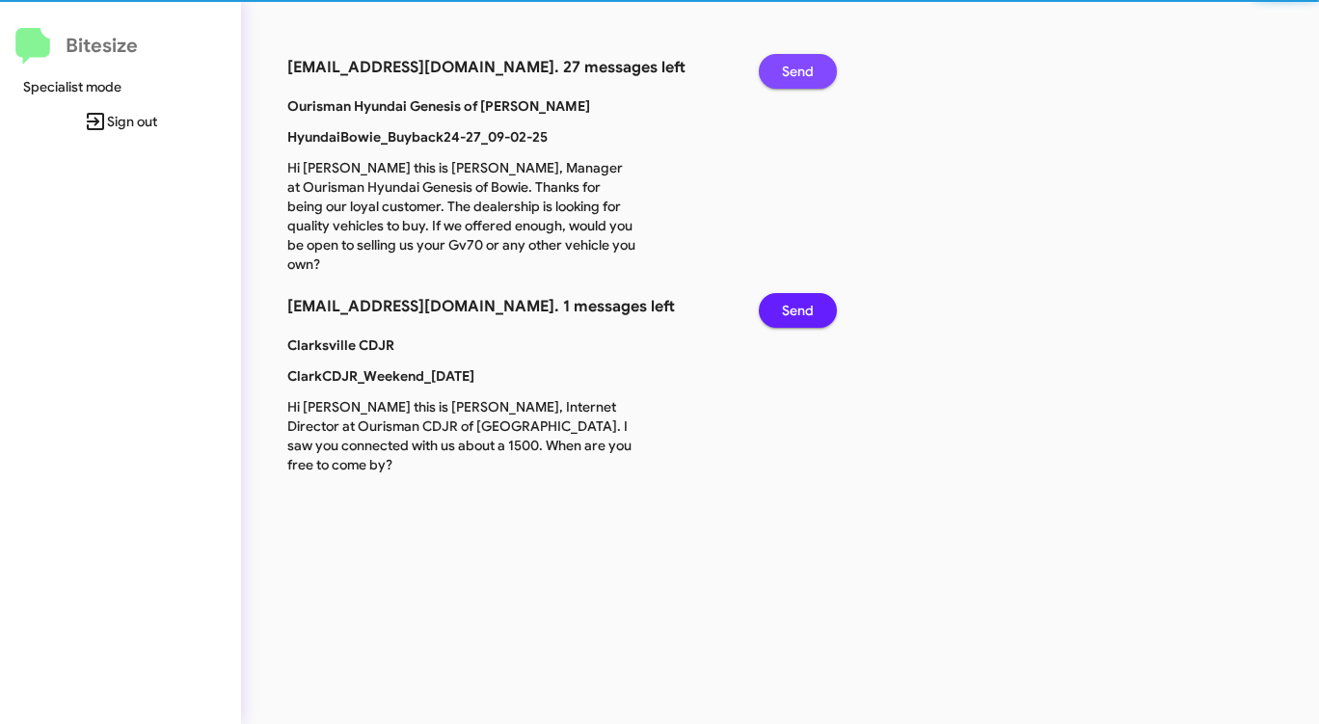
click at [805, 69] on span "Send" at bounding box center [798, 71] width 32 height 35
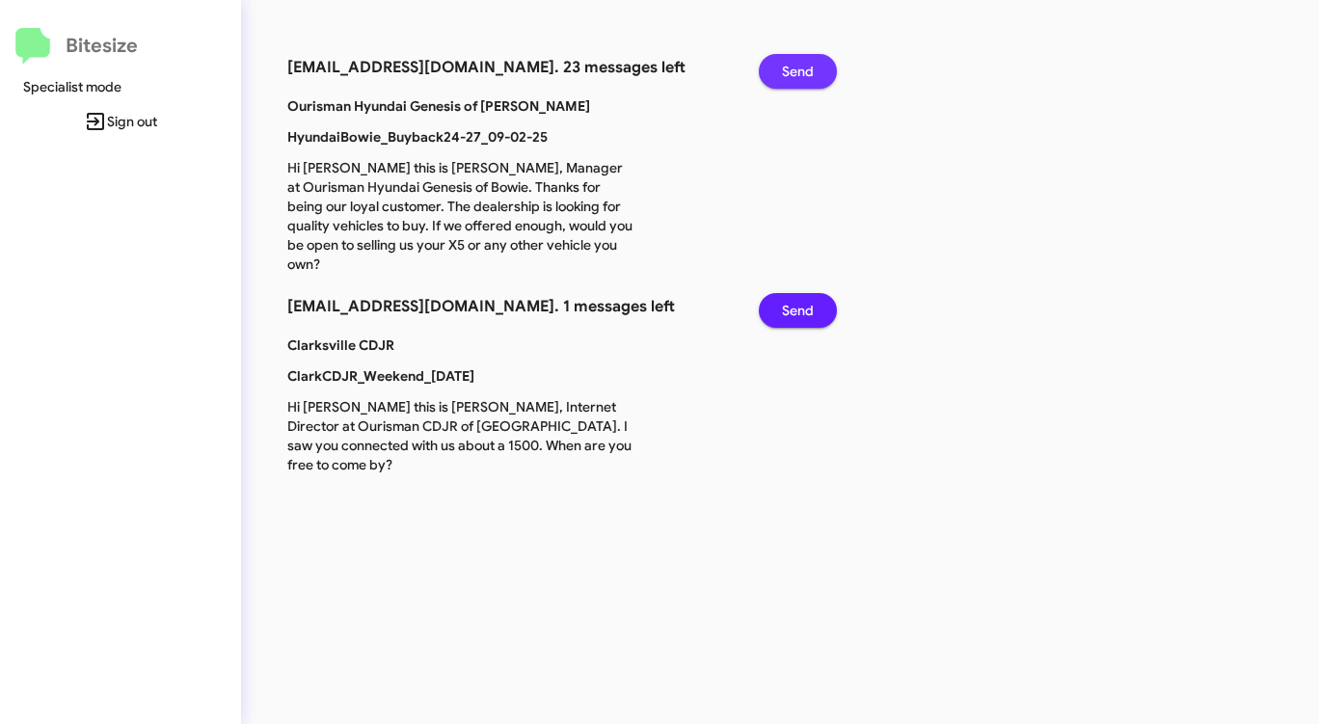
click at [805, 69] on span "Send" at bounding box center [798, 71] width 32 height 35
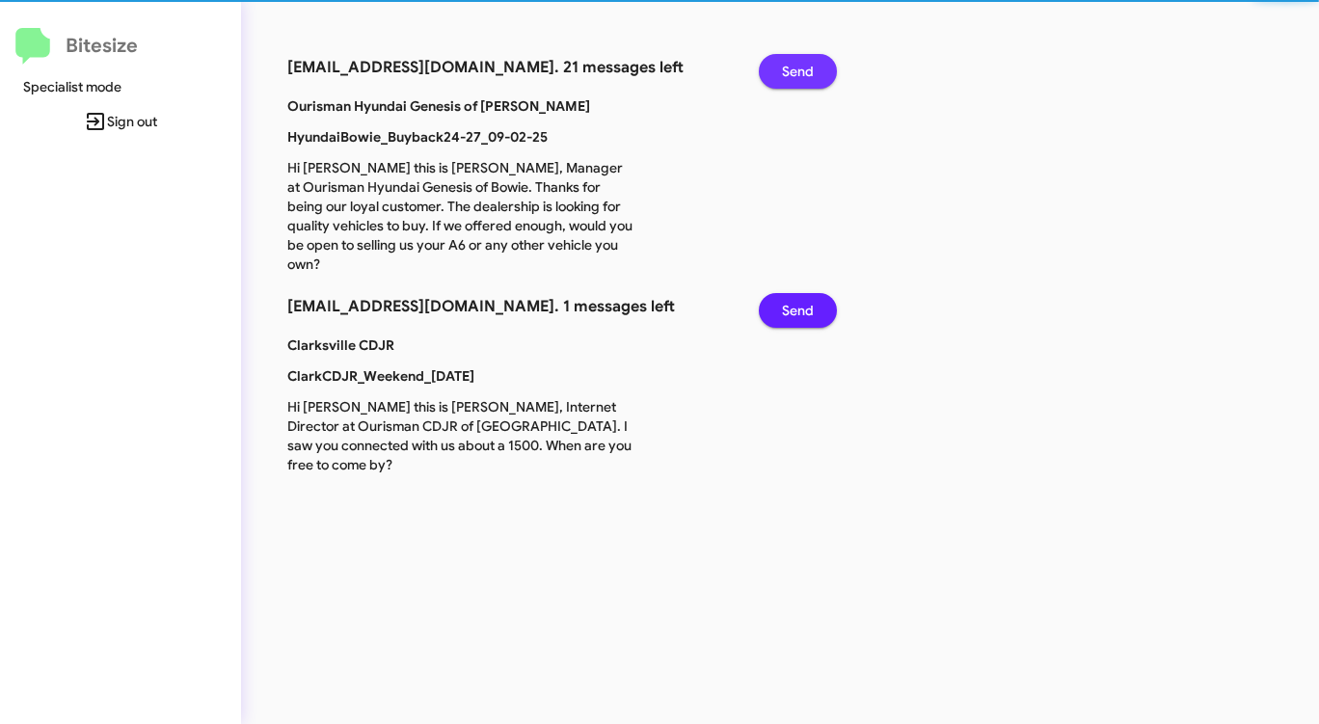
click at [805, 69] on span "Send" at bounding box center [798, 71] width 32 height 35
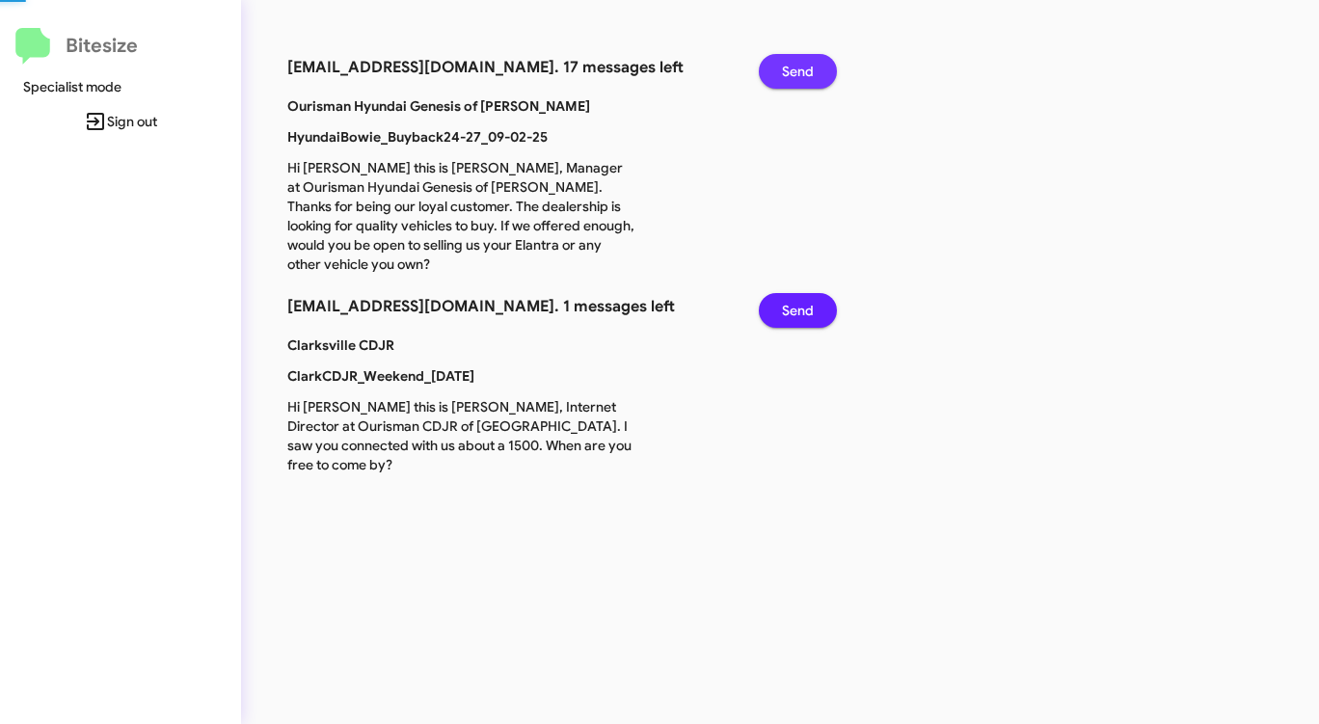
click at [805, 69] on span "Send" at bounding box center [798, 71] width 32 height 35
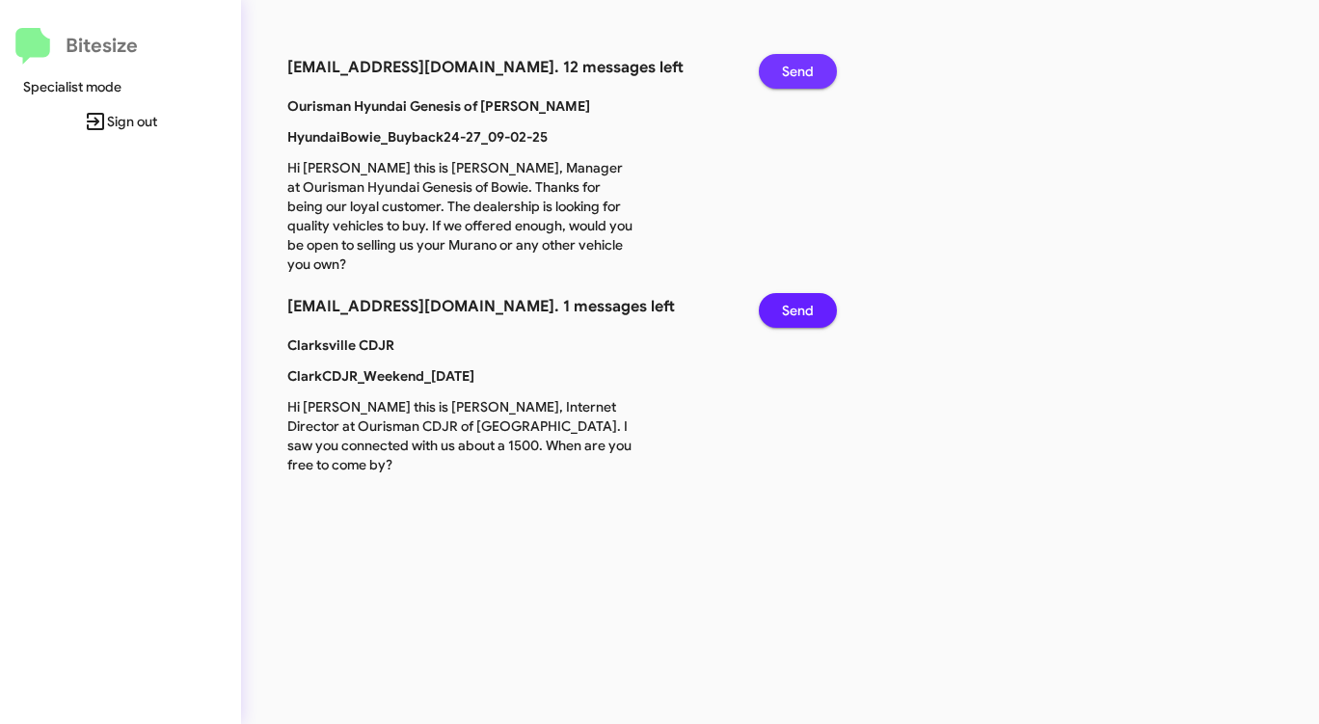
click at [805, 69] on span "Send" at bounding box center [798, 71] width 32 height 35
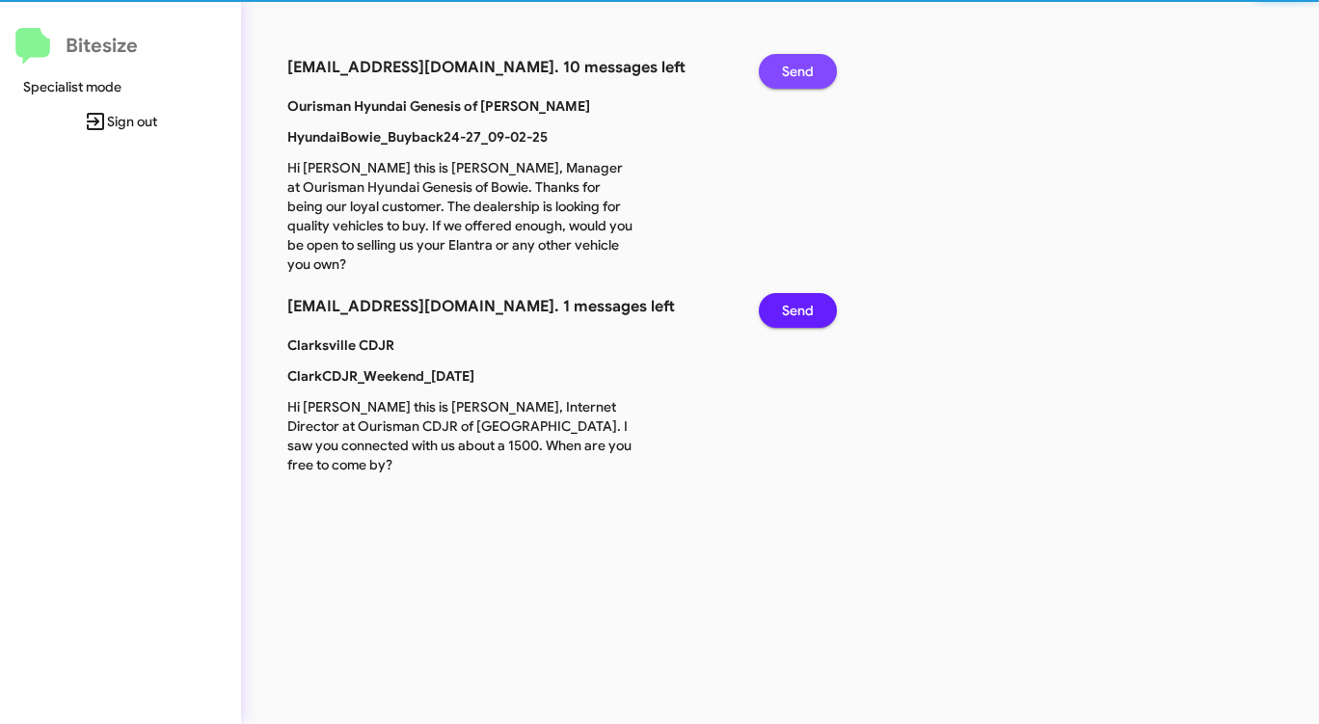
click at [805, 69] on span "Send" at bounding box center [798, 71] width 32 height 35
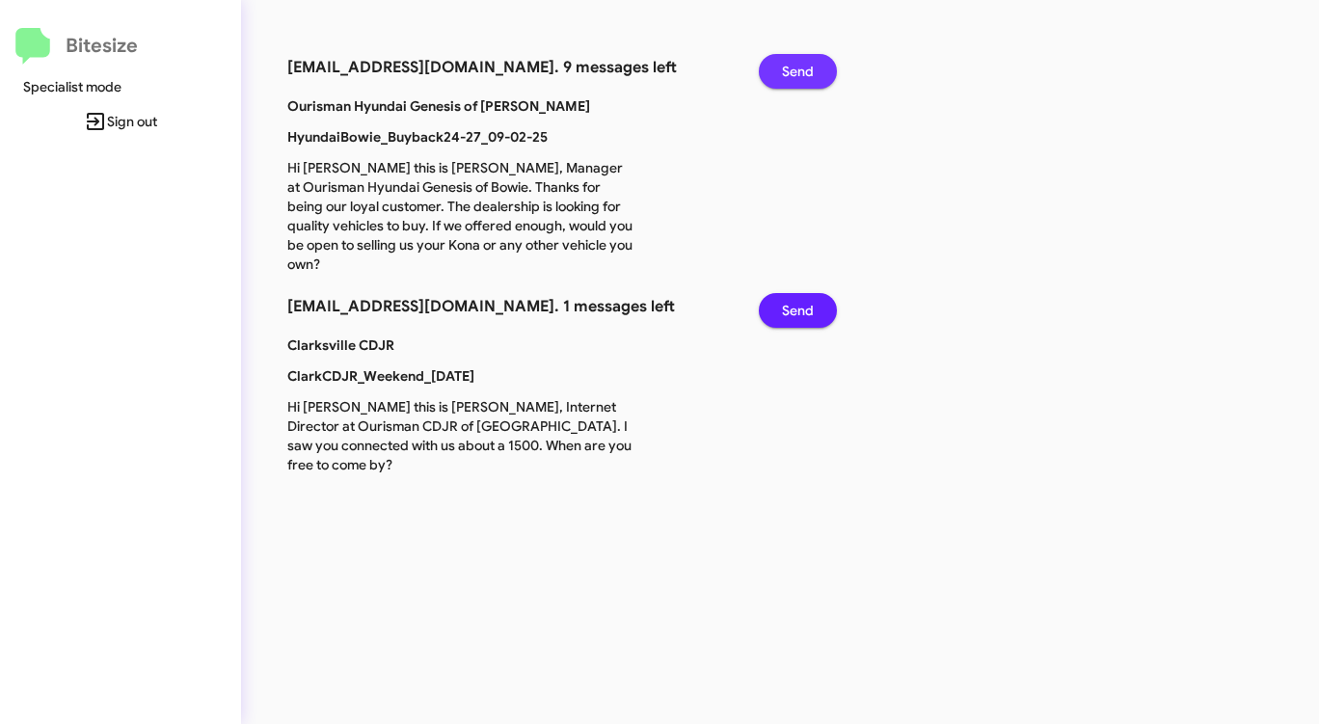
click at [805, 69] on span "Send" at bounding box center [798, 71] width 32 height 35
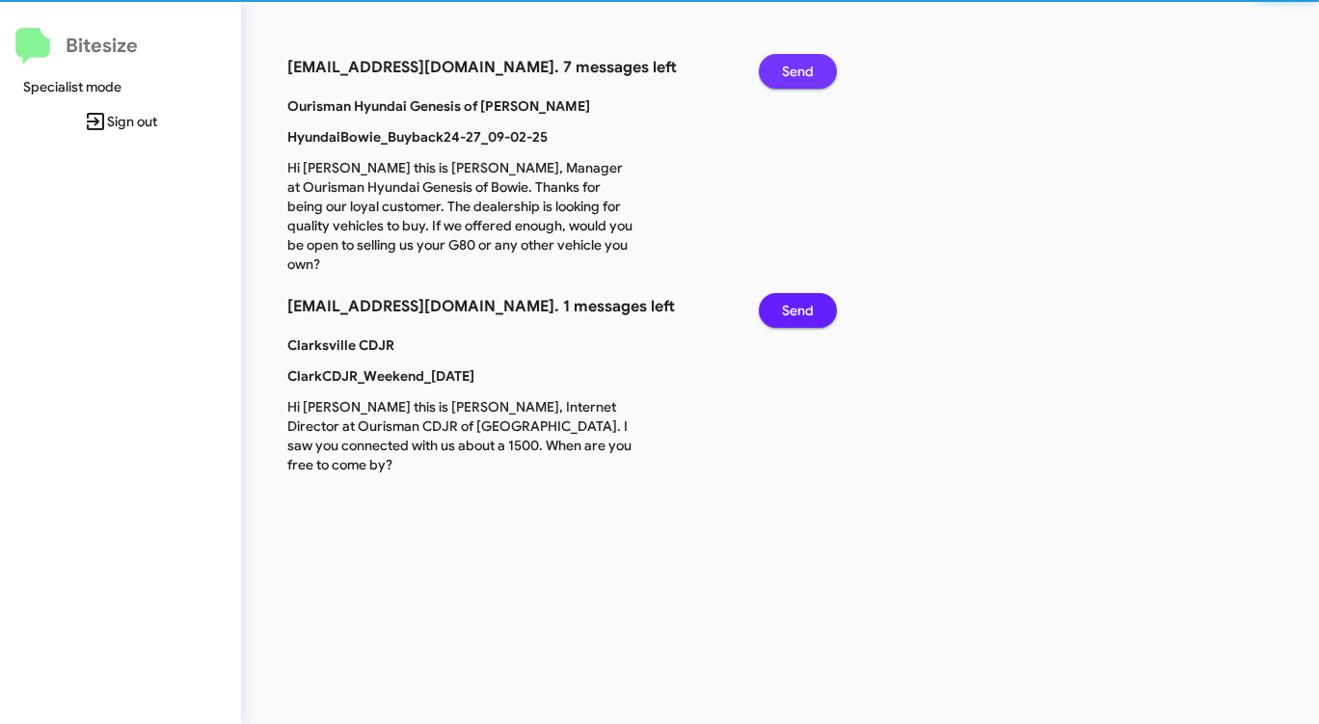
click at [805, 69] on span "Send" at bounding box center [798, 71] width 32 height 35
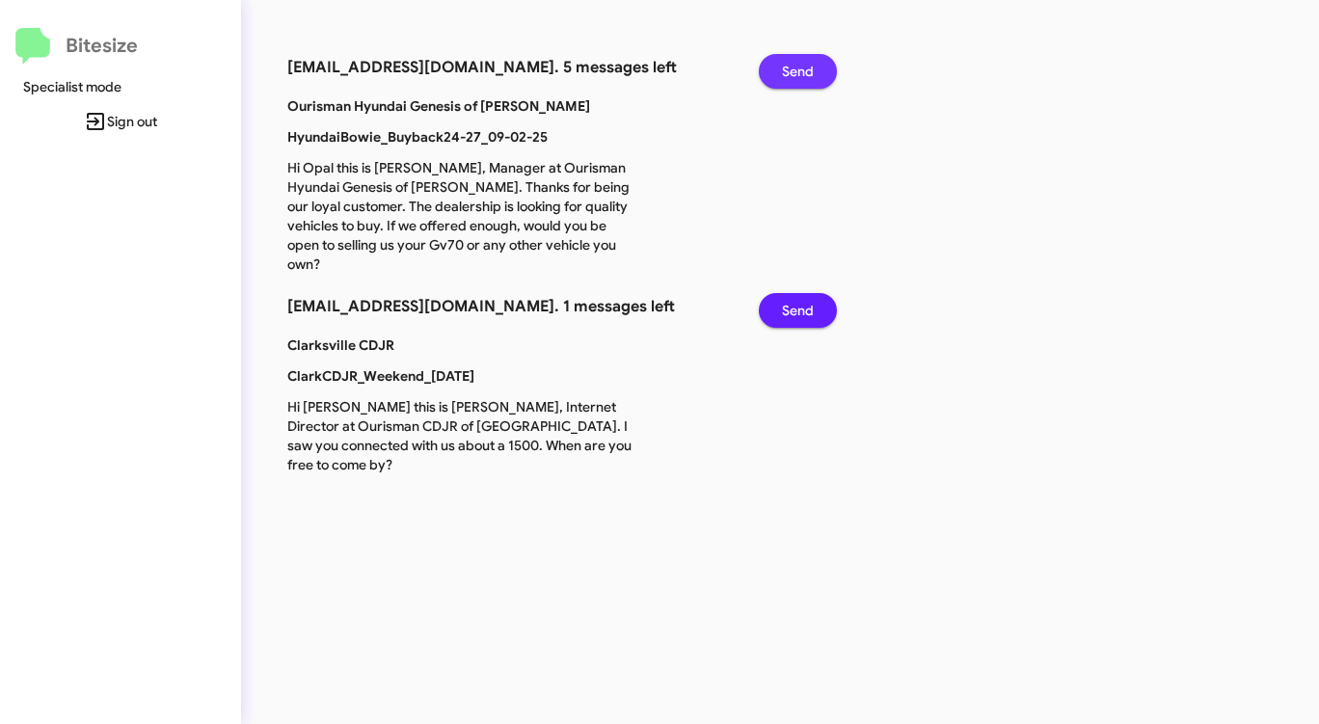
click at [805, 69] on span "Send" at bounding box center [798, 71] width 32 height 35
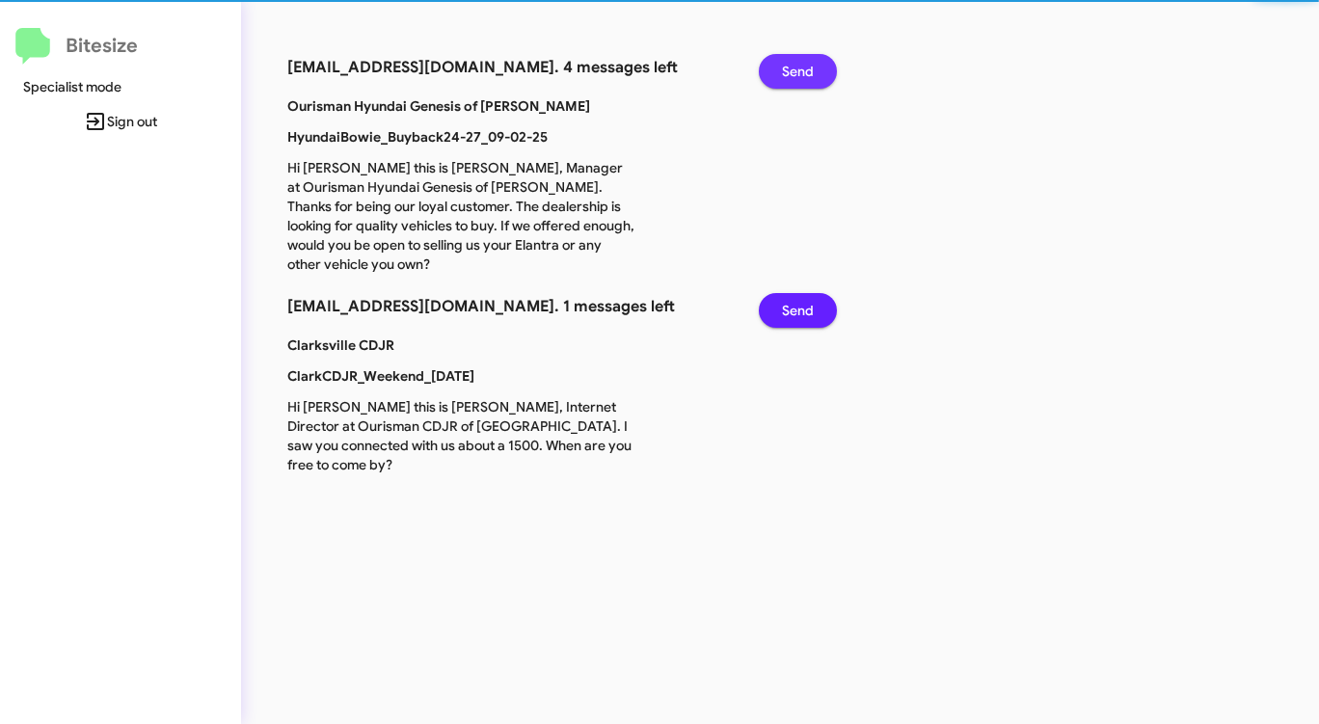
click at [805, 69] on span "Send" at bounding box center [798, 71] width 32 height 35
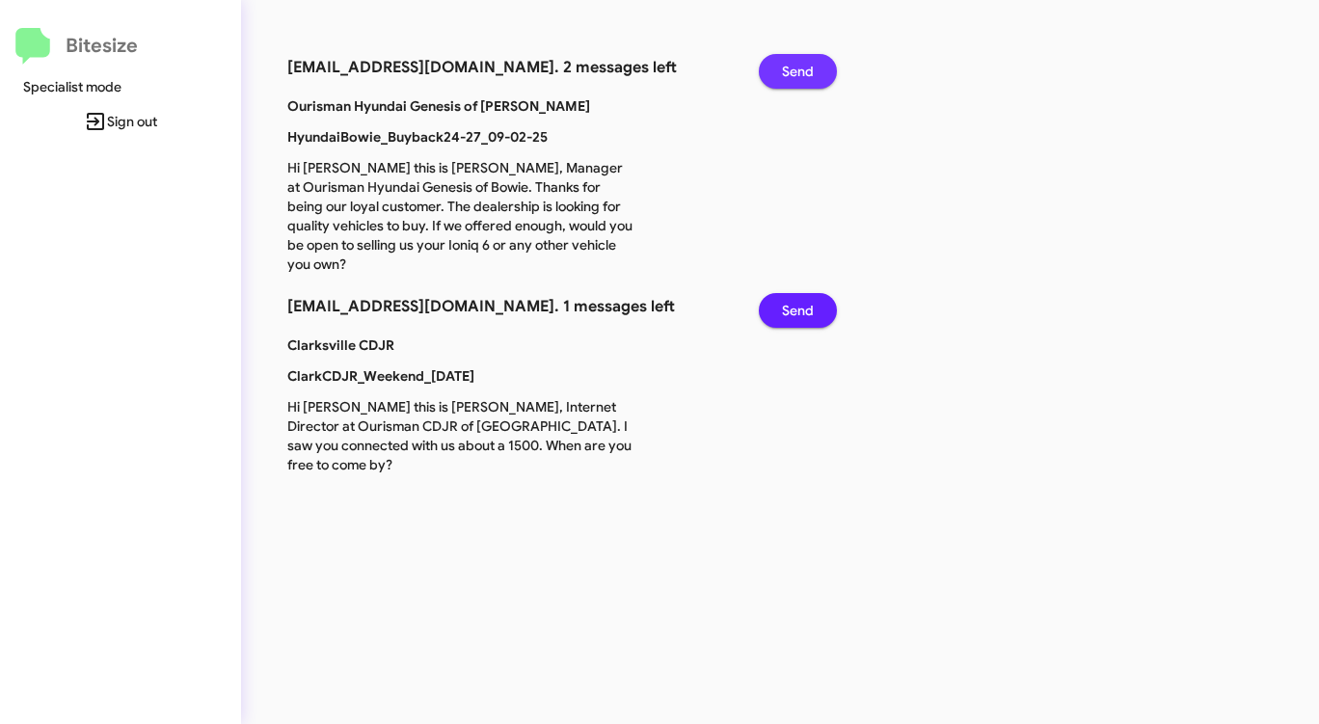
click at [805, 69] on span "Send" at bounding box center [798, 71] width 32 height 35
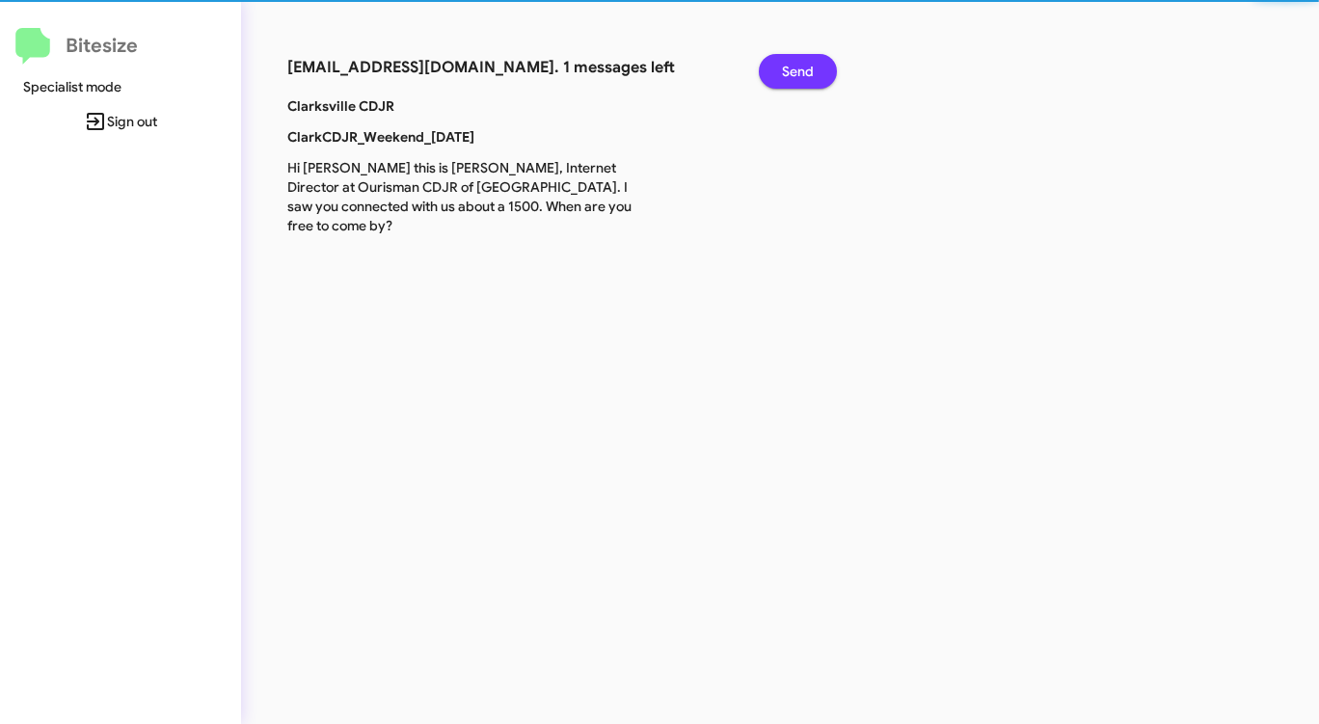
click at [805, 69] on span "Send" at bounding box center [798, 71] width 32 height 35
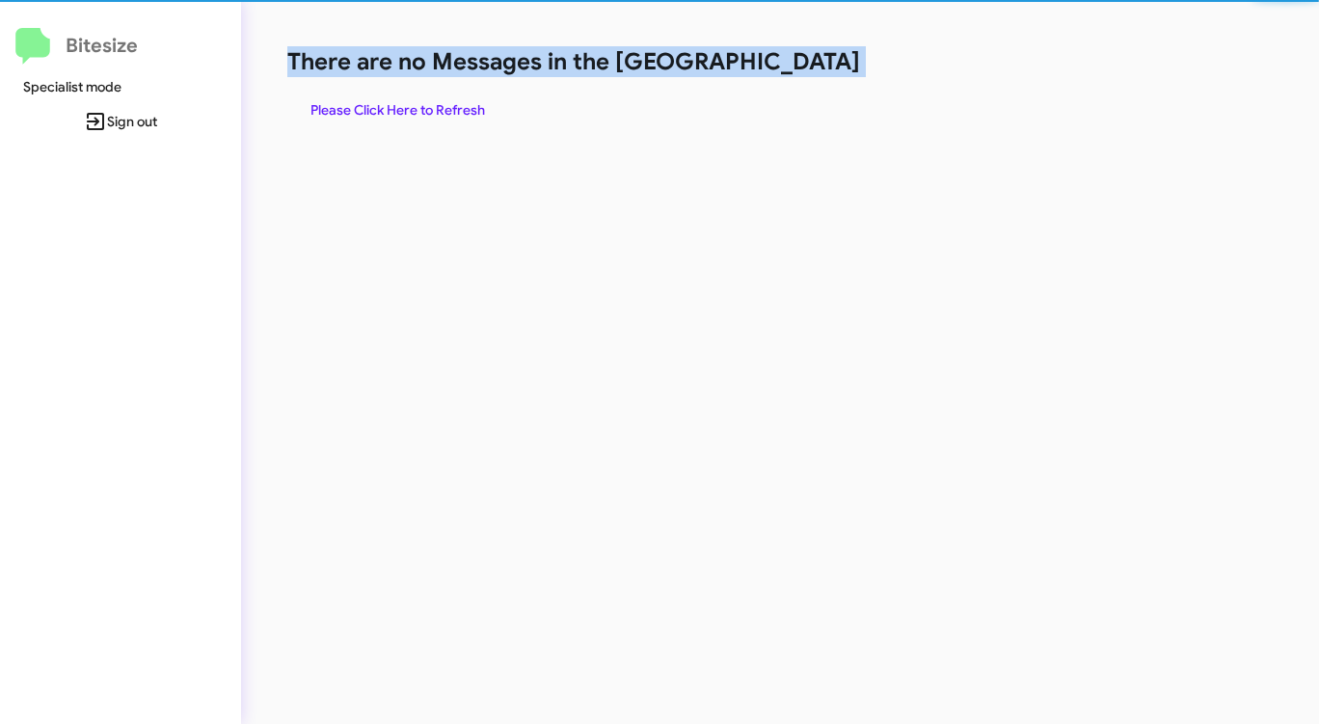
click at [805, 69] on h1 "There are no Messages in the [GEOGRAPHIC_DATA]" at bounding box center [690, 61] width 806 height 31
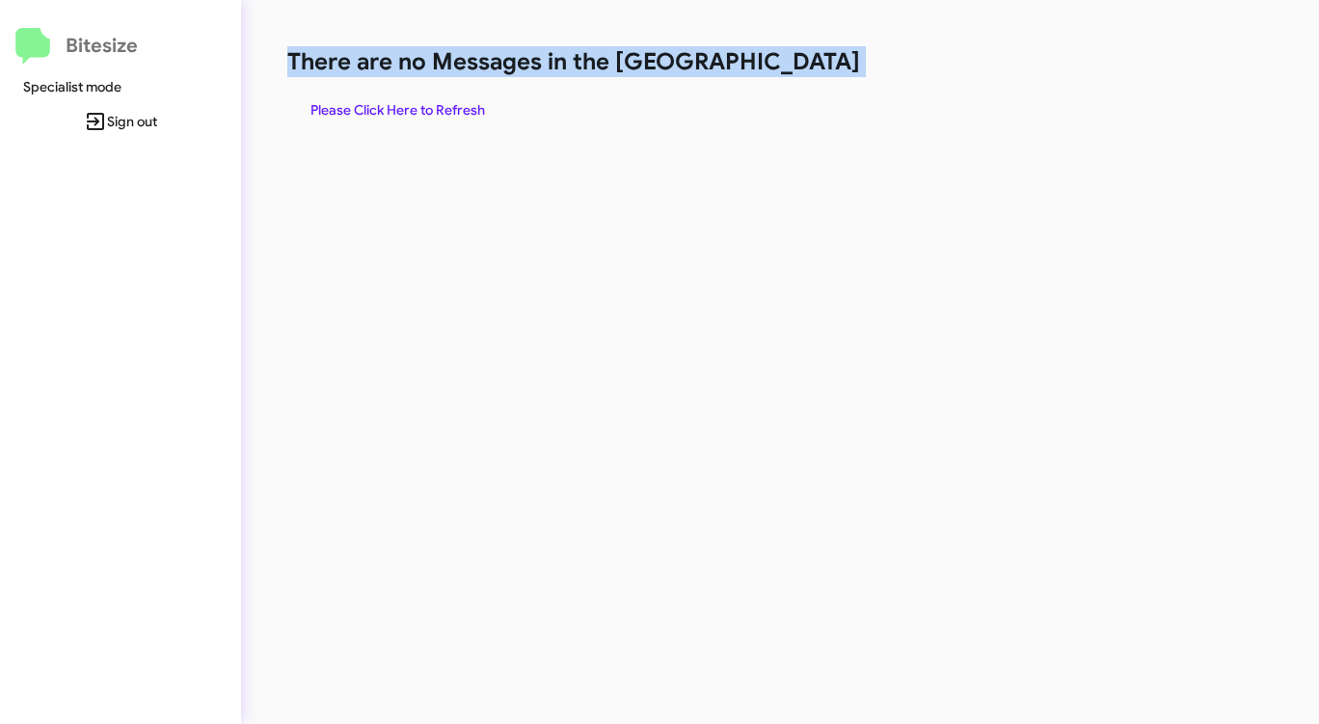
click at [805, 69] on h1 "There are no Messages in the [GEOGRAPHIC_DATA]" at bounding box center [690, 61] width 806 height 31
click at [422, 96] on span "Please Click Here to Refresh" at bounding box center [397, 110] width 175 height 35
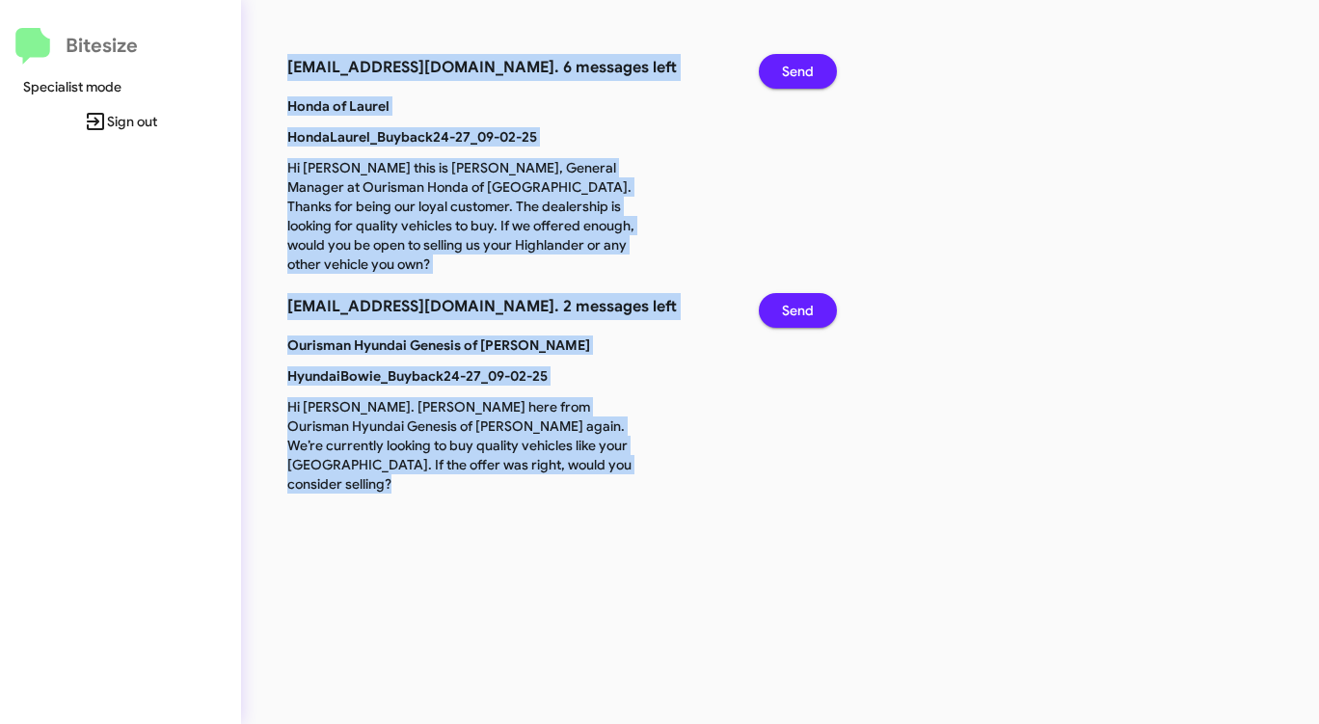
click at [796, 59] on span "Send" at bounding box center [798, 71] width 32 height 35
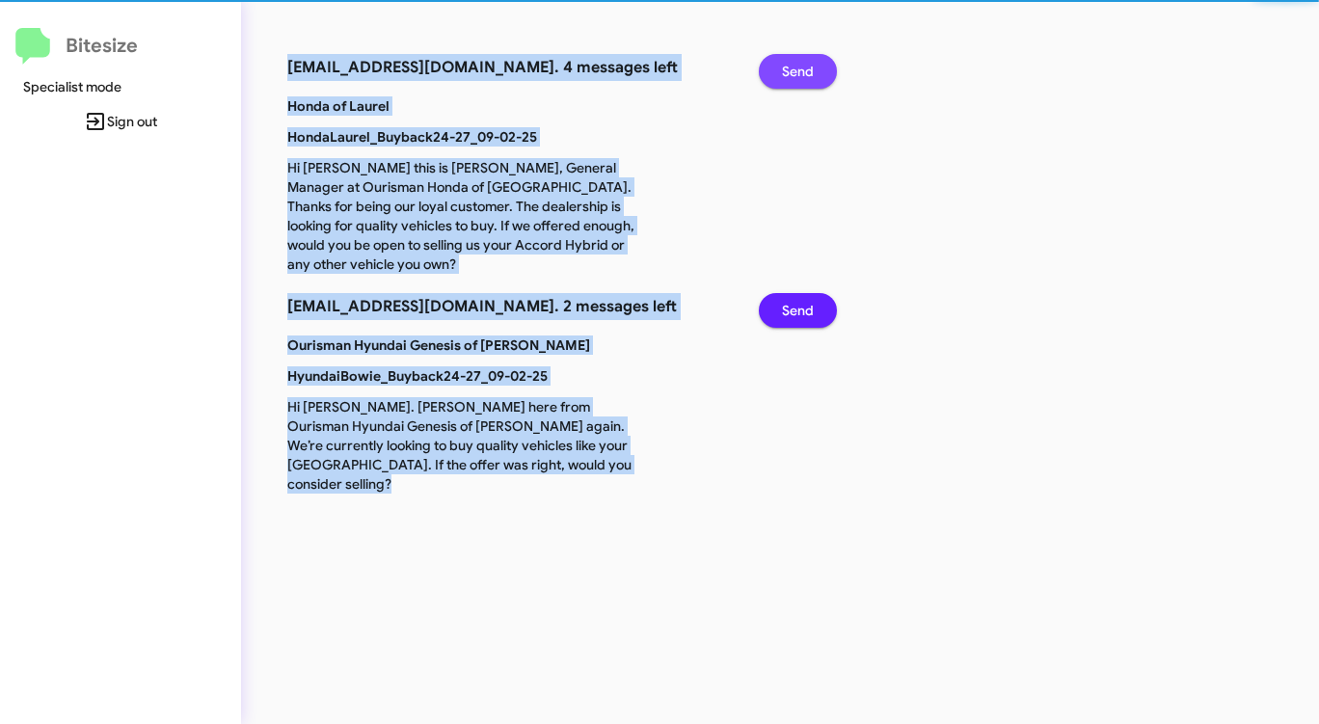
click at [796, 59] on span "Send" at bounding box center [798, 71] width 32 height 35
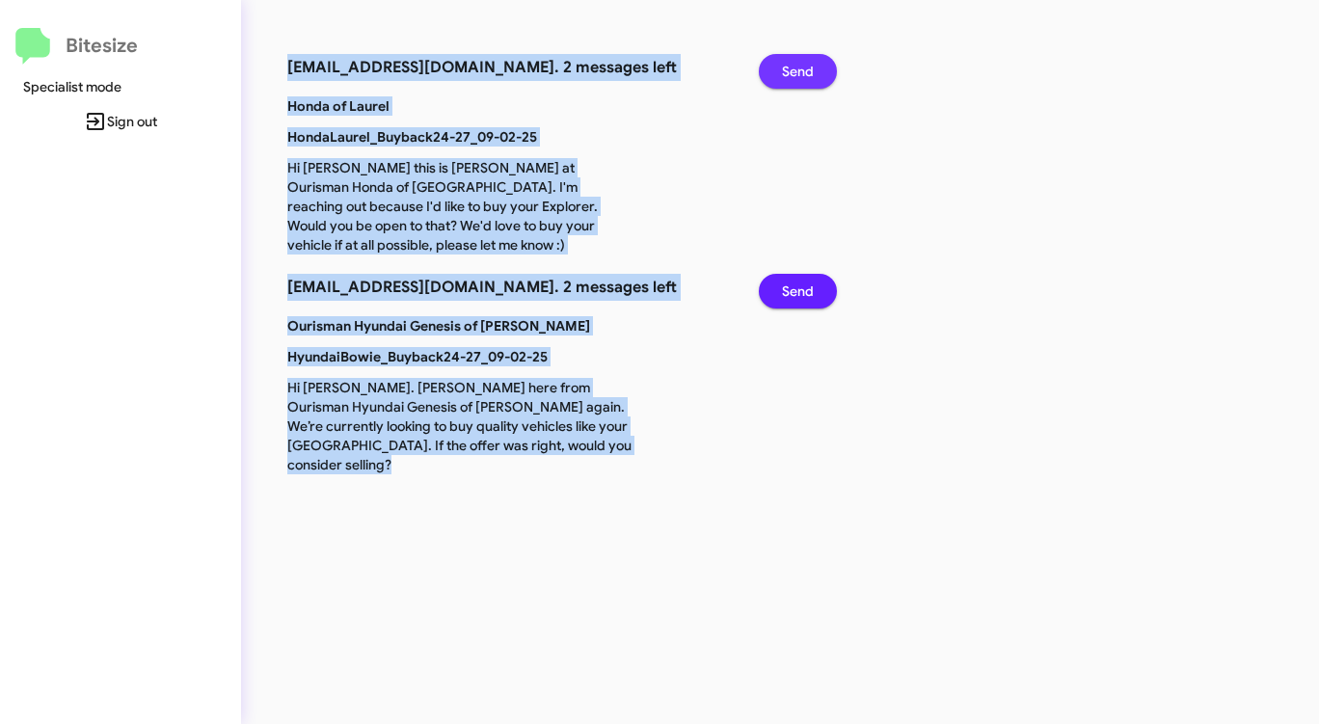
click at [796, 59] on span "Send" at bounding box center [798, 71] width 32 height 35
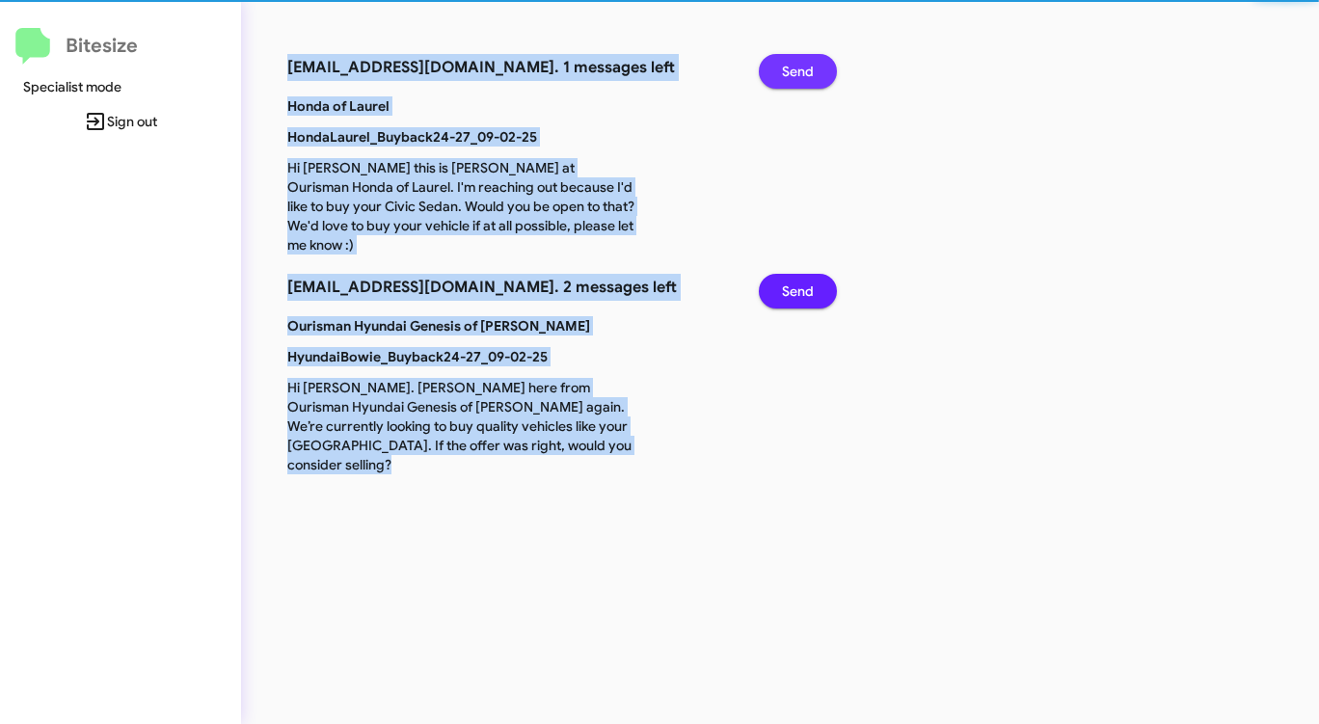
click at [796, 59] on span "Send" at bounding box center [798, 71] width 32 height 35
click at [796, 274] on span "Send" at bounding box center [798, 291] width 32 height 35
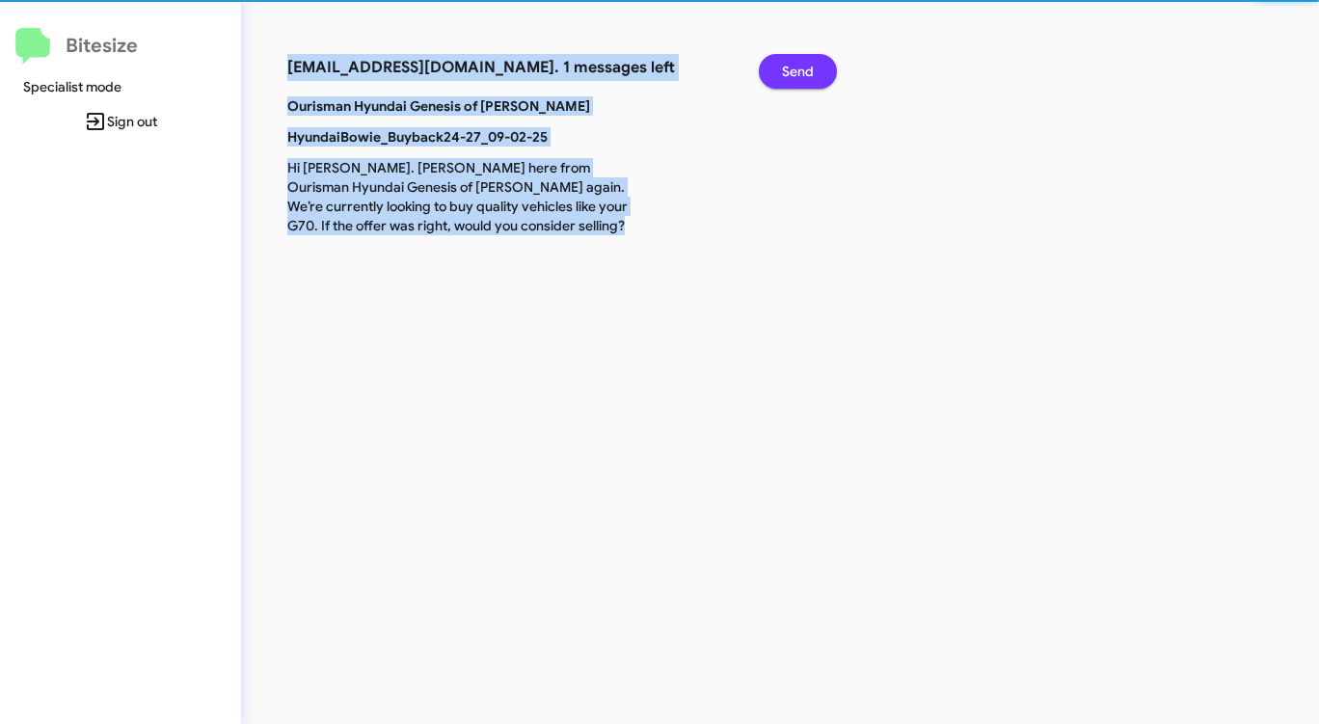
click at [796, 59] on span "Send" at bounding box center [798, 71] width 32 height 35
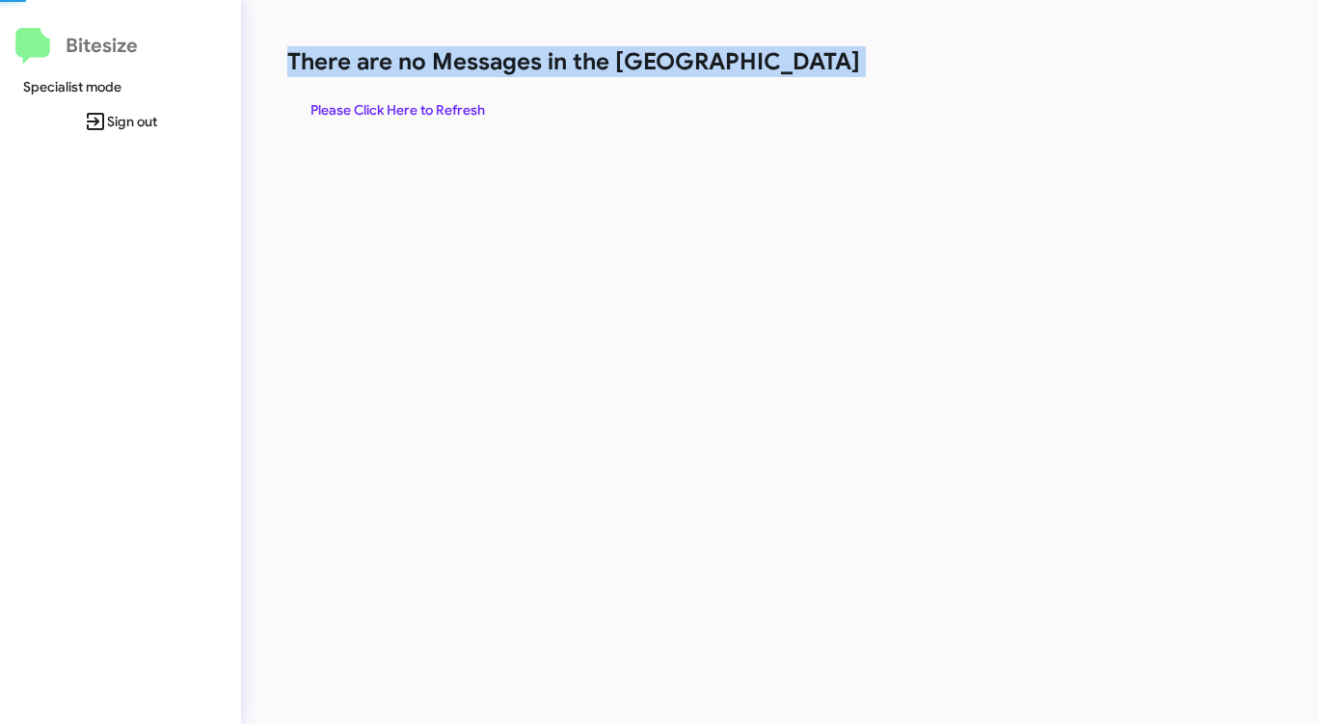
click at [796, 59] on h1 "There are no Messages in the [GEOGRAPHIC_DATA]" at bounding box center [690, 61] width 806 height 31
click at [467, 111] on span "Please Click Here to Refresh" at bounding box center [397, 110] width 175 height 35
click at [474, 109] on span "Please Click Here to Refresh" at bounding box center [397, 110] width 175 height 35
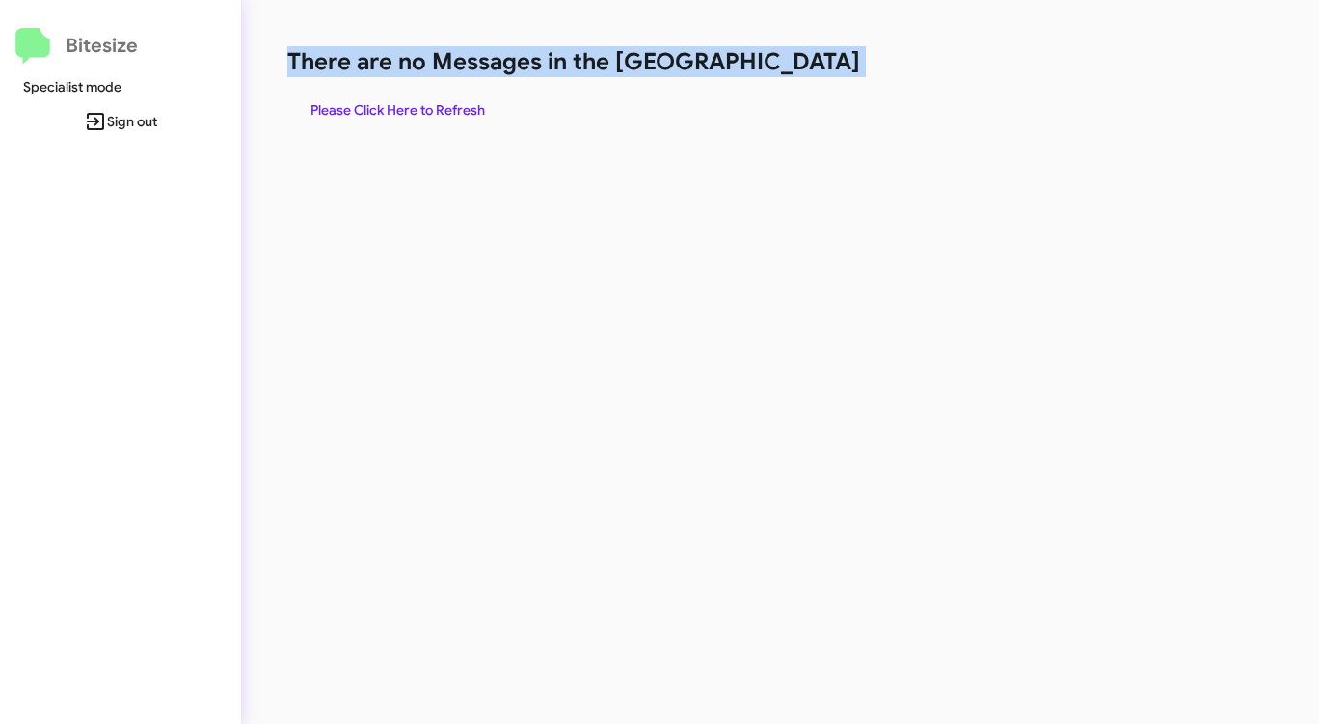
click at [858, 158] on div "There are no Messages in the Queue Please Click Here to Refresh" at bounding box center [690, 362] width 899 height 724
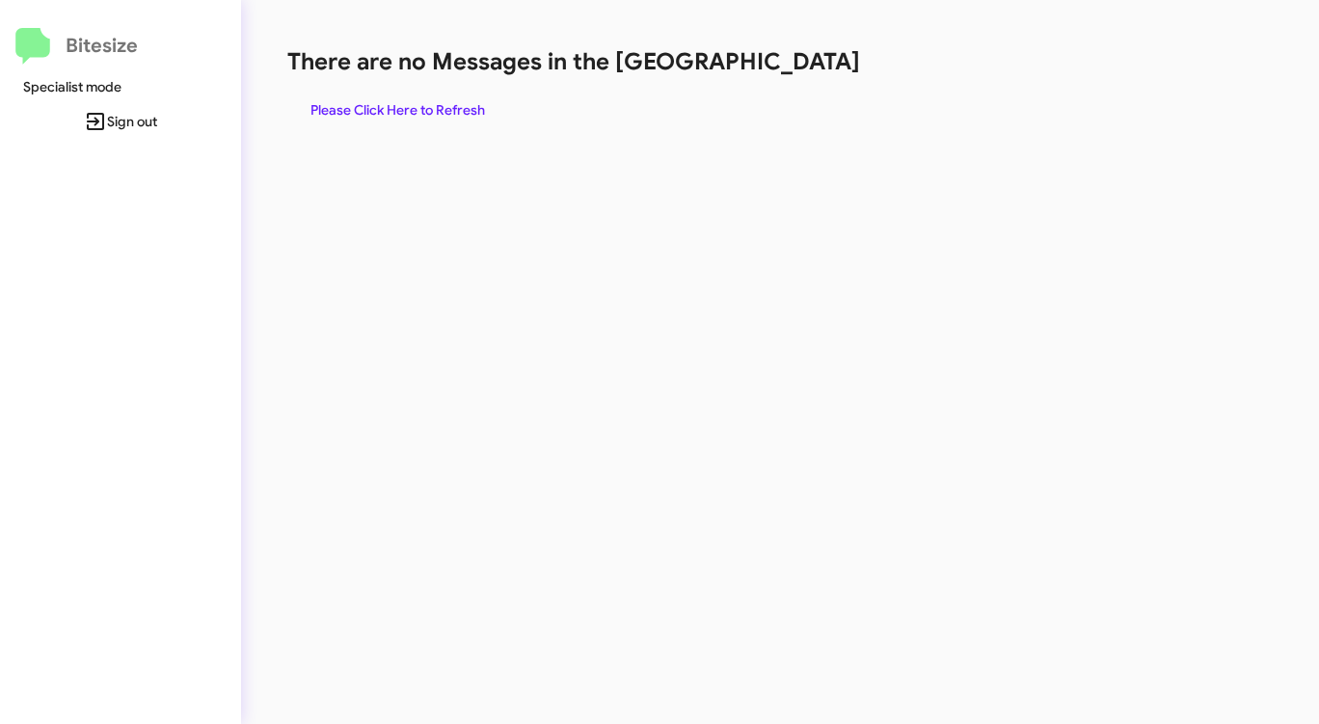
click at [858, 158] on div "There are no Messages in the Queue Please Click Here to Refresh" at bounding box center [690, 362] width 899 height 724
click at [415, 97] on span "Please Click Here to Refresh" at bounding box center [397, 110] width 175 height 35
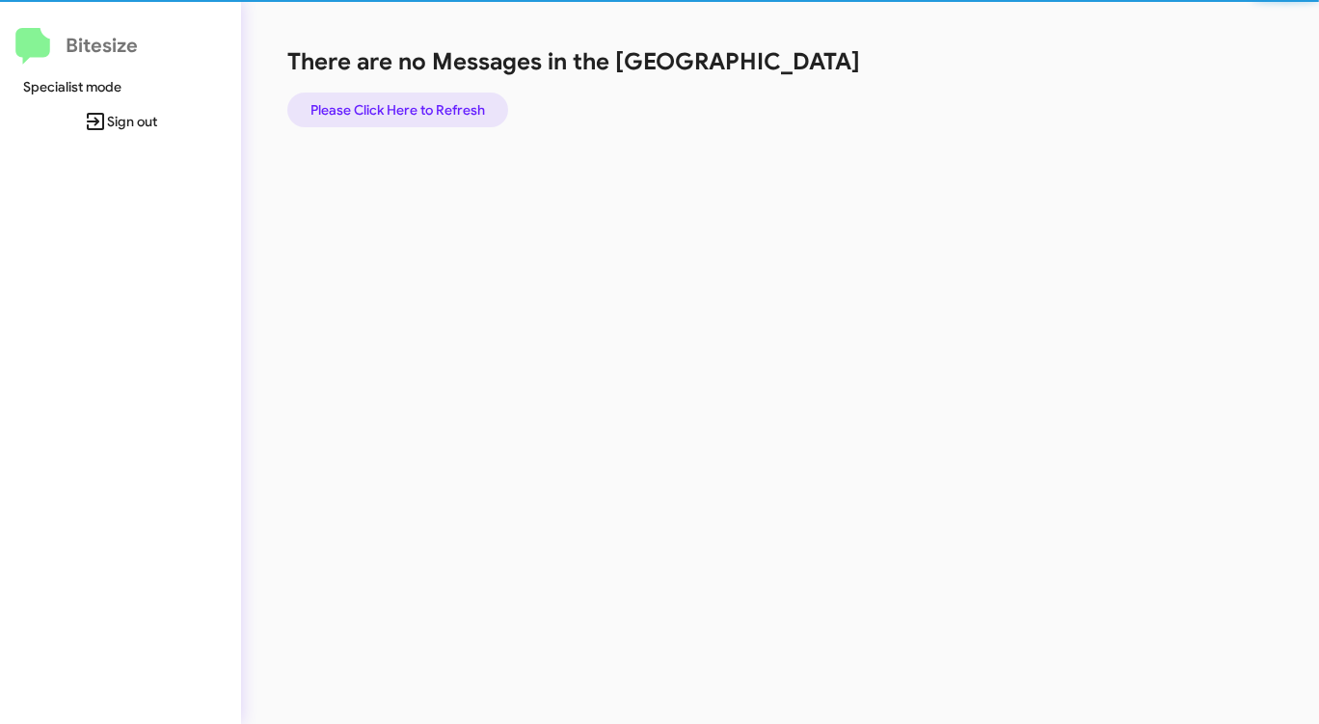
click at [415, 97] on span "Please Click Here to Refresh" at bounding box center [397, 110] width 175 height 35
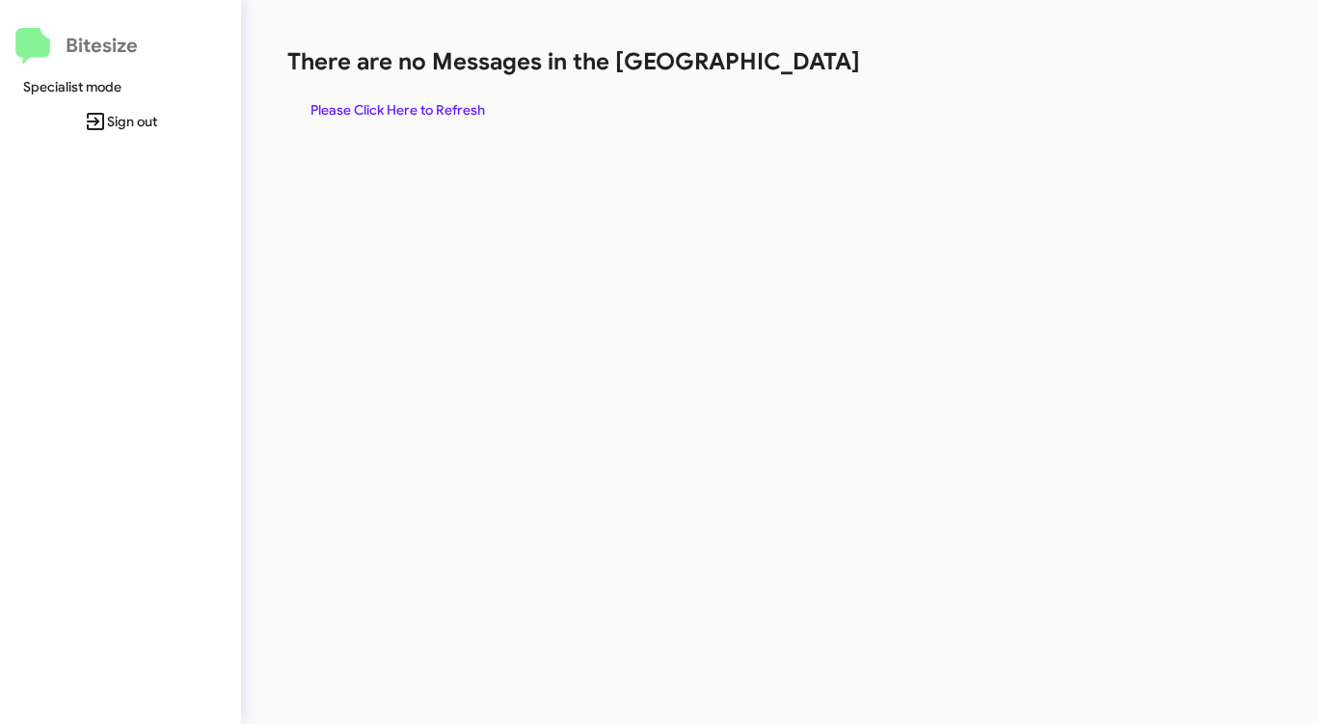
click at [933, 143] on div "There are no Messages in the Queue Please Click Here to Refresh" at bounding box center [690, 362] width 899 height 724
click at [398, 114] on span "Please Click Here to Refresh" at bounding box center [397, 110] width 175 height 35
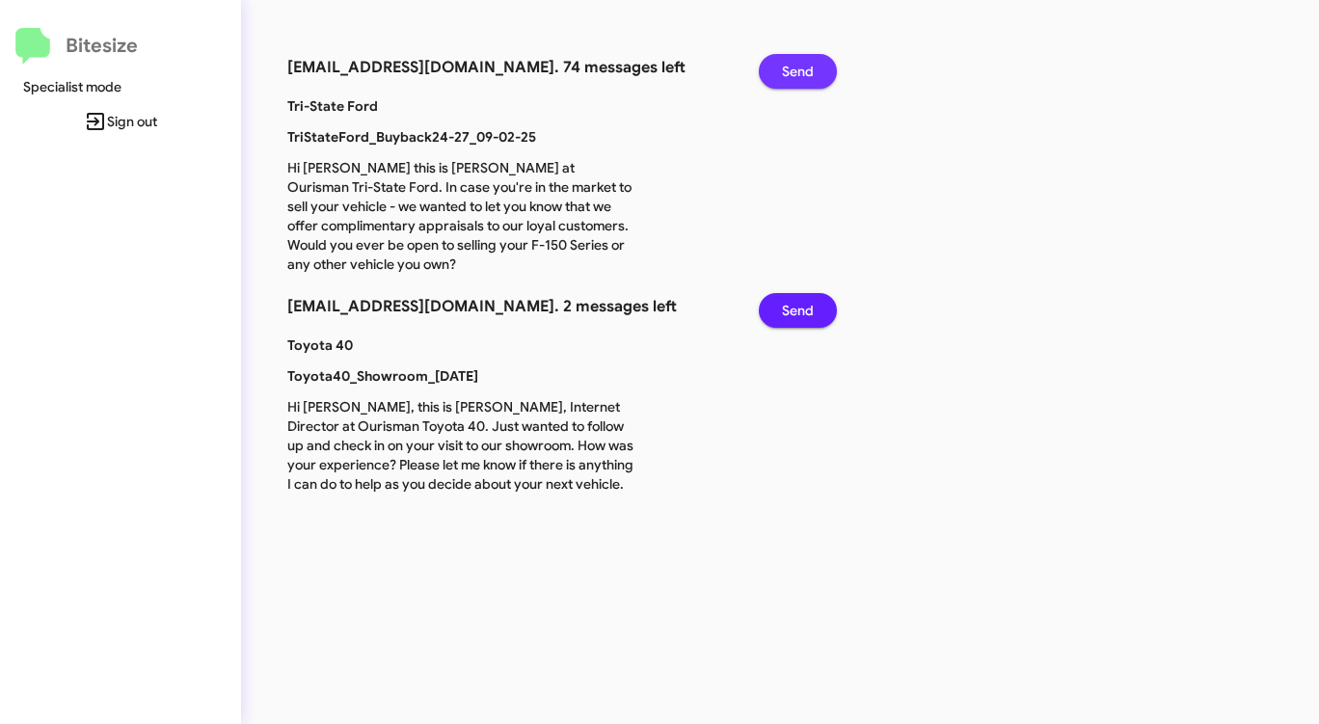
click at [791, 72] on span "Send" at bounding box center [798, 71] width 32 height 35
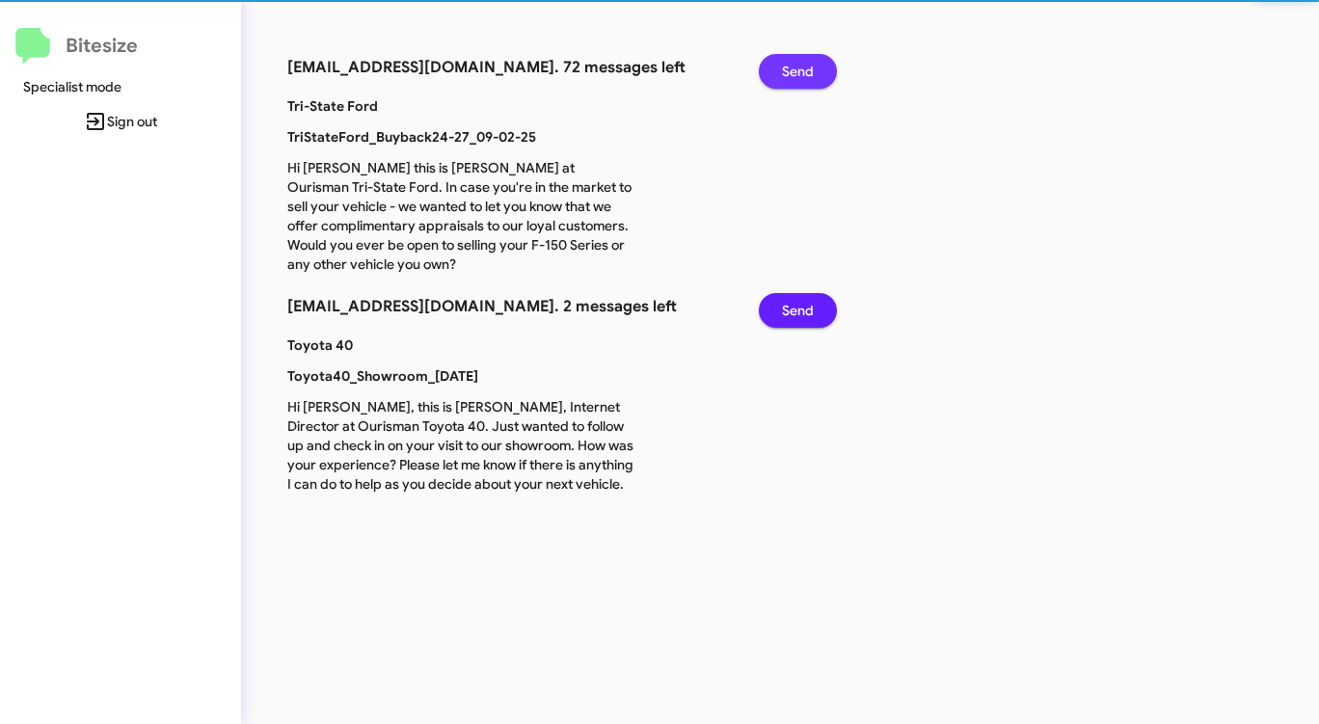
click at [791, 72] on span "Send" at bounding box center [798, 71] width 32 height 35
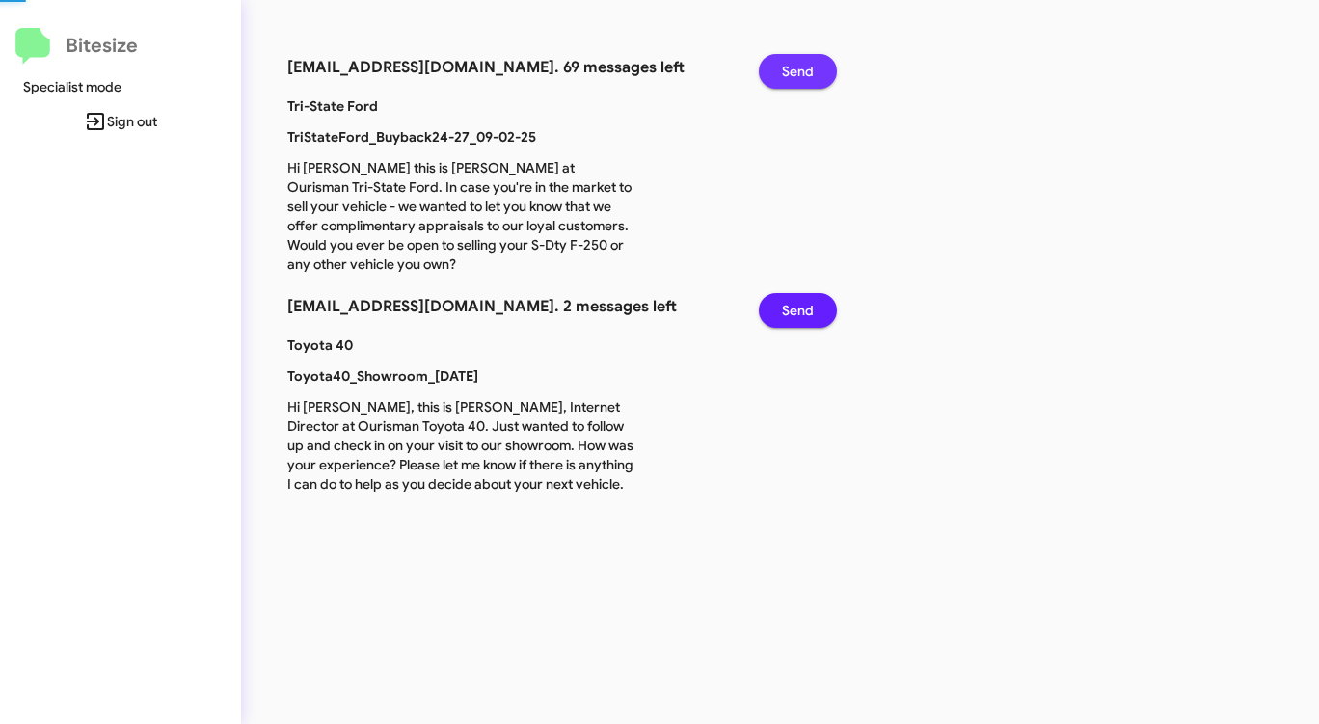
click at [791, 72] on span "Send" at bounding box center [798, 71] width 32 height 35
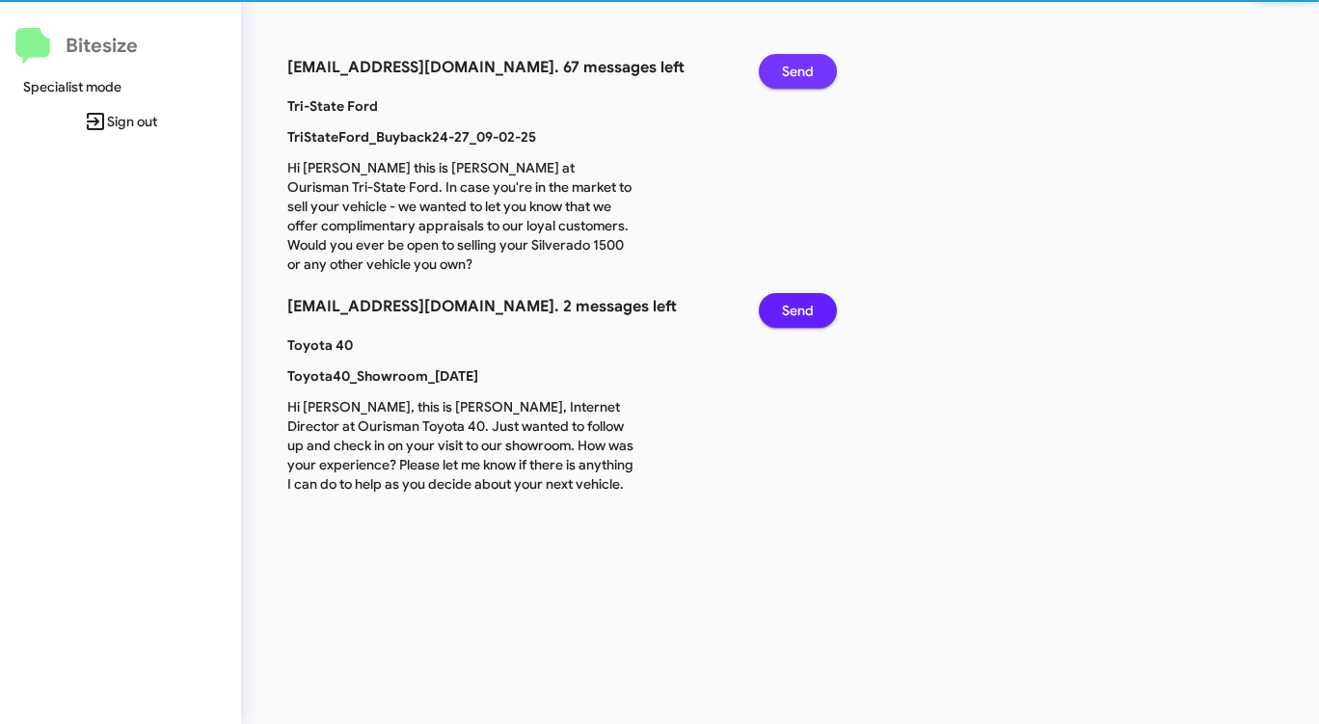
click at [791, 72] on span "Send" at bounding box center [798, 71] width 32 height 35
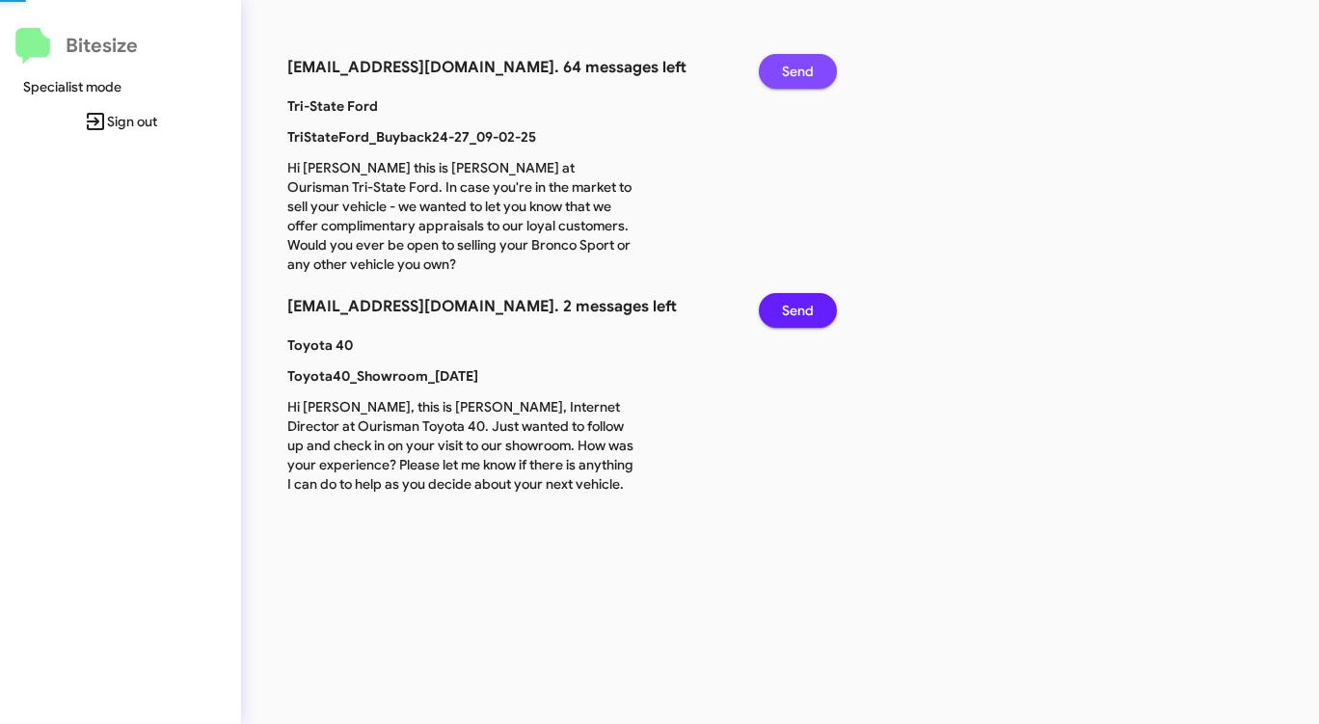
click at [791, 72] on span "Send" at bounding box center [798, 71] width 32 height 35
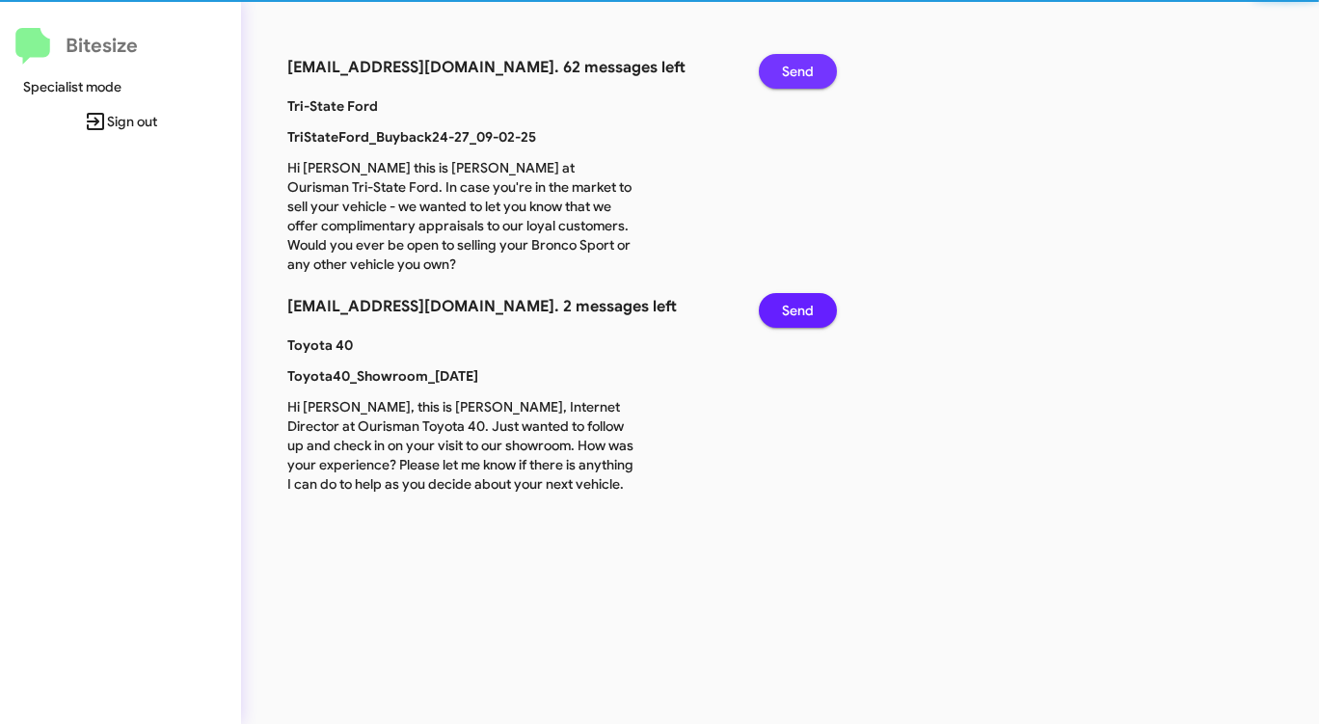
click at [791, 72] on span "Send" at bounding box center [798, 71] width 32 height 35
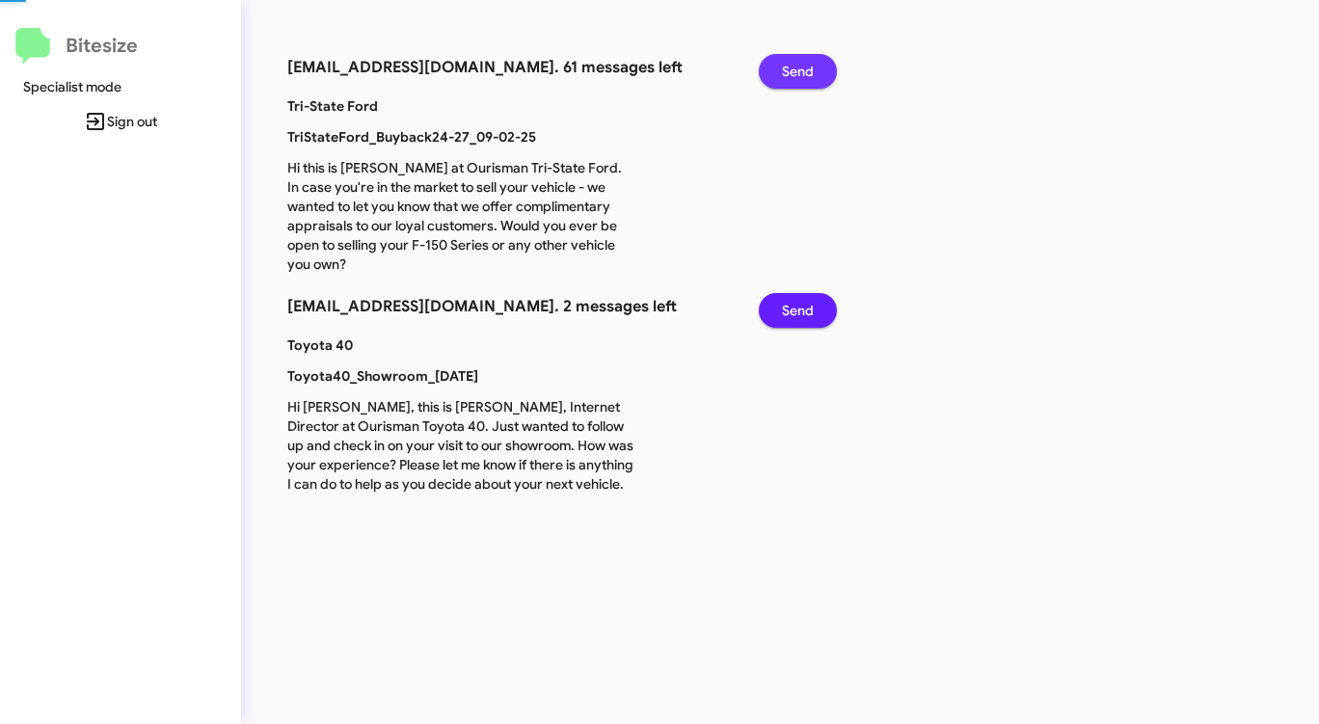
click at [791, 72] on span "Send" at bounding box center [798, 71] width 32 height 35
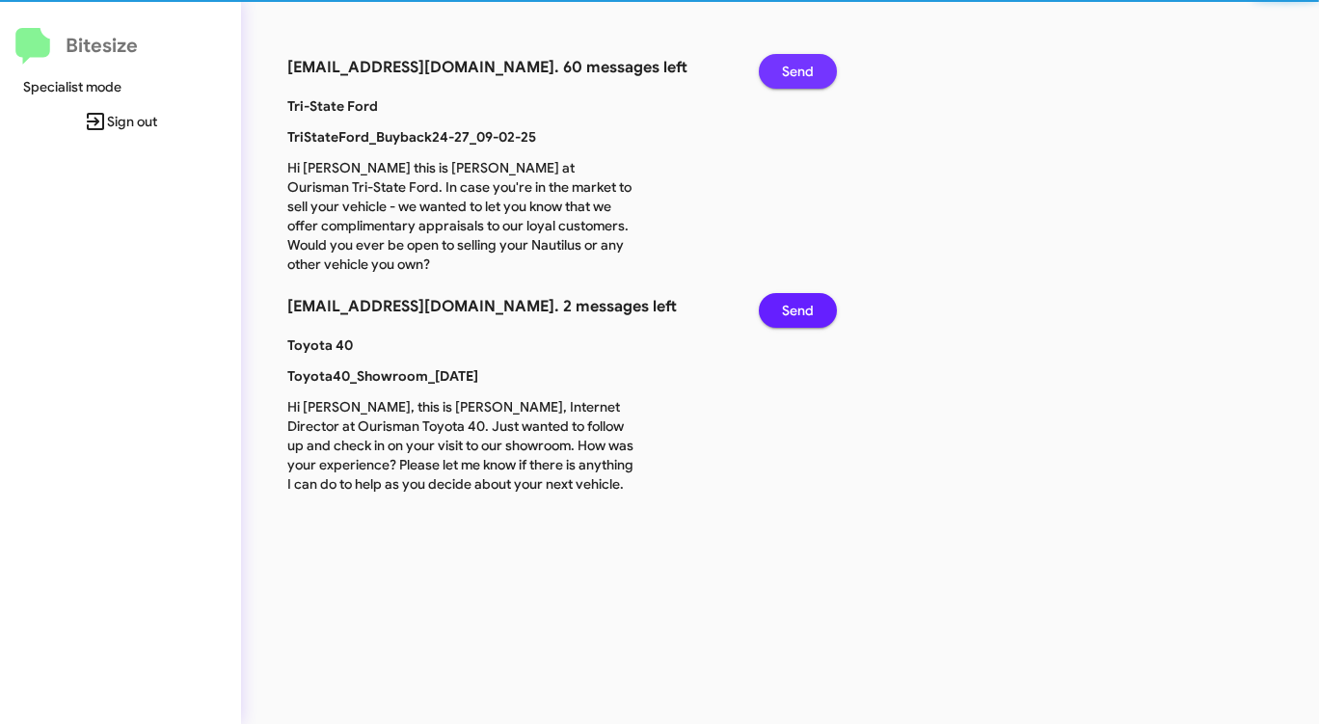
click at [791, 72] on span "Send" at bounding box center [798, 71] width 32 height 35
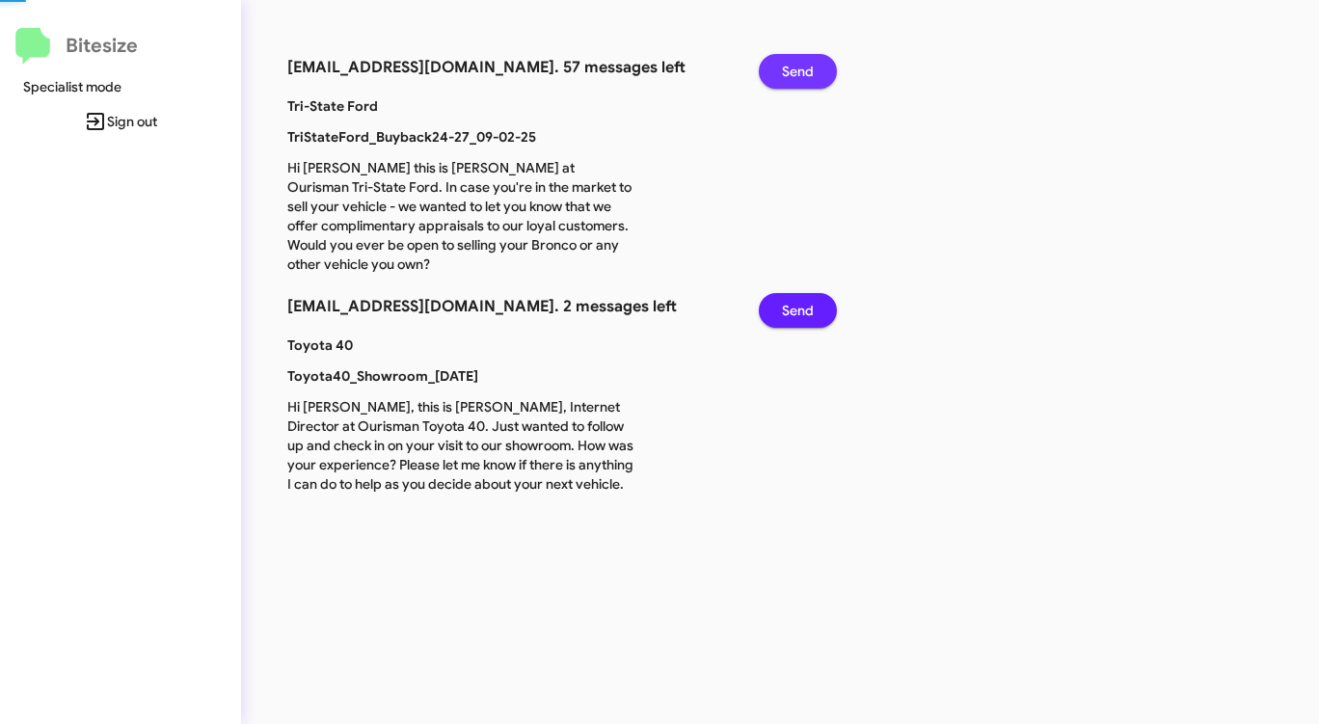
click at [791, 72] on span "Send" at bounding box center [798, 71] width 32 height 35
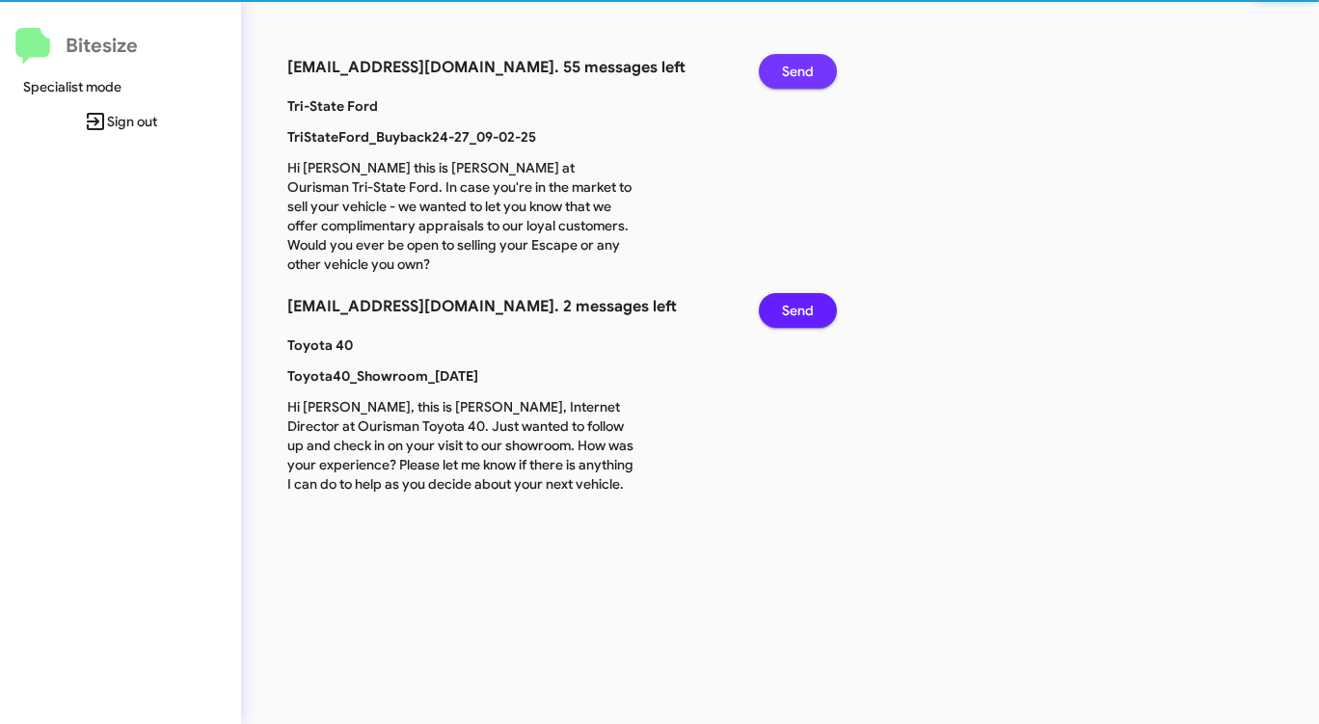
click at [791, 72] on span "Send" at bounding box center [798, 71] width 32 height 35
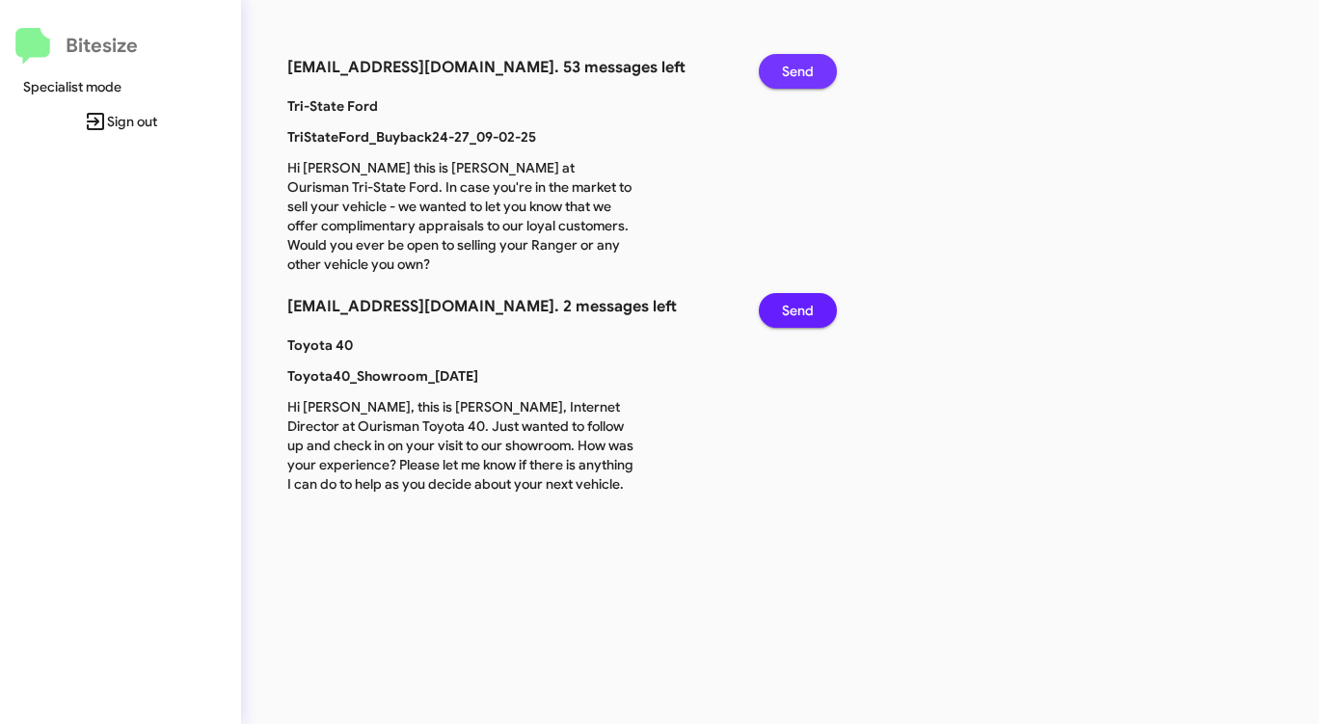
click at [791, 72] on span "Send" at bounding box center [798, 71] width 32 height 35
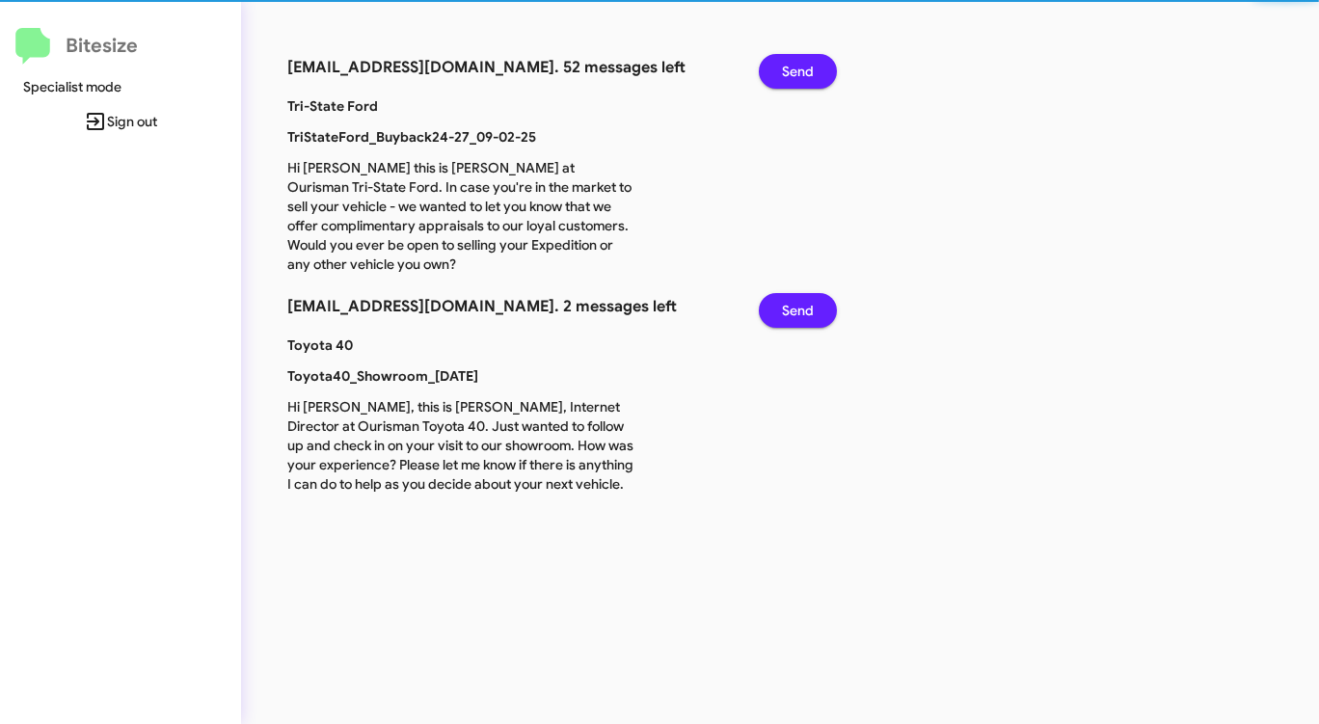
click at [791, 72] on span "Send" at bounding box center [798, 71] width 32 height 35
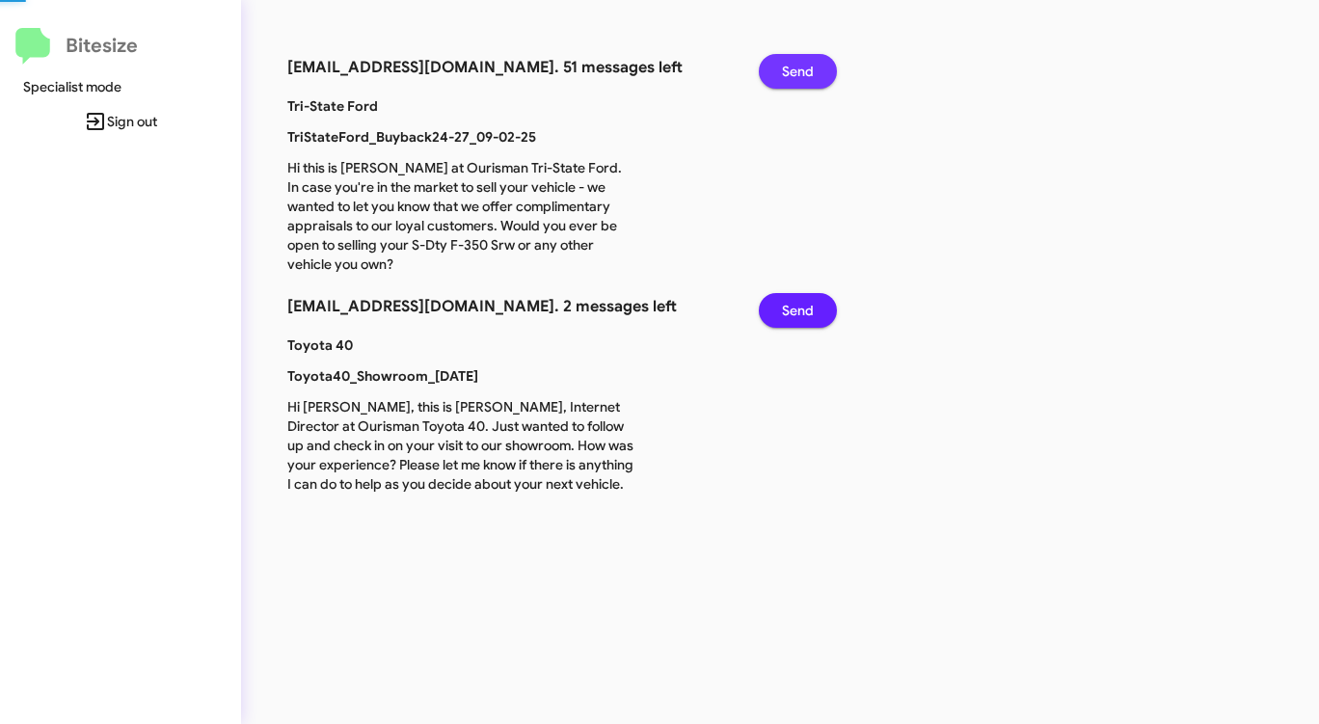
click at [791, 72] on span "Send" at bounding box center [798, 71] width 32 height 35
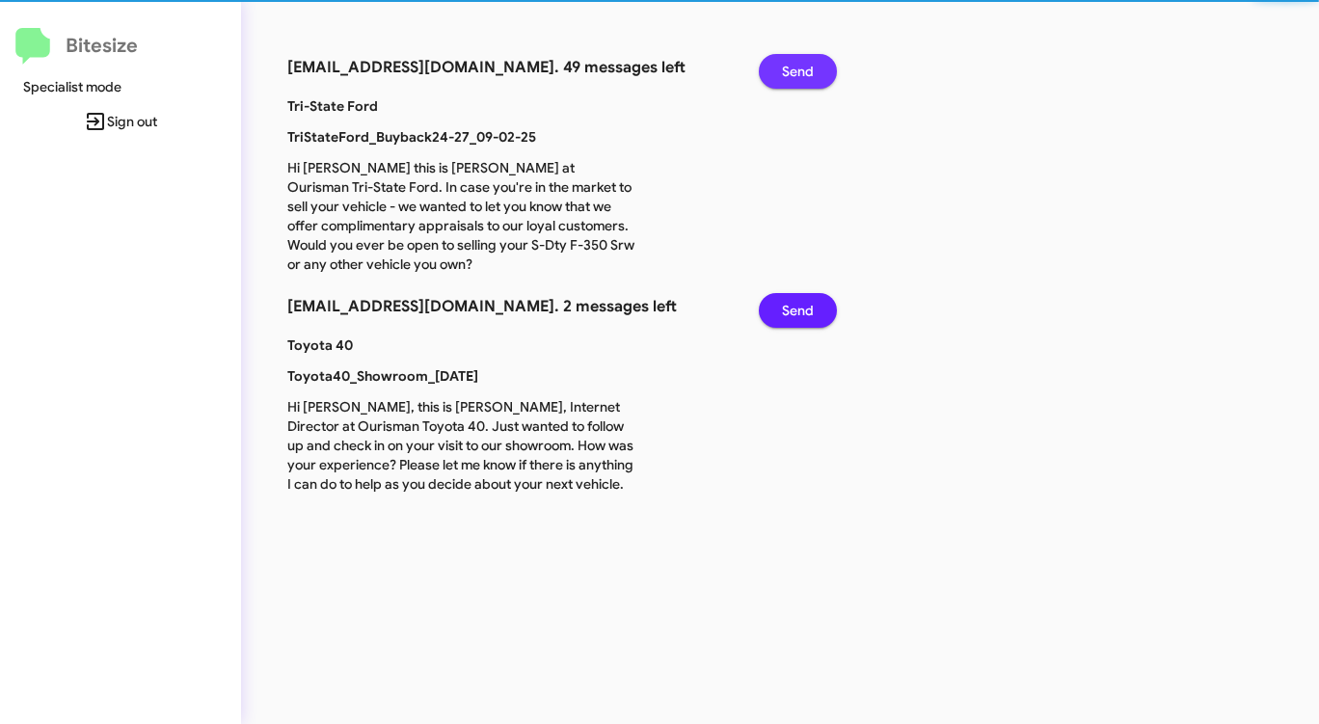
click at [791, 72] on span "Send" at bounding box center [798, 71] width 32 height 35
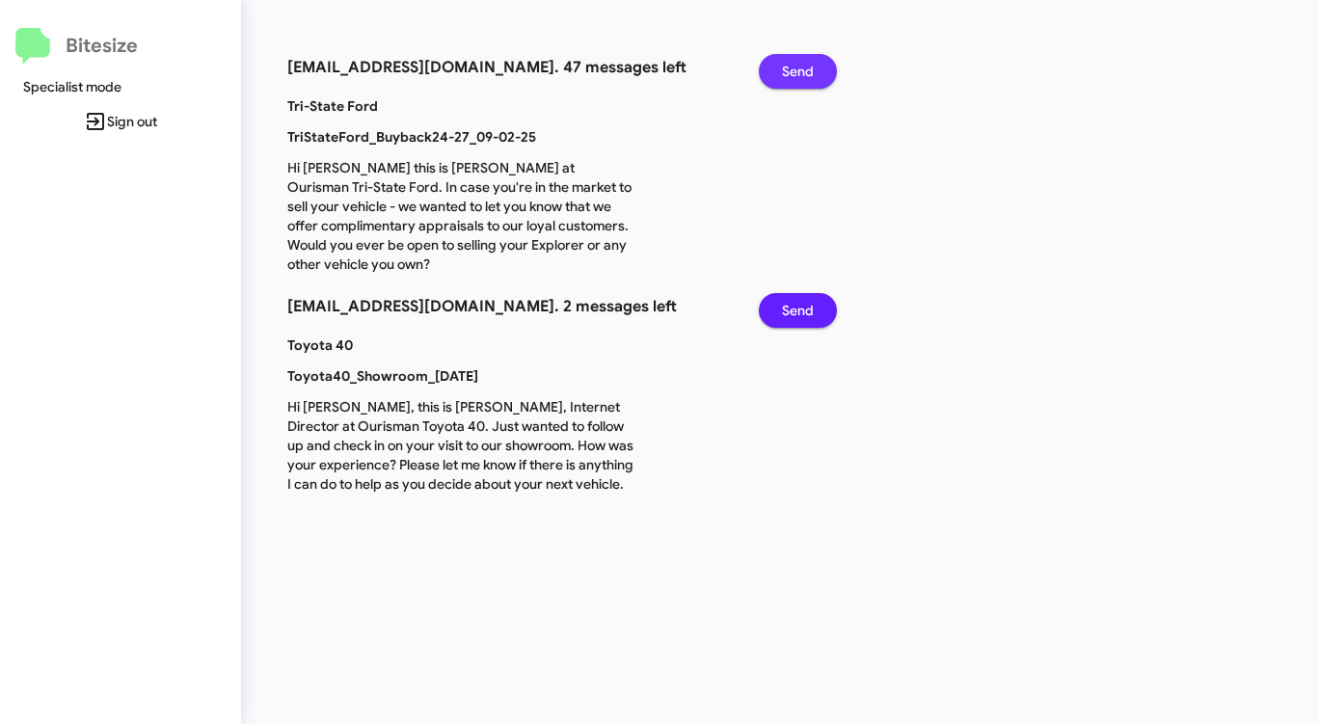
click at [791, 72] on span "Send" at bounding box center [798, 71] width 32 height 35
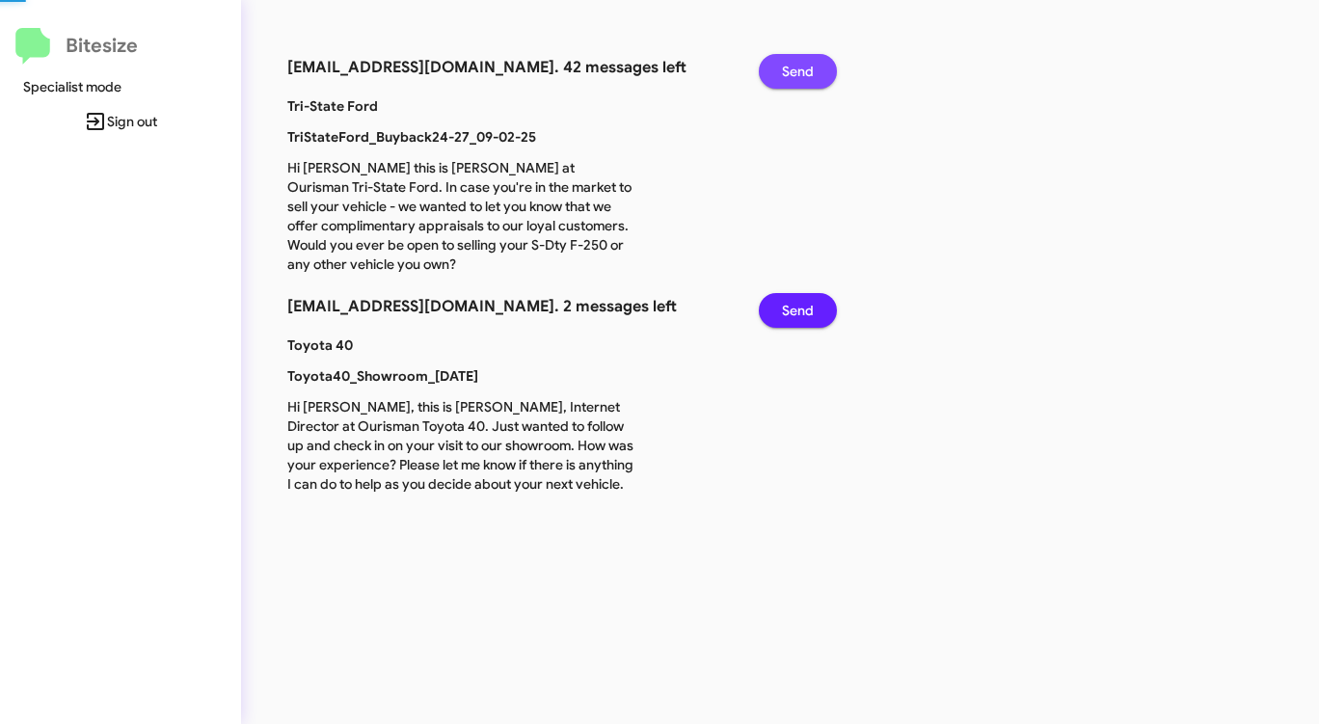
click at [791, 72] on span "Send" at bounding box center [798, 71] width 32 height 35
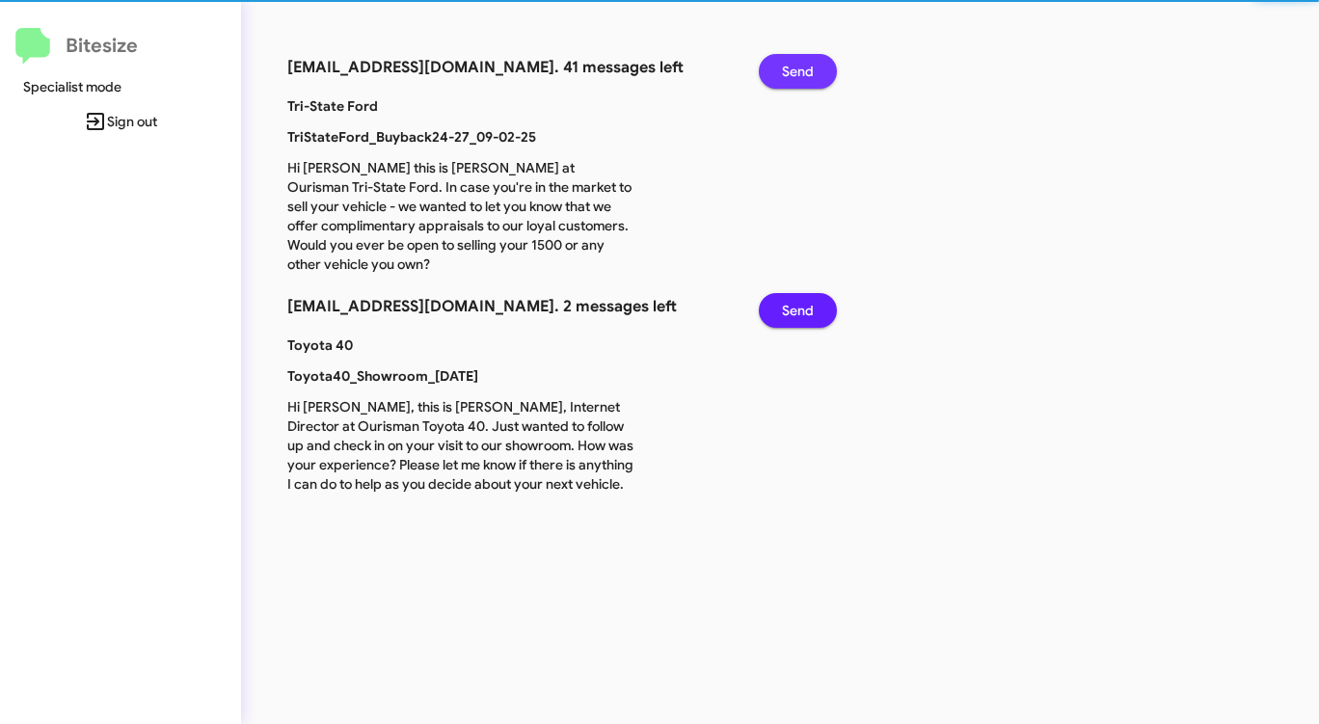
click at [791, 72] on span "Send" at bounding box center [798, 71] width 32 height 35
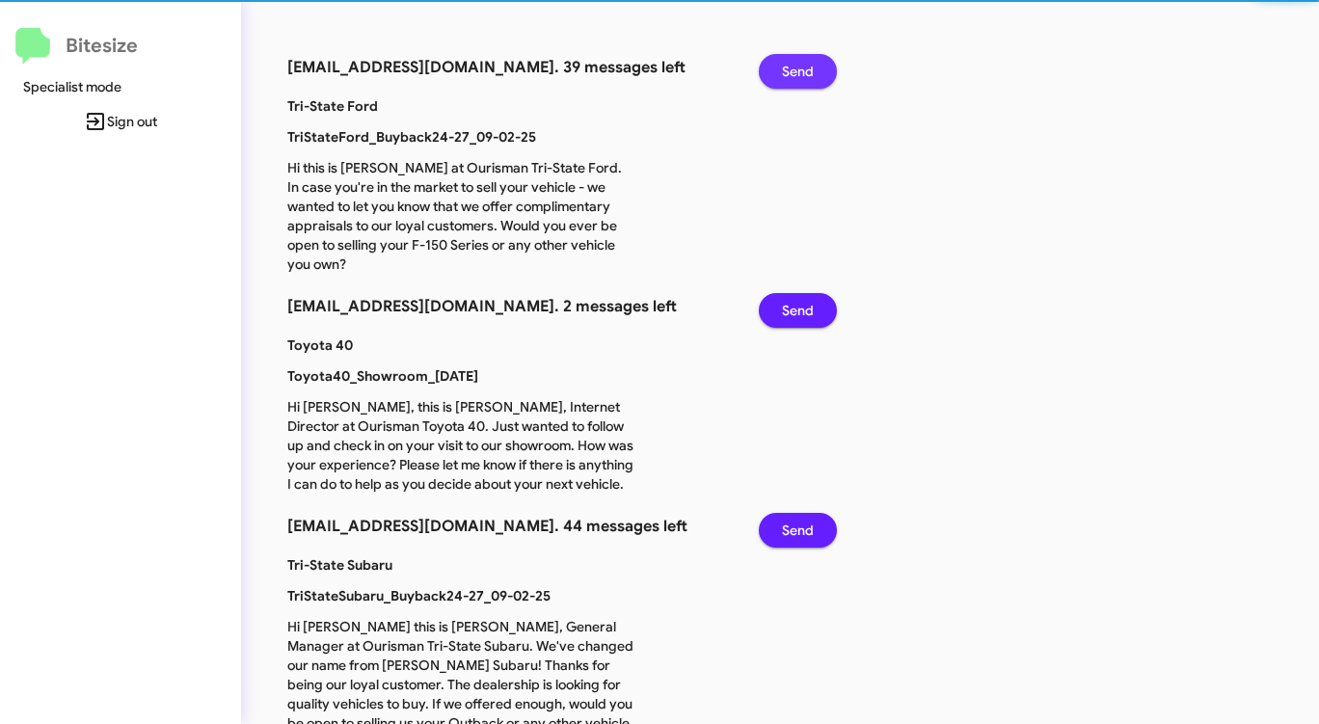
click at [791, 72] on span "Send" at bounding box center [798, 71] width 32 height 35
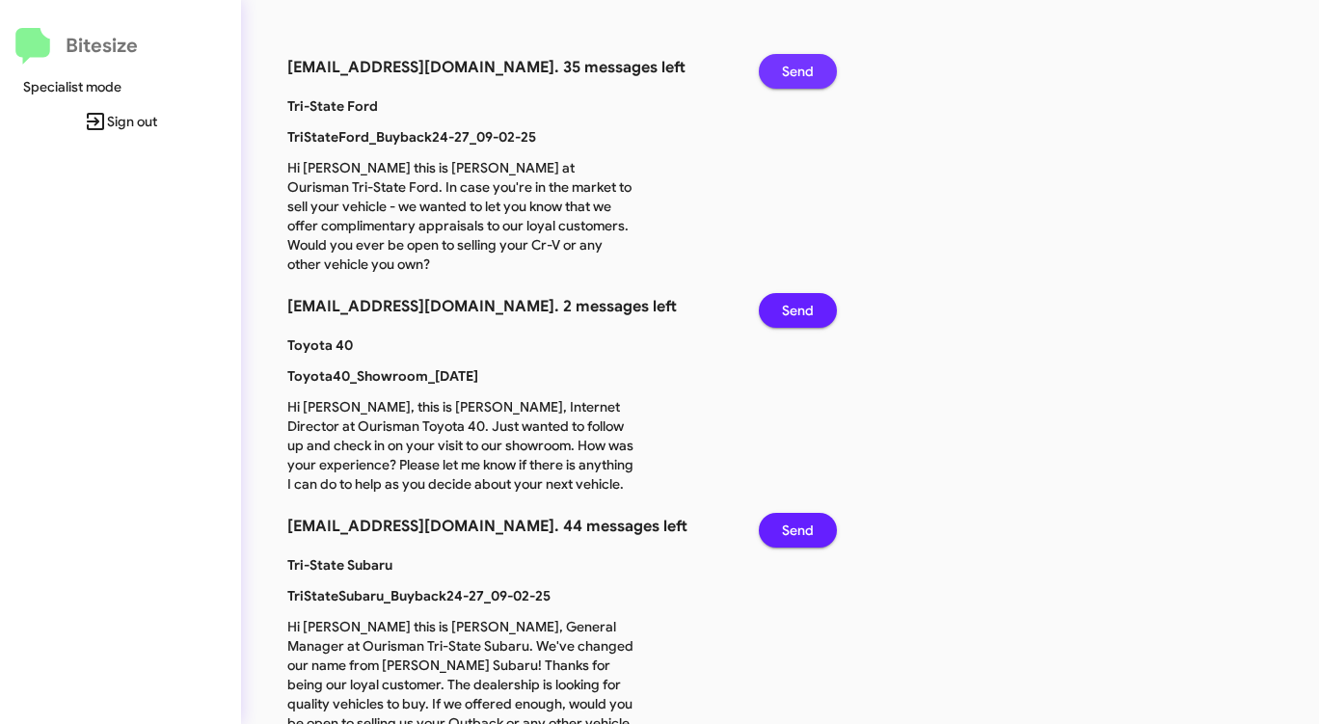
click at [791, 72] on span "Send" at bounding box center [798, 71] width 32 height 35
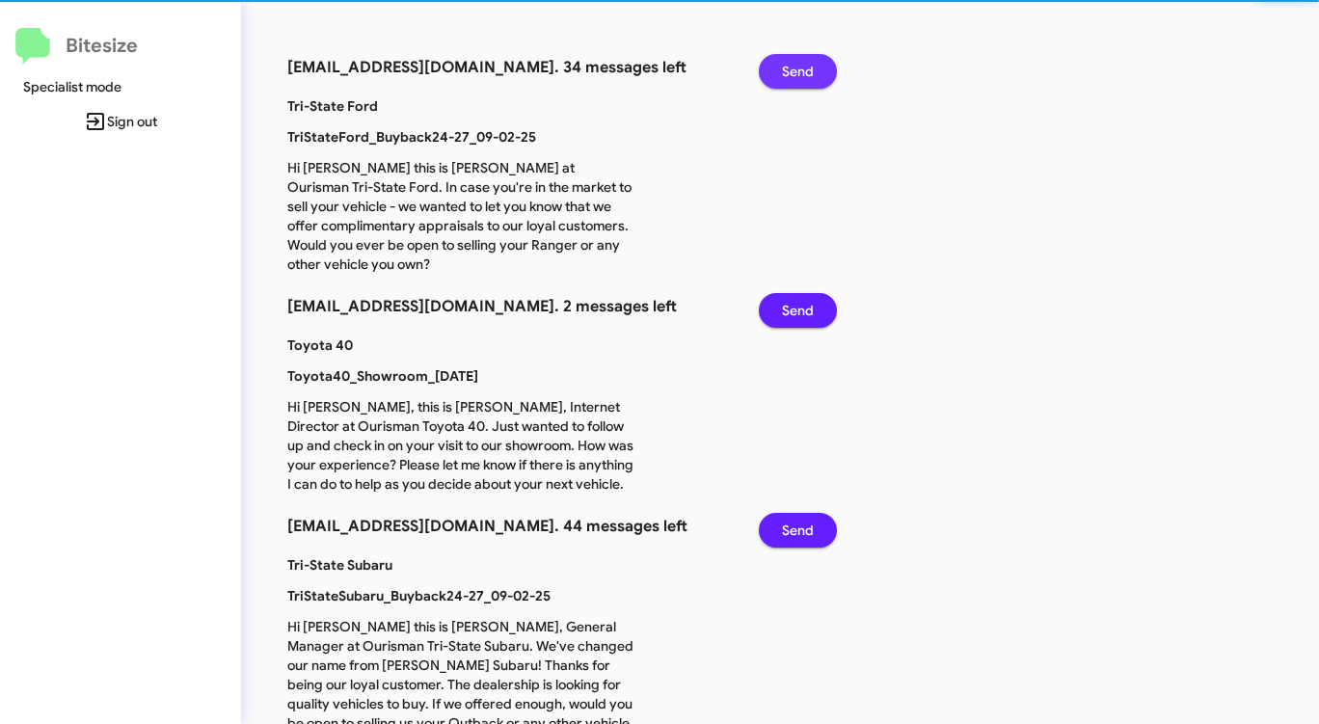
click at [791, 72] on span "Send" at bounding box center [798, 71] width 32 height 35
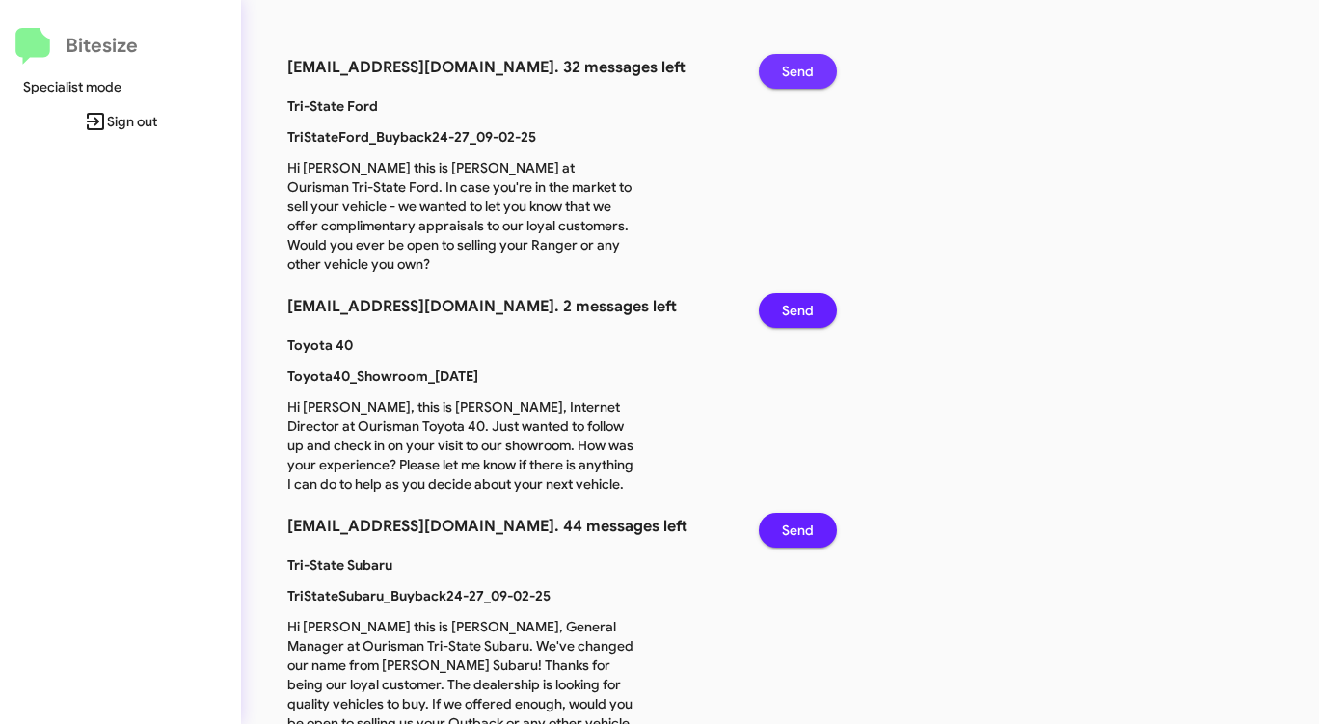
click at [791, 72] on span "Send" at bounding box center [798, 71] width 32 height 35
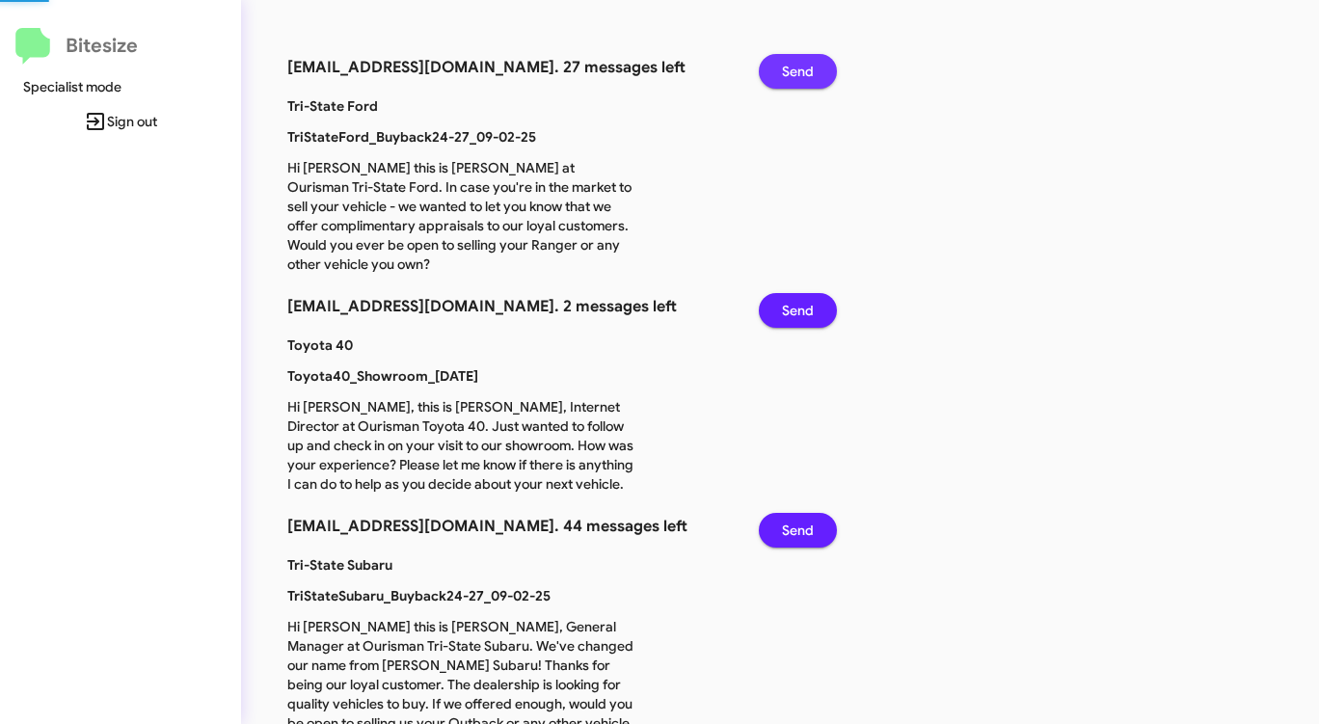
click at [791, 72] on span "Send" at bounding box center [798, 71] width 32 height 35
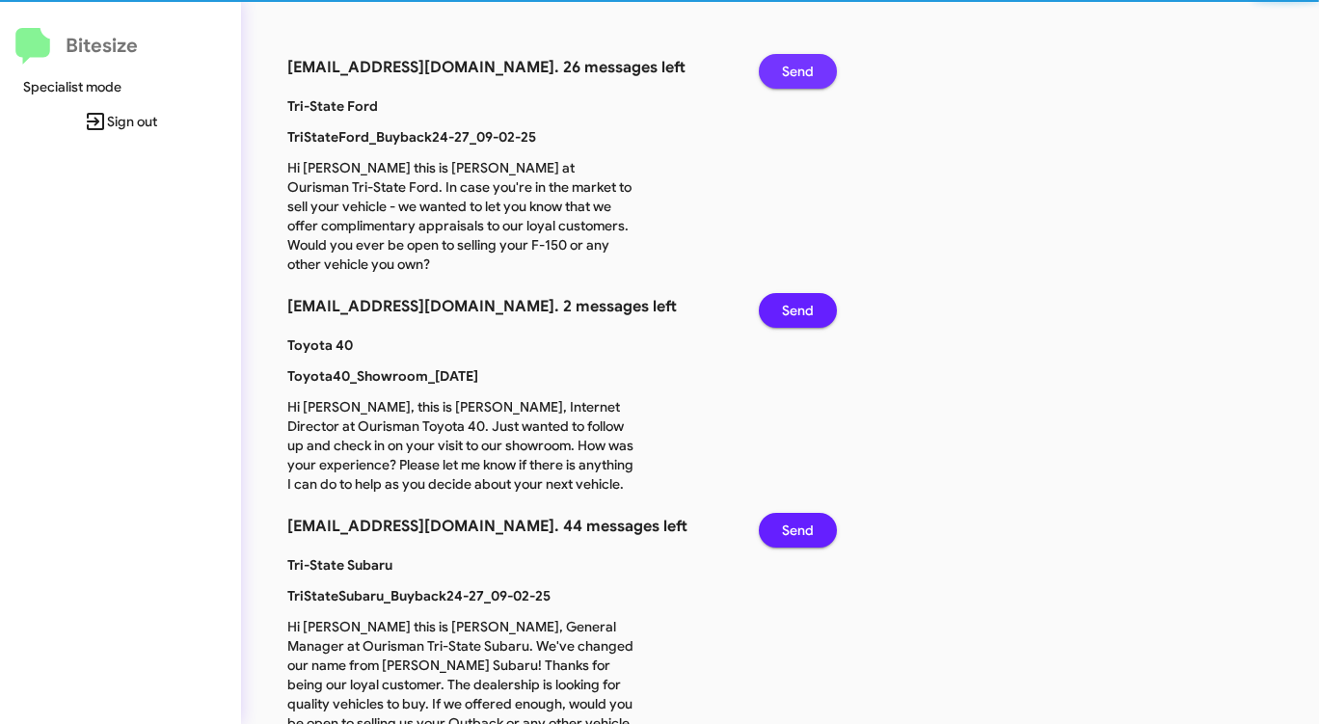
click at [791, 72] on span "Send" at bounding box center [798, 71] width 32 height 35
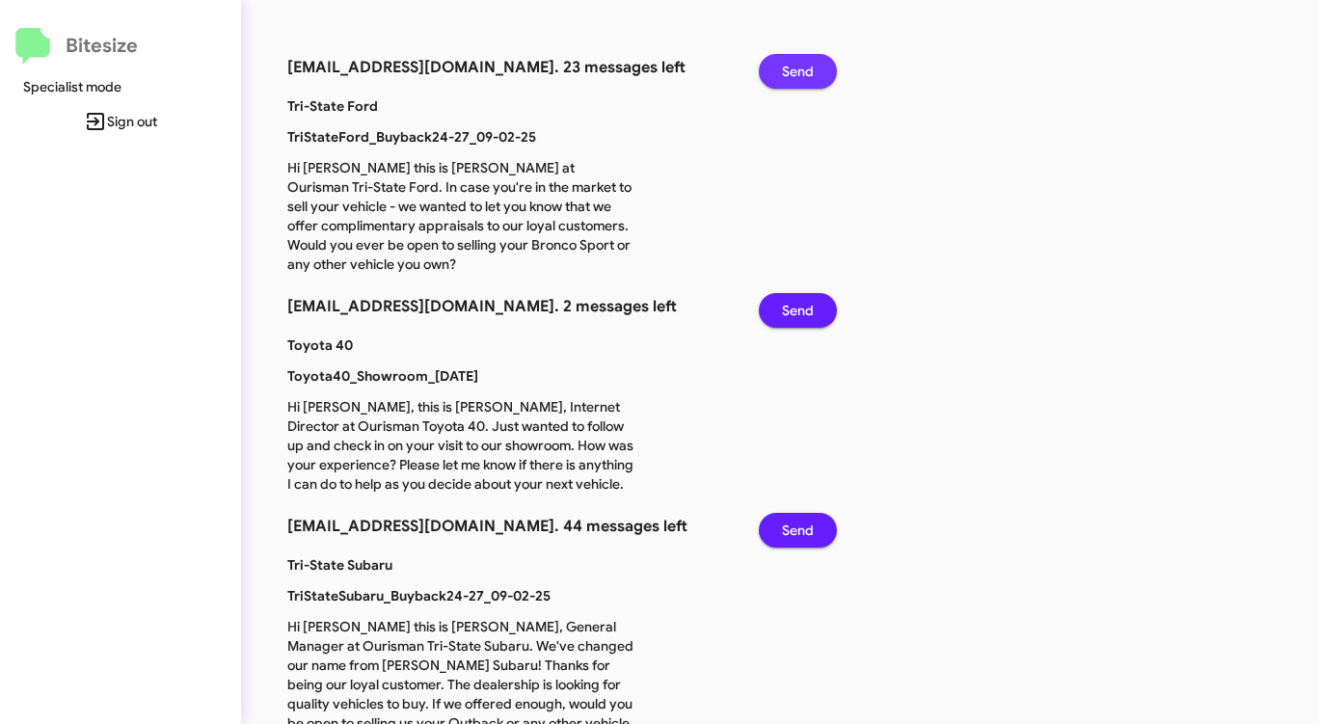
click at [791, 72] on span "Send" at bounding box center [798, 71] width 32 height 35
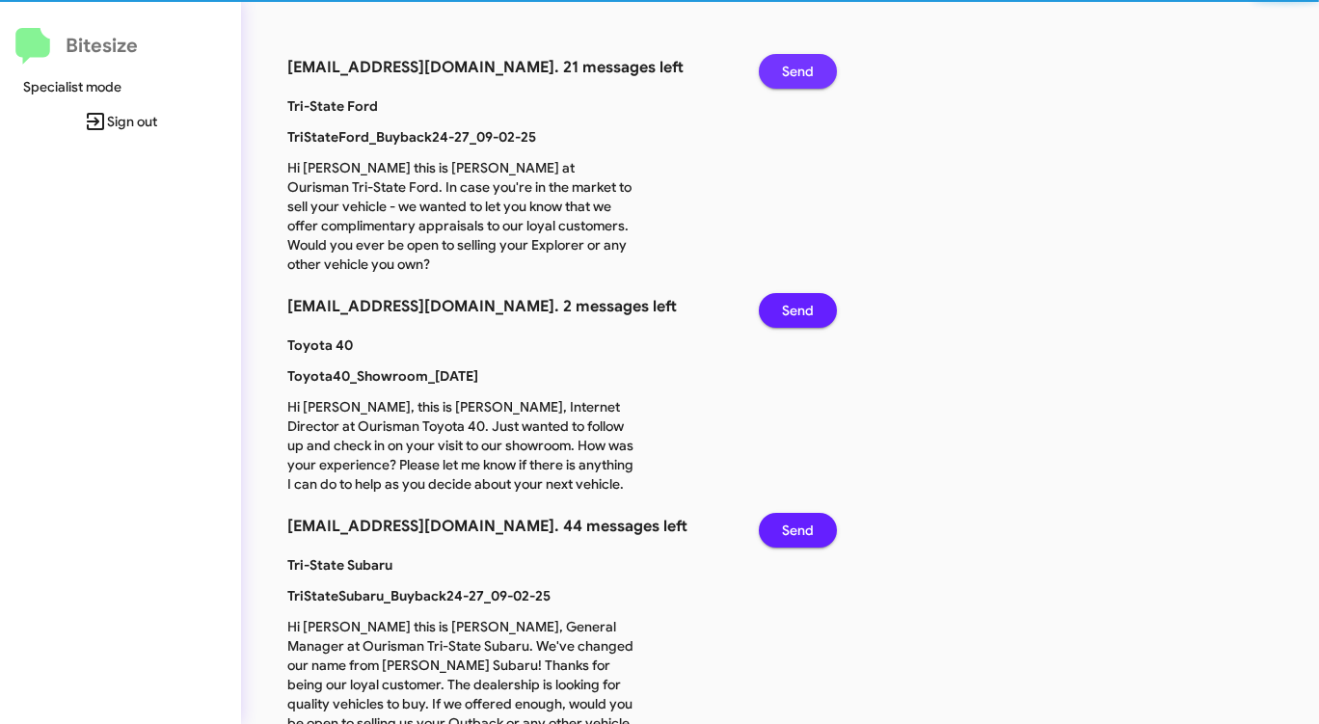
click at [791, 72] on span "Send" at bounding box center [798, 71] width 32 height 35
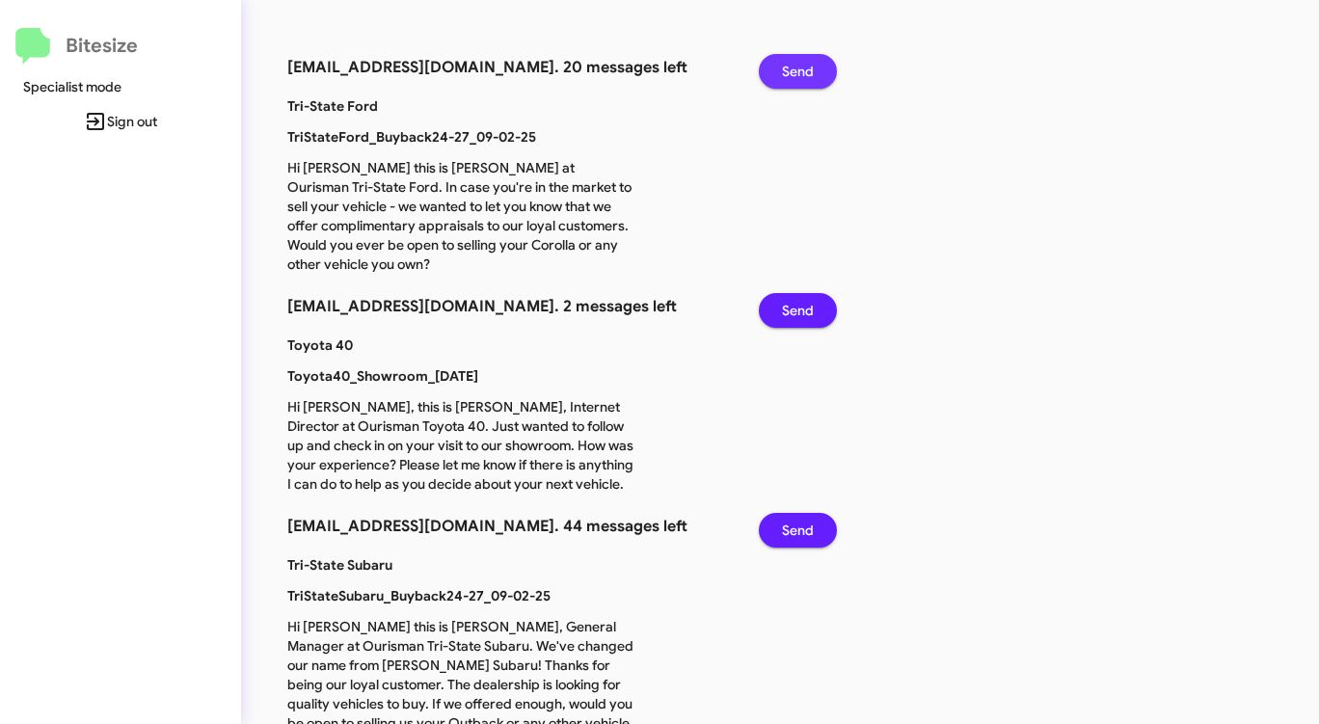
click at [791, 72] on span "Send" at bounding box center [798, 71] width 32 height 35
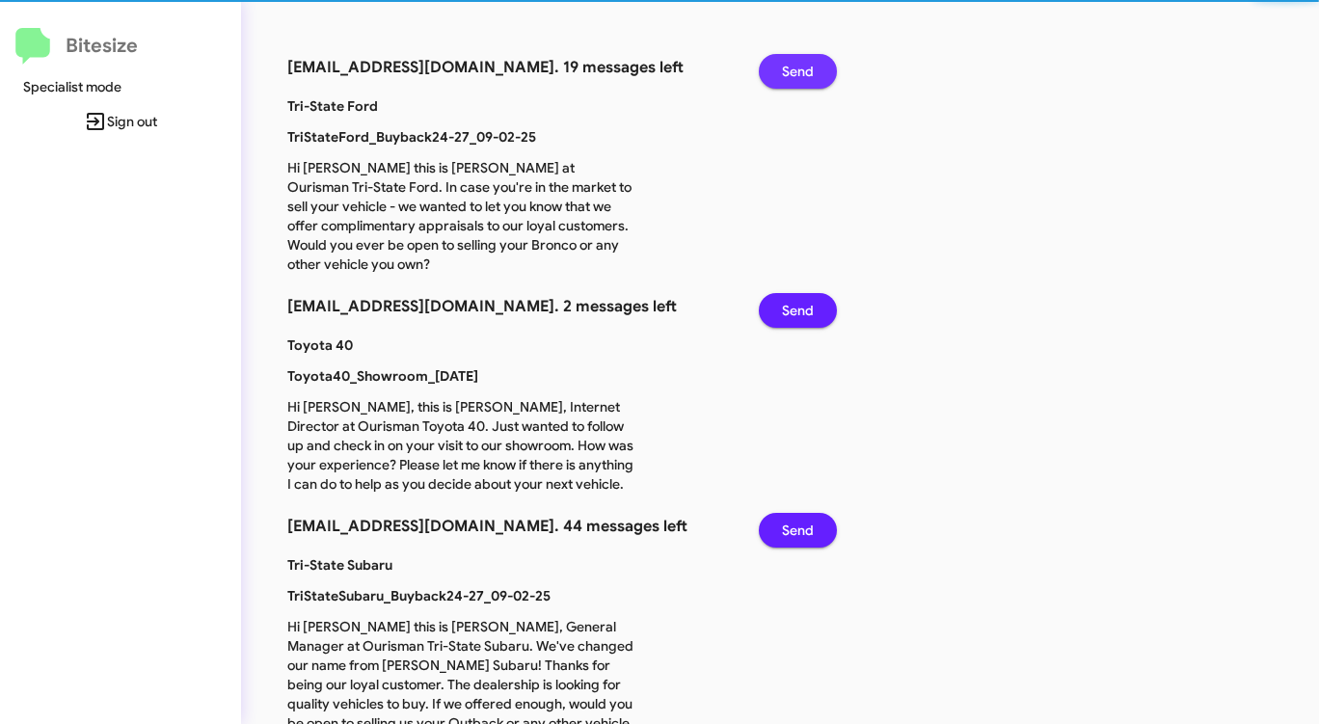
click at [791, 72] on span "Send" at bounding box center [798, 71] width 32 height 35
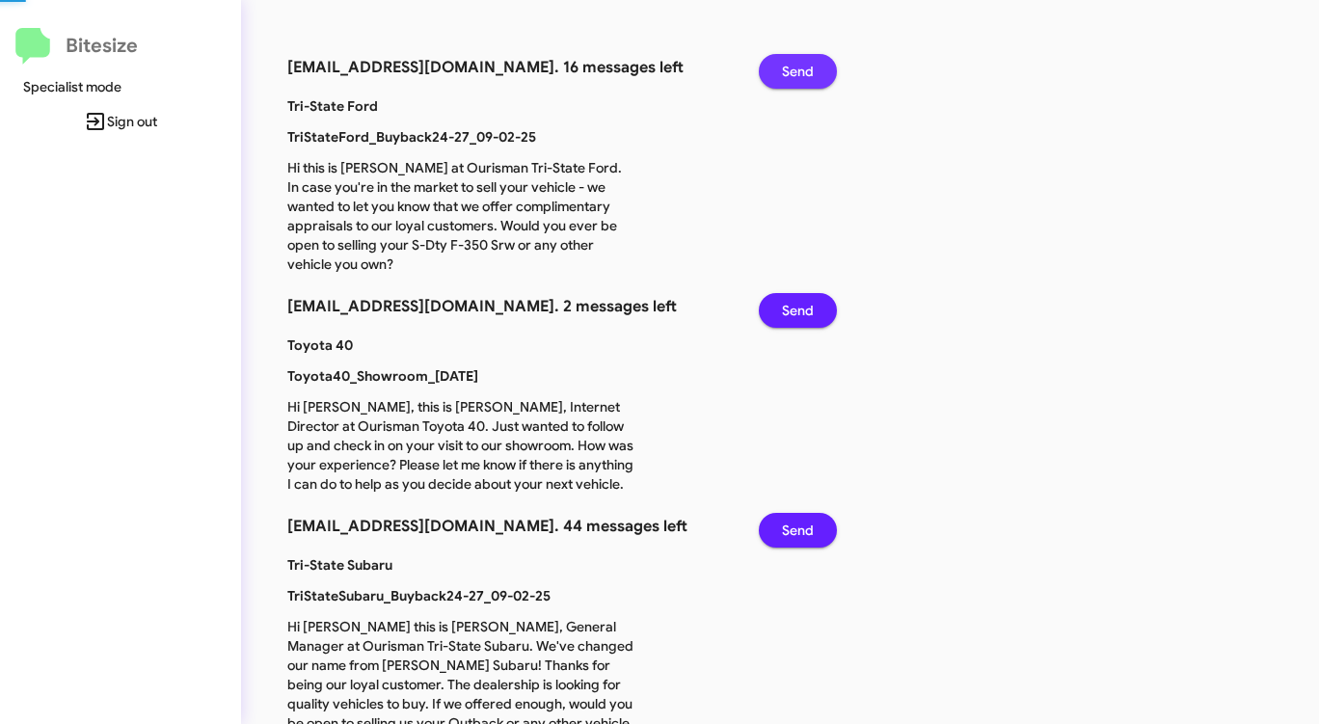
click at [791, 72] on span "Send" at bounding box center [798, 71] width 32 height 35
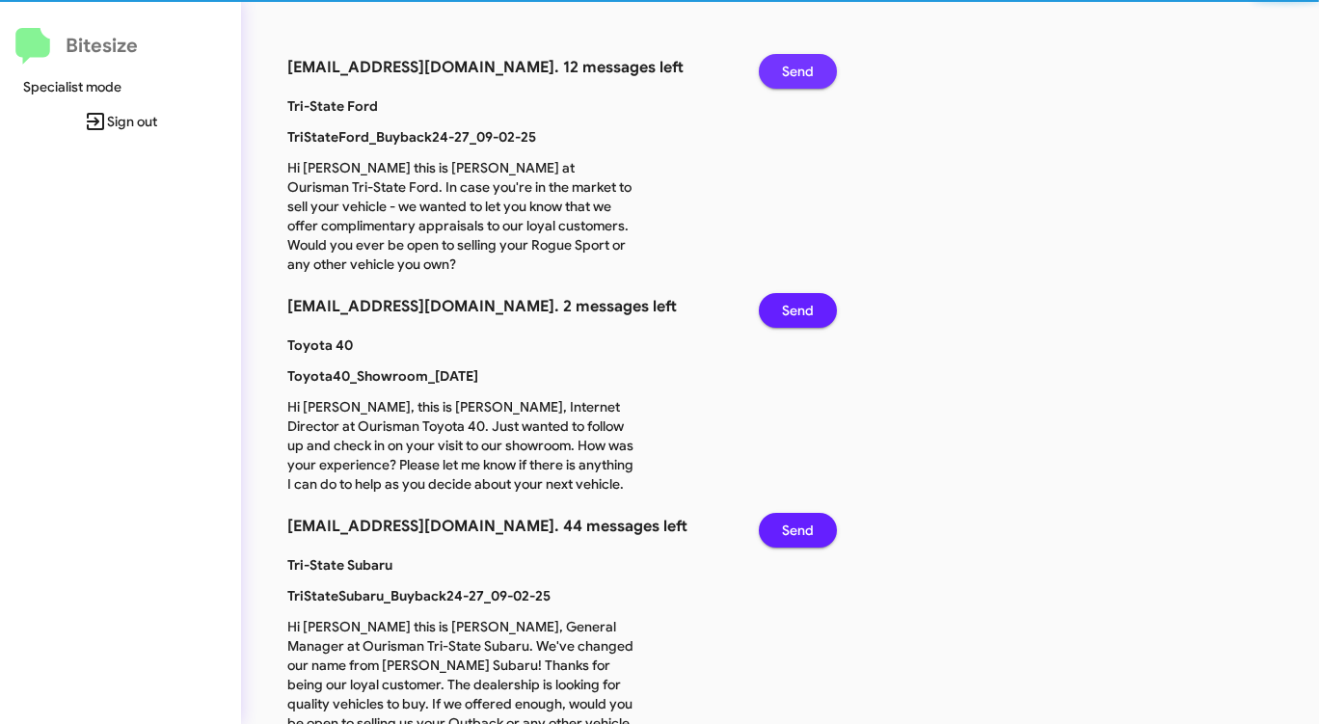
click at [791, 72] on span "Send" at bounding box center [798, 71] width 32 height 35
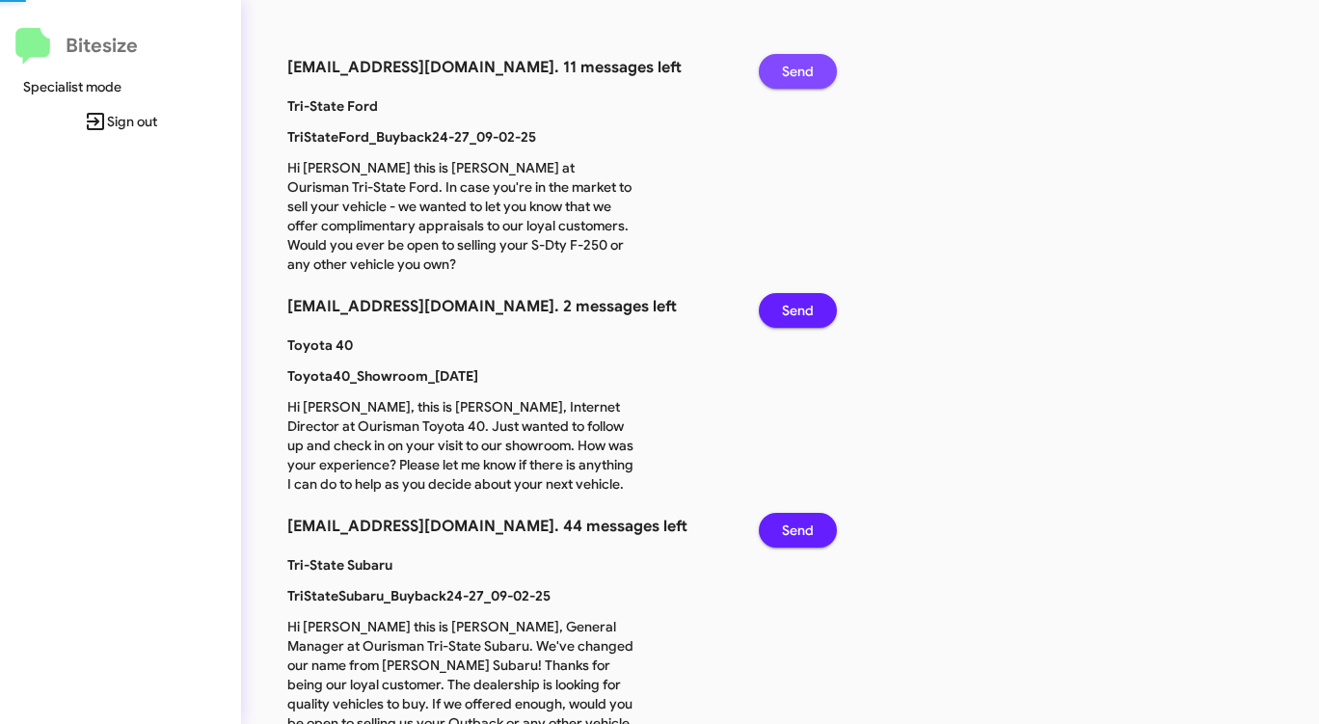
click at [791, 72] on span "Send" at bounding box center [798, 71] width 32 height 35
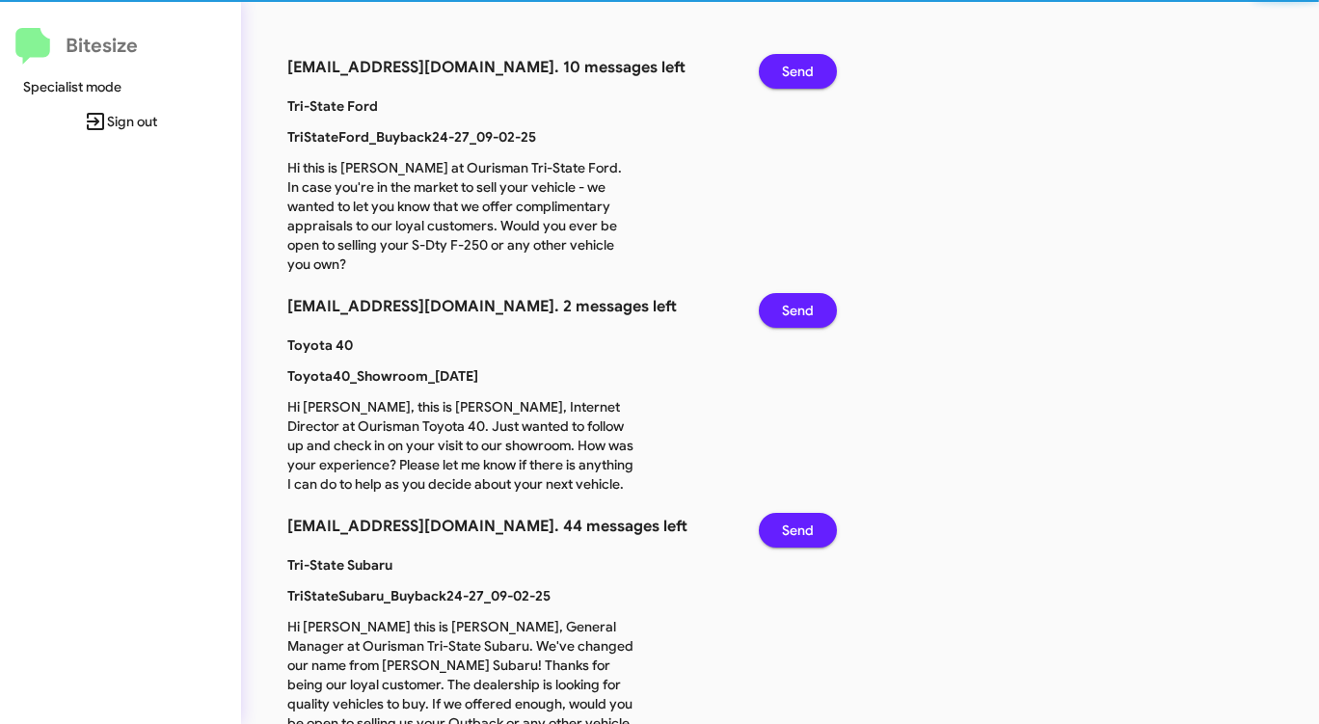
click at [791, 72] on span "Send" at bounding box center [798, 71] width 32 height 35
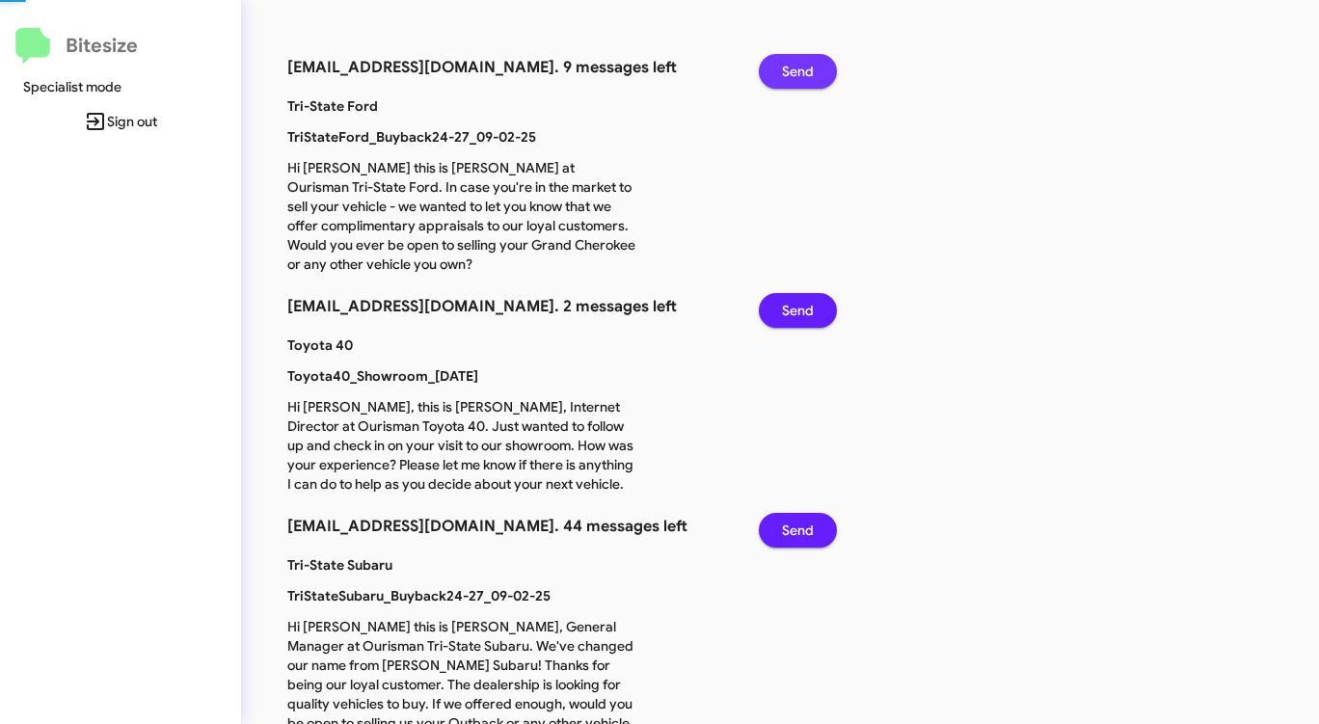
click at [791, 72] on span "Send" at bounding box center [798, 71] width 32 height 35
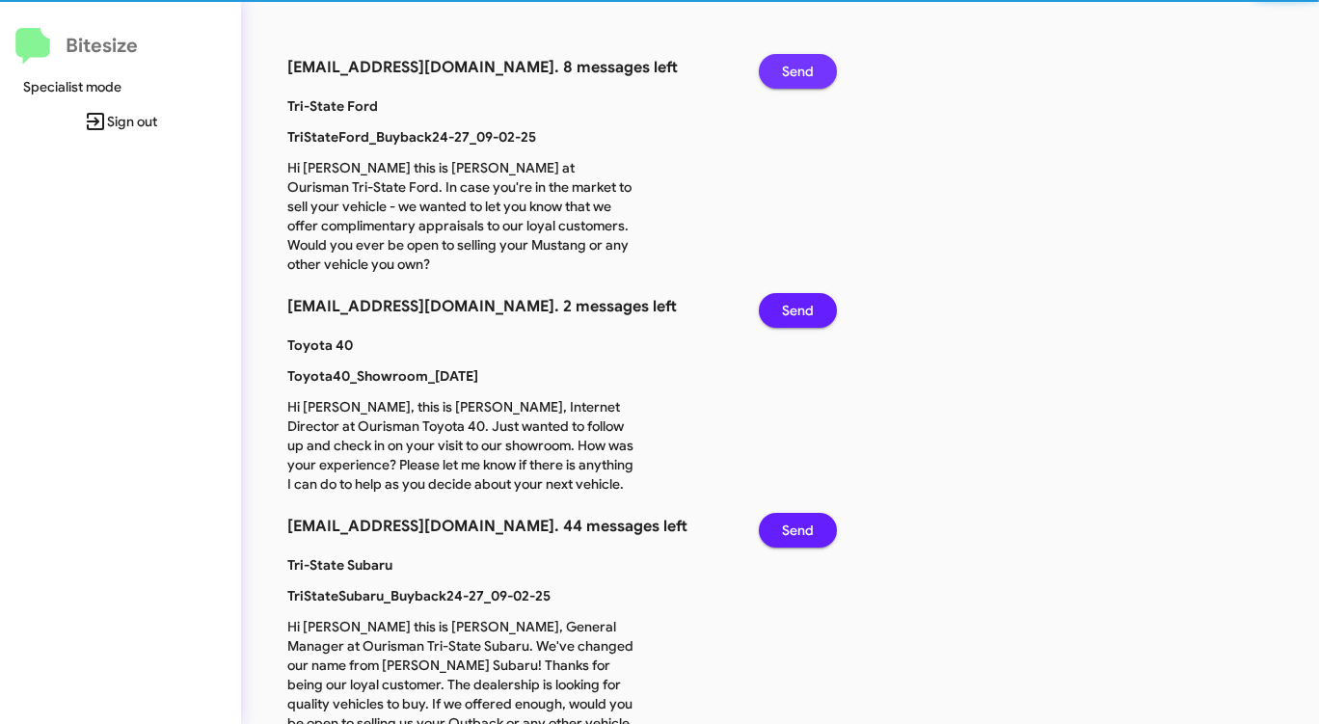
click at [791, 72] on span "Send" at bounding box center [798, 71] width 32 height 35
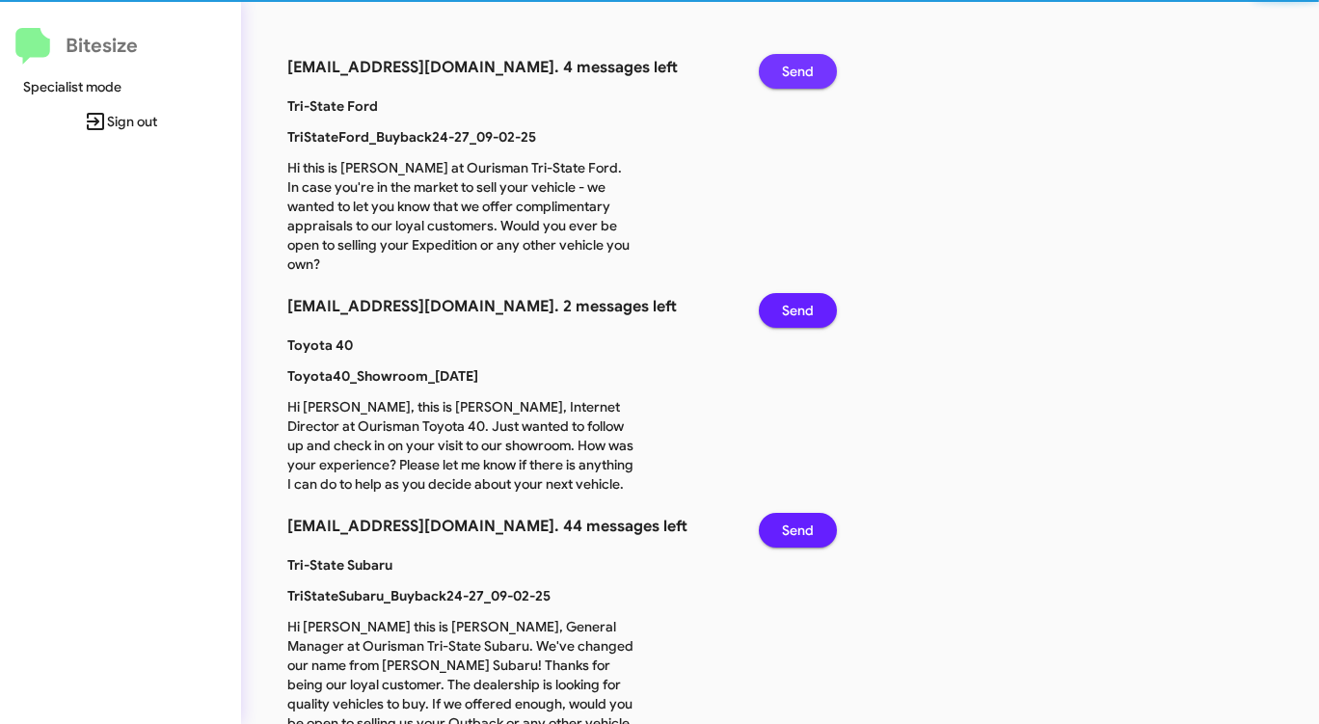
click at [791, 72] on span "Send" at bounding box center [798, 71] width 32 height 35
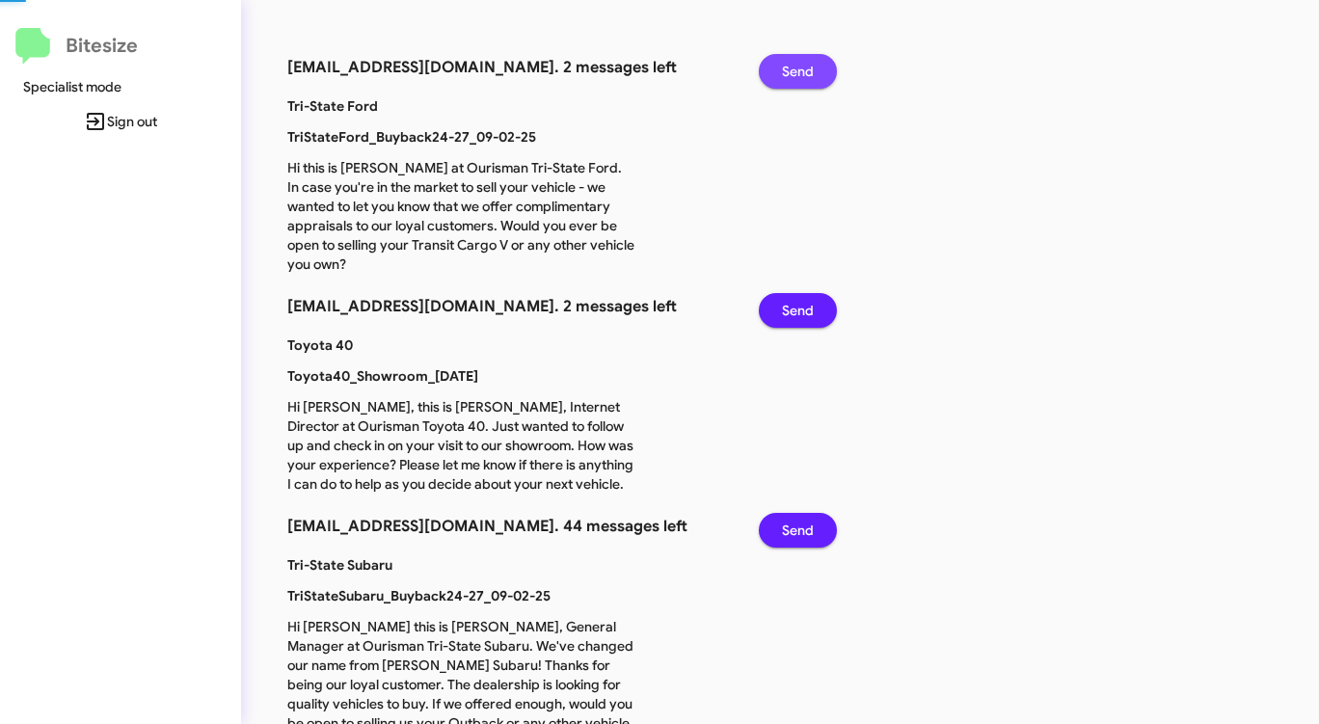
click at [791, 72] on span "Send" at bounding box center [798, 71] width 32 height 35
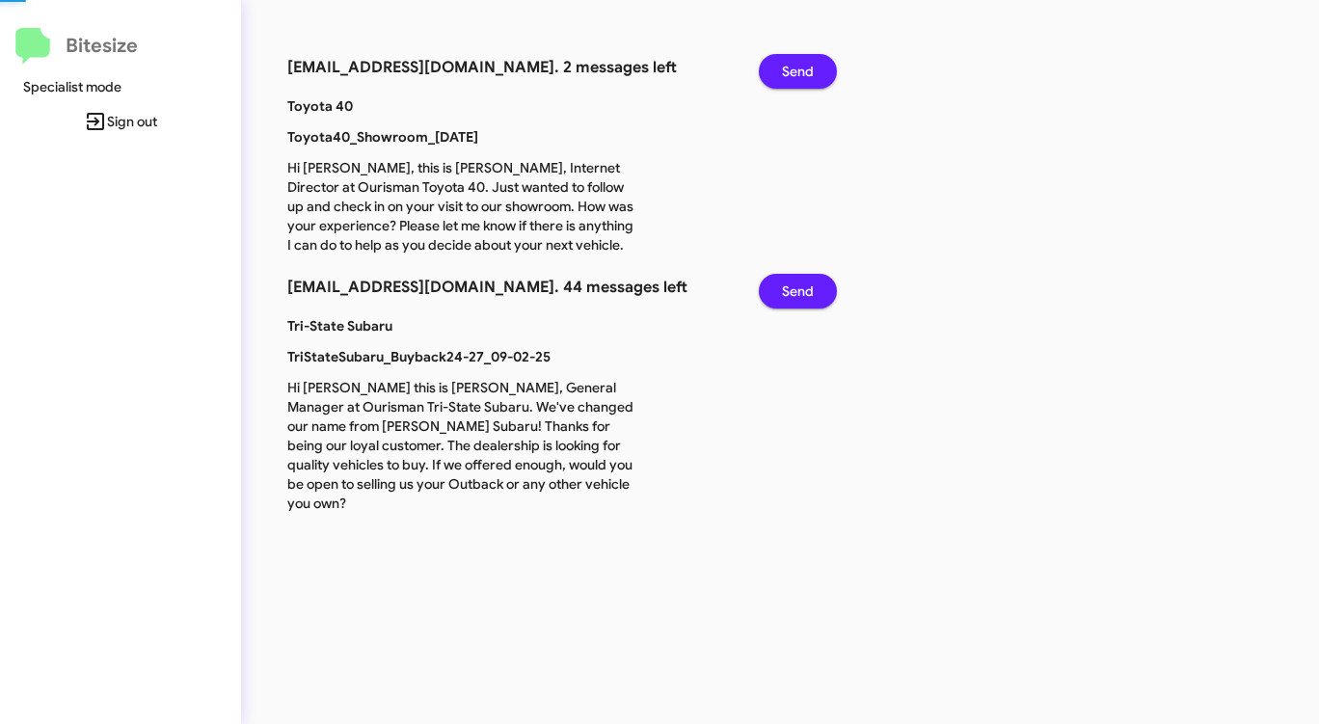
click at [791, 72] on span "Send" at bounding box center [798, 71] width 32 height 35
click at [791, 274] on span "Send" at bounding box center [798, 291] width 32 height 35
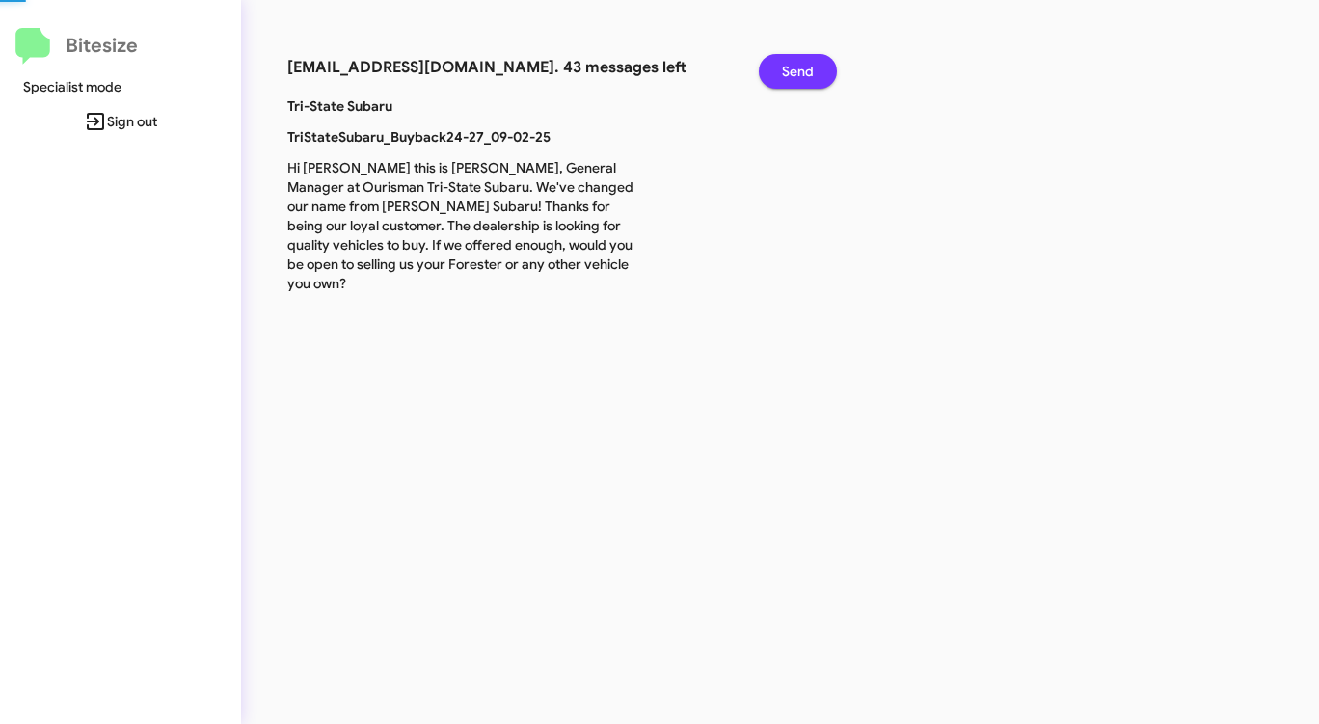
click at [791, 72] on span "Send" at bounding box center [798, 71] width 32 height 35
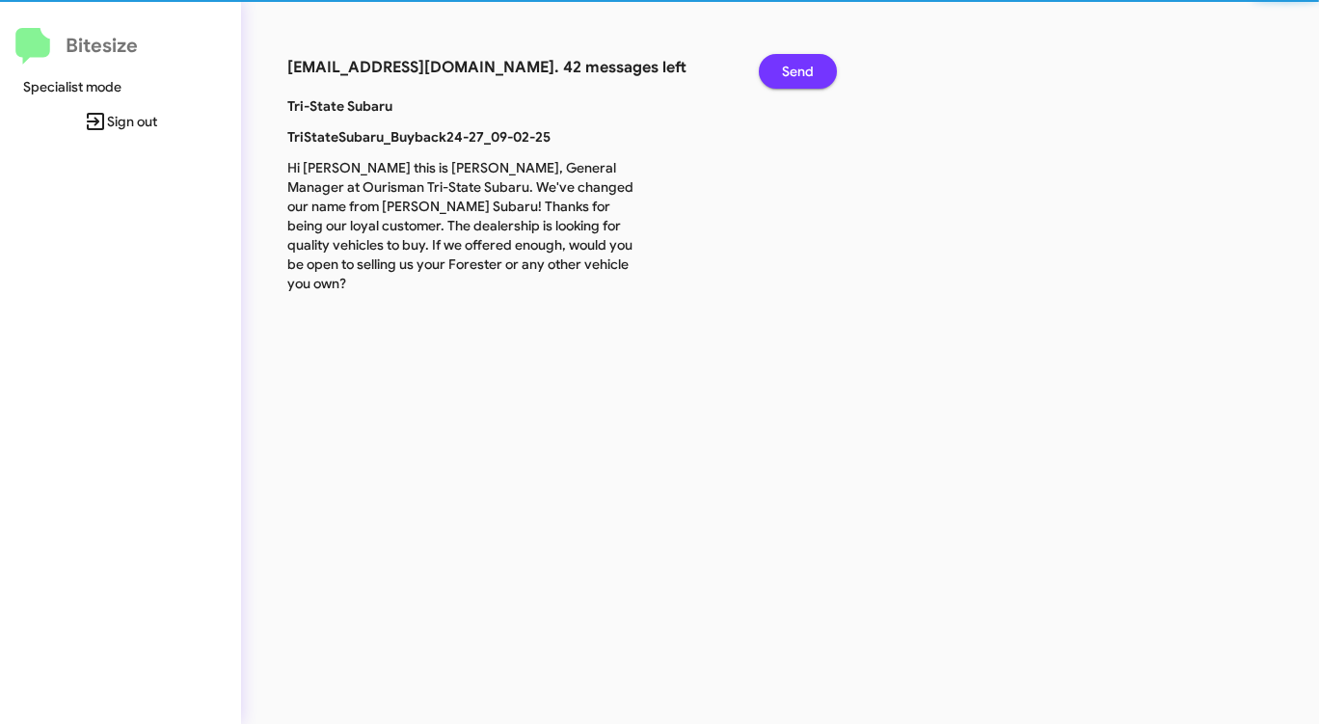
click at [791, 72] on span "Send" at bounding box center [798, 71] width 32 height 35
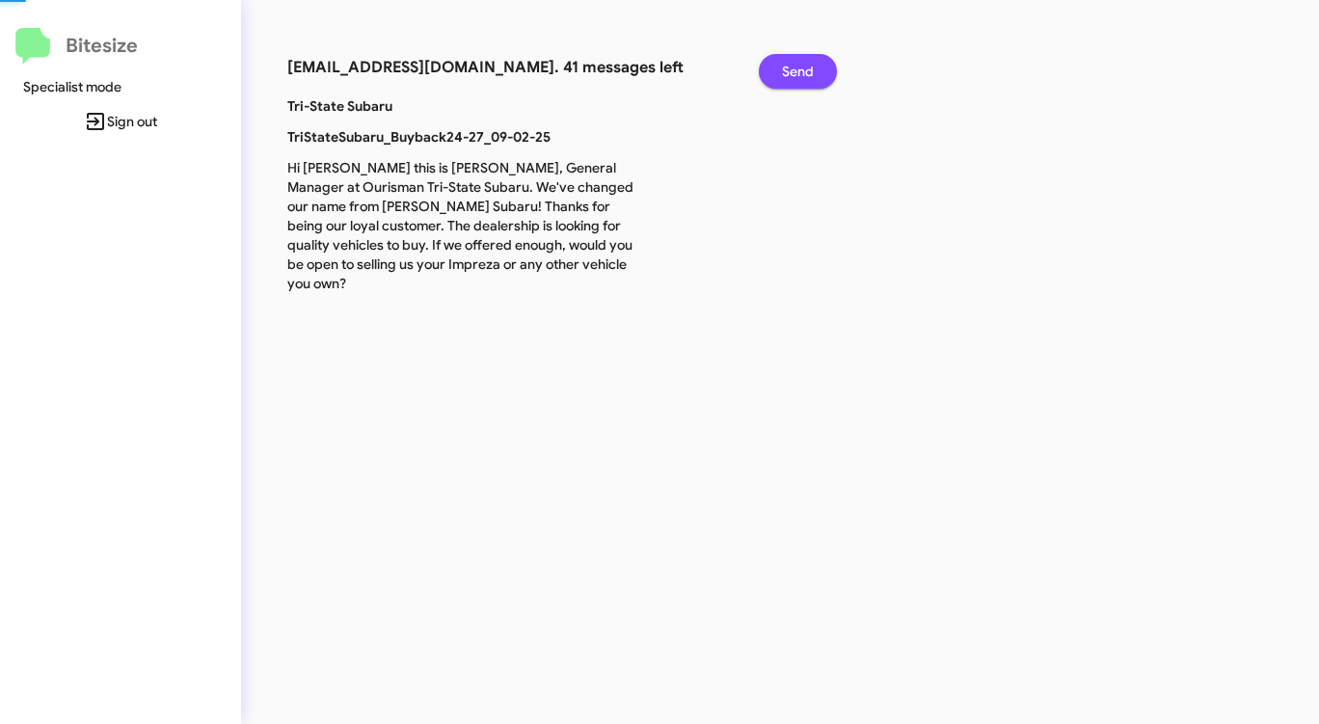
click at [791, 72] on span "Send" at bounding box center [798, 71] width 32 height 35
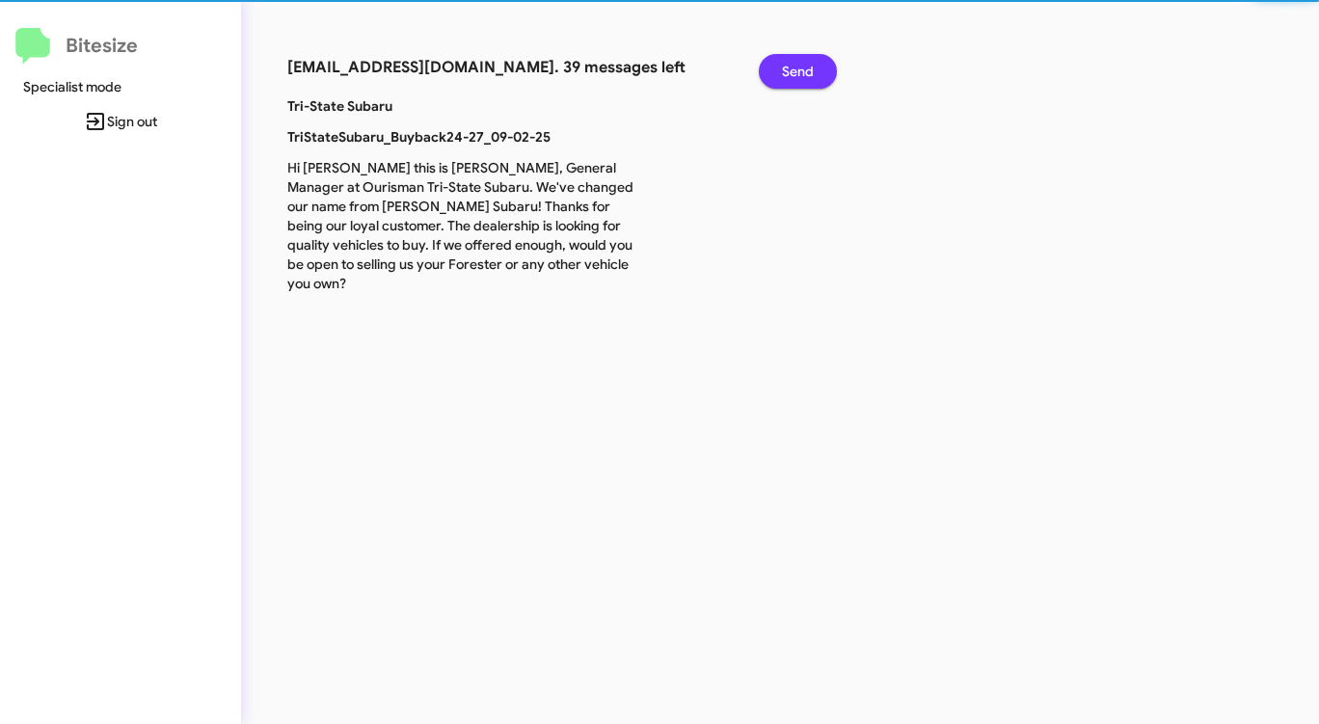
click at [791, 72] on span "Send" at bounding box center [798, 71] width 32 height 35
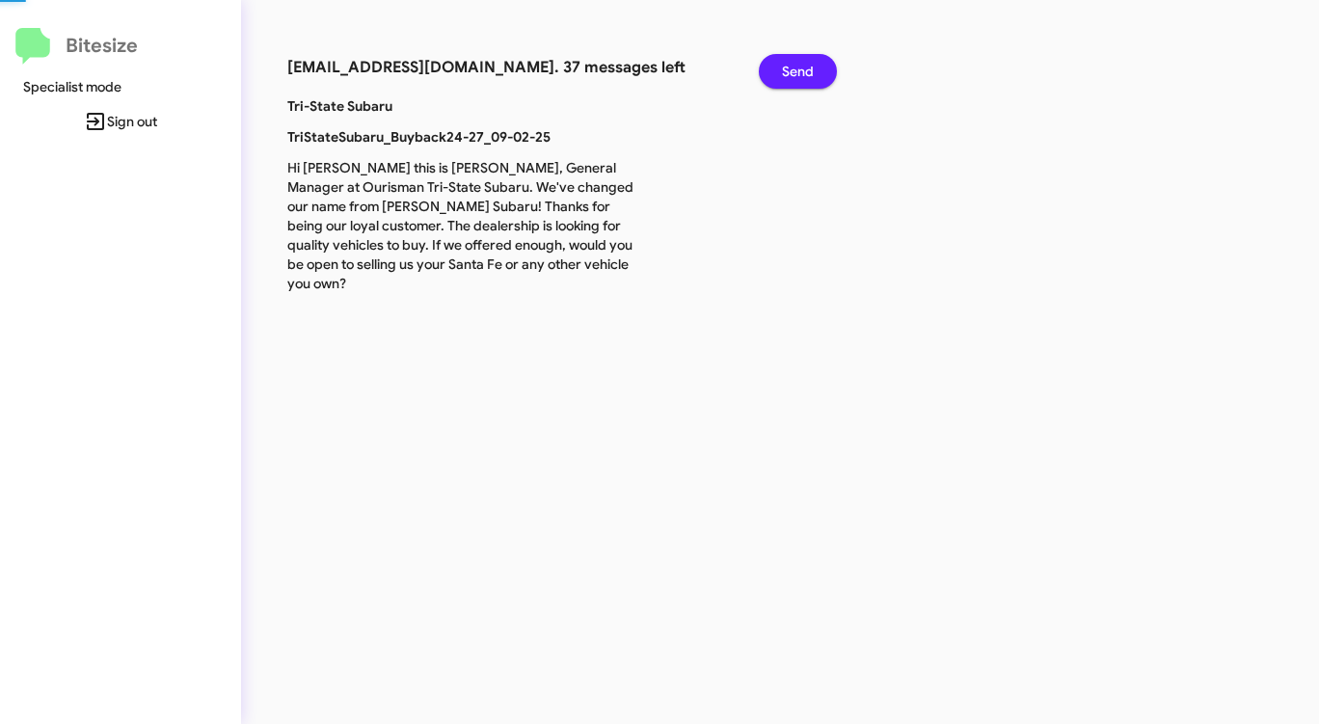
click at [791, 72] on span "Send" at bounding box center [798, 71] width 32 height 35
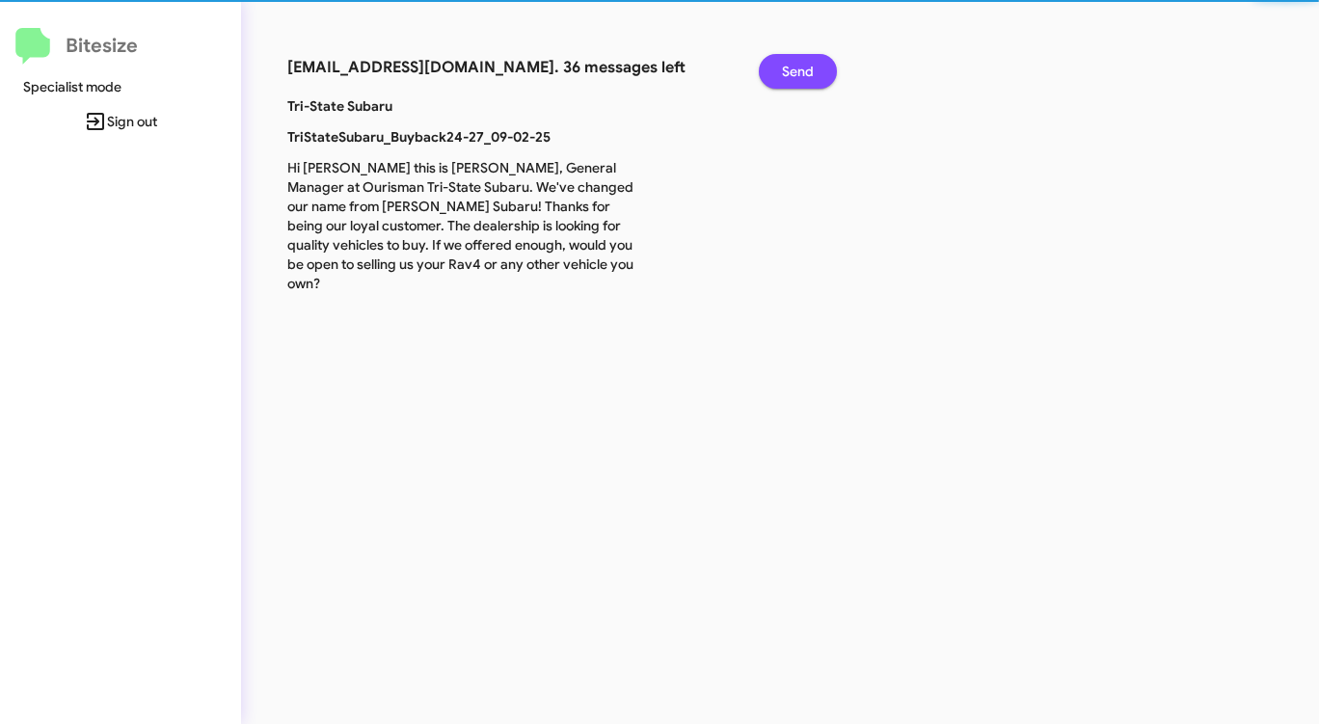
click at [791, 72] on span "Send" at bounding box center [798, 71] width 32 height 35
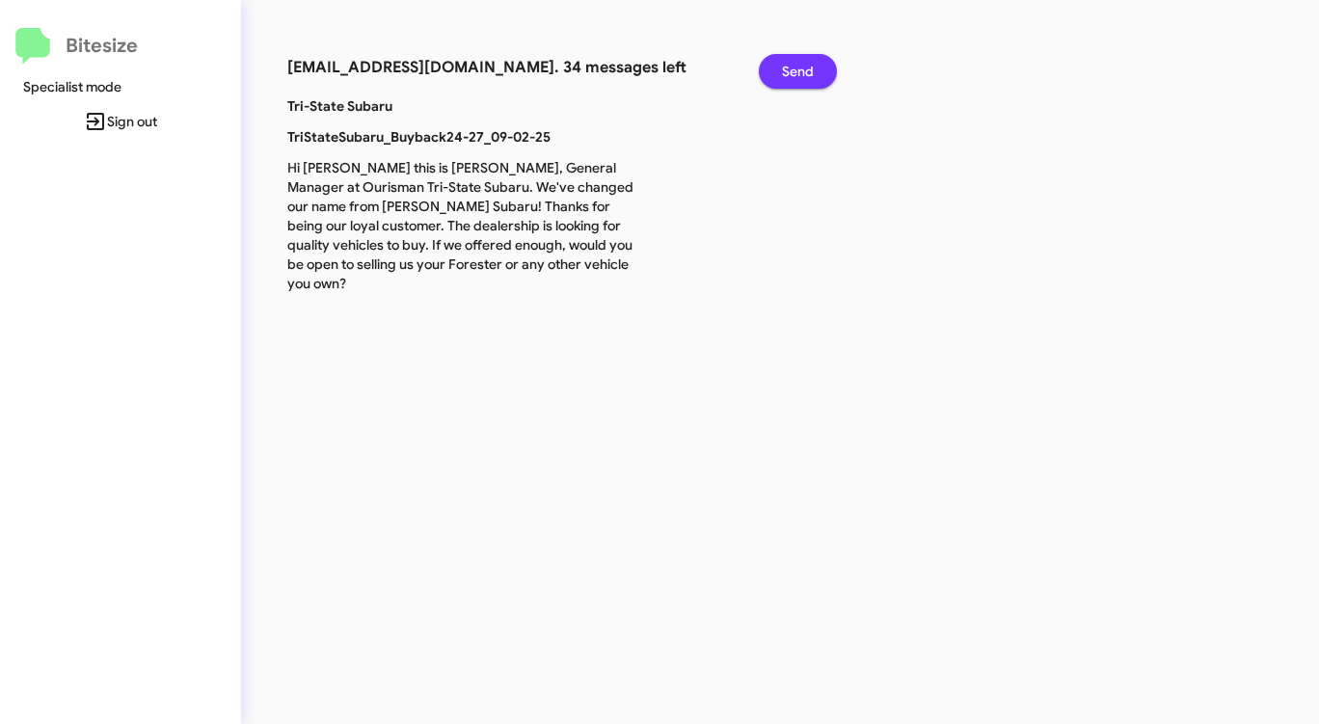
click at [791, 72] on span "Send" at bounding box center [798, 71] width 32 height 35
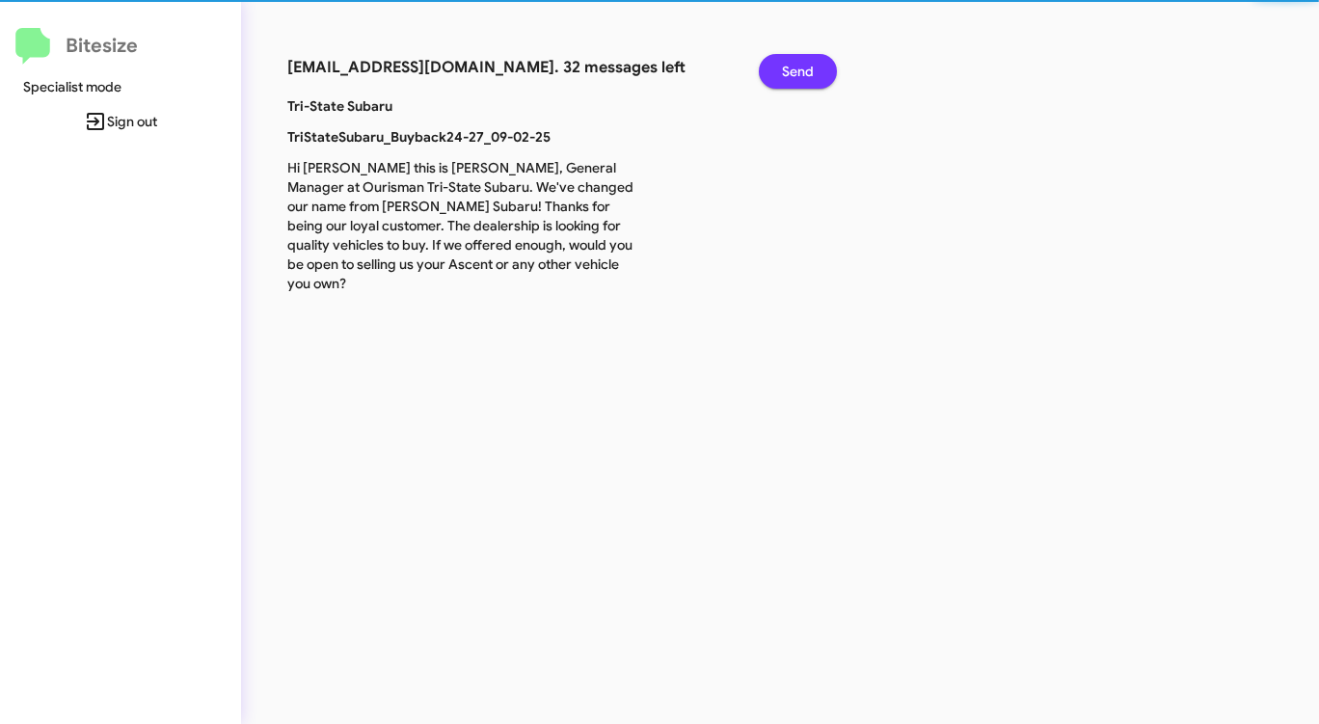
click at [791, 72] on span "Send" at bounding box center [798, 71] width 32 height 35
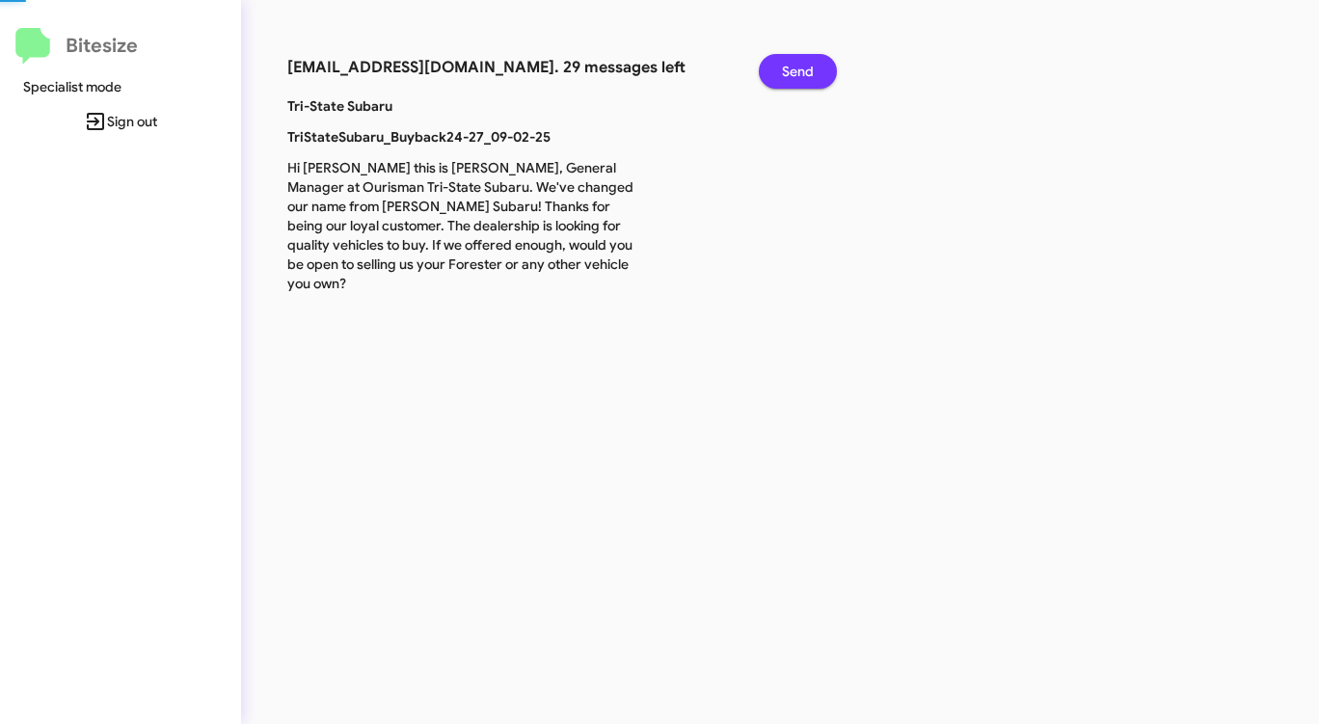
click at [791, 72] on span "Send" at bounding box center [798, 71] width 32 height 35
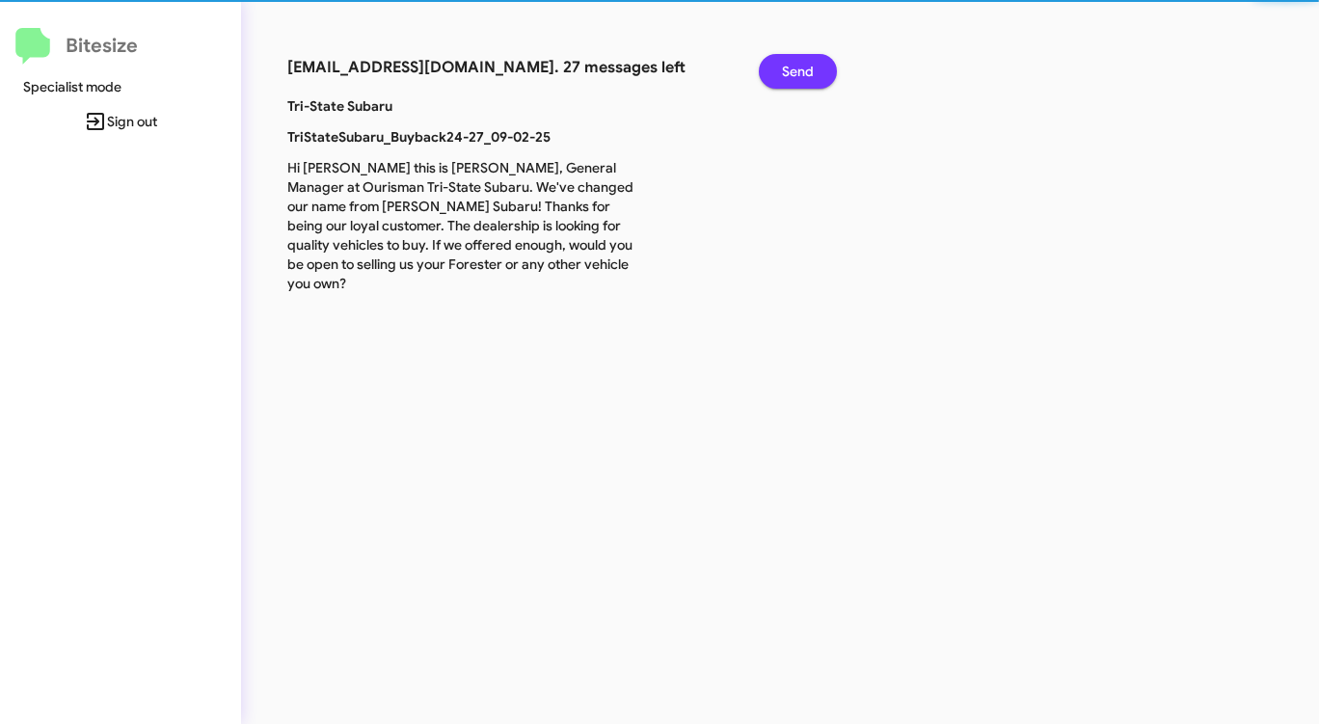
click at [791, 72] on span "Send" at bounding box center [798, 71] width 32 height 35
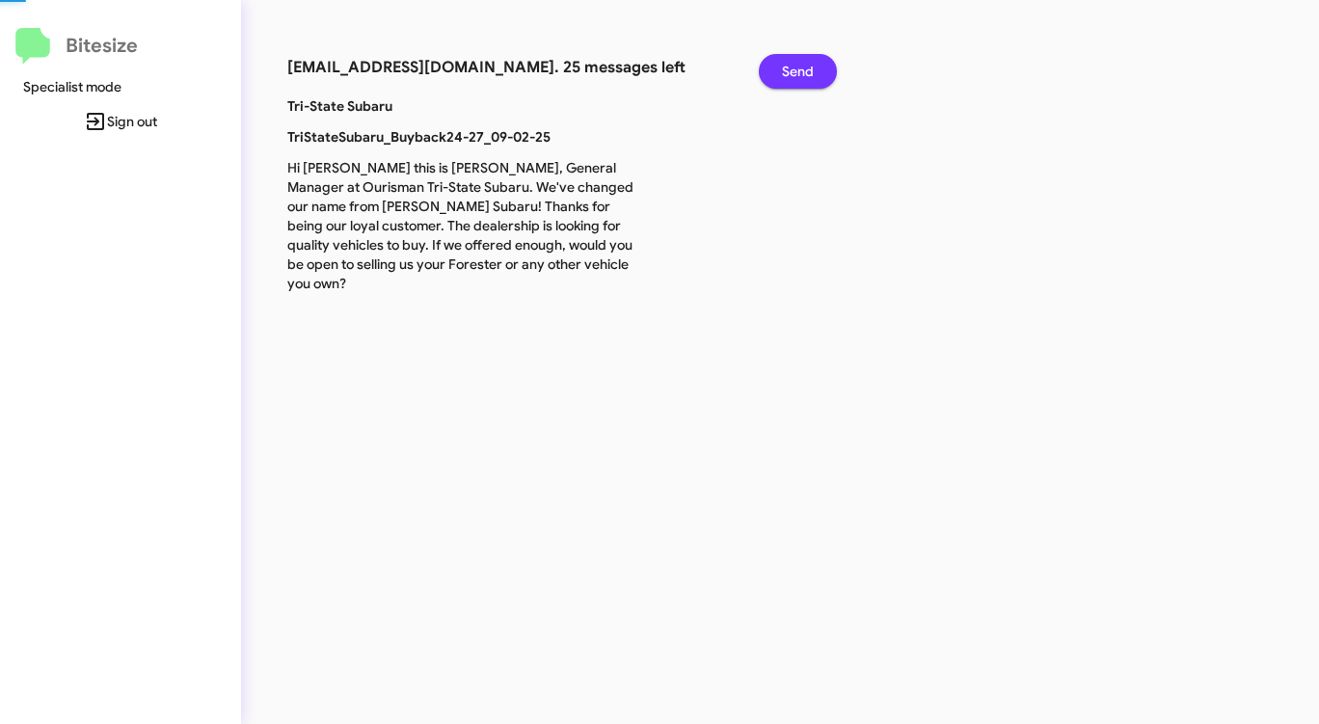
click at [791, 72] on span "Send" at bounding box center [798, 71] width 32 height 35
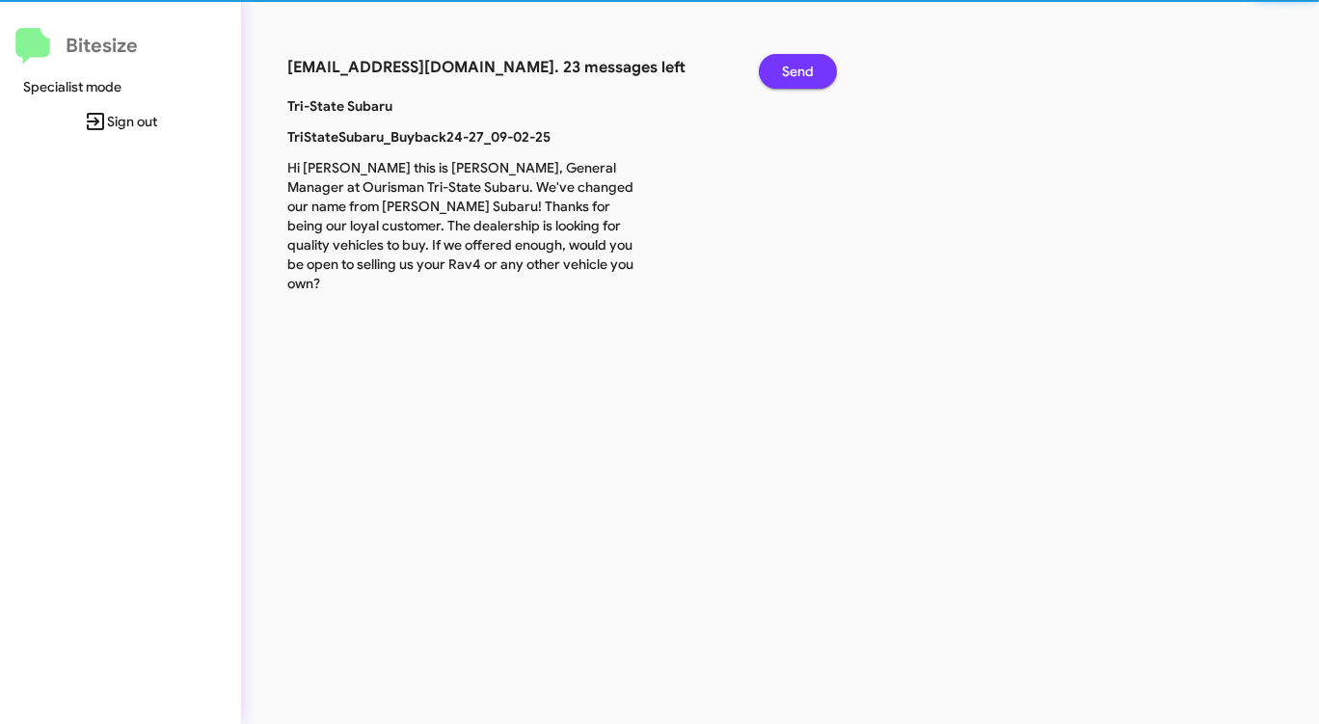
click at [791, 73] on span "Send" at bounding box center [798, 71] width 32 height 35
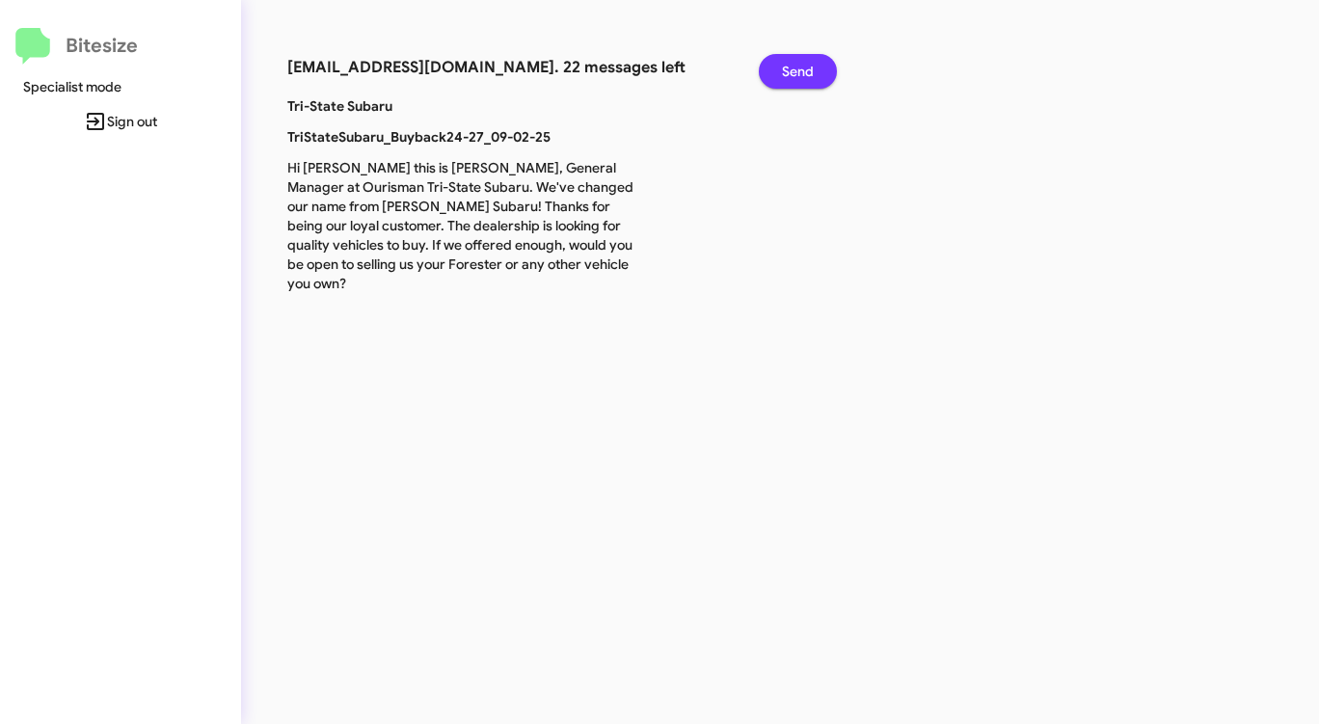
click at [791, 73] on span "Send" at bounding box center [798, 71] width 32 height 35
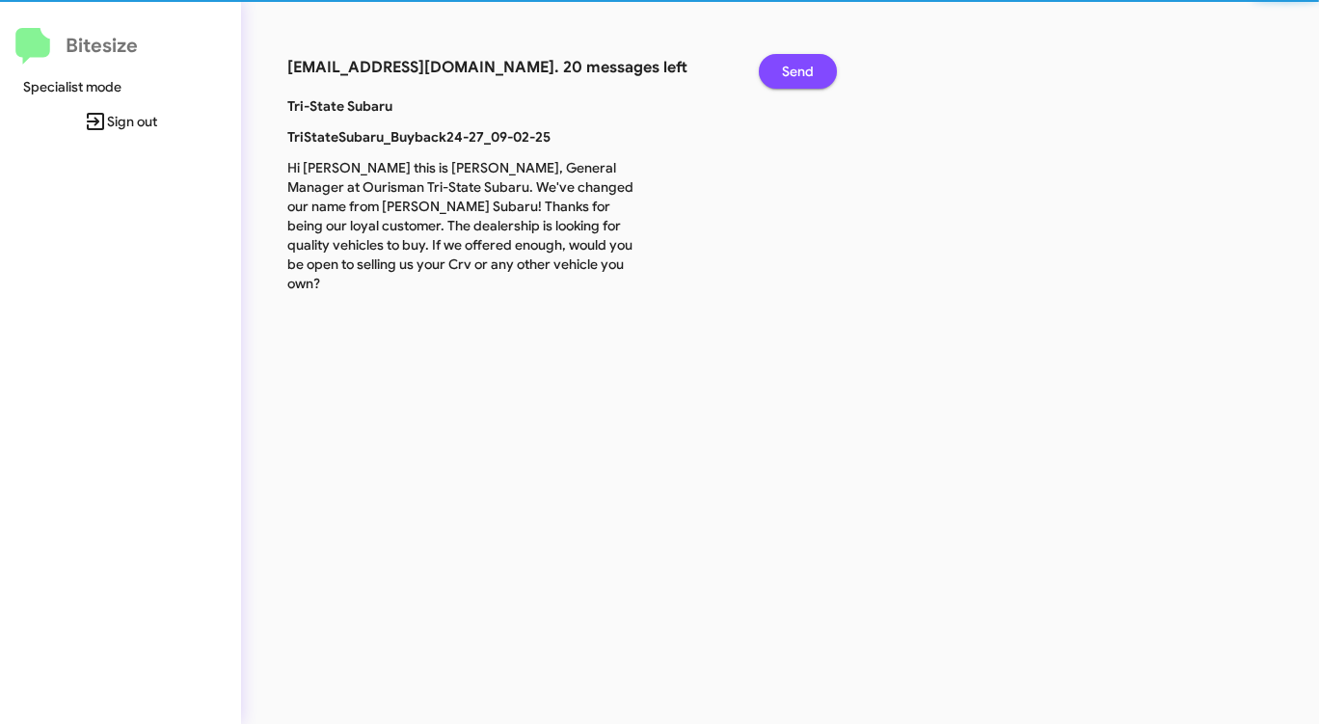
click at [791, 73] on span "Send" at bounding box center [798, 71] width 32 height 35
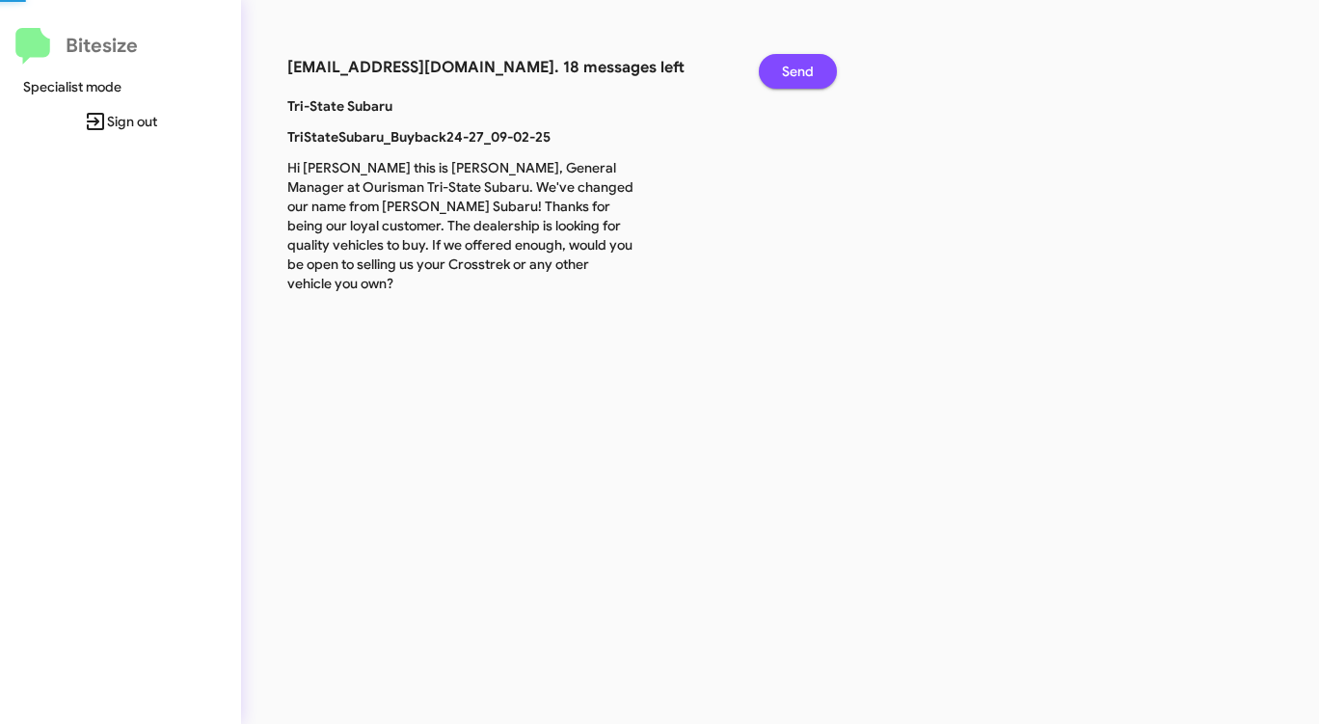
click at [791, 73] on span "Send" at bounding box center [798, 71] width 32 height 35
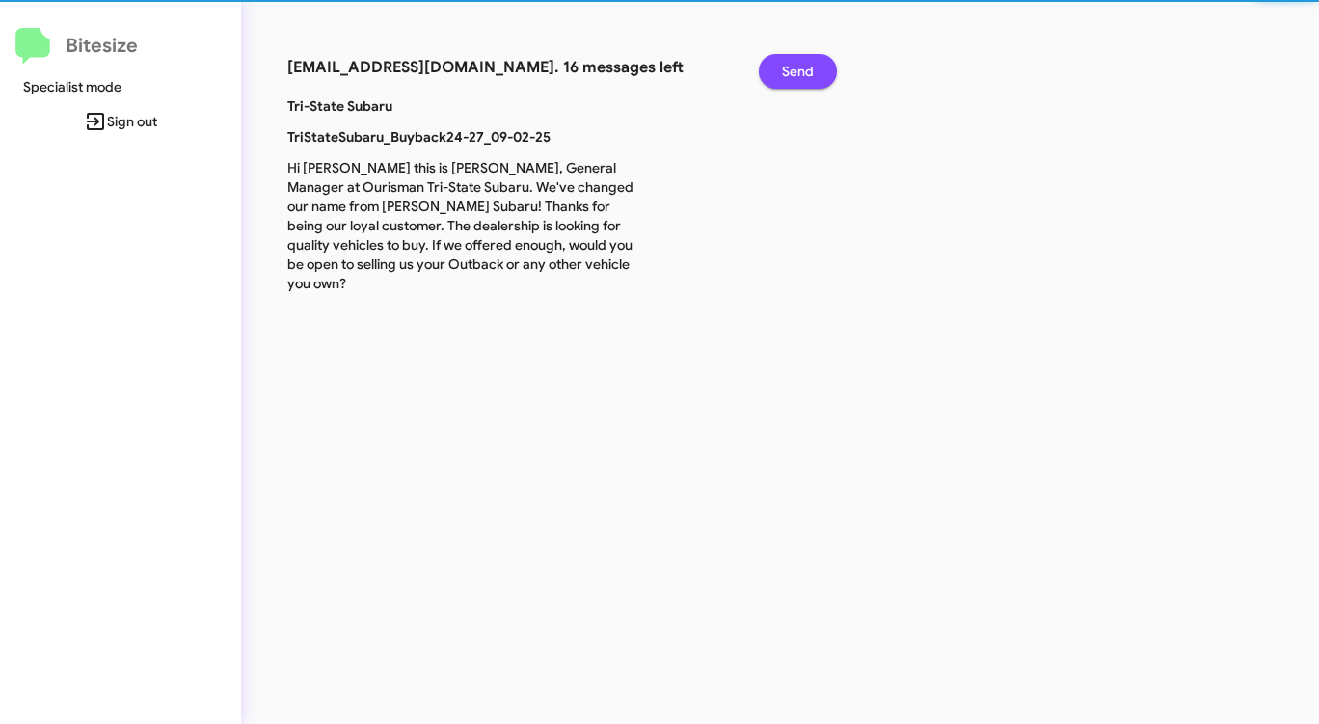
click at [791, 73] on span "Send" at bounding box center [798, 71] width 32 height 35
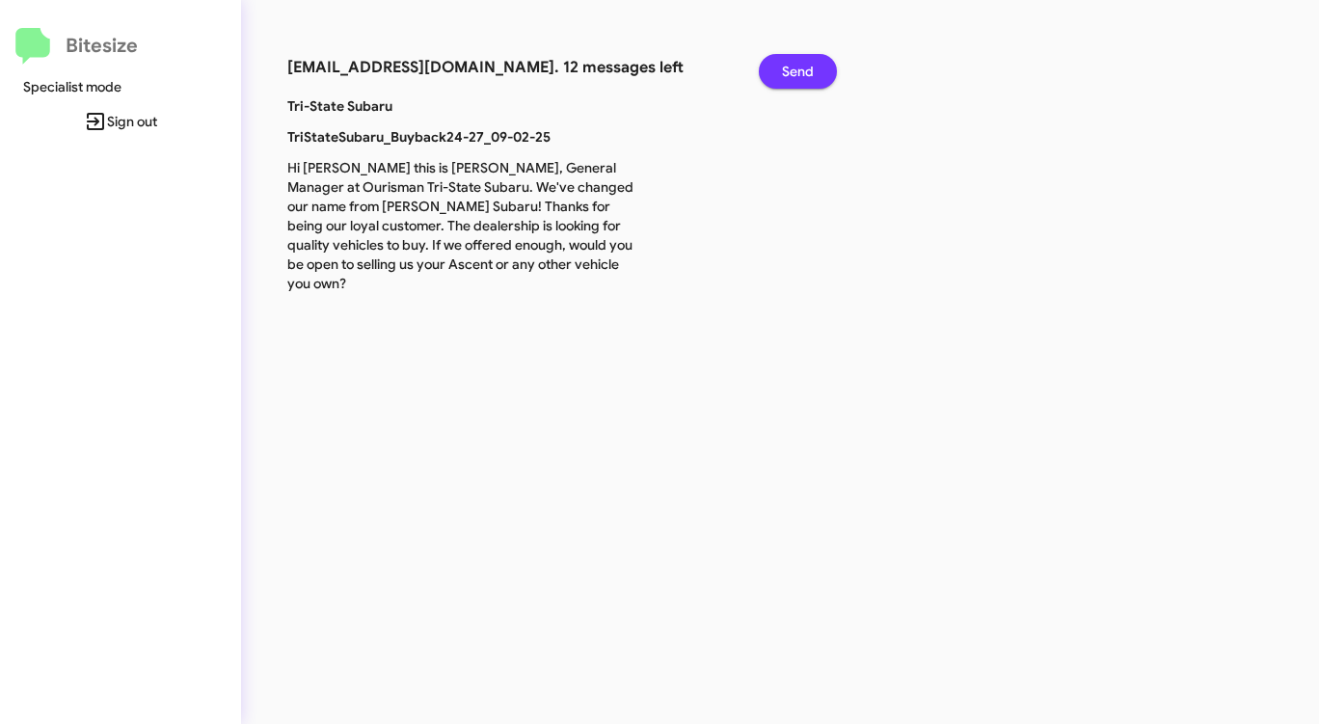
click at [791, 73] on span "Send" at bounding box center [798, 71] width 32 height 35
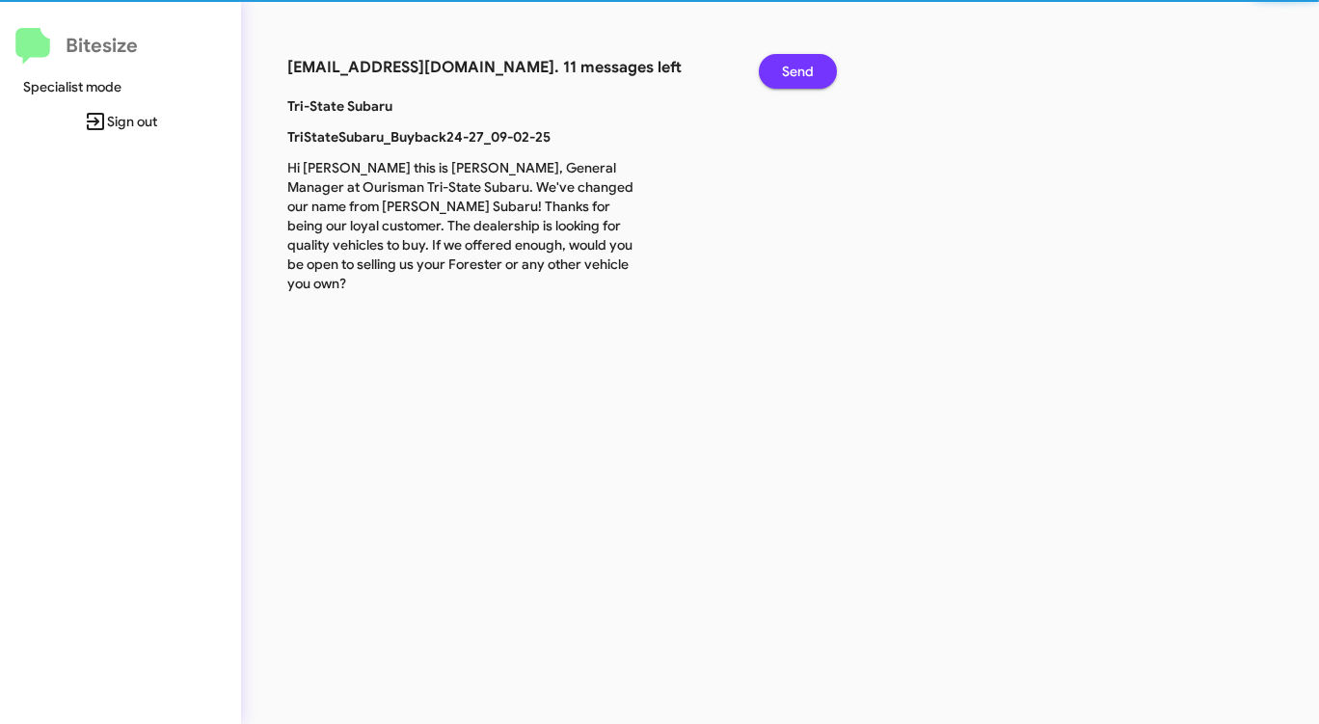
click at [791, 73] on span "Send" at bounding box center [798, 71] width 32 height 35
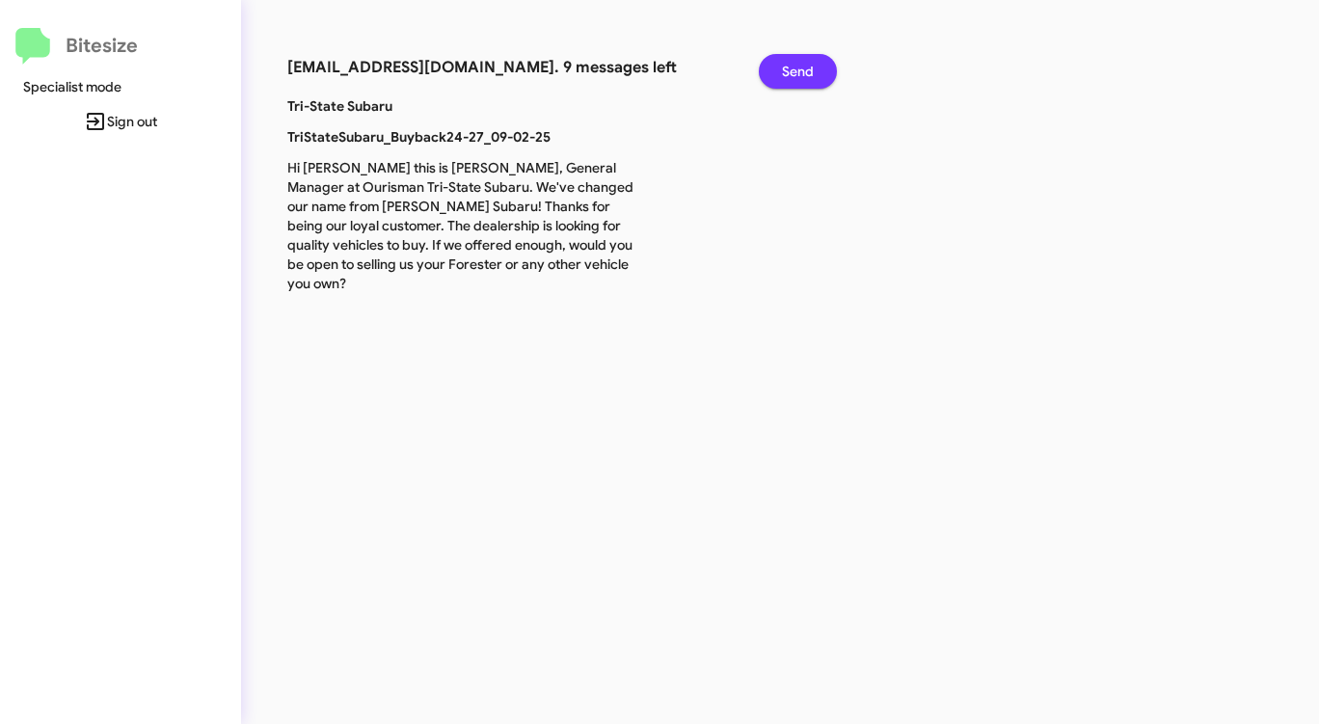
click at [791, 73] on span "Send" at bounding box center [798, 71] width 32 height 35
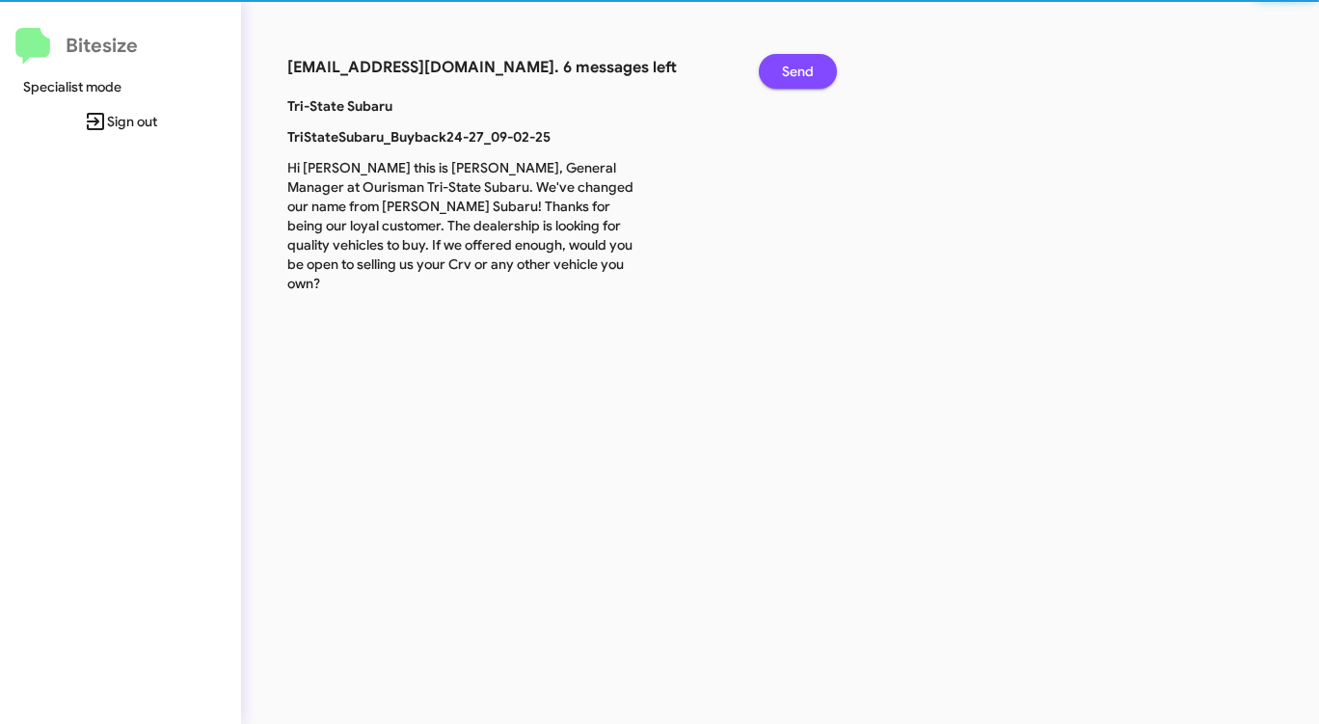
click at [791, 73] on span "Send" at bounding box center [798, 71] width 32 height 35
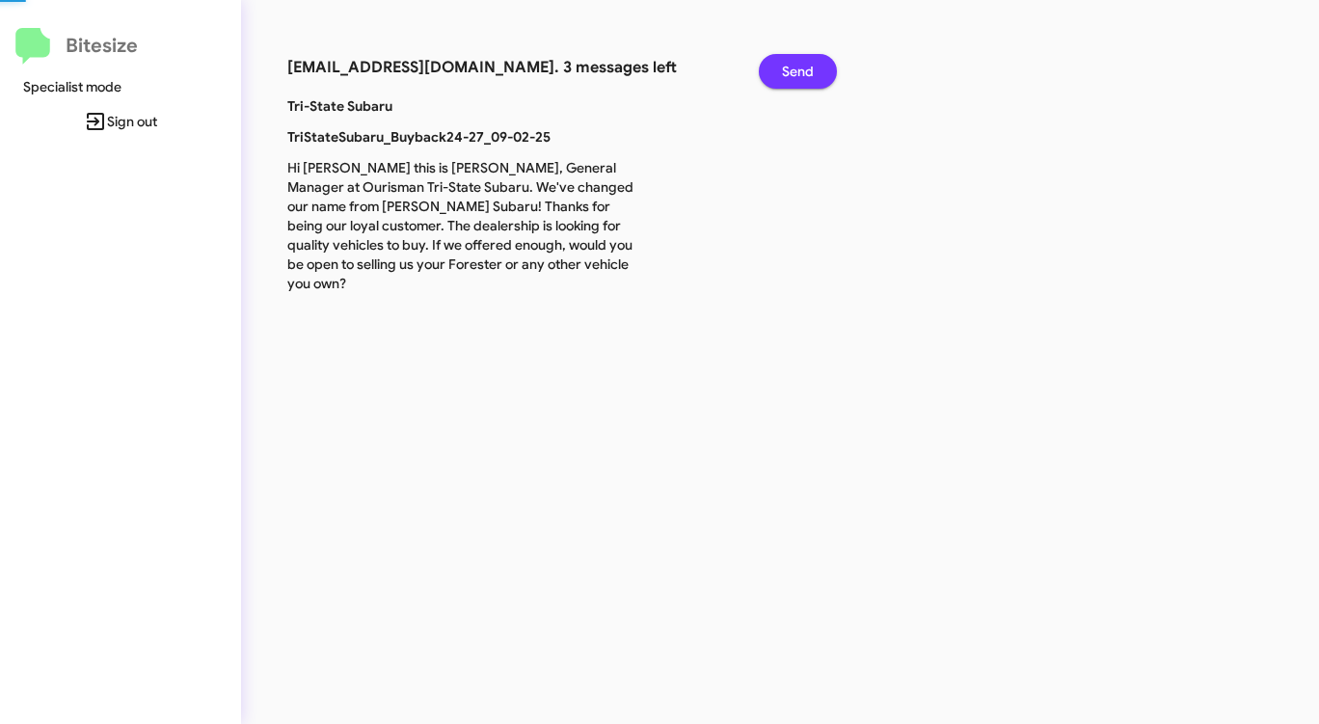
click at [791, 73] on span "Send" at bounding box center [798, 71] width 32 height 35
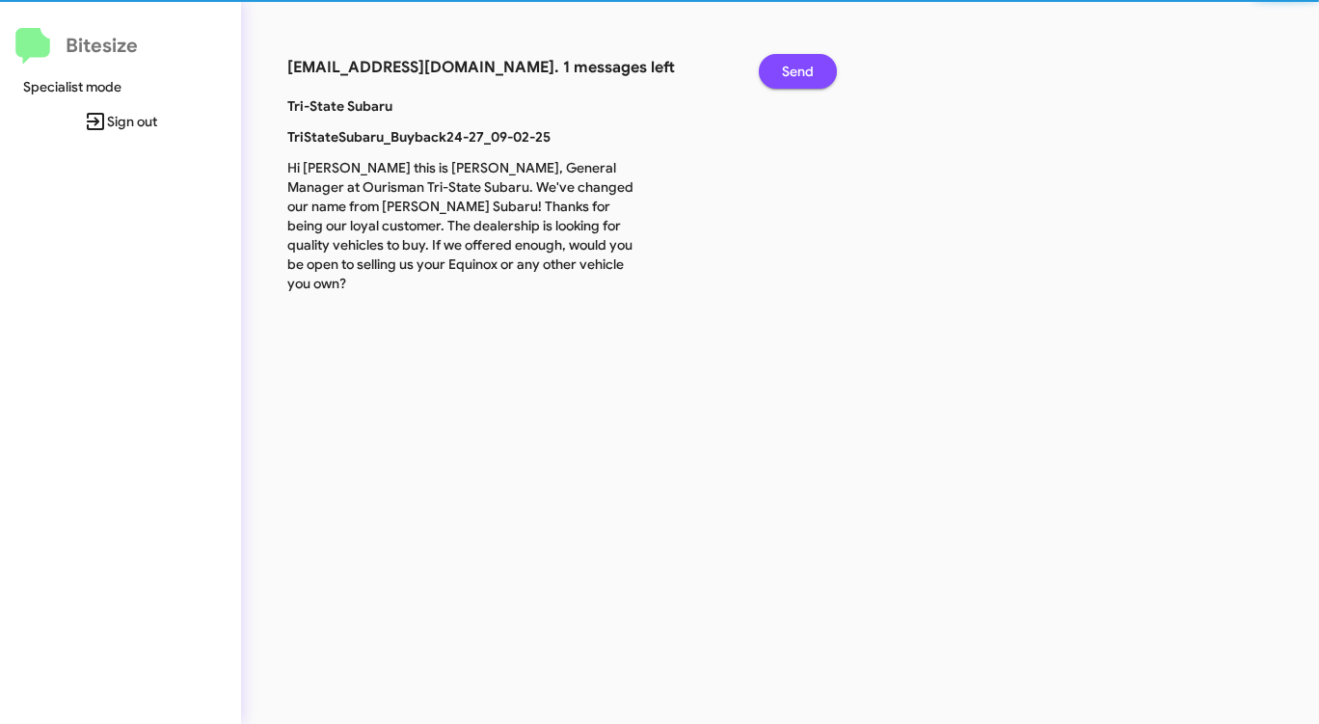
click at [791, 73] on span "Send" at bounding box center [798, 71] width 32 height 35
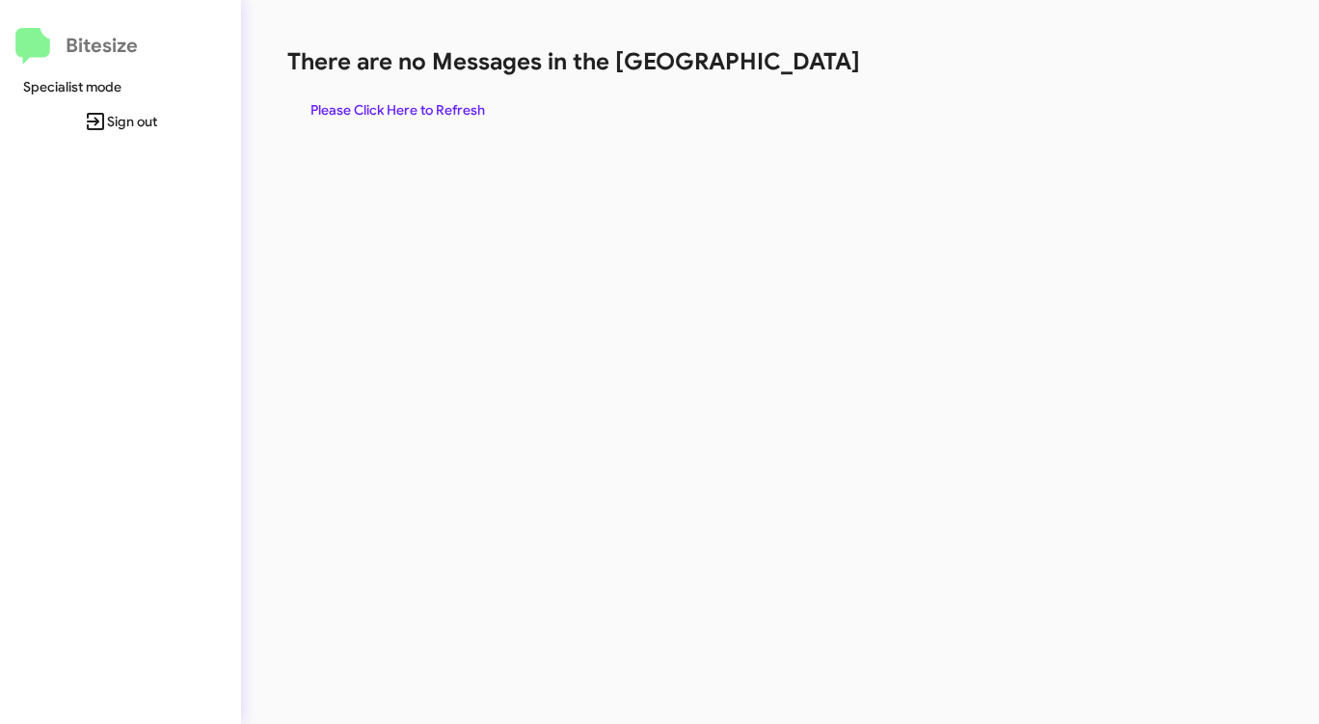
click at [791, 73] on h1 "There are no Messages in the [GEOGRAPHIC_DATA]" at bounding box center [690, 61] width 806 height 31
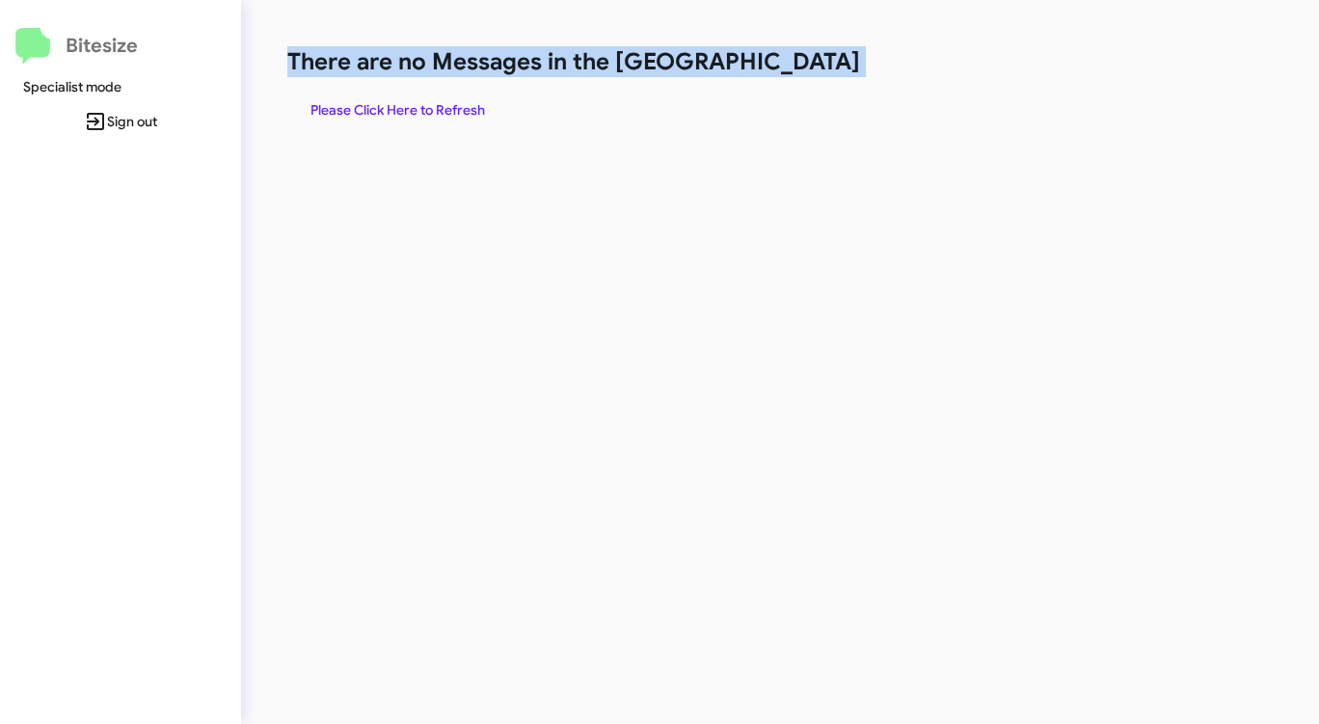
click at [791, 73] on h1 "There are no Messages in the [GEOGRAPHIC_DATA]" at bounding box center [690, 61] width 806 height 31
click at [363, 97] on span "Please Click Here to Refresh" at bounding box center [397, 110] width 175 height 35
click at [413, 105] on span "Please Click Here to Refresh" at bounding box center [397, 110] width 175 height 35
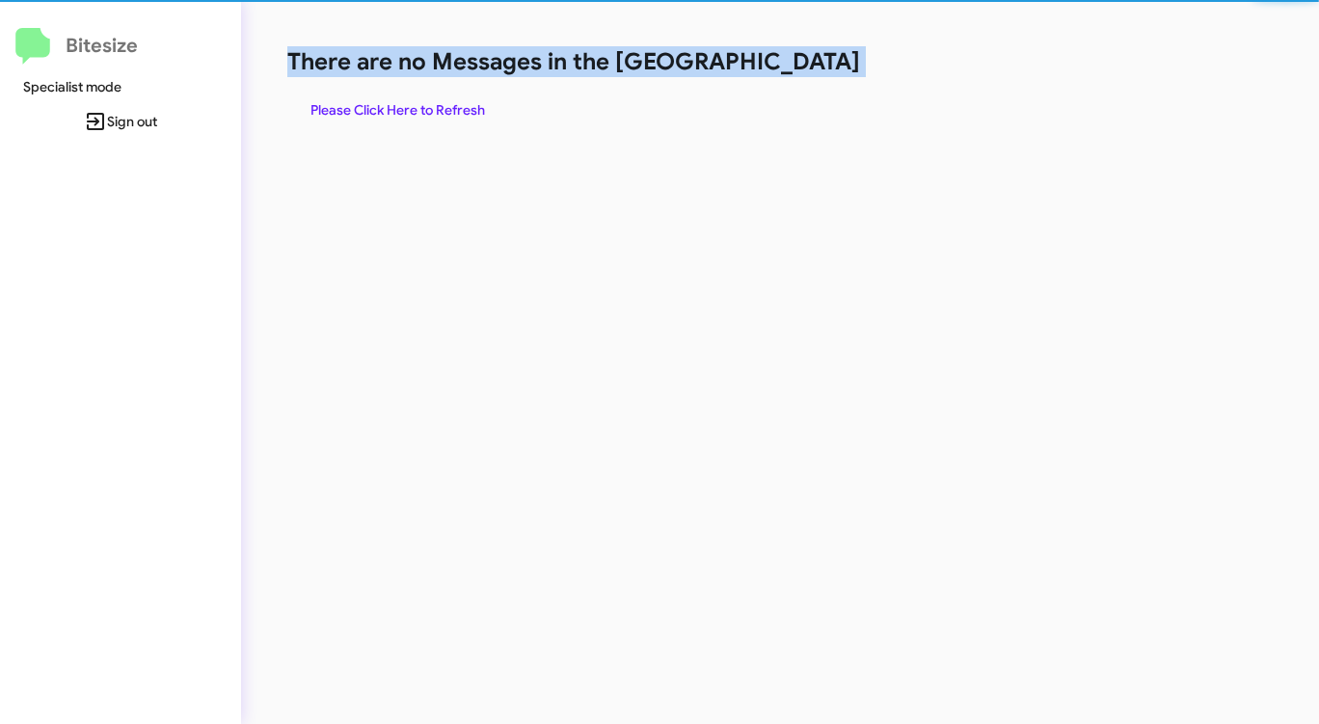
click at [413, 105] on span "Please Click Here to Refresh" at bounding box center [397, 110] width 175 height 35
click at [411, 103] on span "Please Click Here to Refresh" at bounding box center [397, 110] width 175 height 35
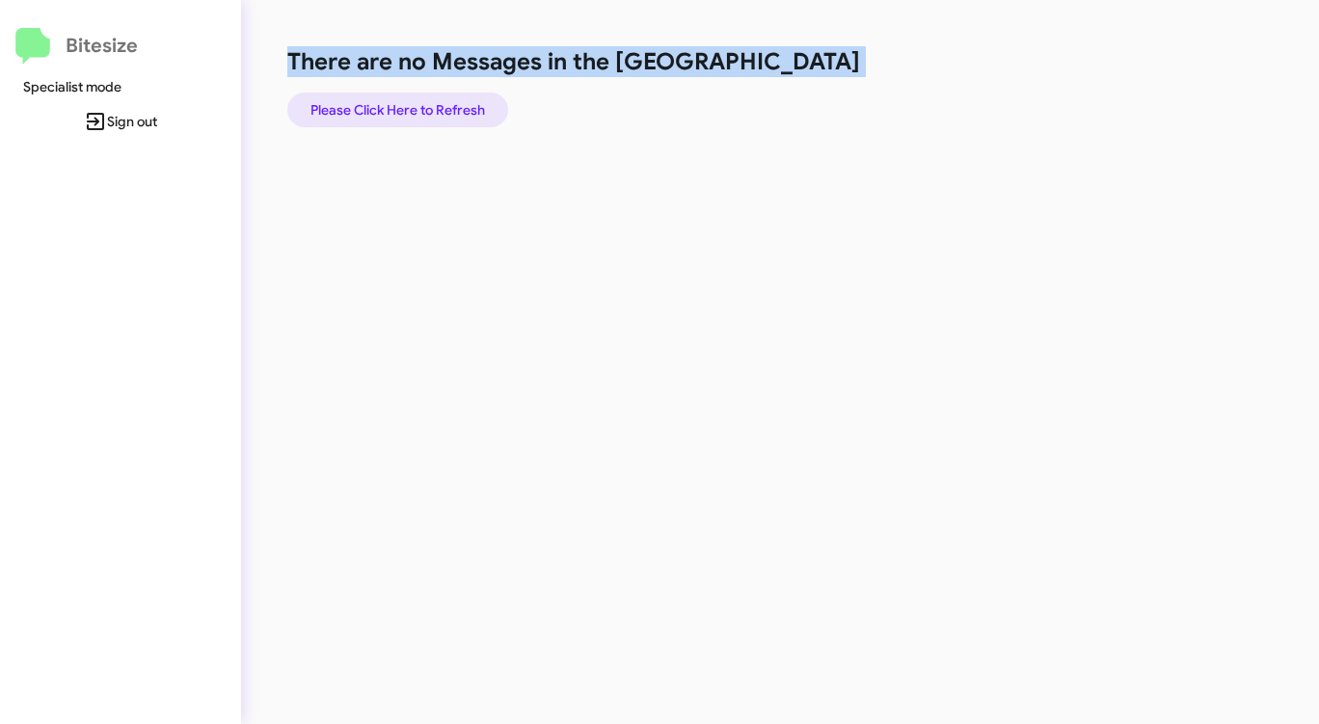
click at [411, 103] on span "Please Click Here to Refresh" at bounding box center [397, 110] width 175 height 35
click at [729, 107] on div "There are no Messages in the Queue Please Click Here to Refresh" at bounding box center [690, 86] width 806 height 81
click at [472, 109] on span "Please Click Here to Refresh" at bounding box center [397, 110] width 175 height 35
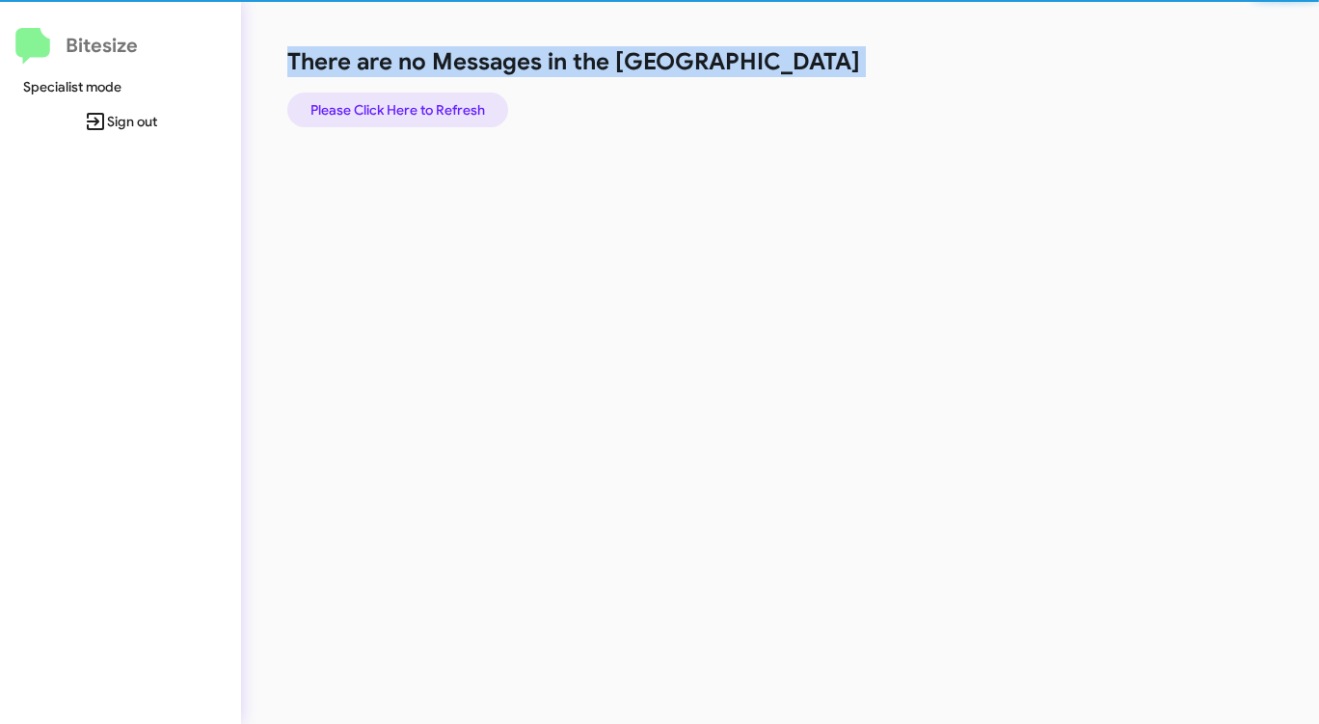
click at [441, 105] on span "Please Click Here to Refresh" at bounding box center [397, 110] width 175 height 35
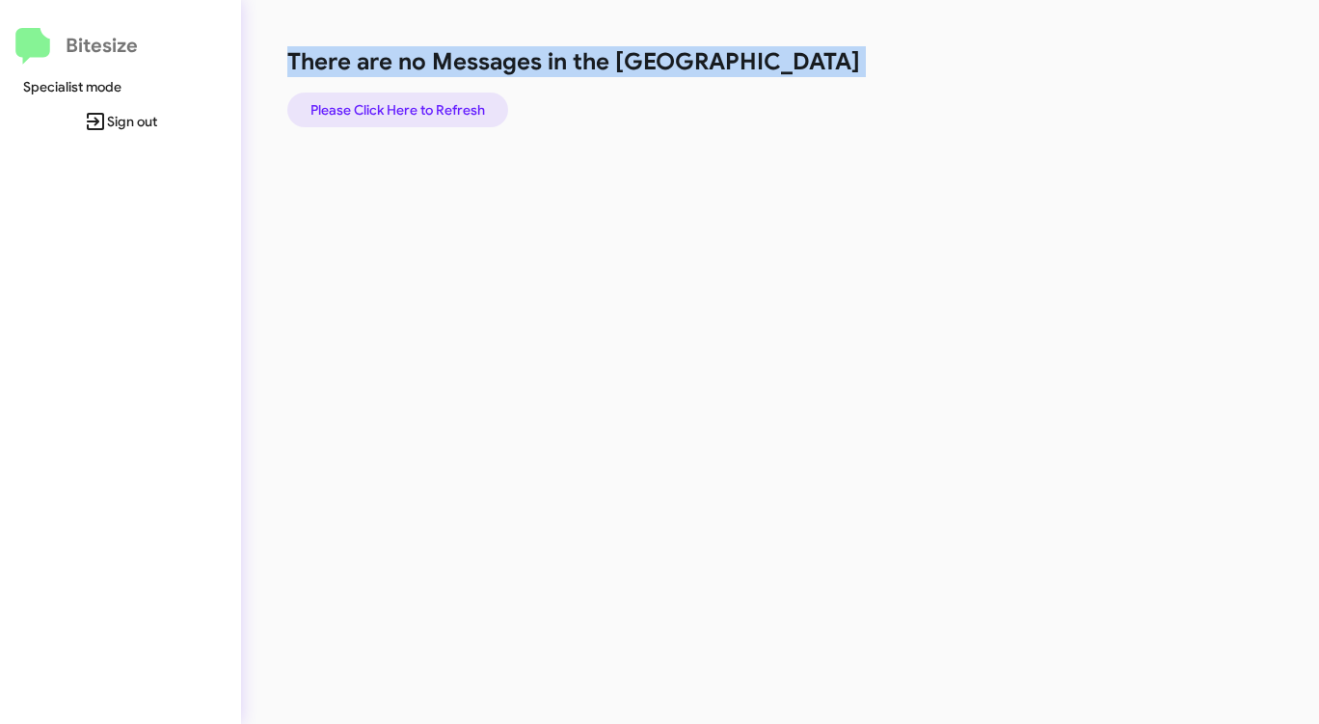
click at [441, 105] on span "Please Click Here to Refresh" at bounding box center [397, 110] width 175 height 35
click at [413, 101] on span "Please Click Here to Refresh" at bounding box center [397, 110] width 175 height 35
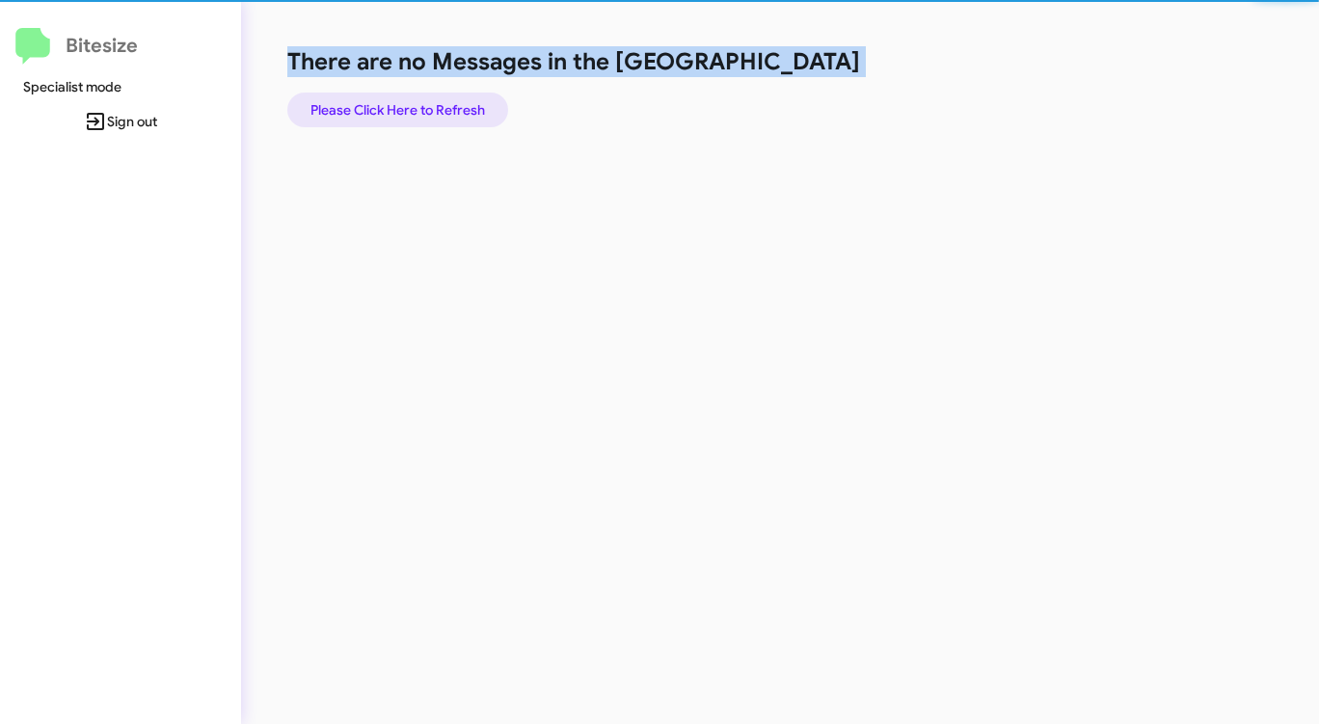
click at [413, 101] on span "Please Click Here to Refresh" at bounding box center [397, 110] width 175 height 35
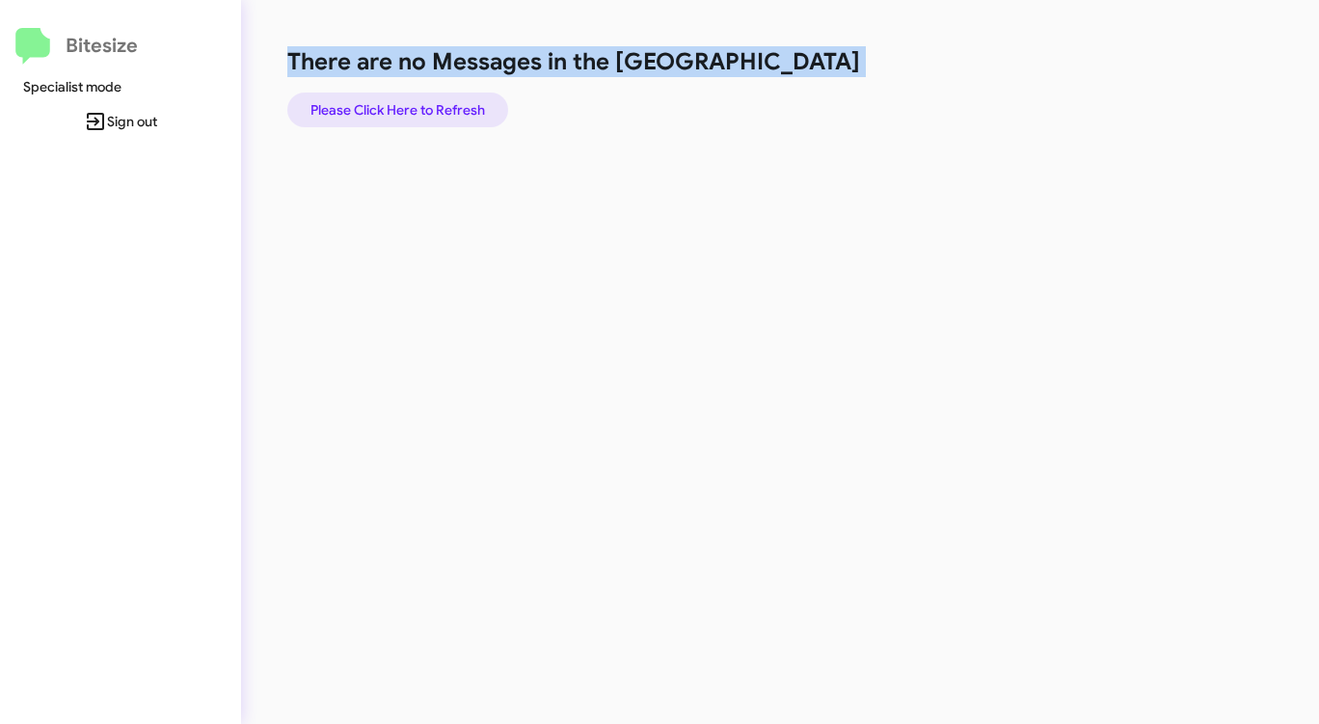
click at [413, 101] on span "Please Click Here to Refresh" at bounding box center [397, 110] width 175 height 35
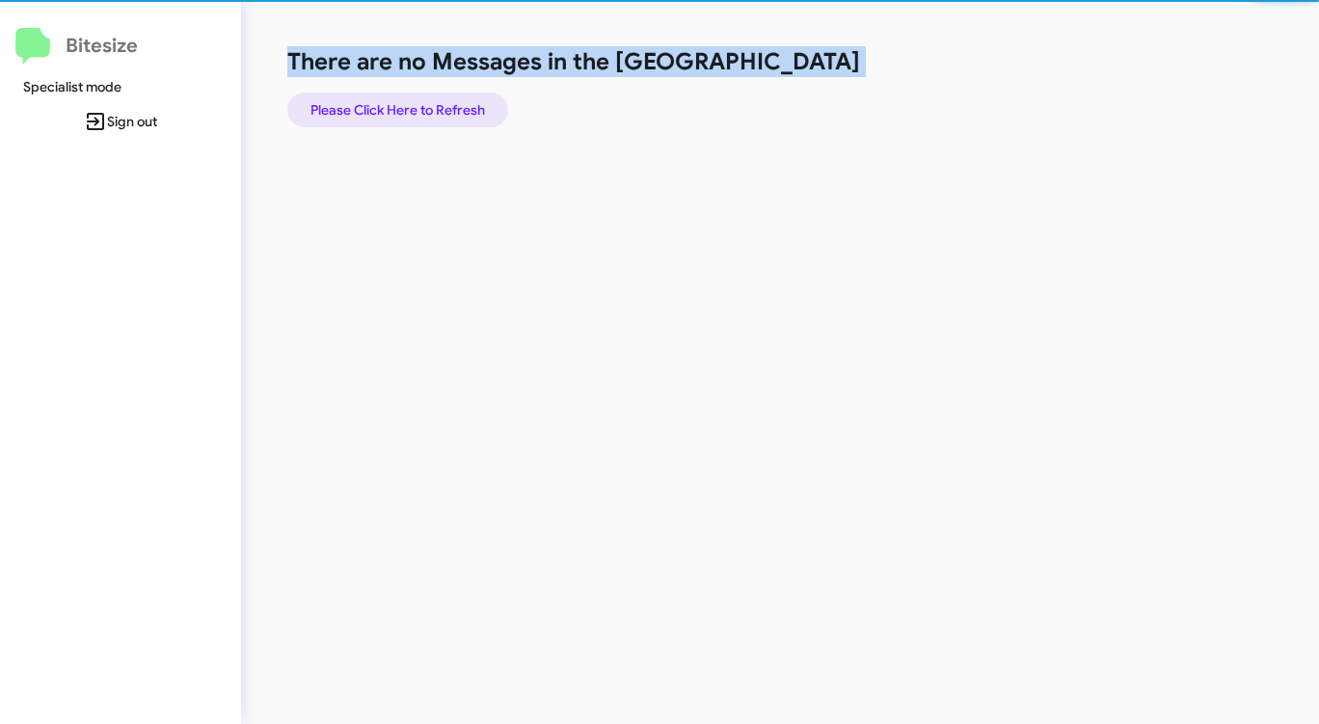
click at [413, 101] on span "Please Click Here to Refresh" at bounding box center [397, 110] width 175 height 35
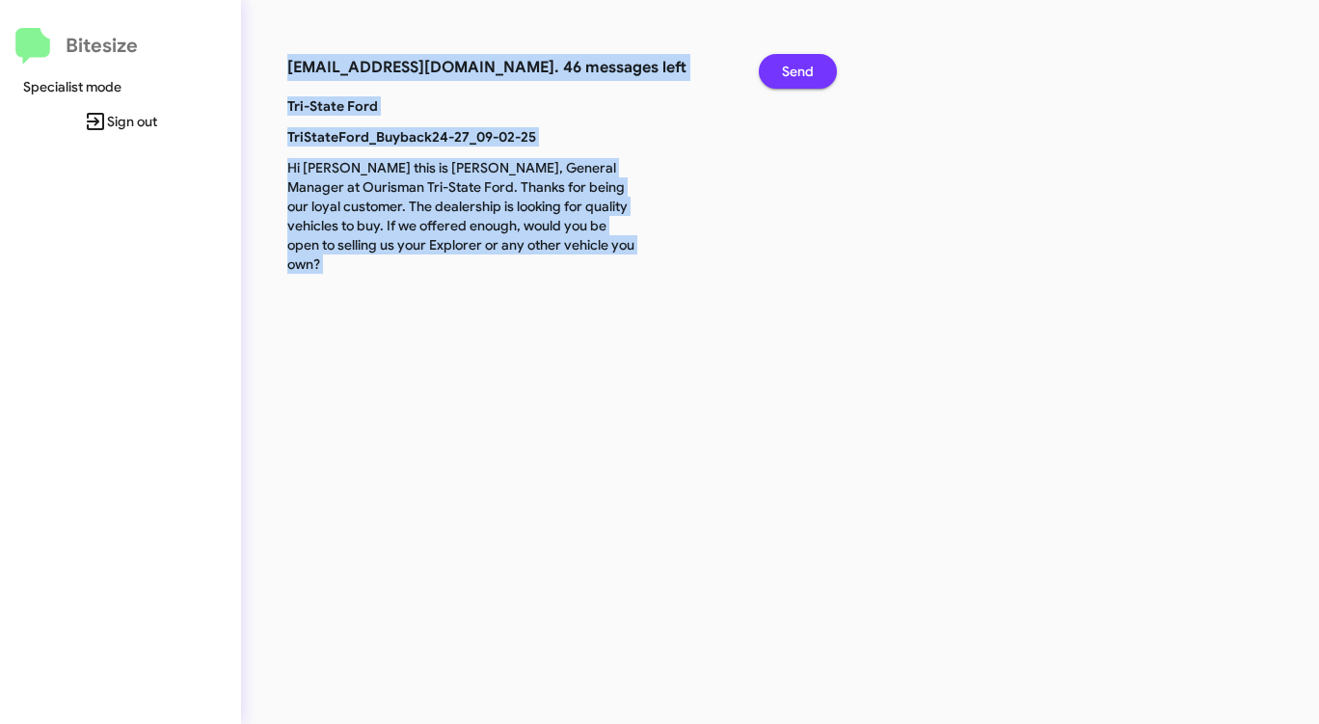
click at [801, 69] on span "Send" at bounding box center [798, 71] width 32 height 35
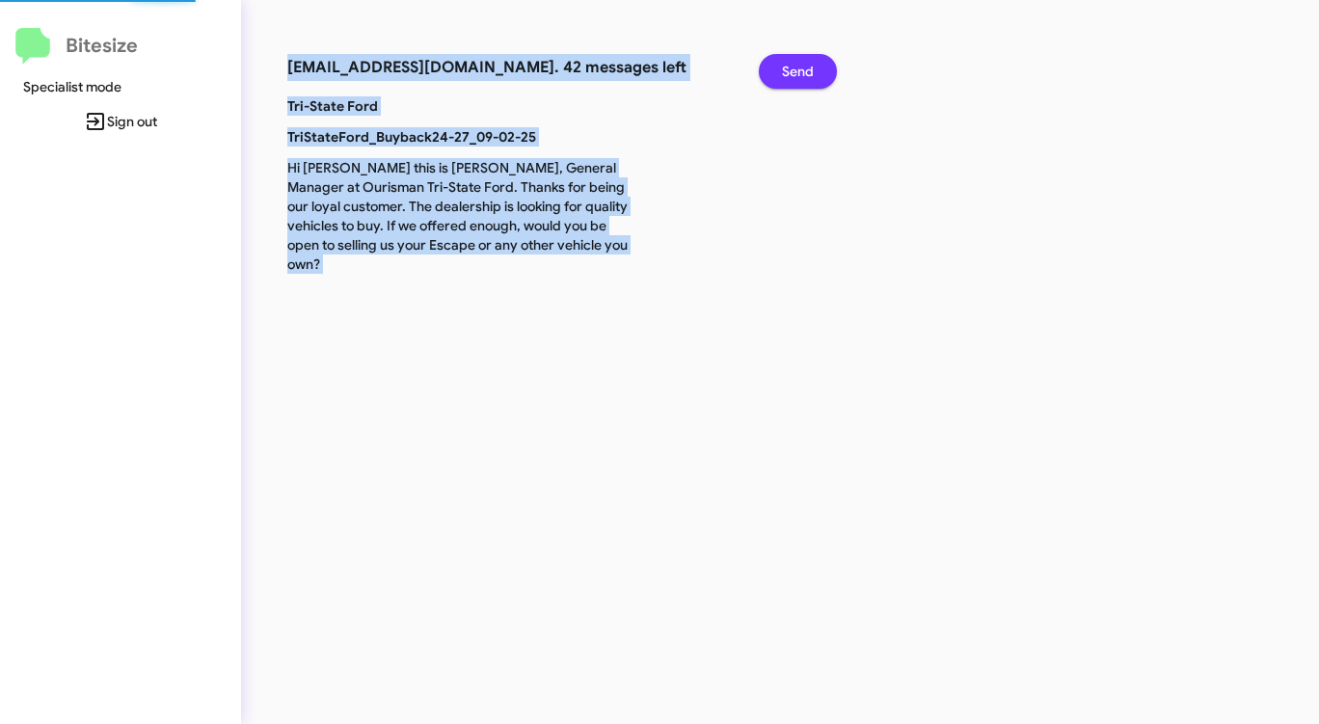
click at [801, 69] on span "Send" at bounding box center [798, 71] width 32 height 35
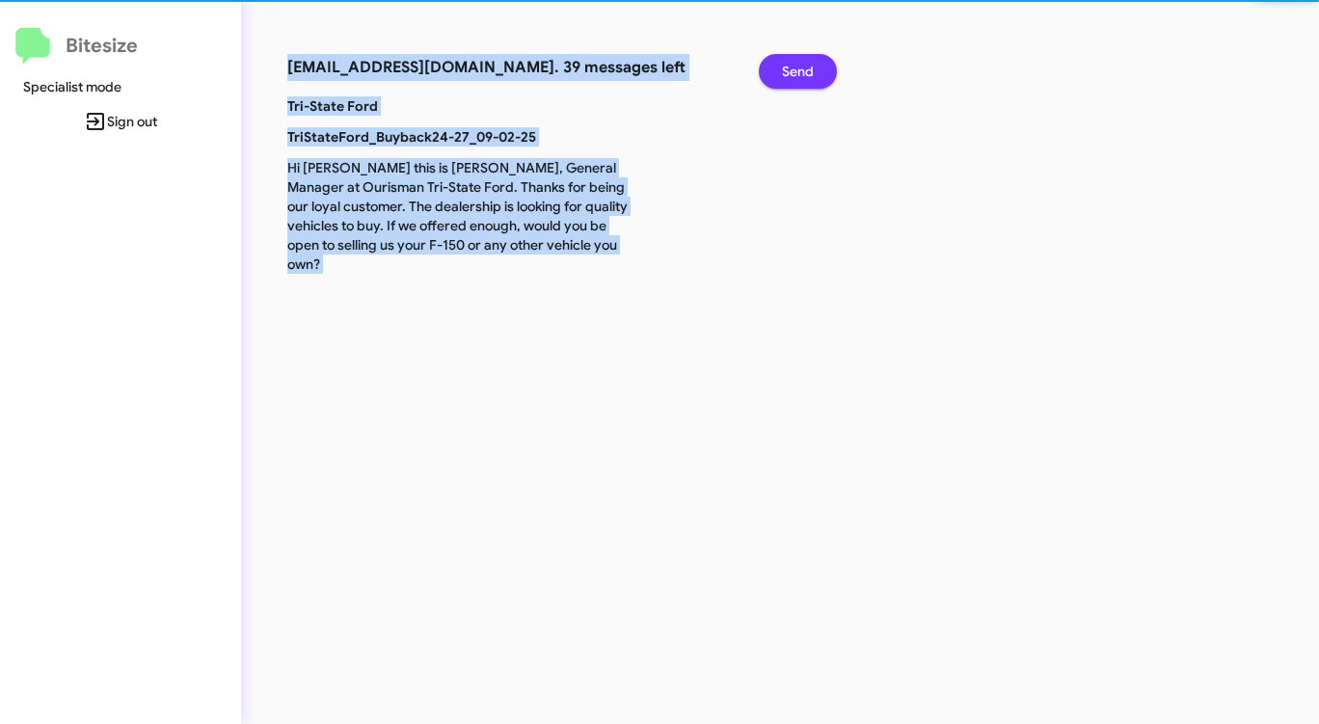
click at [801, 69] on span "Send" at bounding box center [798, 71] width 32 height 35
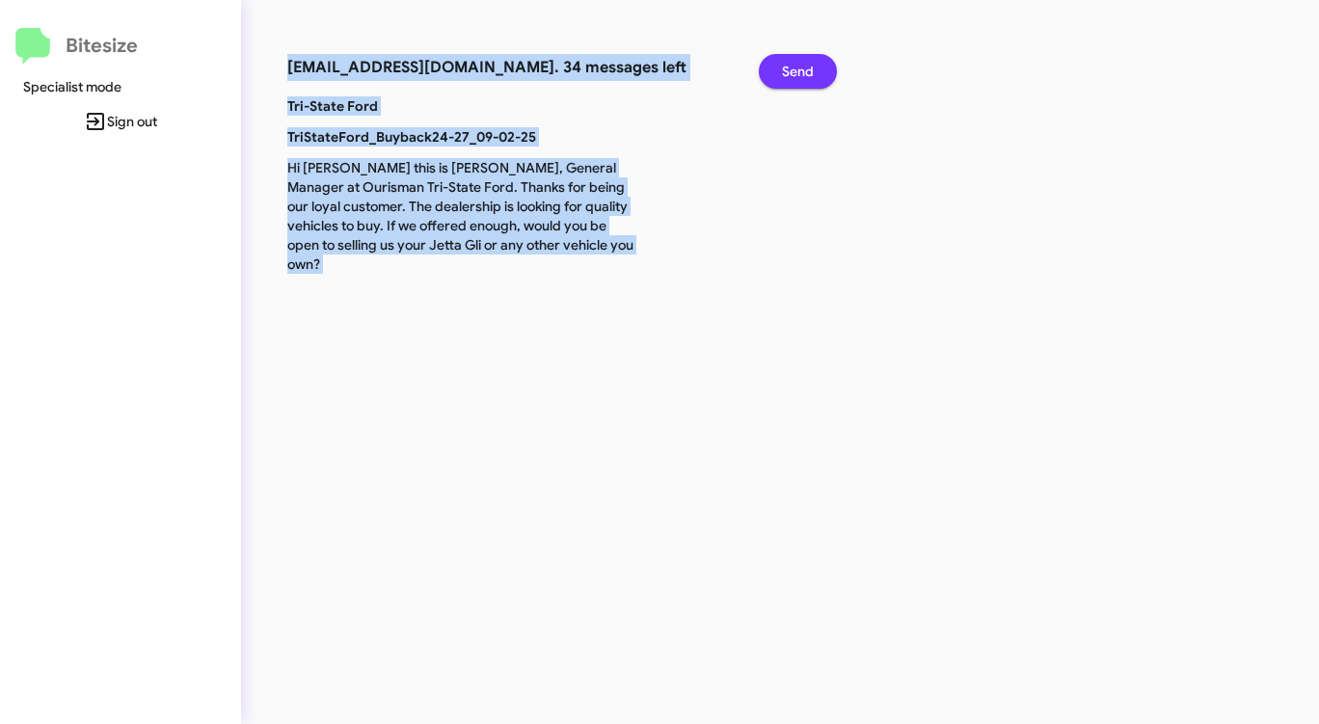
click at [801, 69] on span "Send" at bounding box center [798, 71] width 32 height 35
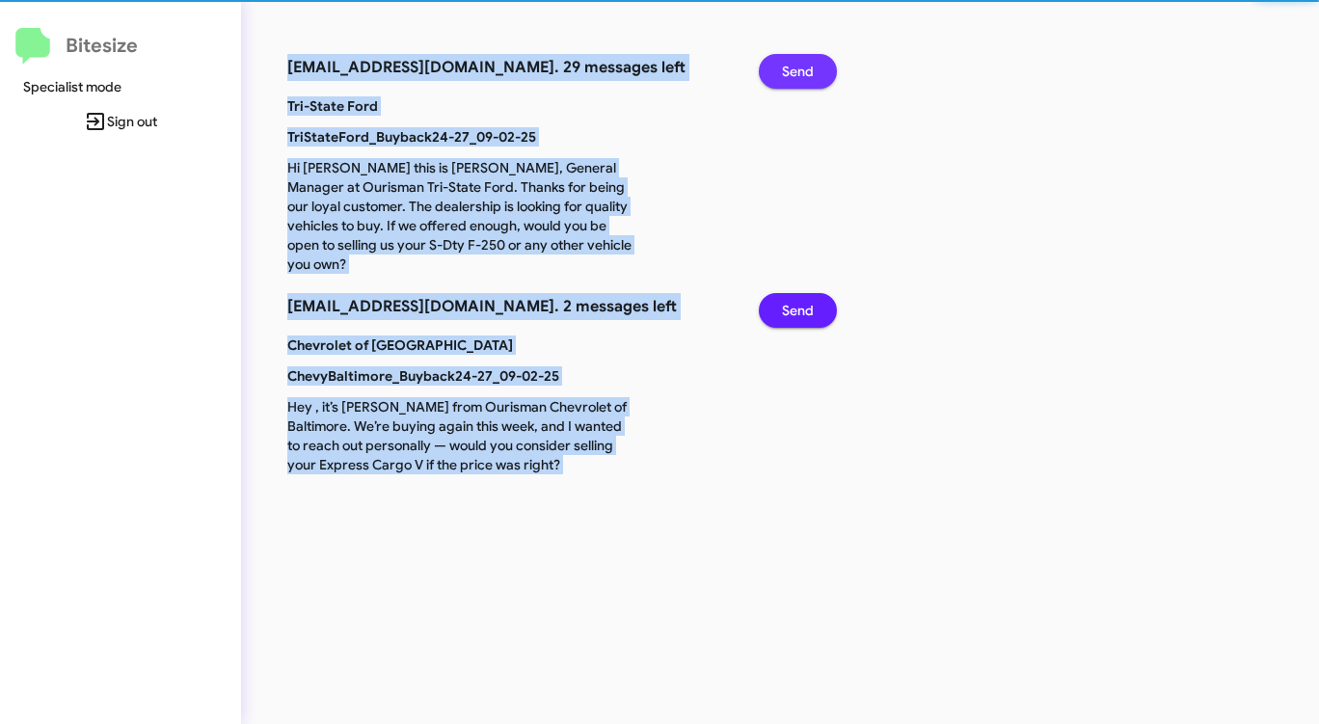
click at [801, 69] on span "Send" at bounding box center [798, 71] width 32 height 35
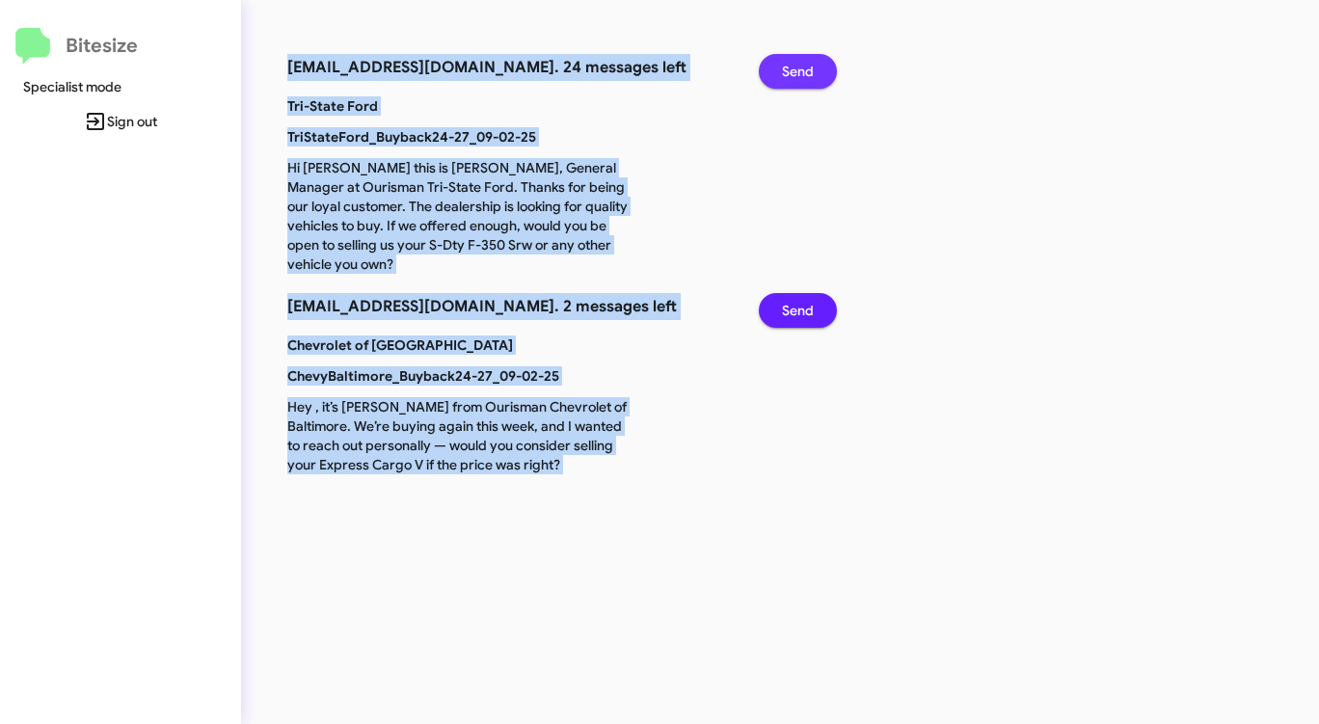
click at [801, 69] on span "Send" at bounding box center [798, 71] width 32 height 35
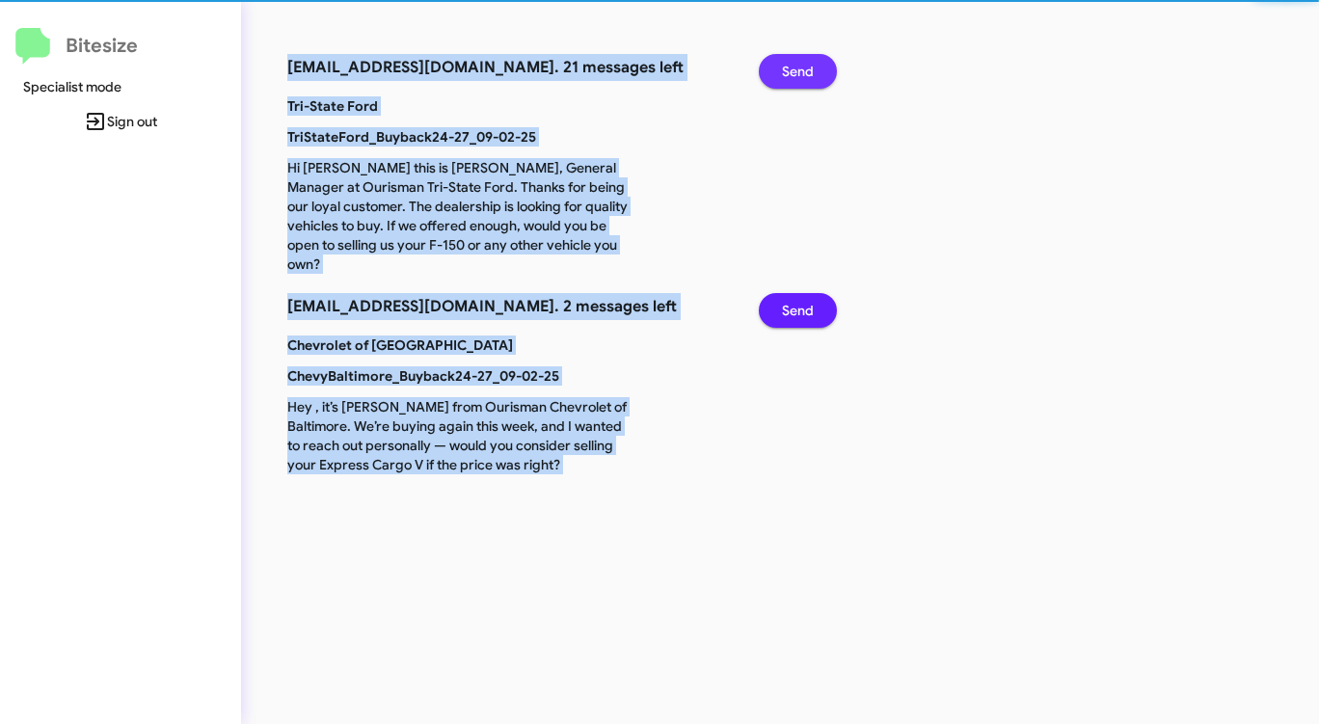
click at [801, 69] on span "Send" at bounding box center [798, 71] width 32 height 35
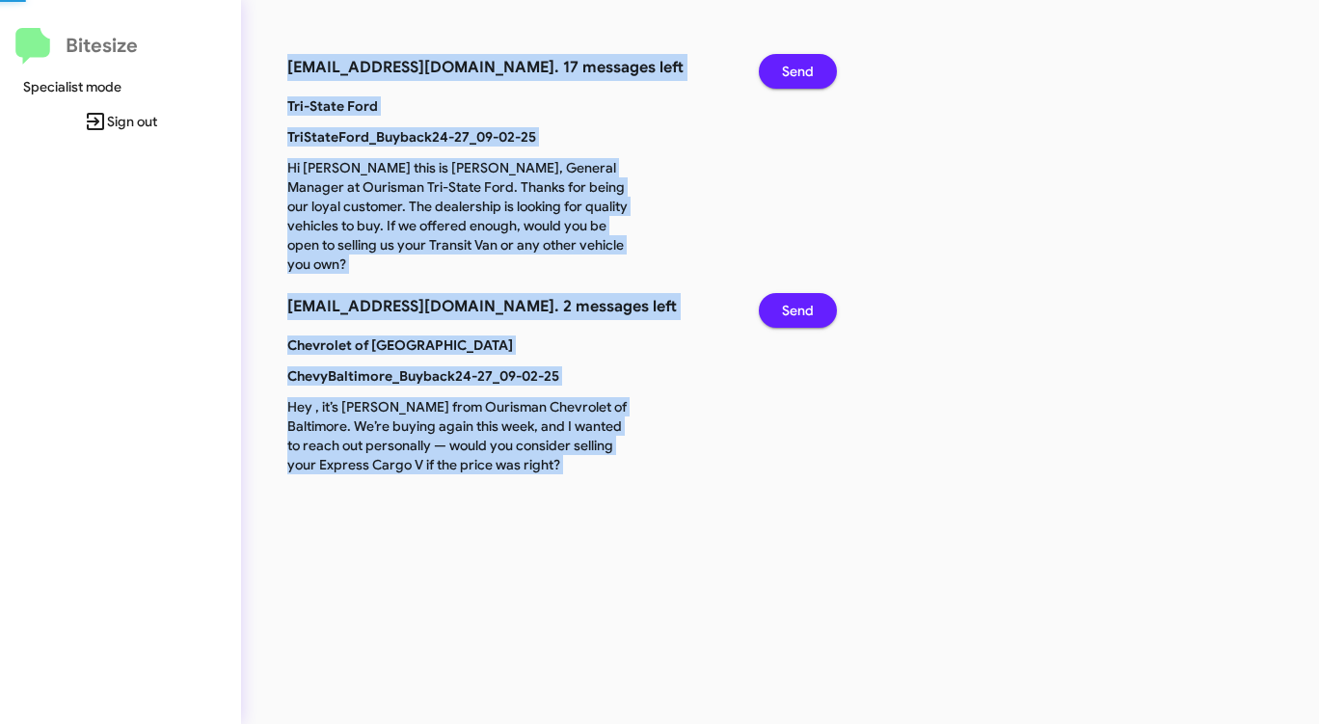
click at [801, 69] on span "Send" at bounding box center [798, 71] width 32 height 35
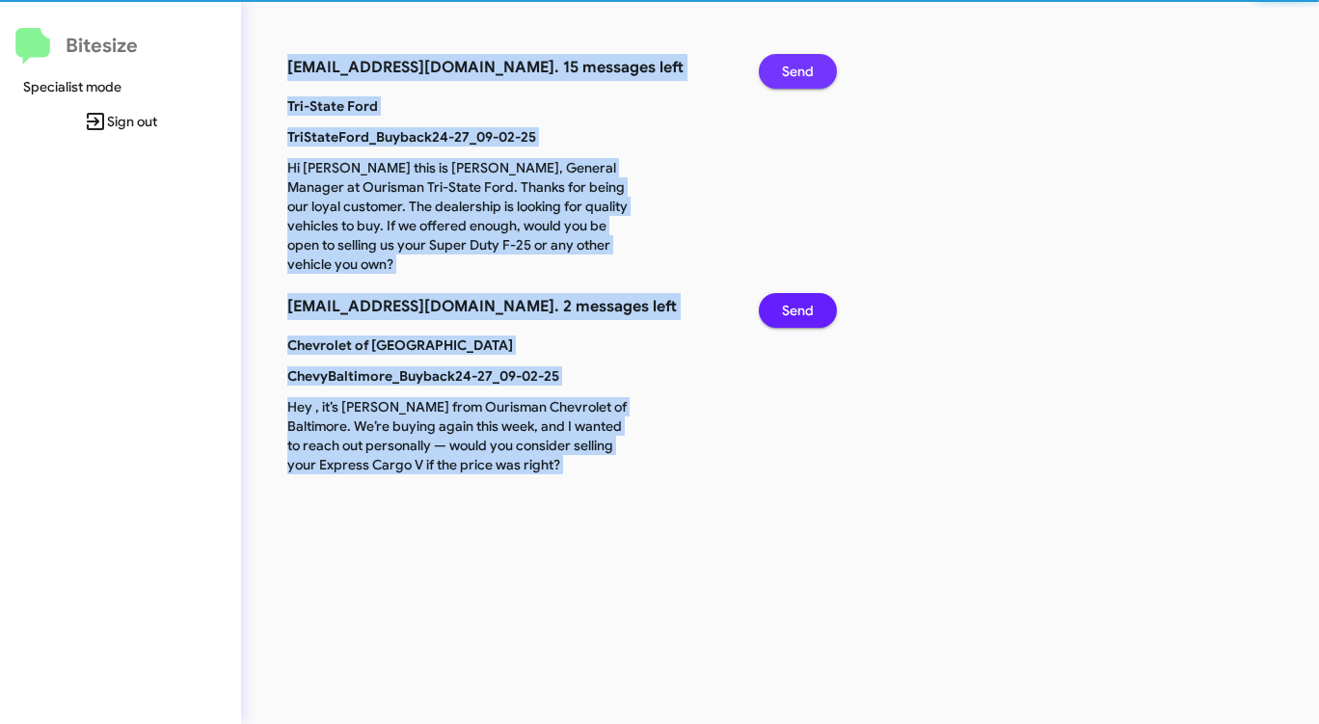
click at [801, 69] on span "Send" at bounding box center [798, 71] width 32 height 35
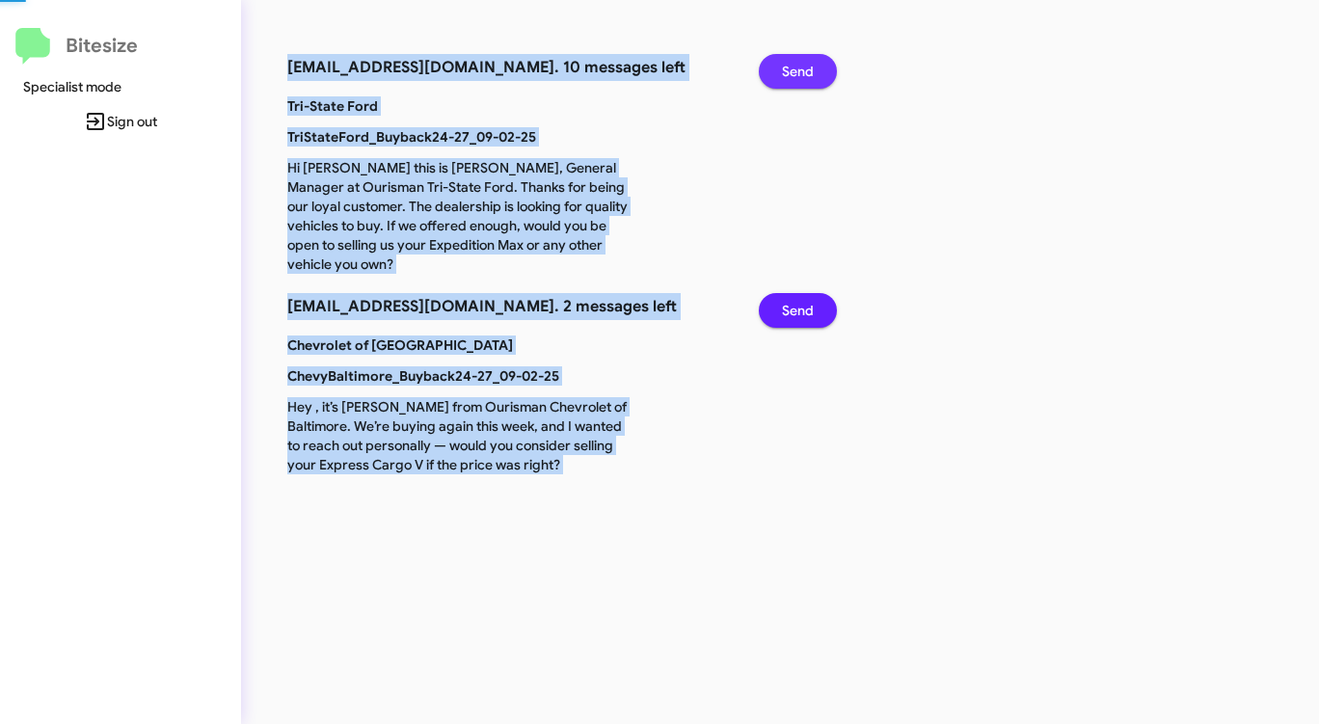
click at [801, 69] on span "Send" at bounding box center [798, 71] width 32 height 35
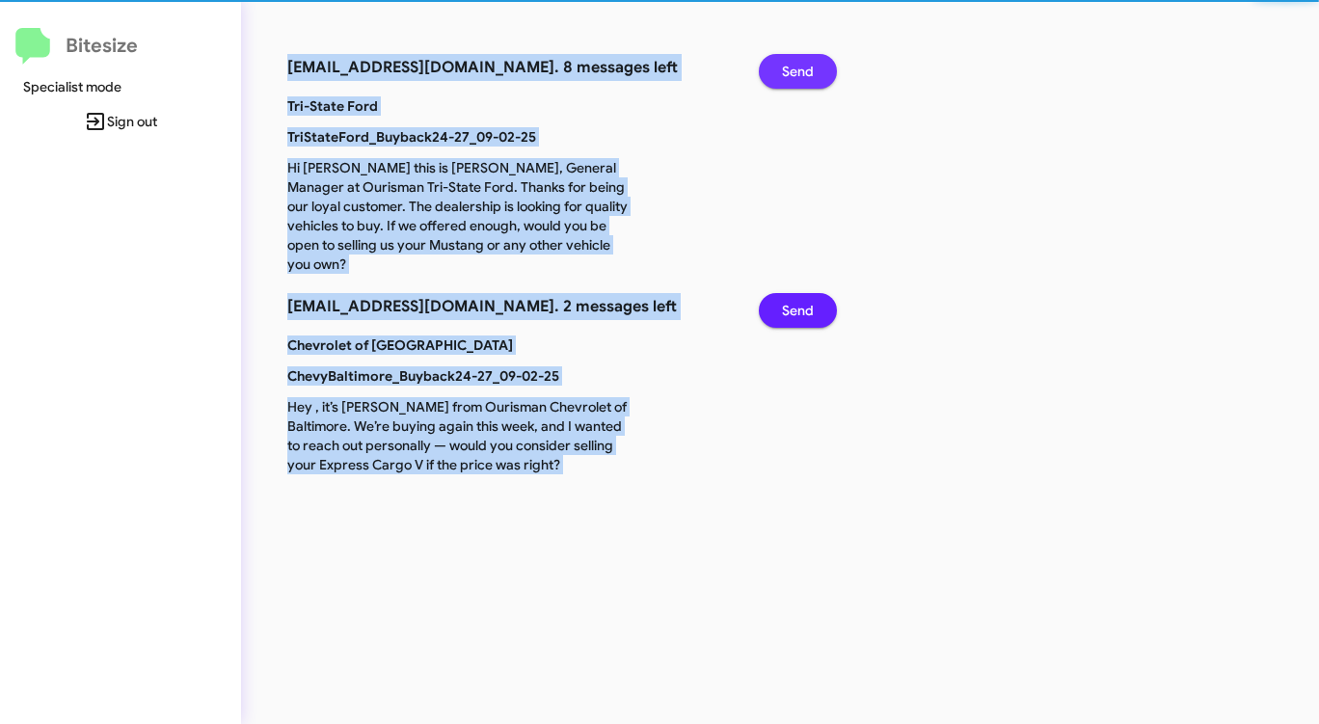
click at [801, 69] on span "Send" at bounding box center [798, 71] width 32 height 35
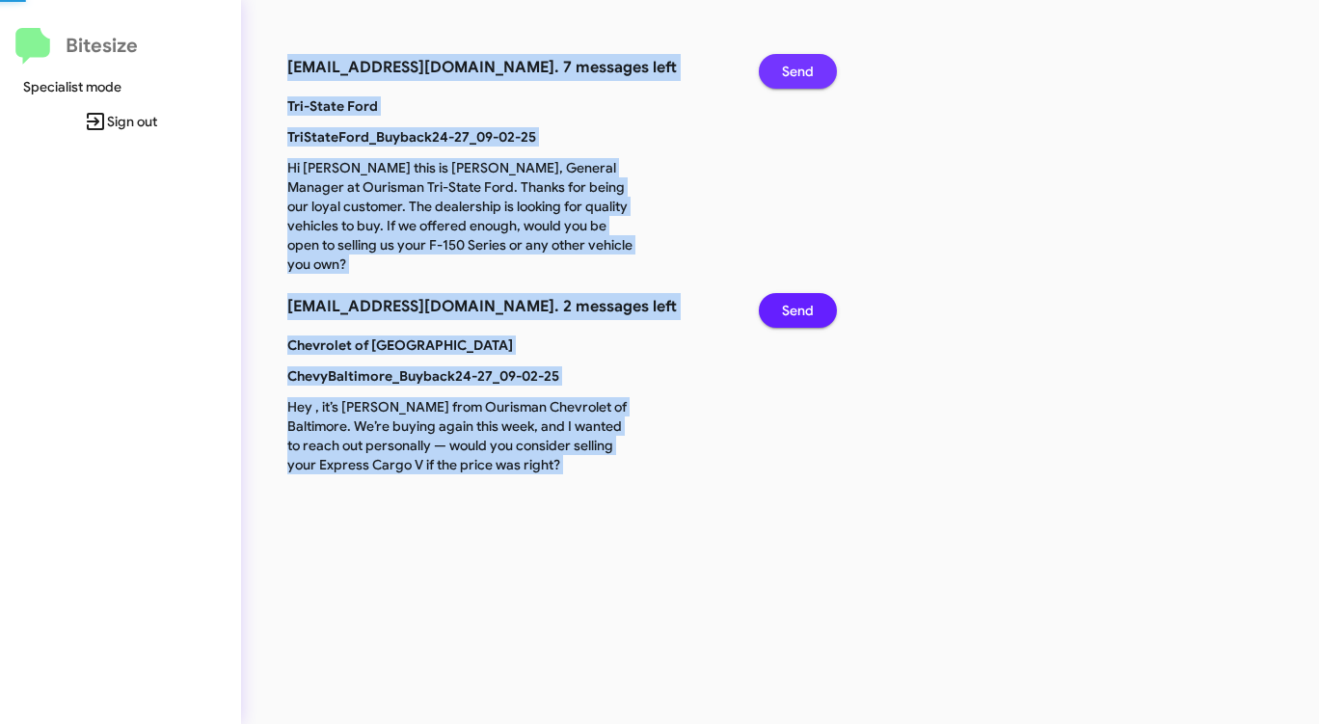
click at [801, 69] on span "Send" at bounding box center [798, 71] width 32 height 35
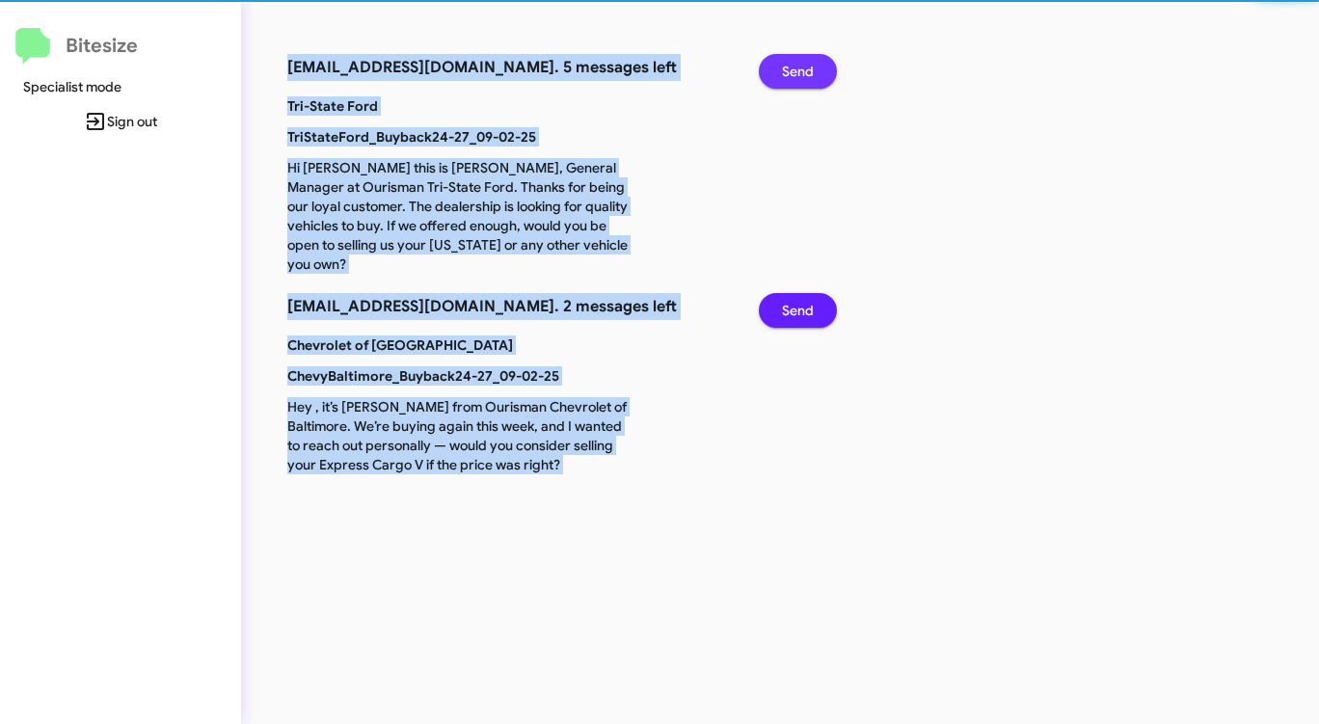
click at [801, 69] on span "Send" at bounding box center [798, 71] width 32 height 35
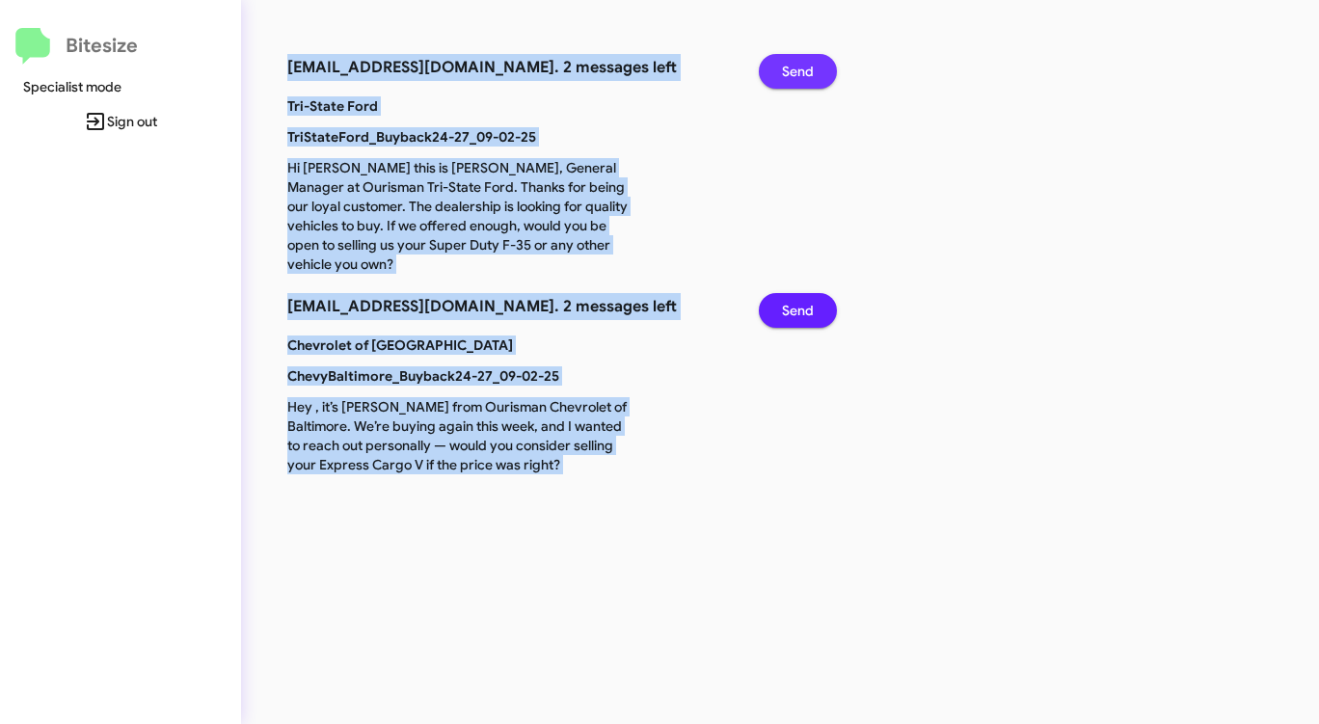
click at [801, 69] on span "Send" at bounding box center [798, 71] width 32 height 35
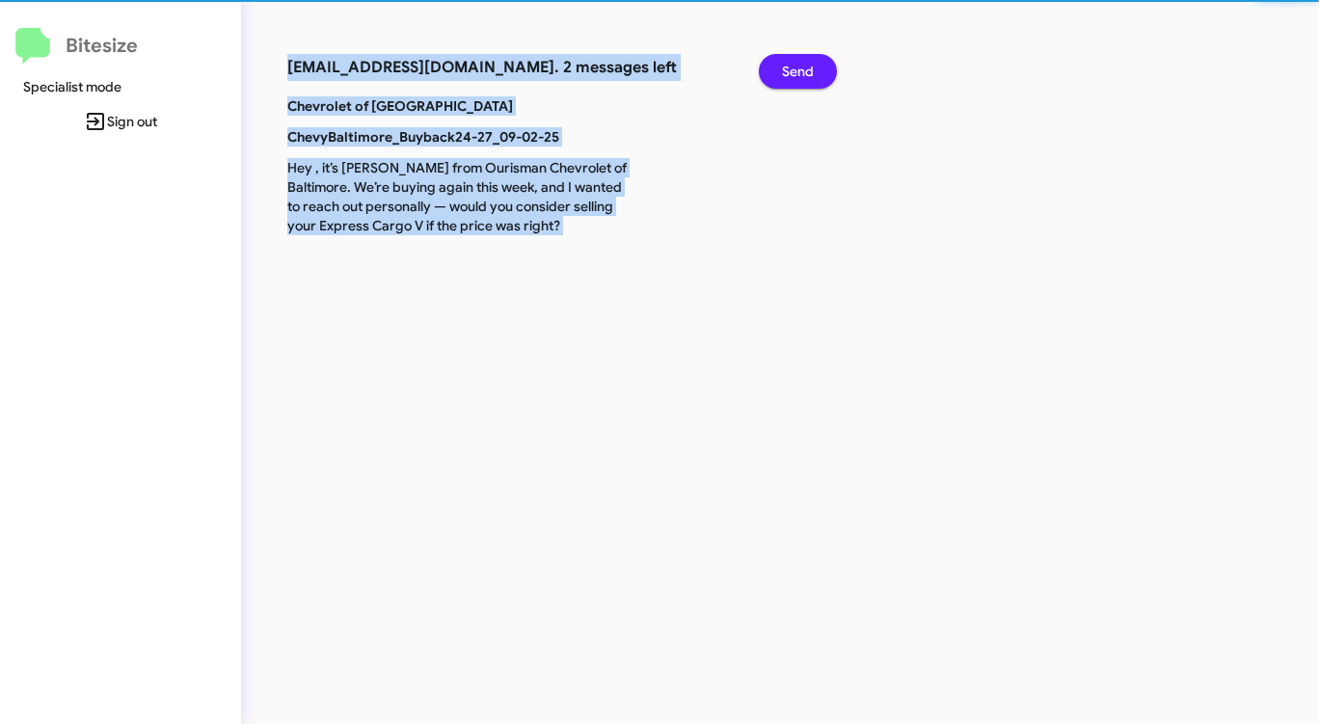
click at [801, 69] on span "Send" at bounding box center [798, 71] width 32 height 35
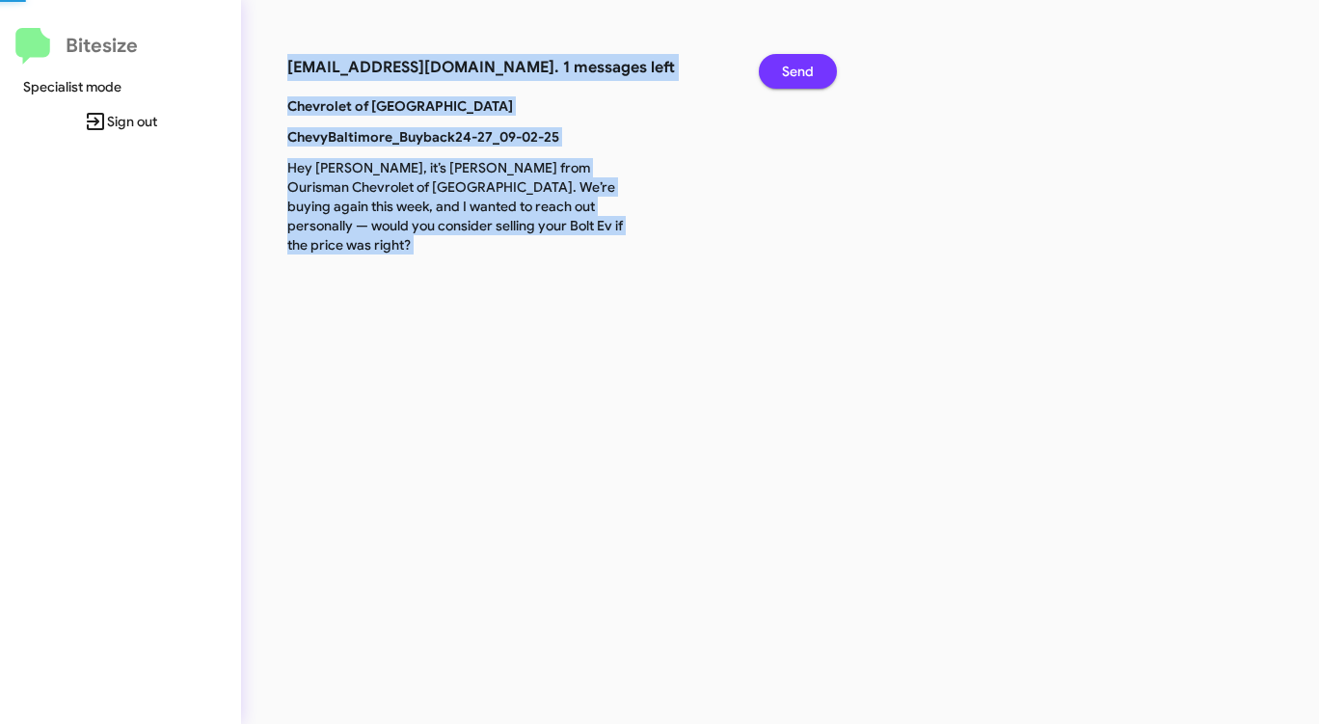
click at [801, 69] on span "Send" at bounding box center [798, 71] width 32 height 35
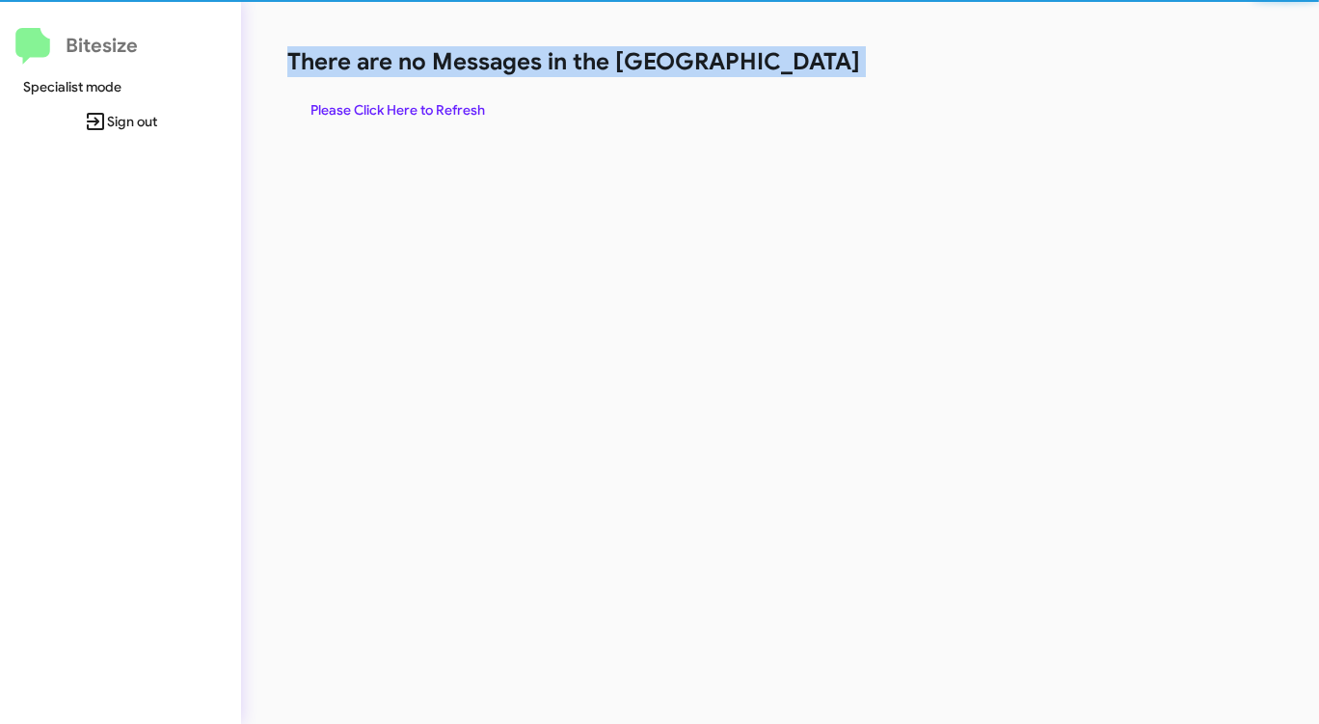
click at [801, 69] on h1 "There are no Messages in the [GEOGRAPHIC_DATA]" at bounding box center [690, 61] width 806 height 31
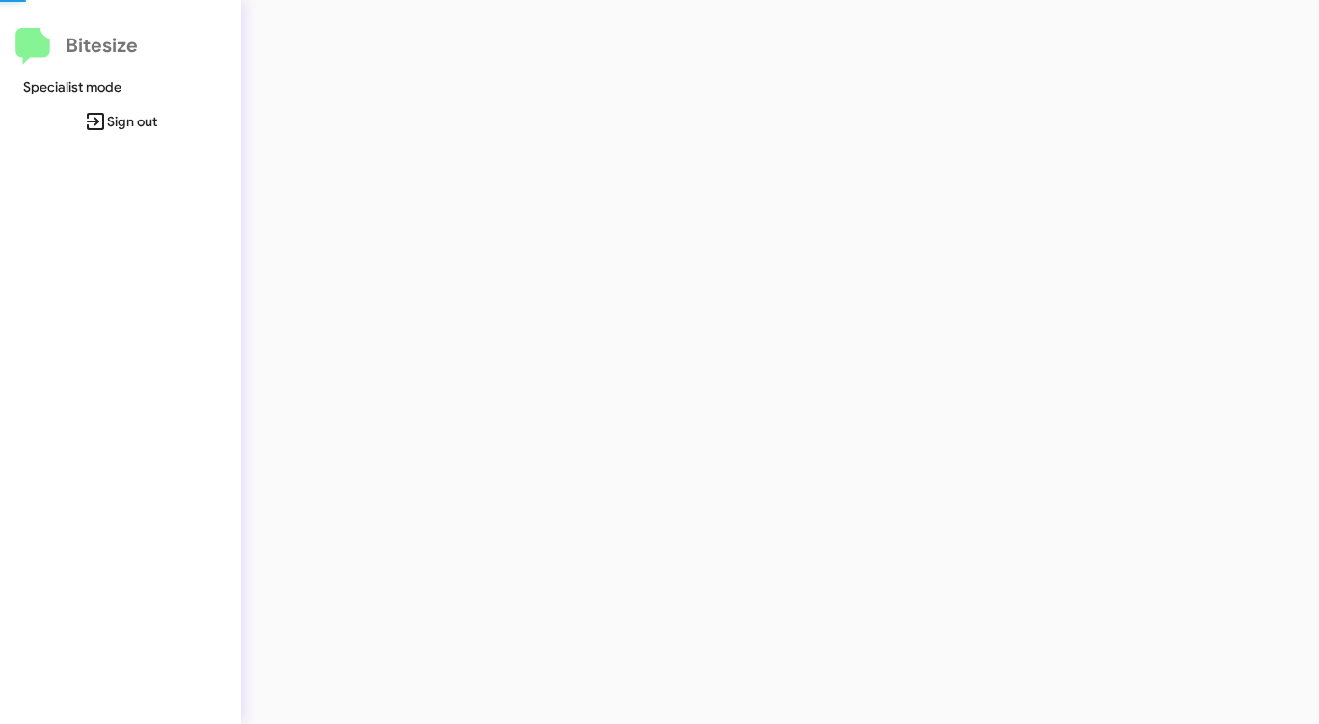
click at [408, 107] on div at bounding box center [690, 362] width 899 height 724
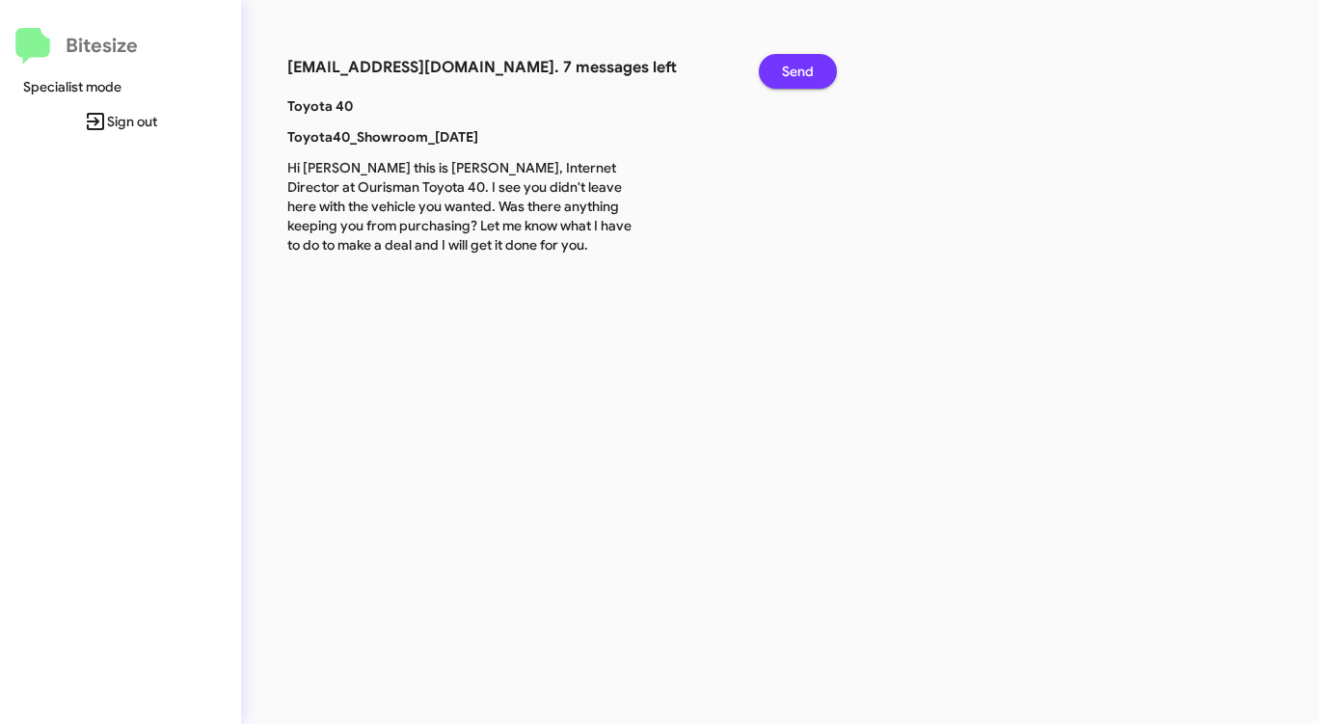
click at [823, 73] on button "Send" at bounding box center [798, 71] width 78 height 35
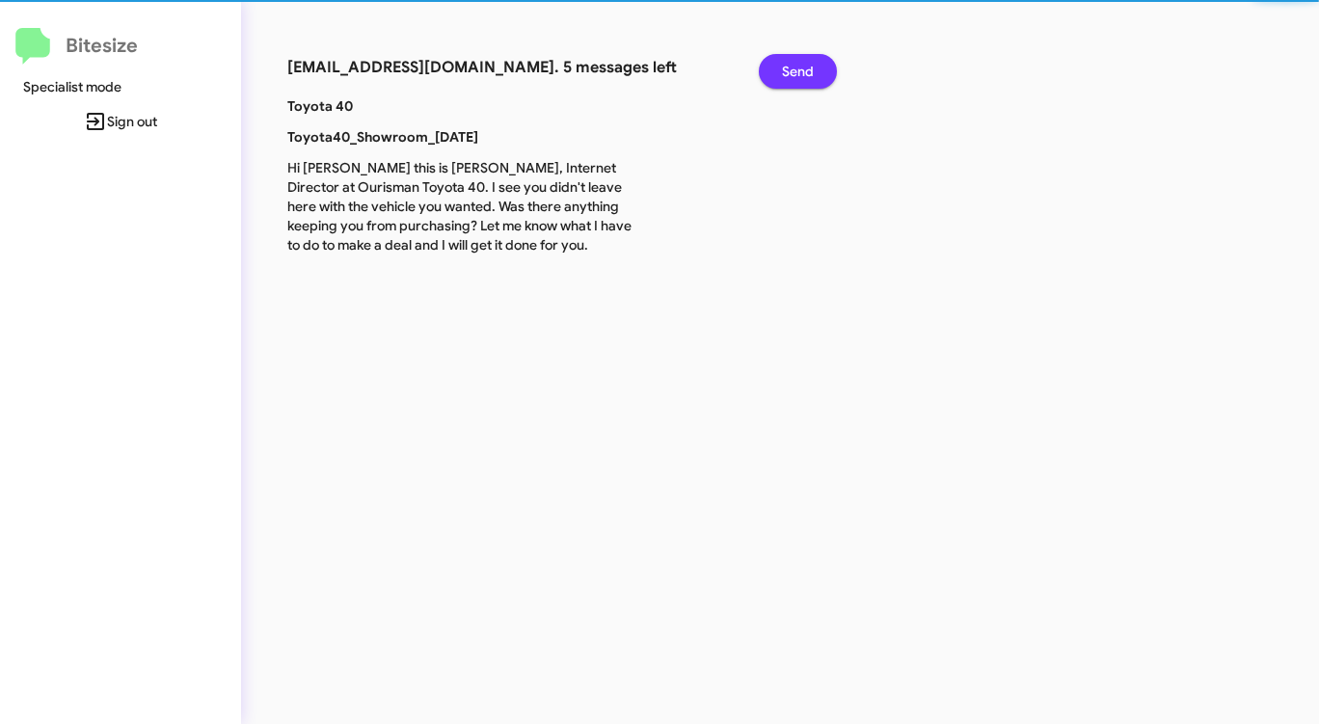
click at [823, 73] on button "Send" at bounding box center [798, 71] width 78 height 35
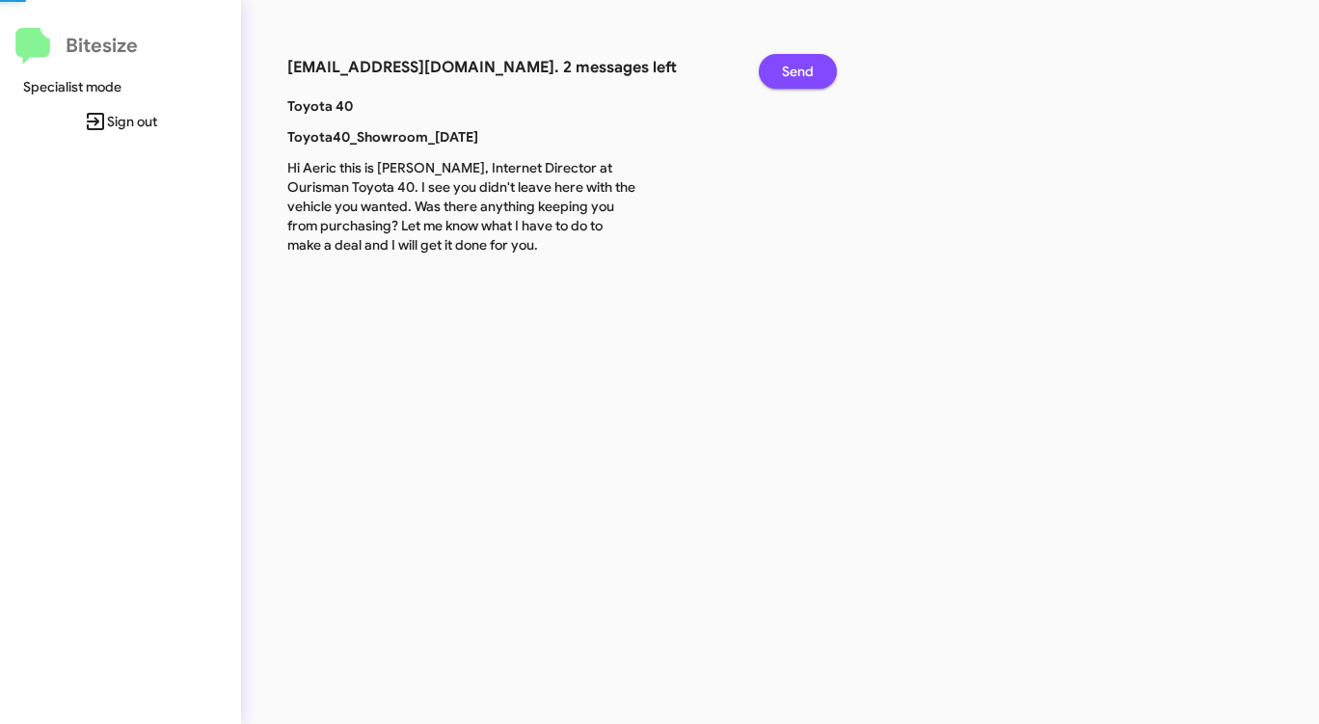
click at [823, 73] on button "Send" at bounding box center [798, 71] width 78 height 35
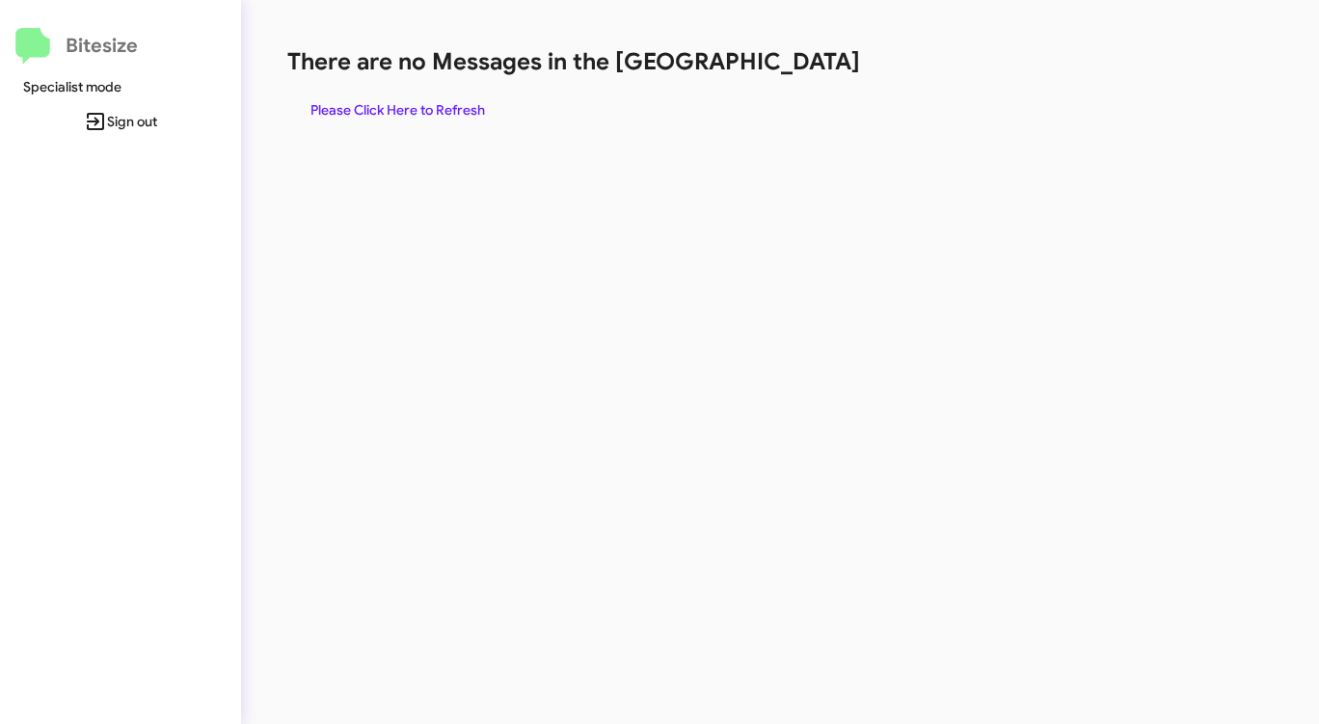
click at [823, 73] on h1 "There are no Messages in the [GEOGRAPHIC_DATA]" at bounding box center [690, 61] width 806 height 31
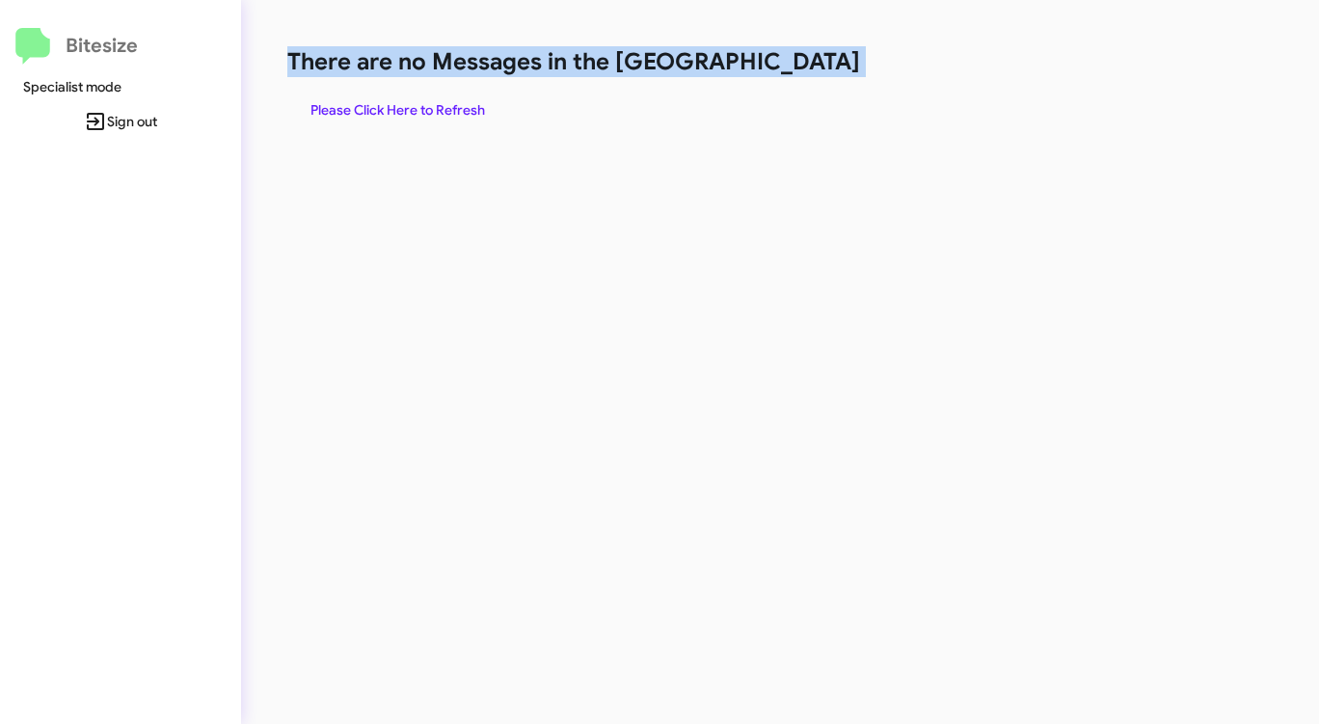
click at [823, 73] on h1 "There are no Messages in the [GEOGRAPHIC_DATA]" at bounding box center [690, 61] width 806 height 31
click at [437, 107] on span "Please Click Here to Refresh" at bounding box center [397, 110] width 175 height 35
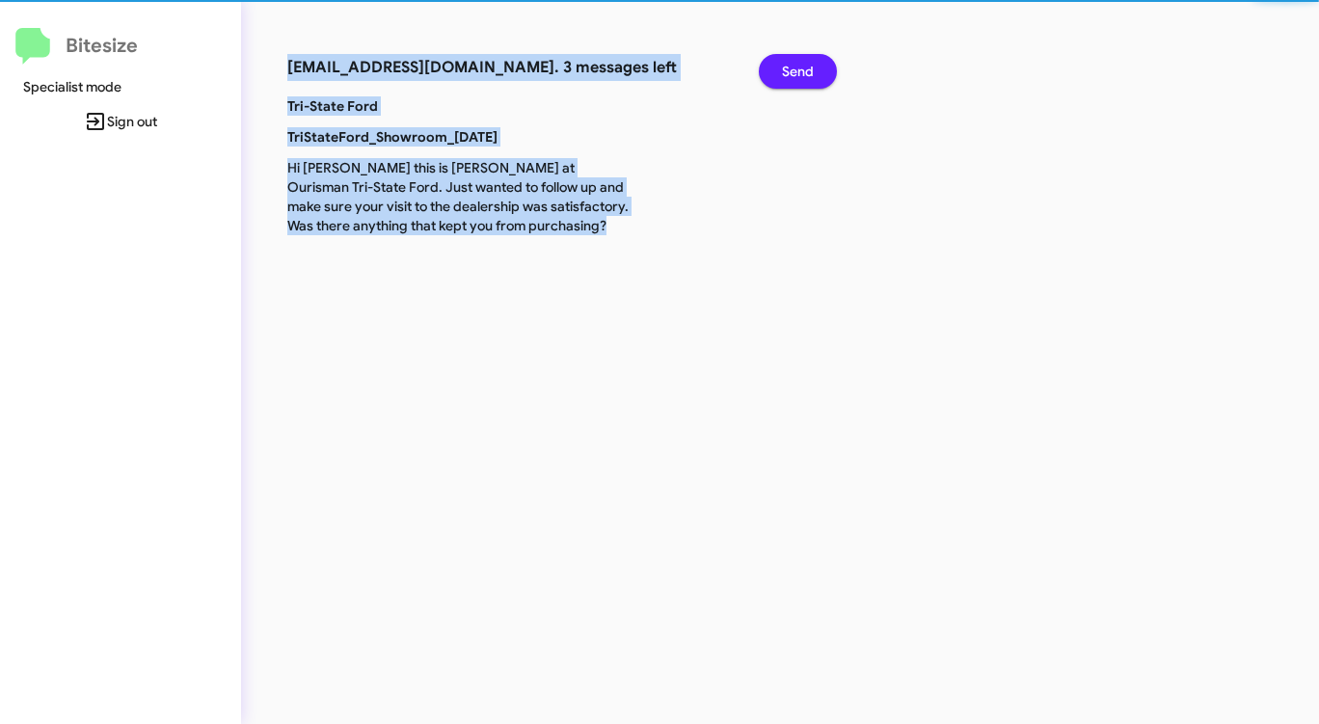
click at [437, 107] on p "Tri-State Ford" at bounding box center [461, 105] width 377 height 19
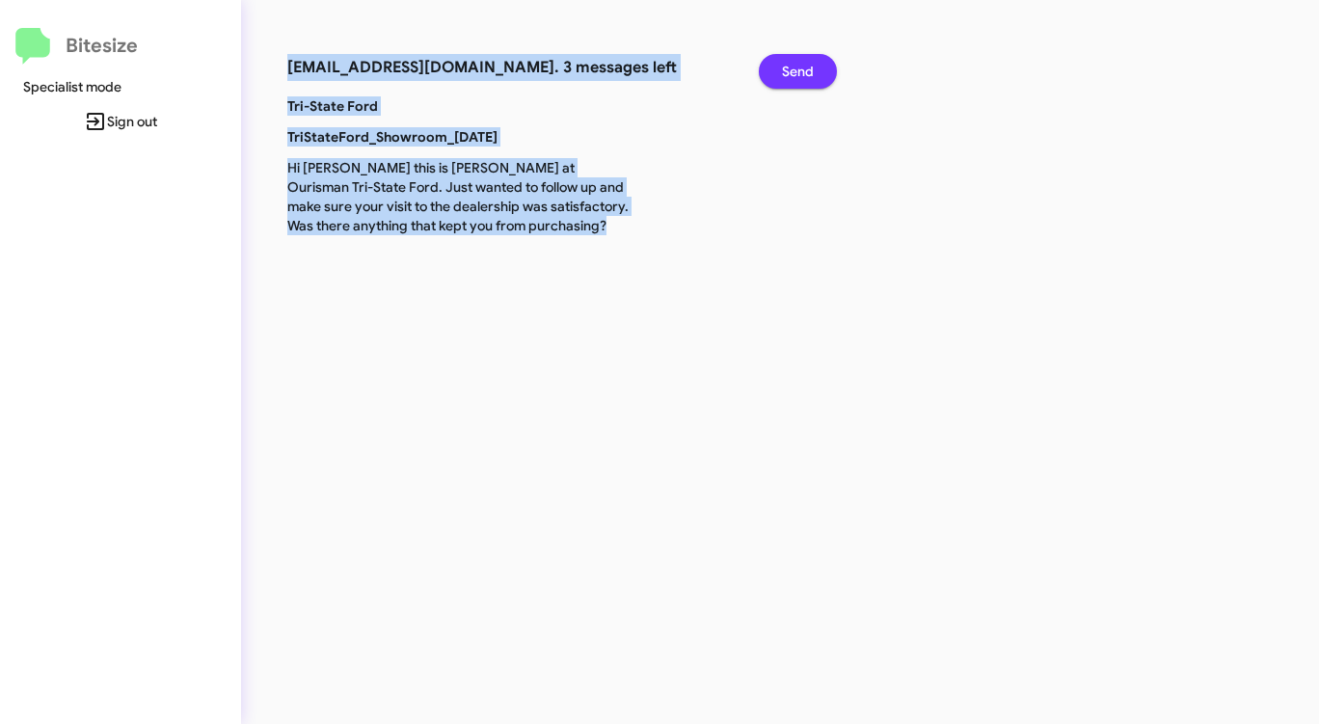
click at [767, 63] on button "Send" at bounding box center [798, 71] width 78 height 35
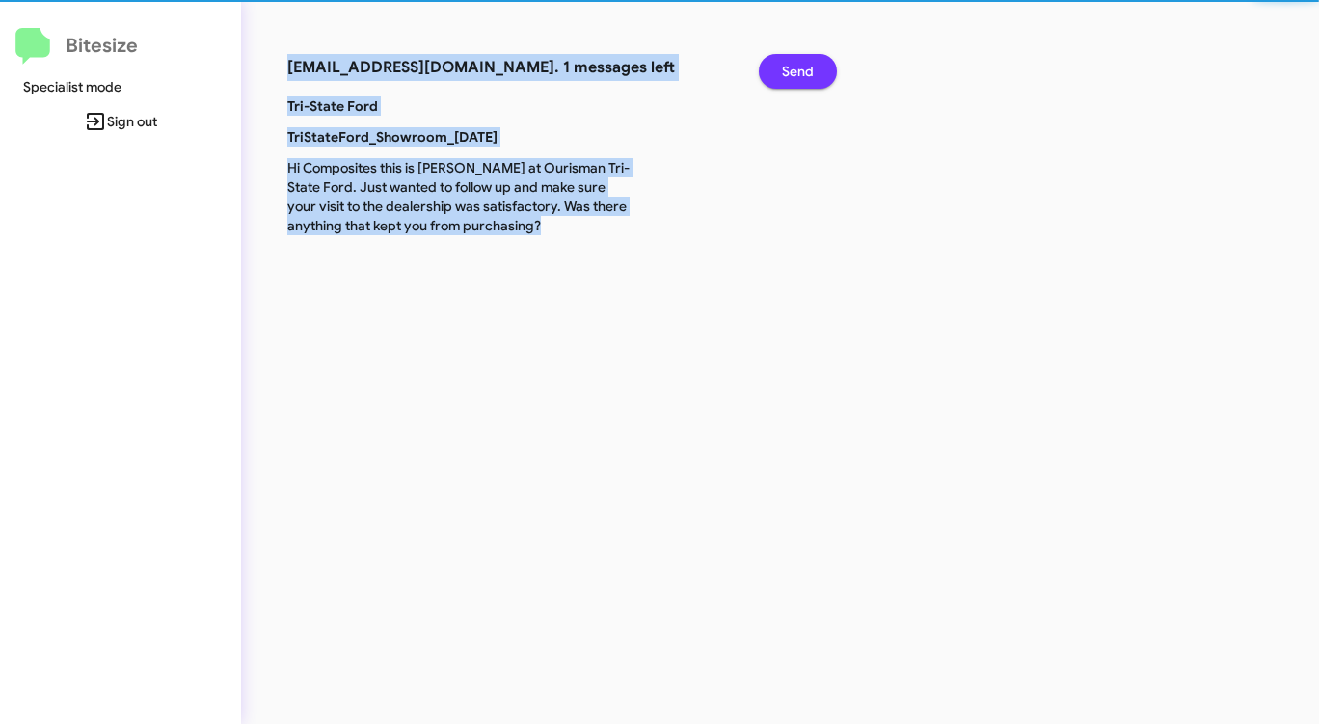
click at [767, 63] on button "Send" at bounding box center [798, 71] width 78 height 35
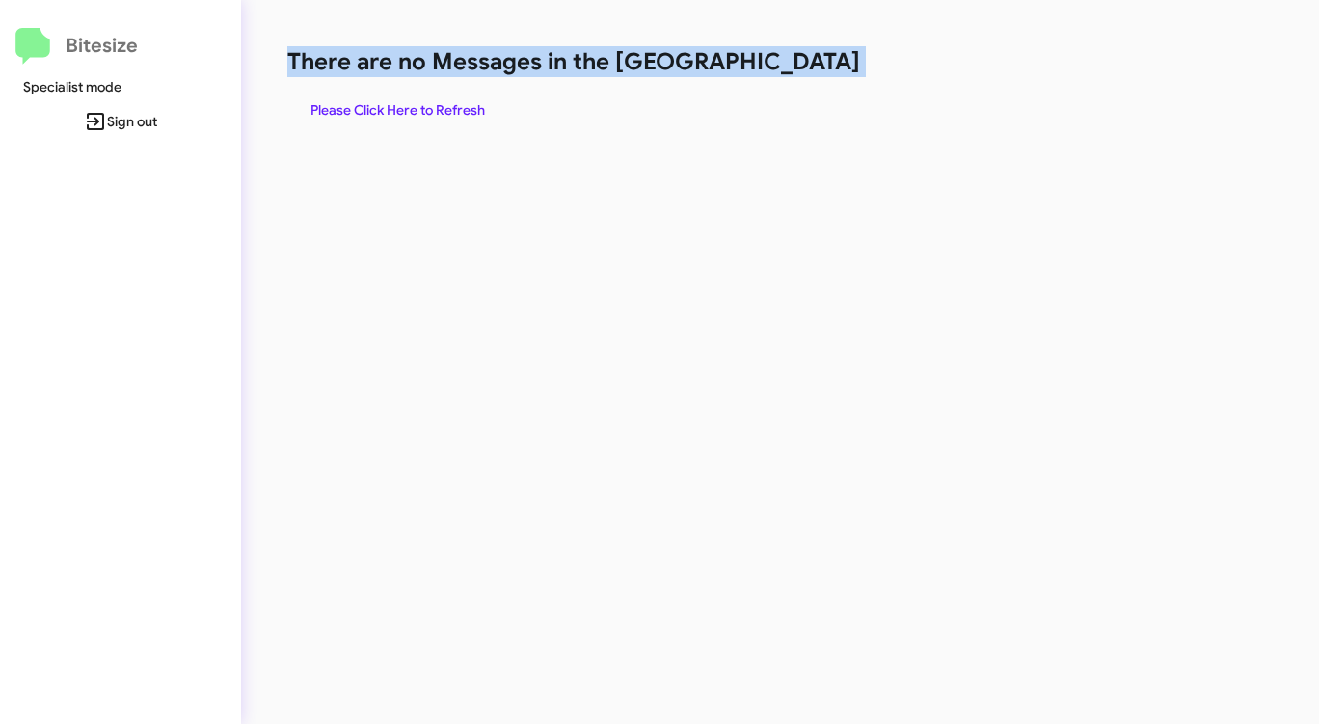
click at [767, 63] on h1 "There are no Messages in the [GEOGRAPHIC_DATA]" at bounding box center [690, 61] width 806 height 31
click at [376, 102] on span "Please Click Here to Refresh" at bounding box center [397, 110] width 175 height 35
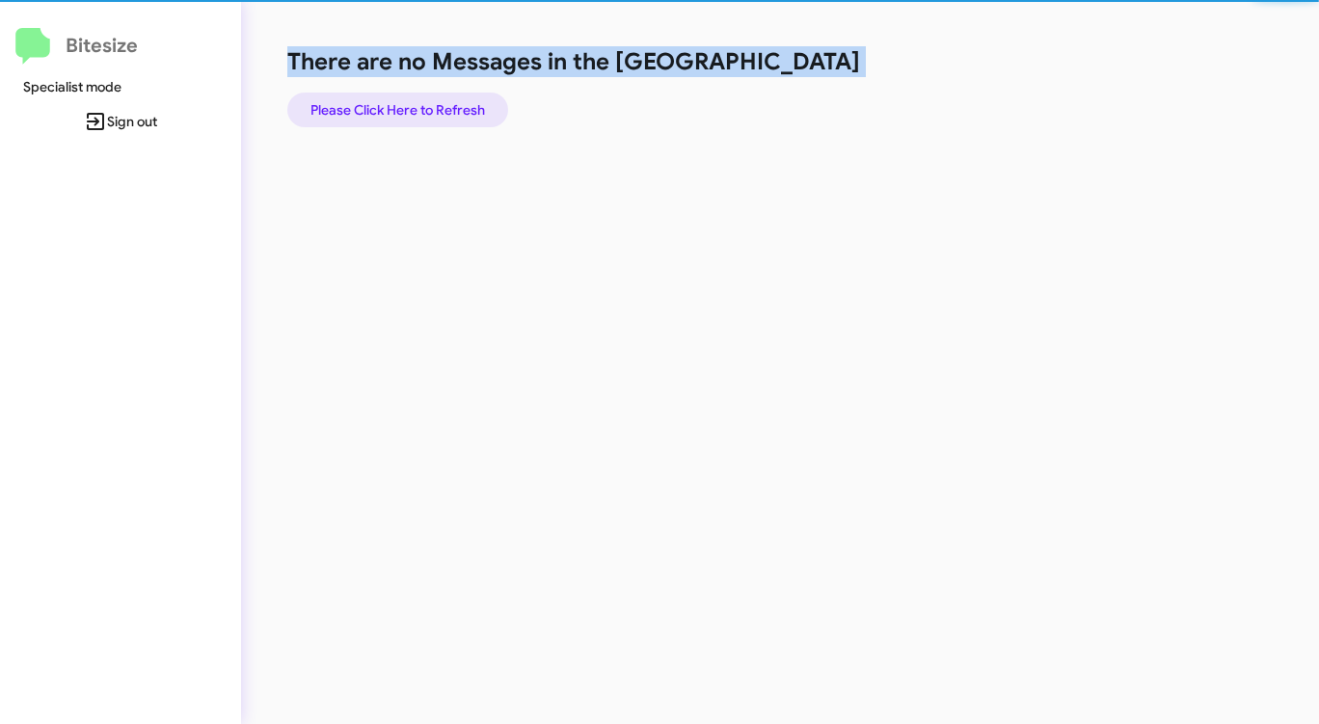
click at [376, 102] on span "Please Click Here to Refresh" at bounding box center [397, 110] width 175 height 35
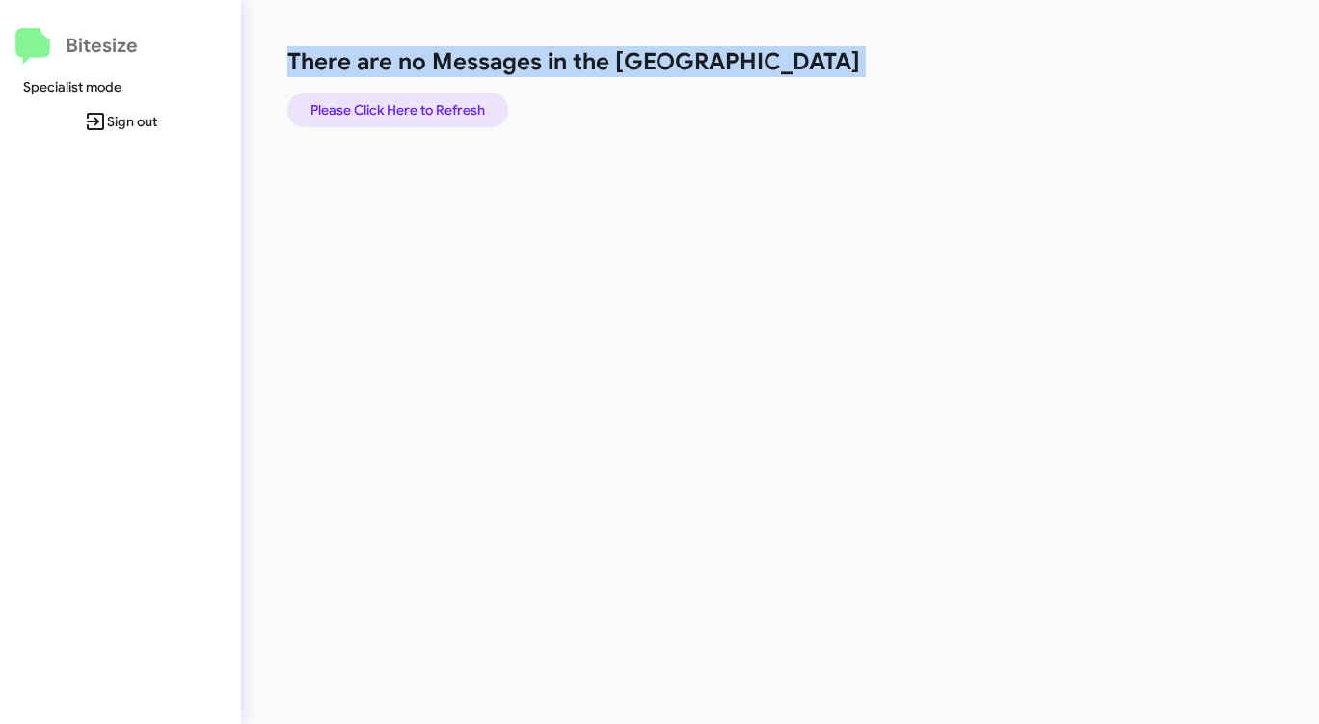
click at [376, 102] on span "Please Click Here to Refresh" at bounding box center [397, 110] width 175 height 35
click at [809, 104] on div "There are no Messages in the Queue Please Click Here to Refresh" at bounding box center [690, 86] width 806 height 81
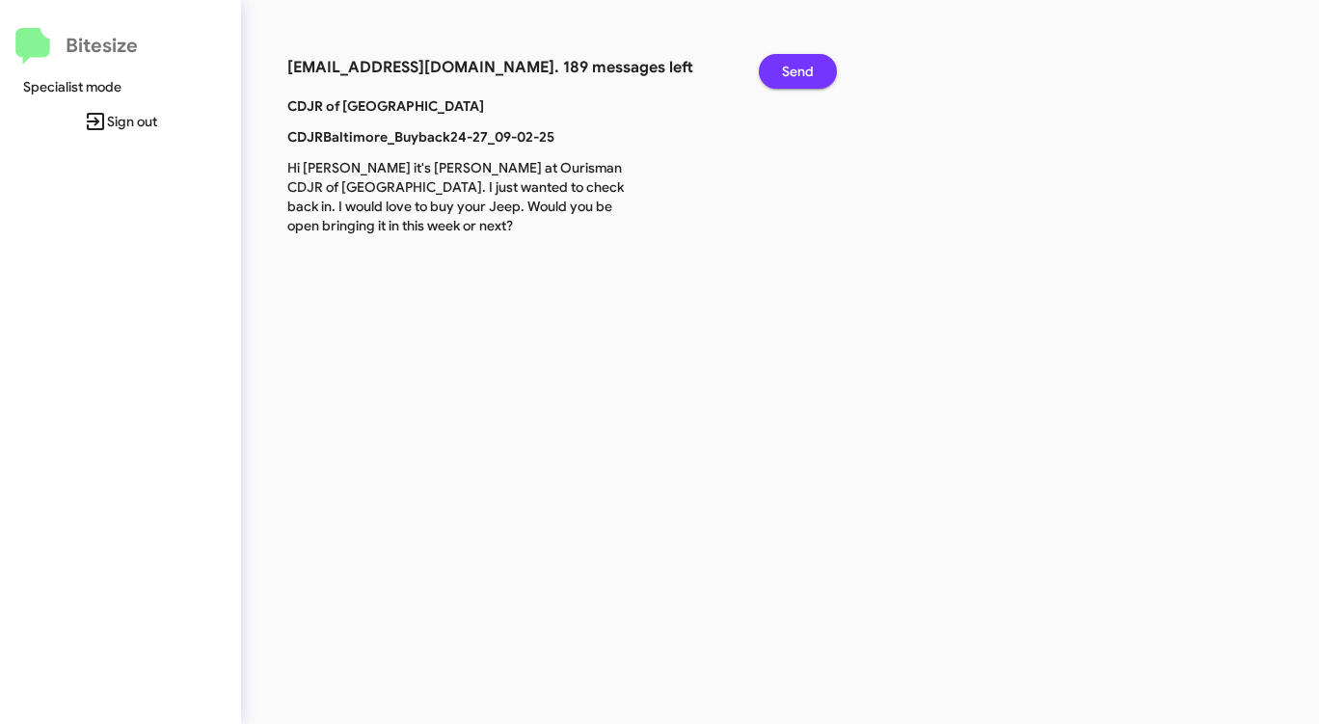
click at [797, 66] on span "Send" at bounding box center [798, 71] width 32 height 35
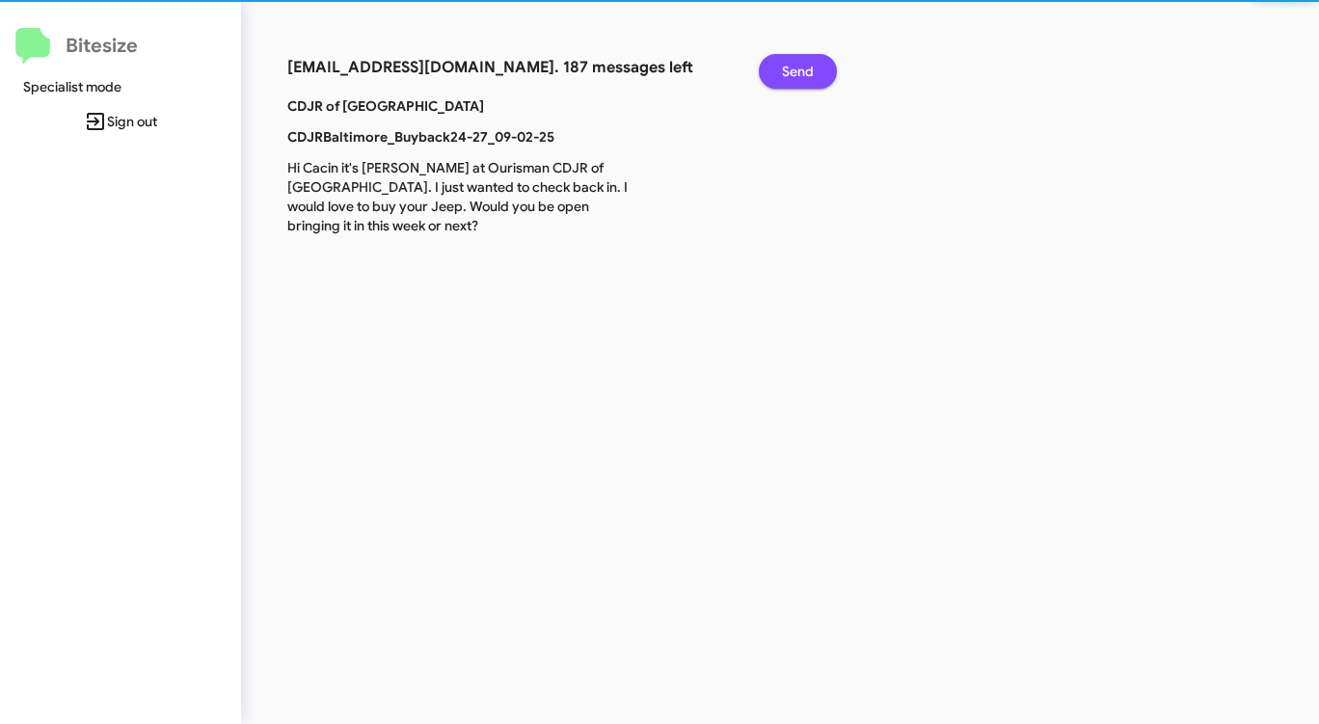
click at [797, 66] on span "Send" at bounding box center [798, 71] width 32 height 35
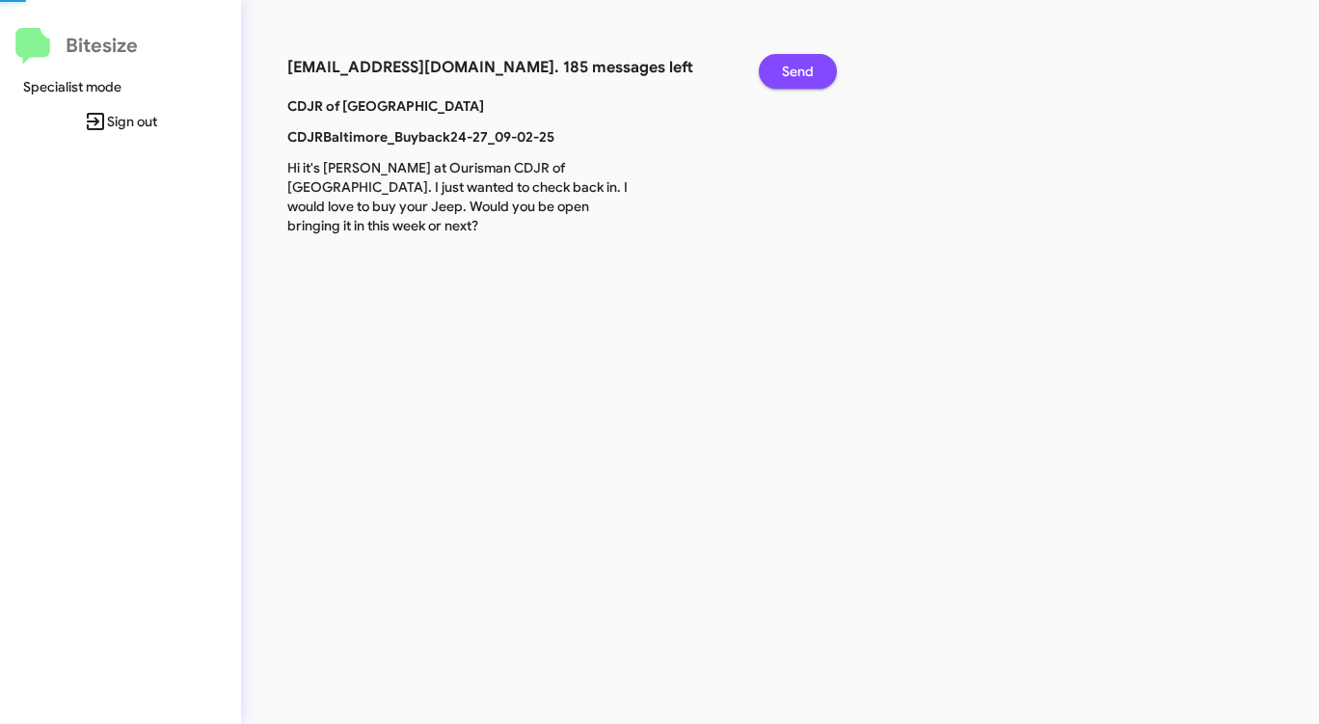
click at [797, 66] on span "Send" at bounding box center [798, 71] width 32 height 35
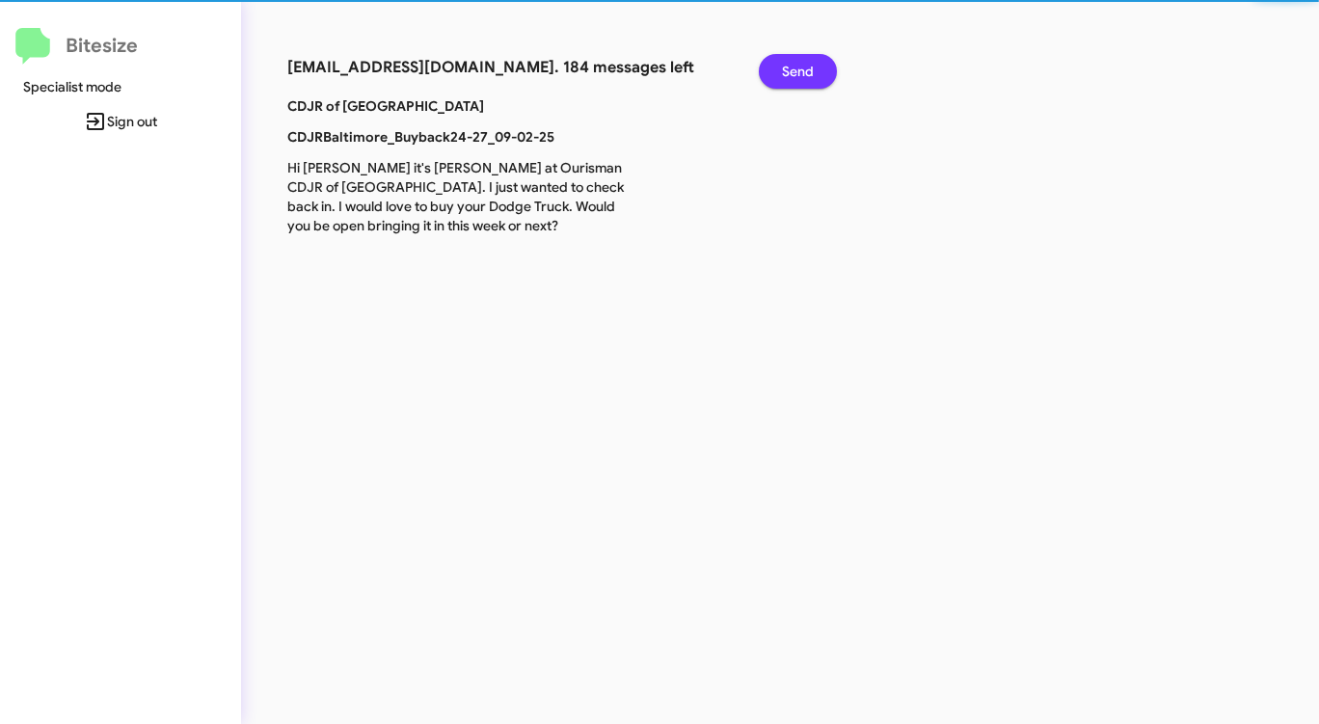
click at [797, 66] on span "Send" at bounding box center [798, 71] width 32 height 35
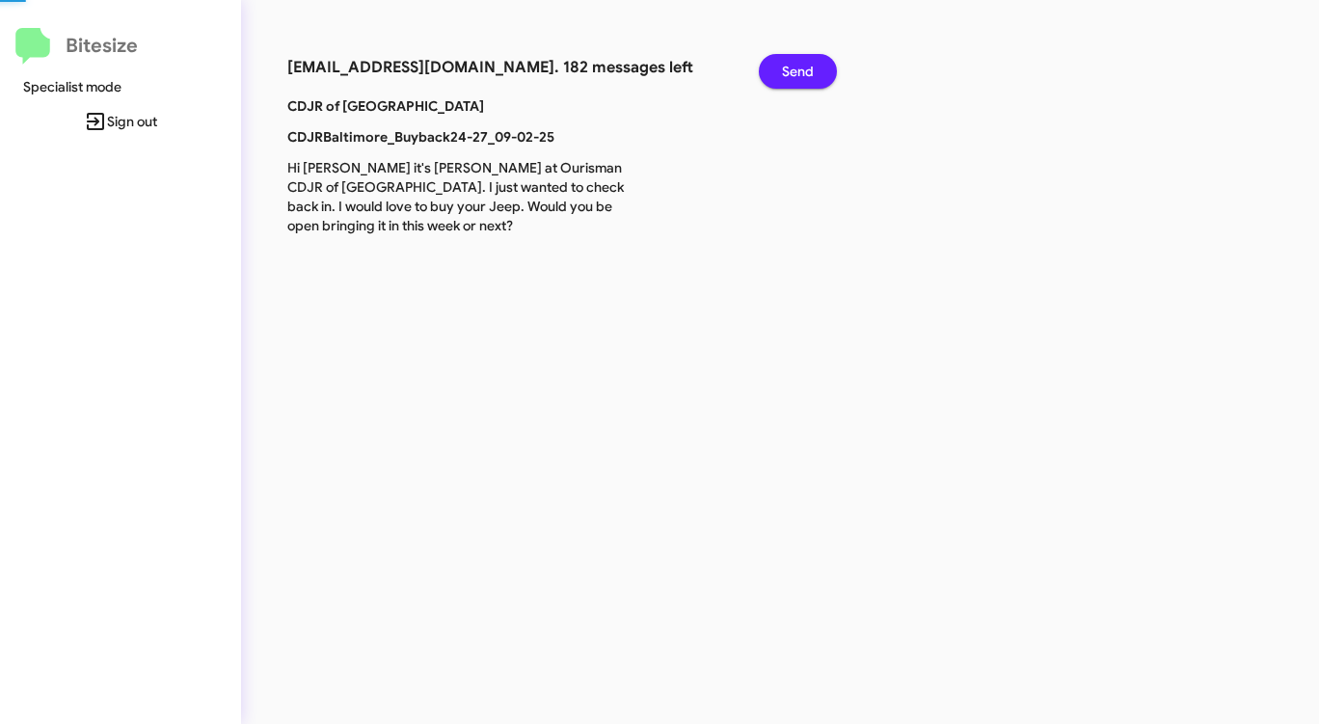
click at [797, 66] on span "Send" at bounding box center [798, 71] width 32 height 35
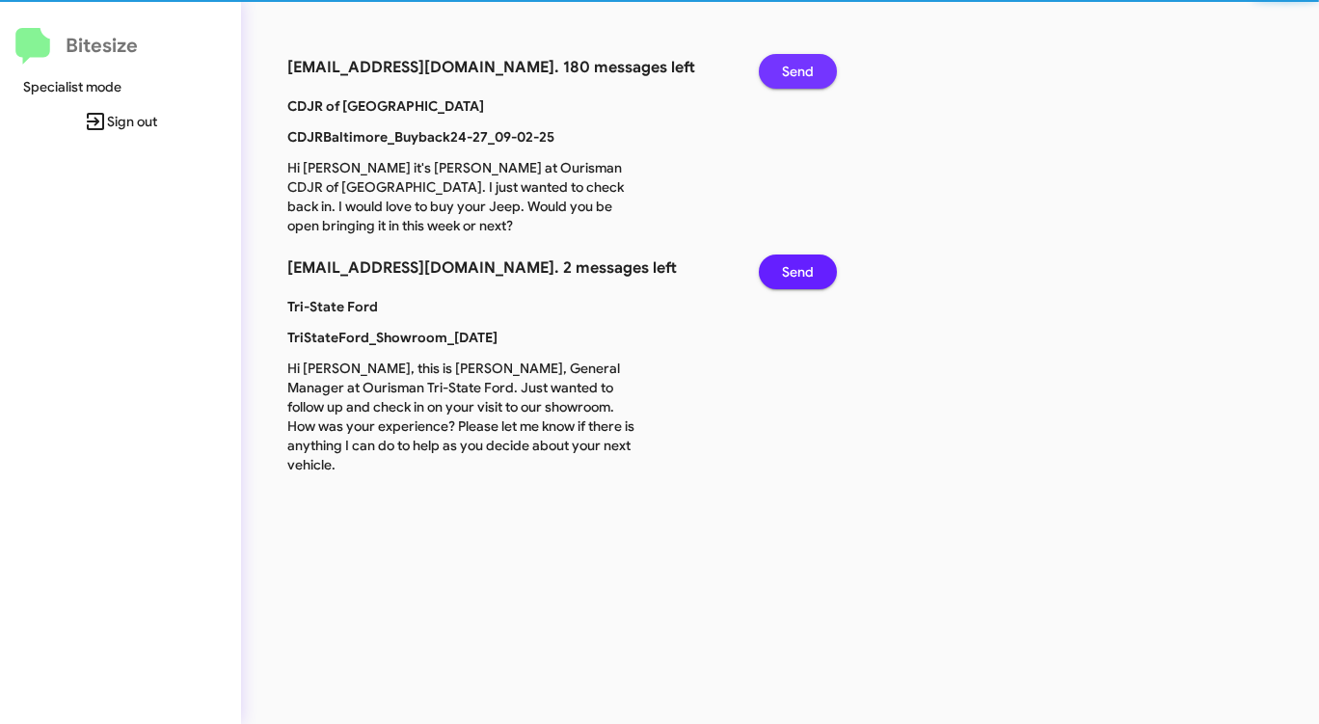
click at [797, 66] on span "Send" at bounding box center [798, 71] width 32 height 35
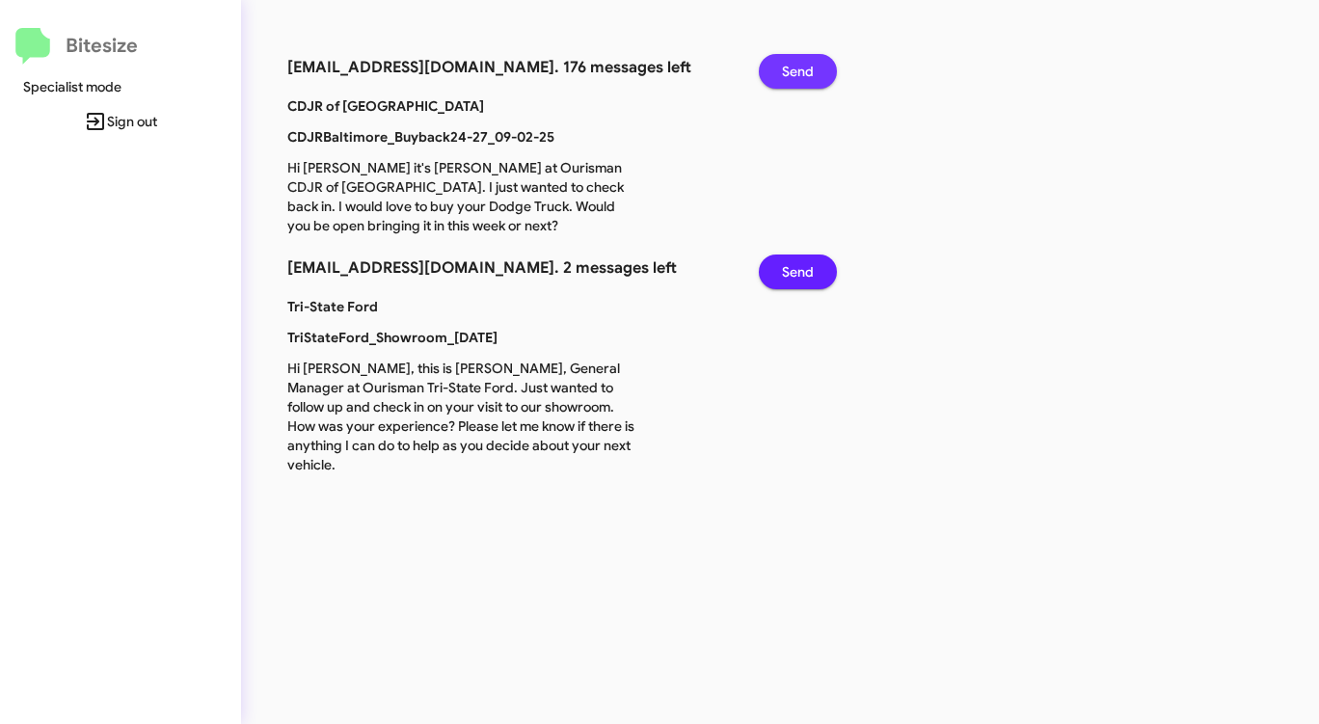
click at [797, 66] on span "Send" at bounding box center [798, 71] width 32 height 35
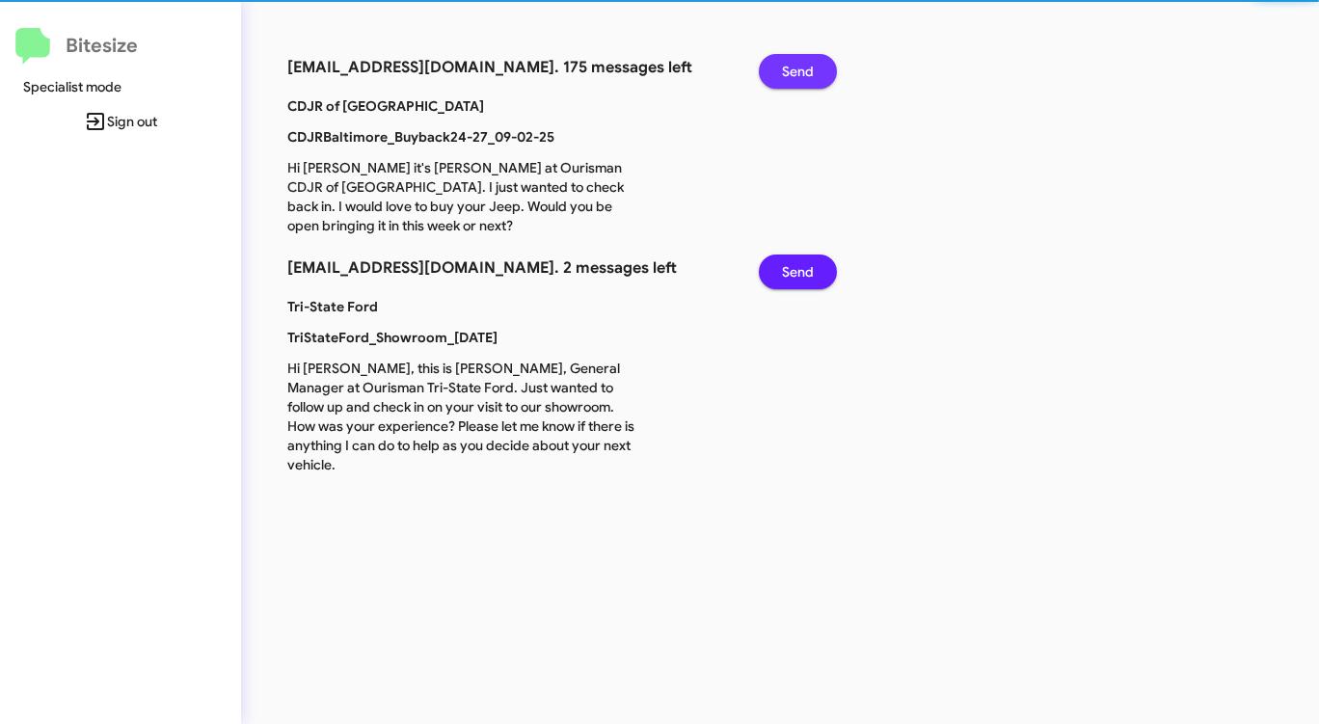
click at [797, 66] on span "Send" at bounding box center [798, 71] width 32 height 35
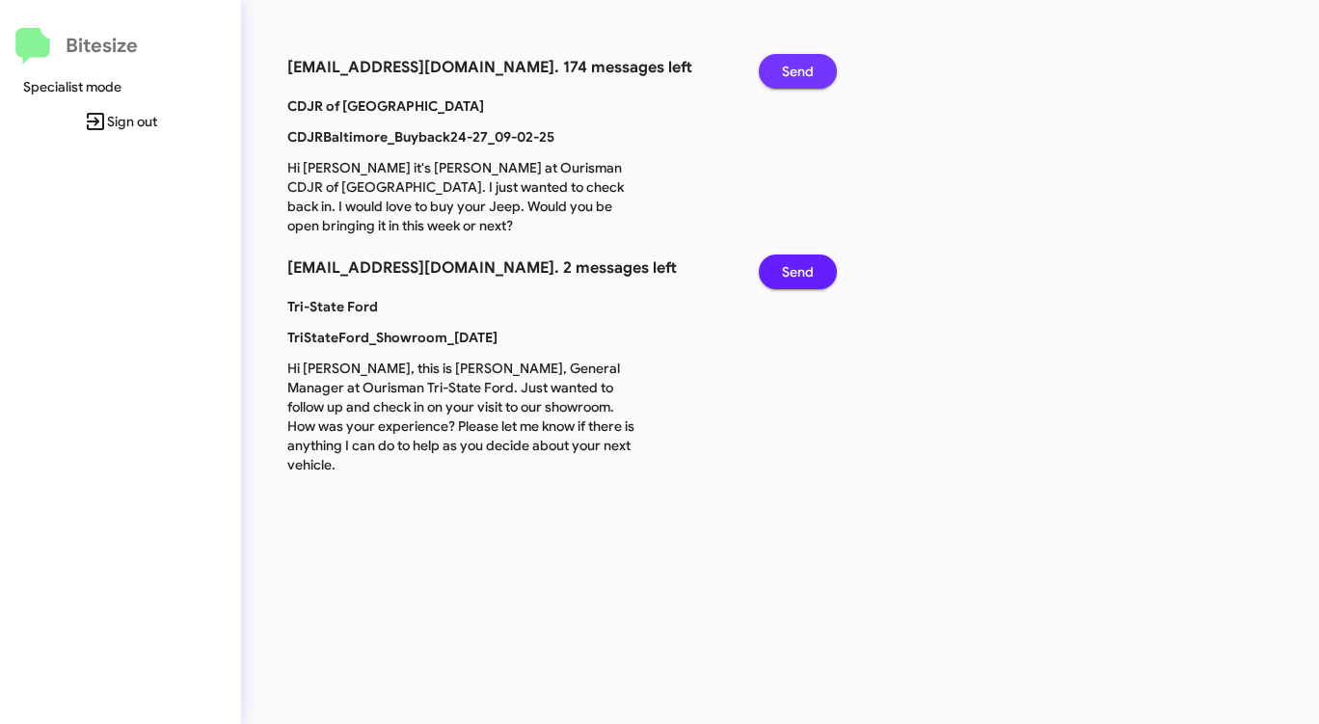
click at [797, 66] on span "Send" at bounding box center [798, 71] width 32 height 35
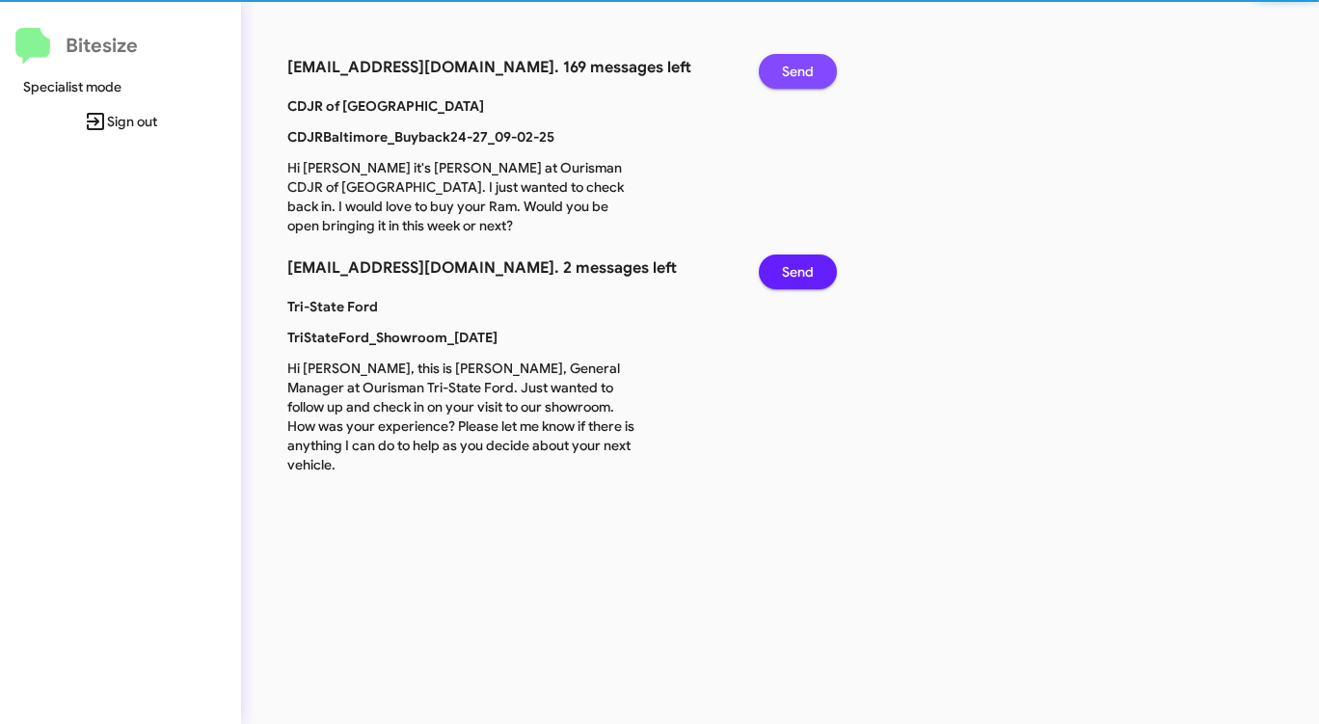
click at [797, 66] on span "Send" at bounding box center [798, 71] width 32 height 35
click
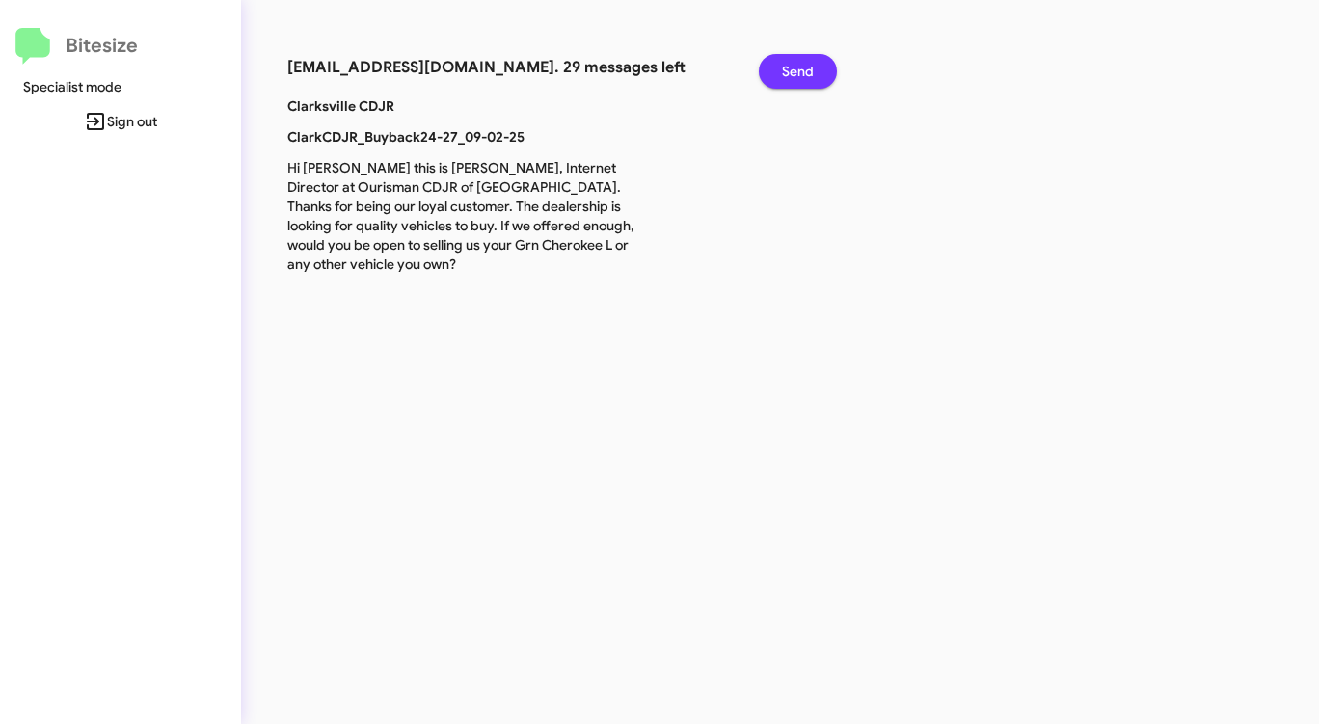
drag, startPoint x: 832, startPoint y: 81, endPoint x: 810, endPoint y: 73, distance: 23.5
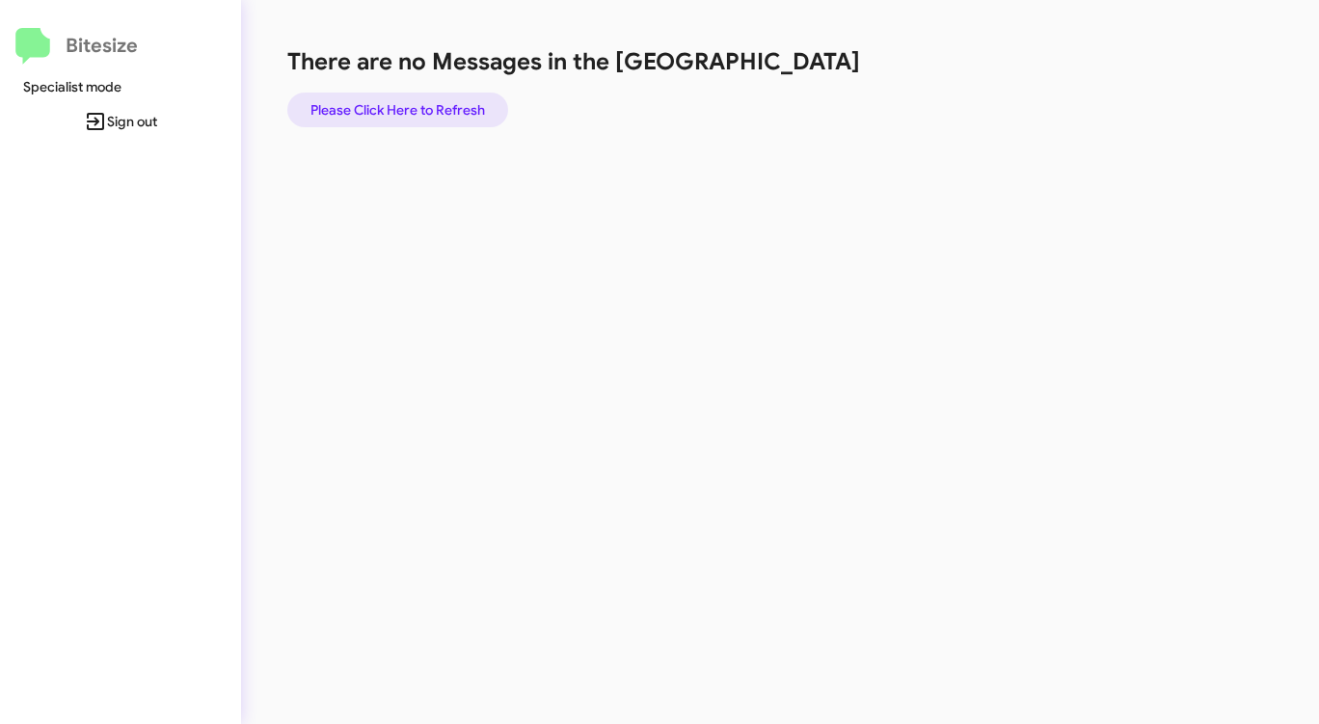
click at [424, 112] on span "Please Click Here to Refresh" at bounding box center [397, 110] width 175 height 35
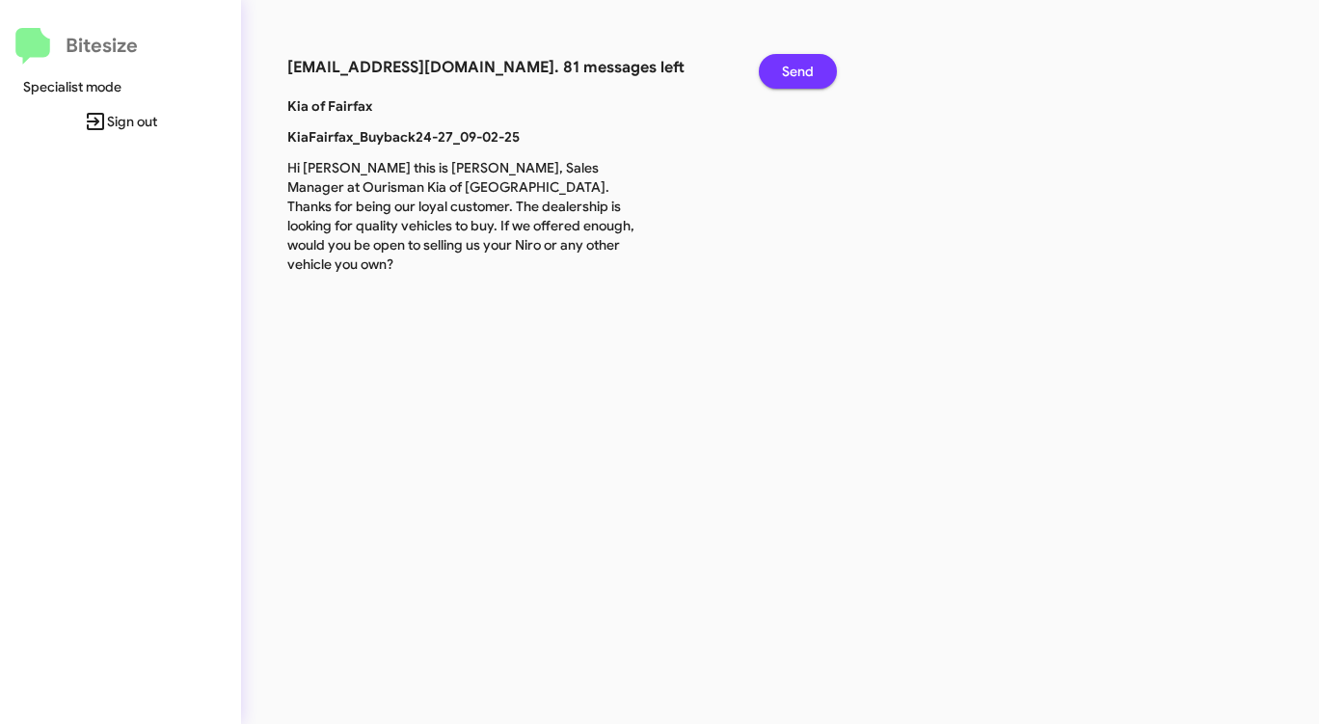
click at [805, 69] on span "Send" at bounding box center [798, 71] width 32 height 35
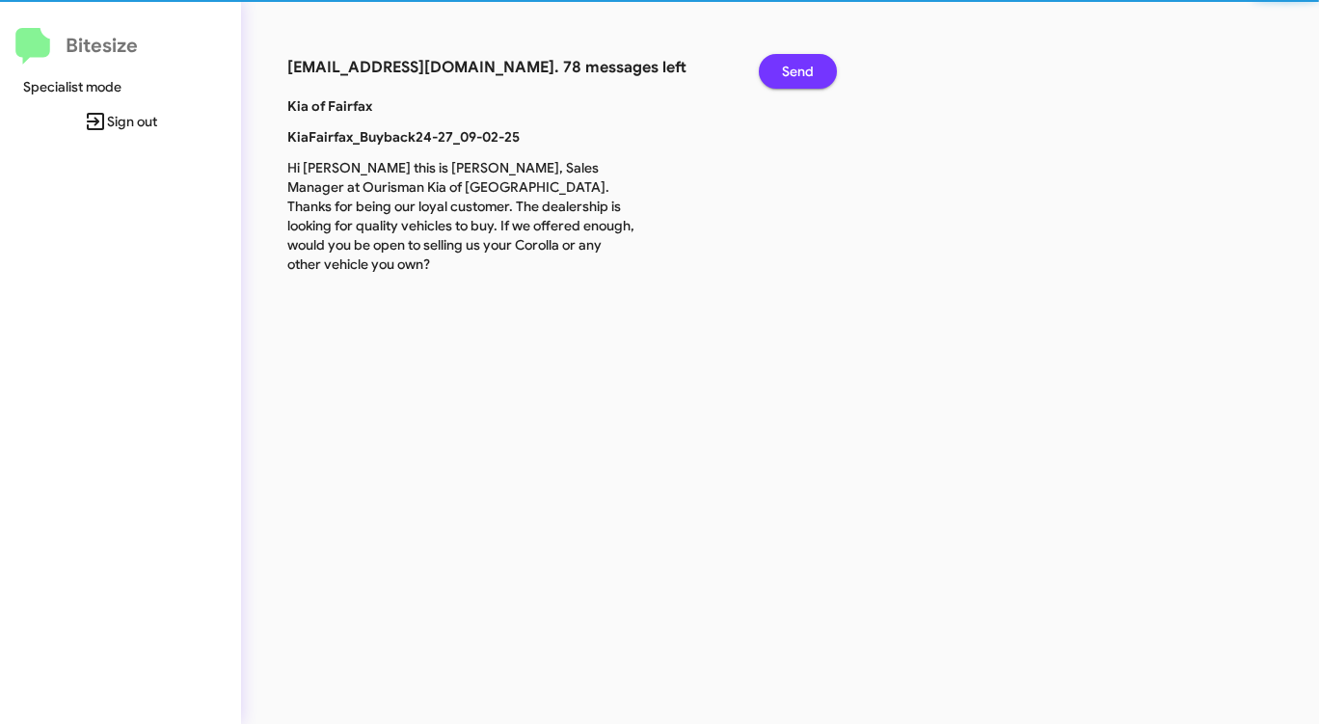
click at [805, 69] on span "Send" at bounding box center [798, 71] width 32 height 35
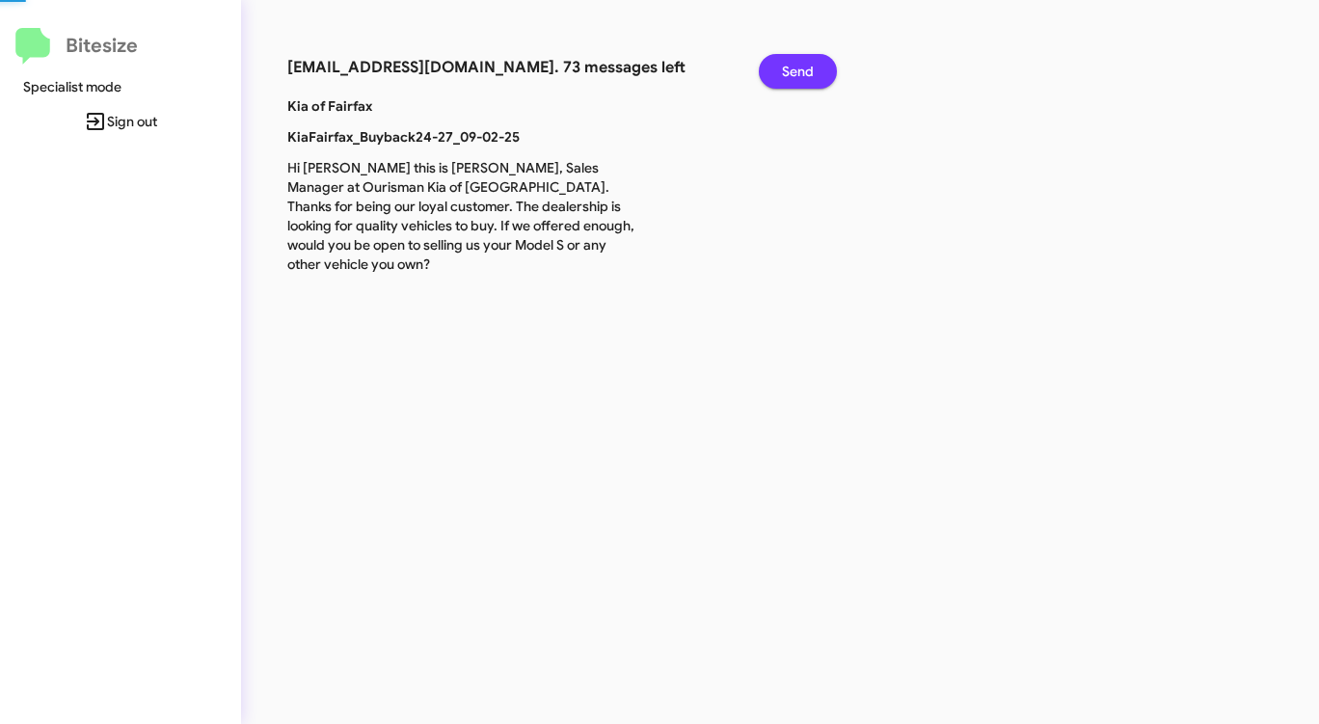
click at [805, 69] on span "Send" at bounding box center [798, 71] width 32 height 35
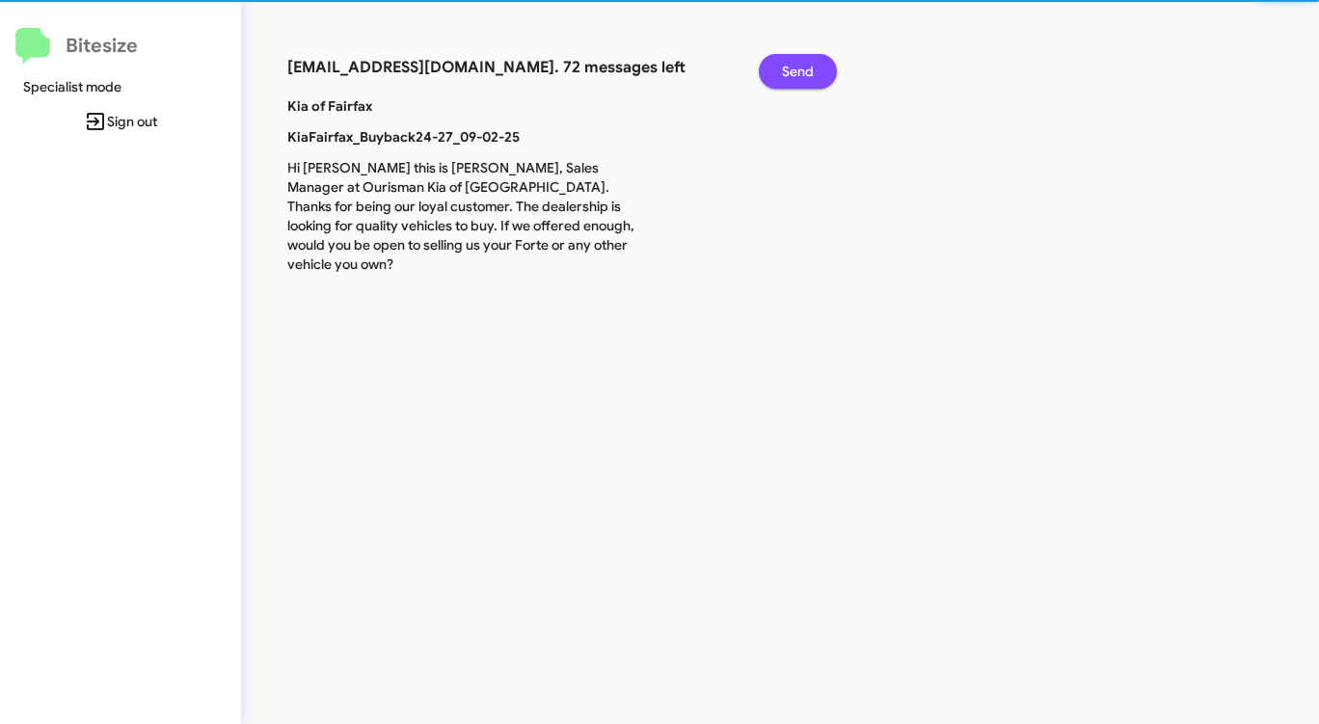
click at [805, 69] on span "Send" at bounding box center [798, 71] width 32 height 35
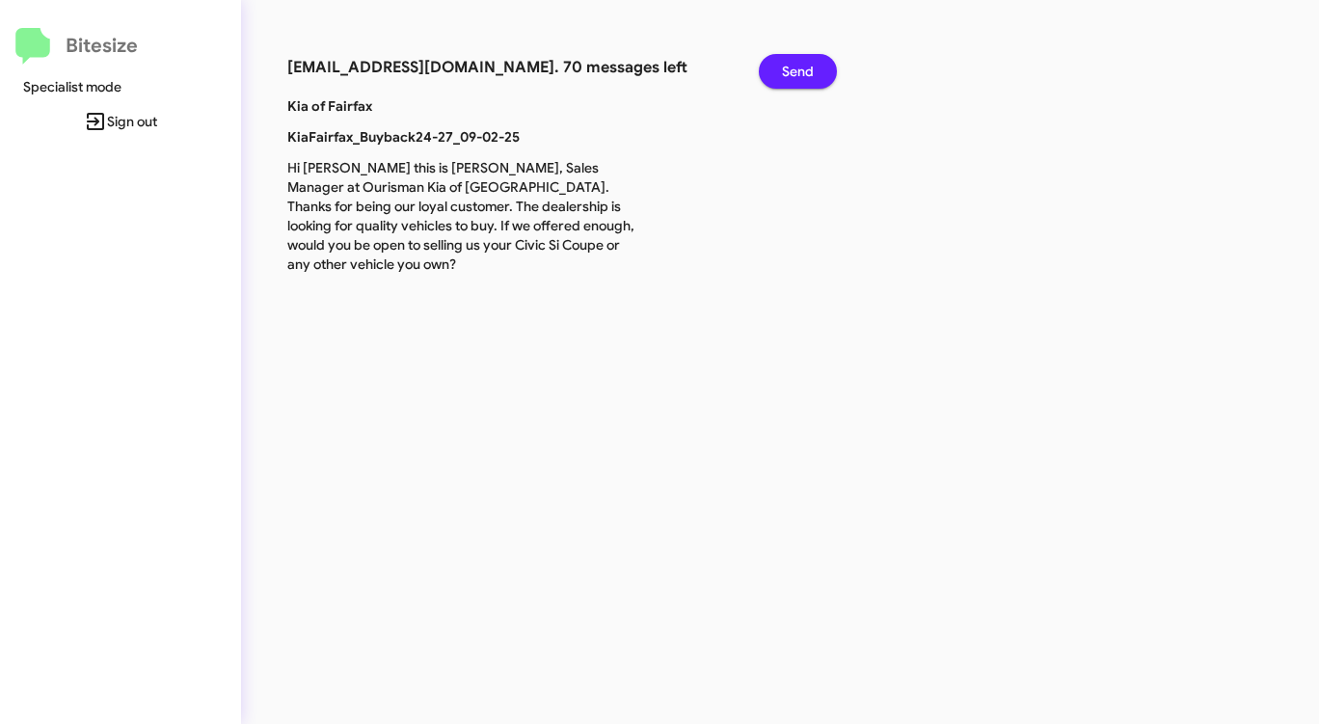
click at [805, 69] on span "Send" at bounding box center [798, 71] width 32 height 35
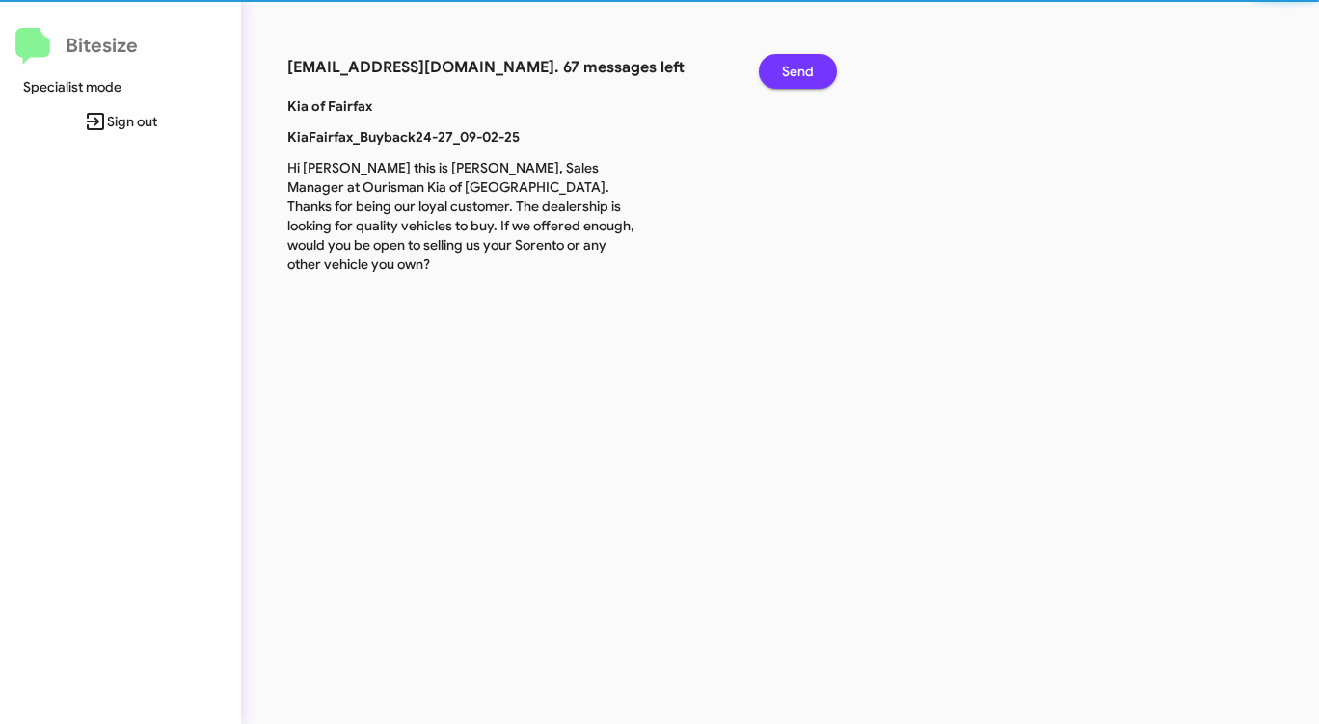
click at [805, 69] on span "Send" at bounding box center [798, 71] width 32 height 35
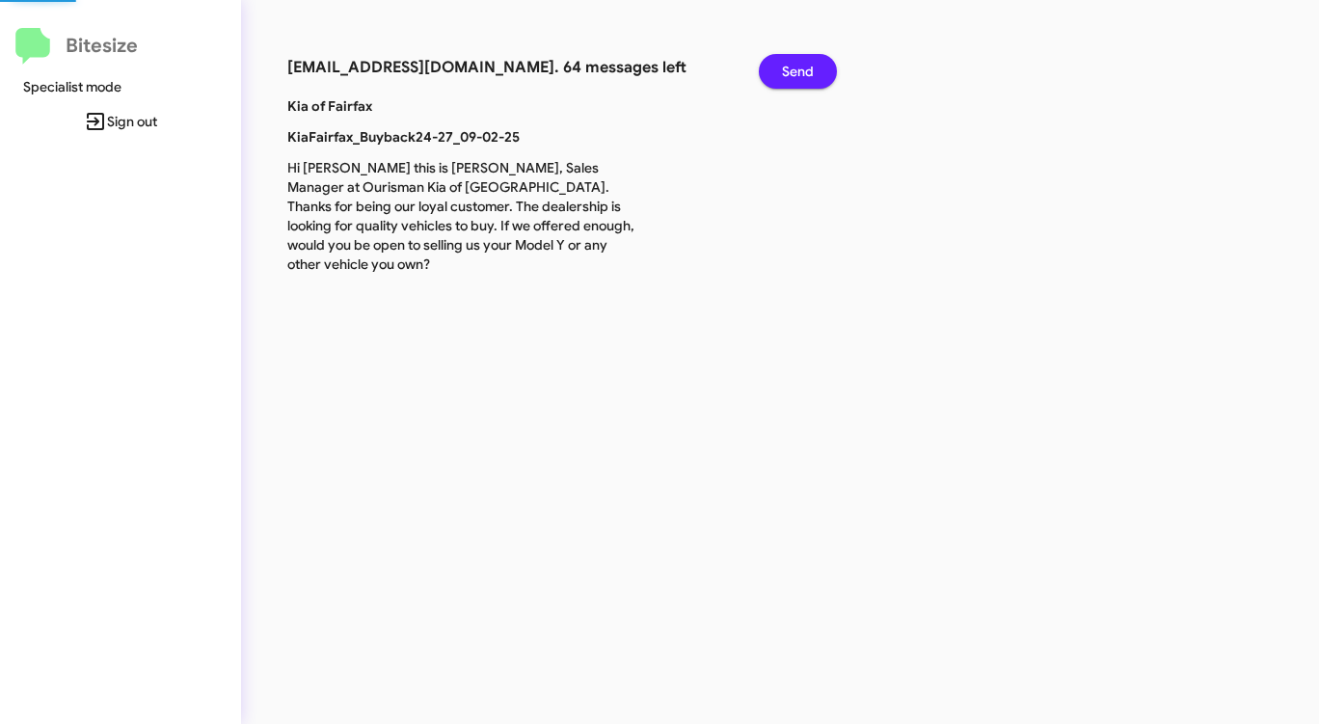
click at [805, 69] on span "Send" at bounding box center [798, 71] width 32 height 35
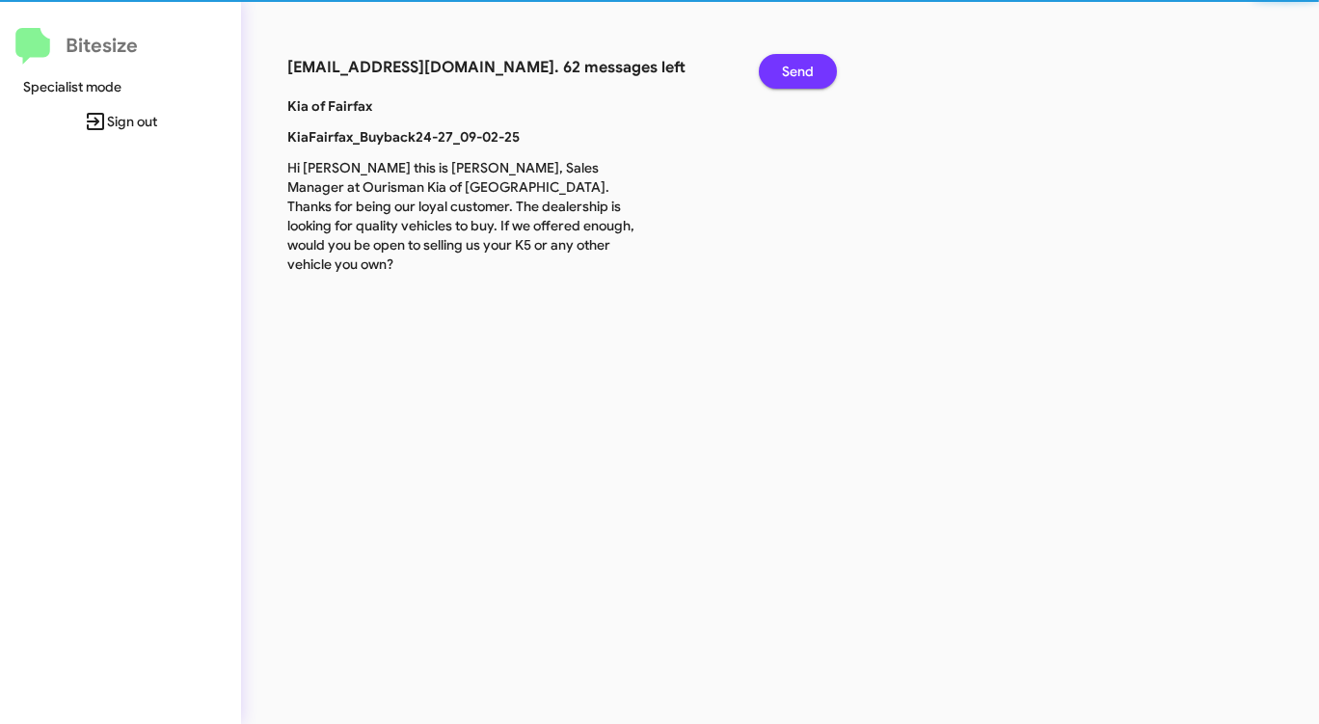
click at [805, 69] on span "Send" at bounding box center [798, 71] width 32 height 35
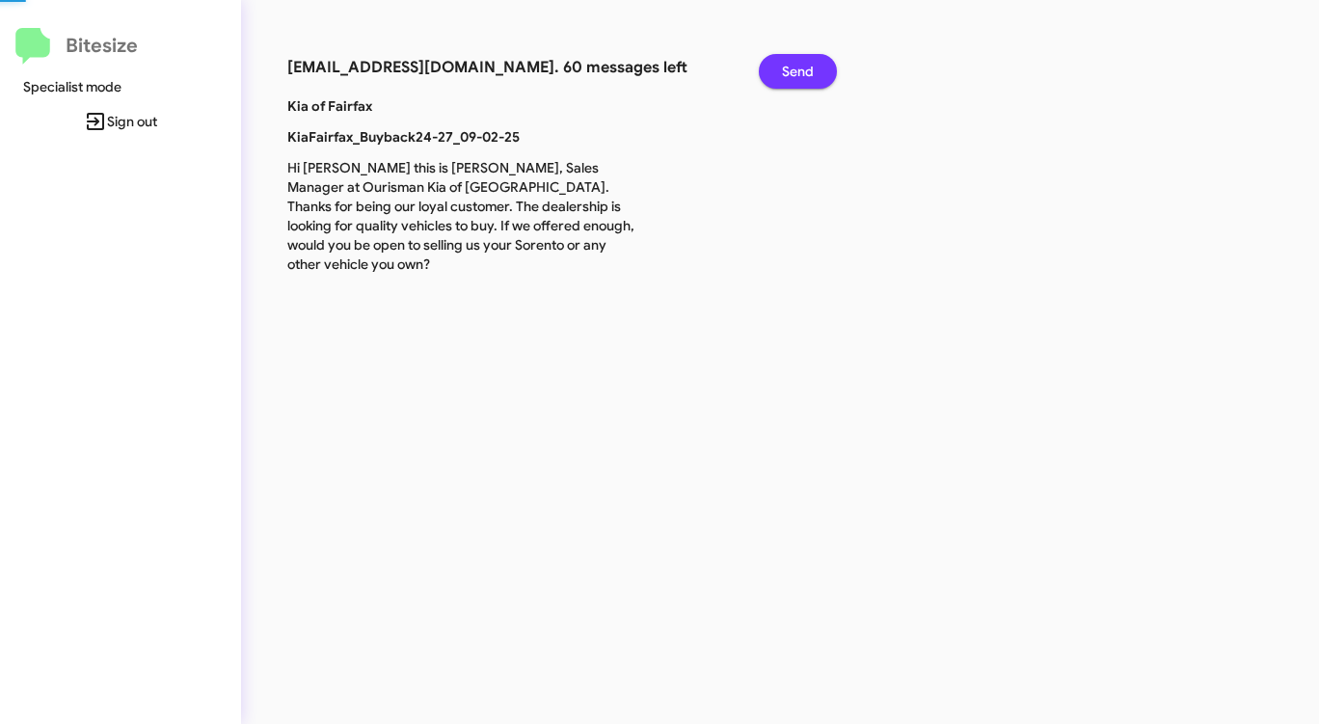
click at [805, 69] on span "Send" at bounding box center [798, 71] width 32 height 35
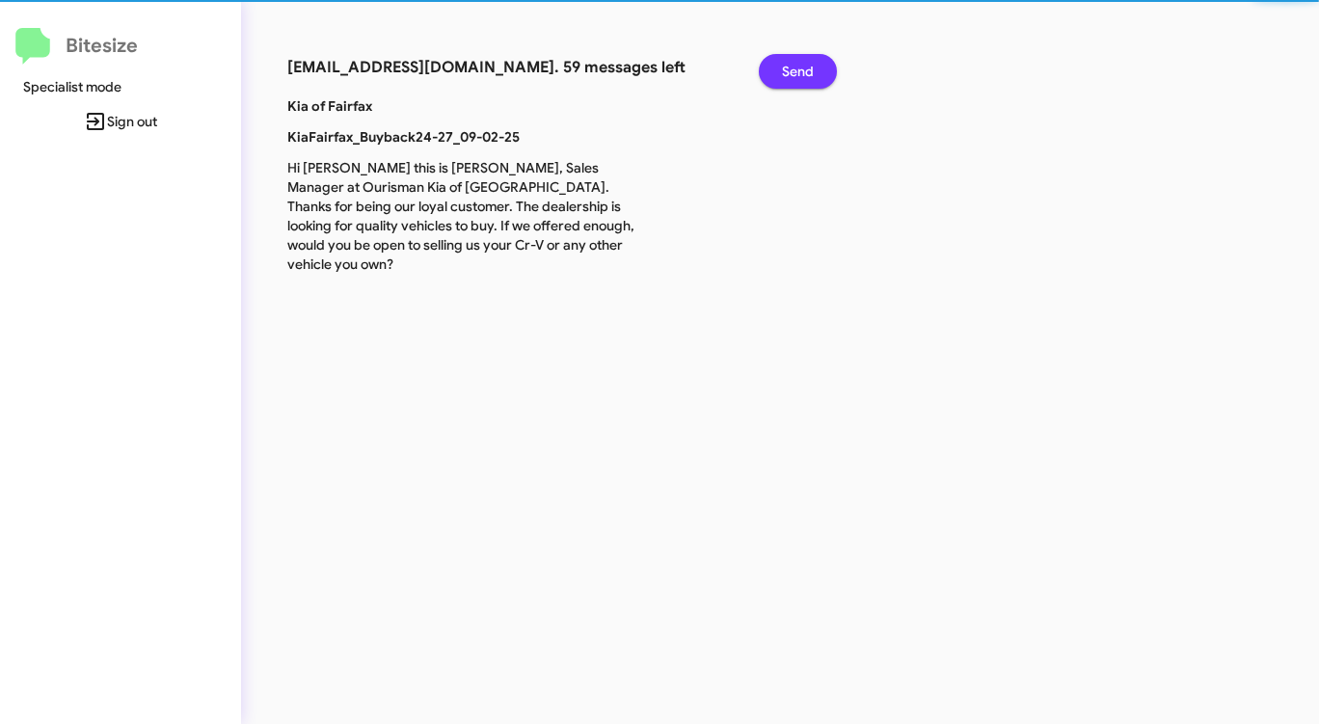
click at [805, 69] on span "Send" at bounding box center [798, 71] width 32 height 35
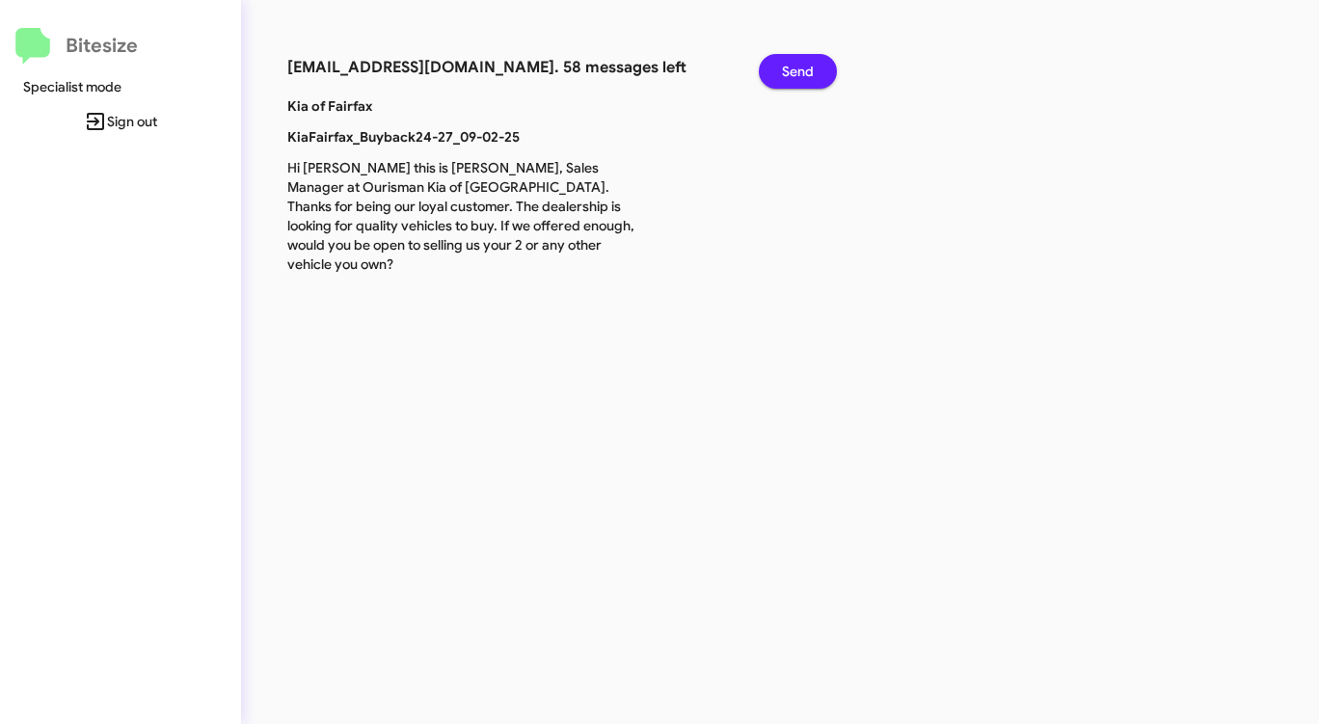
click at [805, 69] on span "Send" at bounding box center [798, 71] width 32 height 35
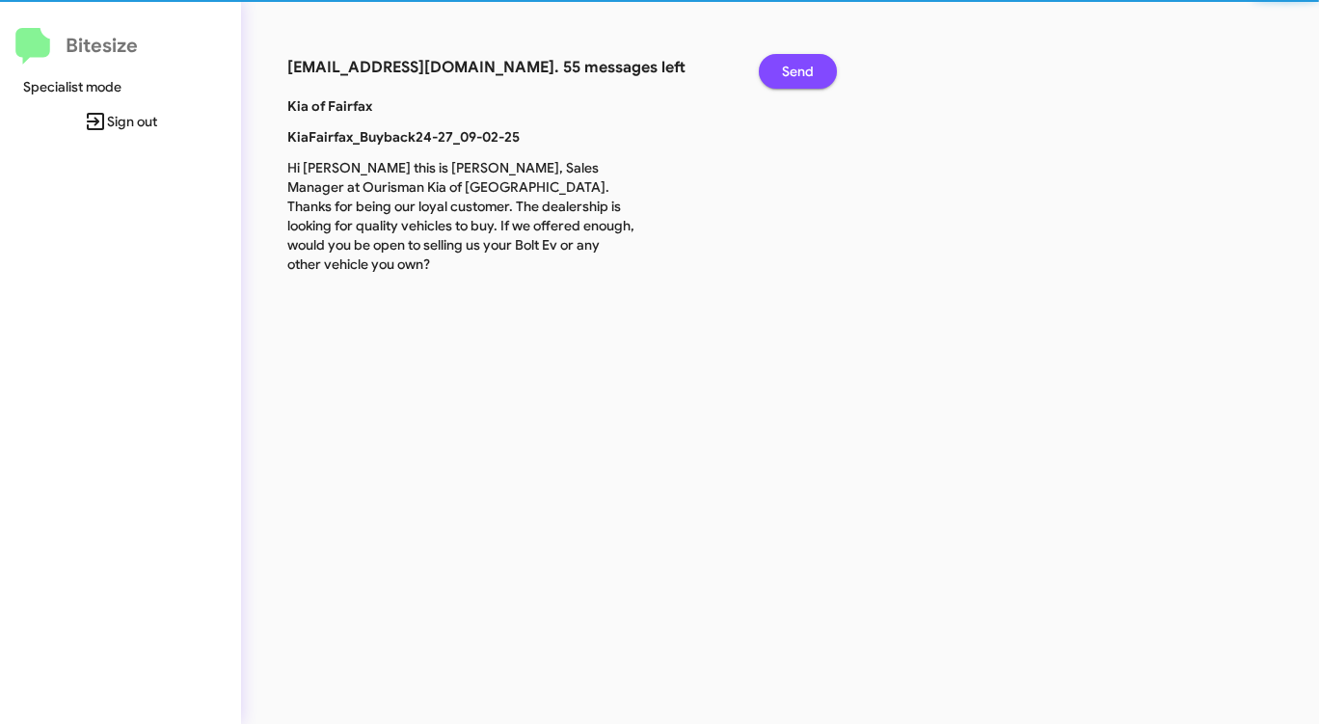
click at [805, 69] on span "Send" at bounding box center [798, 71] width 32 height 35
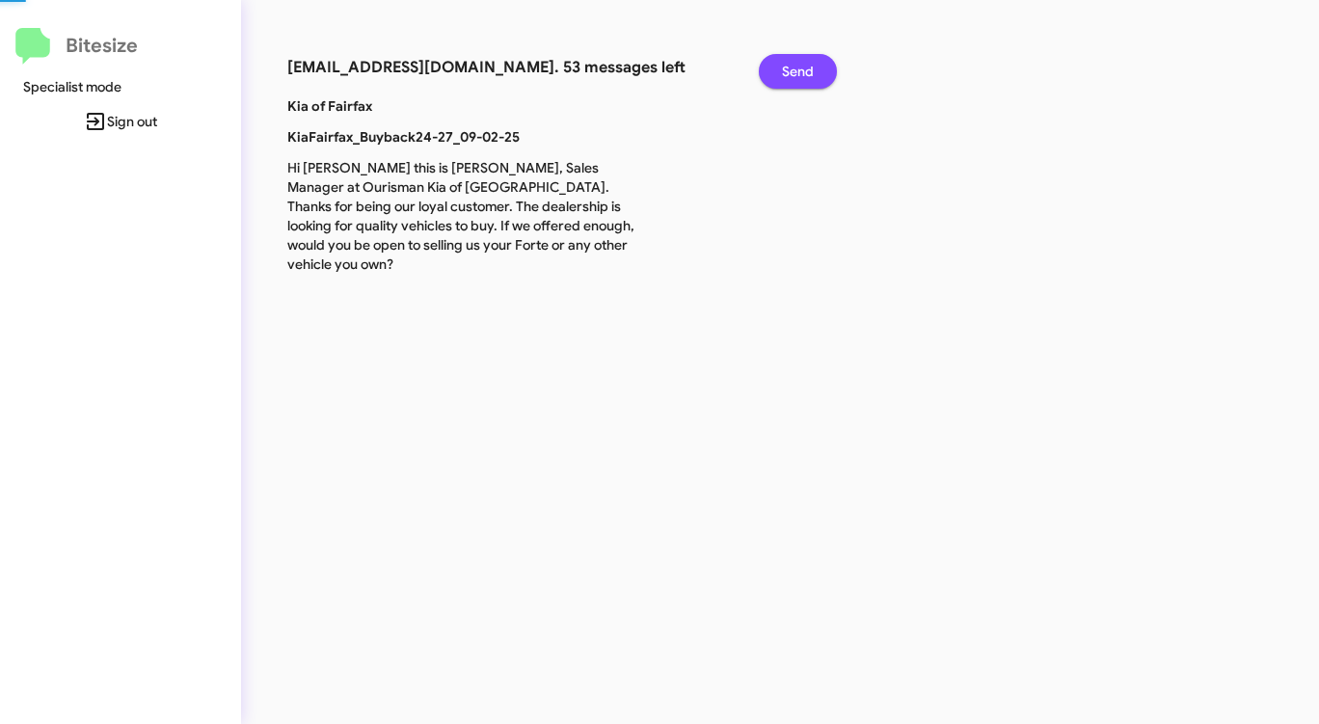
click at [805, 69] on span "Send" at bounding box center [798, 71] width 32 height 35
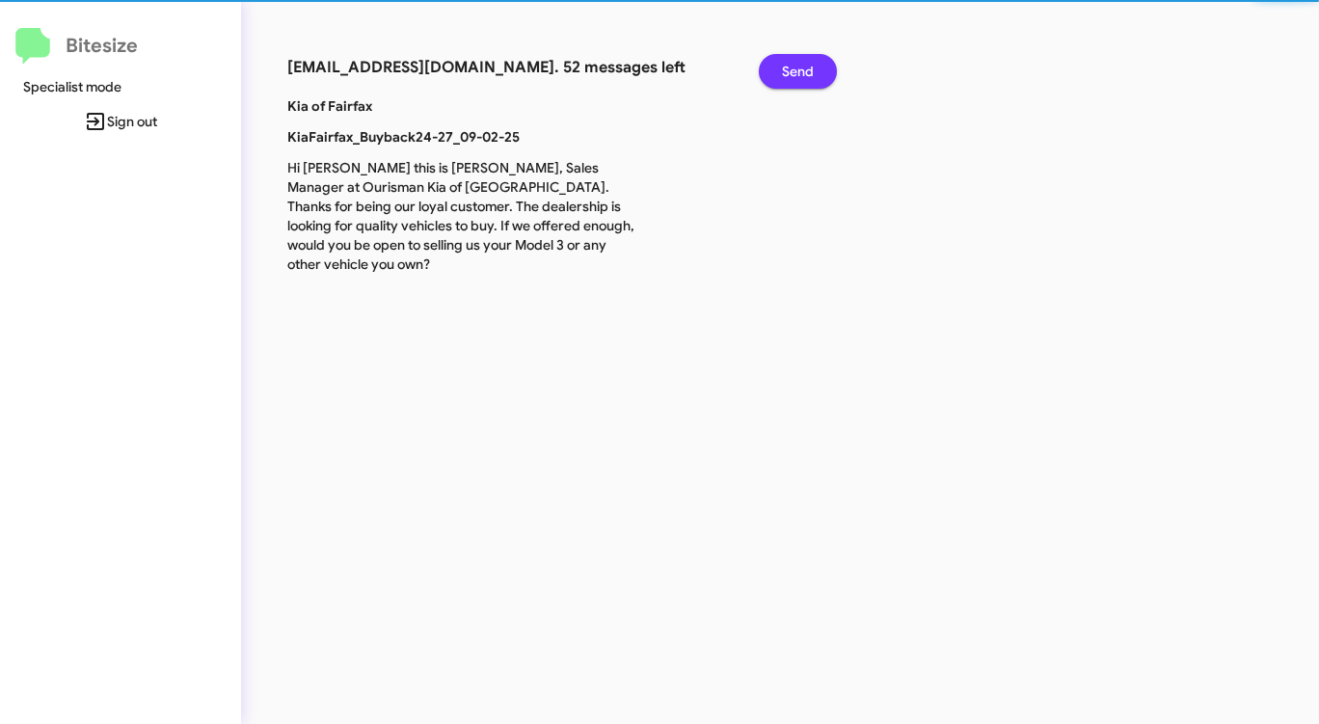
click at [805, 69] on span "Send" at bounding box center [798, 71] width 32 height 35
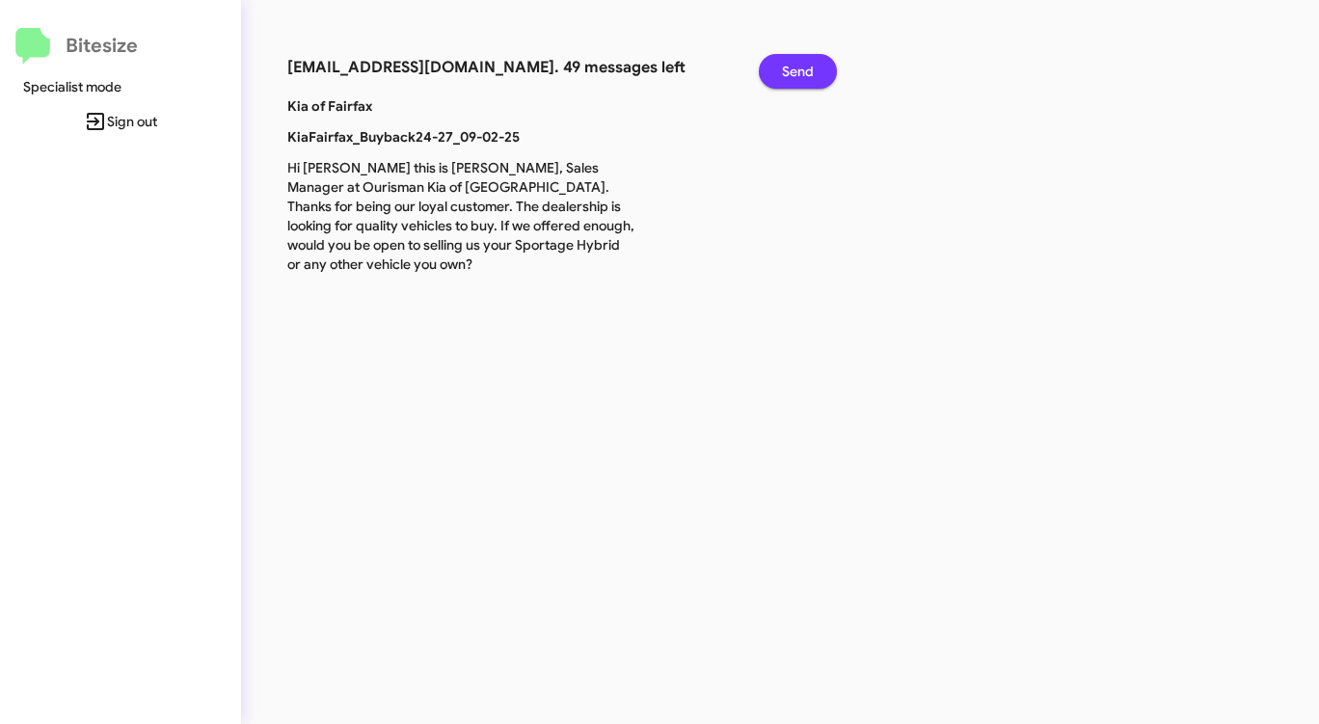
click at [805, 69] on span "Send" at bounding box center [798, 71] width 32 height 35
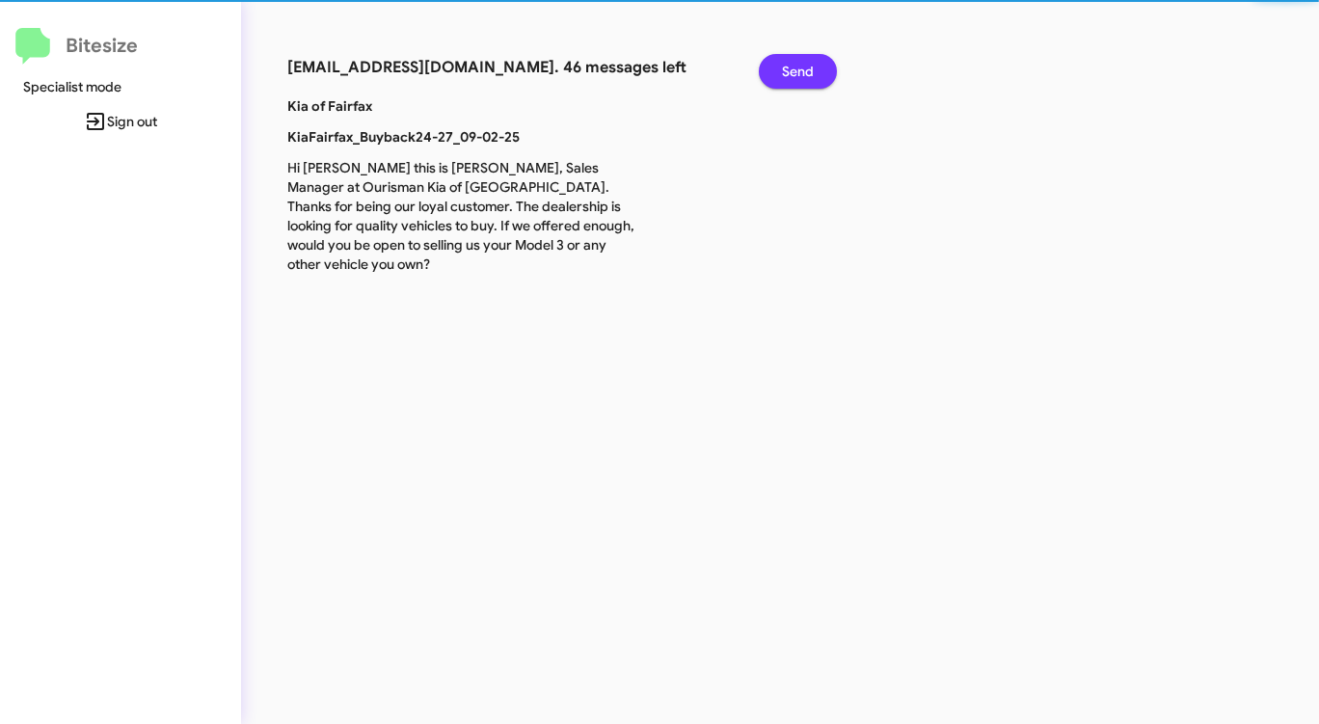
click at [805, 69] on span "Send" at bounding box center [798, 71] width 32 height 35
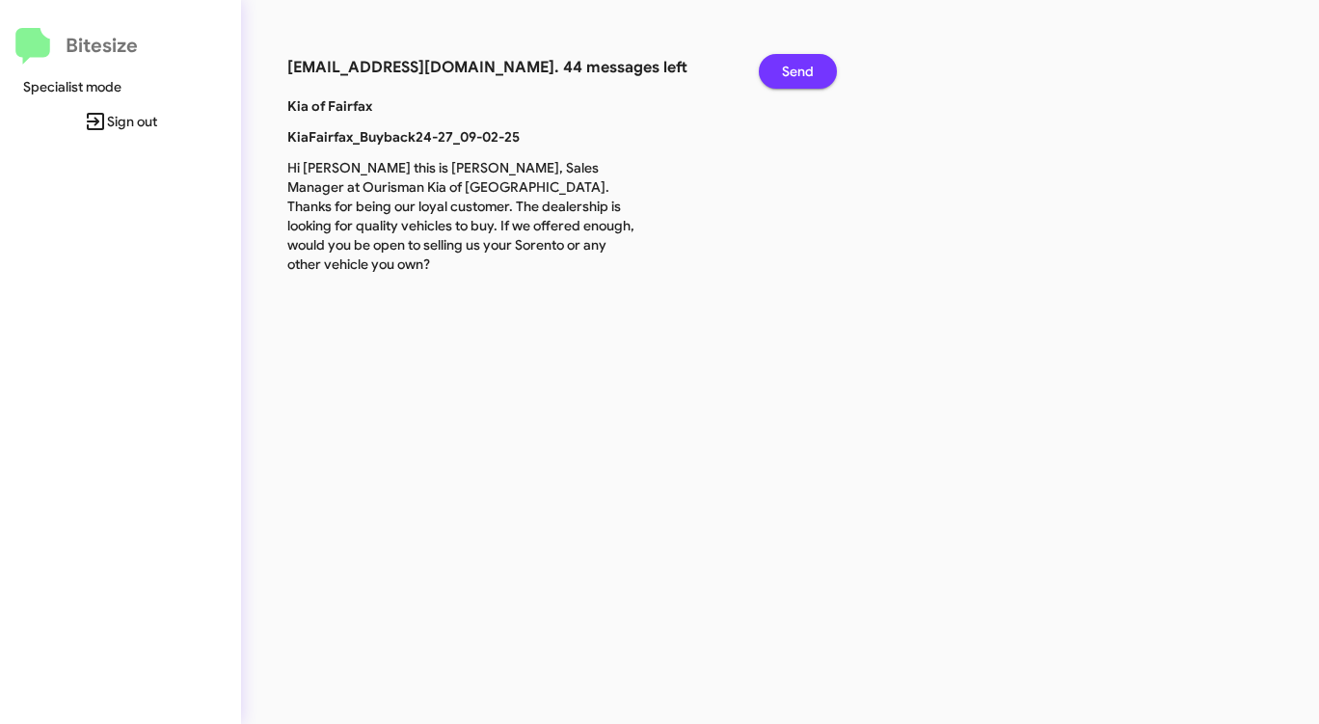
click at [805, 69] on span "Send" at bounding box center [798, 71] width 32 height 35
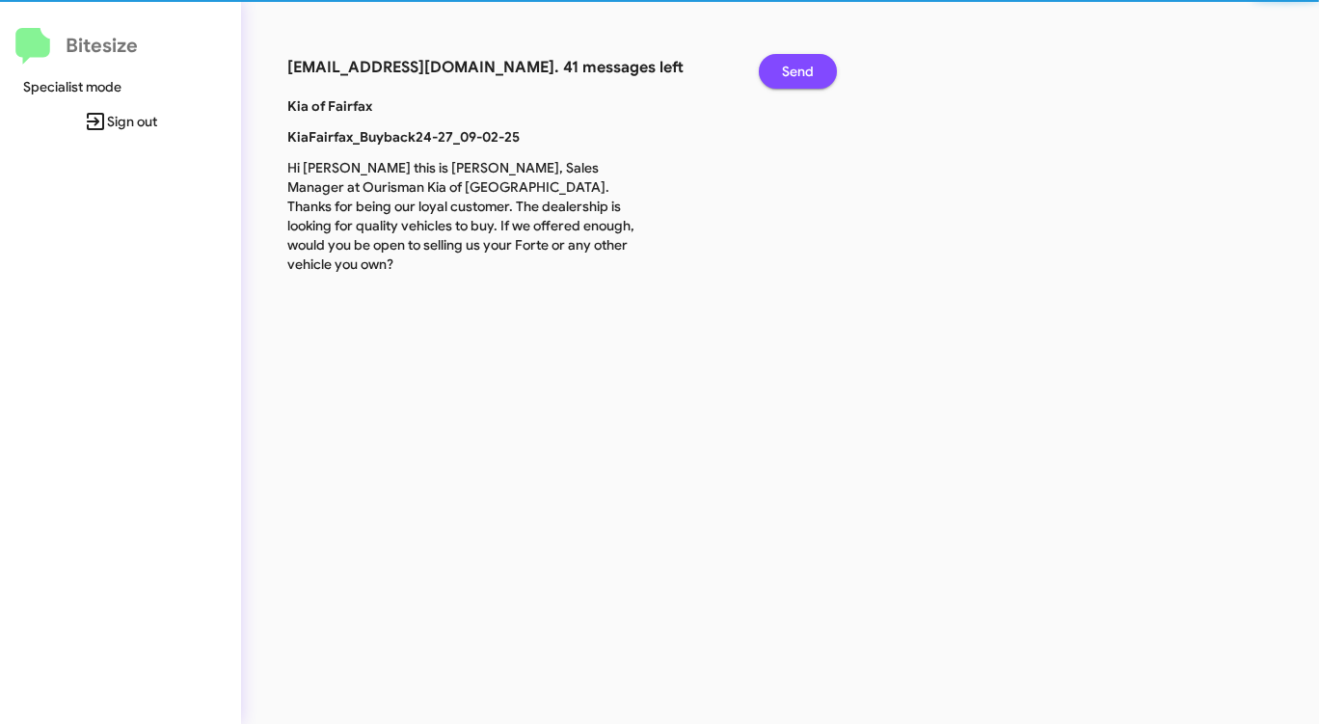
click at [805, 69] on span "Send" at bounding box center [798, 71] width 32 height 35
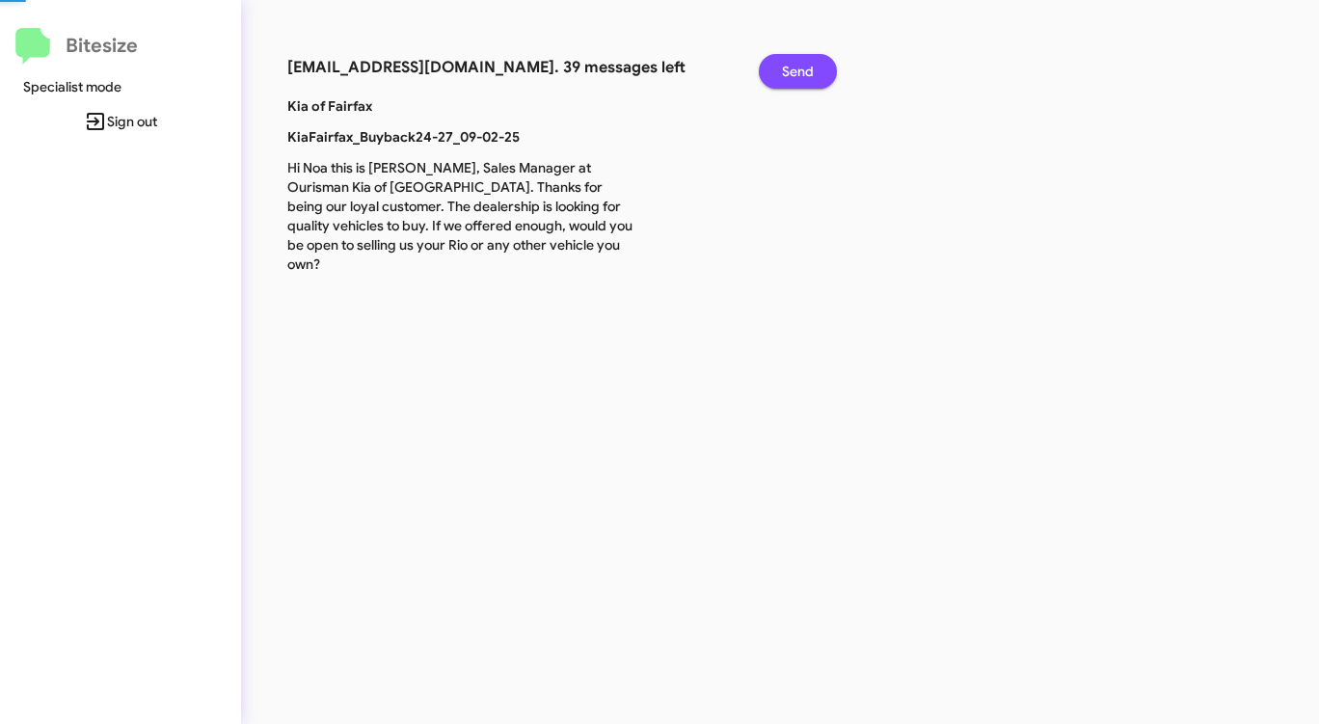
click at [805, 69] on span "Send" at bounding box center [798, 71] width 32 height 35
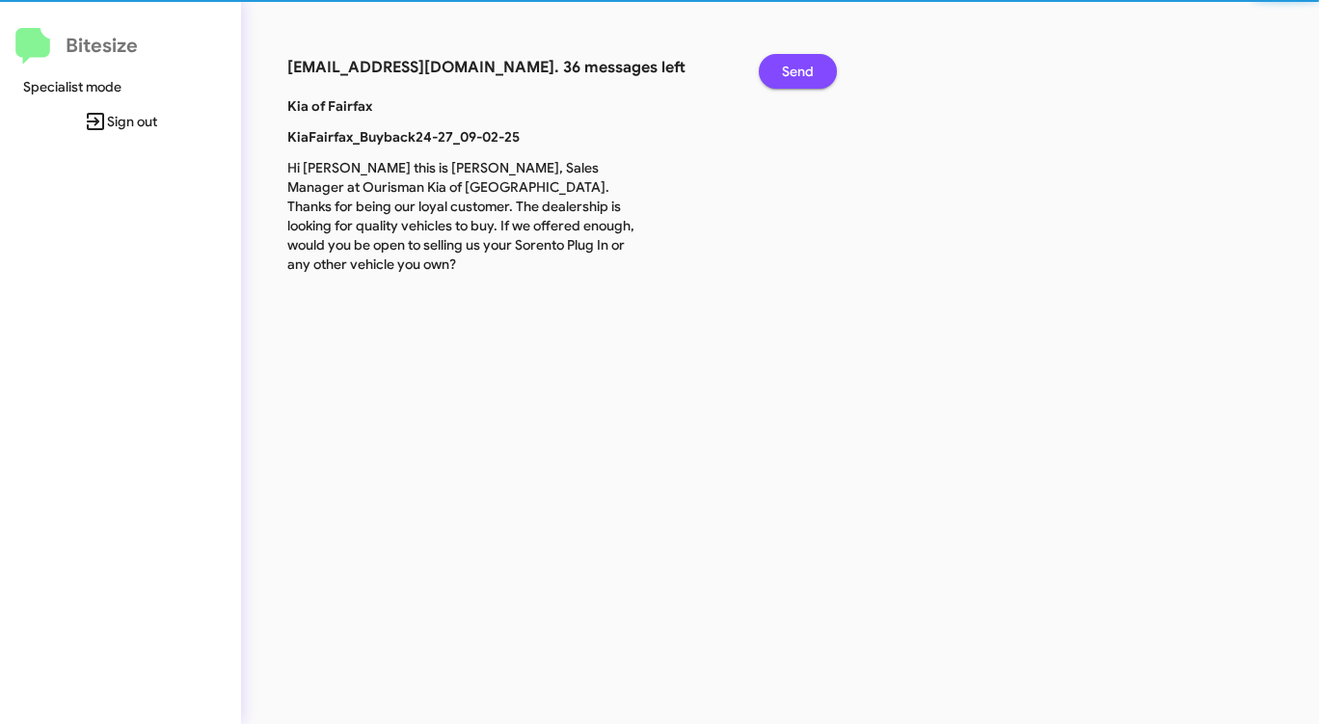
click at [805, 69] on span "Send" at bounding box center [798, 71] width 32 height 35
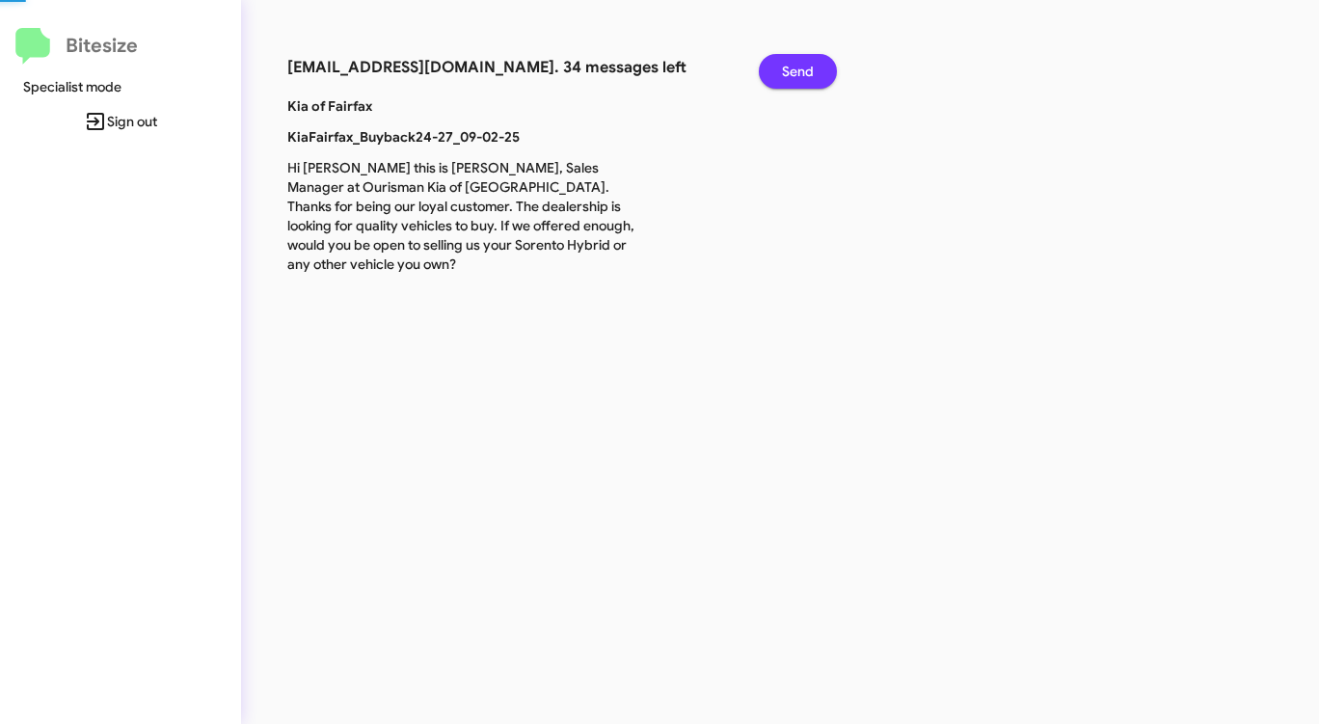
click at [805, 69] on span "Send" at bounding box center [798, 71] width 32 height 35
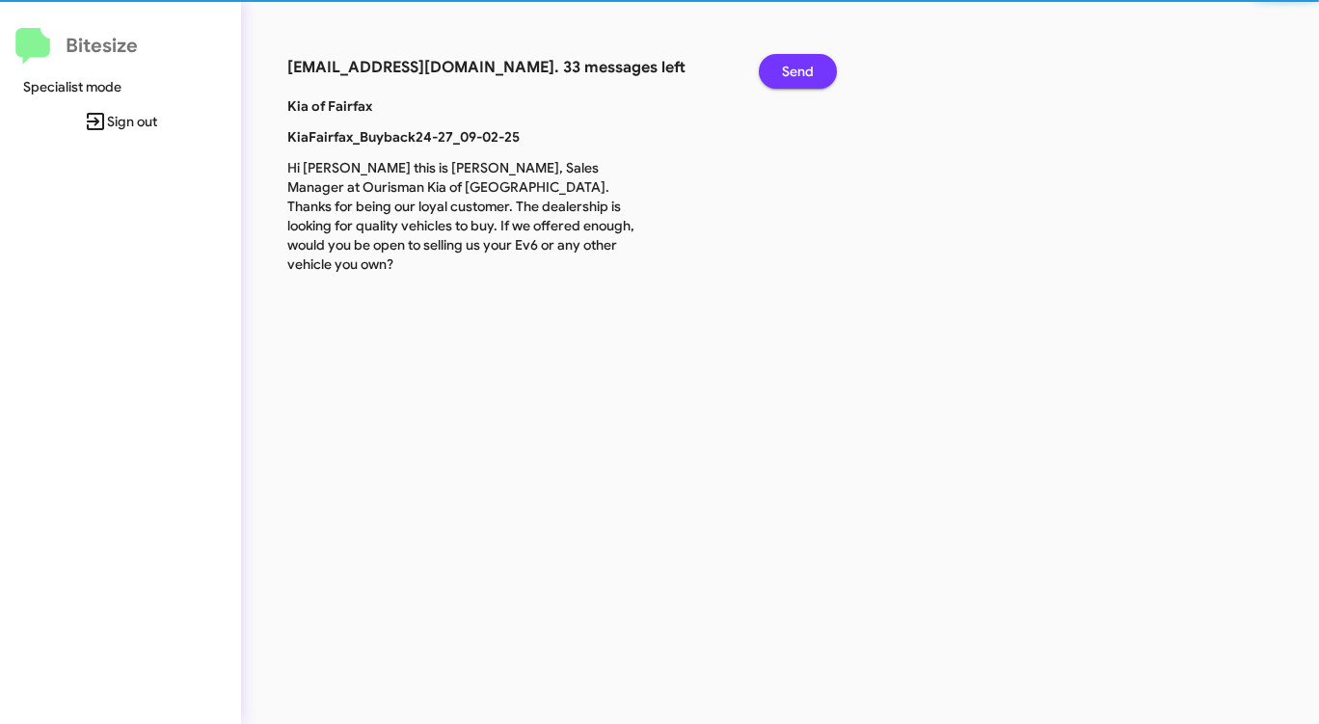
click at [805, 69] on span "Send" at bounding box center [798, 71] width 32 height 35
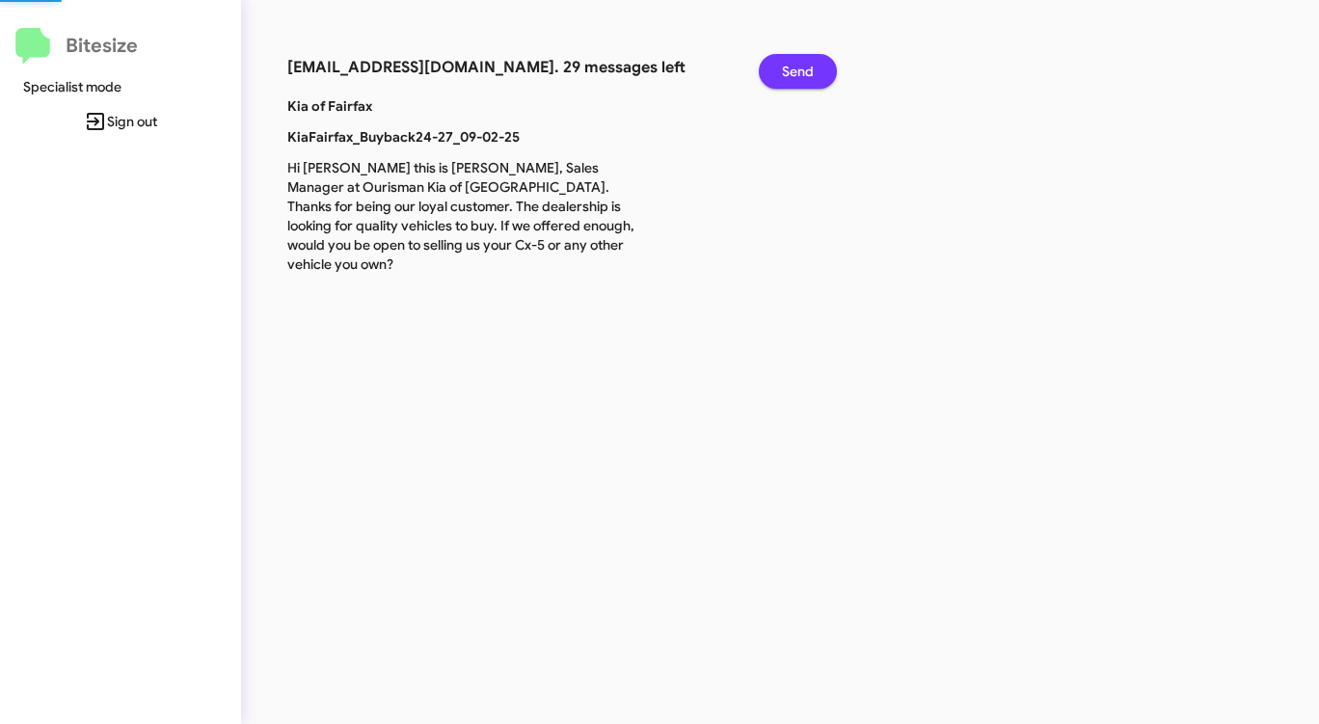
click at [805, 69] on span "Send" at bounding box center [798, 71] width 32 height 35
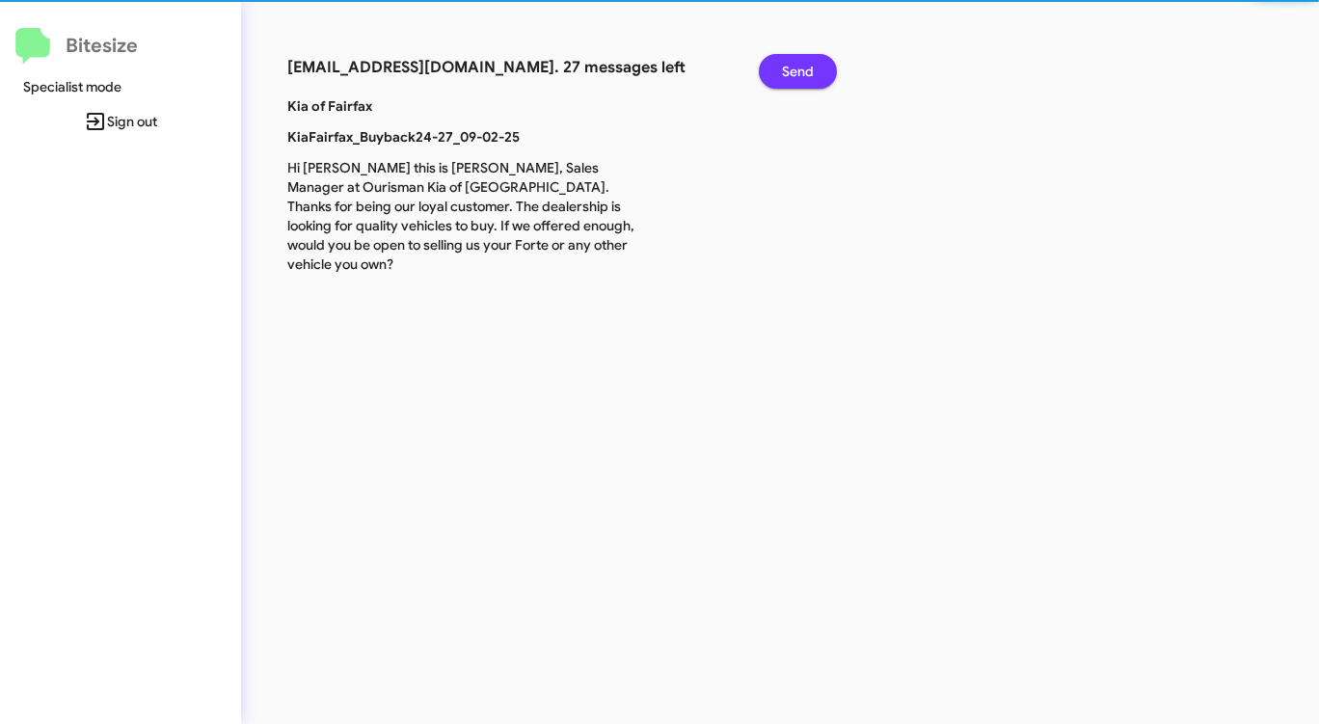
click at [805, 69] on span "Send" at bounding box center [798, 71] width 32 height 35
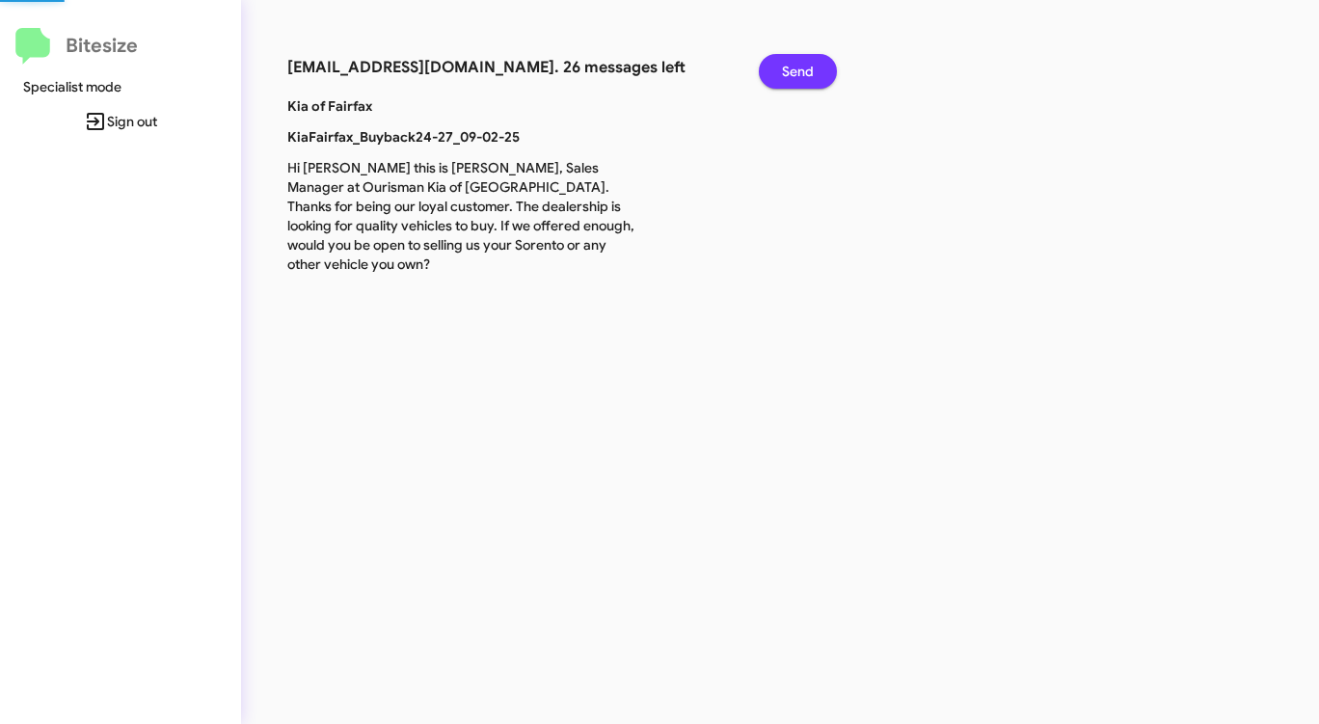
click at [805, 69] on span "Send" at bounding box center [798, 71] width 32 height 35
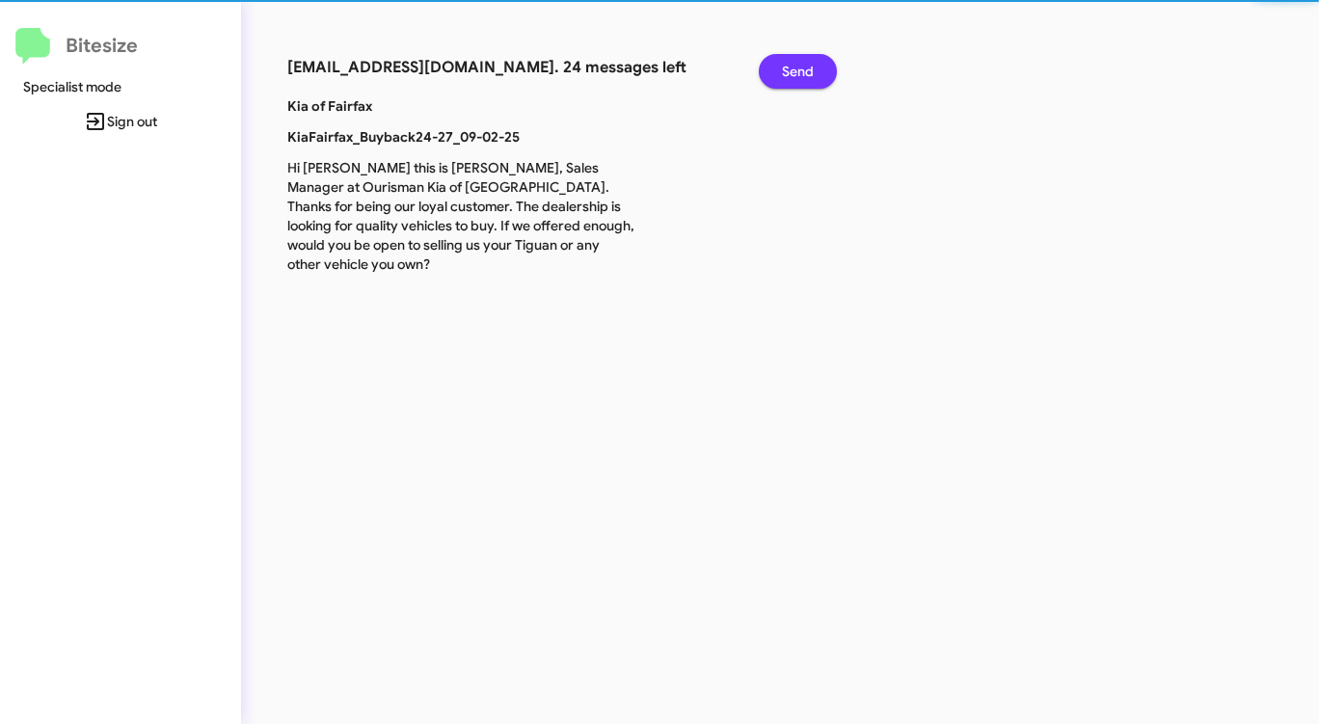
click at [805, 69] on span "Send" at bounding box center [798, 71] width 32 height 35
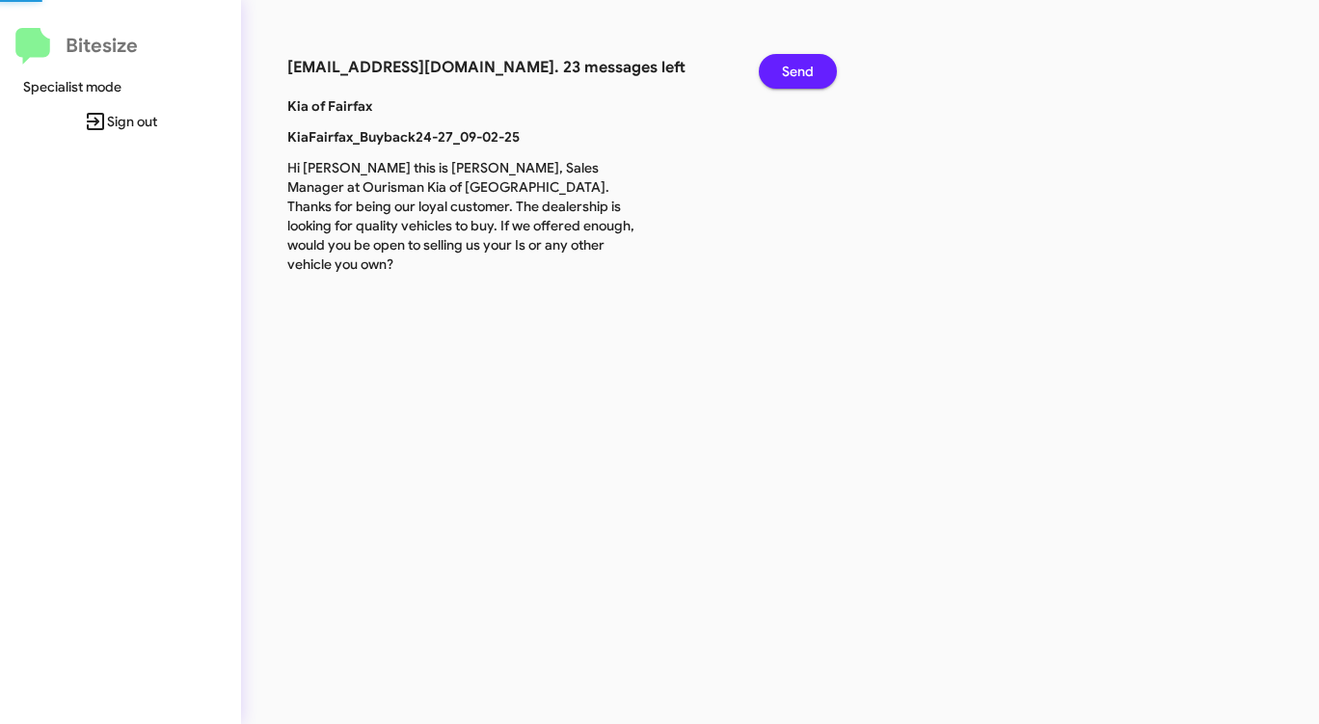
click at [805, 69] on span "Send" at bounding box center [798, 71] width 32 height 35
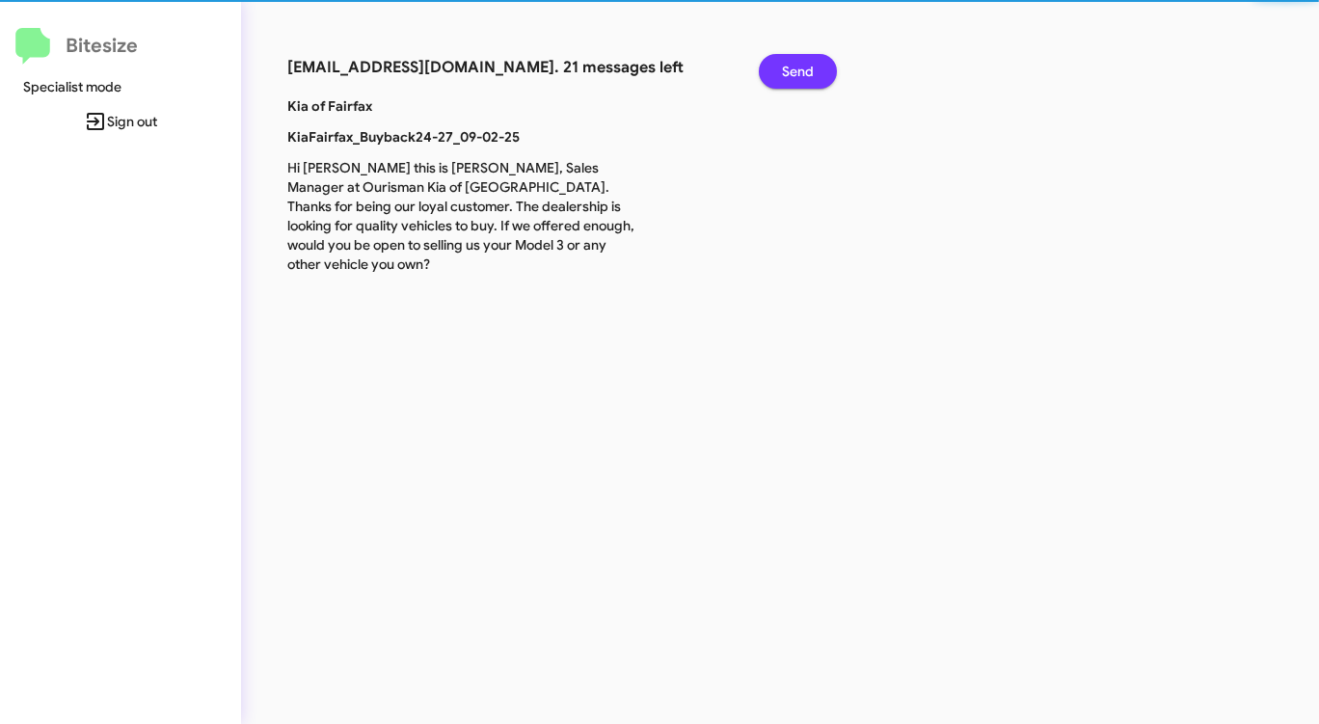
click at [805, 69] on span "Send" at bounding box center [798, 71] width 32 height 35
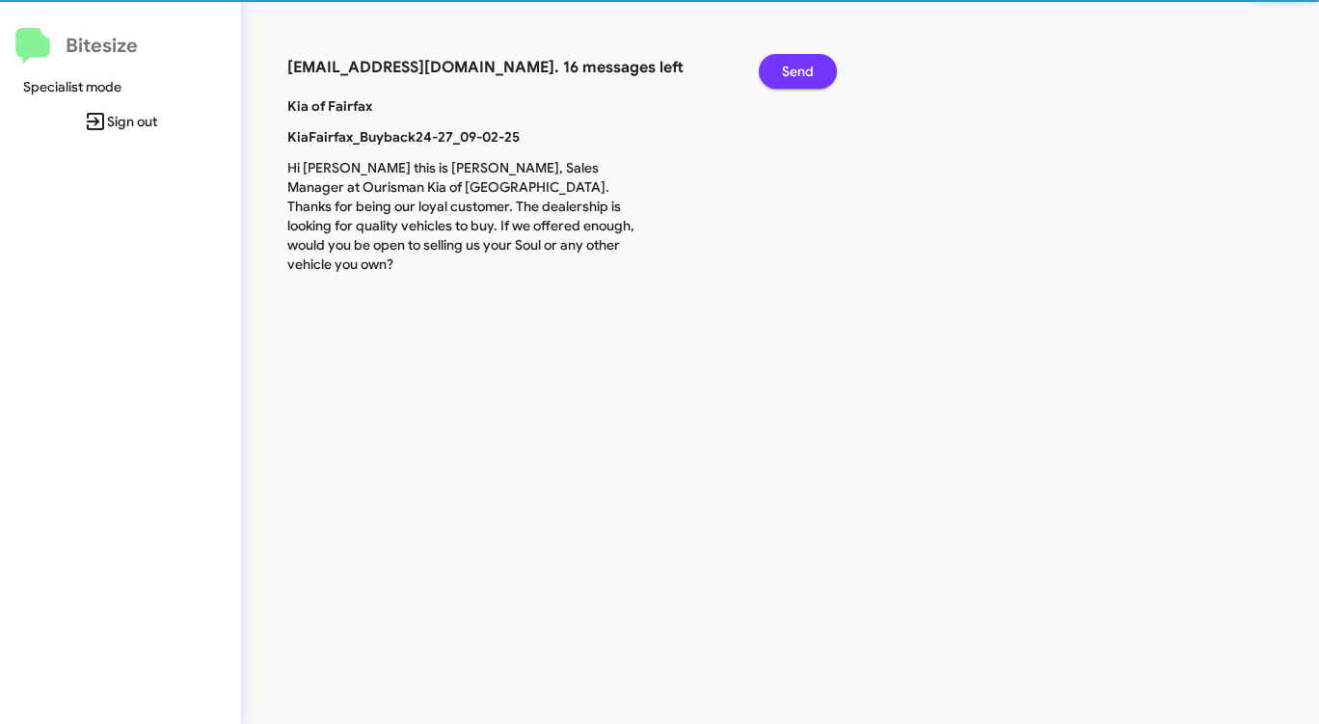
click at [805, 69] on span "Send" at bounding box center [798, 71] width 32 height 35
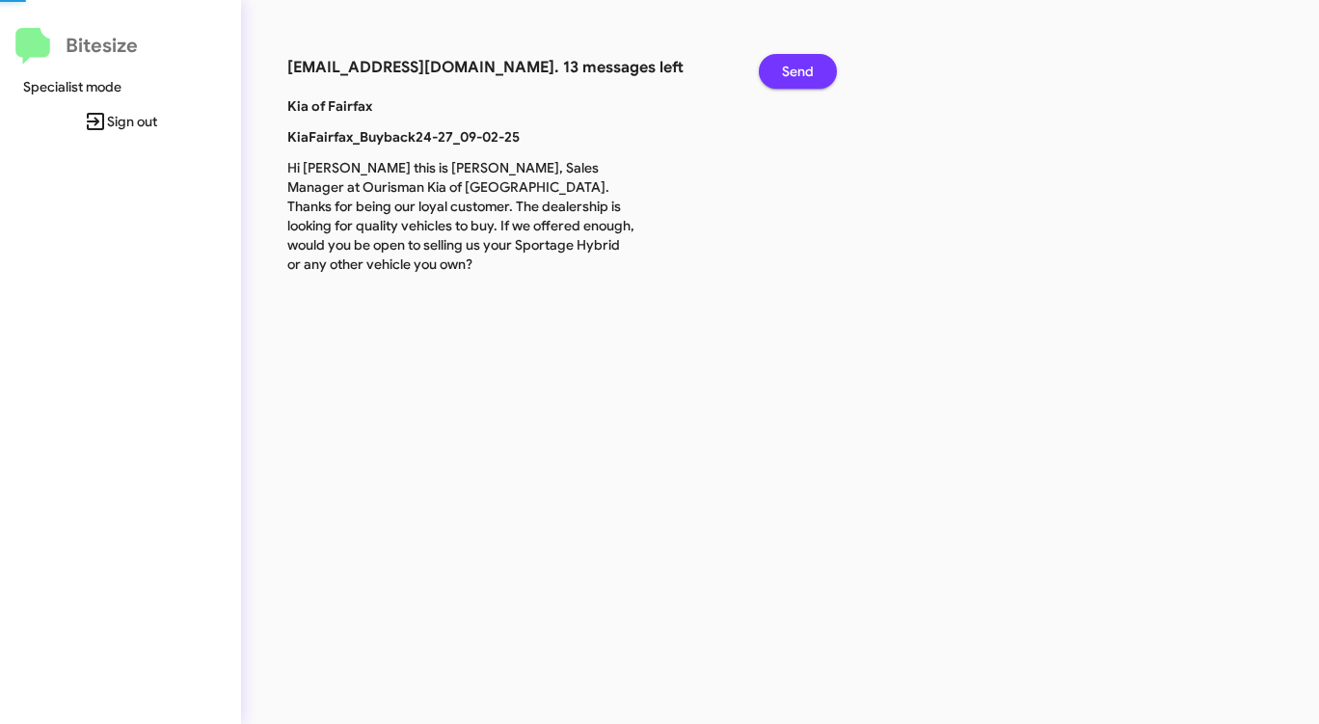
click at [805, 69] on span "Send" at bounding box center [798, 71] width 32 height 35
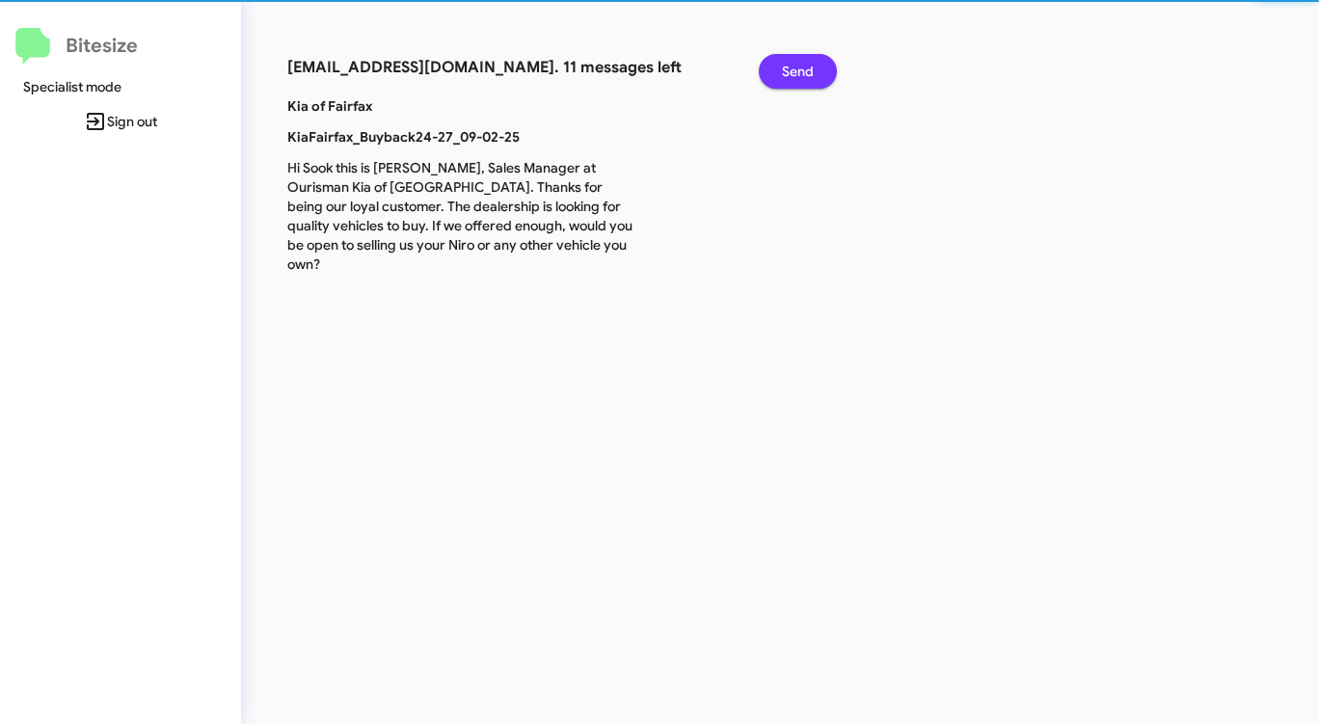
click at [805, 69] on span "Send" at bounding box center [798, 71] width 32 height 35
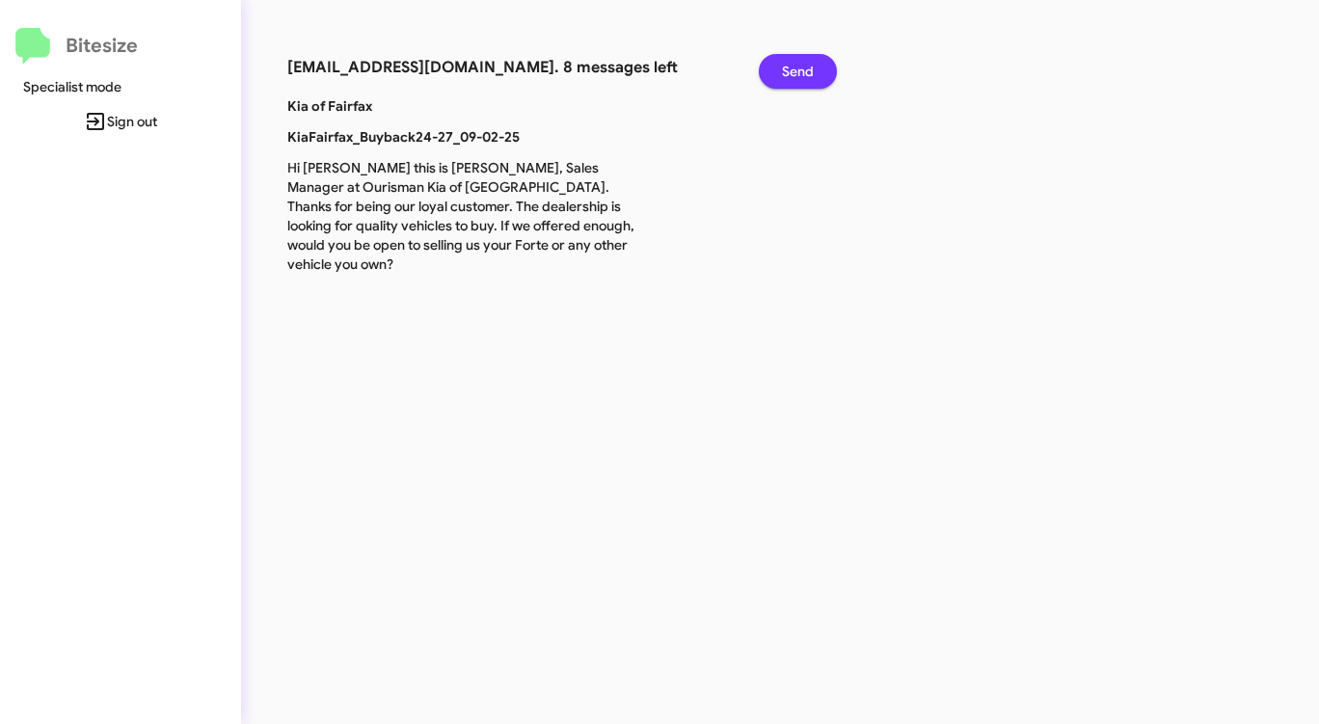
click at [805, 69] on span "Send" at bounding box center [798, 71] width 32 height 35
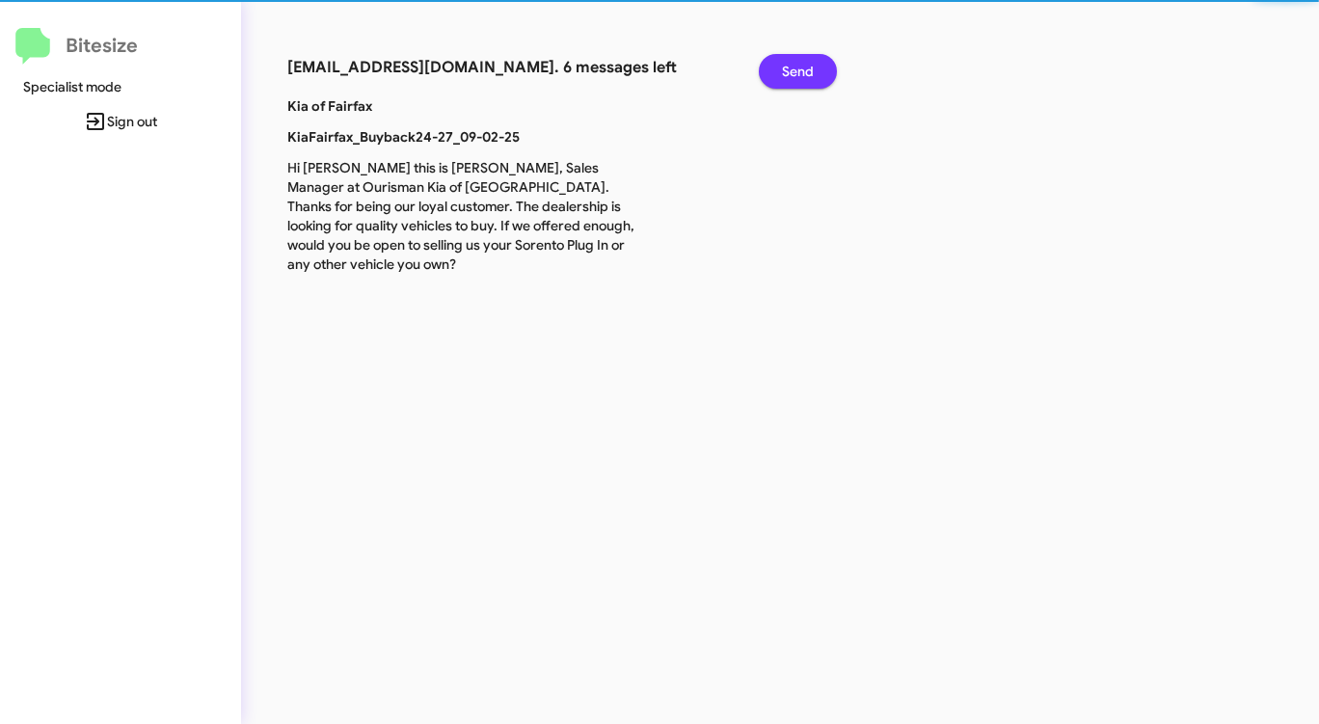
click at [805, 69] on span "Send" at bounding box center [798, 71] width 32 height 35
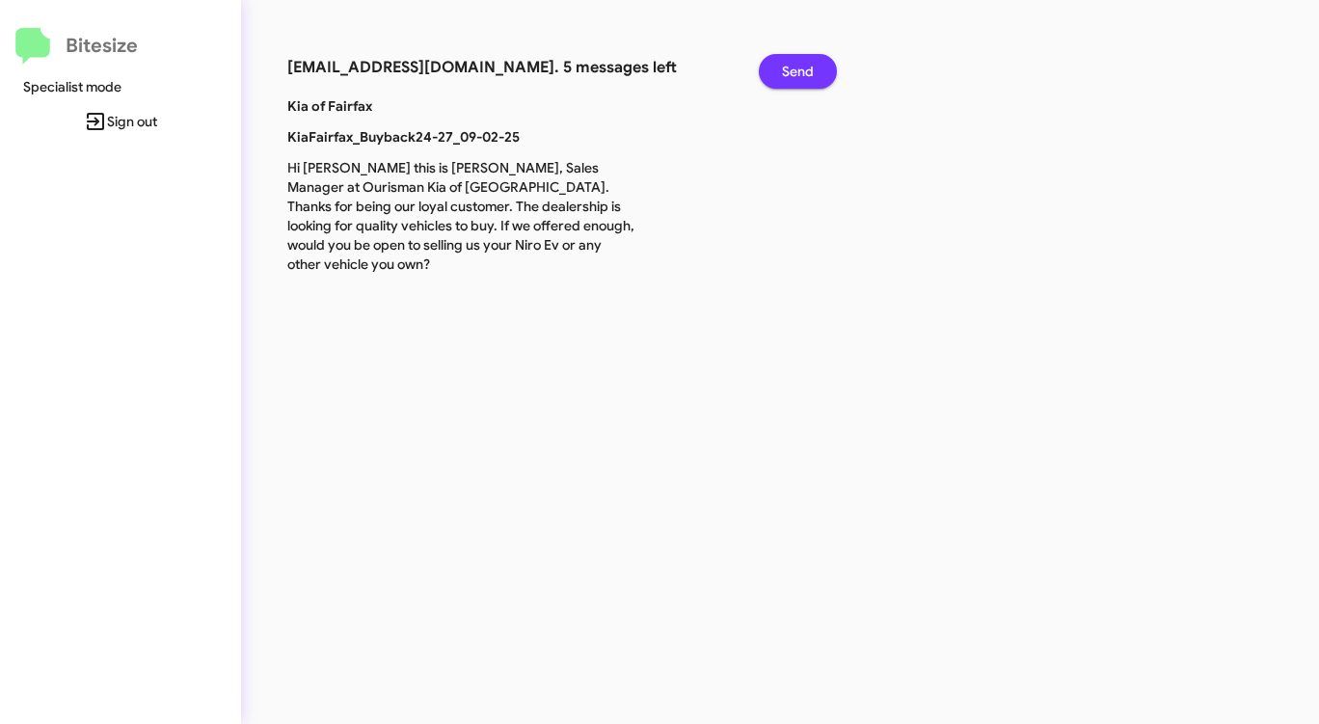
click at [805, 69] on span "Send" at bounding box center [798, 71] width 32 height 35
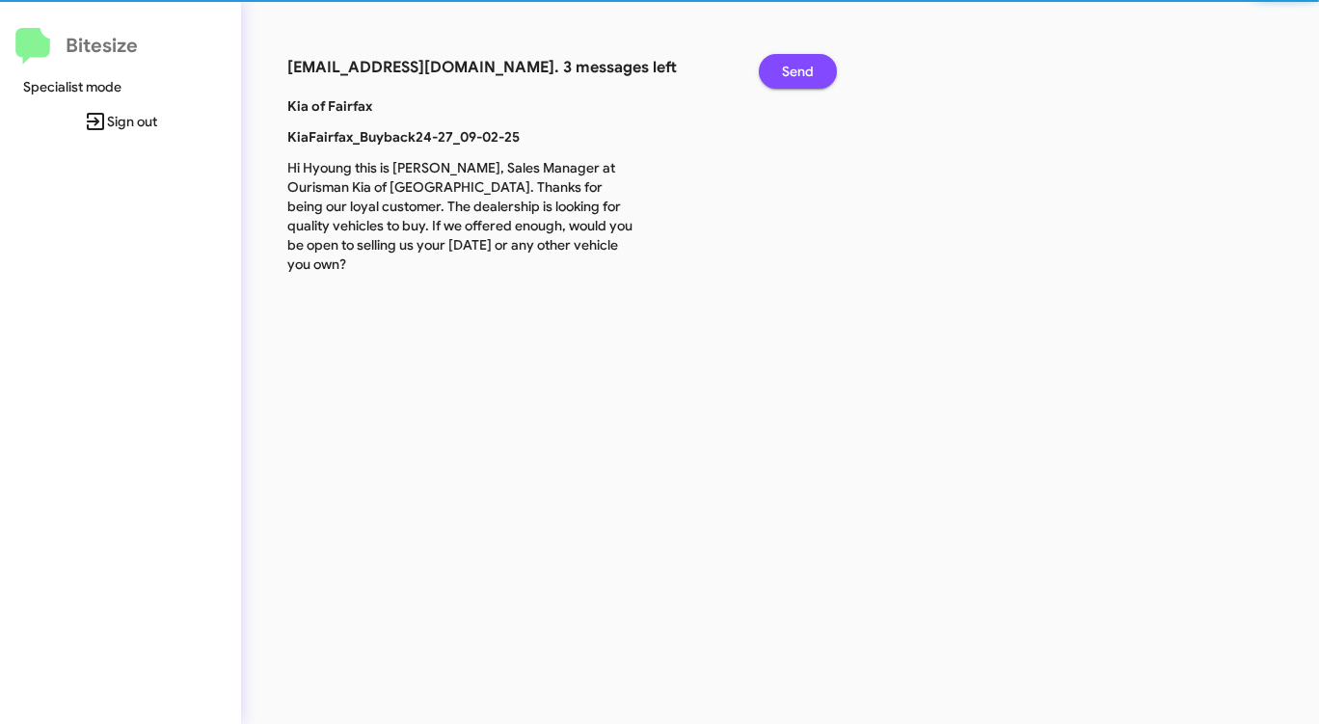
click at [805, 69] on span "Send" at bounding box center [798, 71] width 32 height 35
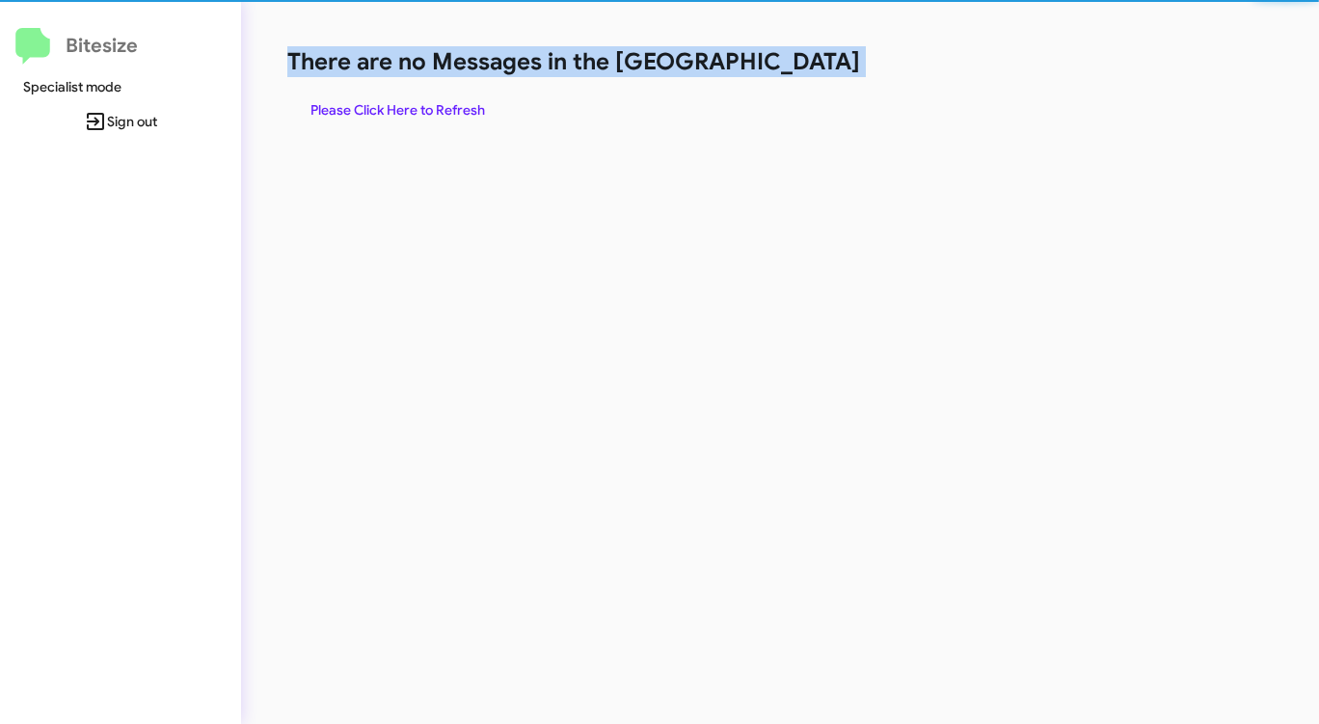
click at [805, 69] on h1 "There are no Messages in the [GEOGRAPHIC_DATA]" at bounding box center [690, 61] width 806 height 31
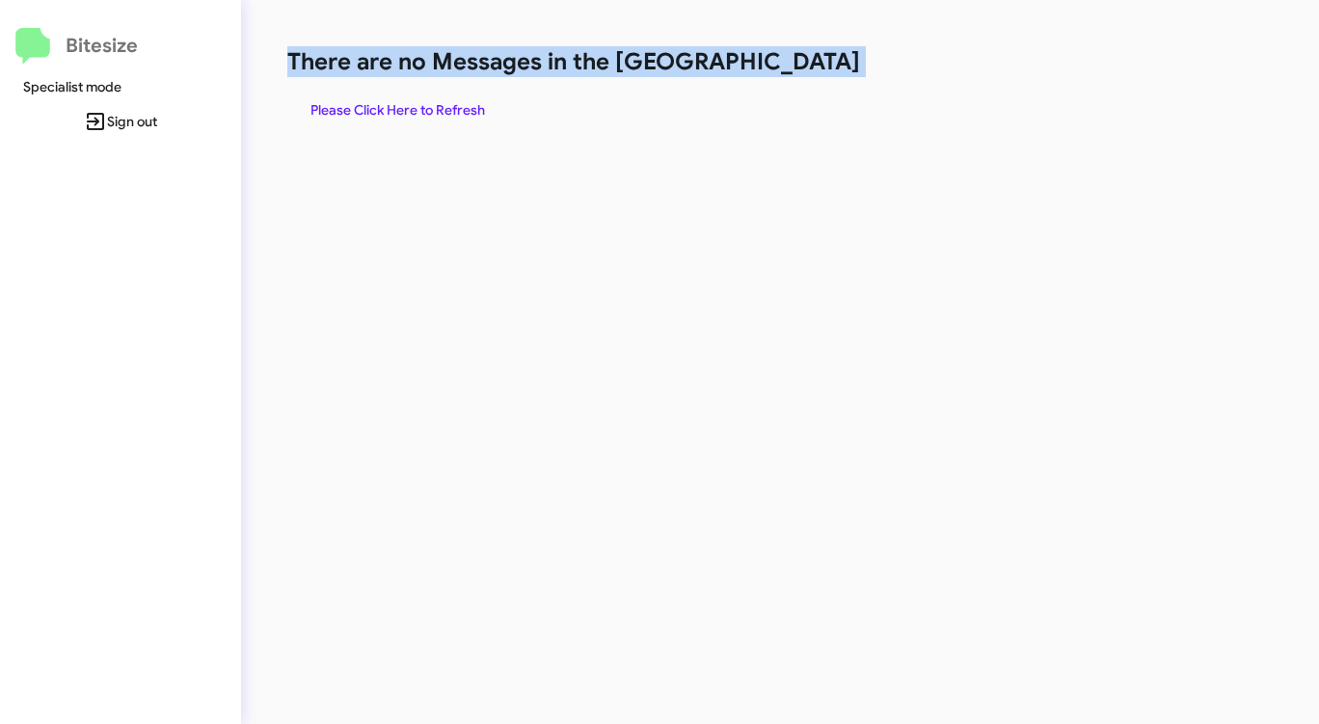
click at [805, 69] on h1 "There are no Messages in the [GEOGRAPHIC_DATA]" at bounding box center [690, 61] width 806 height 31
click at [377, 112] on span "Please Click Here to Refresh" at bounding box center [397, 110] width 175 height 35
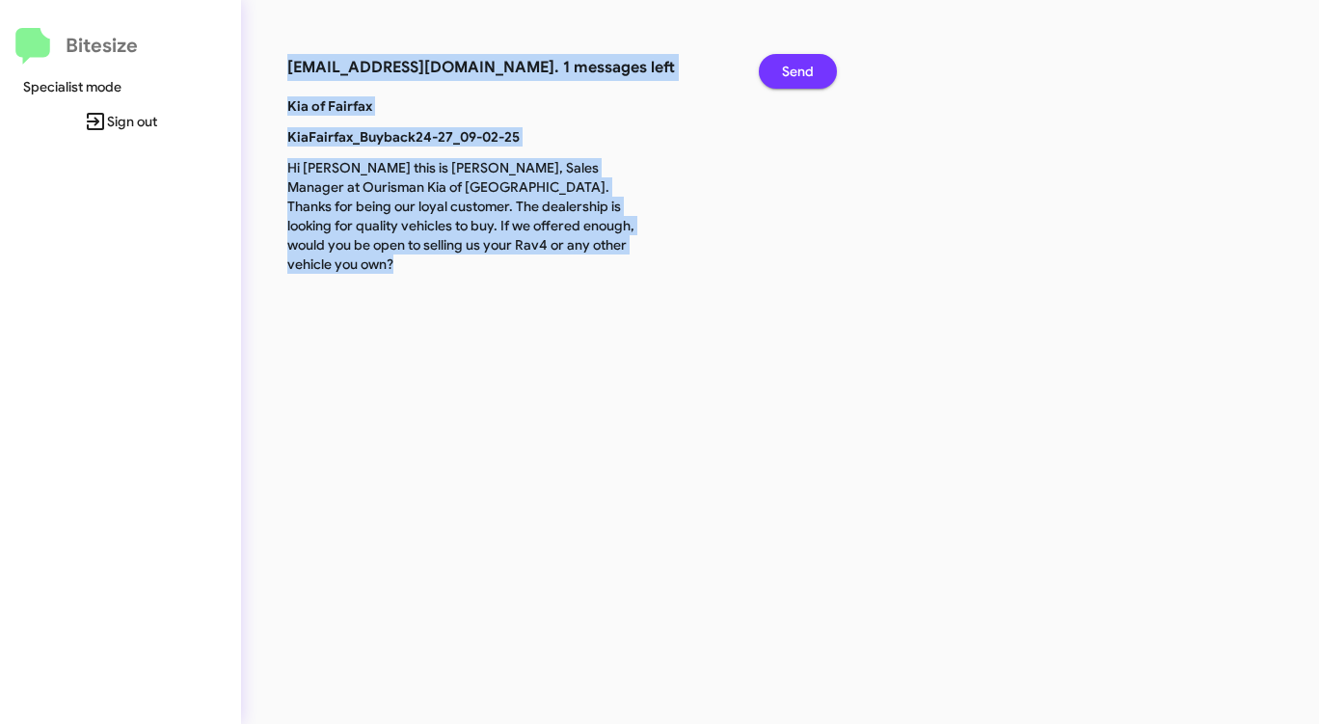
click at [790, 67] on span "Send" at bounding box center [798, 71] width 32 height 35
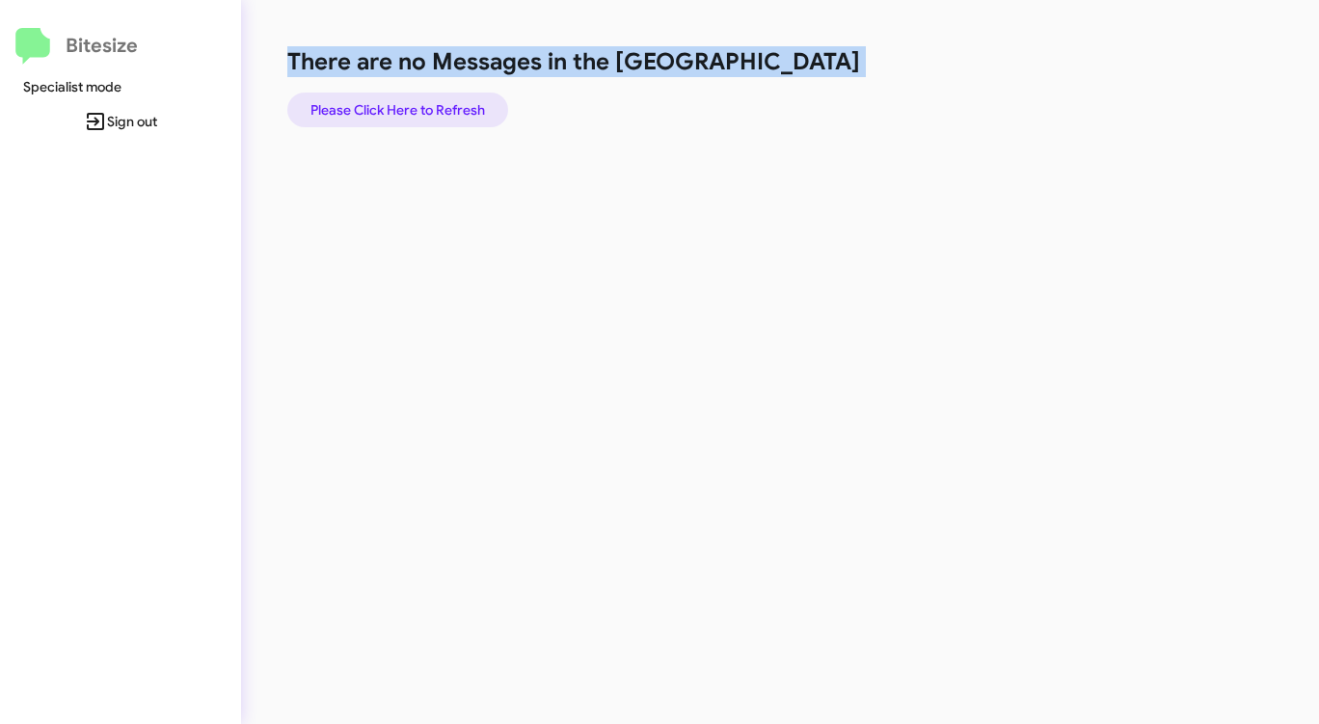
click at [417, 104] on span "Please Click Here to Refresh" at bounding box center [397, 110] width 175 height 35
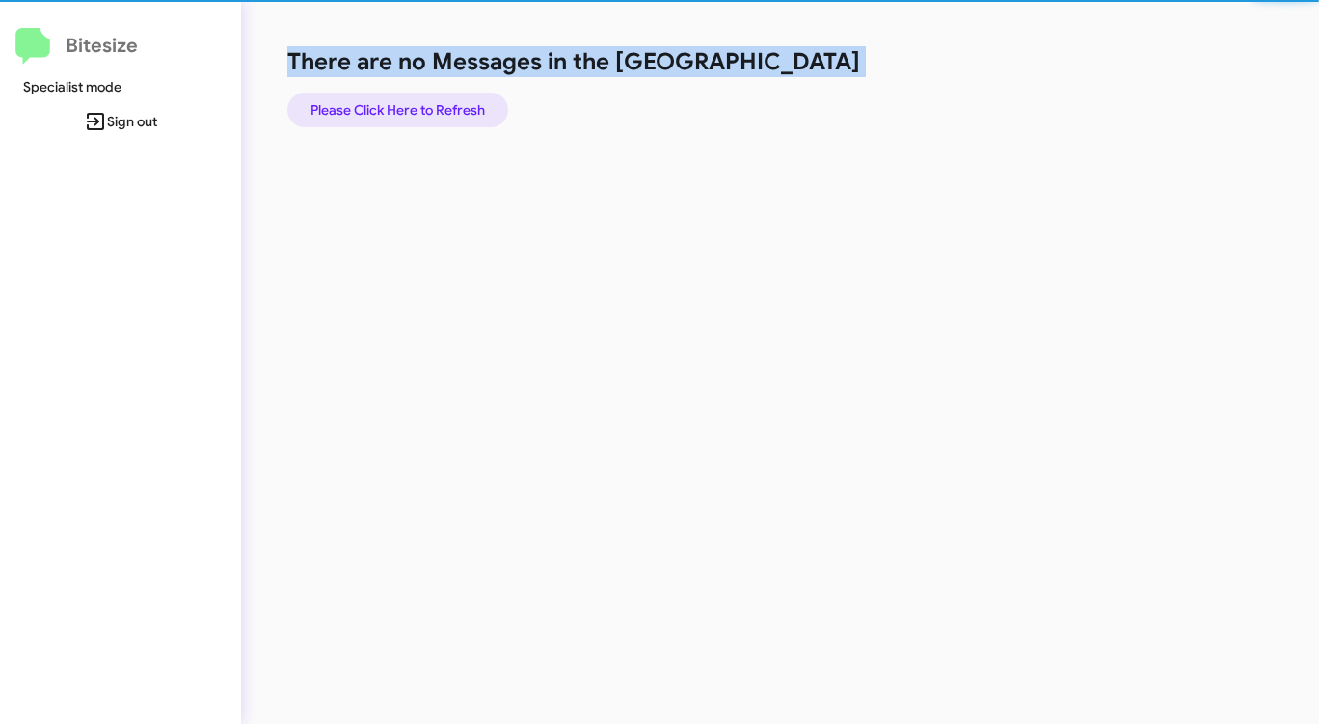
click at [417, 104] on span "Please Click Here to Refresh" at bounding box center [397, 110] width 175 height 35
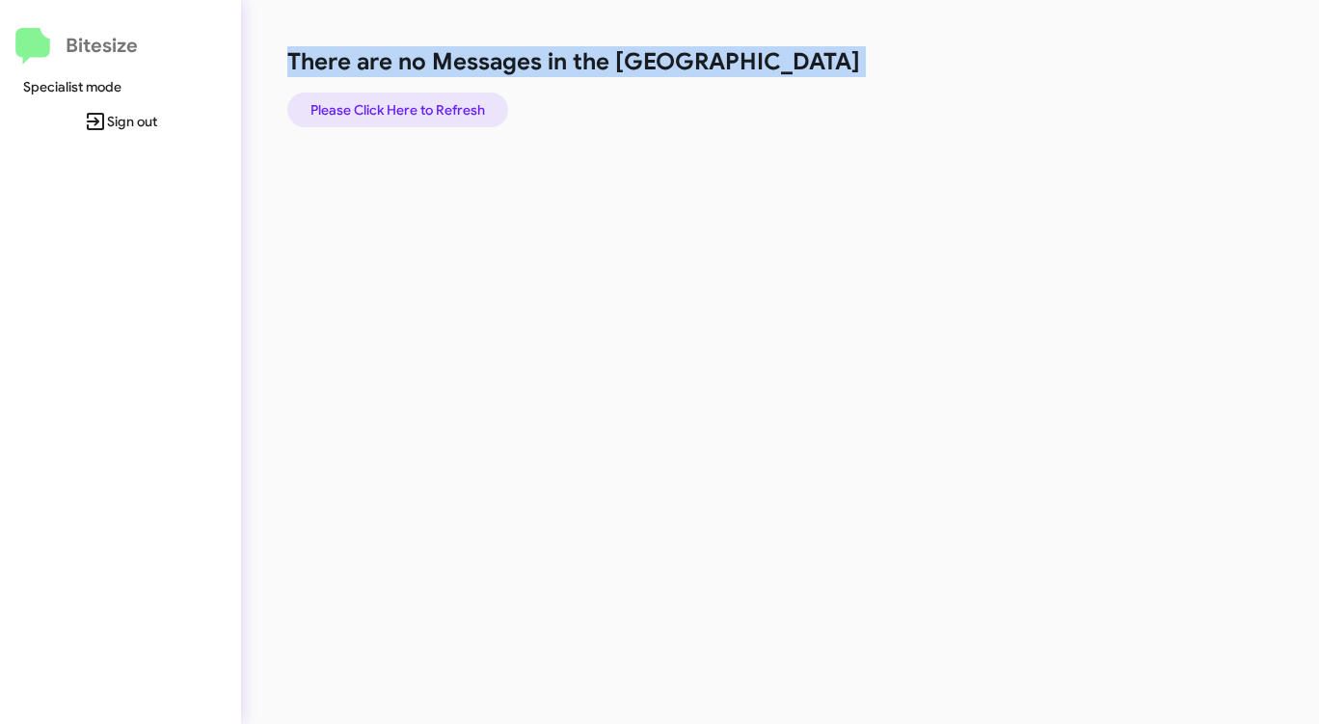
click at [415, 104] on span "Please Click Here to Refresh" at bounding box center [397, 110] width 175 height 35
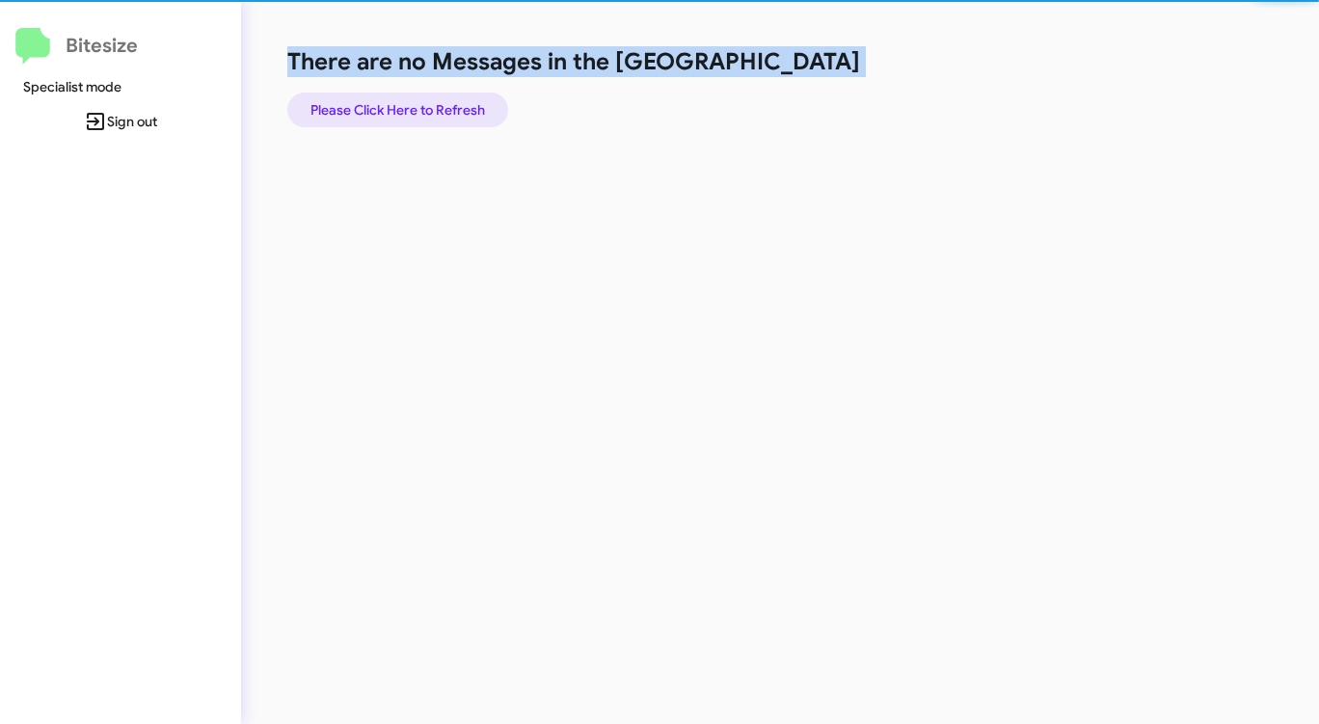
click at [415, 103] on span "Please Click Here to Refresh" at bounding box center [397, 110] width 175 height 35
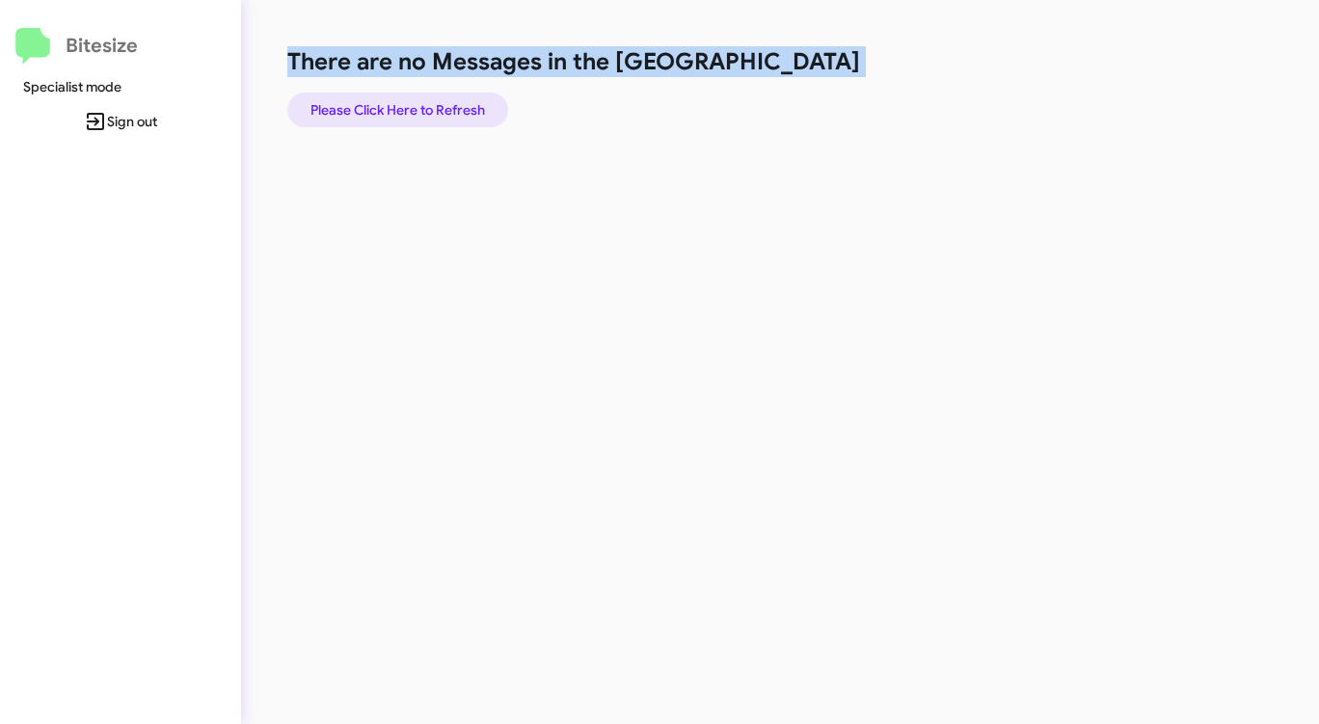
click at [415, 103] on span "Please Click Here to Refresh" at bounding box center [397, 110] width 175 height 35
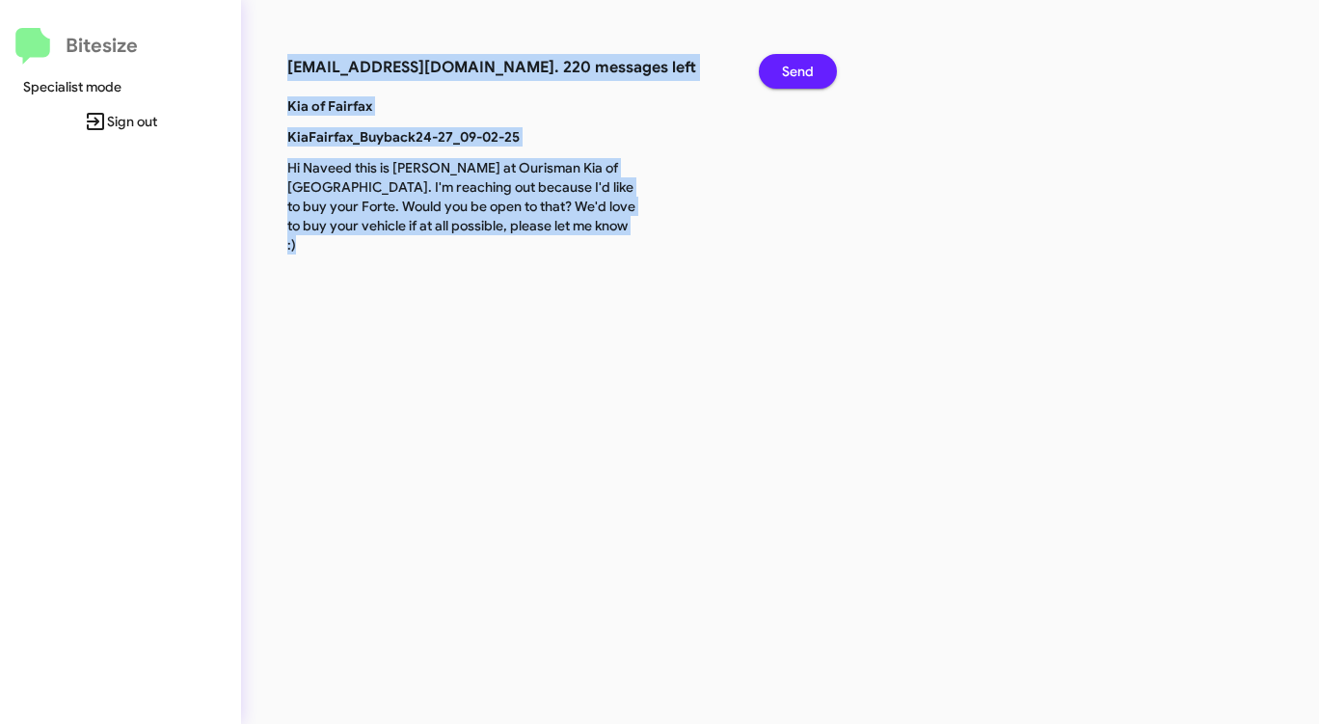
click at [799, 65] on span "Send" at bounding box center [798, 71] width 32 height 35
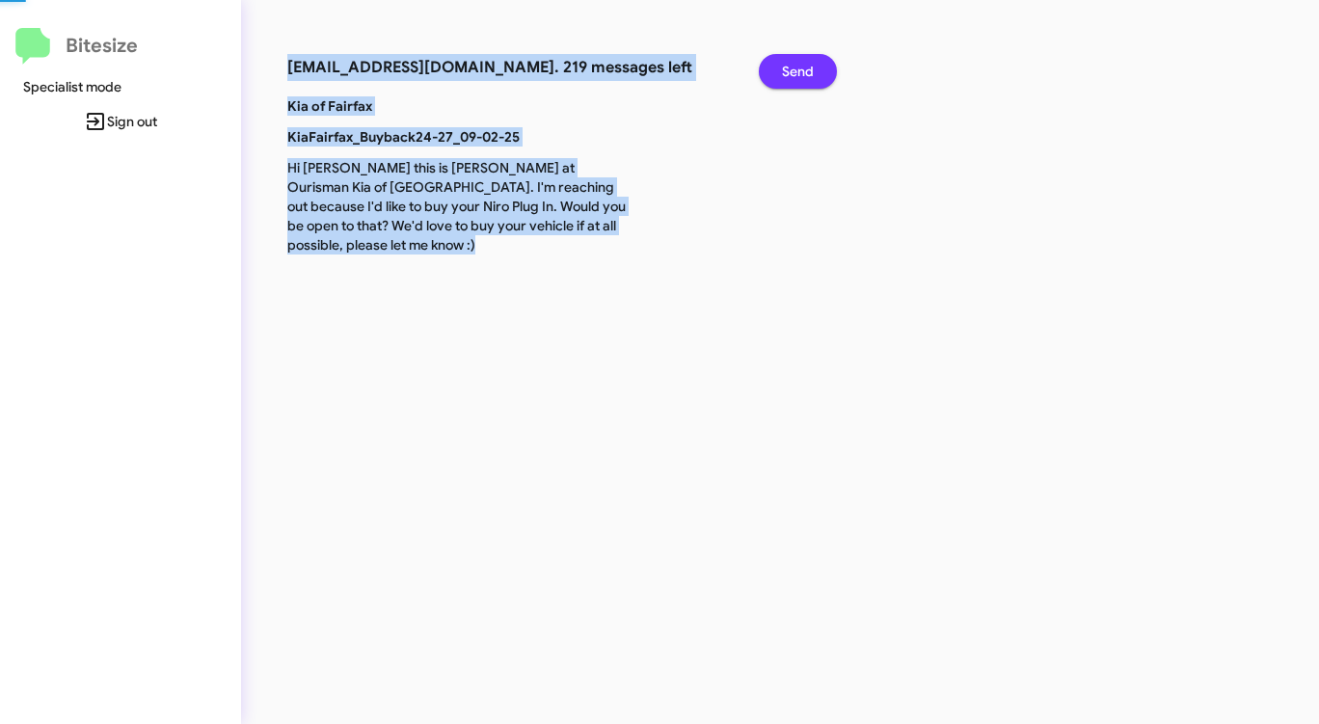
click at [799, 65] on span "Send" at bounding box center [798, 71] width 32 height 35
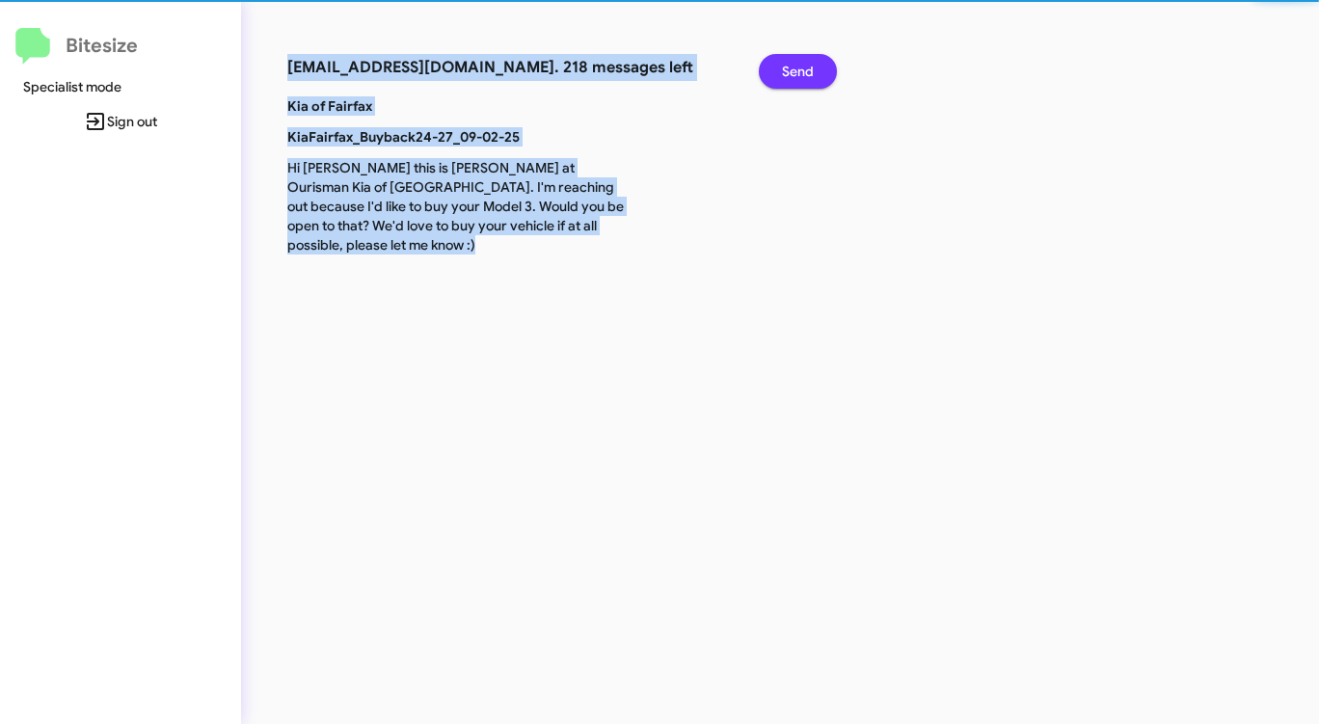
click at [799, 65] on span "Send" at bounding box center [798, 71] width 32 height 35
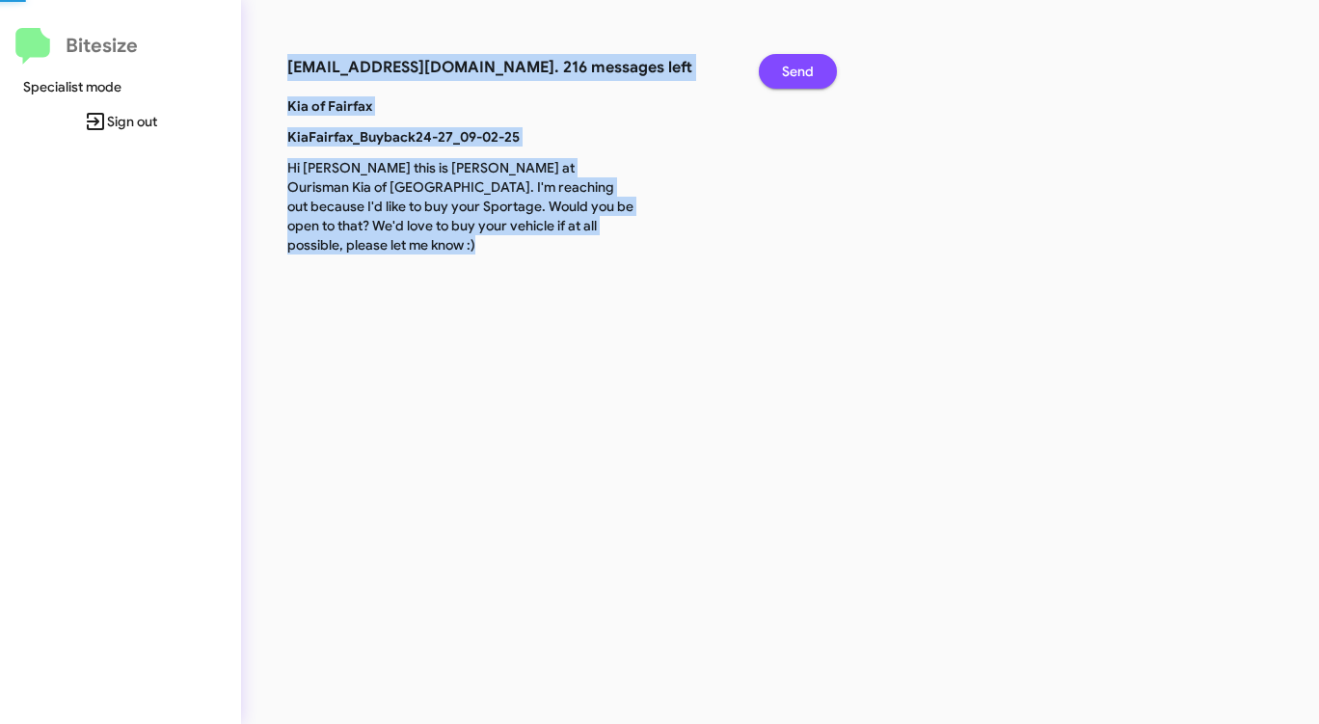
click at [799, 65] on span "Send" at bounding box center [798, 71] width 32 height 35
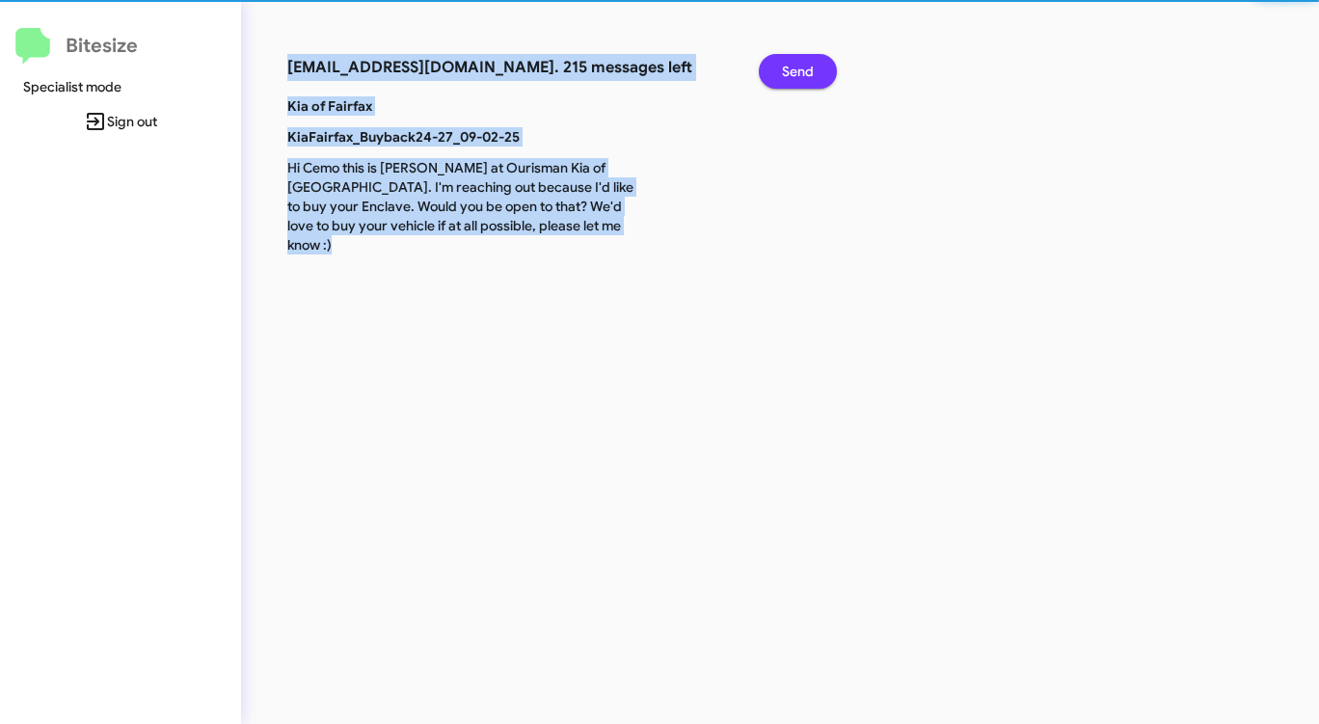
click at [799, 65] on span "Send" at bounding box center [798, 71] width 32 height 35
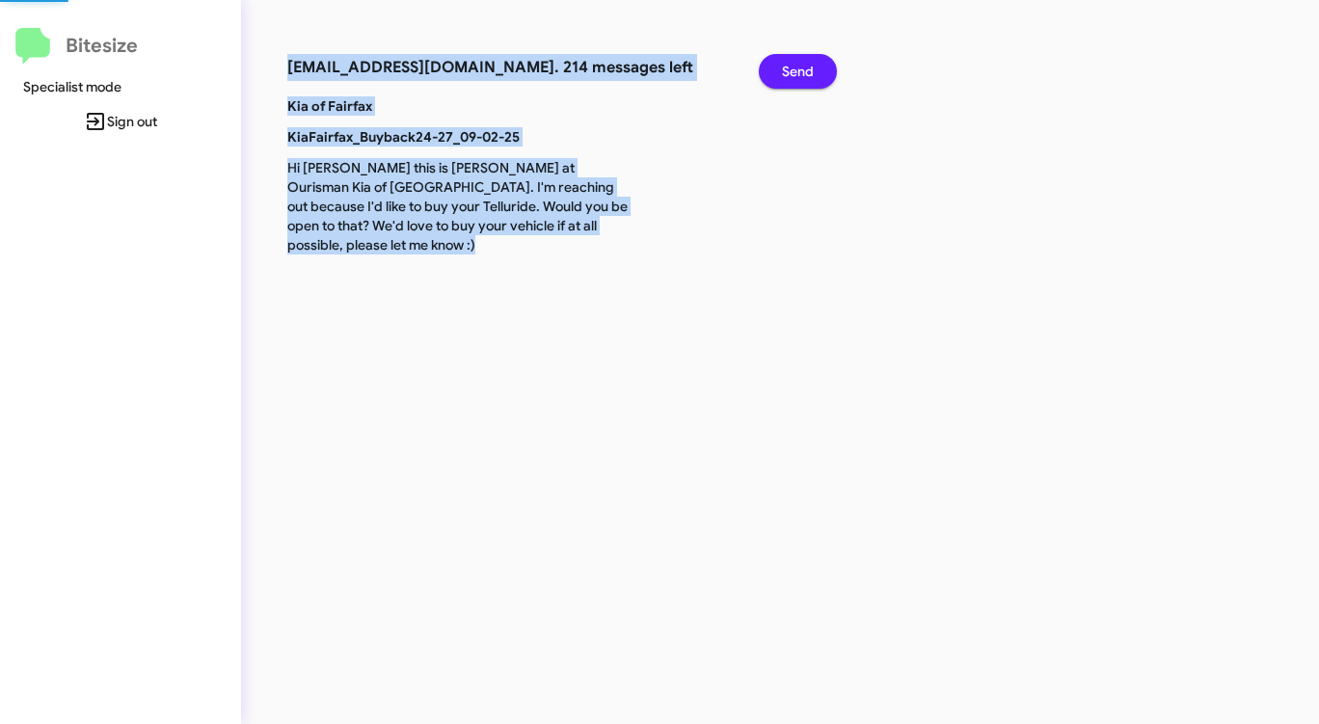
click at [799, 65] on span "Send" at bounding box center [798, 71] width 32 height 35
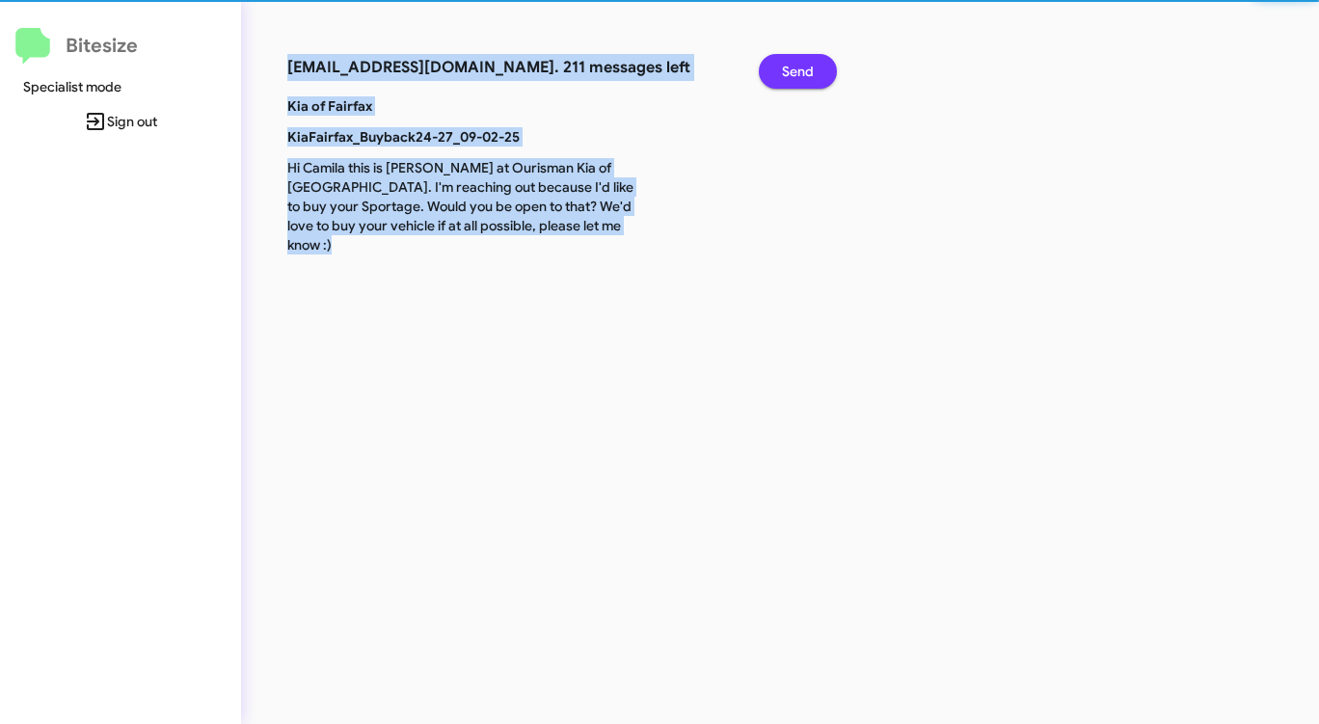
click at [799, 65] on span "Send" at bounding box center [798, 71] width 32 height 35
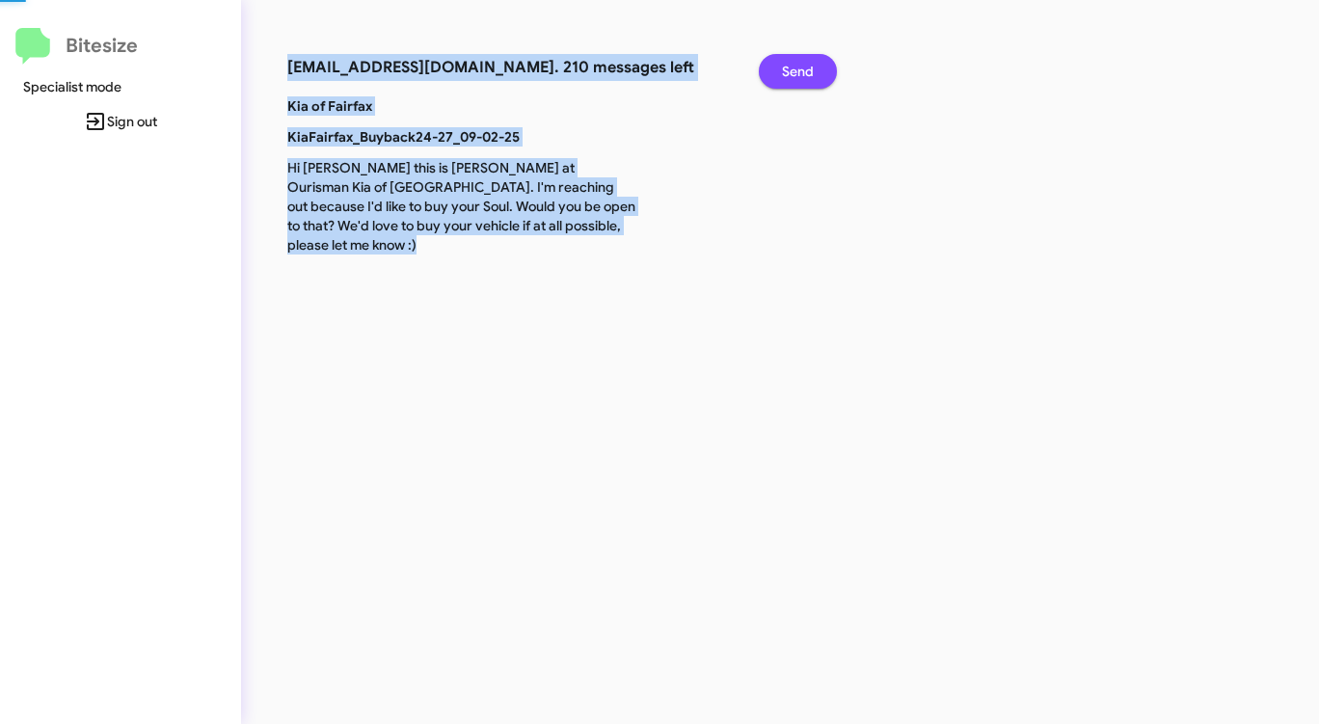
click at [799, 65] on span "Send" at bounding box center [798, 71] width 32 height 35
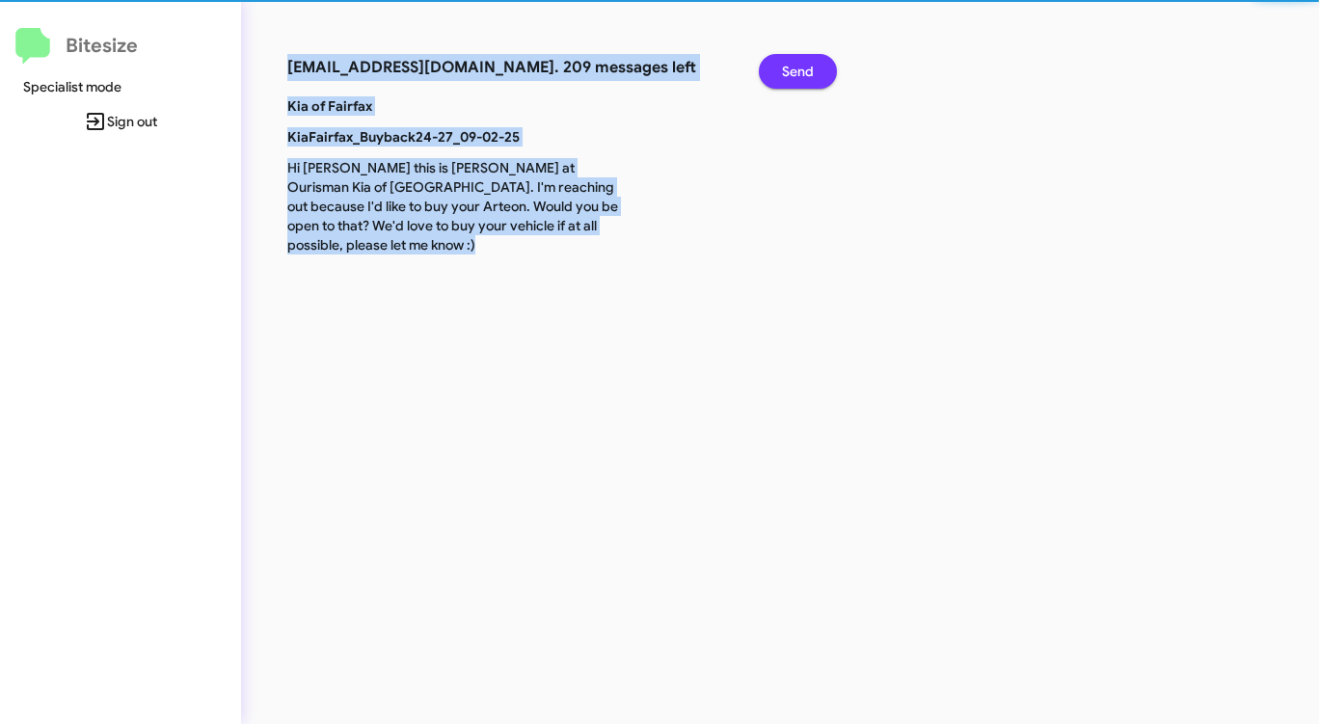
click at [799, 65] on span "Send" at bounding box center [798, 71] width 32 height 35
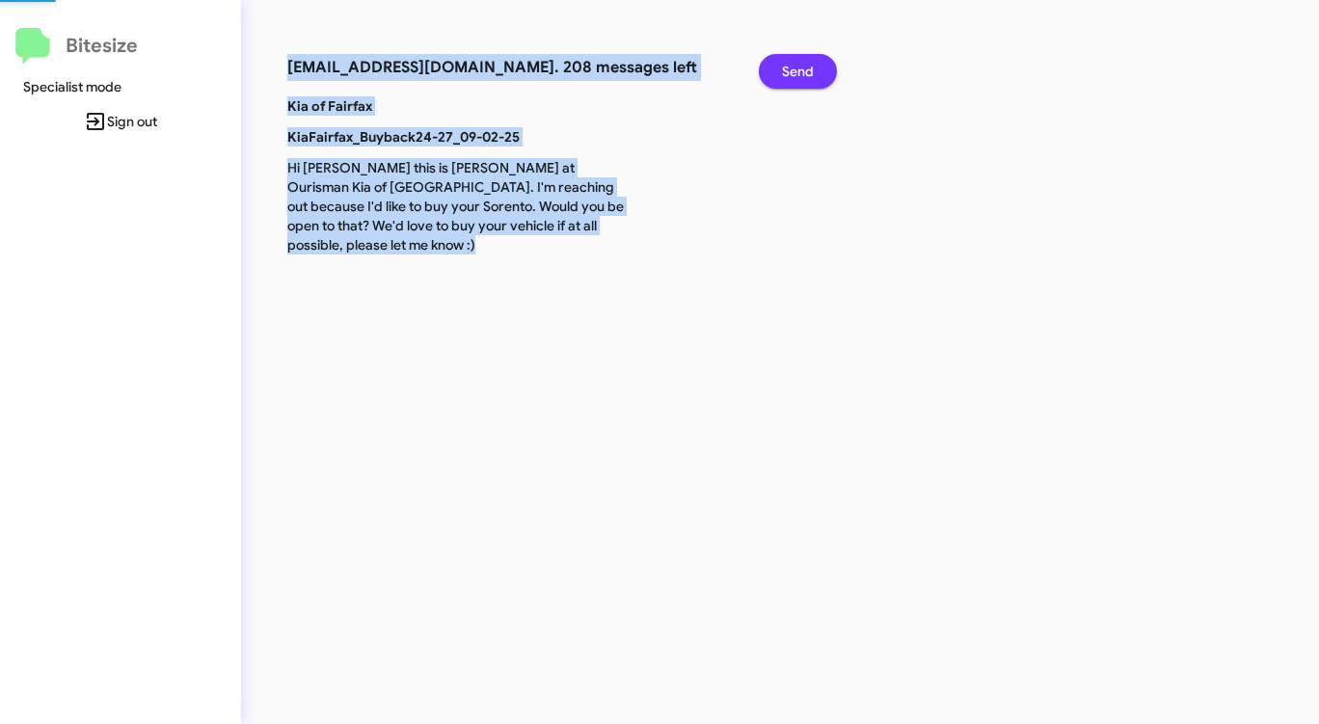
click at [799, 65] on span "Send" at bounding box center [798, 71] width 32 height 35
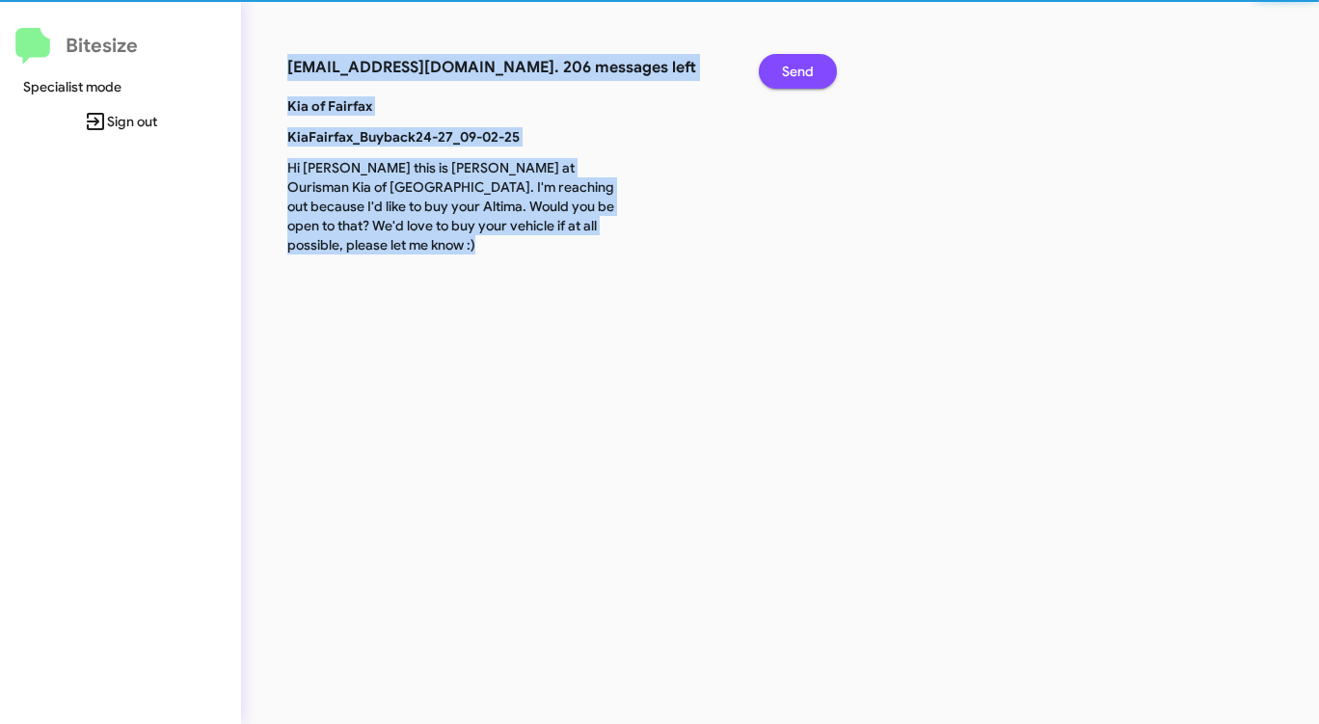
click at [799, 65] on span "Send" at bounding box center [798, 71] width 32 height 35
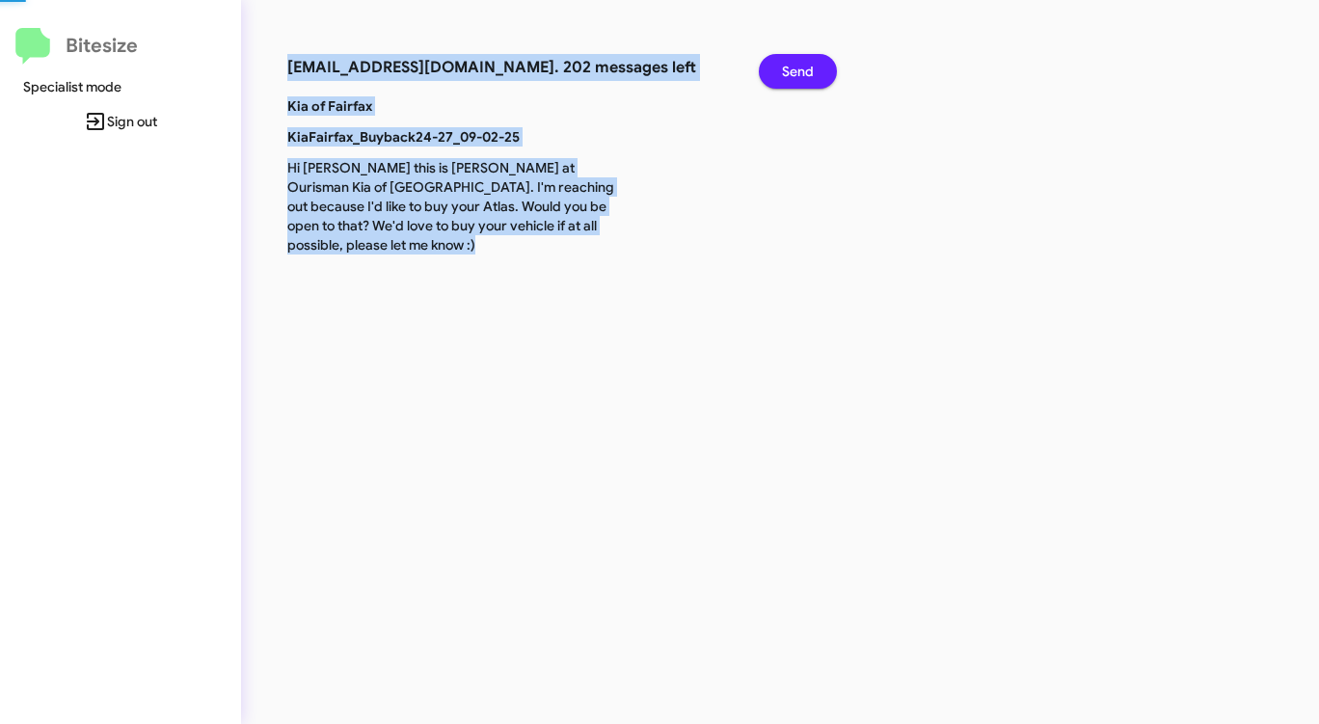
click at [799, 65] on span "Send" at bounding box center [798, 71] width 32 height 35
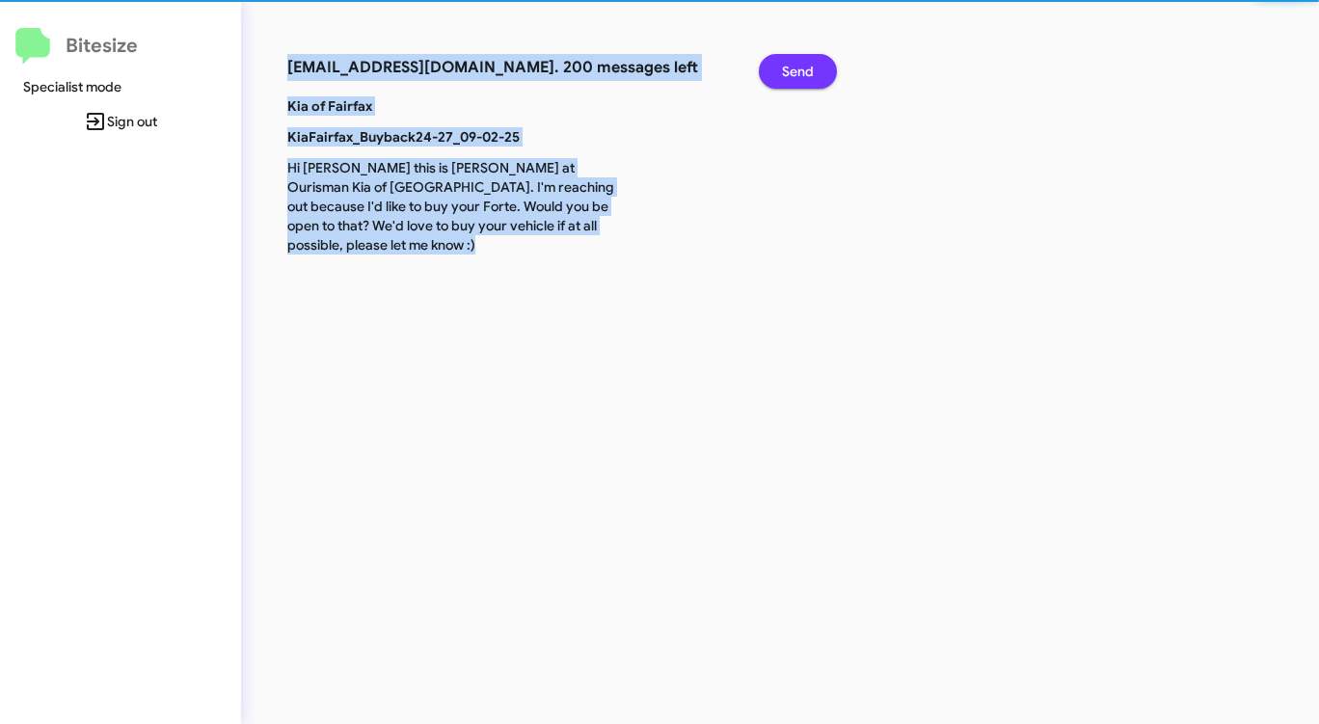
click at [799, 65] on span "Send" at bounding box center [798, 71] width 32 height 35
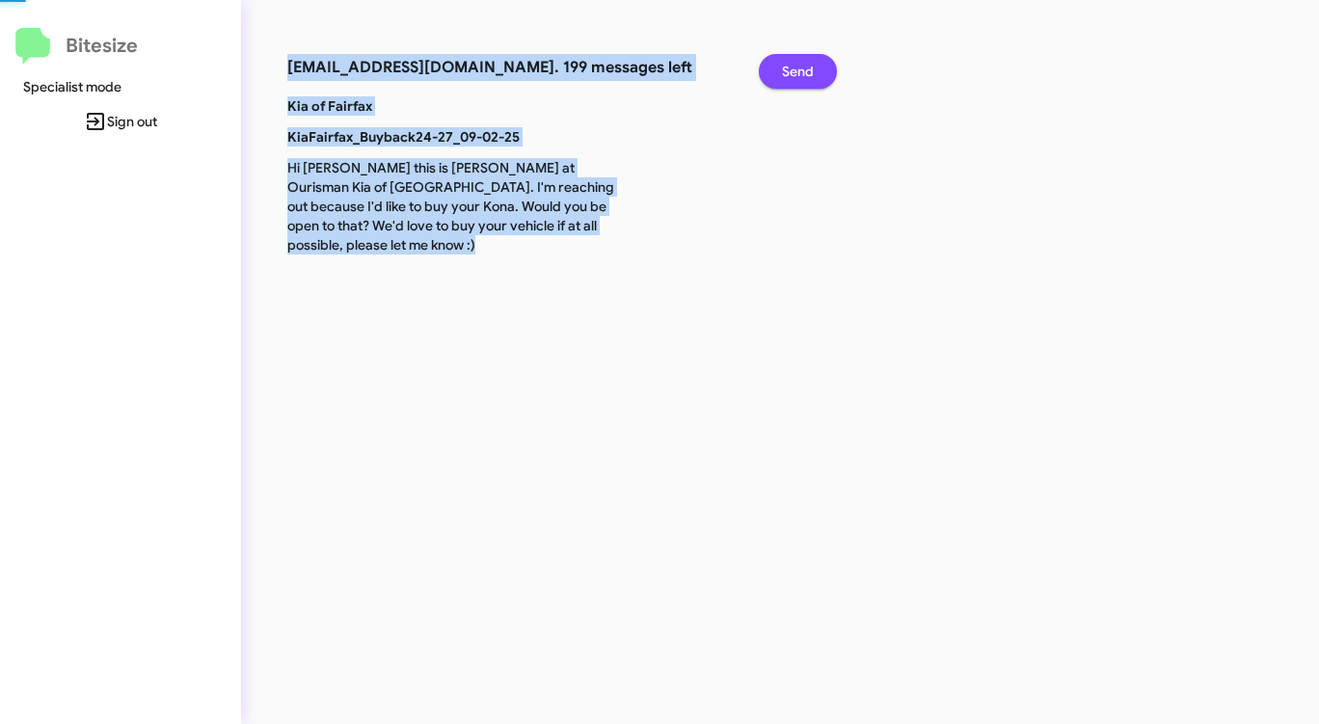
click at [799, 65] on span "Send" at bounding box center [798, 71] width 32 height 35
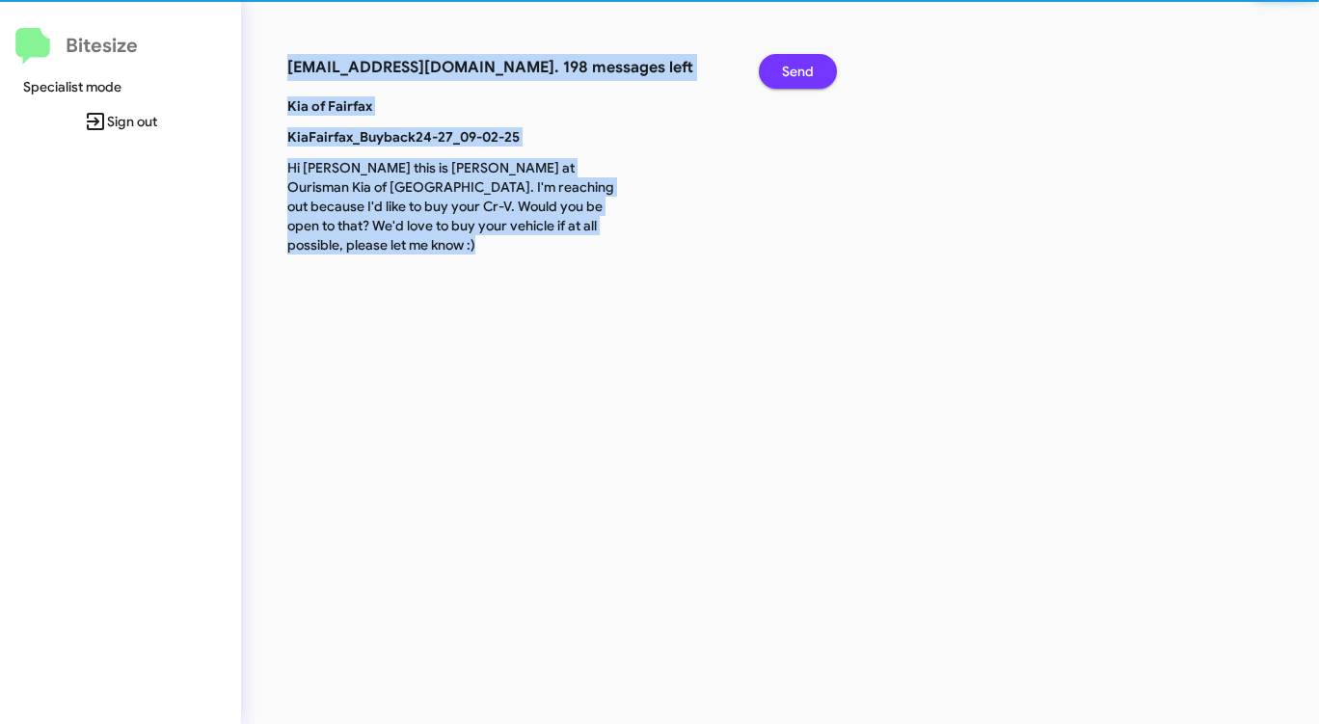
click at [799, 65] on span "Send" at bounding box center [798, 71] width 32 height 35
click at [798, 65] on span "Send" at bounding box center [798, 71] width 32 height 35
click at [798, 66] on span "Send" at bounding box center [798, 71] width 32 height 35
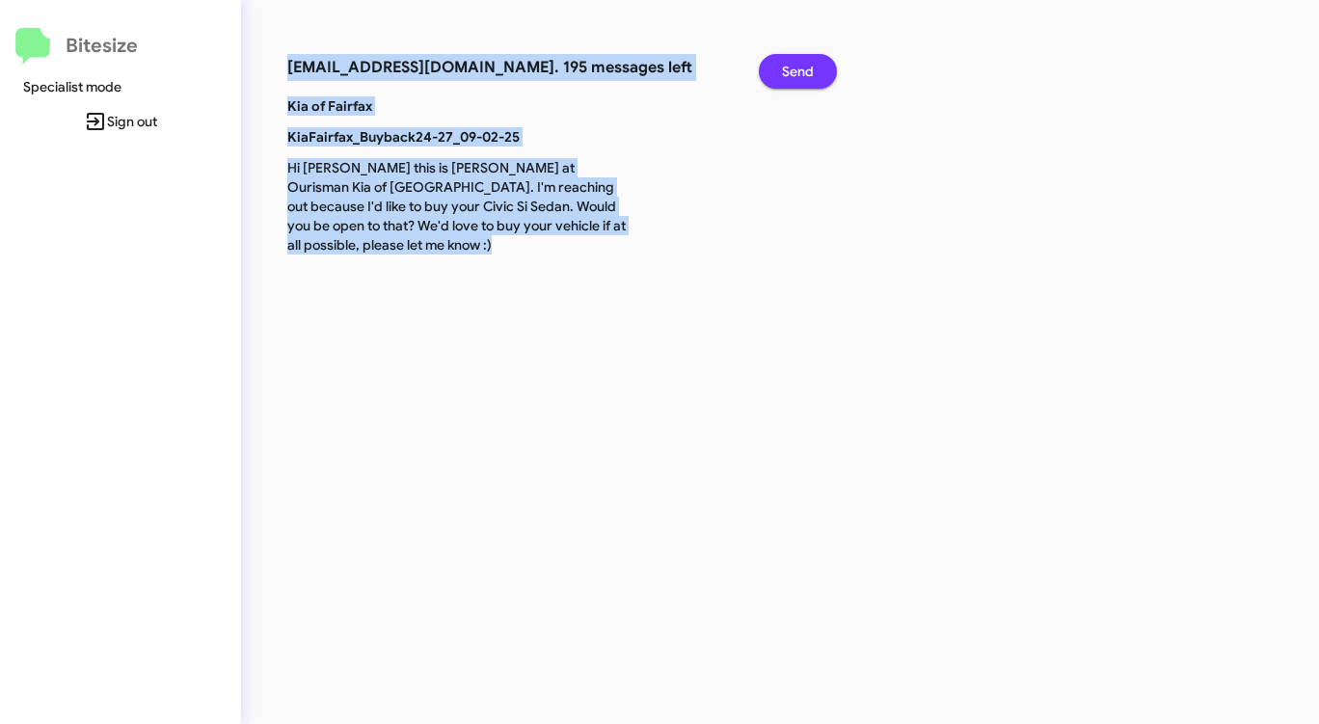
click at [797, 66] on span "Send" at bounding box center [798, 71] width 32 height 35
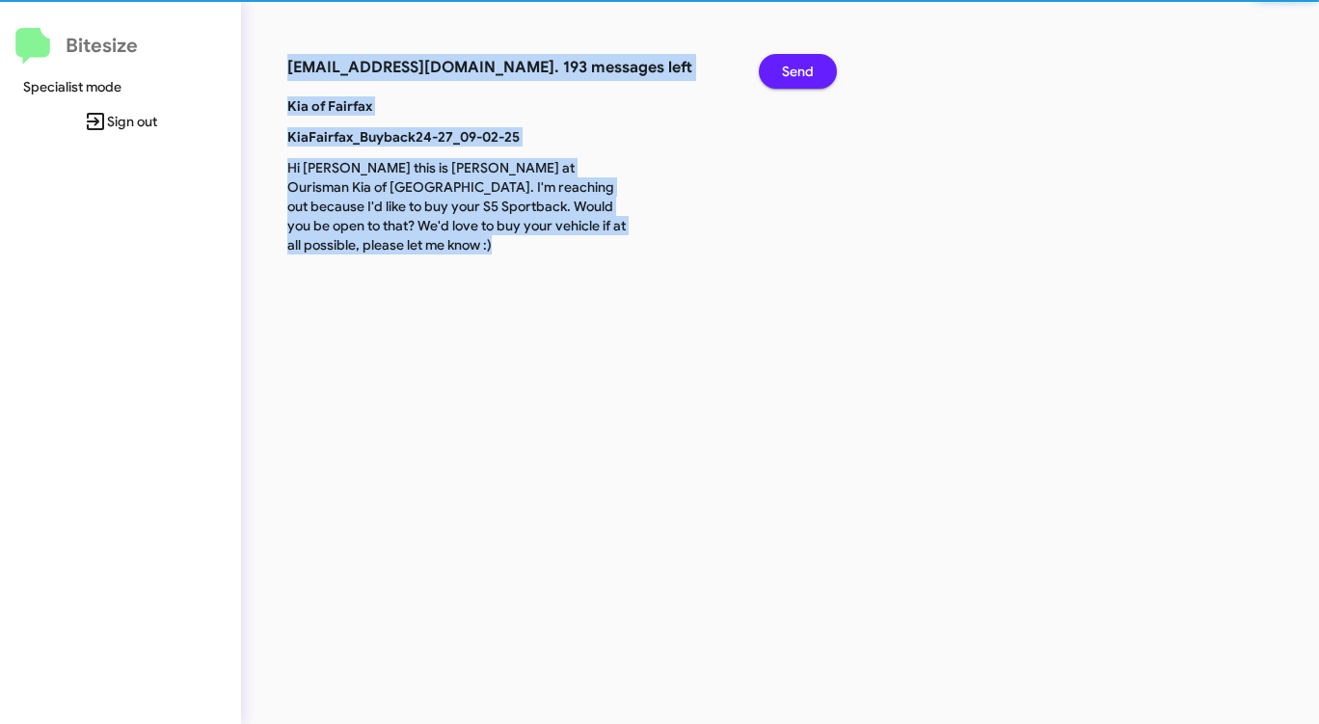
click at [797, 66] on span "Send" at bounding box center [798, 71] width 32 height 35
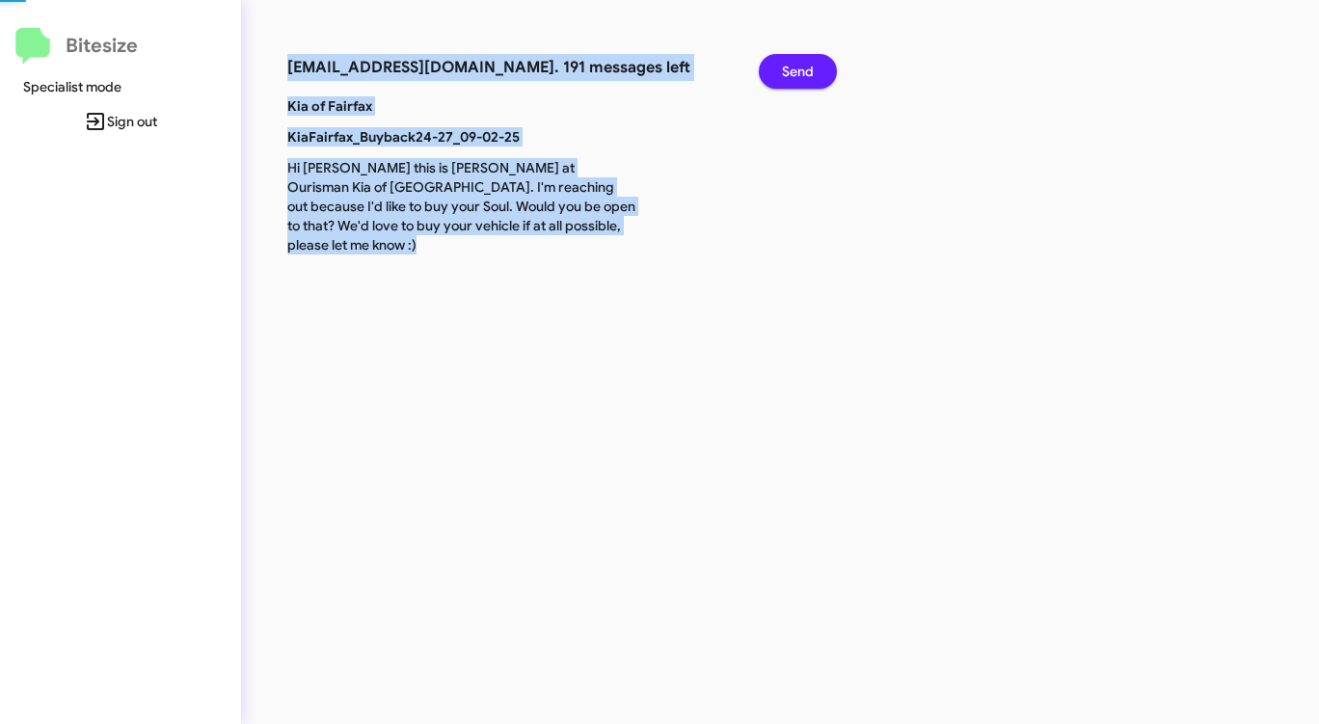
click at [797, 66] on span "Send" at bounding box center [798, 71] width 32 height 35
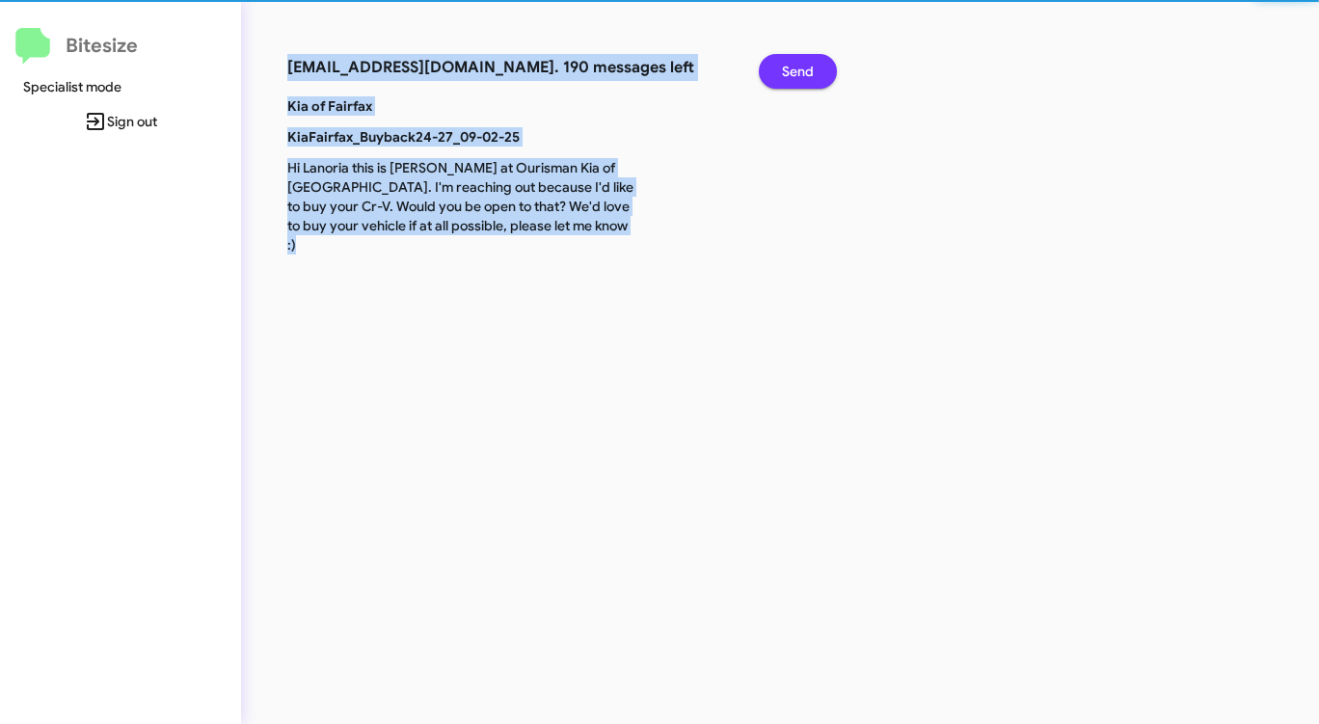
click at [797, 66] on span "Send" at bounding box center [798, 71] width 32 height 35
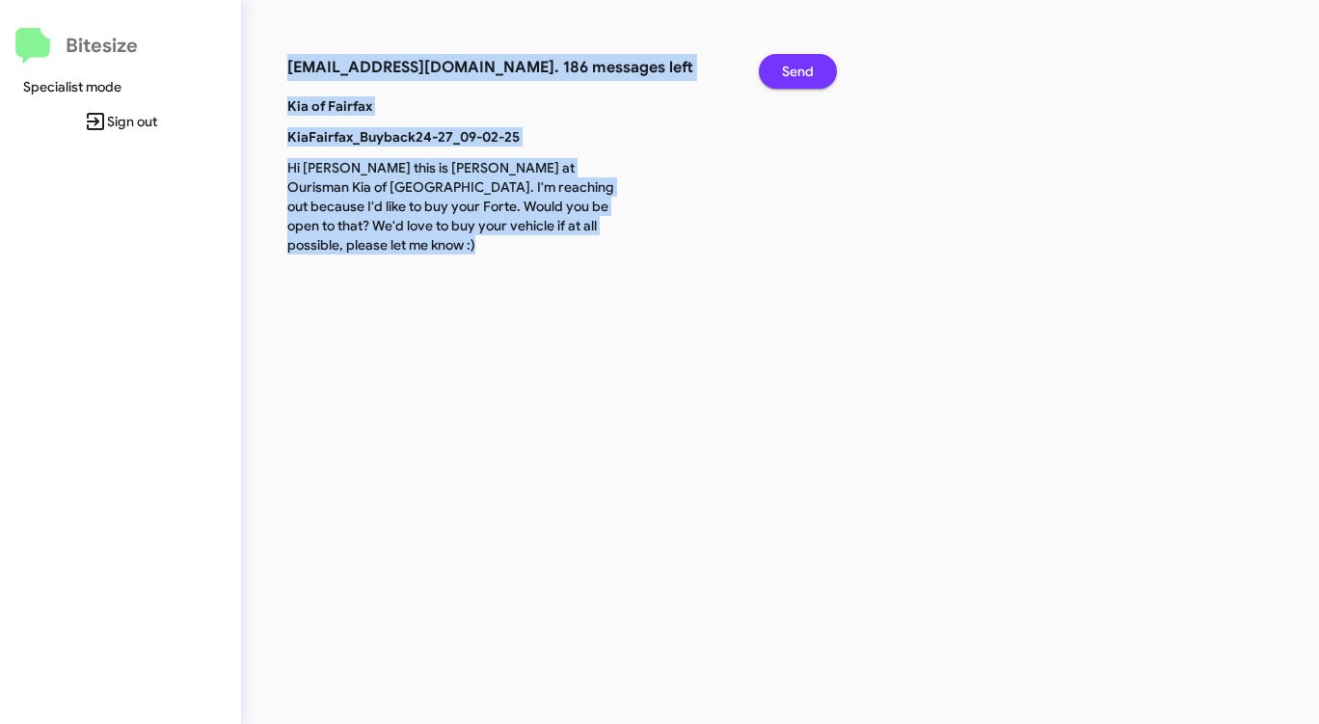
click at [797, 66] on span "Send" at bounding box center [798, 71] width 32 height 35
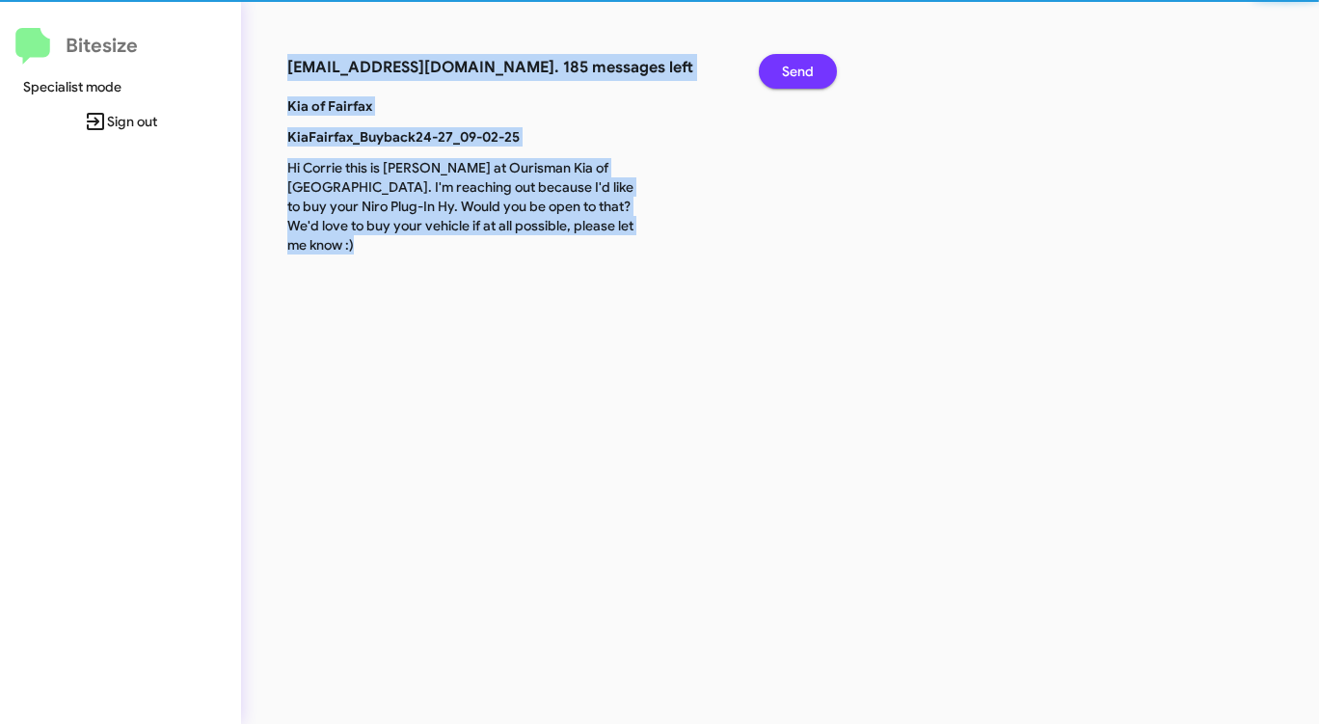
click at [797, 66] on span "Send" at bounding box center [798, 71] width 32 height 35
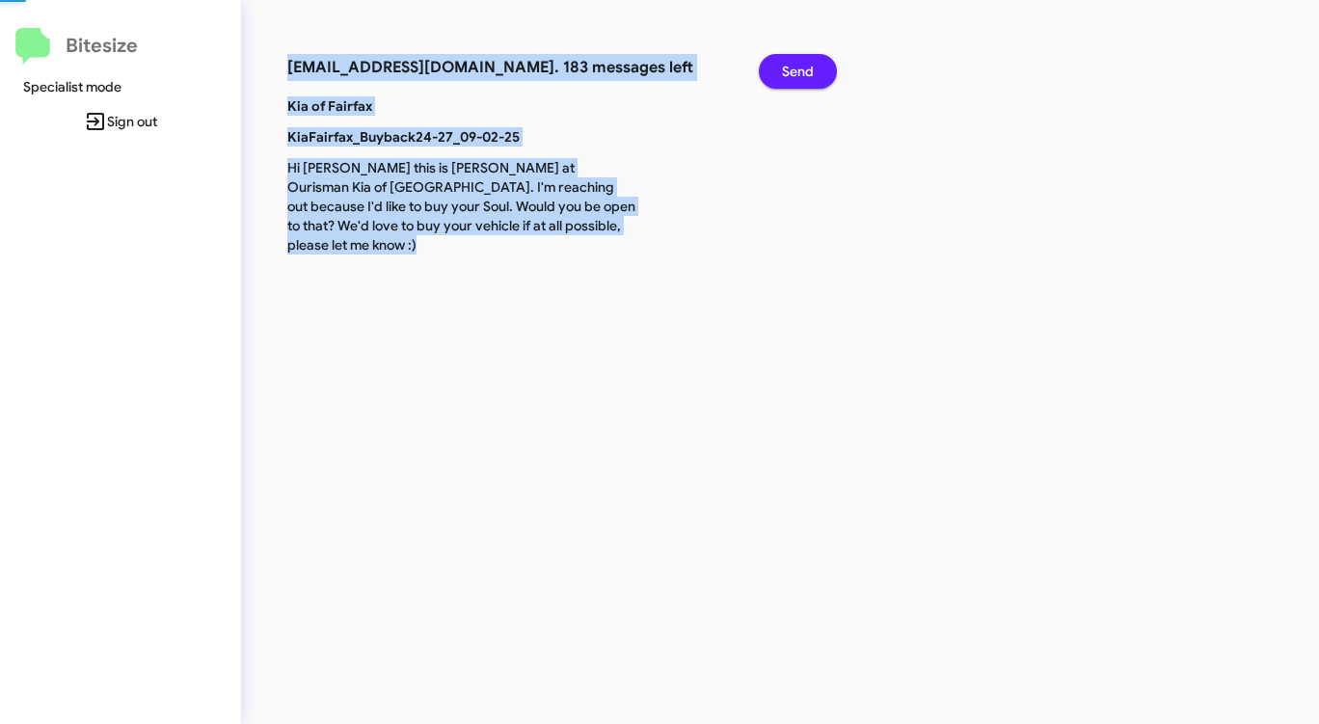
click at [797, 66] on span "Send" at bounding box center [798, 71] width 32 height 35
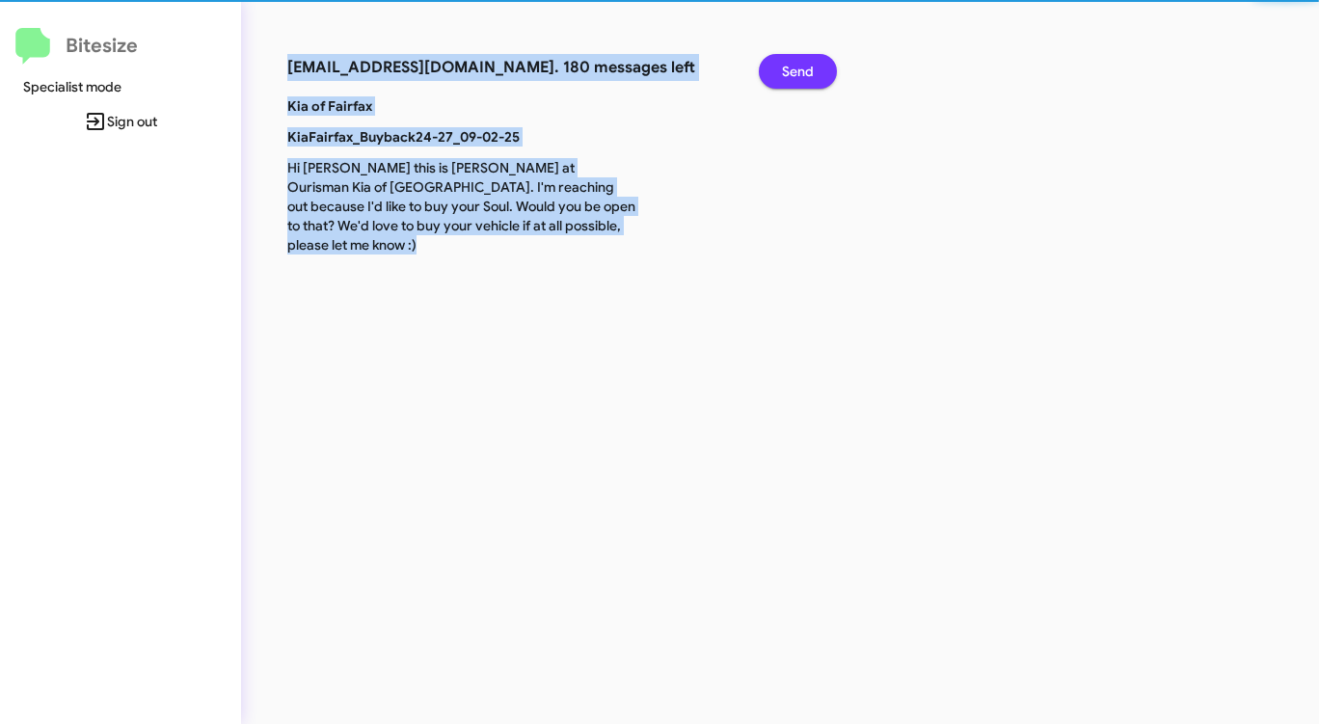
click at [797, 66] on span "Send" at bounding box center [798, 71] width 32 height 35
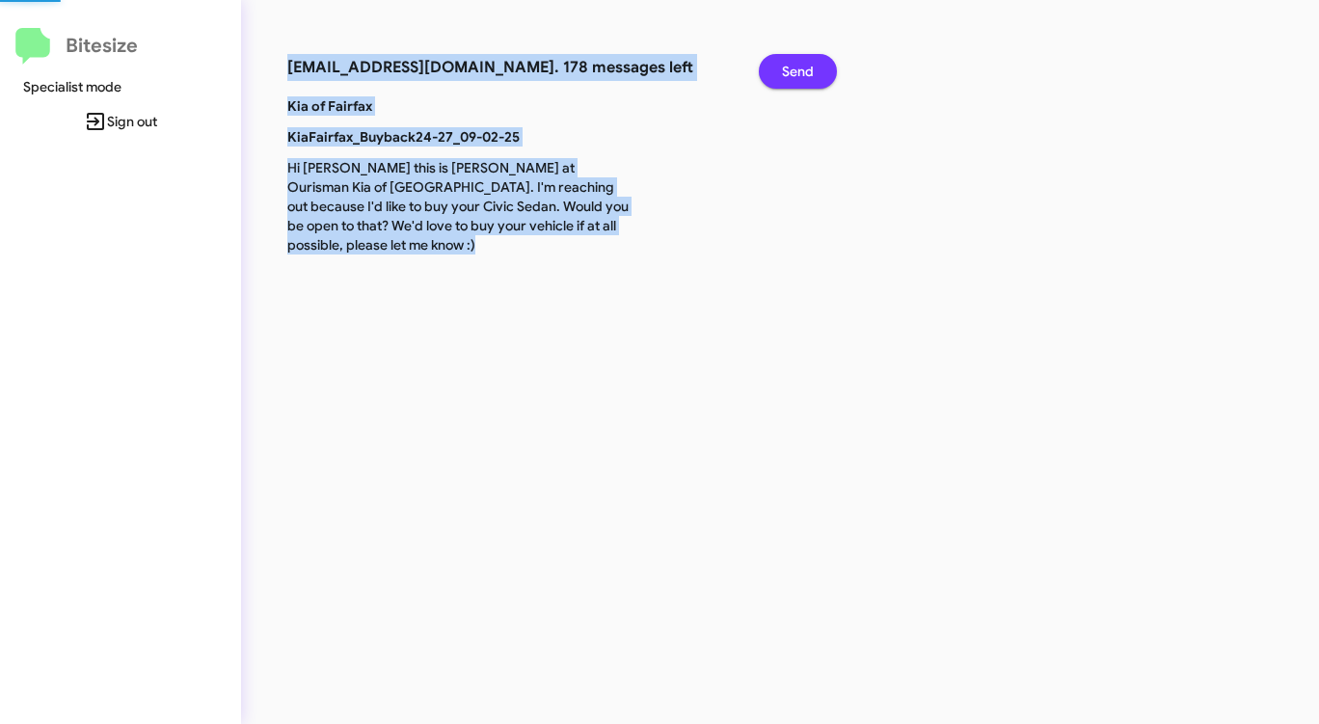
click at [797, 66] on span "Send" at bounding box center [798, 71] width 32 height 35
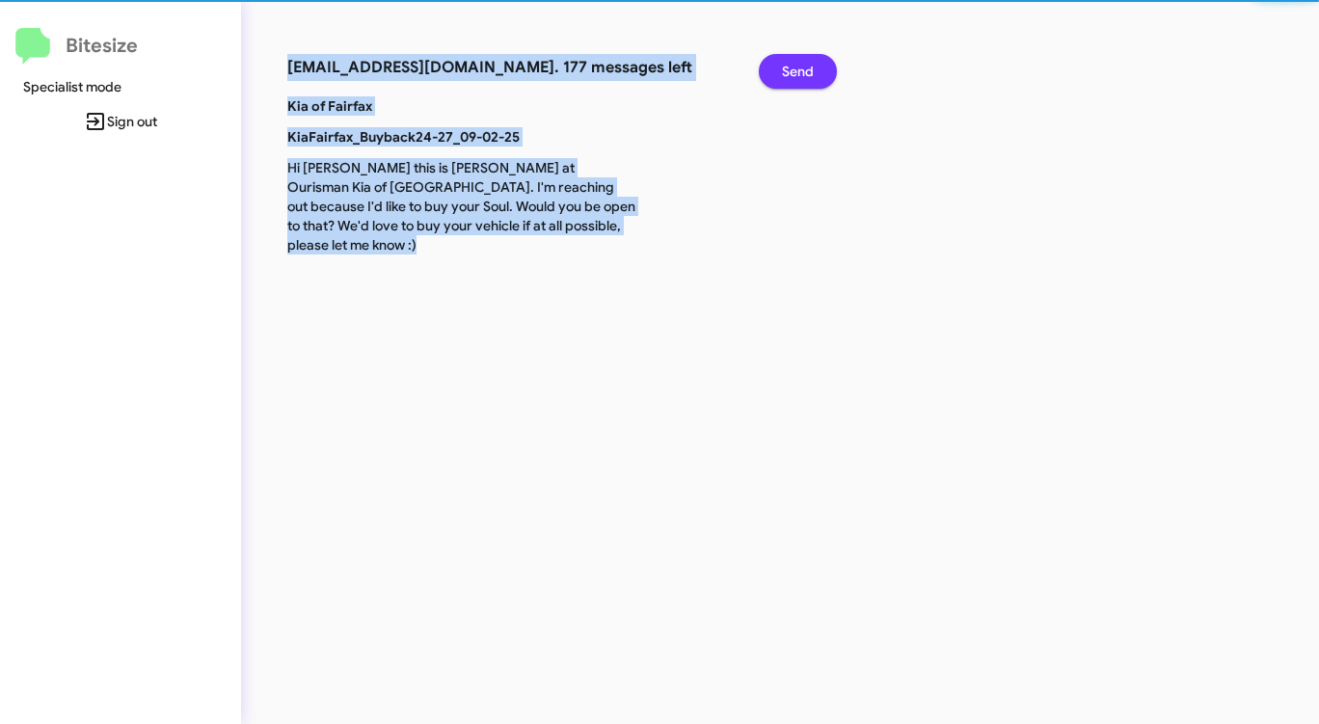
click at [797, 66] on span "Send" at bounding box center [798, 71] width 32 height 35
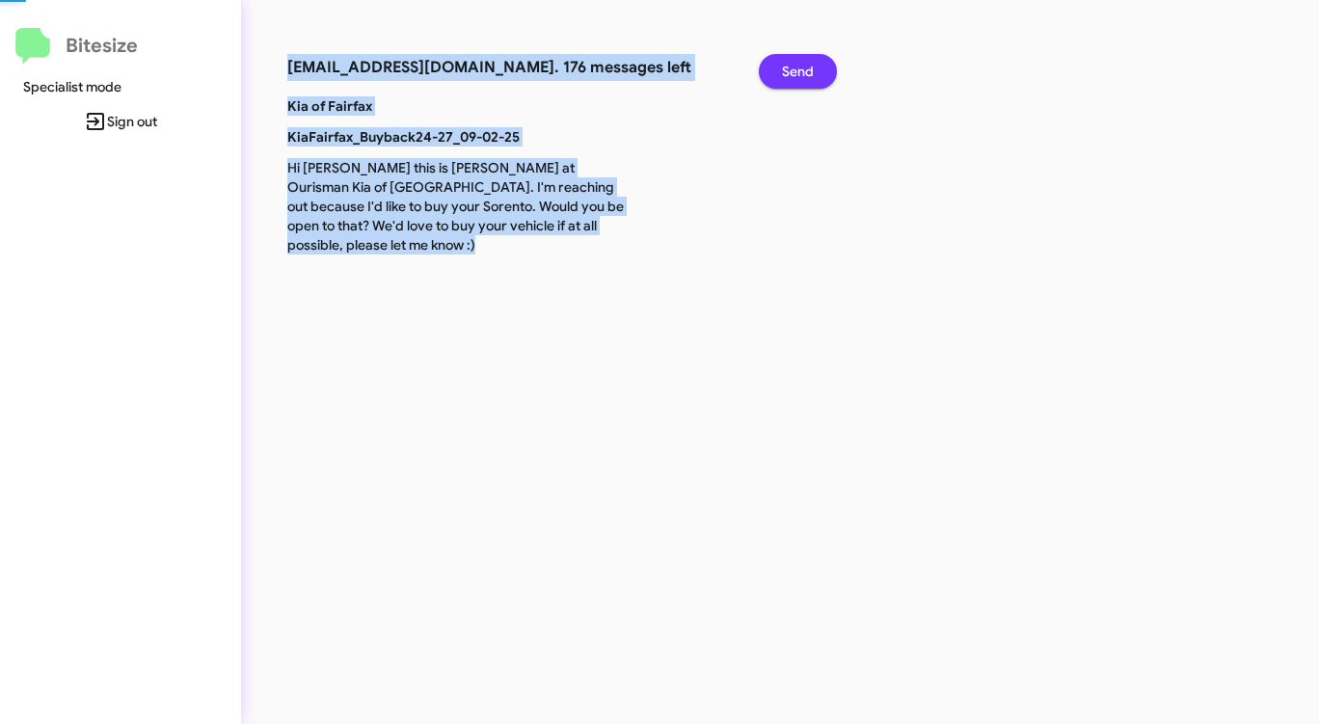
click at [797, 66] on span "Send" at bounding box center [798, 71] width 32 height 35
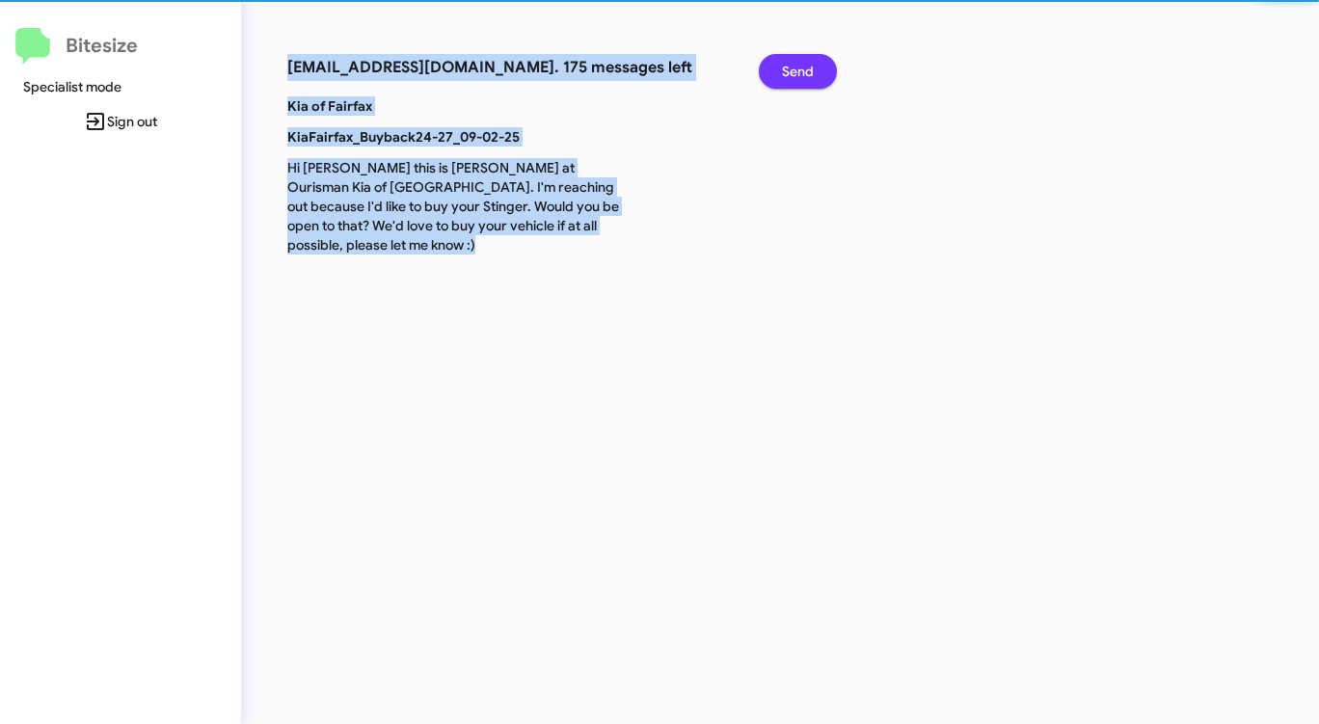
click at [797, 67] on span "Send" at bounding box center [798, 71] width 32 height 35
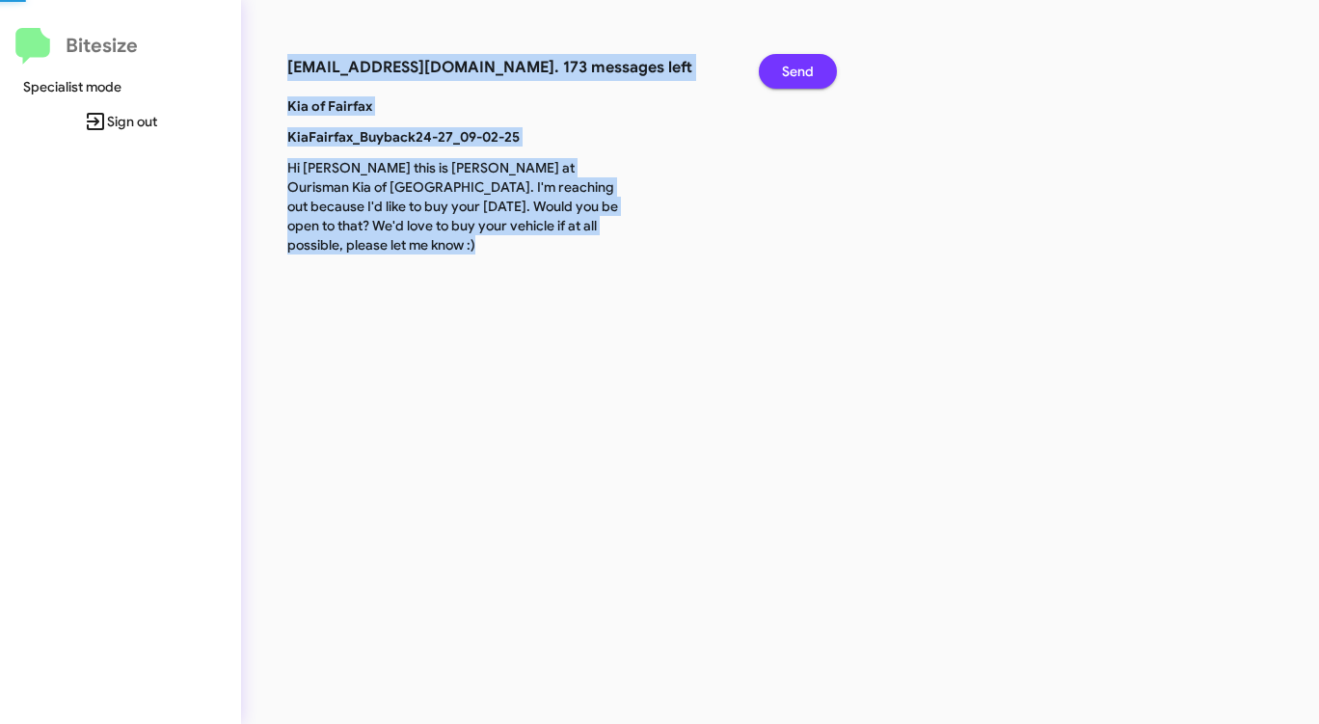
click at [797, 67] on span "Send" at bounding box center [798, 71] width 32 height 35
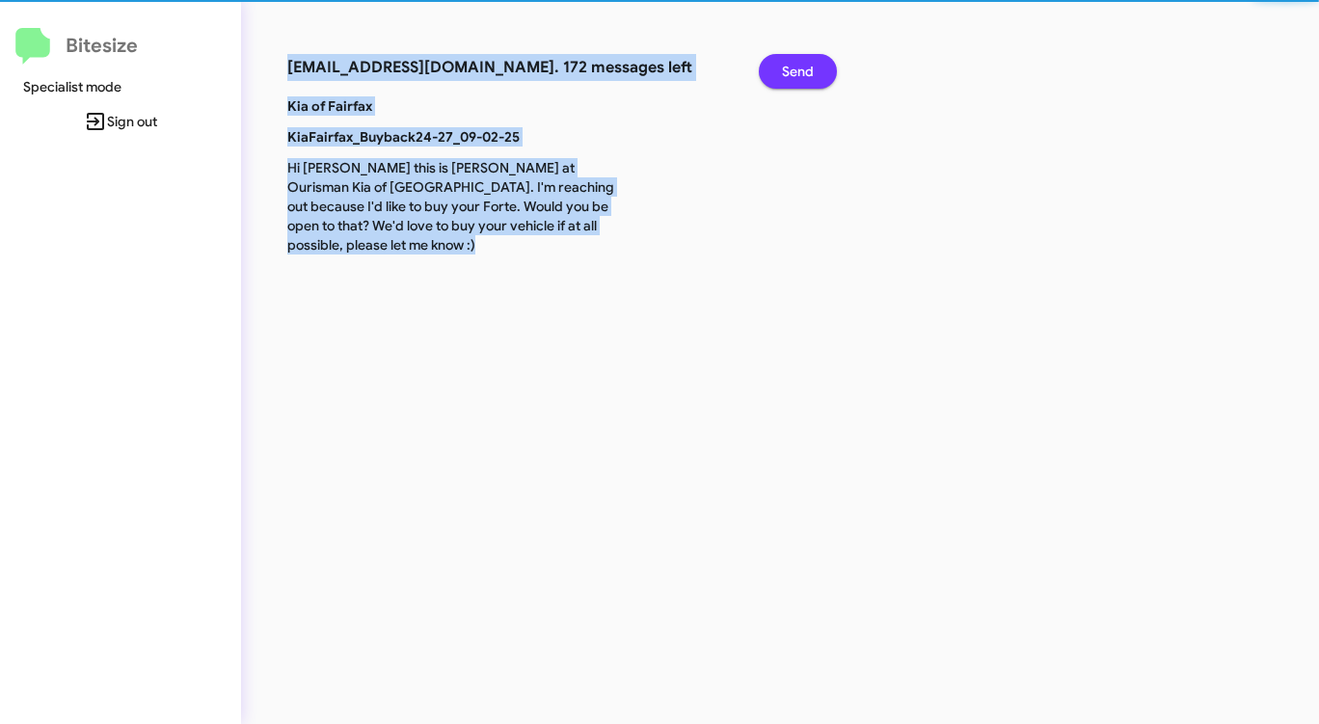
click at [797, 67] on span "Send" at bounding box center [798, 71] width 32 height 35
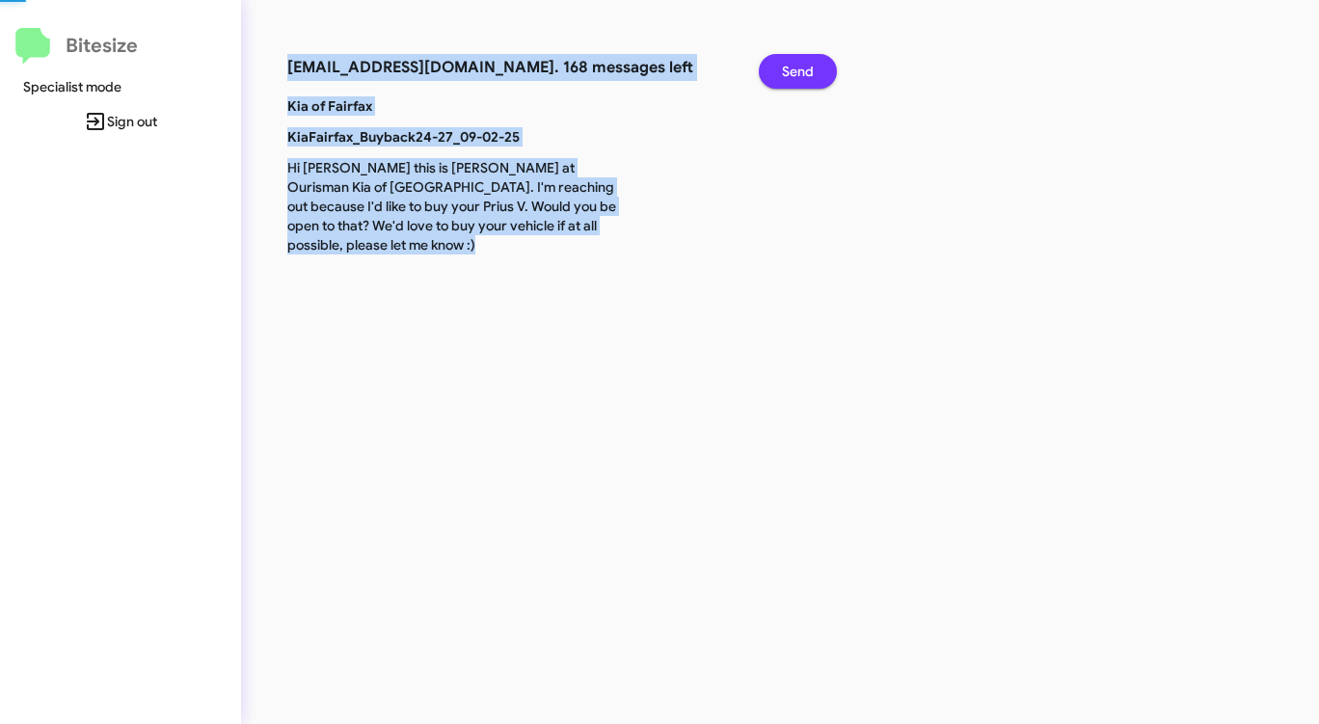
click at [797, 67] on span "Send" at bounding box center [798, 71] width 32 height 35
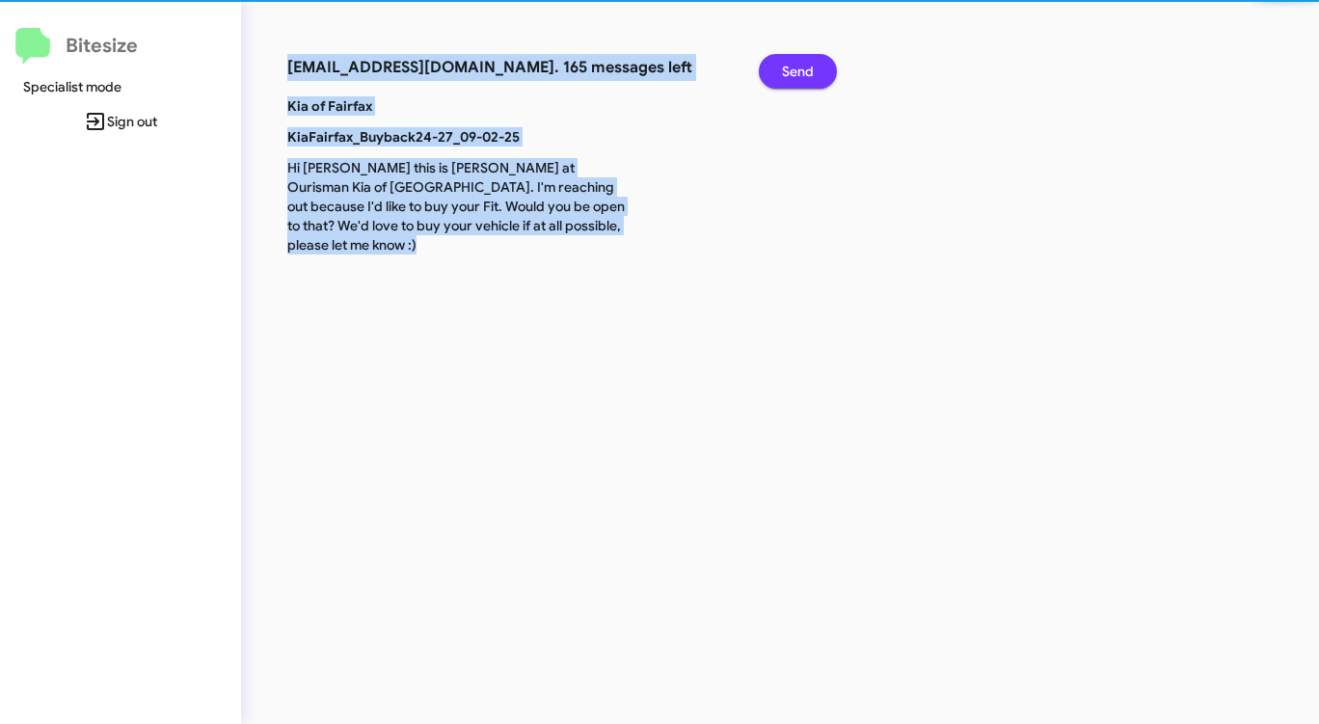
click at [797, 67] on span "Send" at bounding box center [798, 71] width 32 height 35
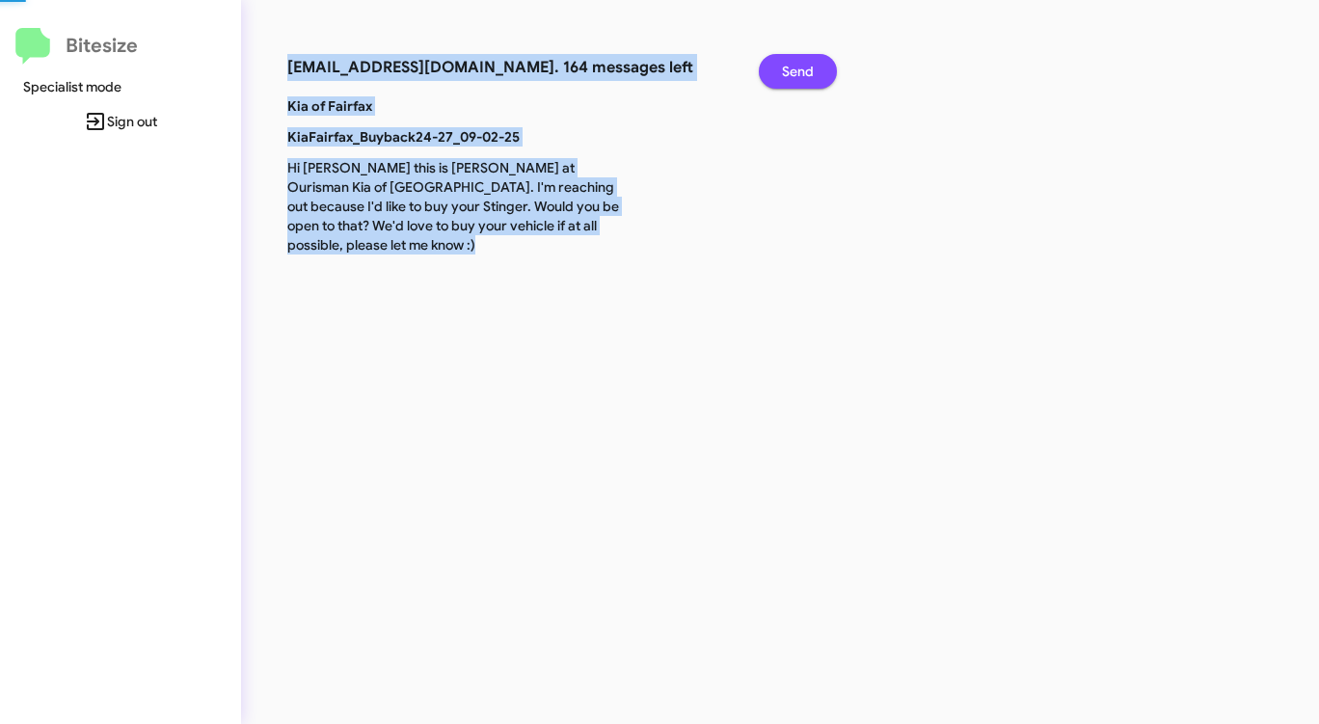
click at [797, 67] on span "Send" at bounding box center [798, 71] width 32 height 35
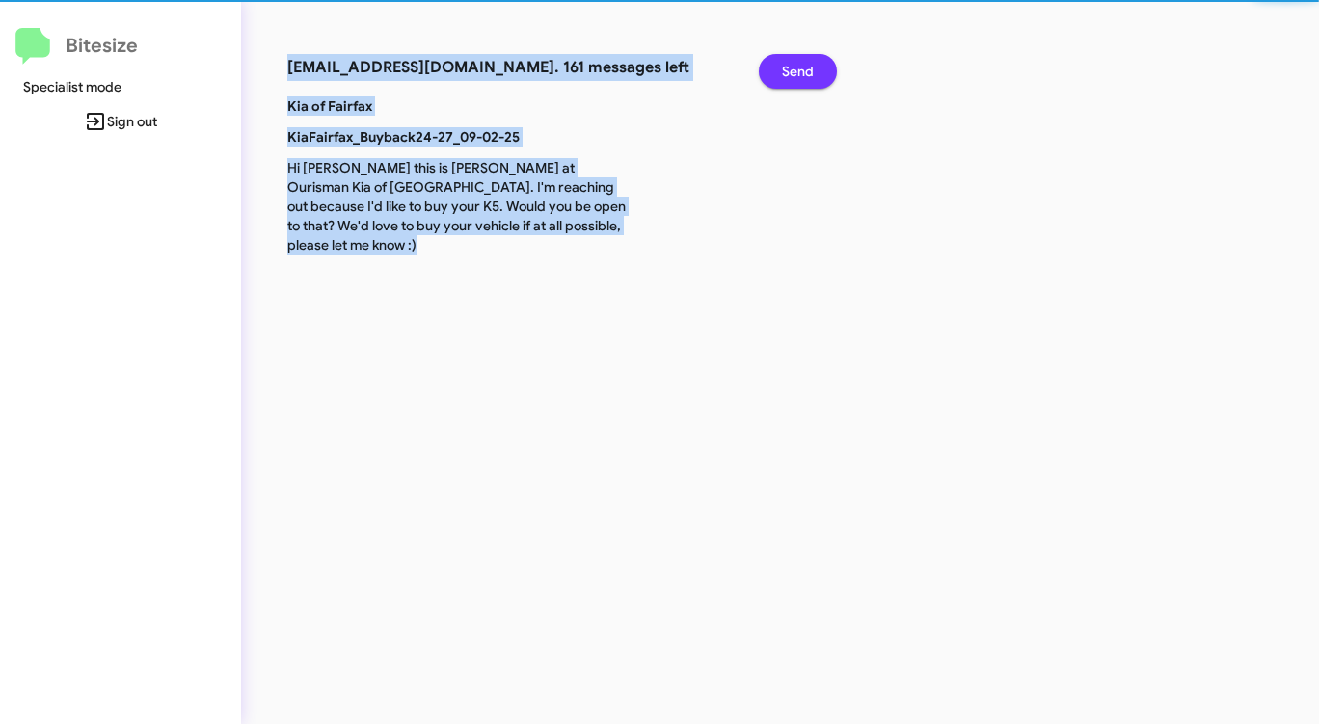
click at [797, 67] on span "Send" at bounding box center [798, 71] width 32 height 35
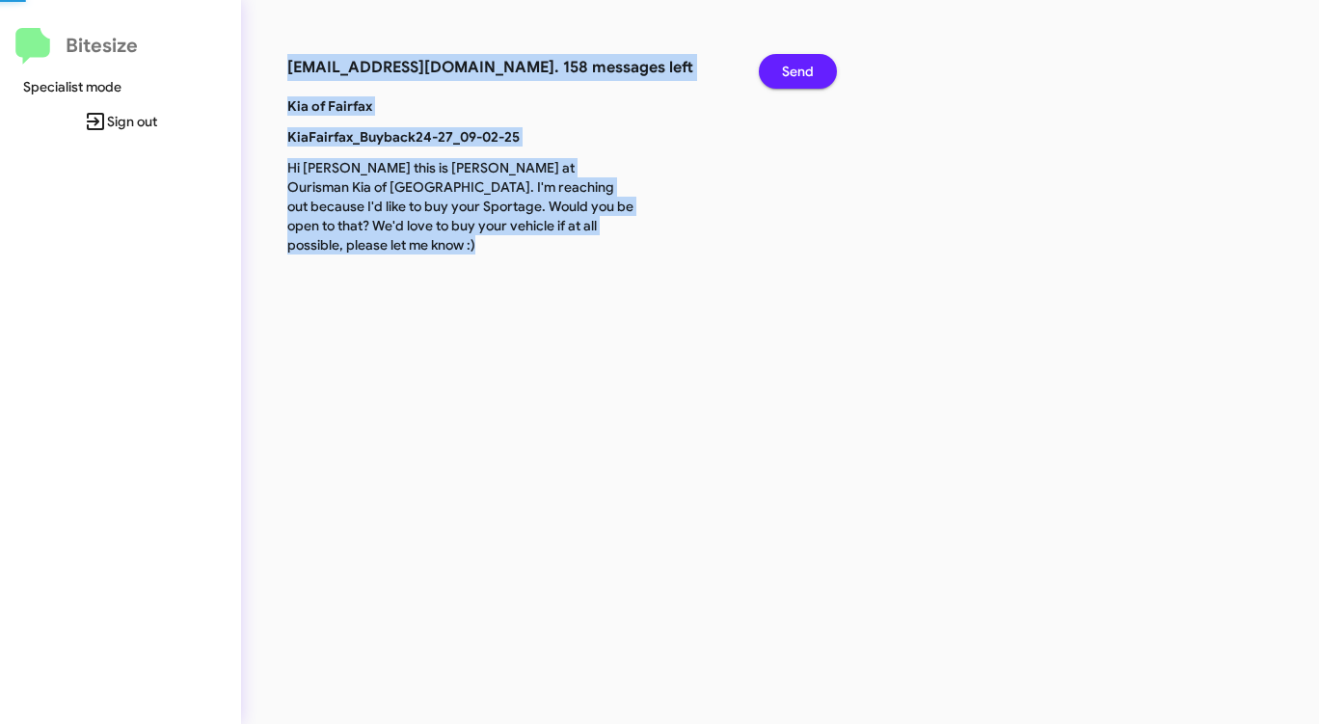
click at [797, 67] on span "Send" at bounding box center [798, 71] width 32 height 35
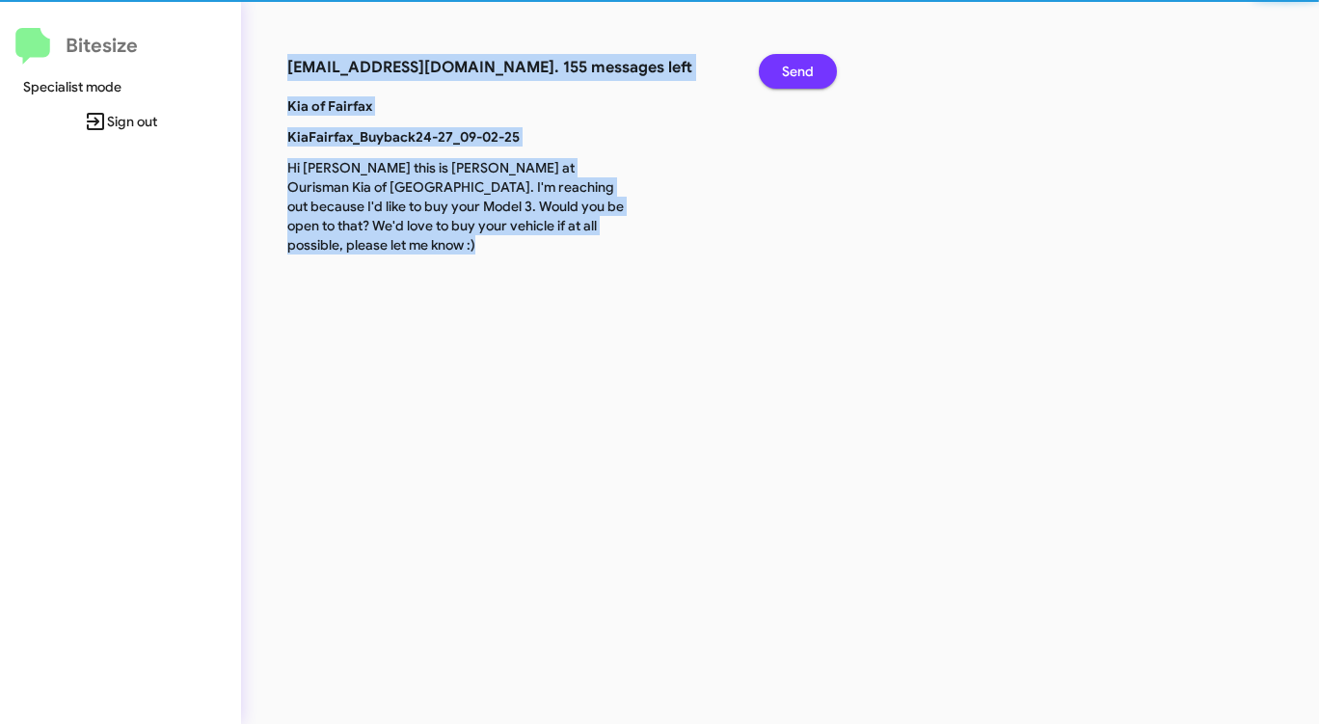
click at [797, 67] on span "Send" at bounding box center [798, 71] width 32 height 35
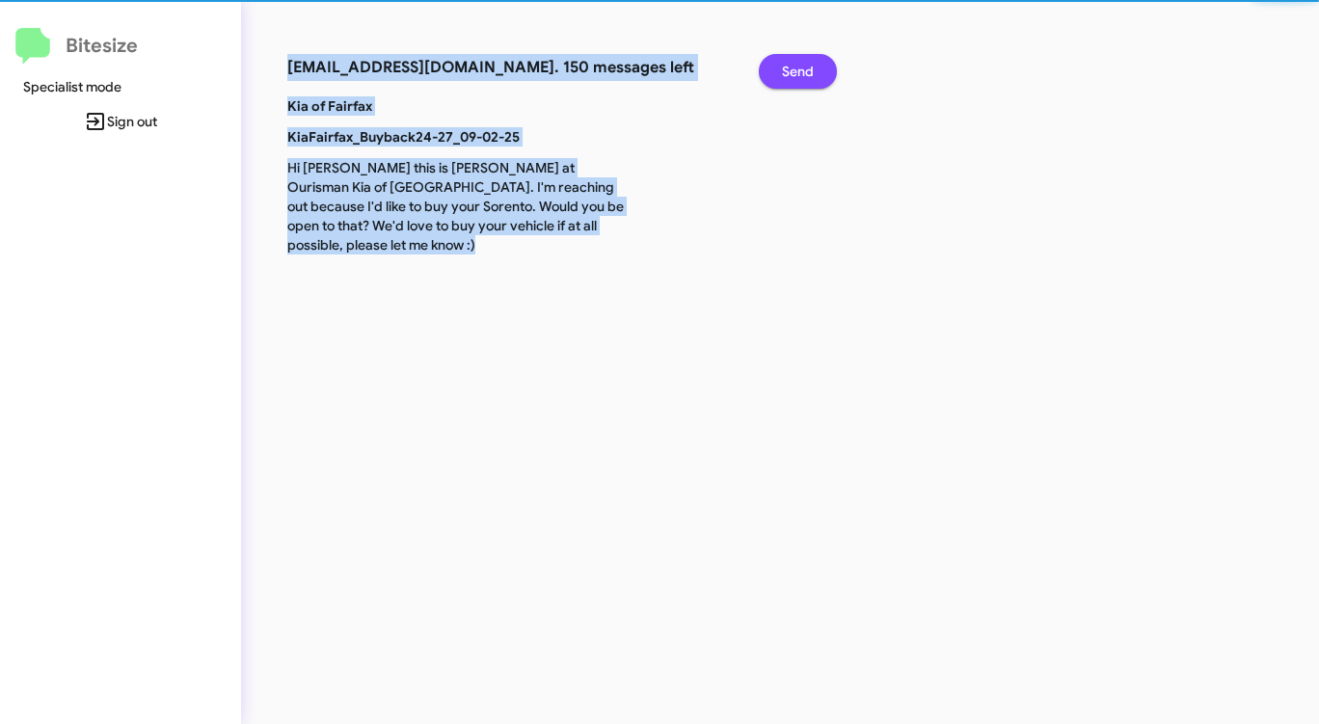
click at [797, 67] on span "Send" at bounding box center [798, 71] width 32 height 35
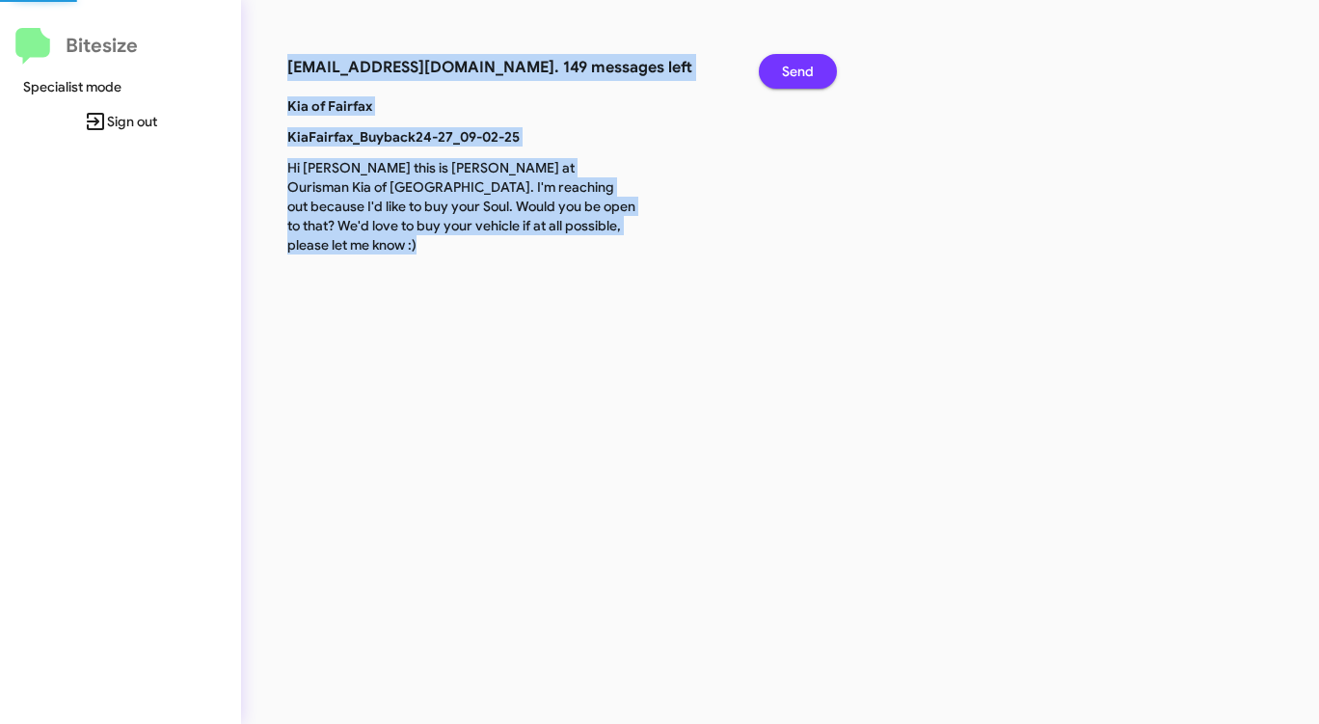
click at [797, 67] on span "Send" at bounding box center [798, 71] width 32 height 35
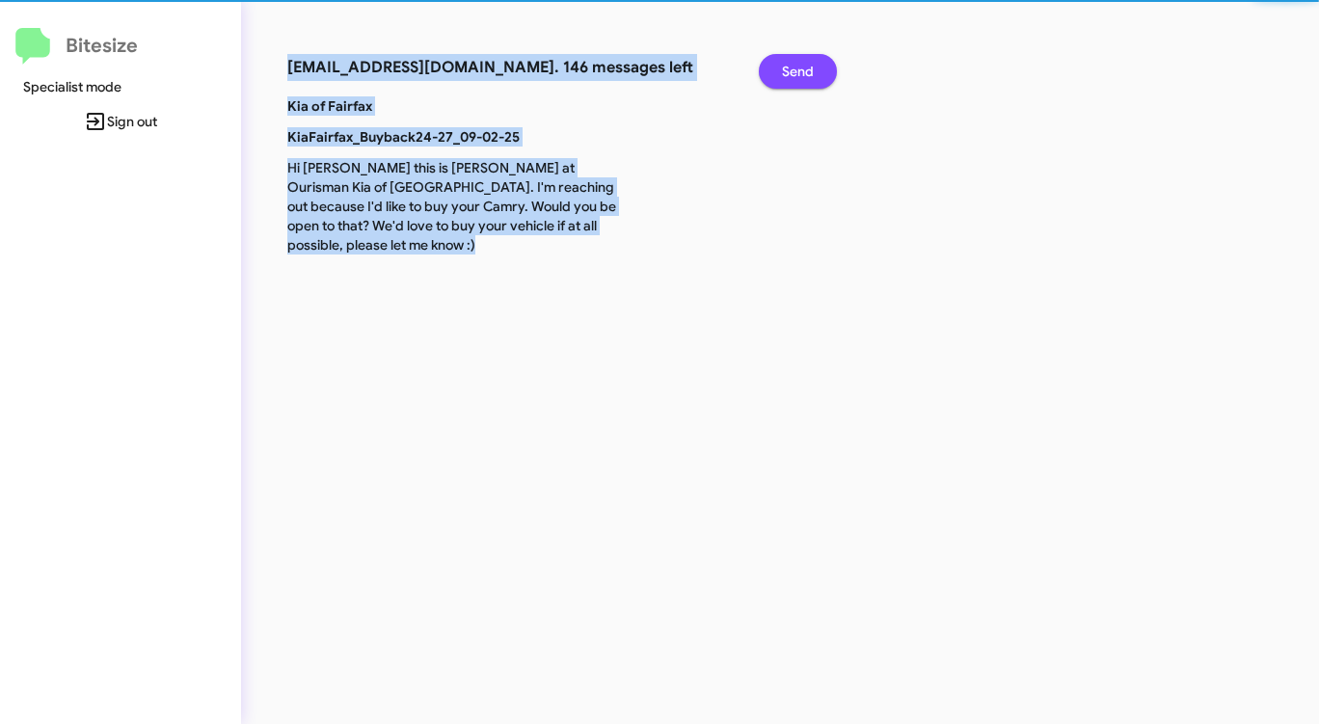
click at [797, 67] on span "Send" at bounding box center [798, 71] width 32 height 35
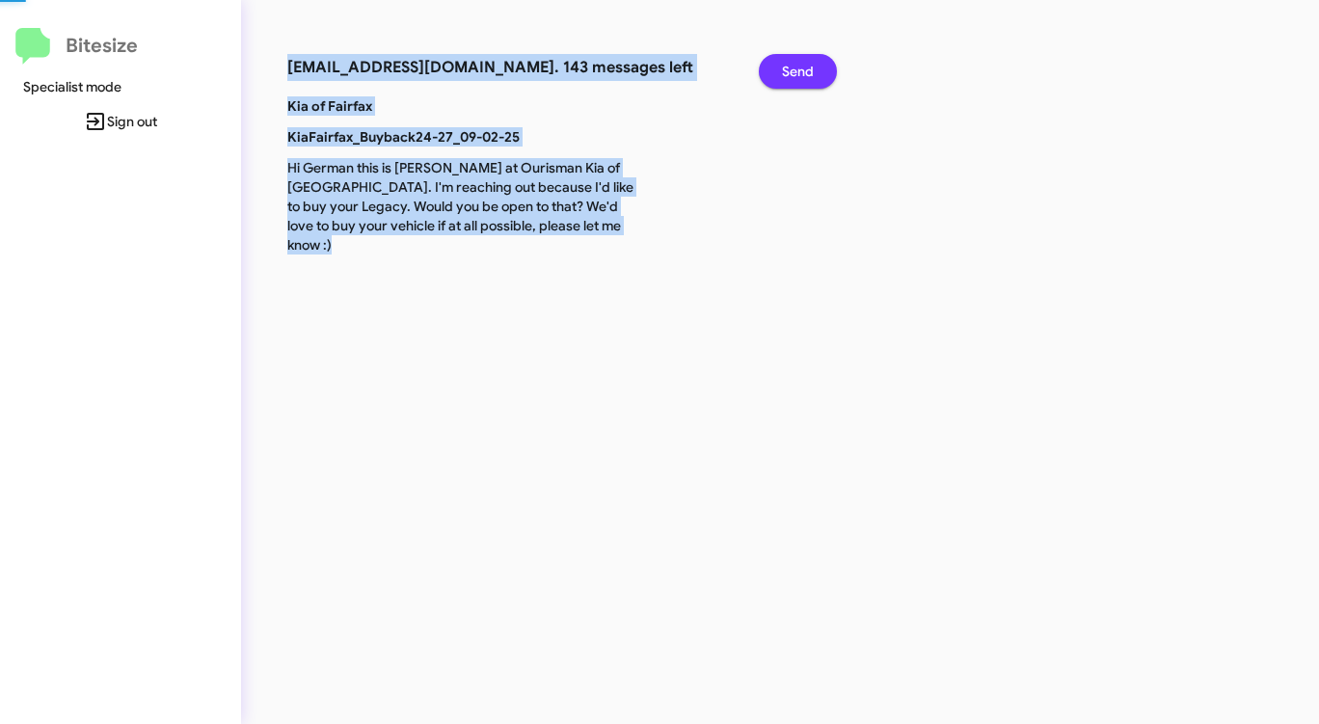
click at [797, 67] on span "Send" at bounding box center [798, 71] width 32 height 35
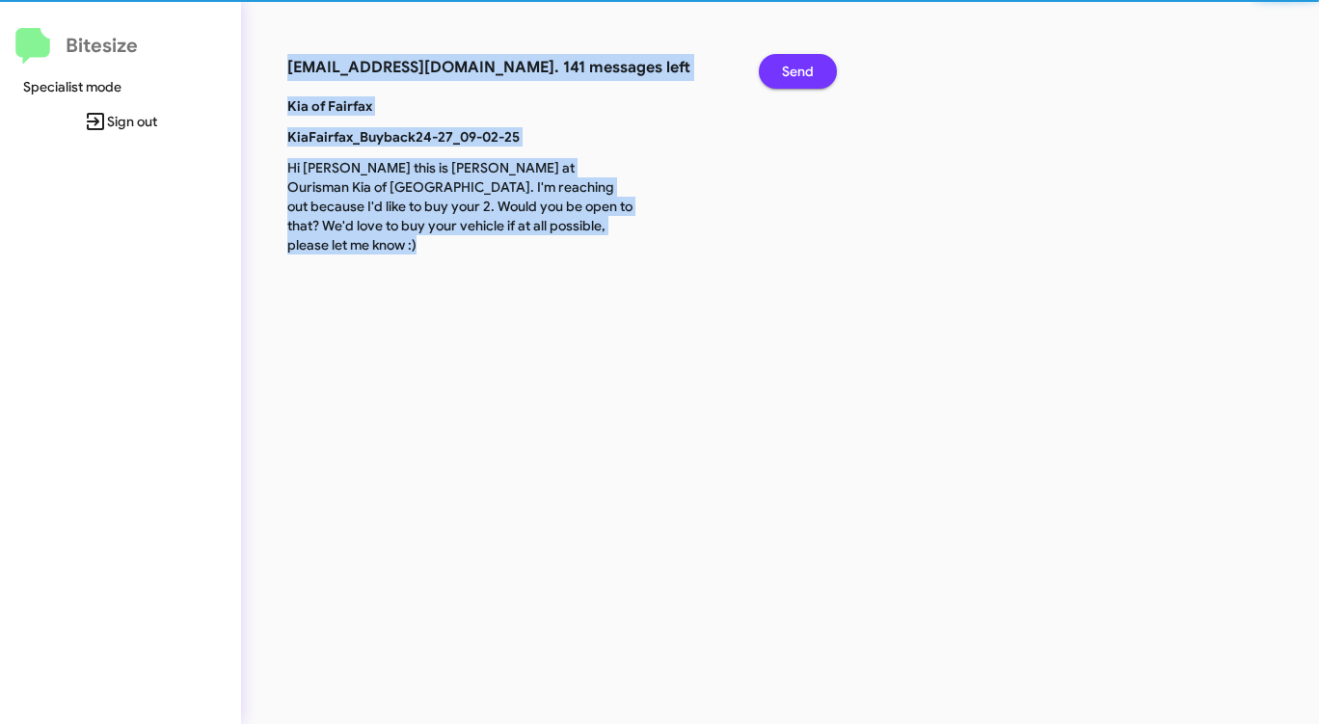
click at [797, 67] on span "Send" at bounding box center [798, 71] width 32 height 35
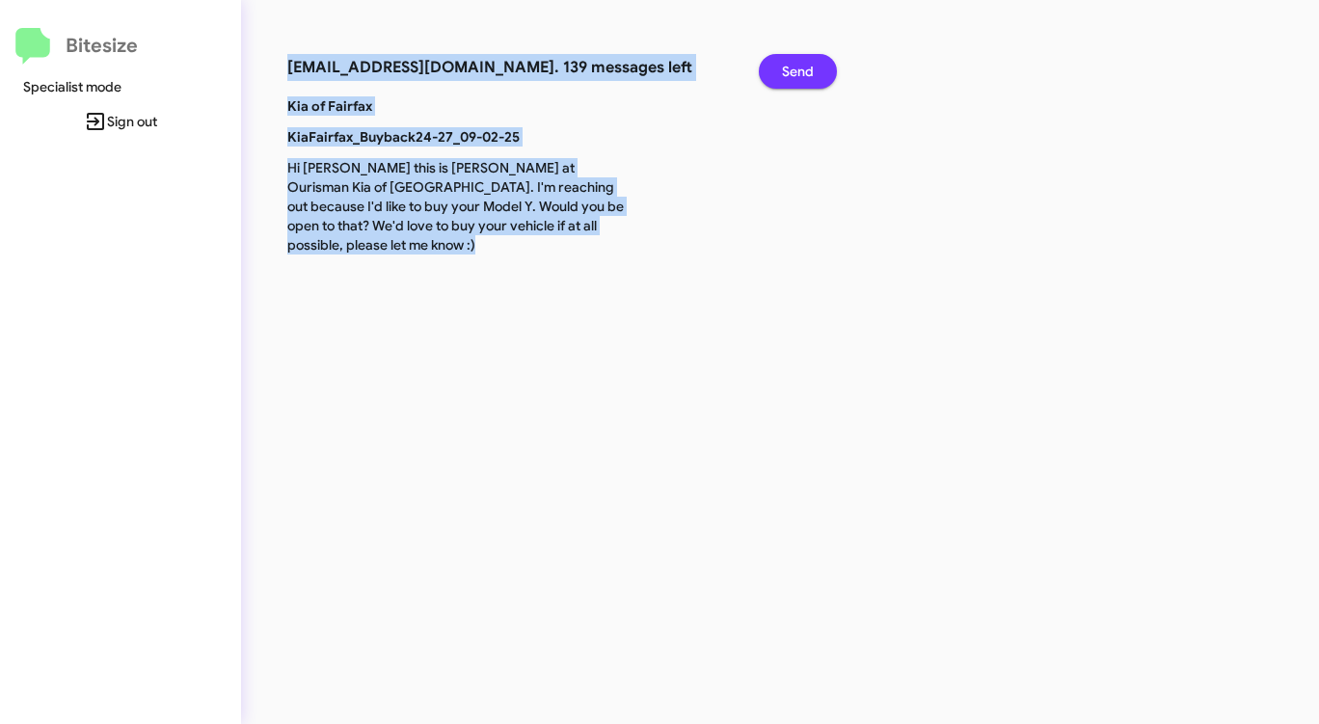
click at [797, 67] on span "Send" at bounding box center [798, 71] width 32 height 35
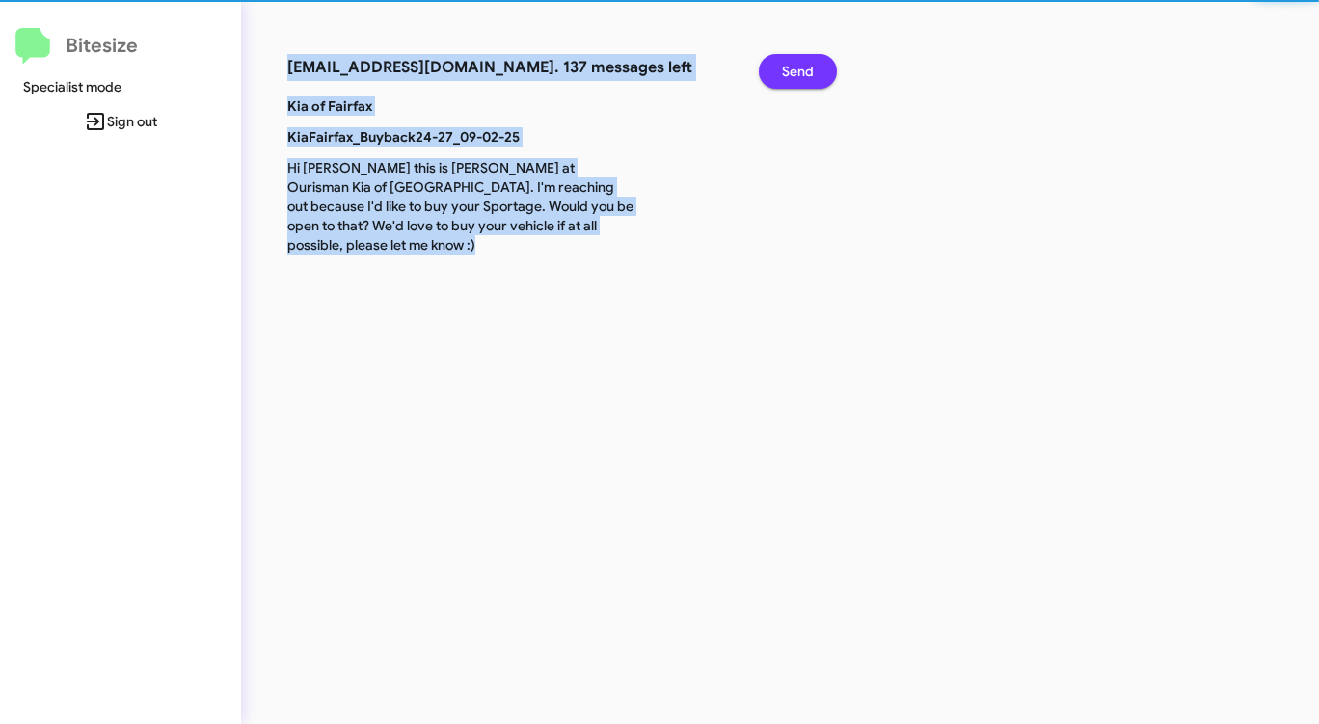
click at [797, 67] on span "Send" at bounding box center [798, 71] width 32 height 35
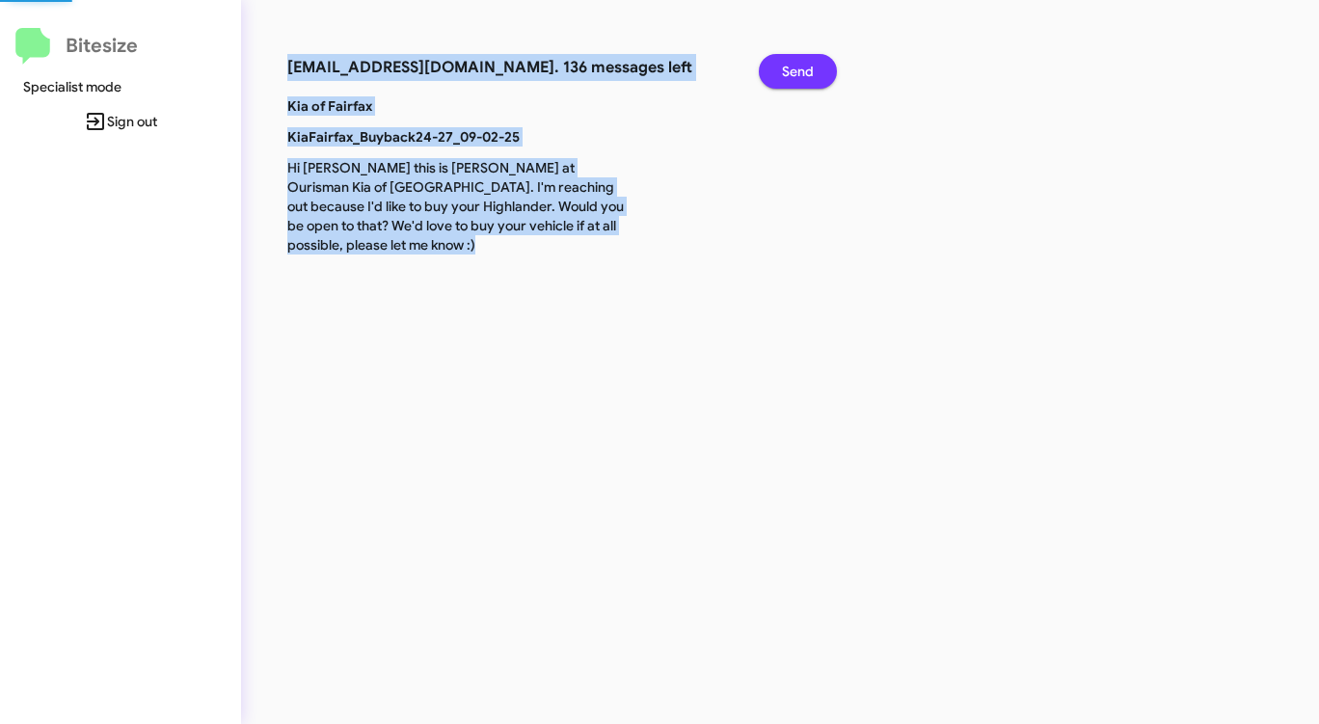
click at [797, 67] on span "Send" at bounding box center [798, 71] width 32 height 35
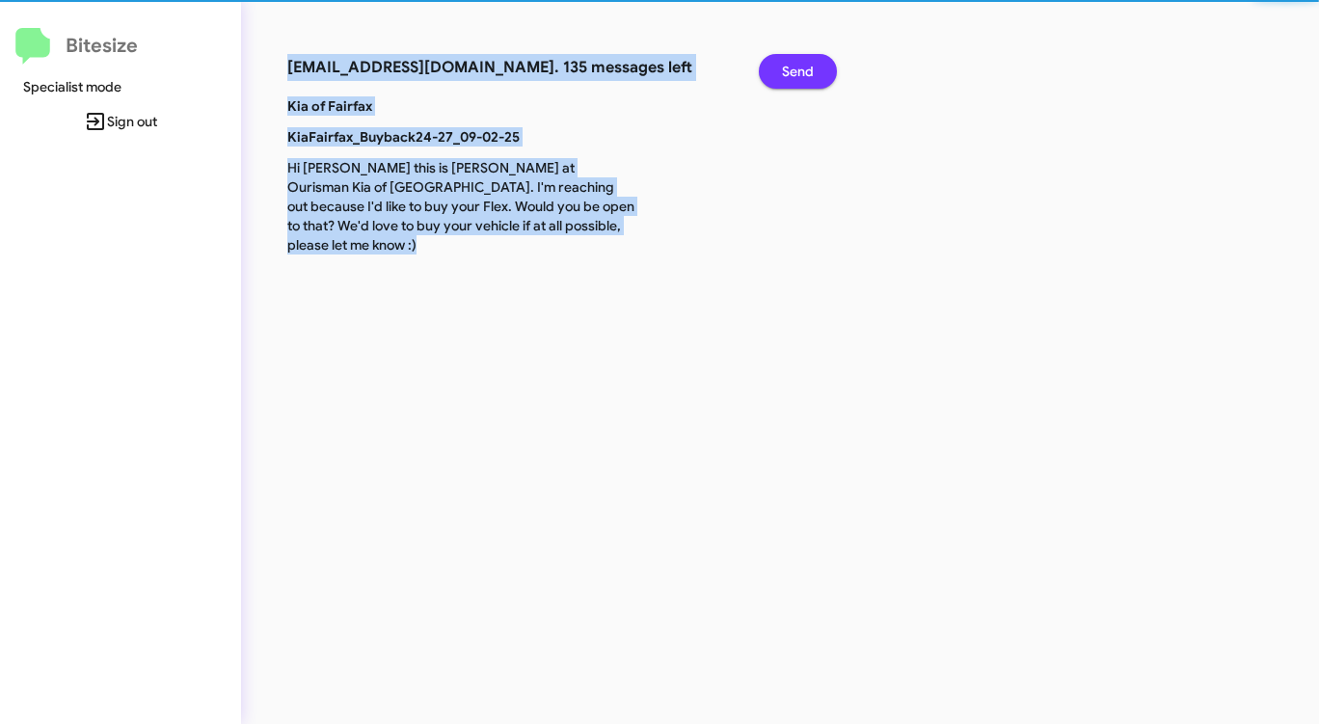
click at [797, 67] on span "Send" at bounding box center [798, 71] width 32 height 35
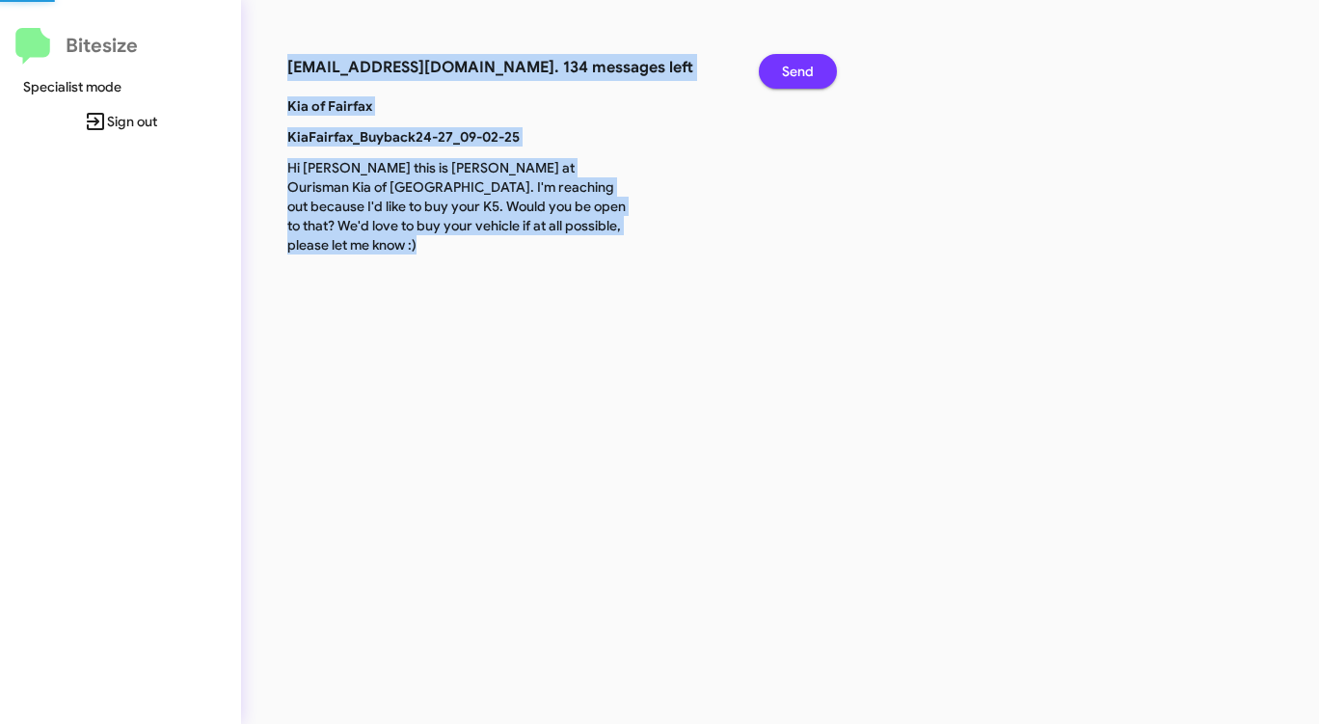
click at [797, 67] on span "Send" at bounding box center [798, 71] width 32 height 35
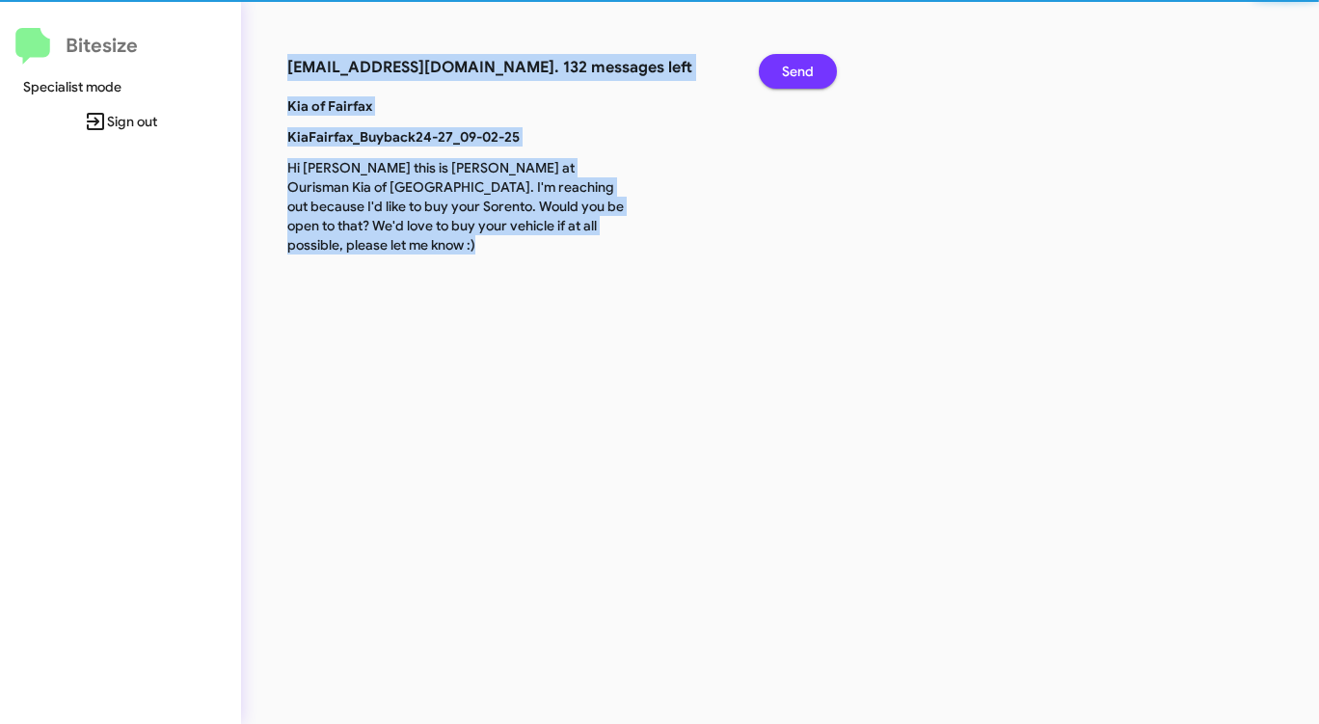
click at [797, 67] on span "Send" at bounding box center [798, 71] width 32 height 35
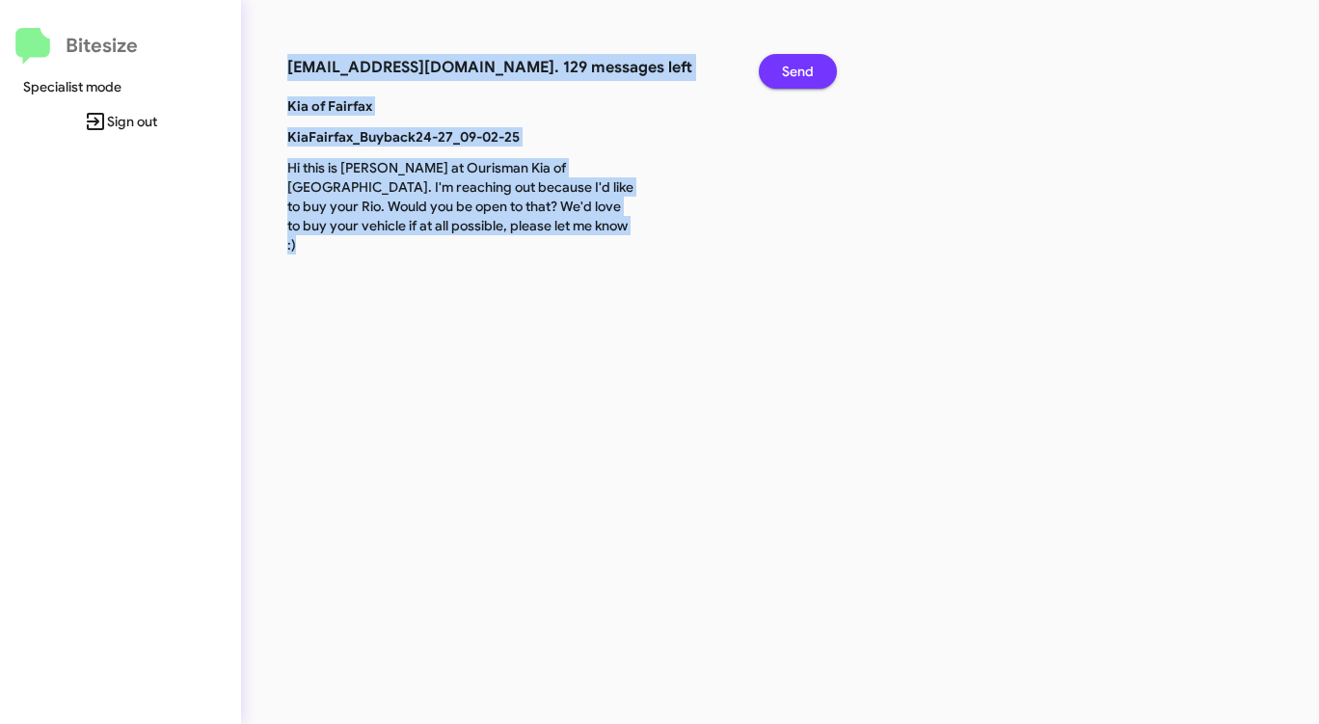
click at [797, 67] on span "Send" at bounding box center [798, 71] width 32 height 35
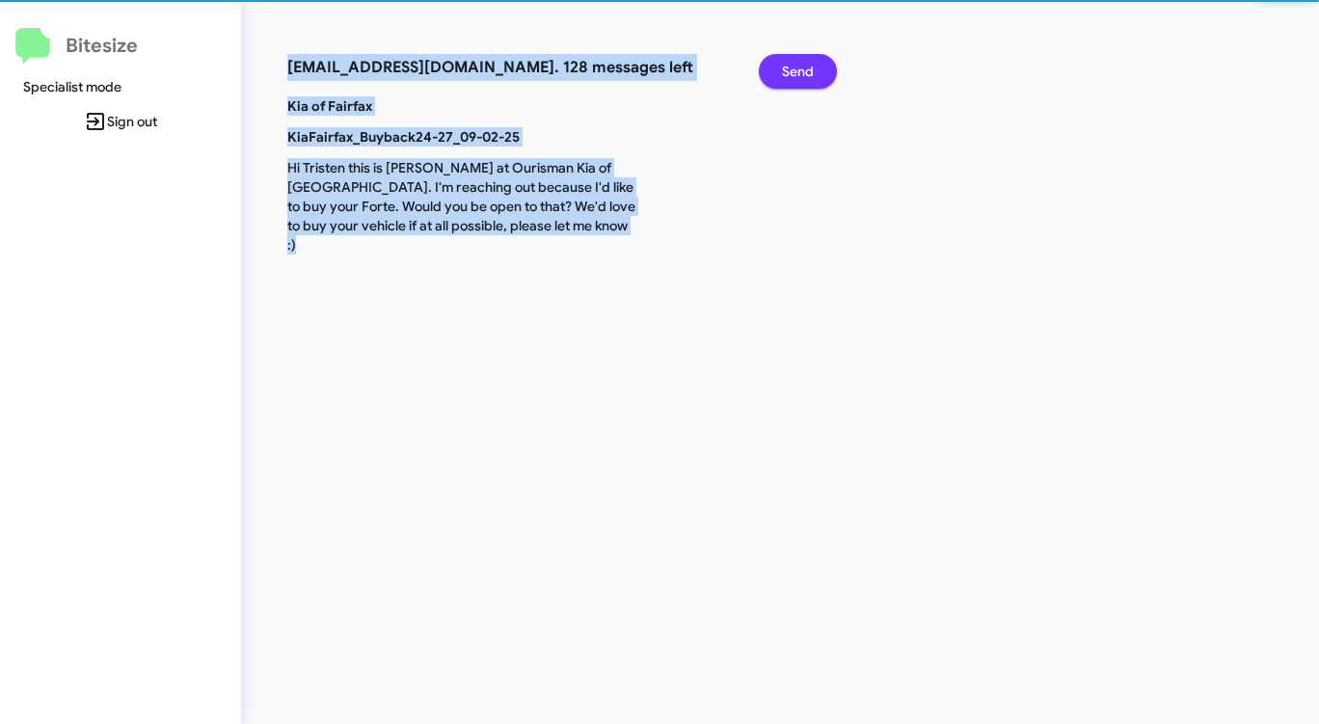
click at [797, 67] on span "Send" at bounding box center [798, 71] width 32 height 35
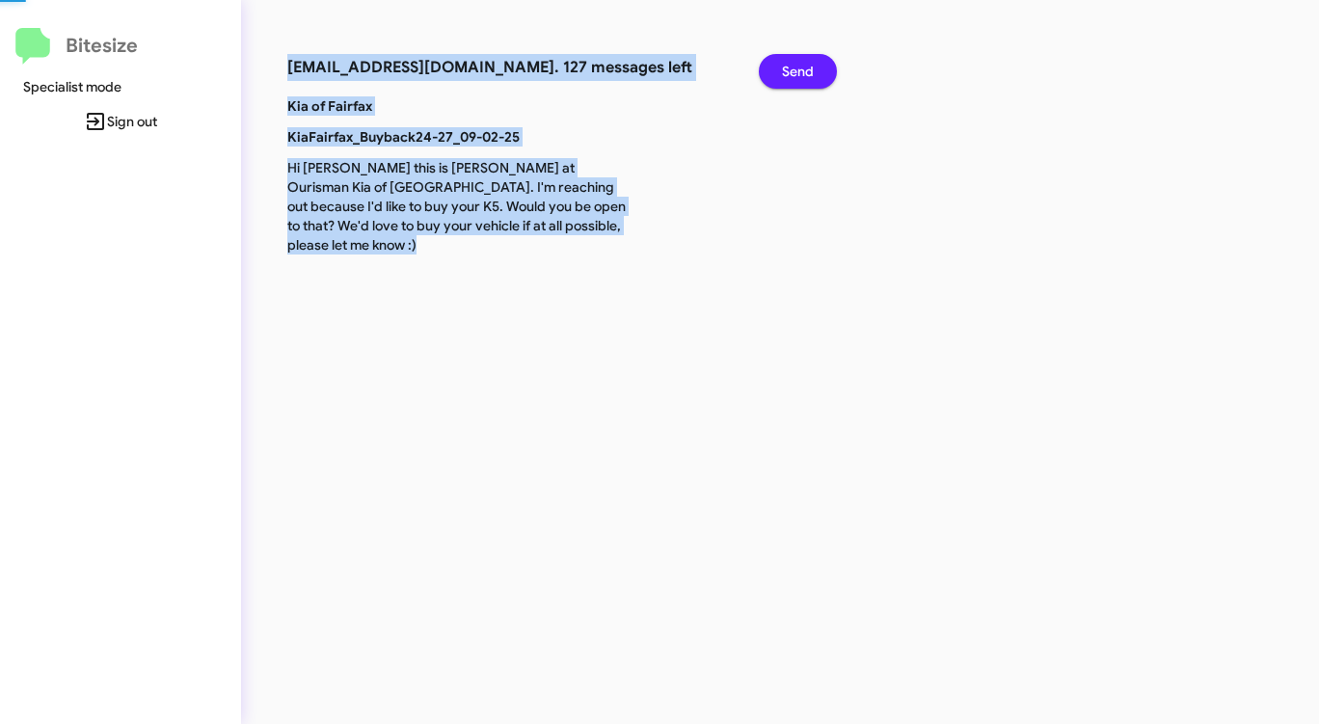
click at [797, 67] on span "Send" at bounding box center [798, 71] width 32 height 35
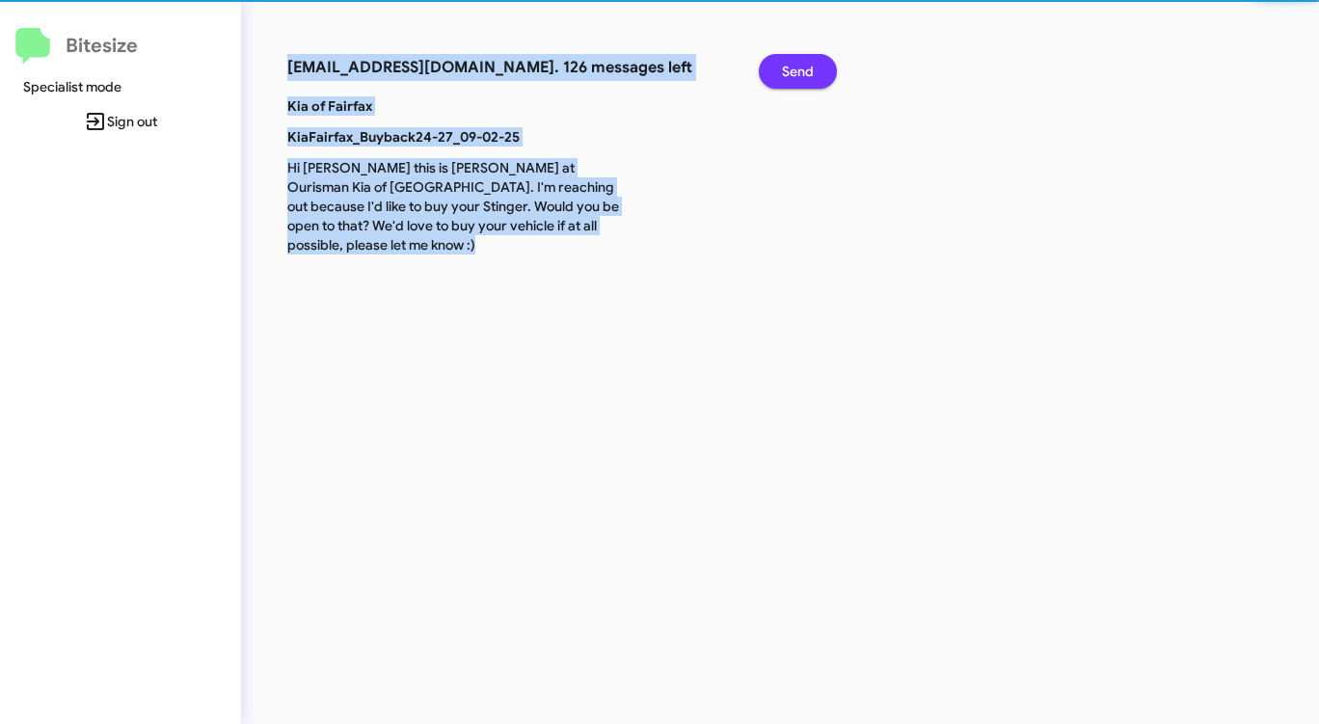
click at [797, 67] on span "Send" at bounding box center [798, 71] width 32 height 35
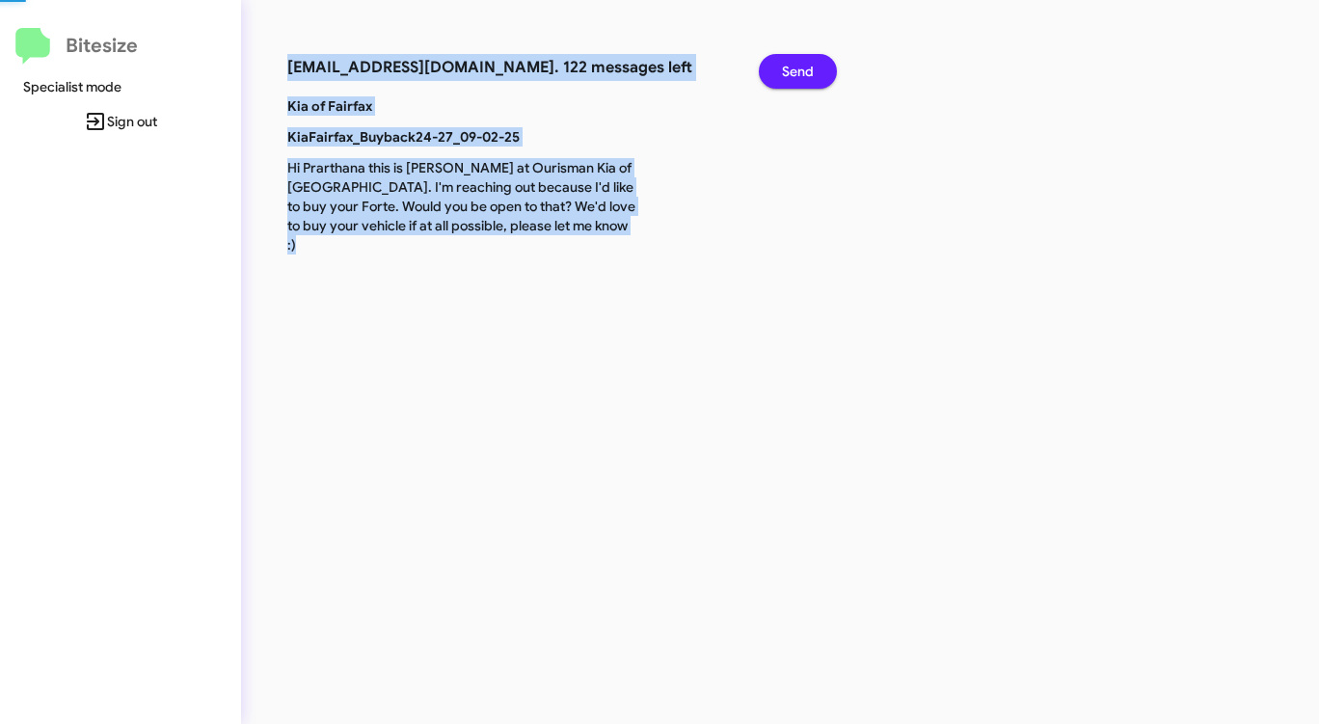
click at [797, 67] on span "Send" at bounding box center [798, 71] width 32 height 35
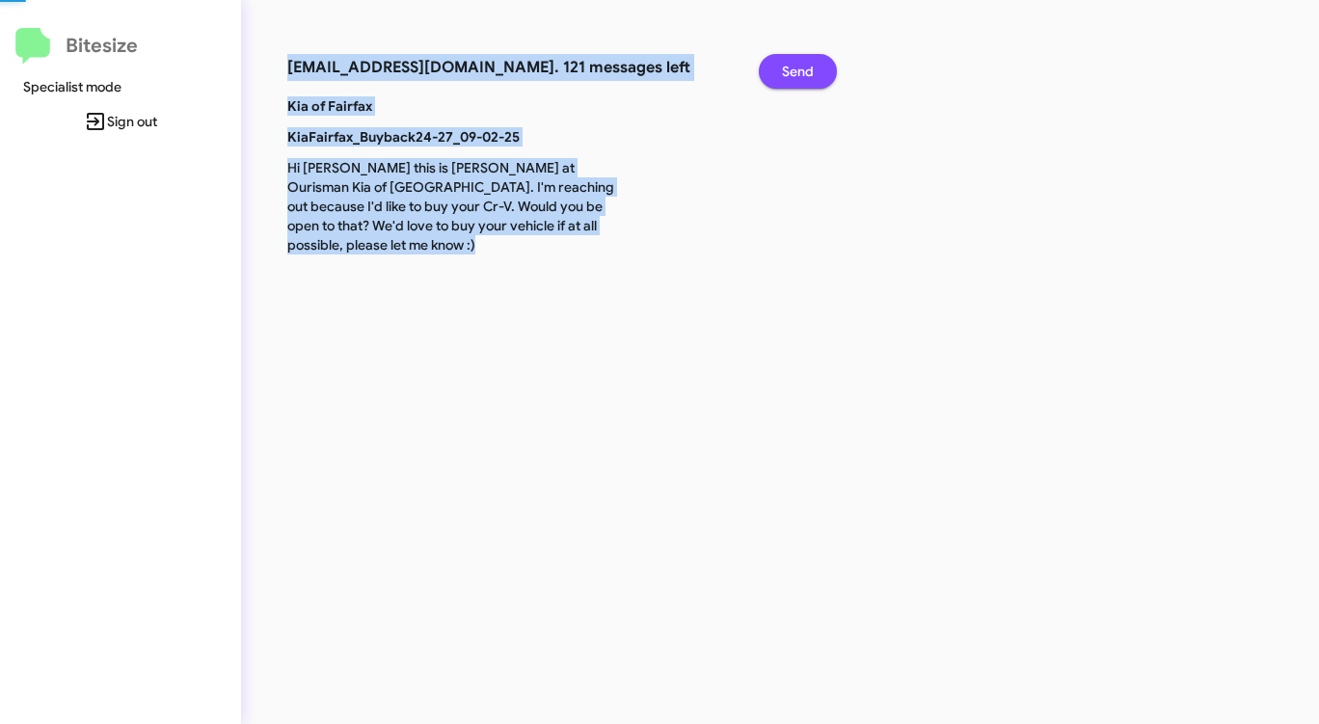
click at [797, 67] on span "Send" at bounding box center [798, 71] width 32 height 35
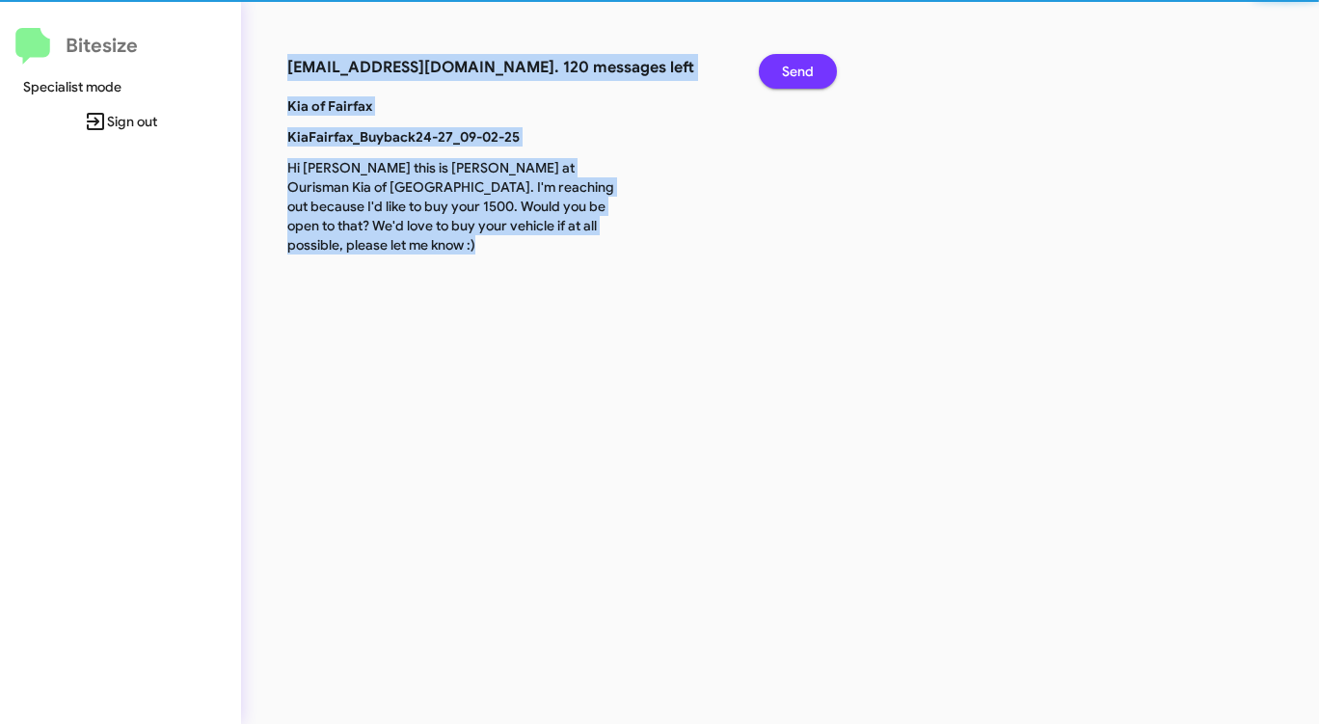
click at [797, 67] on span "Send" at bounding box center [798, 71] width 32 height 35
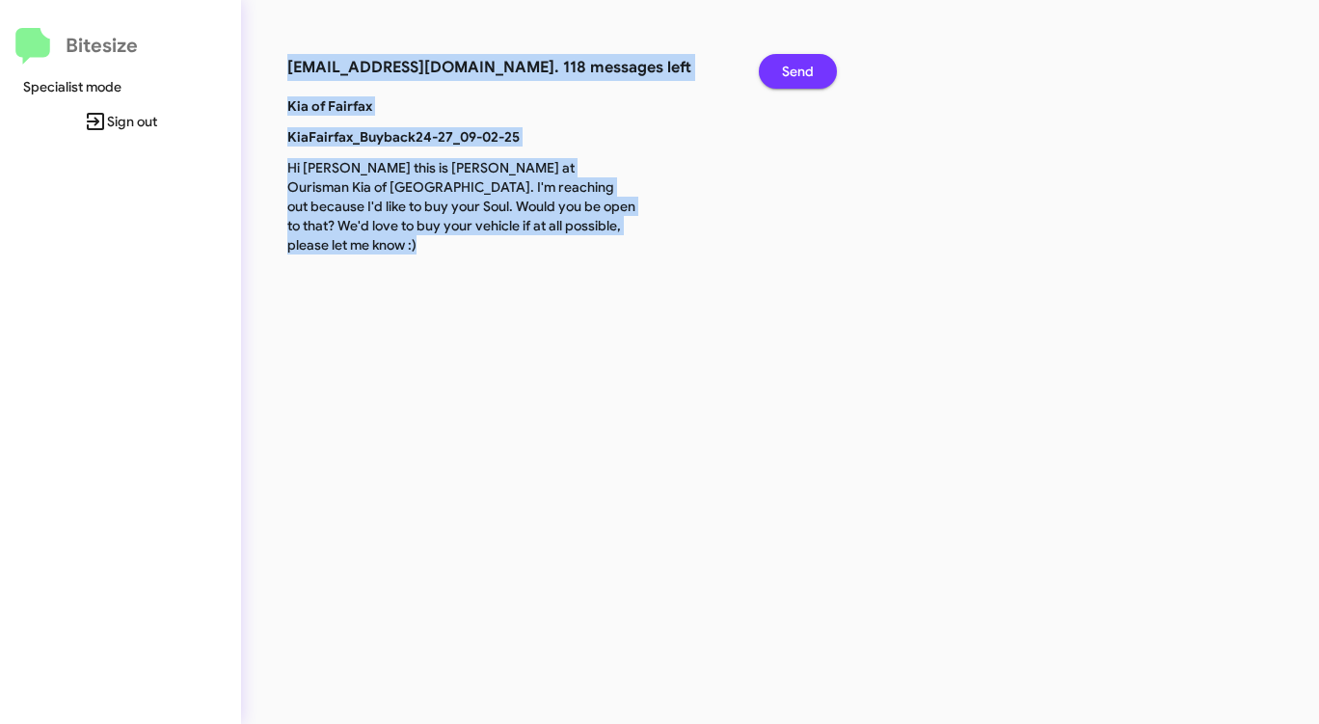
click at [797, 67] on span "Send" at bounding box center [798, 71] width 32 height 35
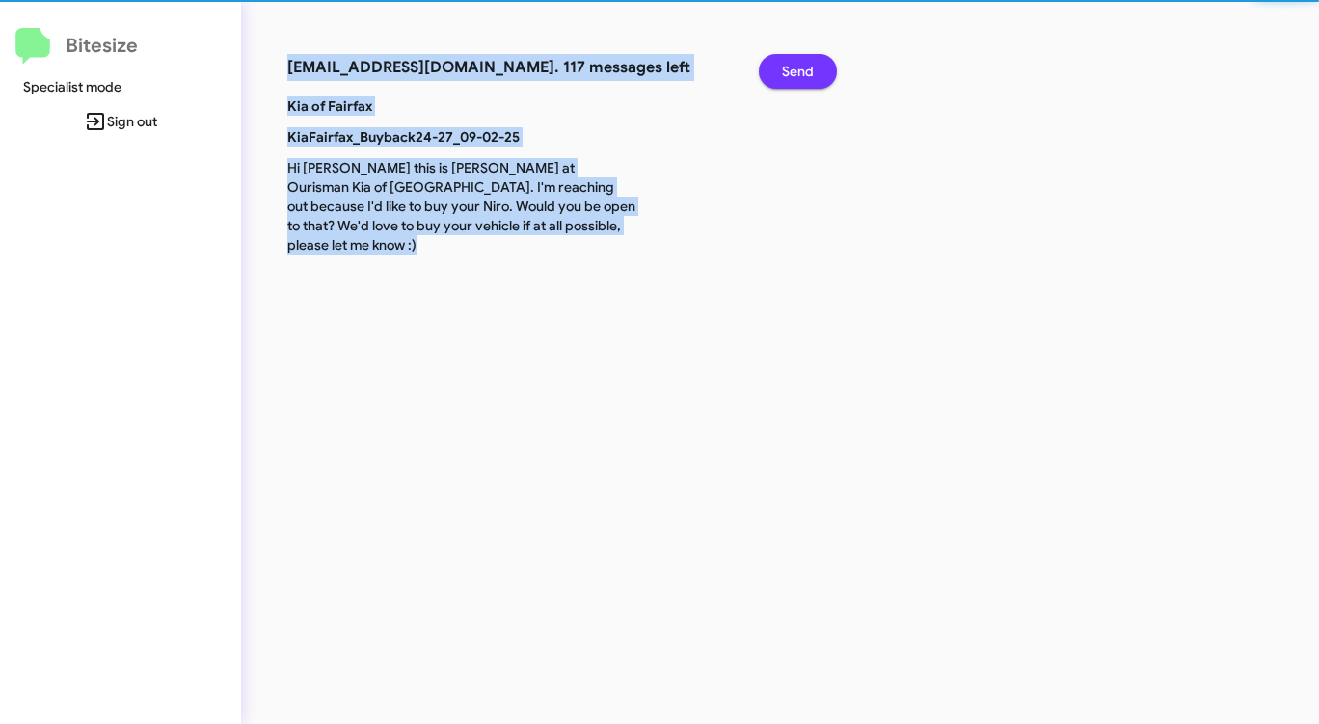
click at [797, 67] on span "Send" at bounding box center [798, 71] width 32 height 35
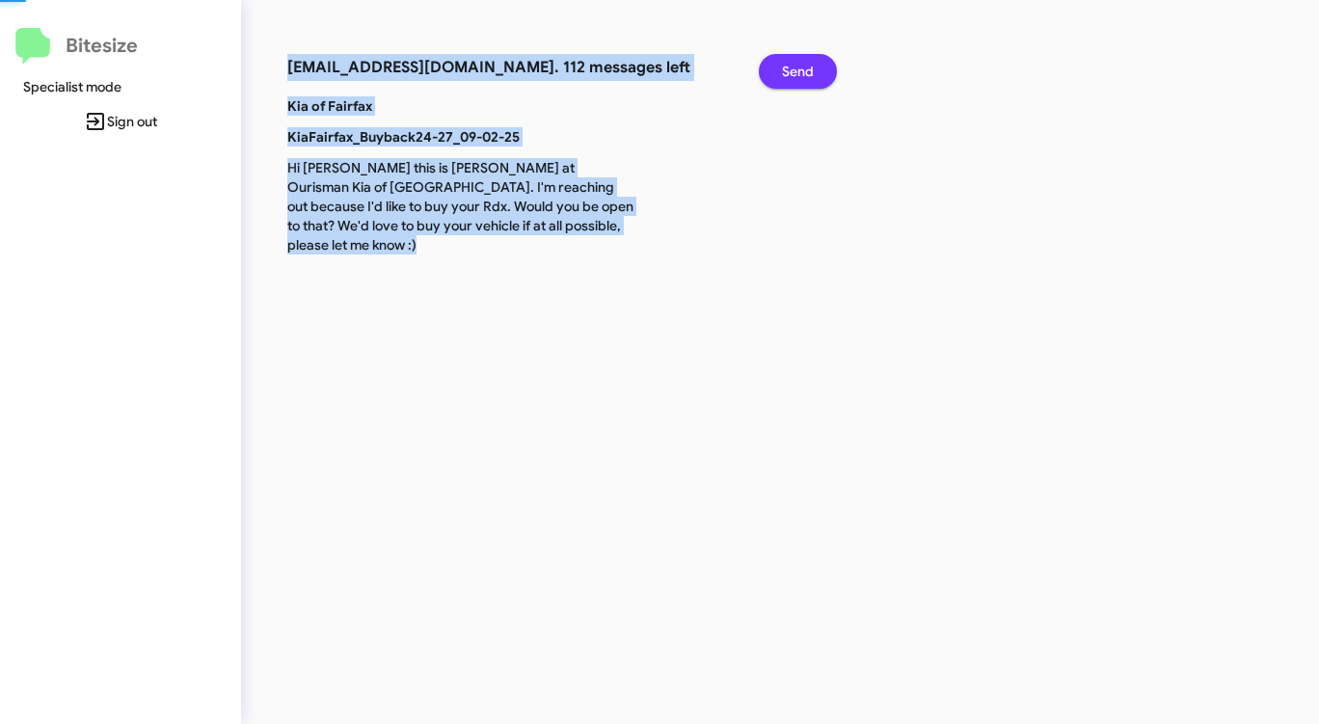
click at [797, 67] on span "Send" at bounding box center [798, 71] width 32 height 35
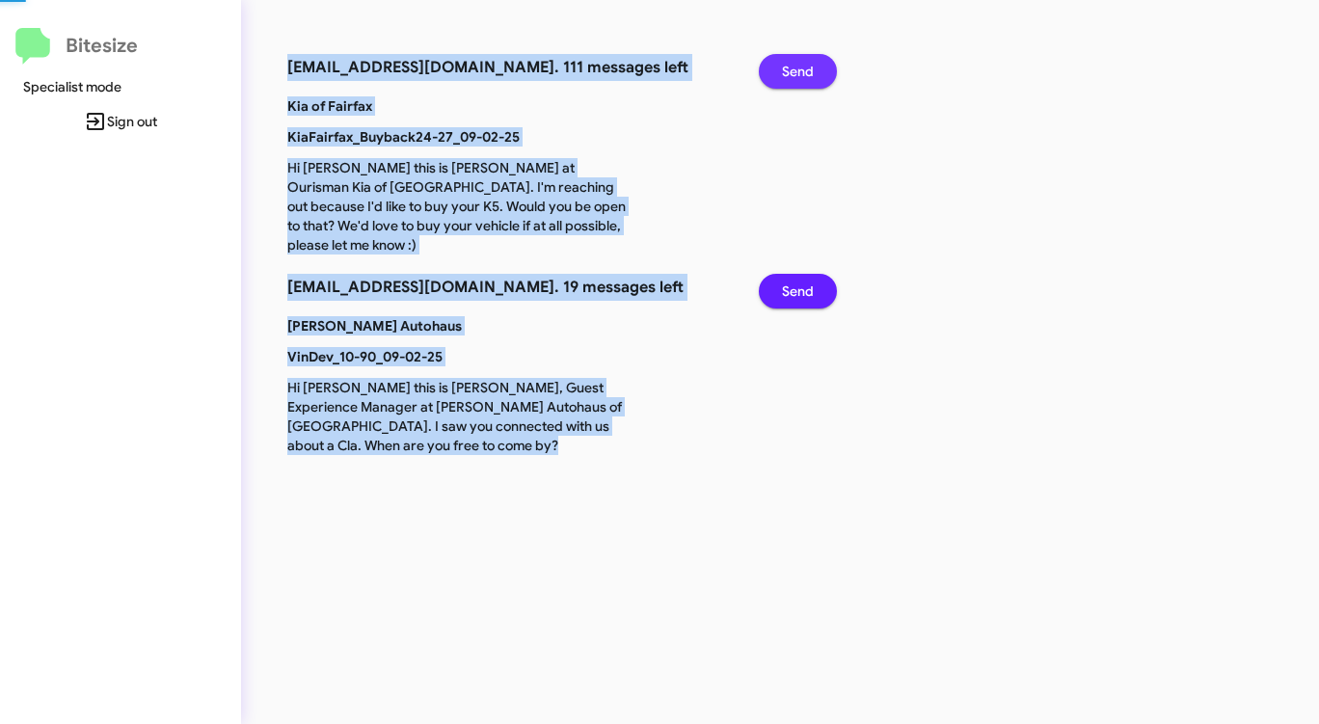
click at [797, 67] on span "Send" at bounding box center [798, 71] width 32 height 35
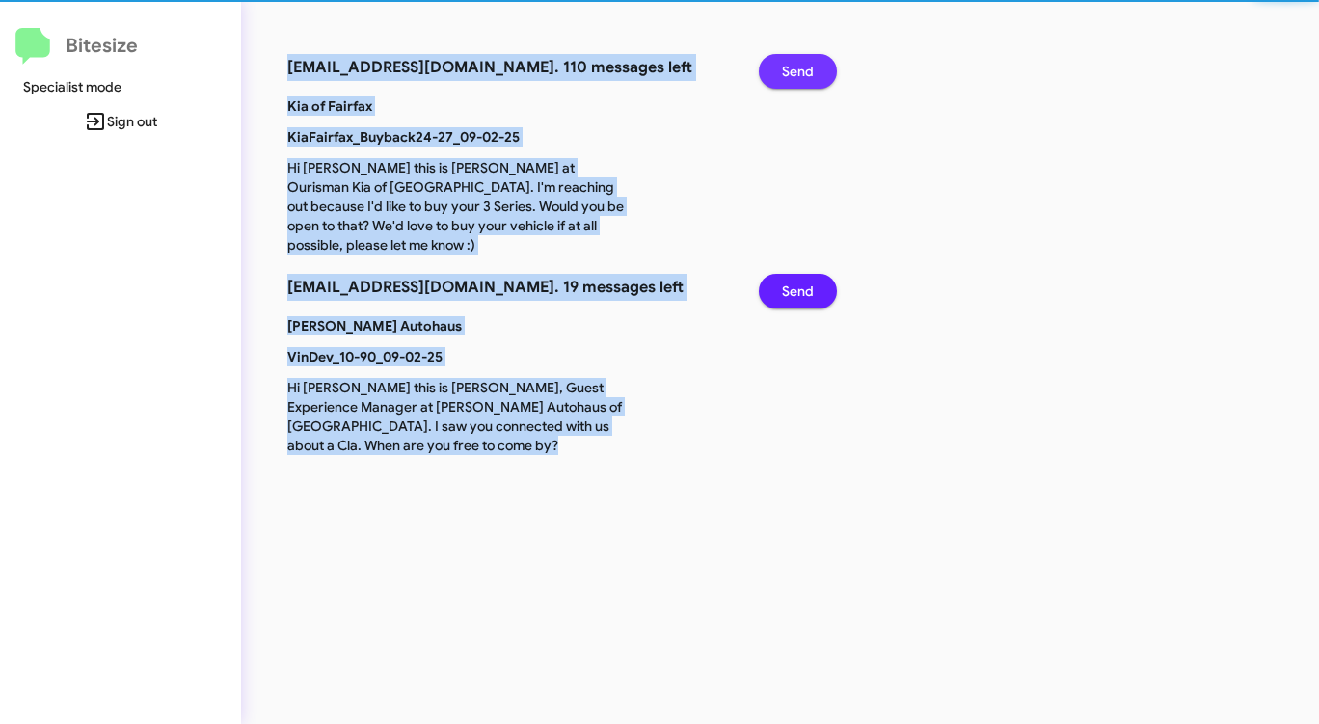
click at [797, 67] on span "Send" at bounding box center [798, 71] width 32 height 35
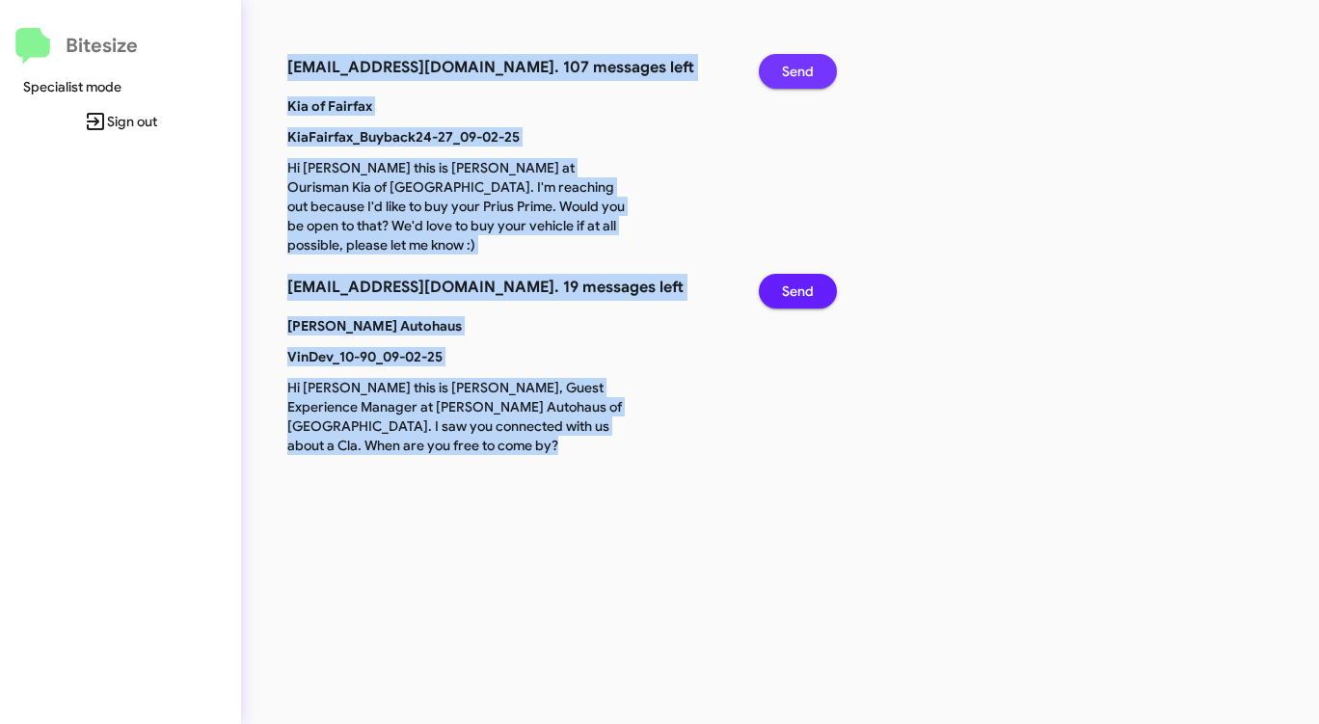
click at [797, 67] on span "Send" at bounding box center [798, 71] width 32 height 35
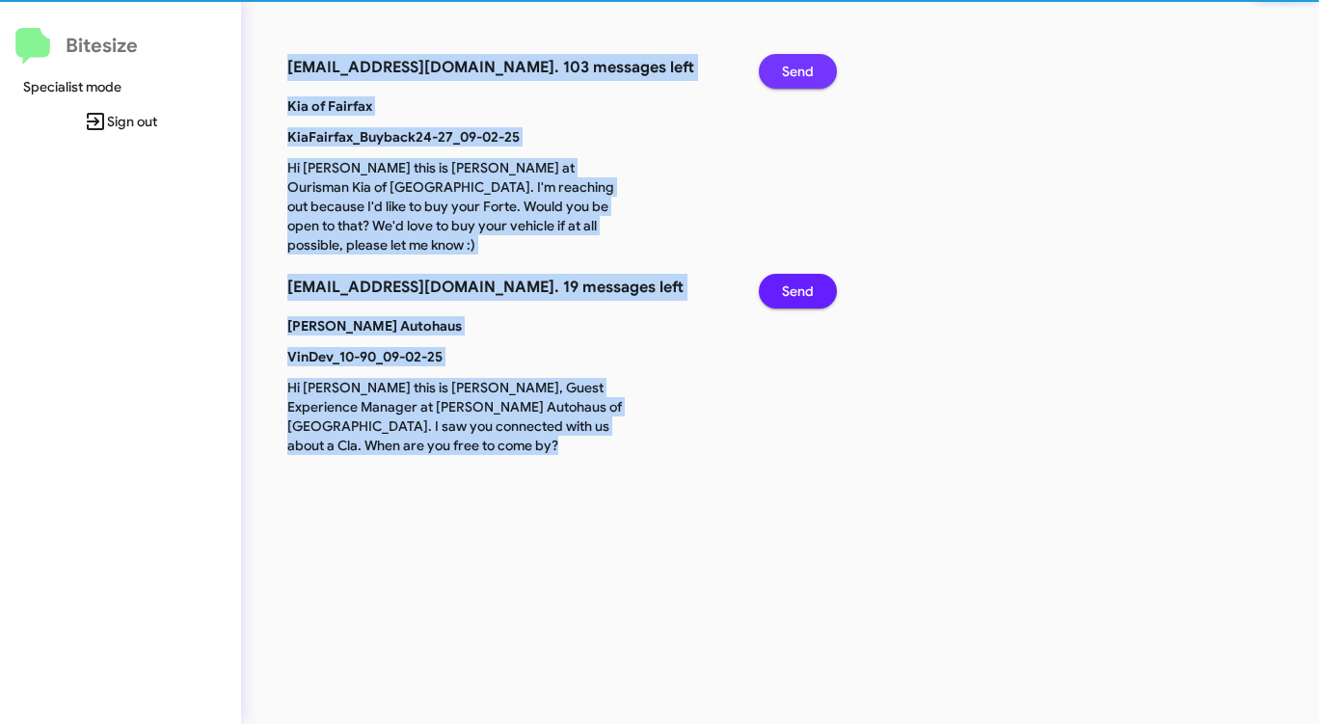
click at [797, 67] on span "Send" at bounding box center [798, 71] width 32 height 35
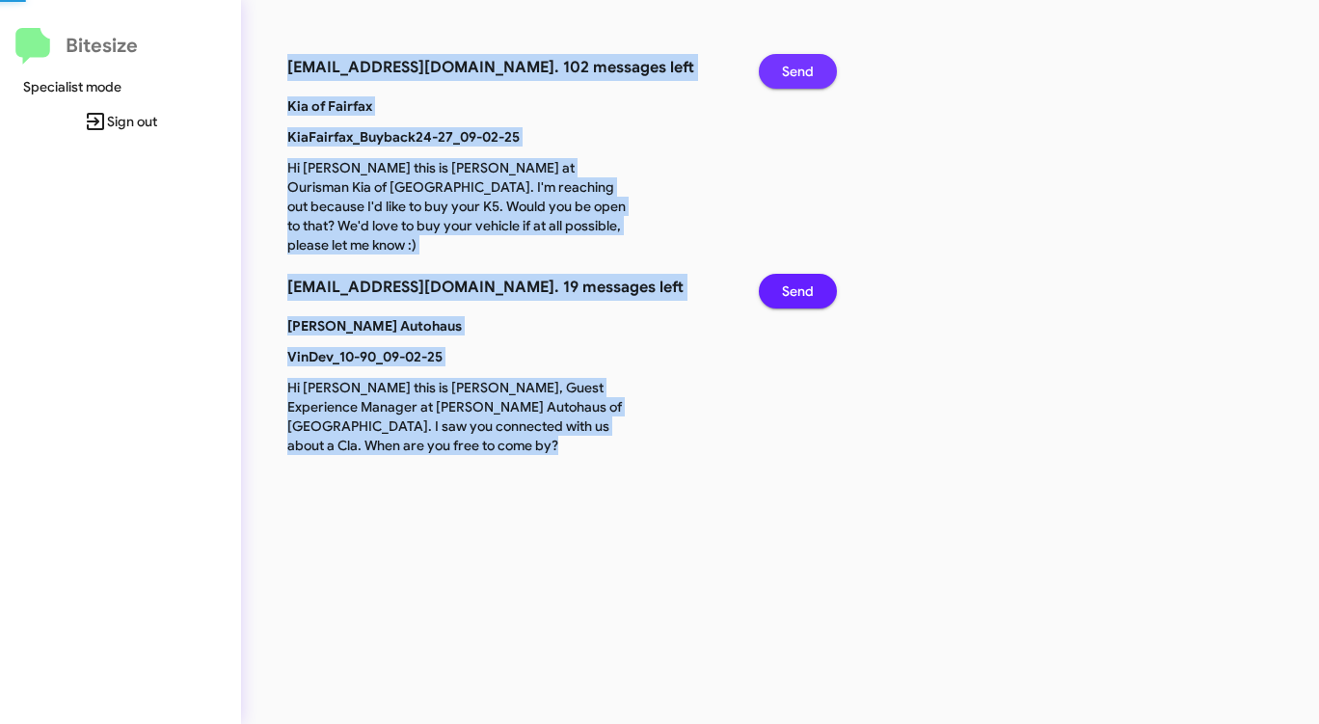
click at [797, 67] on span "Send" at bounding box center [798, 71] width 32 height 35
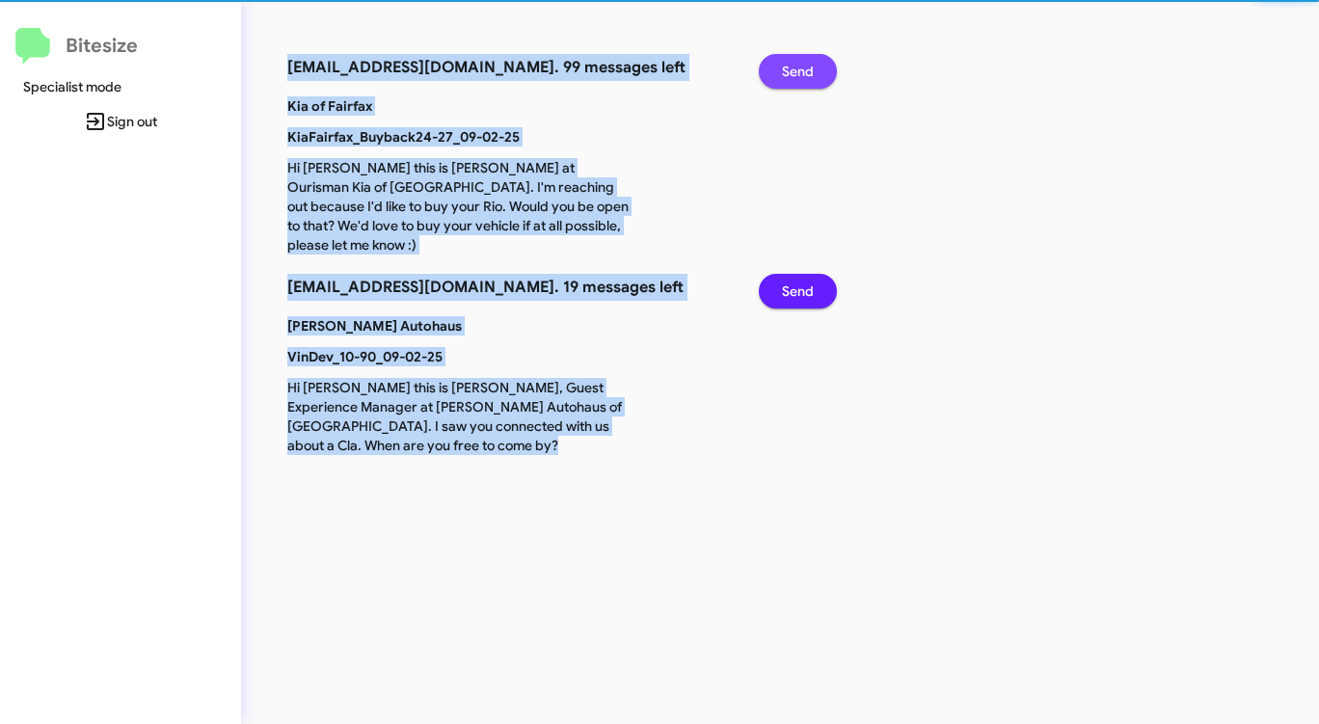
click at [797, 67] on span "Send" at bounding box center [798, 71] width 32 height 35
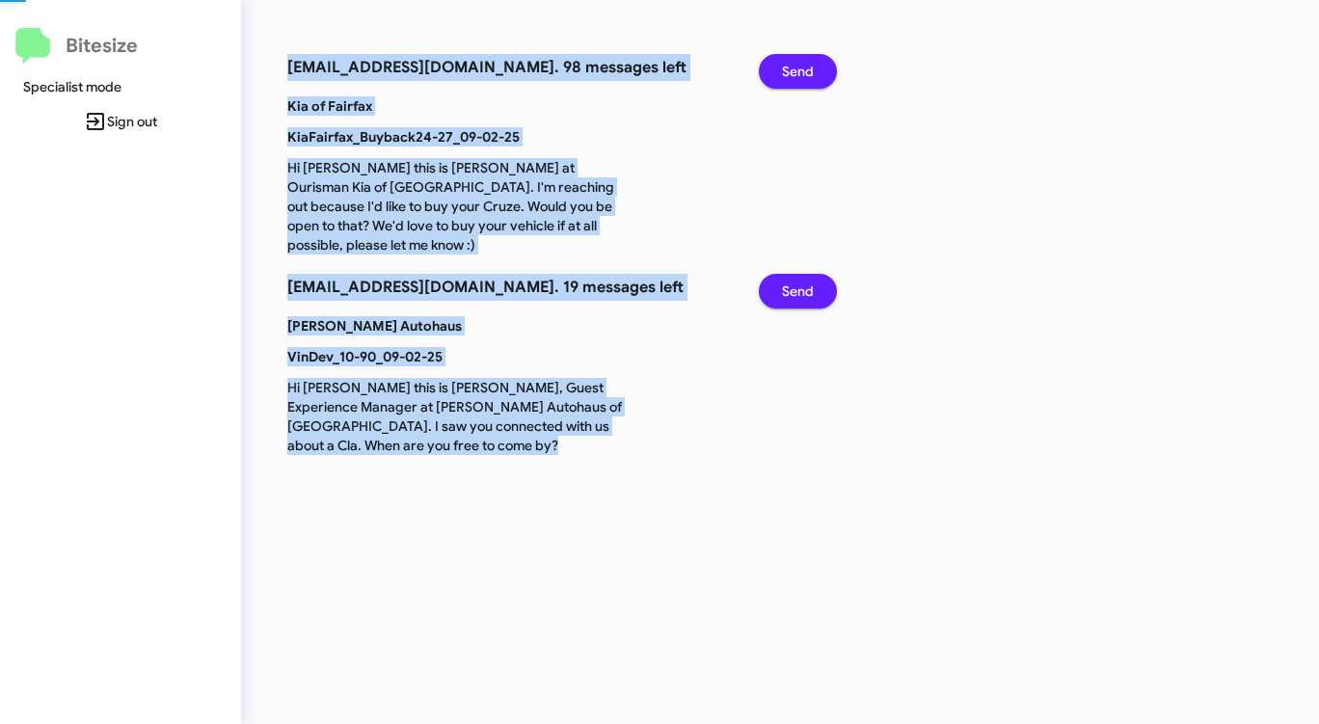
click at [797, 67] on span "Send" at bounding box center [798, 71] width 32 height 35
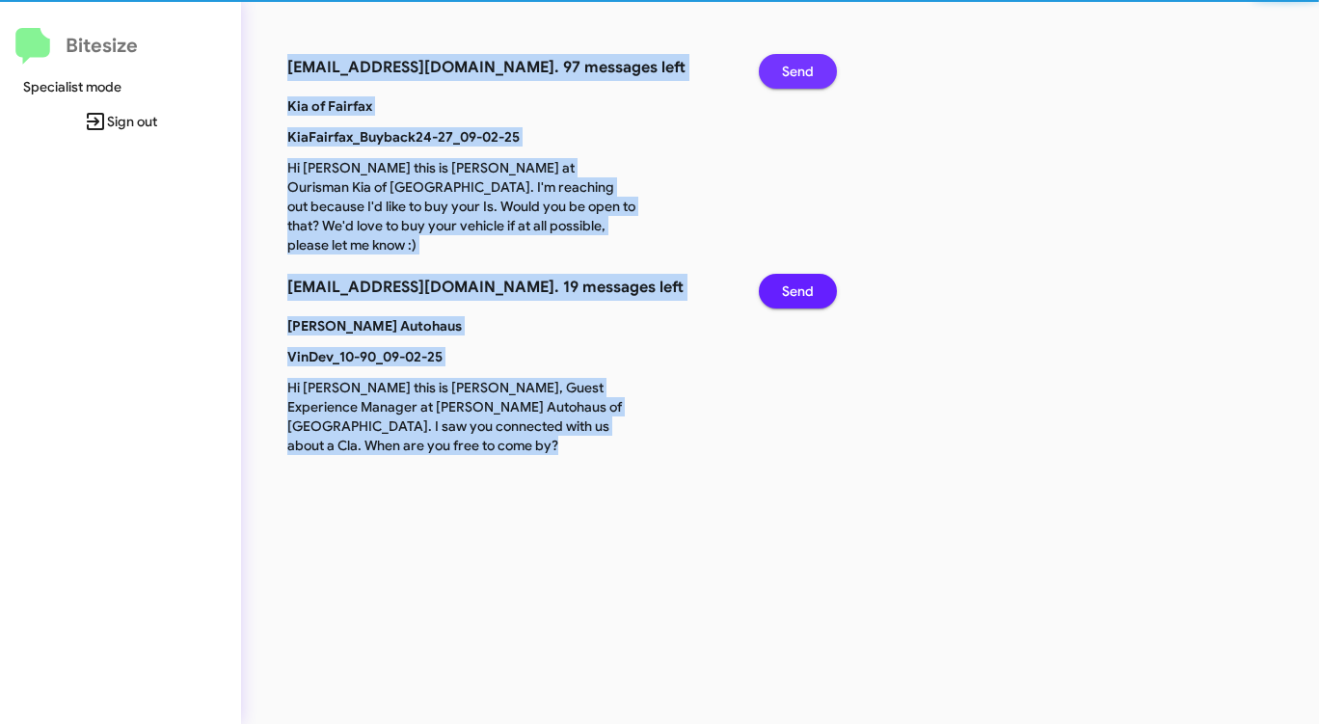
click at [797, 67] on span "Send" at bounding box center [798, 71] width 32 height 35
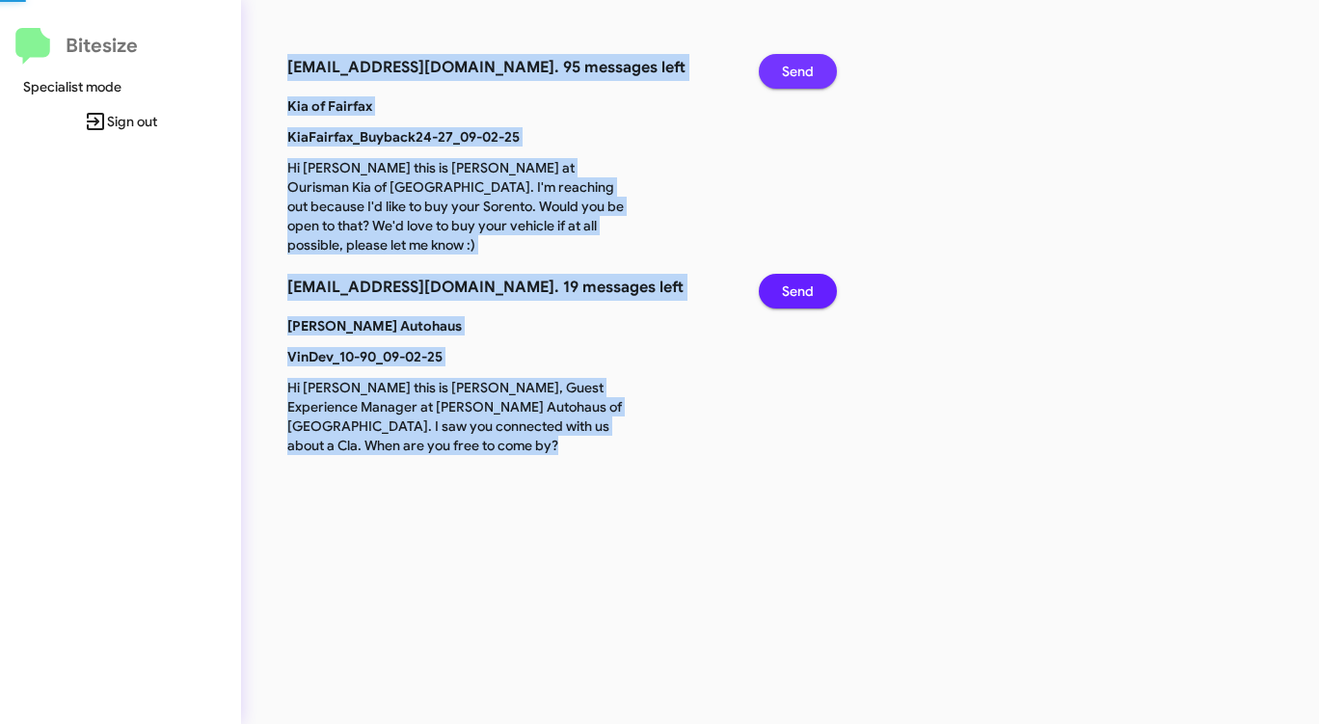
click at [797, 67] on span "Send" at bounding box center [798, 71] width 32 height 35
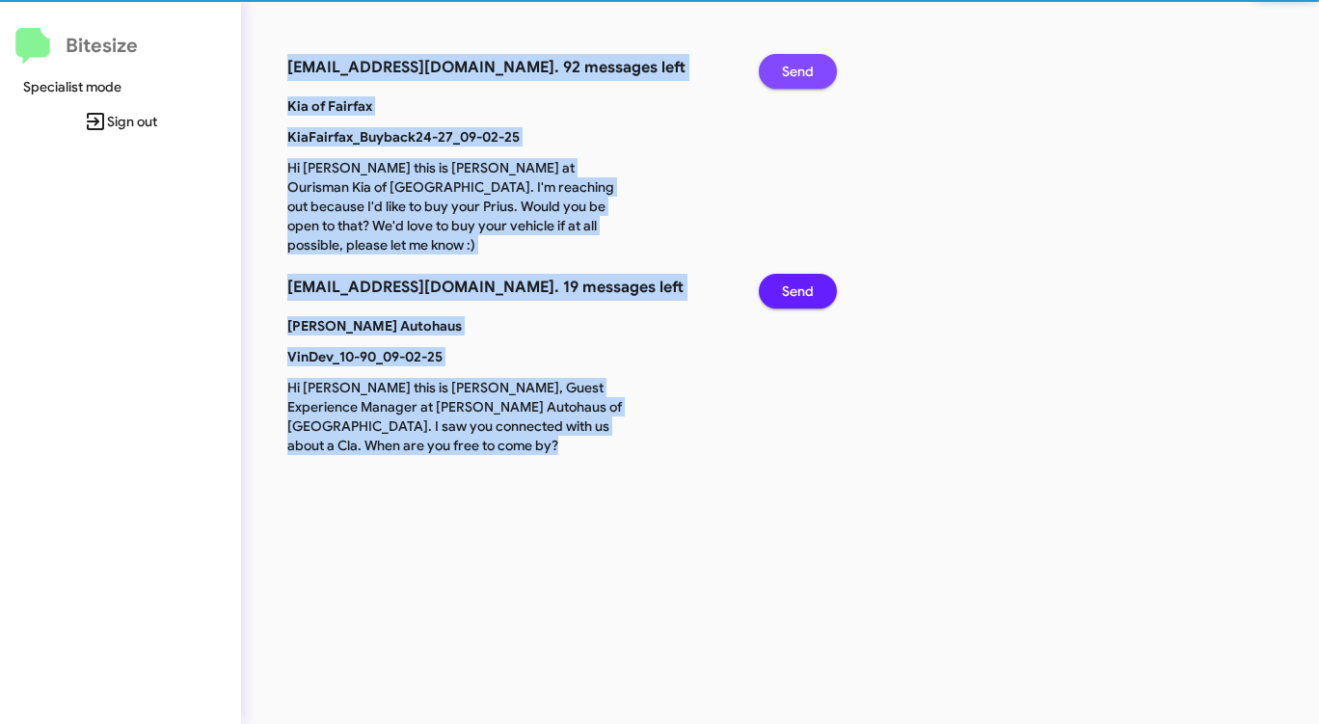
click at [797, 67] on span "Send" at bounding box center [798, 71] width 32 height 35
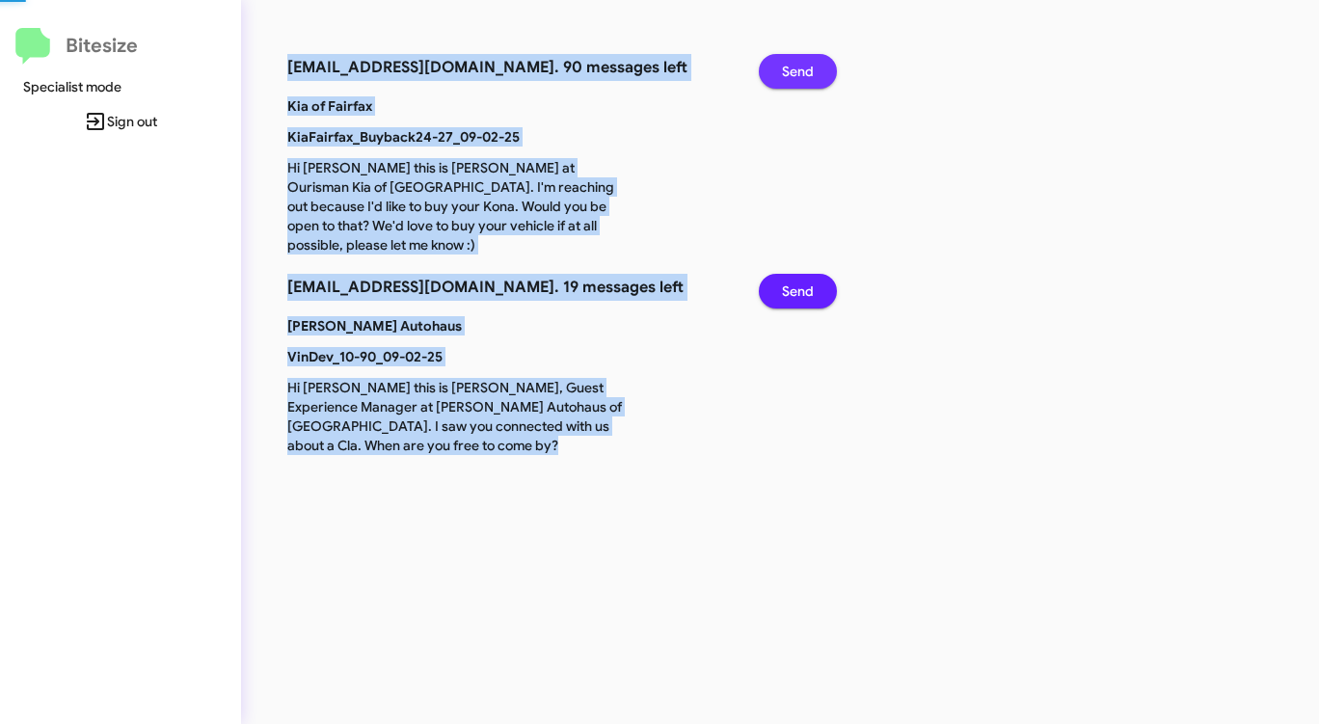
click at [797, 67] on span "Send" at bounding box center [798, 71] width 32 height 35
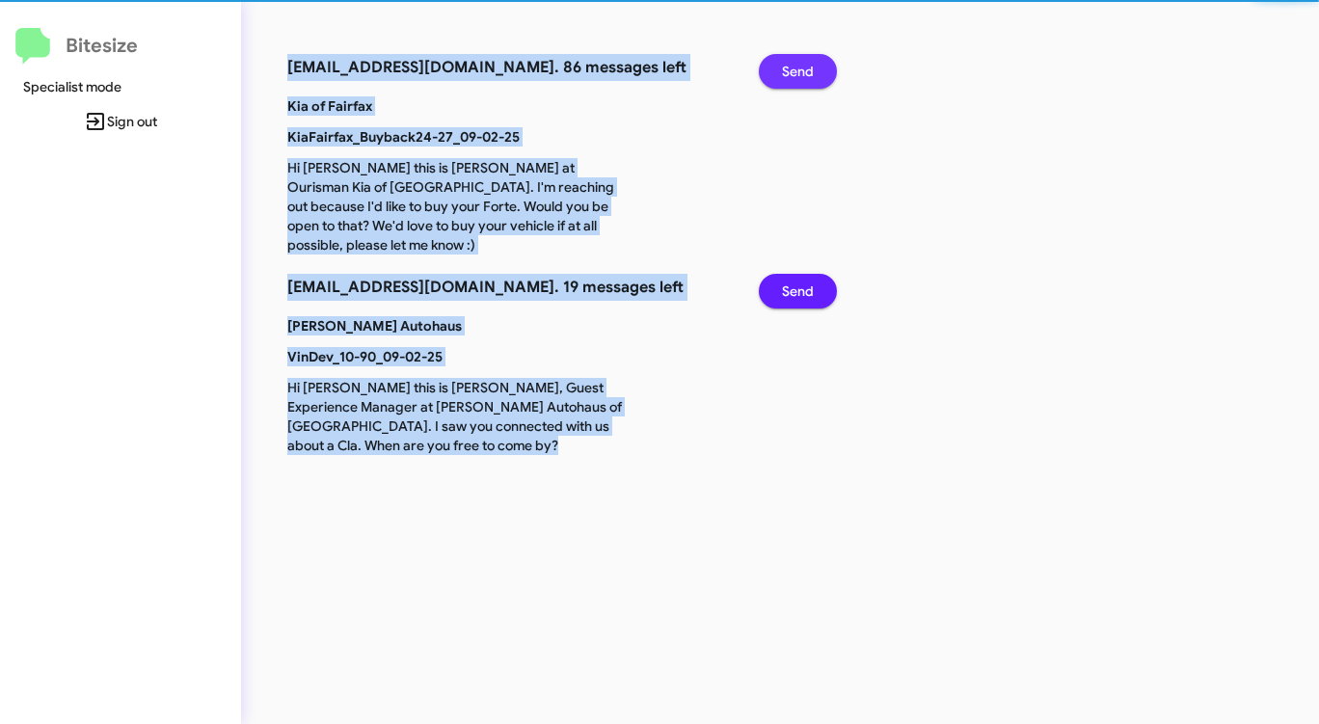
click at [797, 67] on span "Send" at bounding box center [798, 71] width 32 height 35
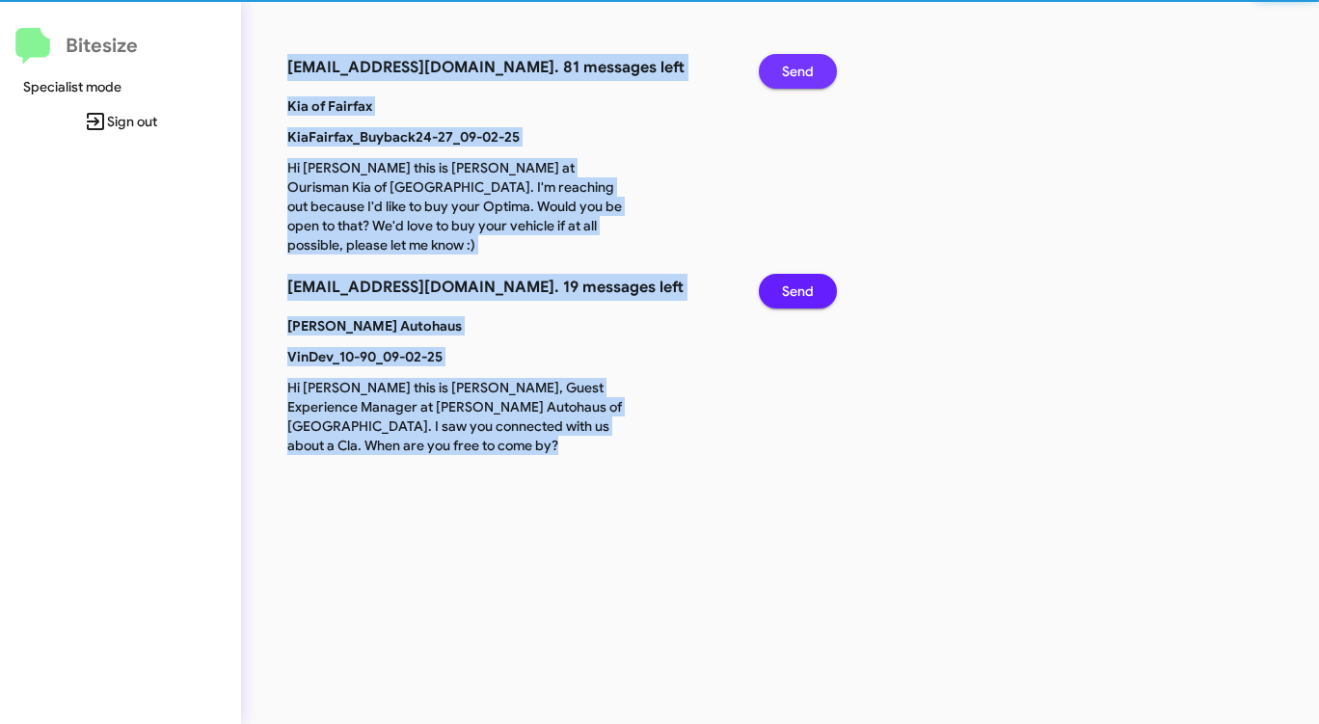
click at [797, 67] on span "Send" at bounding box center [798, 71] width 32 height 35
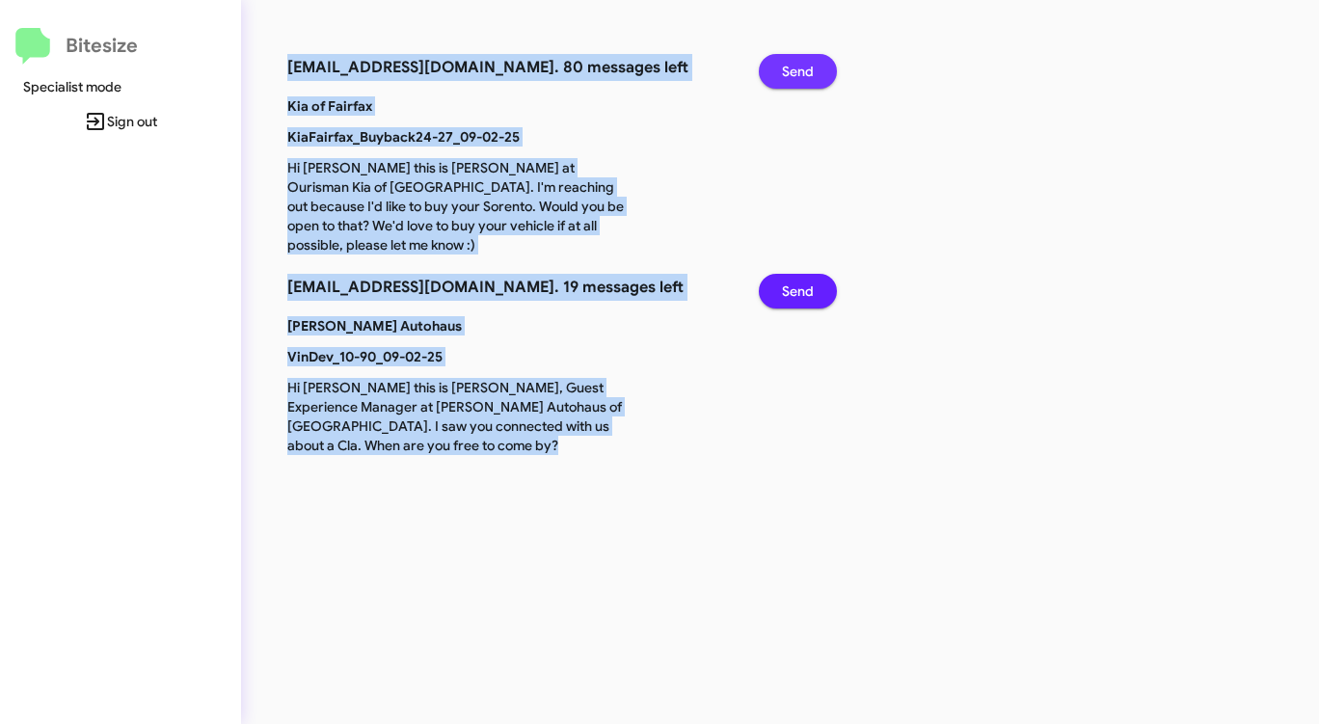
click at [797, 67] on span "Send" at bounding box center [798, 71] width 32 height 35
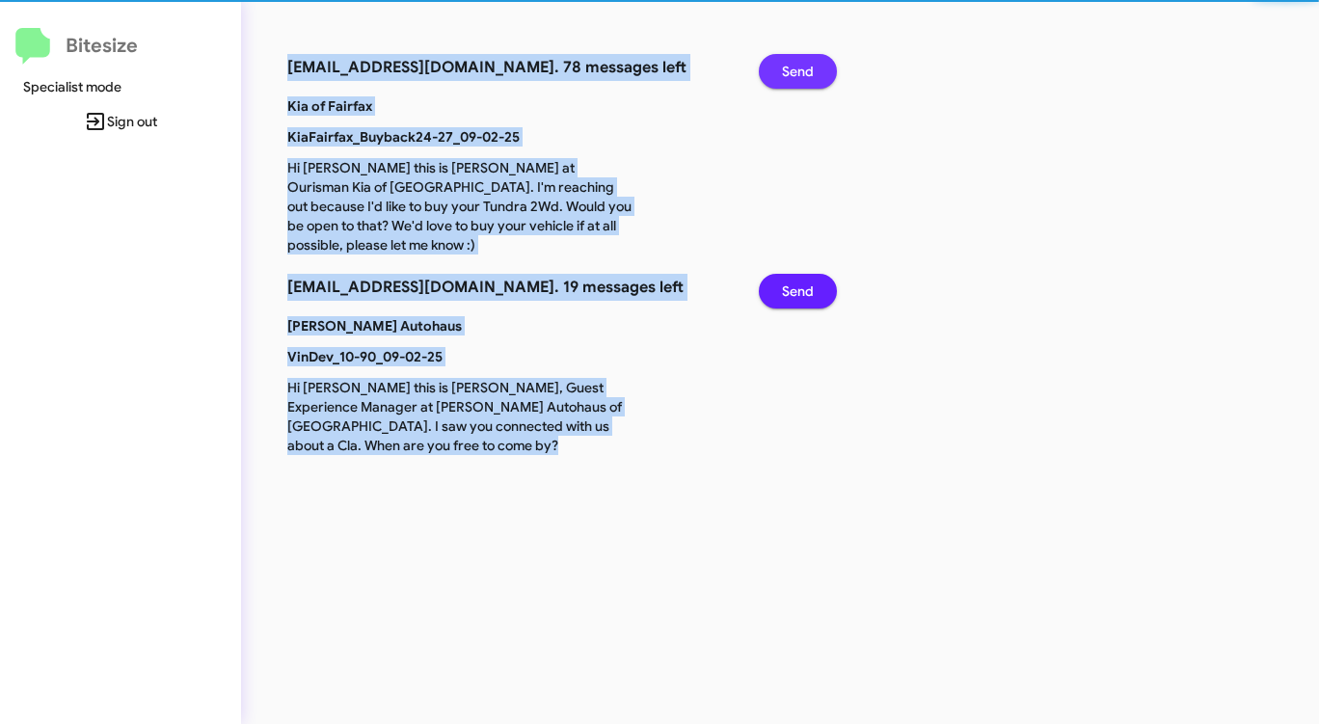
click at [797, 67] on span "Send" at bounding box center [798, 71] width 32 height 35
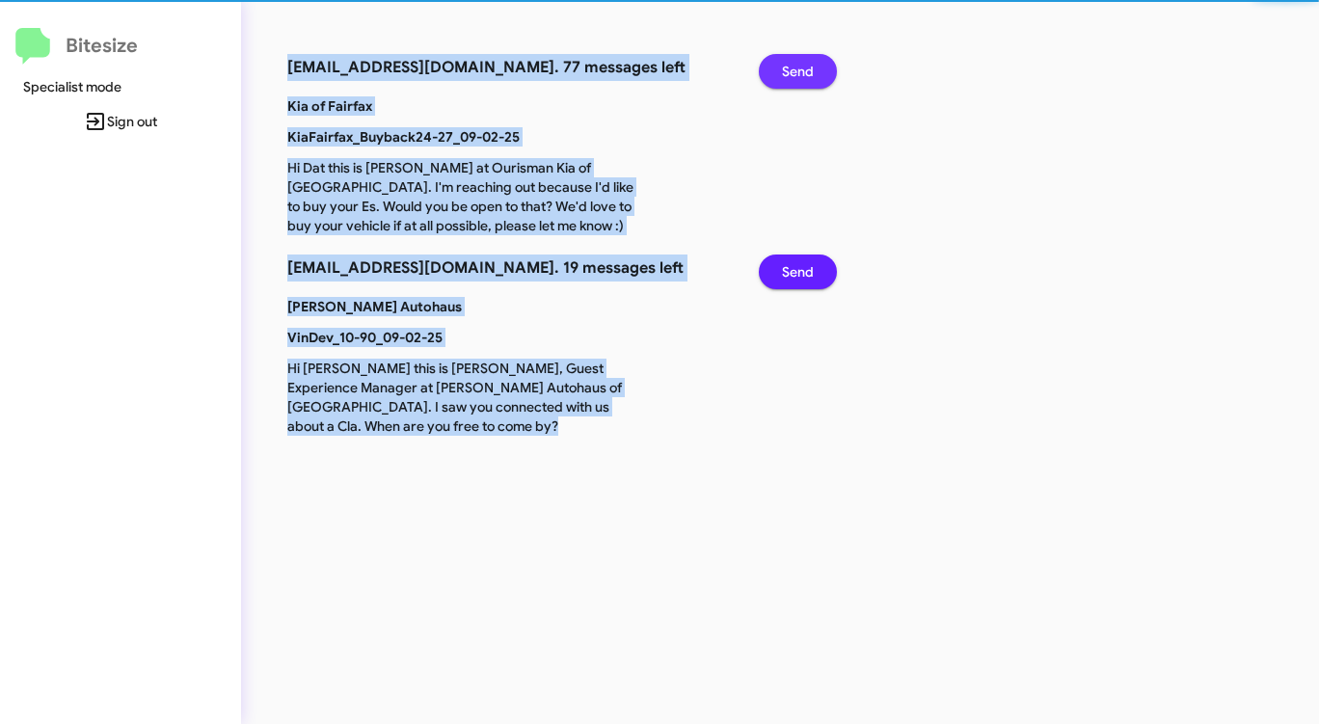
click at [797, 67] on span "Send" at bounding box center [798, 71] width 32 height 35
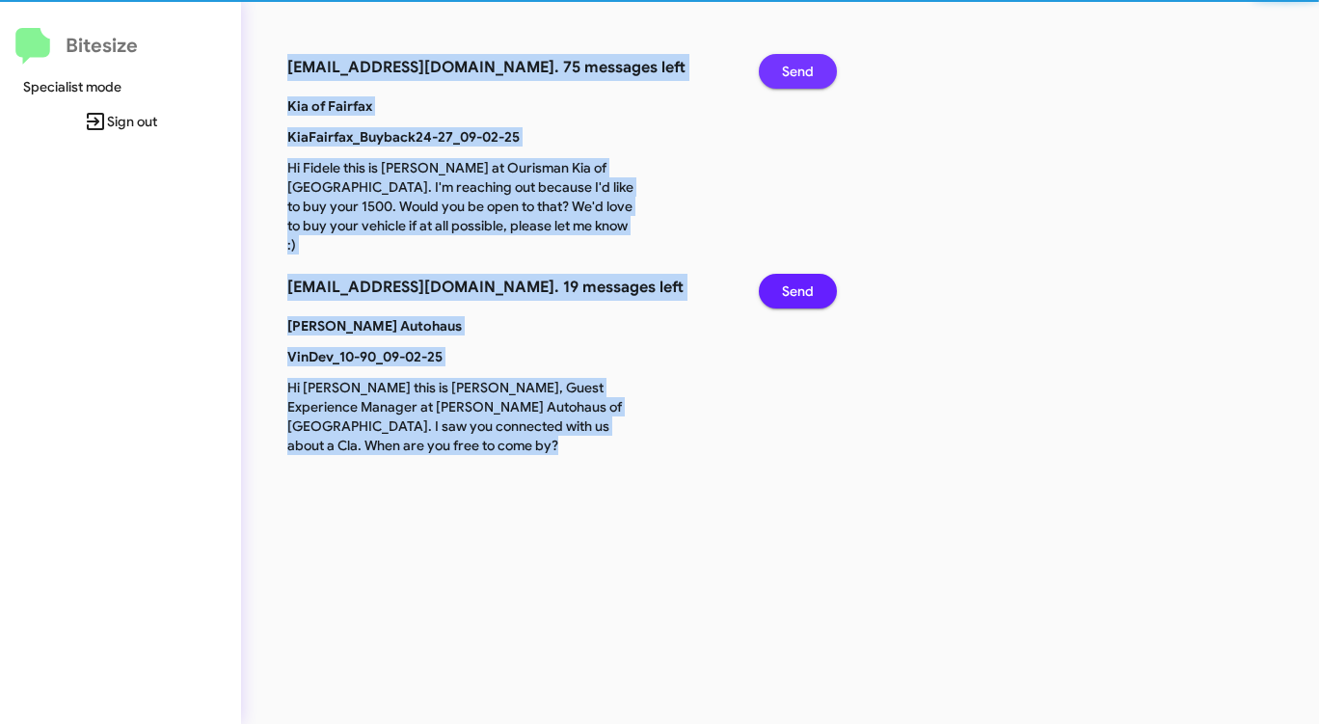
click at [797, 67] on span "Send" at bounding box center [798, 71] width 32 height 35
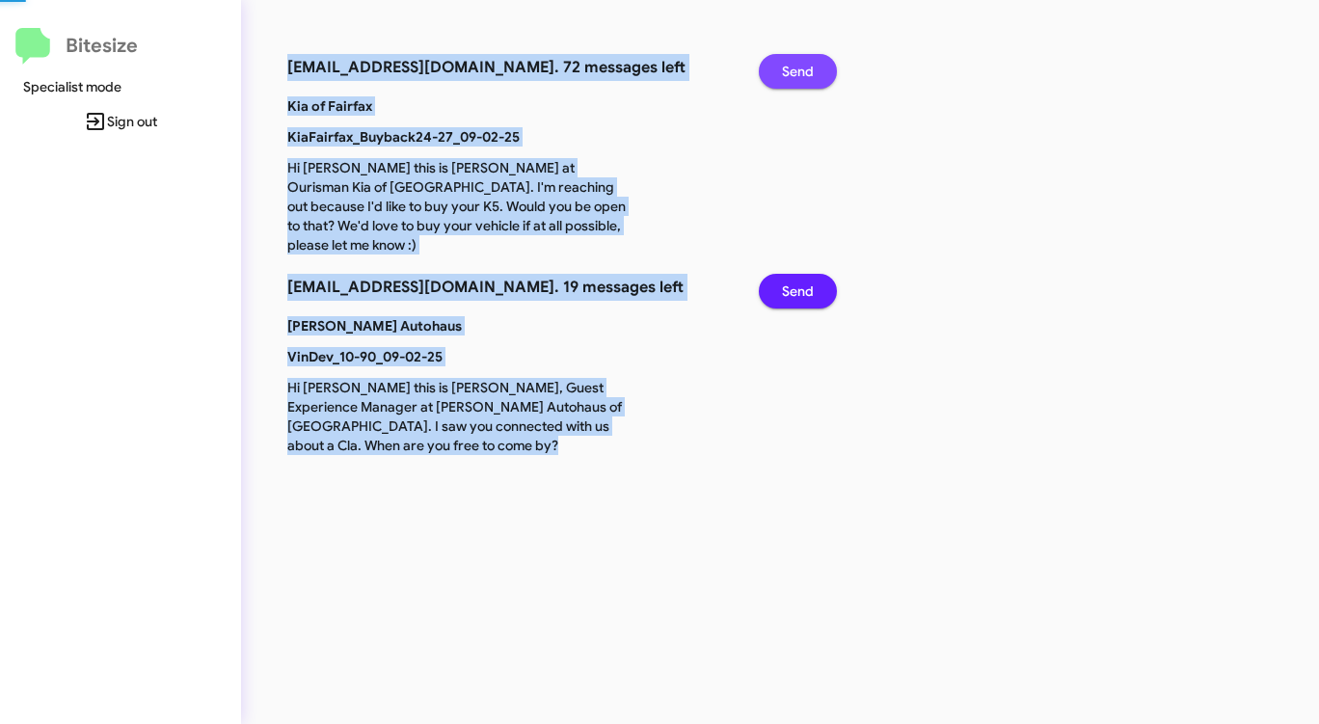
click at [797, 67] on span "Send" at bounding box center [798, 71] width 32 height 35
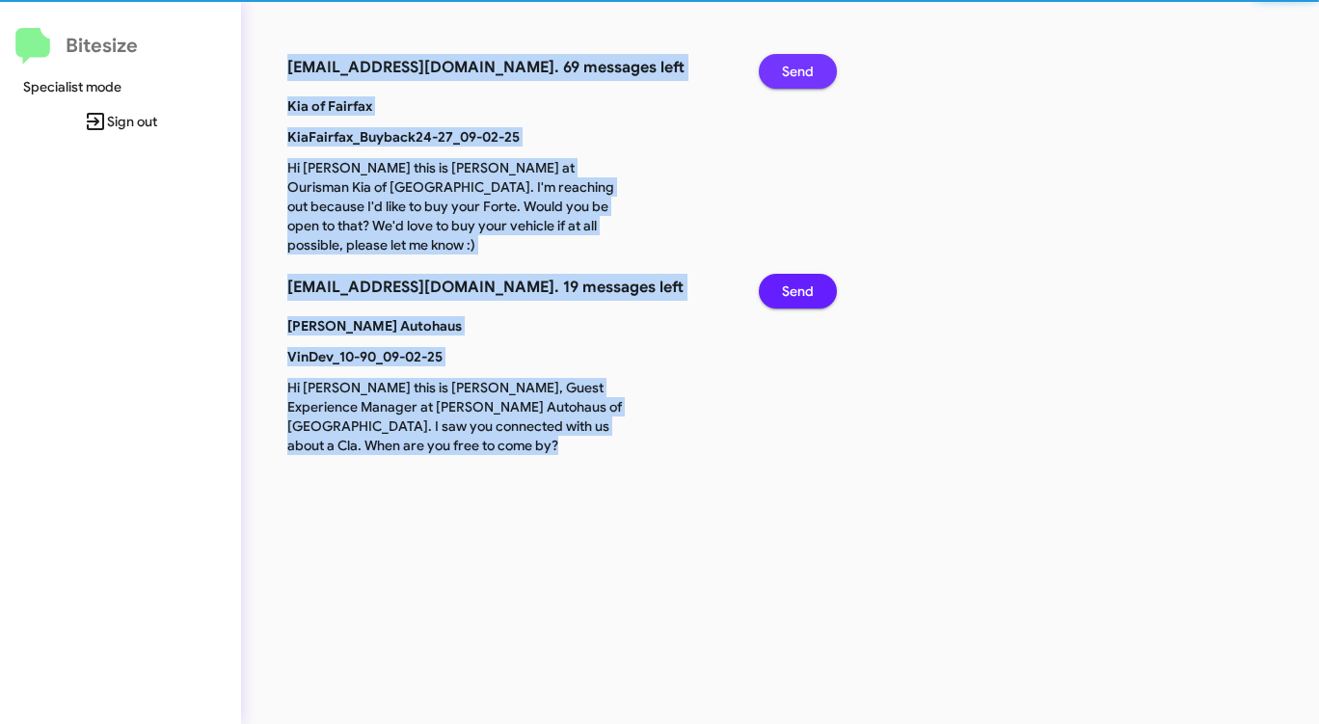
click at [797, 67] on span "Send" at bounding box center [798, 71] width 32 height 35
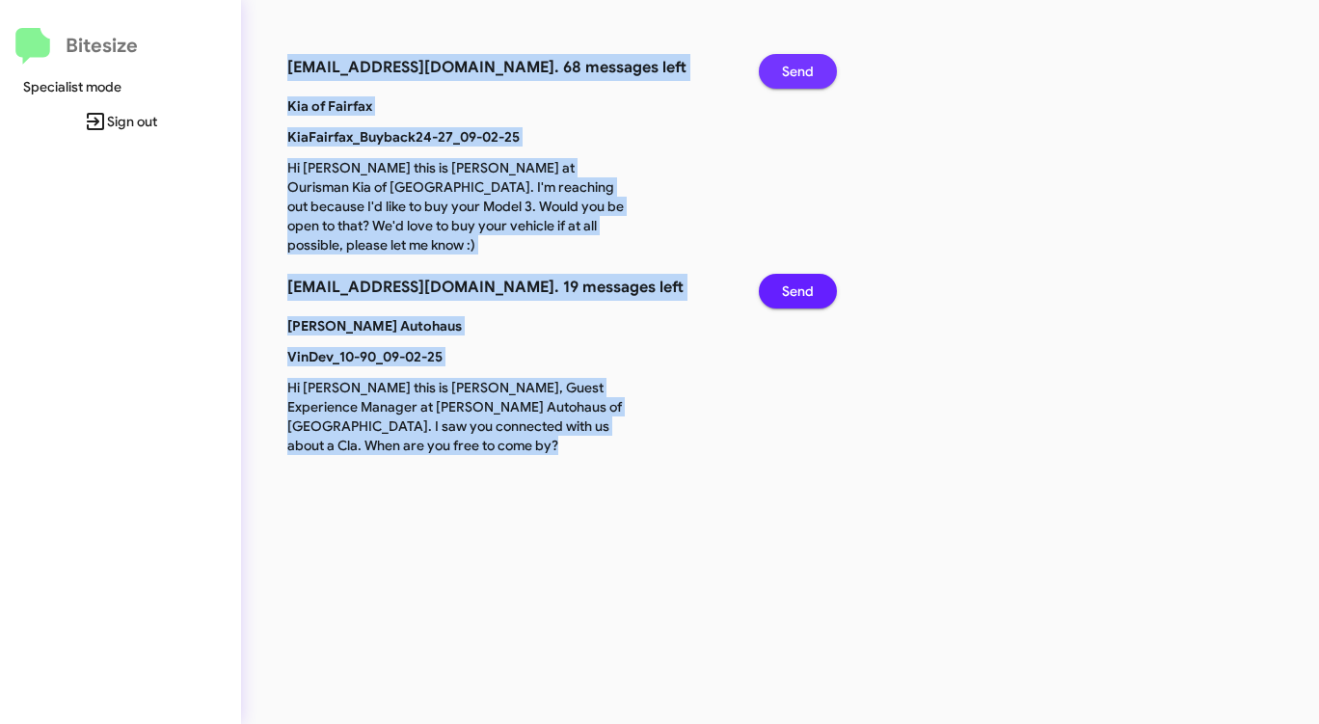
click at [797, 67] on span "Send" at bounding box center [798, 71] width 32 height 35
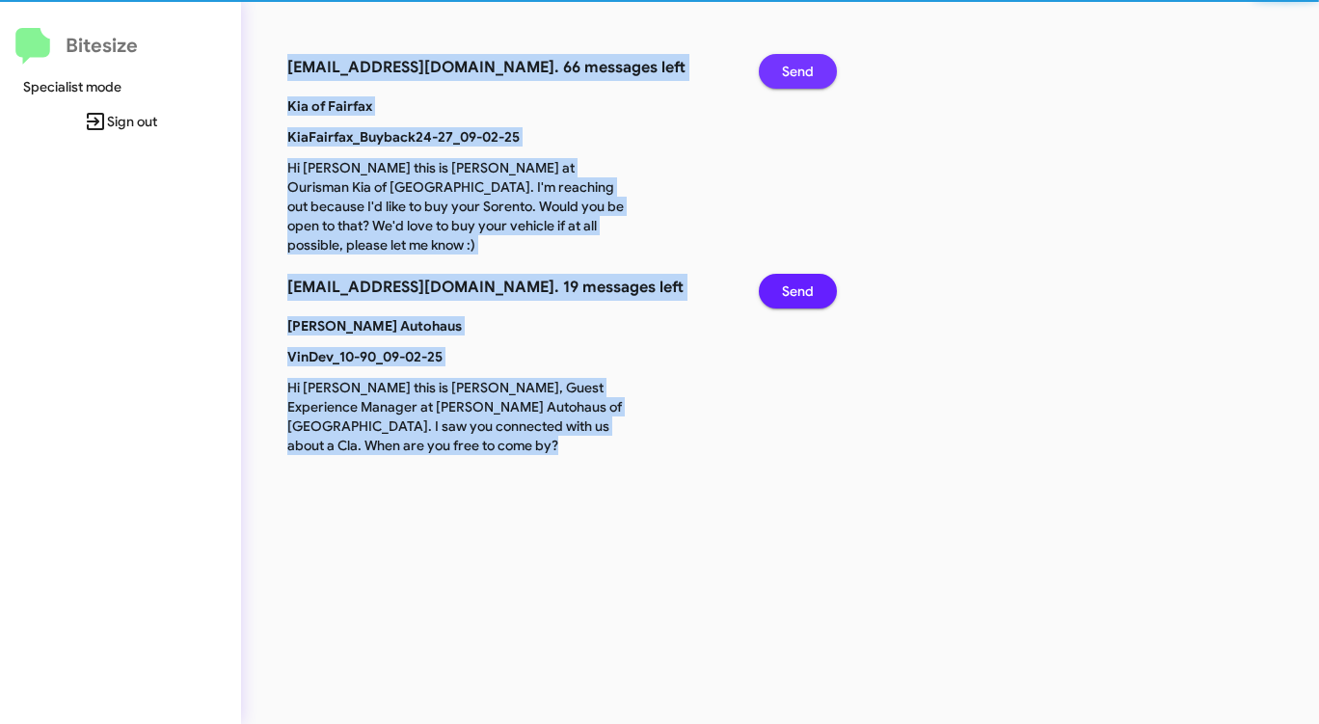
click at [797, 67] on span "Send" at bounding box center [798, 71] width 32 height 35
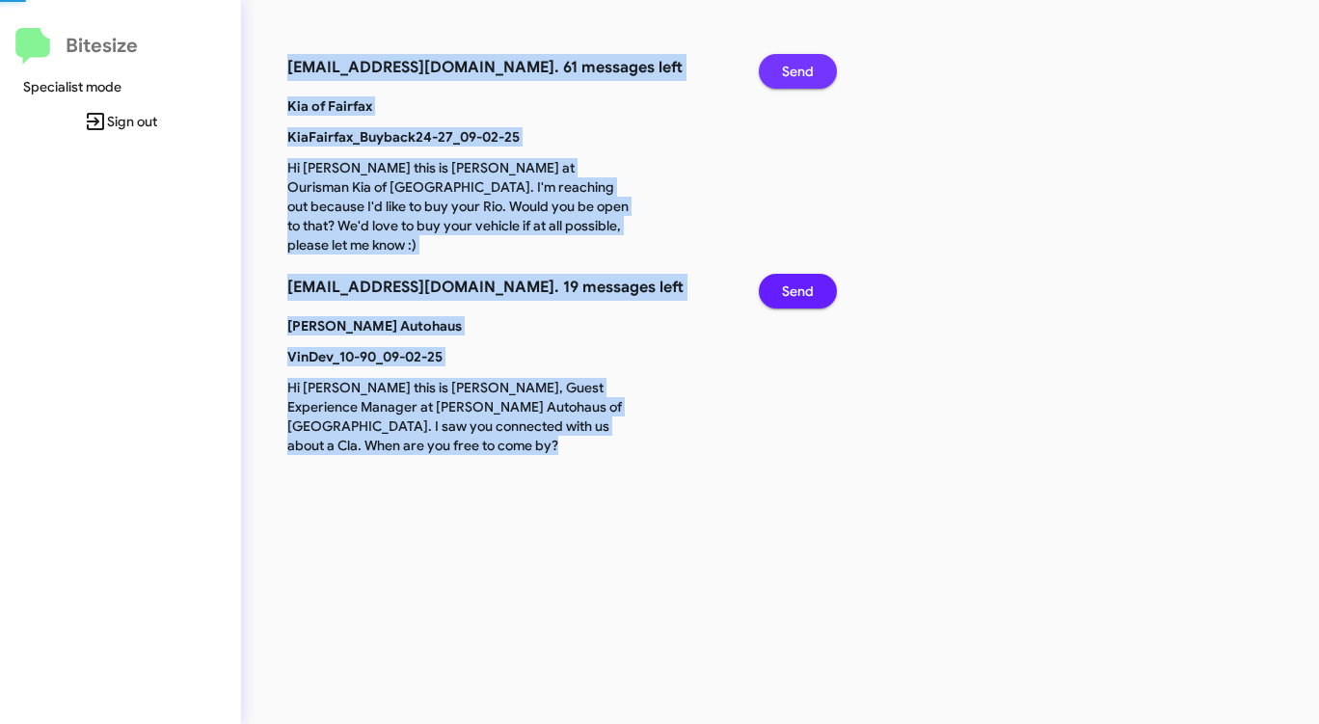
click at [797, 67] on span "Send" at bounding box center [798, 71] width 32 height 35
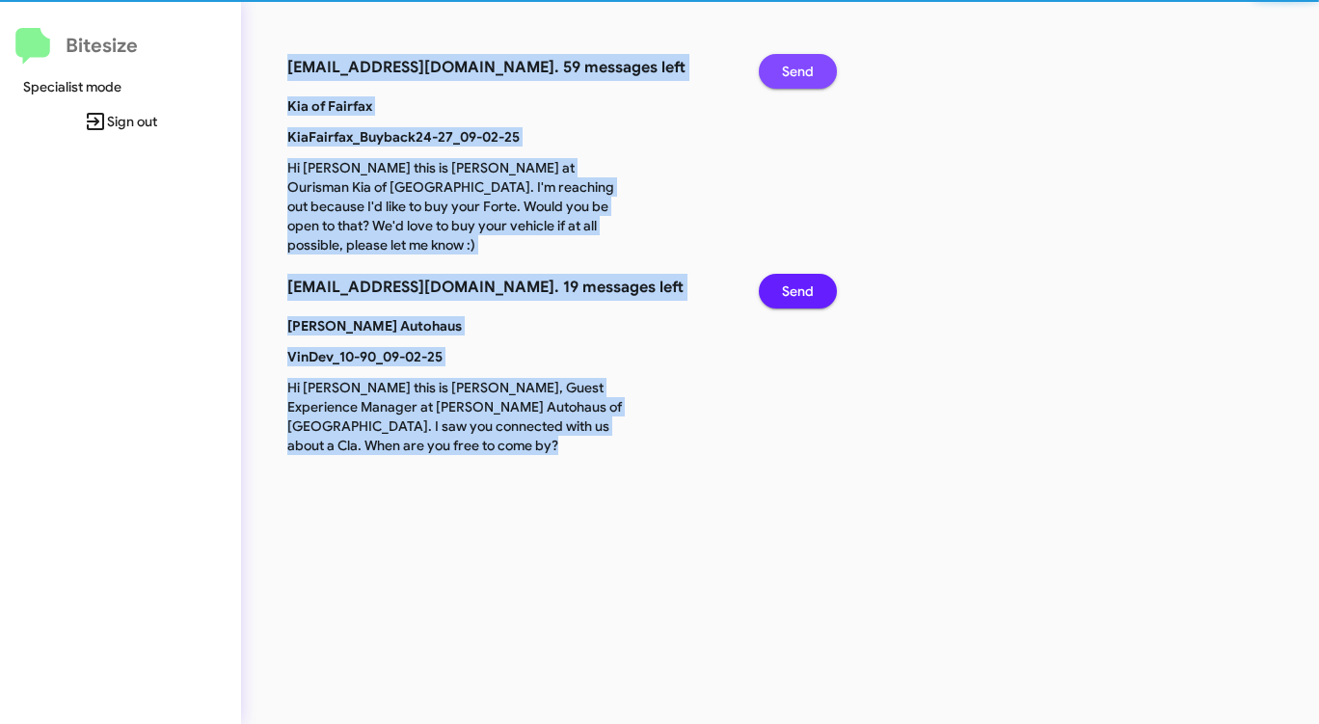
click at [797, 67] on span "Send" at bounding box center [798, 71] width 32 height 35
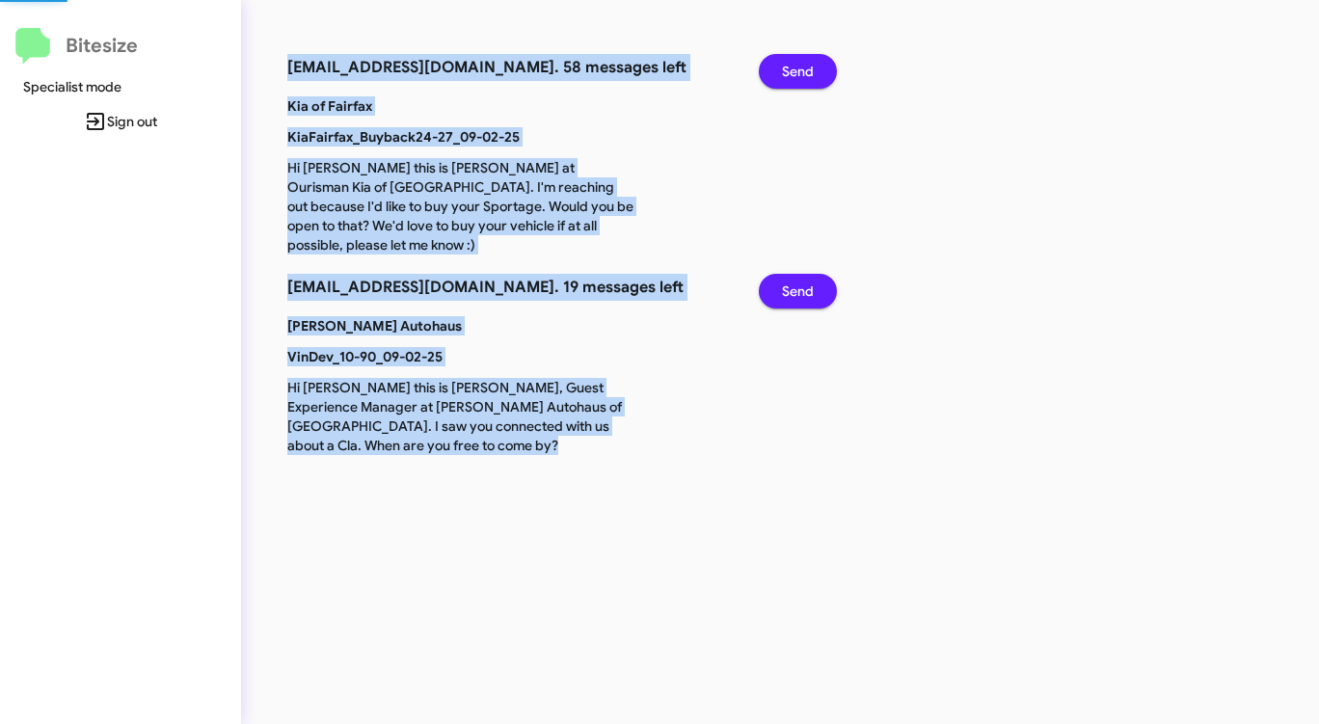
click at [797, 67] on span "Send" at bounding box center [798, 71] width 32 height 35
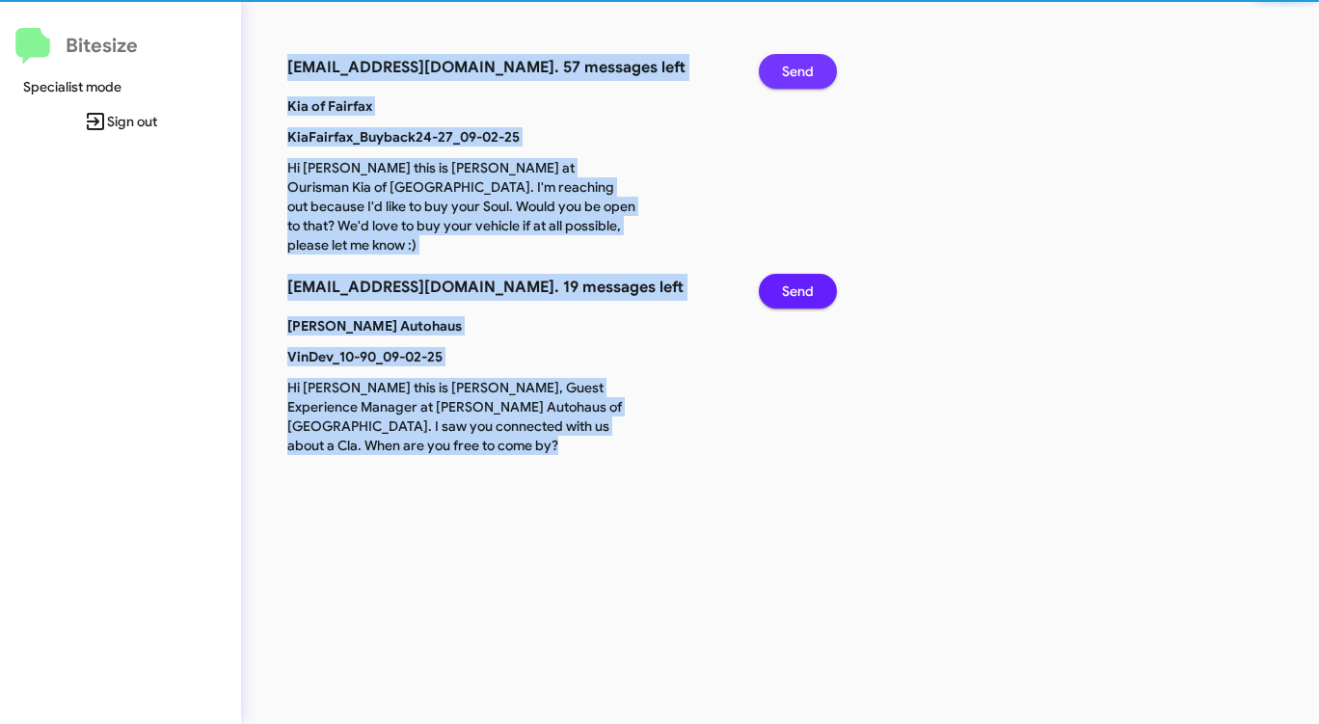
click at [797, 67] on span "Send" at bounding box center [798, 71] width 32 height 35
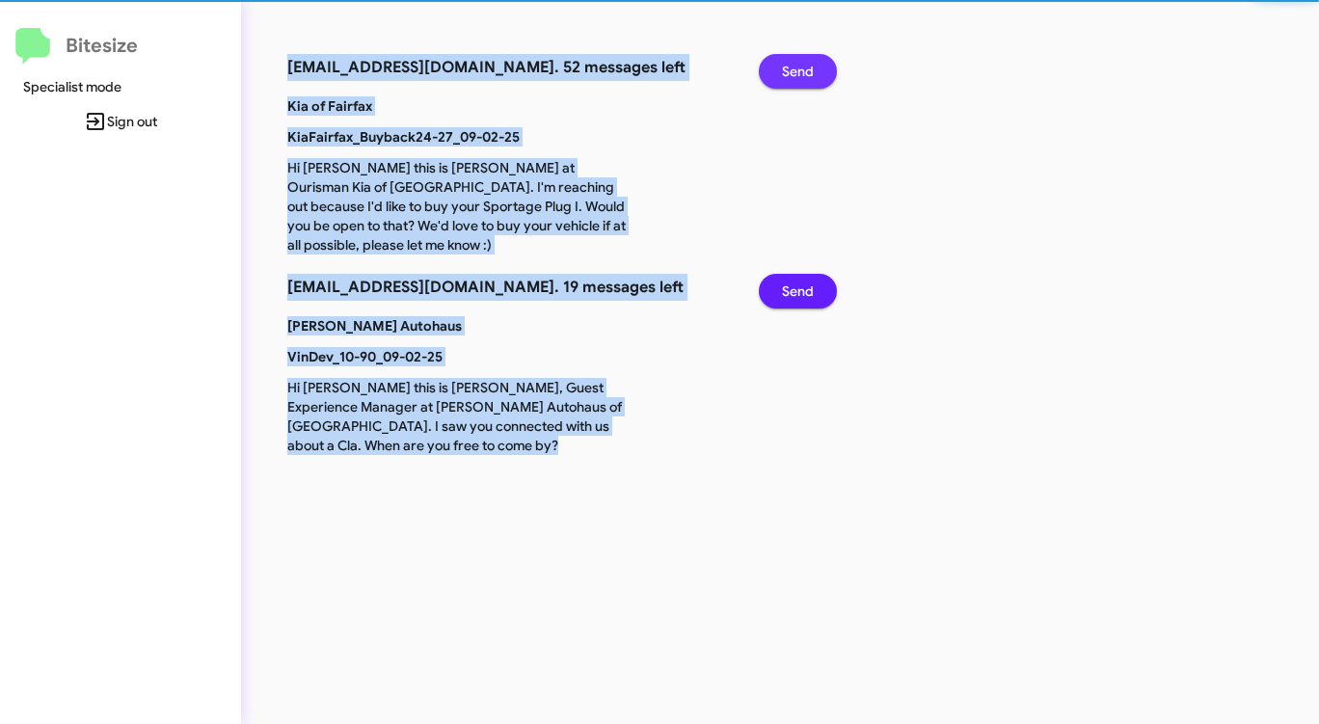
click at [797, 67] on span "Send" at bounding box center [798, 71] width 32 height 35
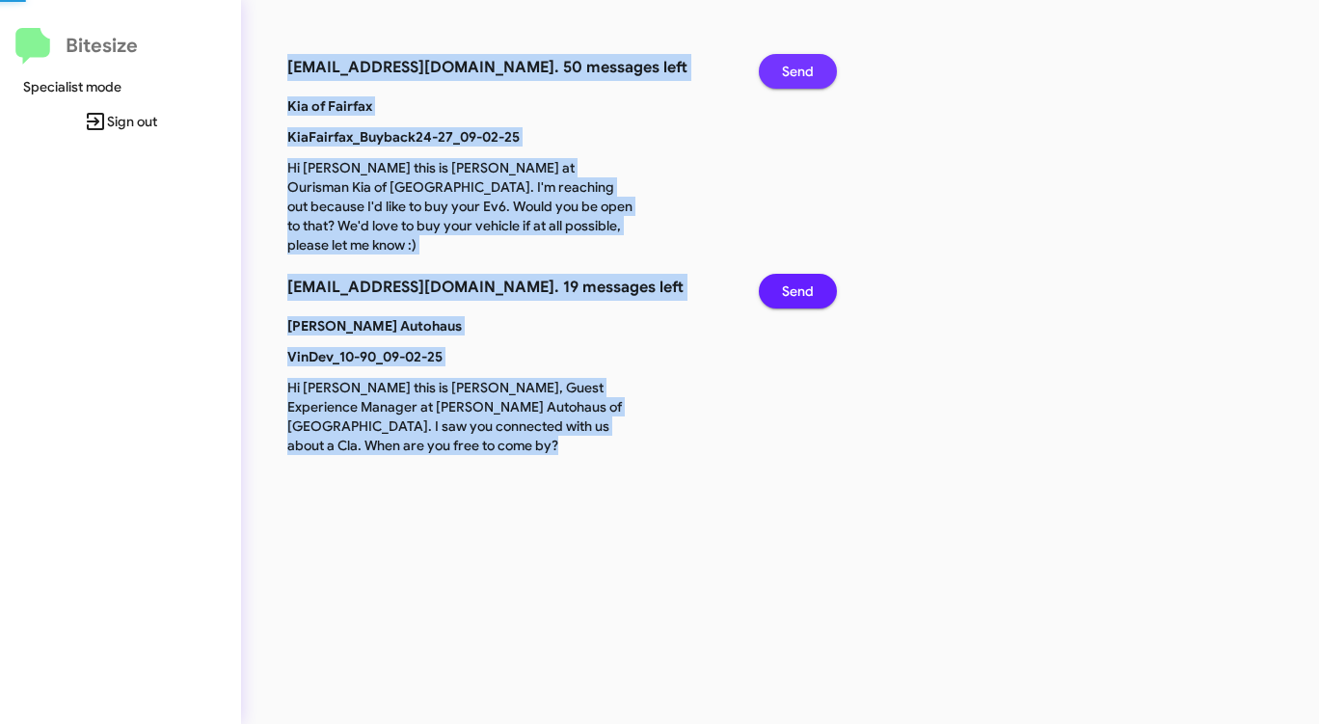
click at [797, 67] on span "Send" at bounding box center [798, 71] width 32 height 35
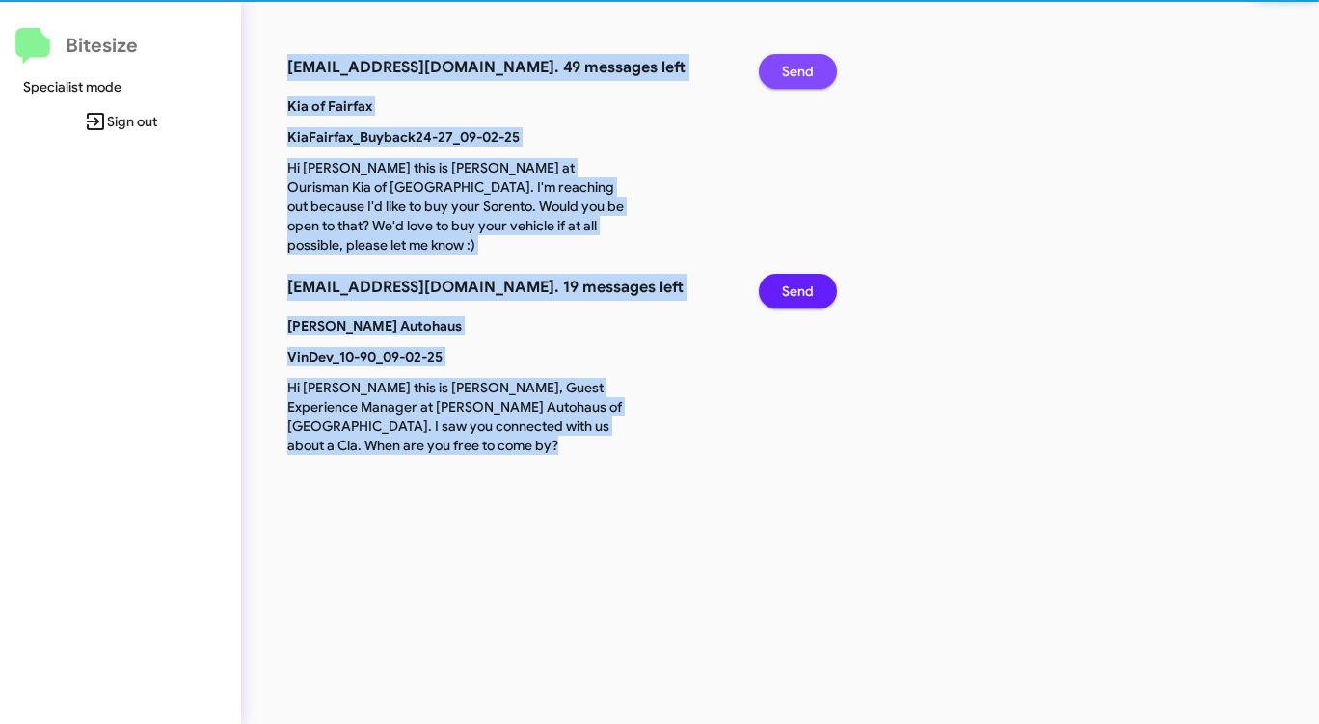
click at [797, 67] on span "Send" at bounding box center [798, 71] width 32 height 35
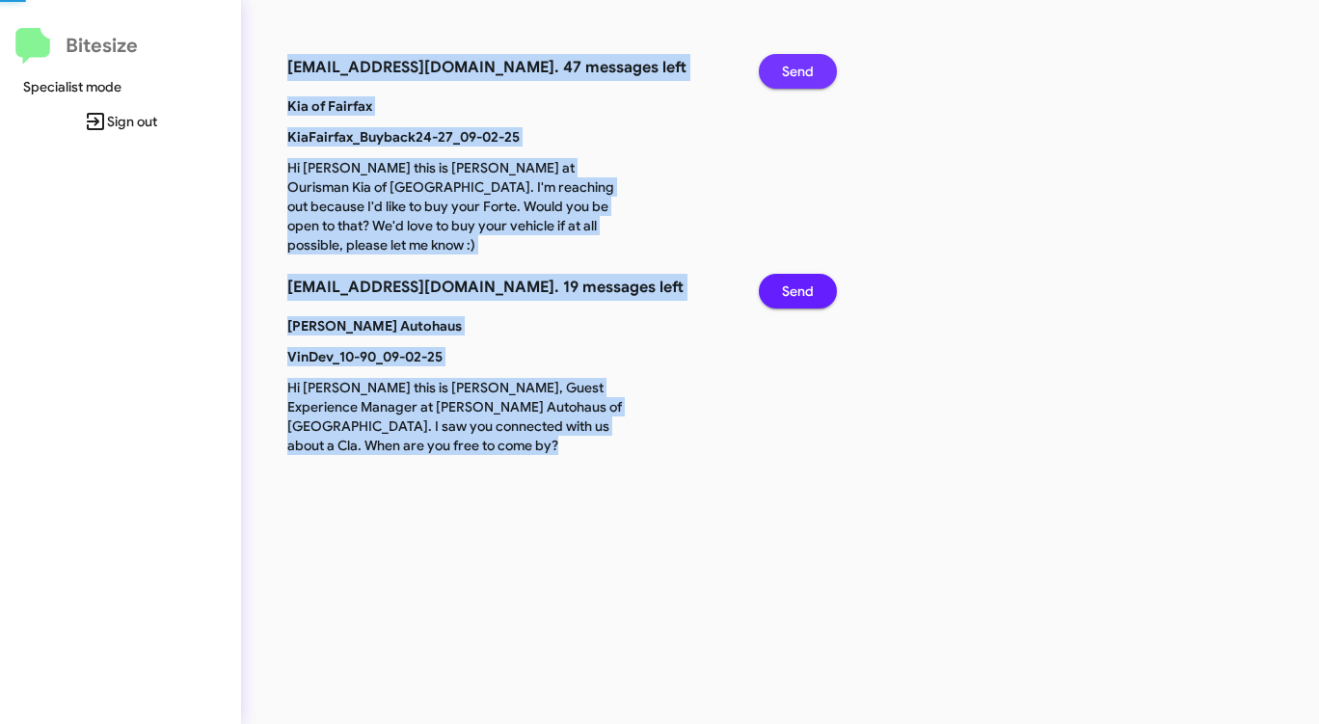
click at [797, 67] on span "Send" at bounding box center [798, 71] width 32 height 35
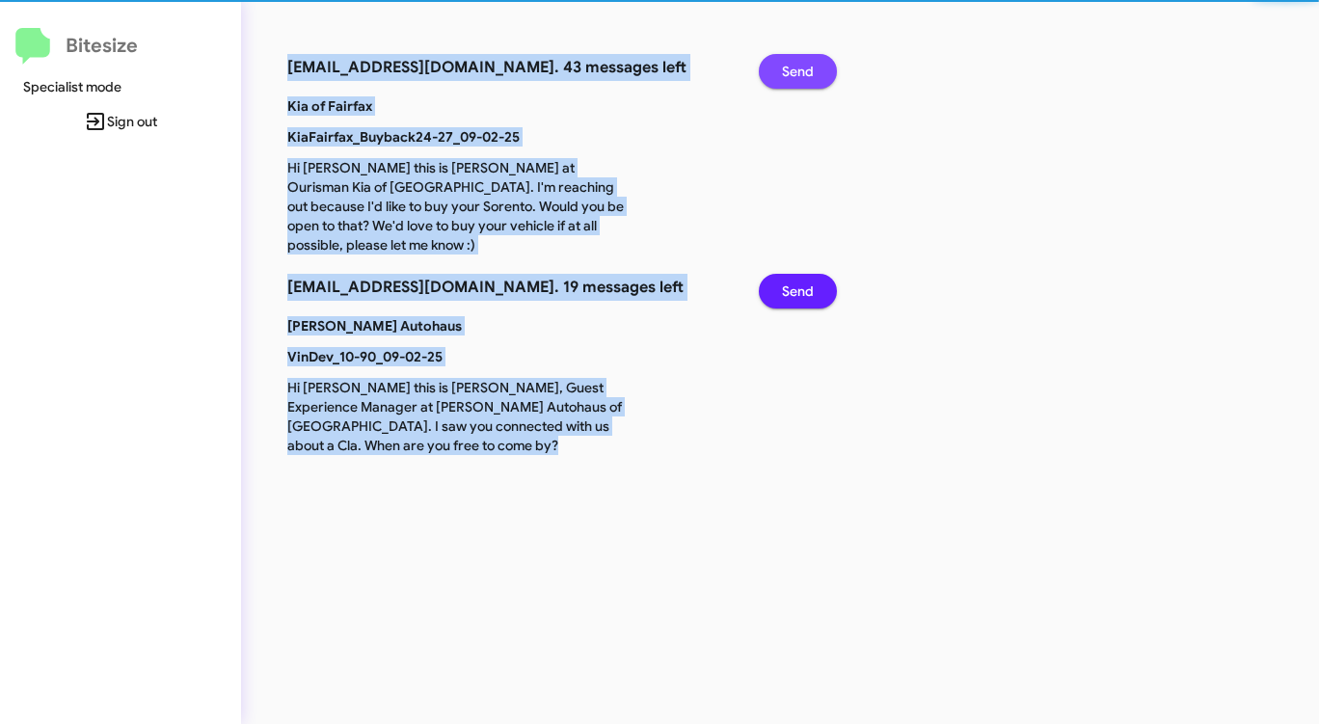
click at [797, 67] on span "Send" at bounding box center [798, 71] width 32 height 35
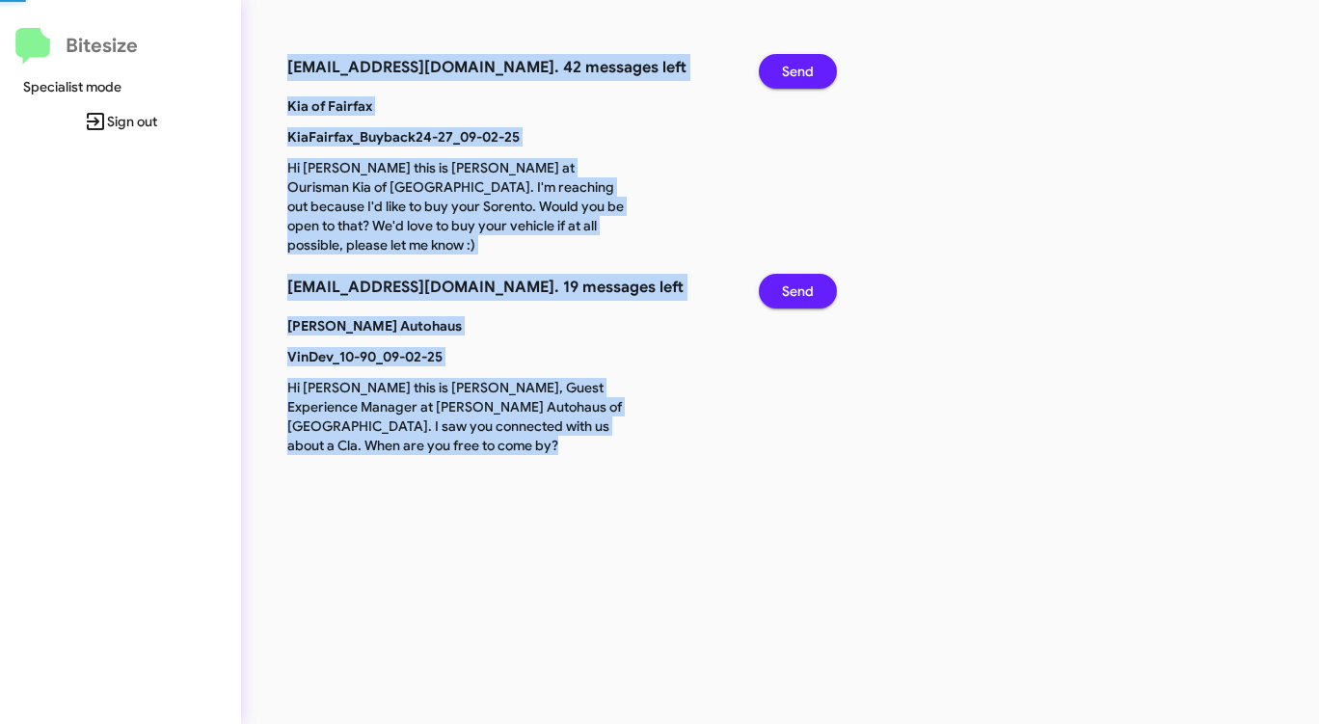
click at [797, 67] on span "Send" at bounding box center [798, 71] width 32 height 35
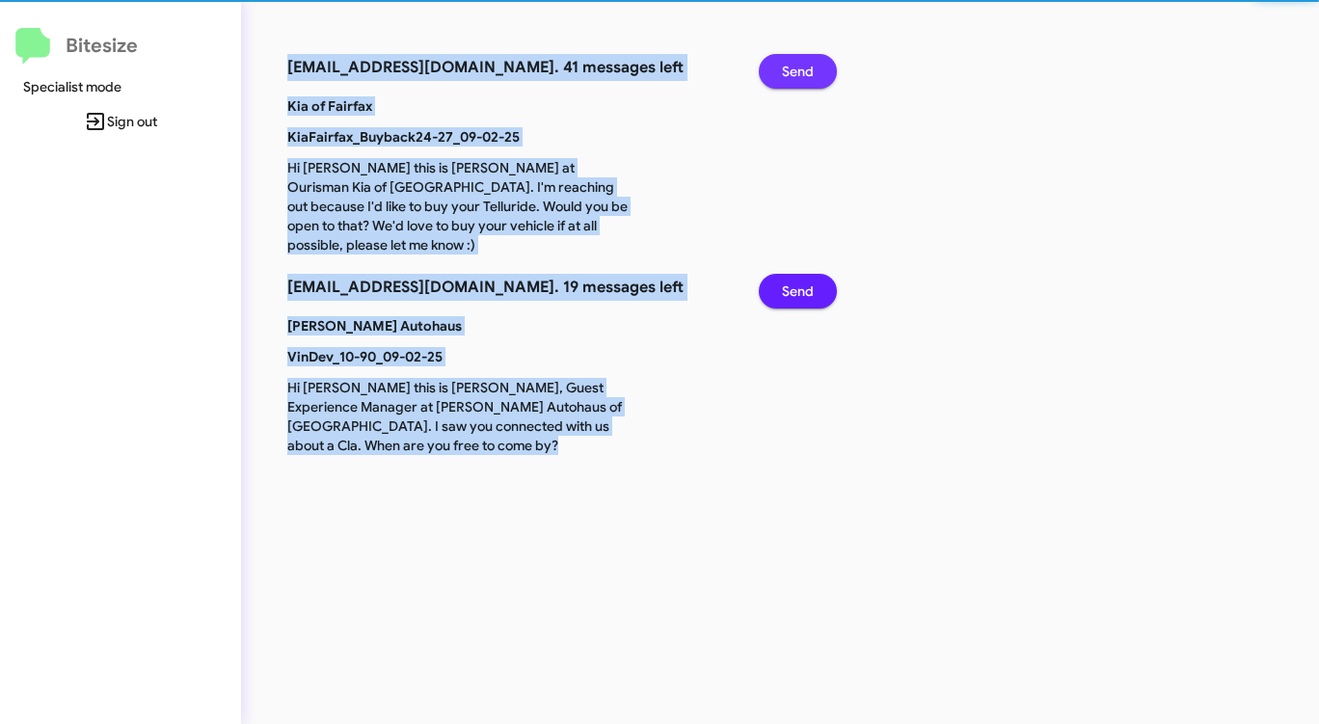
click at [797, 67] on span "Send" at bounding box center [798, 71] width 32 height 35
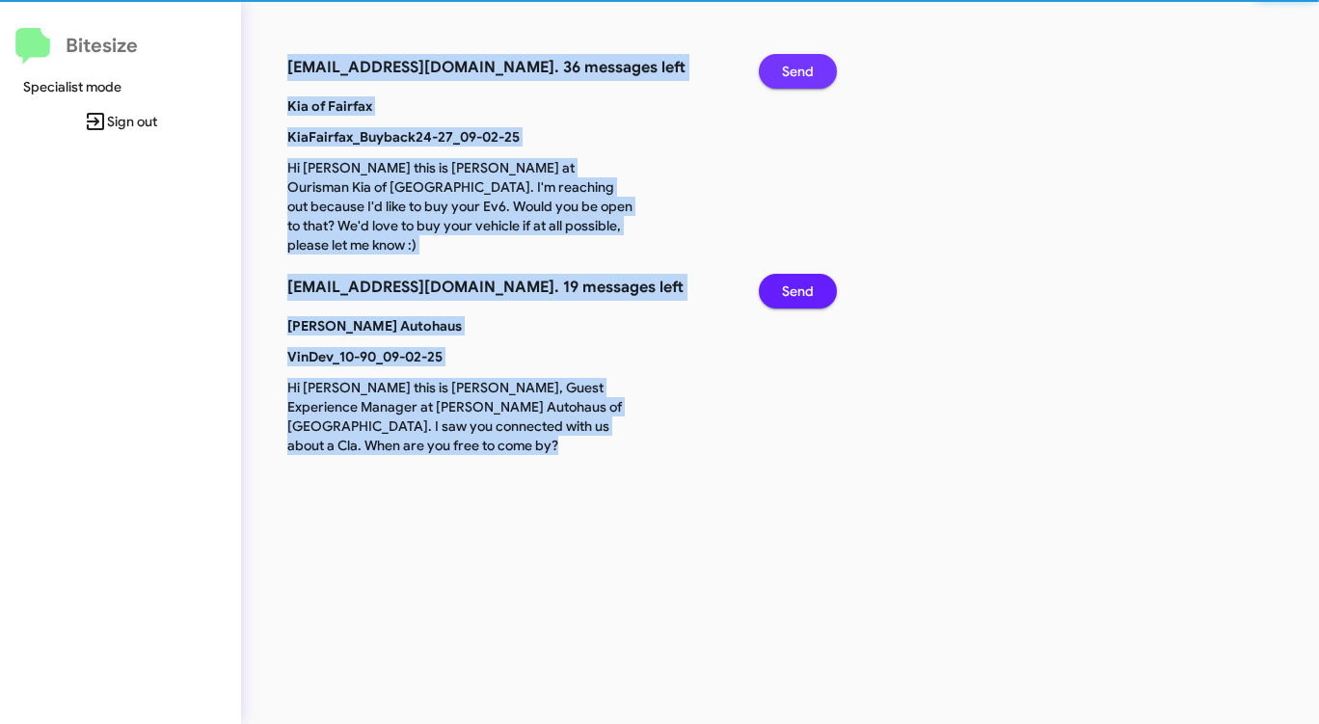
click at [797, 67] on span "Send" at bounding box center [798, 71] width 32 height 35
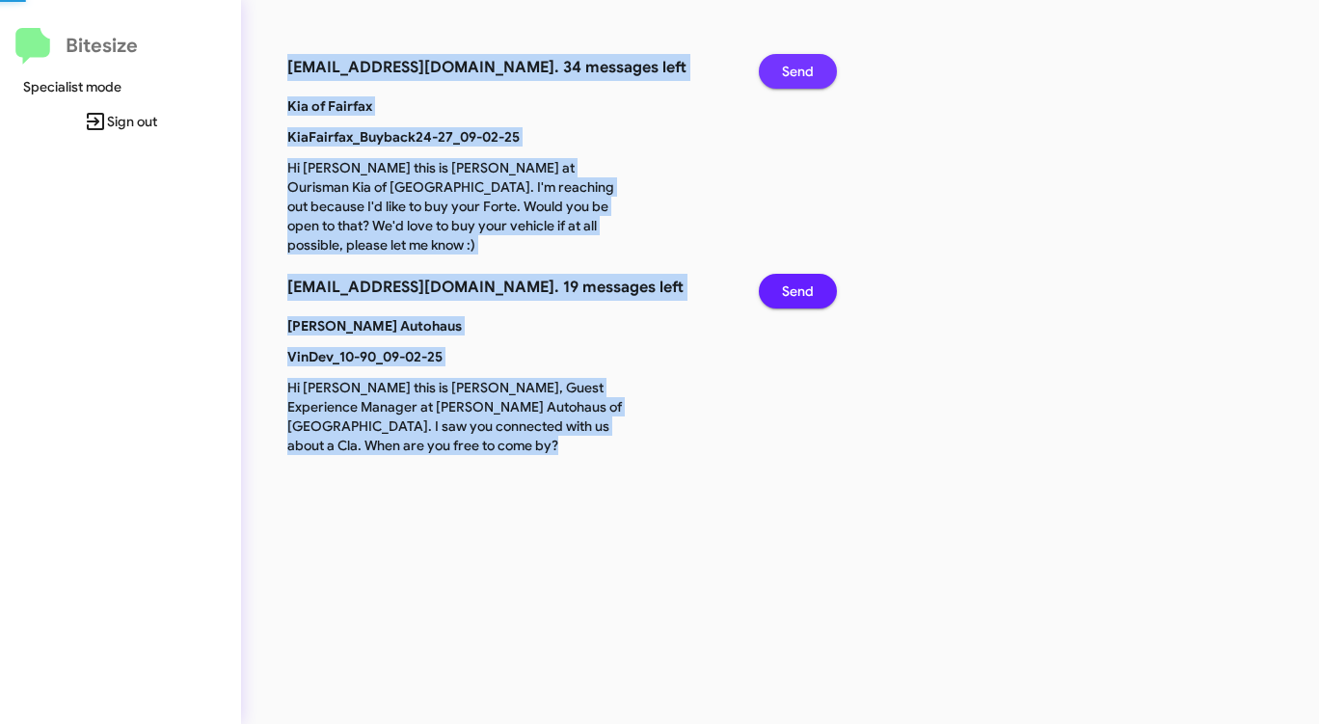
click at [797, 67] on span "Send" at bounding box center [798, 71] width 32 height 35
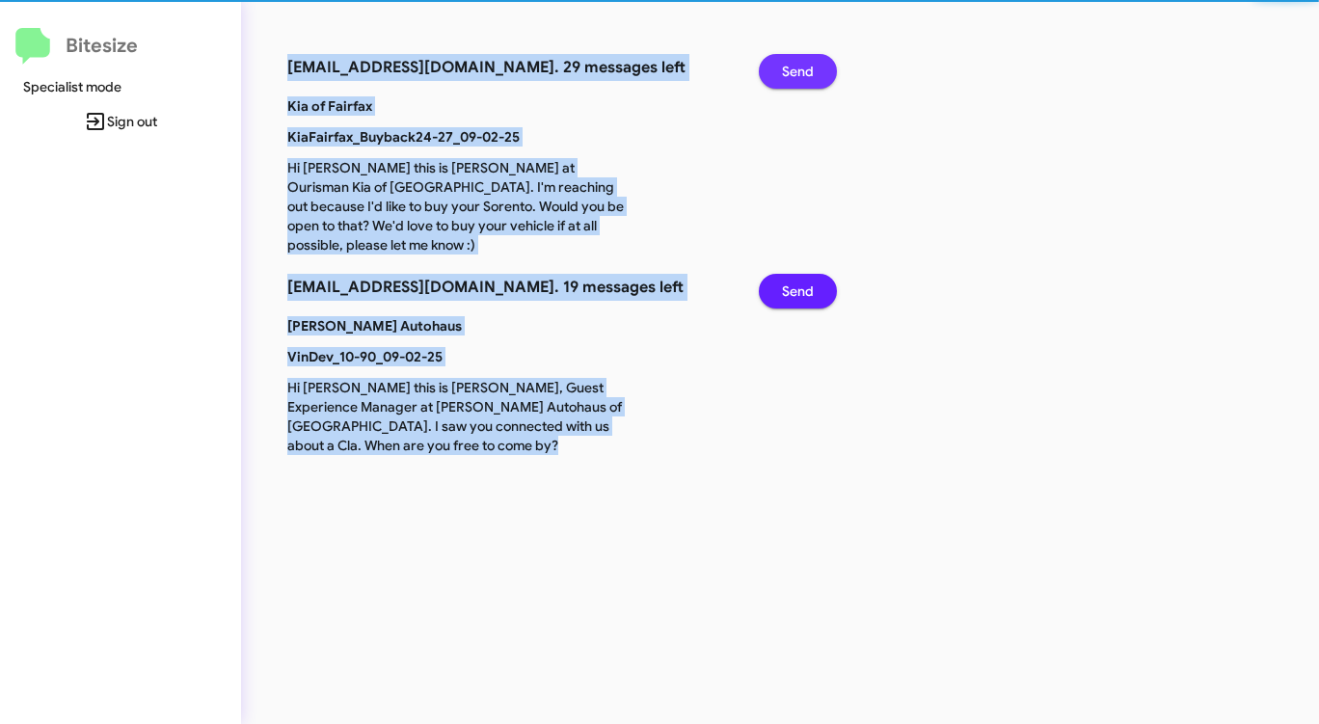
click at [797, 67] on span "Send" at bounding box center [798, 71] width 32 height 35
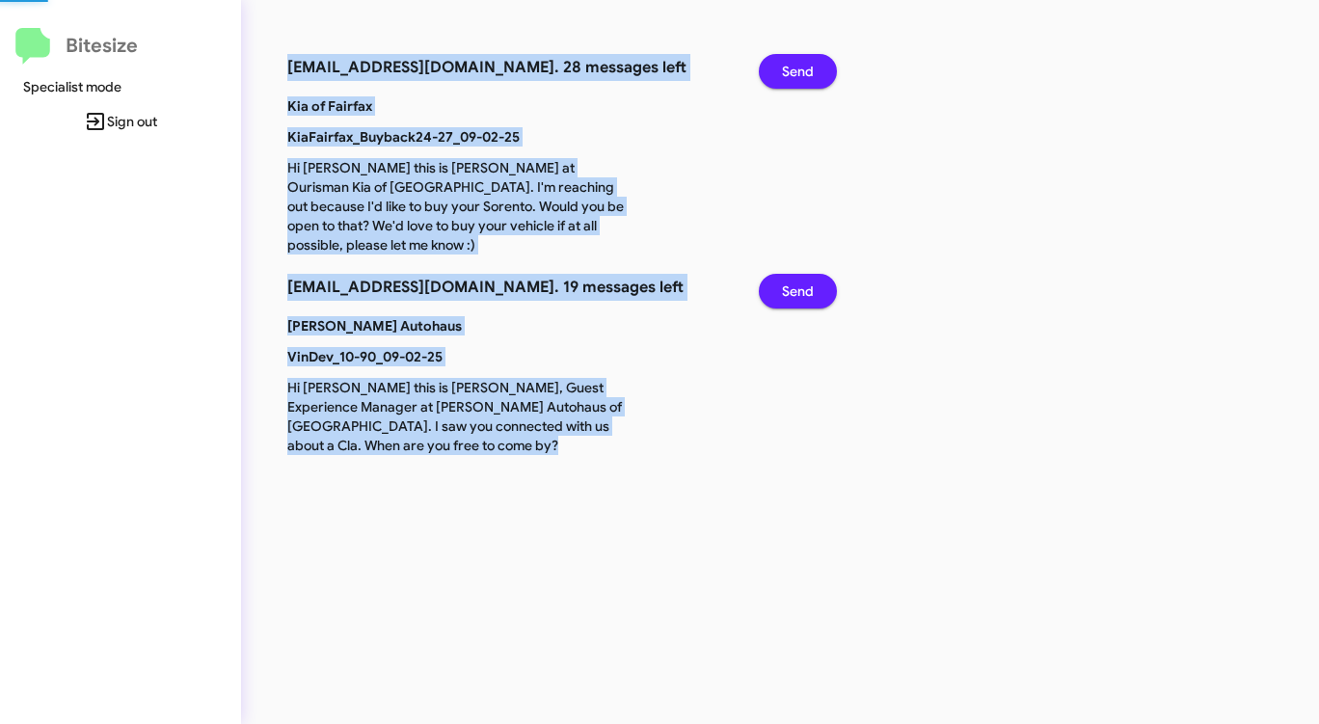
click at [797, 67] on span "Send" at bounding box center [798, 71] width 32 height 35
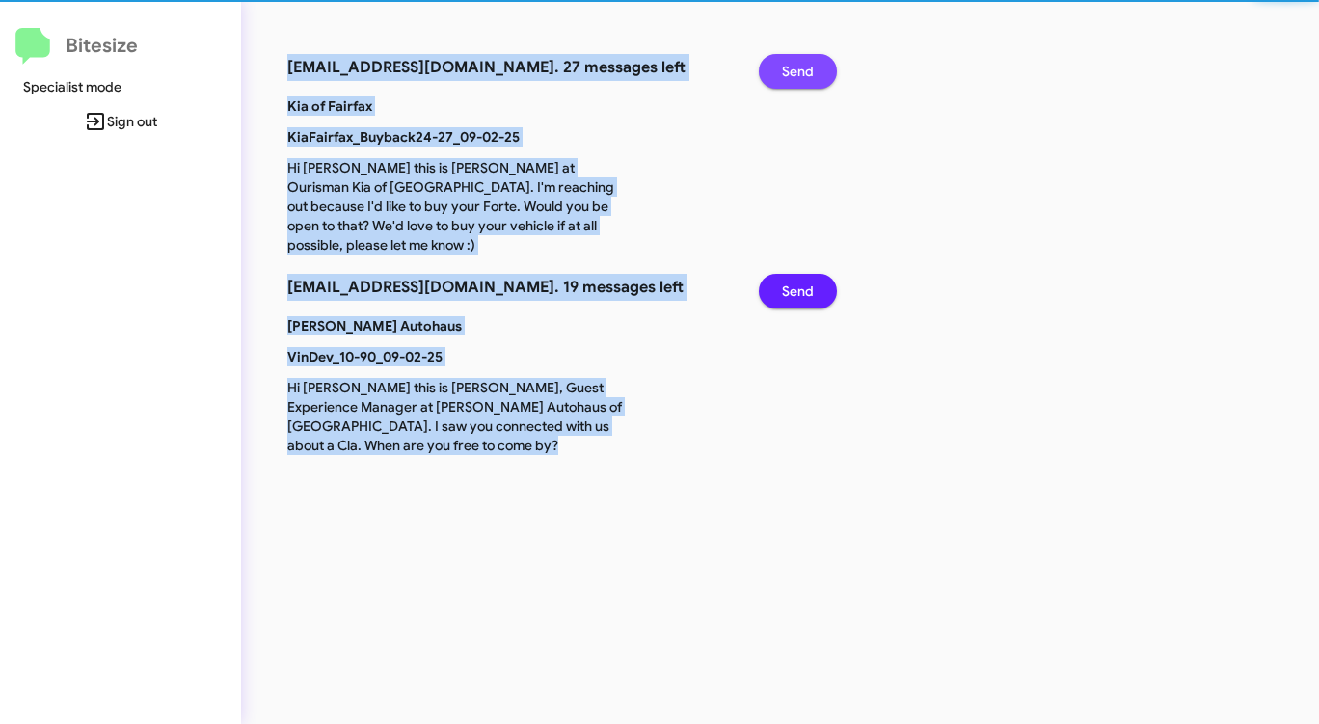
click at [797, 67] on span "Send" at bounding box center [798, 71] width 32 height 35
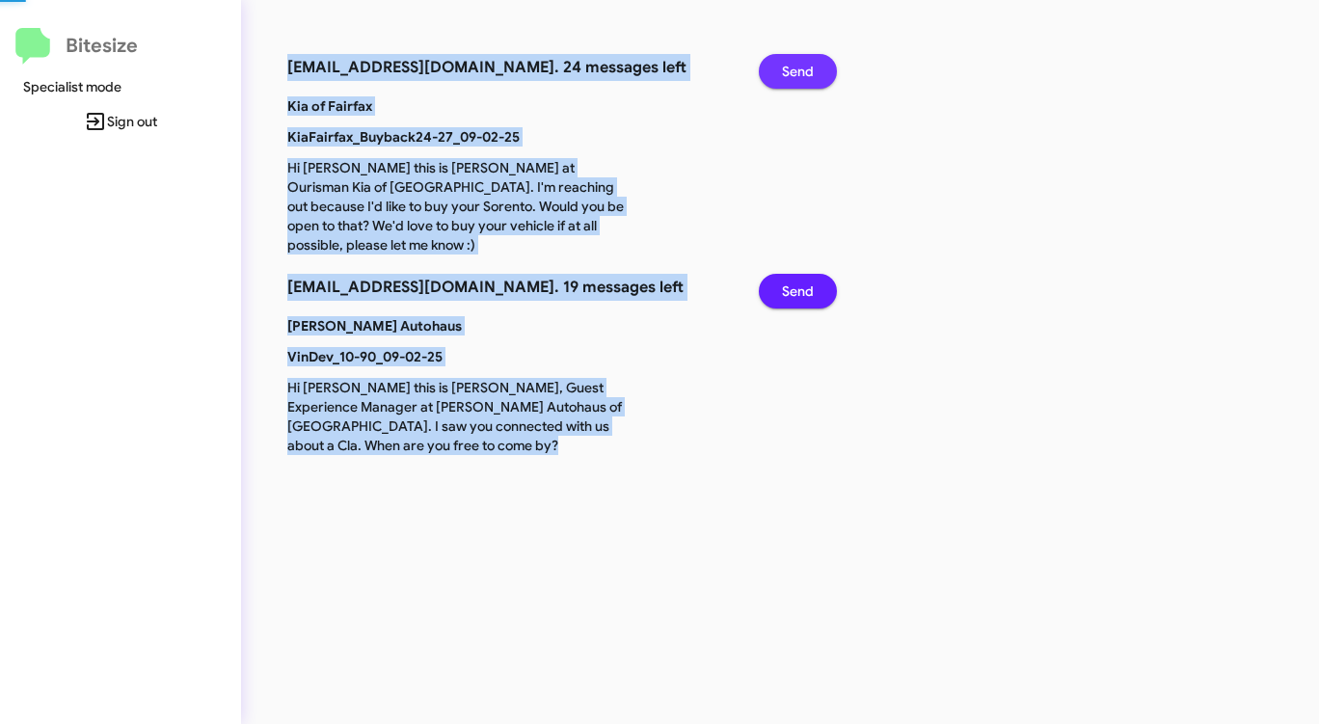
click at [797, 67] on span "Send" at bounding box center [798, 71] width 32 height 35
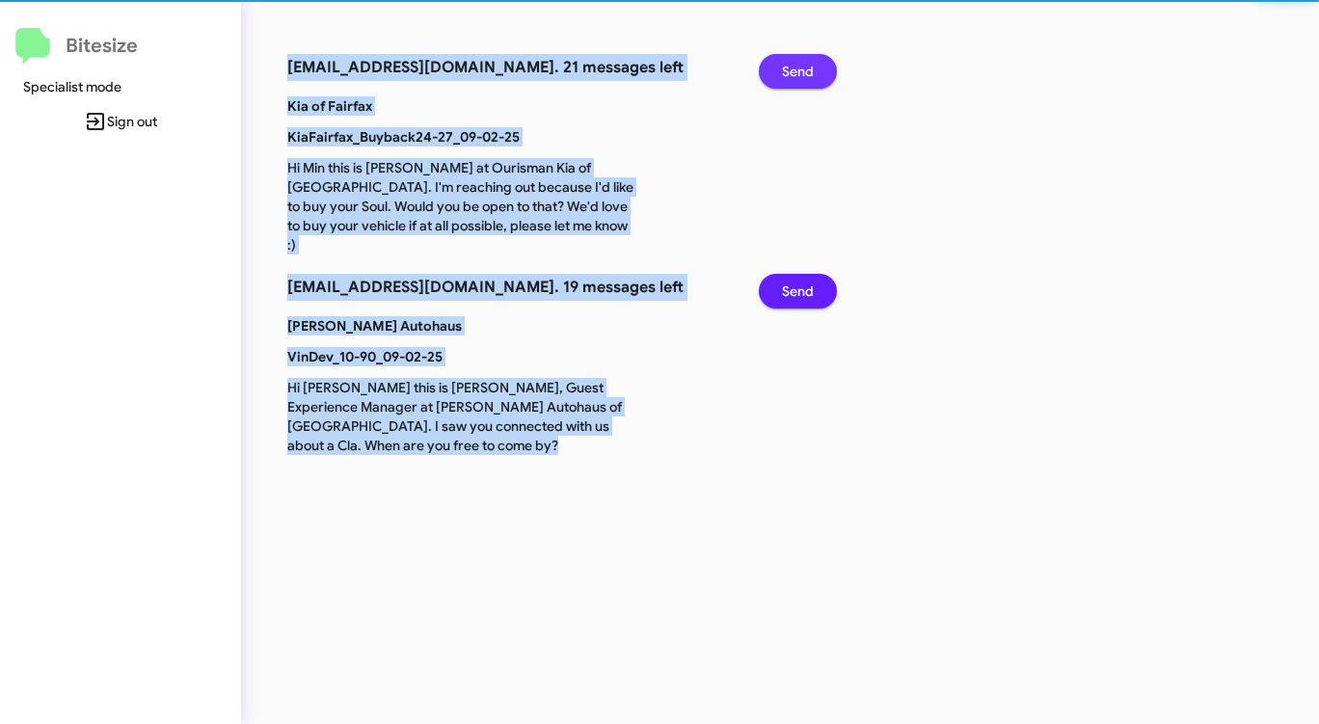
click at [797, 67] on span "Send" at bounding box center [798, 71] width 32 height 35
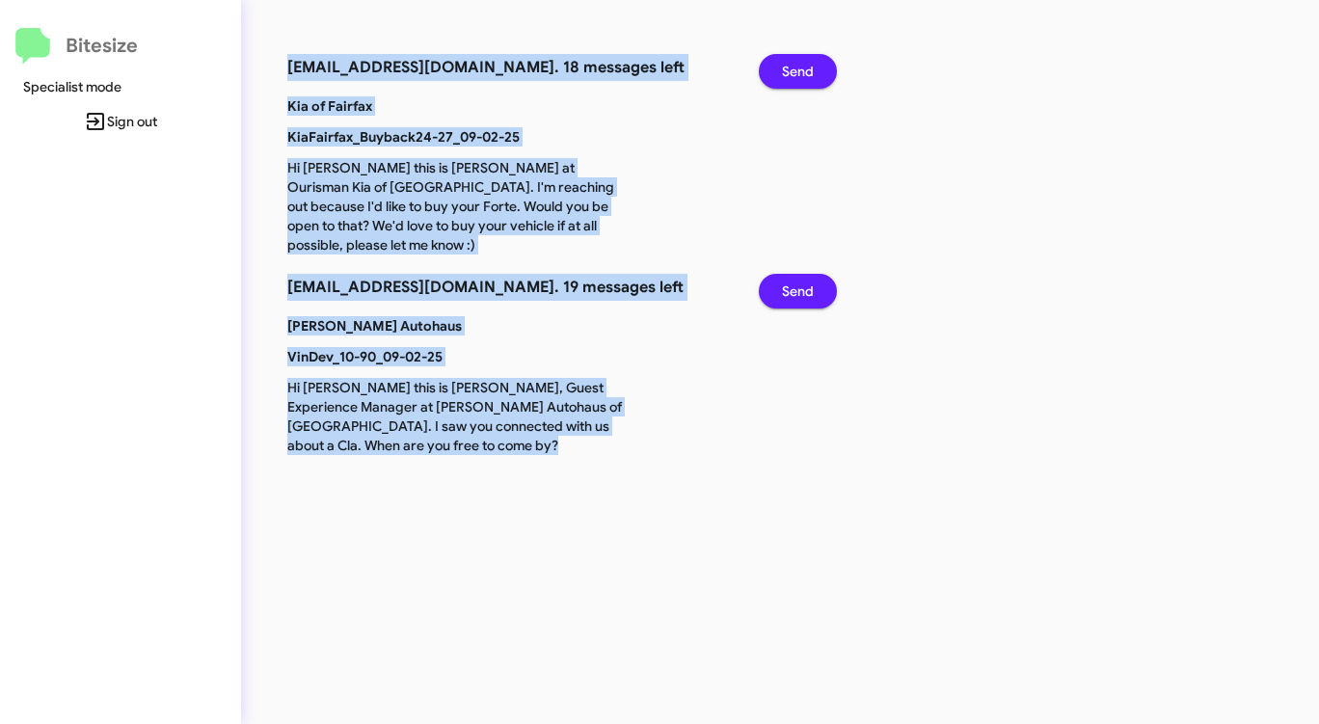
click at [797, 67] on span "Send" at bounding box center [798, 71] width 32 height 35
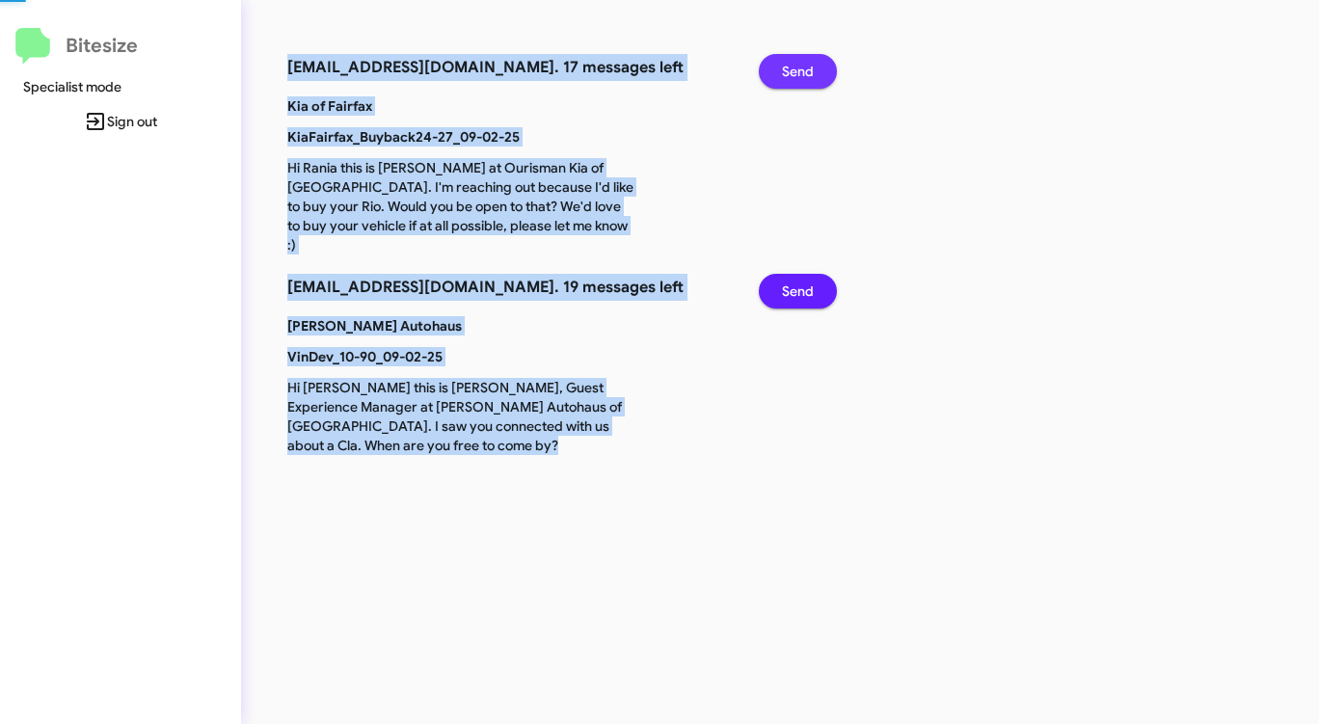
click at [797, 67] on span "Send" at bounding box center [798, 71] width 32 height 35
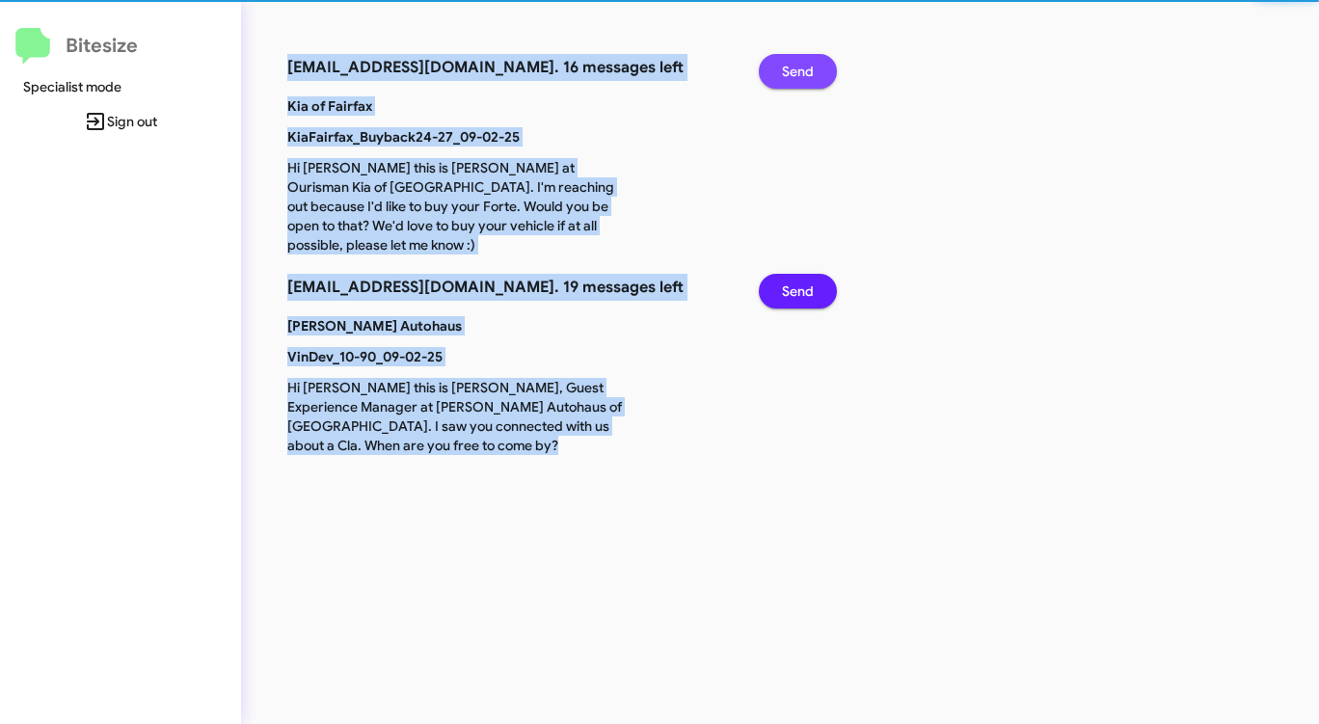
click at [797, 67] on span "Send" at bounding box center [798, 71] width 32 height 35
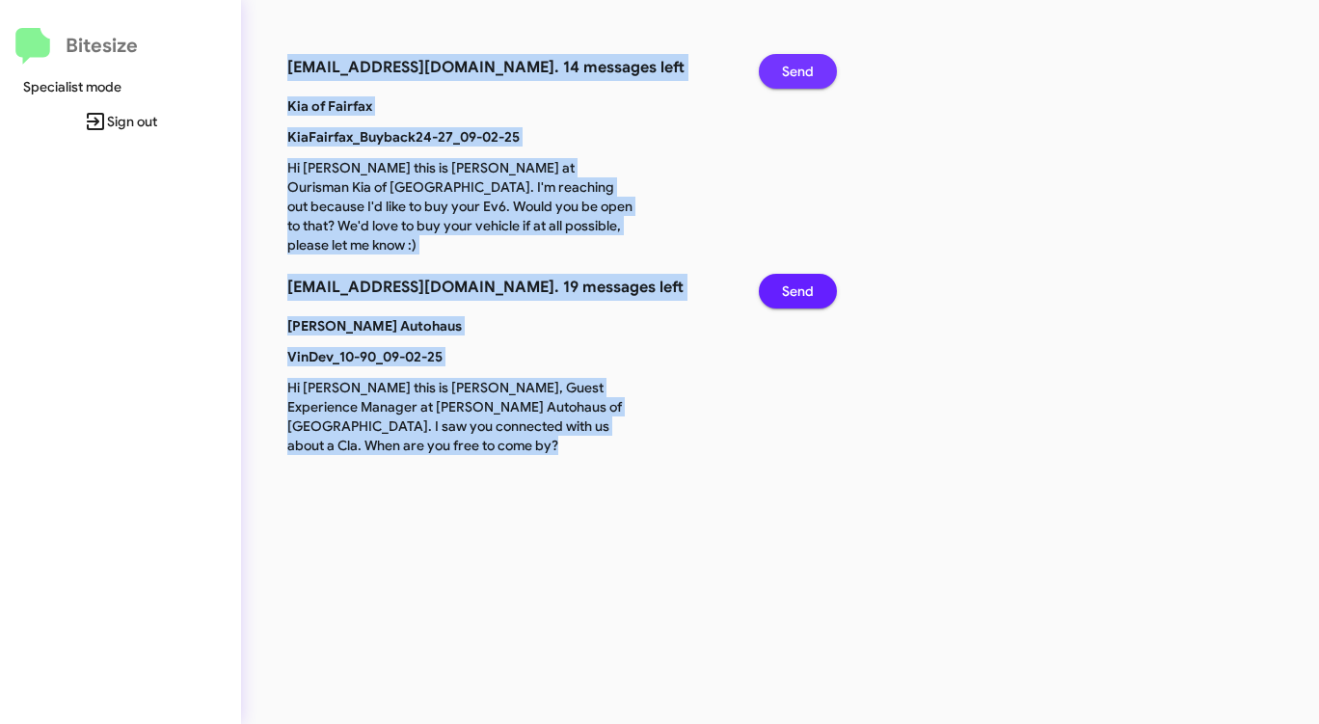
click at [797, 67] on span "Send" at bounding box center [798, 71] width 32 height 35
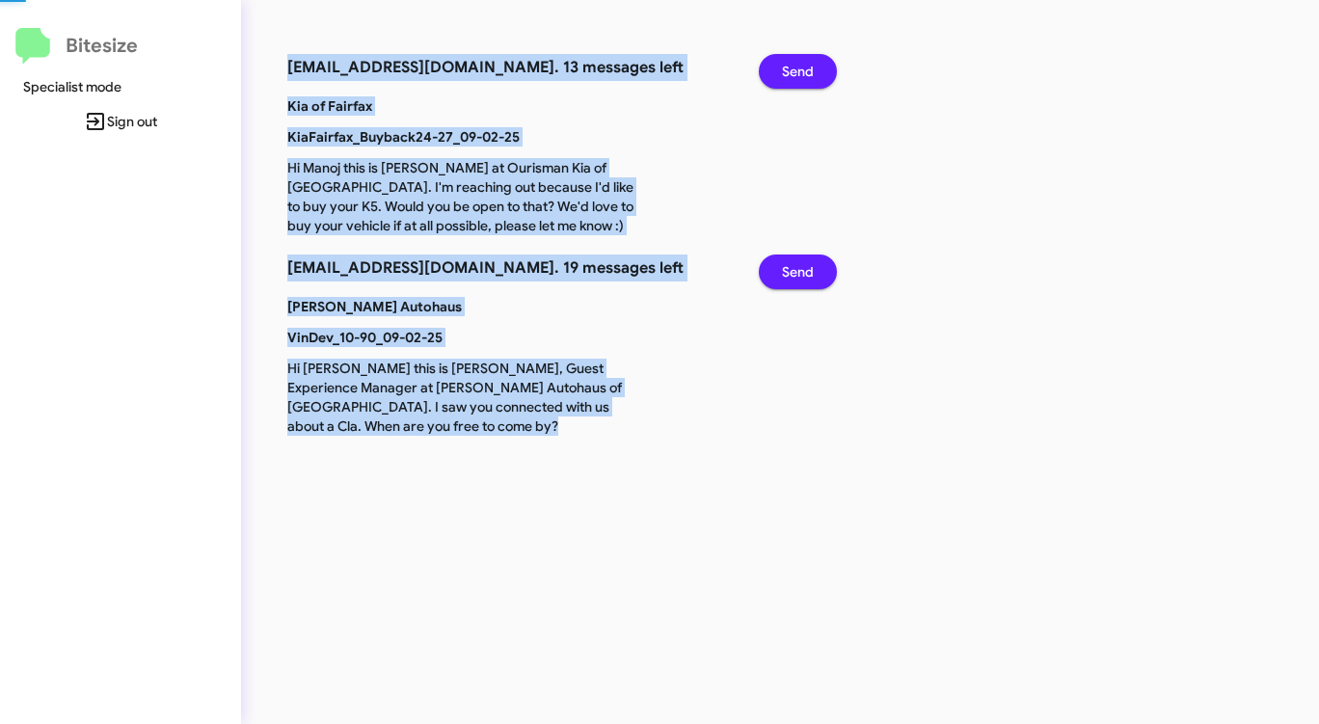
click at [797, 67] on span "Send" at bounding box center [798, 71] width 32 height 35
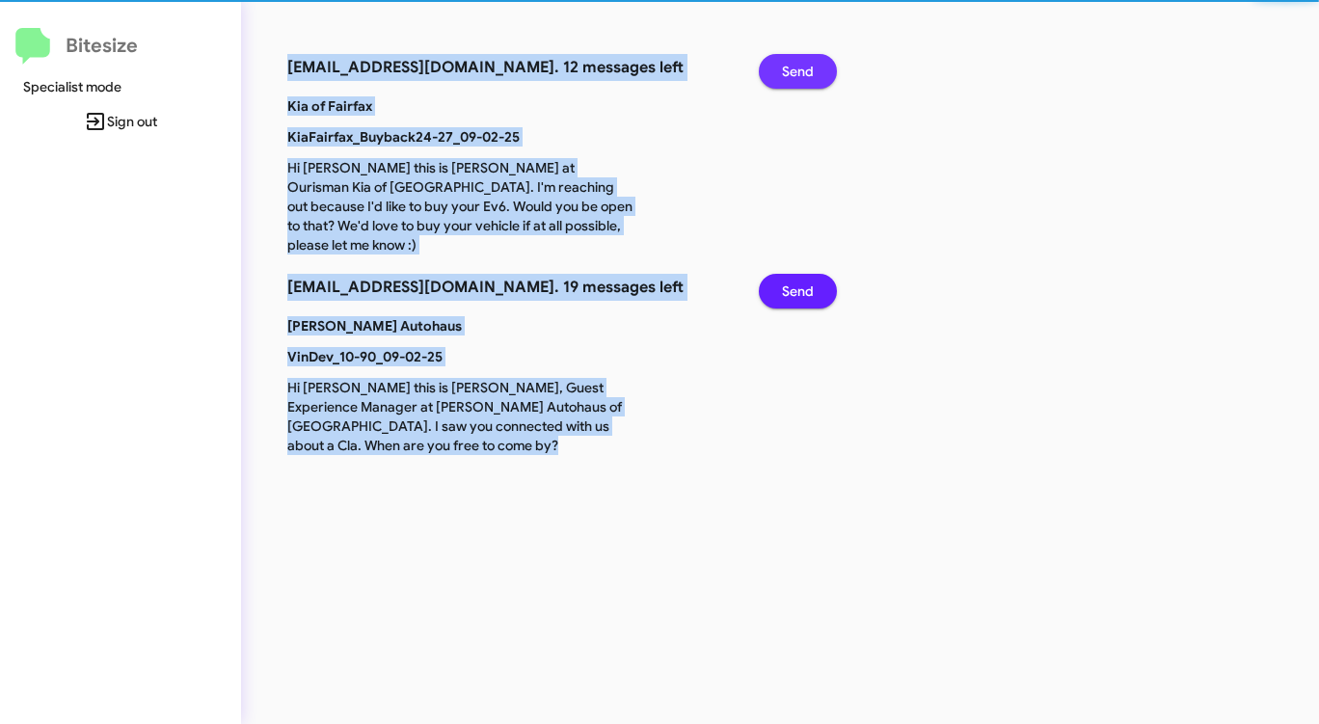
click at [797, 67] on span "Send" at bounding box center [798, 71] width 32 height 35
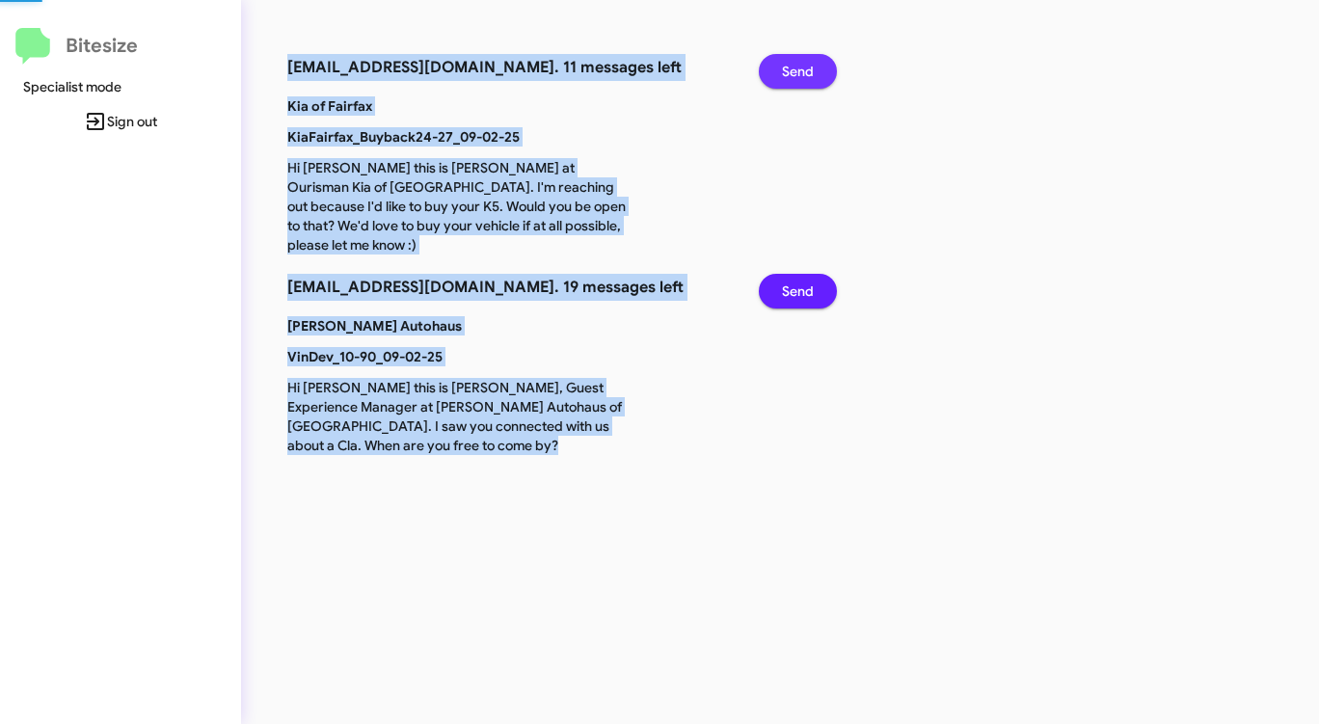
click at [797, 67] on span "Send" at bounding box center [798, 71] width 32 height 35
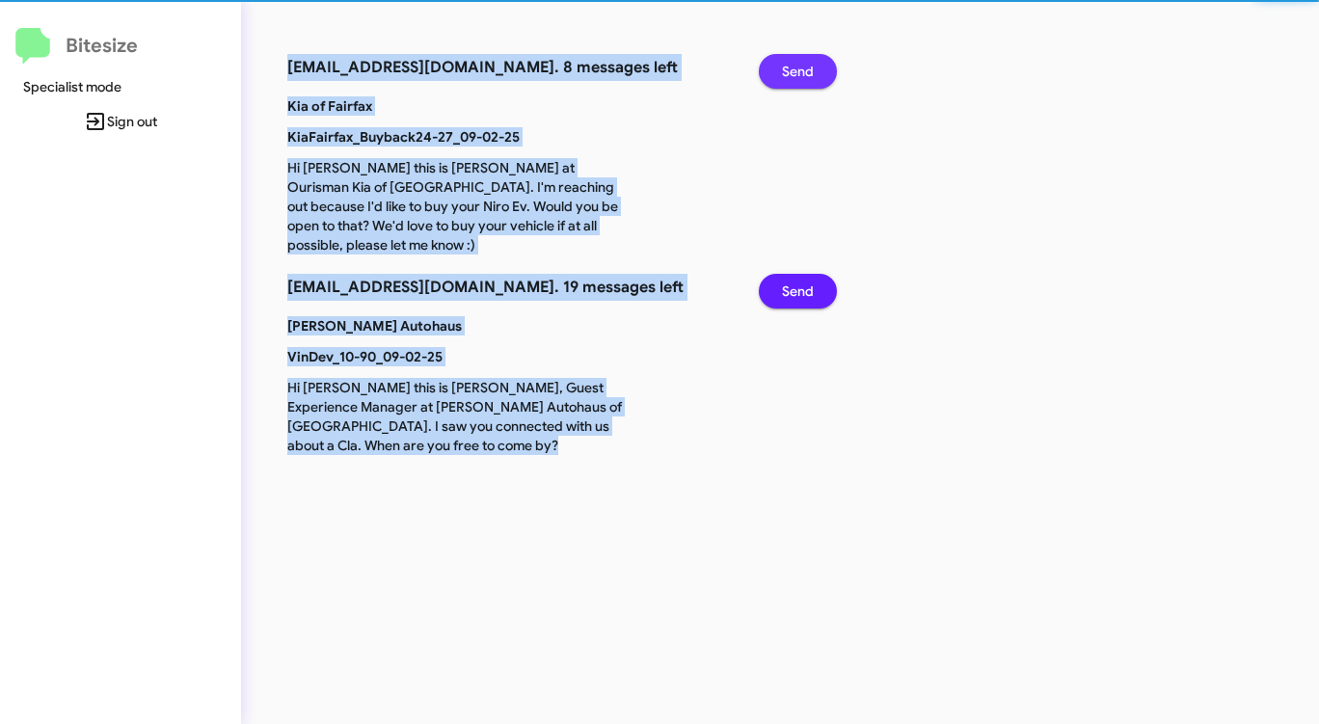
click at [797, 67] on span "Send" at bounding box center [798, 71] width 32 height 35
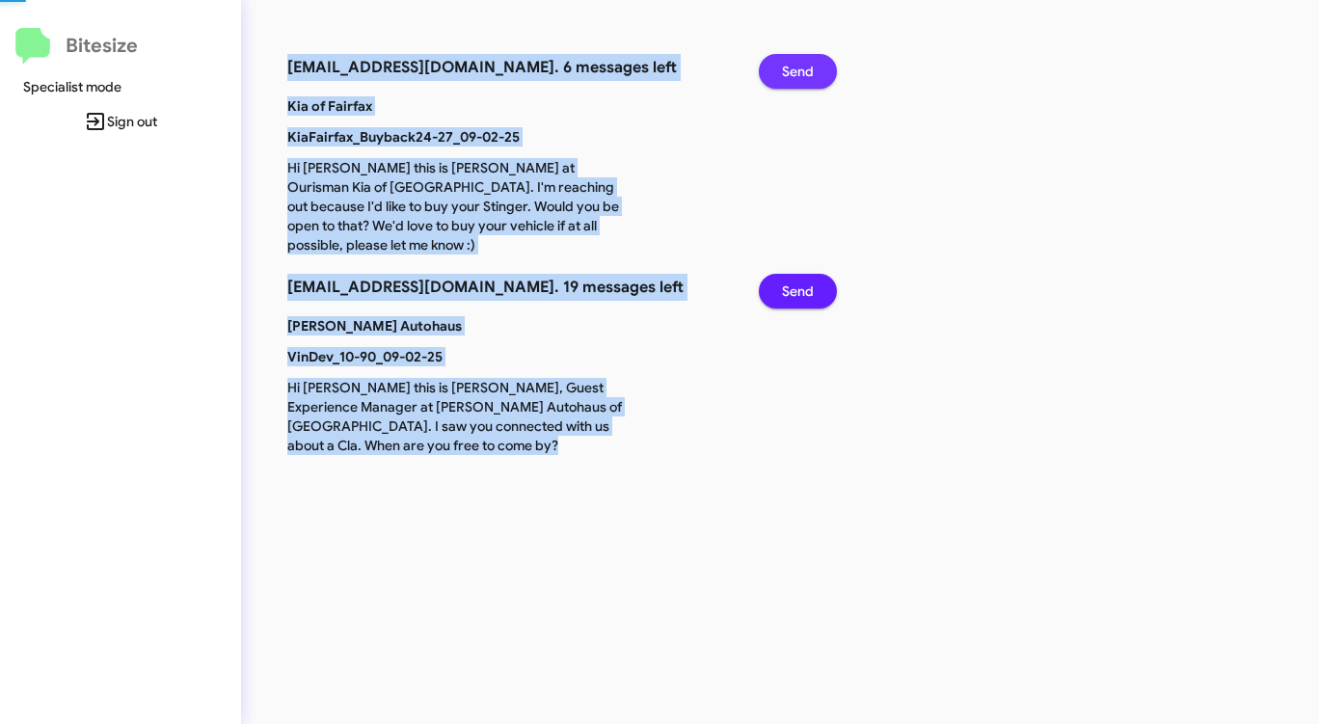
click at [797, 67] on span "Send" at bounding box center [798, 71] width 32 height 35
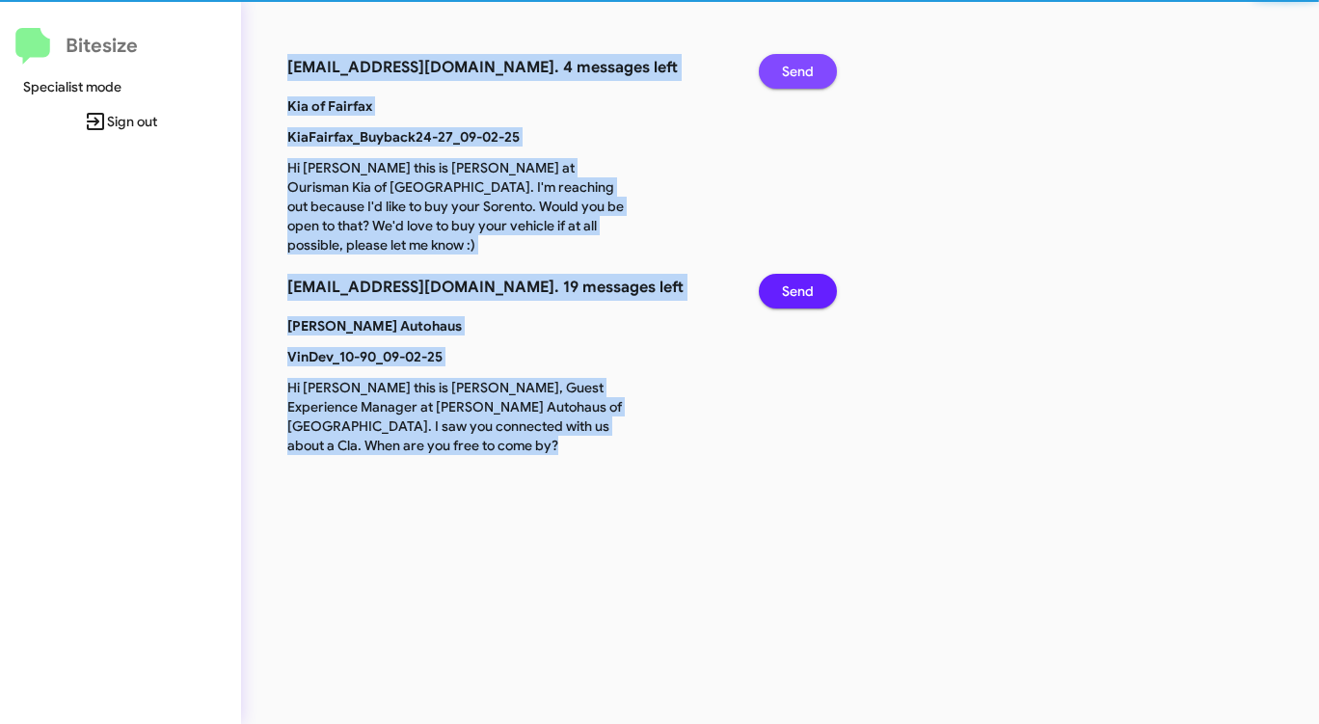
click at [797, 67] on span "Send" at bounding box center [798, 71] width 32 height 35
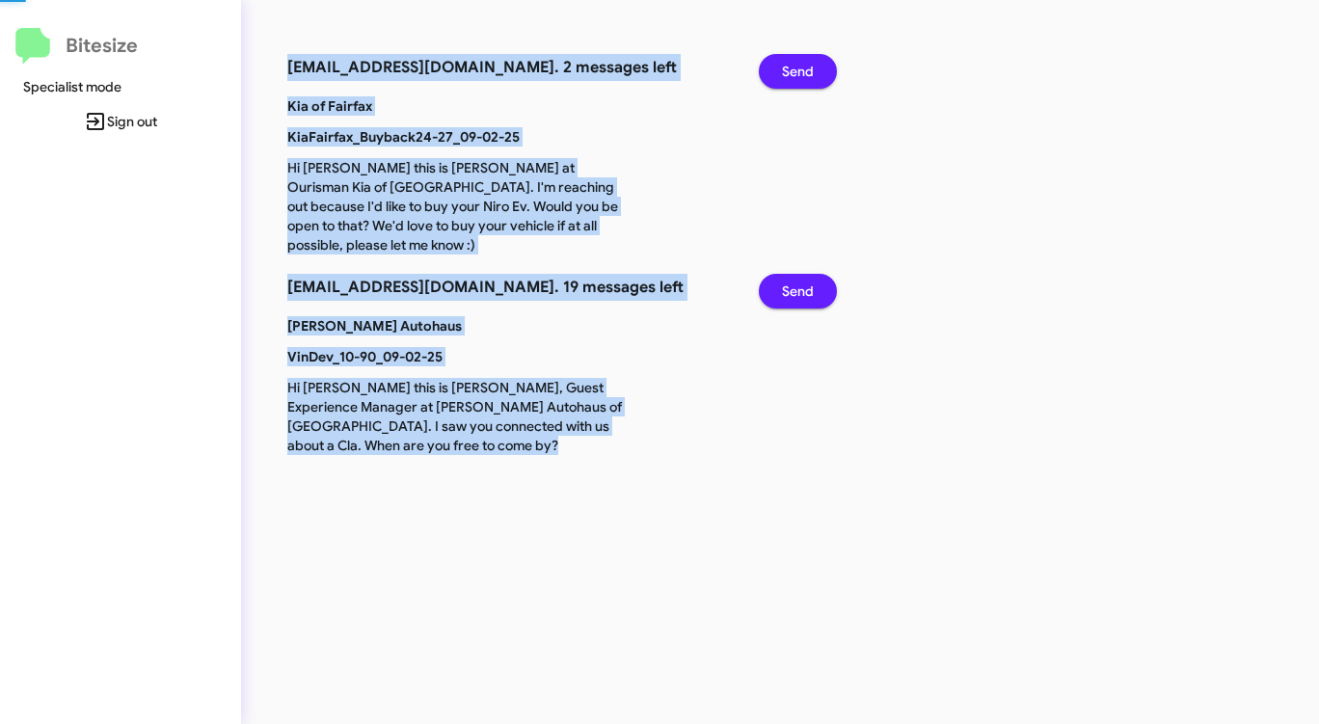
click at [797, 67] on span "Send" at bounding box center [798, 71] width 32 height 35
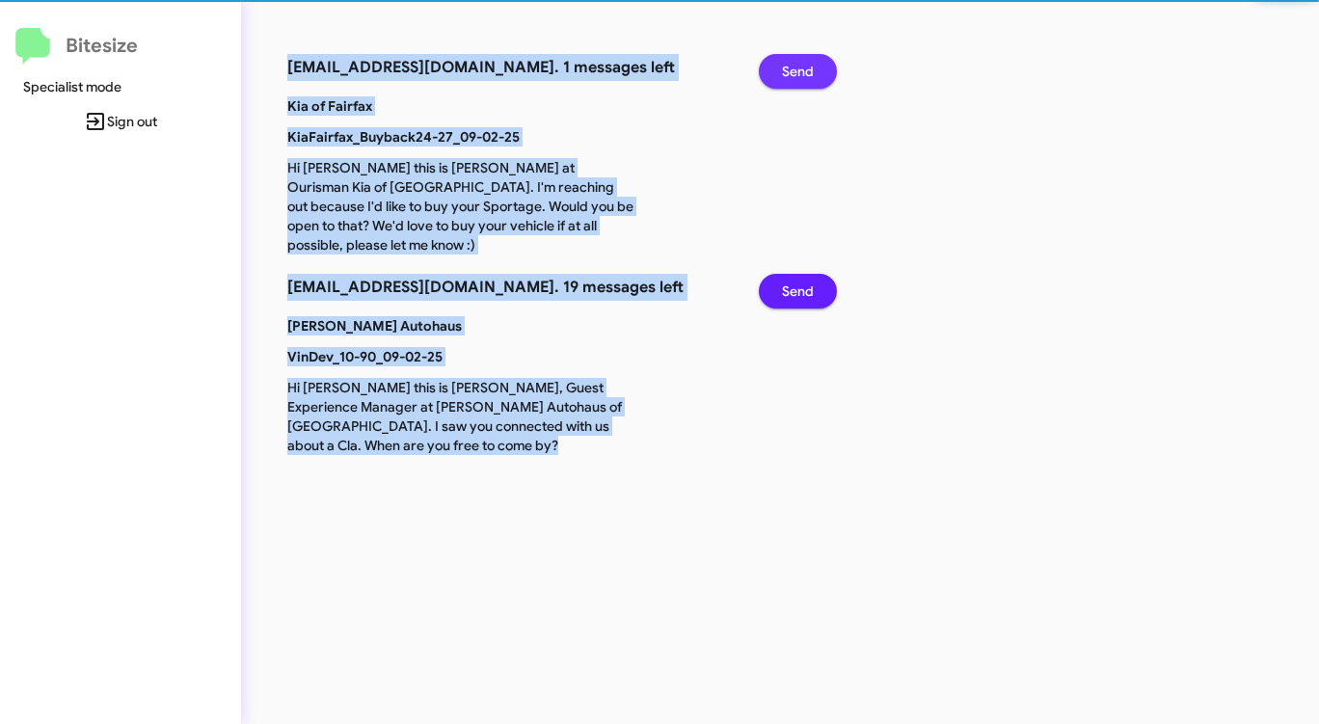
click at [797, 67] on span "Send" at bounding box center [798, 71] width 32 height 35
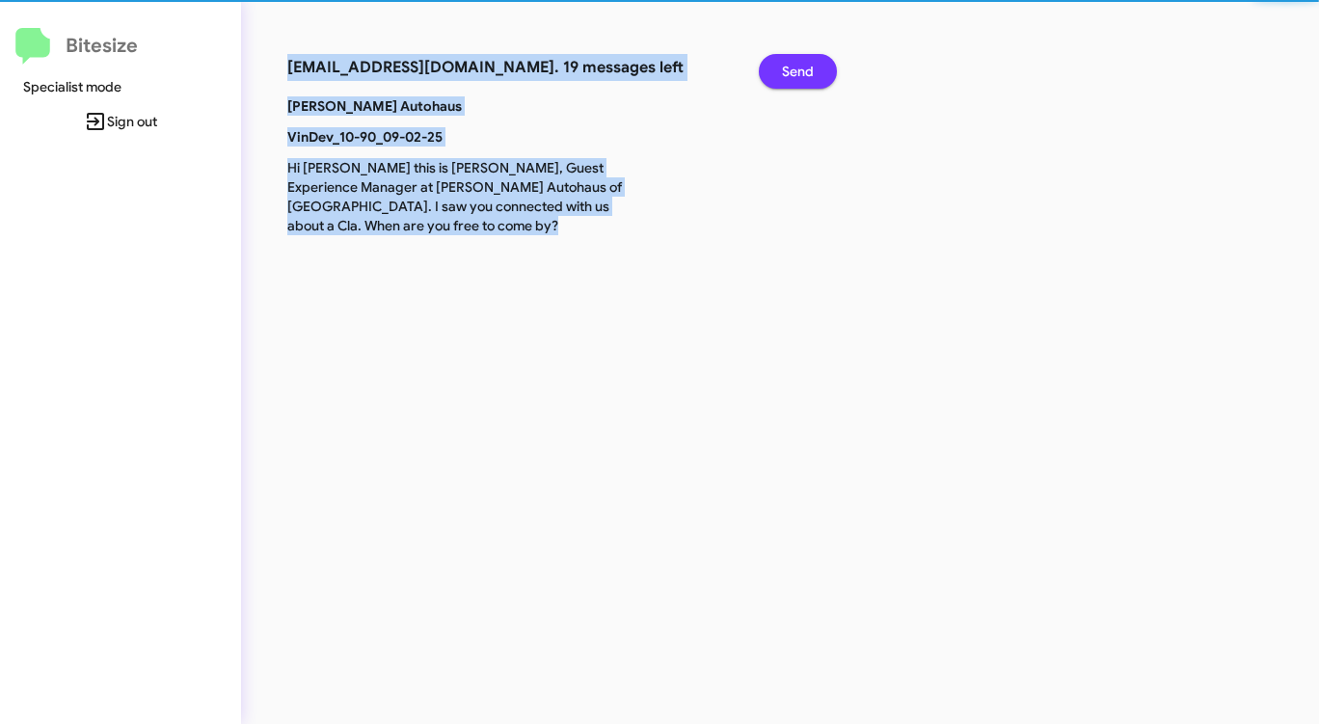
click at [797, 67] on span "Send" at bounding box center [798, 71] width 32 height 35
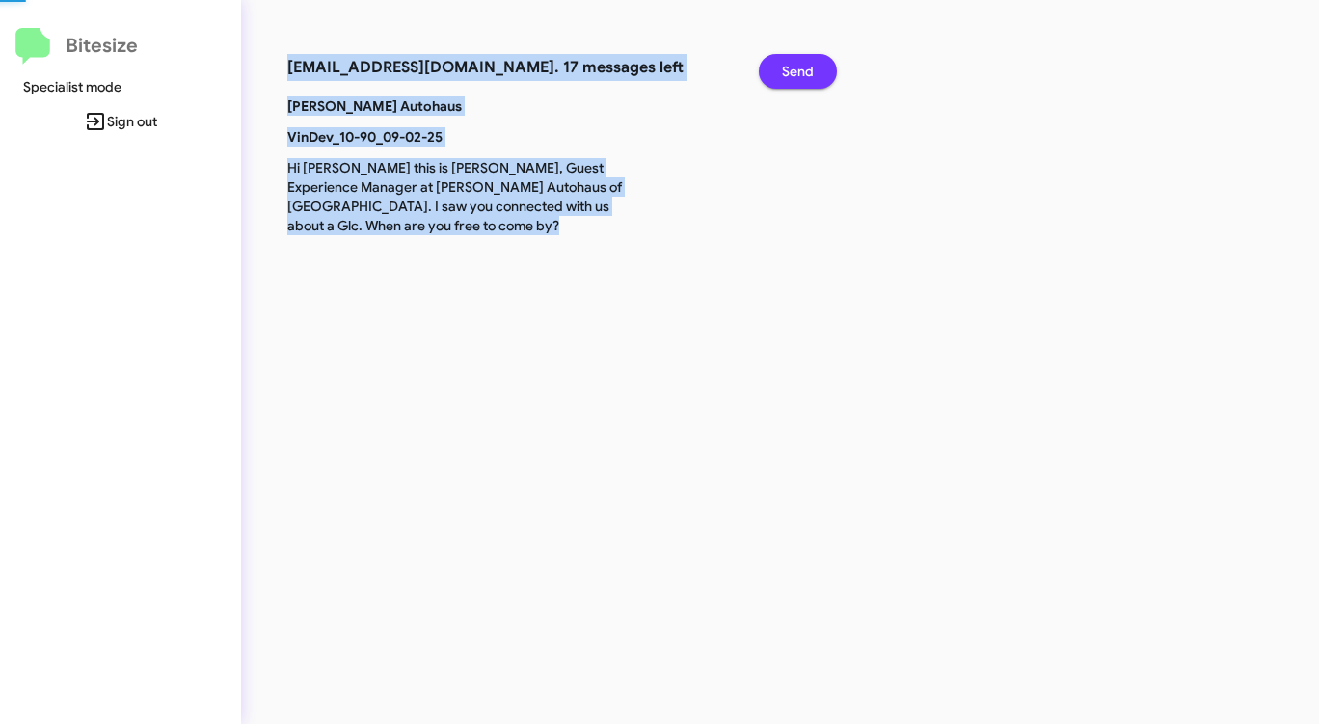
click at [797, 67] on span "Send" at bounding box center [798, 71] width 32 height 35
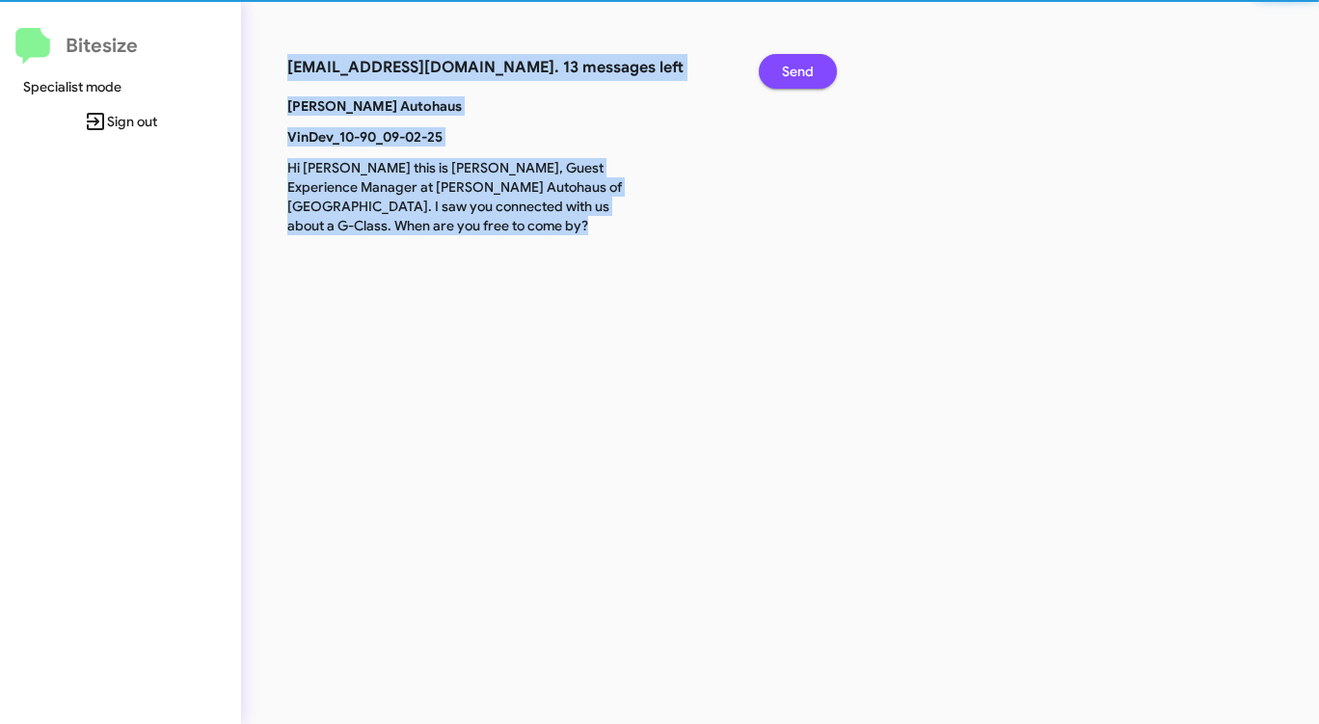
click at [797, 67] on span "Send" at bounding box center [798, 71] width 32 height 35
click at [796, 69] on span "Send" at bounding box center [798, 71] width 32 height 35
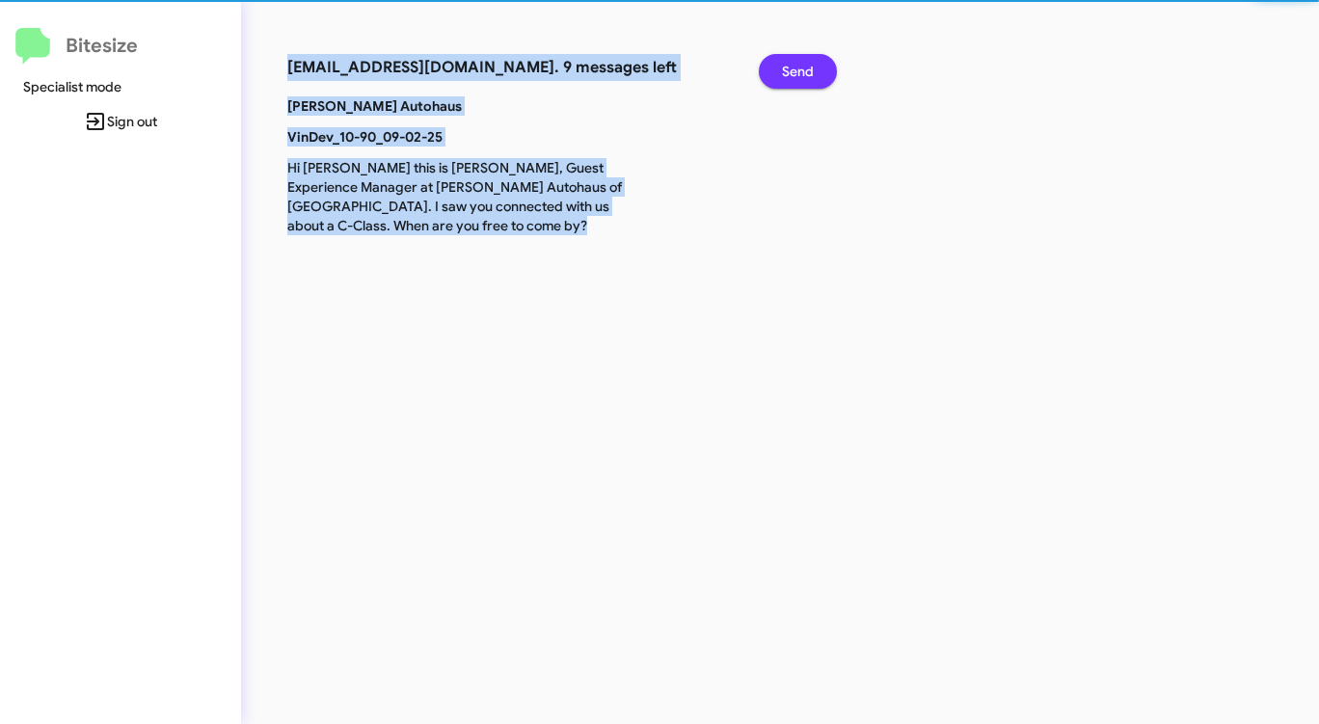
click at [796, 69] on span "Send" at bounding box center [798, 71] width 32 height 35
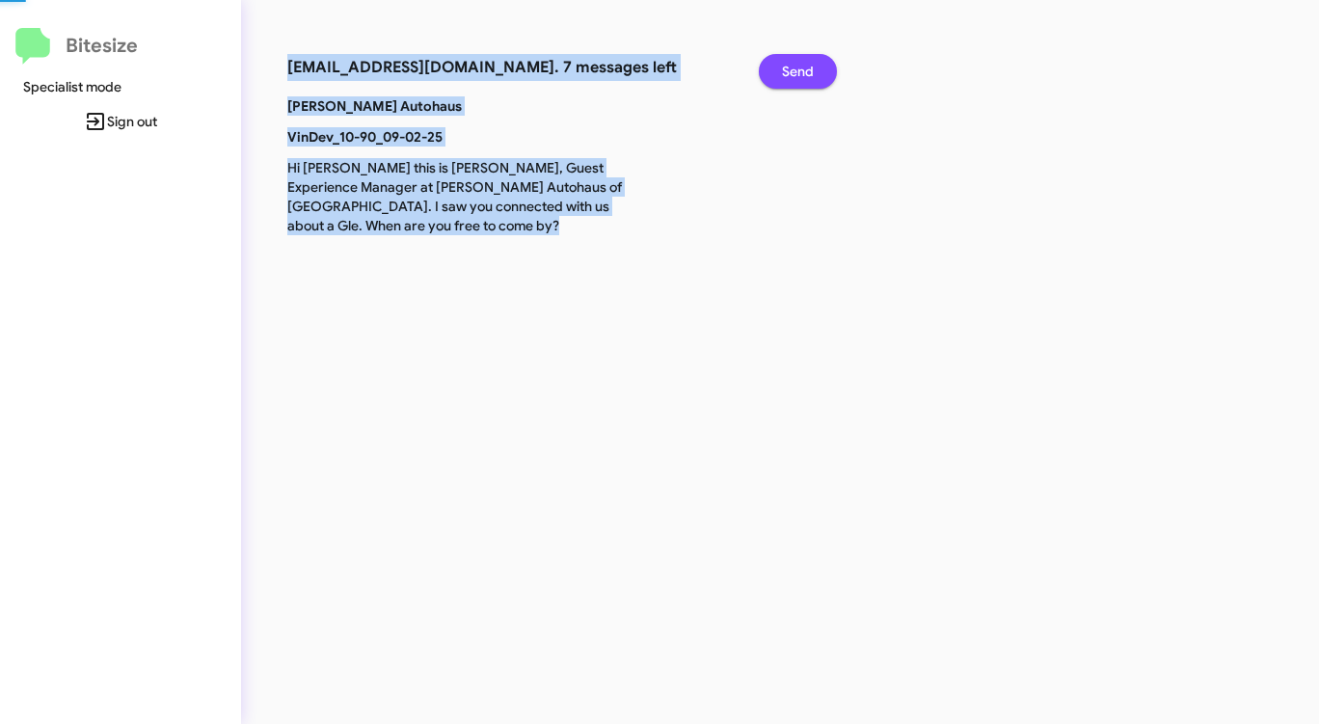
click at [796, 69] on span "Send" at bounding box center [798, 71] width 32 height 35
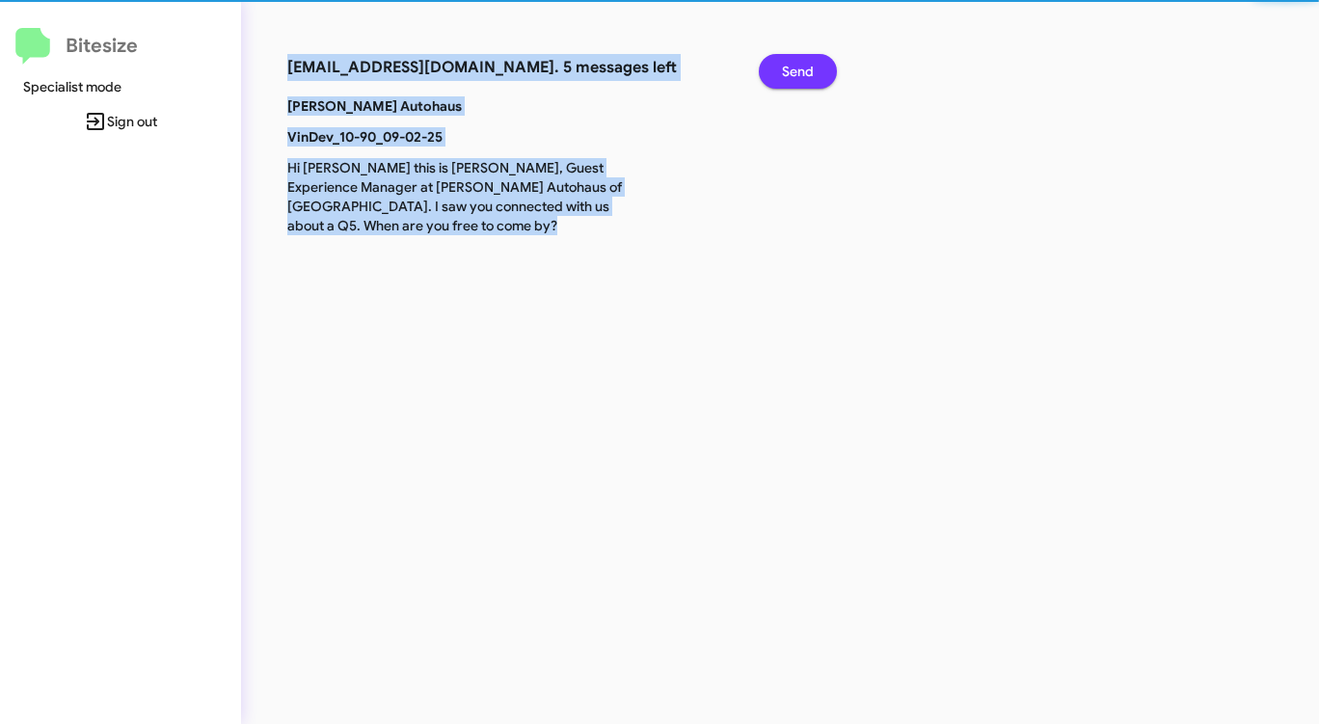
click at [796, 69] on span "Send" at bounding box center [798, 71] width 32 height 35
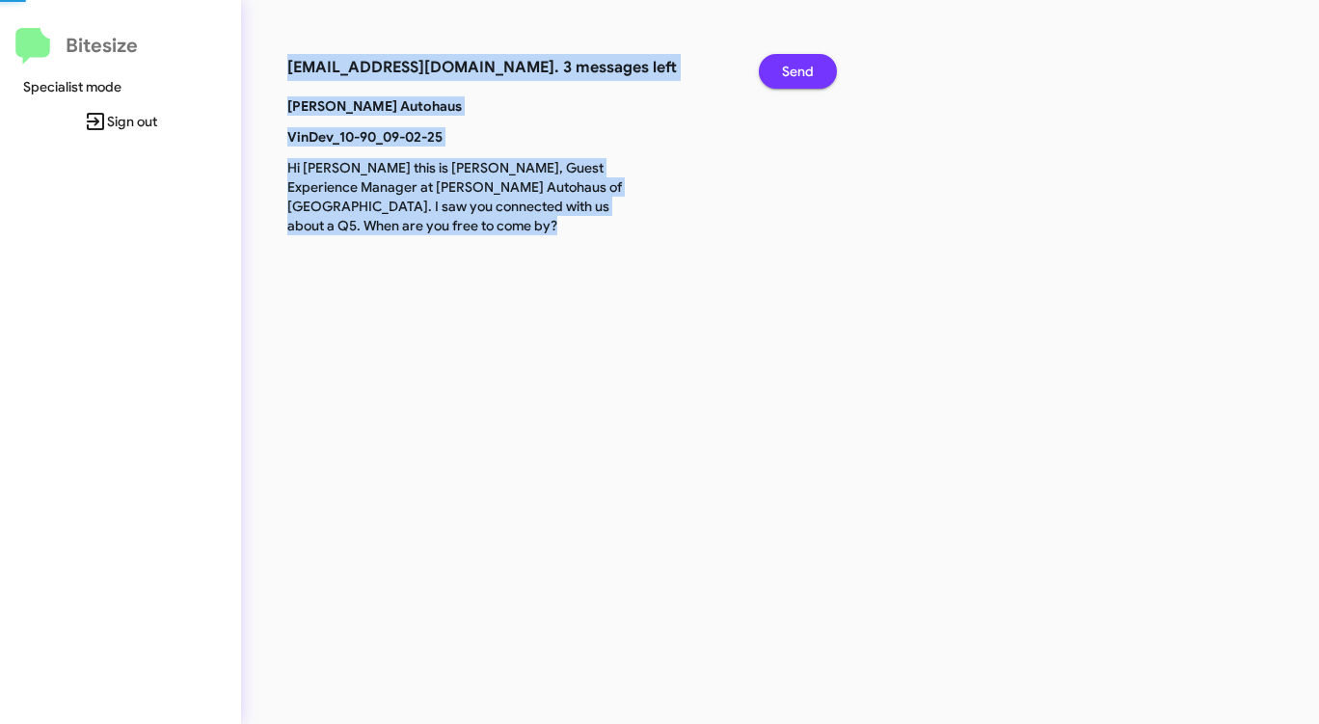
click at [796, 69] on span "Send" at bounding box center [798, 71] width 32 height 35
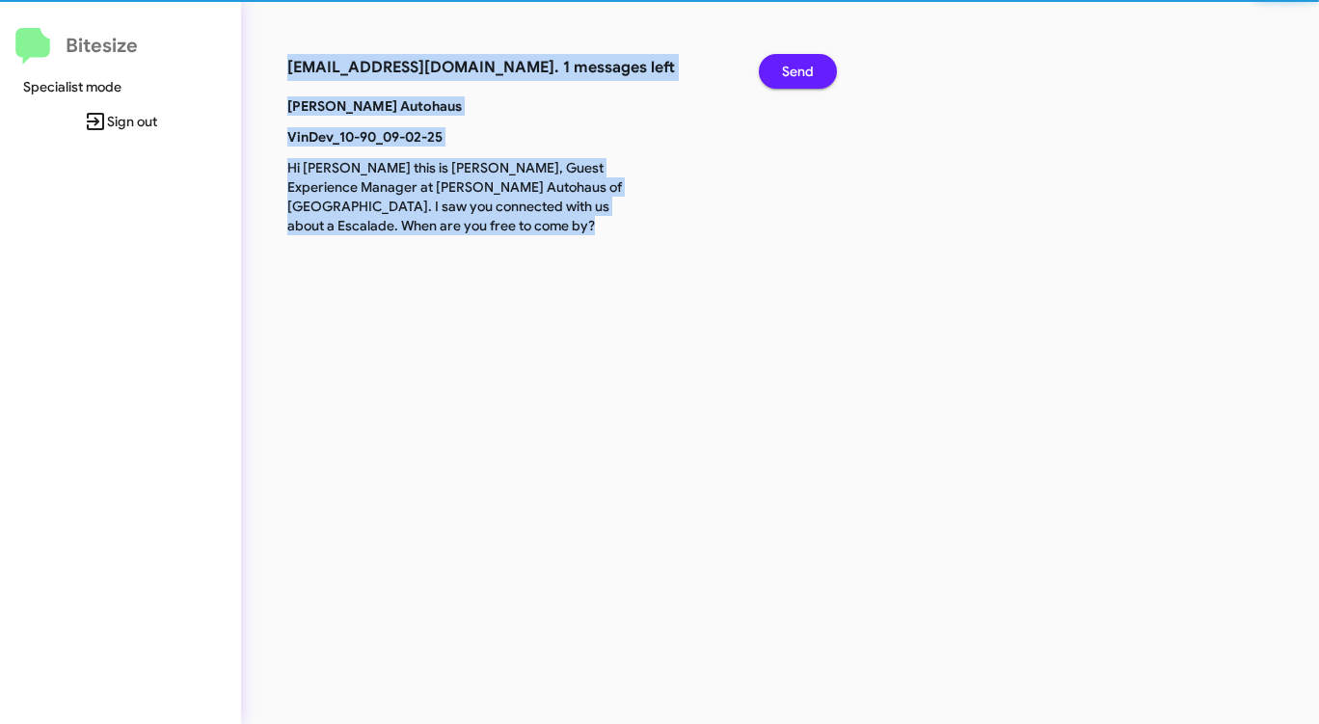
click at [795, 72] on span "Send" at bounding box center [798, 71] width 32 height 35
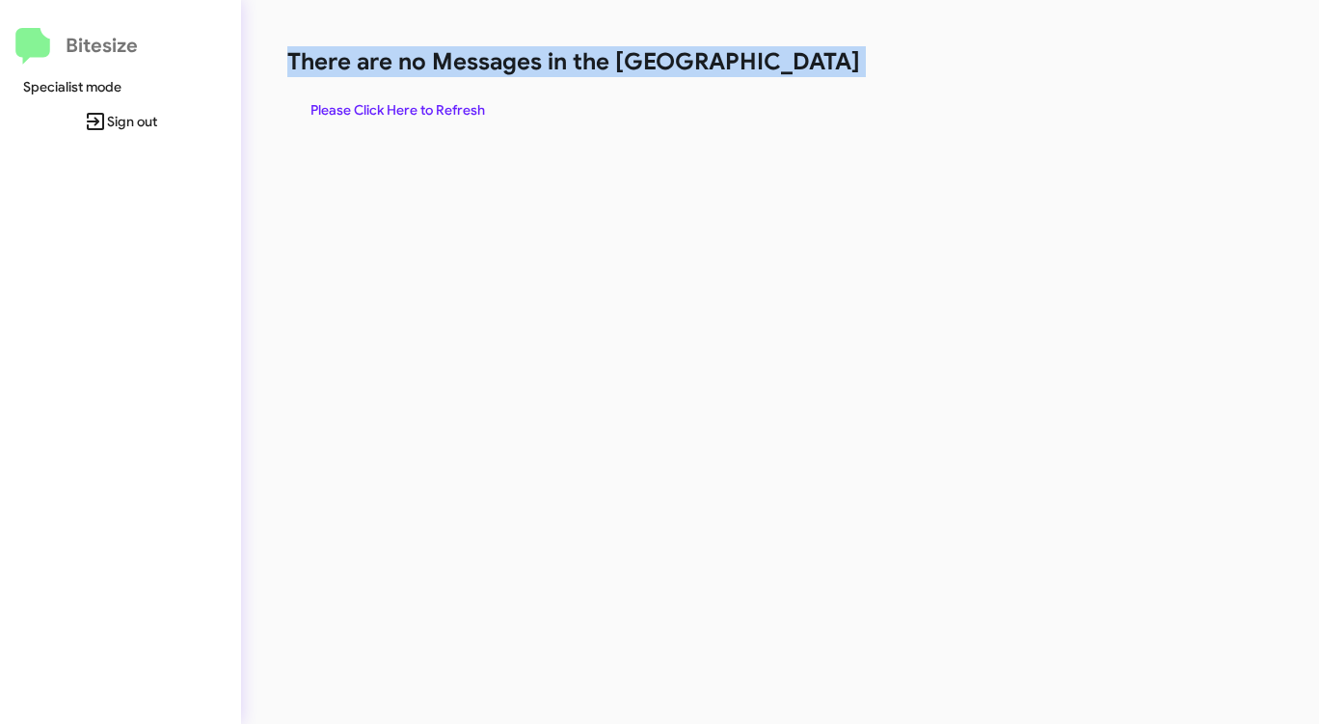
click at [795, 72] on h1 "There are no Messages in the [GEOGRAPHIC_DATA]" at bounding box center [690, 61] width 806 height 31
click at [795, 71] on h1 "There are no Messages in the [GEOGRAPHIC_DATA]" at bounding box center [690, 61] width 806 height 31
click at [445, 112] on span "Please Click Here to Refresh" at bounding box center [397, 110] width 175 height 35
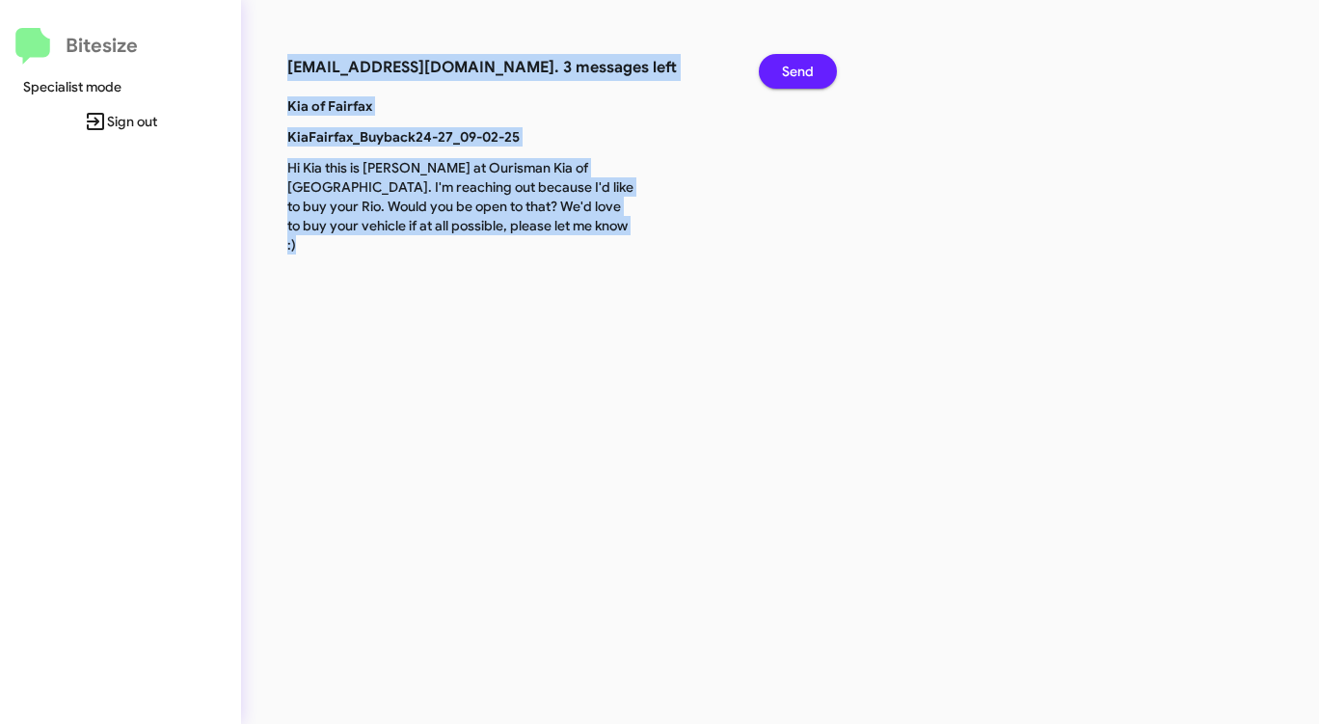
click at [815, 70] on button "Send" at bounding box center [798, 71] width 78 height 35
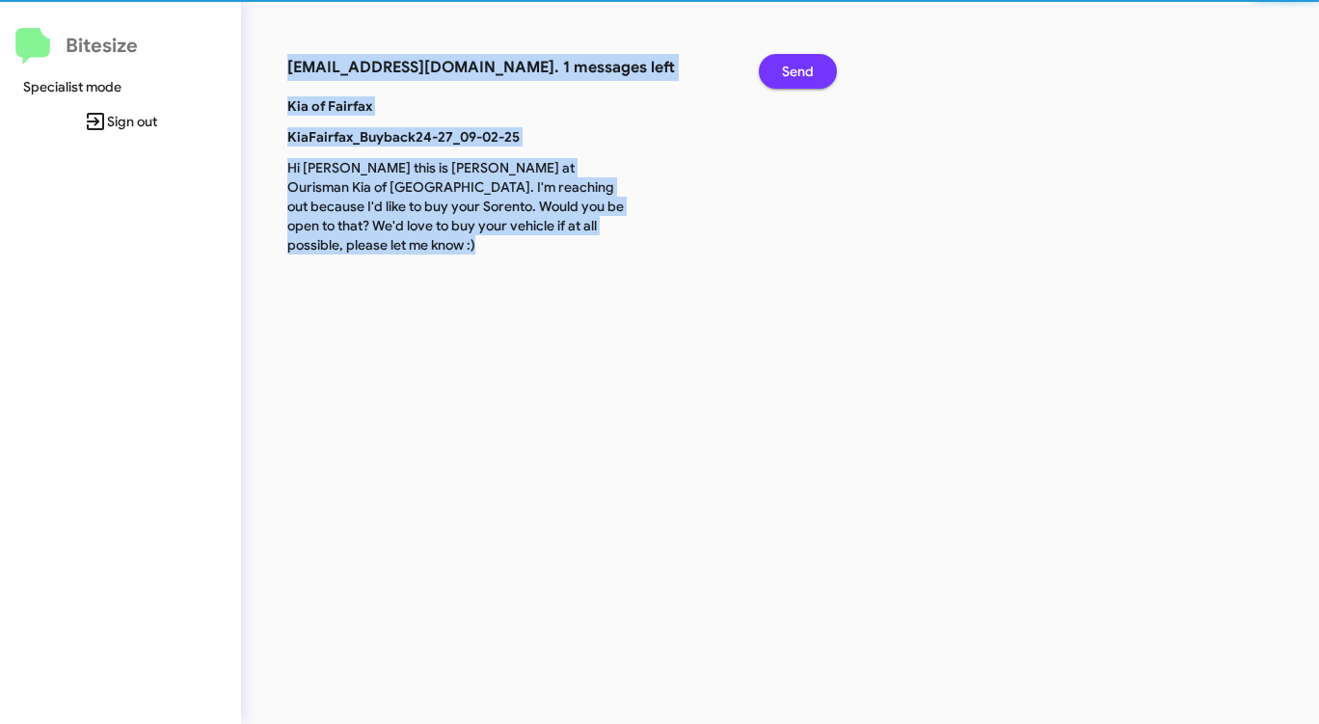
click at [815, 70] on button "Send" at bounding box center [798, 71] width 78 height 35
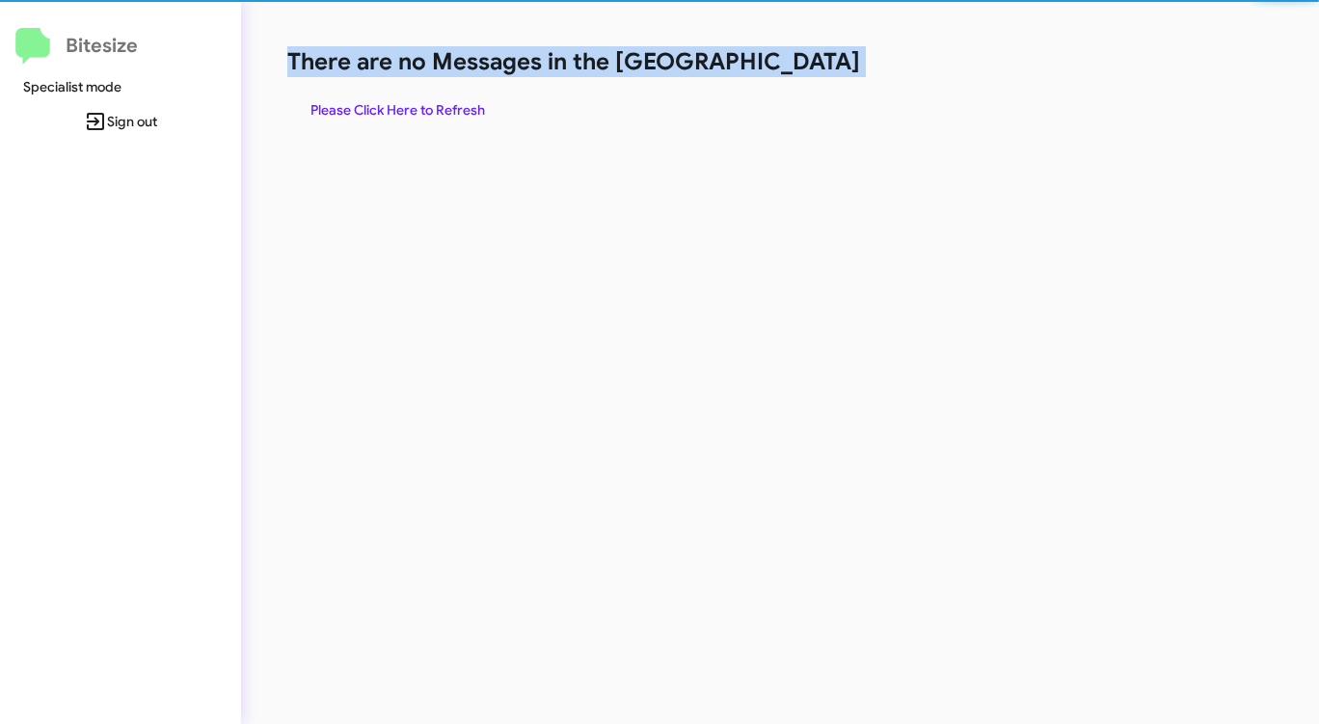
click at [815, 70] on h1 "There are no Messages in the [GEOGRAPHIC_DATA]" at bounding box center [690, 61] width 806 height 31
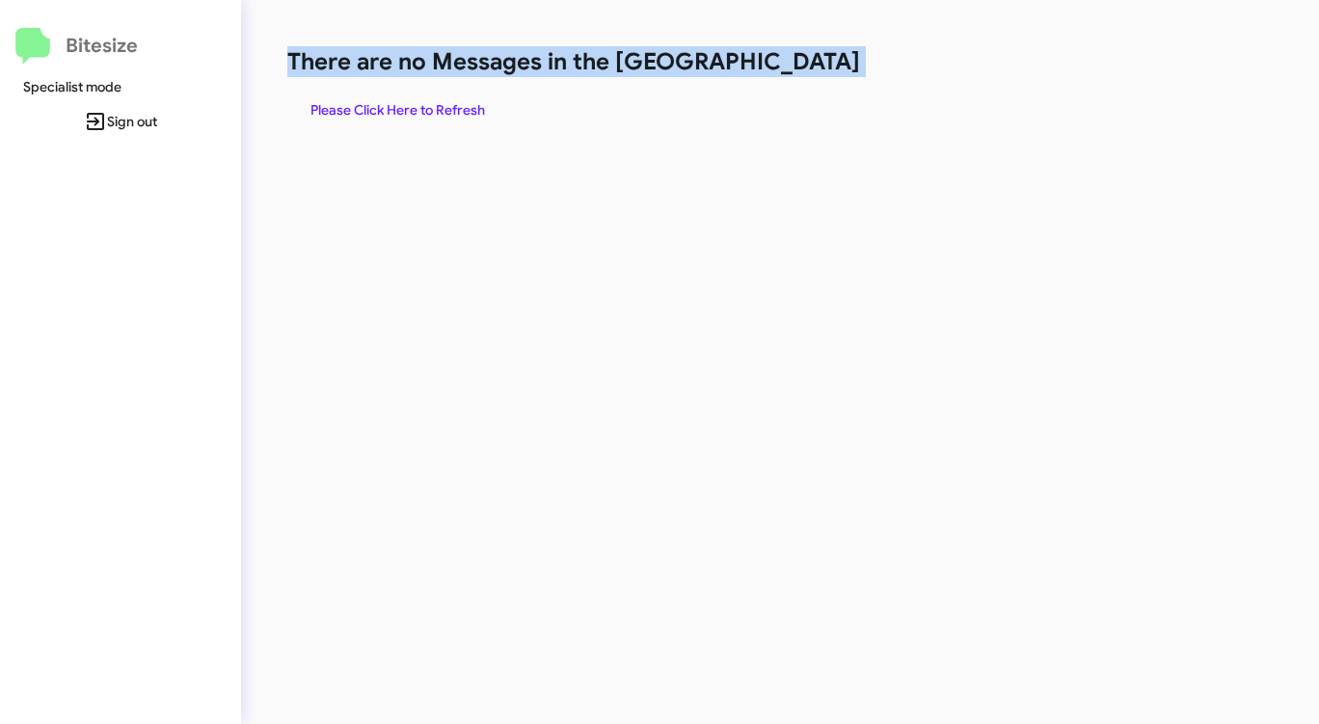
click at [815, 70] on h1 "There are no Messages in the [GEOGRAPHIC_DATA]" at bounding box center [690, 61] width 806 height 31
click at [399, 100] on span "Please Click Here to Refresh" at bounding box center [397, 110] width 175 height 35
click at [391, 106] on span "Please Click Here to Refresh" at bounding box center [397, 110] width 175 height 35
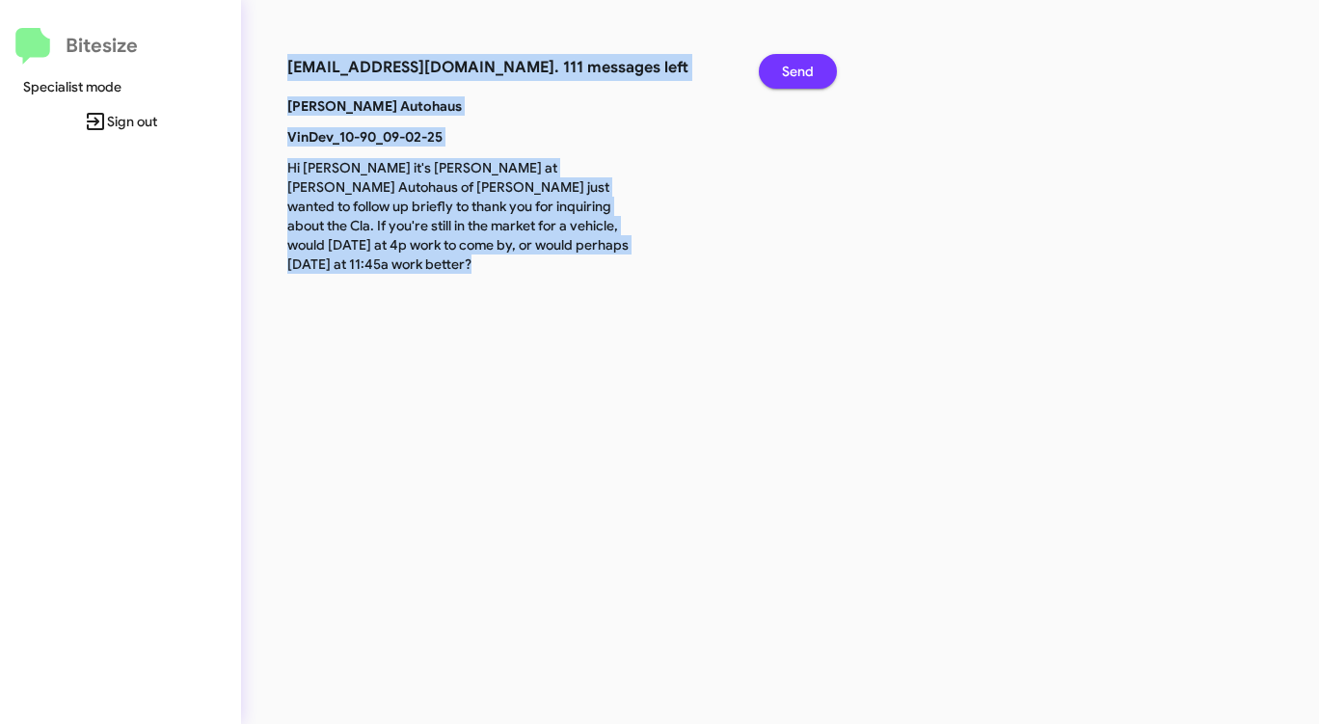
click at [787, 63] on span "Send" at bounding box center [798, 71] width 32 height 35
click at [787, 64] on span "Send" at bounding box center [798, 71] width 32 height 35
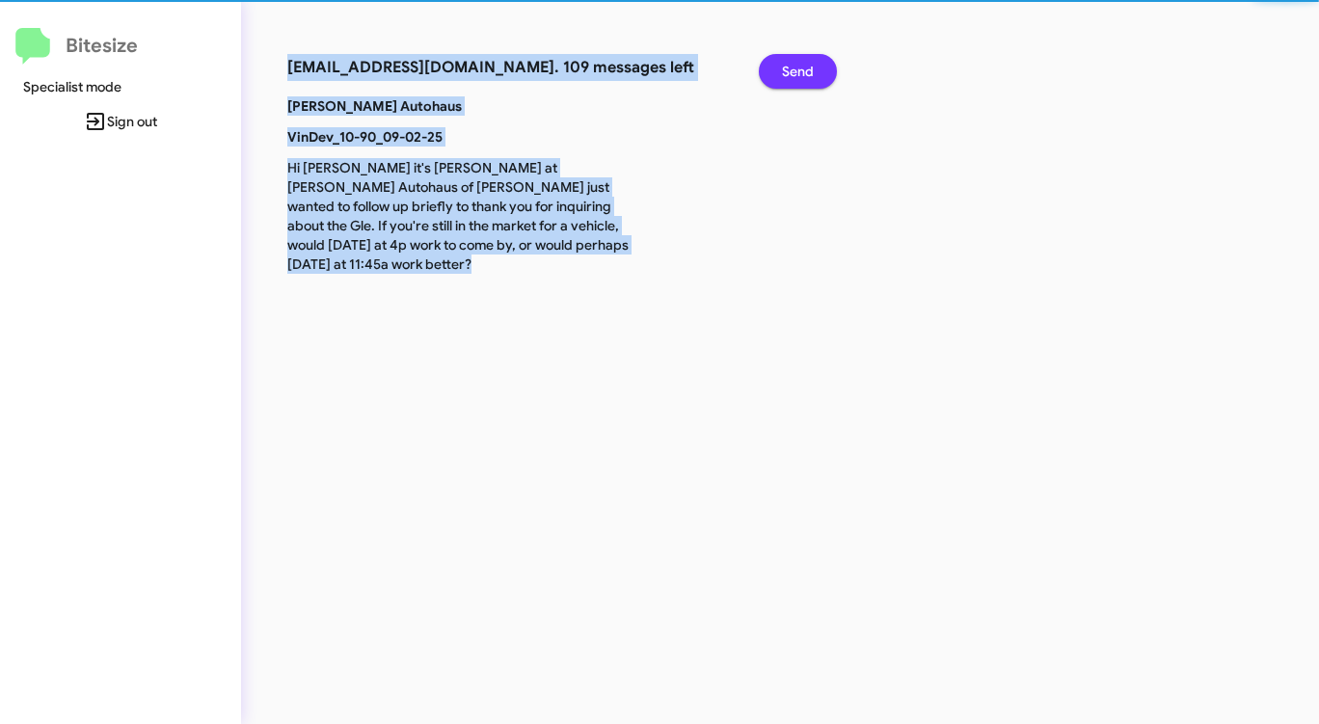
click at [787, 64] on span "Send" at bounding box center [798, 71] width 32 height 35
click at [787, 66] on span "Send" at bounding box center [798, 71] width 32 height 35
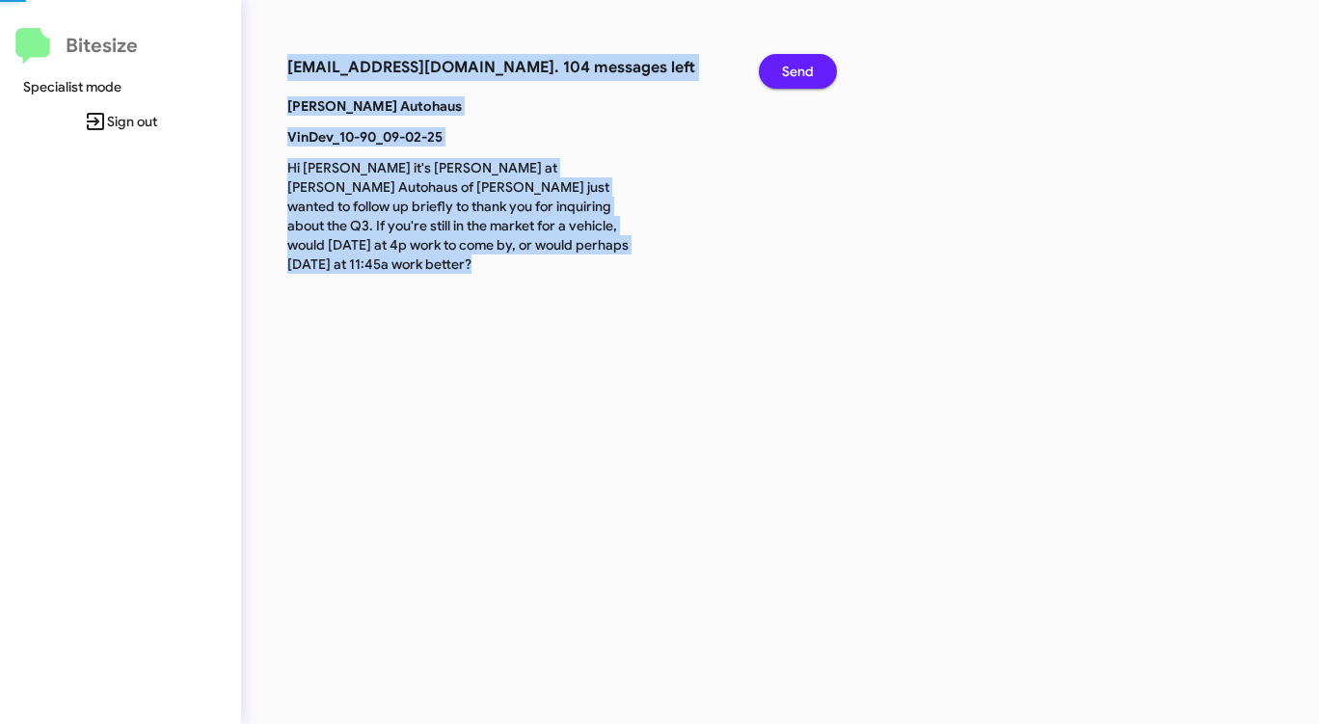
click at [787, 66] on span "Send" at bounding box center [798, 71] width 32 height 35
click at [787, 67] on span "Send" at bounding box center [798, 71] width 32 height 35
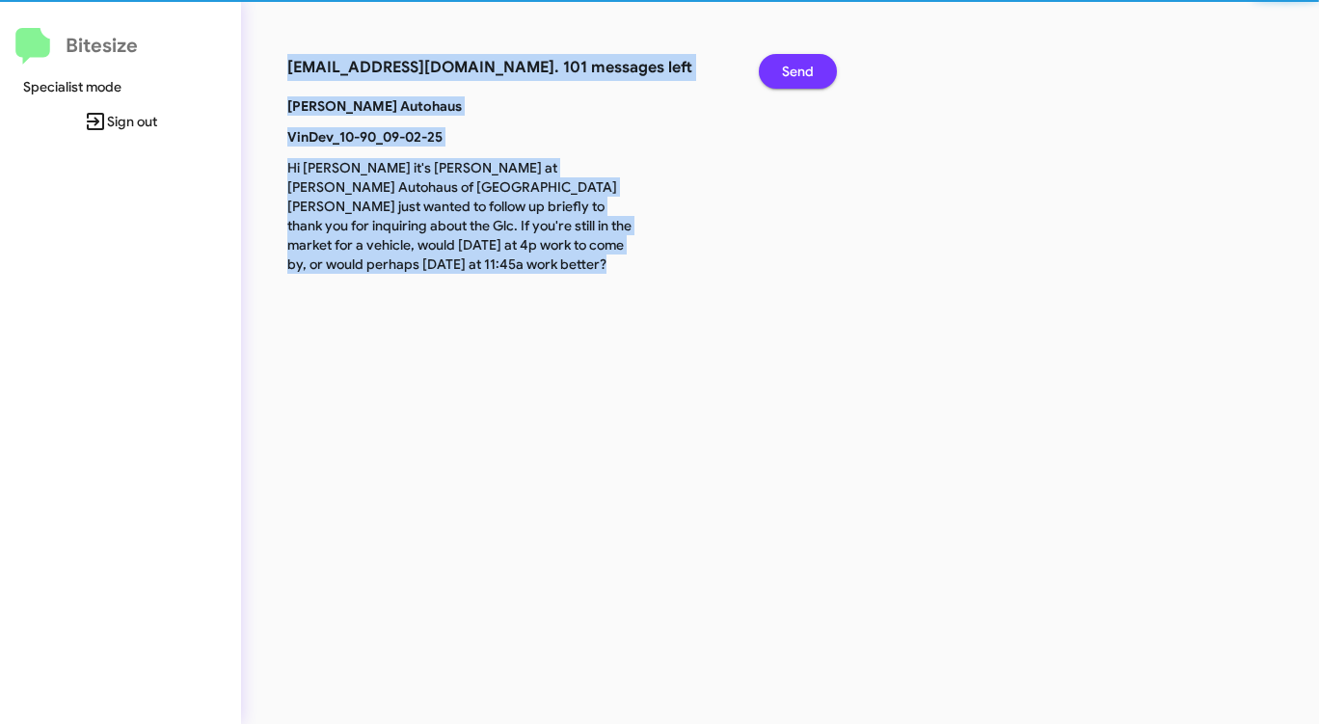
click at [787, 67] on span "Send" at bounding box center [798, 71] width 32 height 35
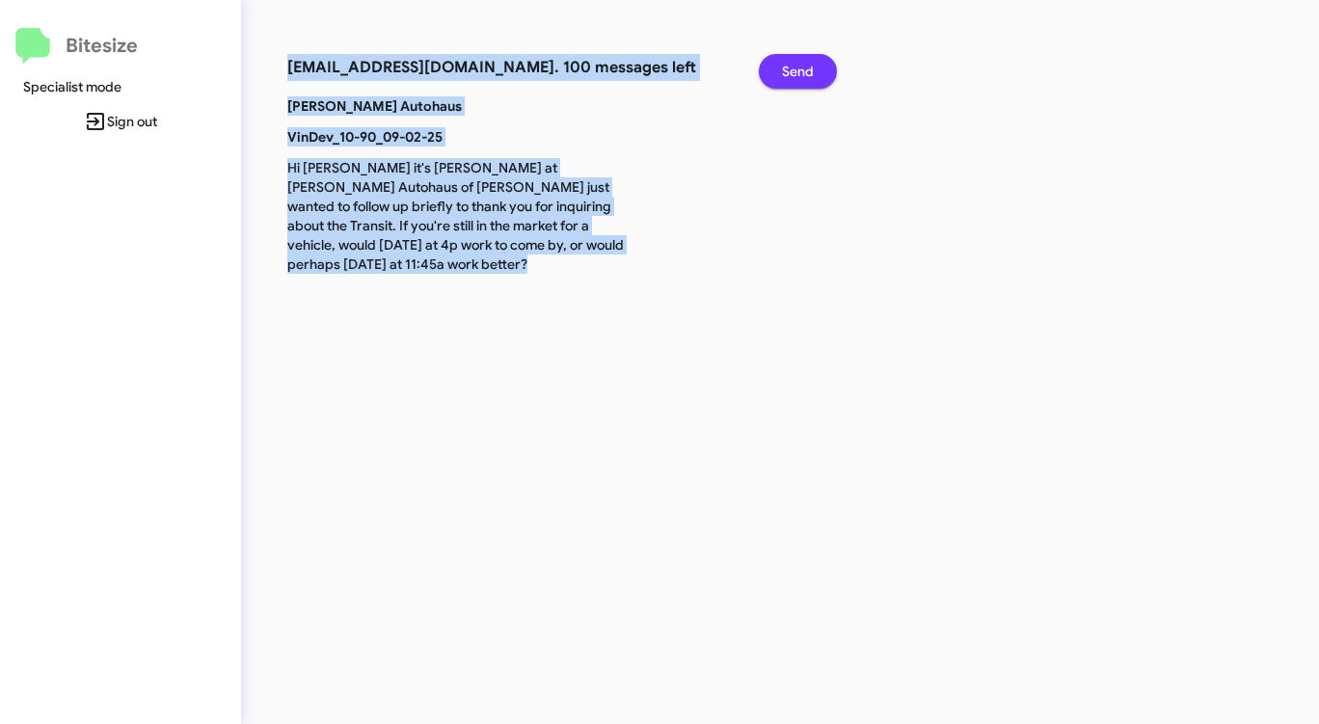
click at [787, 67] on span "Send" at bounding box center [798, 71] width 32 height 35
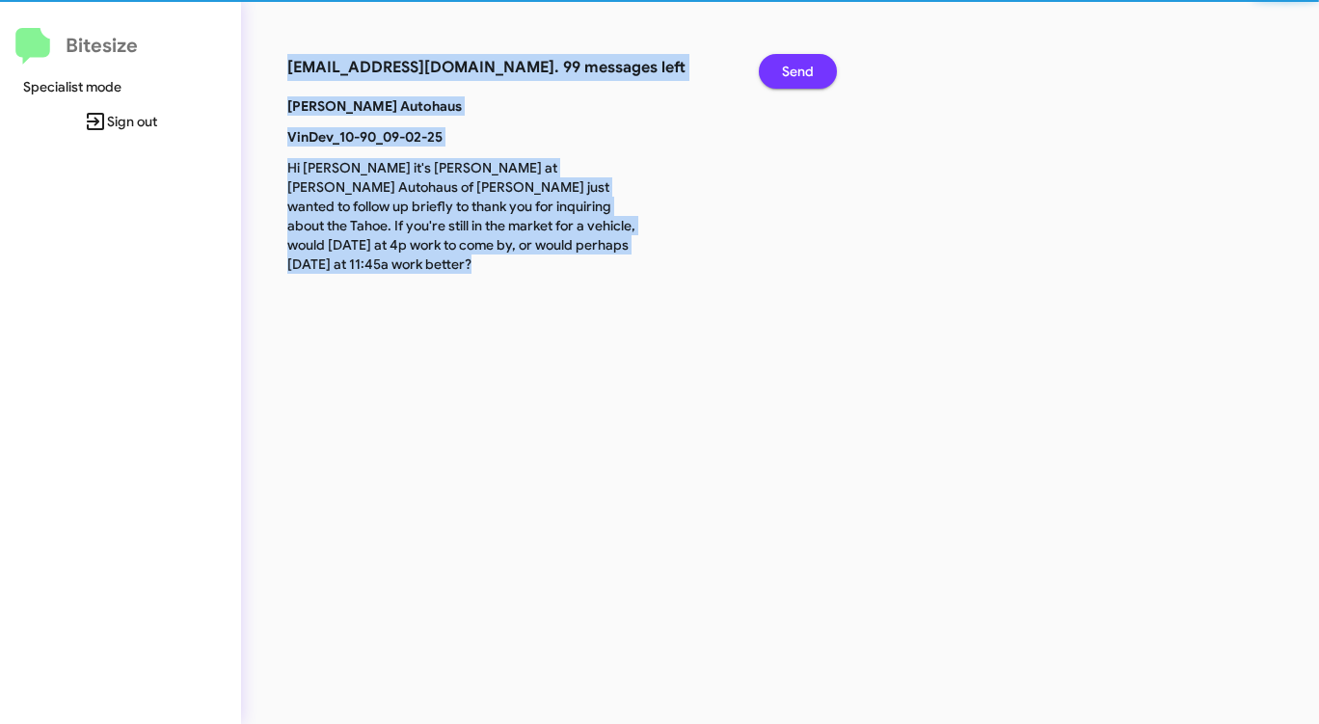
click at [787, 67] on span "Send" at bounding box center [798, 71] width 32 height 35
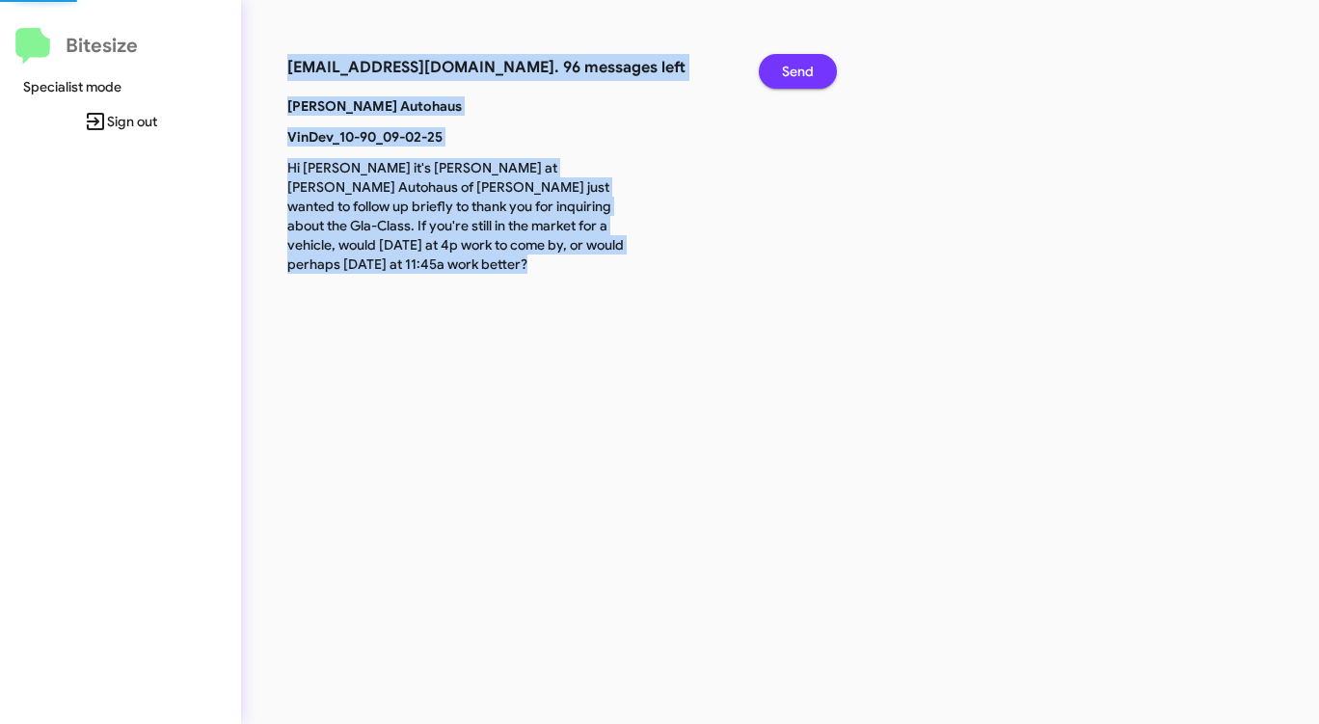
click at [787, 67] on span "Send" at bounding box center [798, 71] width 32 height 35
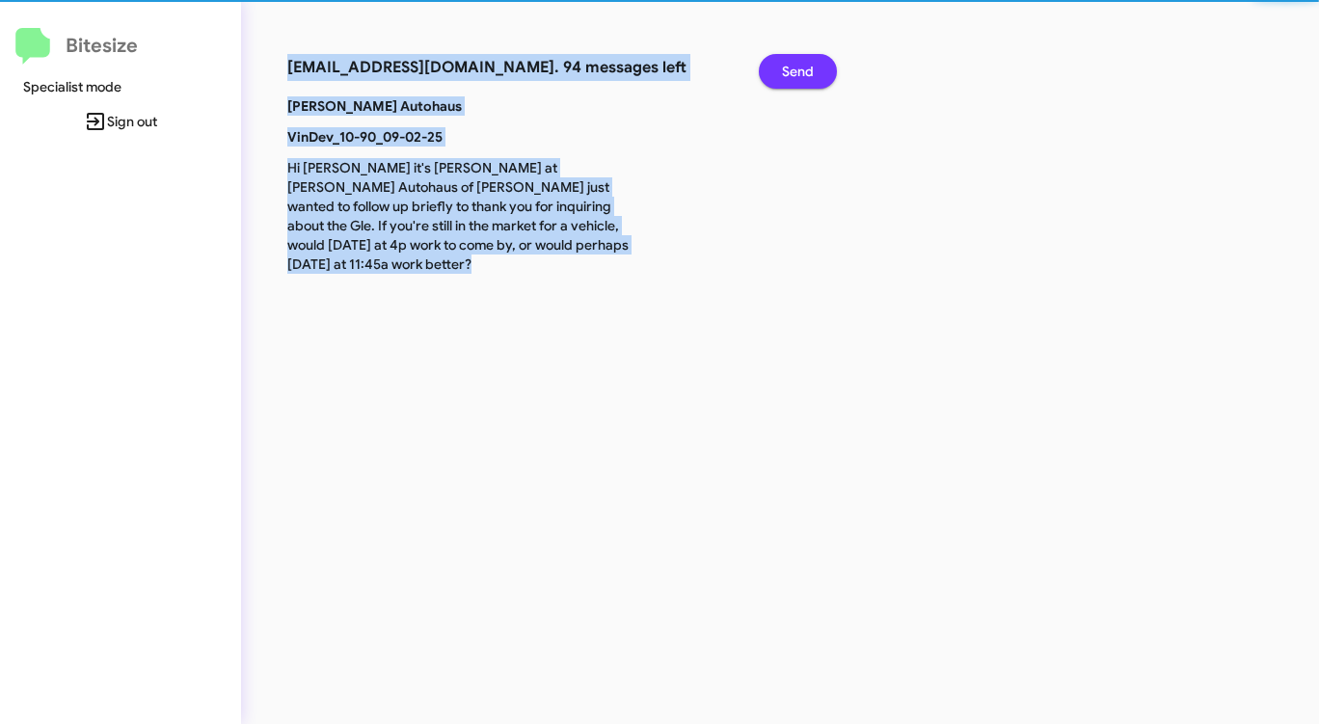
click at [787, 68] on span "Send" at bounding box center [798, 71] width 32 height 35
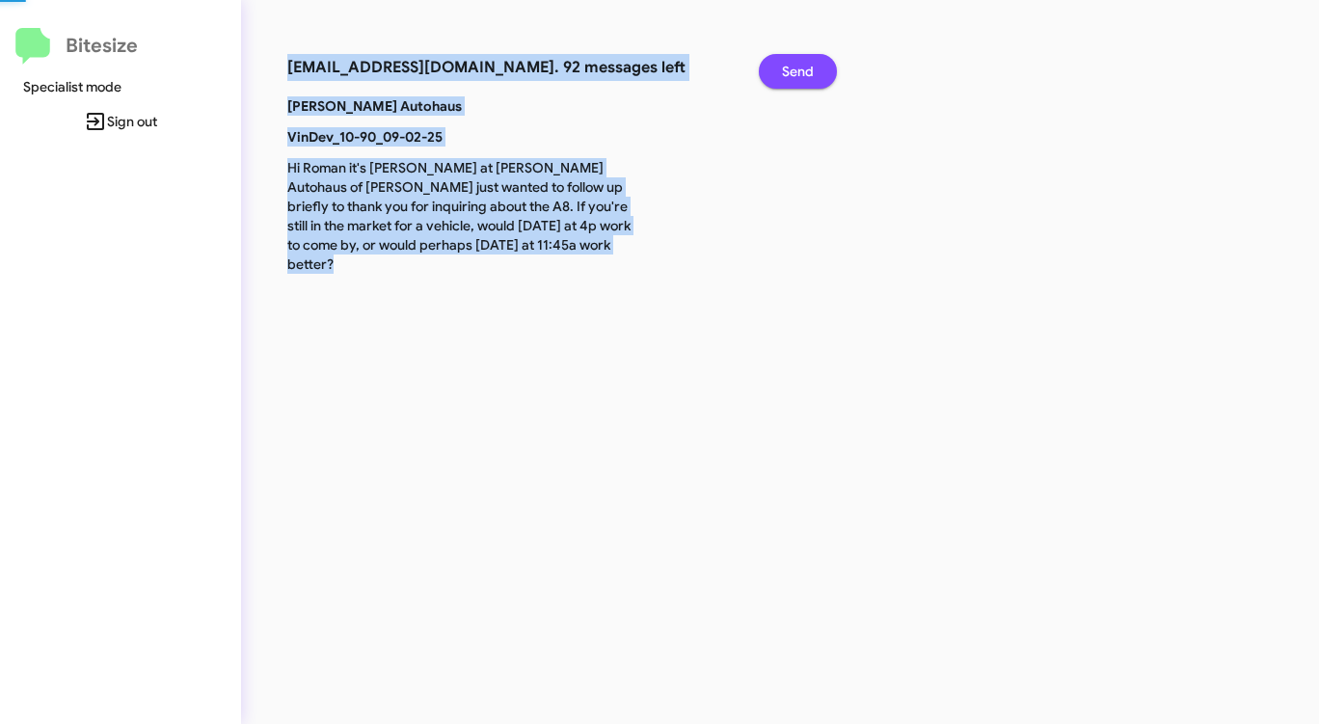
click at [787, 68] on span "Send" at bounding box center [798, 71] width 32 height 35
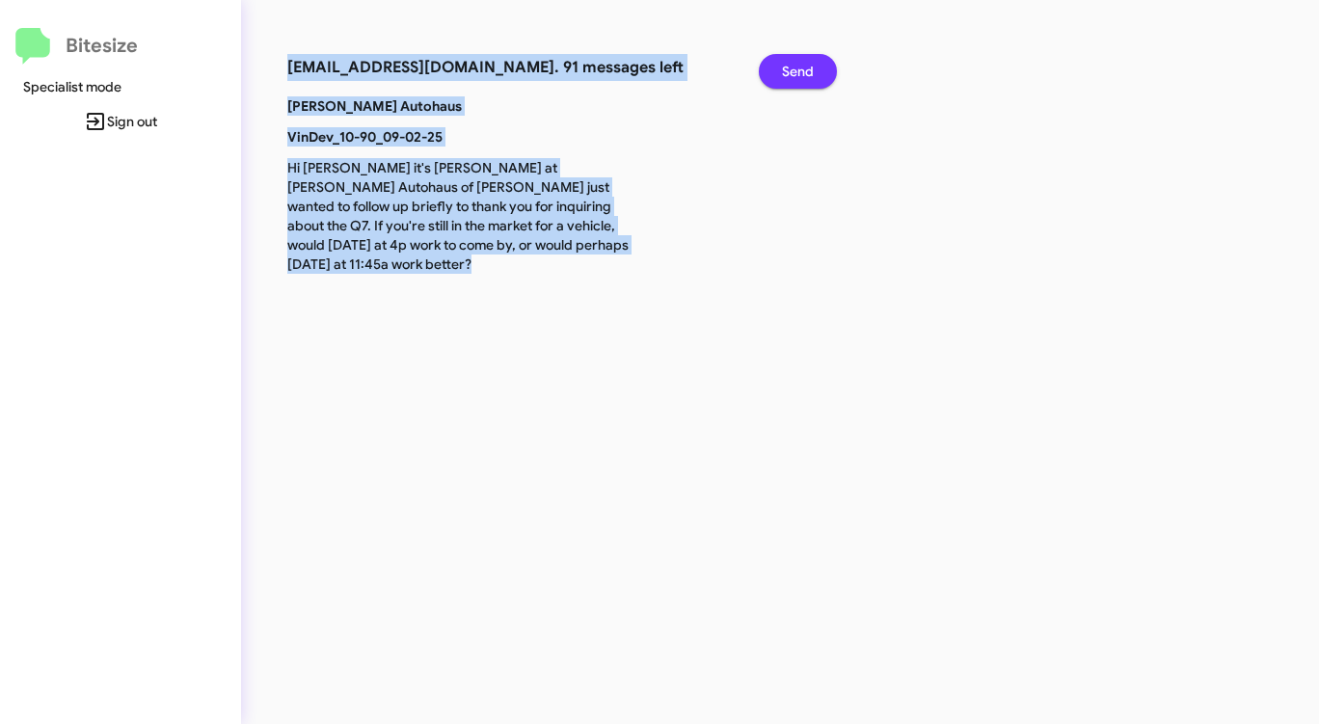
click at [787, 68] on span "Send" at bounding box center [798, 71] width 32 height 35
click at [787, 69] on span "Send" at bounding box center [798, 71] width 32 height 35
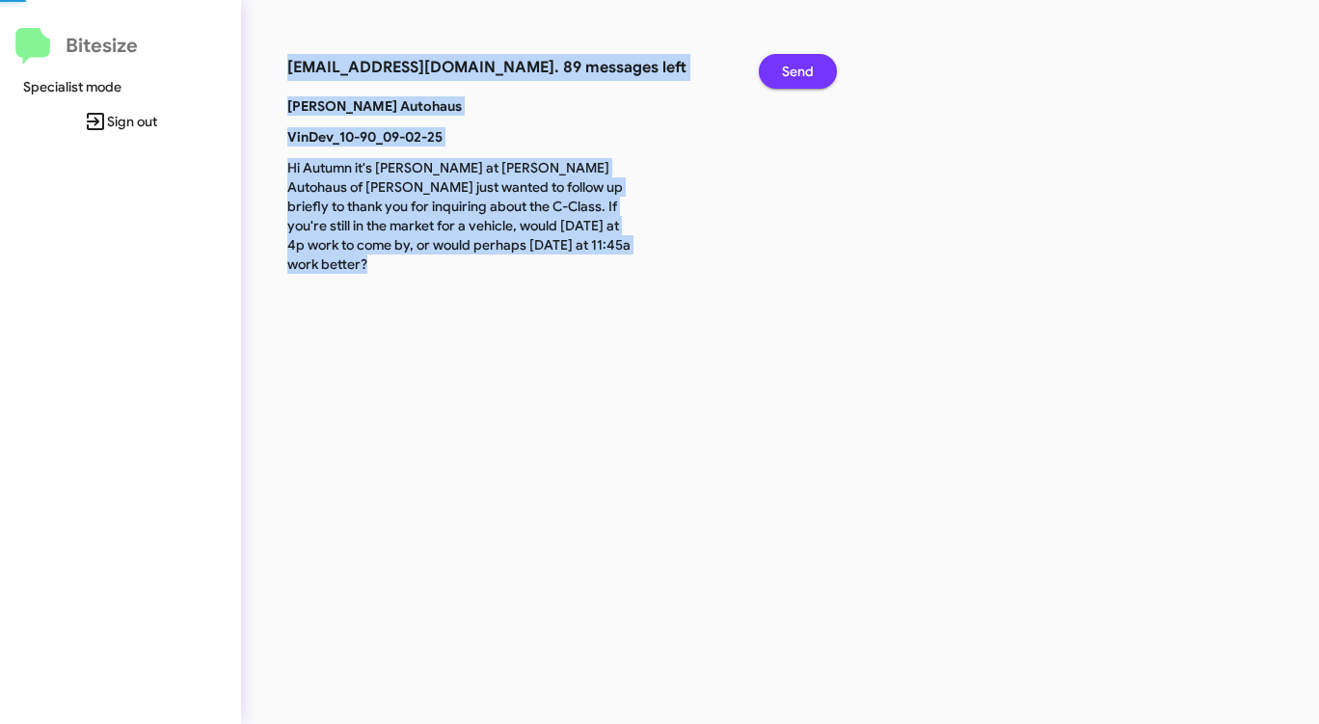
click at [787, 69] on span "Send" at bounding box center [798, 71] width 32 height 35
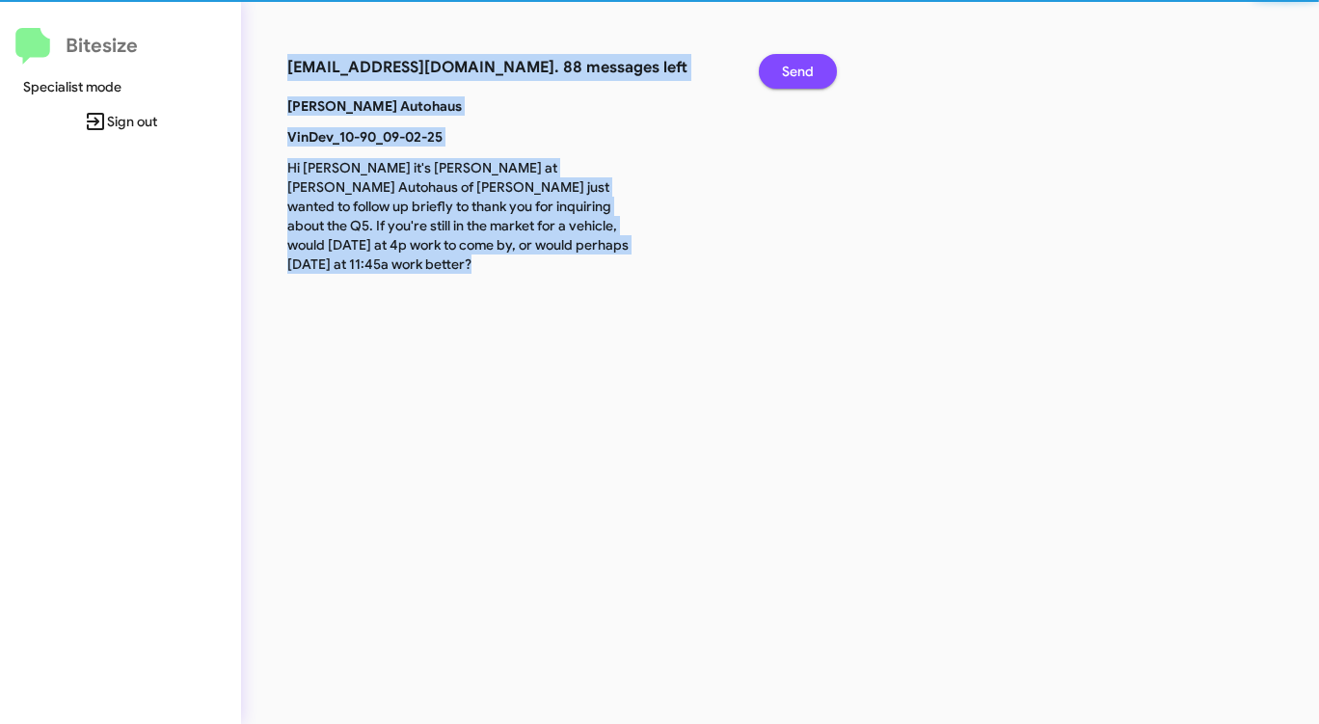
click at [787, 69] on span "Send" at bounding box center [798, 71] width 32 height 35
click at [787, 71] on span "Send" at bounding box center [798, 71] width 32 height 35
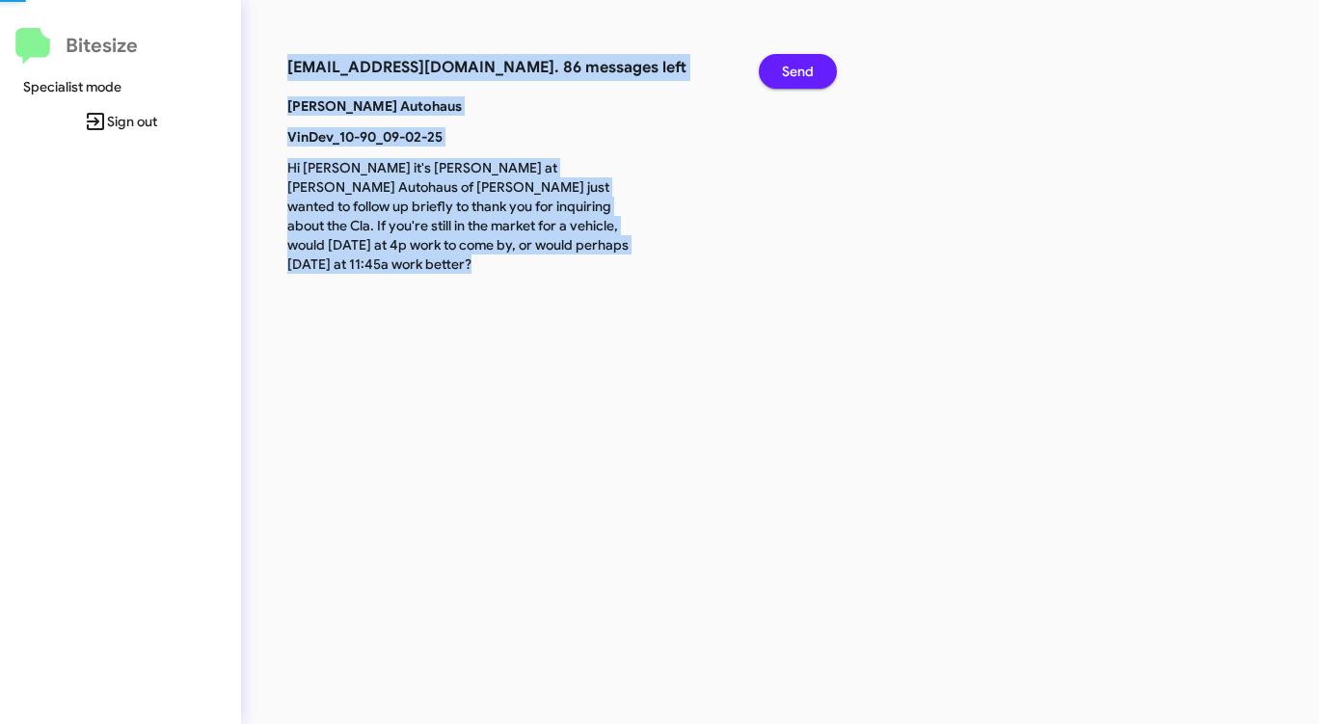
click at [787, 74] on span "Send" at bounding box center [798, 71] width 32 height 35
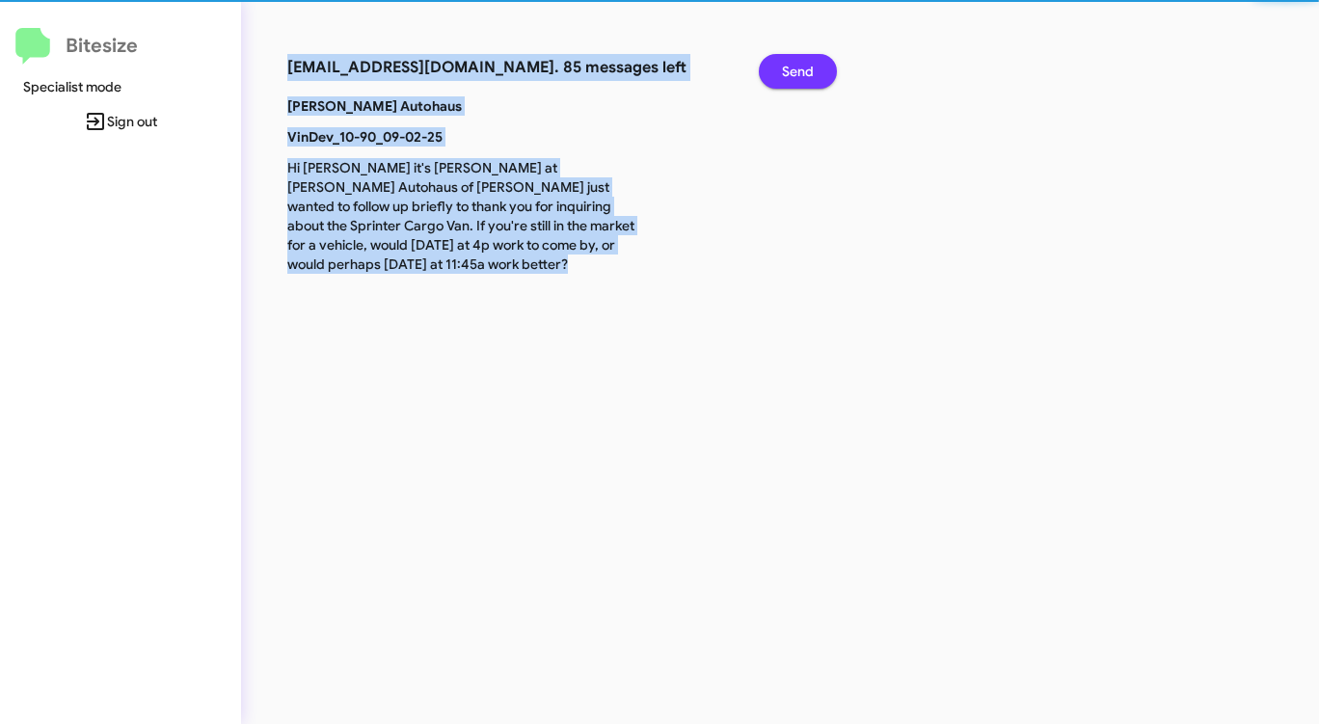
click at [787, 74] on span "Send" at bounding box center [798, 71] width 32 height 35
click at [787, 75] on span "Send" at bounding box center [798, 71] width 32 height 35
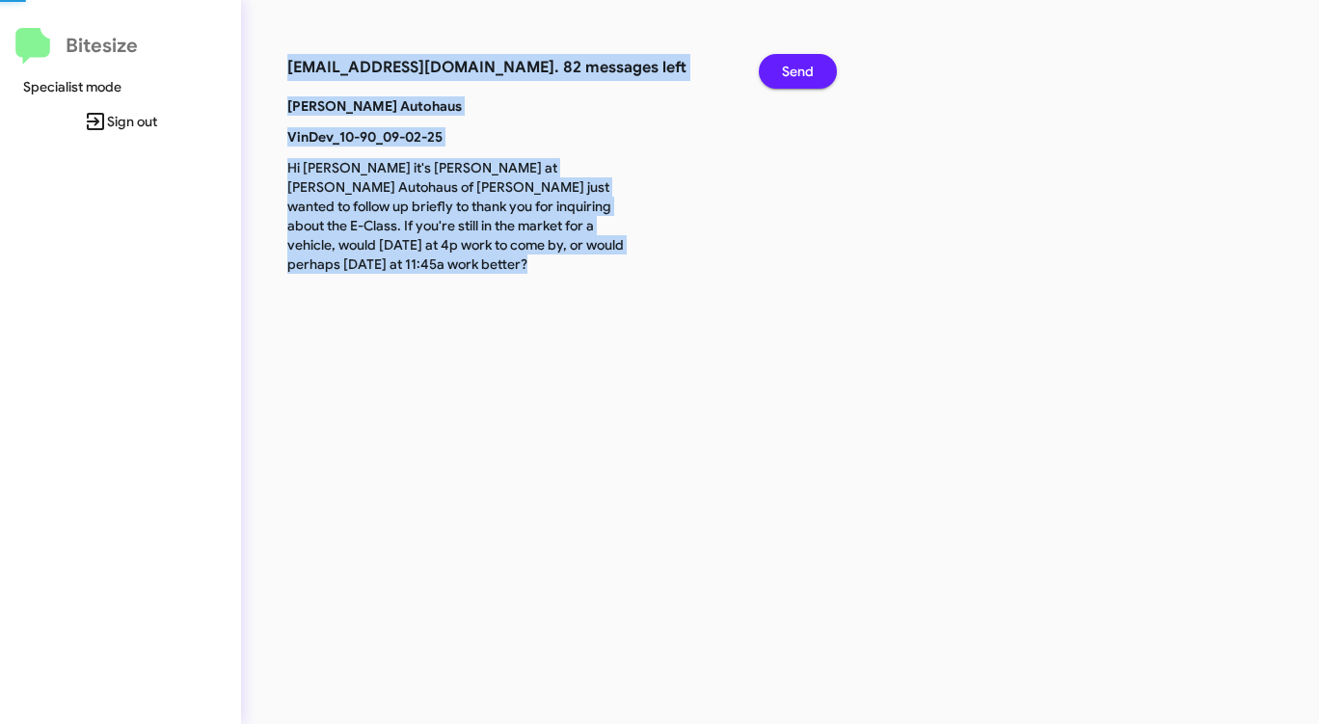
click at [787, 75] on span "Send" at bounding box center [798, 71] width 32 height 35
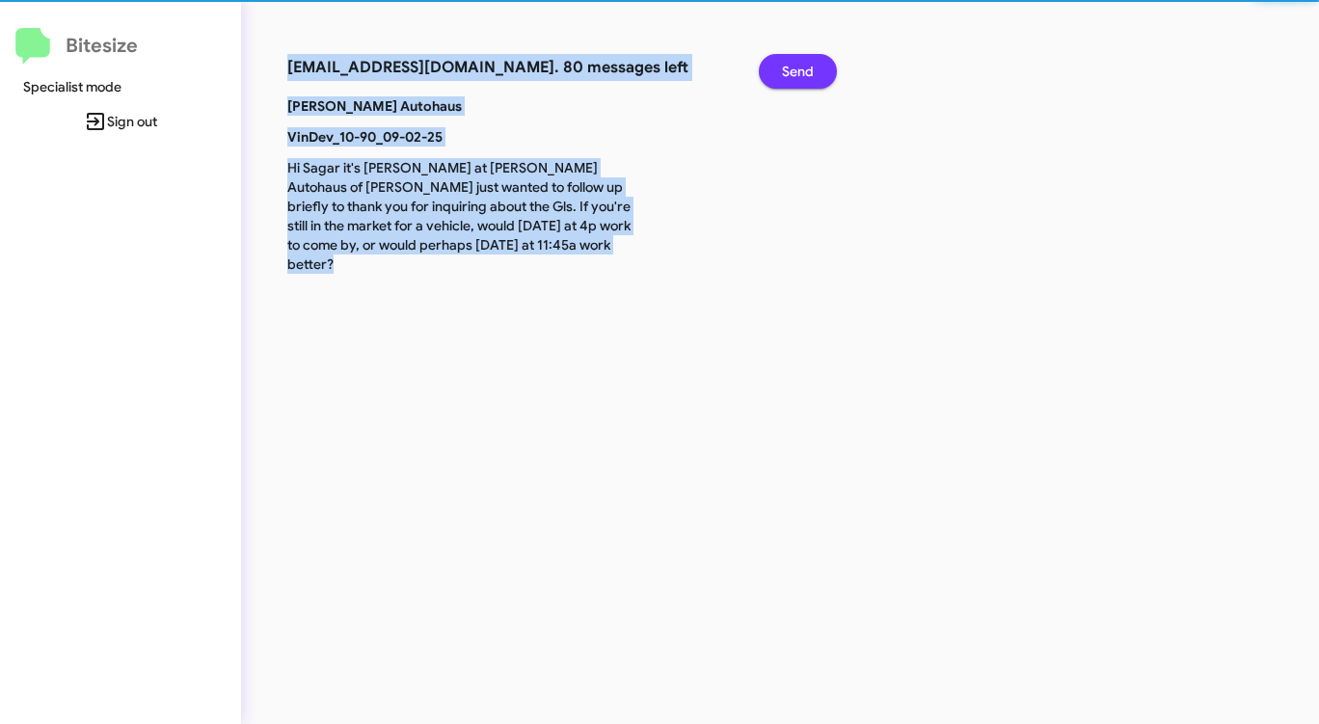
click at [787, 75] on span "Send" at bounding box center [798, 71] width 32 height 35
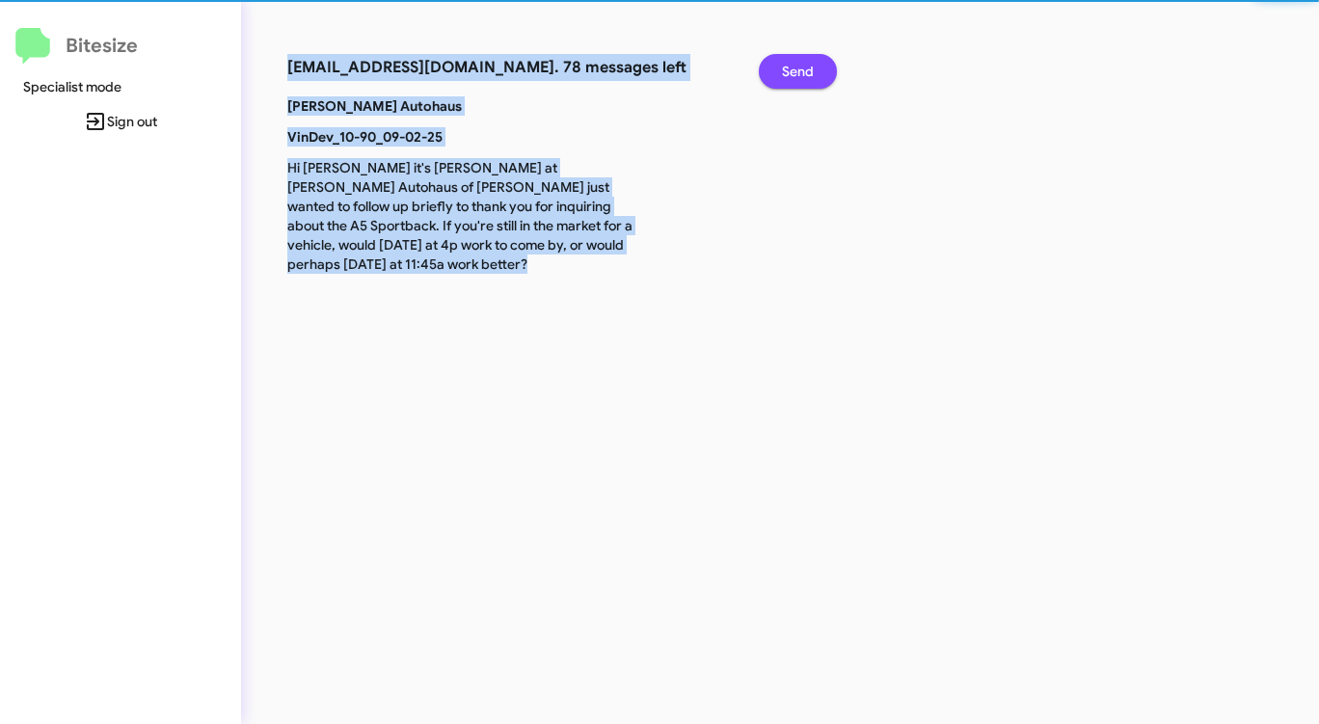
click at [787, 75] on span "Send" at bounding box center [798, 71] width 32 height 35
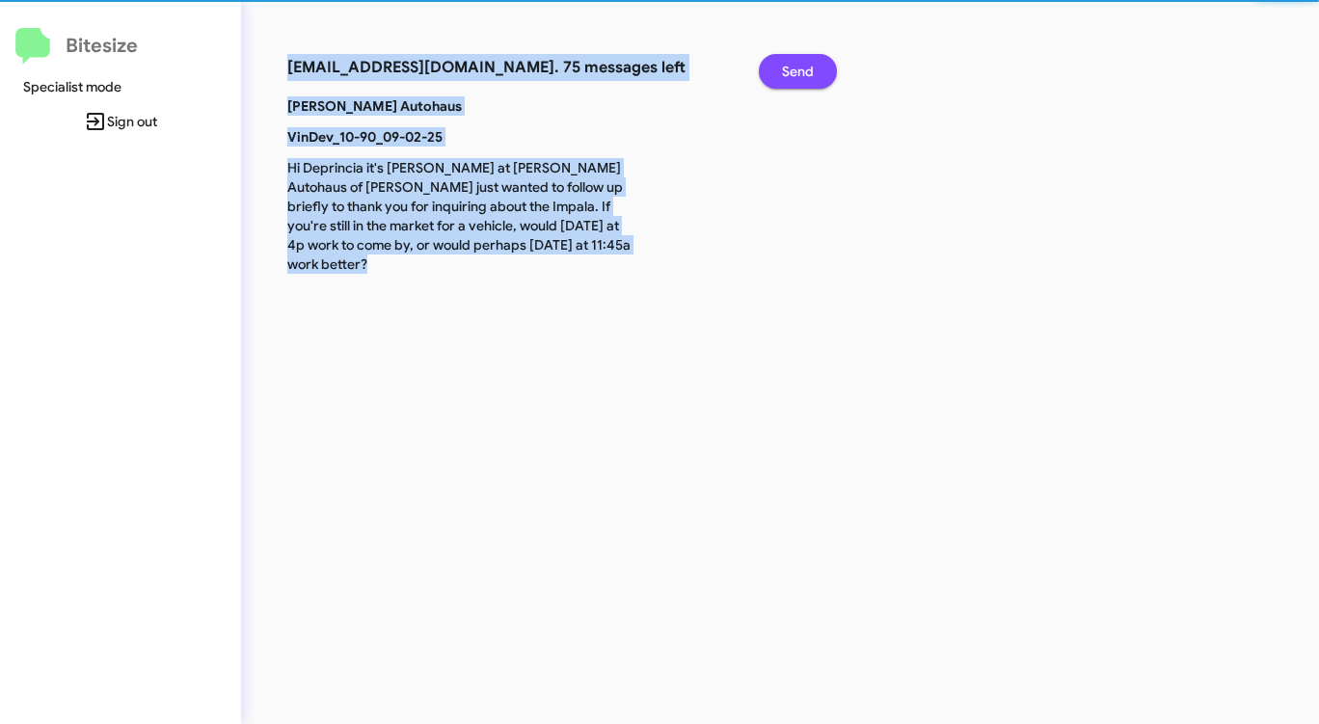
click at [787, 75] on span "Send" at bounding box center [798, 71] width 32 height 35
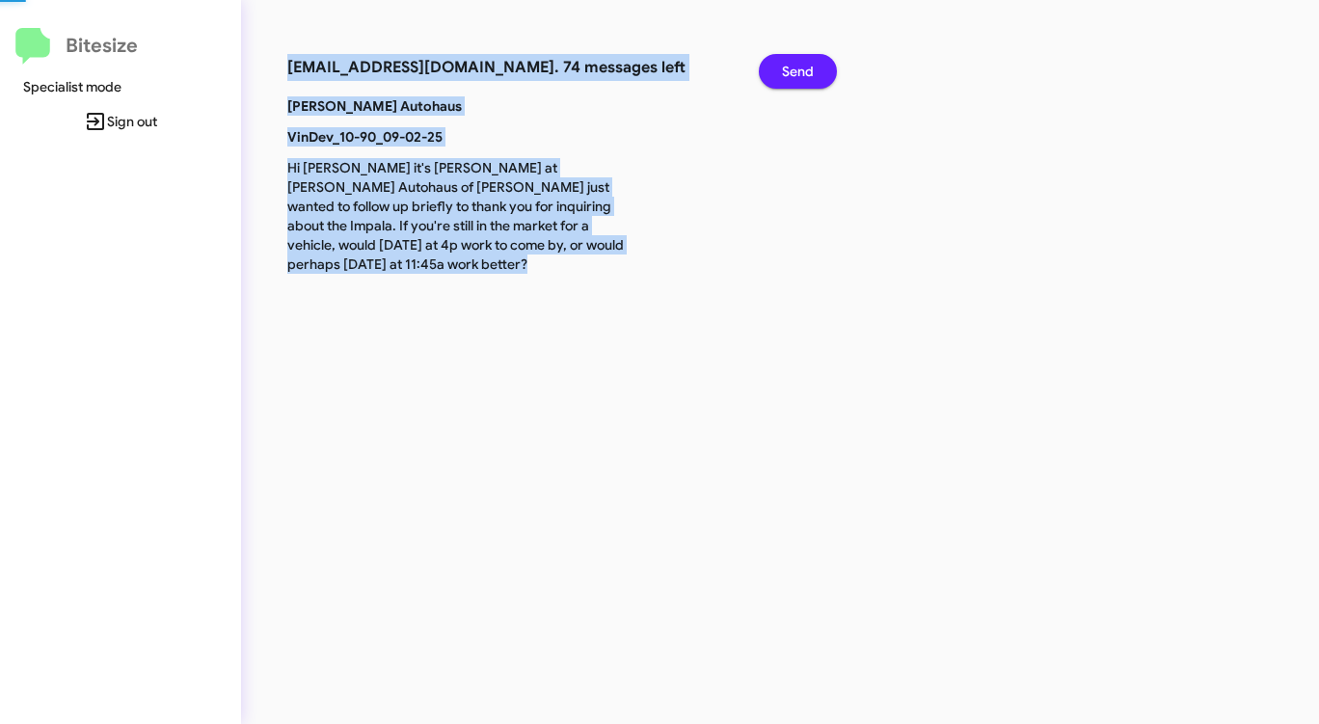
click at [787, 75] on span "Send" at bounding box center [798, 71] width 32 height 35
click at [787, 77] on span "Send" at bounding box center [798, 71] width 32 height 35
click at [787, 79] on span "Send" at bounding box center [798, 71] width 32 height 35
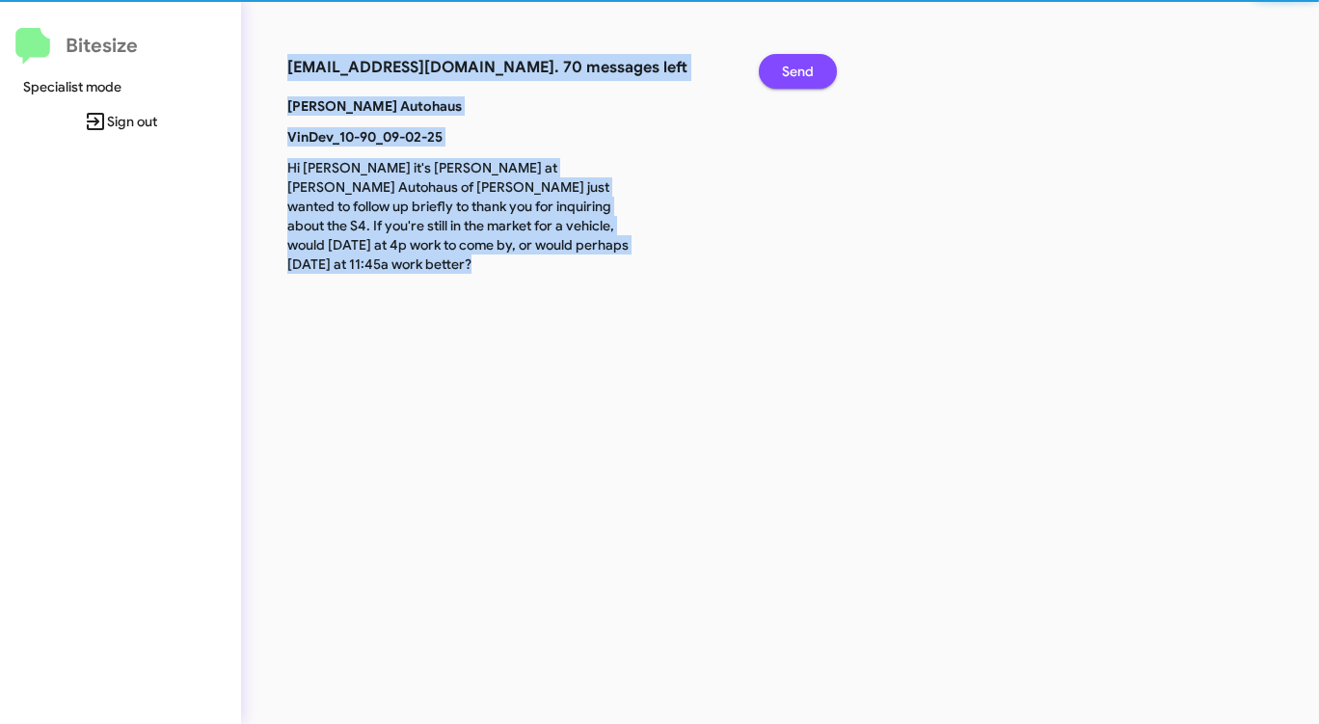
click at [787, 79] on span "Send" at bounding box center [798, 71] width 32 height 35
click at [787, 83] on span "Send" at bounding box center [798, 71] width 32 height 35
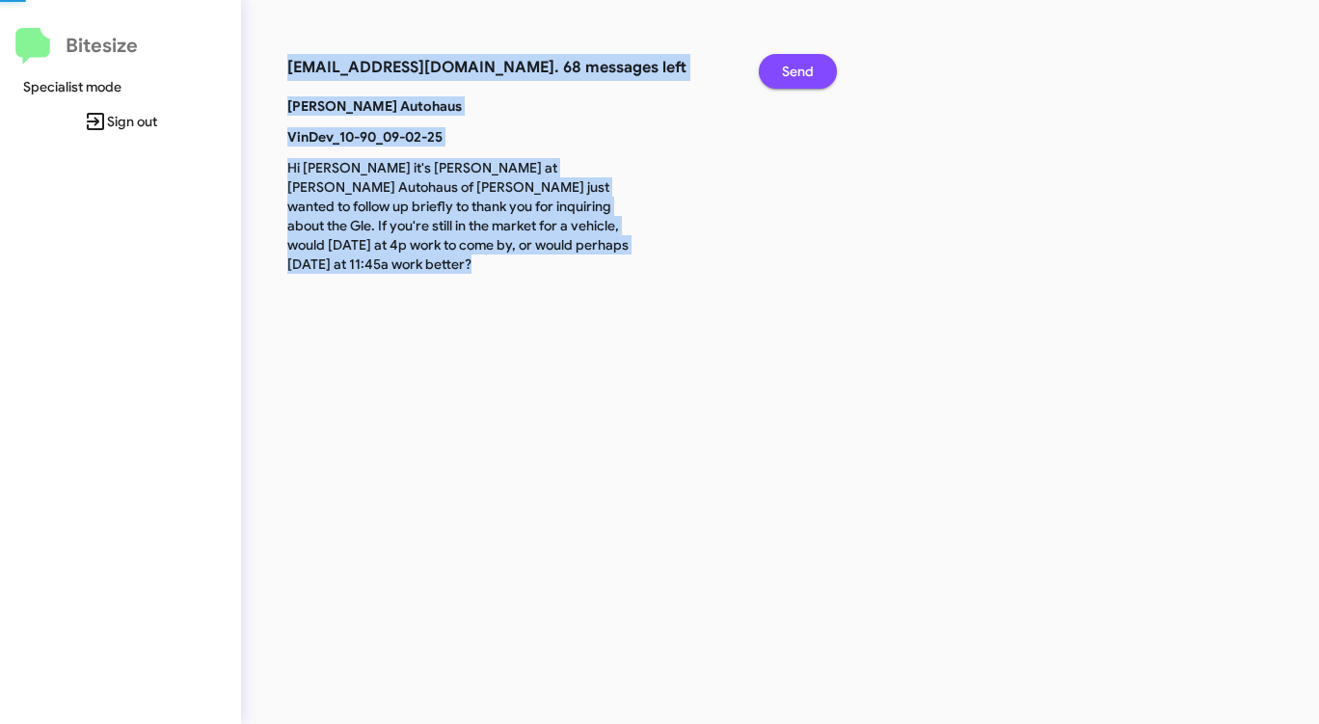
click at [787, 85] on span "Send" at bounding box center [798, 71] width 32 height 35
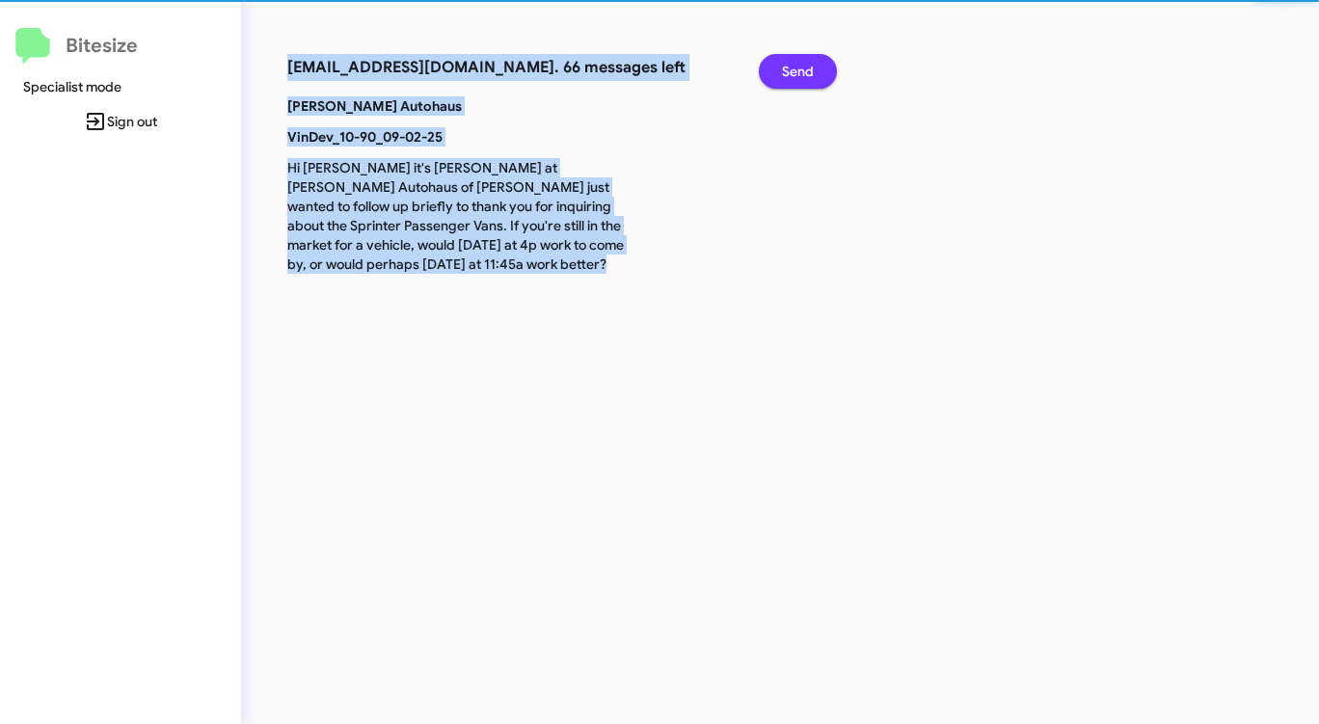
click at [787, 85] on span "Send" at bounding box center [798, 71] width 32 height 35
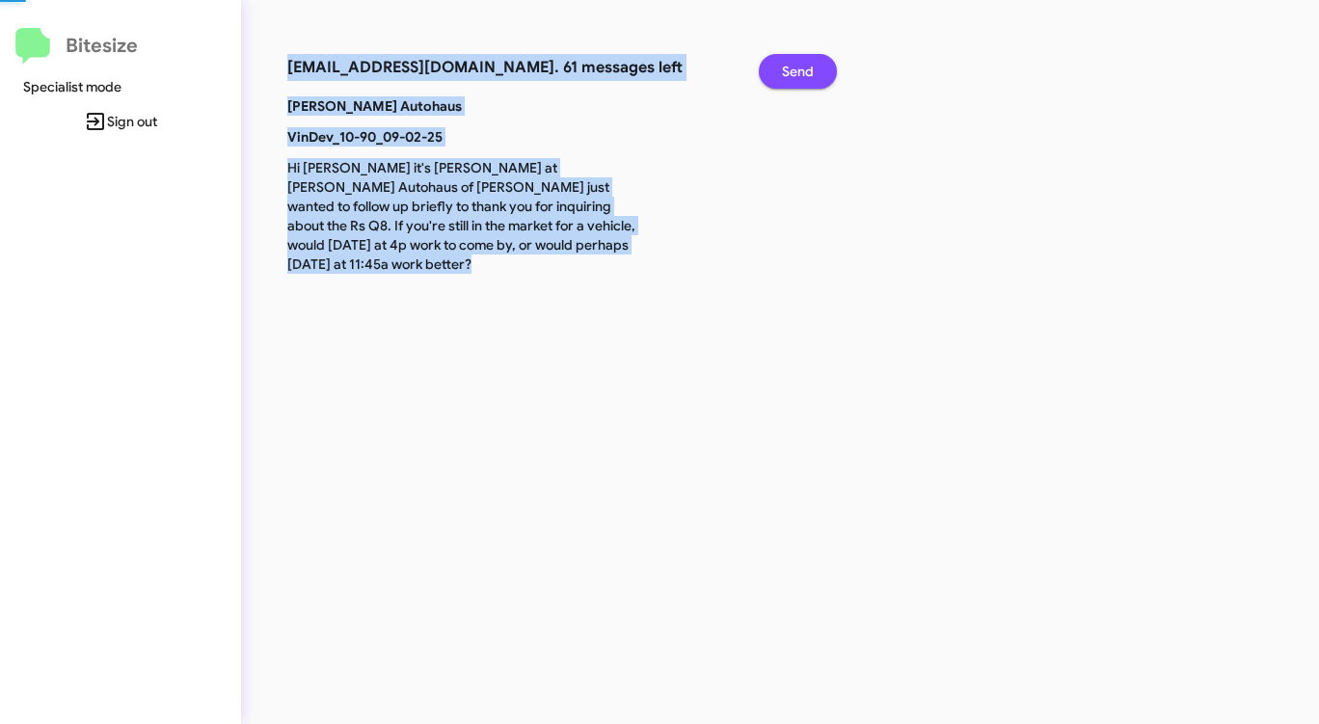
click at [787, 85] on span "Send" at bounding box center [798, 71] width 32 height 35
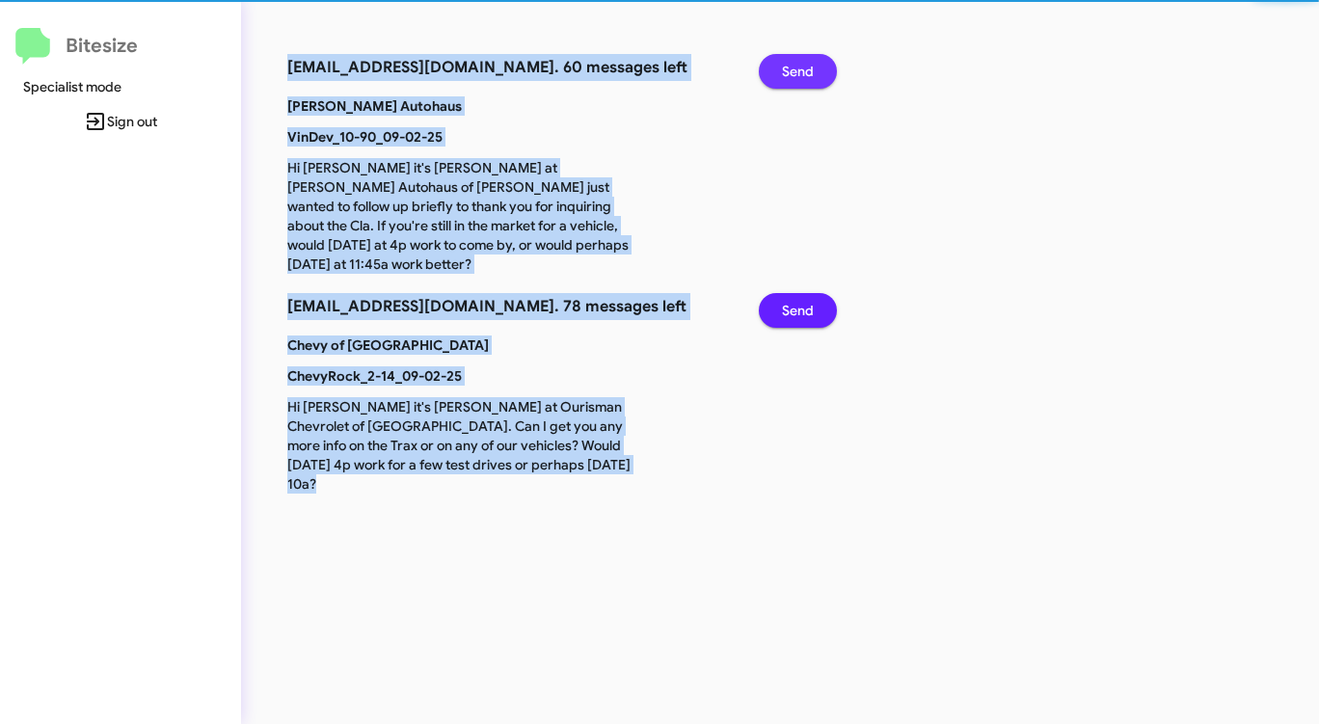
click at [787, 85] on span "Send" at bounding box center [798, 71] width 32 height 35
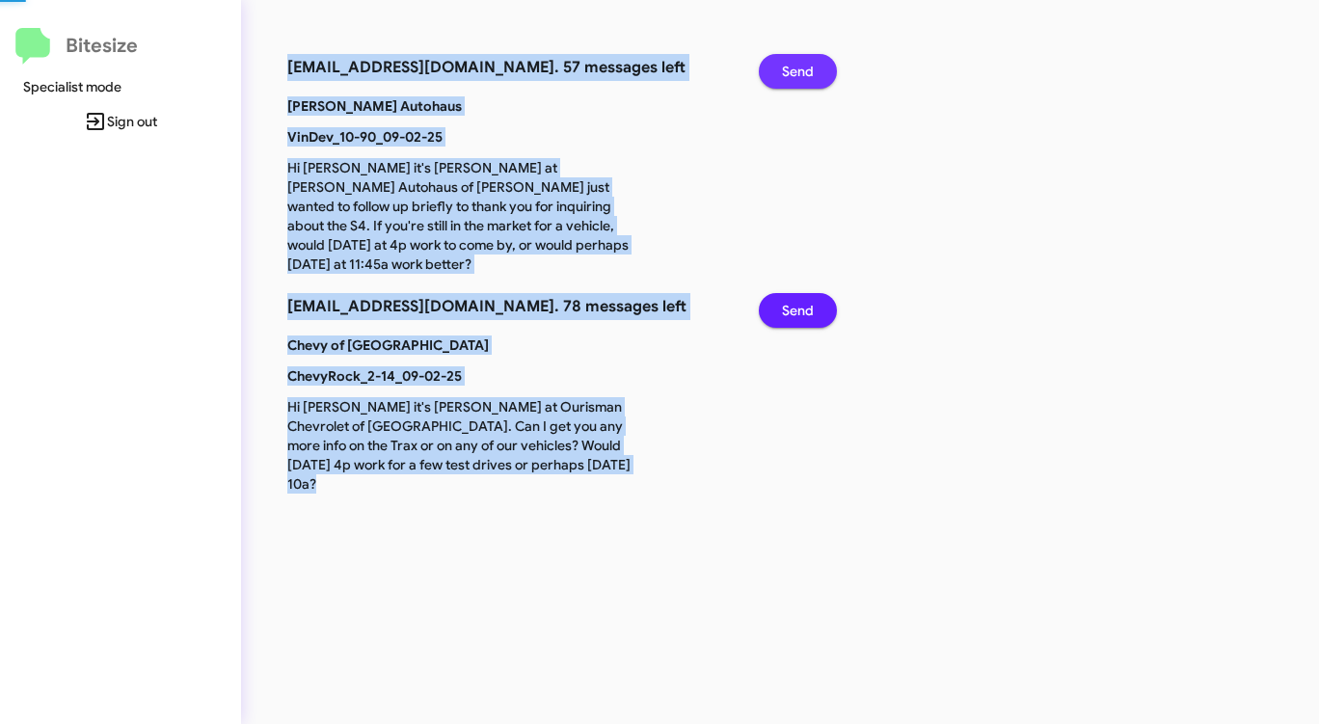
click at [787, 85] on span "Send" at bounding box center [798, 71] width 32 height 35
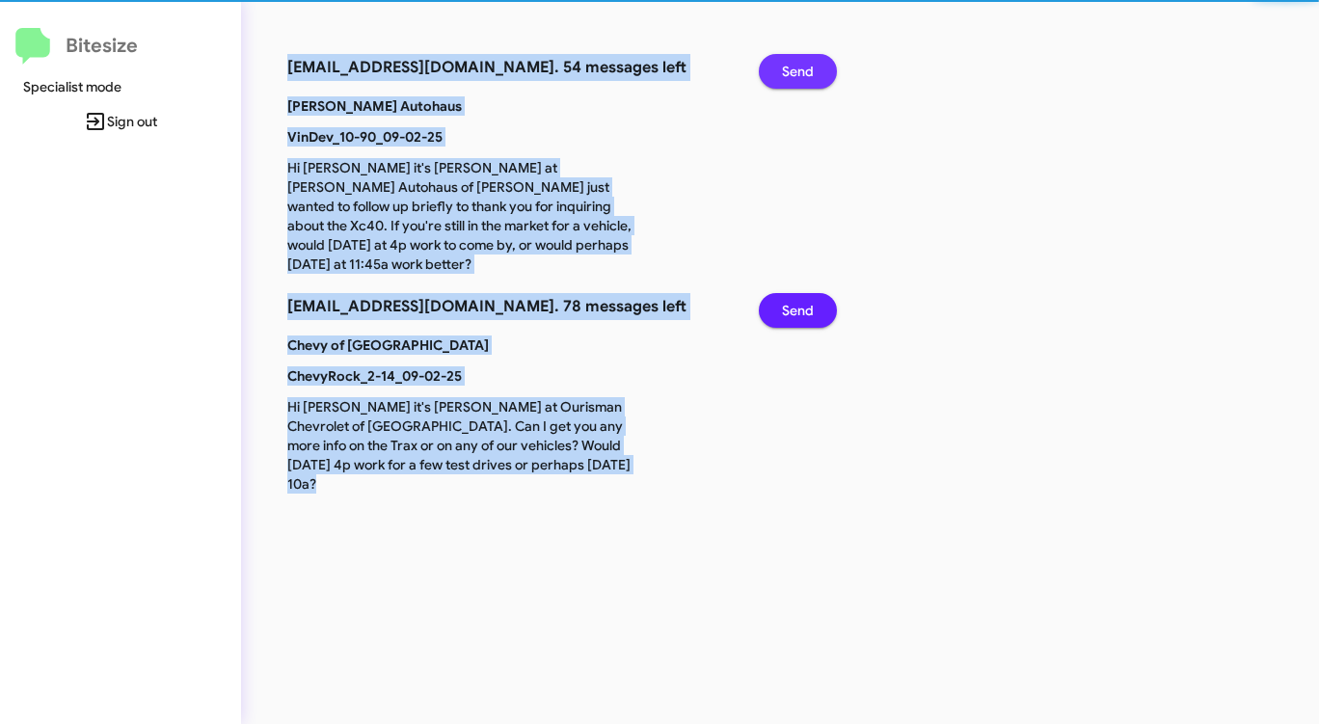
click at [787, 85] on span "Send" at bounding box center [798, 71] width 32 height 35
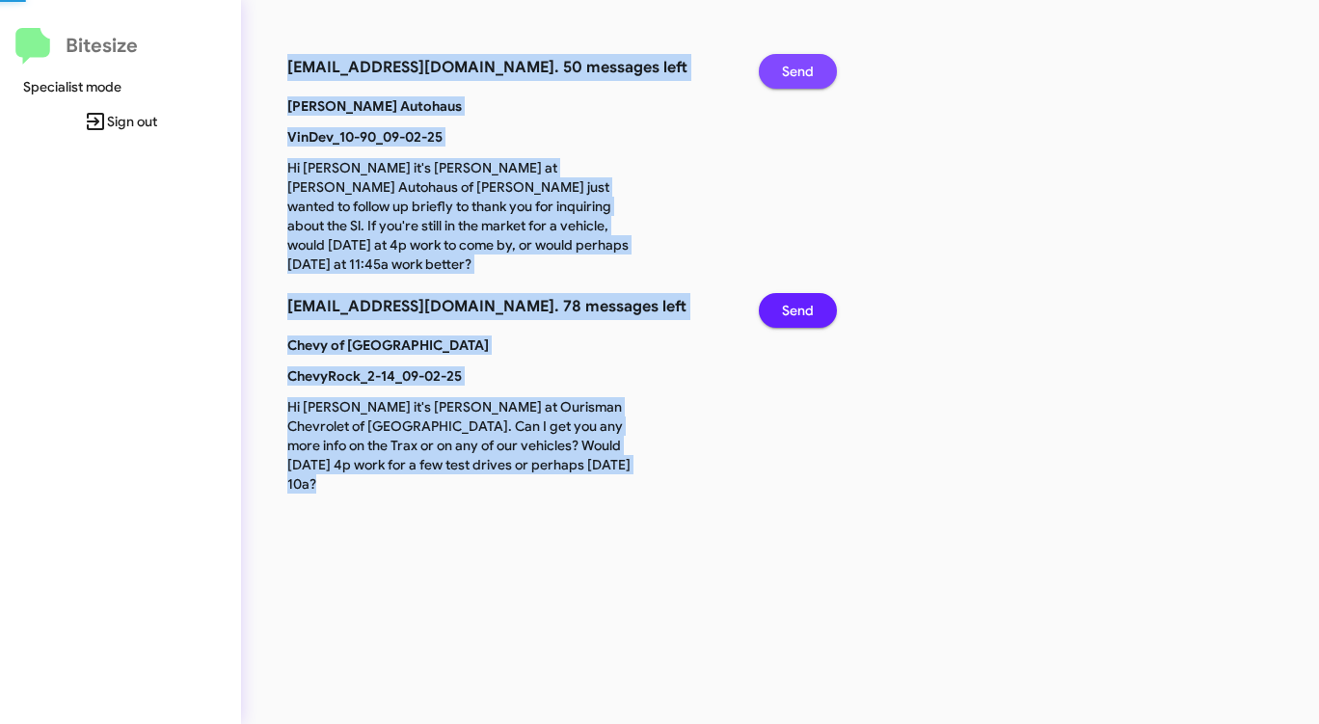
click at [787, 85] on span "Send" at bounding box center [798, 71] width 32 height 35
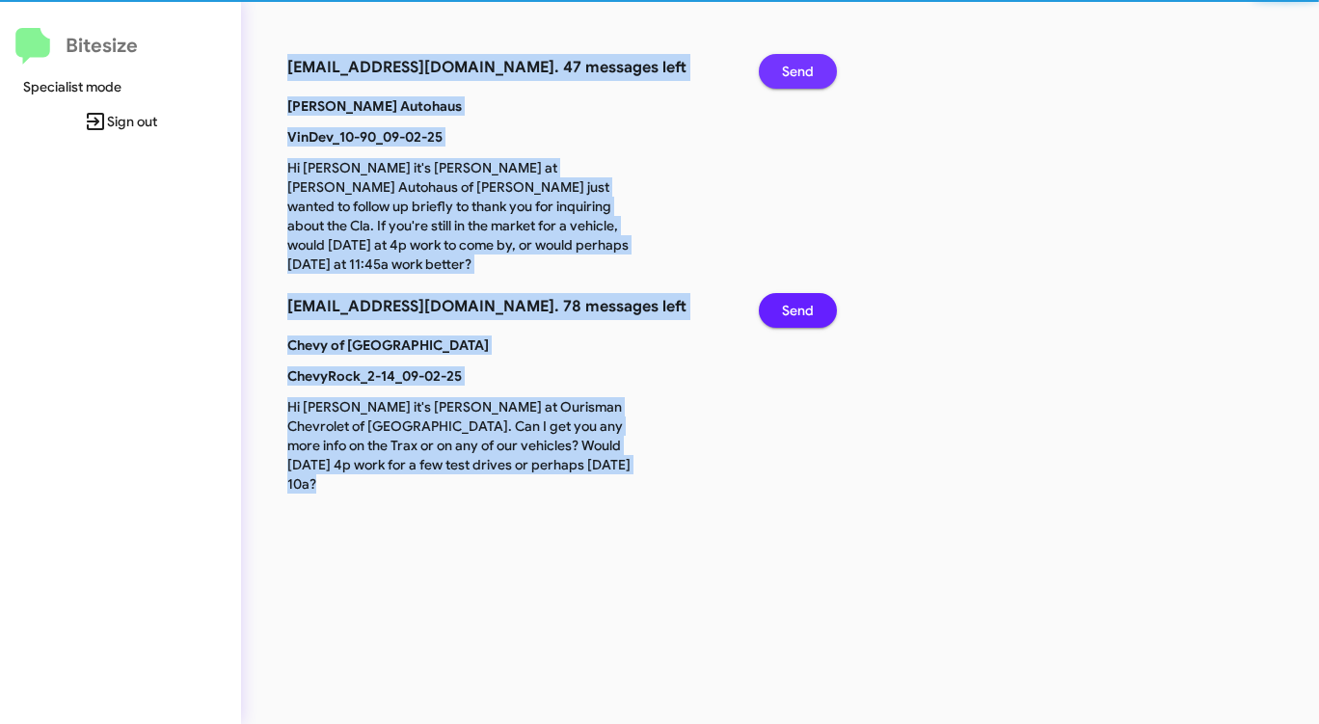
click at [787, 85] on span "Send" at bounding box center [798, 71] width 32 height 35
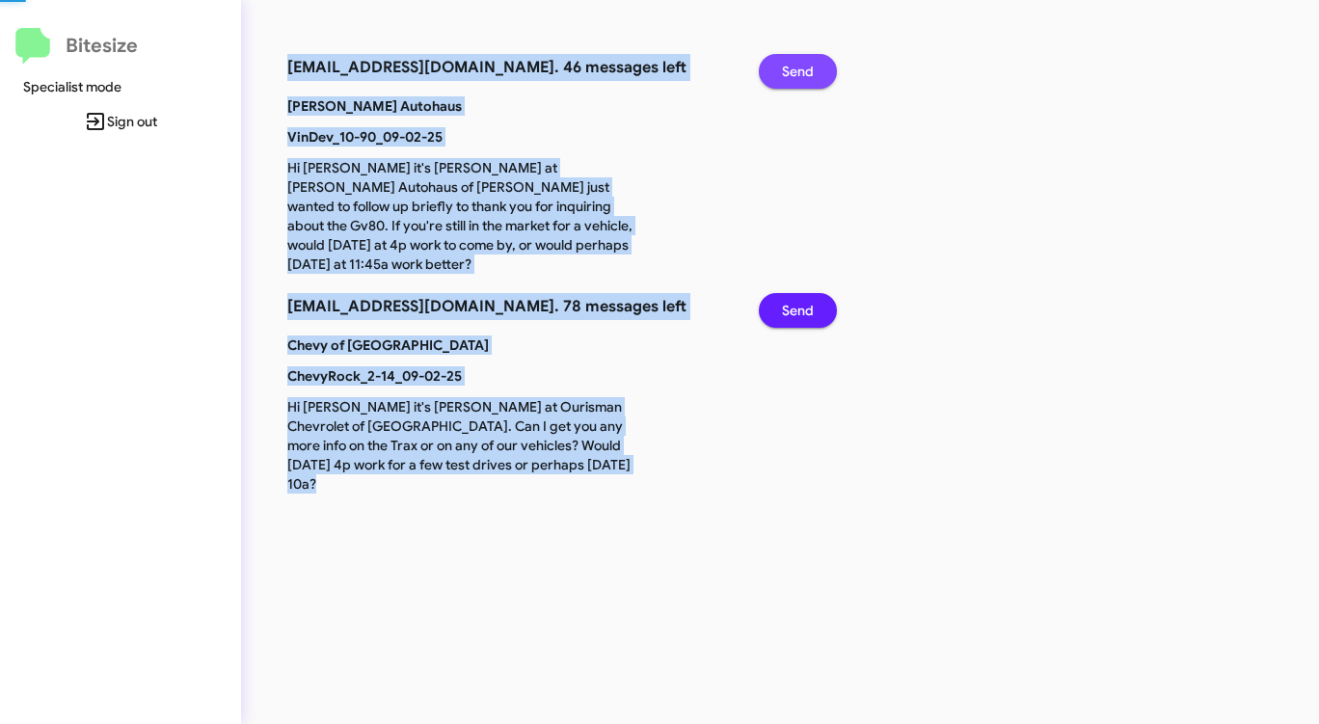
click at [787, 85] on span "Send" at bounding box center [798, 71] width 32 height 35
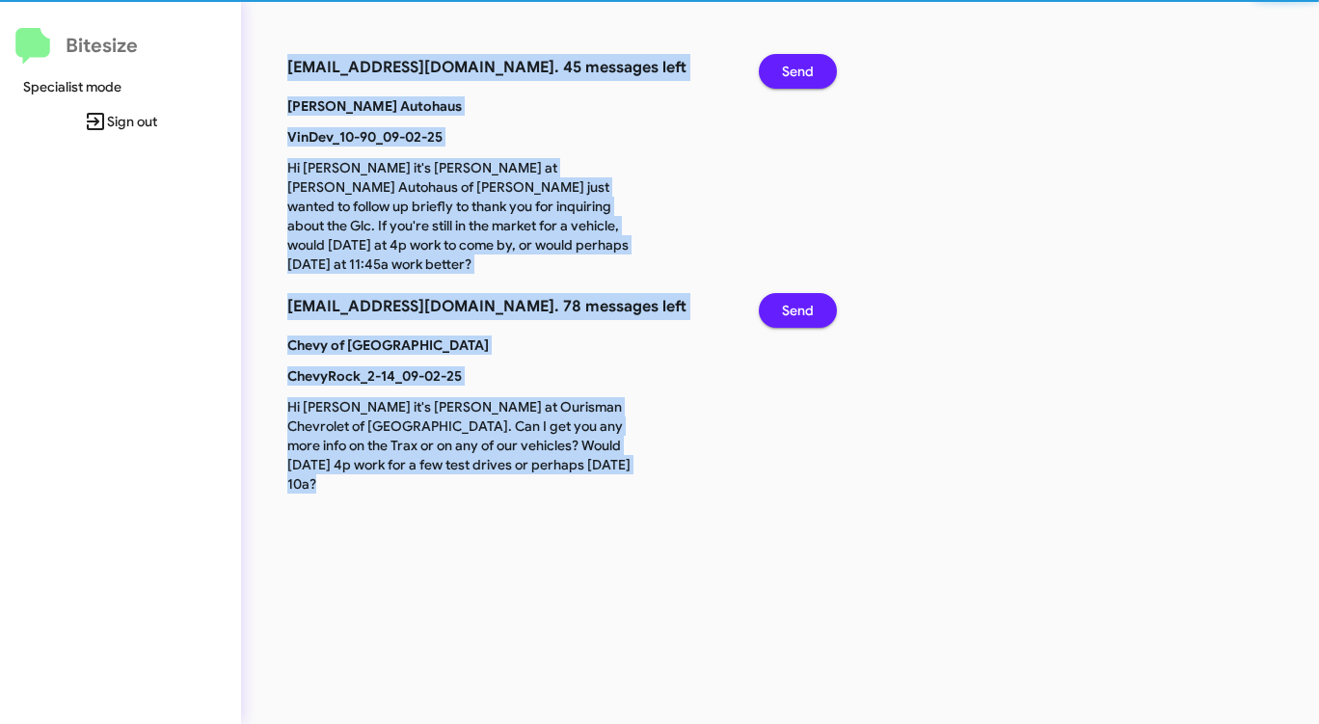
click at [787, 85] on span "Send" at bounding box center [798, 71] width 32 height 35
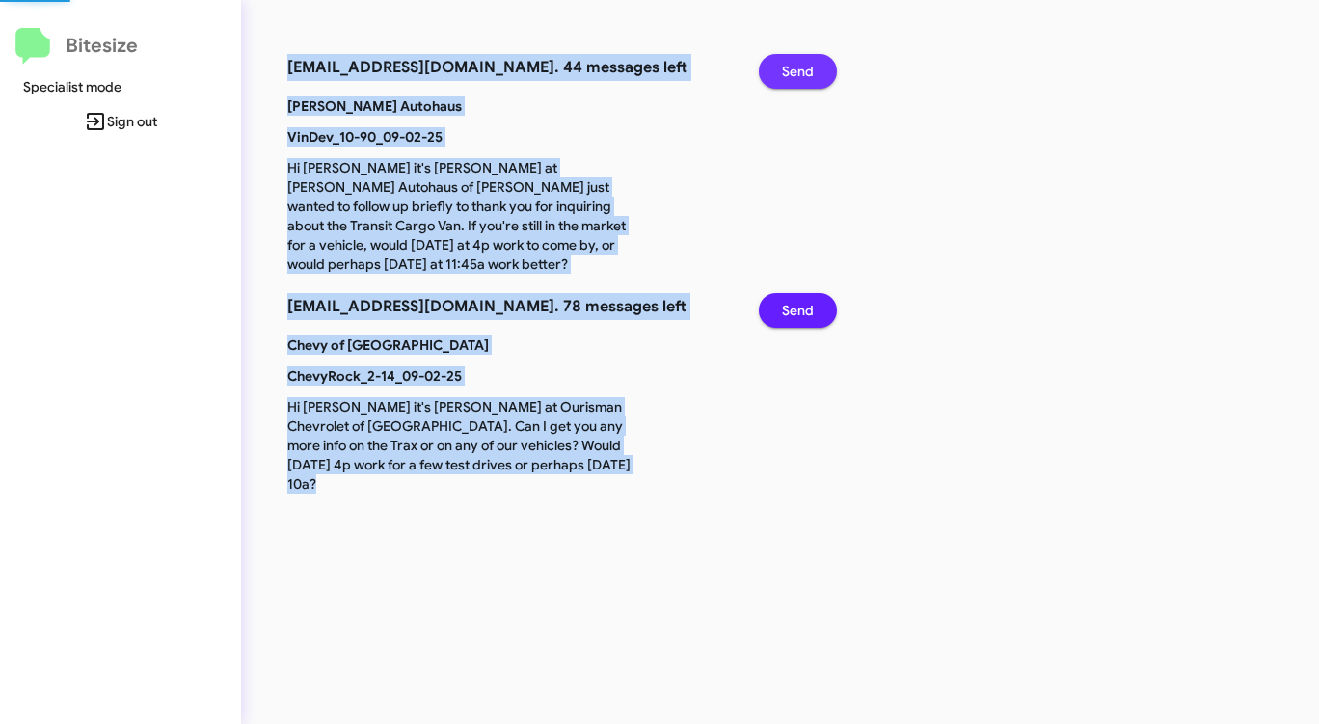
click at [787, 85] on span "Send" at bounding box center [798, 71] width 32 height 35
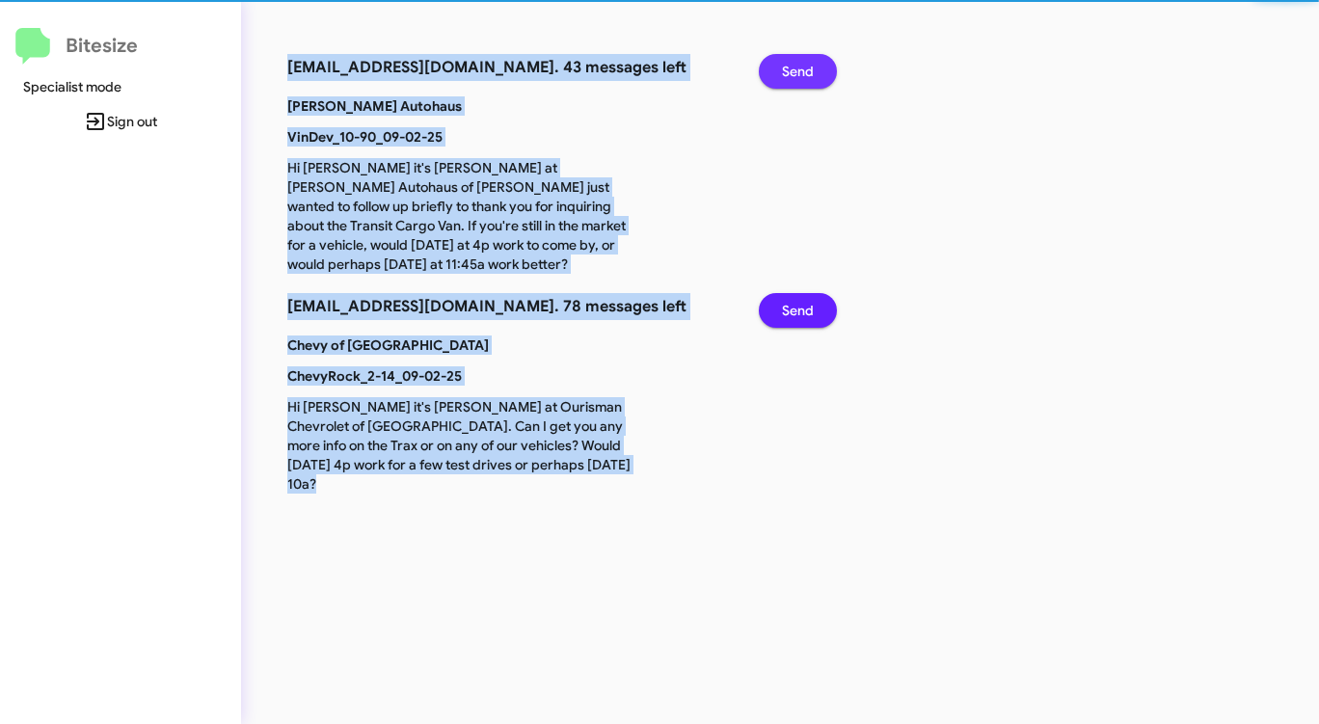
click at [787, 85] on span "Send" at bounding box center [798, 71] width 32 height 35
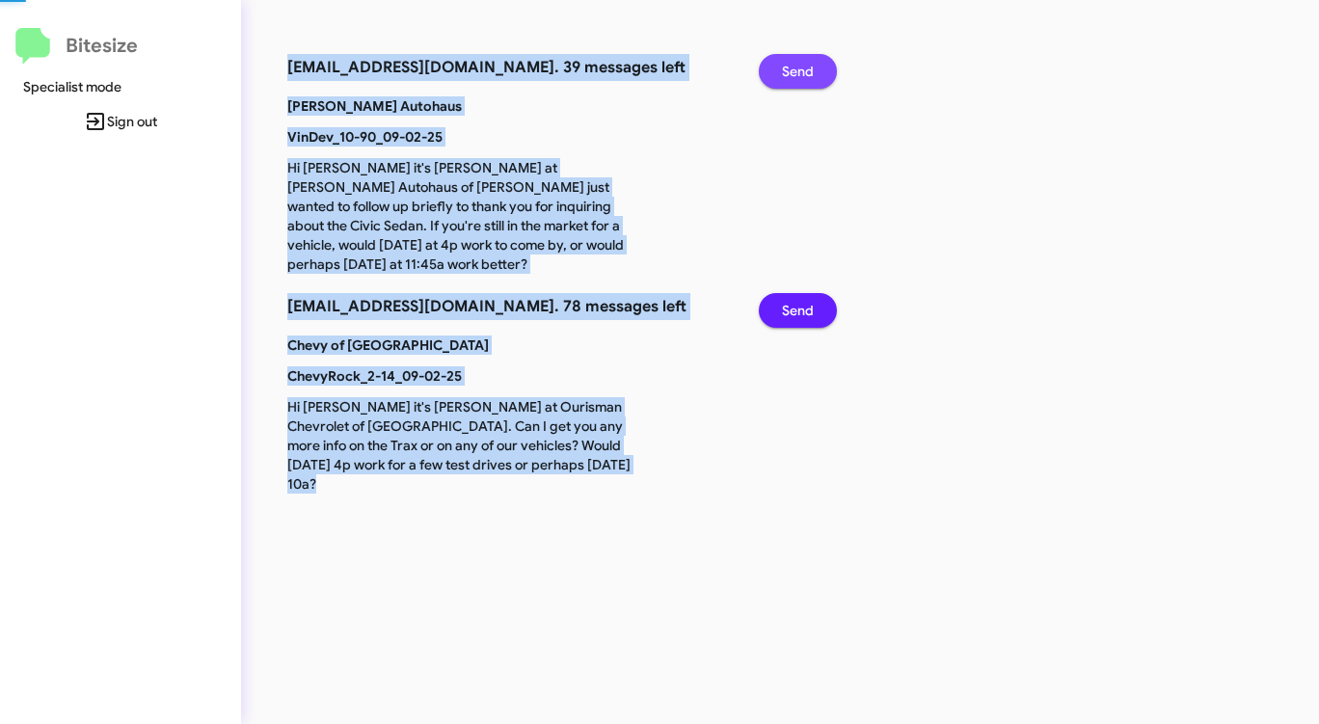
click at [787, 85] on span "Send" at bounding box center [798, 71] width 32 height 35
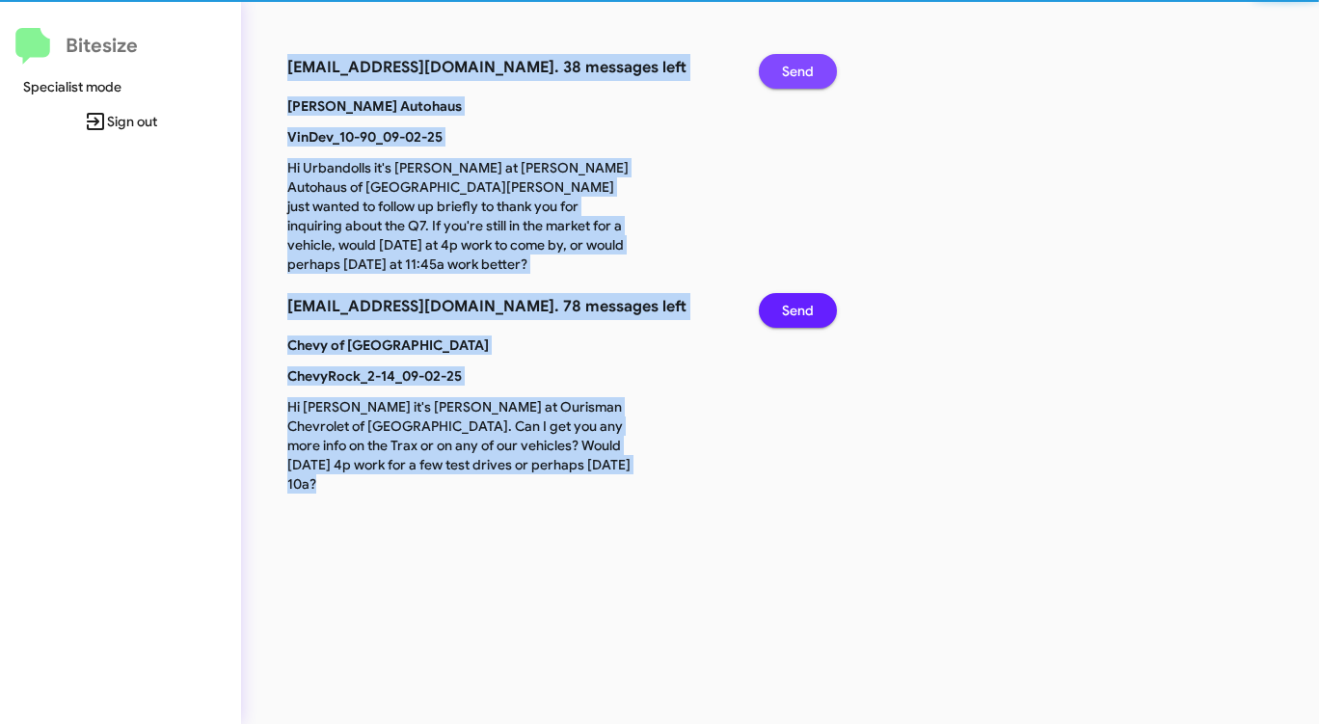
click at [787, 85] on span "Send" at bounding box center [798, 71] width 32 height 35
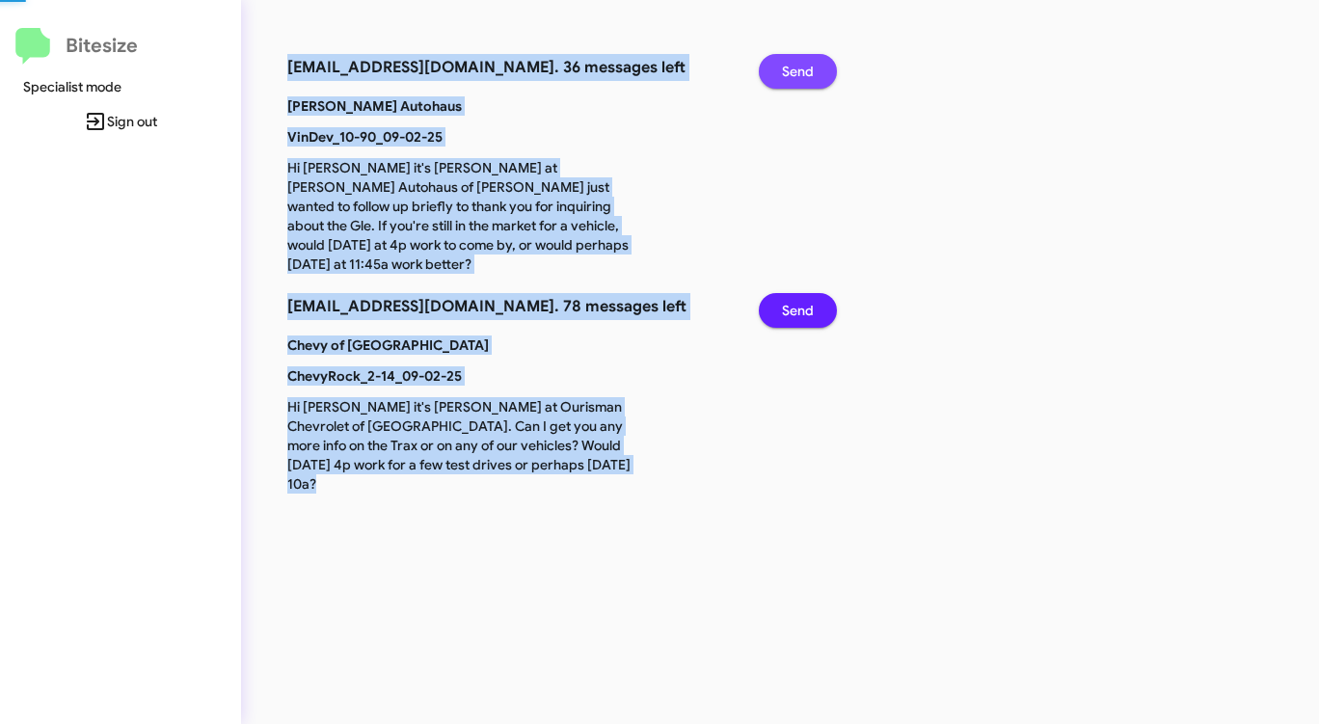
click at [787, 85] on span "Send" at bounding box center [798, 71] width 32 height 35
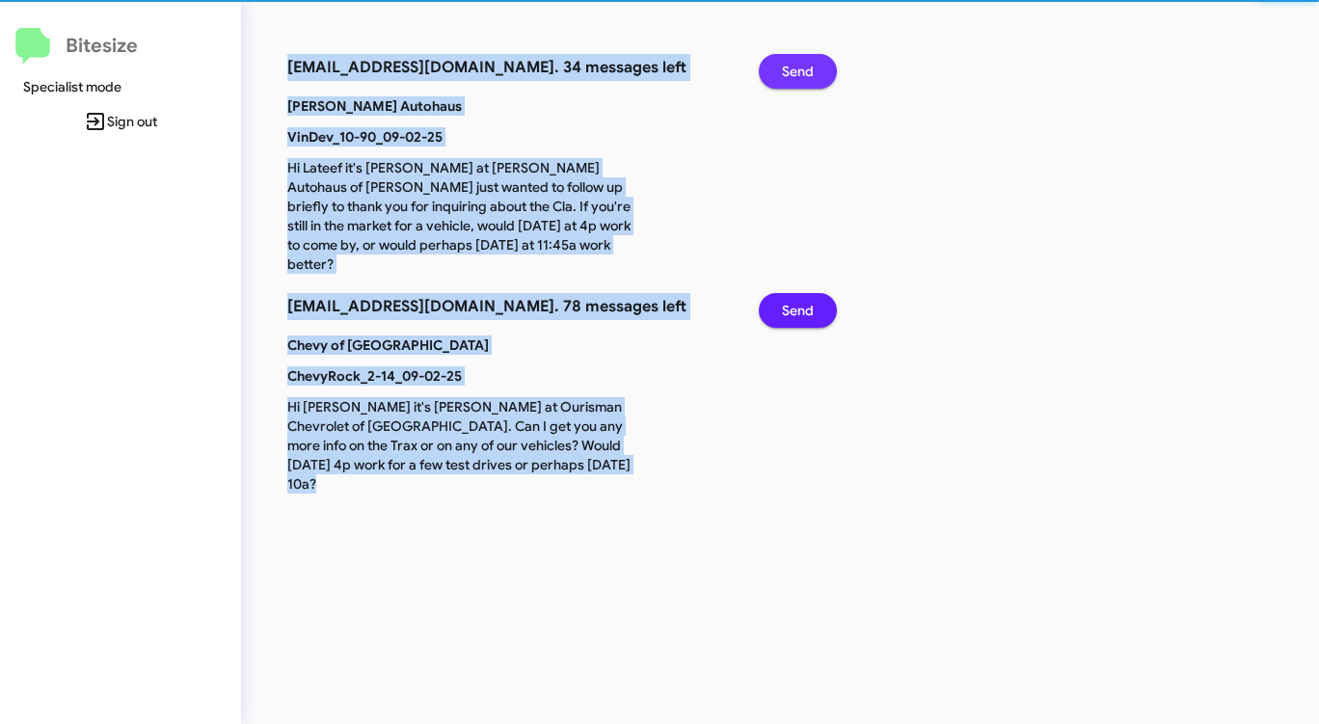
click at [787, 85] on span "Send" at bounding box center [798, 71] width 32 height 35
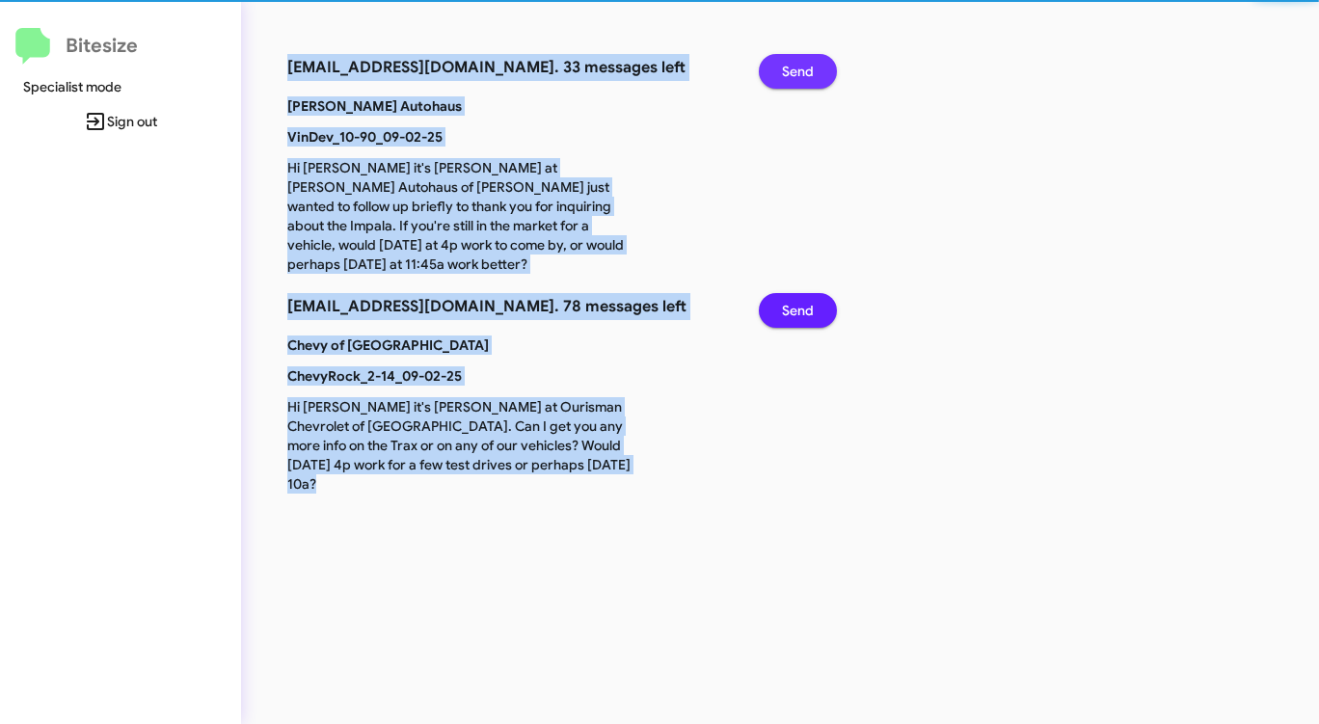
click at [787, 85] on span "Send" at bounding box center [798, 71] width 32 height 35
click at [787, 88] on span "Send" at bounding box center [798, 71] width 32 height 35
click at [787, 89] on div "Send" at bounding box center [791, 75] width 94 height 42
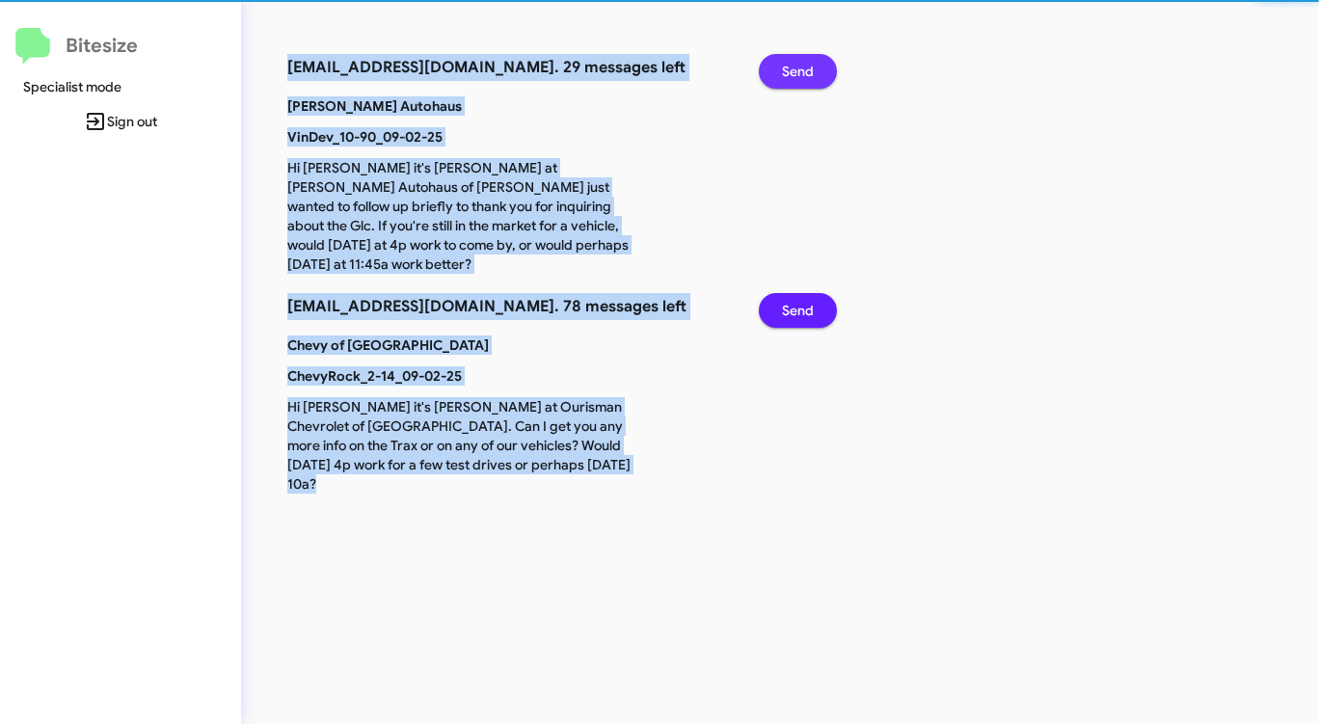
click at [787, 89] on div "Send" at bounding box center [791, 75] width 94 height 42
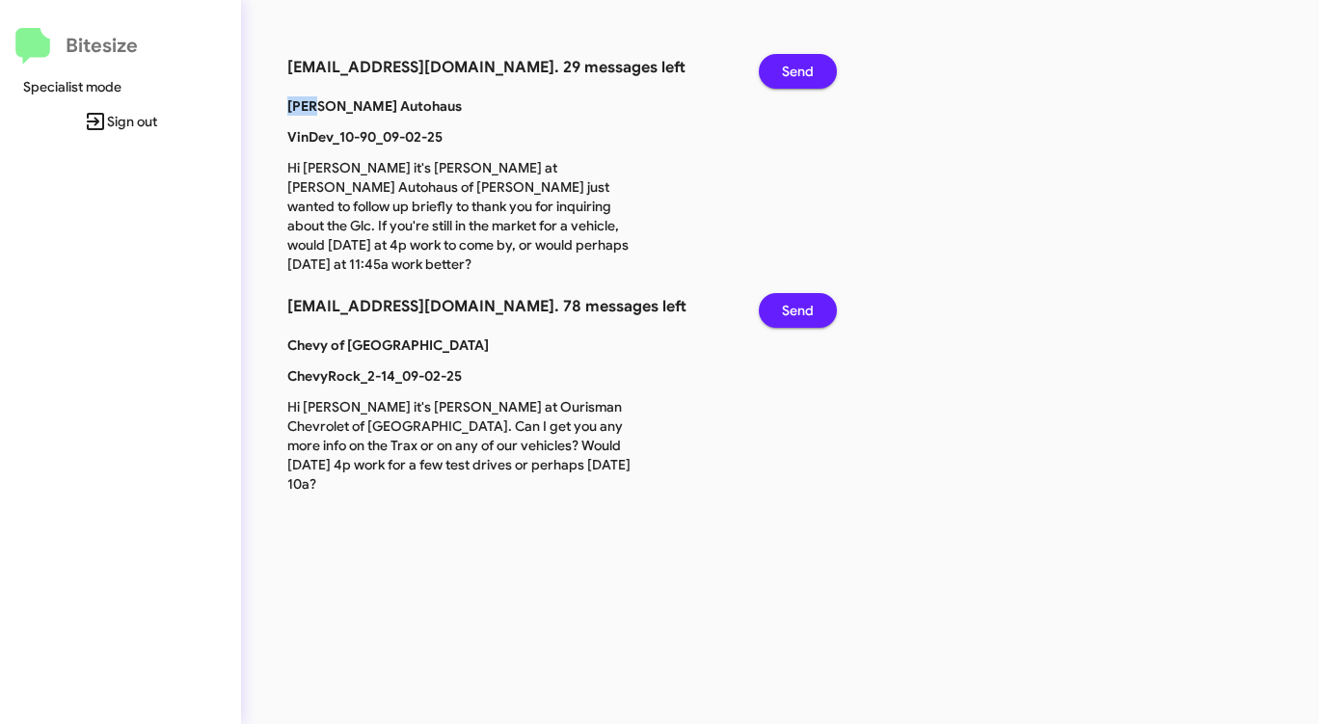
click at [787, 89] on div "Send" at bounding box center [791, 75] width 94 height 42
click at [787, 90] on div "Send" at bounding box center [791, 75] width 94 height 42
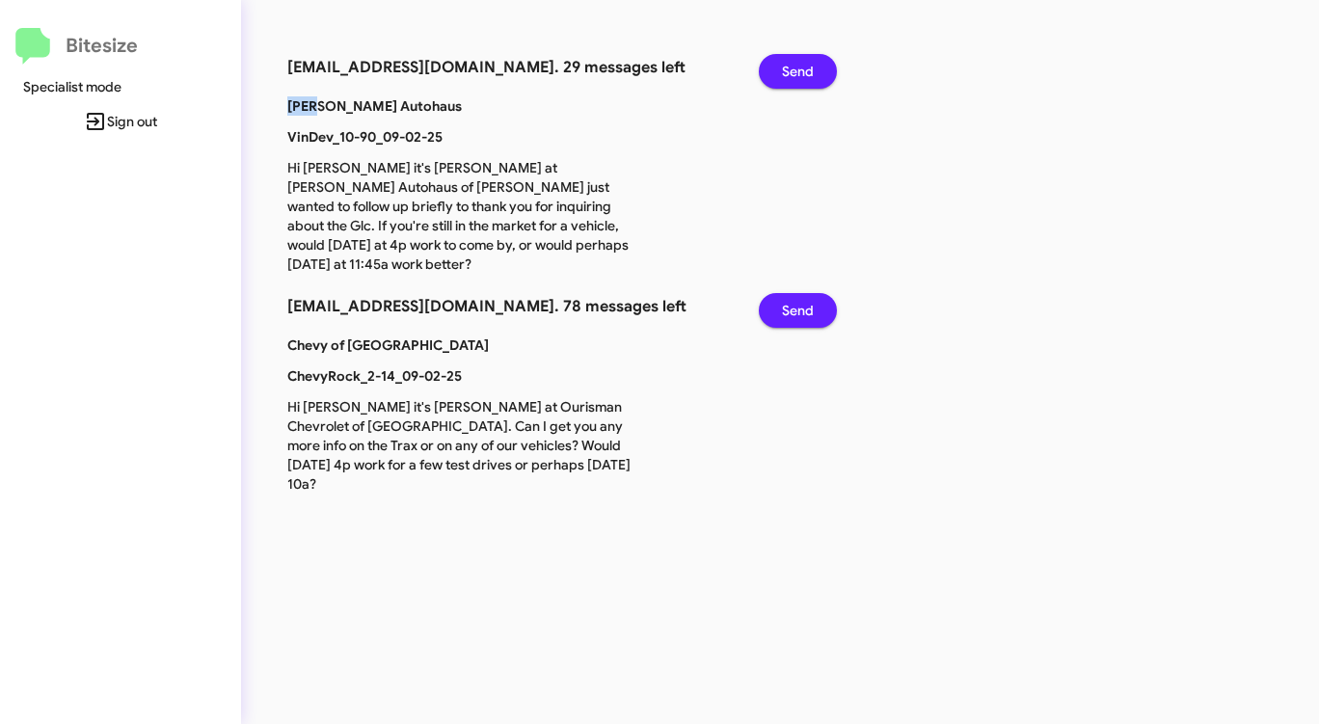
click at [787, 90] on div "Send" at bounding box center [791, 75] width 94 height 42
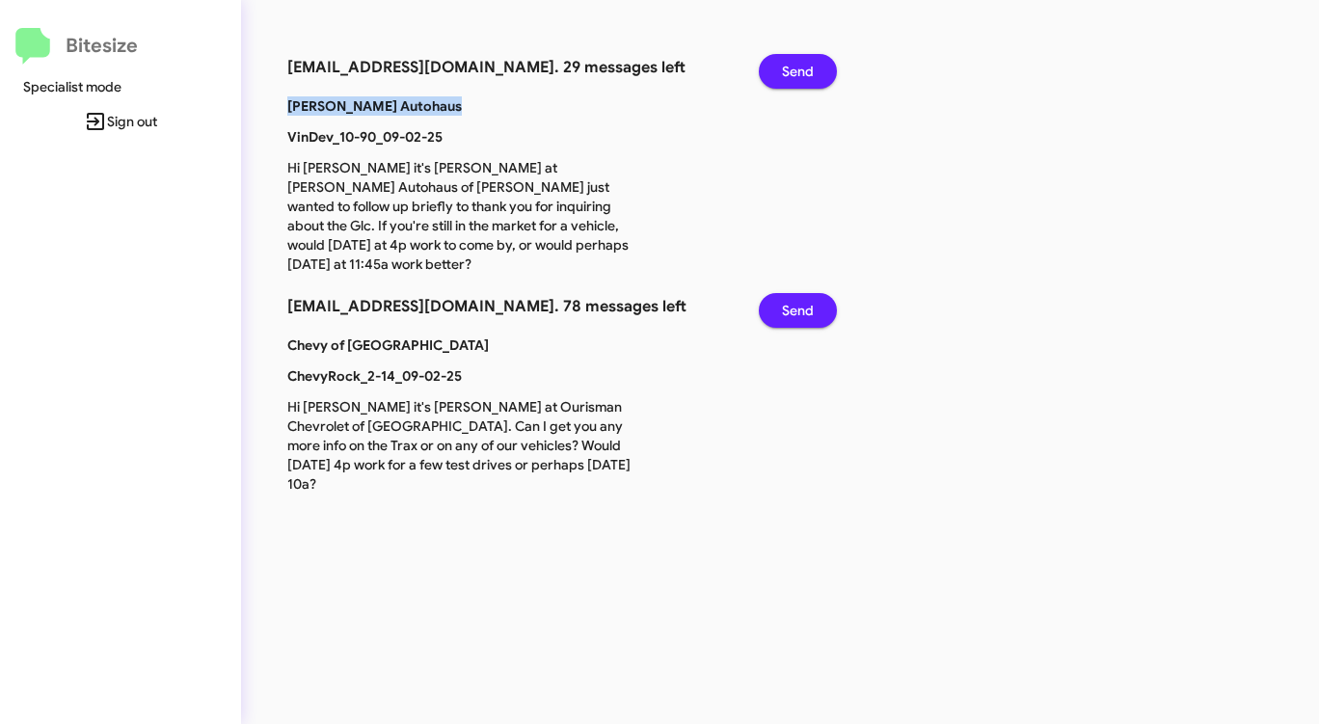
click at [804, 70] on span "Send" at bounding box center [798, 71] width 32 height 35
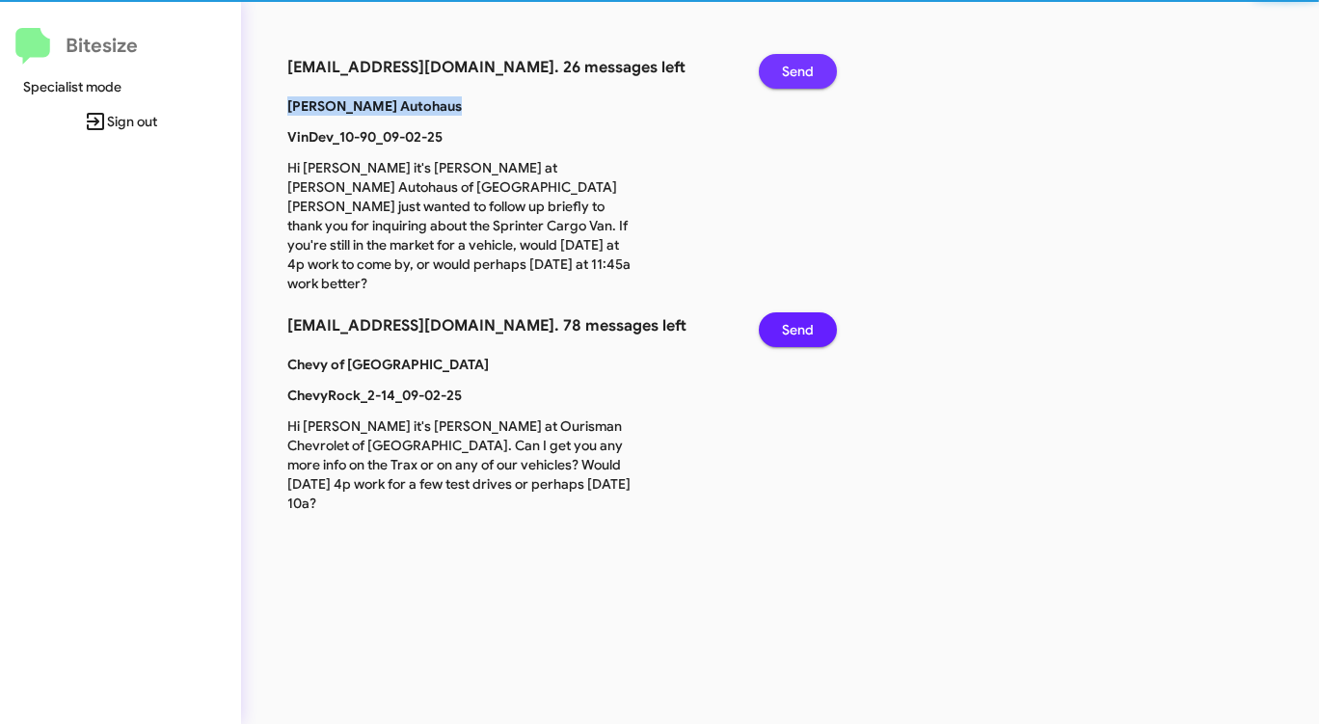
click at [804, 70] on span "Send" at bounding box center [798, 71] width 32 height 35
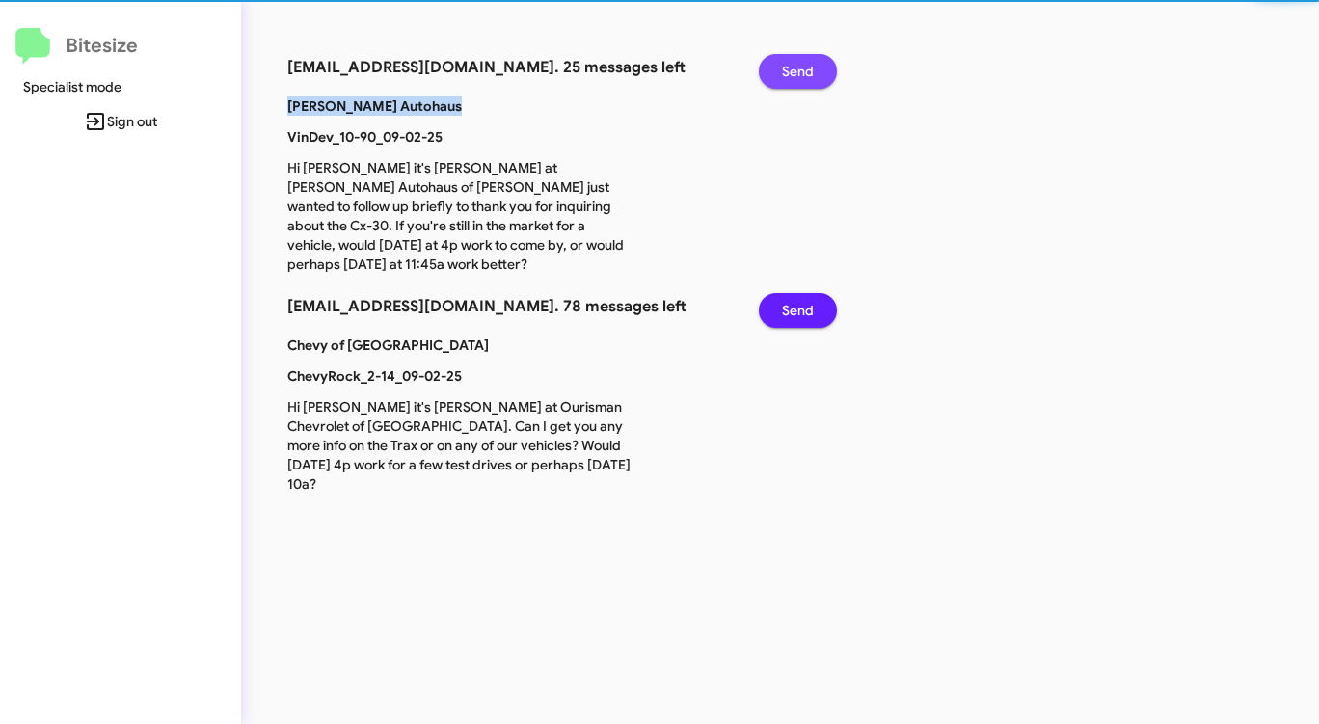
click at [804, 70] on span "Send" at bounding box center [798, 71] width 32 height 35
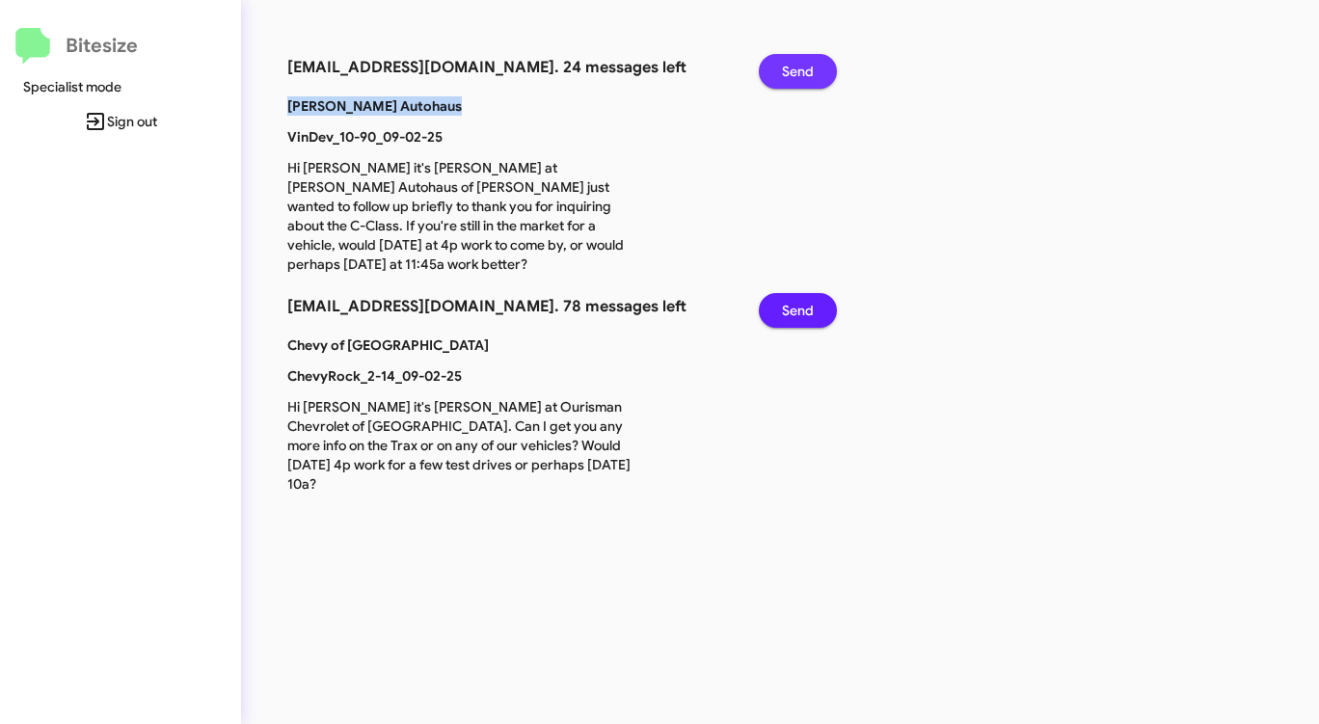
click at [804, 70] on span "Send" at bounding box center [798, 71] width 32 height 35
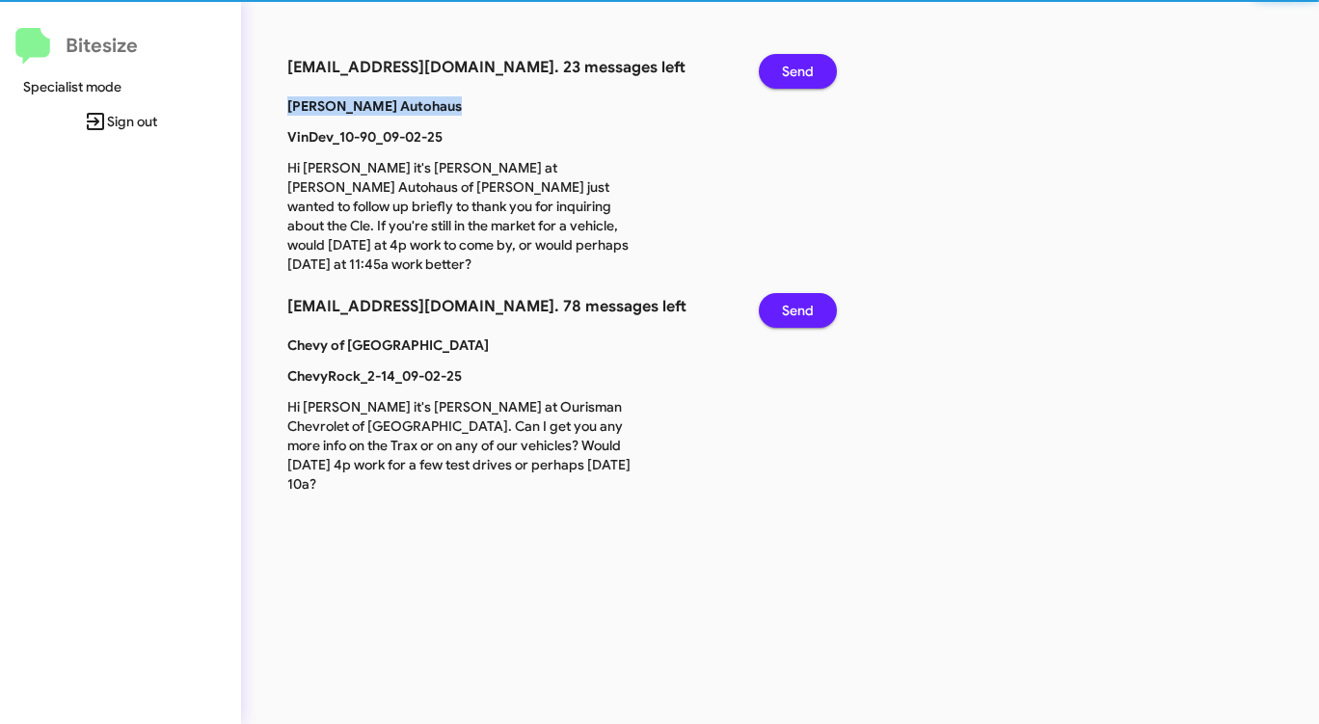
click at [804, 70] on span "Send" at bounding box center [798, 71] width 32 height 35
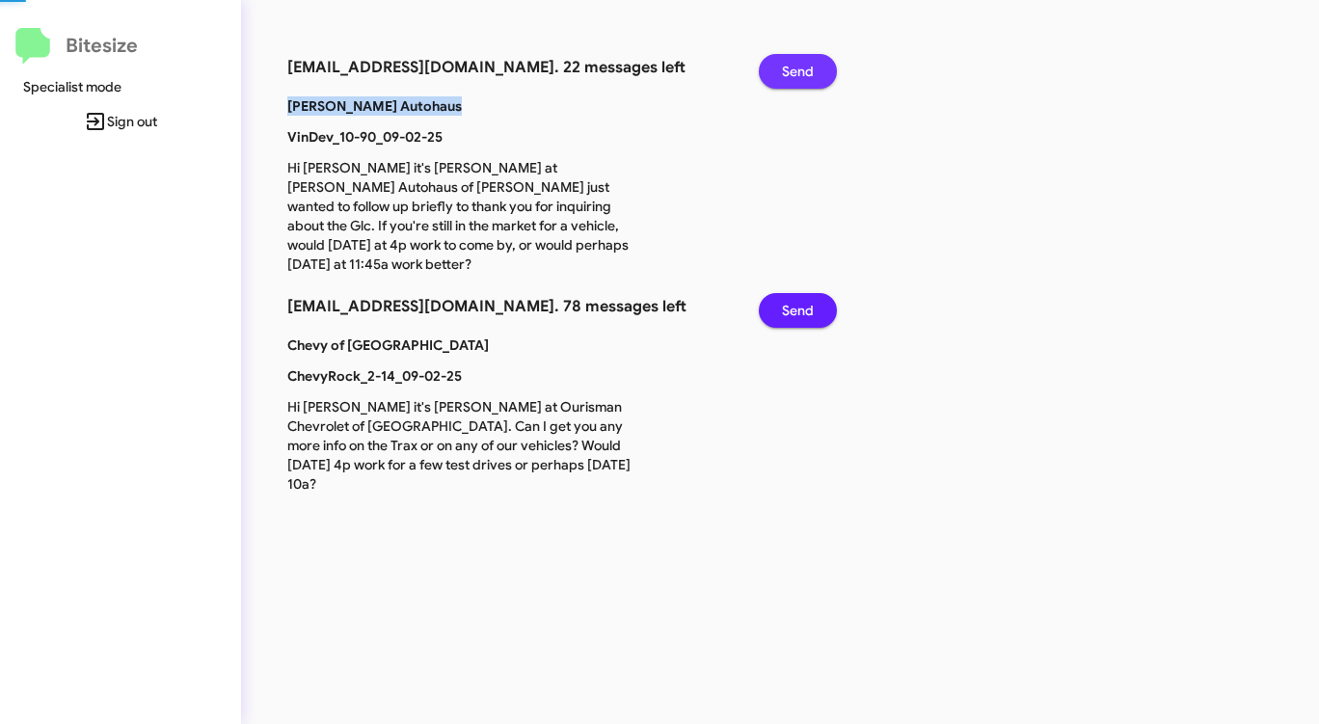
click at [804, 70] on span "Send" at bounding box center [798, 71] width 32 height 35
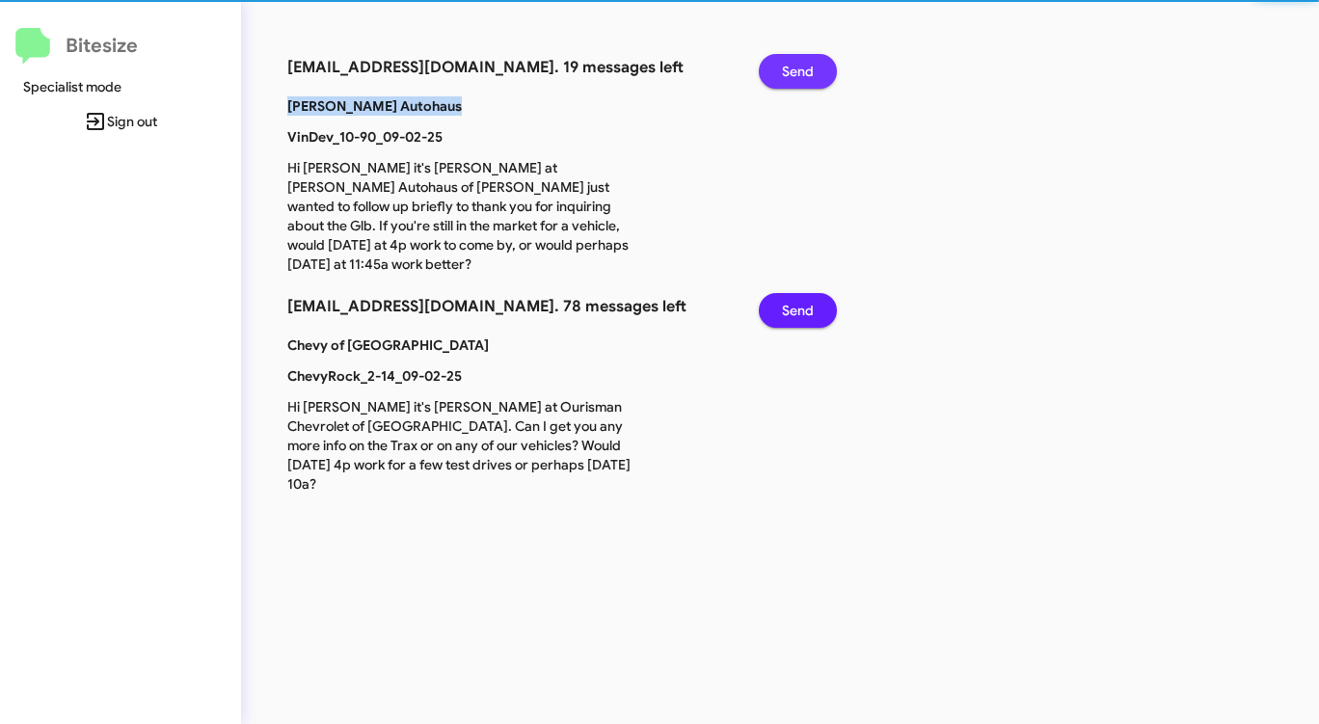
click at [804, 70] on span "Send" at bounding box center [798, 71] width 32 height 35
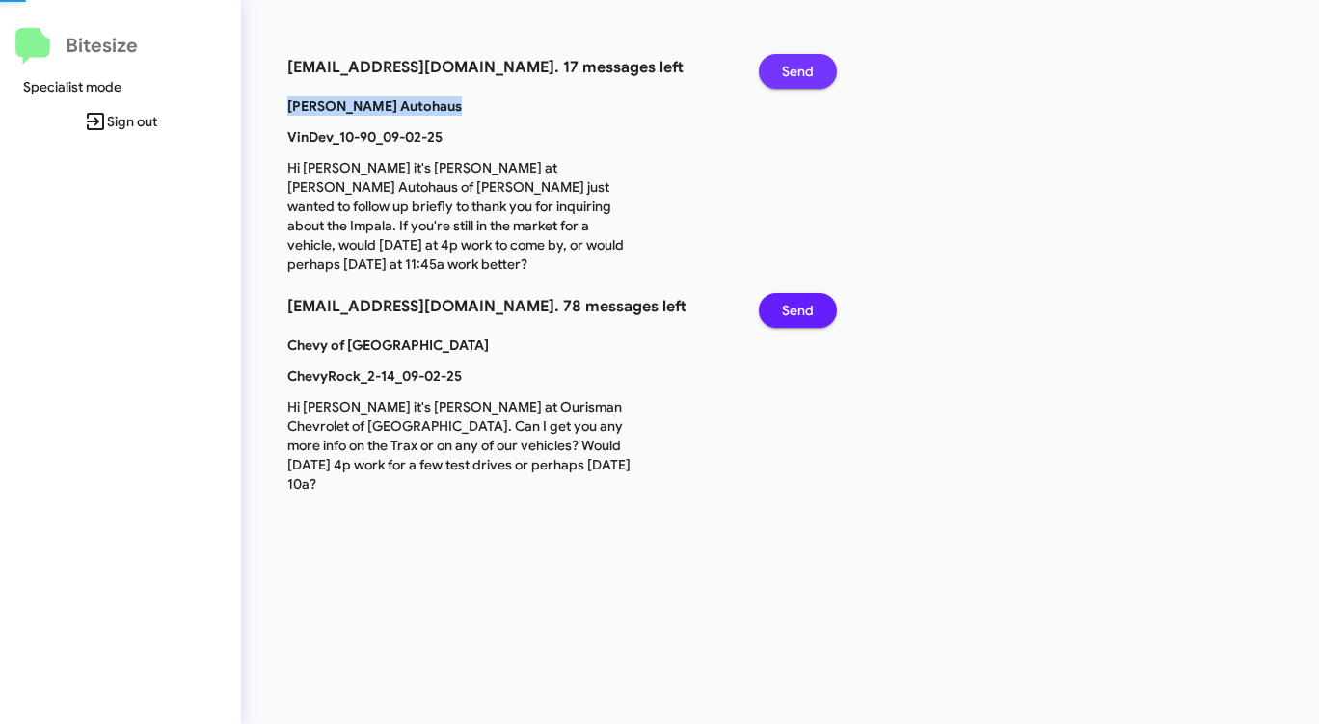
click at [804, 70] on span "Send" at bounding box center [798, 71] width 32 height 35
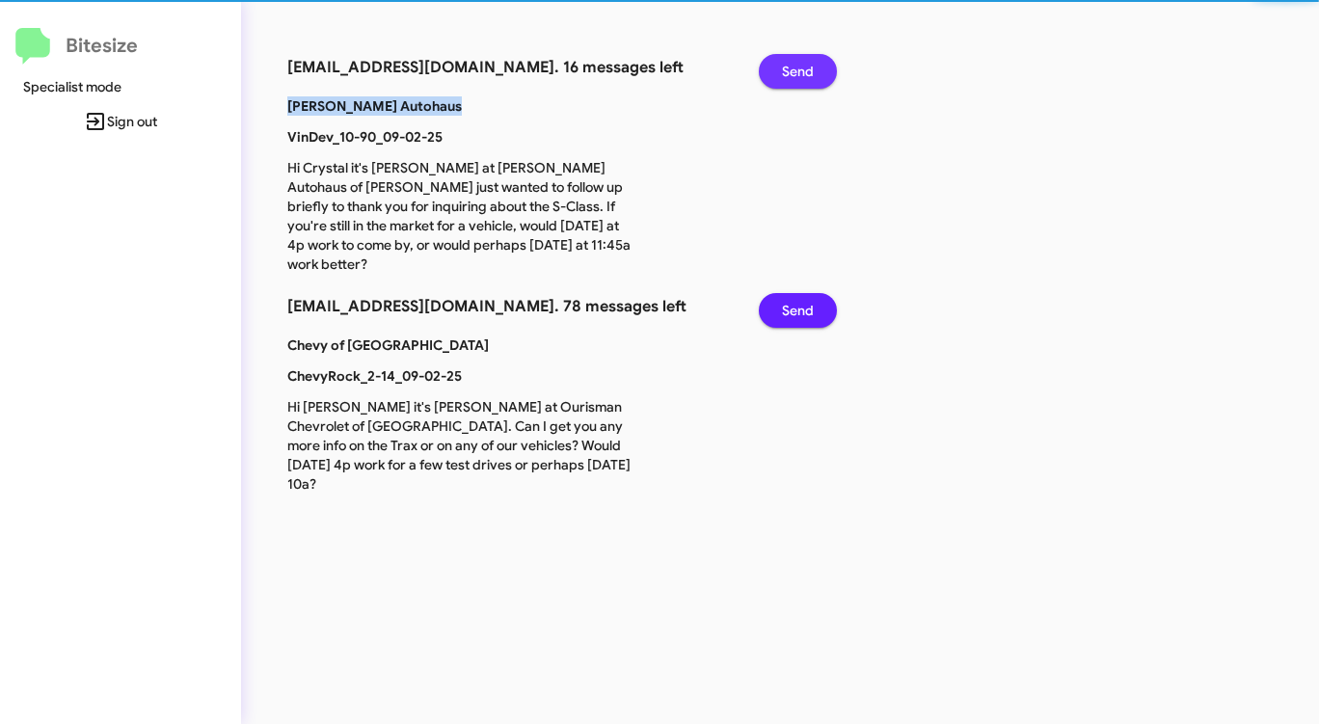
click at [804, 70] on span "Send" at bounding box center [798, 71] width 32 height 35
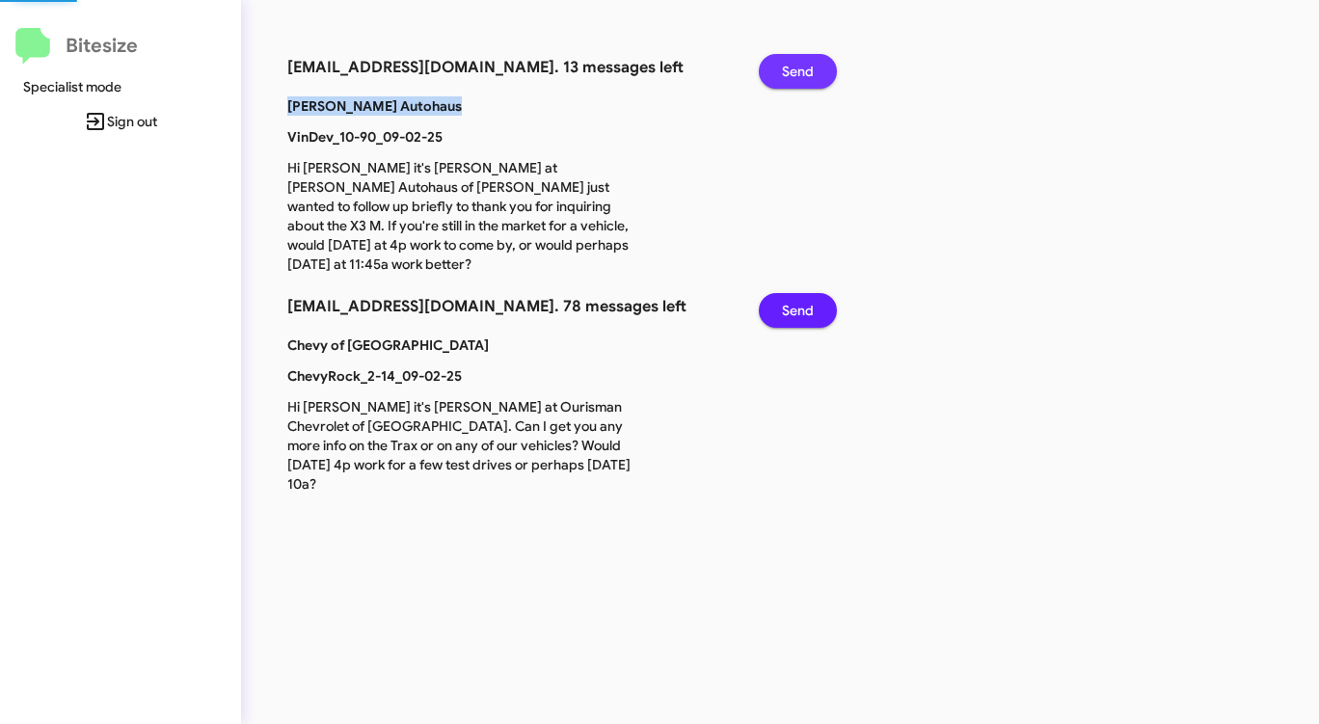
click at [804, 70] on span "Send" at bounding box center [798, 71] width 32 height 35
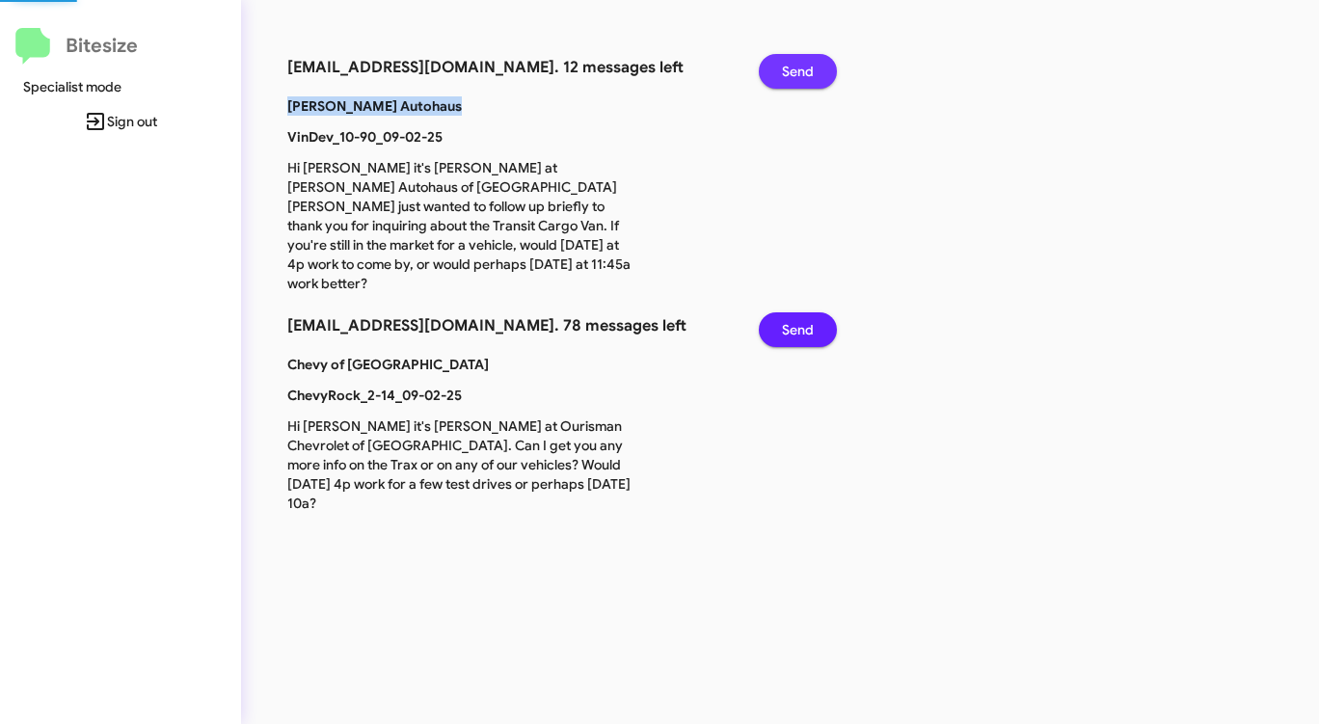
click at [804, 70] on span "Send" at bounding box center [798, 71] width 32 height 35
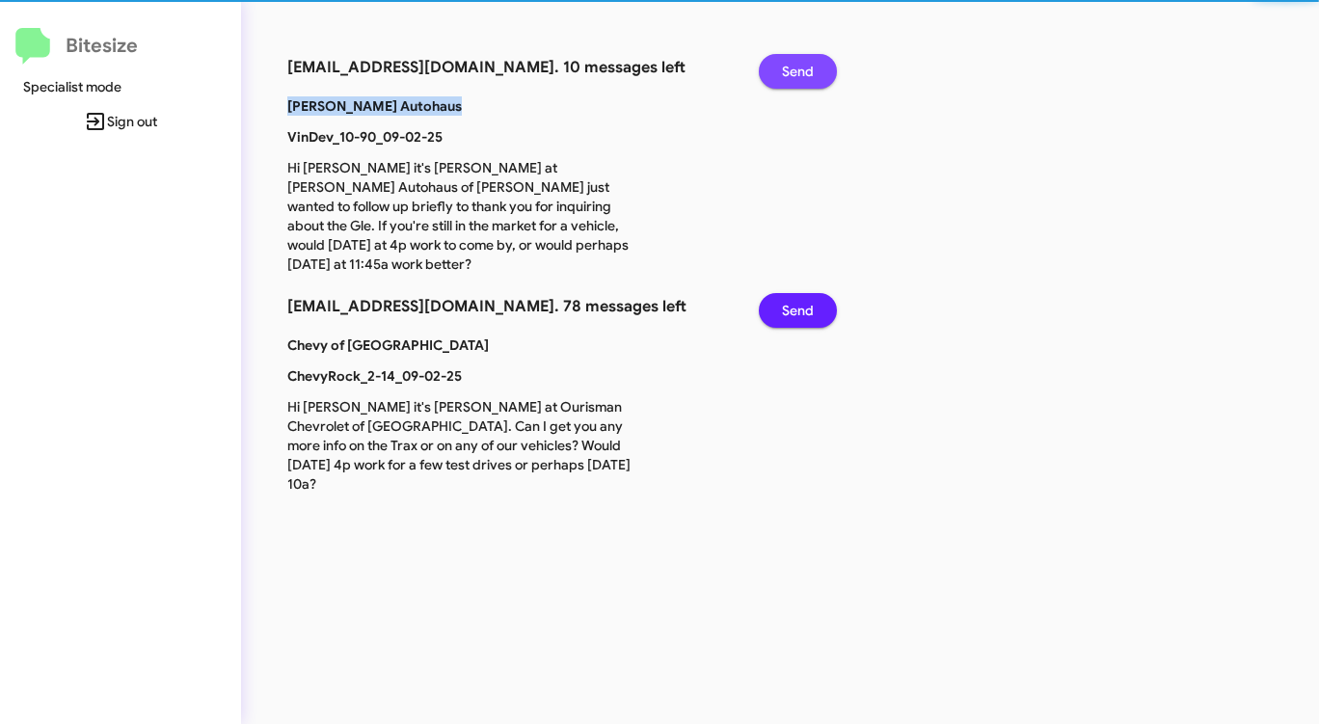
click at [804, 70] on span "Send" at bounding box center [798, 71] width 32 height 35
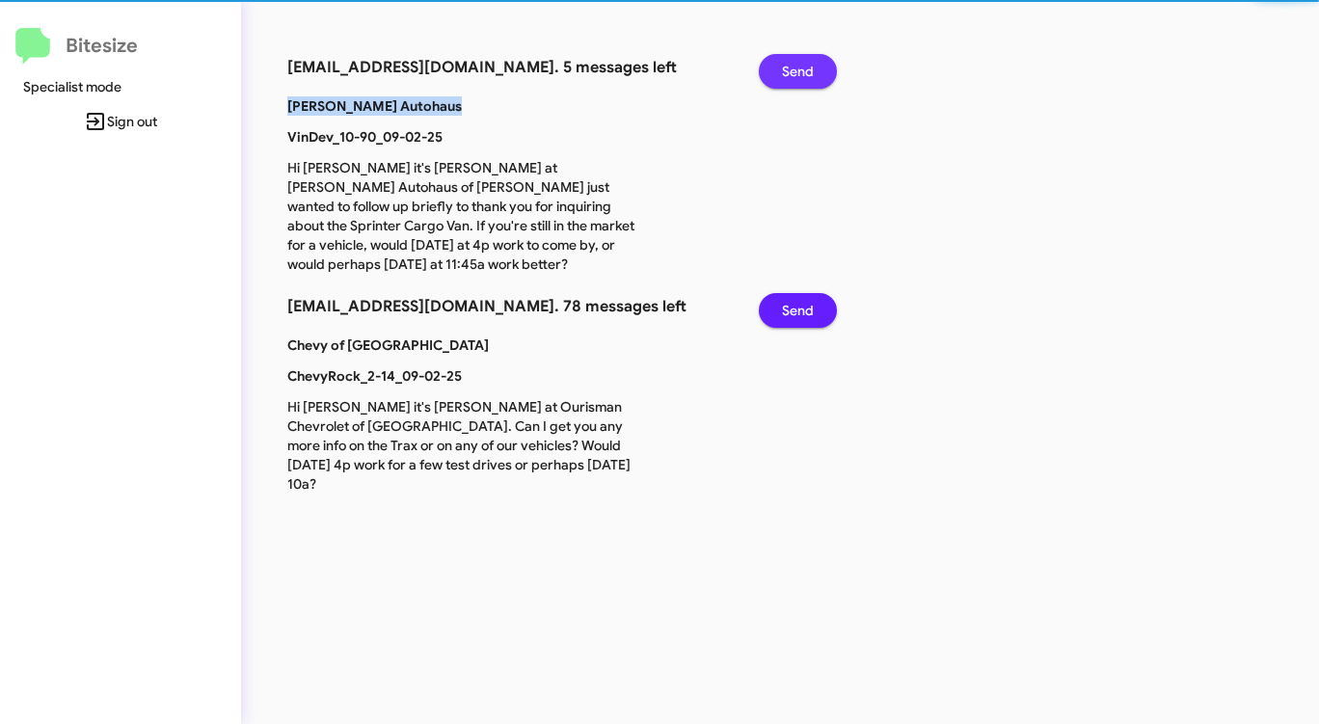
click at [804, 70] on span "Send" at bounding box center [798, 71] width 32 height 35
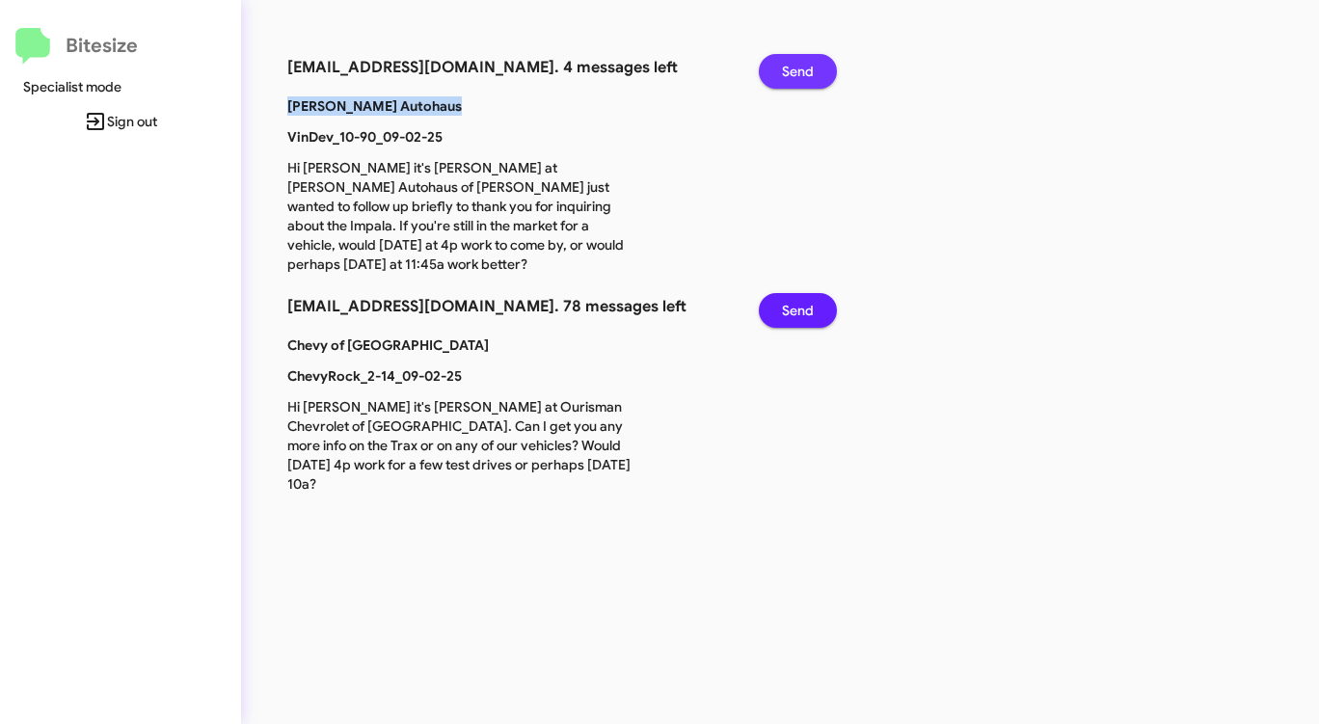
click at [804, 70] on span "Send" at bounding box center [798, 71] width 32 height 35
click at [804, 293] on span "Send" at bounding box center [798, 310] width 32 height 35
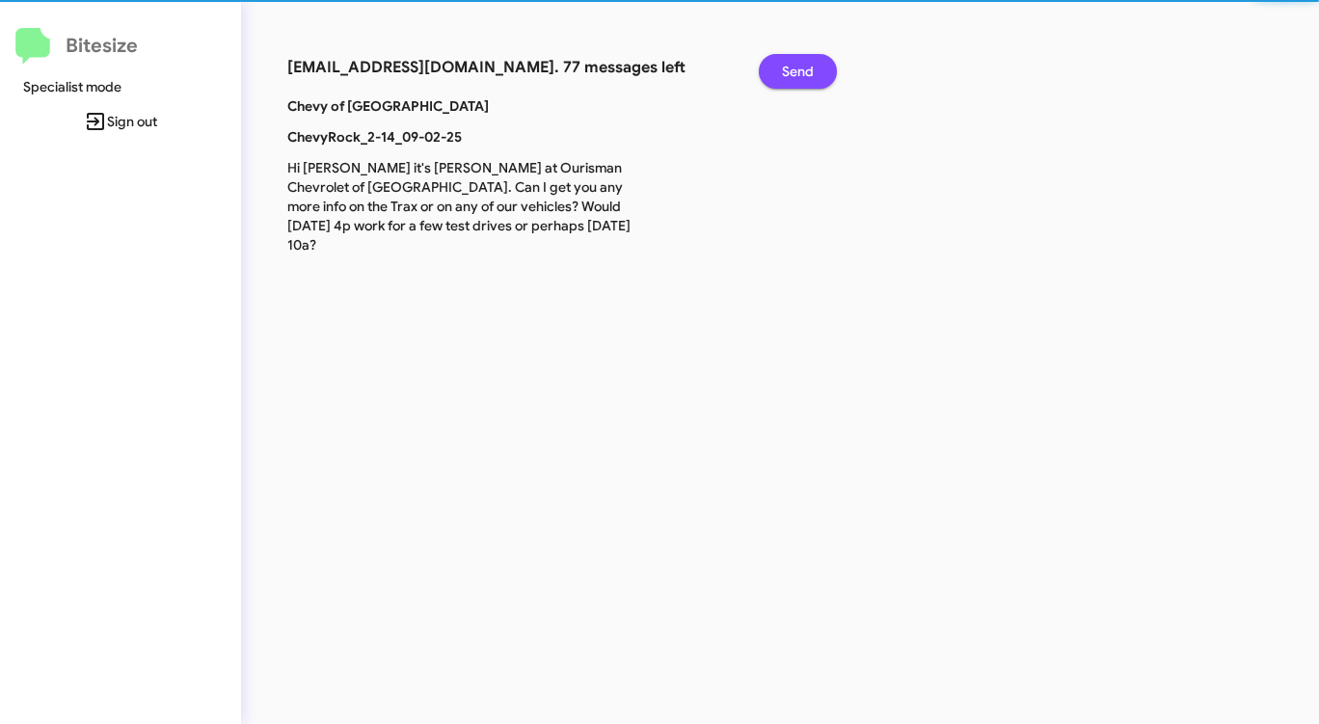
click at [804, 70] on span "Send" at bounding box center [798, 71] width 32 height 35
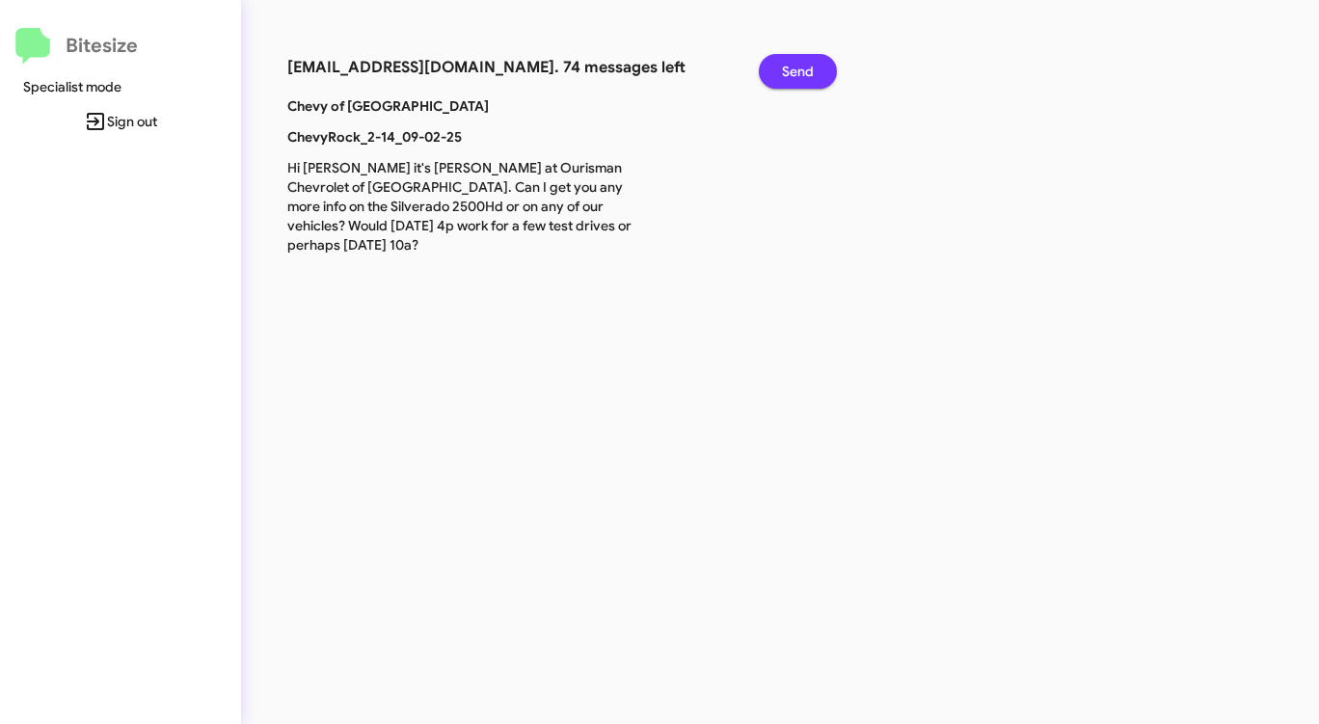
click at [804, 70] on span "Send" at bounding box center [798, 71] width 32 height 35
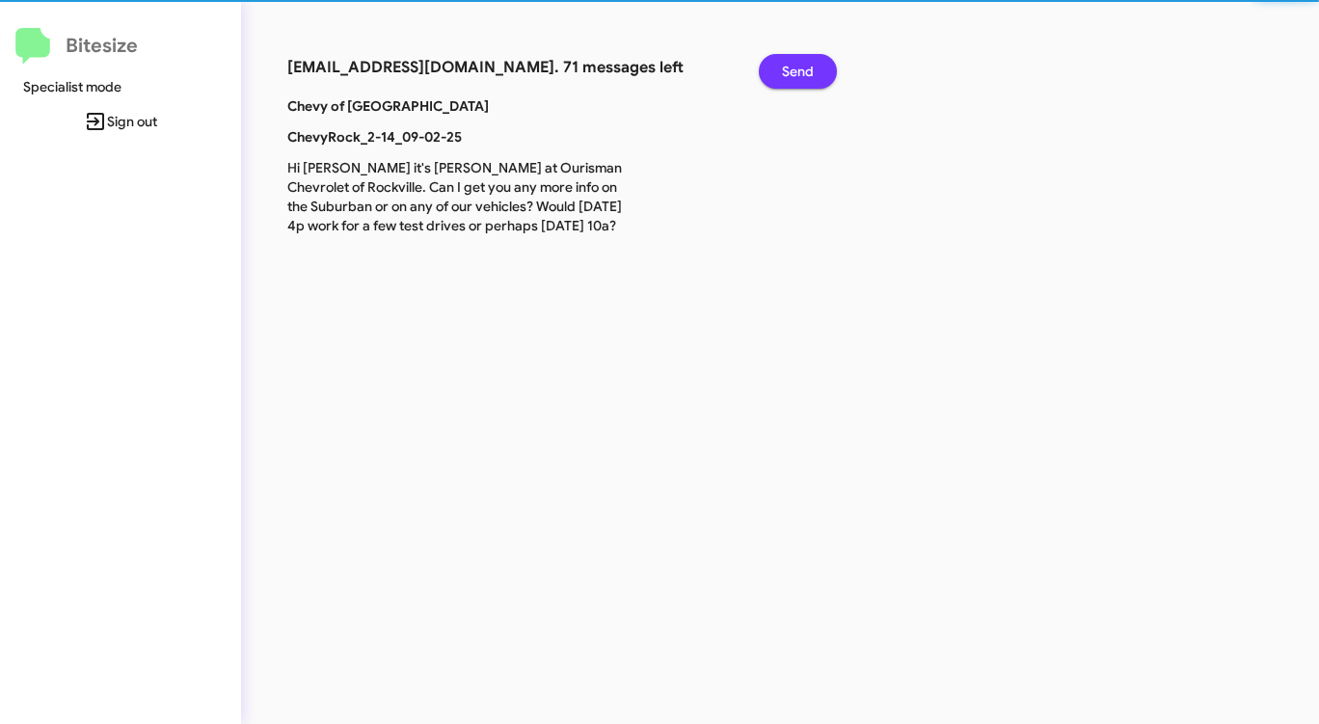
click at [804, 70] on span "Send" at bounding box center [798, 71] width 32 height 35
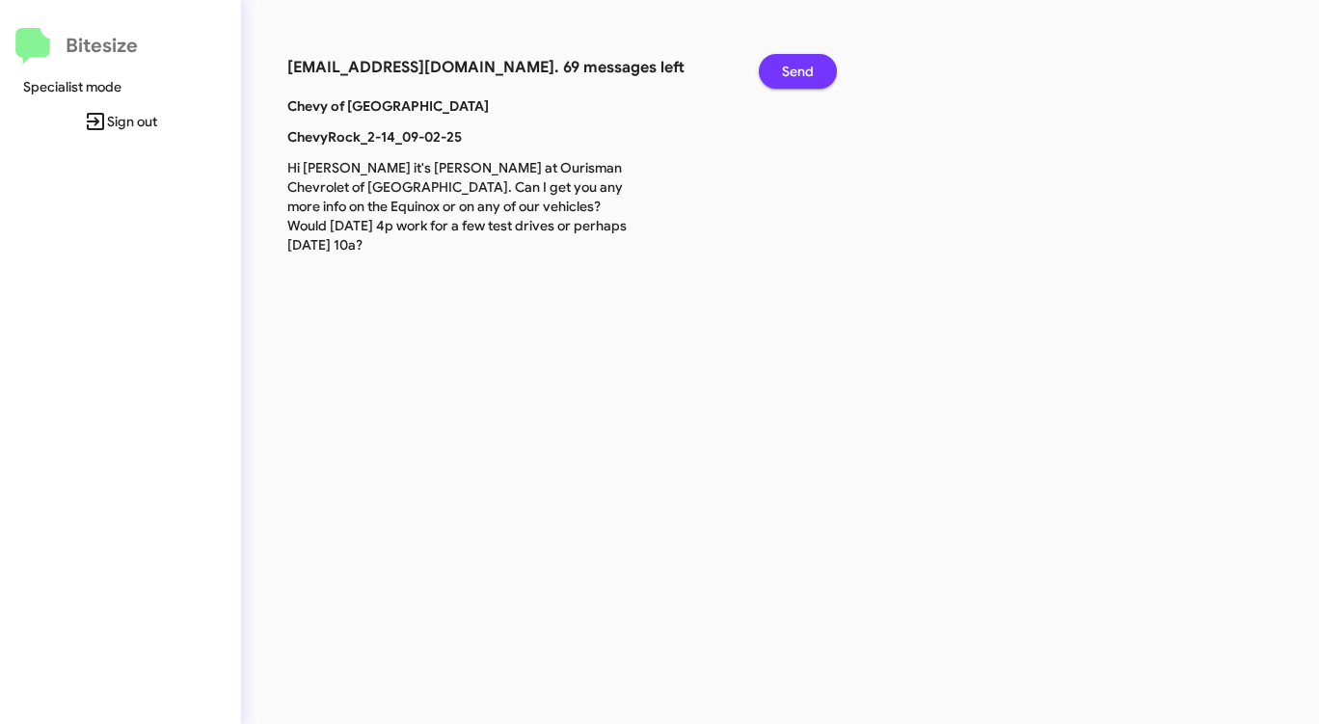
click at [804, 70] on span "Send" at bounding box center [798, 71] width 32 height 35
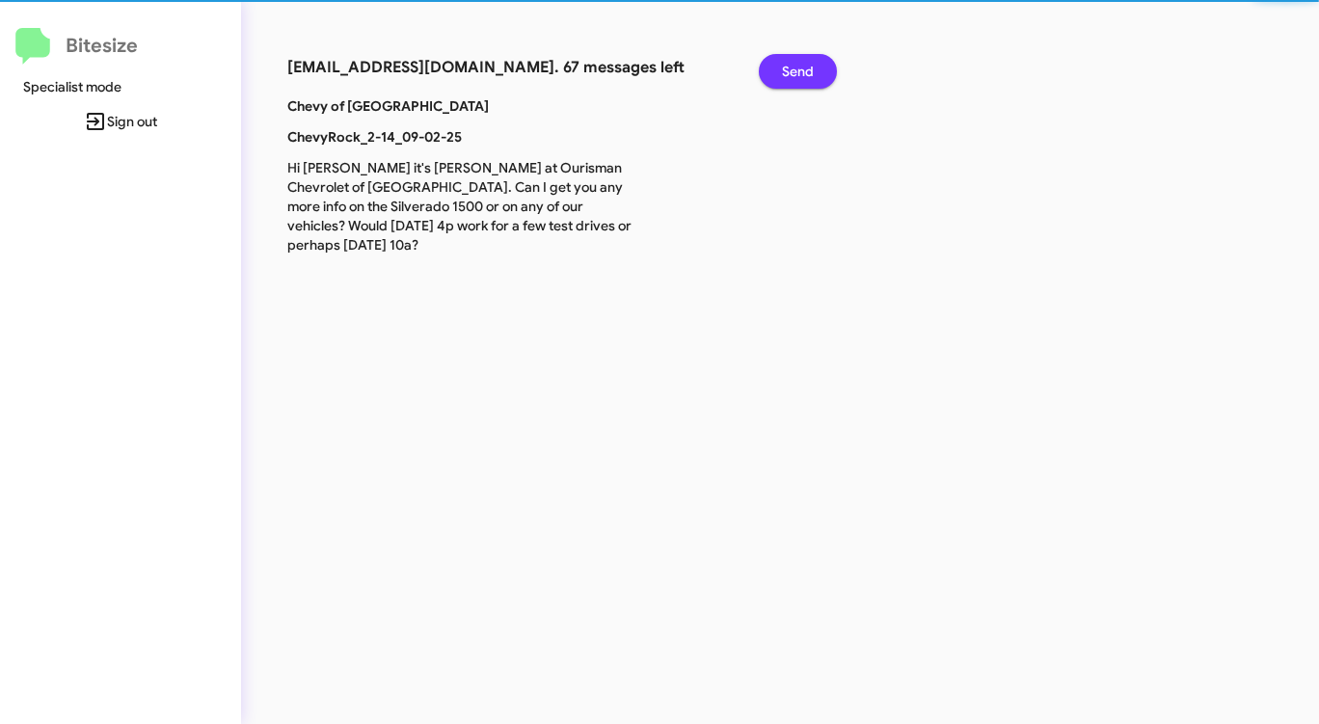
click at [804, 70] on span "Send" at bounding box center [798, 71] width 32 height 35
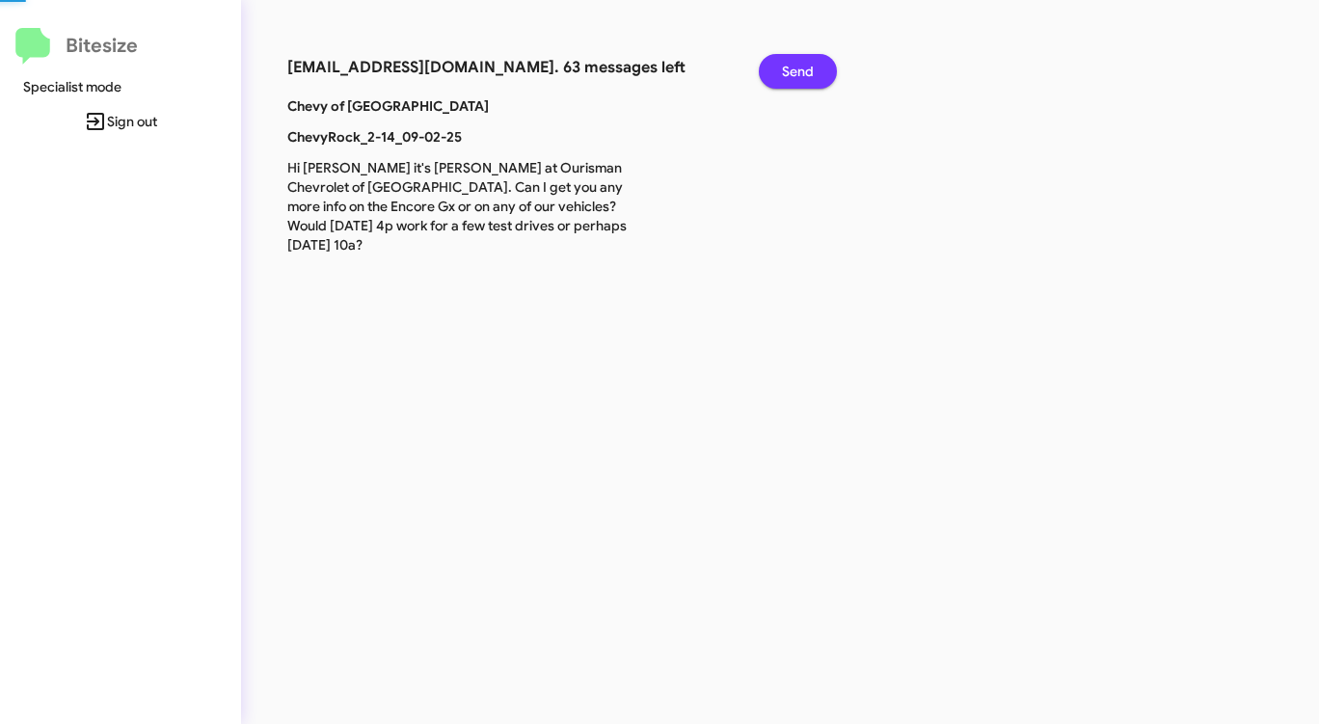
click at [804, 70] on span "Send" at bounding box center [798, 71] width 32 height 35
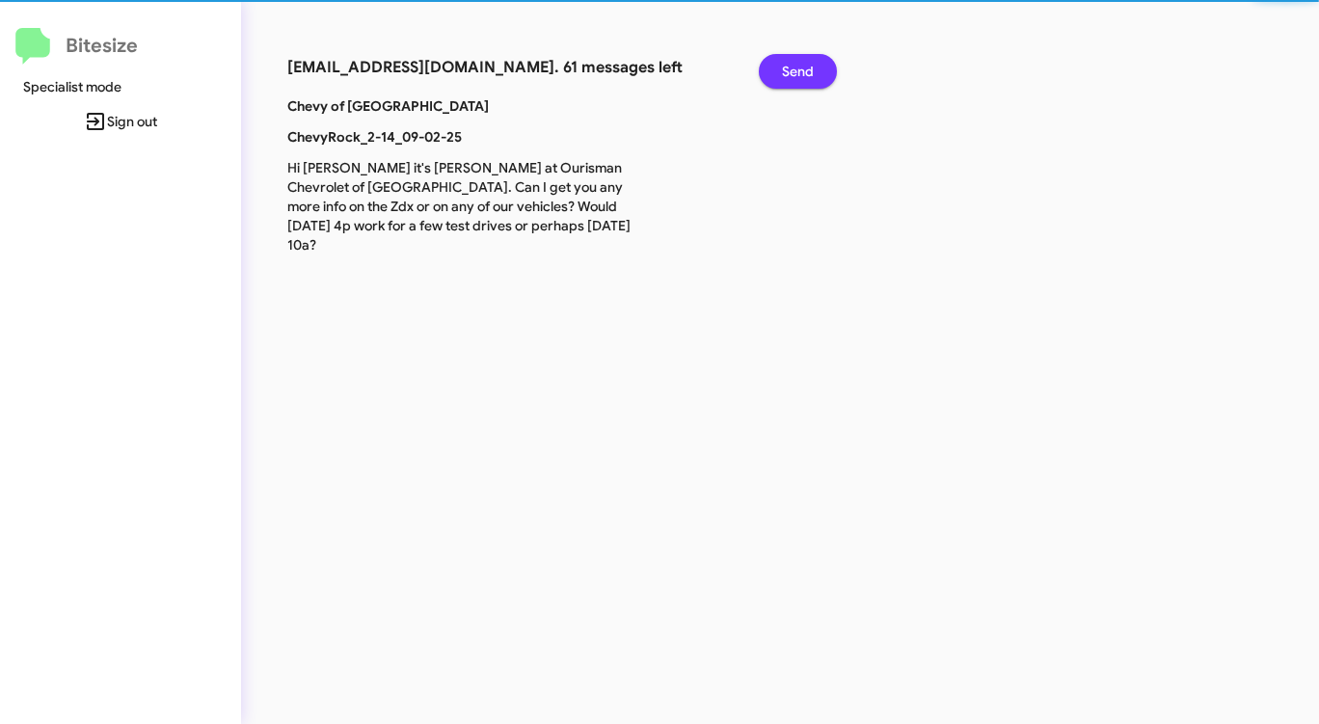
click at [804, 70] on span "Send" at bounding box center [798, 71] width 32 height 35
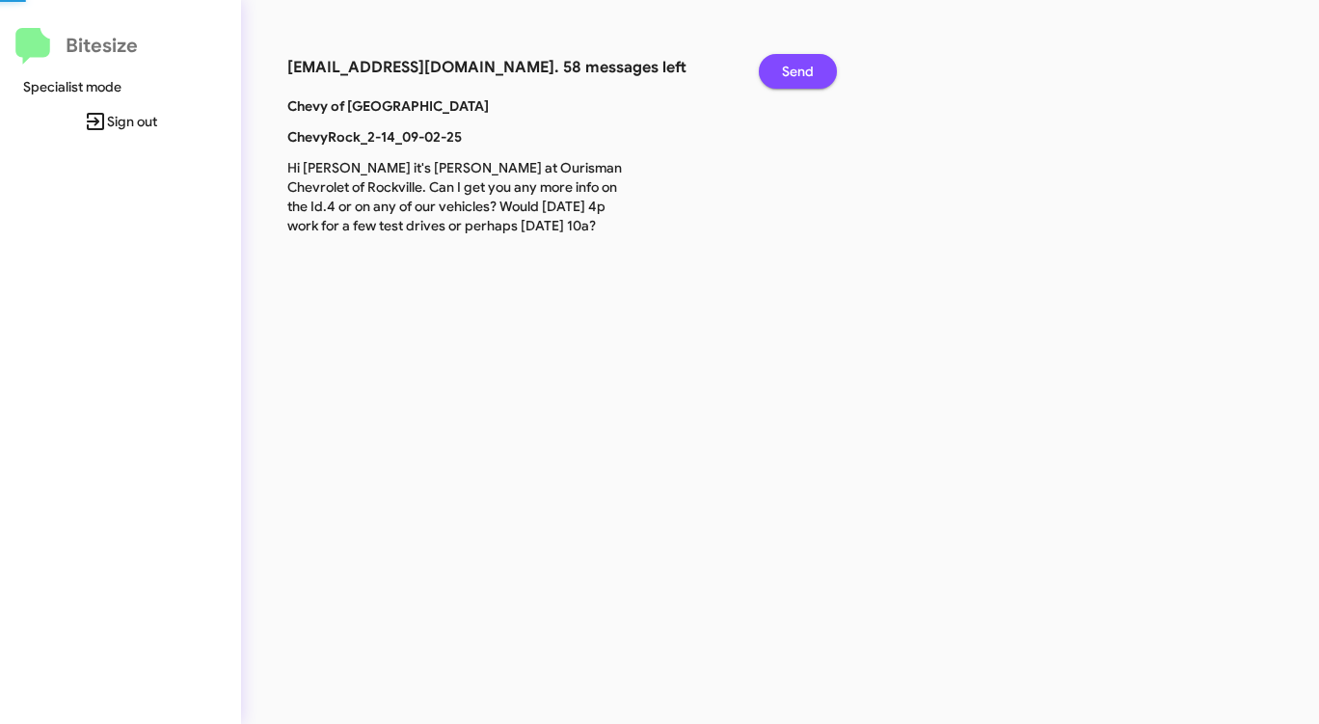
click at [804, 70] on span "Send" at bounding box center [798, 71] width 32 height 35
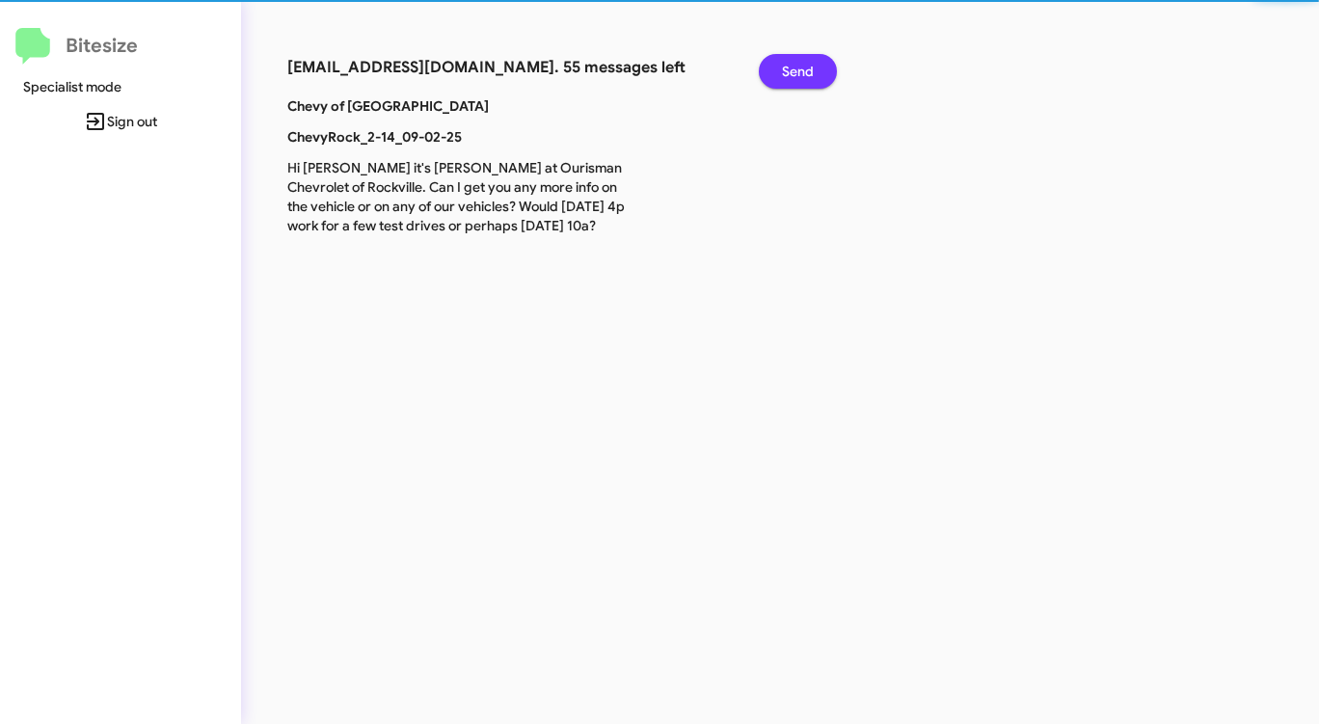
click at [804, 70] on span "Send" at bounding box center [798, 71] width 32 height 35
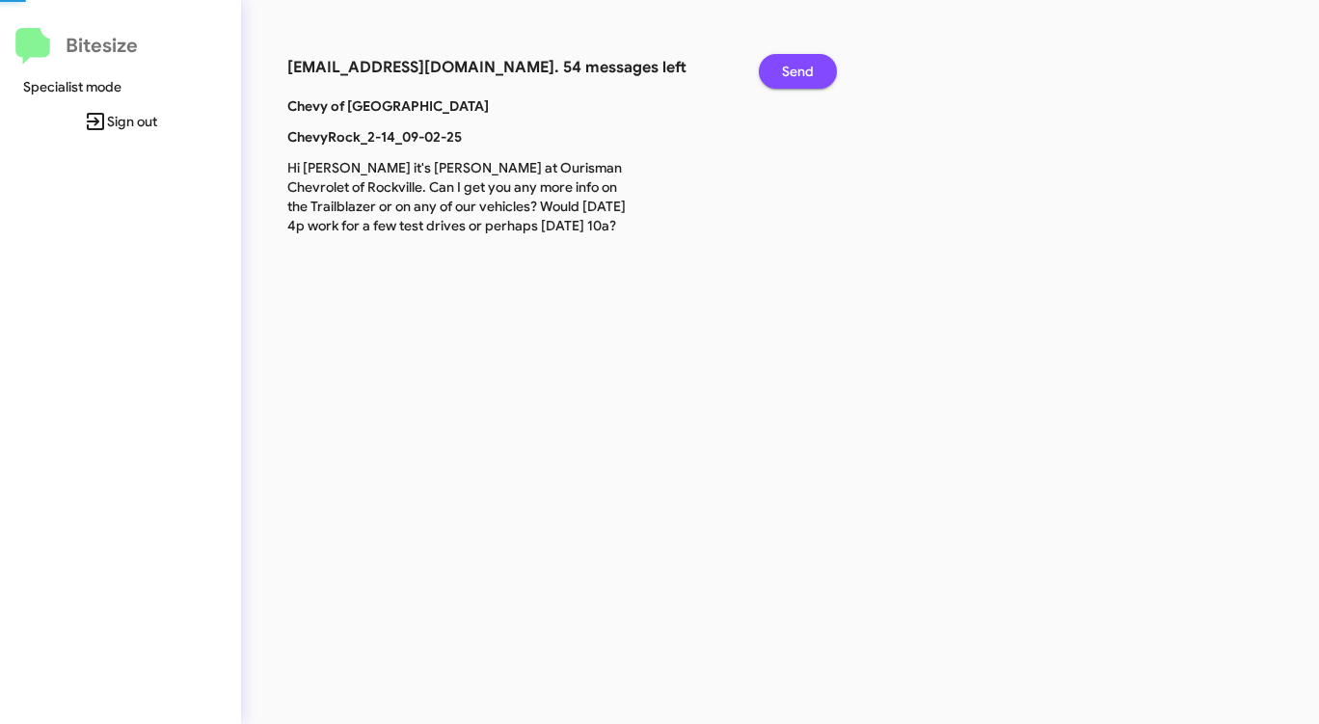
click at [804, 70] on span "Send" at bounding box center [798, 71] width 32 height 35
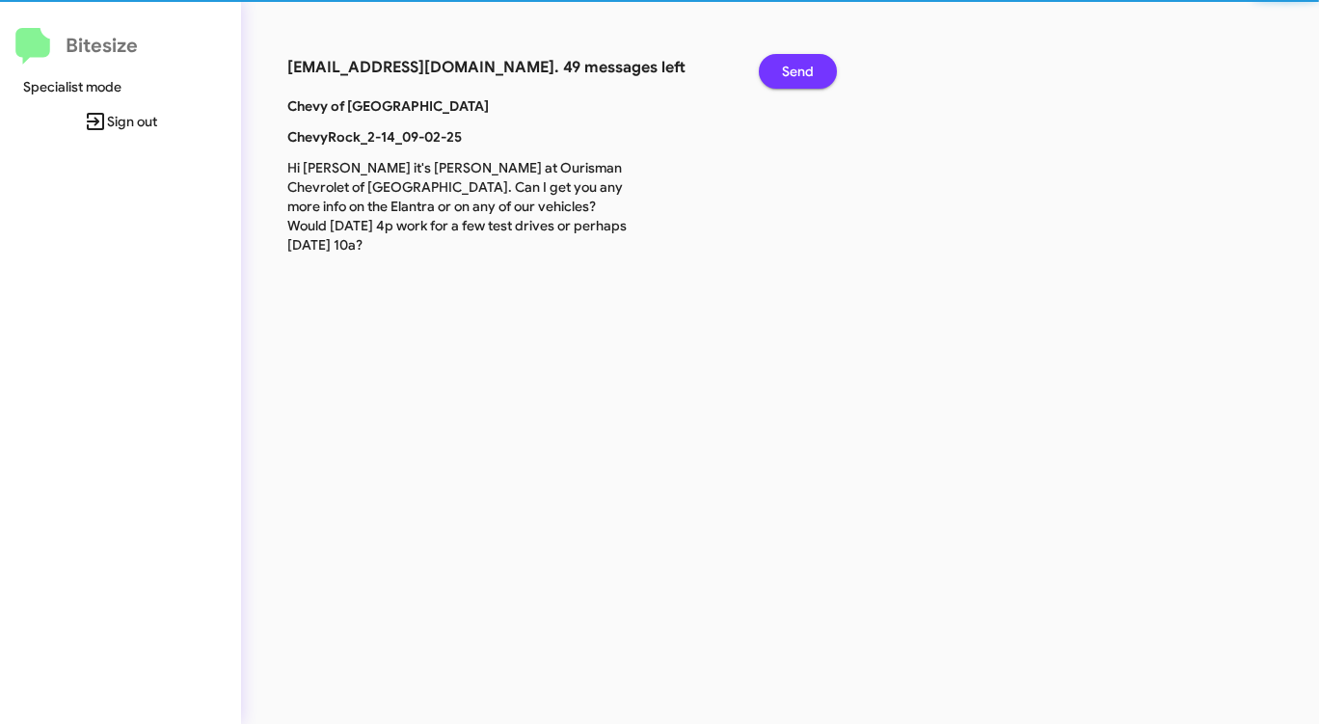
click at [804, 70] on span "Send" at bounding box center [798, 71] width 32 height 35
click at [804, 71] on span "Send" at bounding box center [798, 71] width 32 height 35
click at [804, 72] on span "Send" at bounding box center [798, 71] width 32 height 35
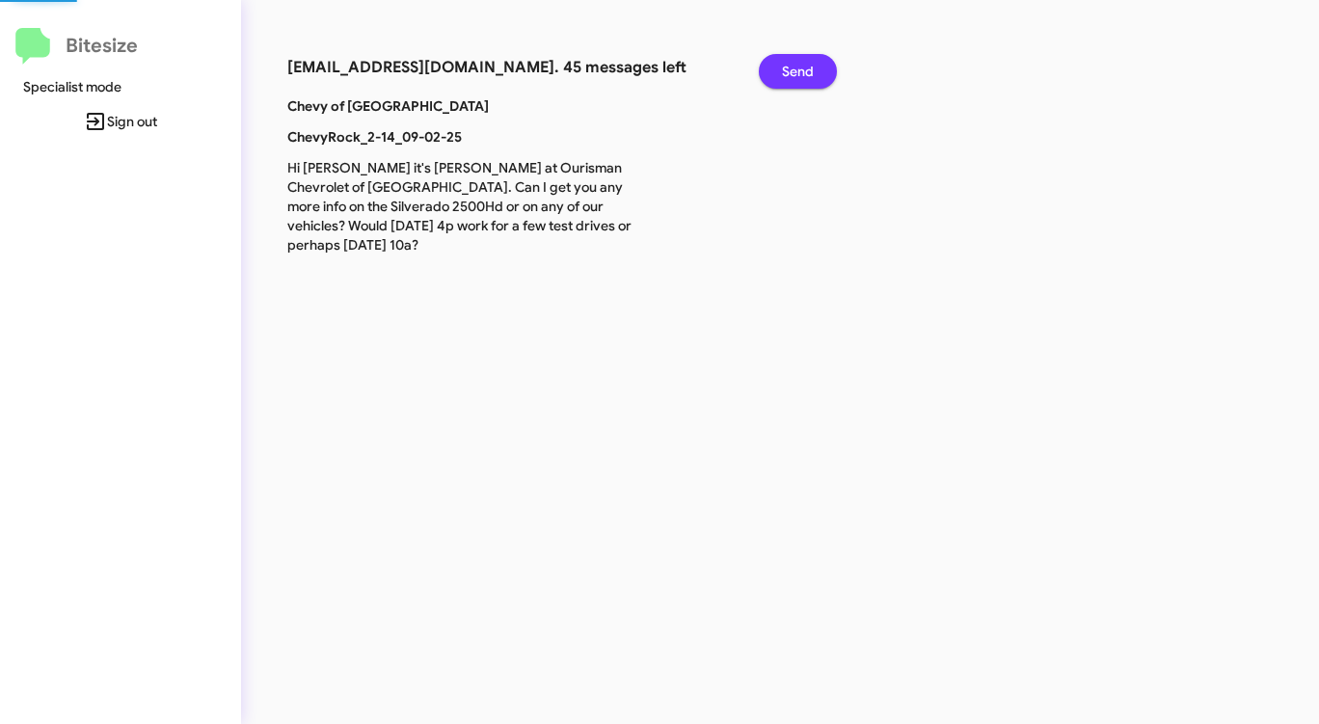
click at [804, 73] on span "Send" at bounding box center [798, 71] width 32 height 35
click at [803, 73] on span "Send" at bounding box center [798, 71] width 32 height 35
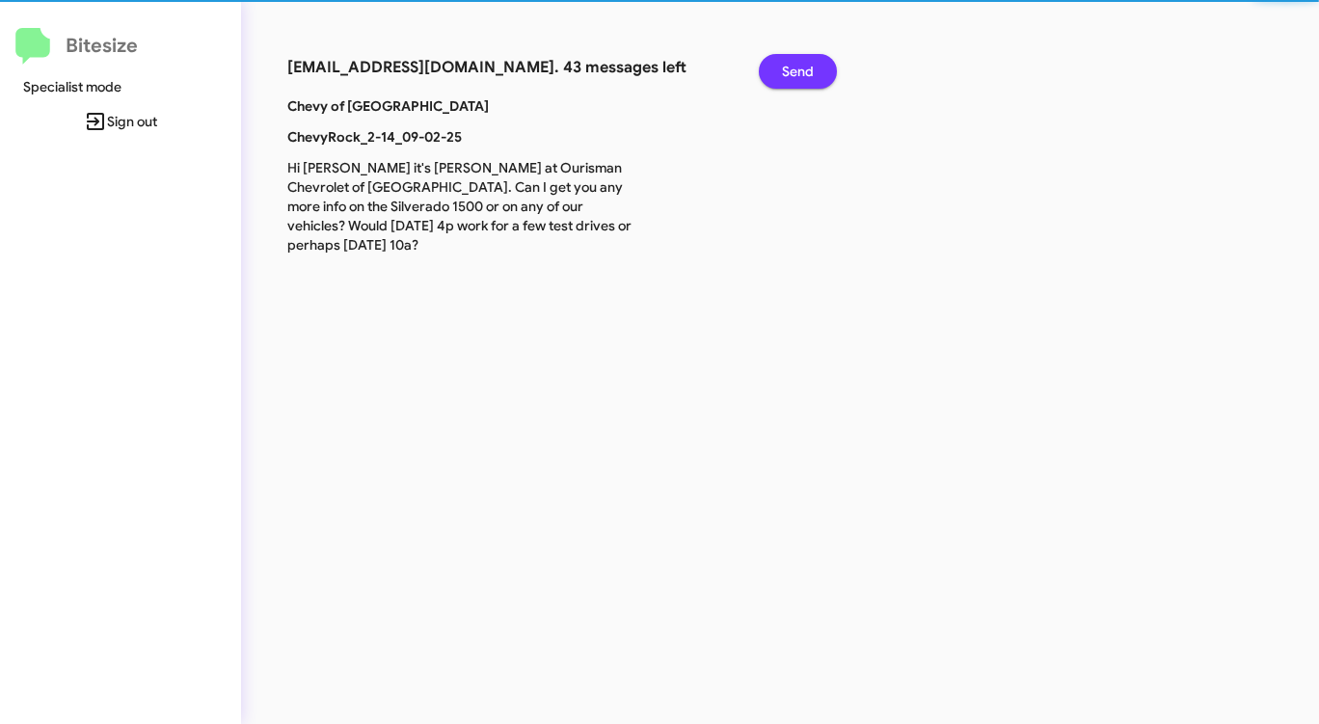
click at [803, 73] on span "Send" at bounding box center [798, 71] width 32 height 35
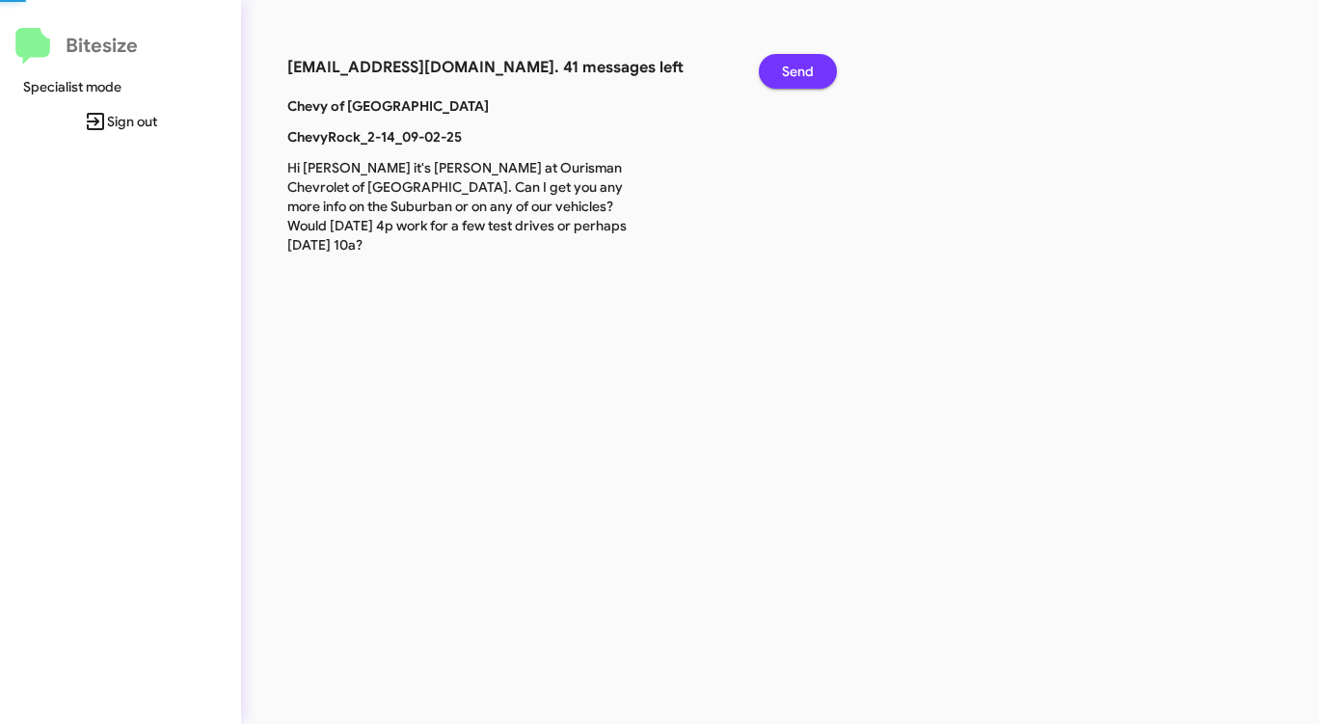
click at [803, 73] on span "Send" at bounding box center [798, 71] width 32 height 35
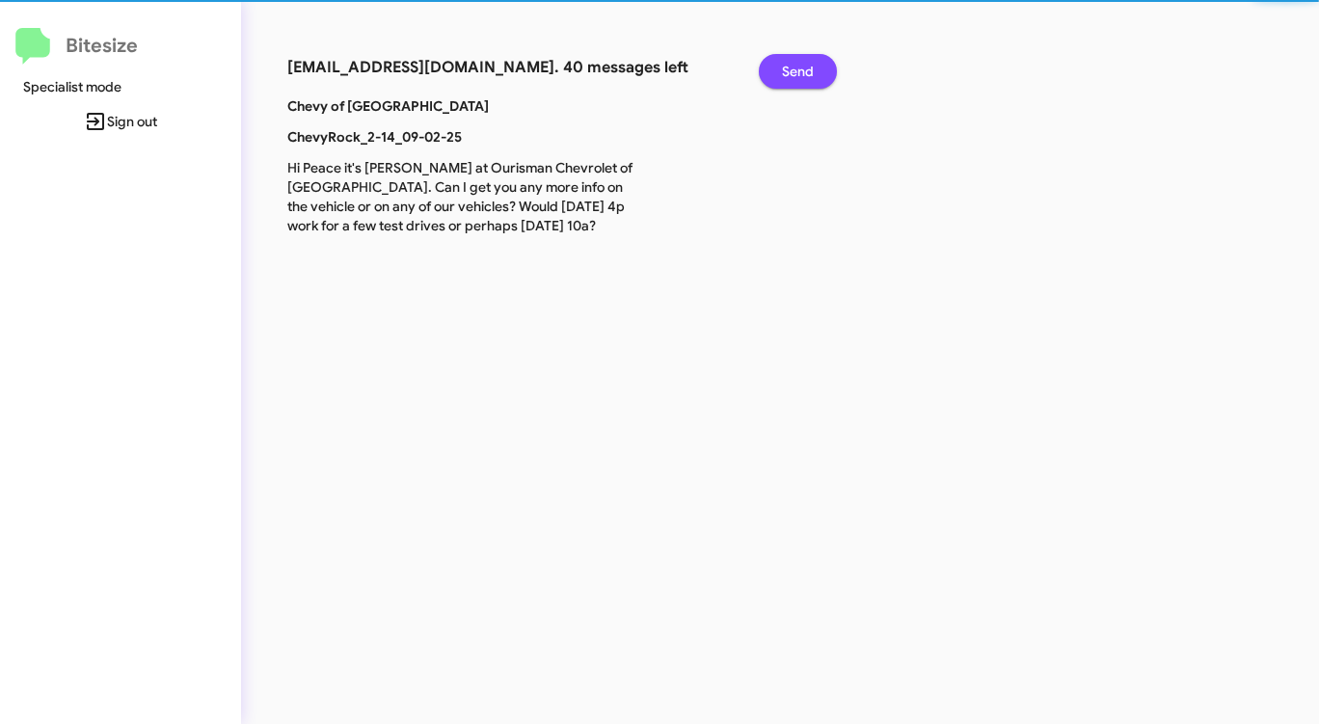
click at [803, 73] on span "Send" at bounding box center [798, 71] width 32 height 35
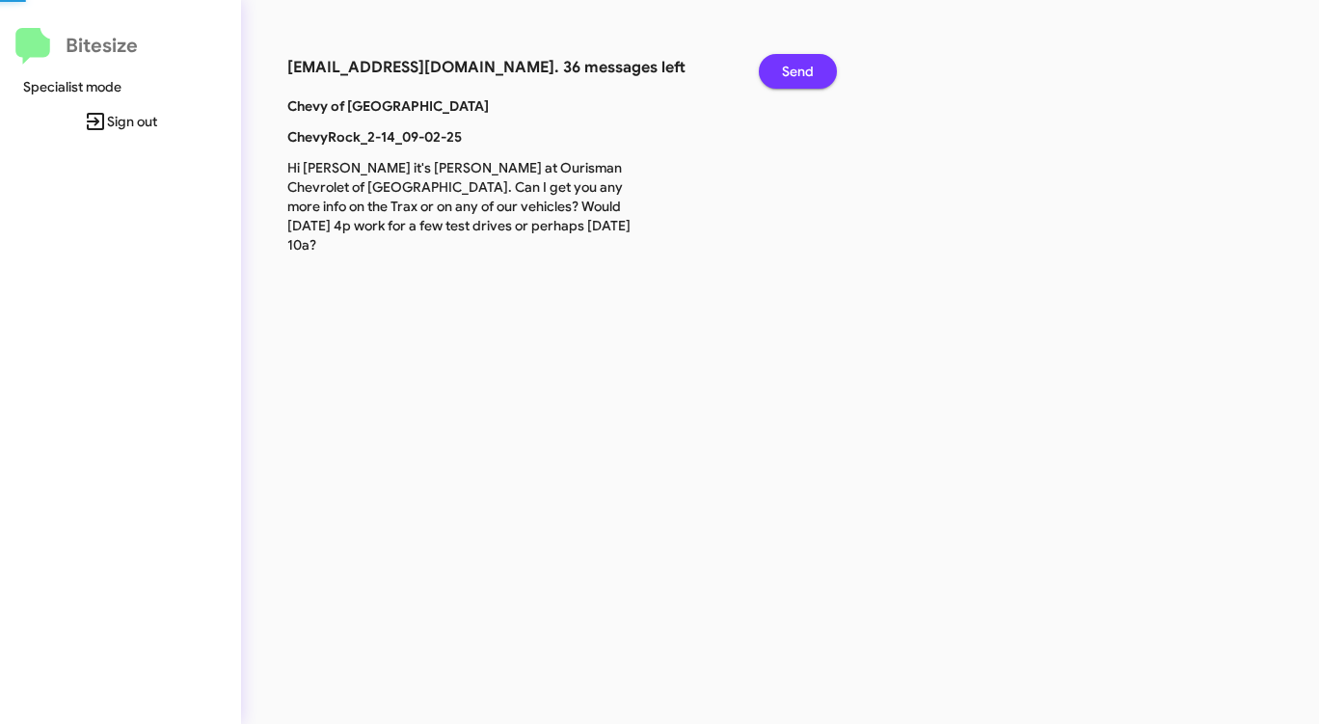
click at [803, 73] on span "Send" at bounding box center [798, 71] width 32 height 35
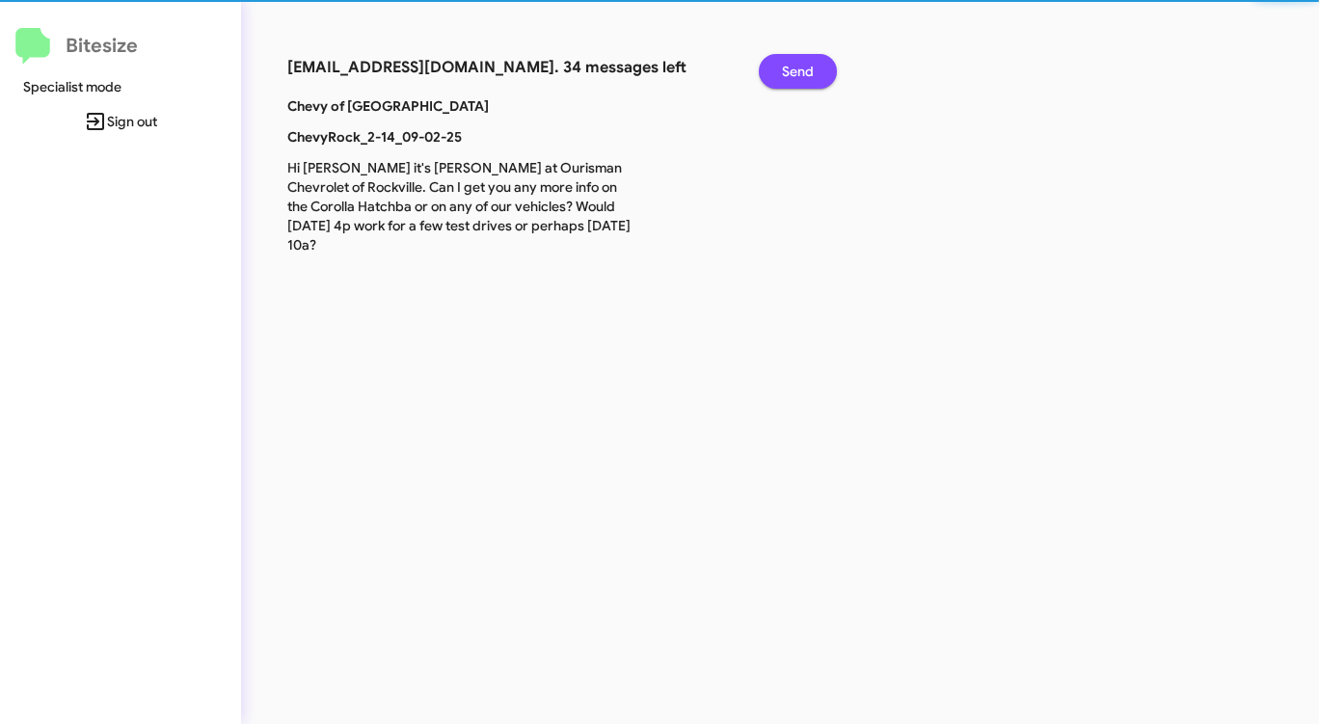
click at [803, 73] on span "Send" at bounding box center [798, 71] width 32 height 35
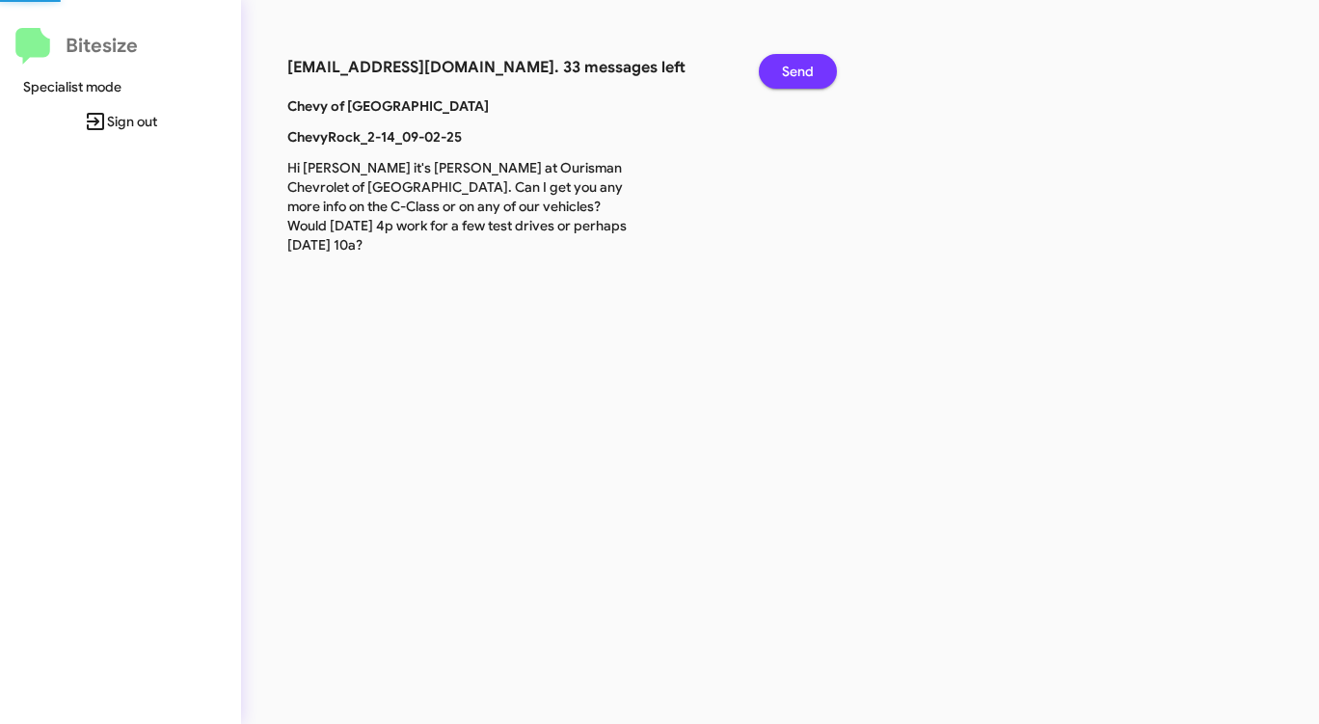
click at [803, 73] on span "Send" at bounding box center [798, 71] width 32 height 35
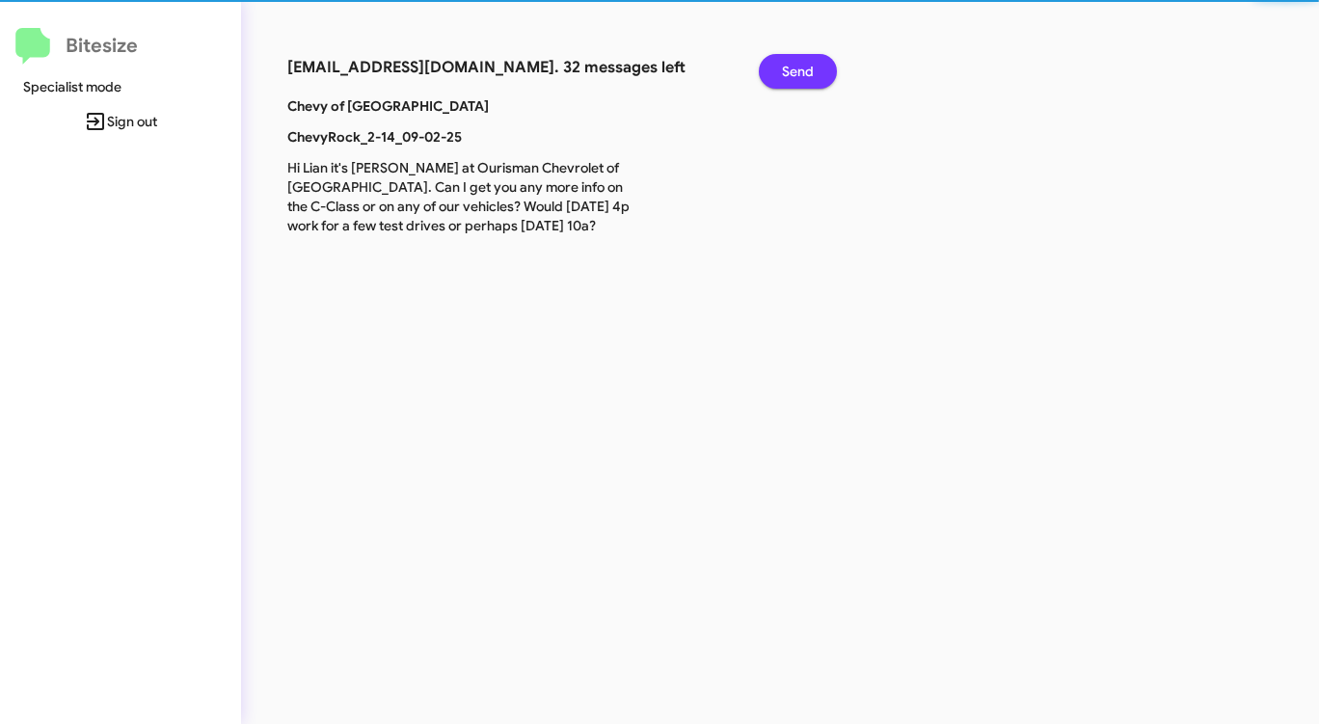
click at [803, 73] on span "Send" at bounding box center [798, 71] width 32 height 35
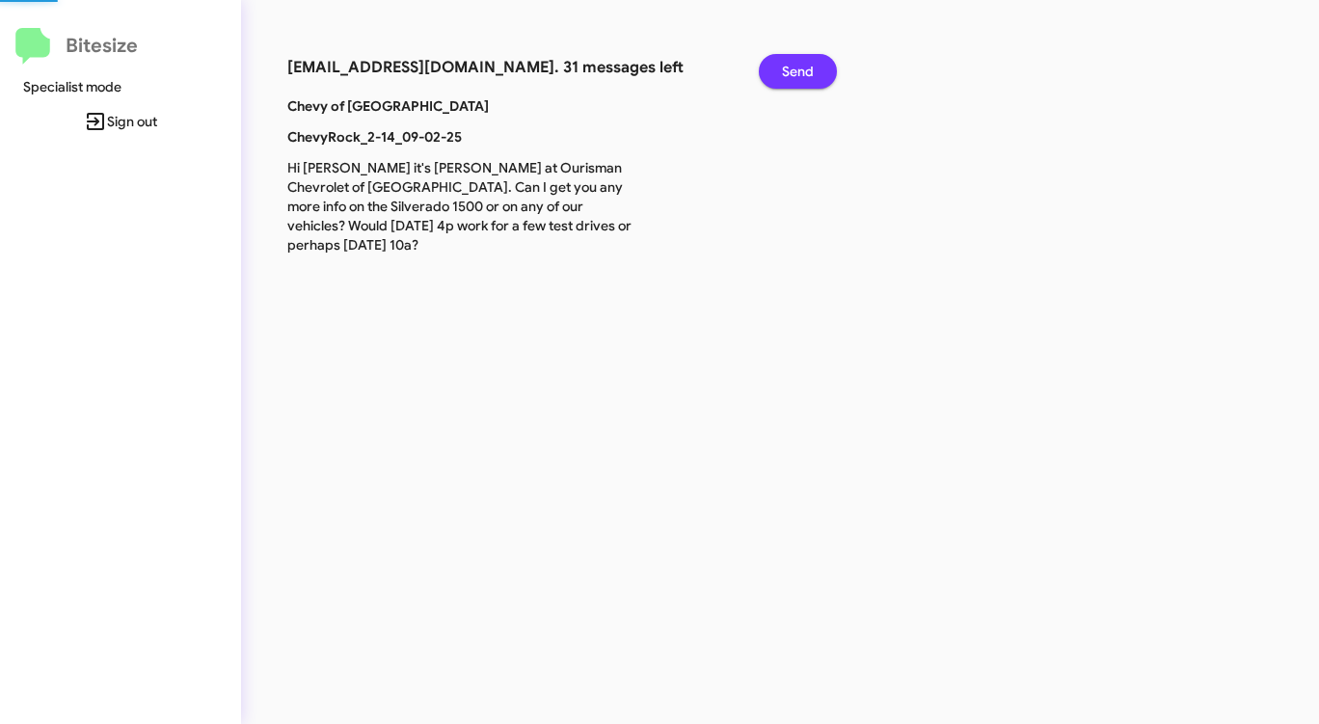
click at [803, 73] on span "Send" at bounding box center [798, 71] width 32 height 35
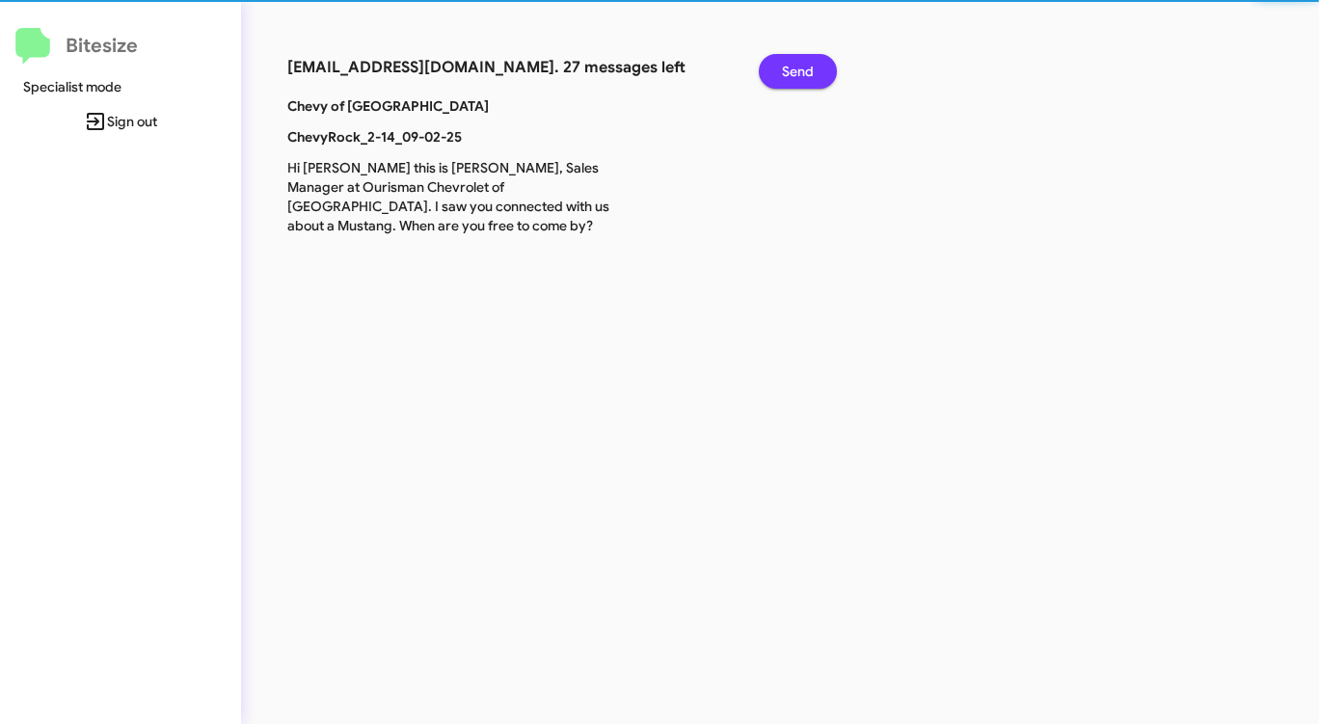
click at [803, 74] on span "Send" at bounding box center [798, 71] width 32 height 35
click at [803, 75] on span "Send" at bounding box center [798, 71] width 32 height 35
click at [803, 77] on span "Send" at bounding box center [798, 71] width 32 height 35
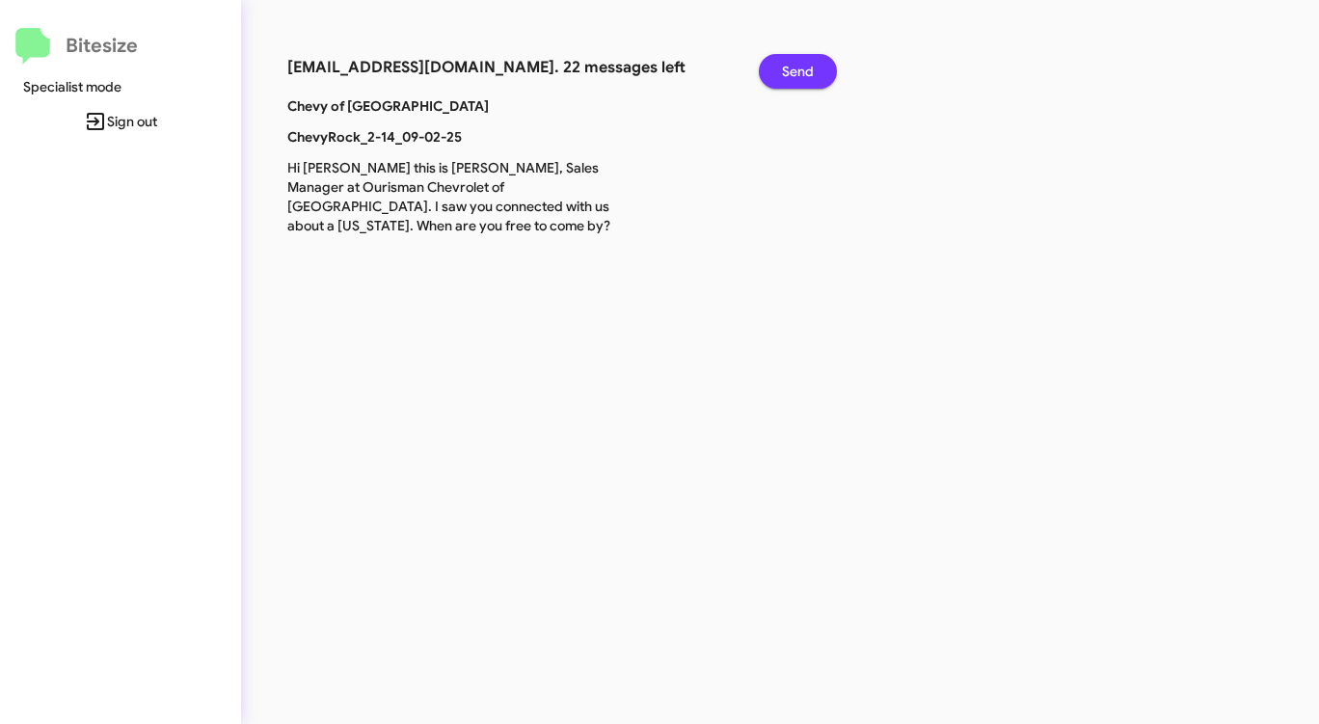
click at [803, 77] on span "Send" at bounding box center [798, 71] width 32 height 35
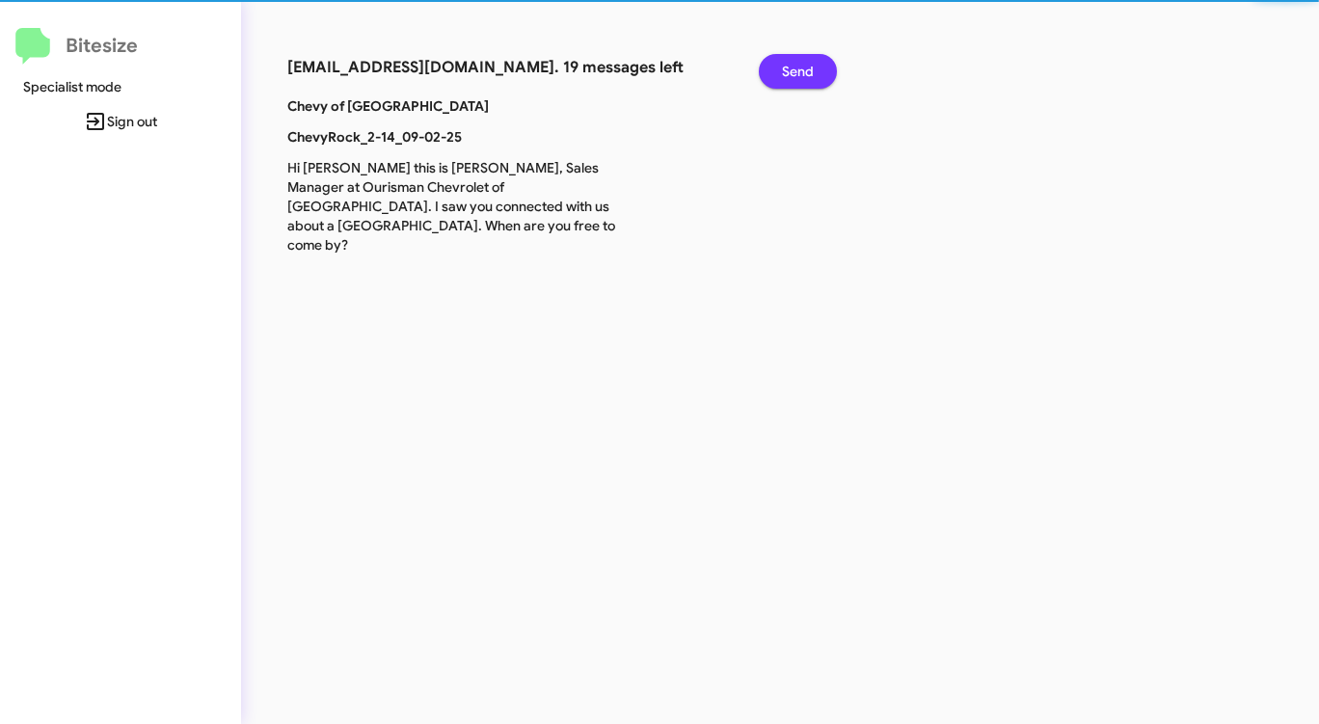
click at [803, 77] on span "Send" at bounding box center [798, 71] width 32 height 35
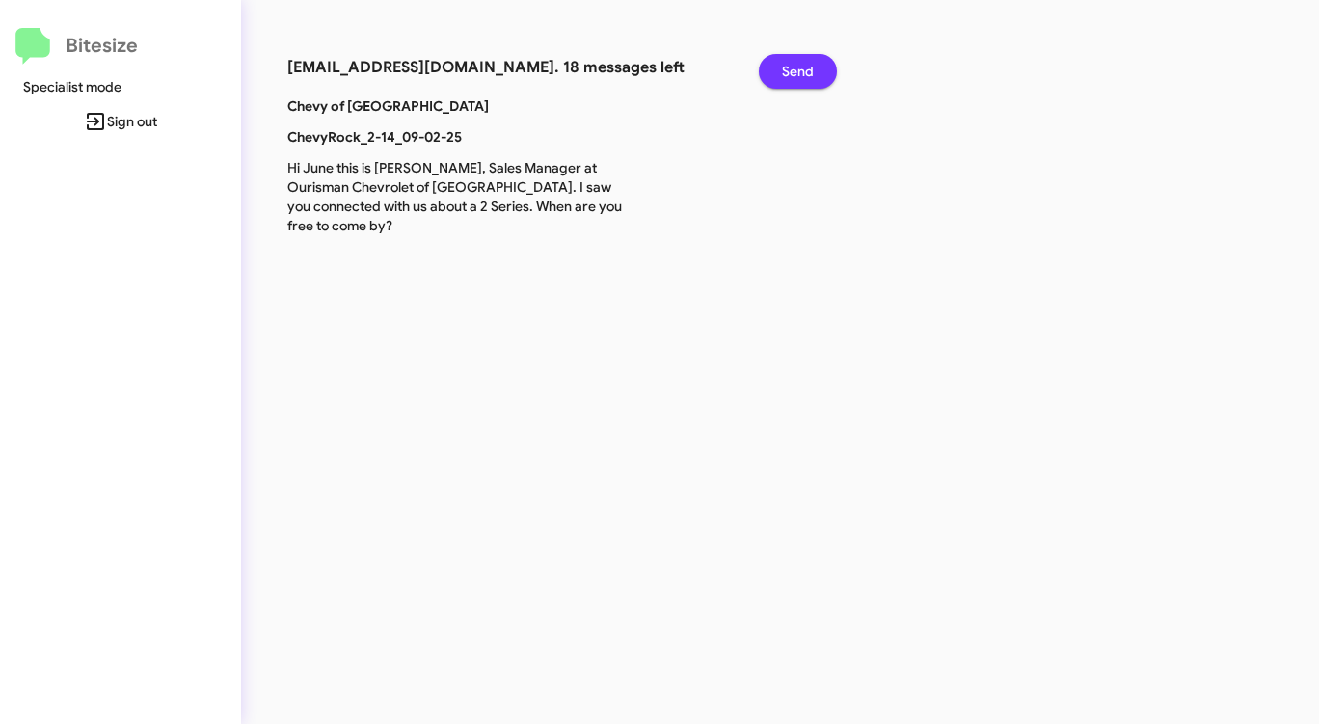
click at [803, 77] on span "Send" at bounding box center [798, 71] width 32 height 35
click at [801, 83] on span "Send" at bounding box center [798, 71] width 32 height 35
click at [801, 86] on span "Send" at bounding box center [798, 71] width 32 height 35
click at [801, 87] on span "Send" at bounding box center [798, 71] width 32 height 35
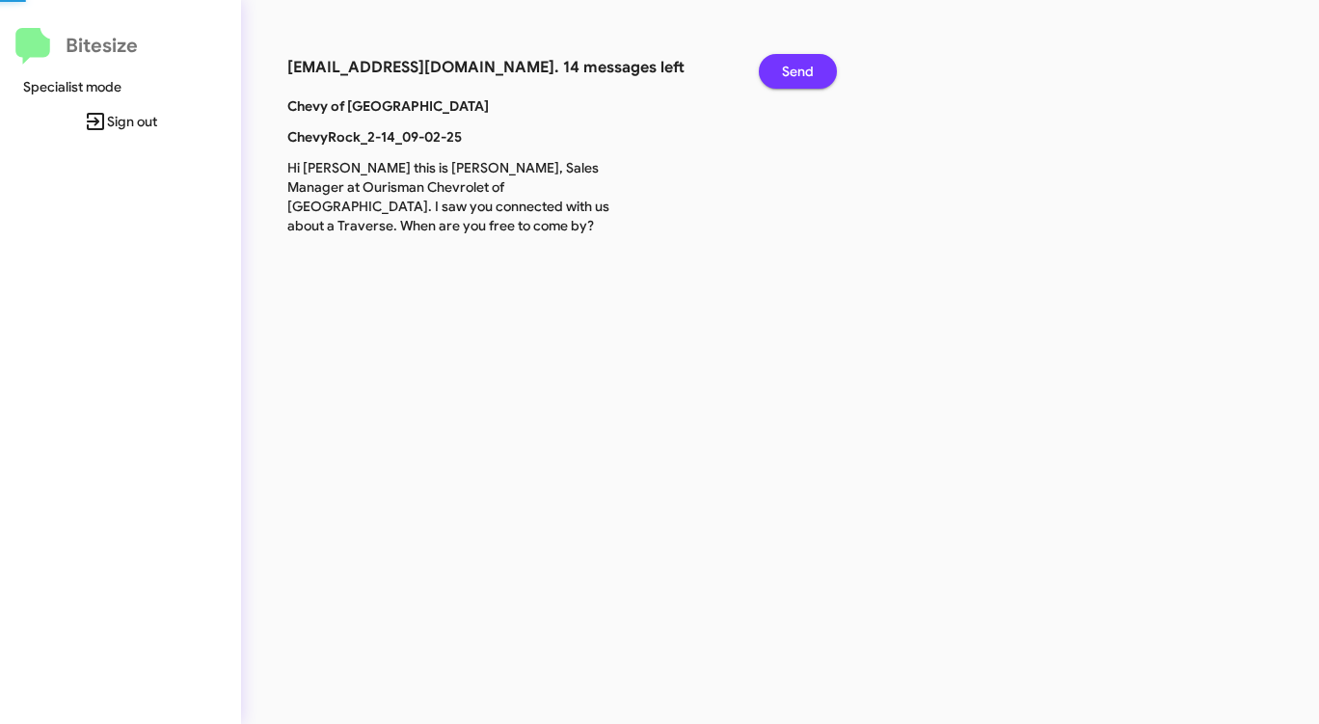
click at [801, 87] on span "Send" at bounding box center [798, 71] width 32 height 35
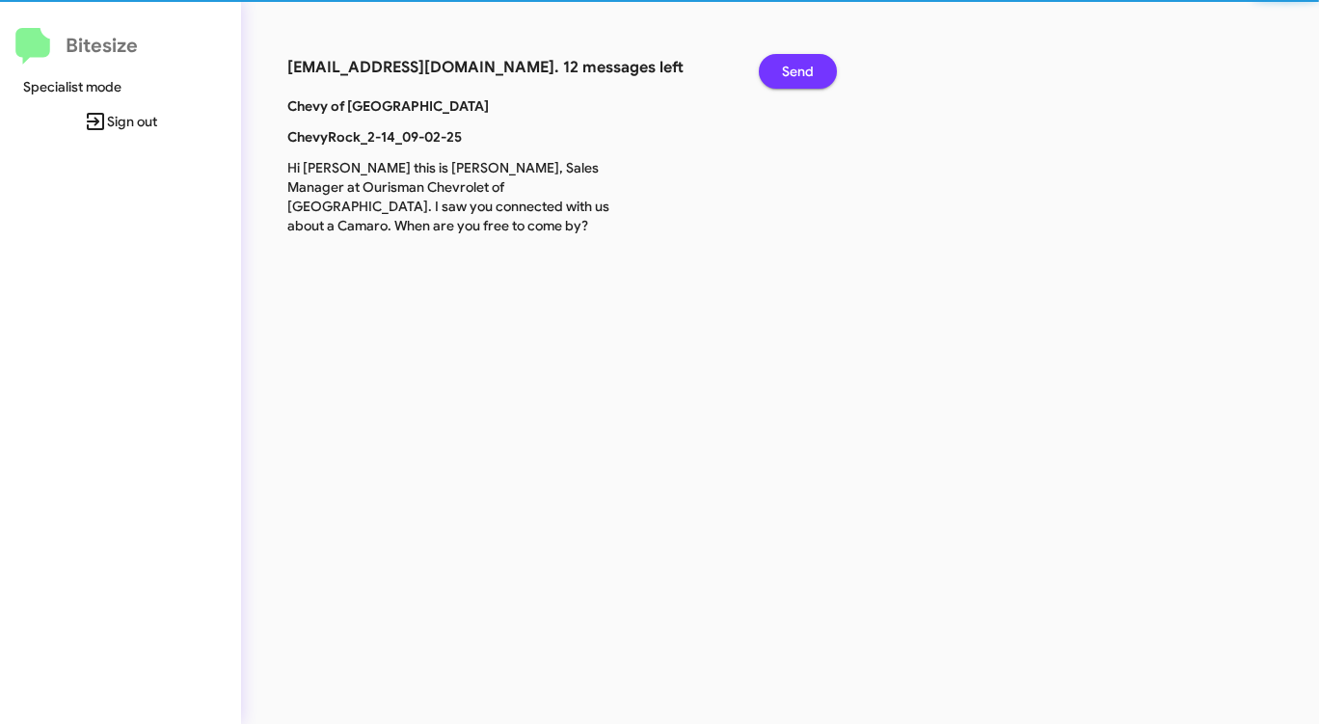
click at [800, 90] on div "Send" at bounding box center [791, 75] width 94 height 42
click at [800, 93] on div "Send" at bounding box center [791, 75] width 94 height 42
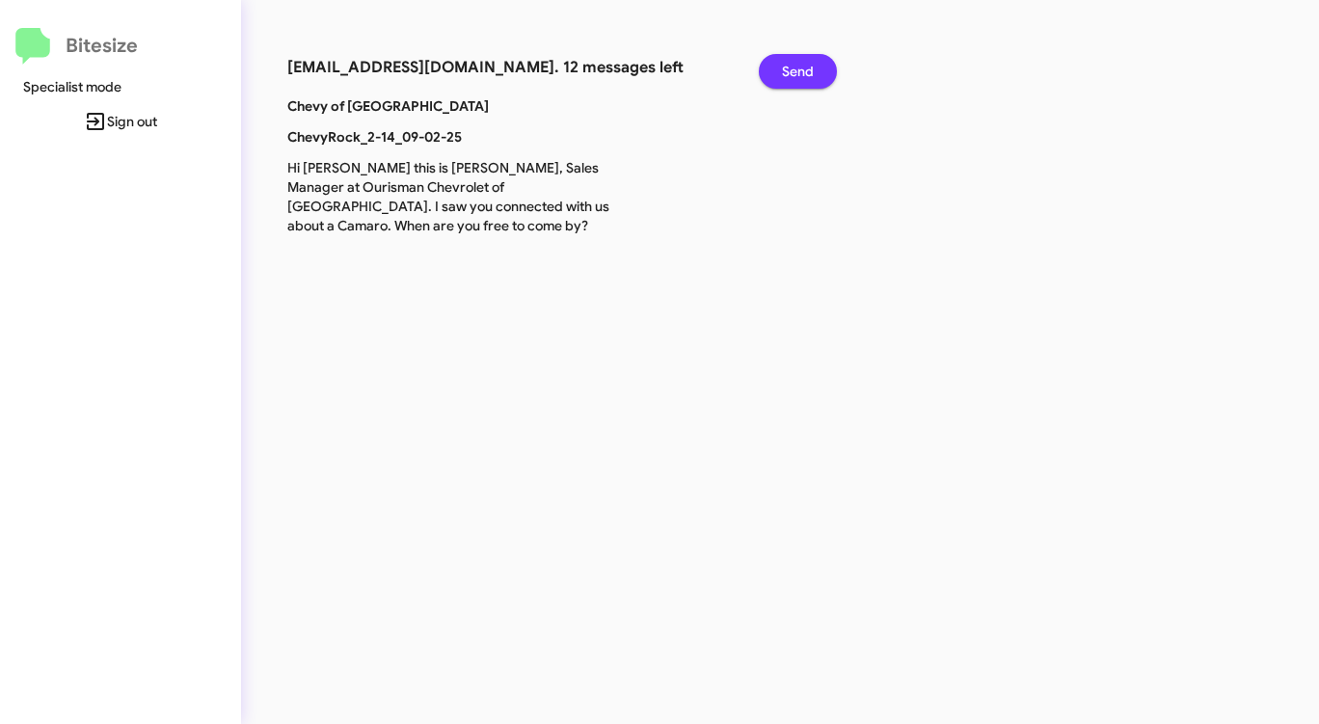
click at [796, 64] on span "Send" at bounding box center [798, 71] width 32 height 35
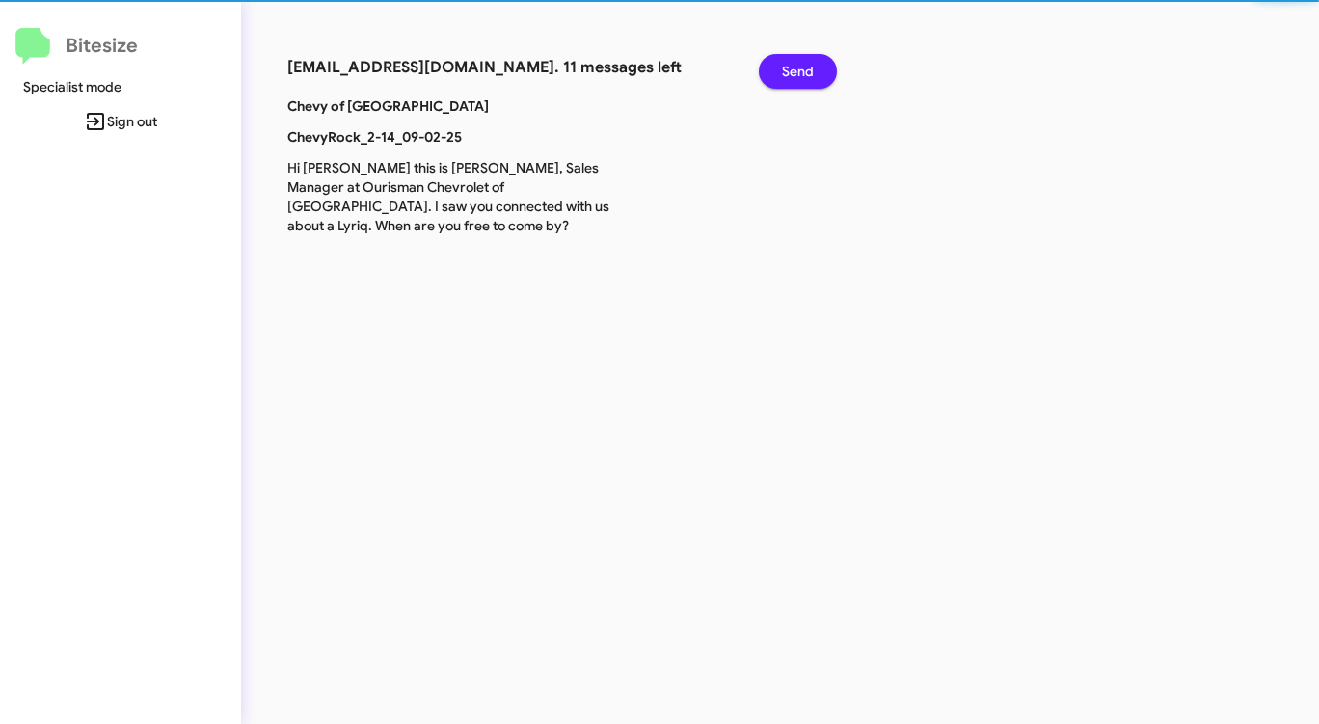
click at [796, 64] on span "Send" at bounding box center [798, 71] width 32 height 35
click at [796, 65] on span "Send" at bounding box center [798, 71] width 32 height 35
click at [796, 66] on span "Send" at bounding box center [798, 71] width 32 height 35
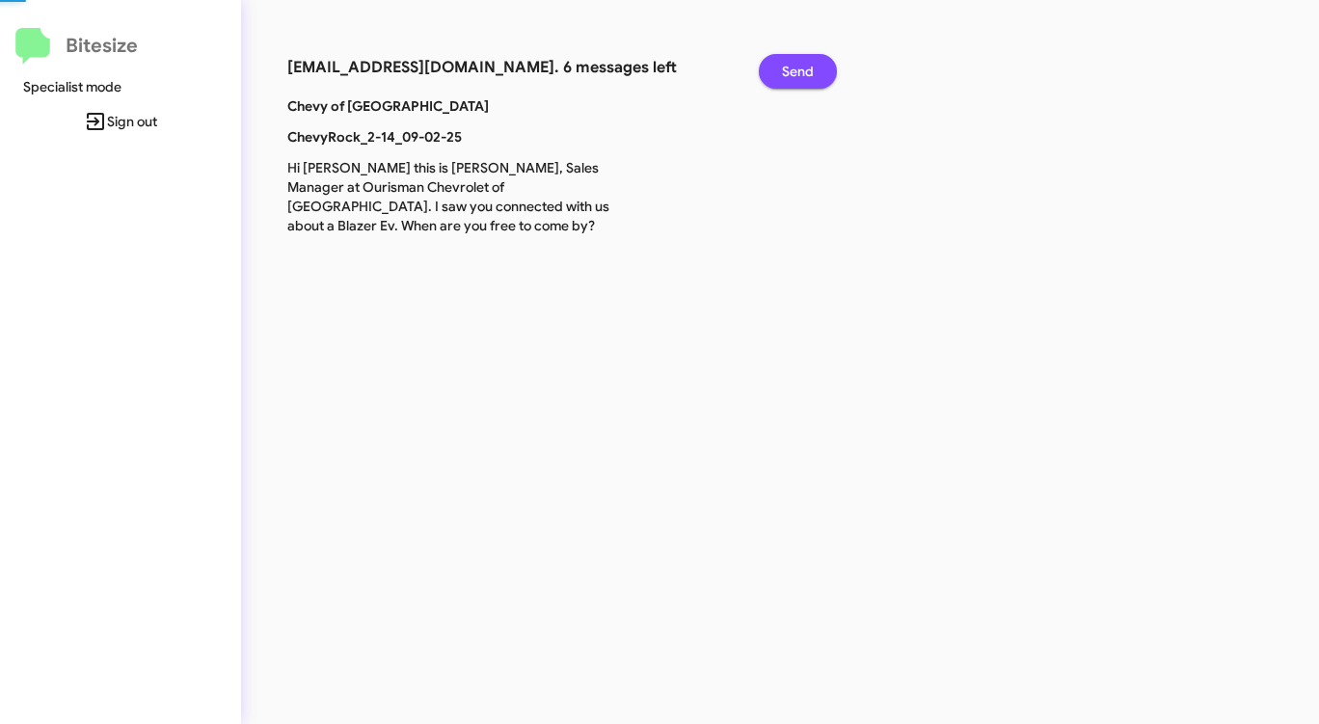
click at [796, 66] on span "Send" at bounding box center [798, 71] width 32 height 35
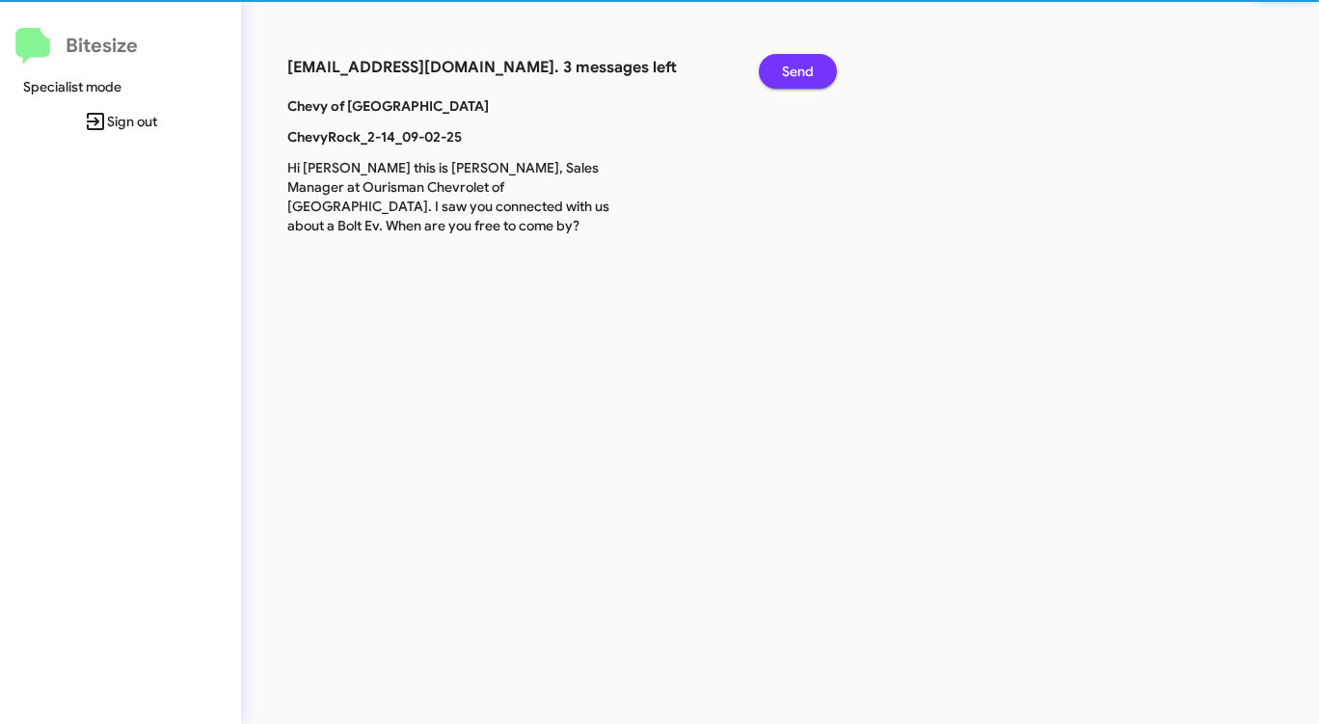
click at [796, 66] on span "Send" at bounding box center [798, 71] width 32 height 35
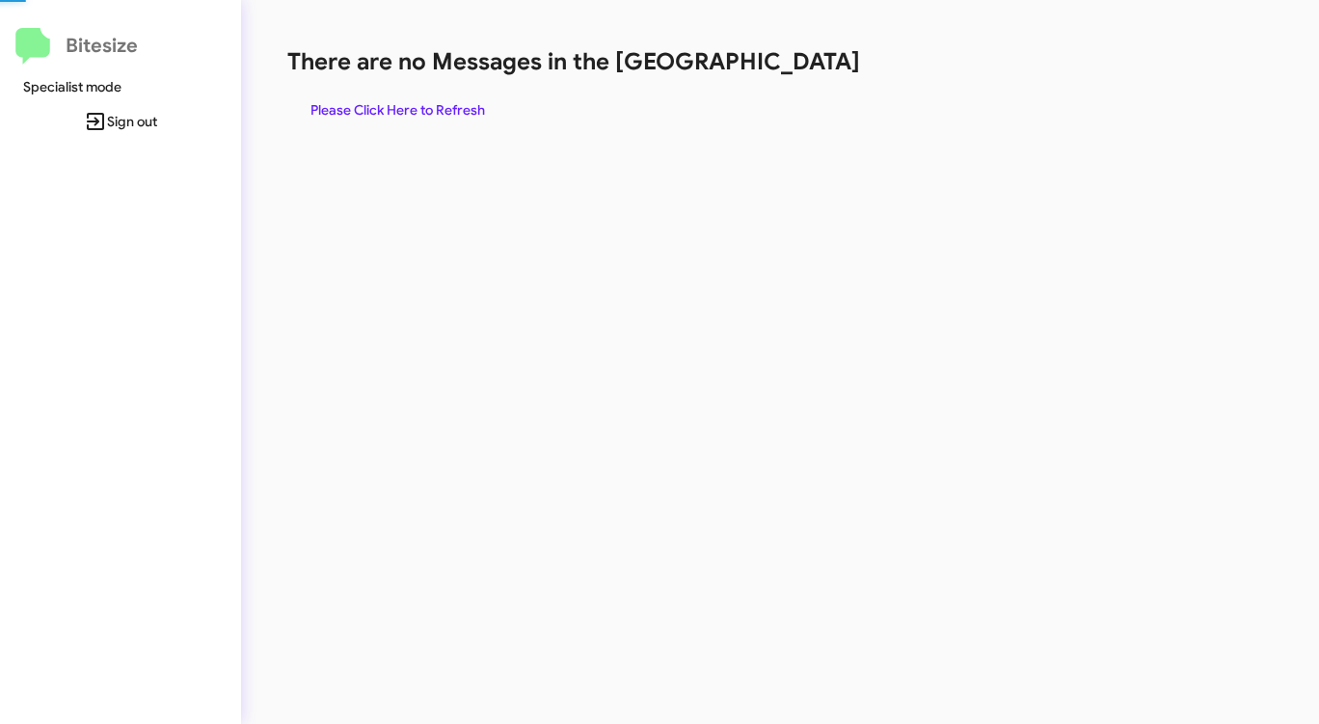
click at [796, 68] on h1 "There are no Messages in the [GEOGRAPHIC_DATA]" at bounding box center [690, 61] width 806 height 31
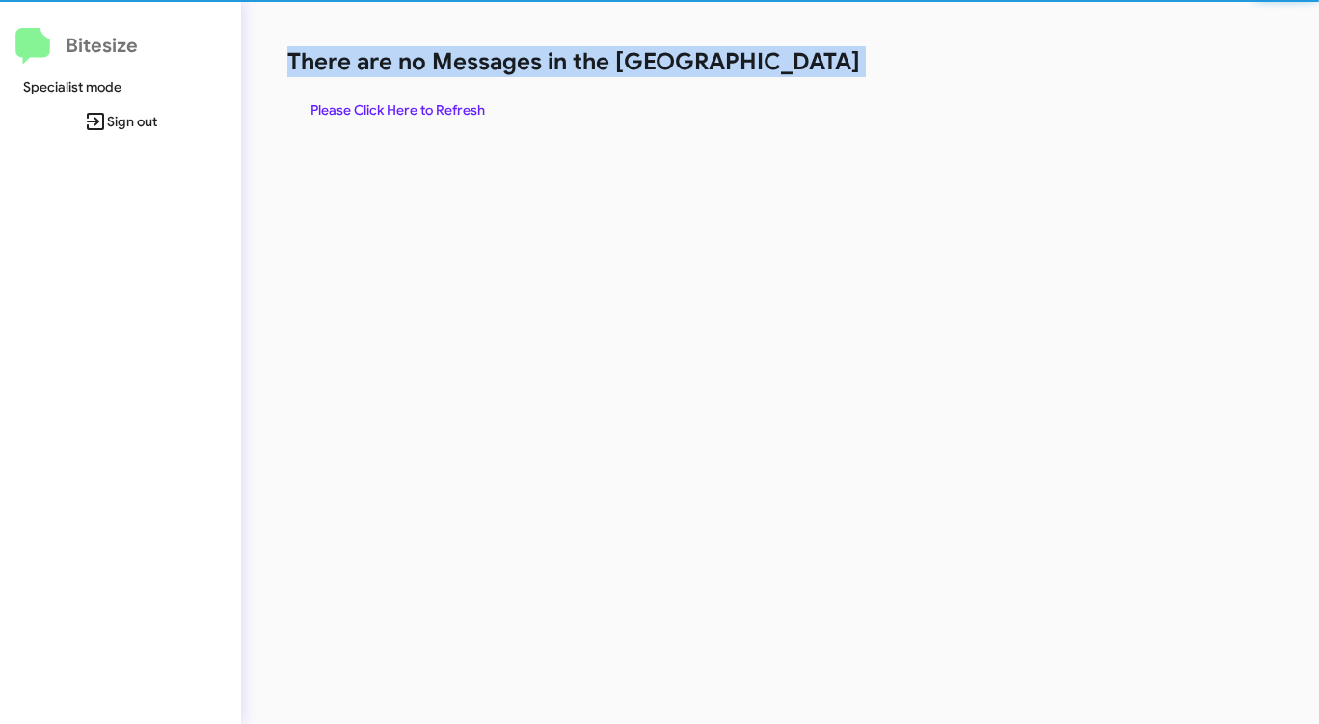
click at [796, 68] on h1 "There are no Messages in the [GEOGRAPHIC_DATA]" at bounding box center [690, 61] width 806 height 31
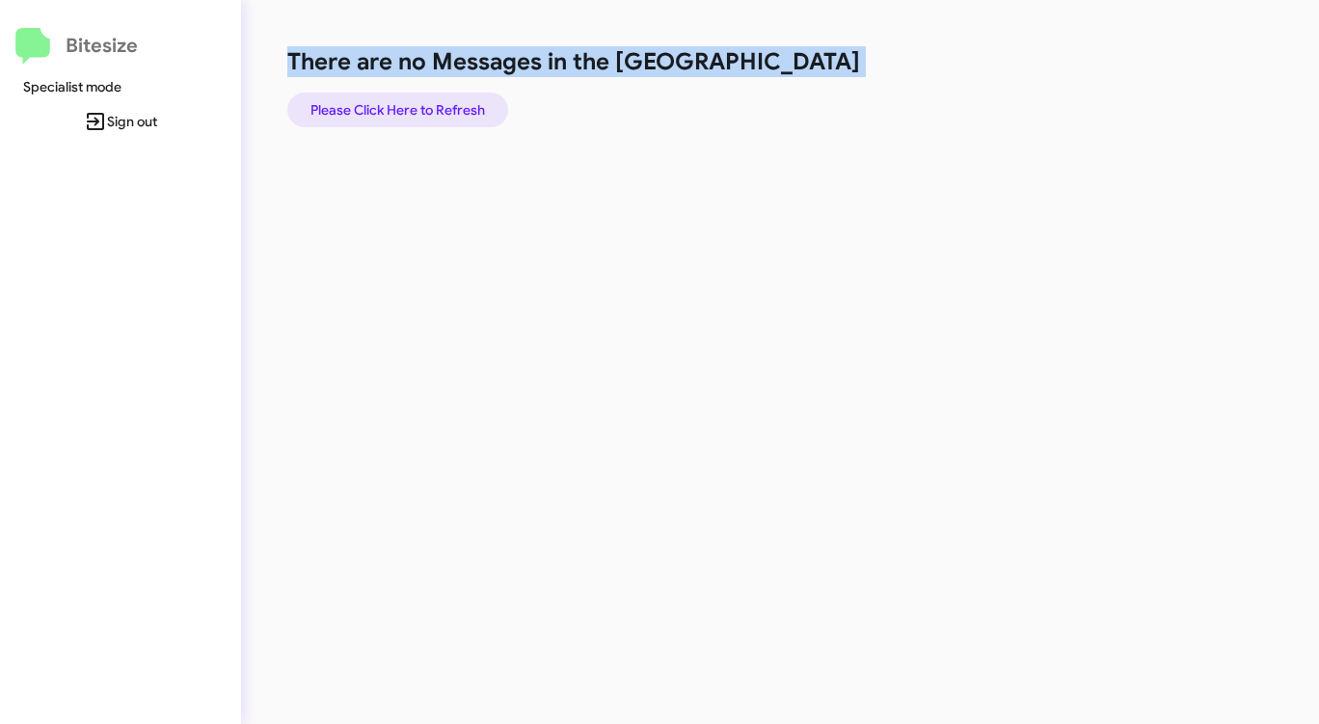
click at [446, 107] on span "Please Click Here to Refresh" at bounding box center [397, 110] width 175 height 35
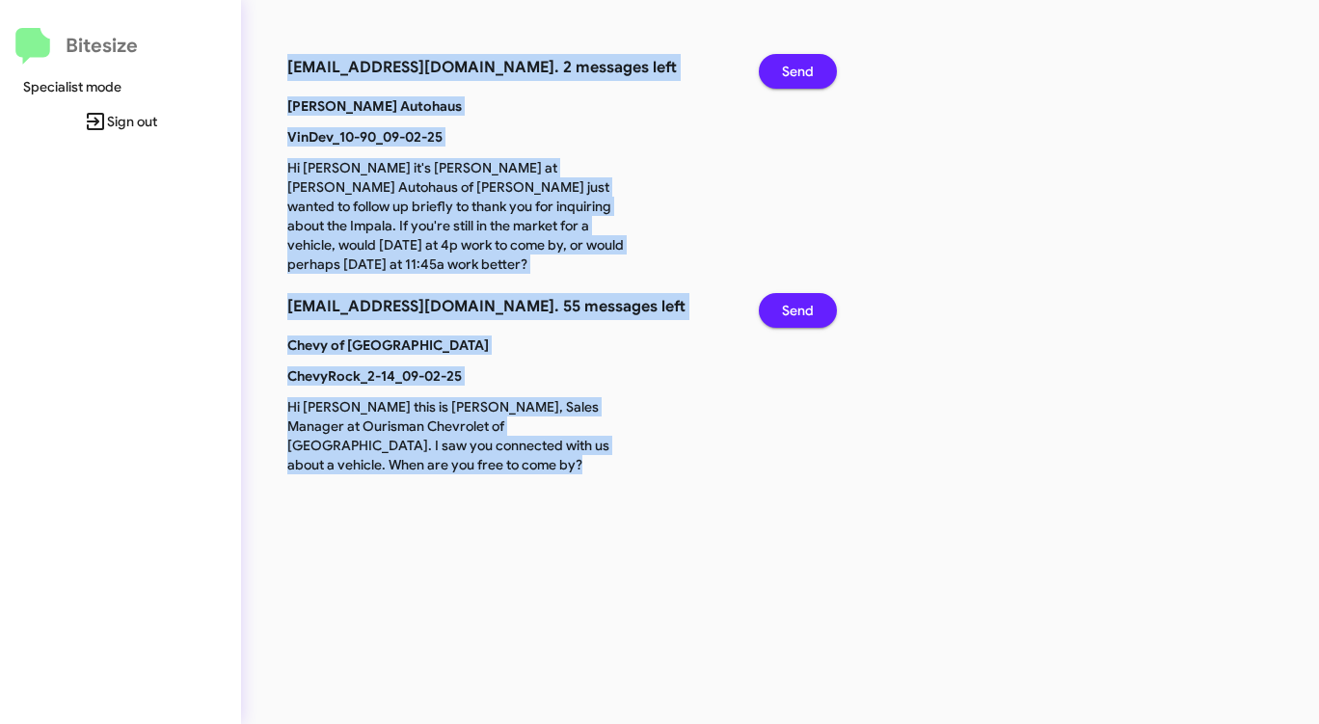
click at [793, 69] on span "Send" at bounding box center [798, 71] width 32 height 35
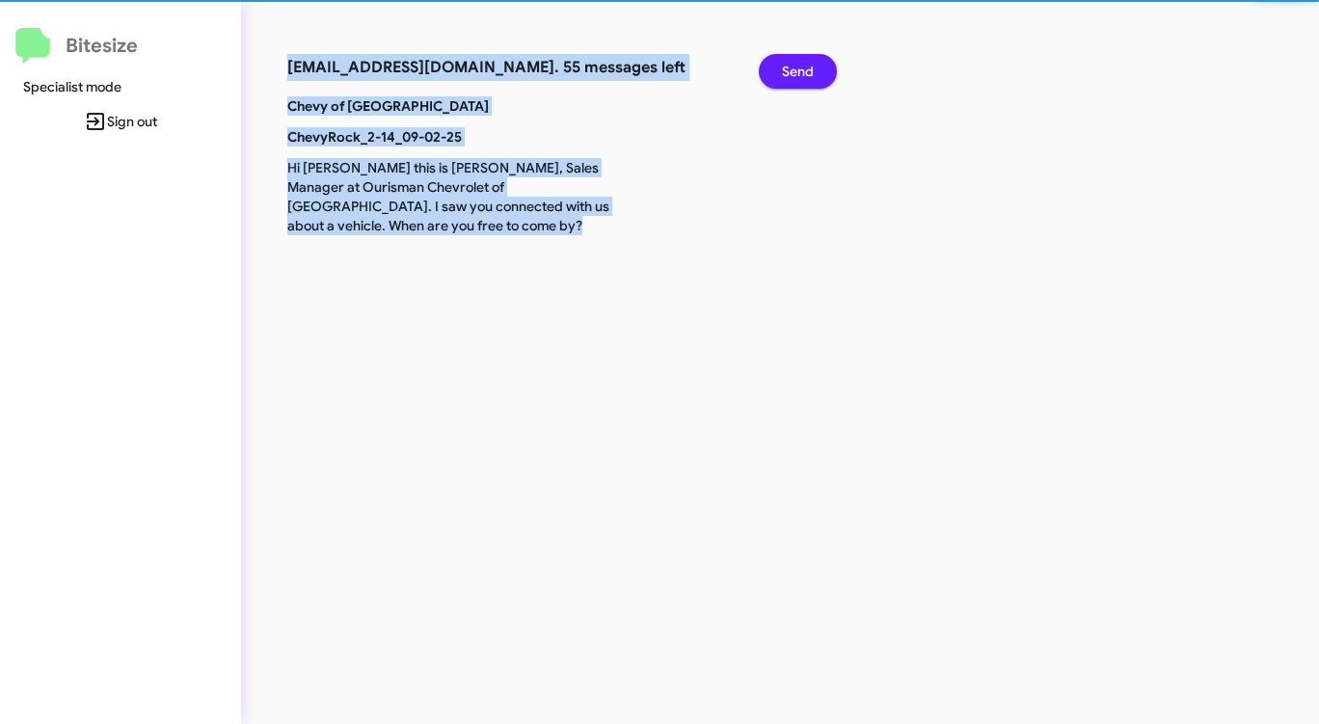
click at [793, 69] on span "Send" at bounding box center [798, 71] width 32 height 35
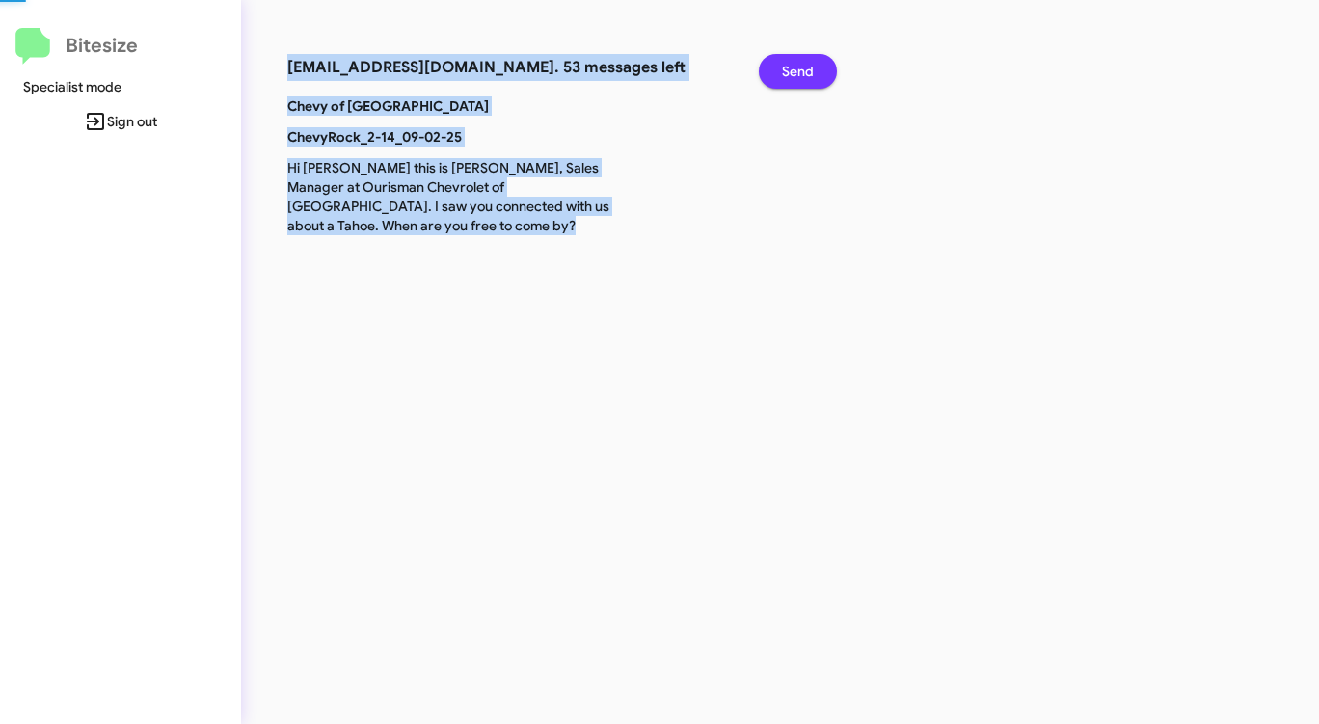
click at [793, 69] on span "Send" at bounding box center [798, 71] width 32 height 35
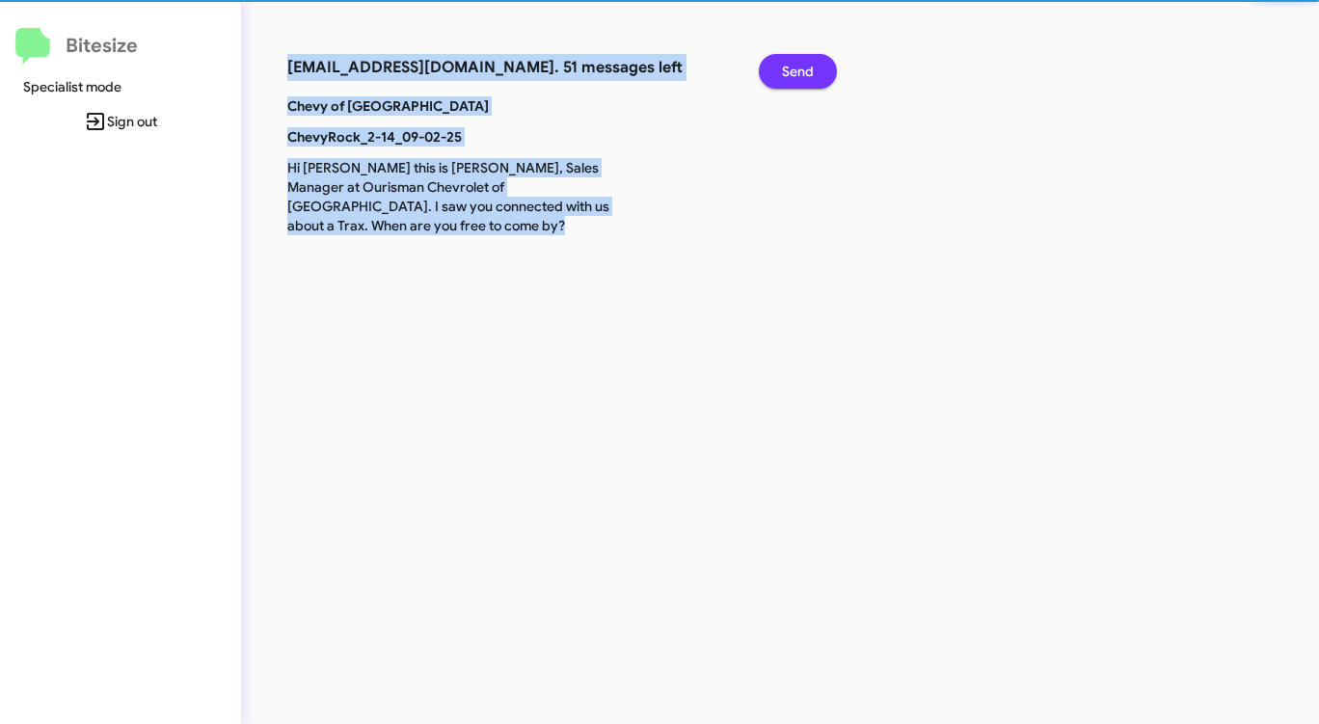
click at [793, 69] on span "Send" at bounding box center [798, 71] width 32 height 35
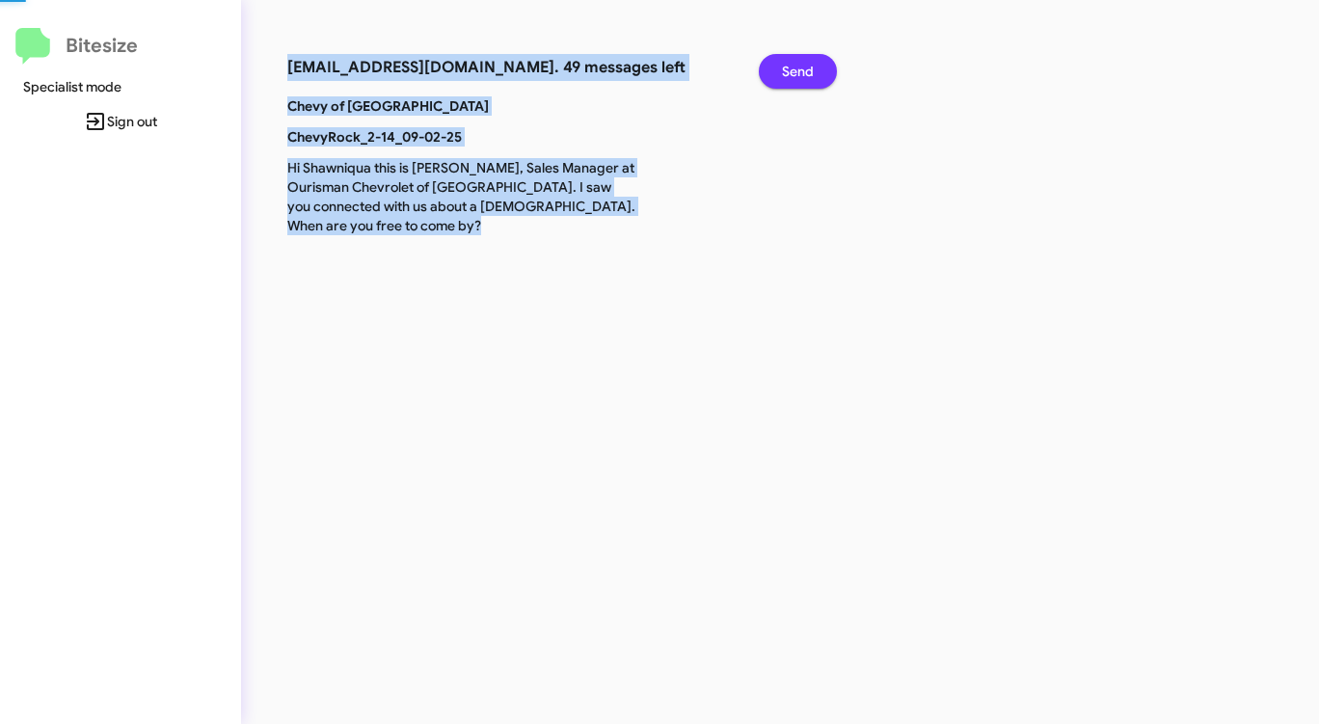
click at [793, 69] on span "Send" at bounding box center [798, 71] width 32 height 35
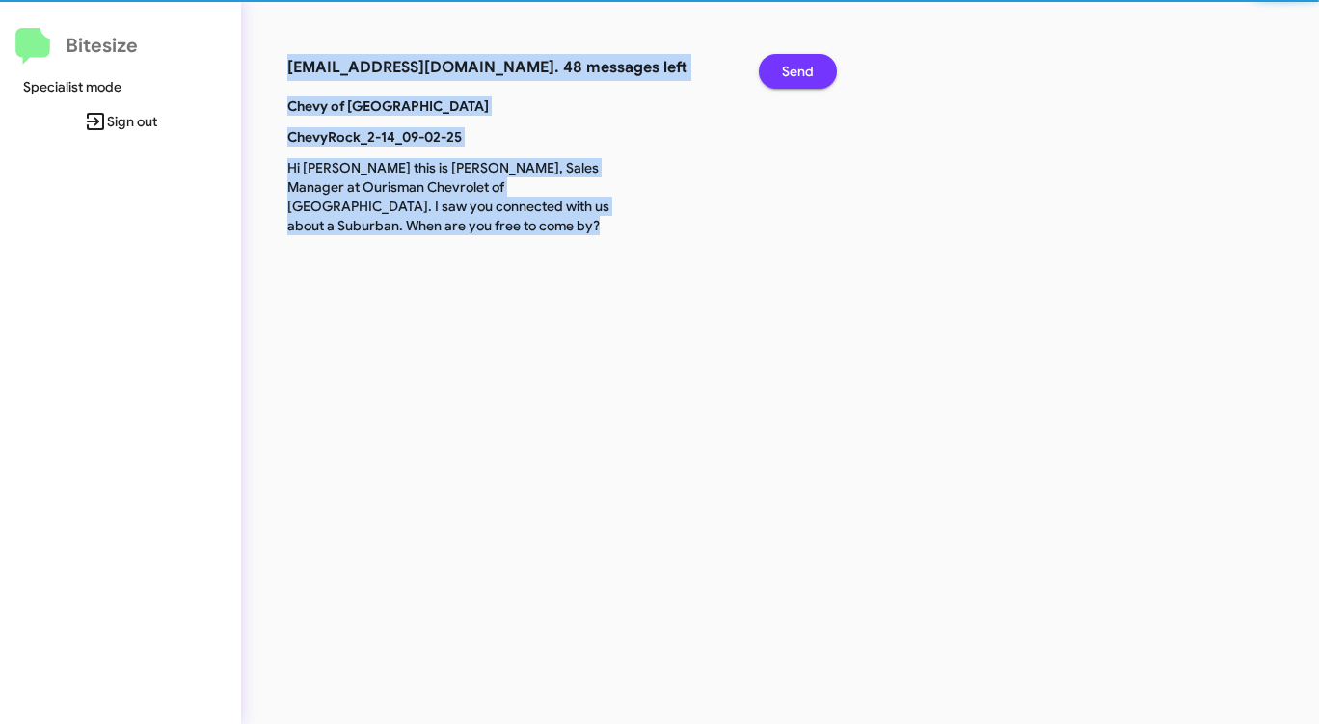
click at [793, 69] on span "Send" at bounding box center [798, 71] width 32 height 35
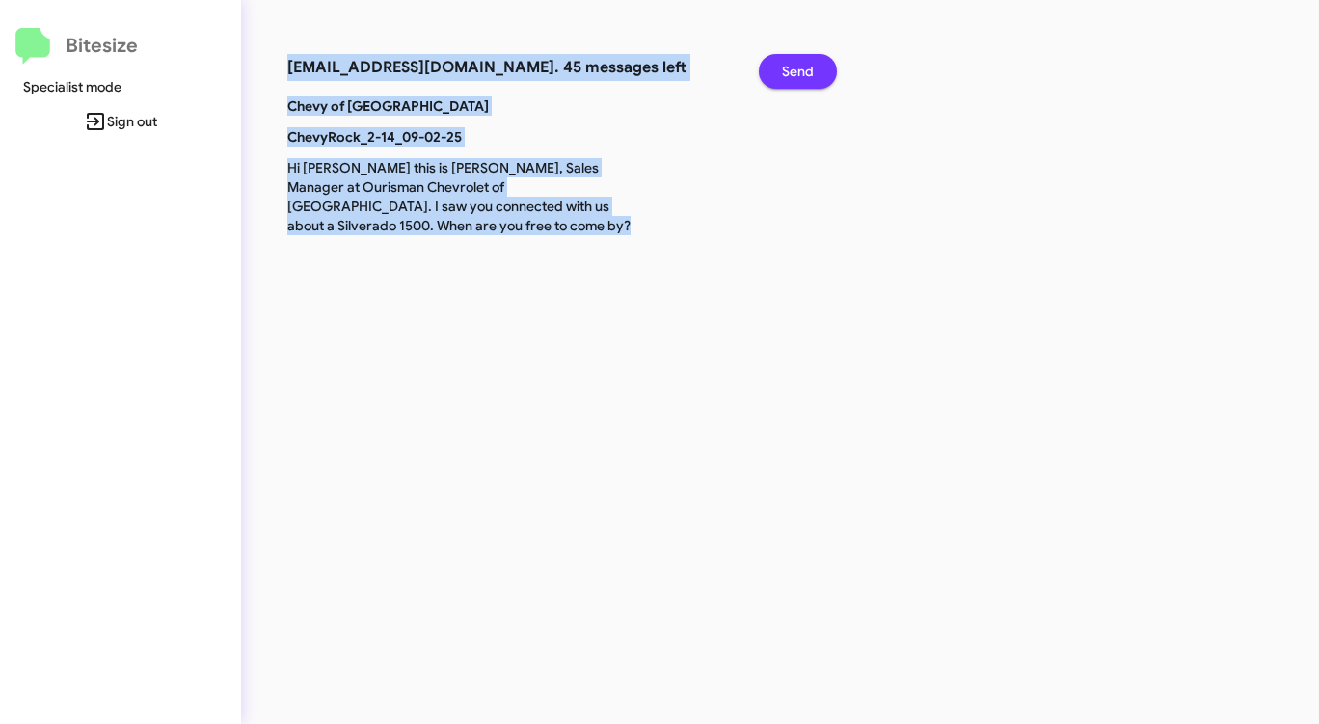
click at [793, 69] on span "Send" at bounding box center [798, 71] width 32 height 35
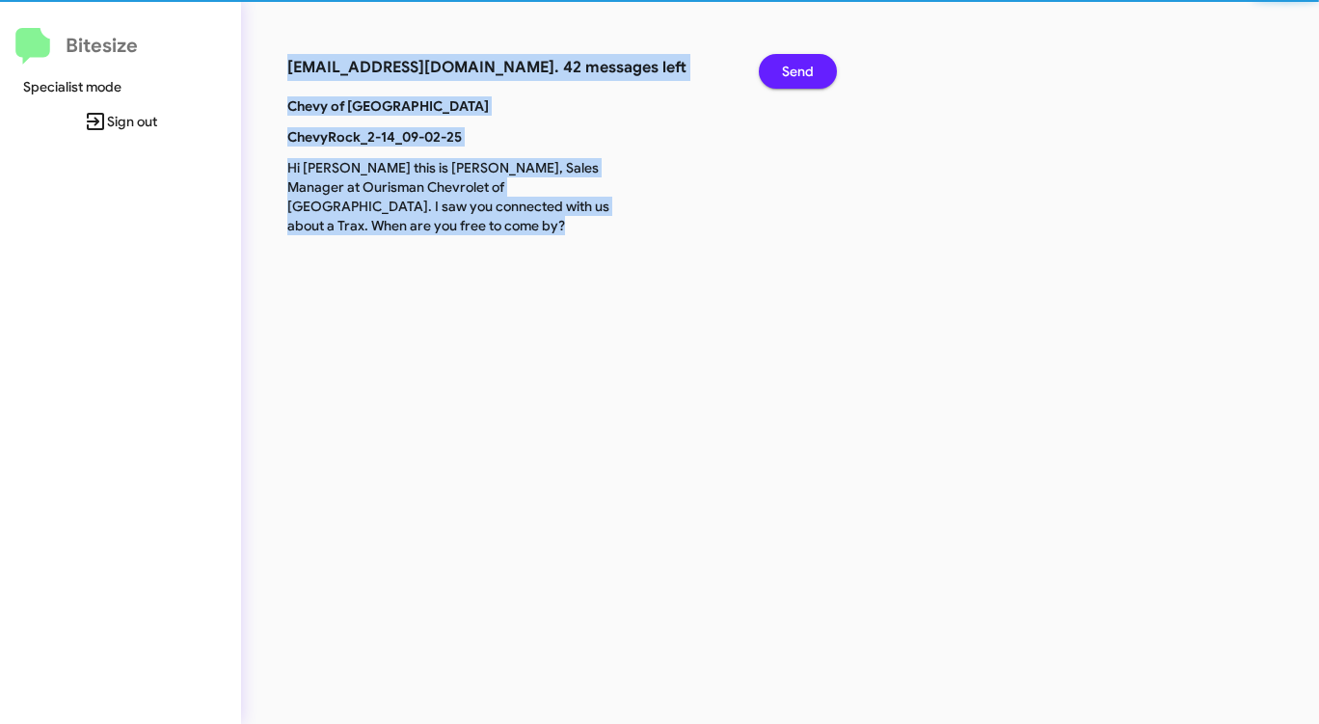
click at [793, 69] on span "Send" at bounding box center [798, 71] width 32 height 35
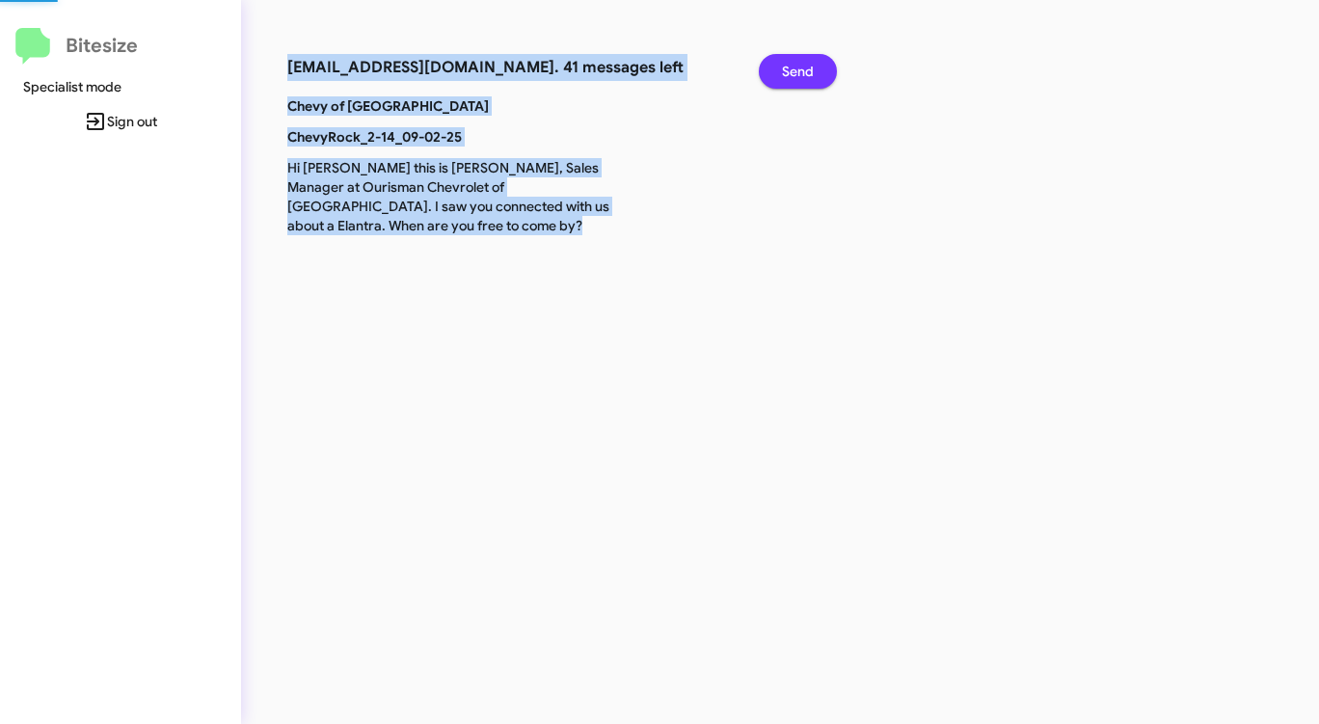
click at [793, 69] on span "Send" at bounding box center [798, 71] width 32 height 35
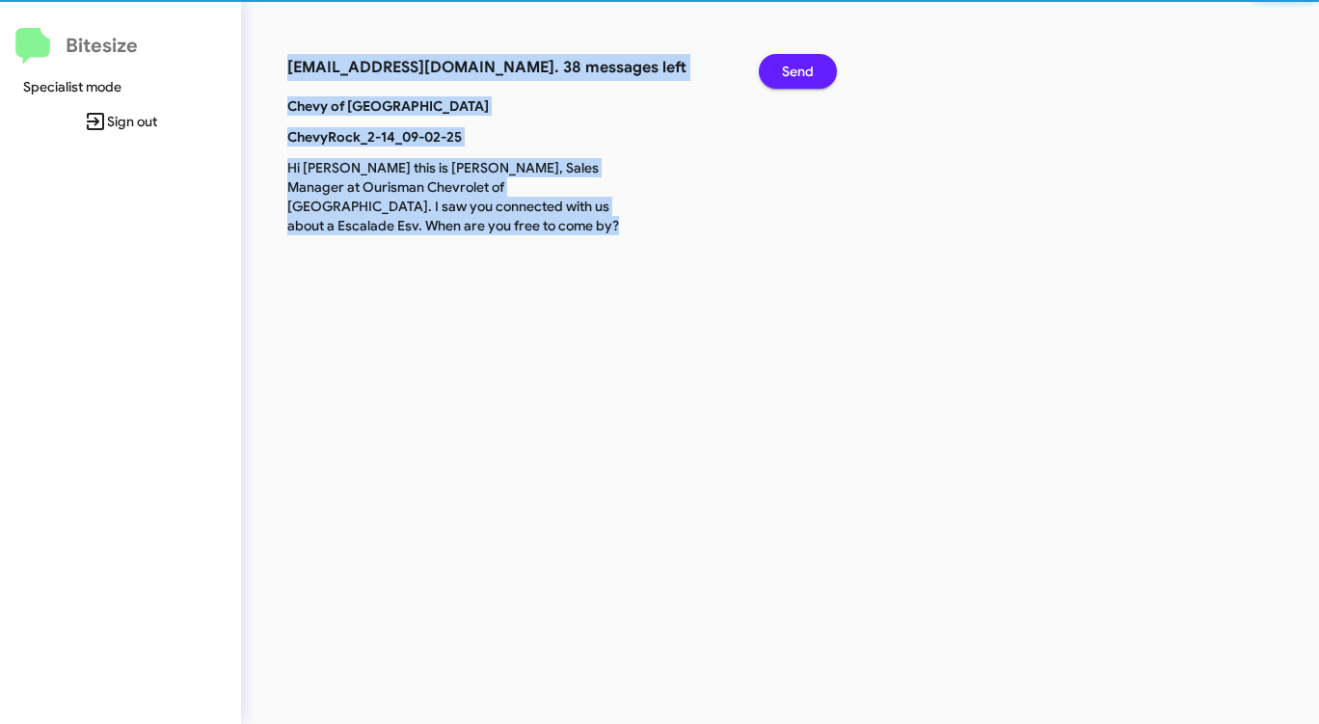
click at [793, 69] on span "Send" at bounding box center [798, 71] width 32 height 35
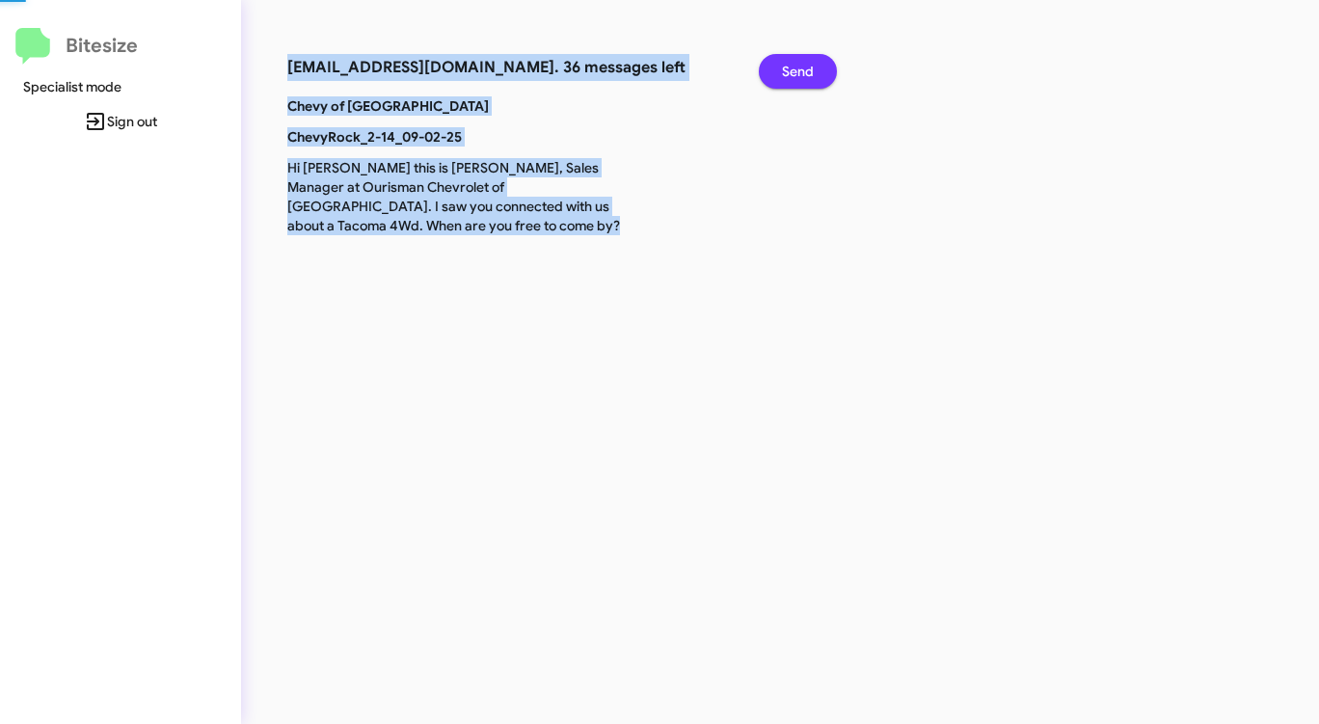
click at [793, 69] on span "Send" at bounding box center [798, 71] width 32 height 35
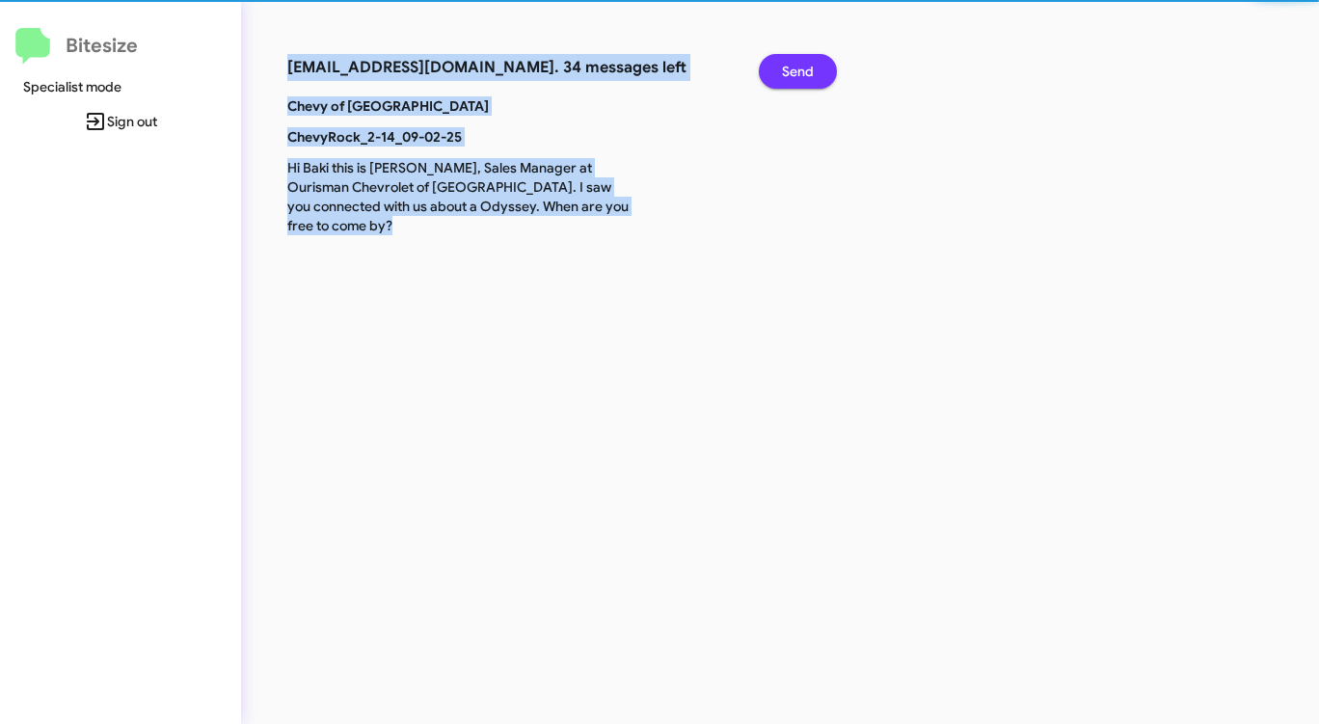
click at [793, 69] on span "Send" at bounding box center [798, 71] width 32 height 35
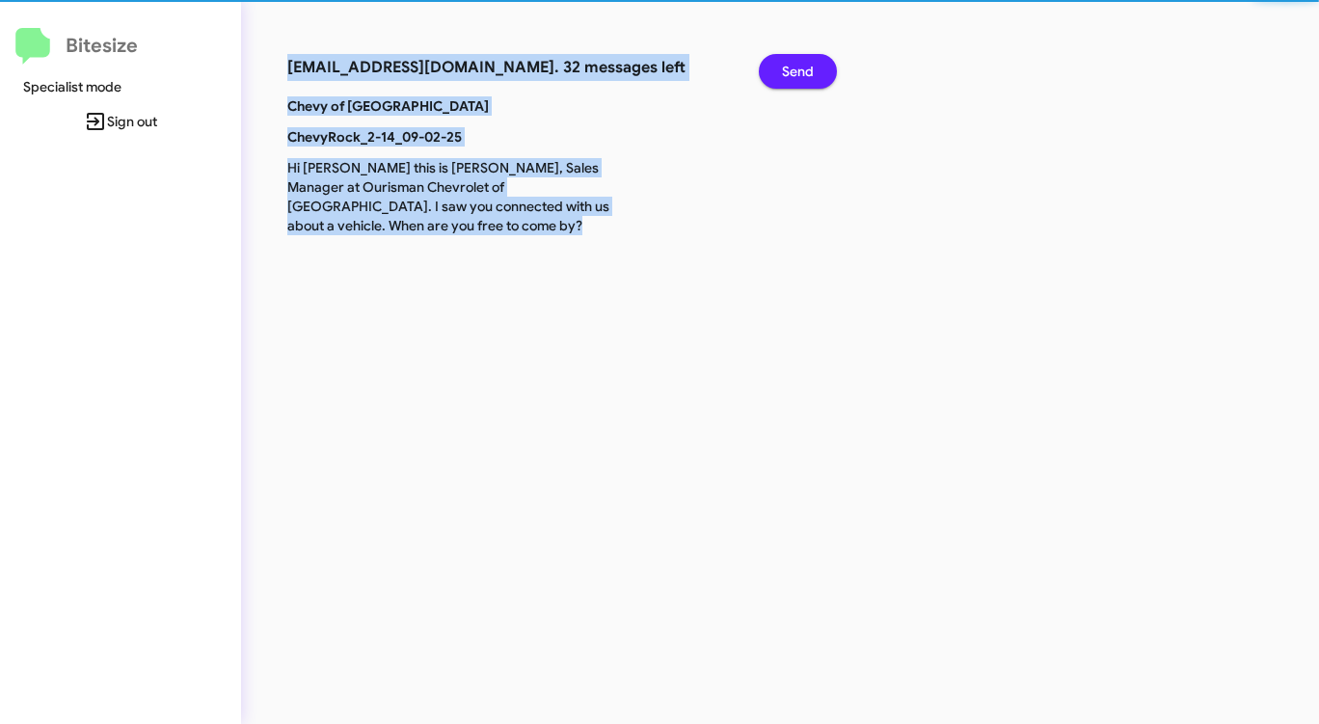
click at [793, 69] on span "Send" at bounding box center [798, 71] width 32 height 35
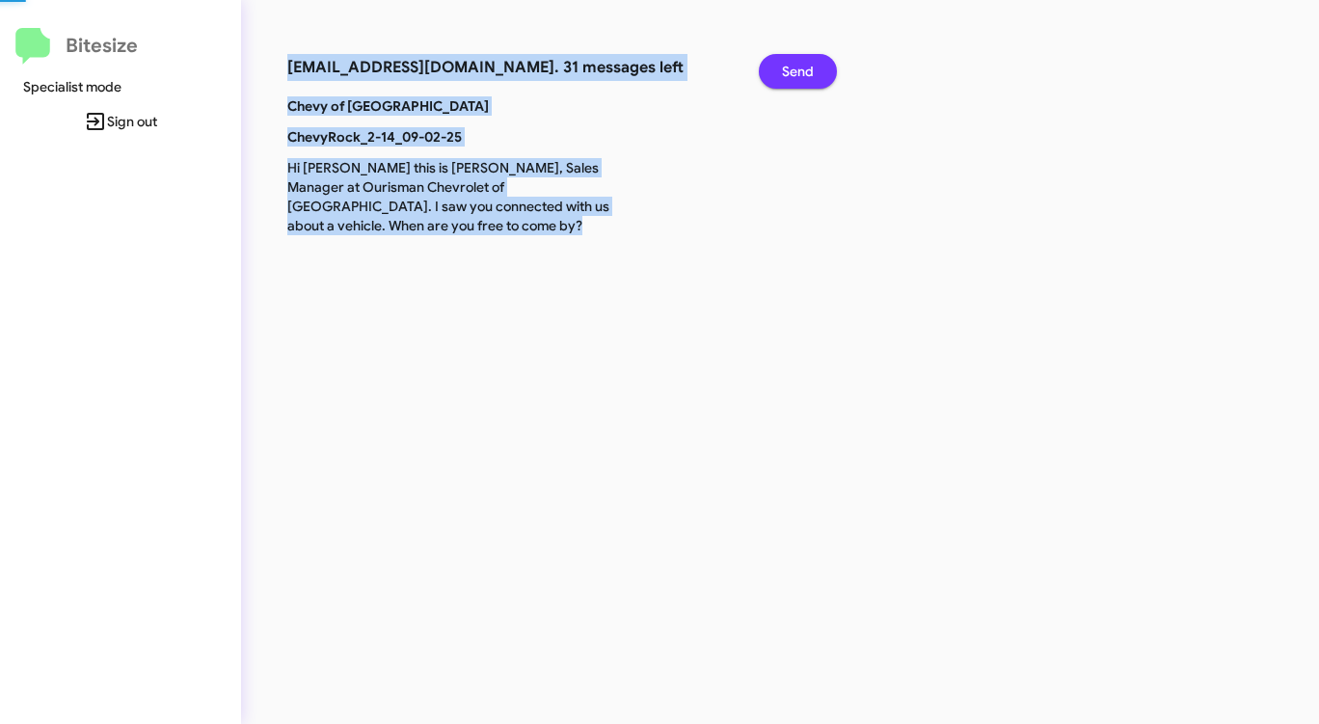
click at [793, 69] on span "Send" at bounding box center [798, 71] width 32 height 35
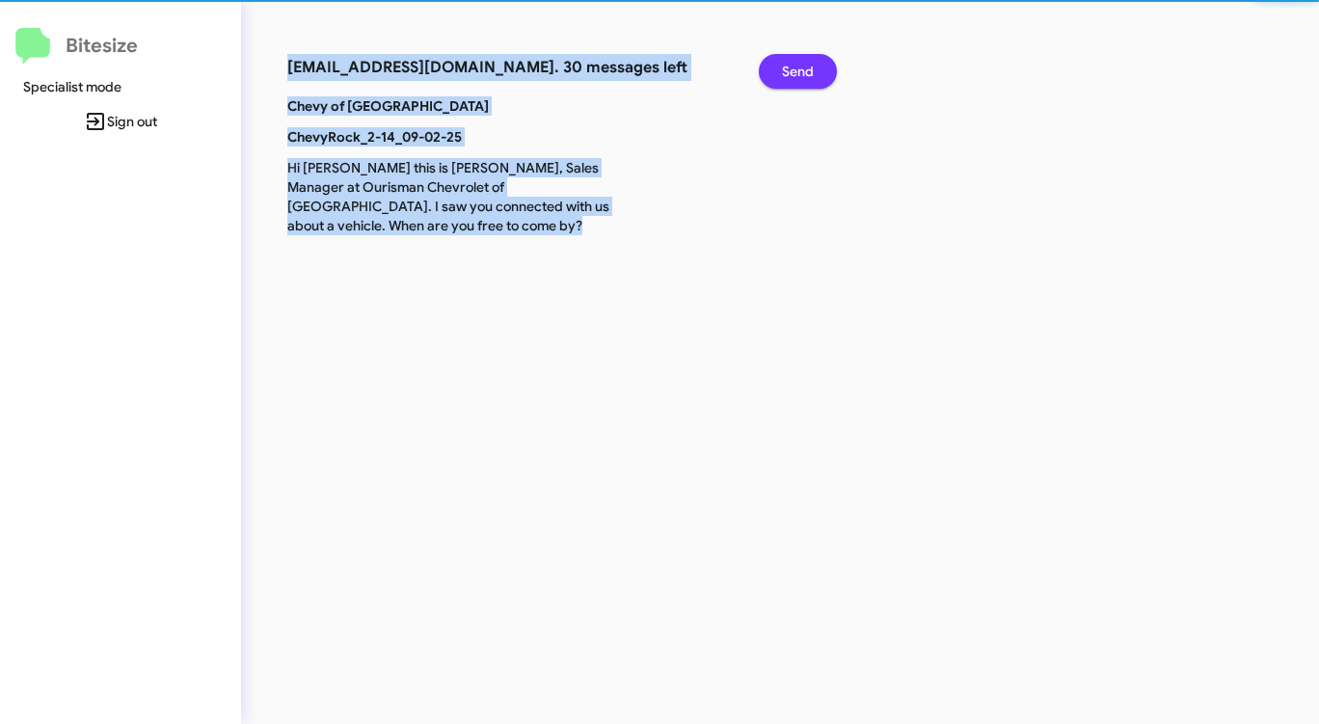
click at [793, 69] on span "Send" at bounding box center [798, 71] width 32 height 35
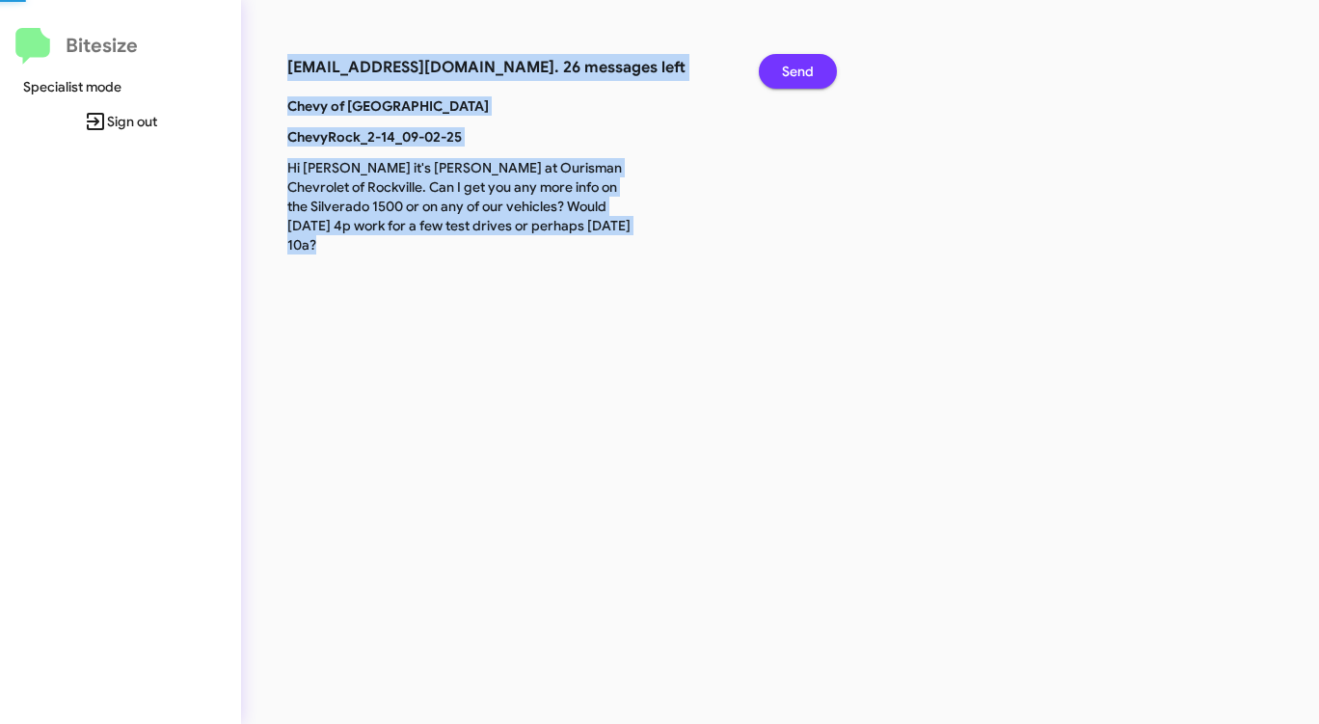
click at [793, 69] on span "Send" at bounding box center [798, 71] width 32 height 35
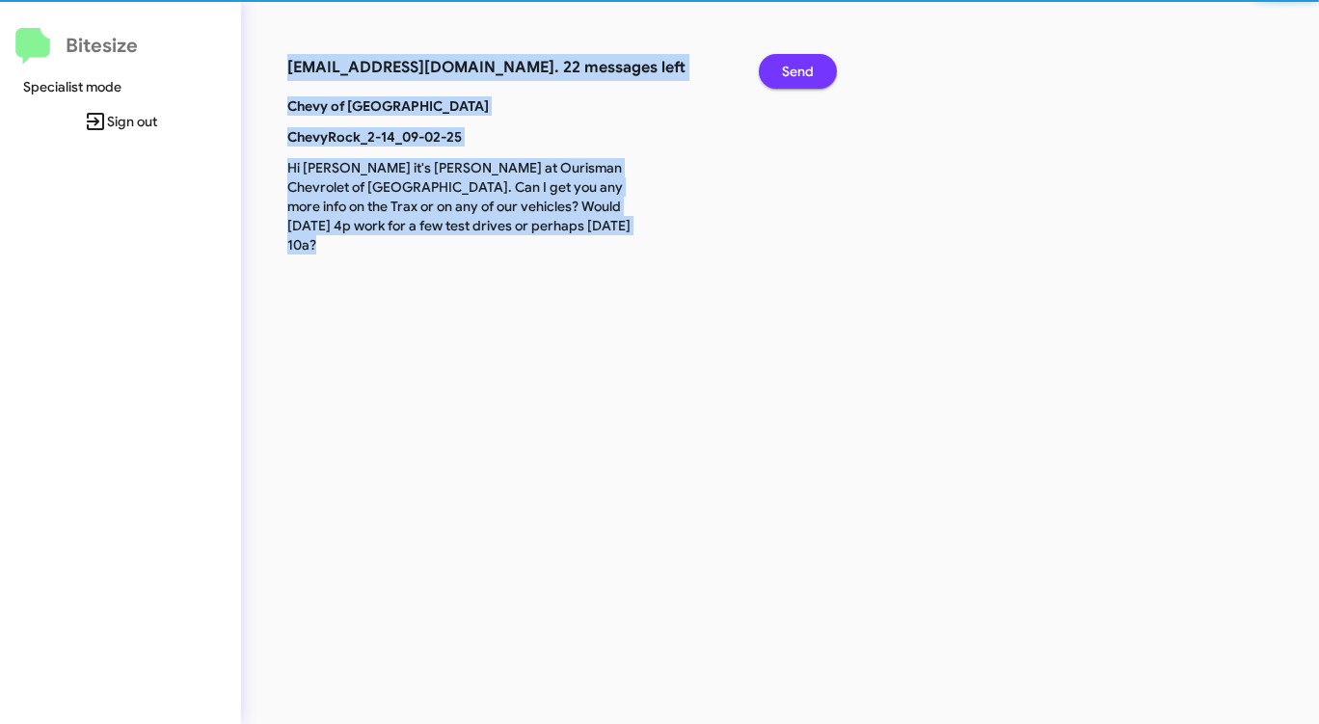
click at [793, 69] on span "Send" at bounding box center [798, 71] width 32 height 35
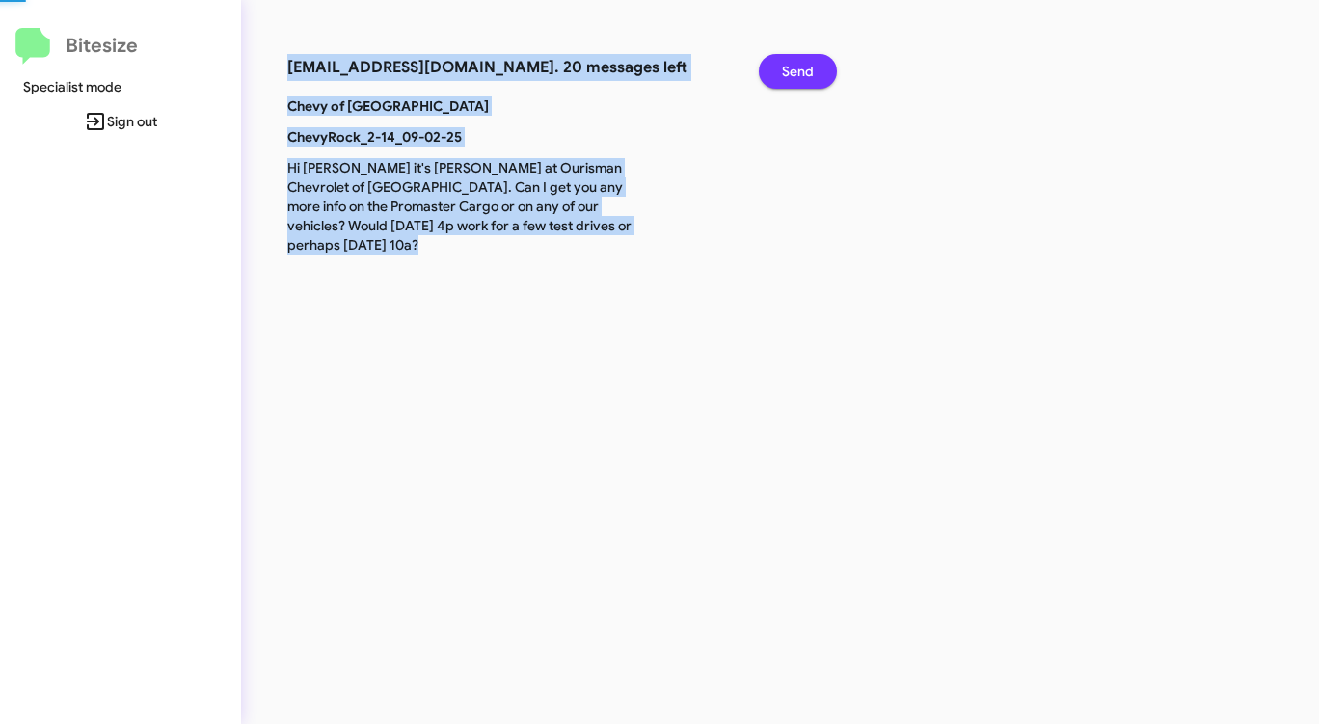
click at [793, 69] on span "Send" at bounding box center [798, 71] width 32 height 35
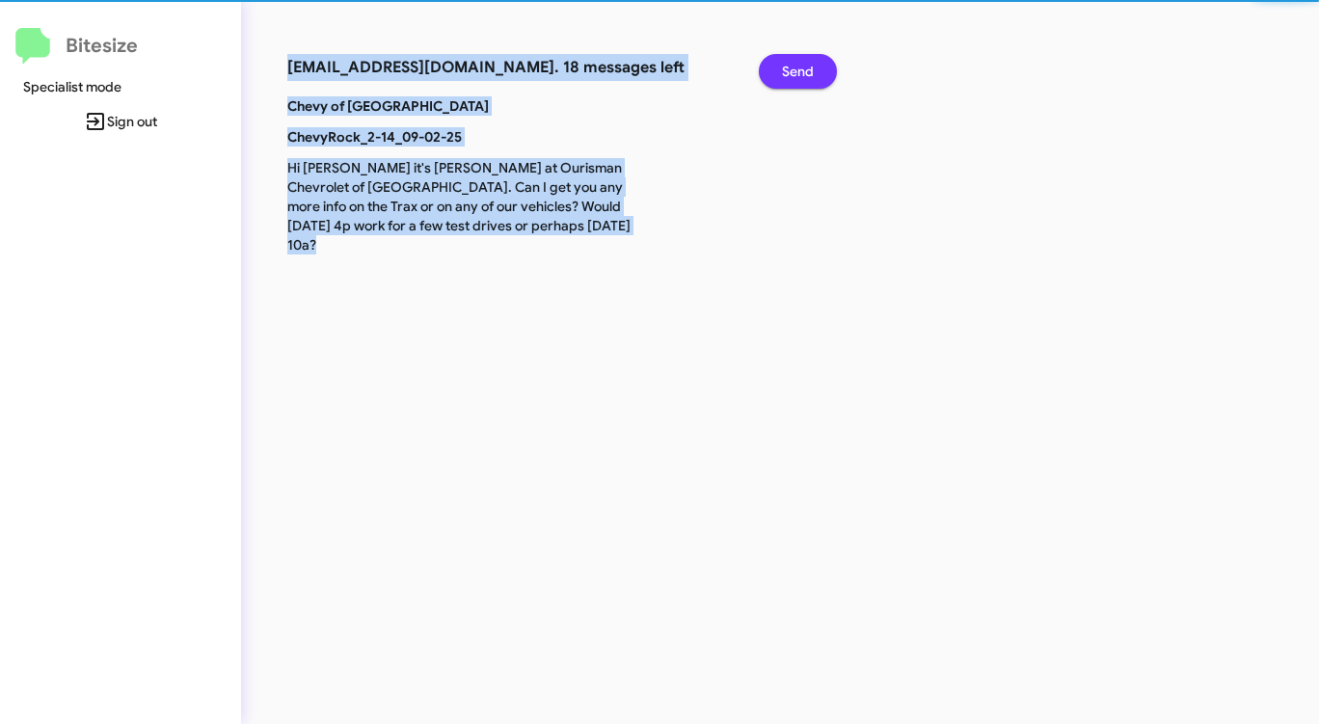
click at [793, 69] on span "Send" at bounding box center [798, 71] width 32 height 35
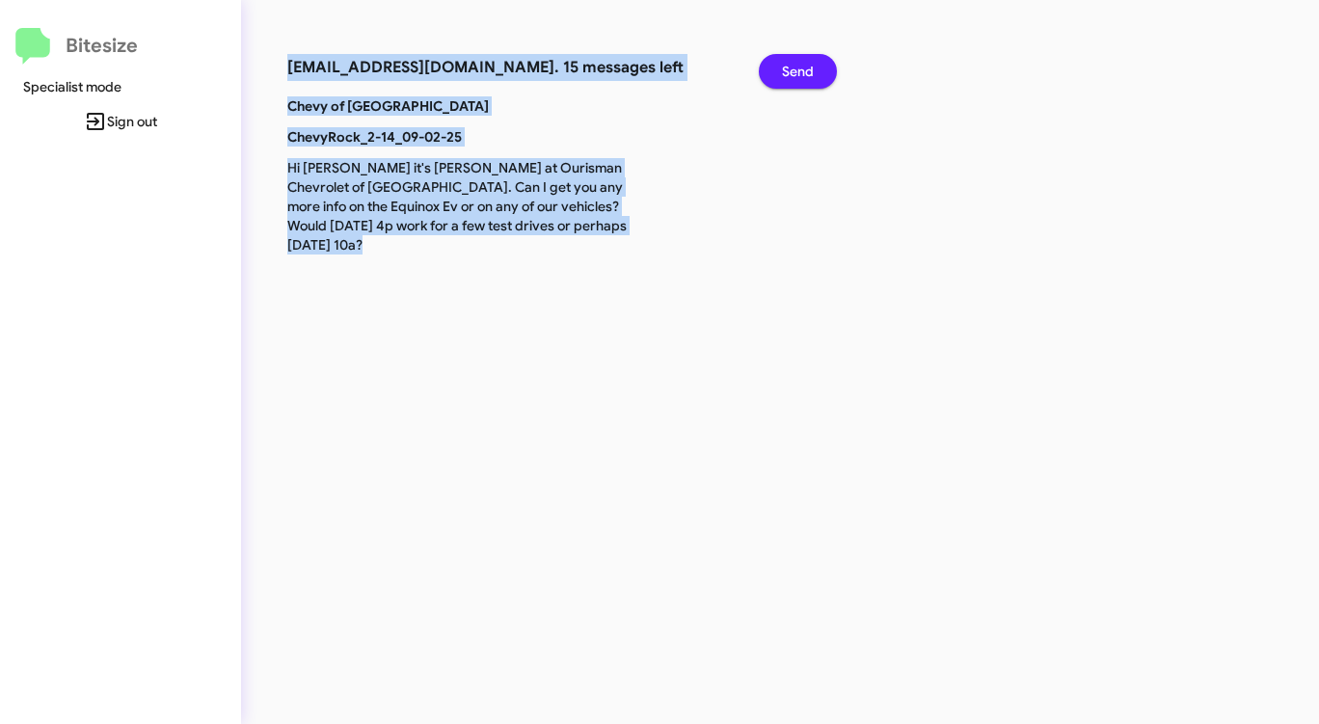
click at [793, 69] on span "Send" at bounding box center [798, 71] width 32 height 35
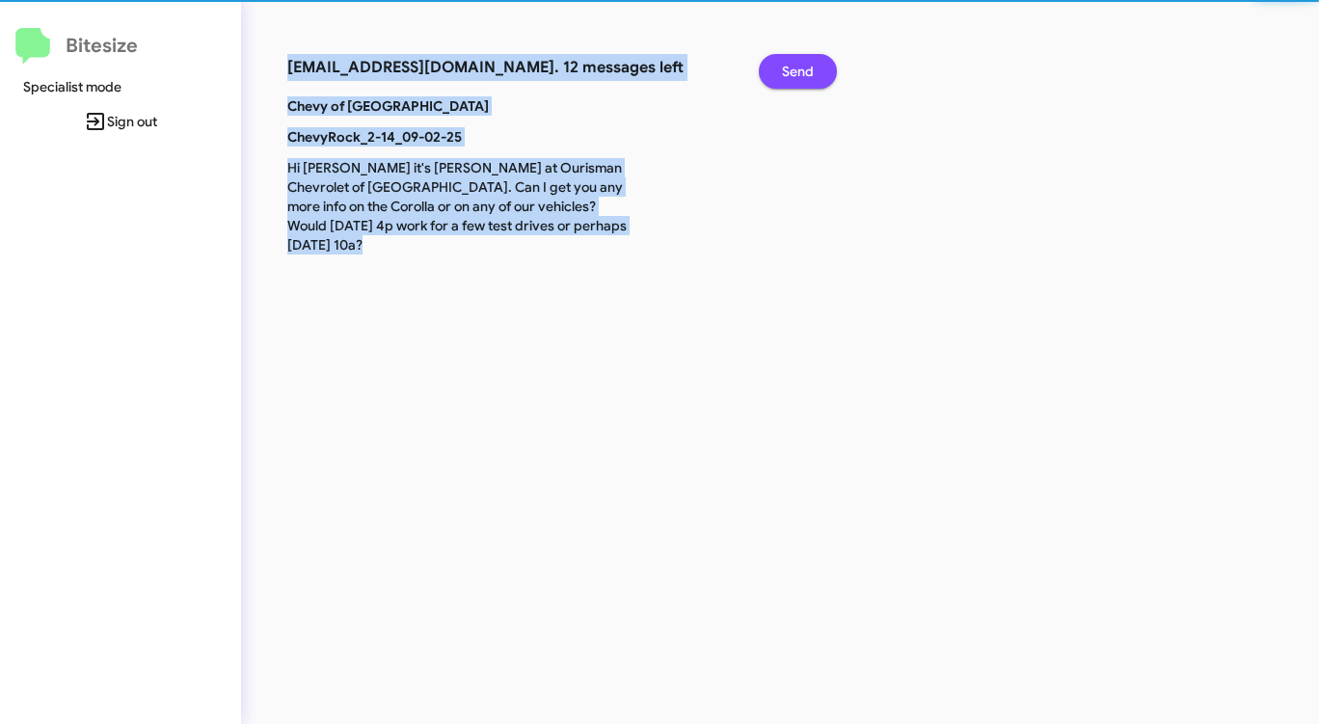
click at [793, 69] on span "Send" at bounding box center [798, 71] width 32 height 35
click at [792, 69] on span "Send" at bounding box center [798, 71] width 32 height 35
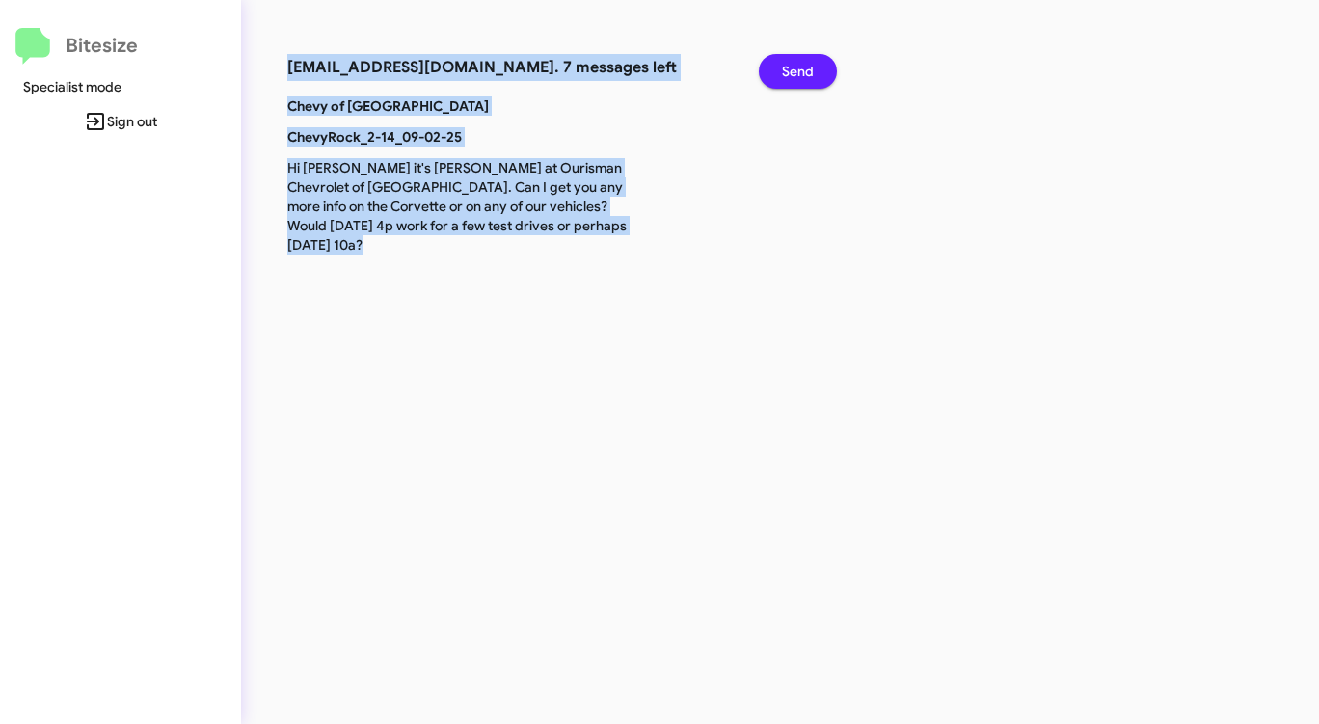
click at [792, 69] on span "Send" at bounding box center [798, 71] width 32 height 35
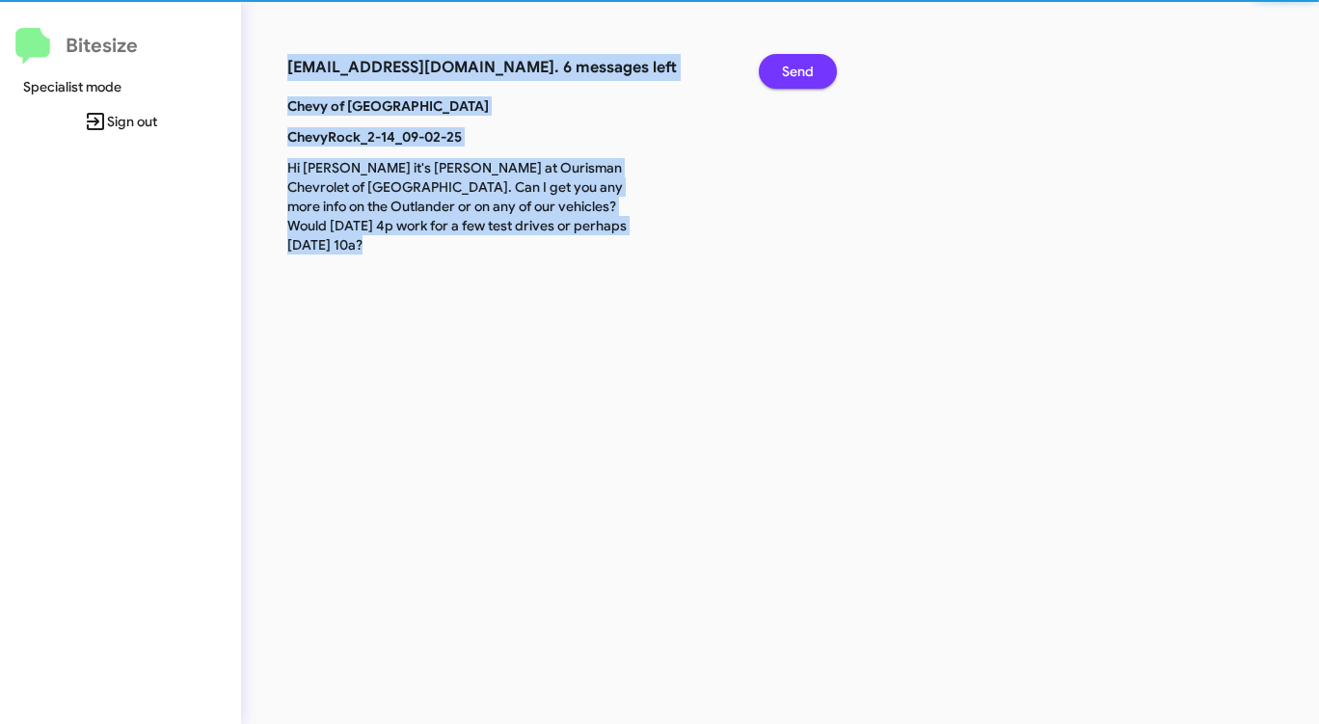
click at [792, 69] on span "Send" at bounding box center [798, 71] width 32 height 35
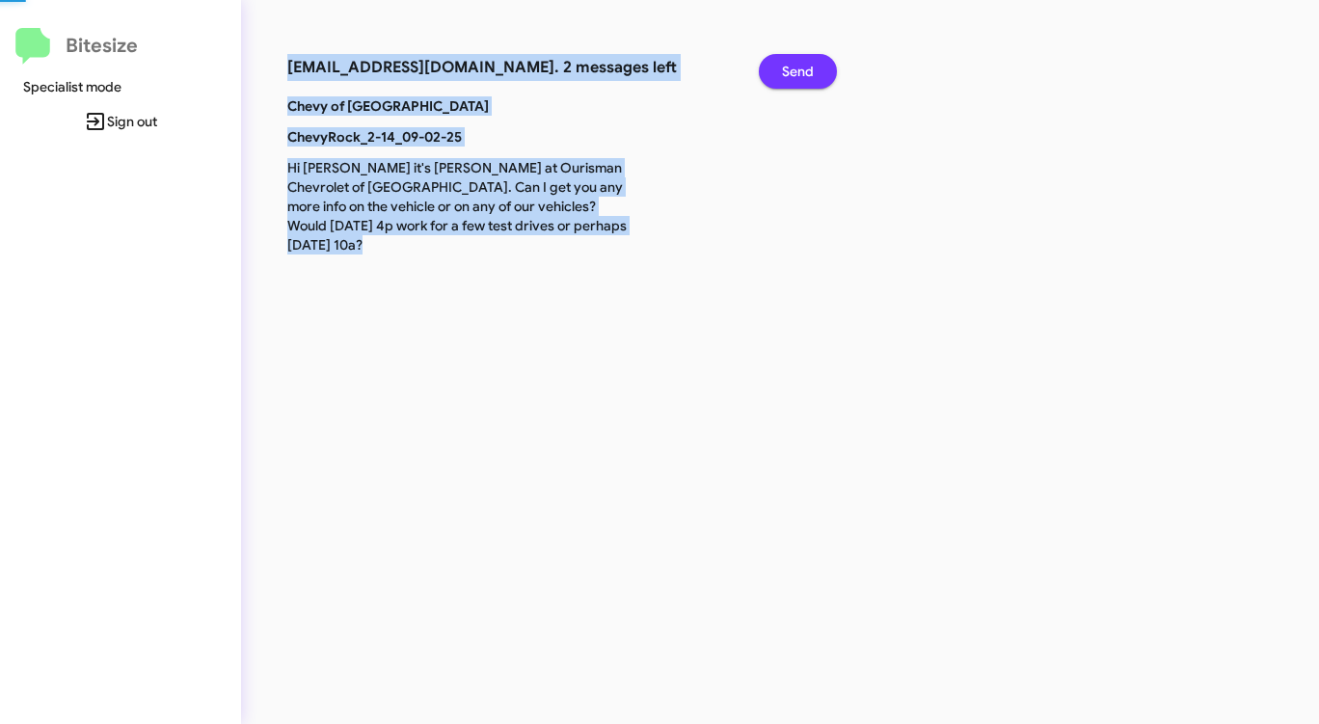
click at [791, 69] on span "Send" at bounding box center [798, 71] width 32 height 35
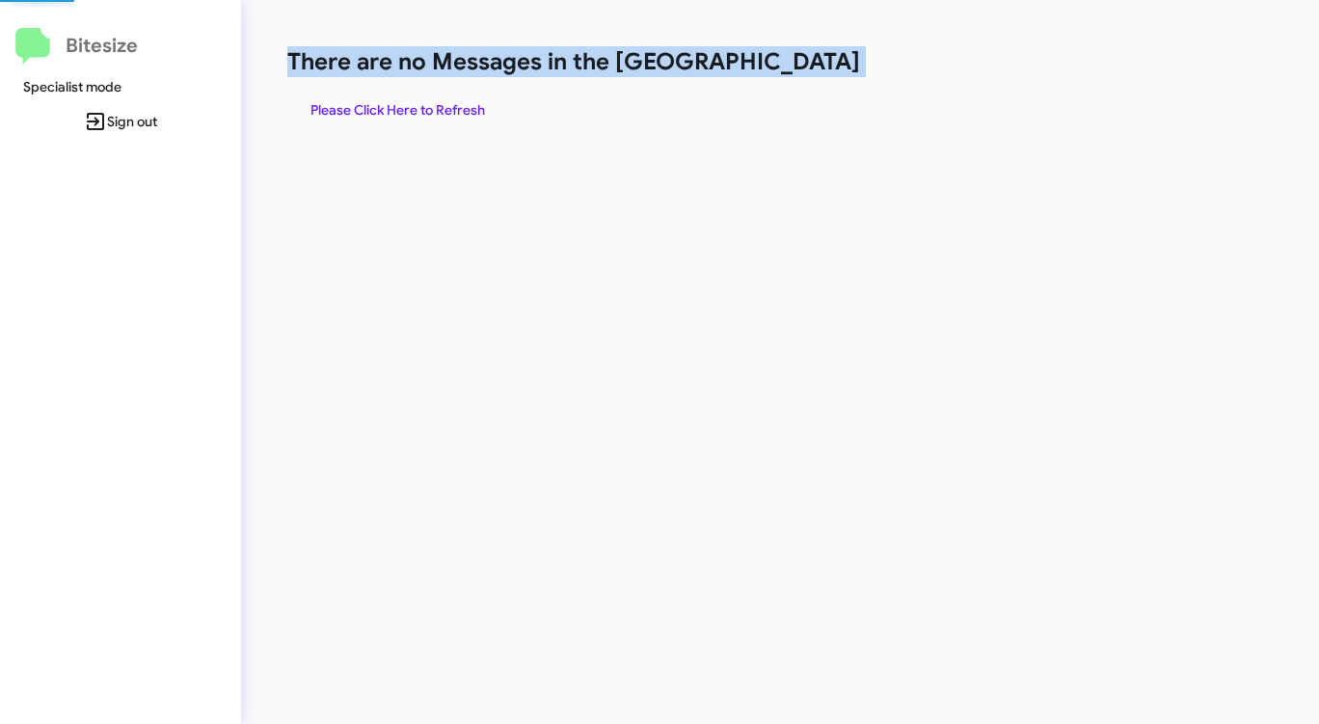
click at [791, 69] on h1 "There are no Messages in the [GEOGRAPHIC_DATA]" at bounding box center [690, 61] width 806 height 31
click at [790, 69] on h1 "There are no Messages in the [GEOGRAPHIC_DATA]" at bounding box center [690, 61] width 806 height 31
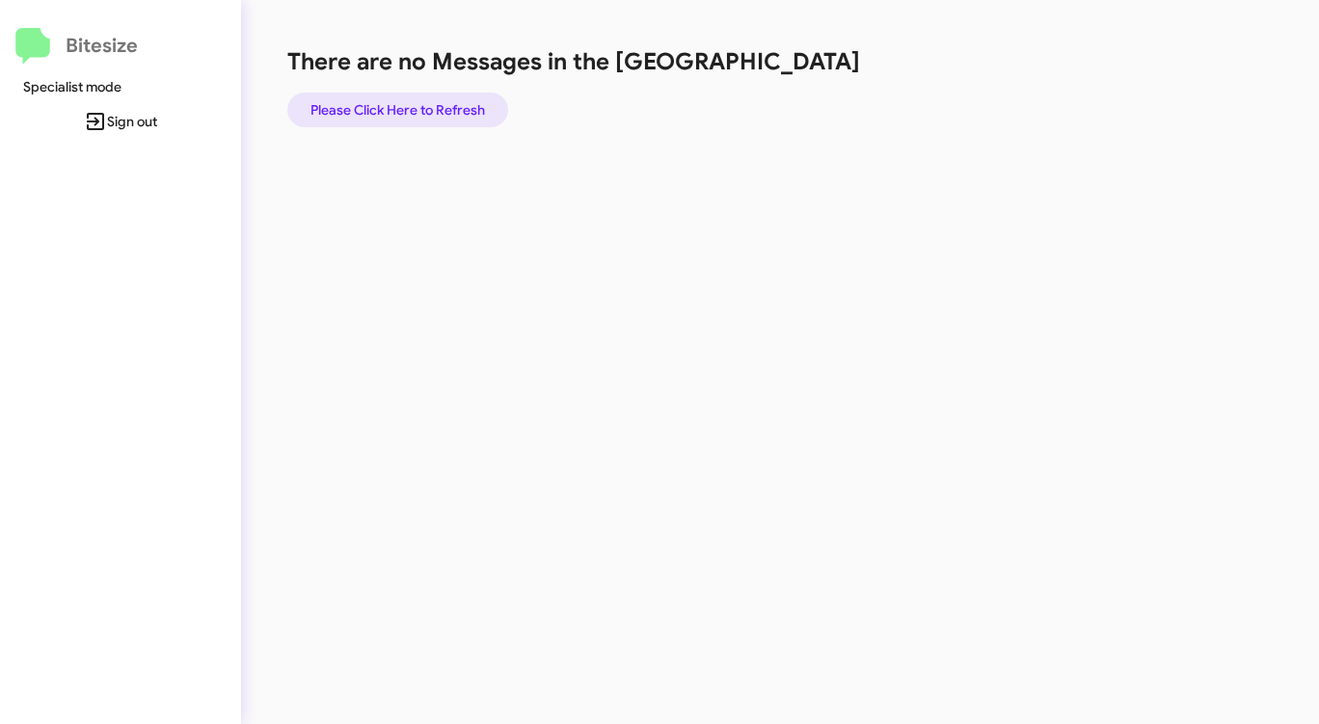
click at [446, 98] on span "Please Click Here to Refresh" at bounding box center [397, 110] width 175 height 35
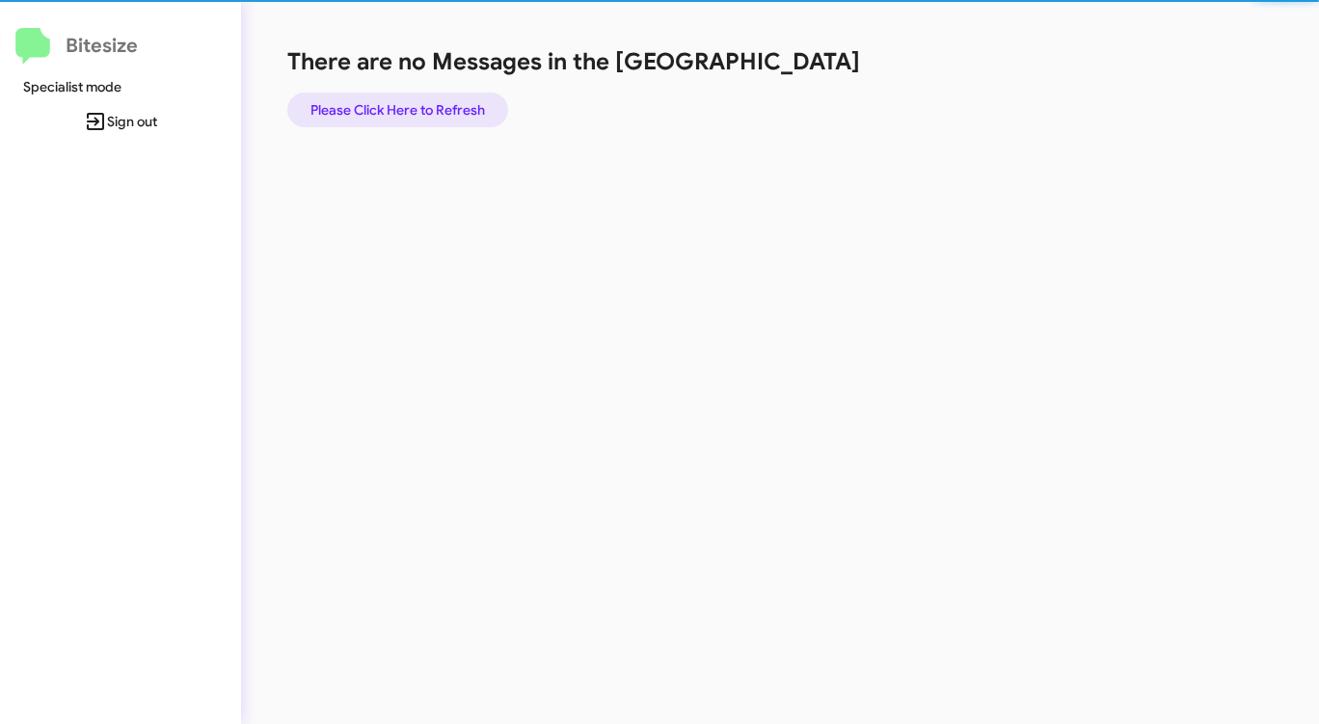
click at [446, 98] on span "Please Click Here to Refresh" at bounding box center [397, 110] width 175 height 35
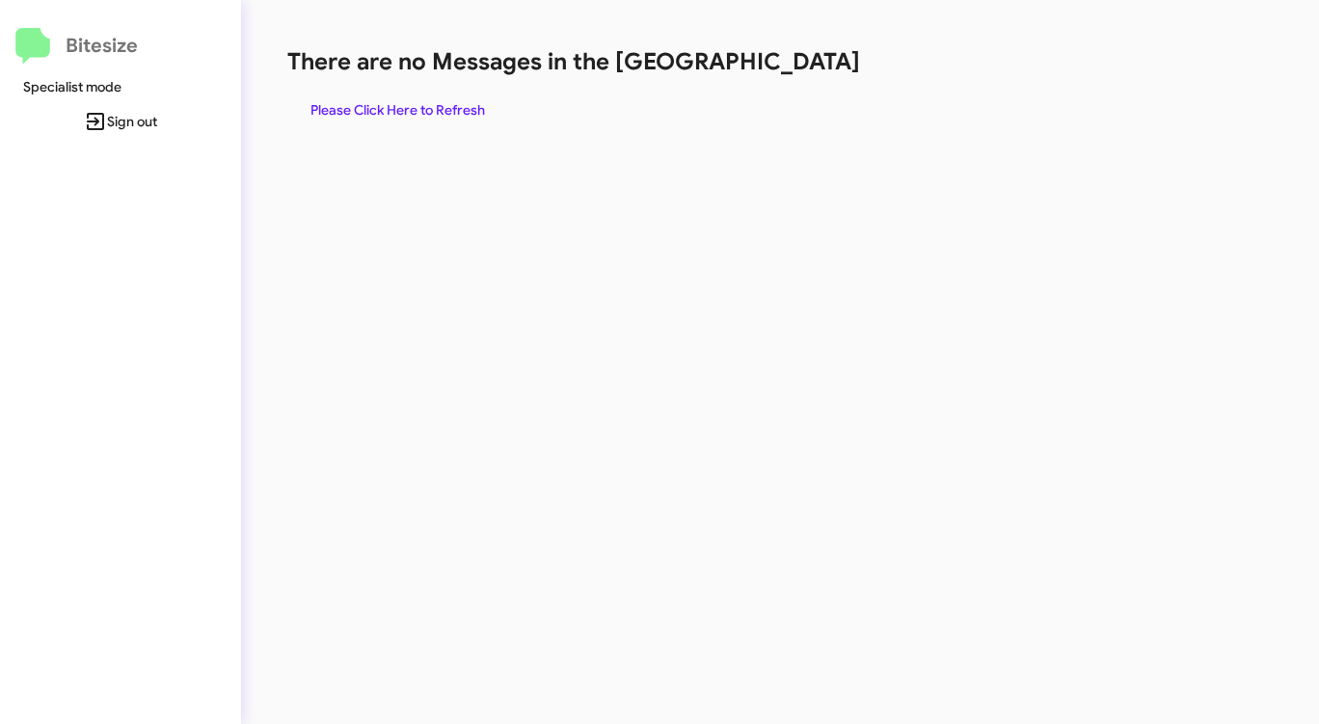
click at [796, 67] on h1 "There are no Messages in the [GEOGRAPHIC_DATA]" at bounding box center [690, 61] width 806 height 31
drag, startPoint x: 796, startPoint y: 68, endPoint x: 692, endPoint y: 65, distance: 104.2
click at [792, 68] on h1 "There are no Messages in the [GEOGRAPHIC_DATA]" at bounding box center [690, 61] width 806 height 31
click at [442, 96] on span "Please Click Here to Refresh" at bounding box center [397, 110] width 175 height 35
click at [760, 96] on div "There are no Messages in the Queue Please Click Here to Refresh" at bounding box center [690, 86] width 806 height 81
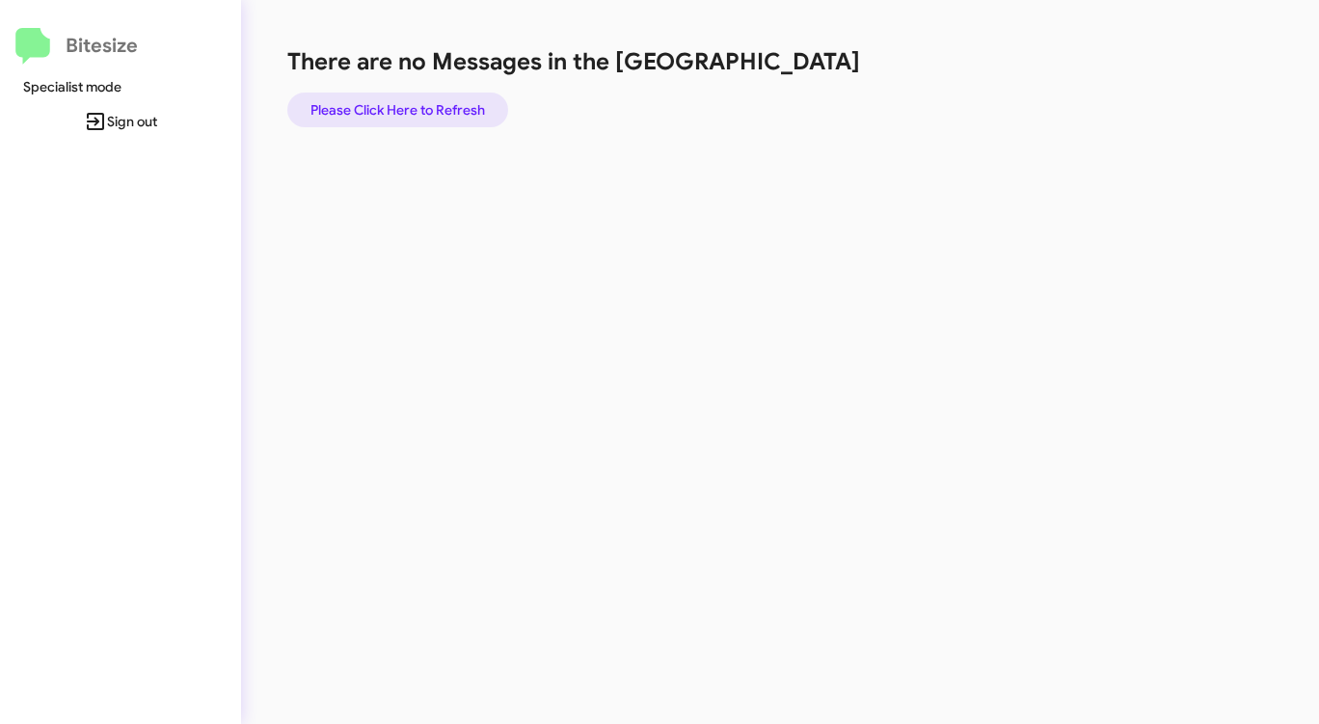
click at [366, 101] on span "Please Click Here to Refresh" at bounding box center [397, 110] width 175 height 35
click at [361, 103] on span "Please Click Here to Refresh" at bounding box center [397, 110] width 175 height 35
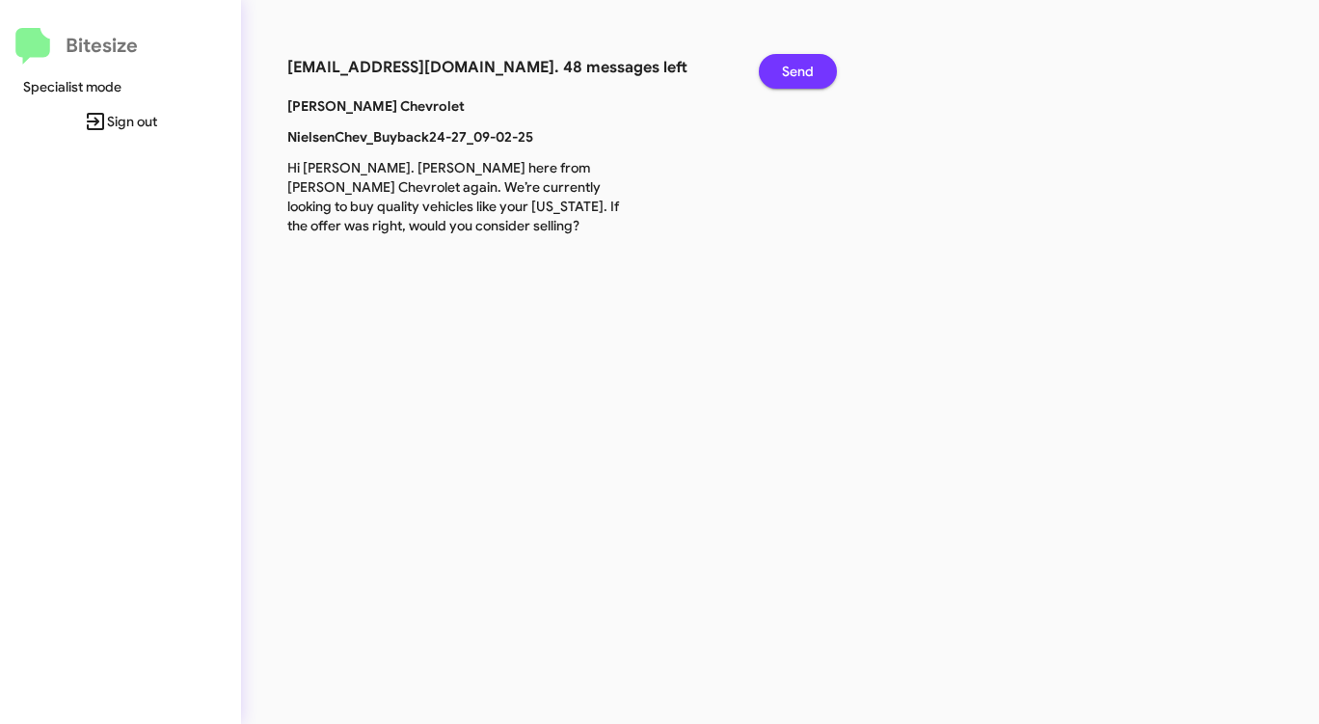
click at [801, 70] on span "Send" at bounding box center [798, 71] width 32 height 35
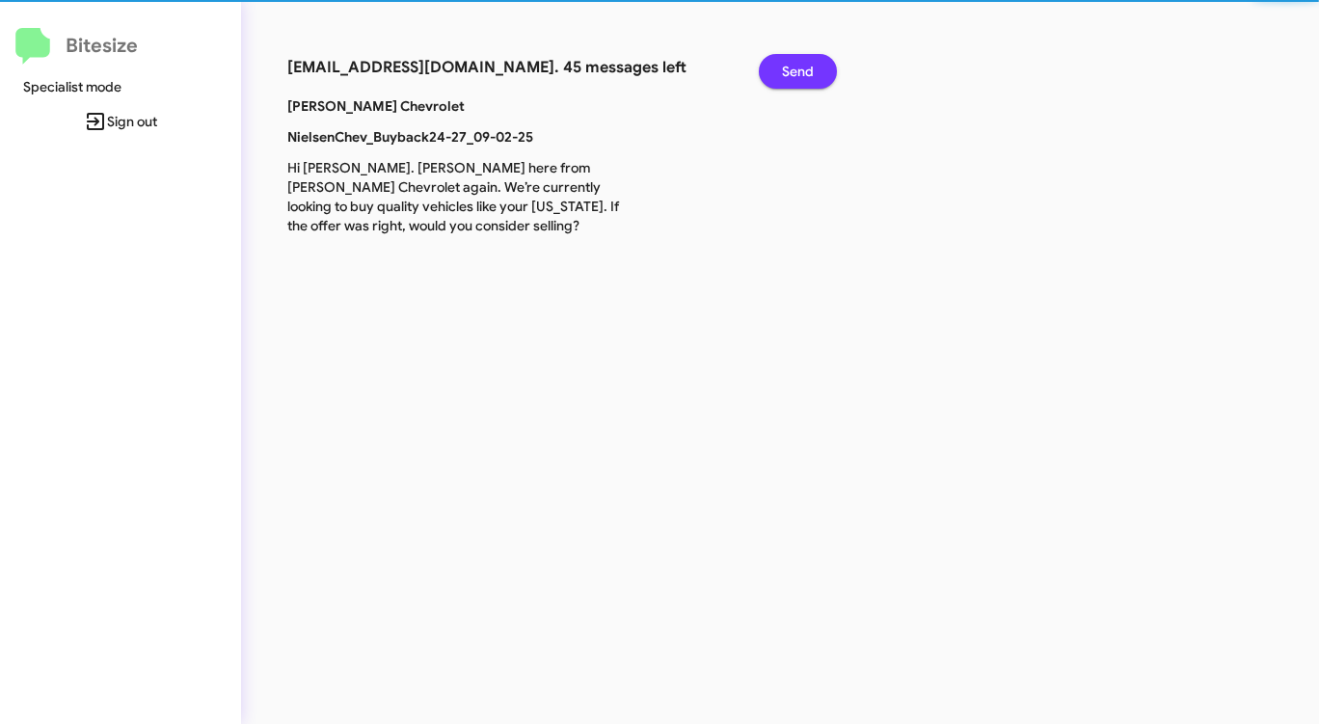
click at [801, 70] on span "Send" at bounding box center [798, 71] width 32 height 35
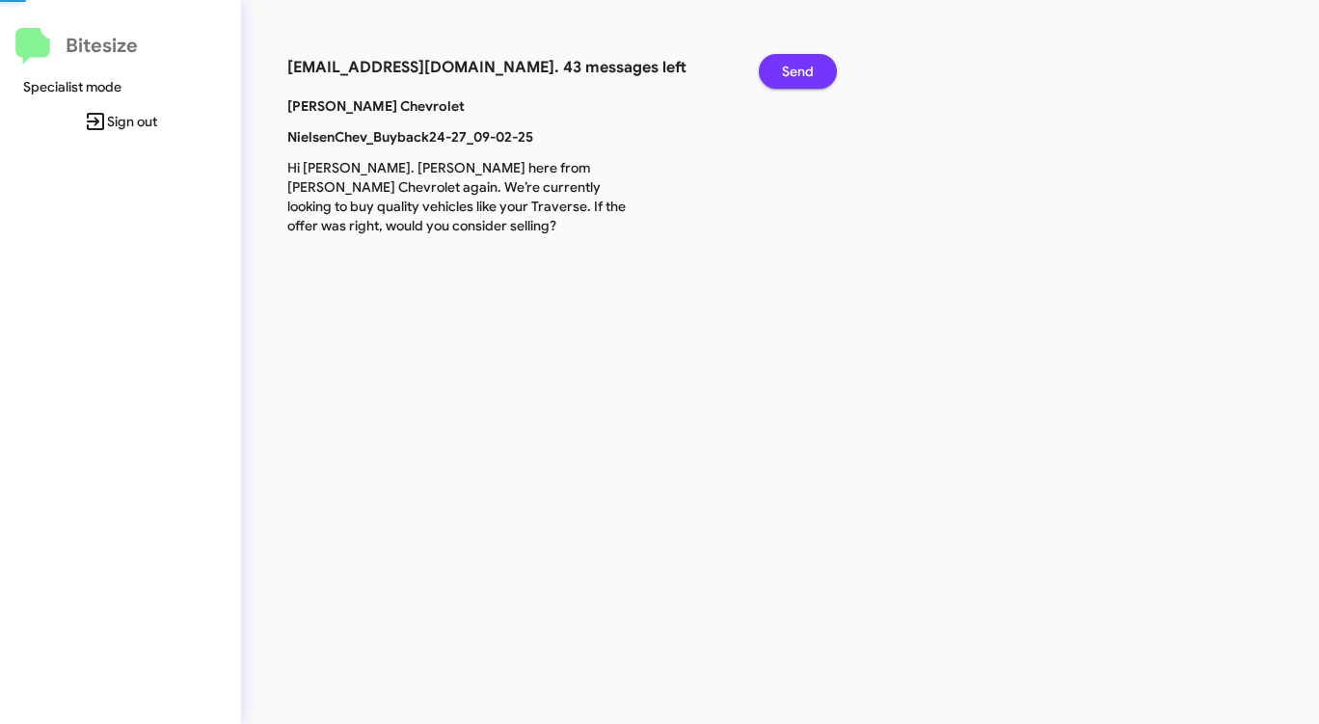
click at [801, 70] on span "Send" at bounding box center [798, 71] width 32 height 35
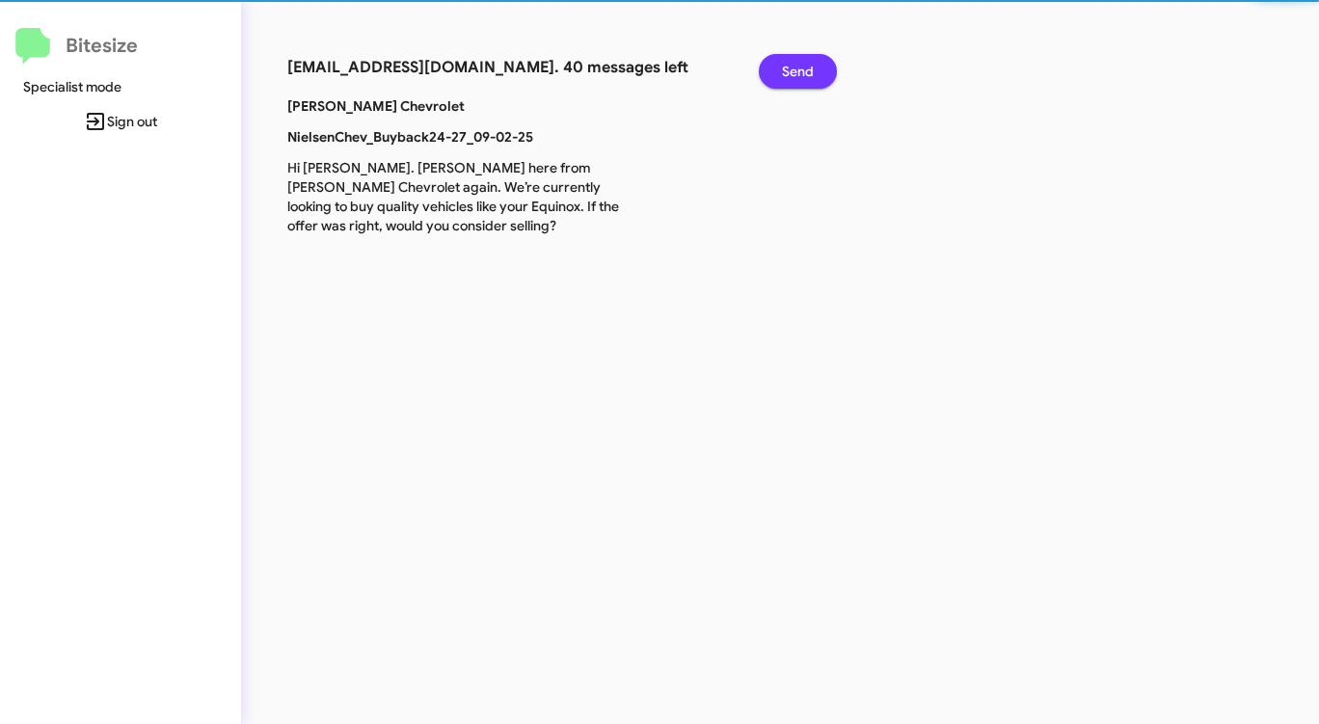
click at [801, 70] on span "Send" at bounding box center [798, 71] width 32 height 35
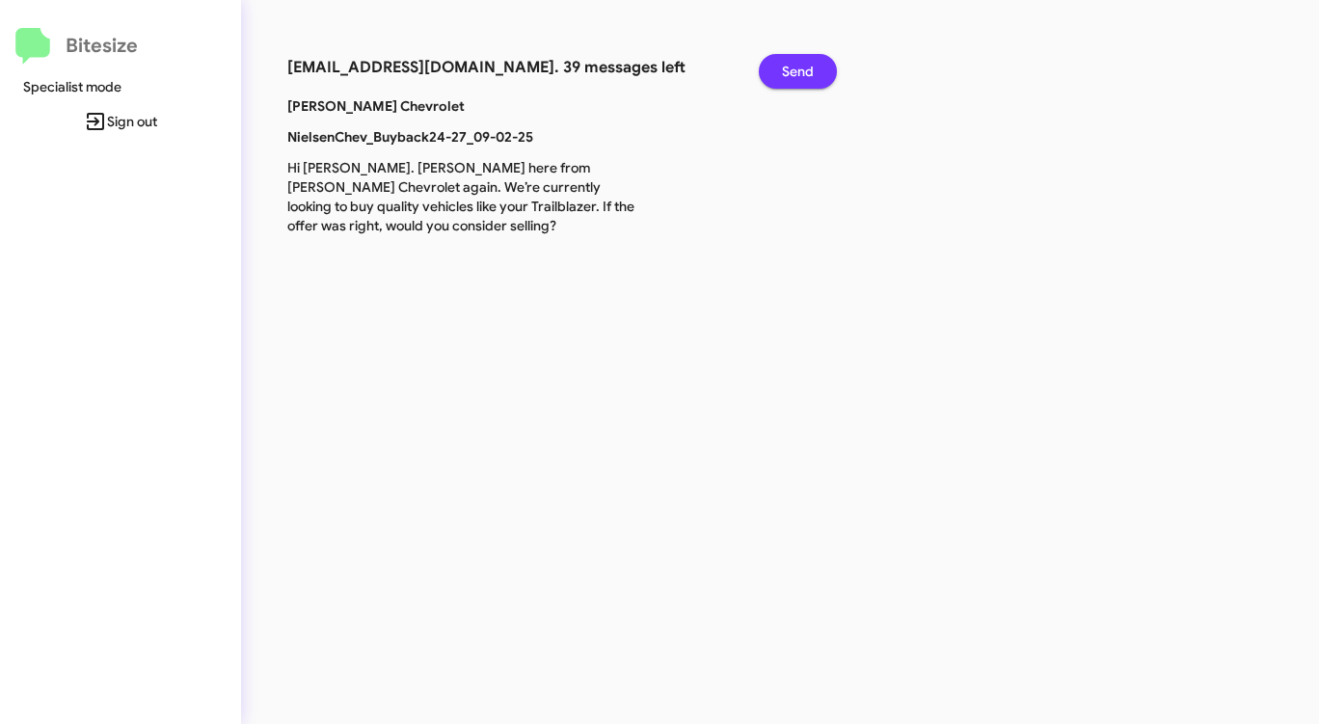
click at [801, 70] on span "Send" at bounding box center [798, 71] width 32 height 35
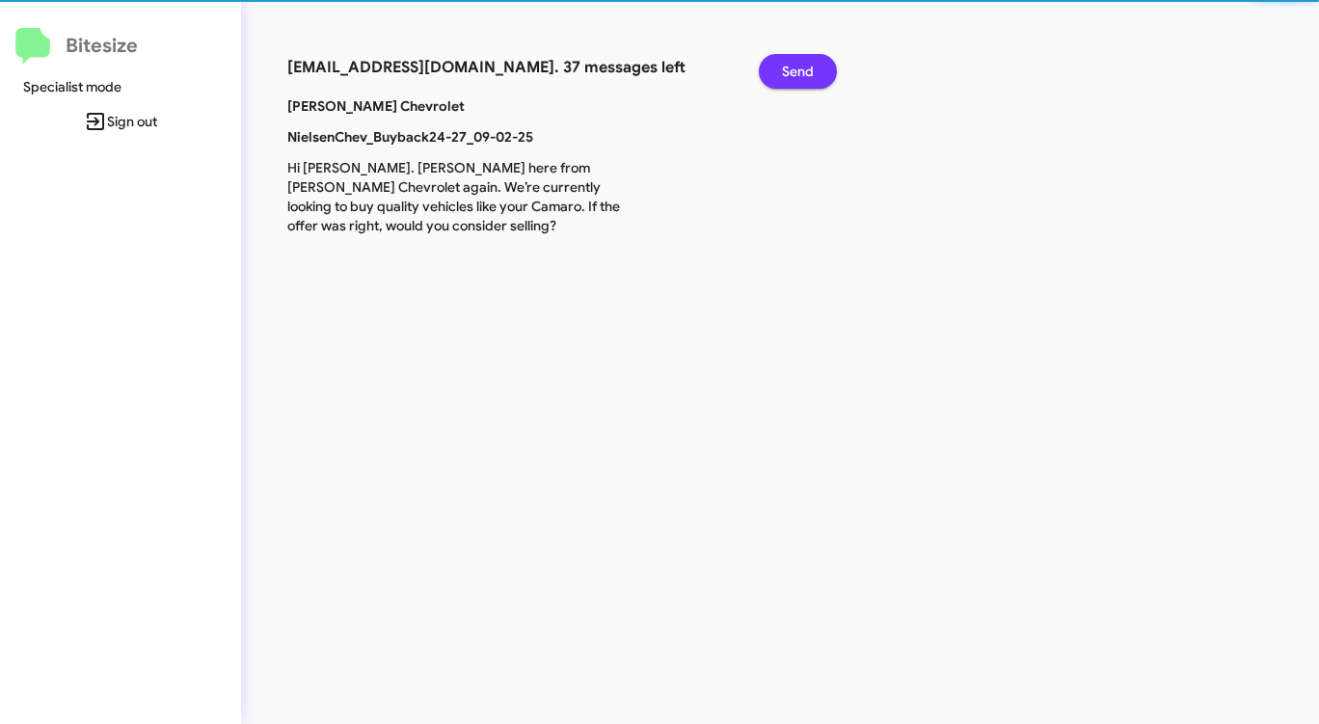
click at [801, 70] on span "Send" at bounding box center [798, 71] width 32 height 35
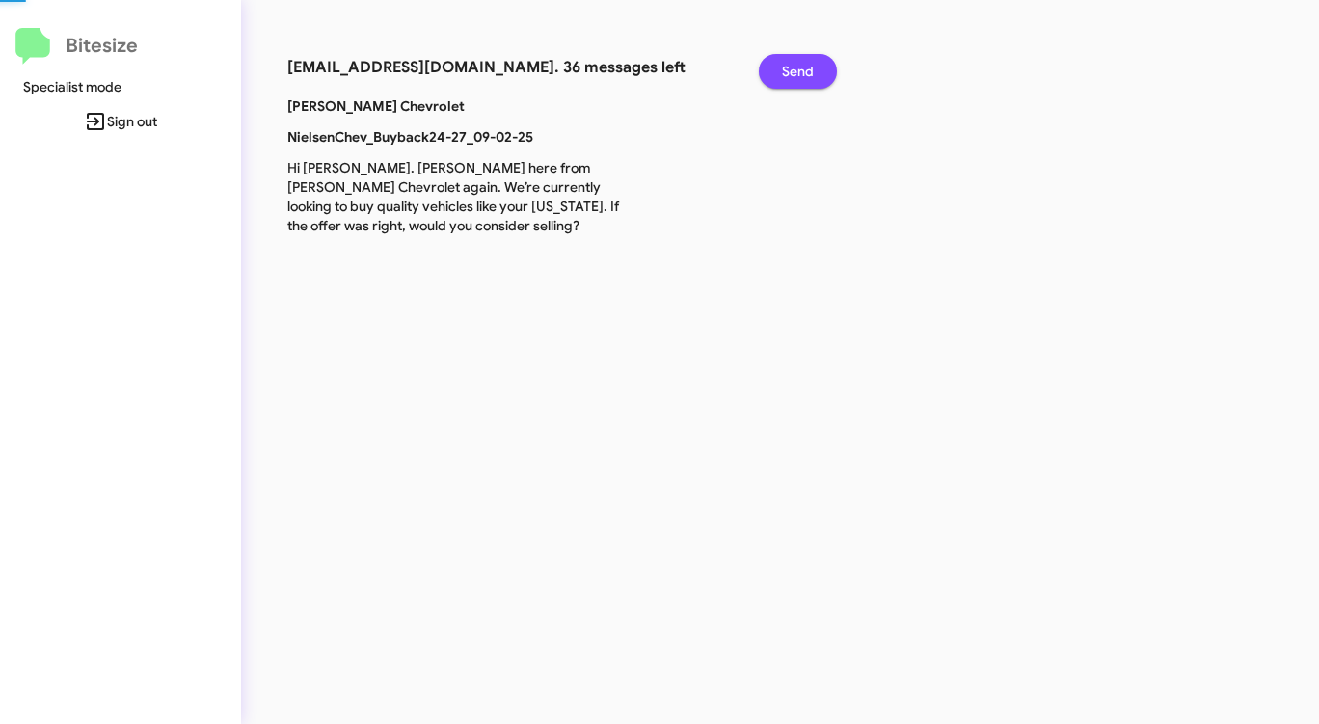
click at [801, 70] on span "Send" at bounding box center [798, 71] width 32 height 35
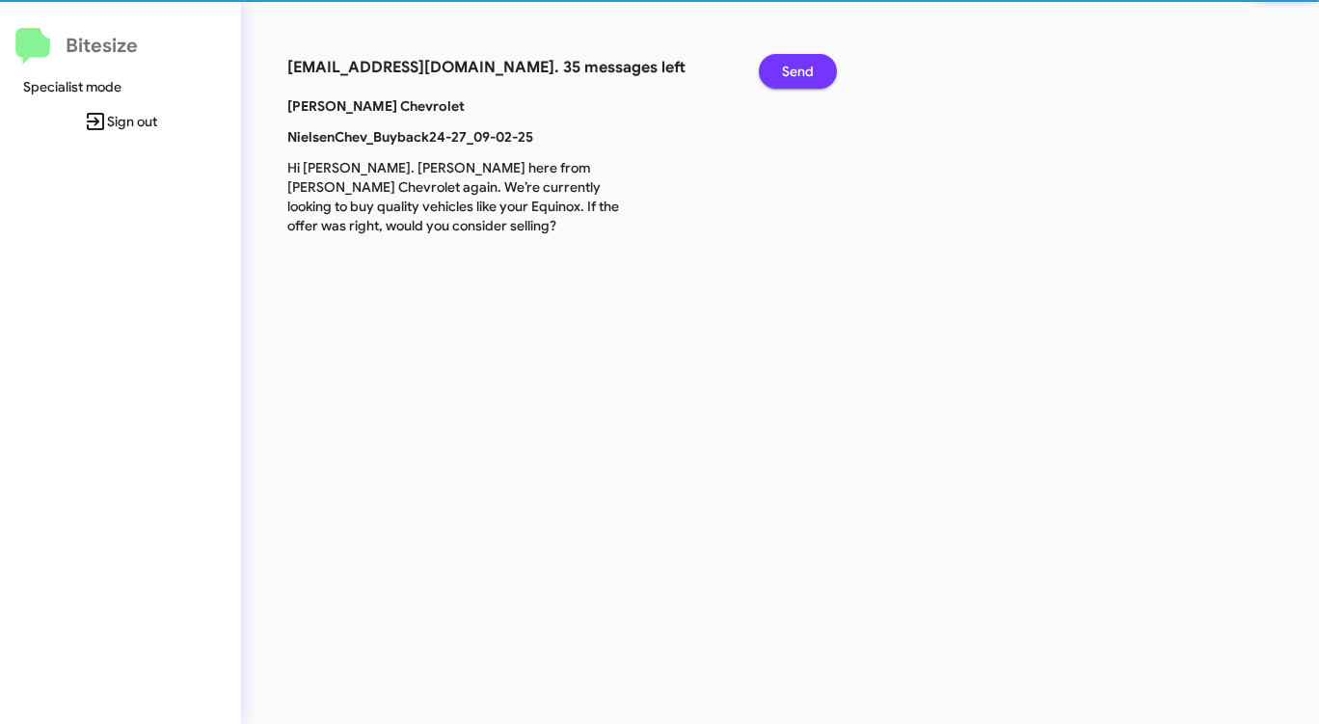
click at [801, 70] on span "Send" at bounding box center [798, 71] width 32 height 35
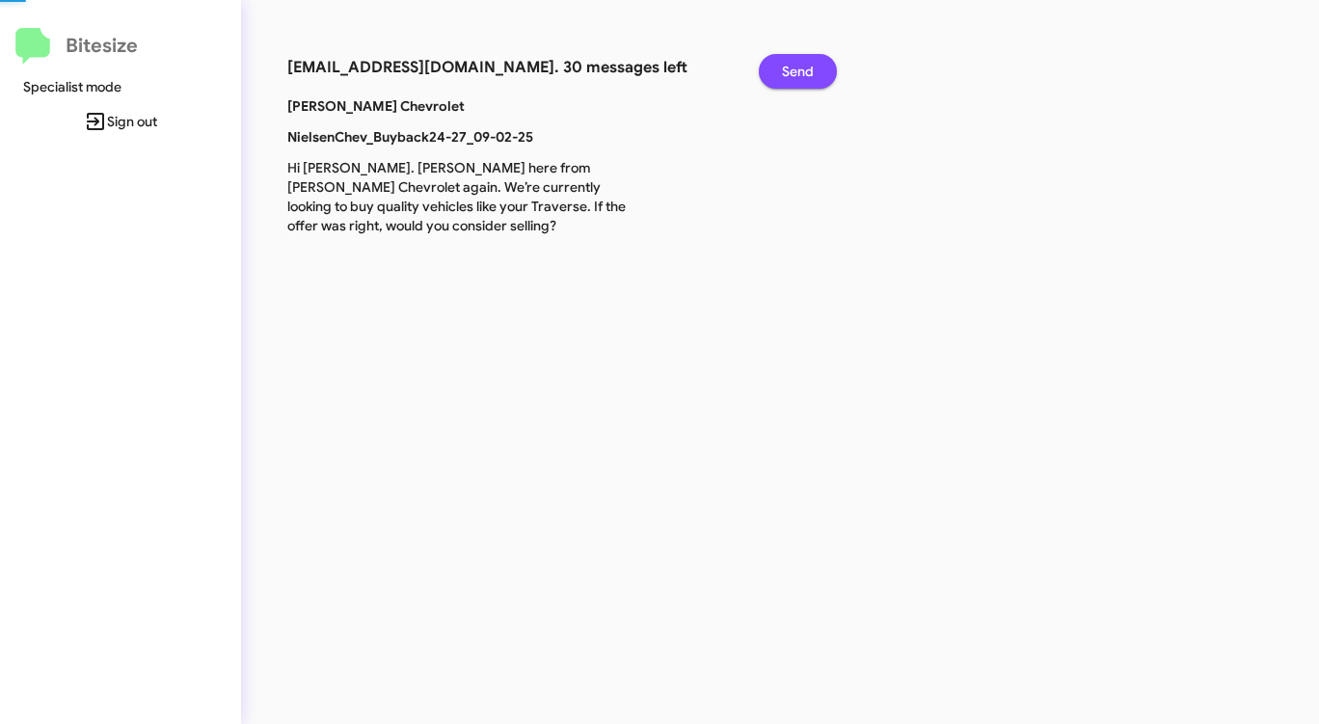
click at [801, 70] on span "Send" at bounding box center [798, 71] width 32 height 35
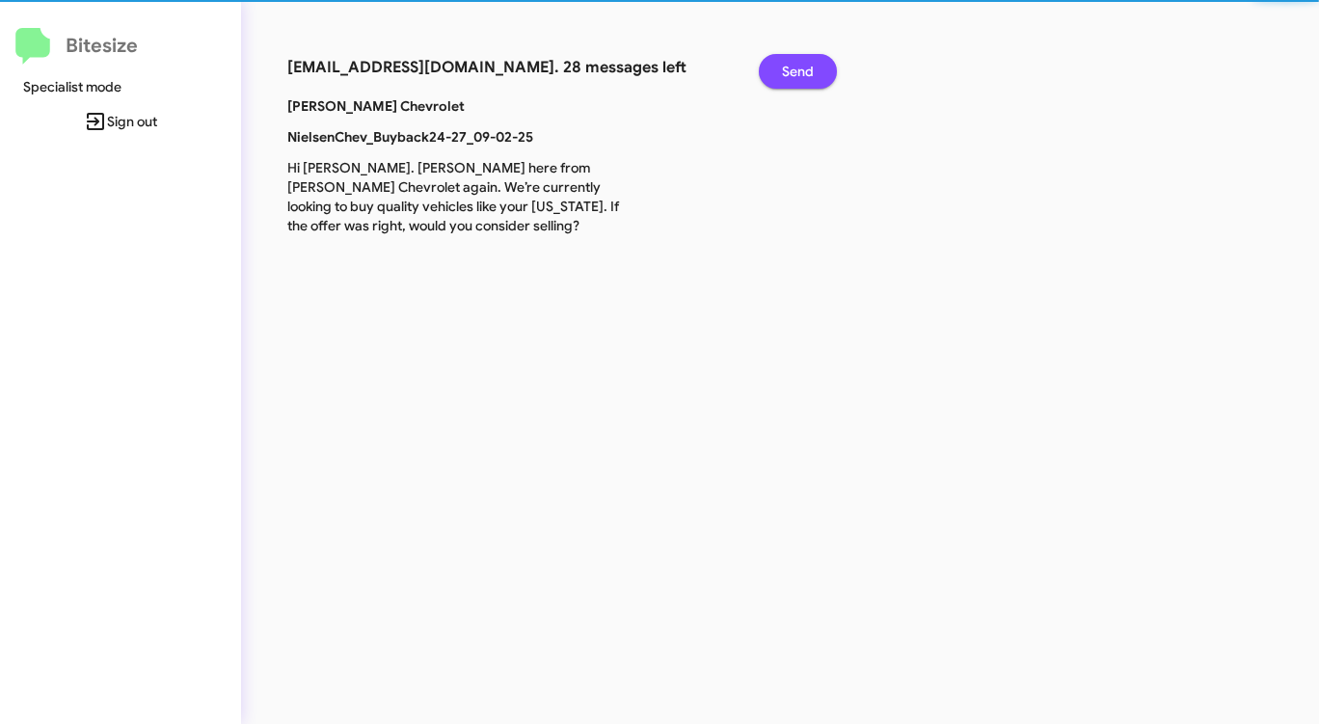
click at [801, 70] on span "Send" at bounding box center [798, 71] width 32 height 35
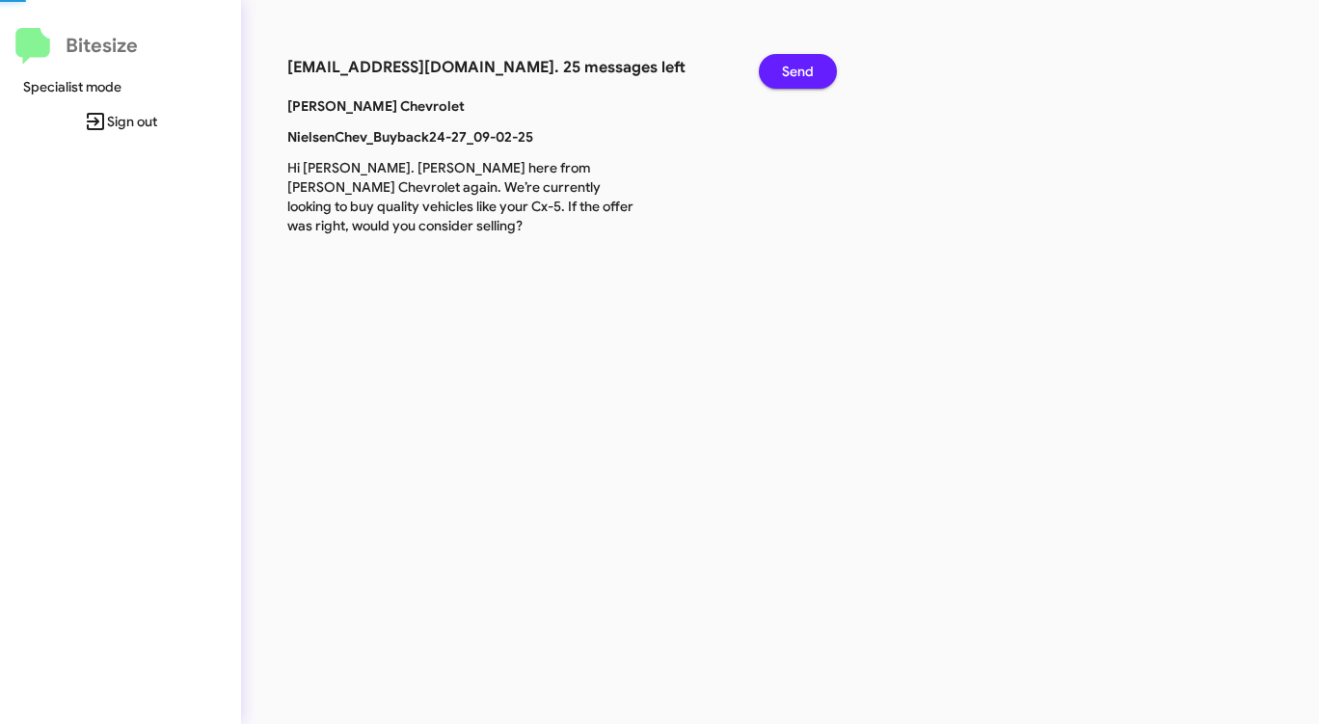
click at [801, 70] on span "Send" at bounding box center [798, 71] width 32 height 35
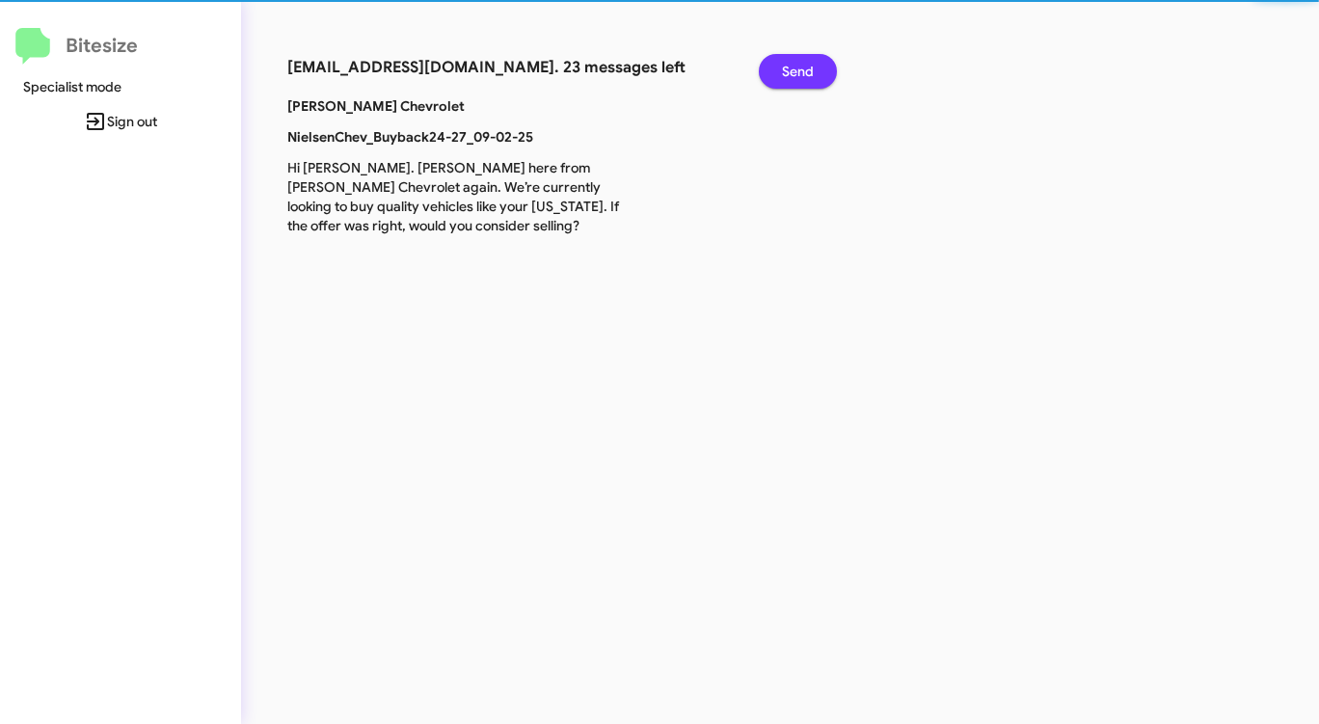
click at [801, 70] on span "Send" at bounding box center [798, 71] width 32 height 35
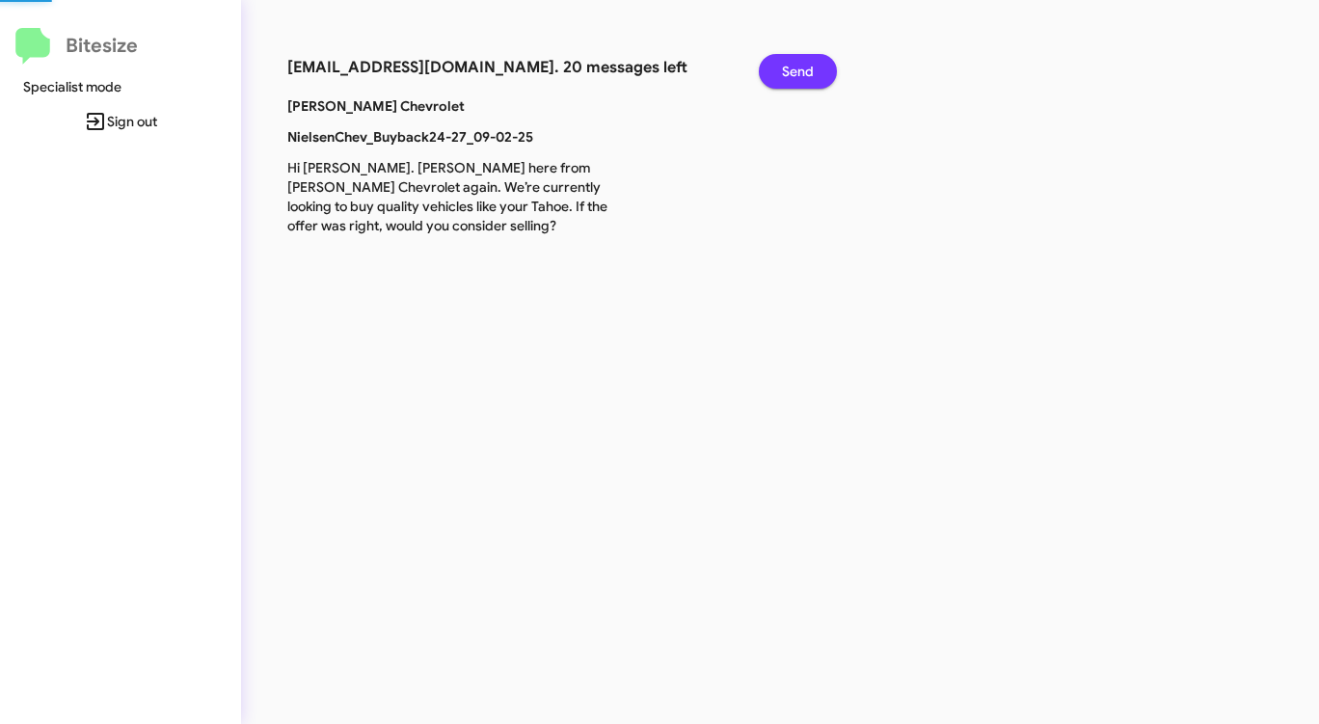
click at [801, 70] on span "Send" at bounding box center [798, 71] width 32 height 35
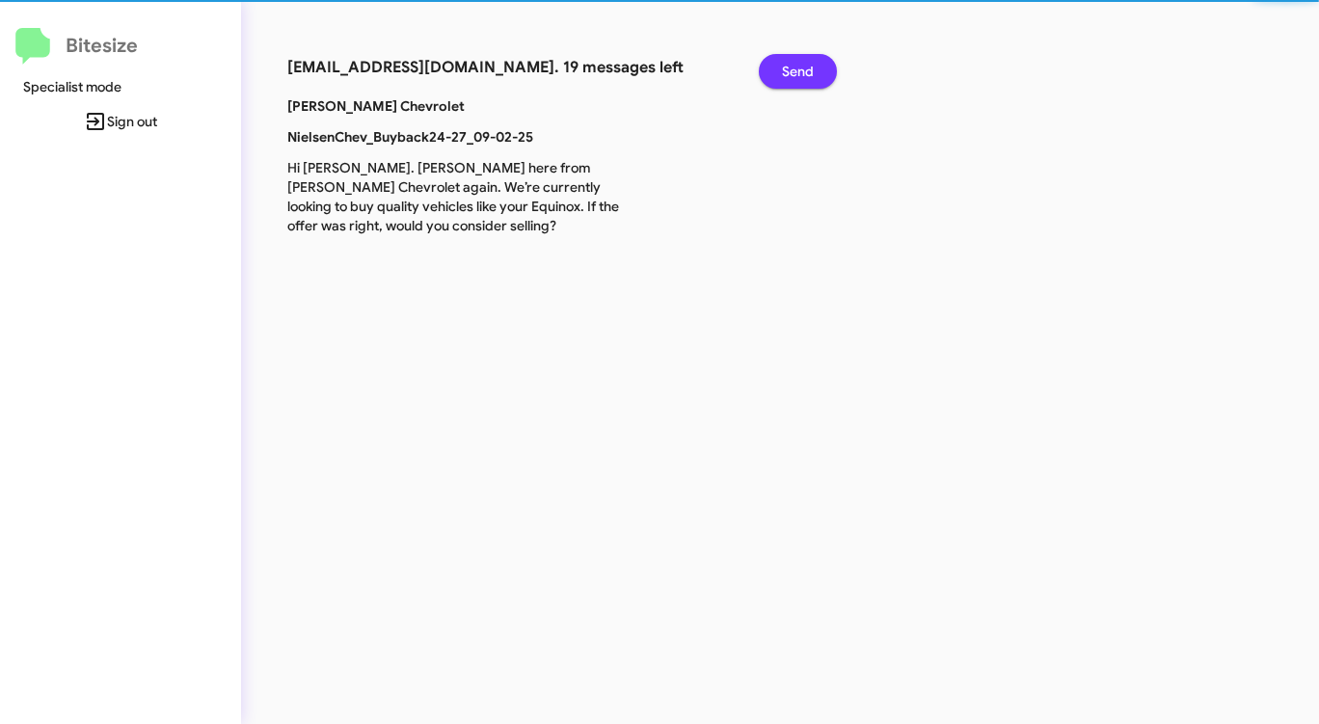
click at [801, 70] on span "Send" at bounding box center [798, 71] width 32 height 35
click at [801, 71] on span "Send" at bounding box center [798, 71] width 32 height 35
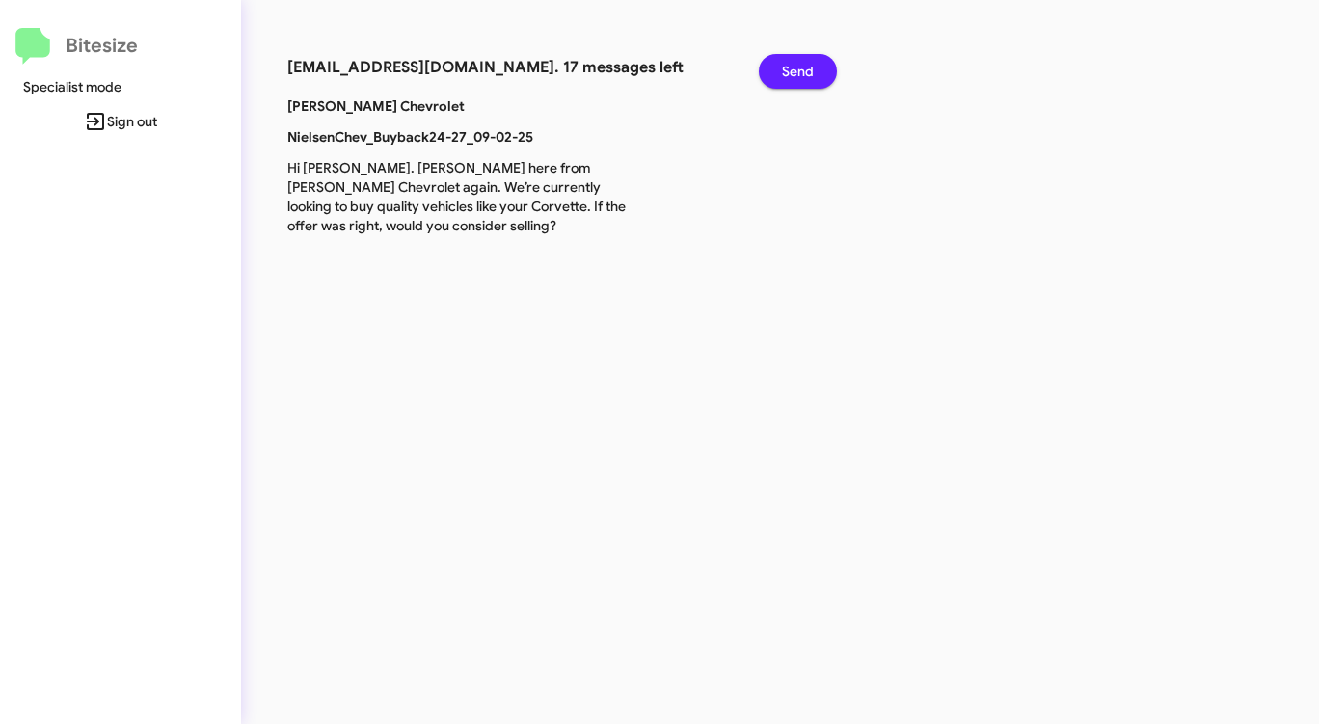
click at [800, 71] on span "Send" at bounding box center [798, 71] width 32 height 35
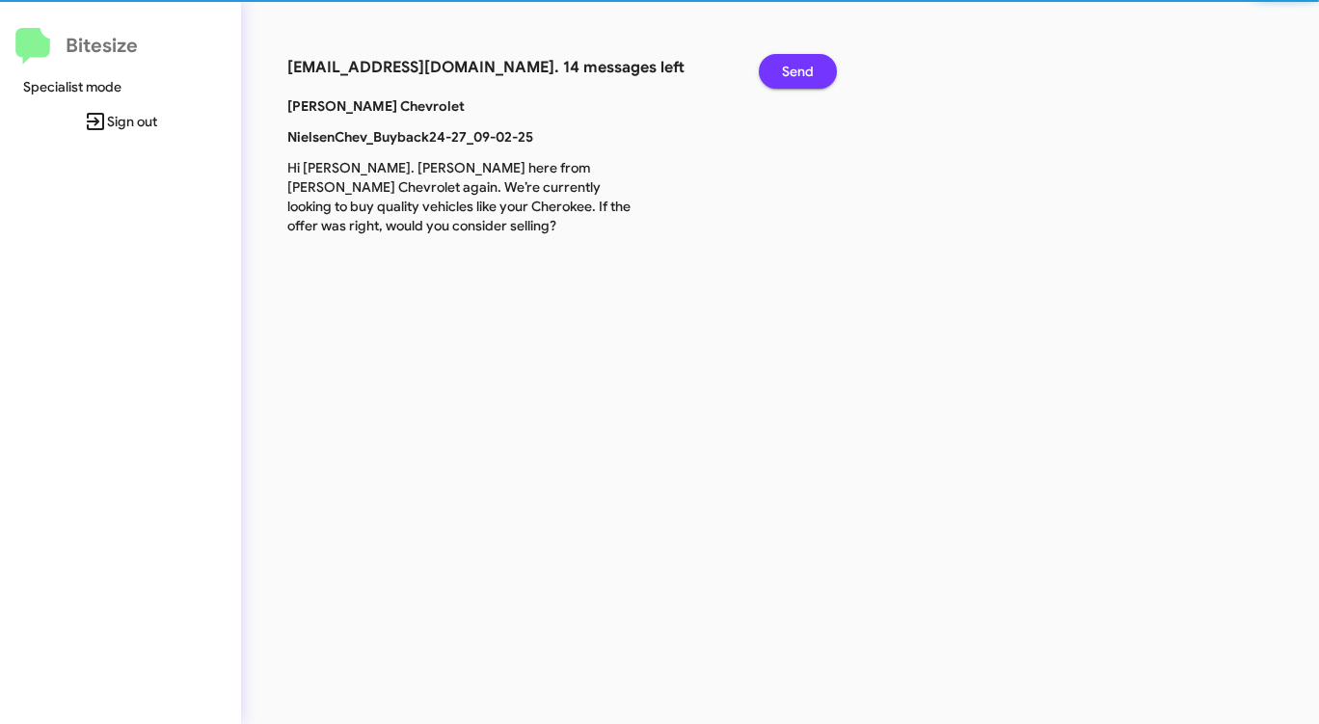
click at [800, 71] on span "Send" at bounding box center [798, 71] width 32 height 35
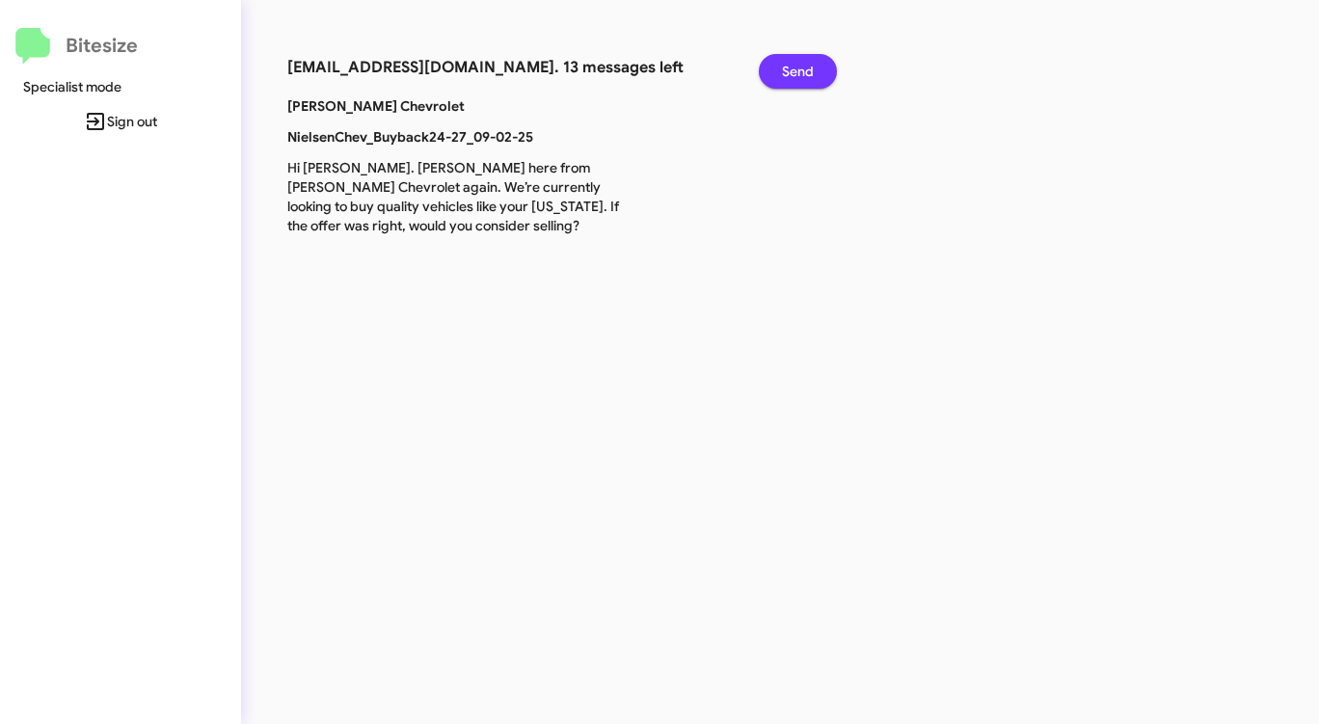
click at [799, 72] on span "Send" at bounding box center [798, 71] width 32 height 35
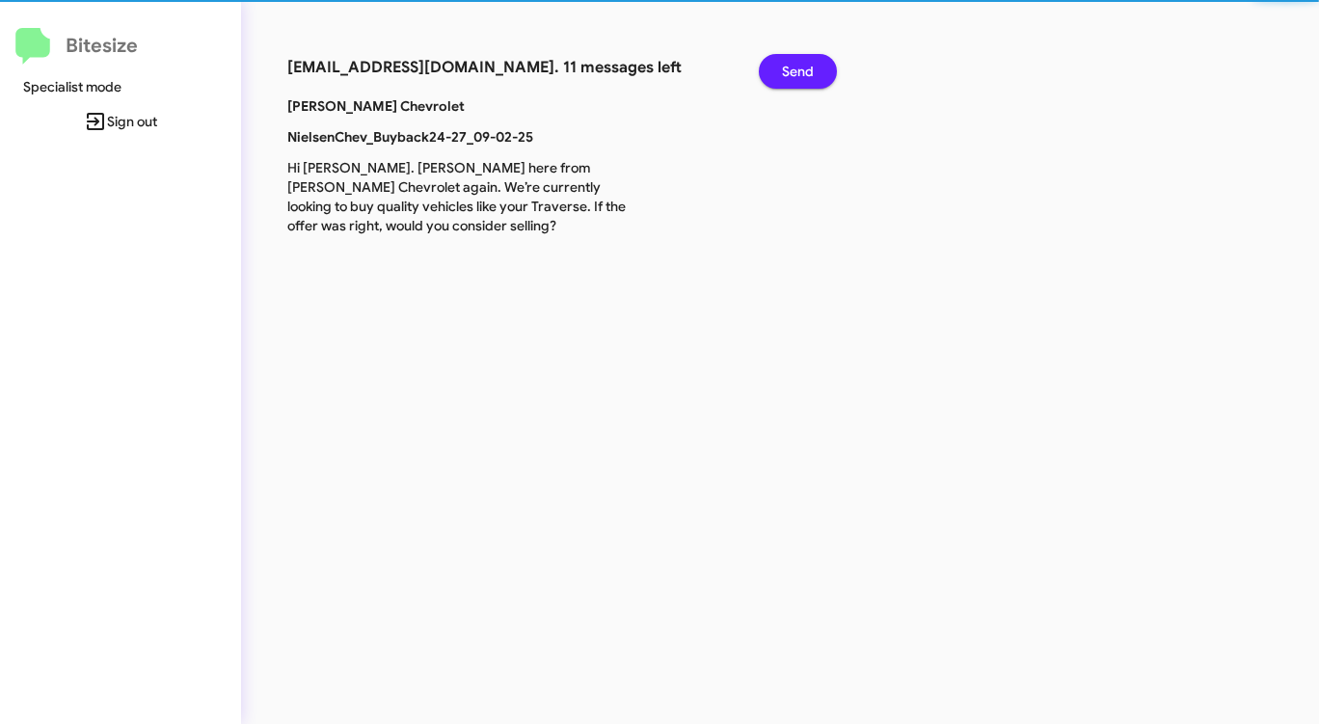
click at [798, 72] on span "Send" at bounding box center [798, 71] width 32 height 35
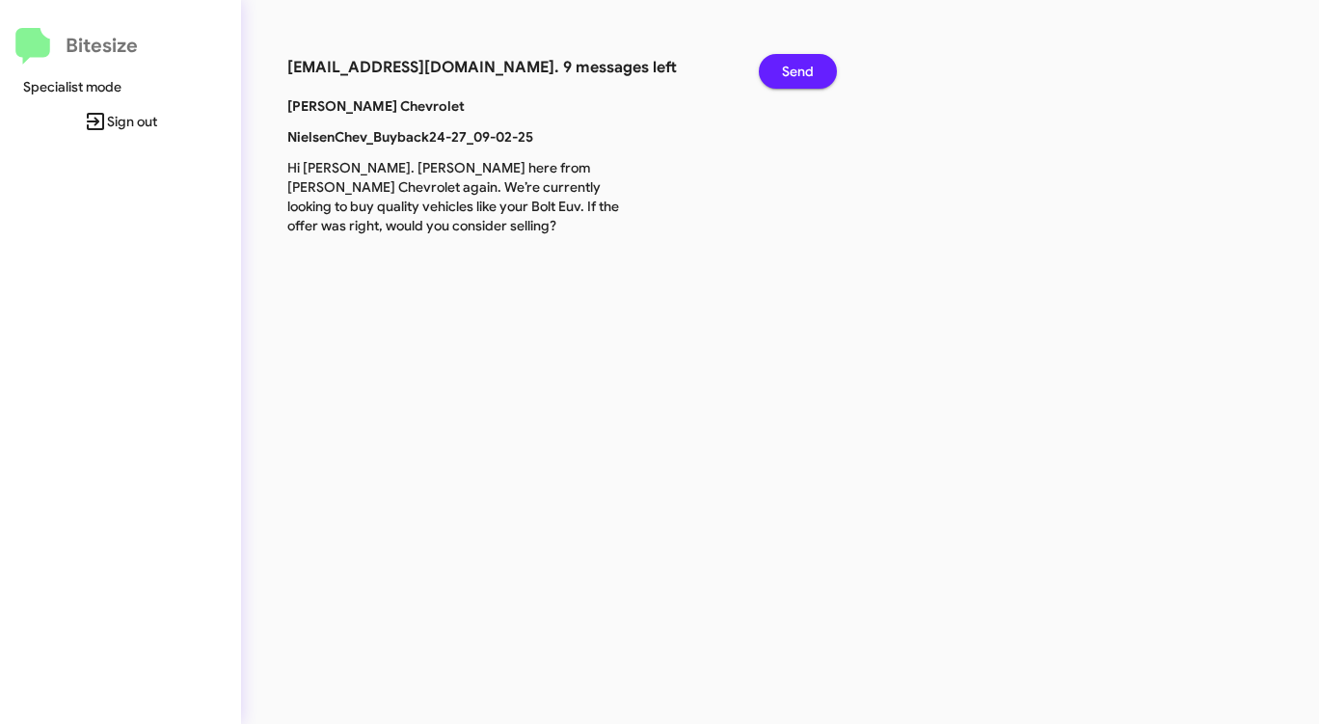
click at [798, 72] on span "Send" at bounding box center [798, 71] width 32 height 35
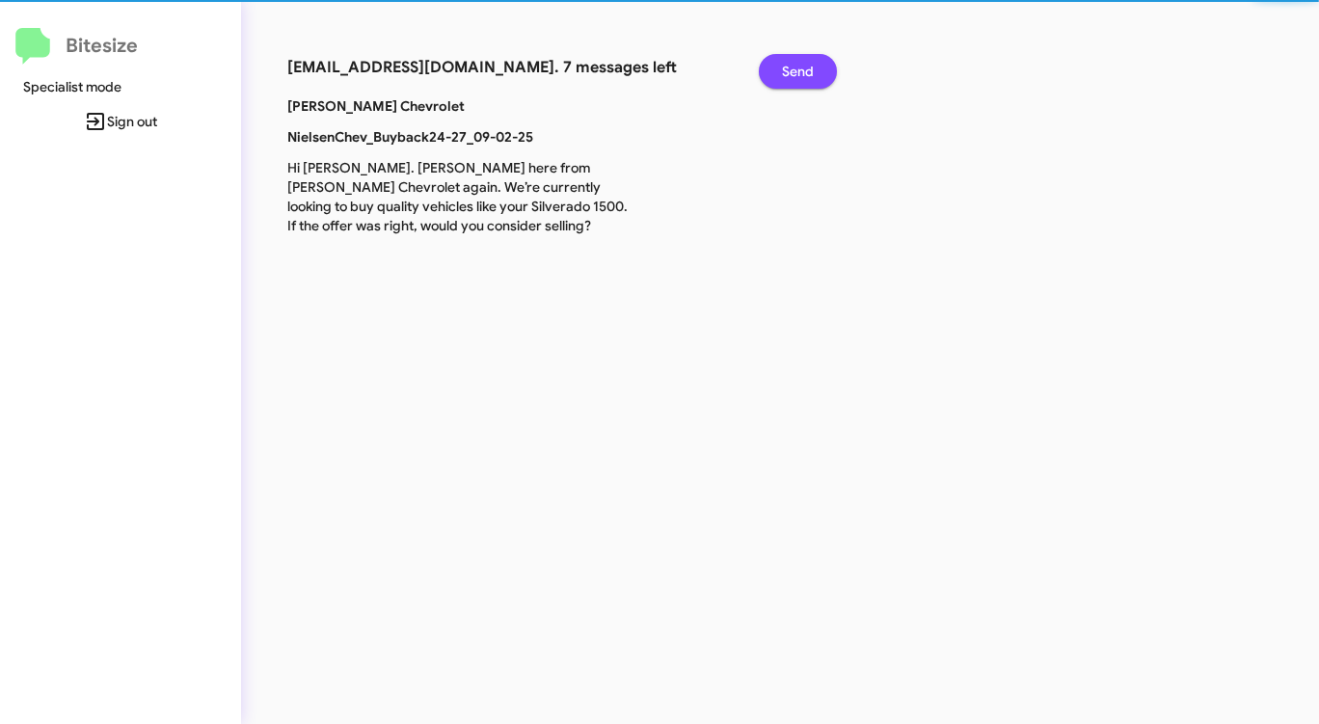
click at [798, 72] on span "Send" at bounding box center [798, 71] width 32 height 35
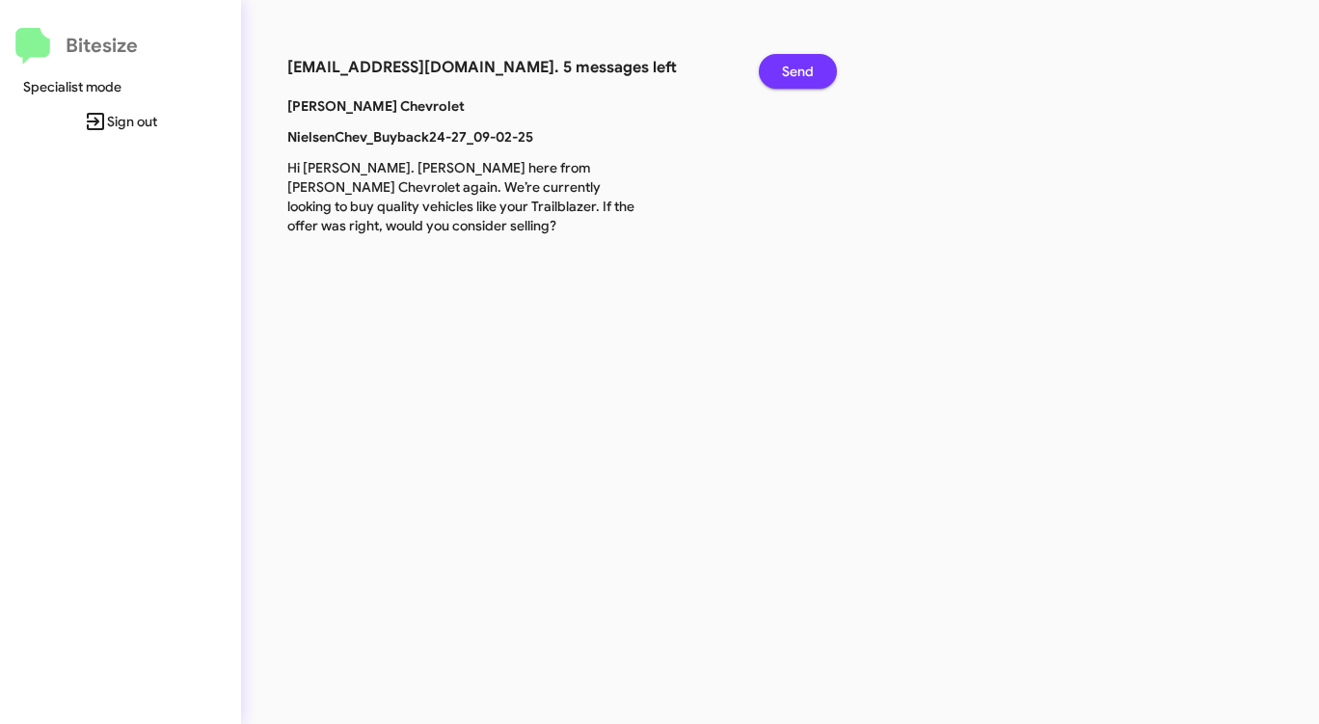
click at [798, 73] on span "Send" at bounding box center [798, 71] width 32 height 35
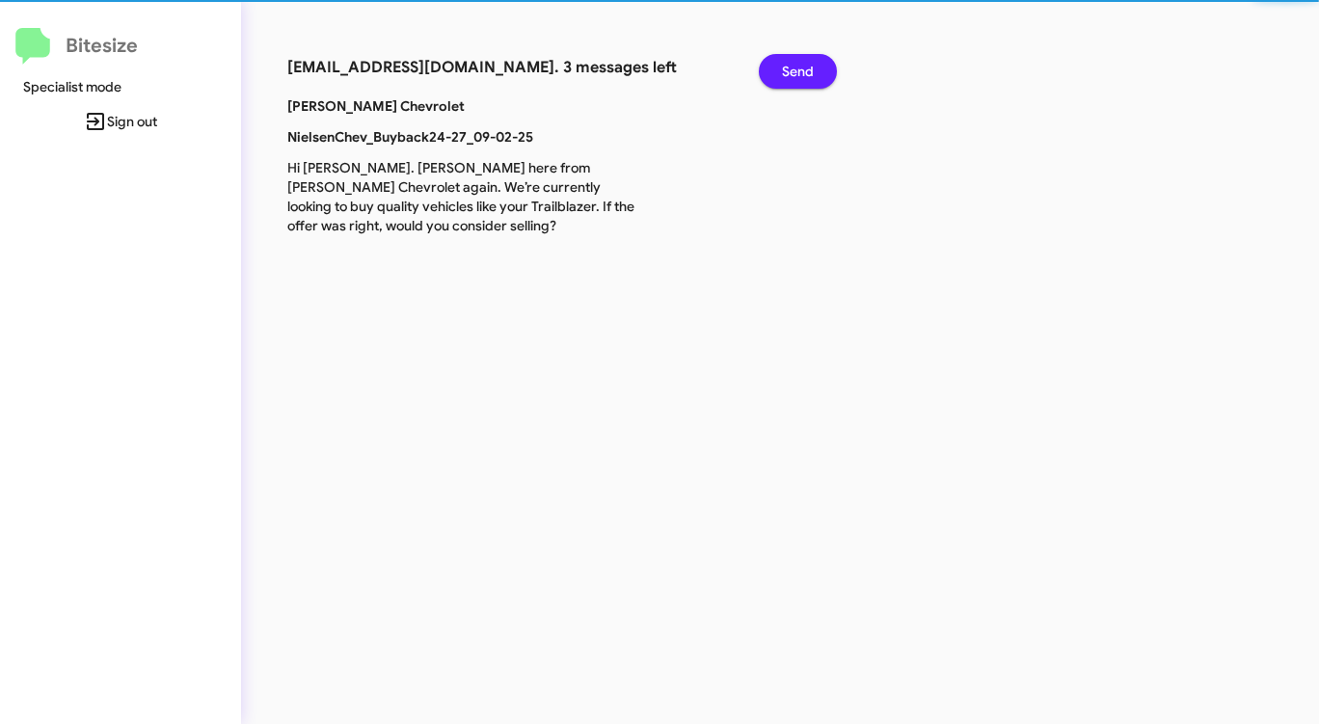
click at [798, 73] on span "Send" at bounding box center [798, 71] width 32 height 35
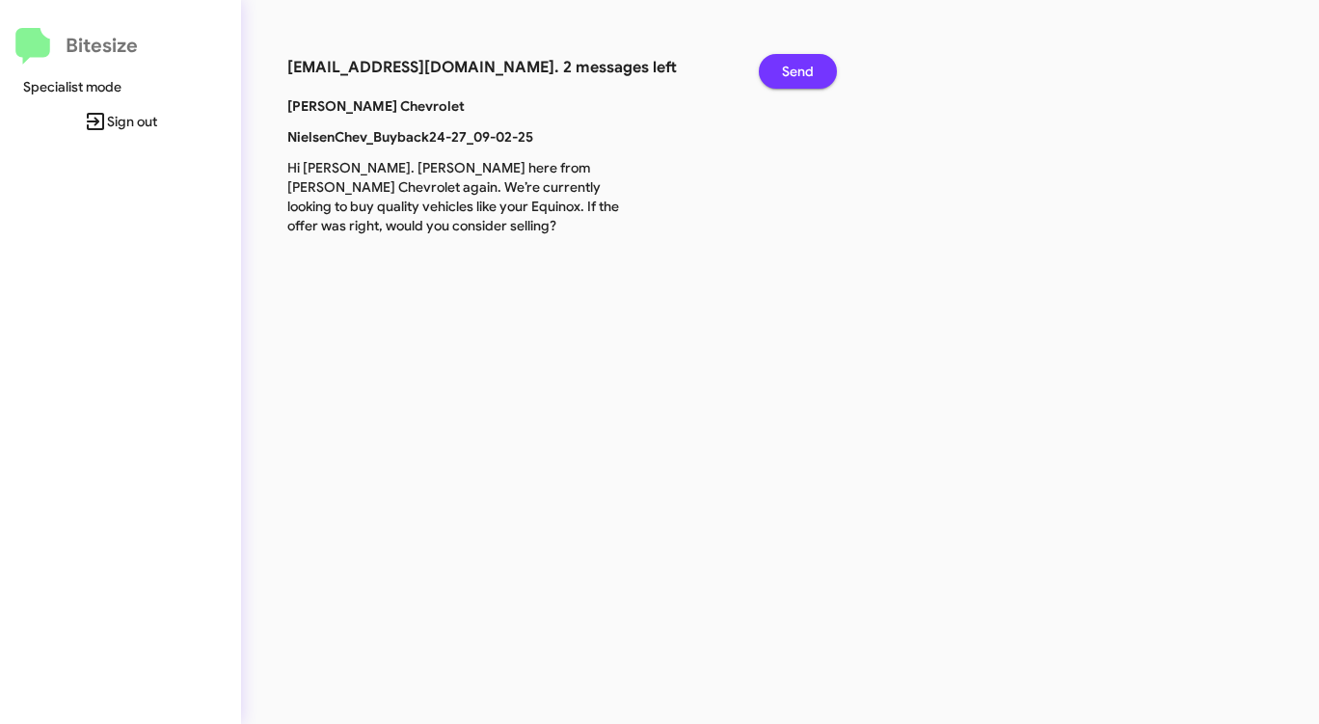
click at [798, 73] on span "Send" at bounding box center [798, 71] width 32 height 35
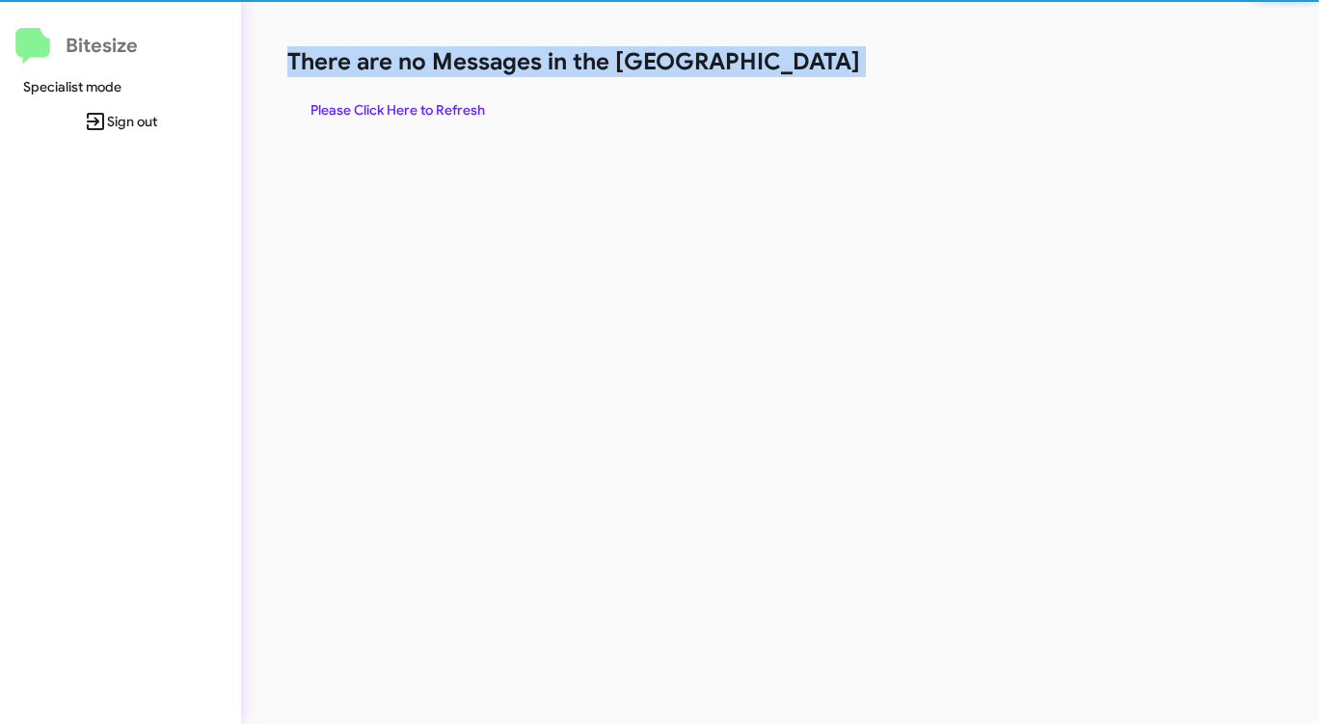
click at [798, 73] on h1 "There are no Messages in the [GEOGRAPHIC_DATA]" at bounding box center [690, 61] width 806 height 31
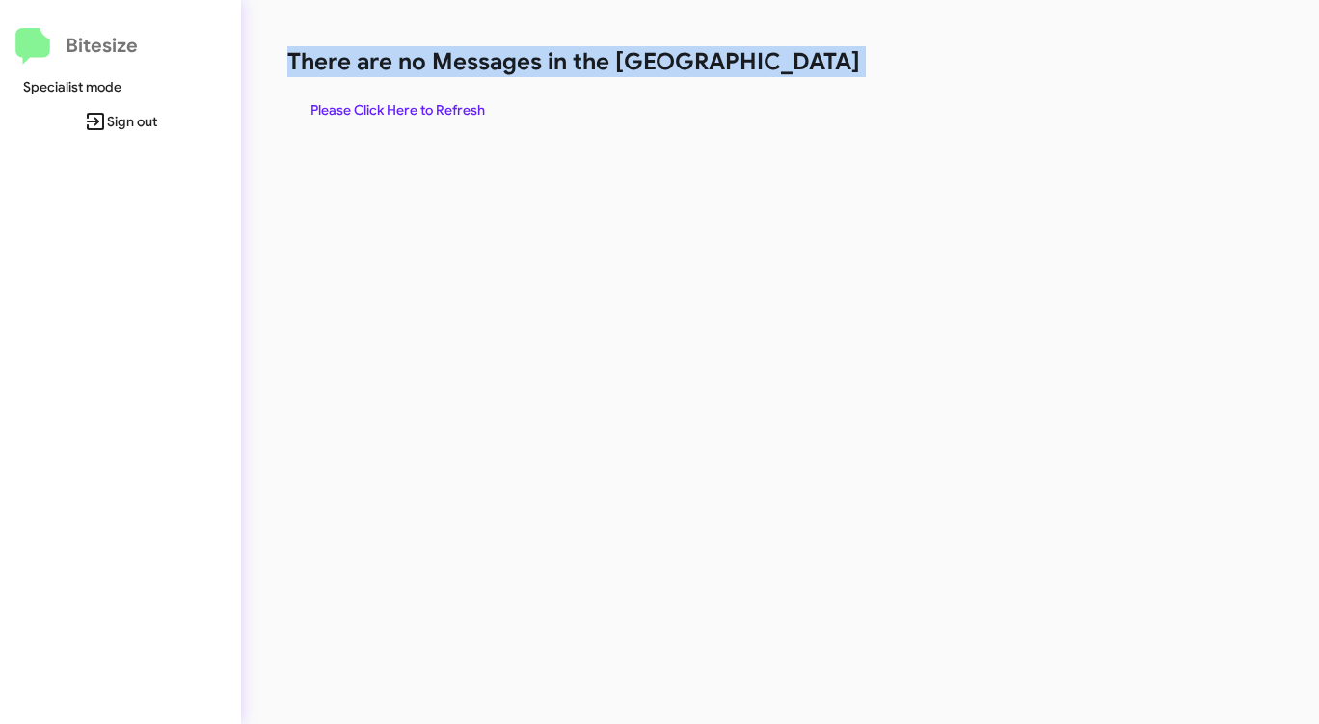
click at [798, 73] on h1 "There are no Messages in the [GEOGRAPHIC_DATA]" at bounding box center [690, 61] width 806 height 31
click at [387, 108] on span "Please Click Here to Refresh" at bounding box center [397, 110] width 175 height 35
click at [479, 111] on span "Please Click Here to Refresh" at bounding box center [397, 110] width 175 height 35
click at [478, 111] on span "Please Click Here to Refresh" at bounding box center [397, 110] width 175 height 35
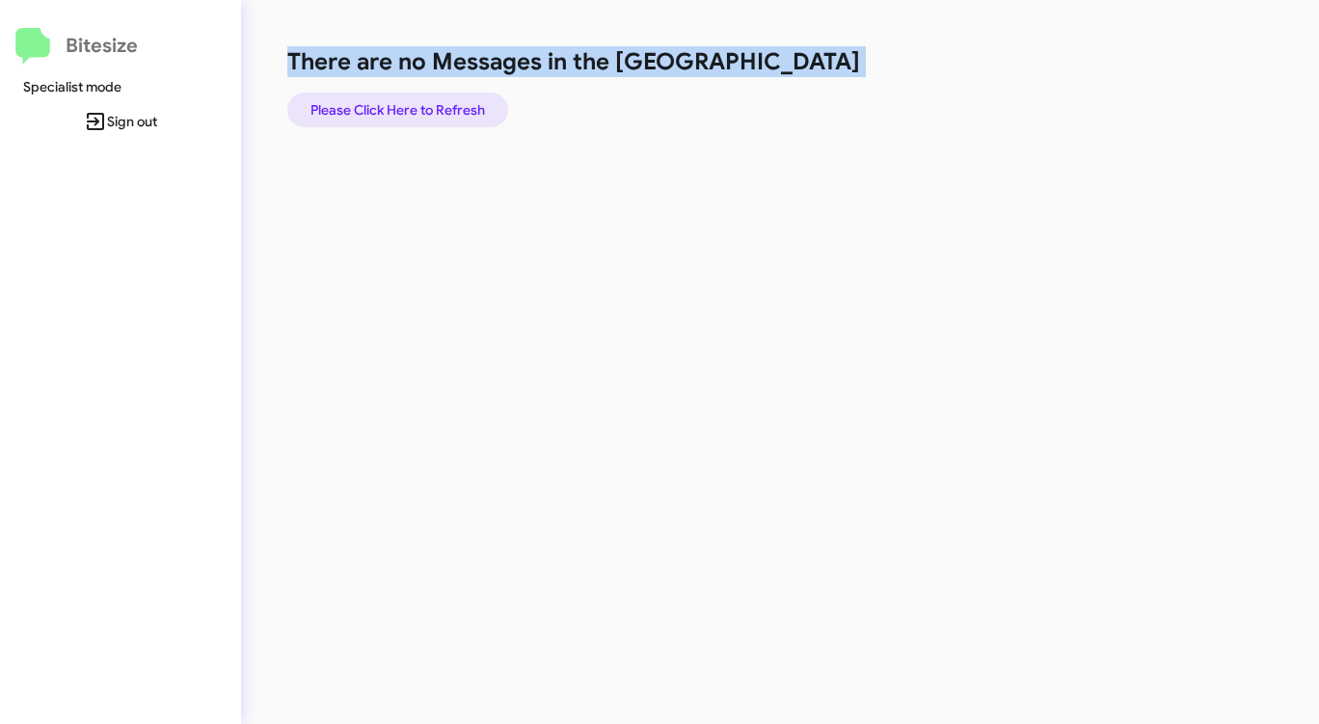
click at [478, 110] on span "Please Click Here to Refresh" at bounding box center [397, 110] width 175 height 35
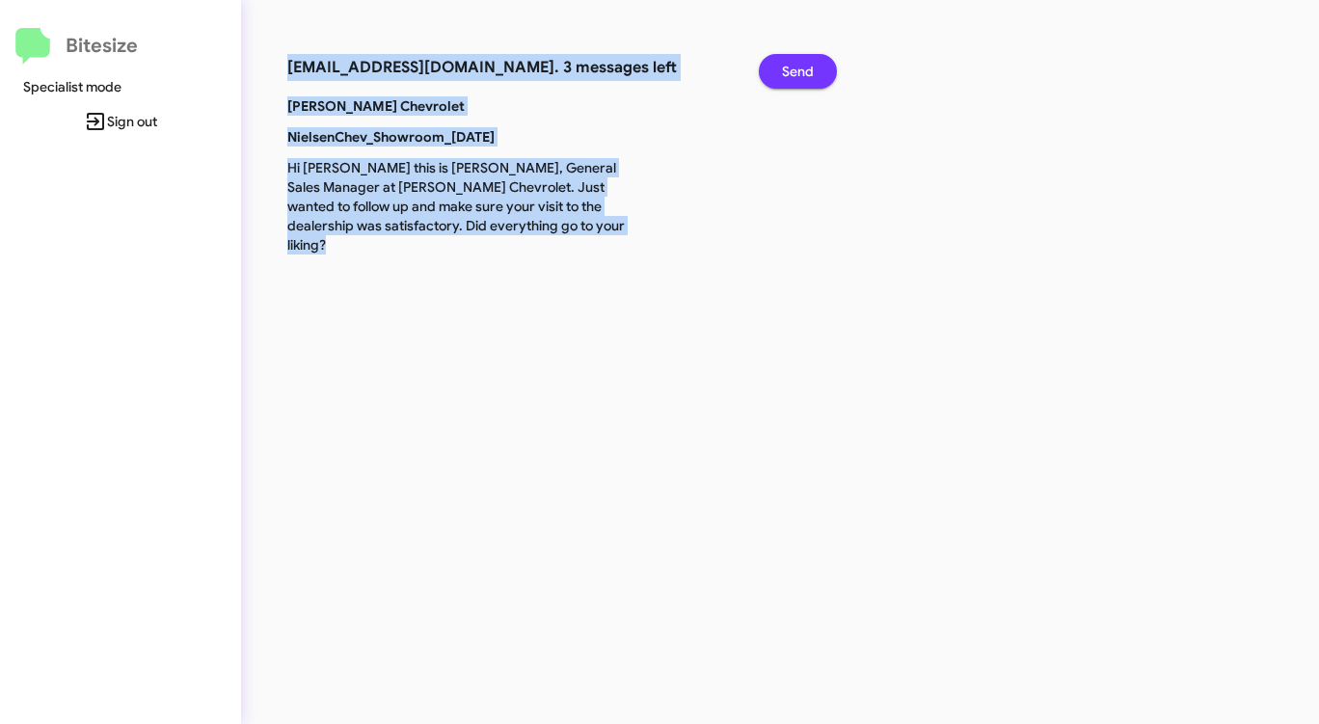
click at [804, 67] on span "Send" at bounding box center [798, 71] width 32 height 35
click at [804, 66] on span "Send" at bounding box center [798, 71] width 32 height 35
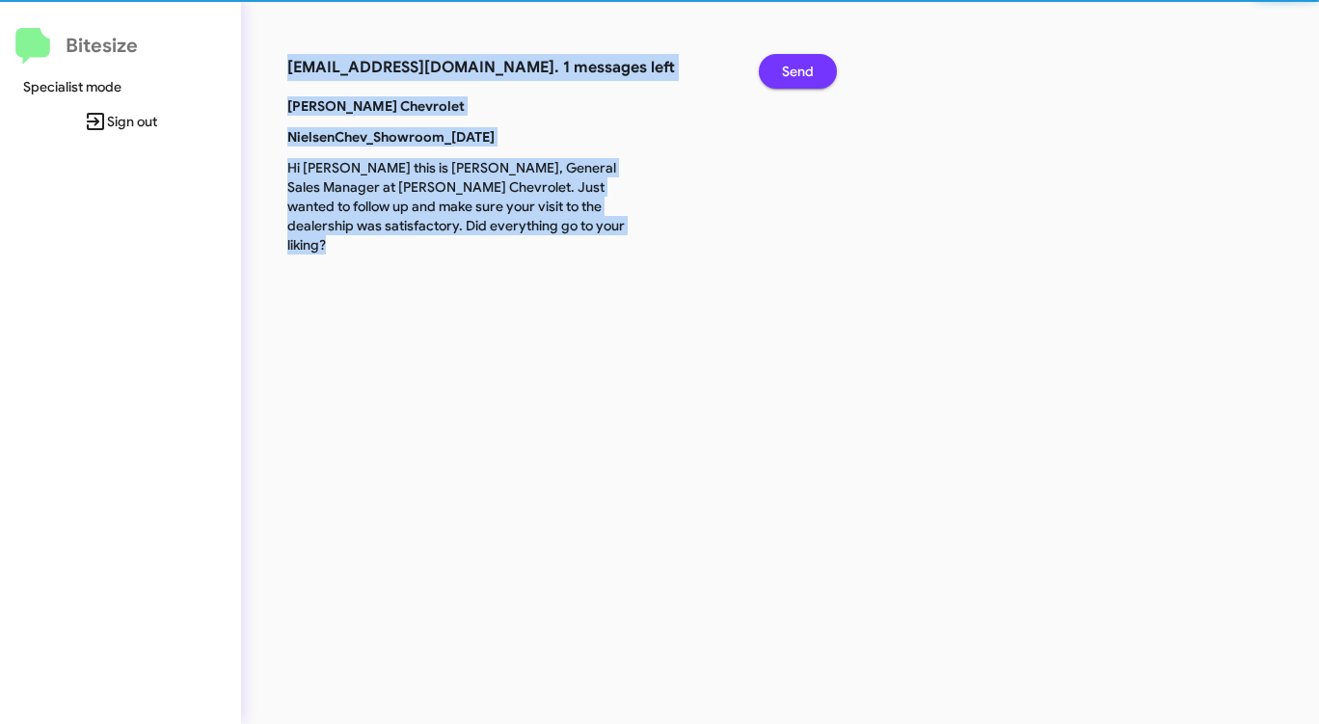
click at [804, 66] on span "Send" at bounding box center [798, 71] width 32 height 35
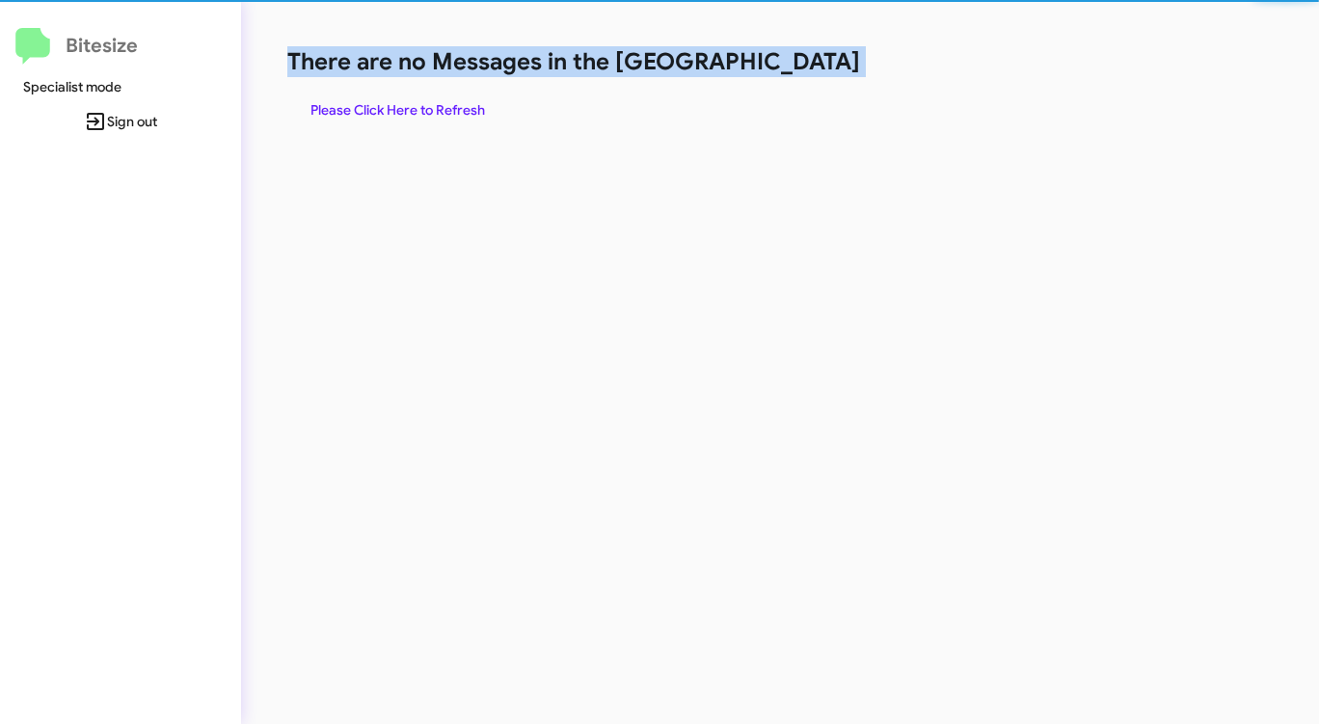
click at [804, 66] on h1 "There are no Messages in the [GEOGRAPHIC_DATA]" at bounding box center [690, 61] width 806 height 31
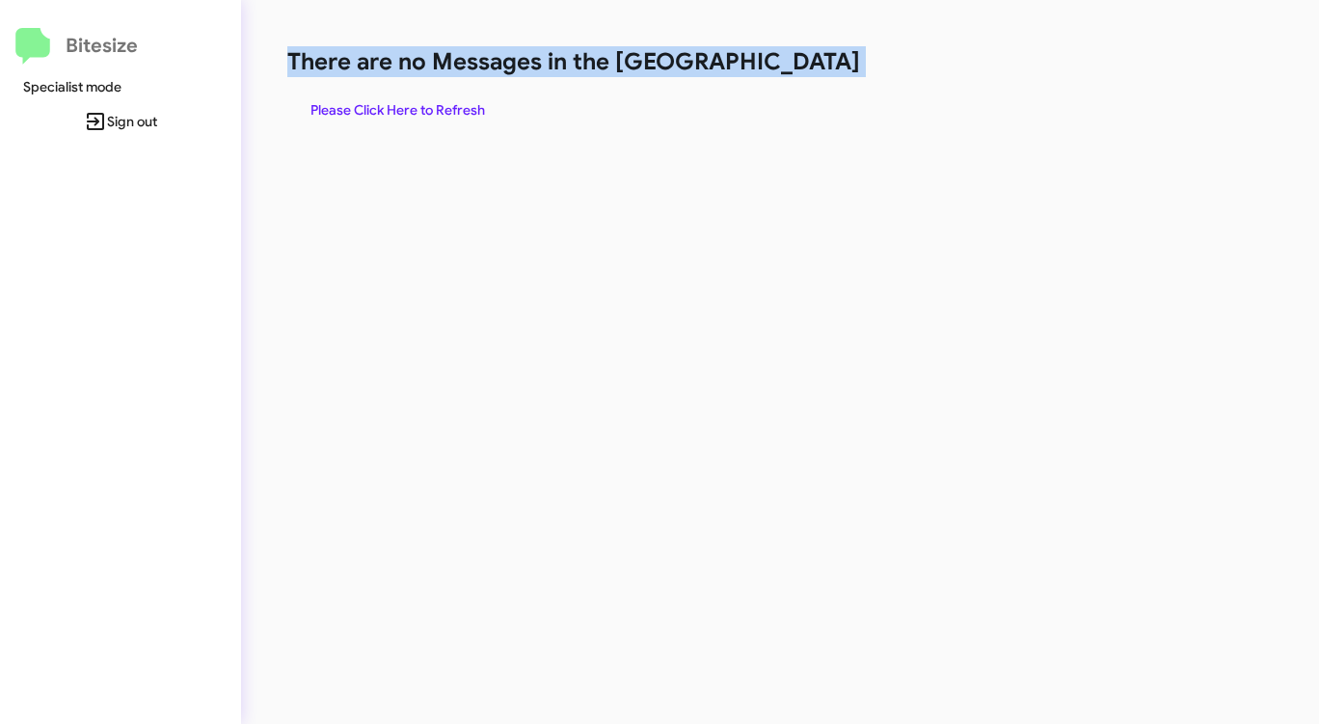
click at [390, 113] on span "Please Click Here to Refresh" at bounding box center [397, 110] width 175 height 35
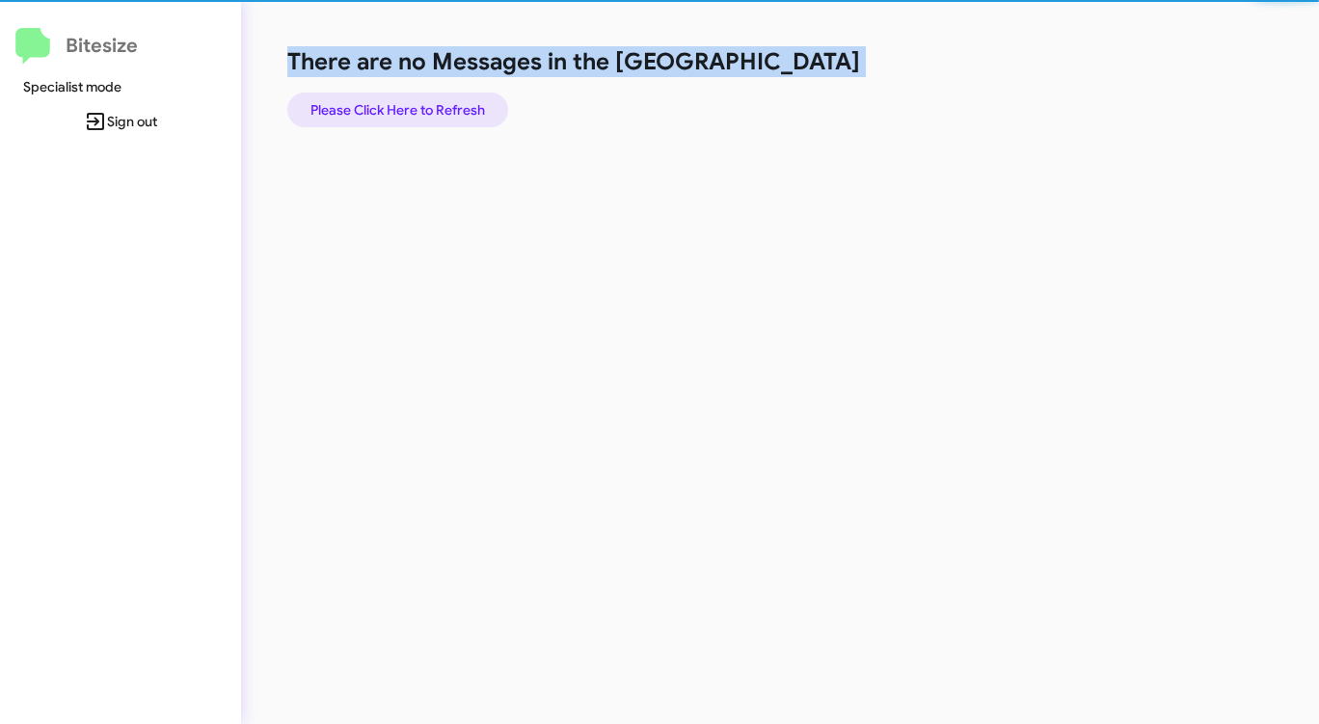
click at [390, 113] on span "Please Click Here to Refresh" at bounding box center [397, 110] width 175 height 35
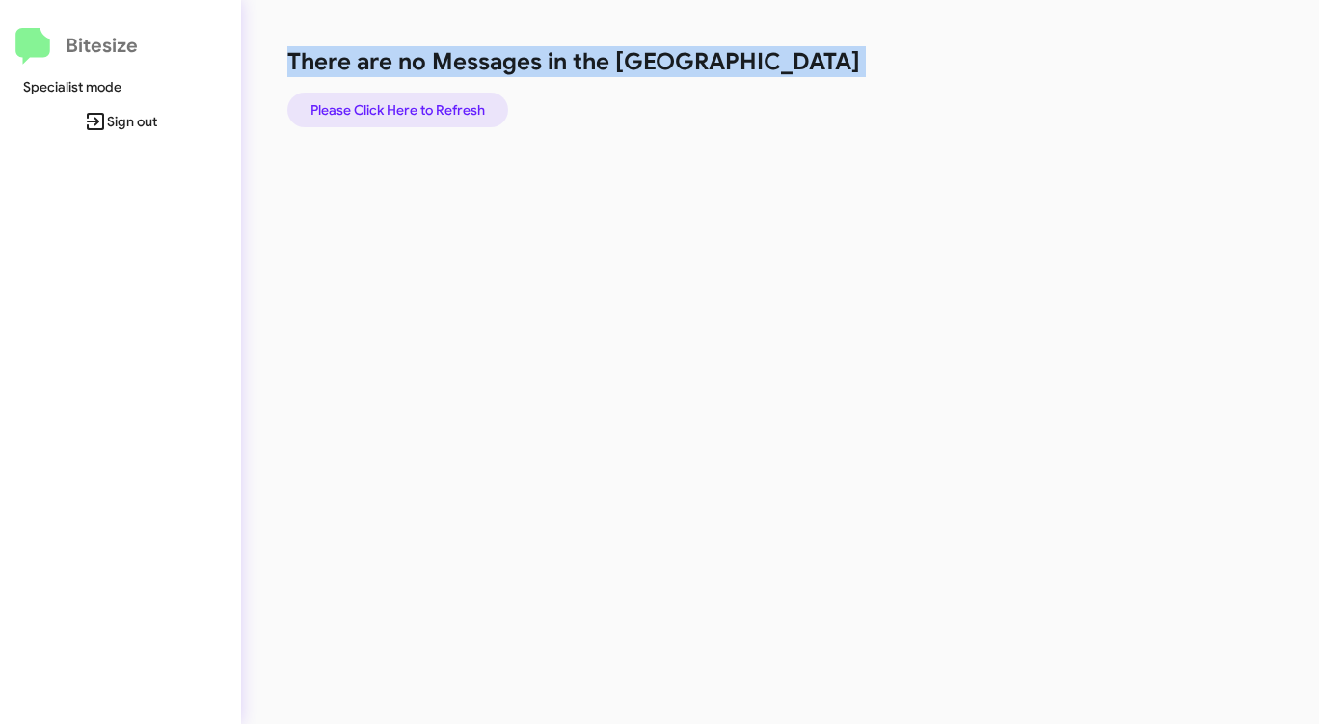
click at [418, 107] on span "Please Click Here to Refresh" at bounding box center [397, 110] width 175 height 35
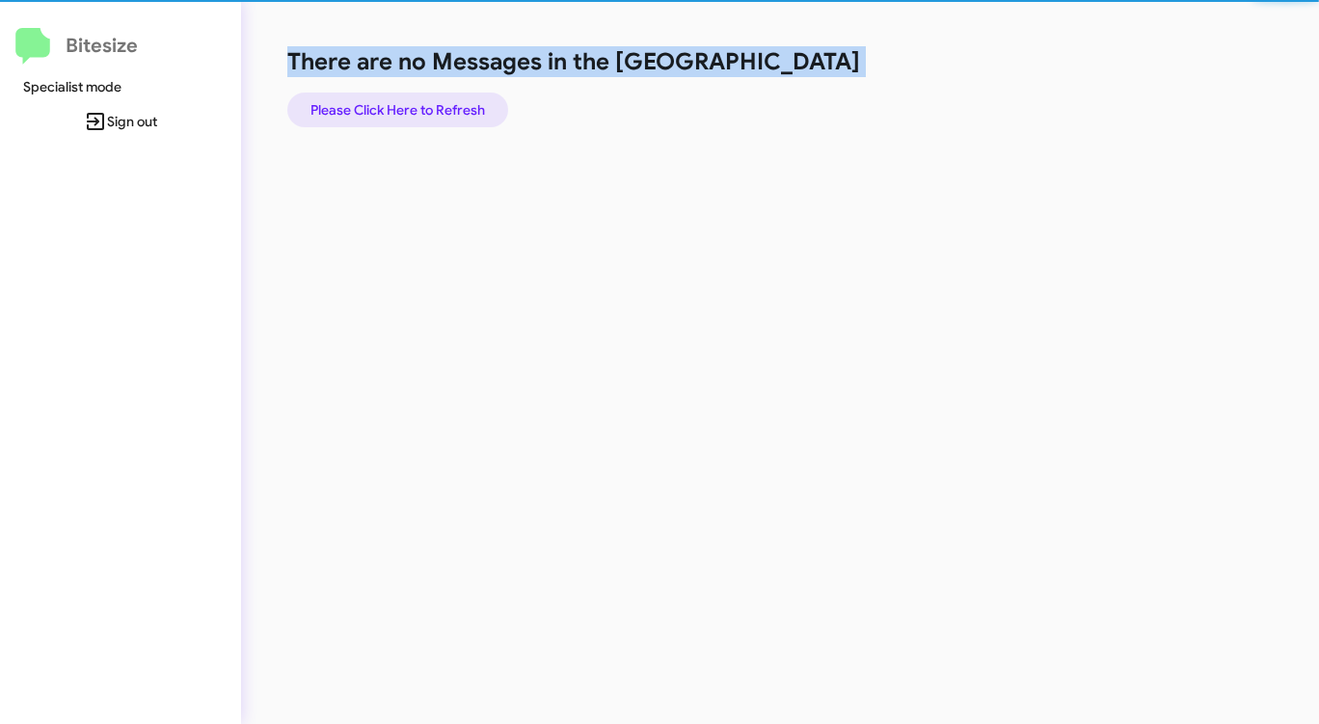
click at [418, 107] on span "Please Click Here to Refresh" at bounding box center [397, 110] width 175 height 35
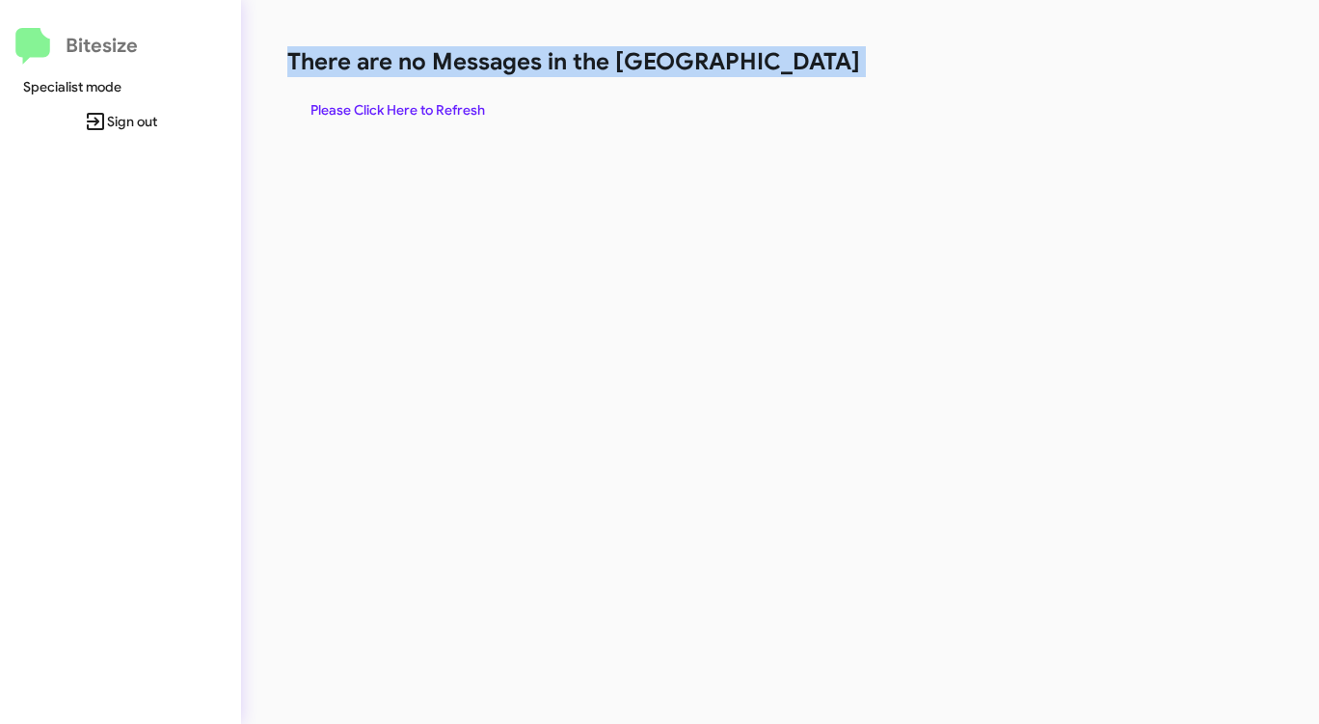
click at [418, 106] on span "Please Click Here to Refresh" at bounding box center [397, 110] width 175 height 35
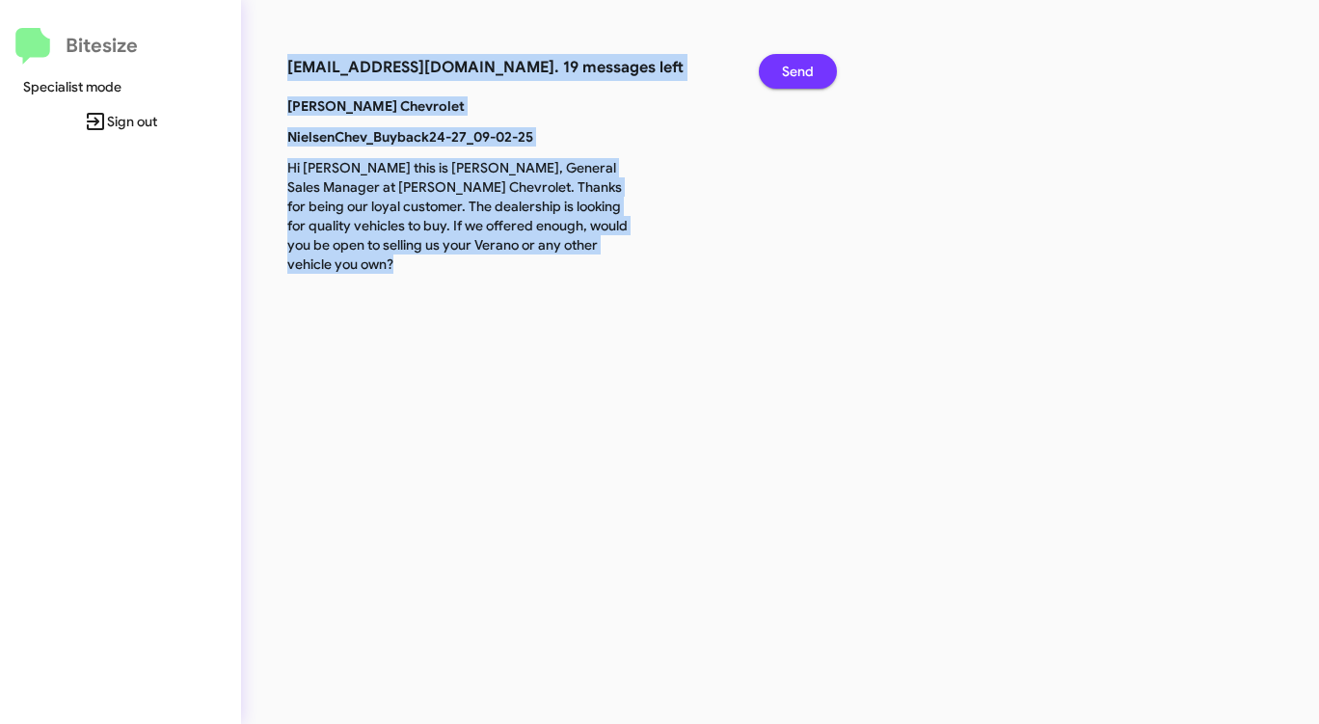
click at [796, 75] on span "Send" at bounding box center [798, 71] width 32 height 35
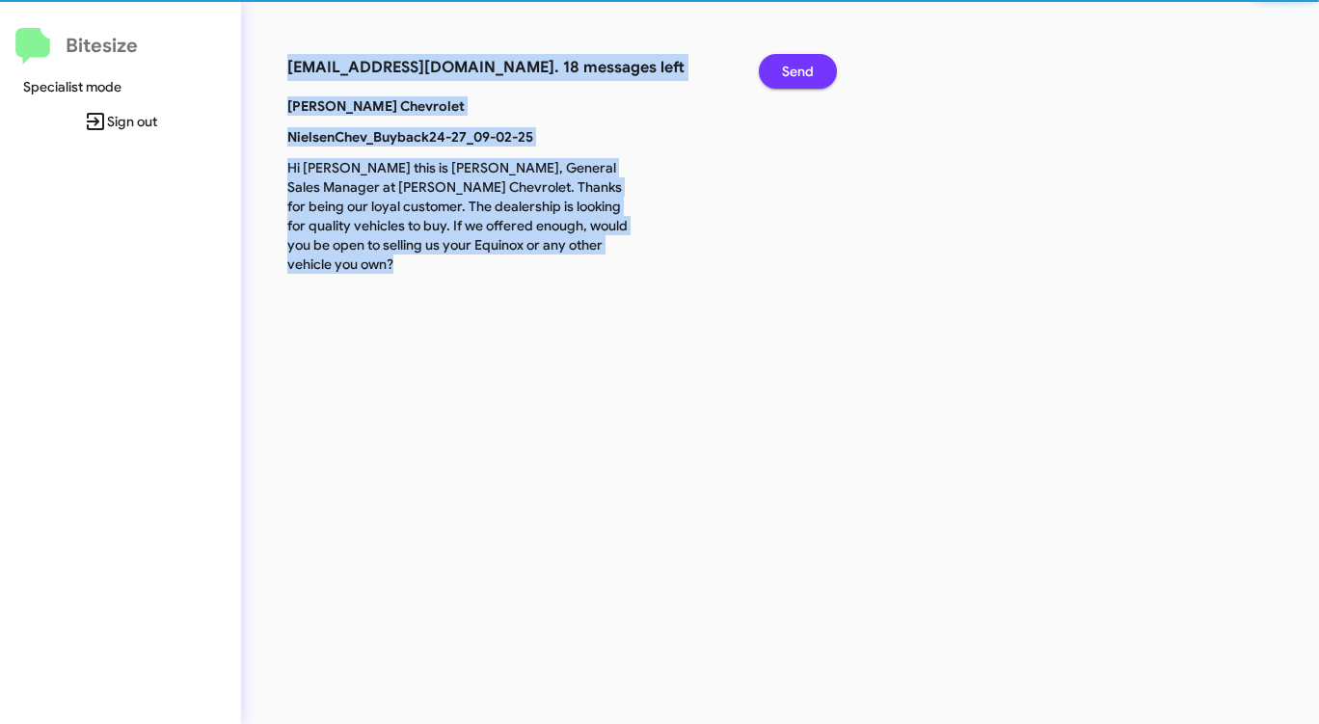
click at [796, 75] on span "Send" at bounding box center [798, 71] width 32 height 35
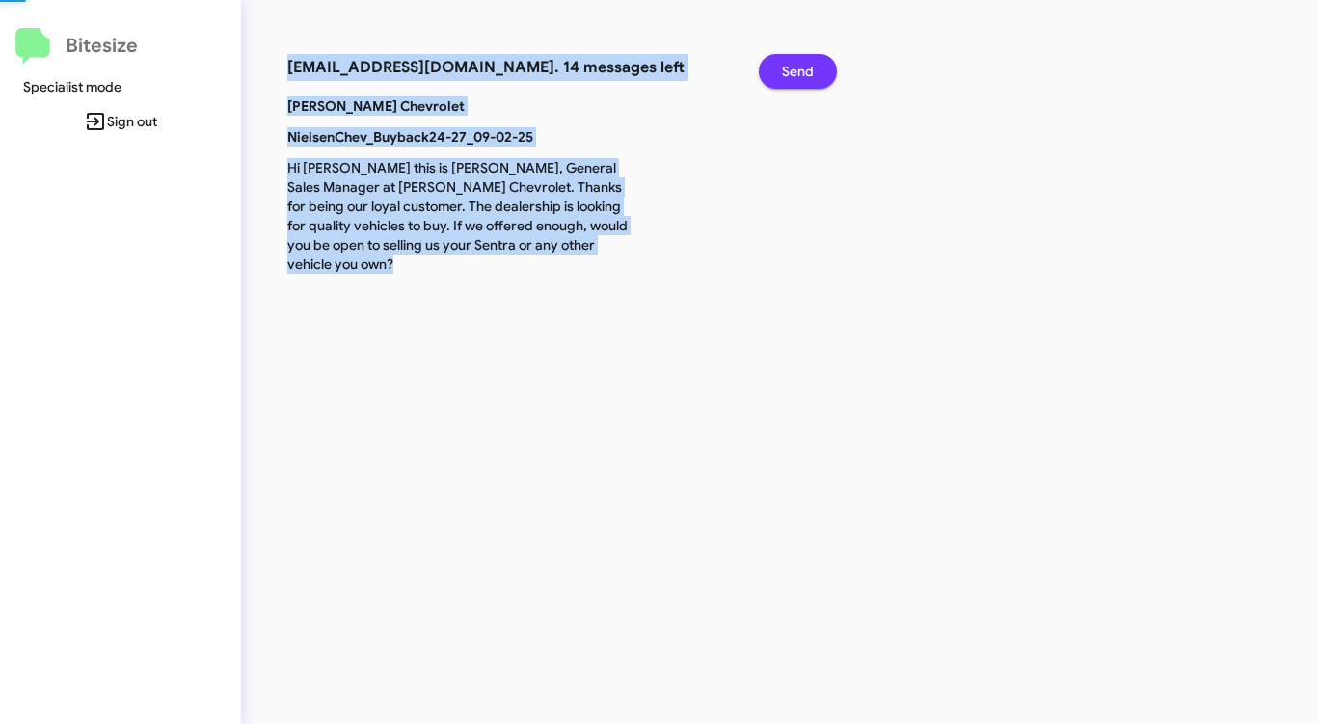
click at [796, 75] on span "Send" at bounding box center [798, 71] width 32 height 35
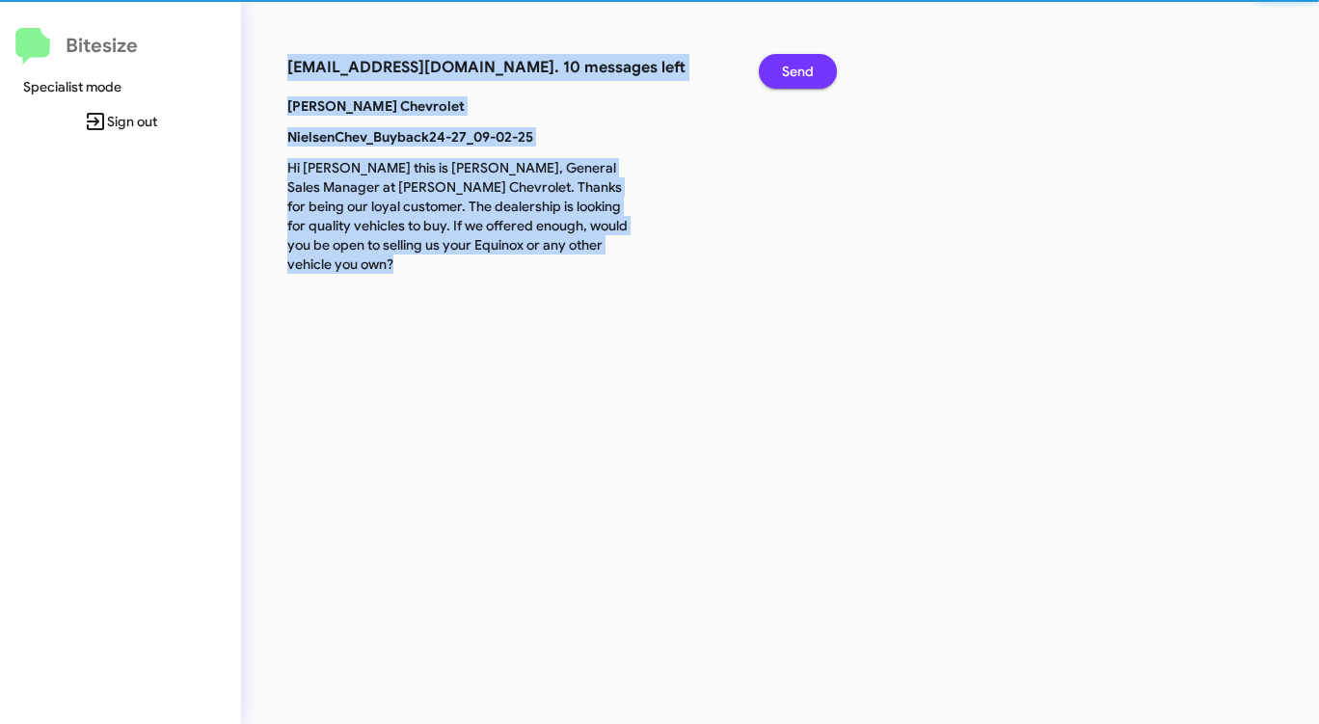
click at [796, 75] on span "Send" at bounding box center [798, 71] width 32 height 35
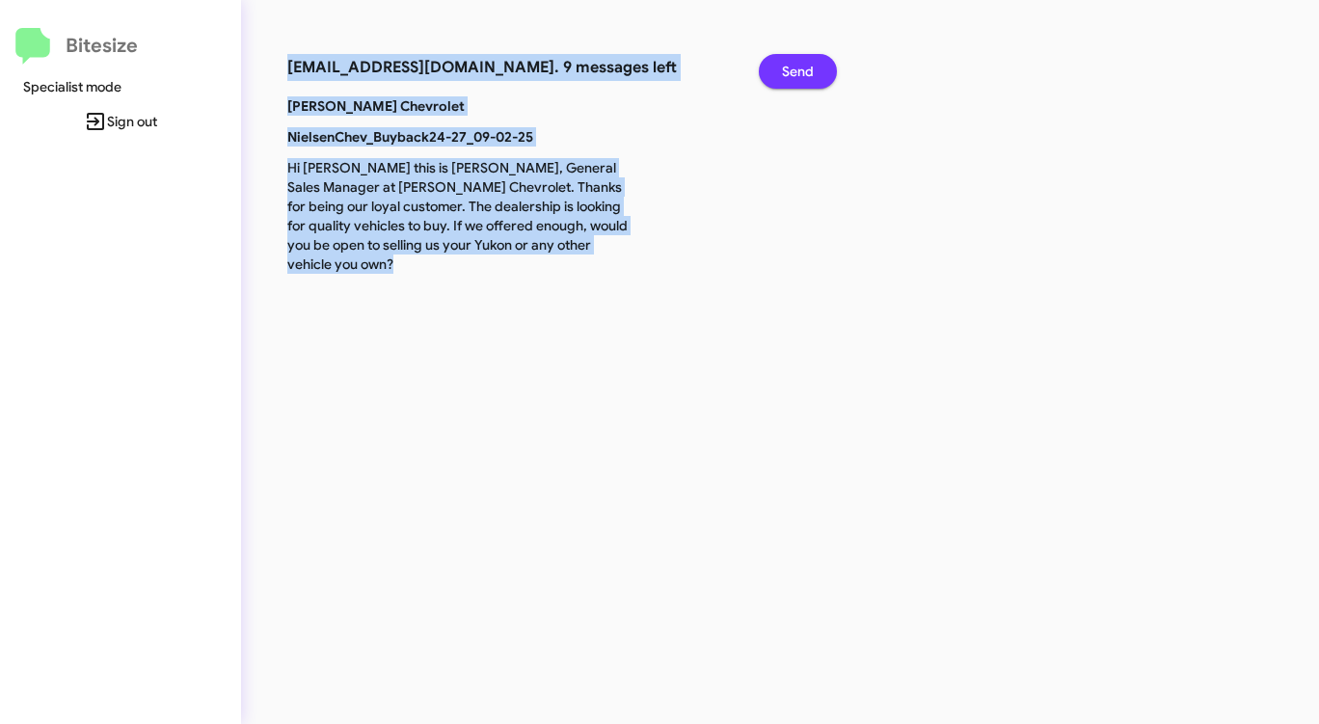
click at [796, 75] on span "Send" at bounding box center [798, 71] width 32 height 35
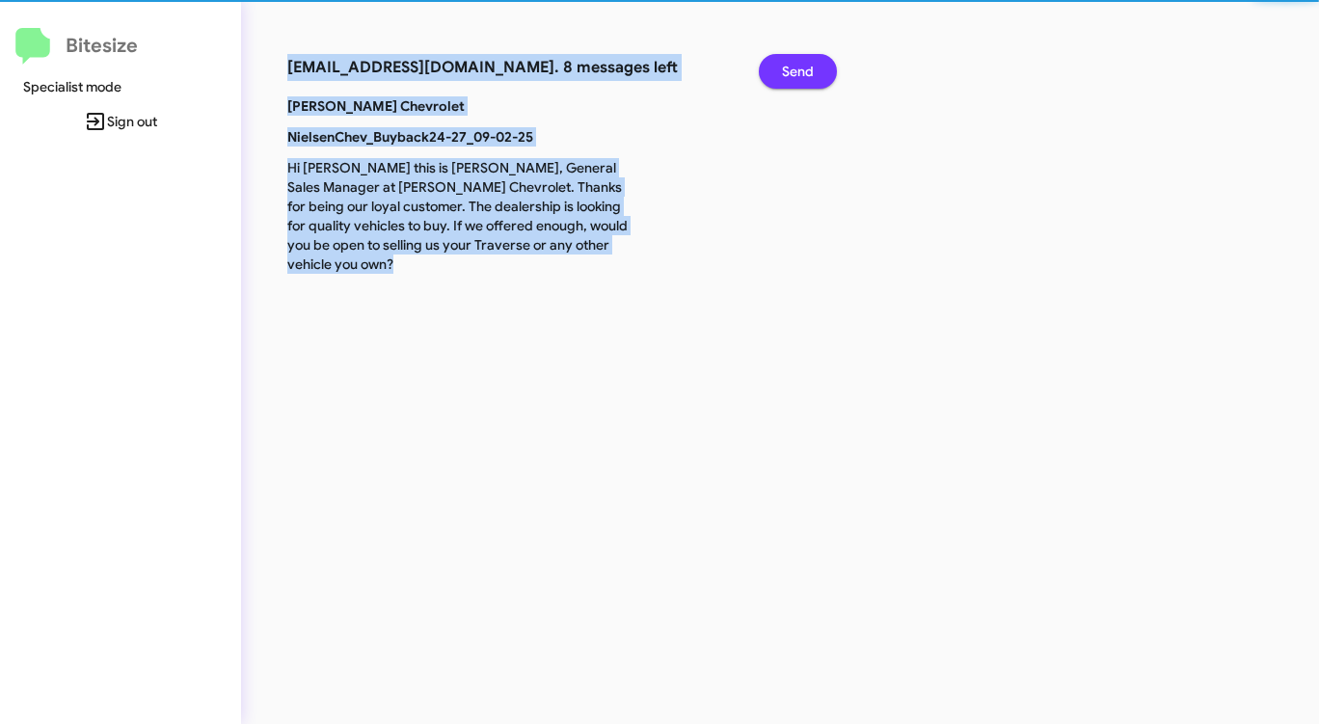
click at [796, 75] on span "Send" at bounding box center [798, 71] width 32 height 35
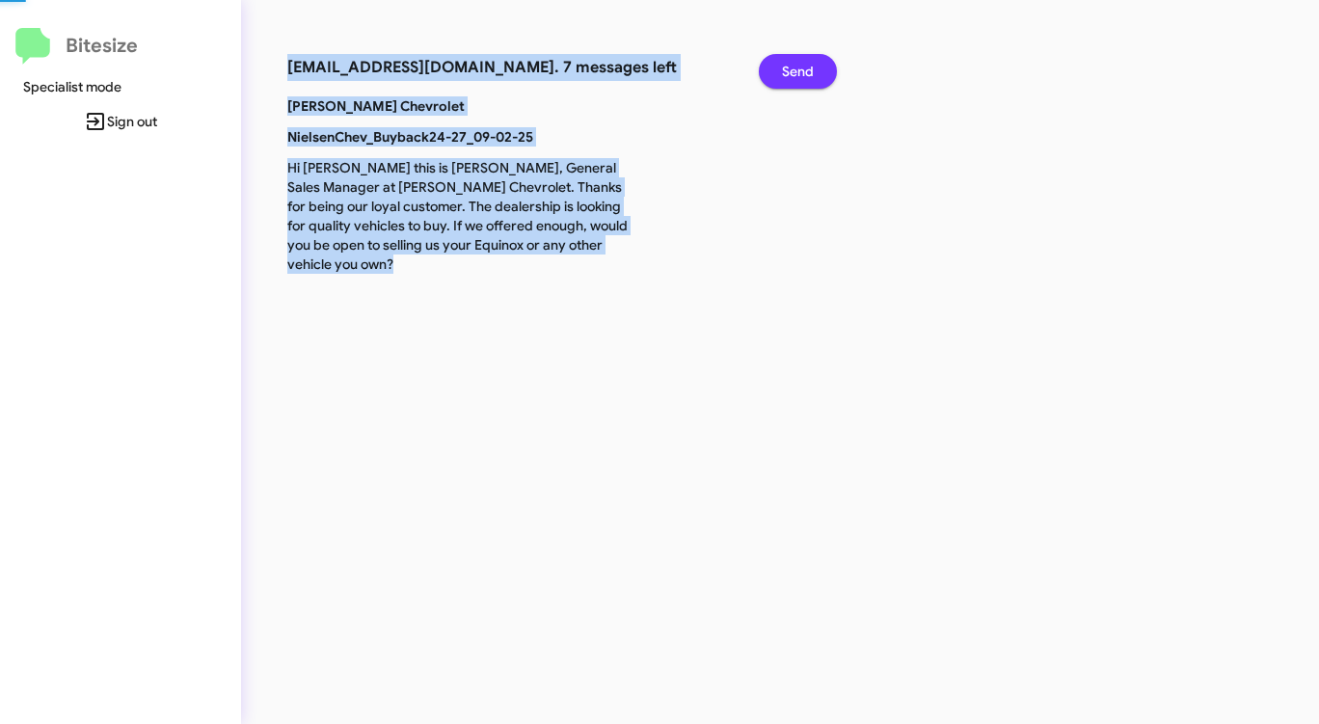
click at [796, 75] on span "Send" at bounding box center [798, 71] width 32 height 35
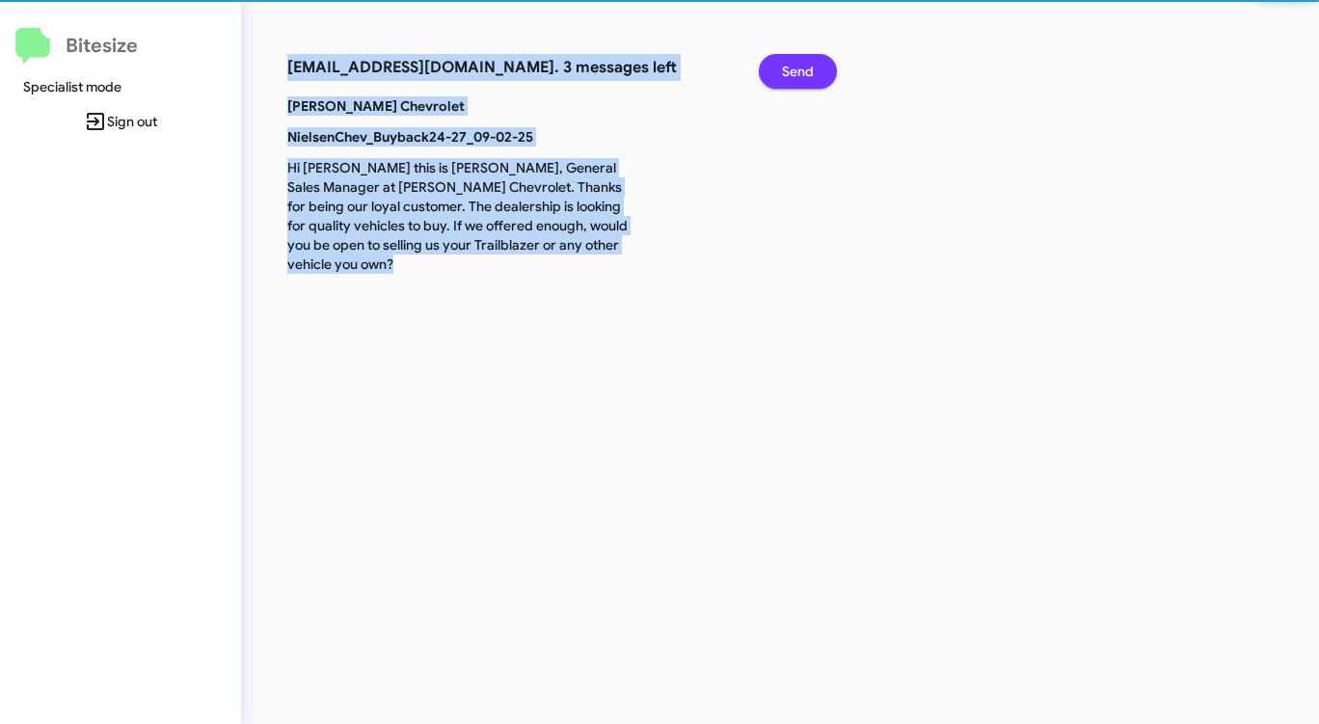
click at [796, 75] on span "Send" at bounding box center [798, 71] width 32 height 35
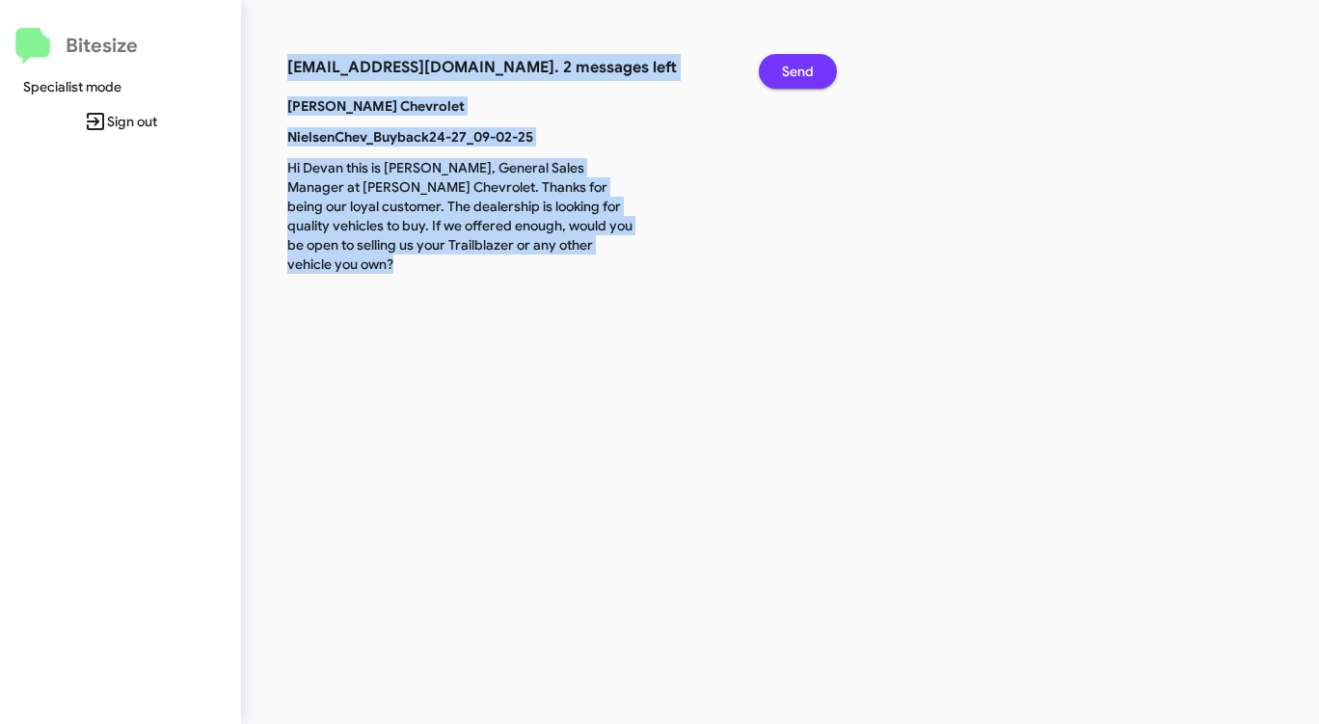
click at [796, 75] on span "Send" at bounding box center [798, 71] width 32 height 35
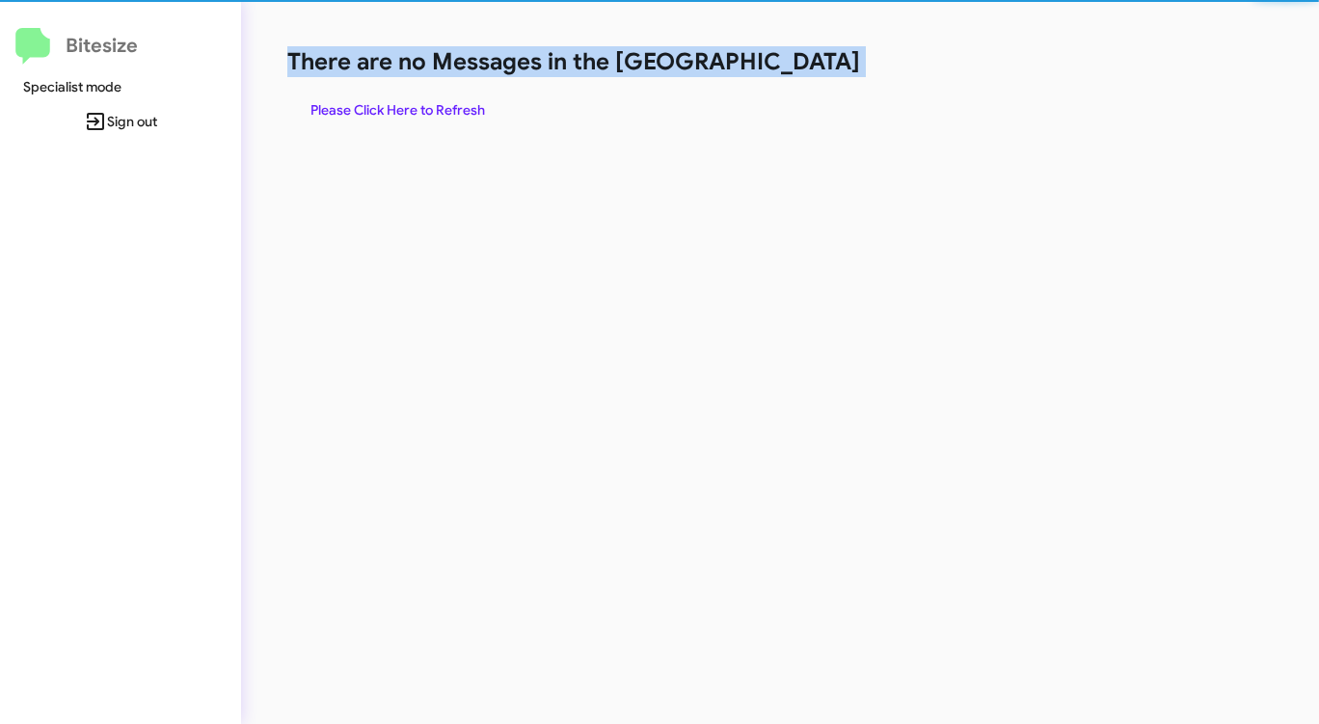
click at [796, 75] on h1 "There are no Messages in the [GEOGRAPHIC_DATA]" at bounding box center [690, 61] width 806 height 31
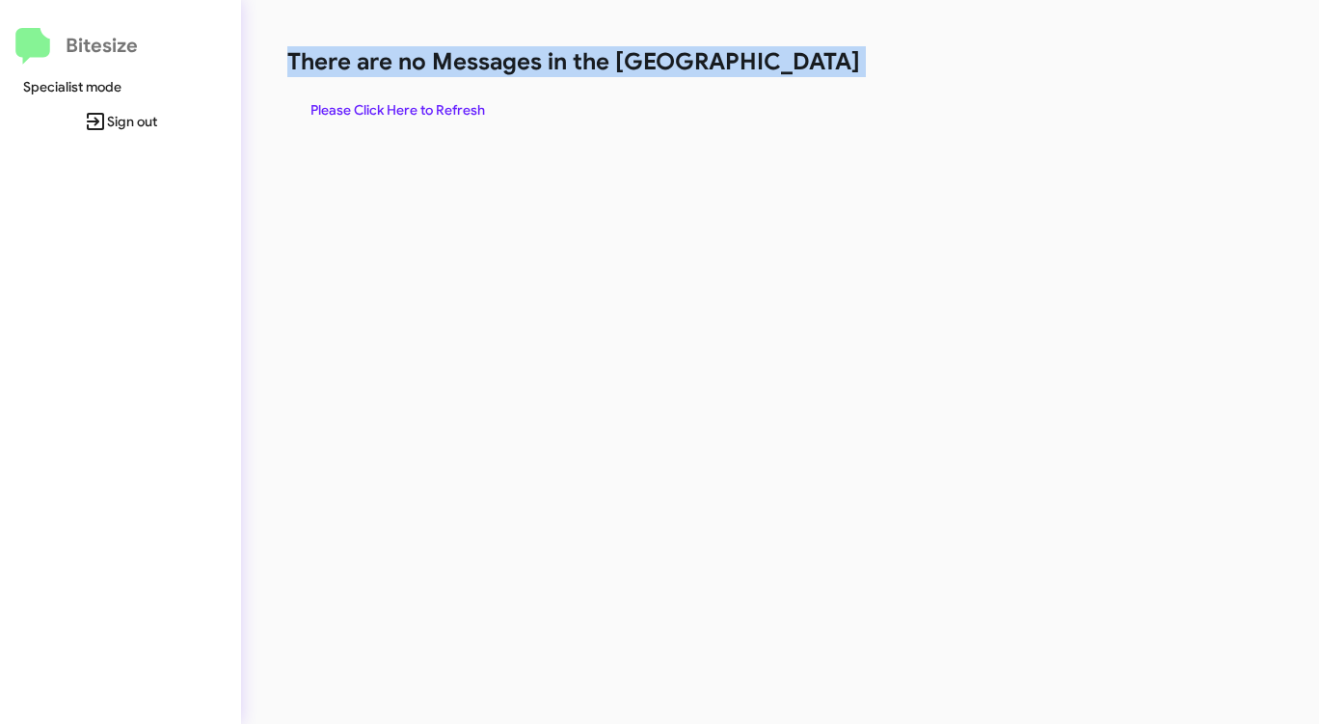
click at [796, 75] on h1 "There are no Messages in the [GEOGRAPHIC_DATA]" at bounding box center [690, 61] width 806 height 31
click at [425, 105] on span "Please Click Here to Refresh" at bounding box center [397, 110] width 175 height 35
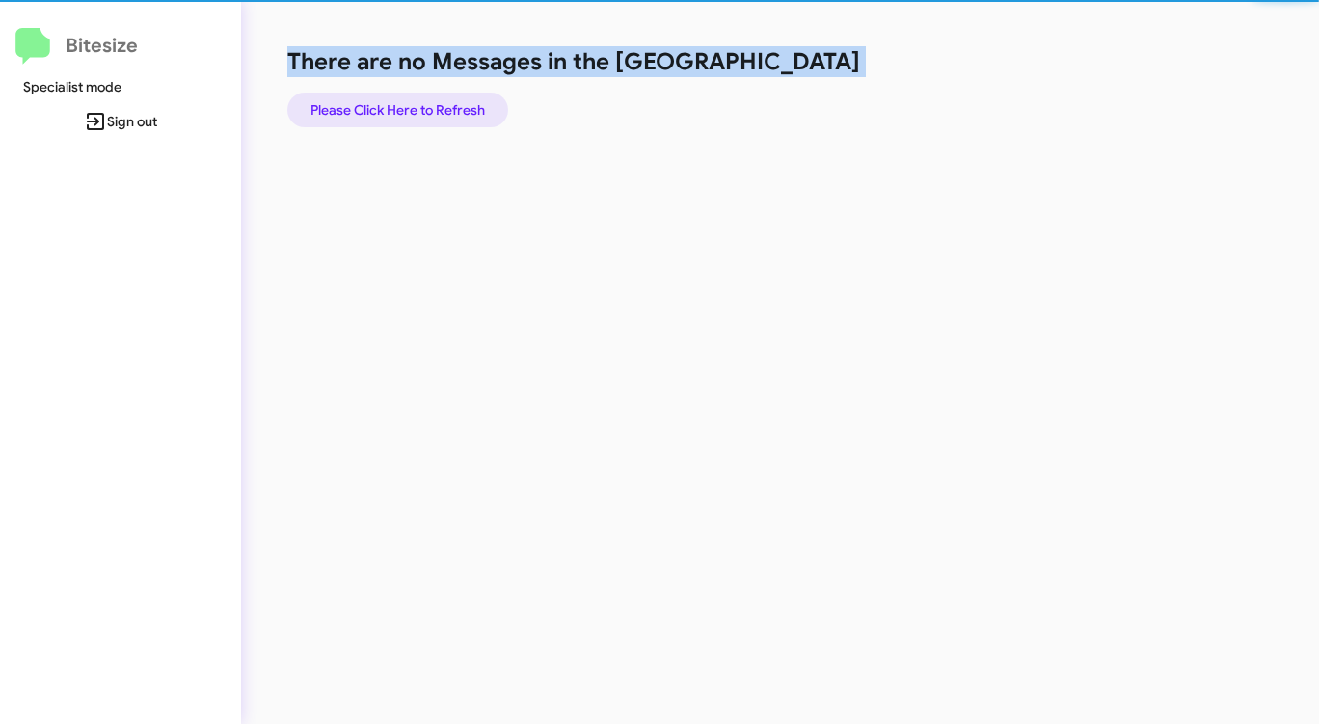
click at [425, 105] on span "Please Click Here to Refresh" at bounding box center [397, 110] width 175 height 35
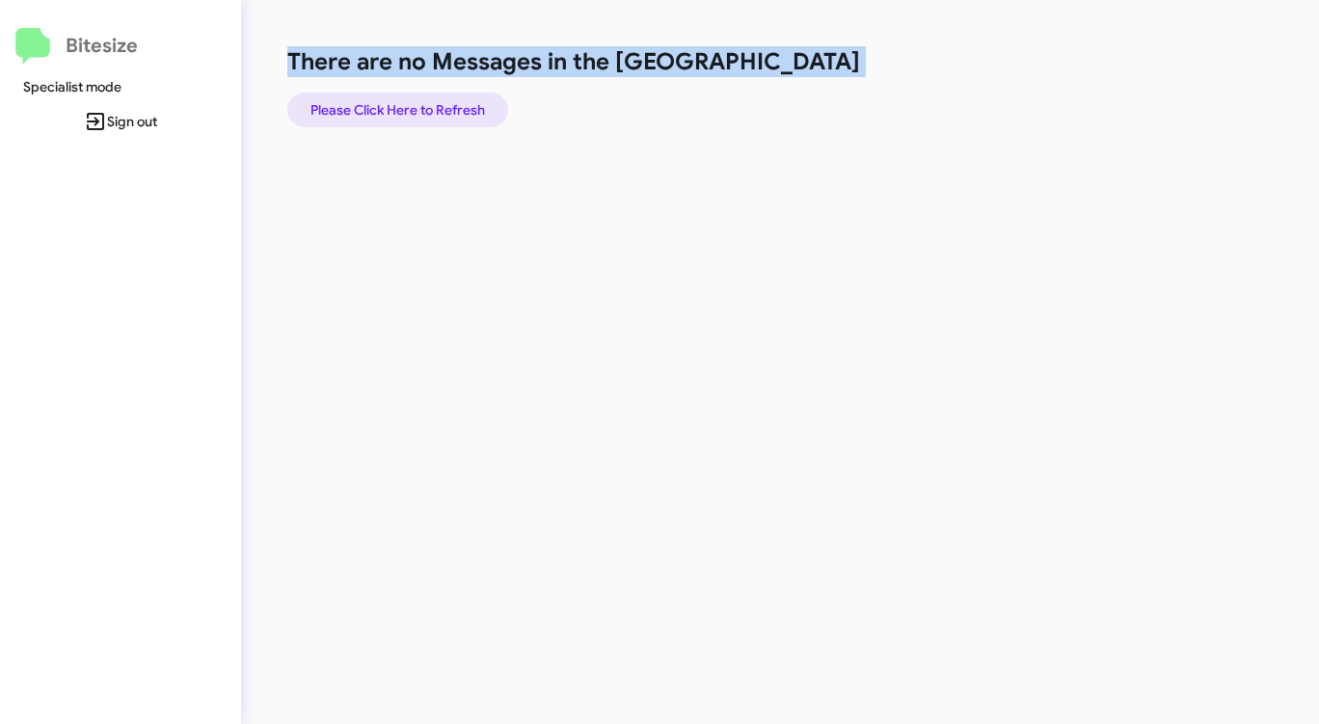
click at [425, 105] on span "Please Click Here to Refresh" at bounding box center [397, 110] width 175 height 35
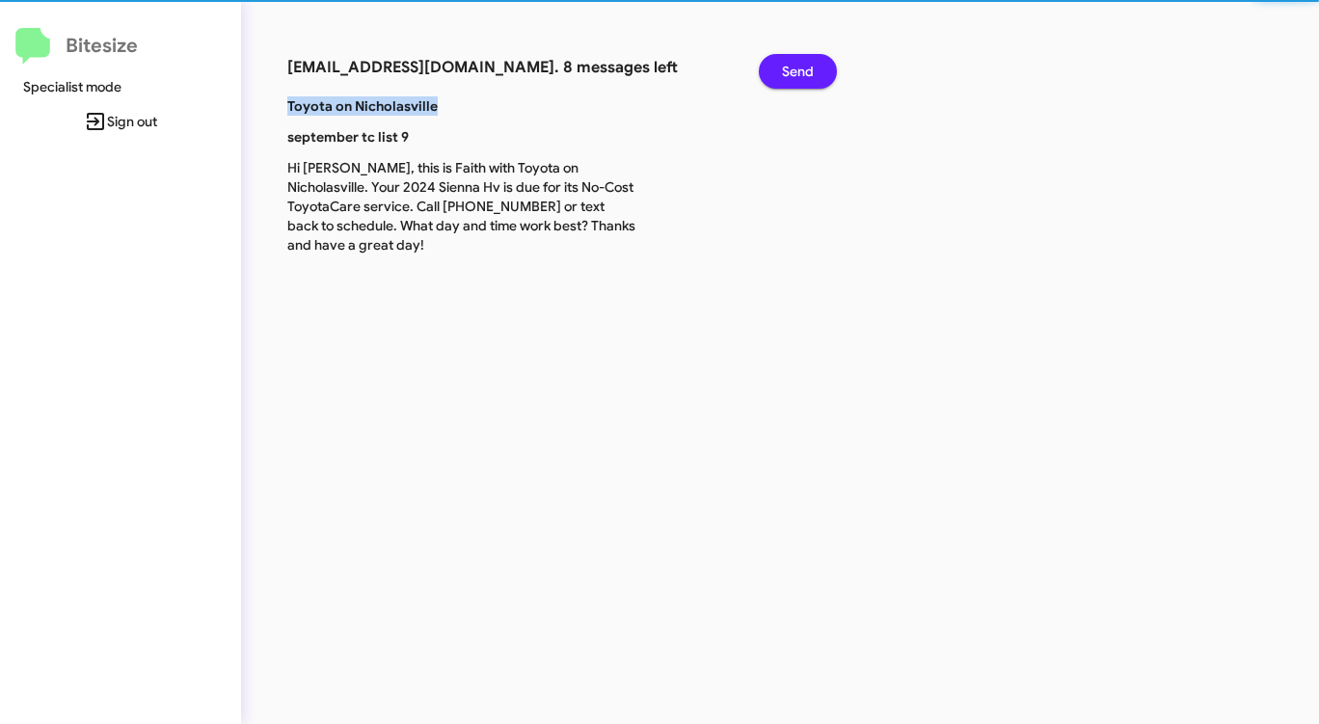
click at [425, 105] on b "Toyota on Nicholasville" at bounding box center [362, 105] width 150 height 17
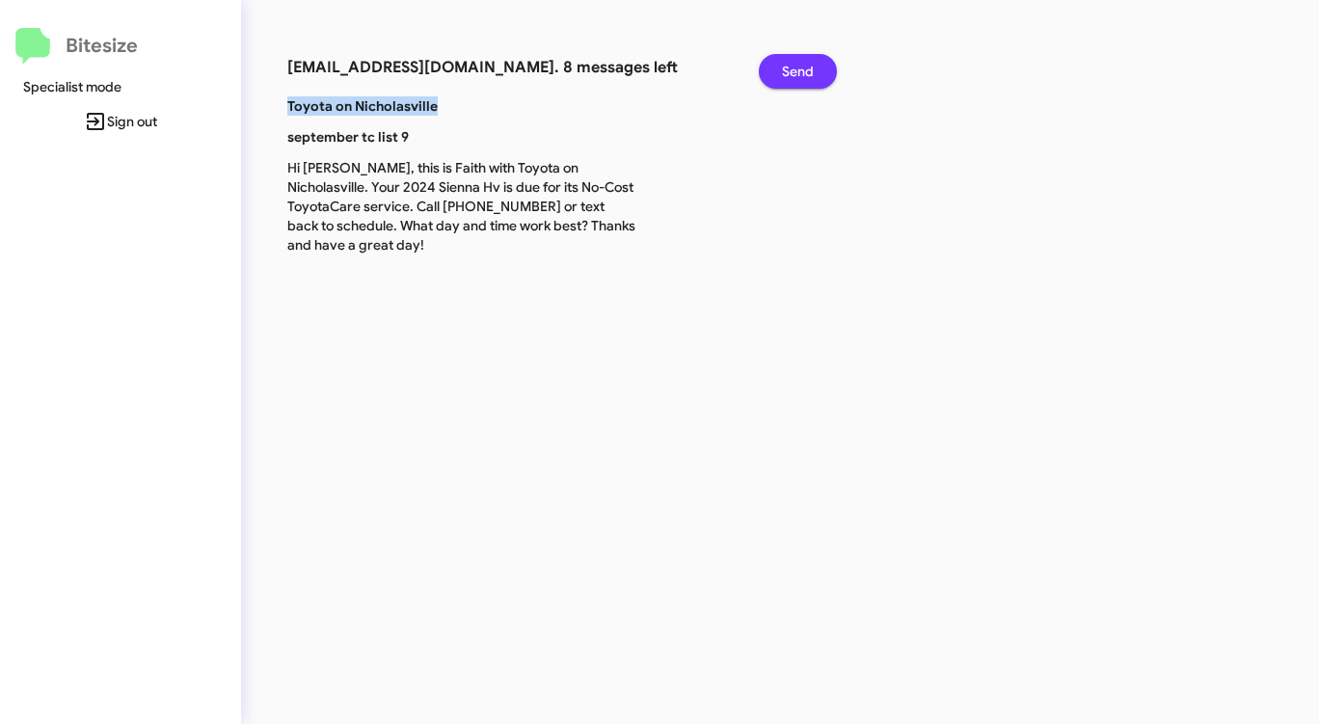
click at [795, 66] on span "Send" at bounding box center [798, 71] width 32 height 35
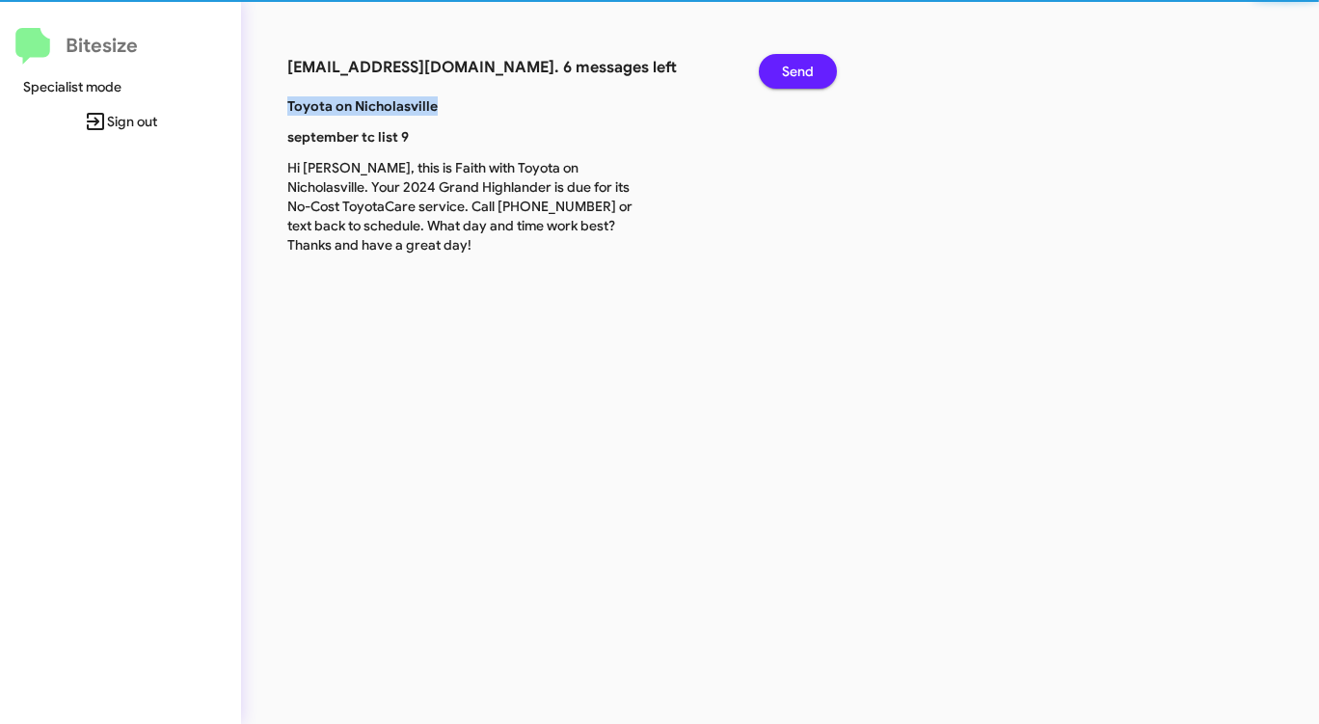
click at [795, 66] on span "Send" at bounding box center [798, 71] width 32 height 35
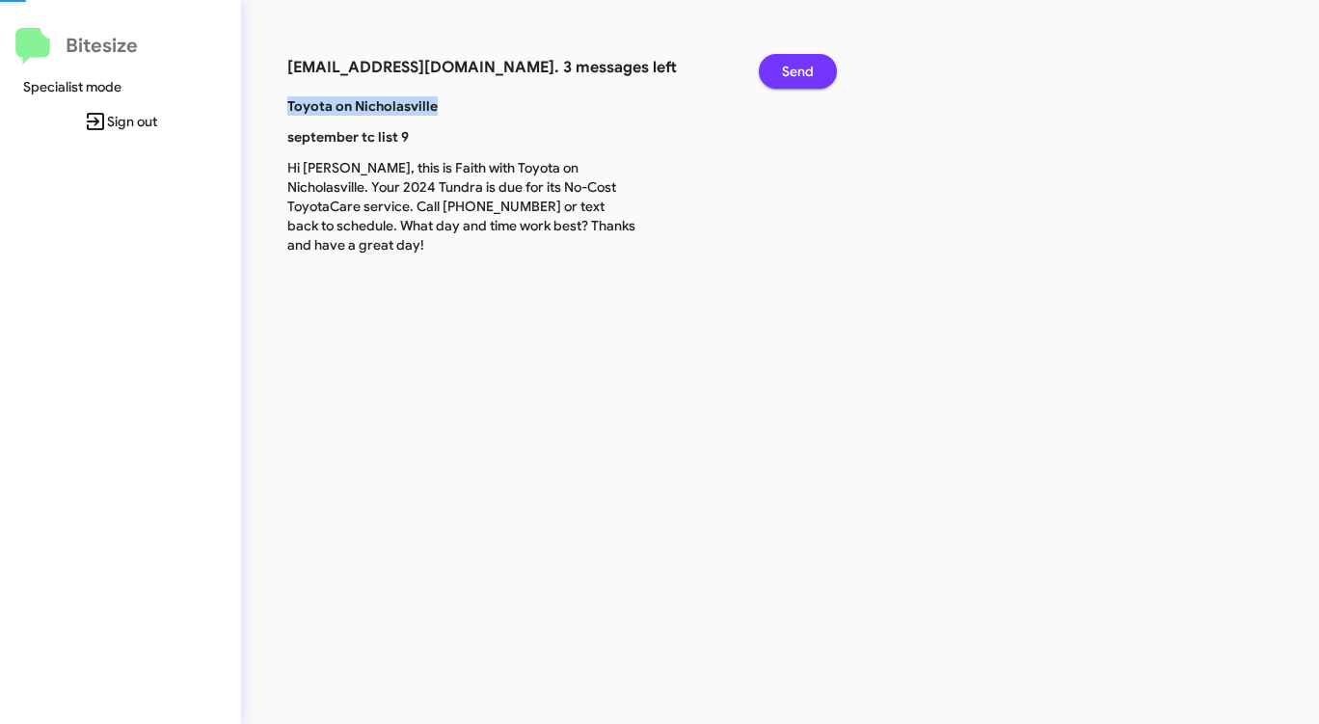
click at [795, 66] on span "Send" at bounding box center [798, 71] width 32 height 35
click at [794, 66] on span "Send" at bounding box center [798, 71] width 32 height 35
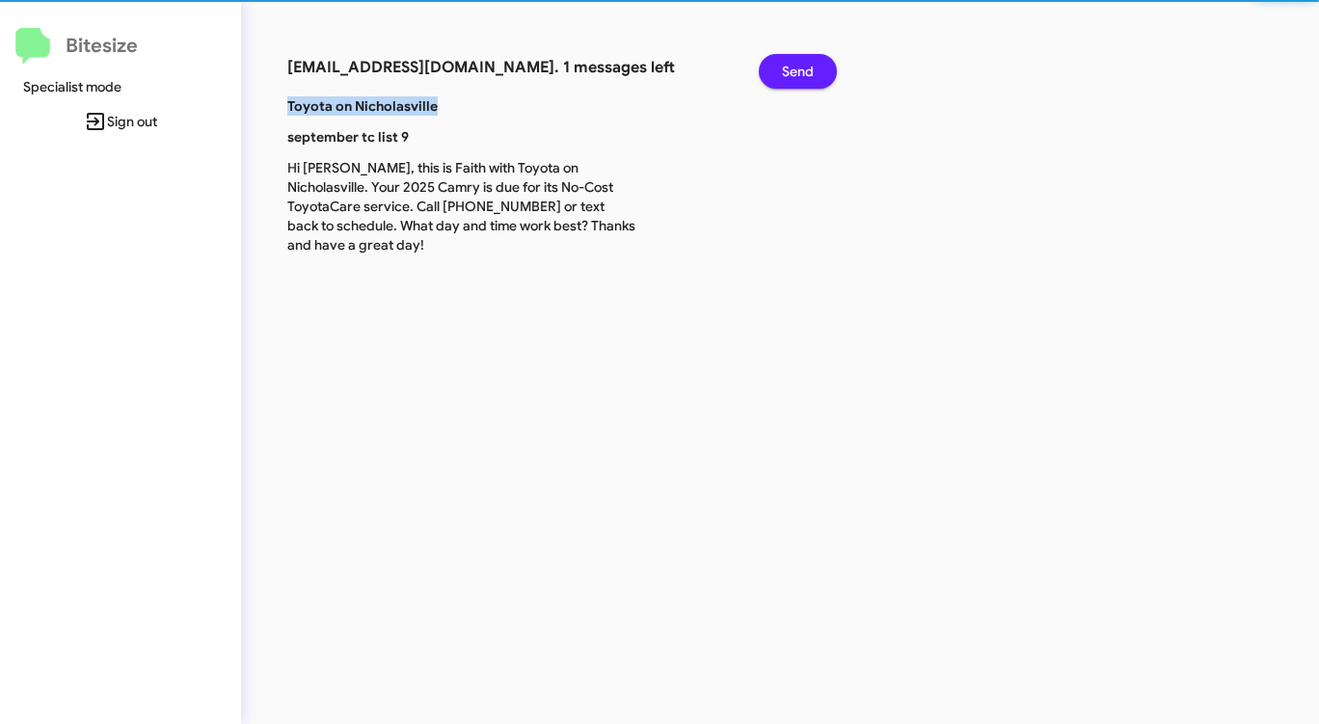
click at [793, 66] on span "Send" at bounding box center [798, 71] width 32 height 35
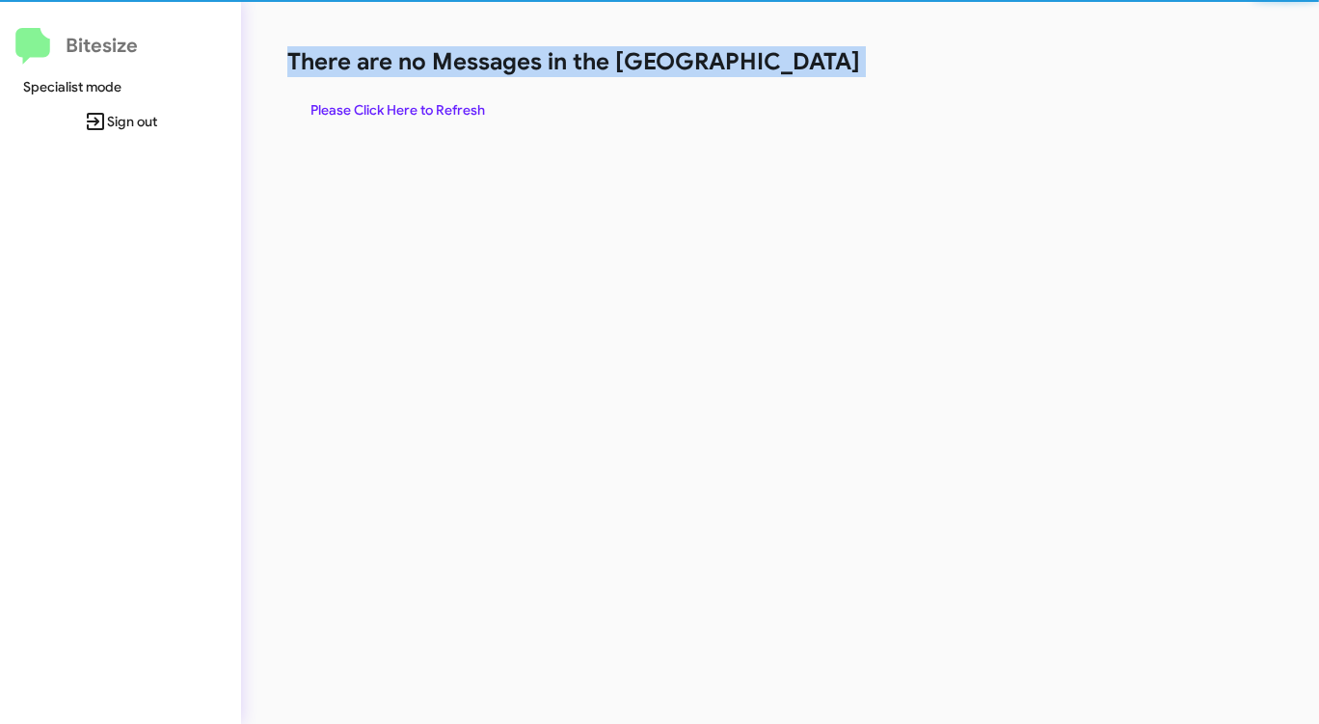
click at [793, 66] on h1 "There are no Messages in the [GEOGRAPHIC_DATA]" at bounding box center [690, 61] width 806 height 31
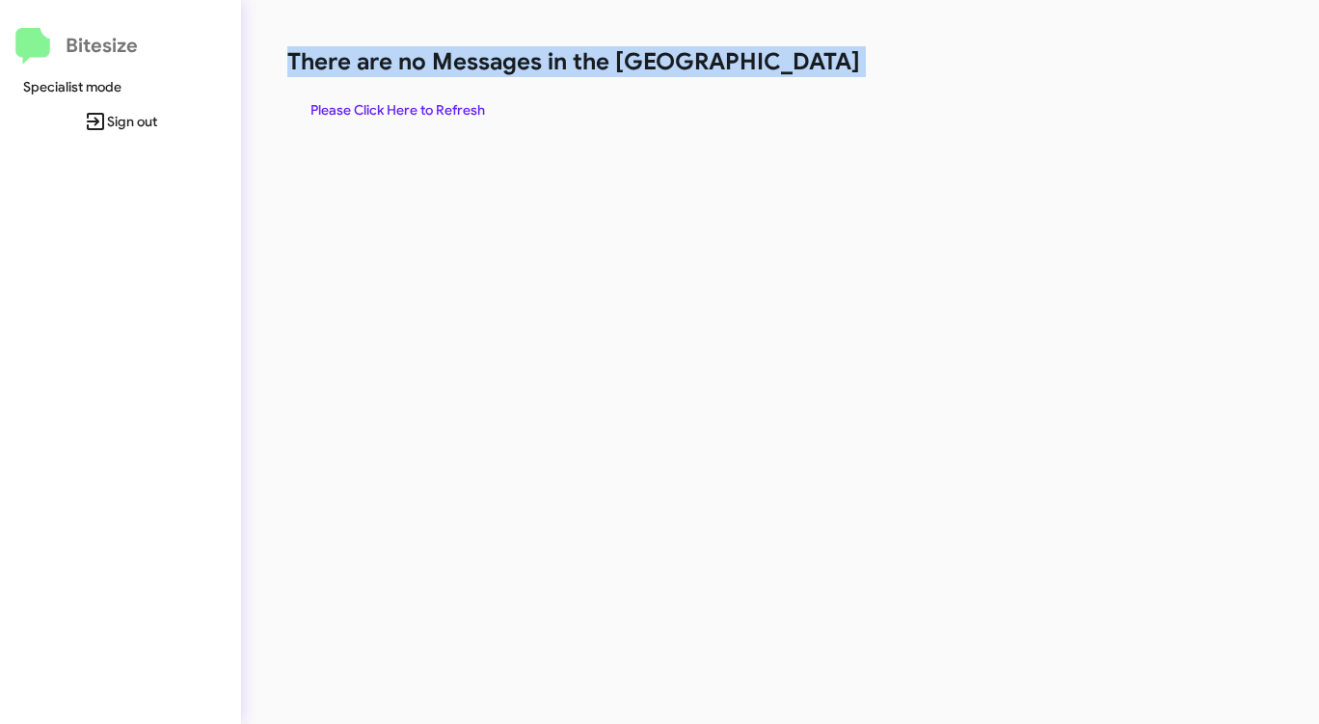
click at [786, 68] on h1 "There are no Messages in the [GEOGRAPHIC_DATA]" at bounding box center [690, 61] width 806 height 31
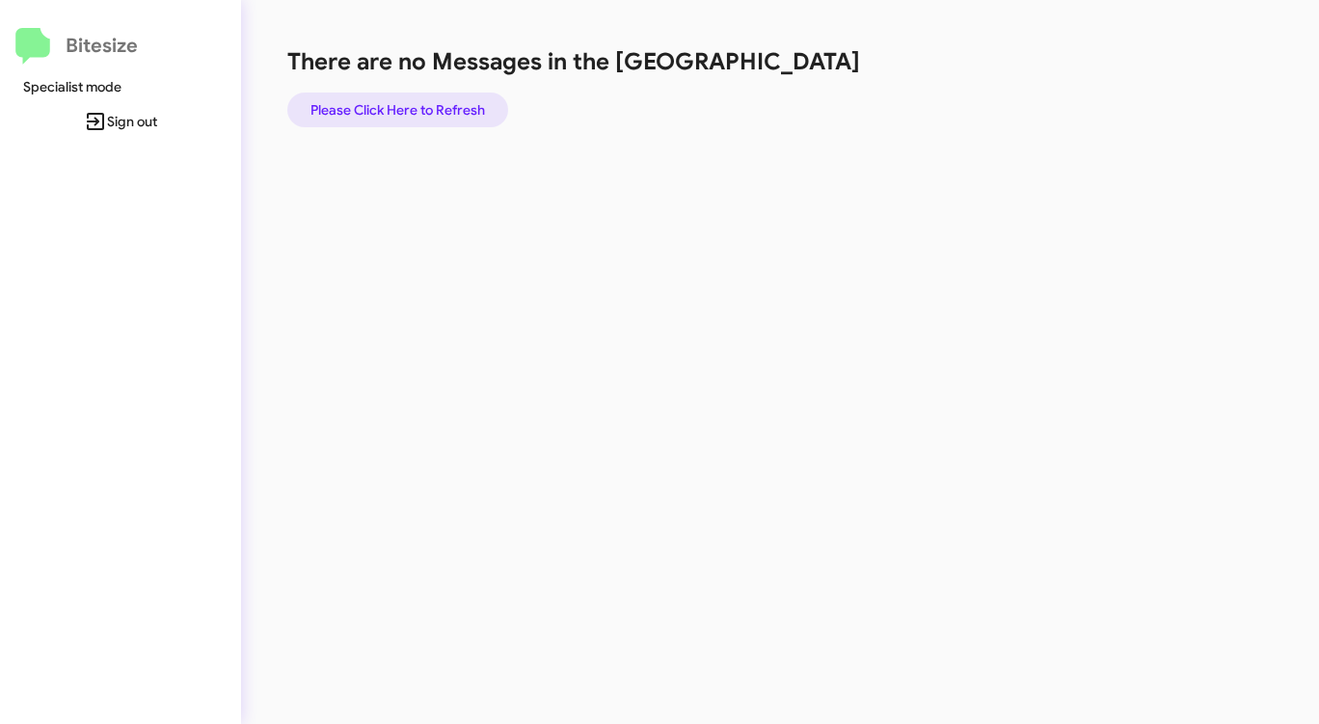
click at [413, 117] on span "Please Click Here to Refresh" at bounding box center [397, 110] width 175 height 35
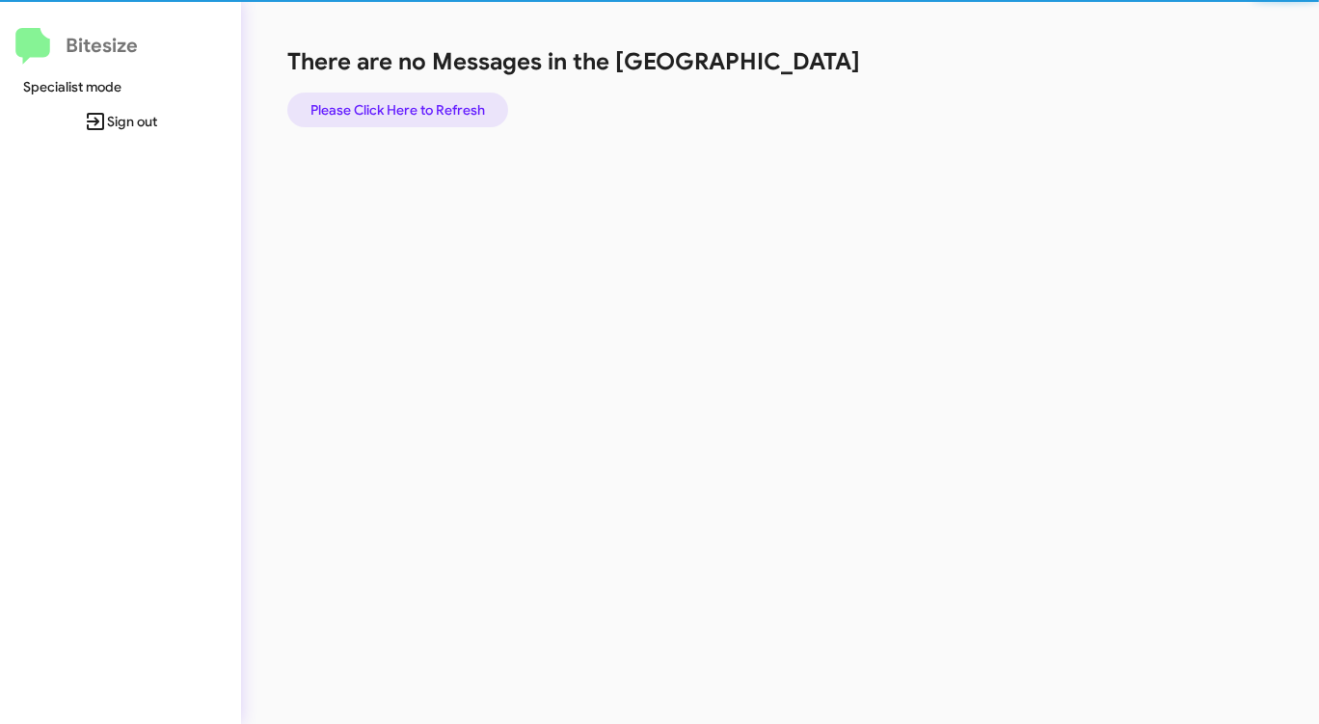
click at [413, 117] on span "Please Click Here to Refresh" at bounding box center [397, 110] width 175 height 35
click at [414, 117] on span "Please Click Here to Refresh" at bounding box center [397, 110] width 175 height 35
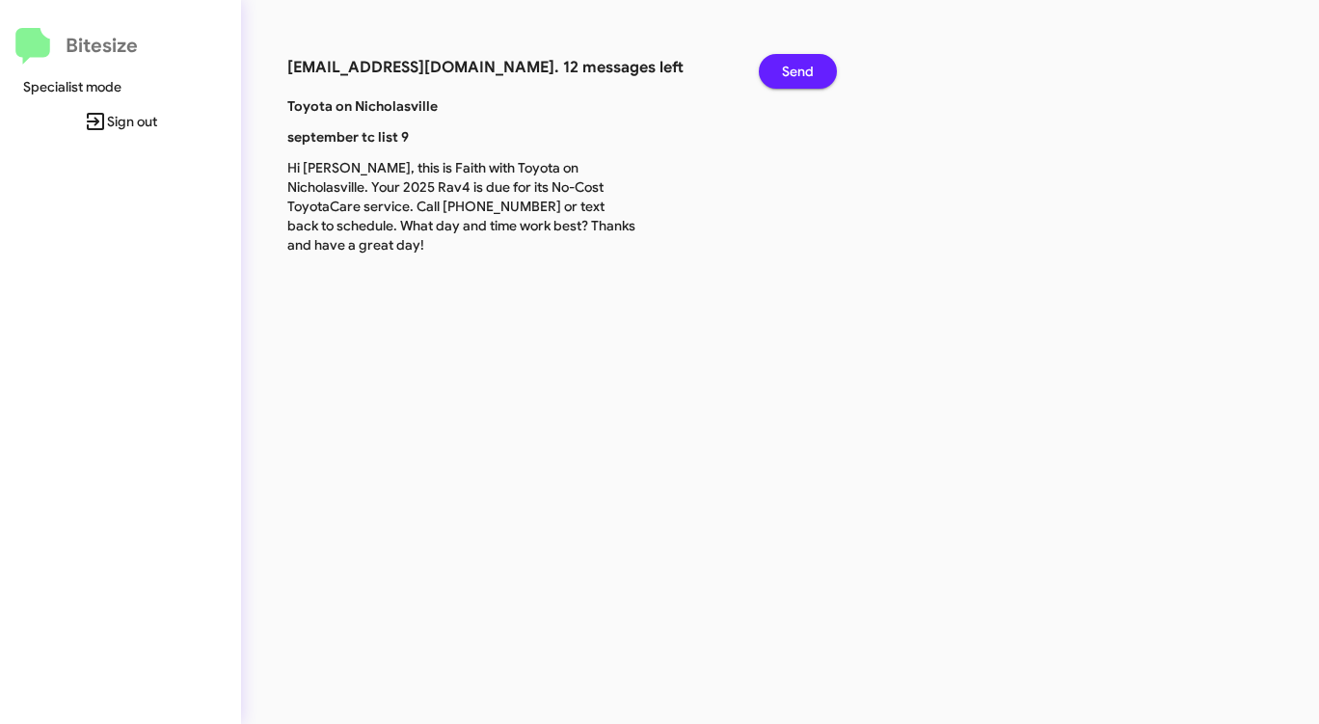
click at [800, 76] on span "Send" at bounding box center [798, 71] width 32 height 35
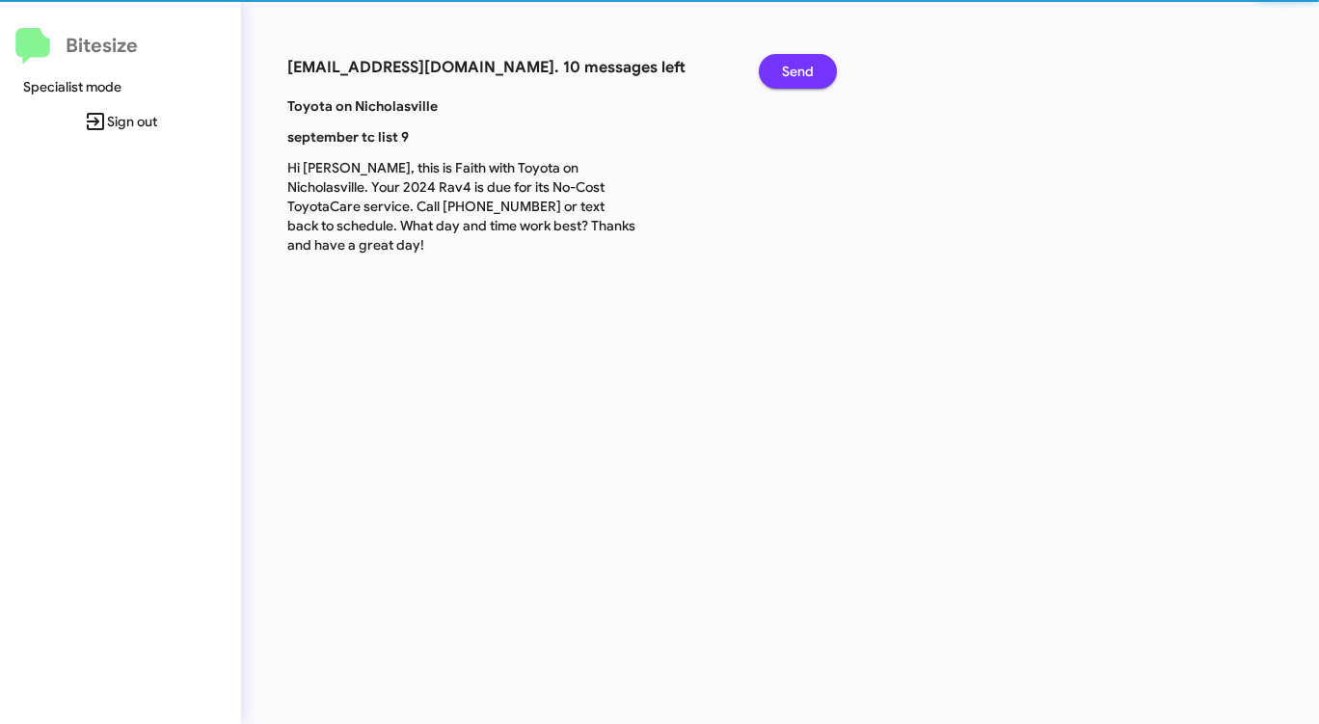
click at [800, 76] on span "Send" at bounding box center [798, 71] width 32 height 35
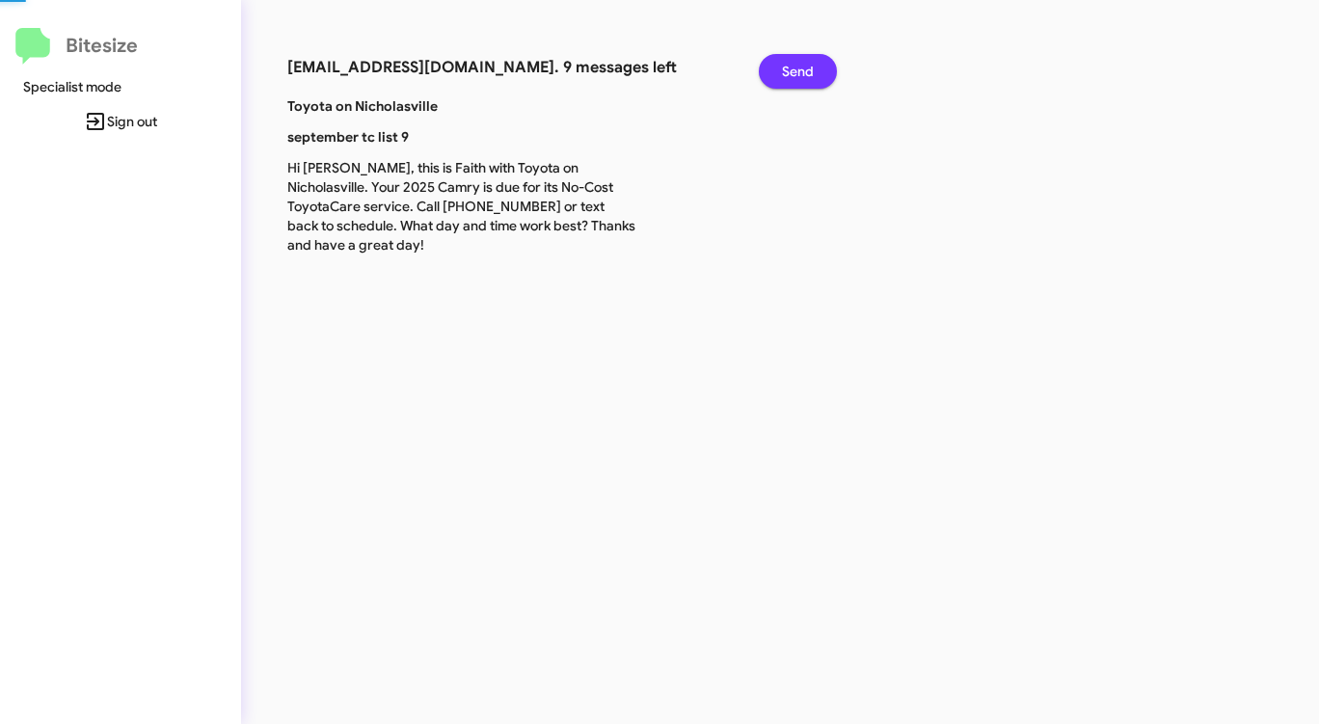
click at [800, 76] on span "Send" at bounding box center [798, 71] width 32 height 35
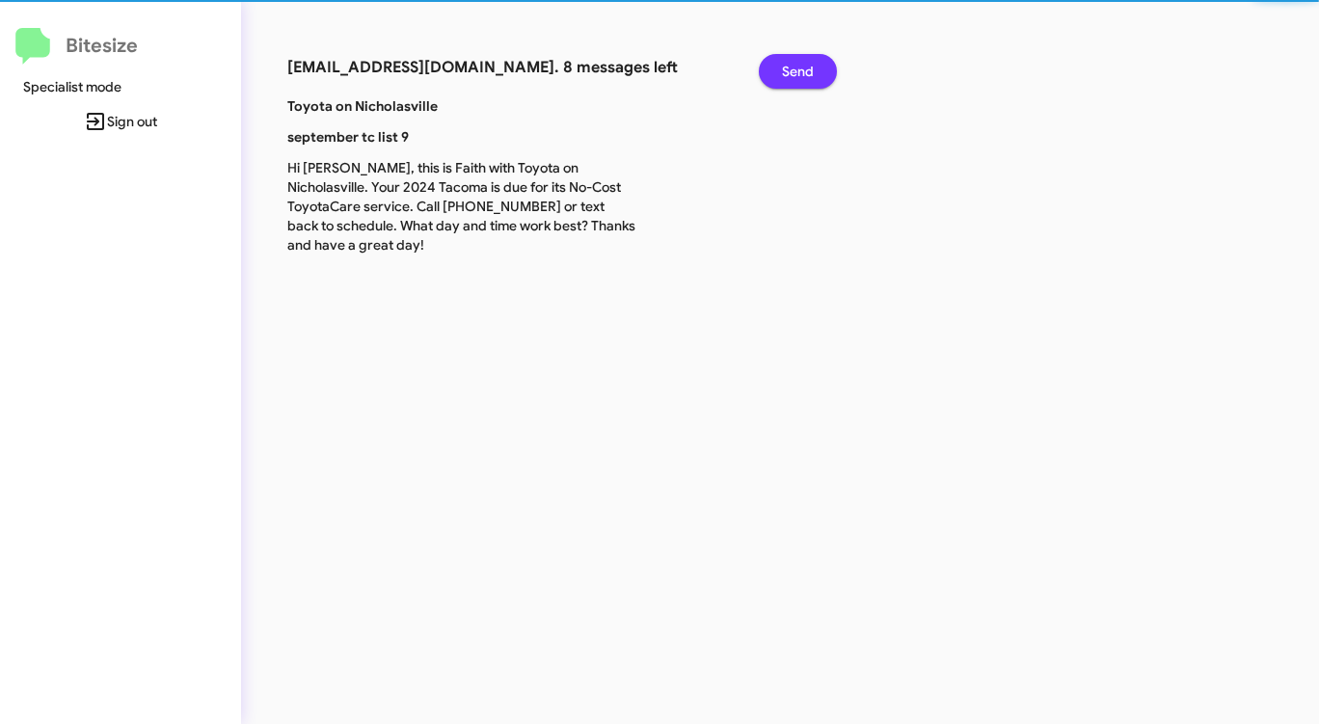
click at [800, 76] on span "Send" at bounding box center [798, 71] width 32 height 35
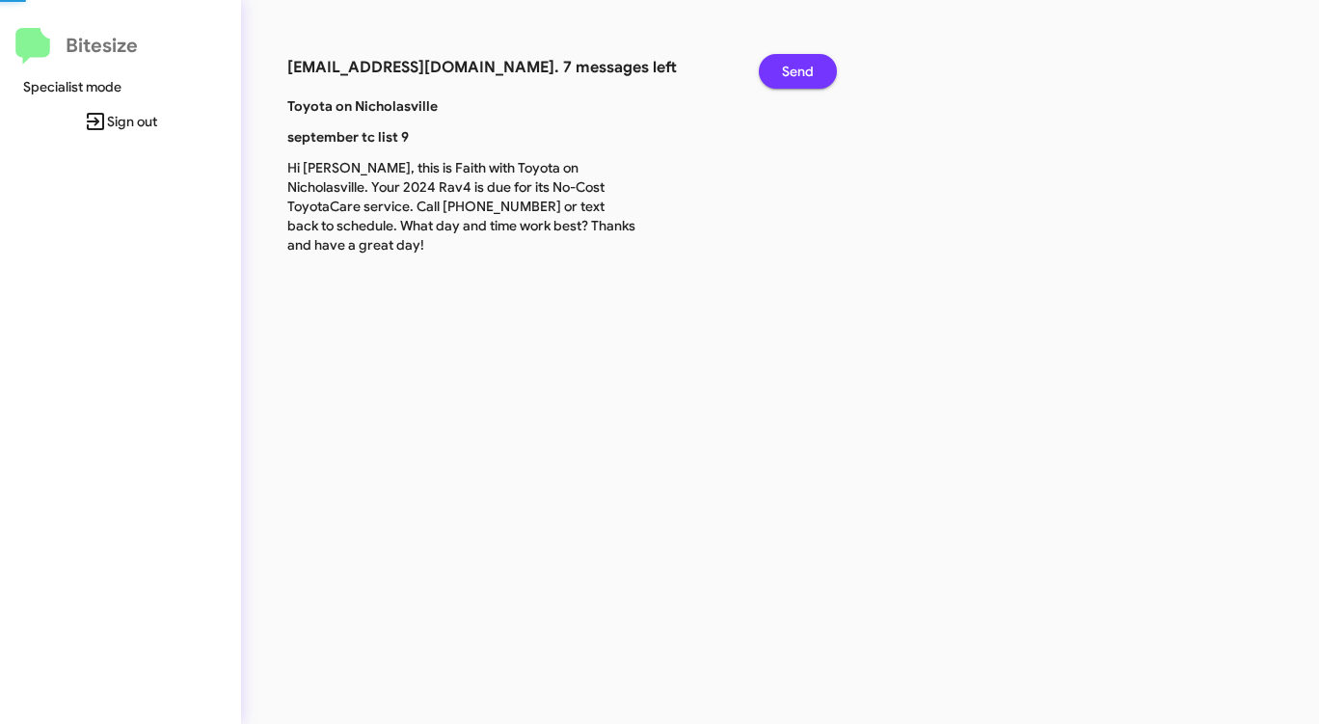
click at [800, 76] on span "Send" at bounding box center [798, 71] width 32 height 35
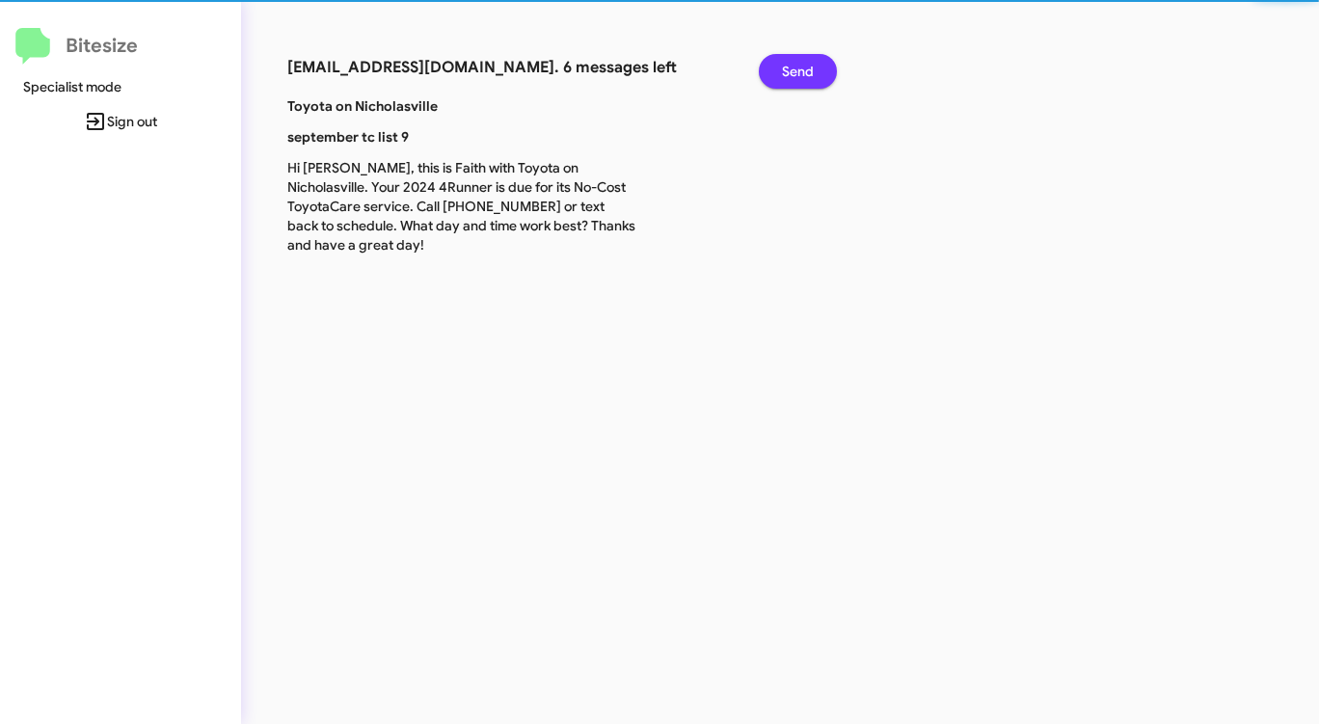
click at [800, 76] on span "Send" at bounding box center [798, 71] width 32 height 35
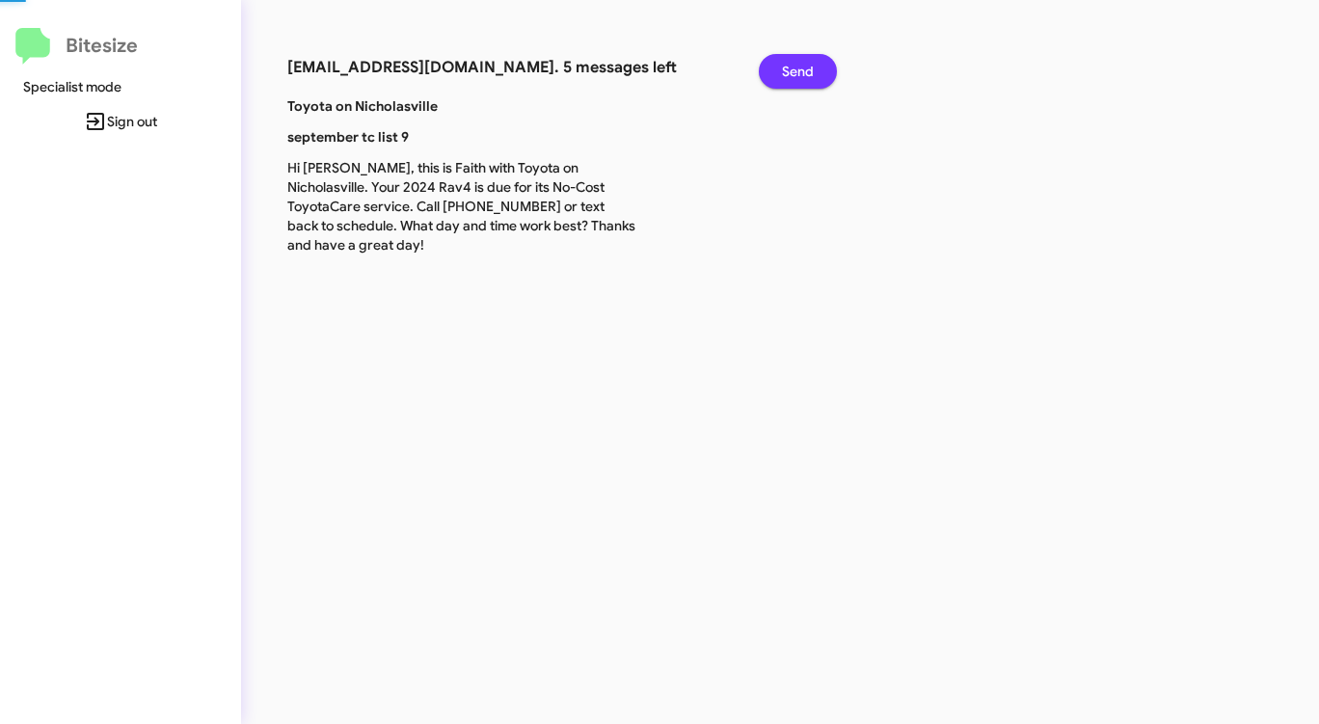
click at [800, 76] on span "Send" at bounding box center [798, 71] width 32 height 35
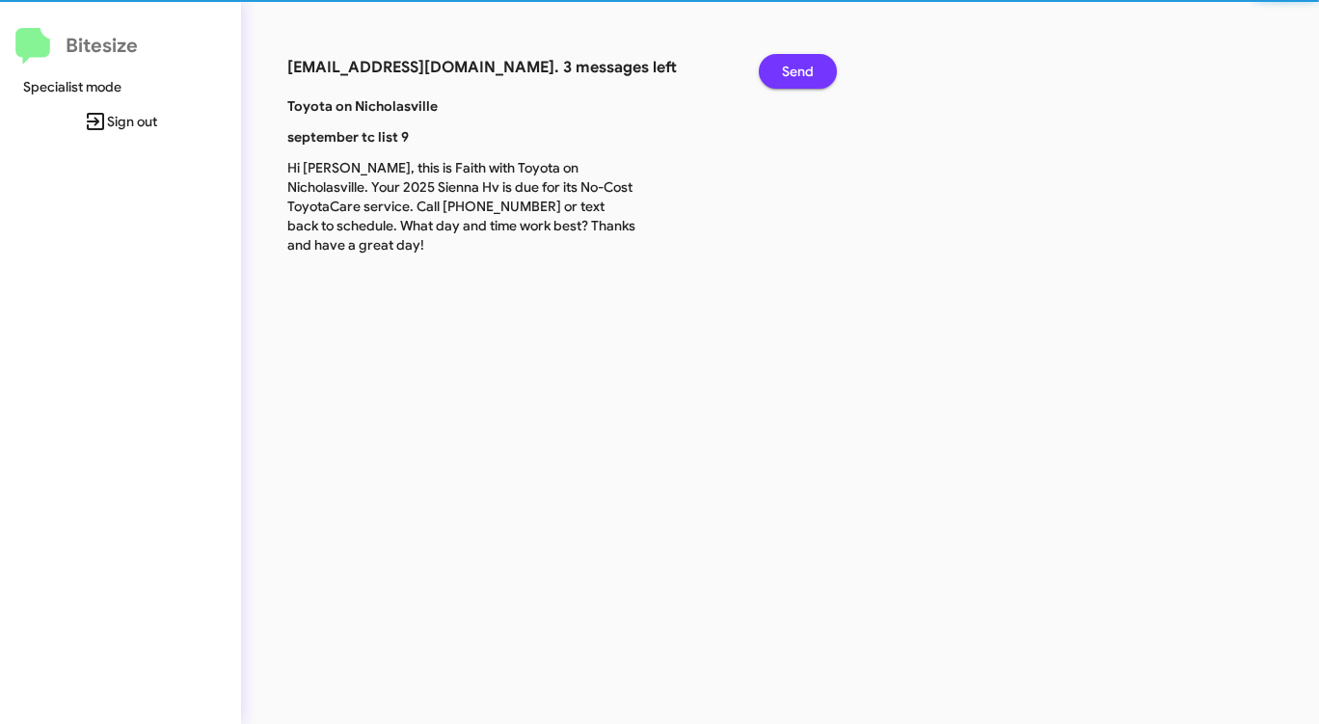
click at [800, 76] on span "Send" at bounding box center [798, 71] width 32 height 35
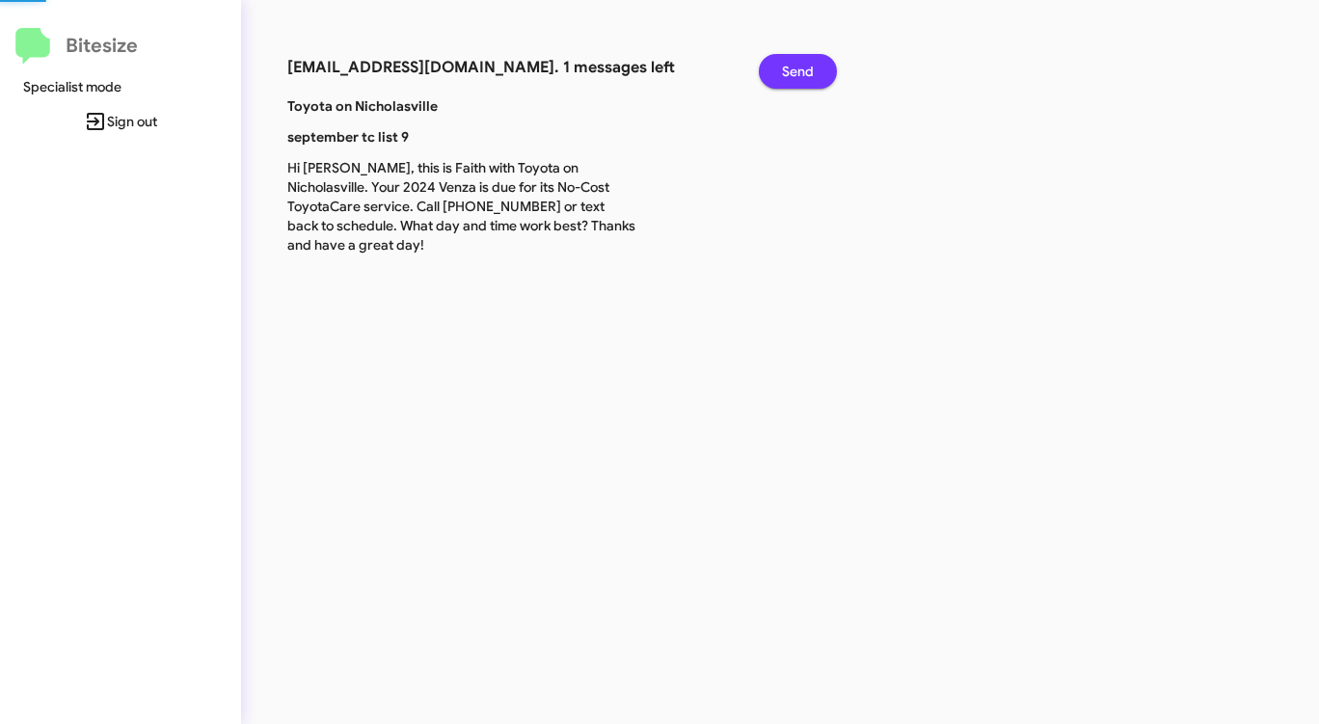
click at [800, 76] on span "Send" at bounding box center [798, 71] width 32 height 35
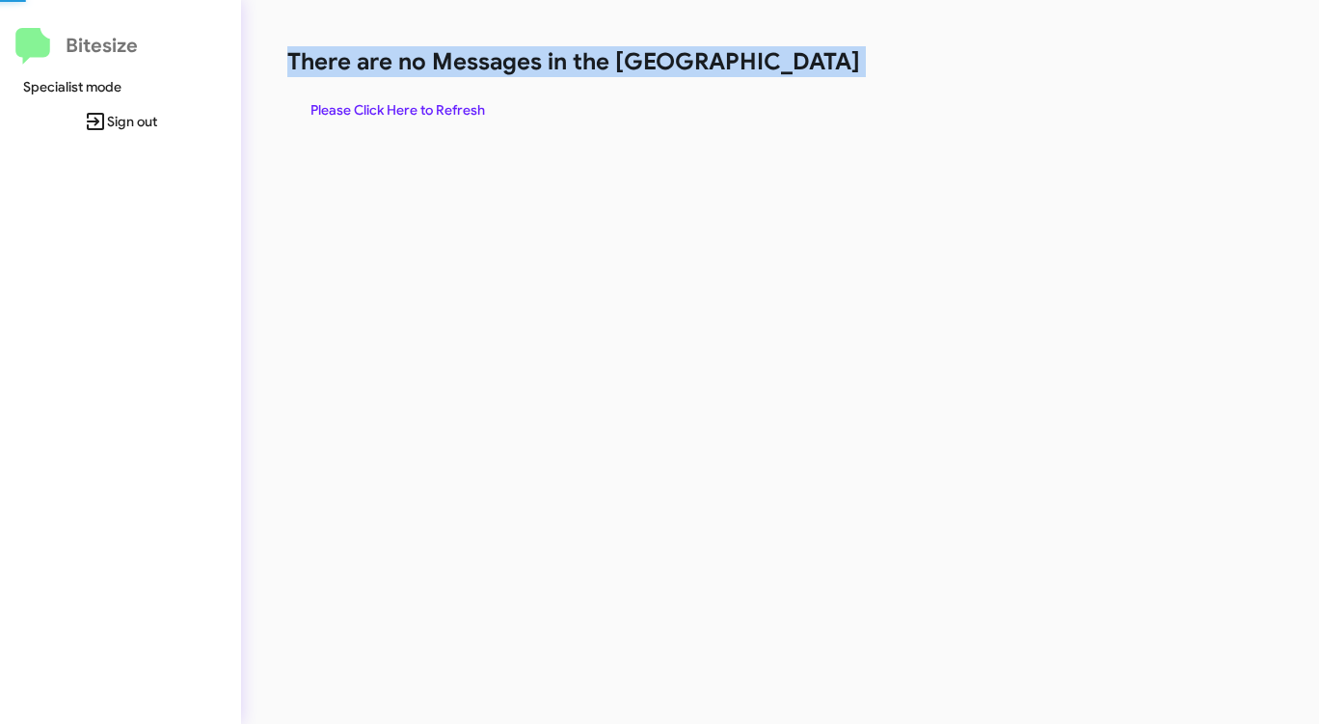
click at [800, 76] on h1 "There are no Messages in the [GEOGRAPHIC_DATA]" at bounding box center [690, 61] width 806 height 31
click at [458, 102] on span "Please Click Here to Refresh" at bounding box center [397, 110] width 175 height 35
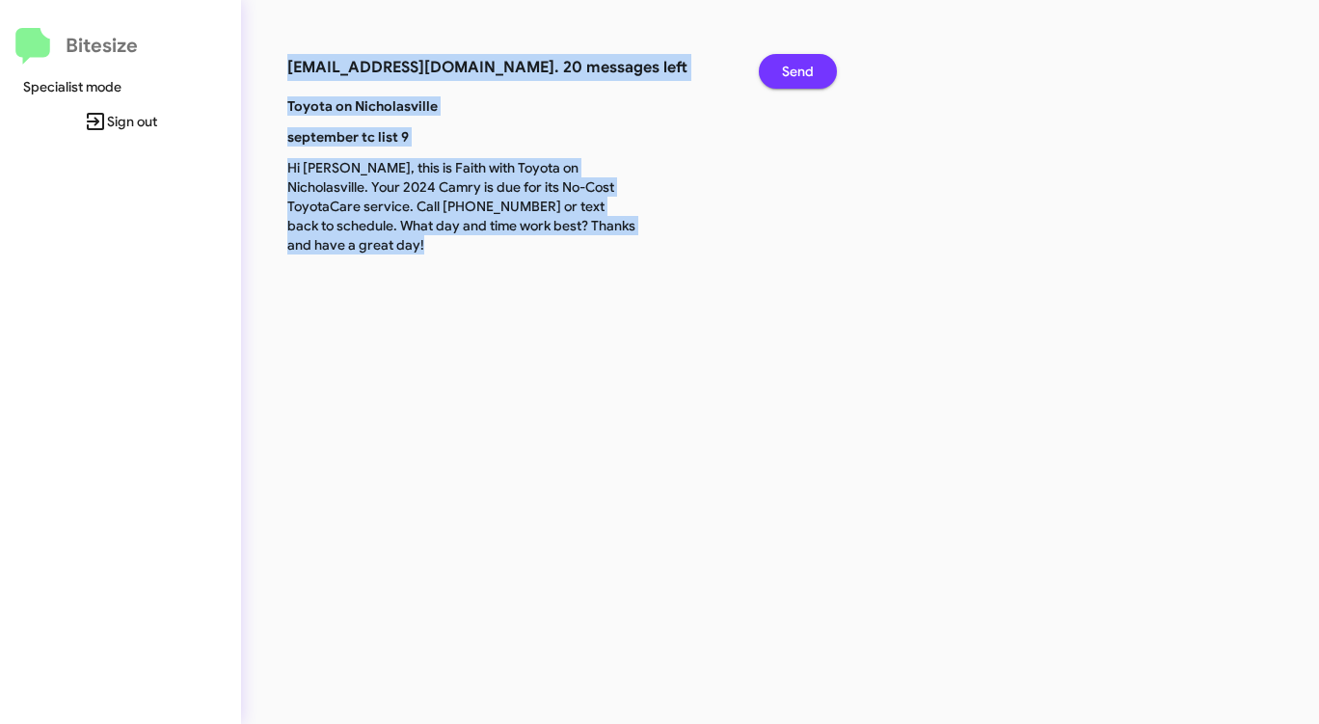
click at [794, 62] on span "Send" at bounding box center [798, 71] width 32 height 35
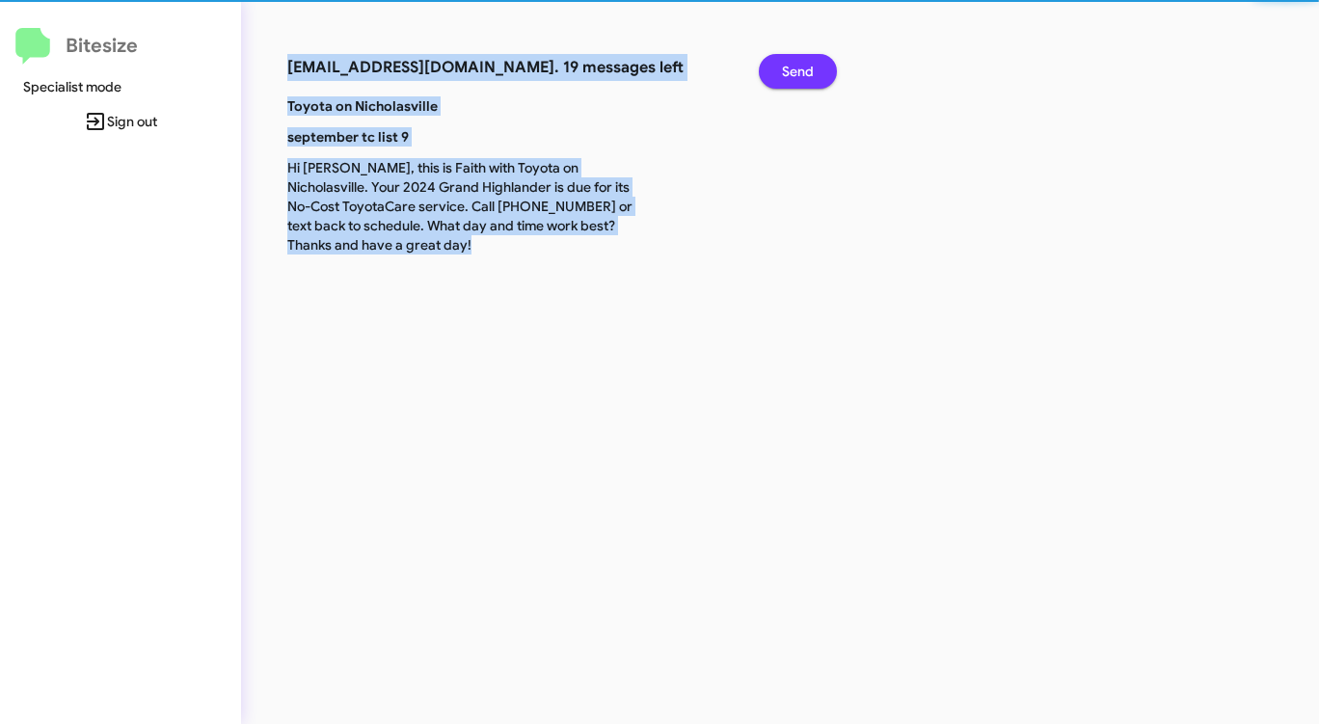
click at [794, 62] on span "Send" at bounding box center [798, 71] width 32 height 35
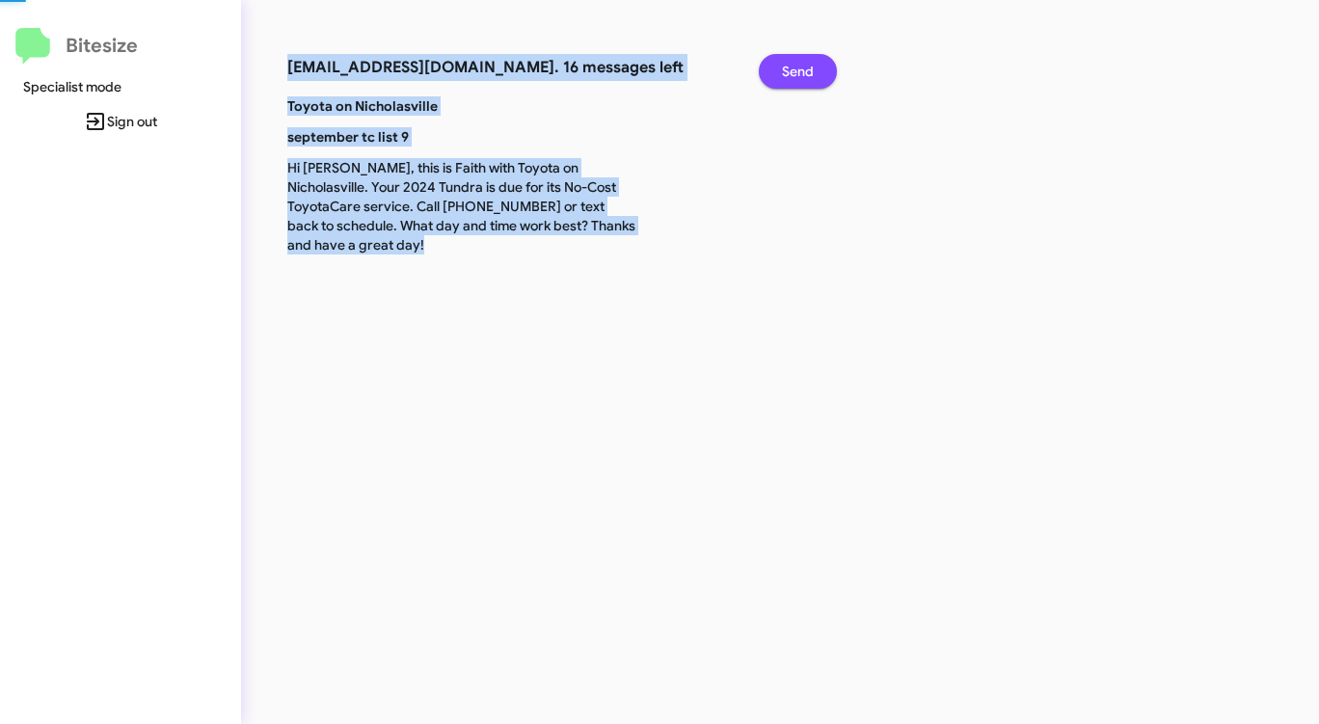
click at [794, 62] on span "Send" at bounding box center [798, 71] width 32 height 35
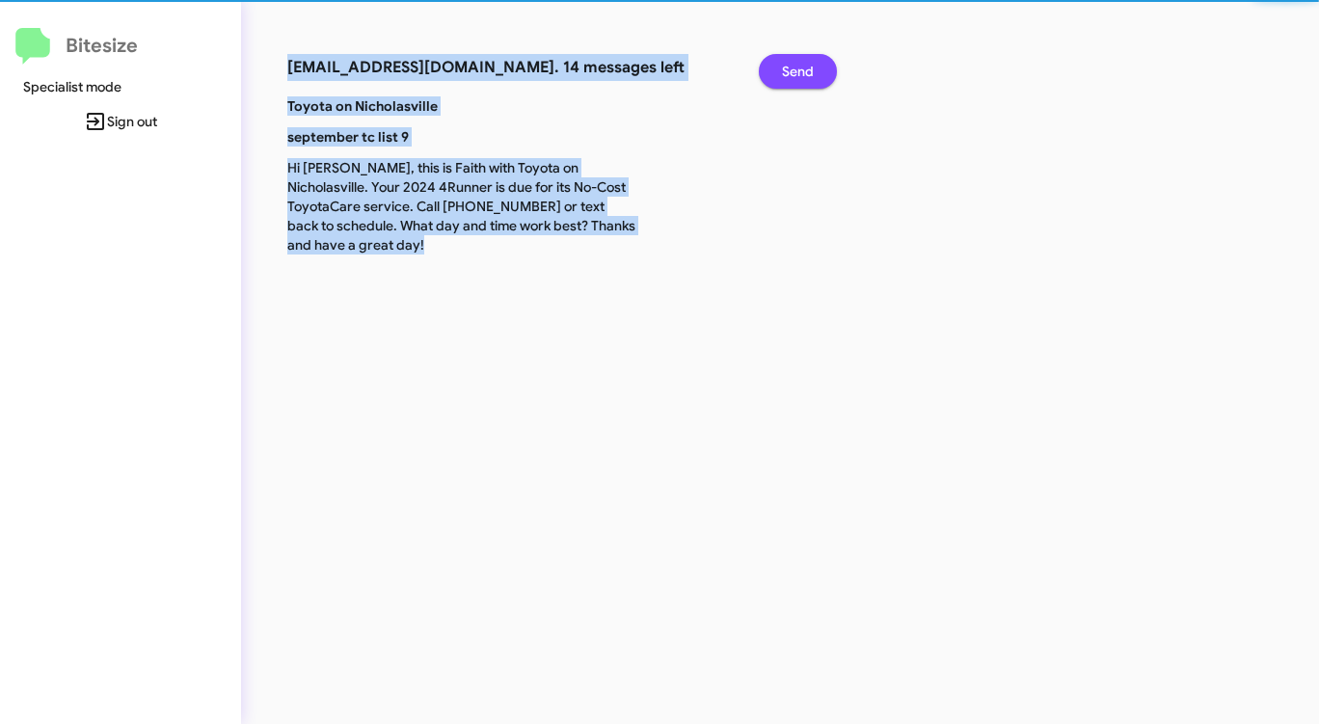
click
